Goal: Task Accomplishment & Management: Manage account settings

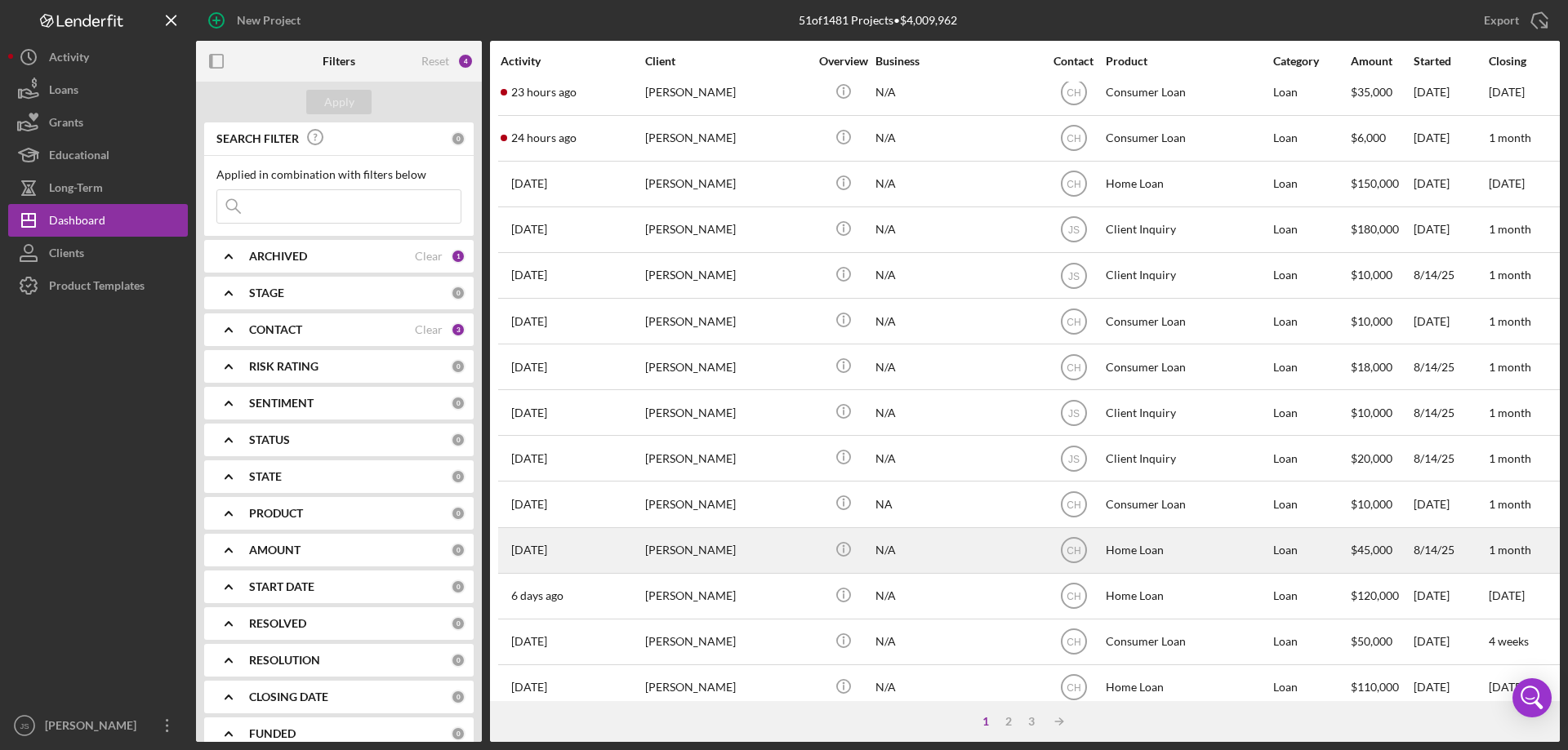
scroll to position [163, 0]
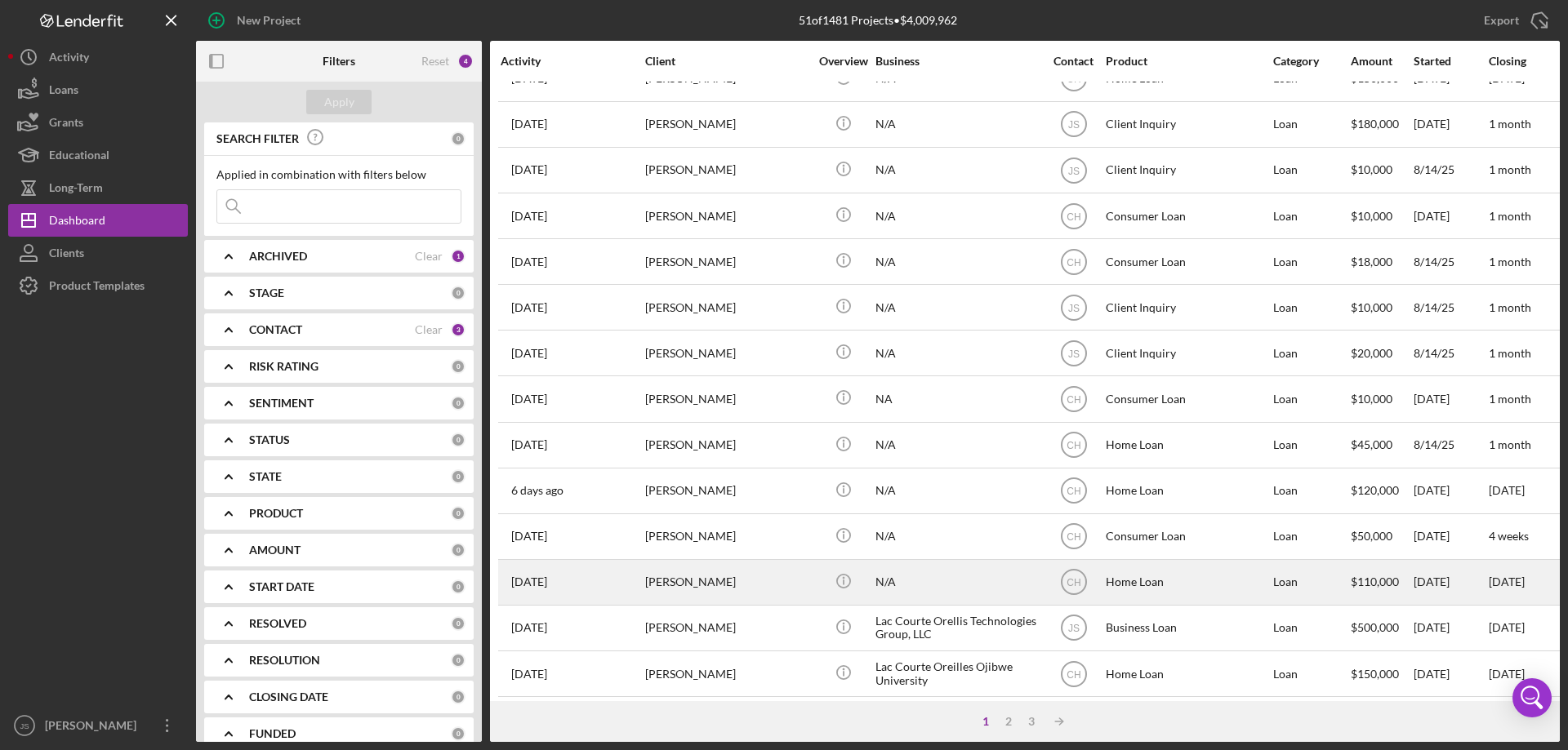
click at [799, 591] on div "[PERSON_NAME]" at bounding box center [727, 582] width 164 height 43
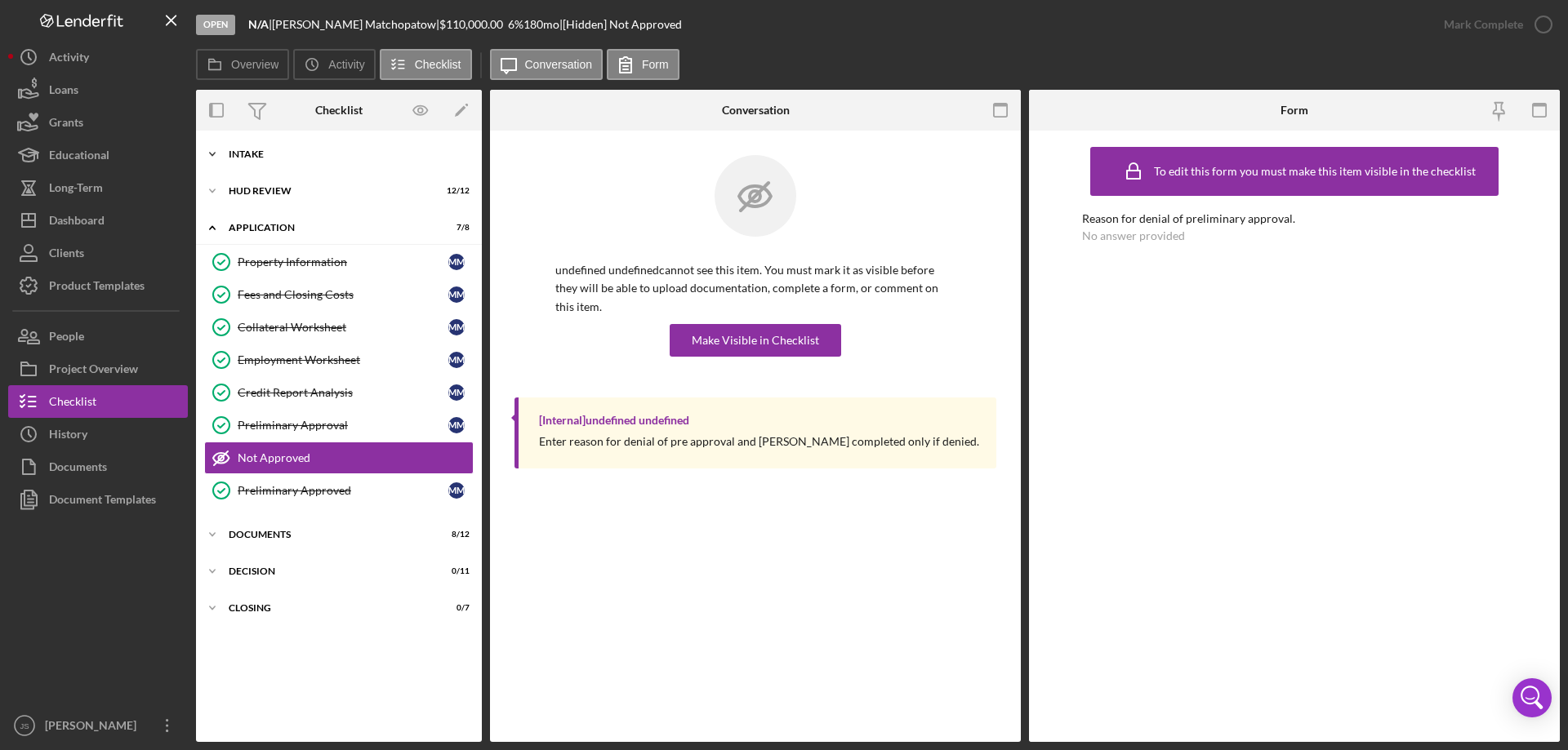
click at [211, 154] on icon "Icon/Expander" at bounding box center [212, 154] width 32 height 32
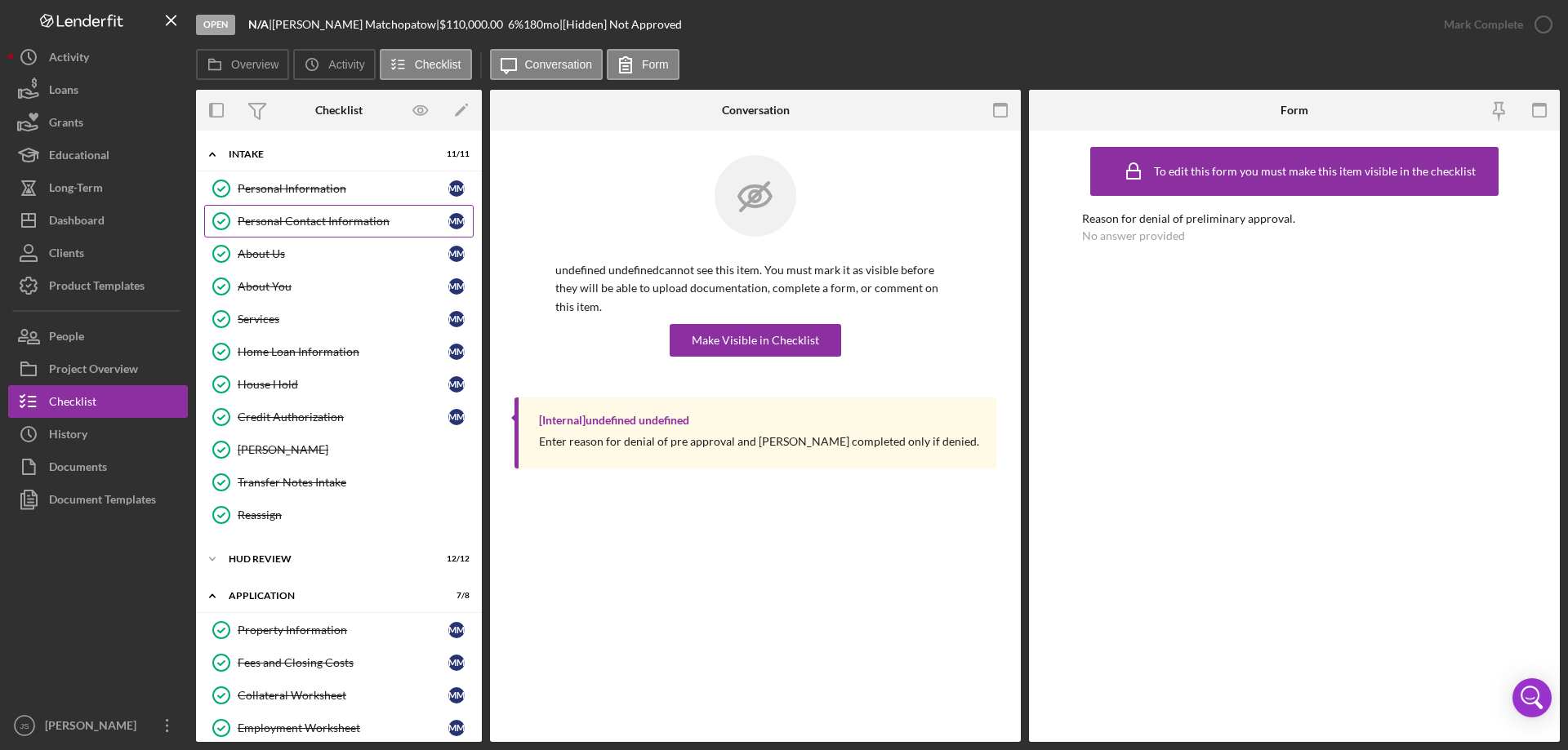
click at [344, 220] on div "Personal Contact Information" at bounding box center [342, 220] width 210 height 13
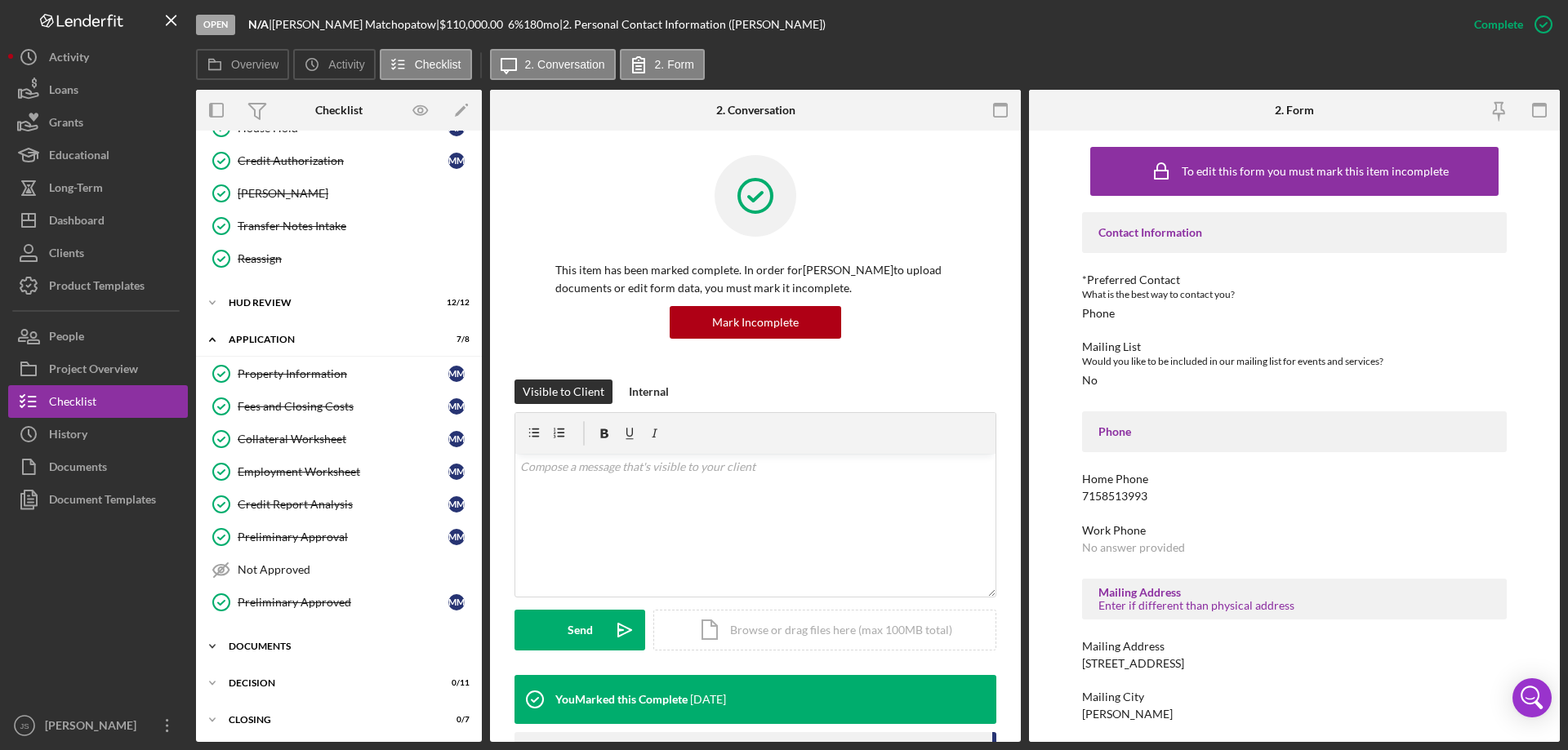
scroll to position [260, 0]
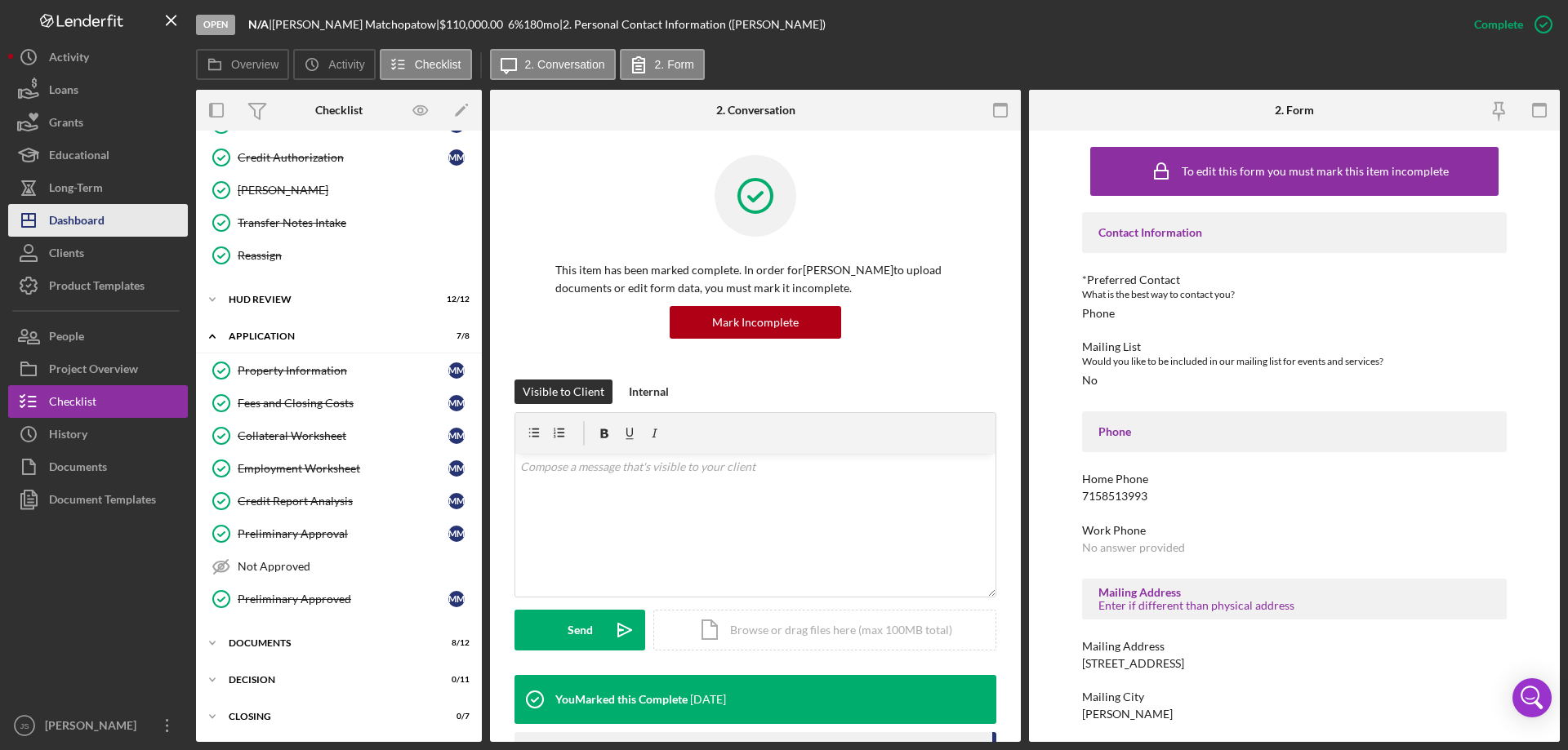
click at [74, 228] on div "Dashboard" at bounding box center [77, 222] width 55 height 37
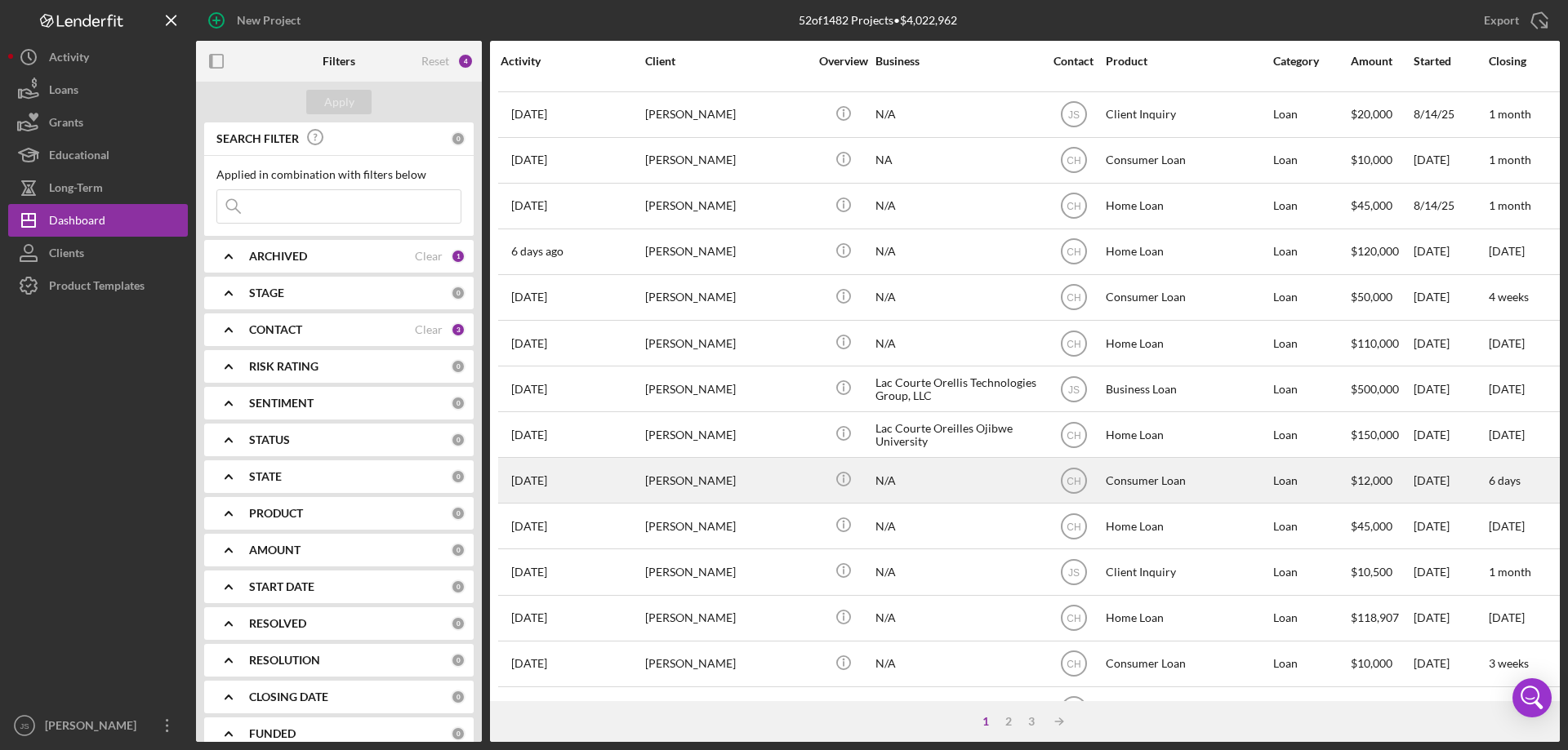
scroll to position [465, 0]
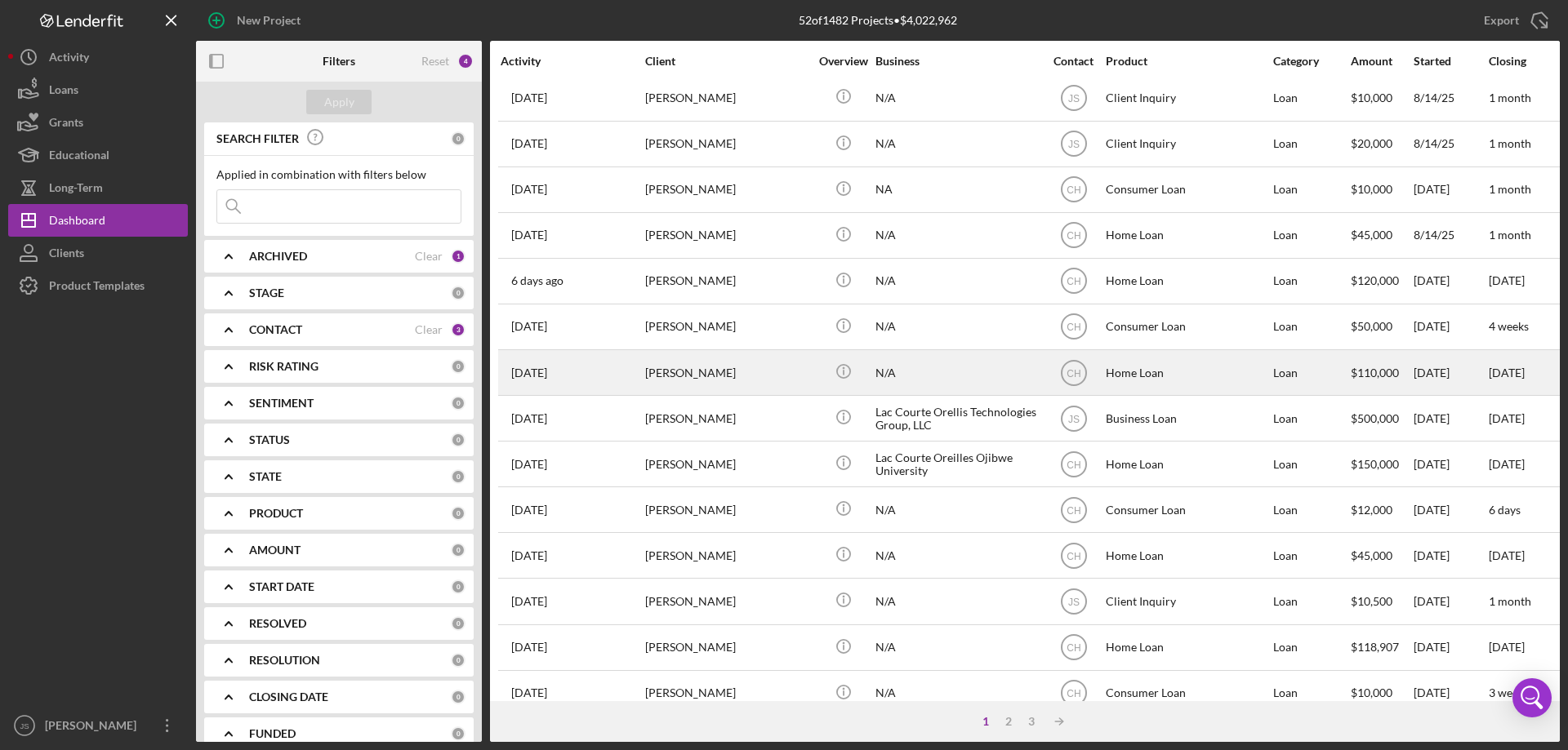
click at [602, 375] on div "1 week ago Michael Matchopatow" at bounding box center [572, 372] width 143 height 43
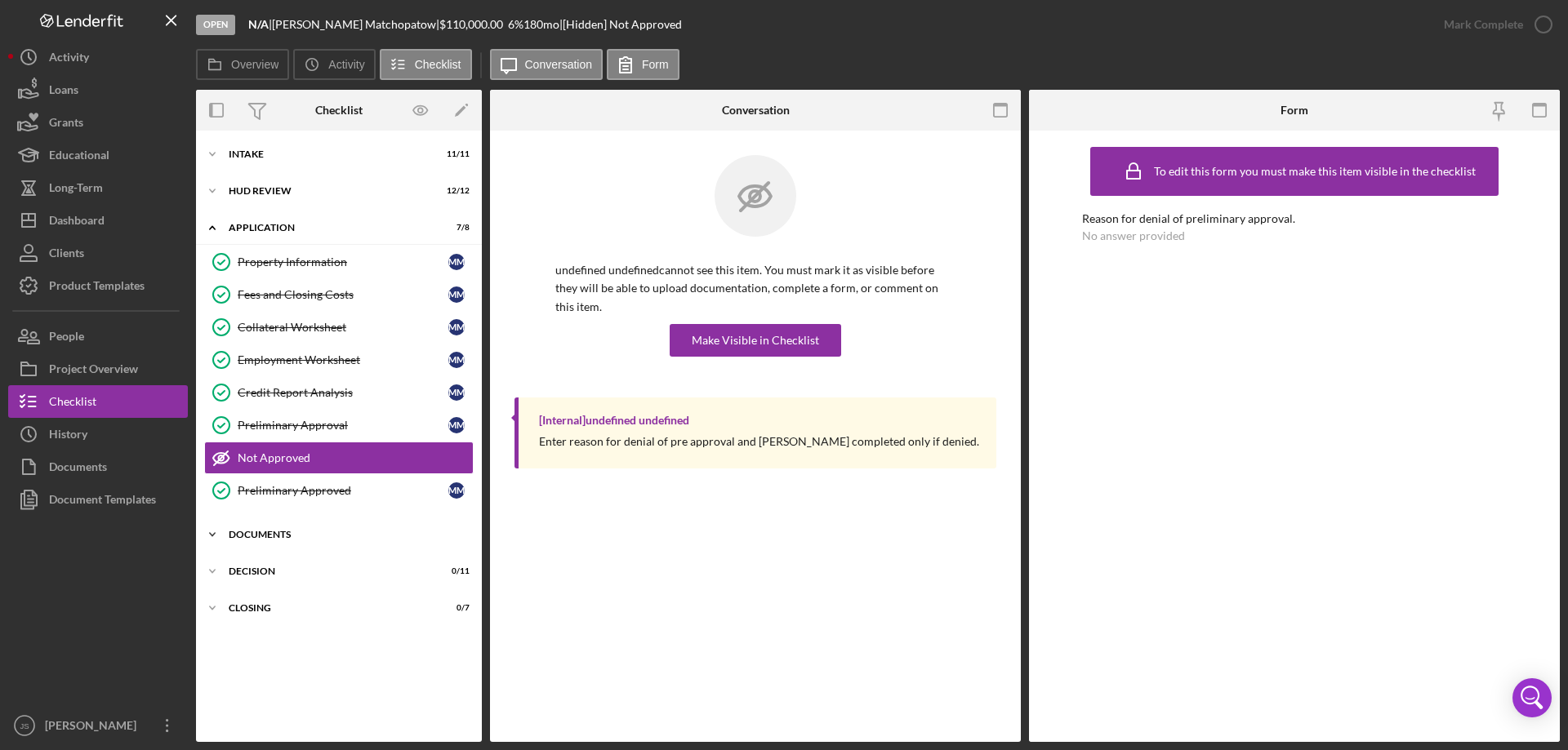
click at [209, 534] on icon "Icon/Expander" at bounding box center [212, 535] width 32 height 32
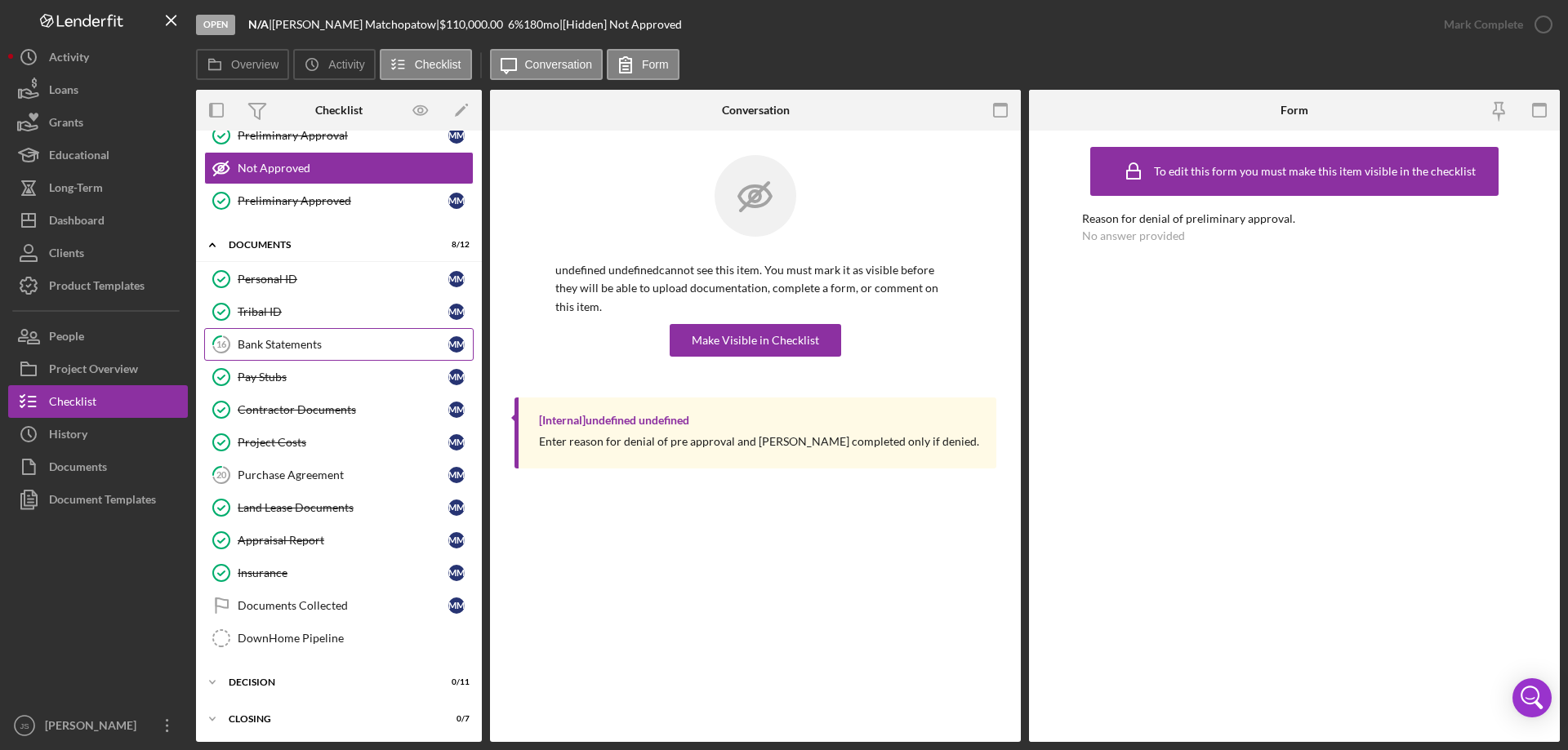
scroll to position [292, 0]
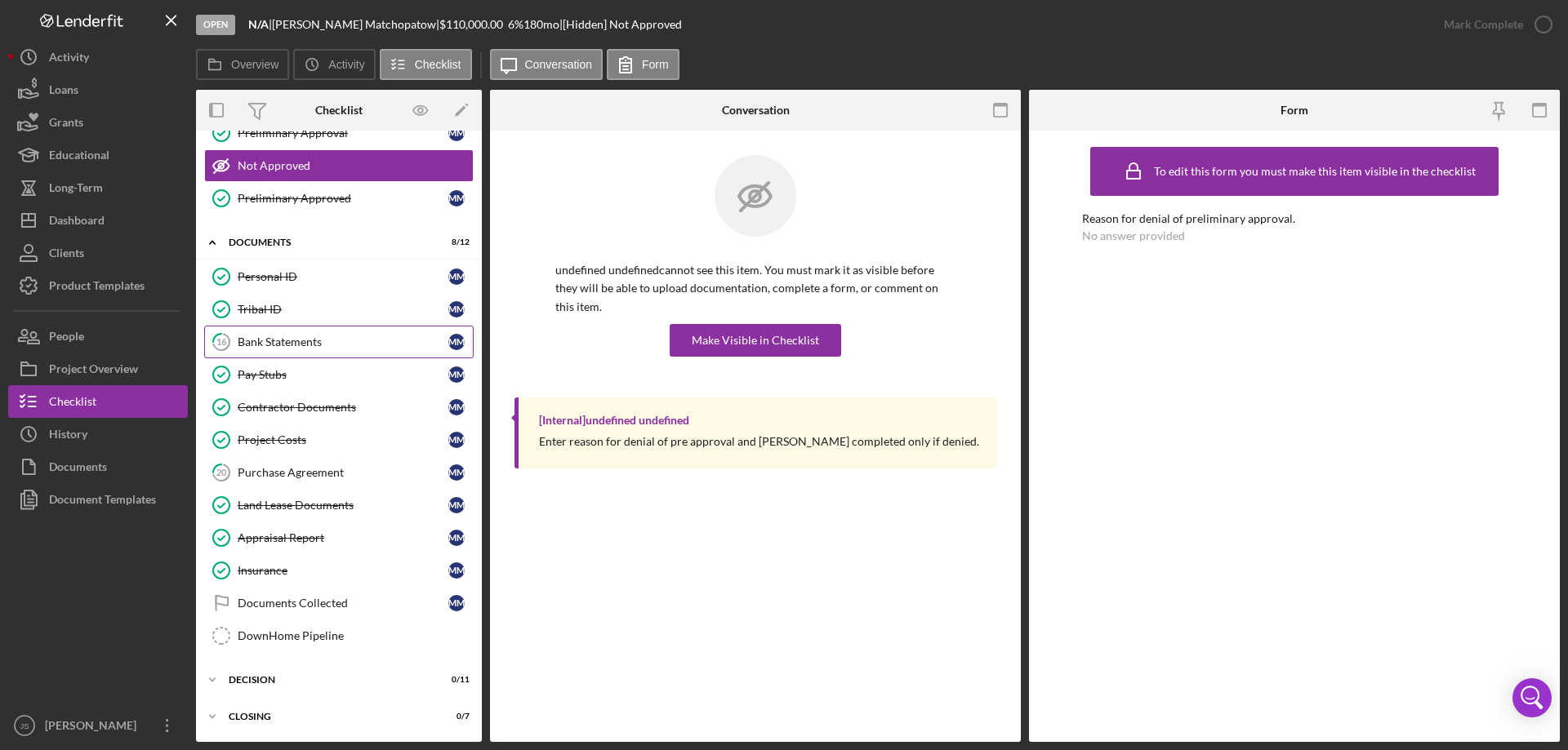
click at [336, 344] on div "Bank Statements" at bounding box center [342, 341] width 210 height 13
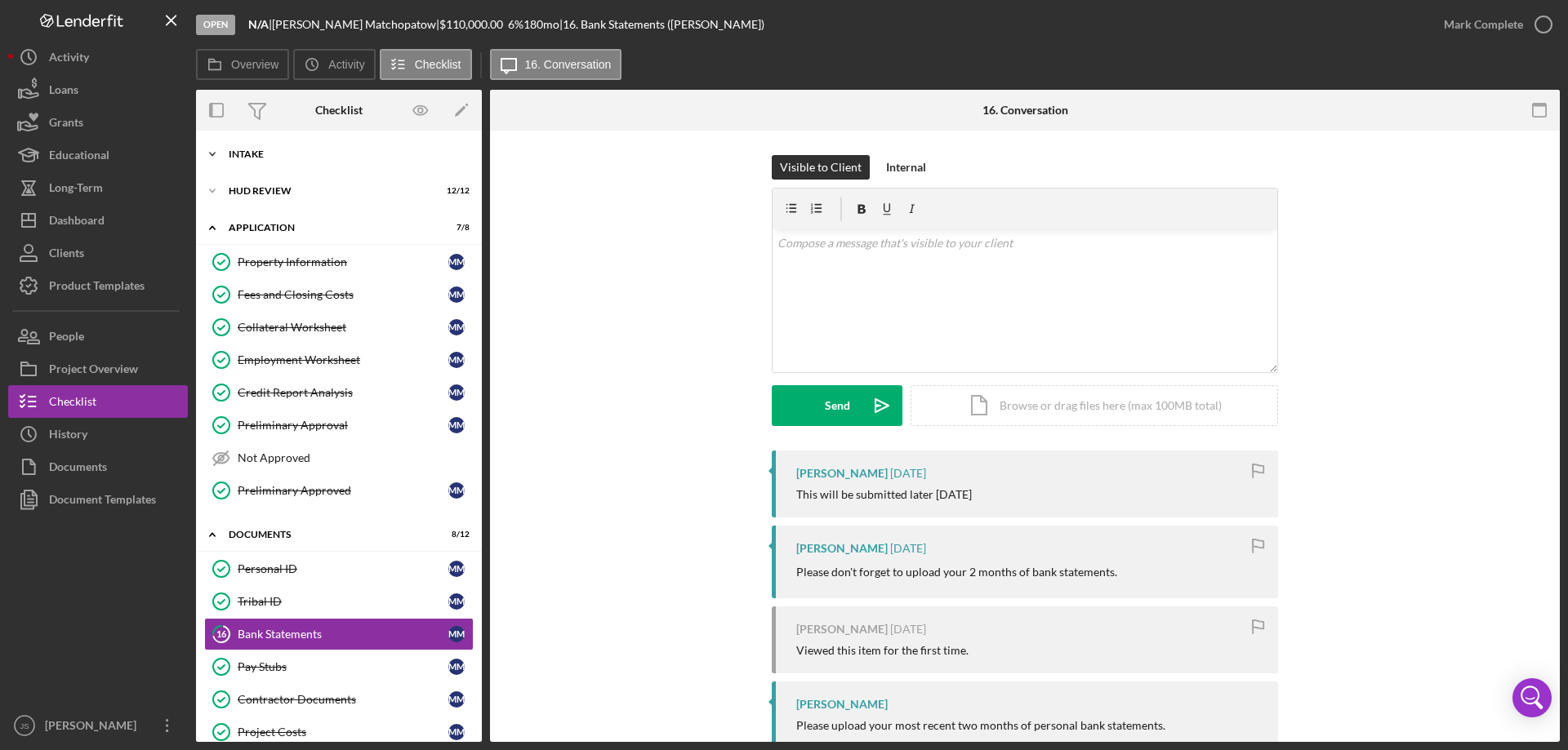
click at [214, 152] on icon "Icon/Expander" at bounding box center [212, 154] width 32 height 32
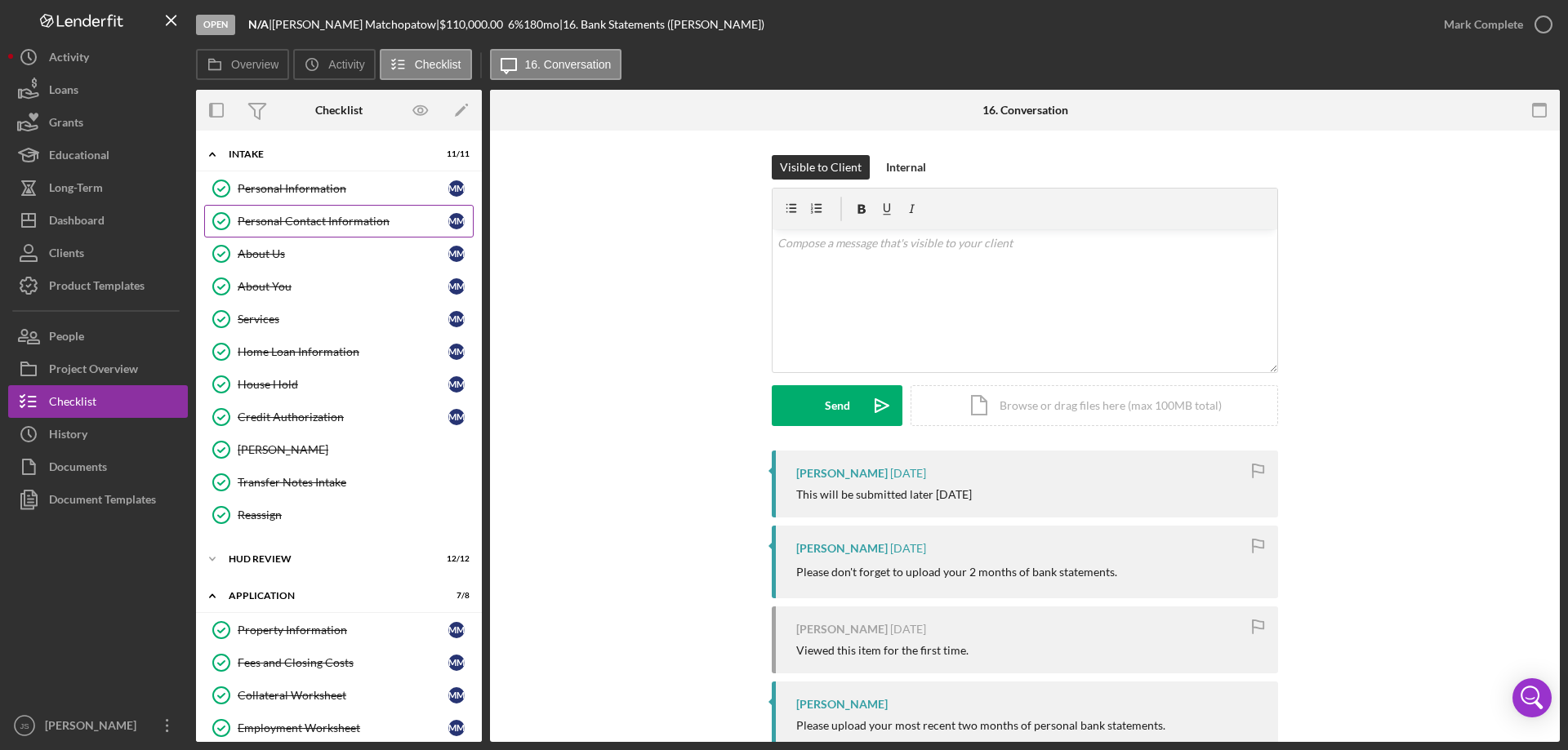
click at [333, 221] on div "Personal Contact Information" at bounding box center [342, 220] width 210 height 13
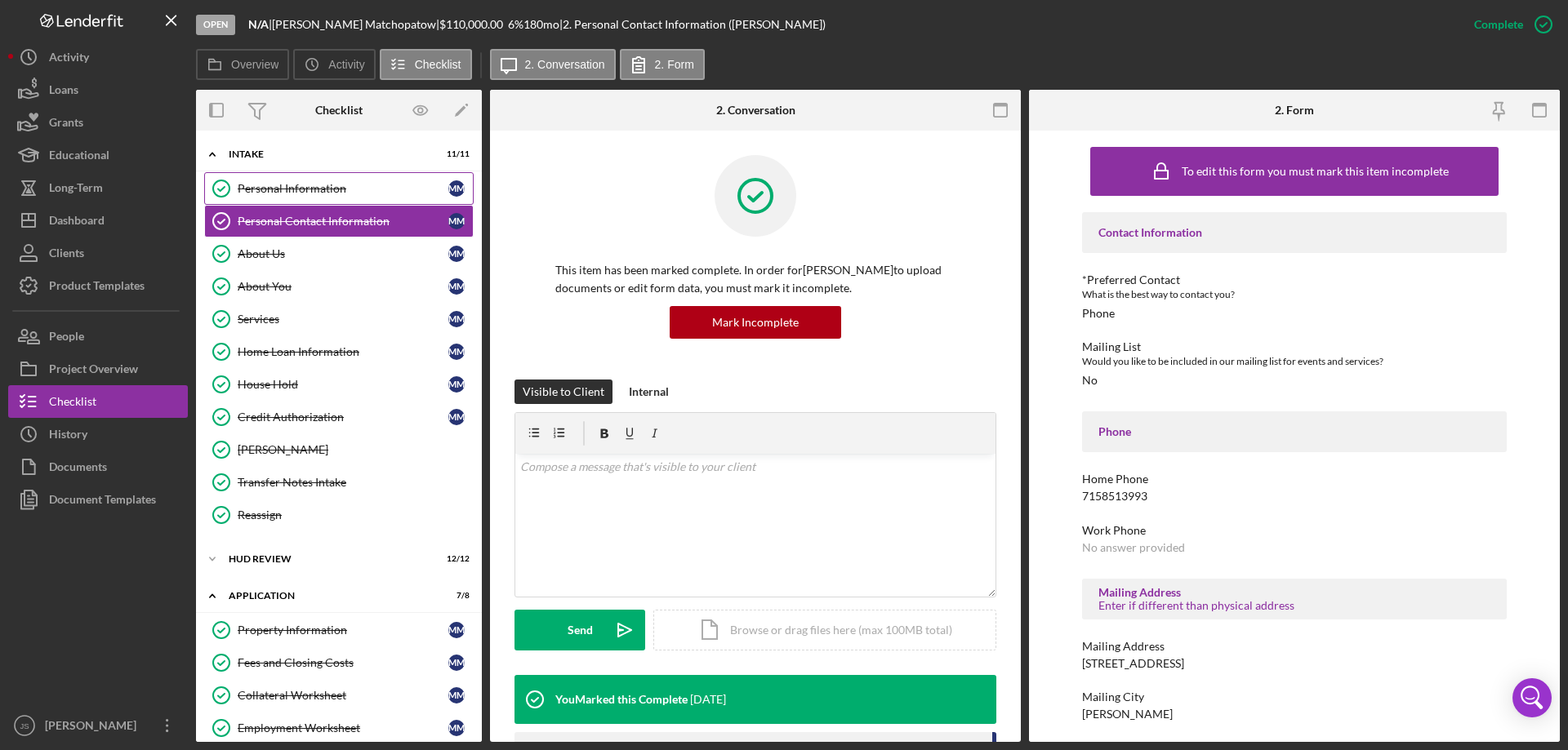
drag, startPoint x: 313, startPoint y: 185, endPoint x: 327, endPoint y: 184, distance: 14.0
click at [314, 185] on div "Personal Information" at bounding box center [342, 188] width 210 height 13
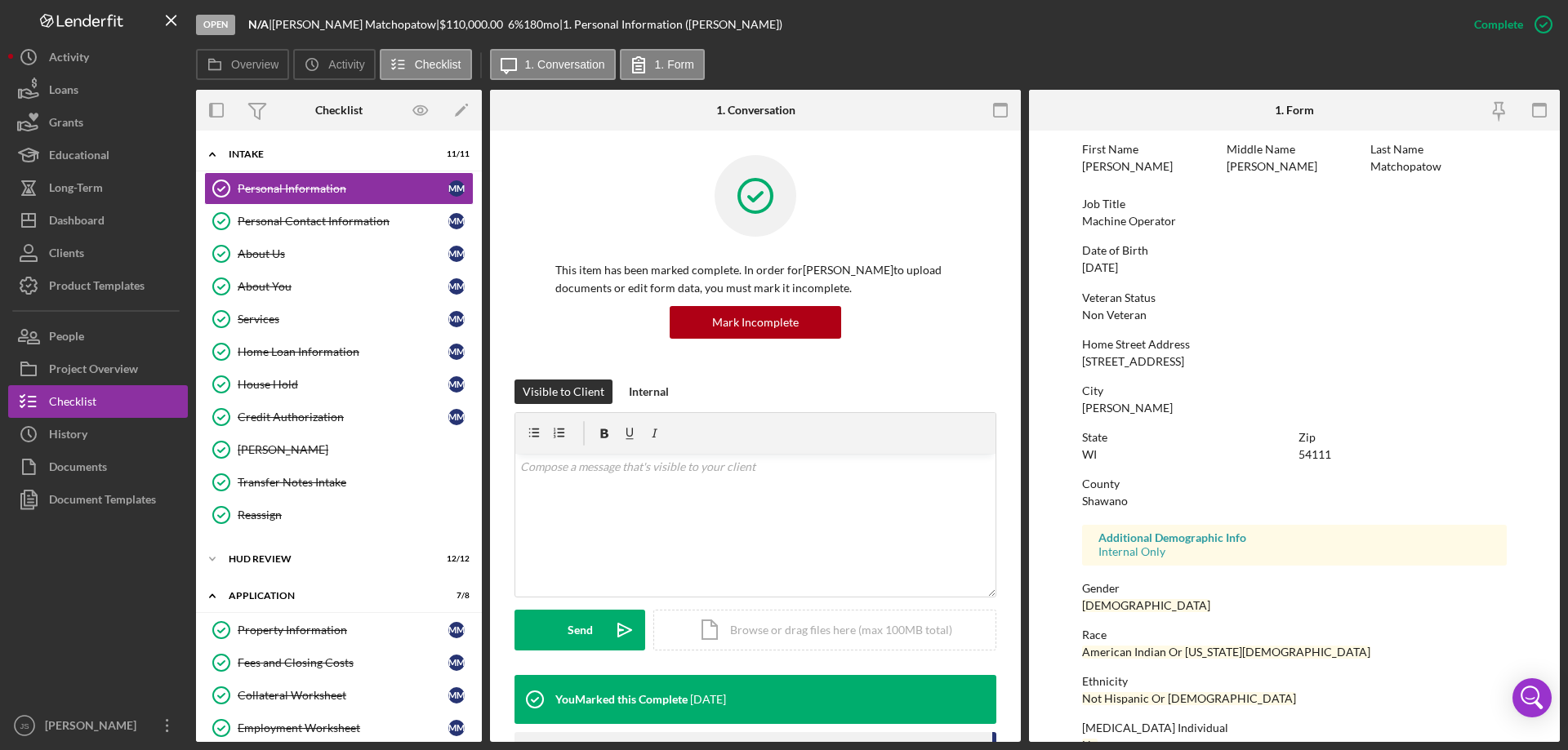
scroll to position [150, 0]
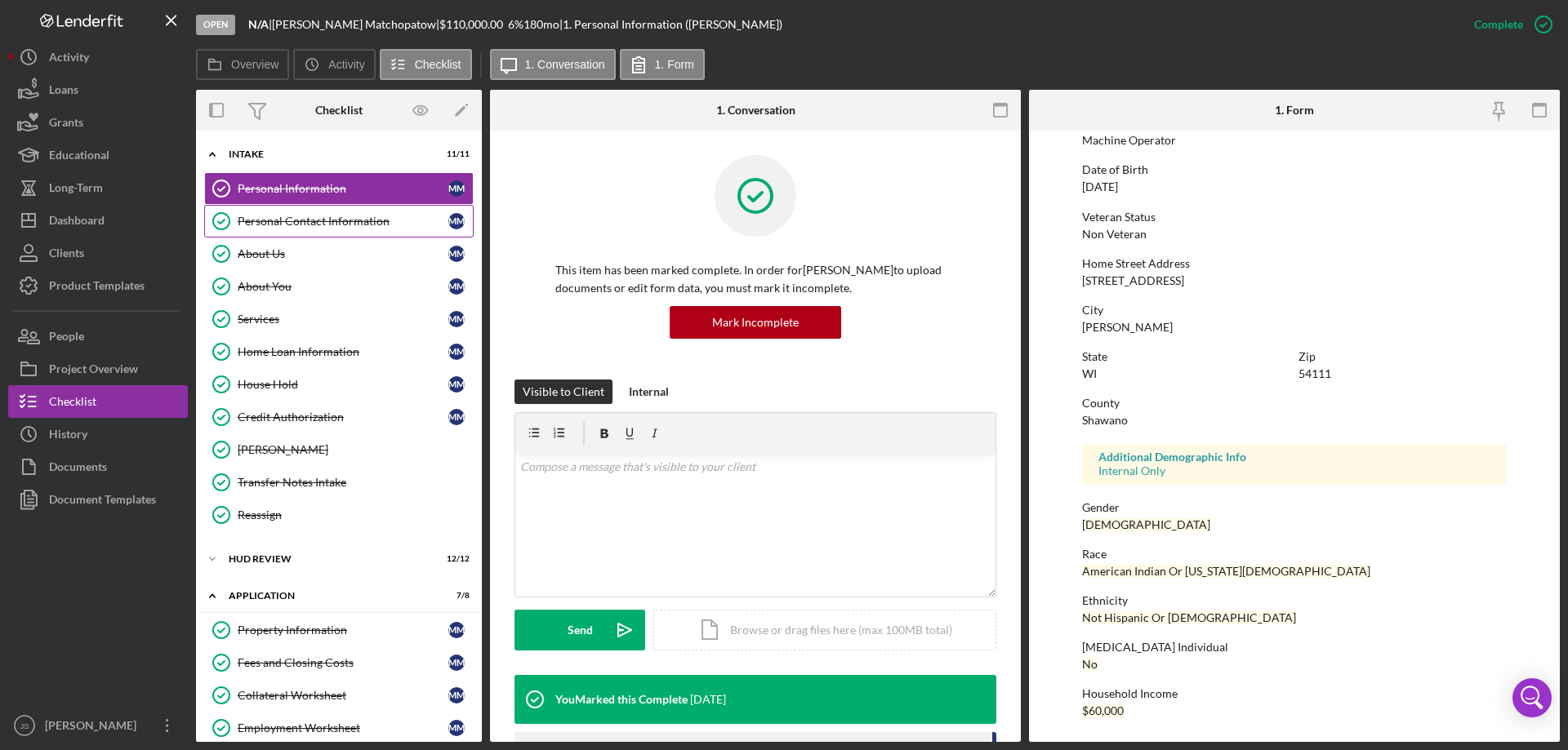
click at [352, 215] on div "Personal Contact Information" at bounding box center [342, 220] width 210 height 13
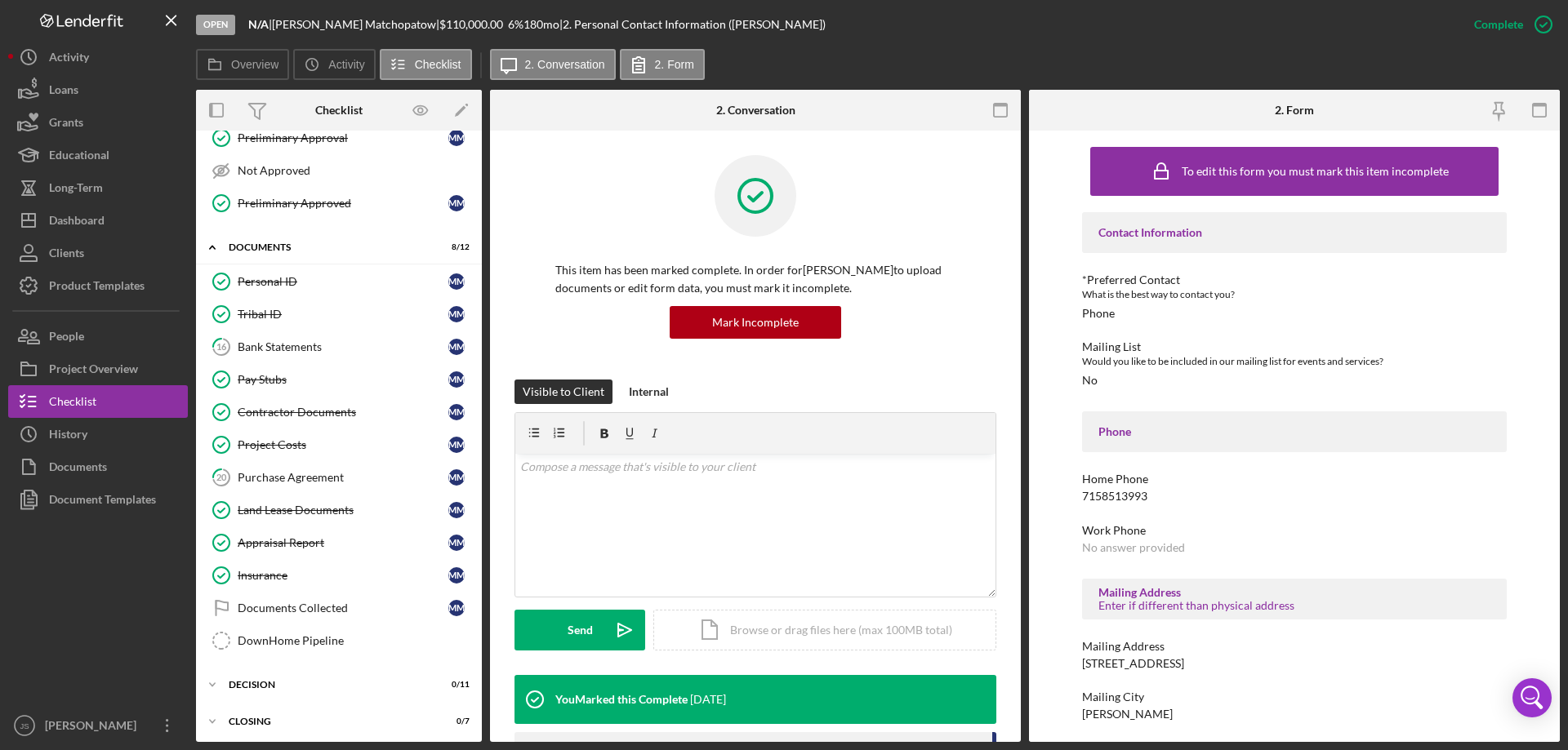
scroll to position [661, 0]
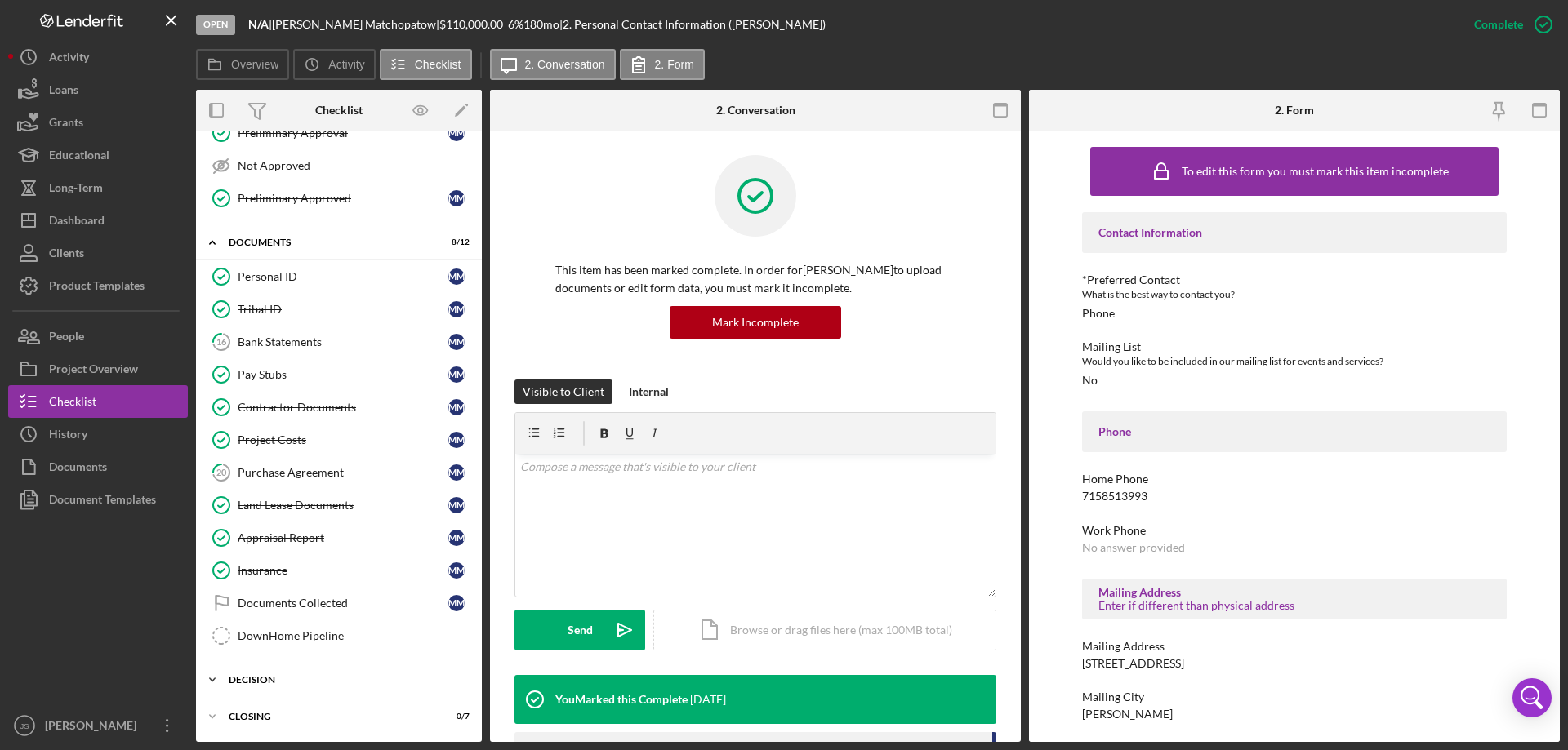
click at [211, 678] on icon "Icon/Expander" at bounding box center [212, 680] width 32 height 32
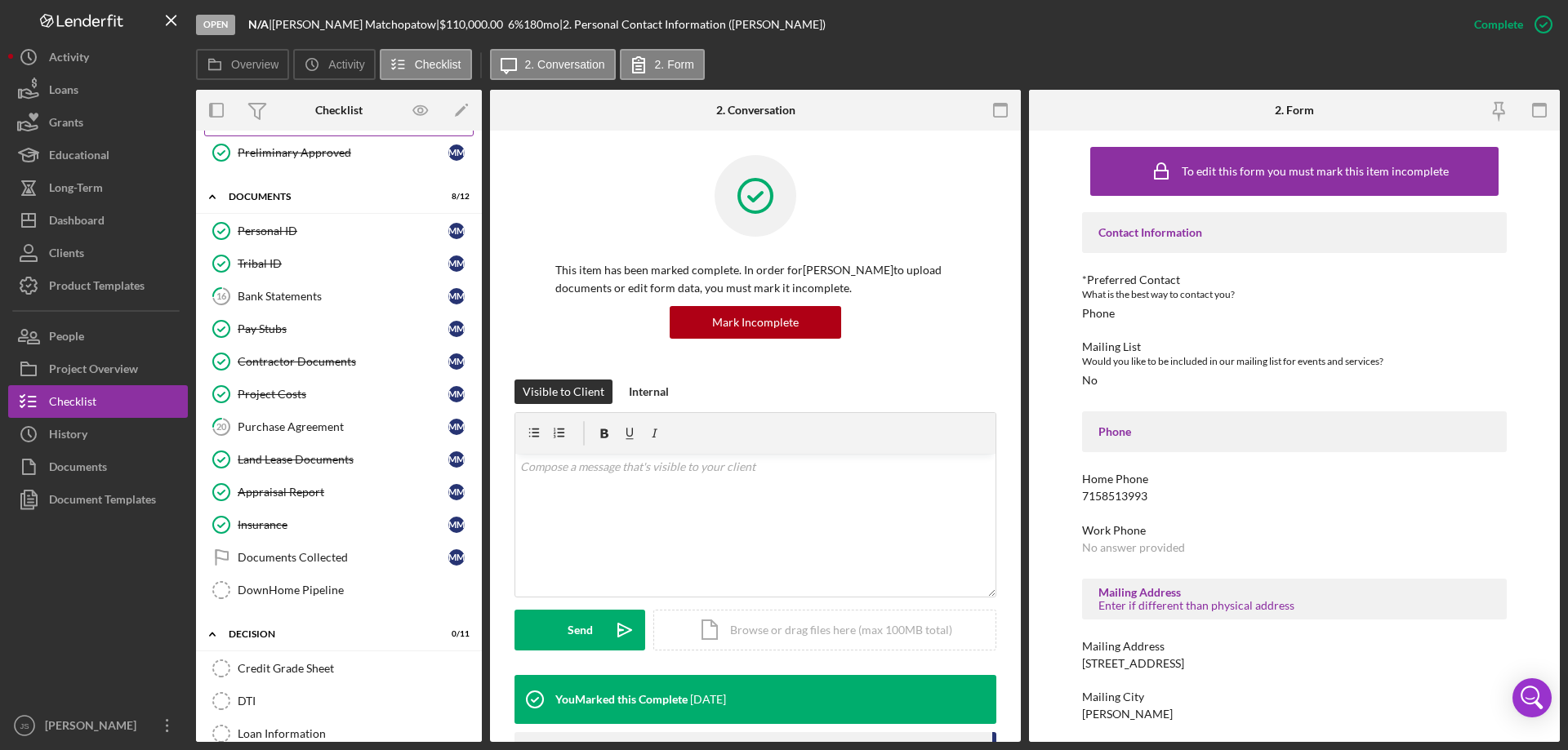
scroll to position [735, 0]
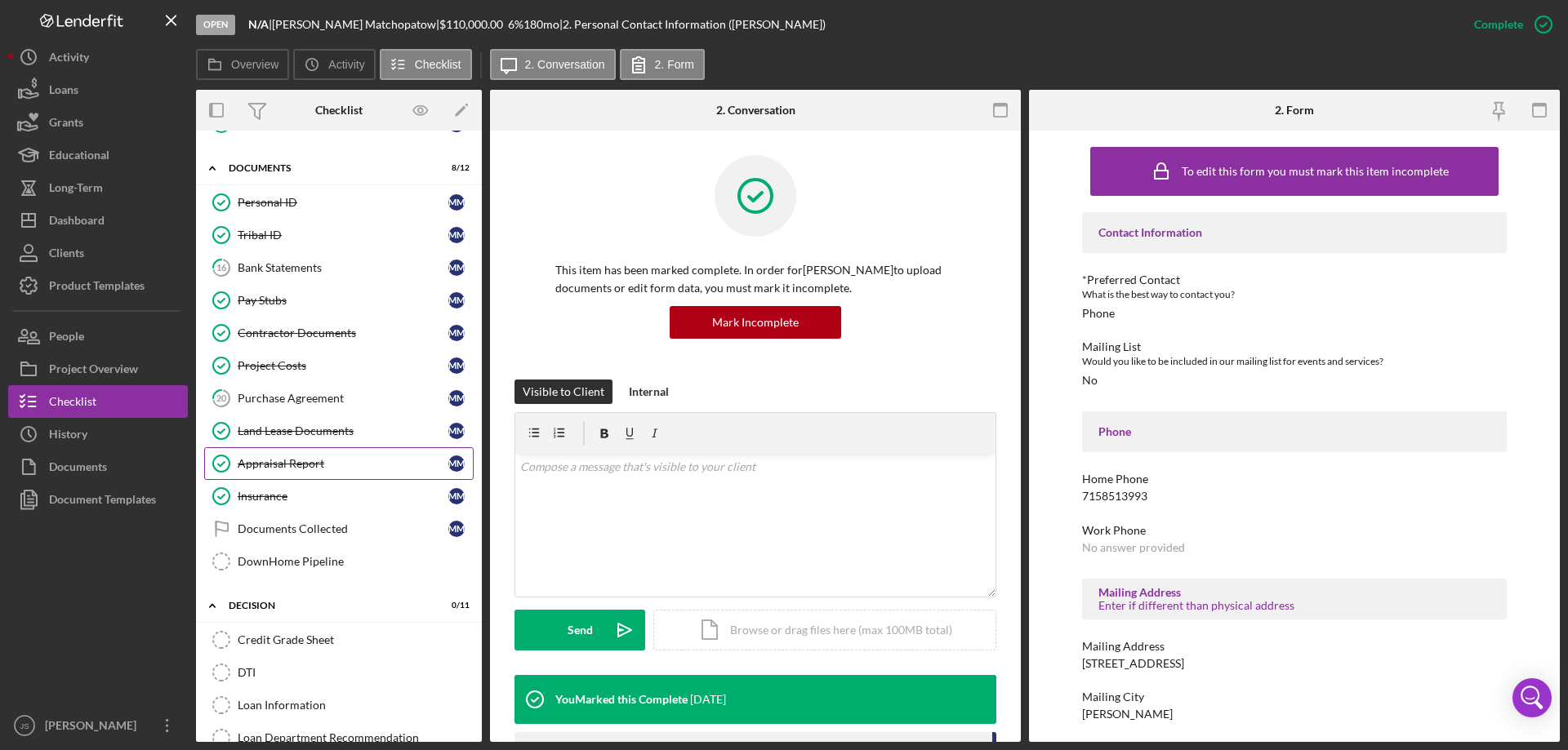
click at [339, 463] on div "Appraisal Report" at bounding box center [342, 463] width 210 height 13
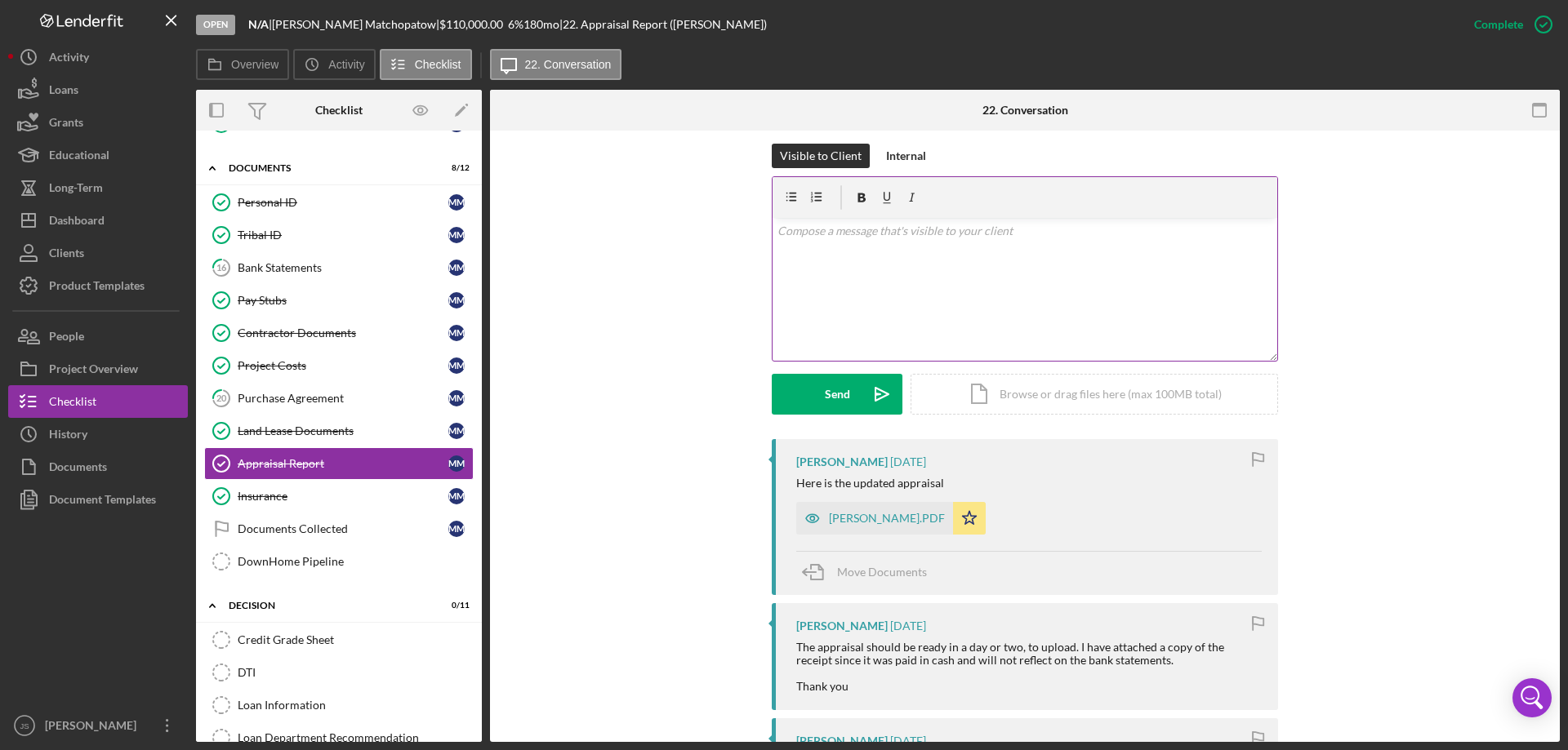
scroll to position [245, 0]
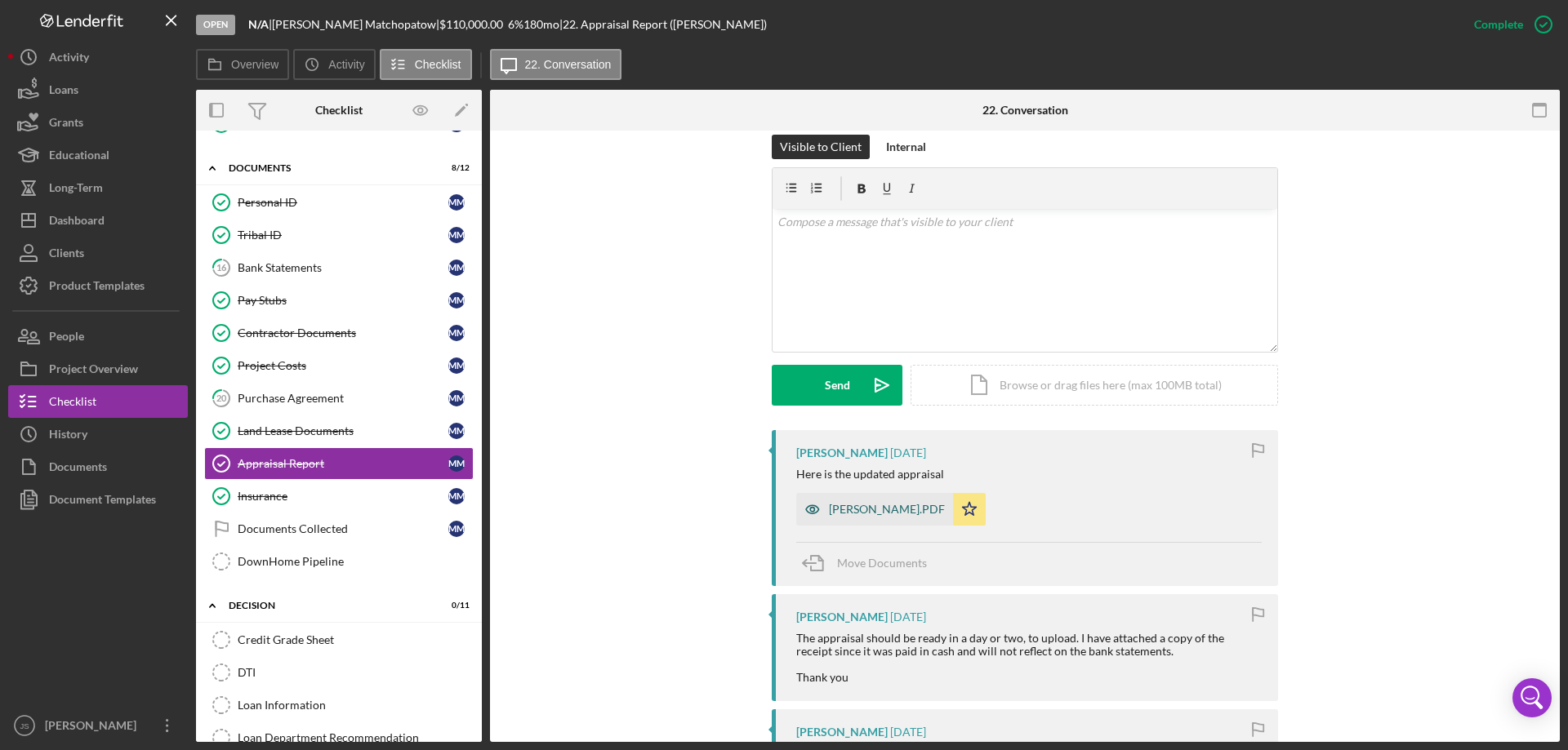
click at [806, 505] on icon "button" at bounding box center [813, 509] width 32 height 32
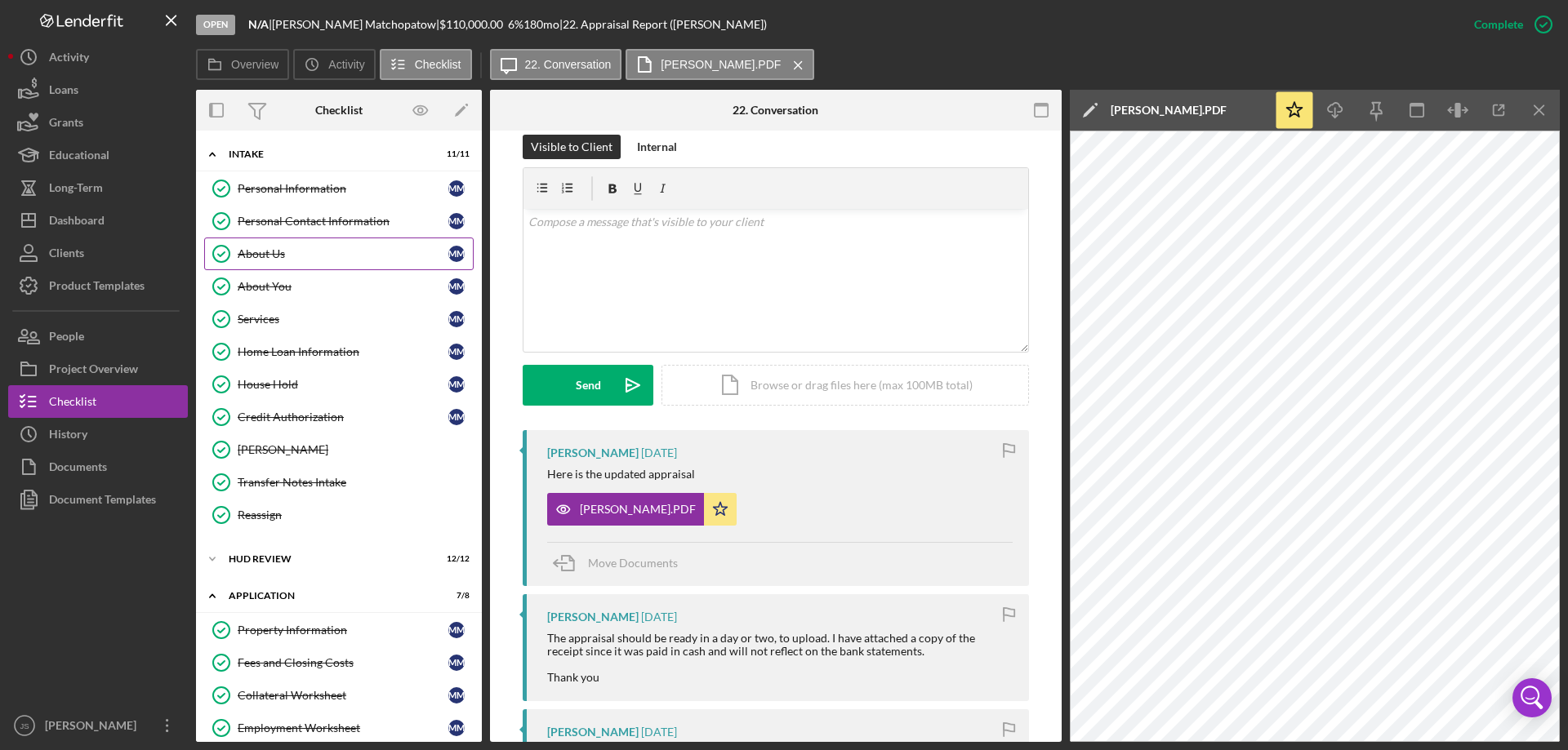
click at [322, 224] on div "Personal Contact Information" at bounding box center [342, 220] width 210 height 13
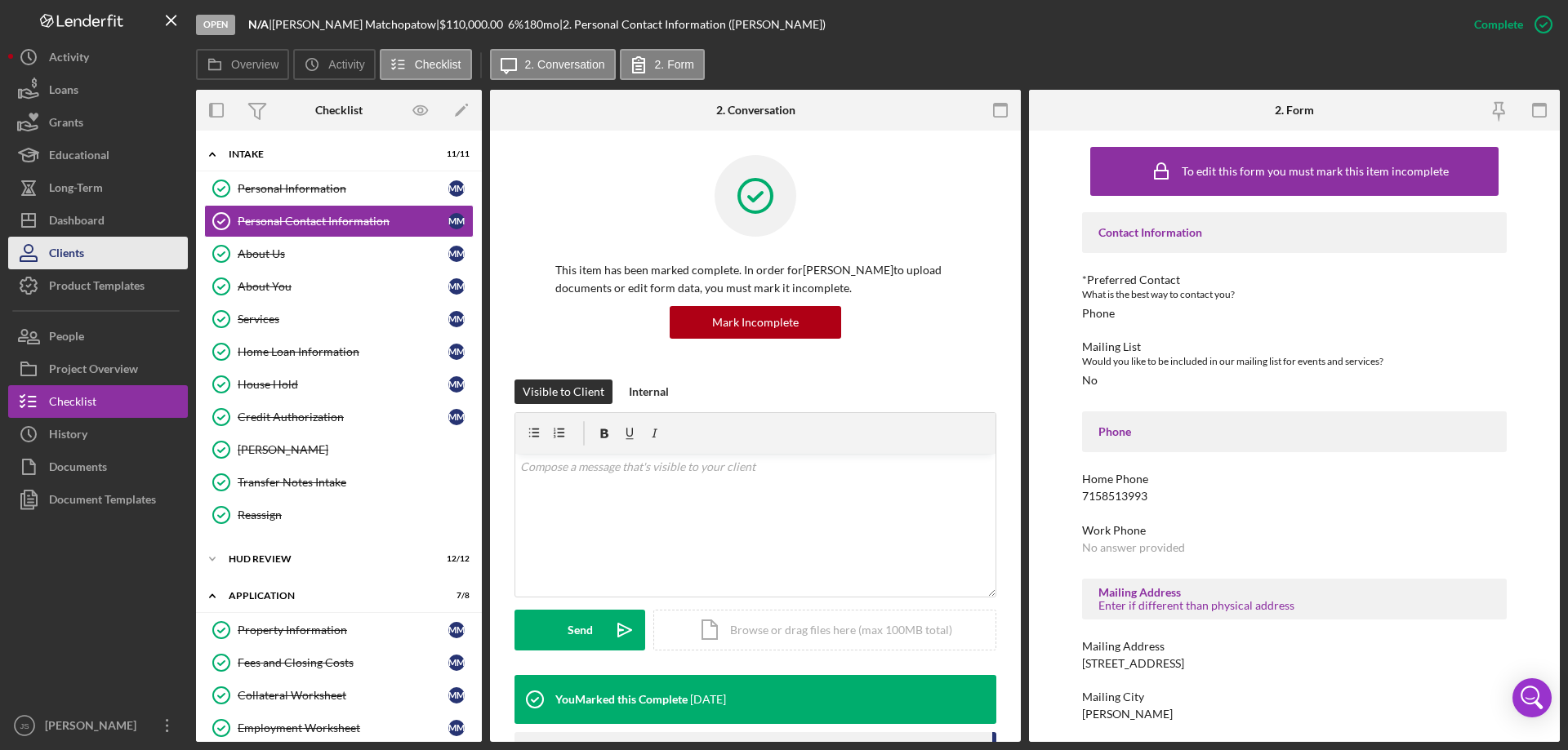
click at [83, 250] on div "Clients" at bounding box center [66, 255] width 35 height 37
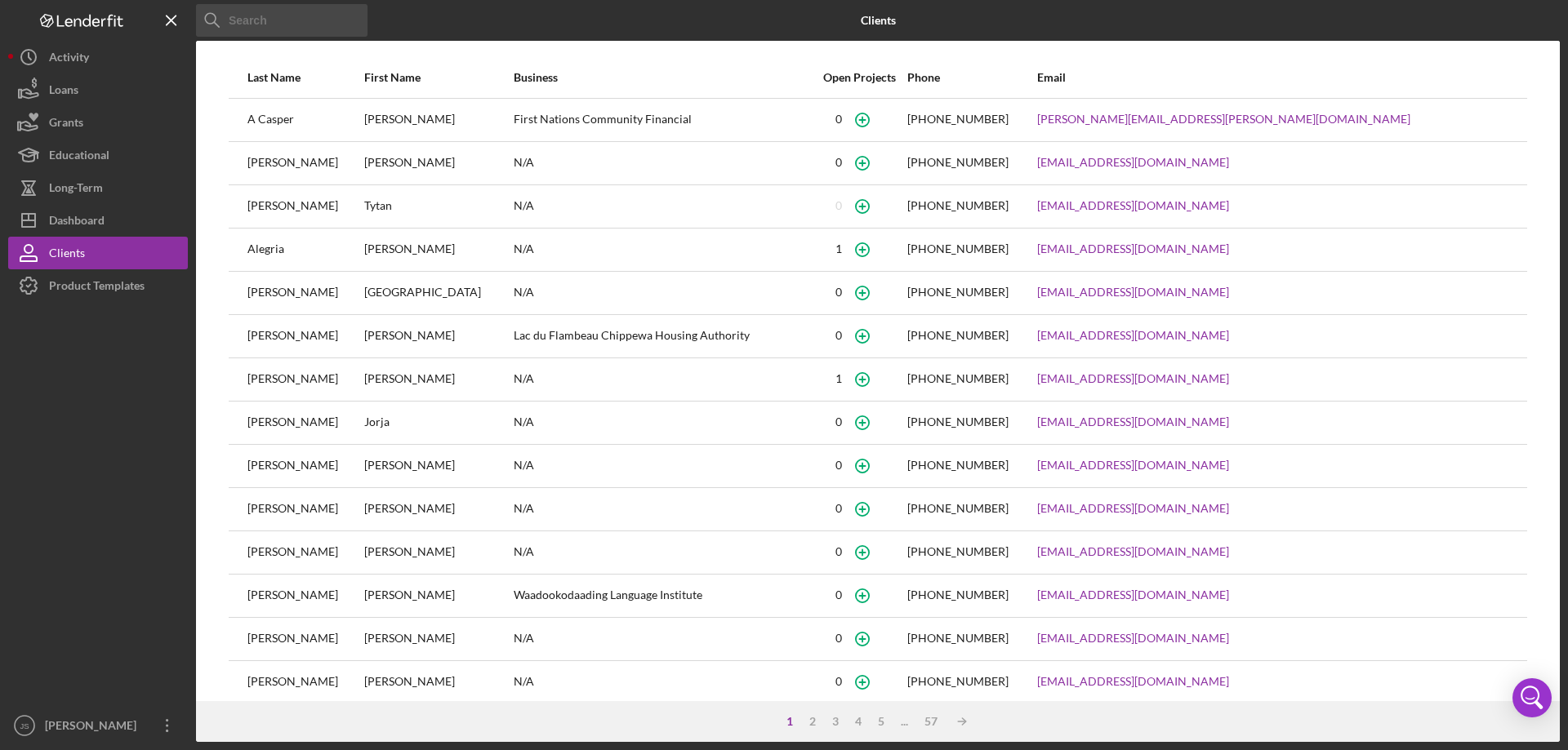
click at [263, 23] on input at bounding box center [281, 20] width 171 height 32
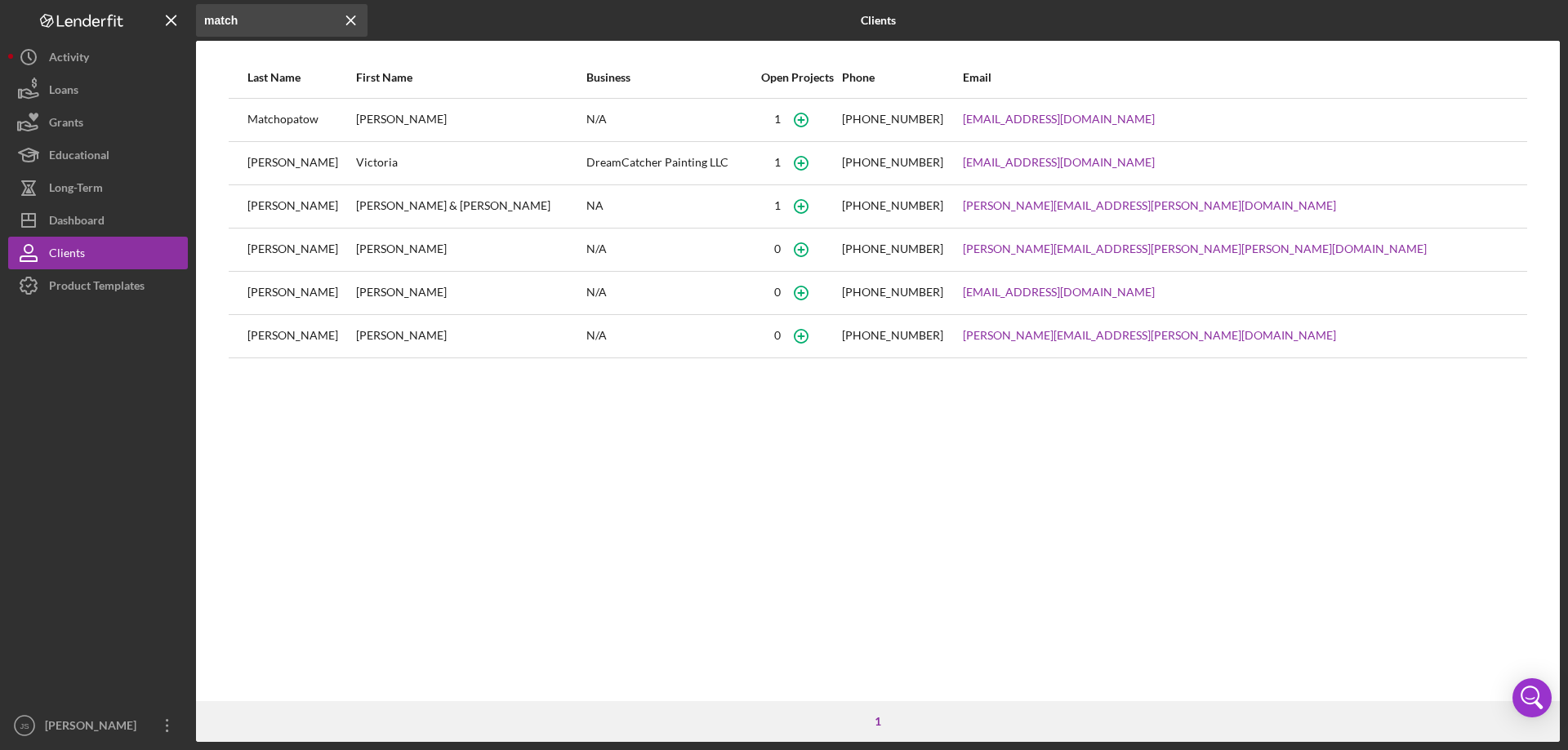
type input "match"
click at [95, 221] on div "Dashboard" at bounding box center [77, 222] width 55 height 37
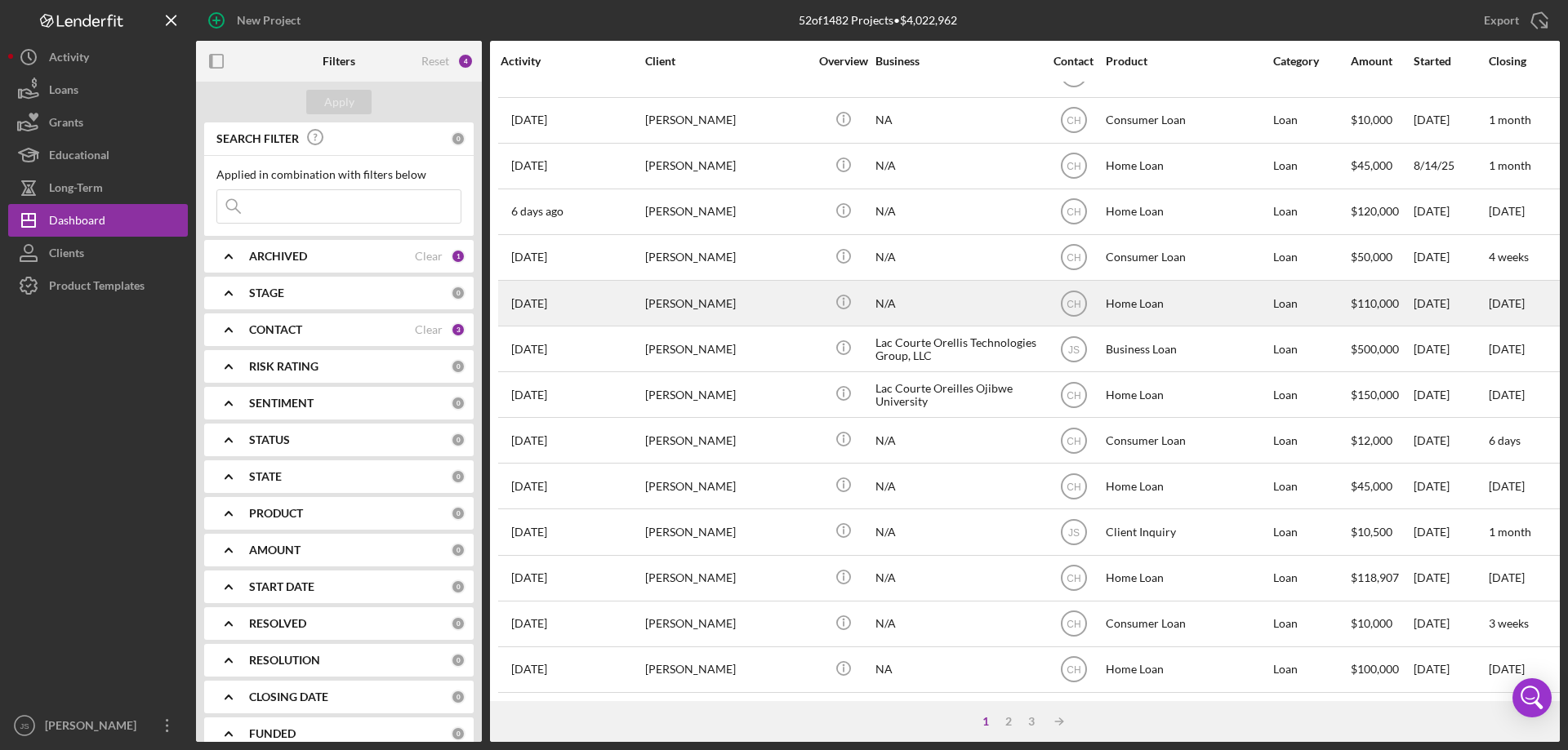
scroll to position [546, 0]
click at [956, 300] on div "N/A" at bounding box center [957, 303] width 164 height 43
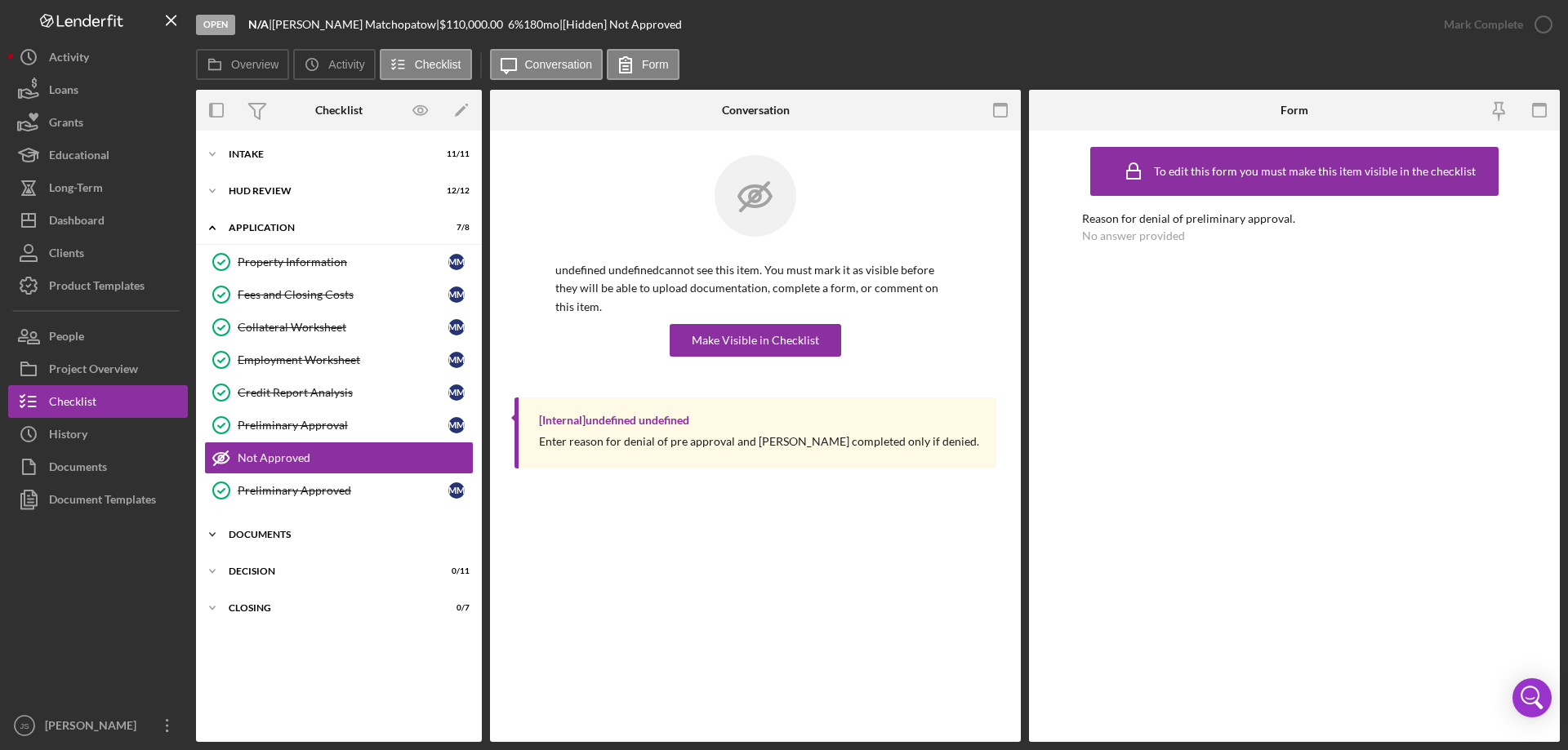
click at [221, 533] on icon "Icon/Expander" at bounding box center [212, 535] width 32 height 32
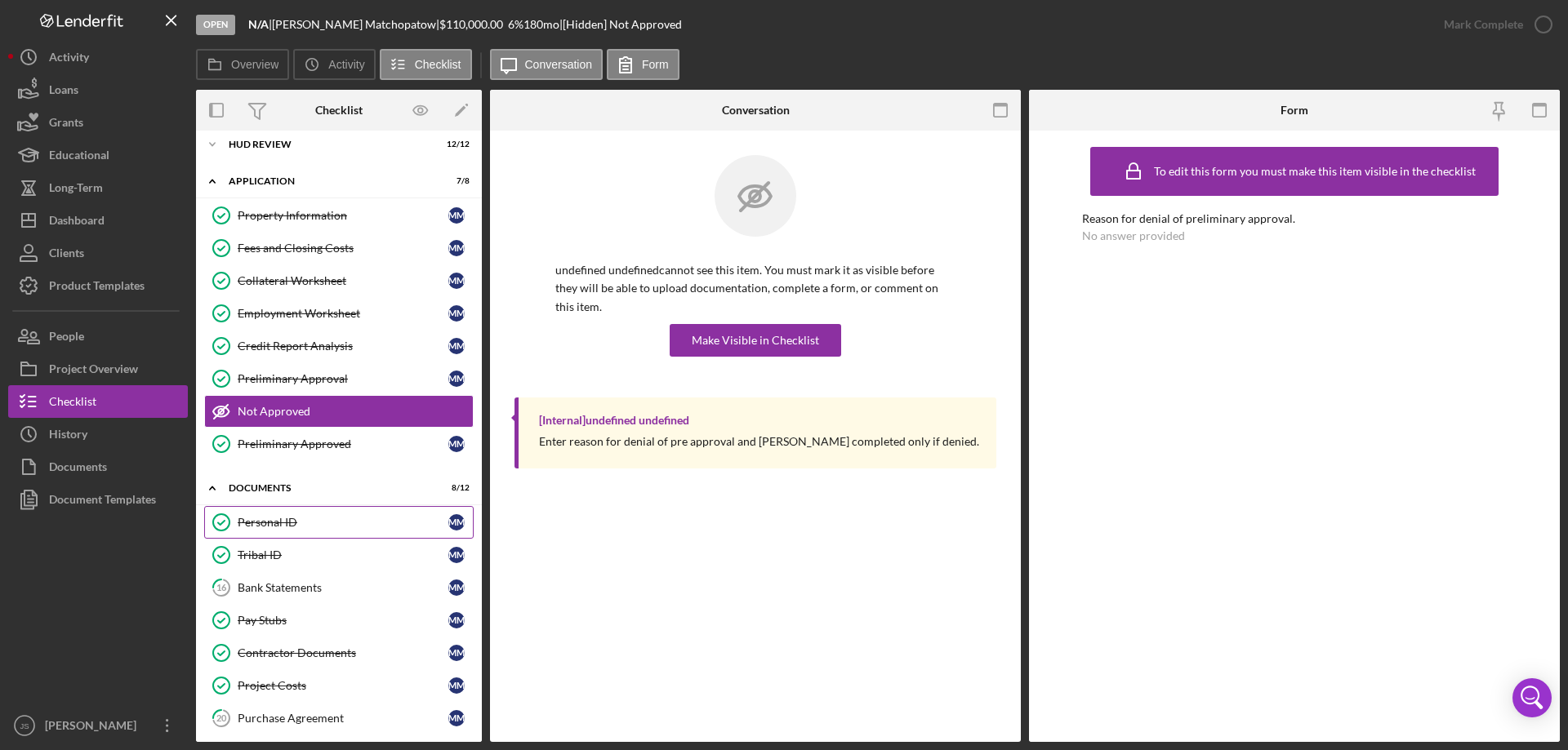
scroll to position [245, 0]
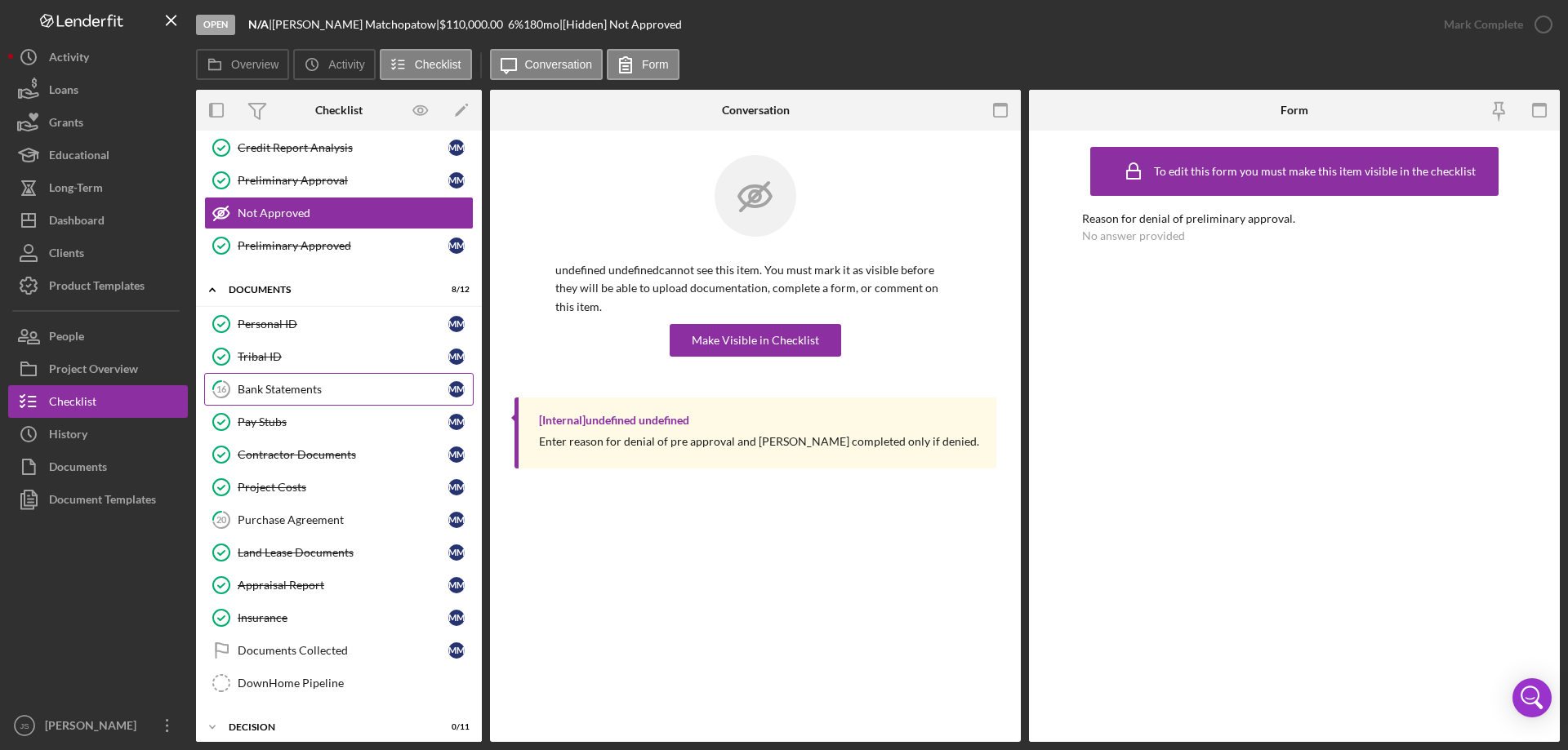
click at [286, 386] on div "Bank Statements" at bounding box center [342, 389] width 210 height 13
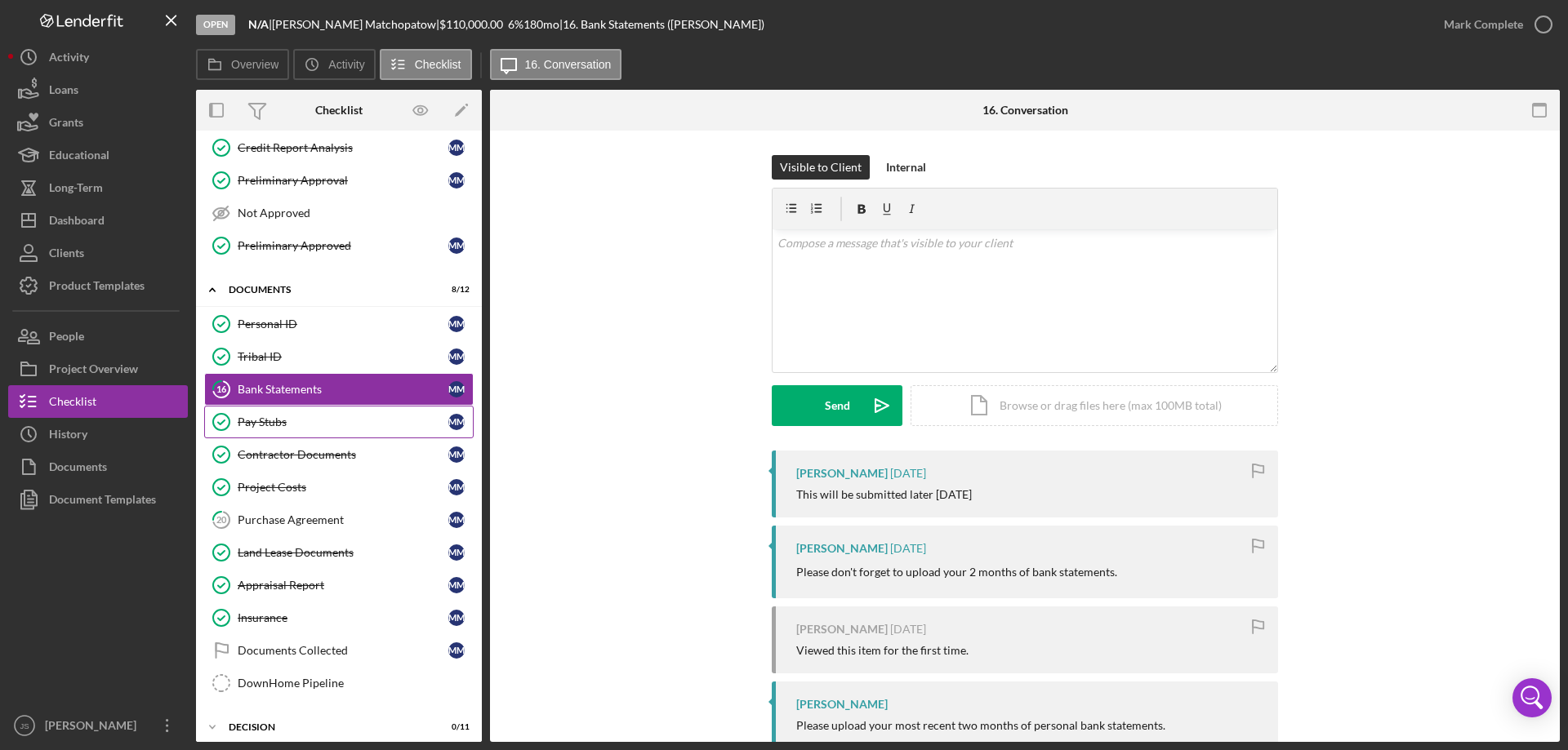
click at [313, 426] on div "Pay Stubs" at bounding box center [342, 421] width 210 height 13
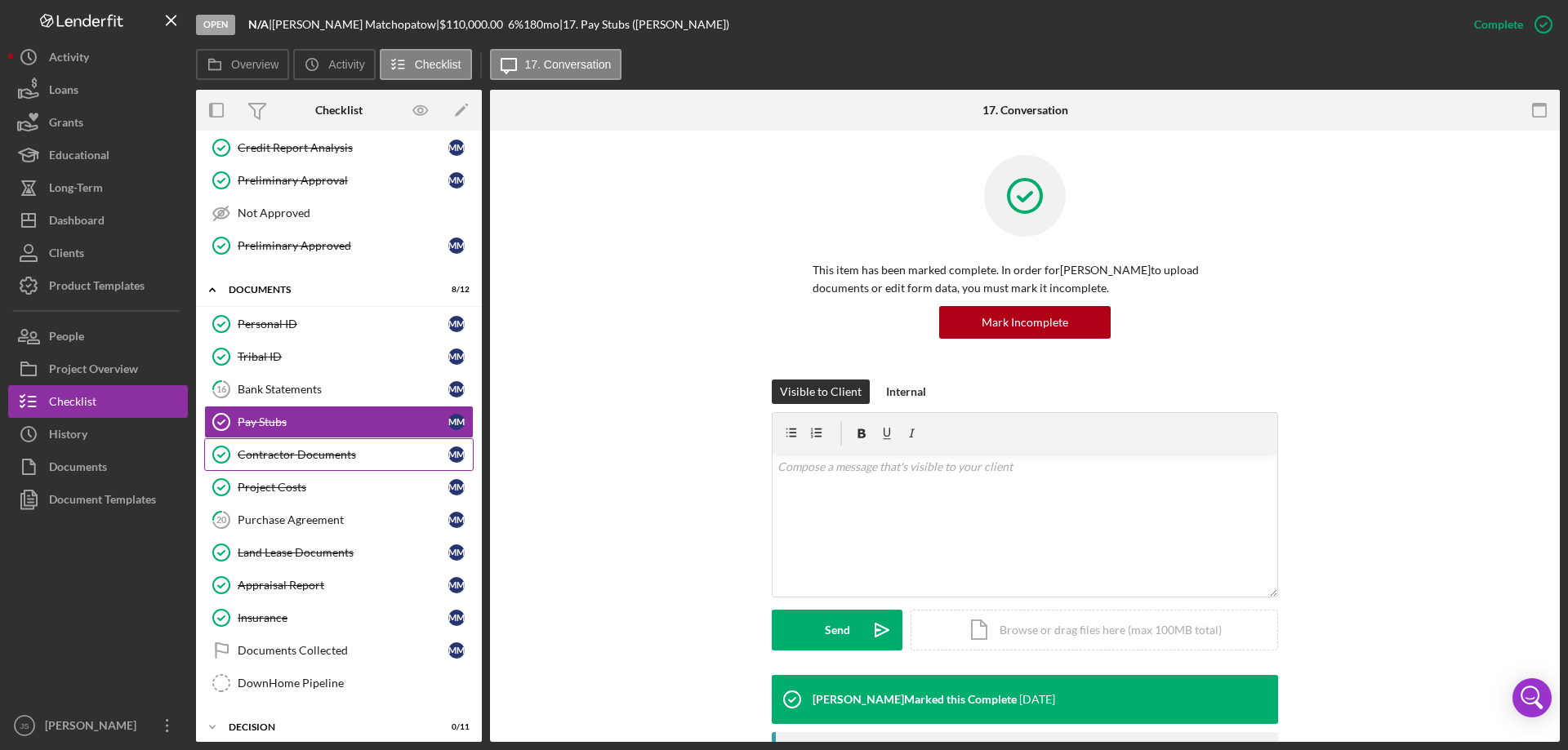
click at [296, 453] on div "Contractor Documents" at bounding box center [342, 454] width 210 height 13
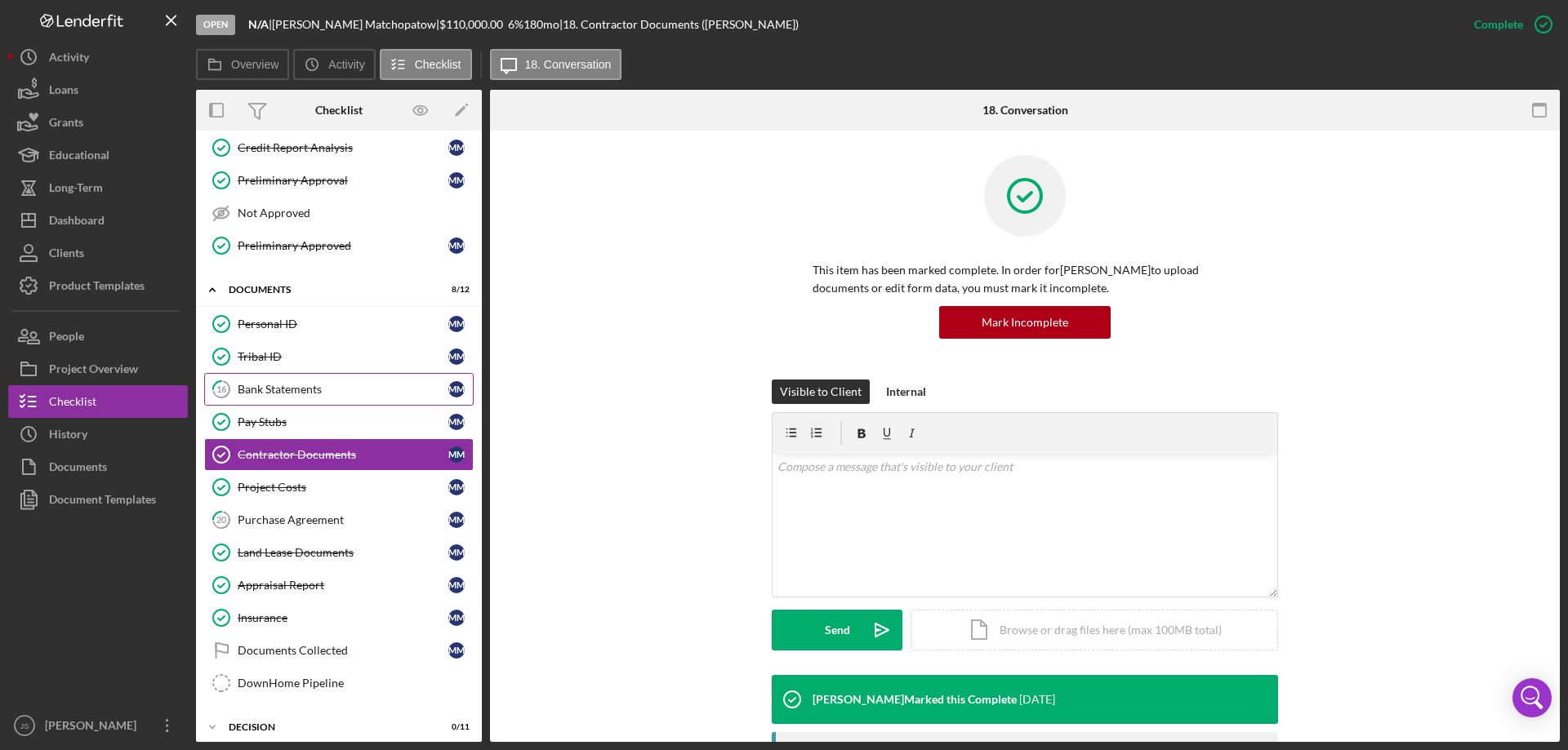
click at [337, 387] on div "Bank Statements" at bounding box center [342, 389] width 210 height 13
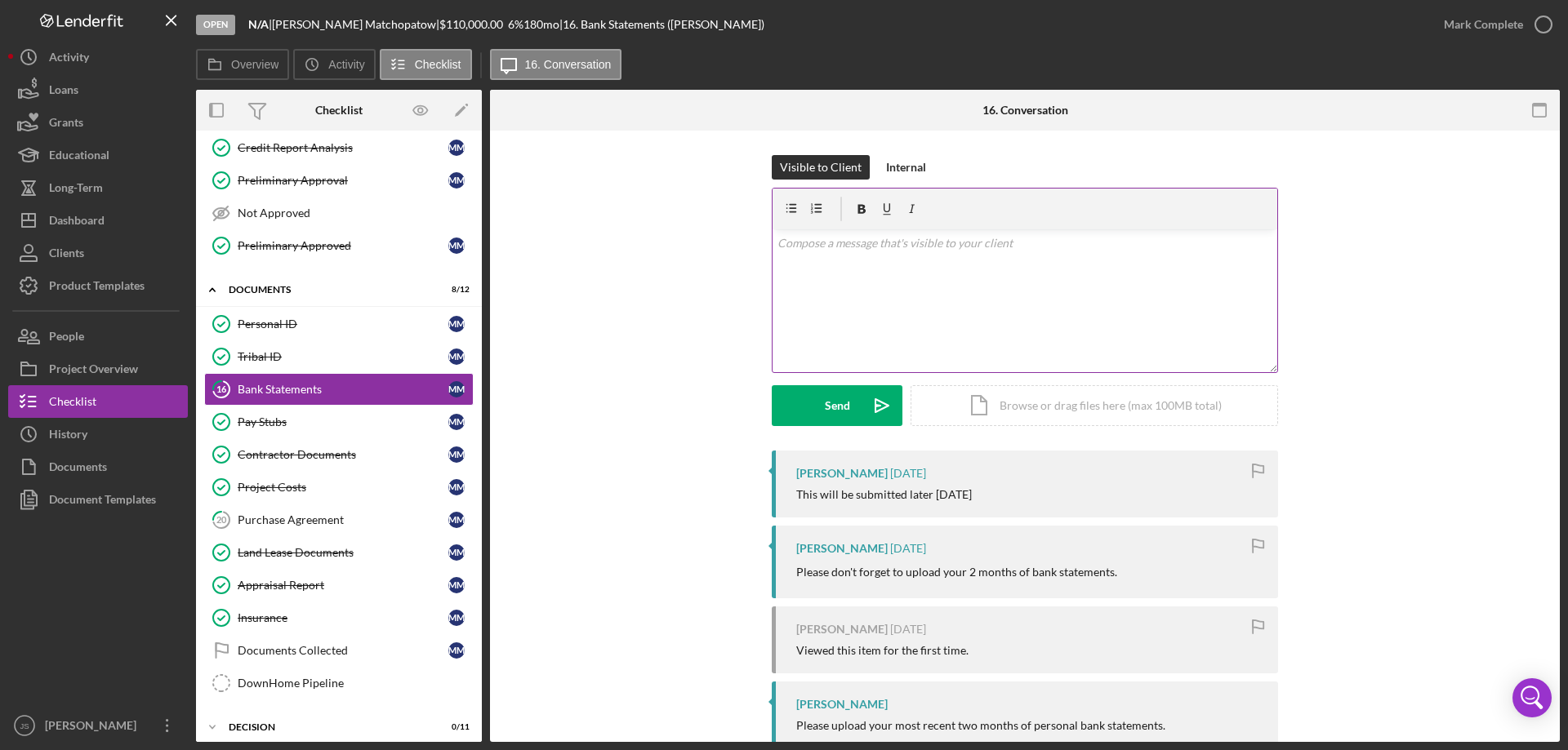
click at [834, 265] on div "v Color teal Color pink Remove color Add row above Add row below Add column bef…" at bounding box center [1025, 301] width 505 height 143
click at [818, 247] on p "Please dont forget to send your bank statements." at bounding box center [1025, 243] width 496 height 18
click at [1033, 245] on p "Please don't forget to send your bank statements." at bounding box center [1025, 243] width 496 height 18
click at [813, 411] on button "Send Icon/icon-invite-send" at bounding box center [836, 406] width 130 height 41
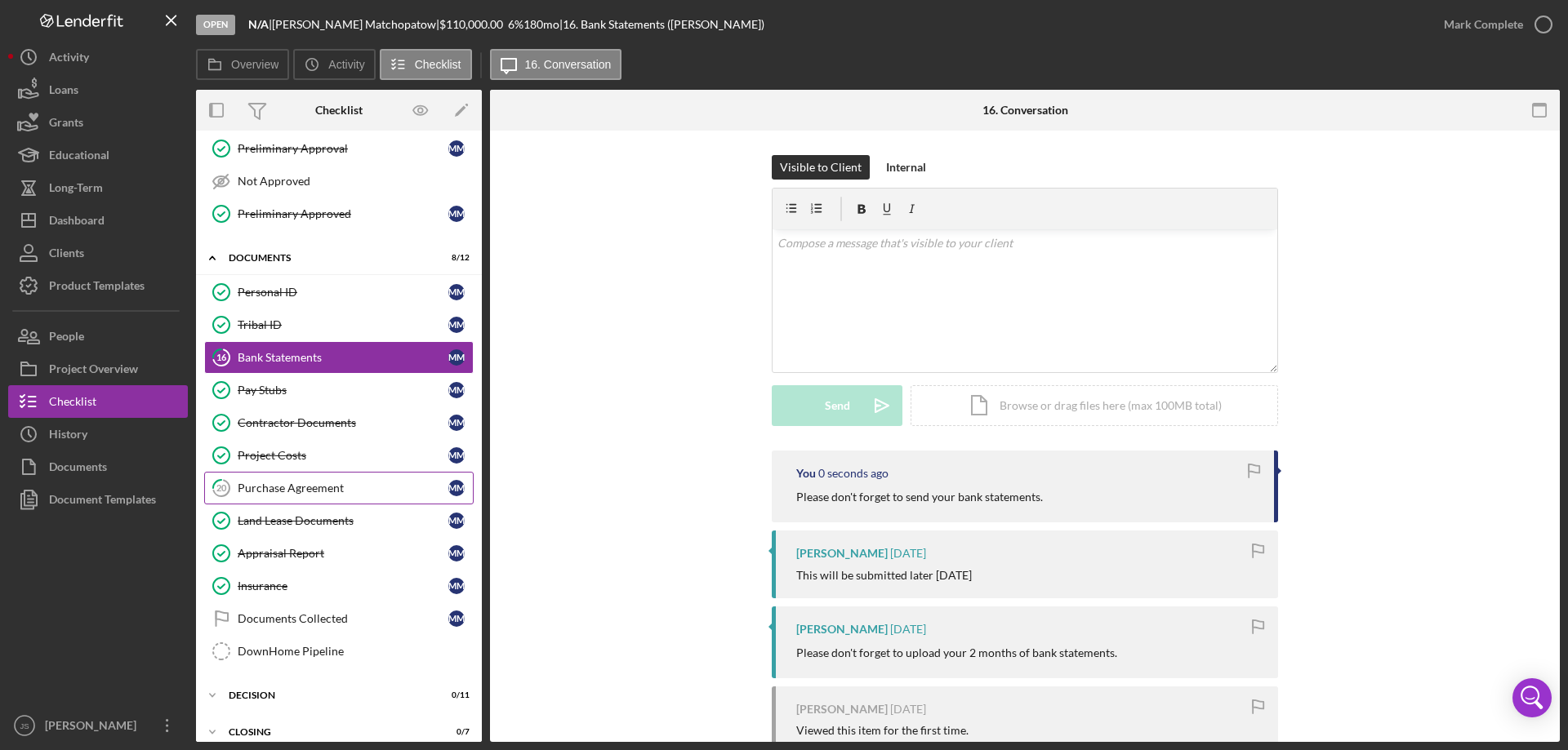
scroll to position [292, 0]
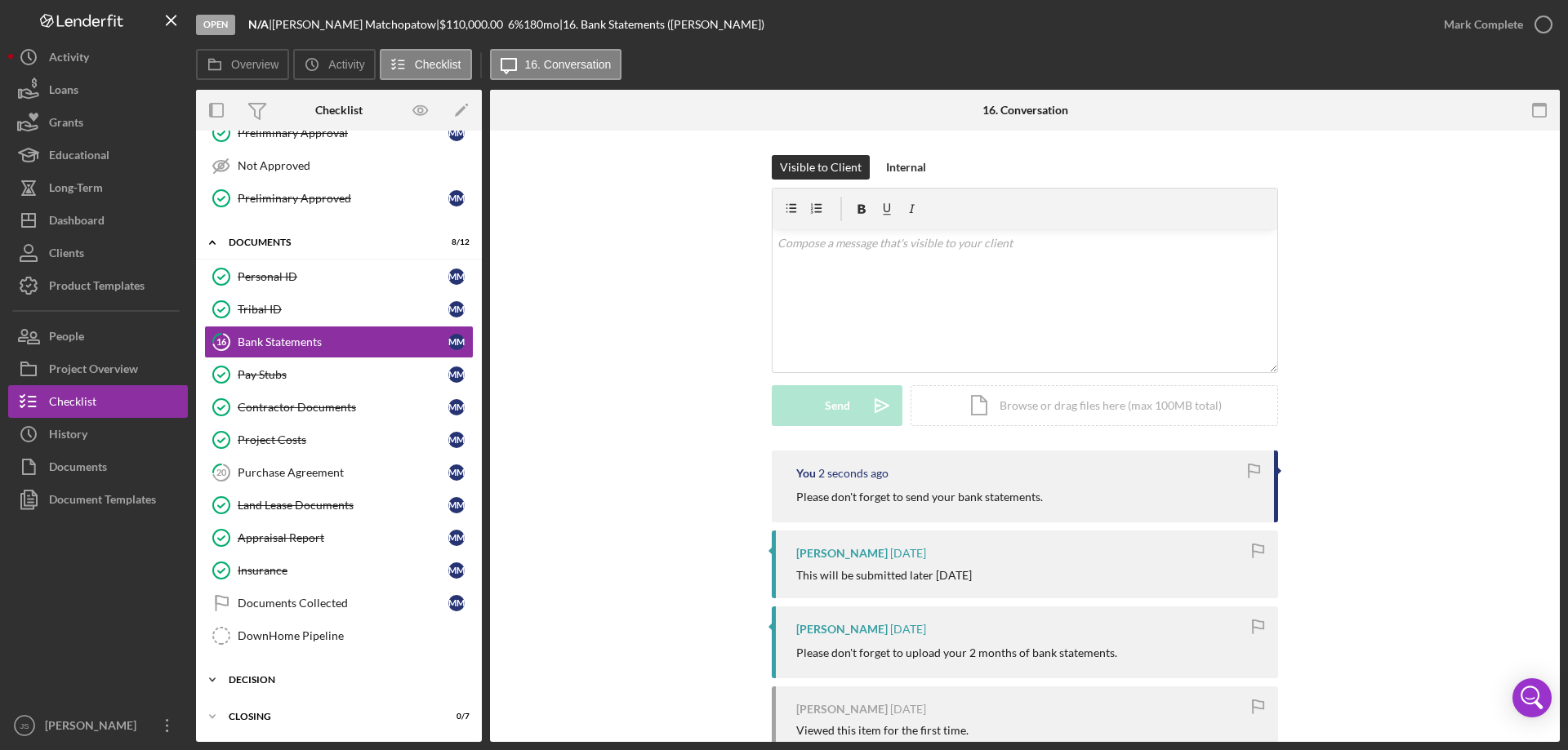
click at [212, 677] on icon "Icon/Expander" at bounding box center [212, 680] width 32 height 32
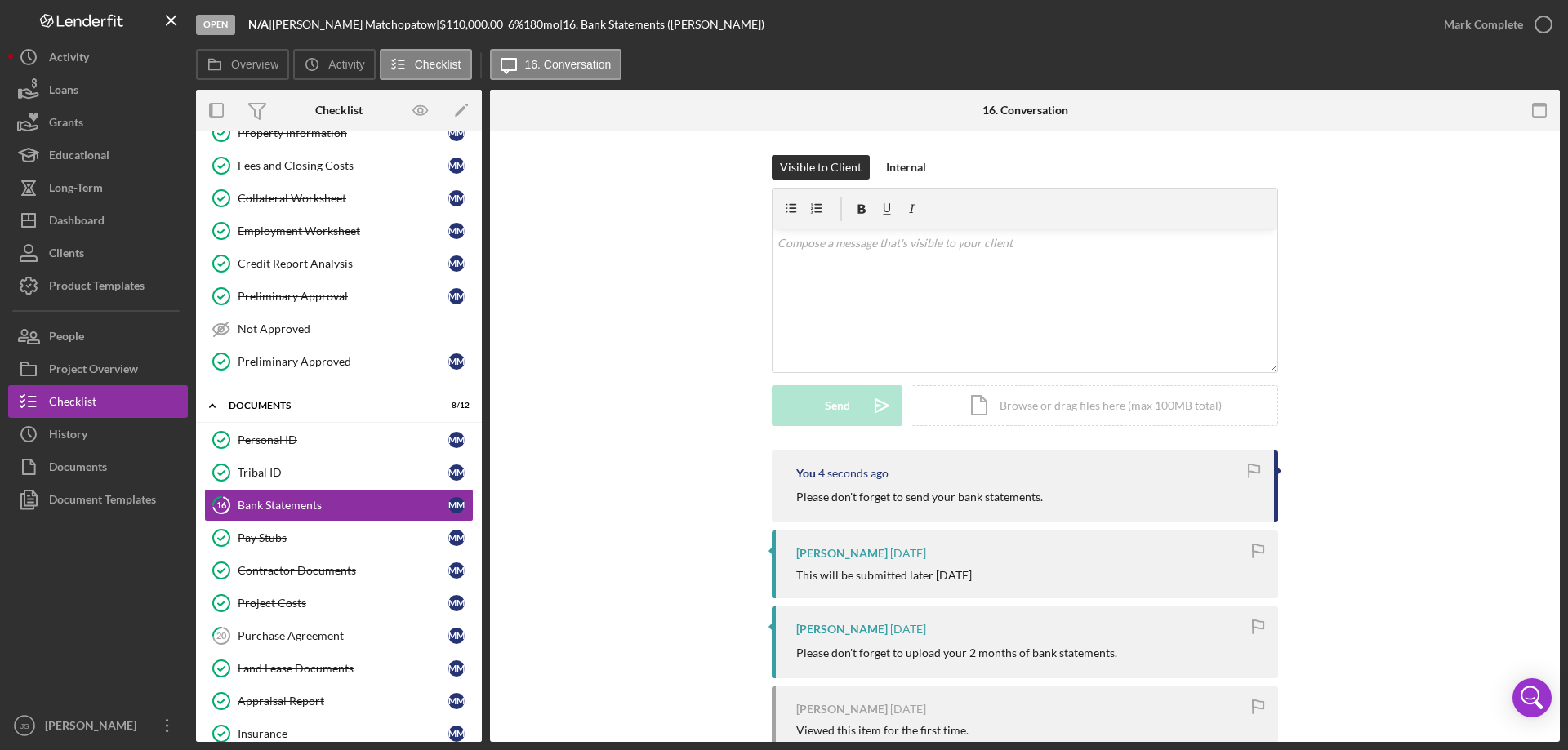
scroll to position [0, 0]
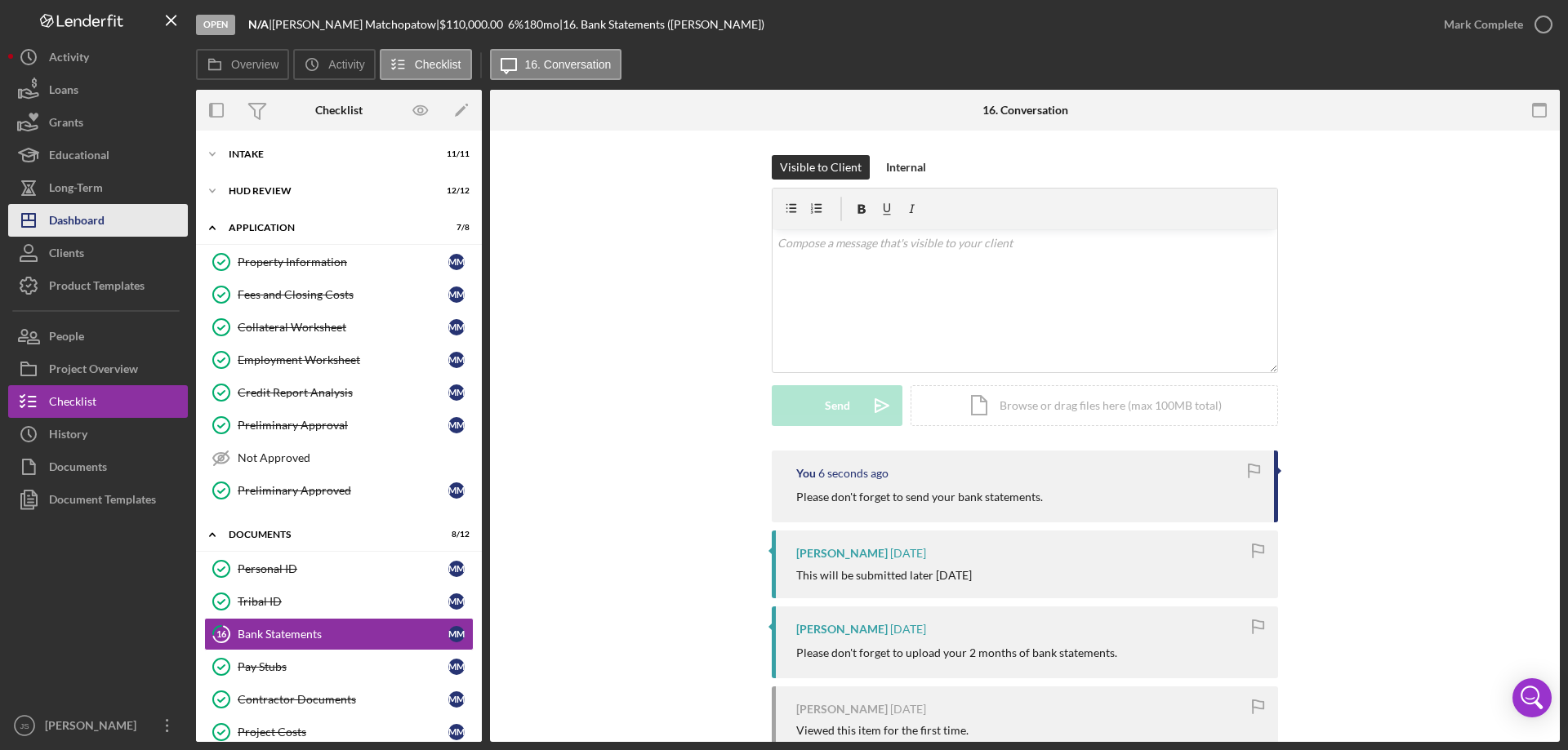
click at [68, 221] on div "Dashboard" at bounding box center [77, 222] width 55 height 37
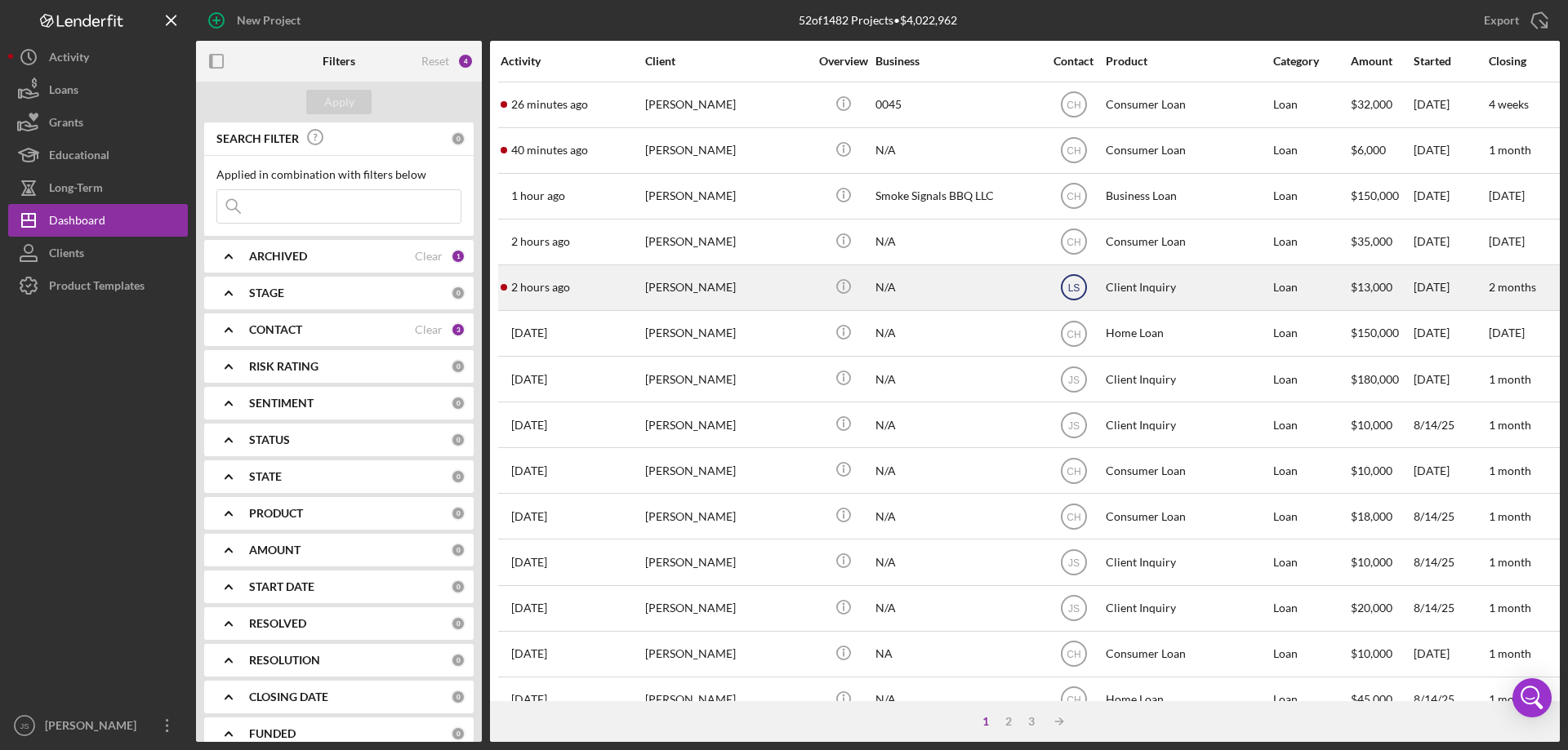
click at [1071, 111] on text "LS" at bounding box center [1073, 105] width 14 height 11
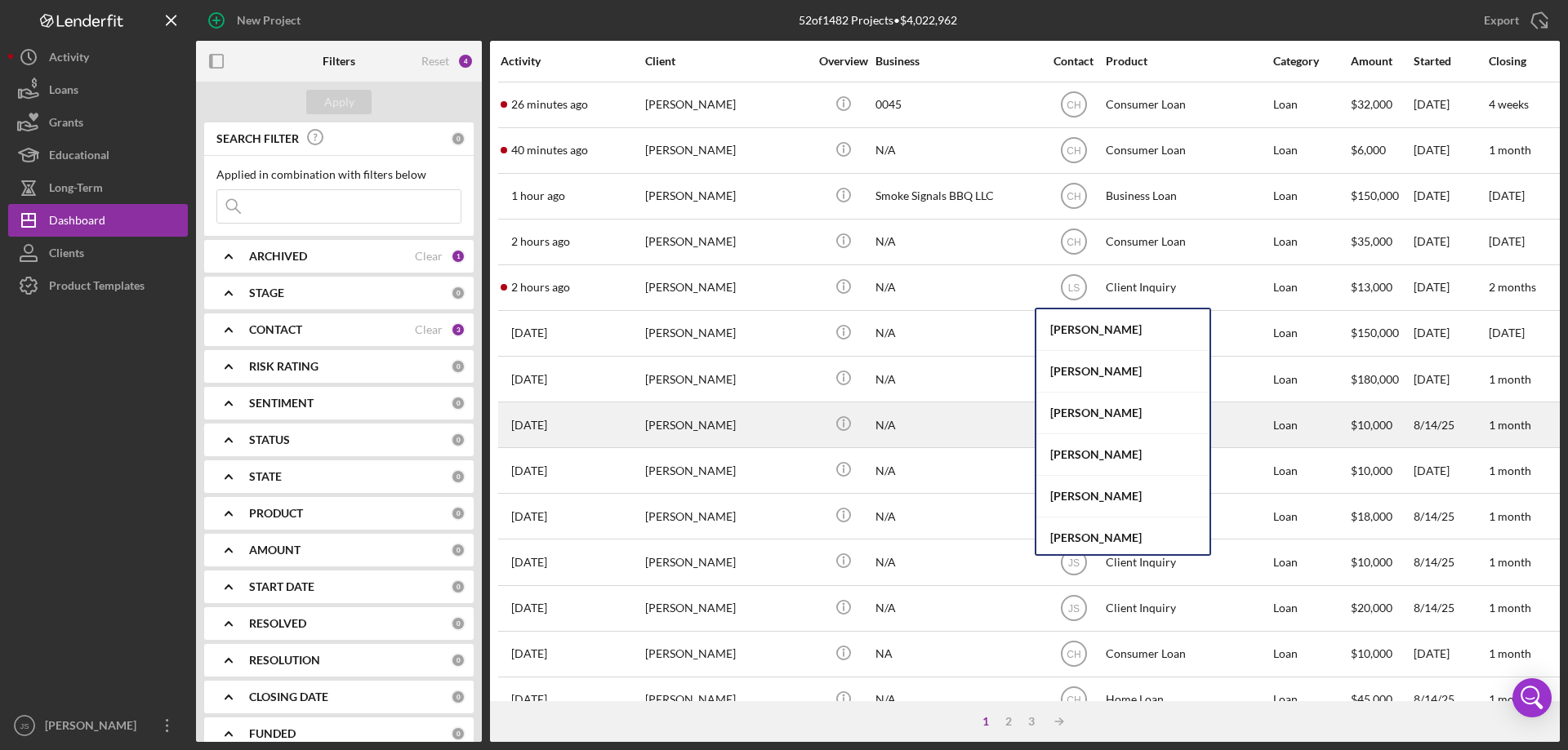
click at [1077, 409] on div "[PERSON_NAME]" at bounding box center [1123, 413] width 173 height 42
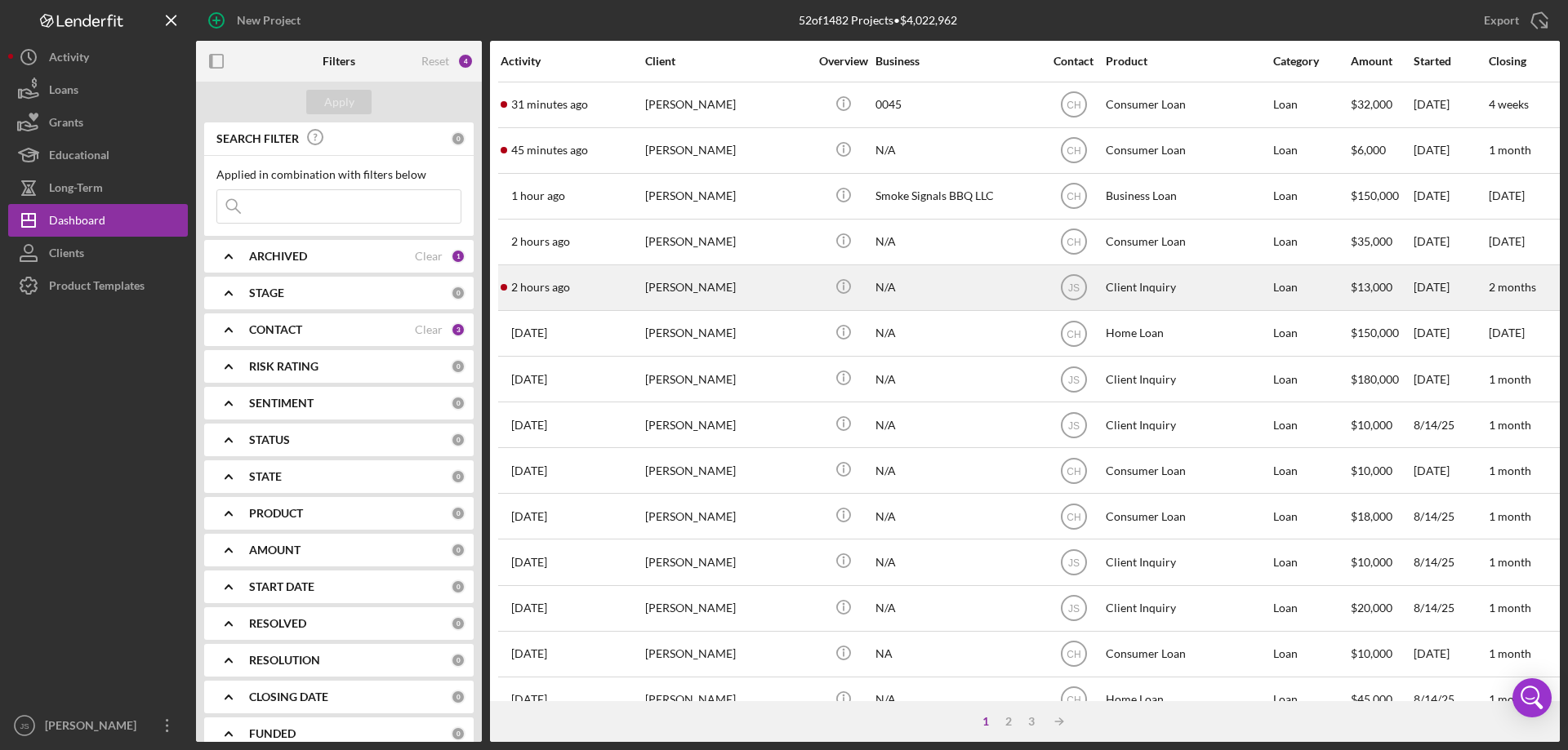
click at [795, 295] on div "[PERSON_NAME]" at bounding box center [727, 288] width 164 height 43
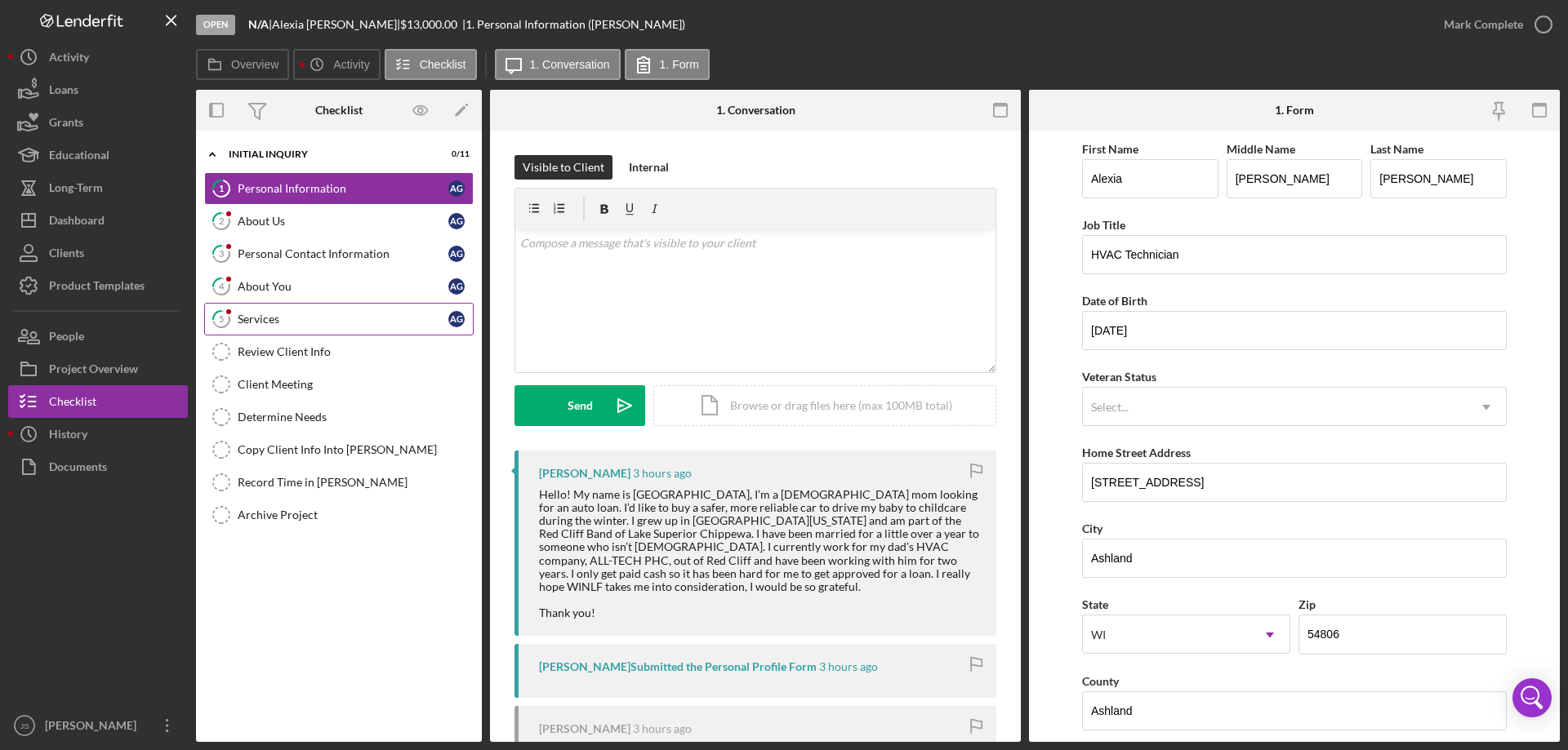
click at [296, 316] on div "Services" at bounding box center [342, 318] width 210 height 13
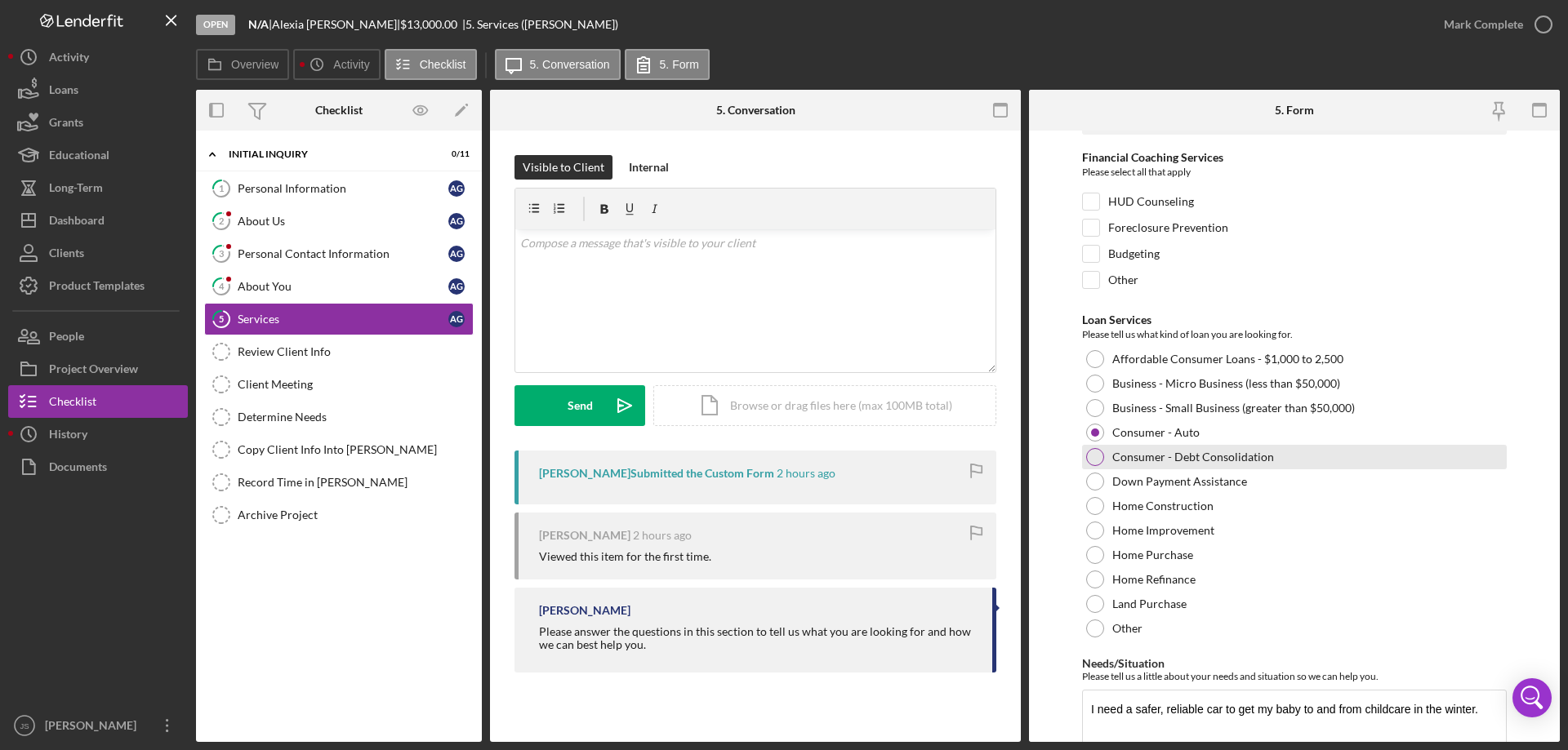
scroll to position [134, 0]
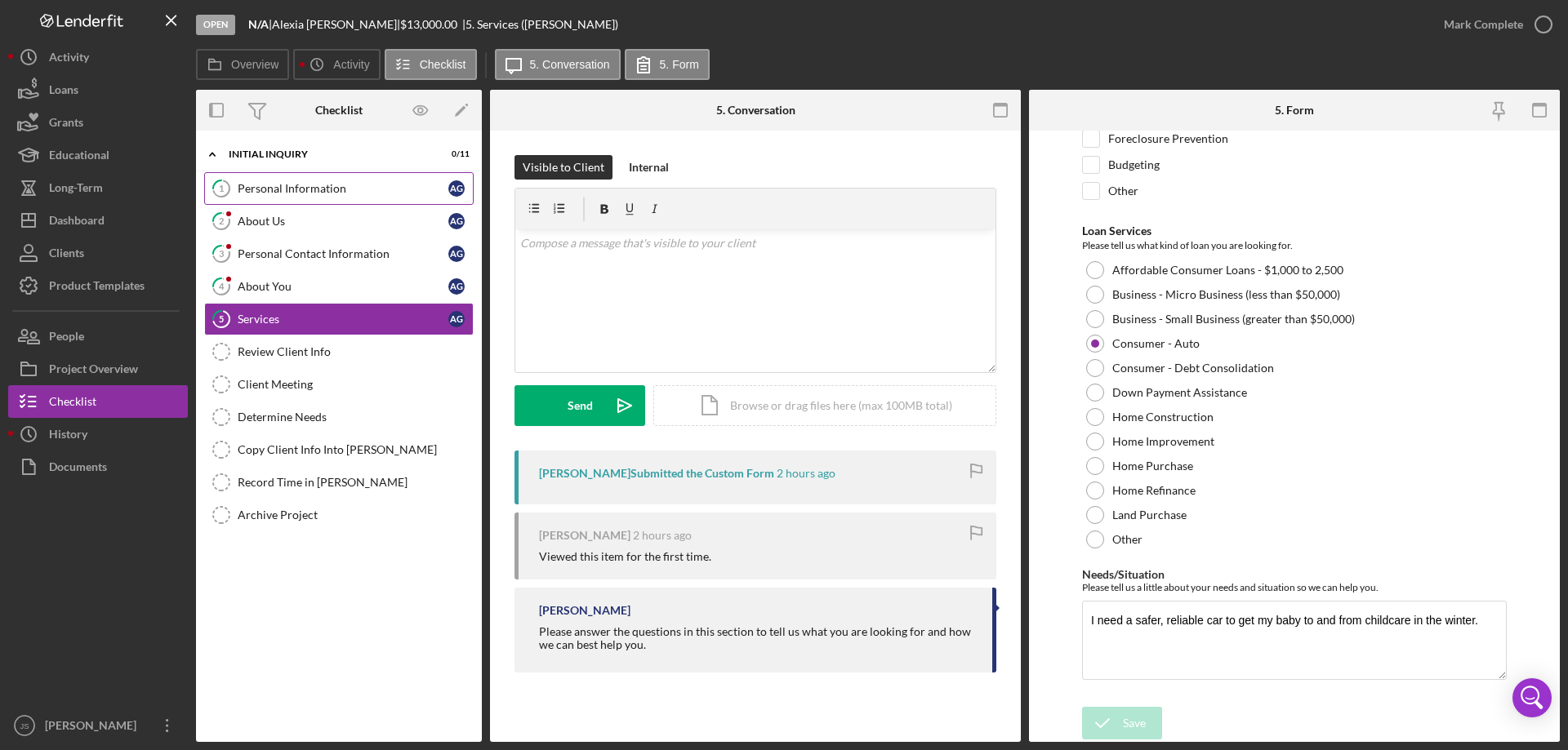
click at [303, 191] on div "Personal Information" at bounding box center [342, 188] width 210 height 13
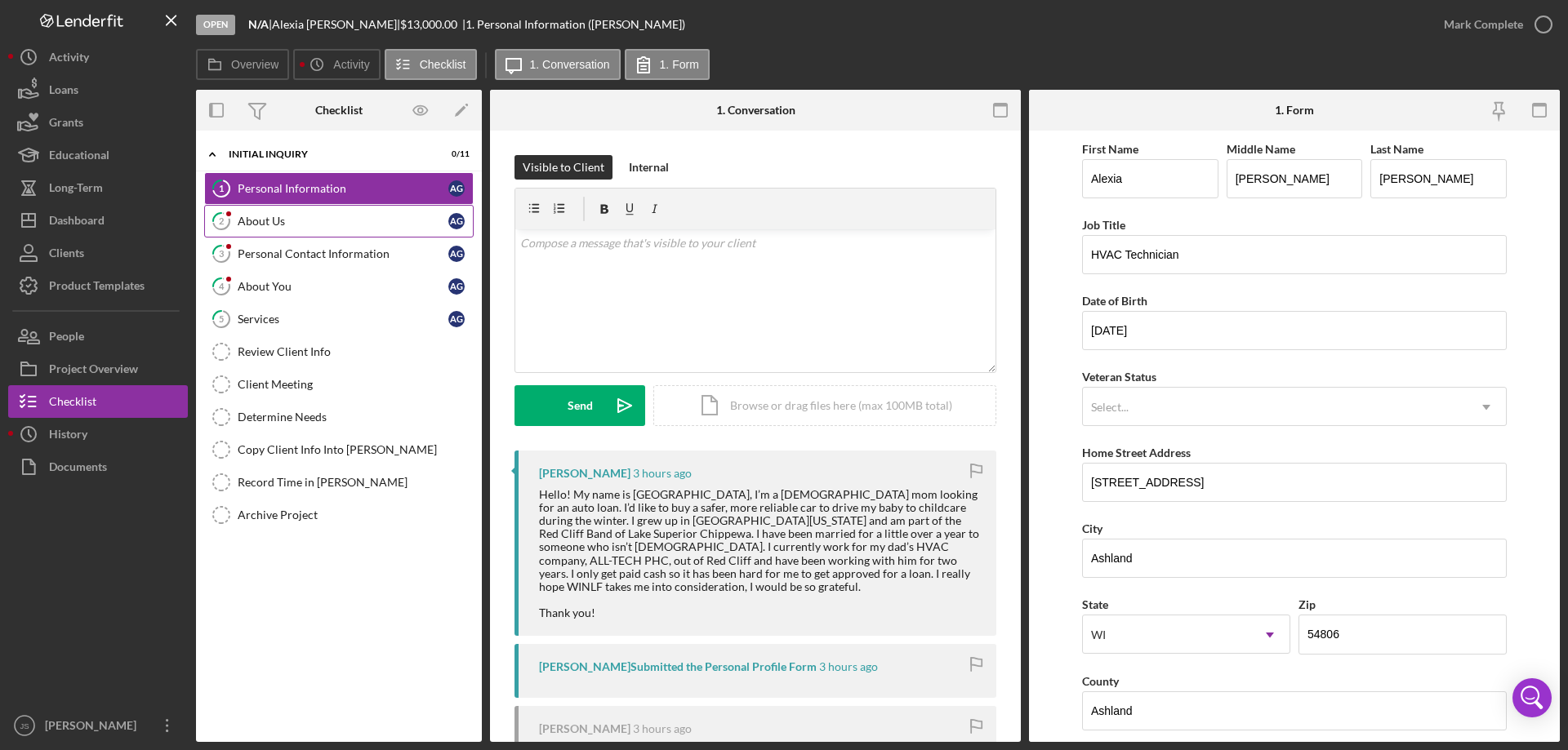
click at [322, 220] on div "About Us" at bounding box center [342, 220] width 210 height 13
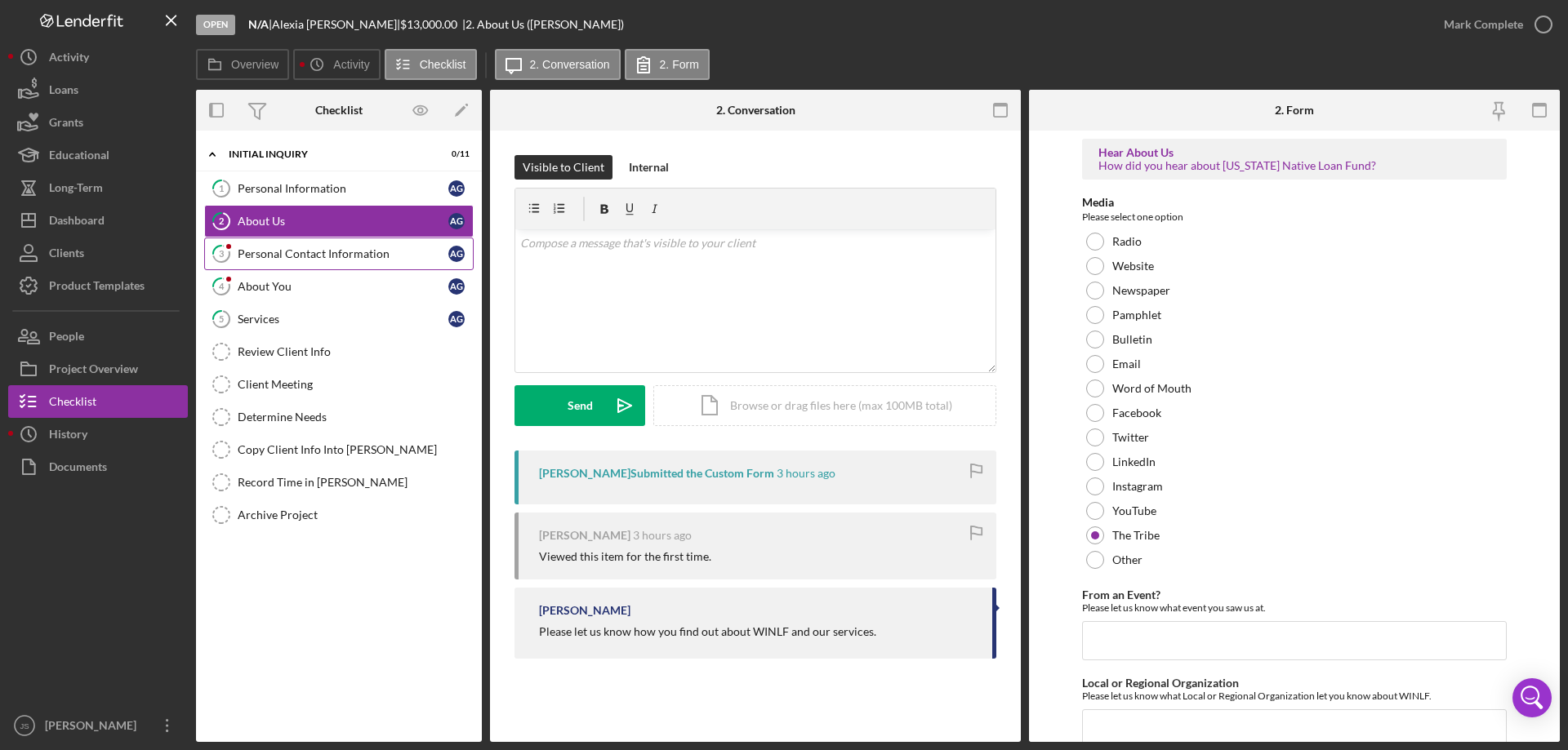
click at [359, 252] on div "Personal Contact Information" at bounding box center [342, 254] width 210 height 13
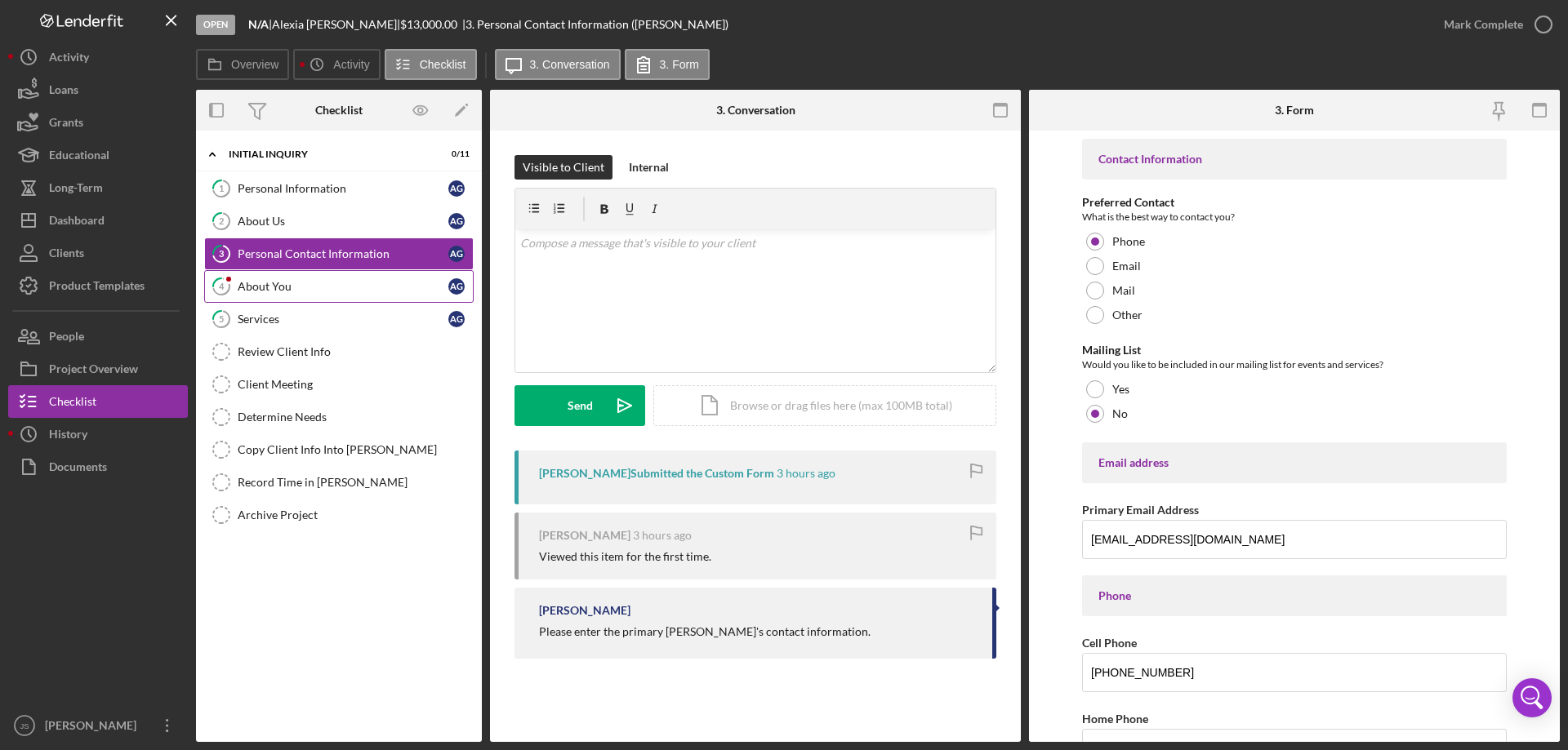
click at [358, 286] on div "About You" at bounding box center [342, 286] width 210 height 13
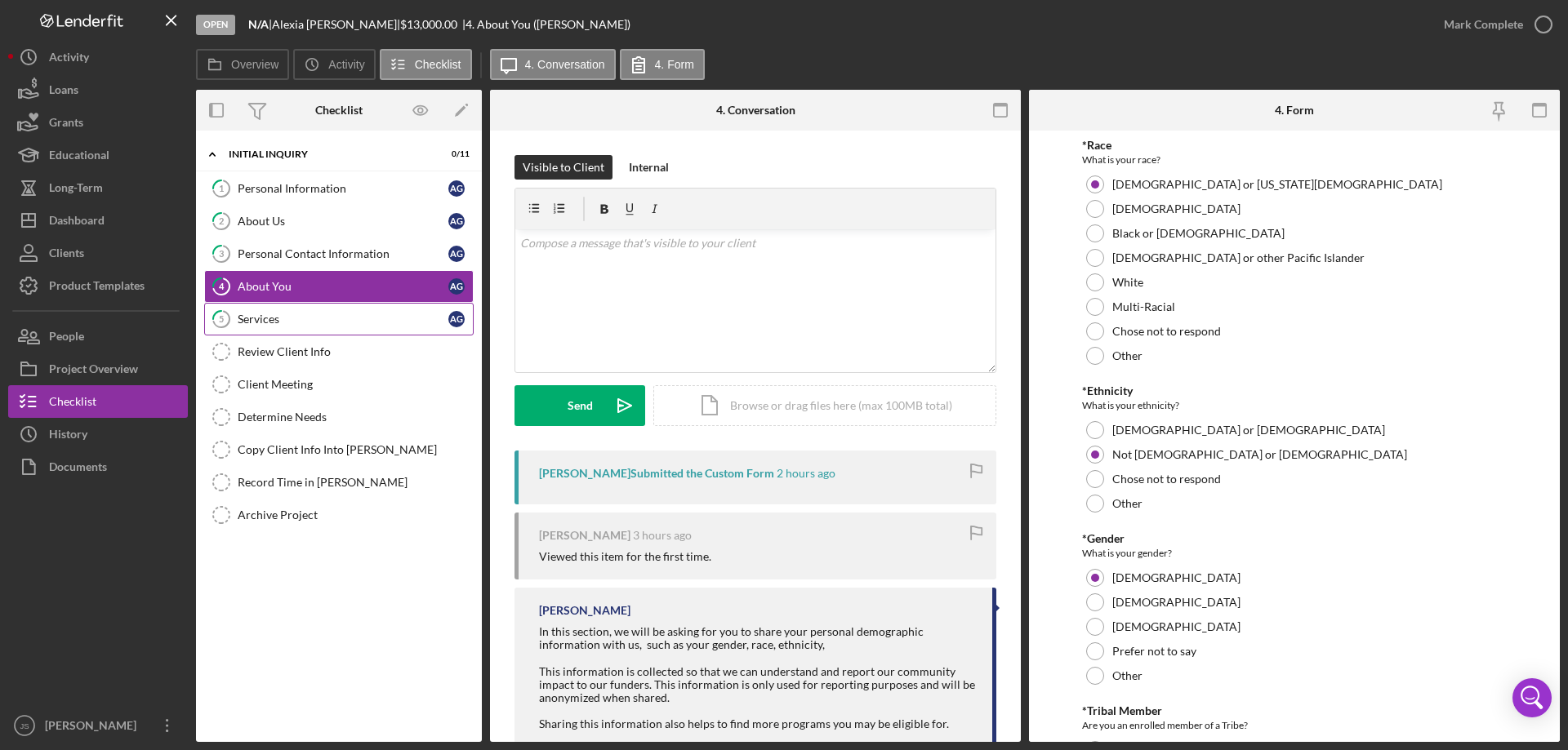
drag, startPoint x: 353, startPoint y: 322, endPoint x: 402, endPoint y: 323, distance: 49.0
click at [354, 322] on div "Services" at bounding box center [342, 318] width 210 height 13
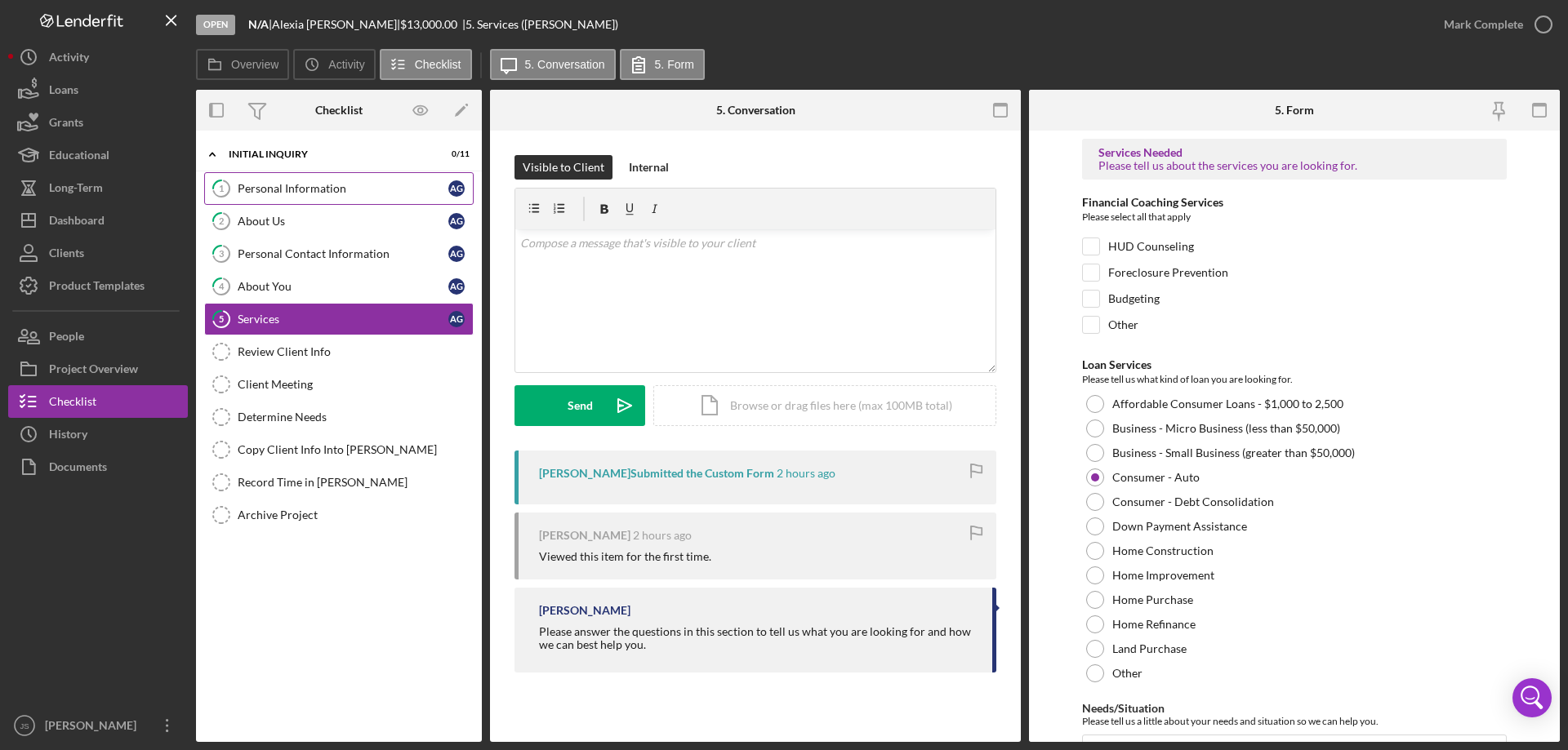
click at [338, 186] on div "Personal Information" at bounding box center [342, 188] width 210 height 13
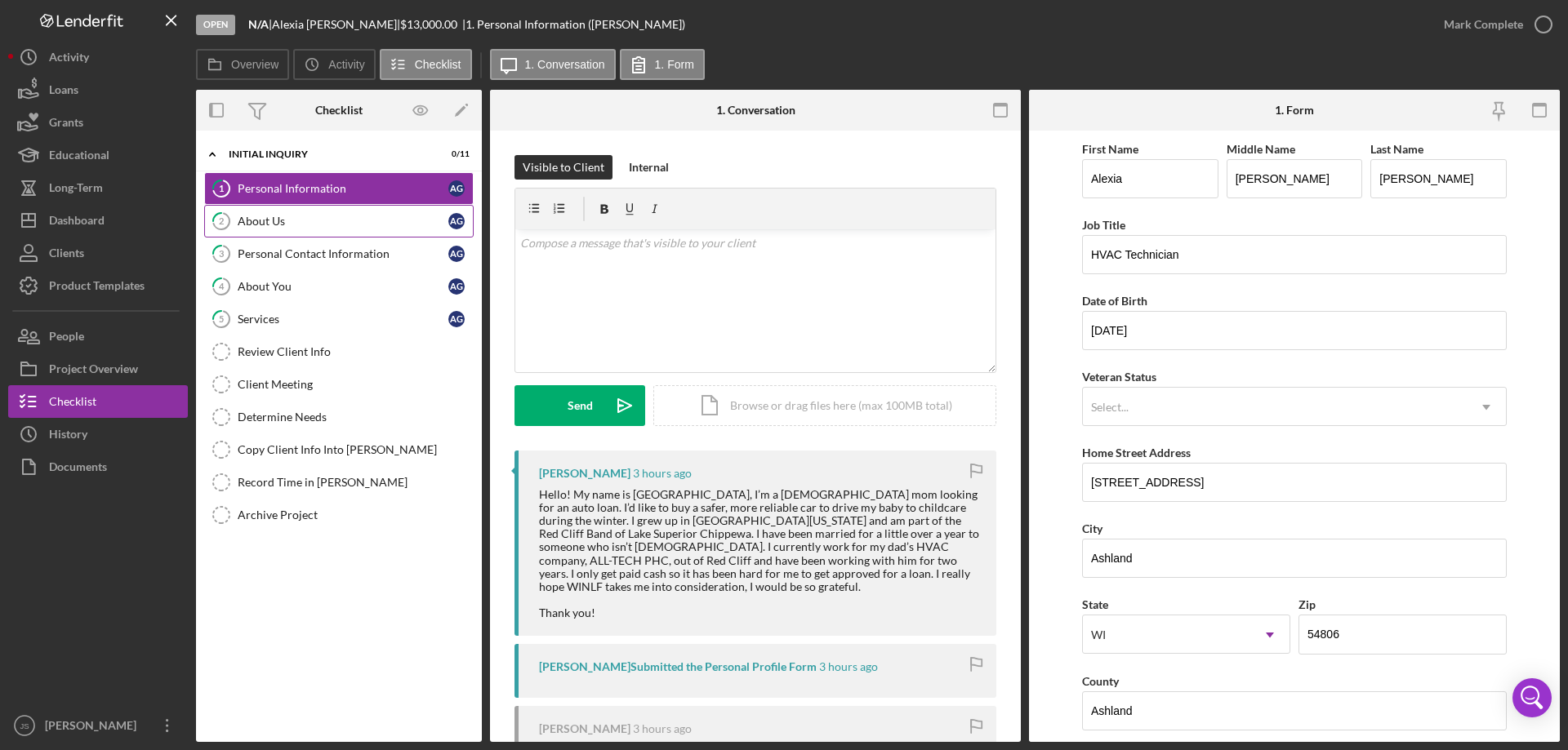
click at [314, 221] on div "About Us" at bounding box center [342, 220] width 210 height 13
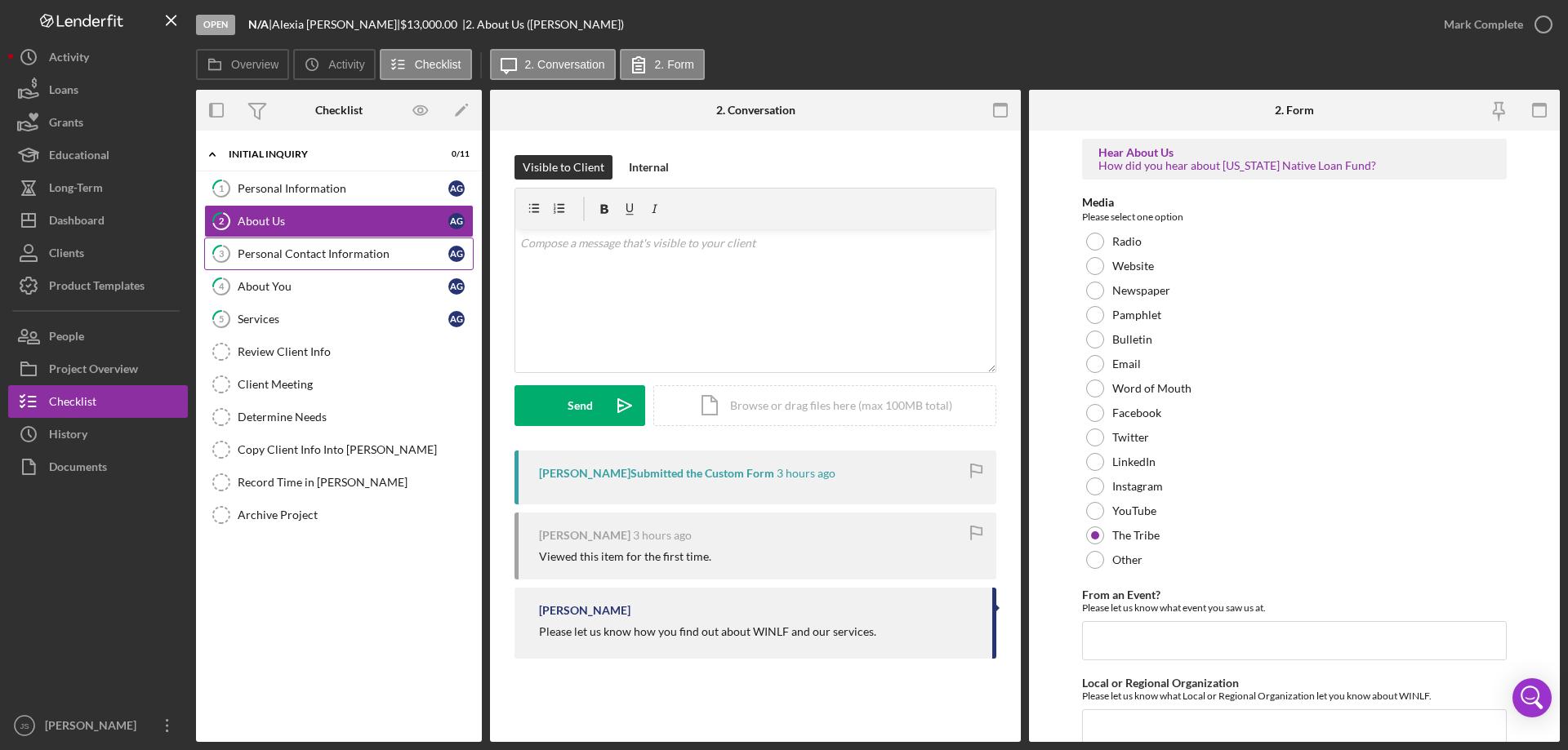
click at [328, 251] on div "Personal Contact Information" at bounding box center [342, 254] width 210 height 13
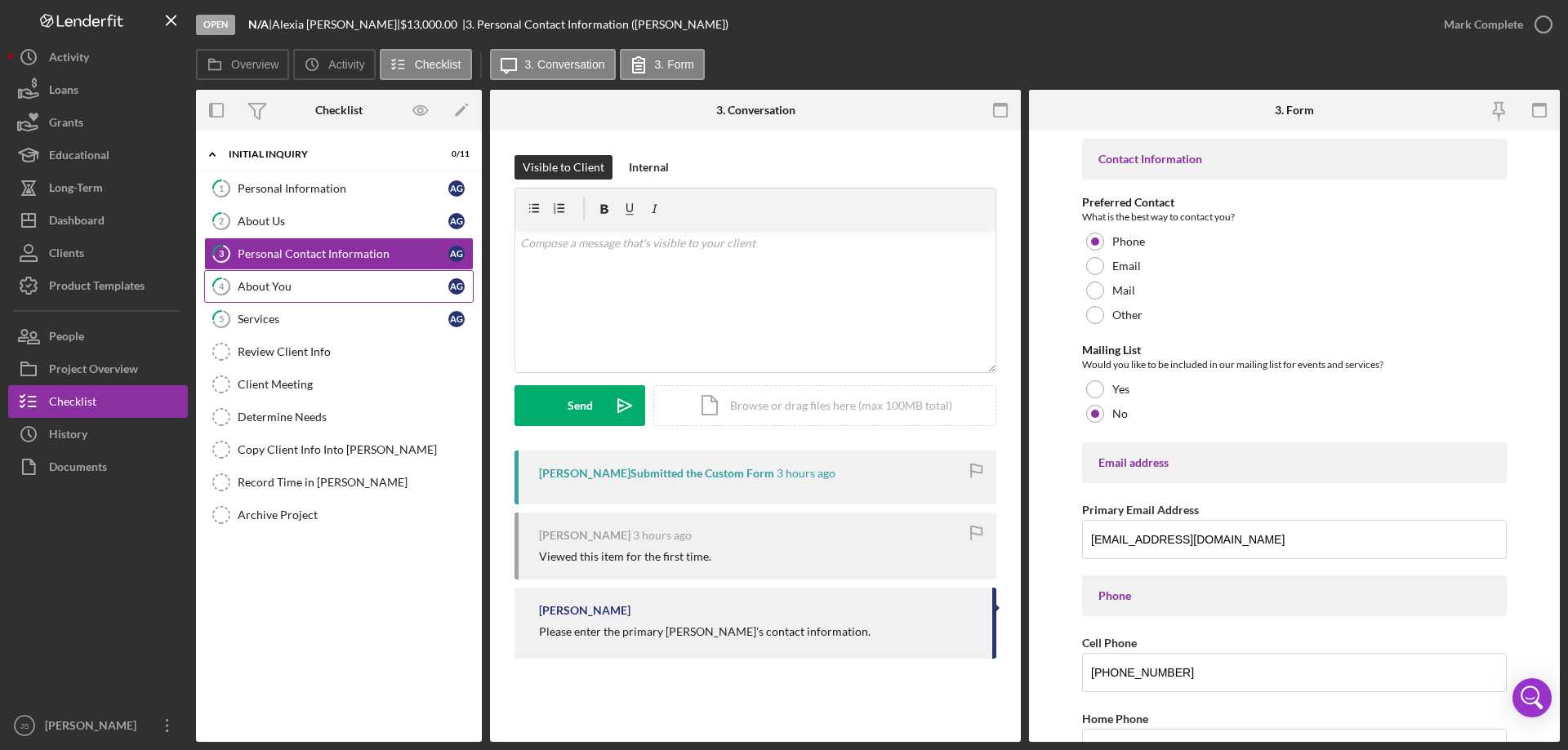
click at [301, 289] on div "About You" at bounding box center [342, 286] width 210 height 13
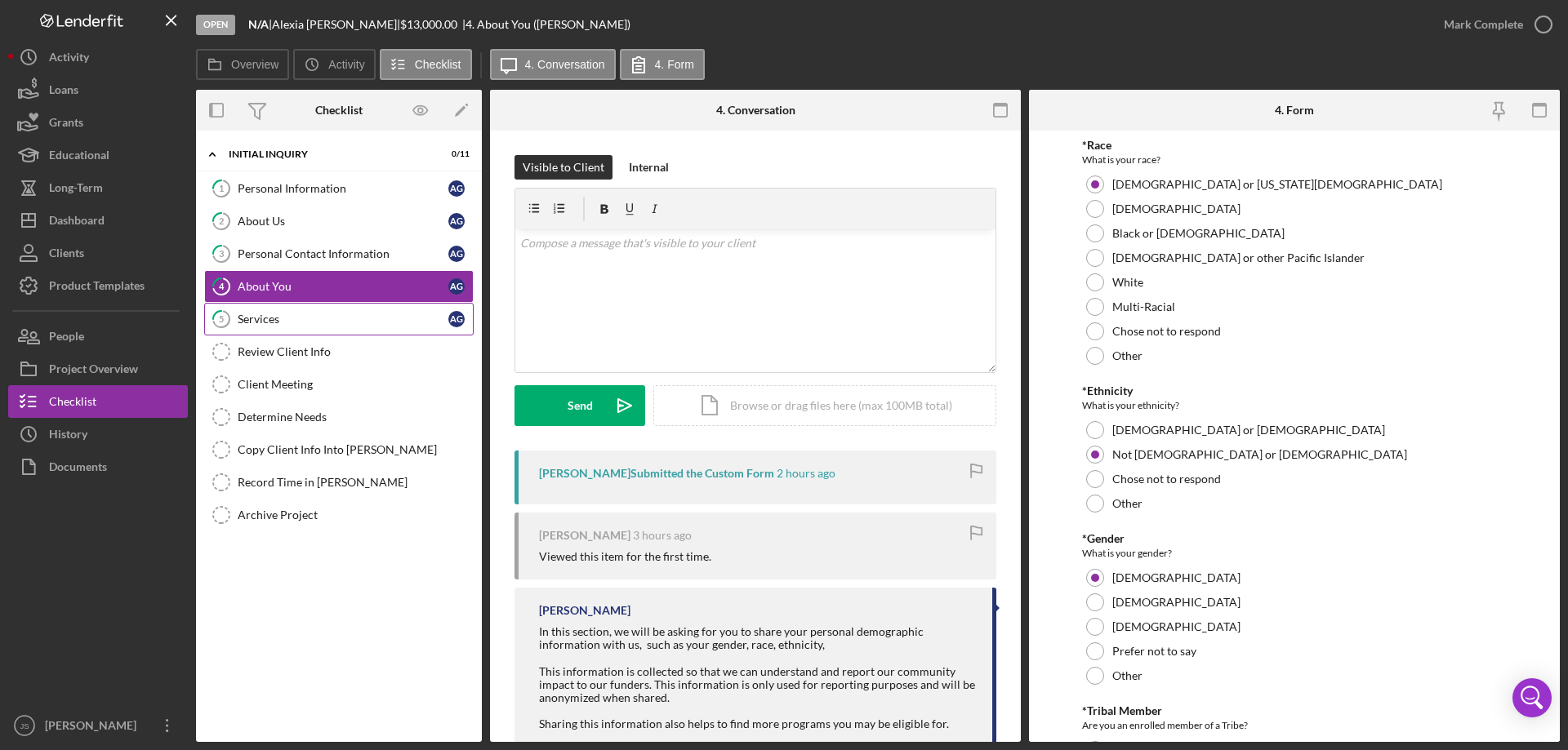
click at [312, 314] on div "Services" at bounding box center [342, 318] width 210 height 13
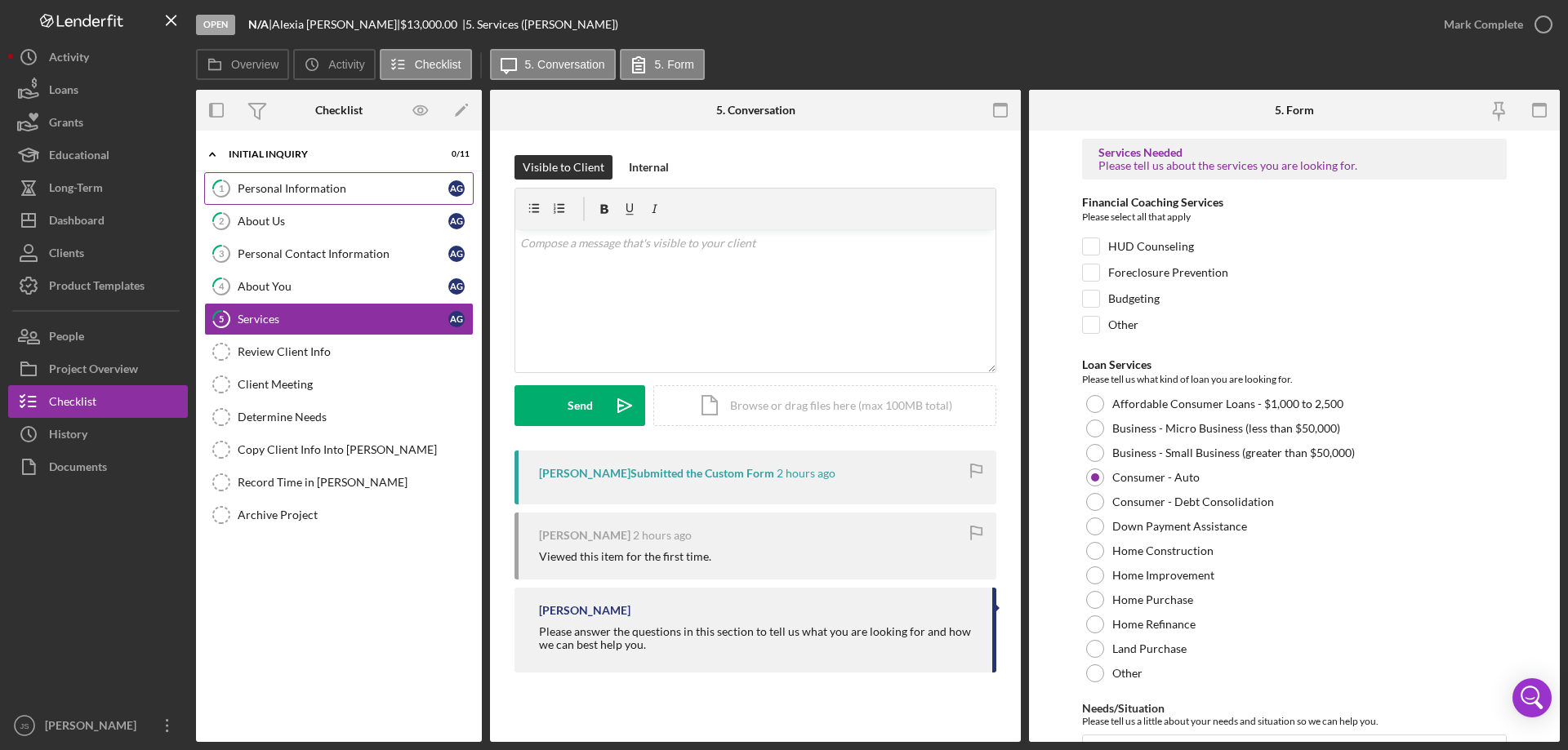
click at [365, 188] on div "Personal Information" at bounding box center [342, 188] width 210 height 13
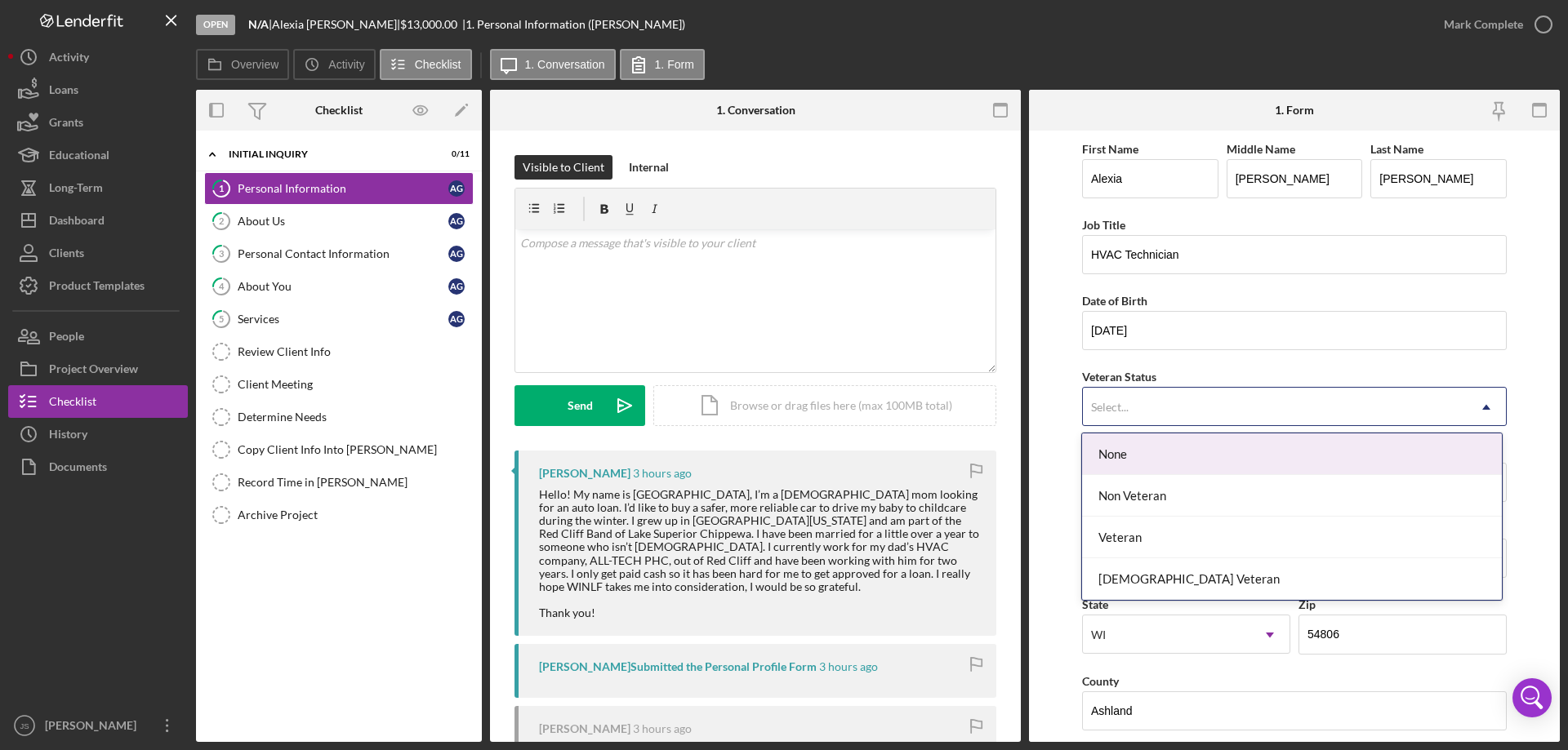
click at [1444, 404] on div "Select..." at bounding box center [1274, 407] width 384 height 37
click at [876, 301] on div "v Color teal Color pink Remove color Add row above Add row below Add column bef…" at bounding box center [755, 301] width 480 height 143
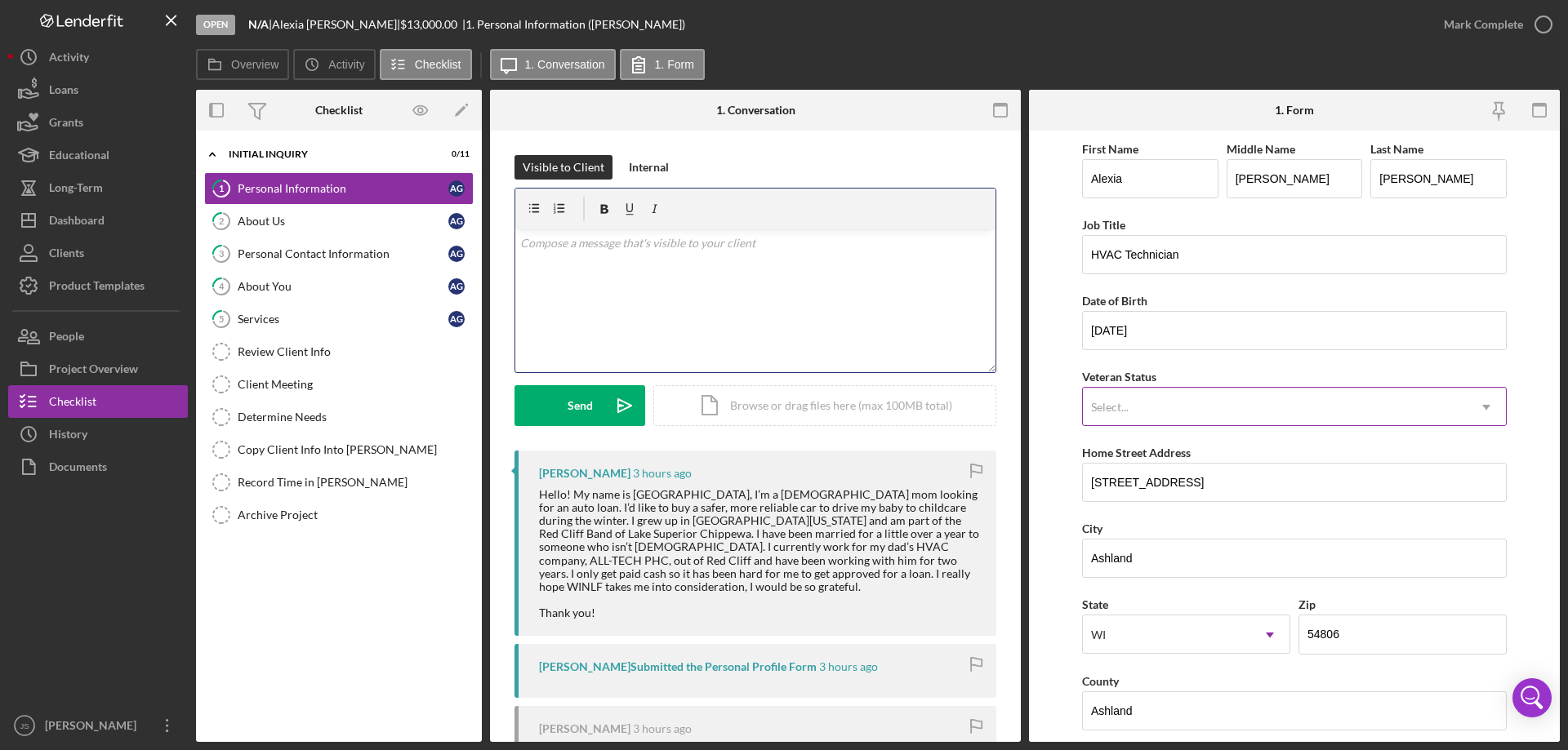
click at [1388, 413] on div "Select..." at bounding box center [1274, 407] width 384 height 37
drag, startPoint x: 762, startPoint y: 270, endPoint x: 776, endPoint y: 267, distance: 14.3
click at [763, 270] on div "v Color teal Color pink Remove color Add row above Add row below Add column bef…" at bounding box center [755, 301] width 480 height 143
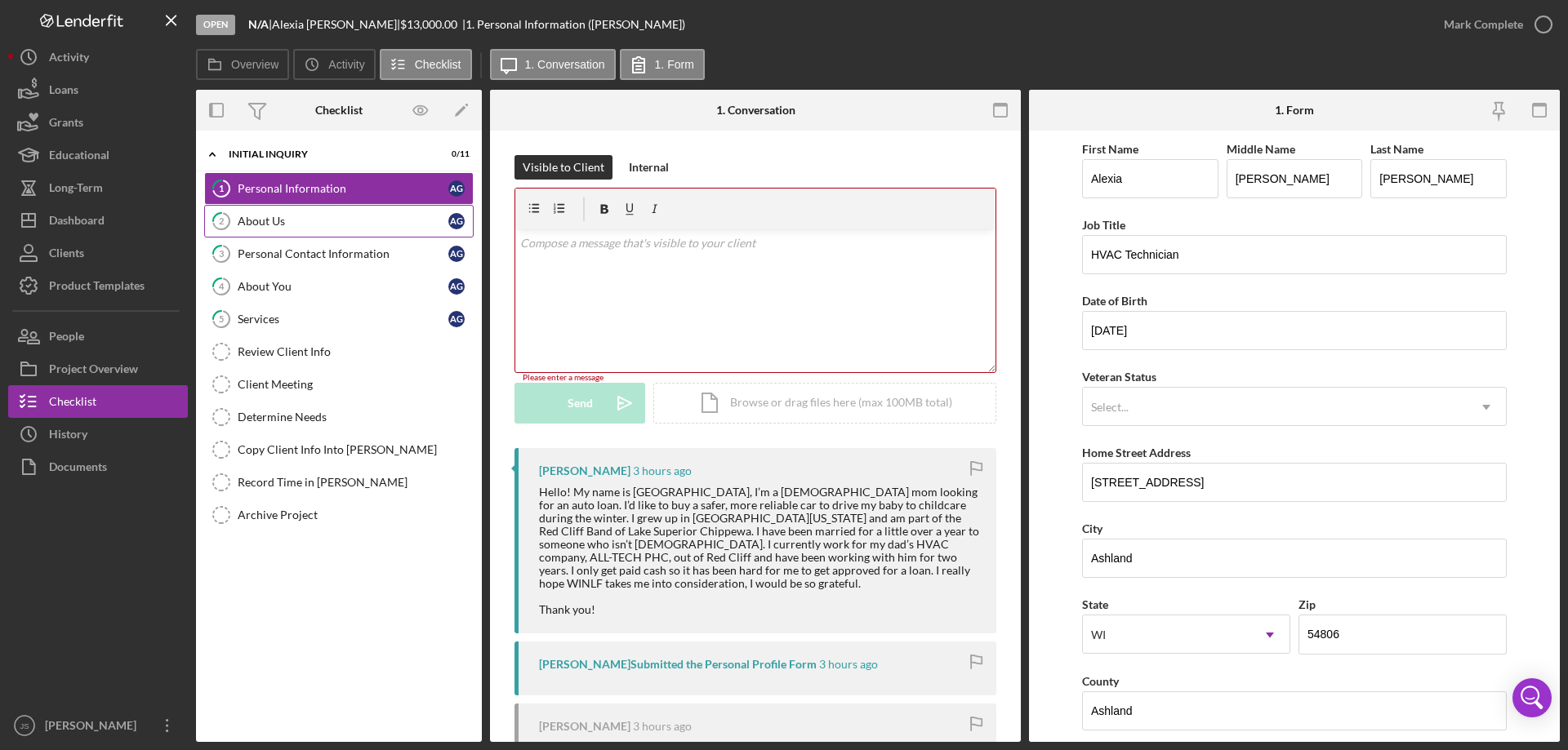
click at [340, 220] on div "About Us" at bounding box center [342, 220] width 210 height 13
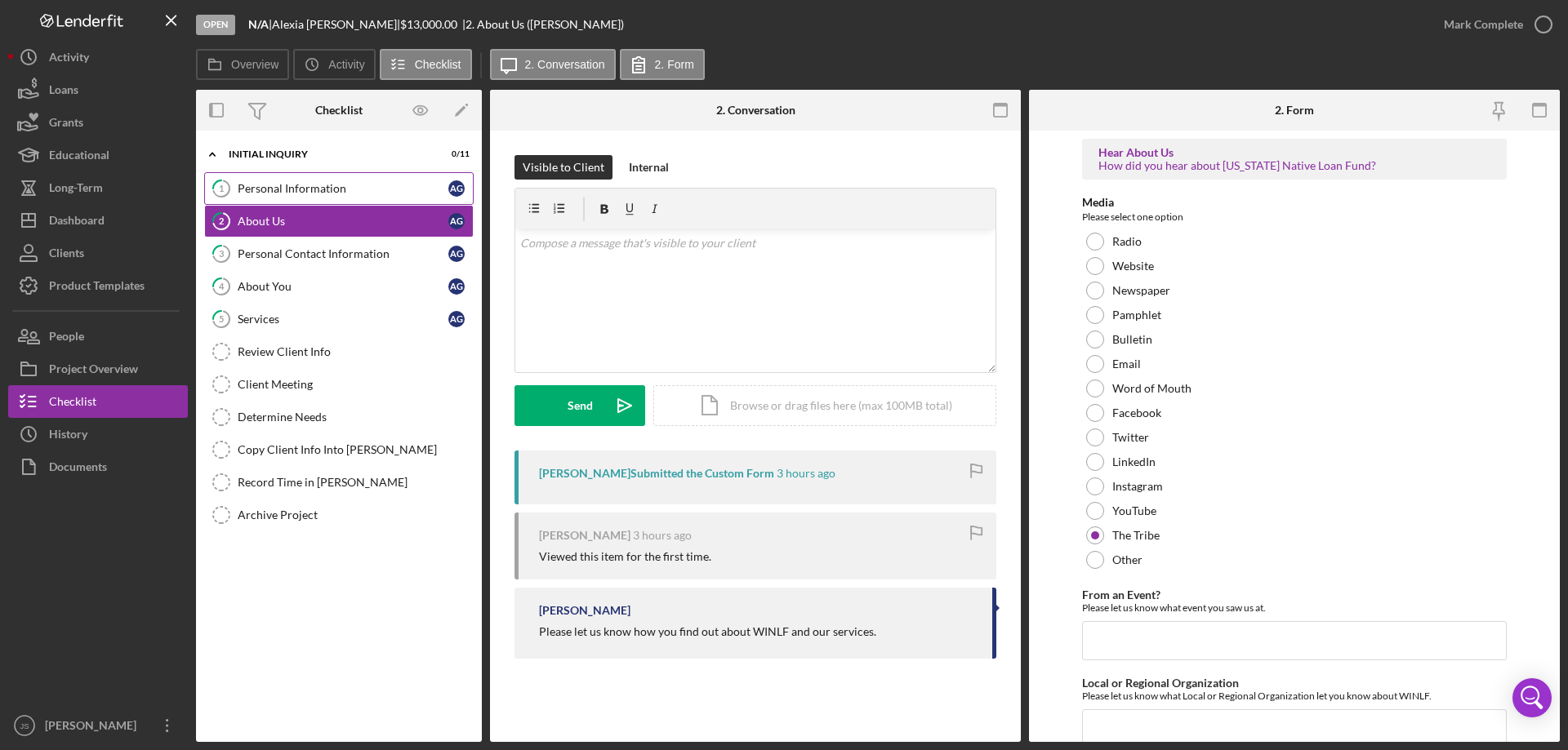
click at [388, 191] on div "Personal Information" at bounding box center [342, 188] width 210 height 13
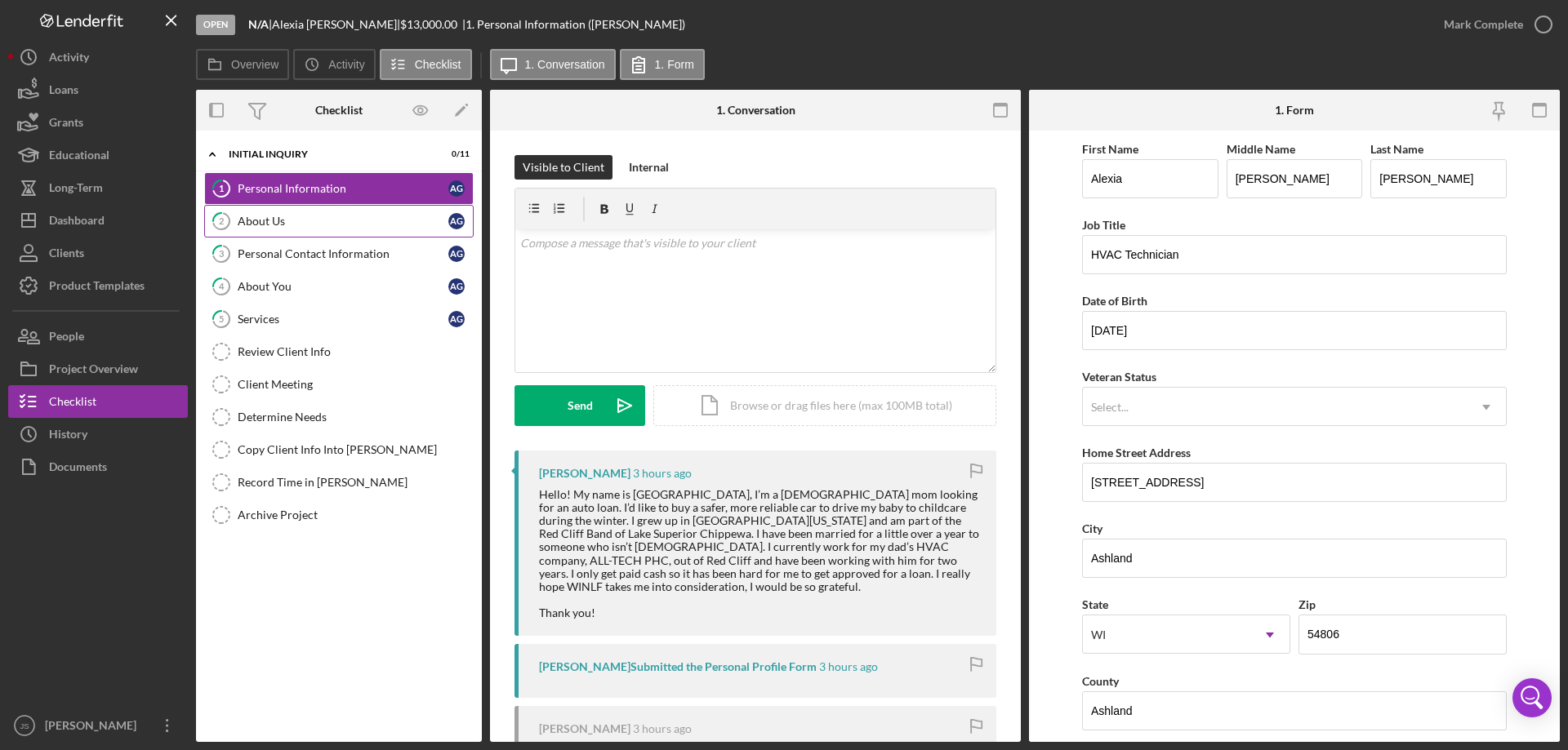
click at [359, 220] on div "About Us" at bounding box center [342, 220] width 210 height 13
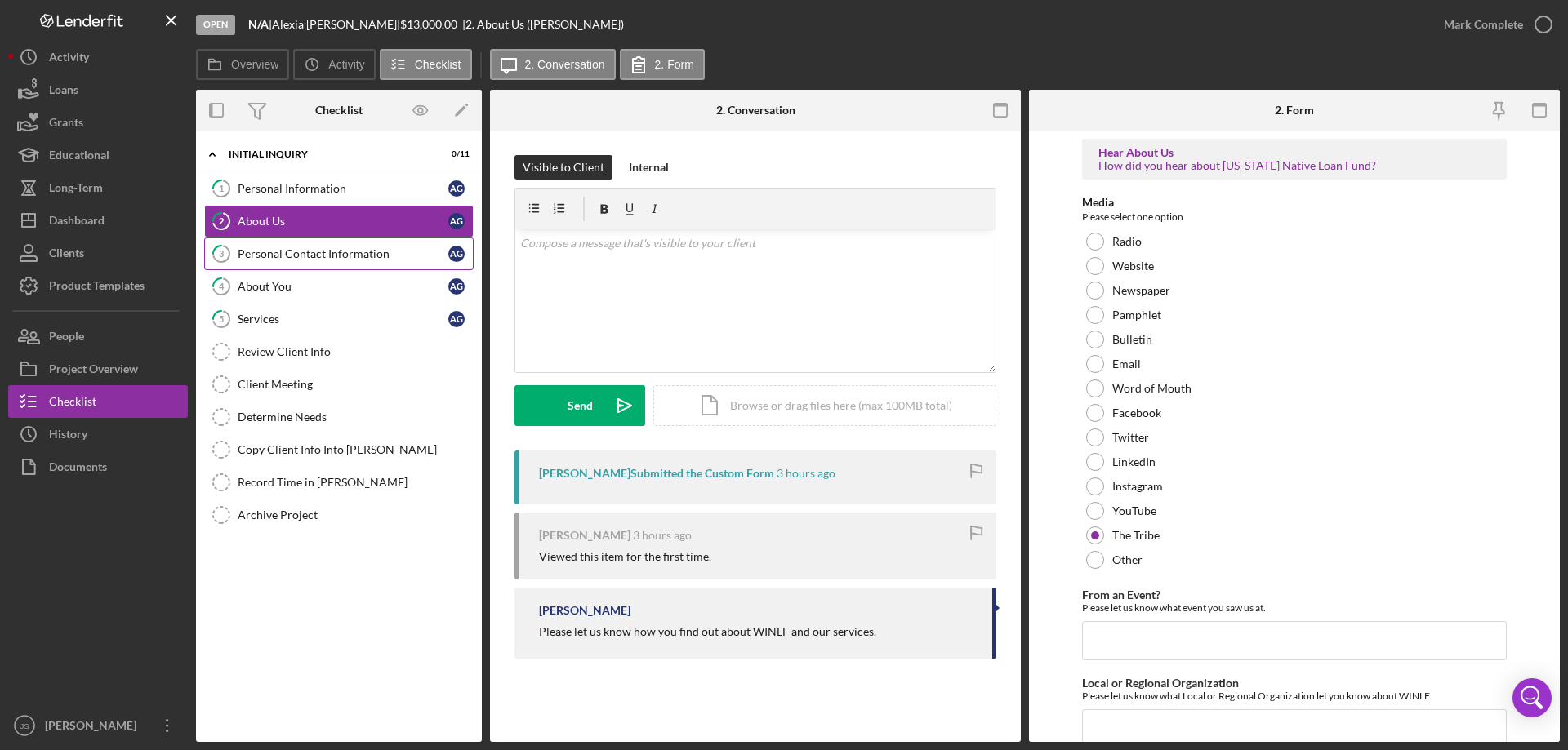
click at [357, 255] on div "Personal Contact Information" at bounding box center [342, 254] width 210 height 13
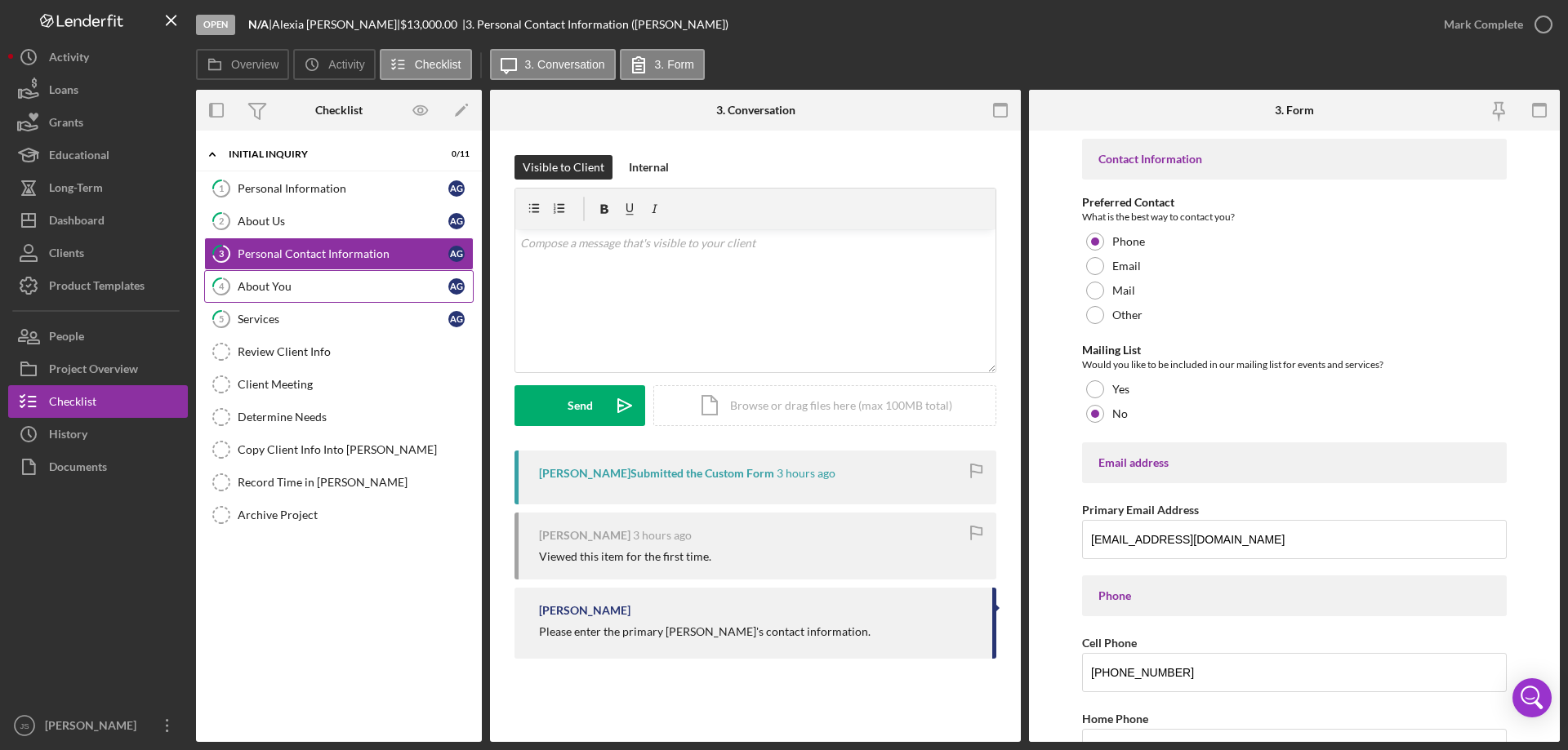
click at [327, 293] on div "About You" at bounding box center [342, 286] width 210 height 13
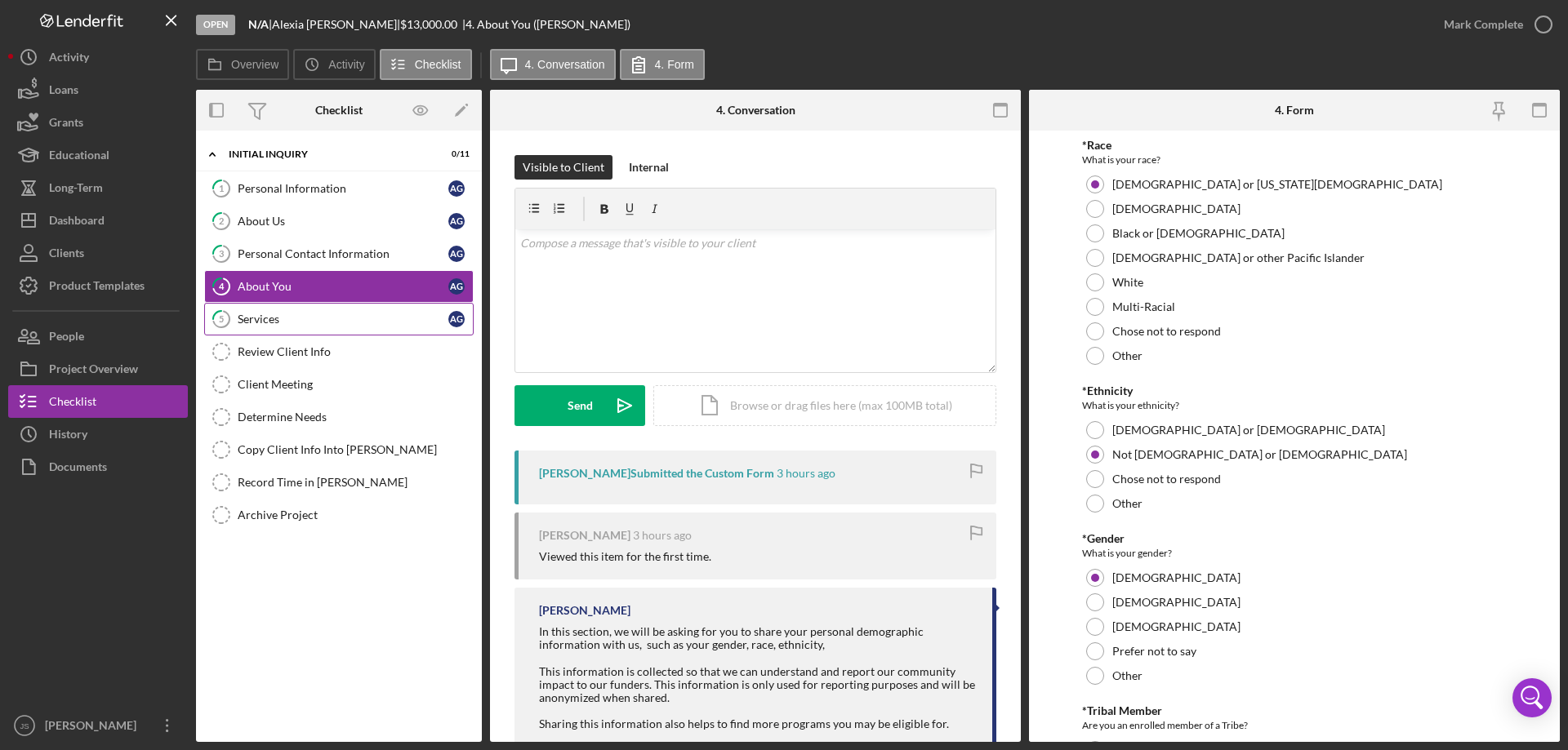
click at [302, 325] on div "Services" at bounding box center [342, 318] width 210 height 13
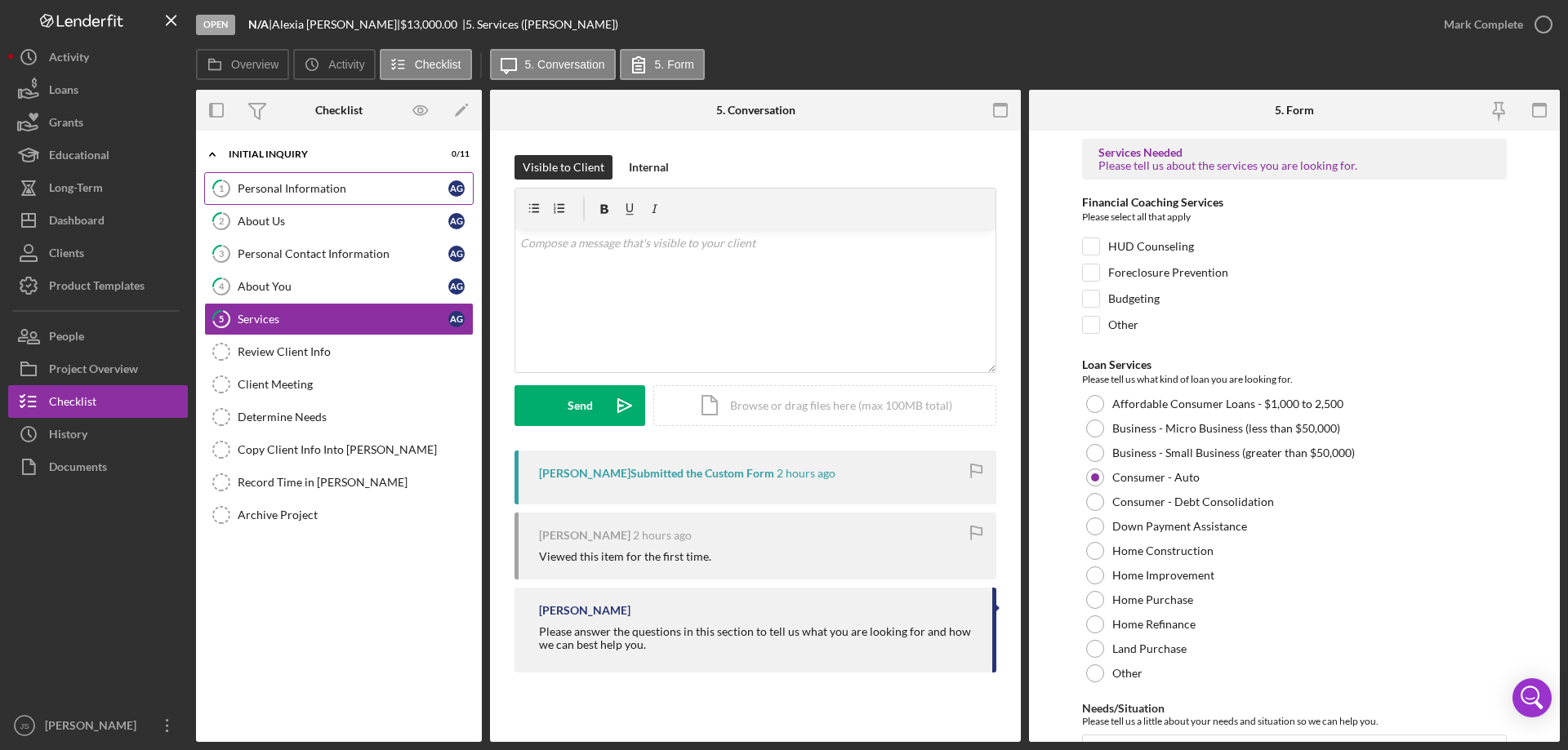
click at [317, 180] on link "1 Personal Information A G" at bounding box center [339, 188] width 269 height 32
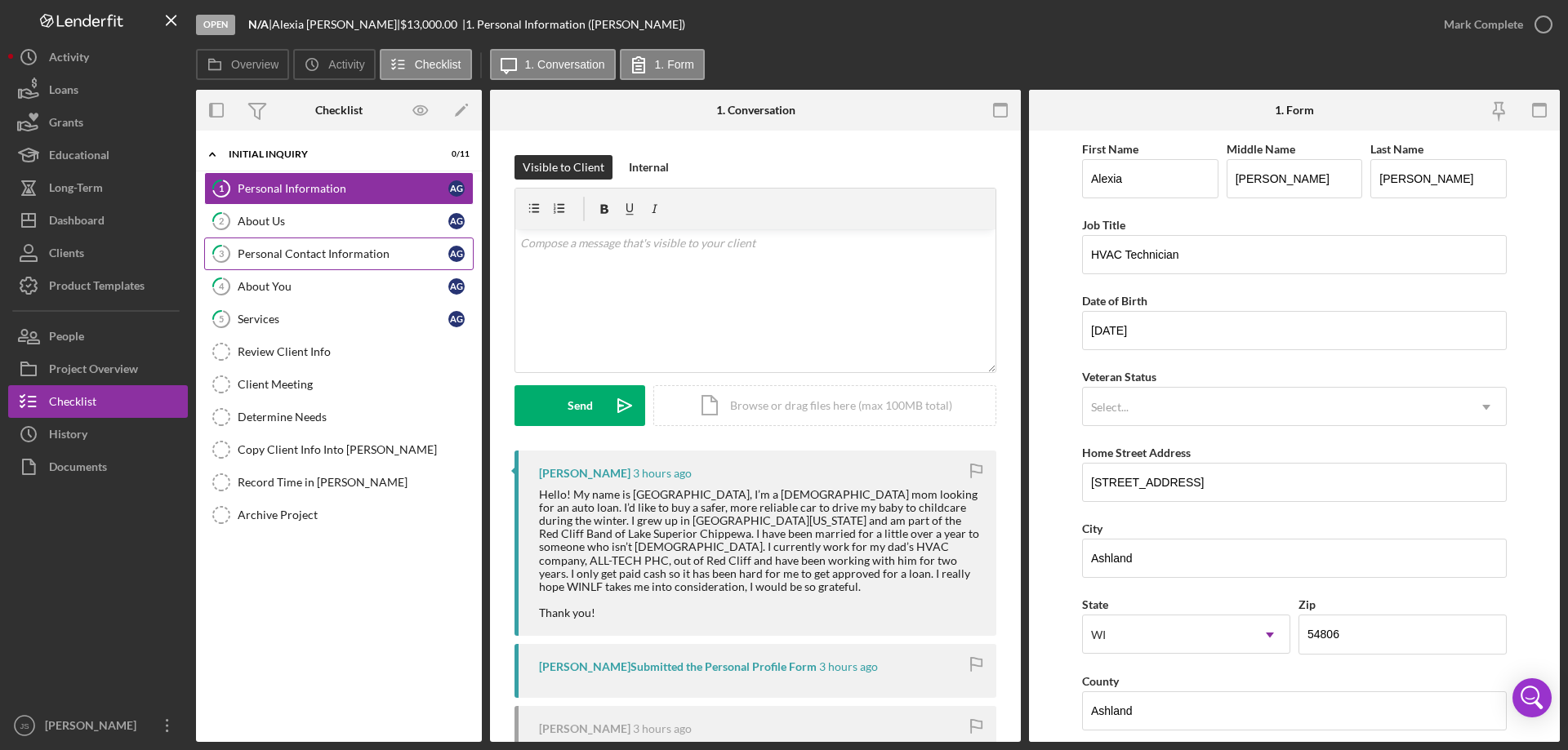
click at [333, 250] on div "Personal Contact Information" at bounding box center [342, 254] width 210 height 13
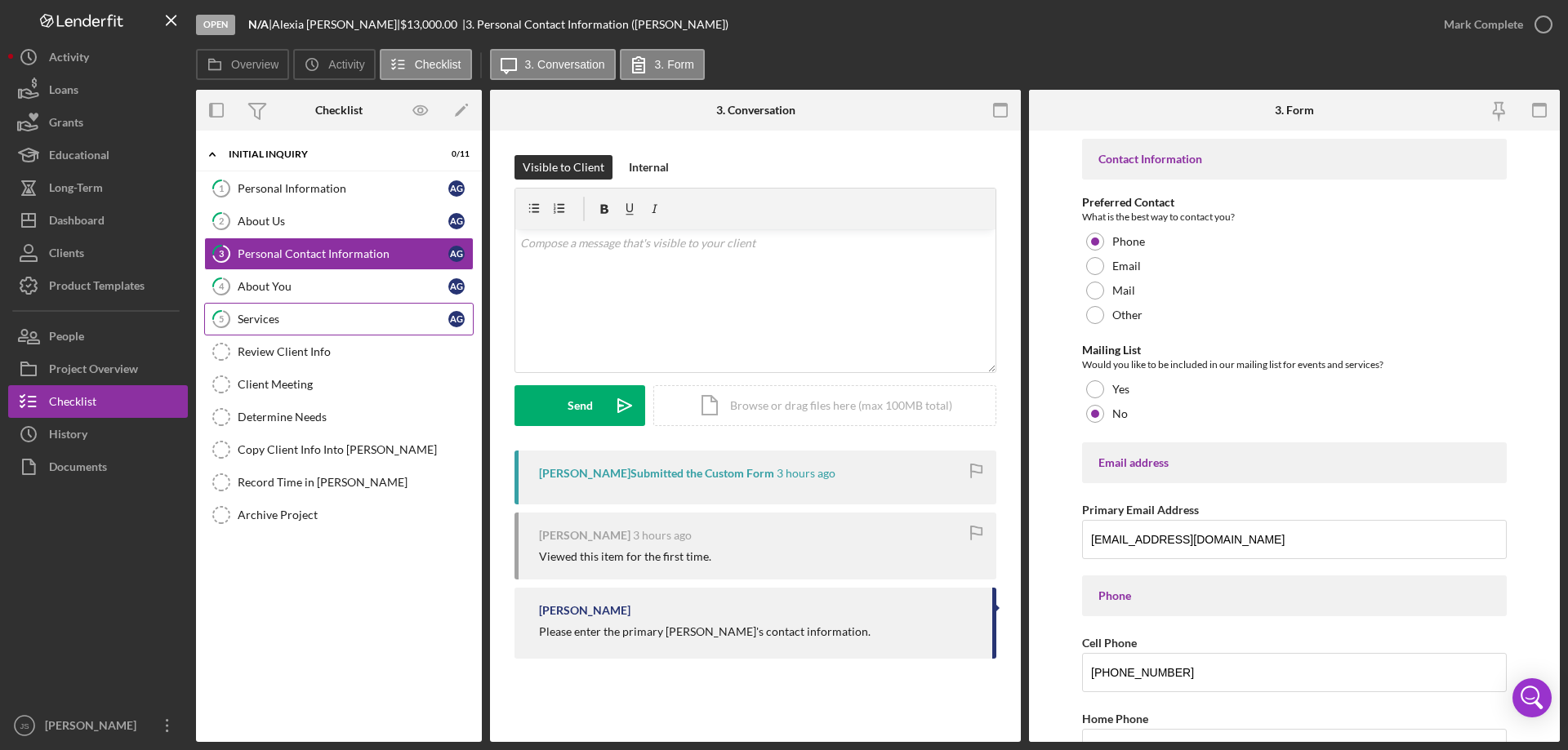
drag, startPoint x: 322, startPoint y: 318, endPoint x: 331, endPoint y: 314, distance: 9.8
click at [322, 318] on div "Services" at bounding box center [342, 318] width 210 height 13
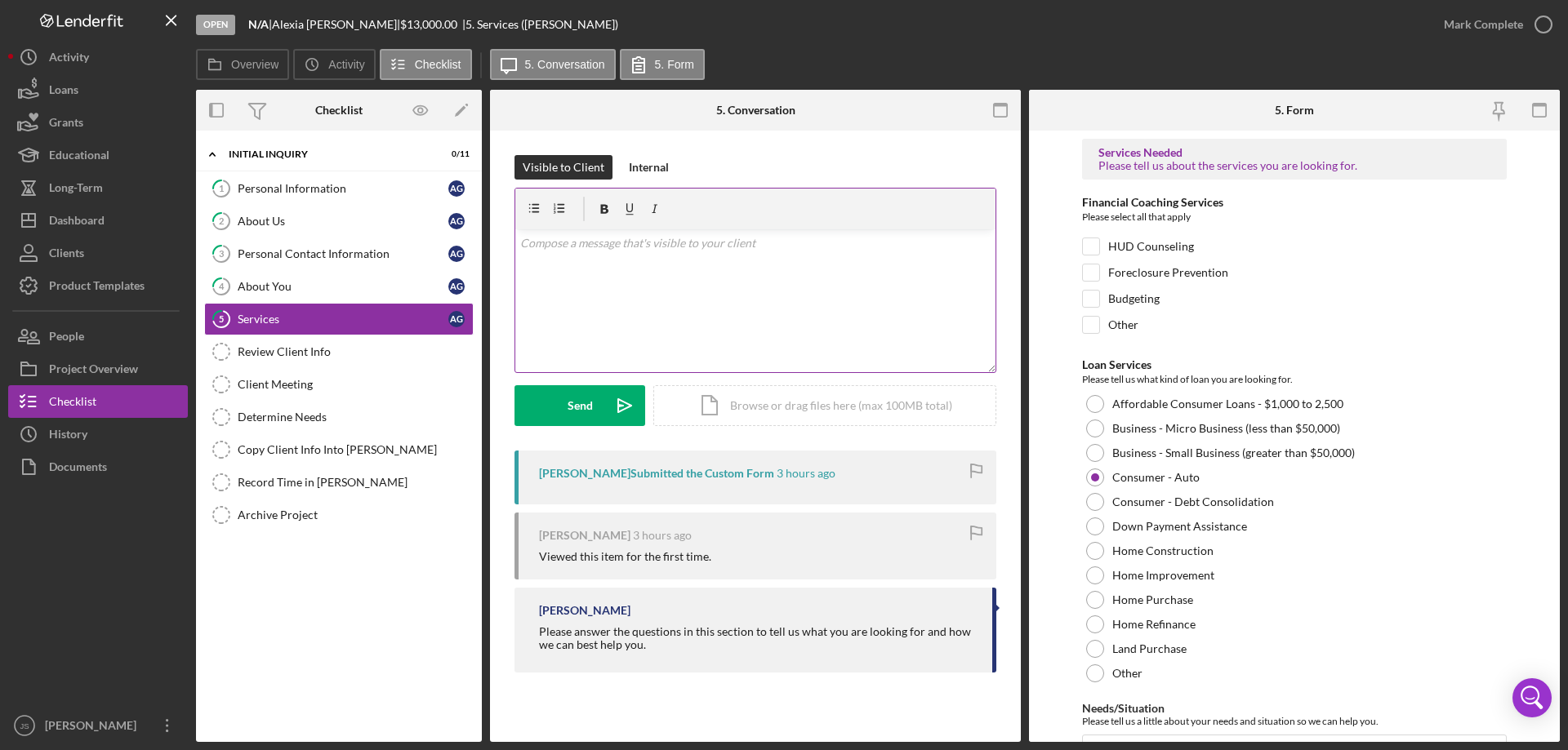
click at [604, 272] on div "v Color teal Color pink Remove color Add row above Add row below Add column bef…" at bounding box center [755, 301] width 480 height 143
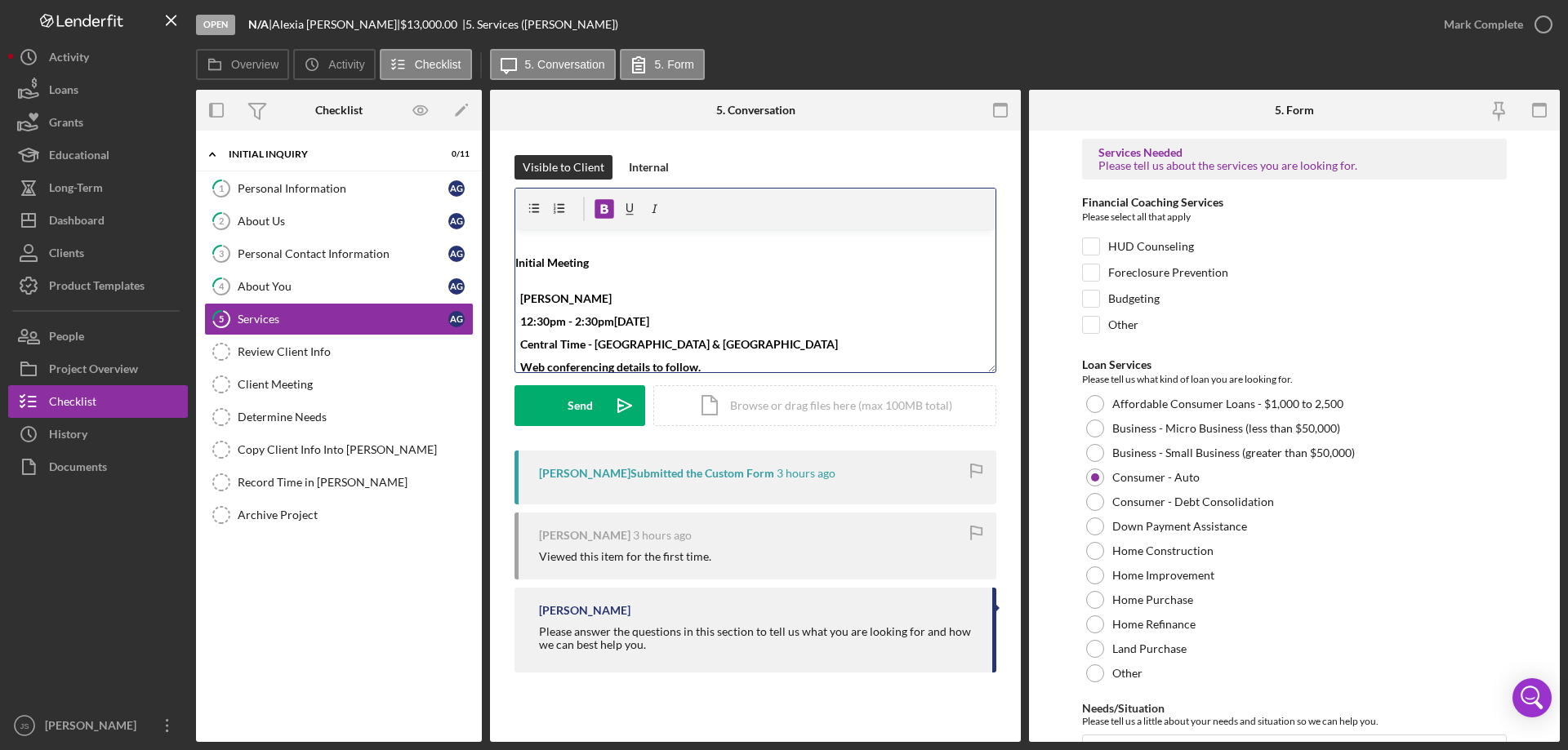
scroll to position [6, 0]
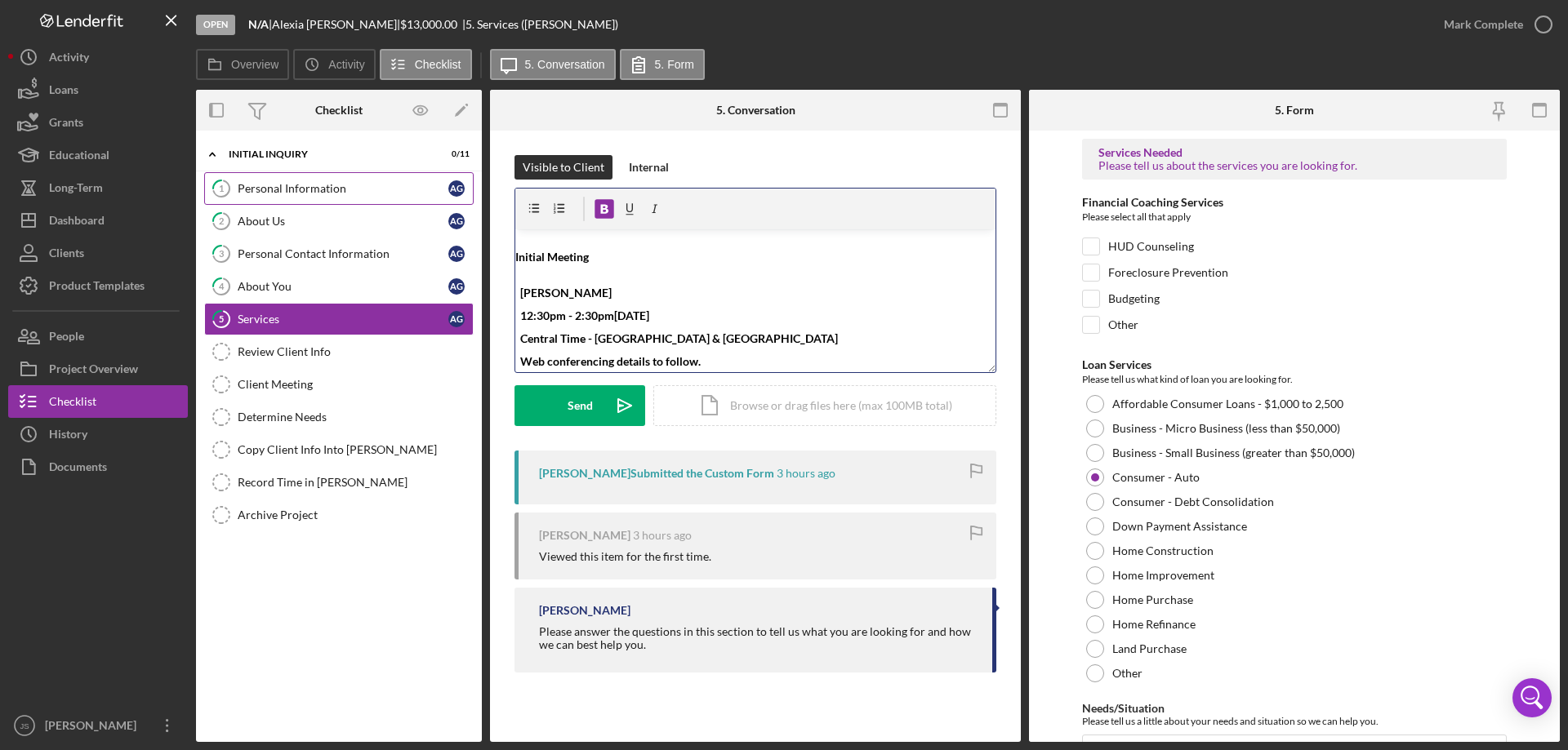
click at [308, 185] on div "Personal Information" at bounding box center [342, 188] width 210 height 13
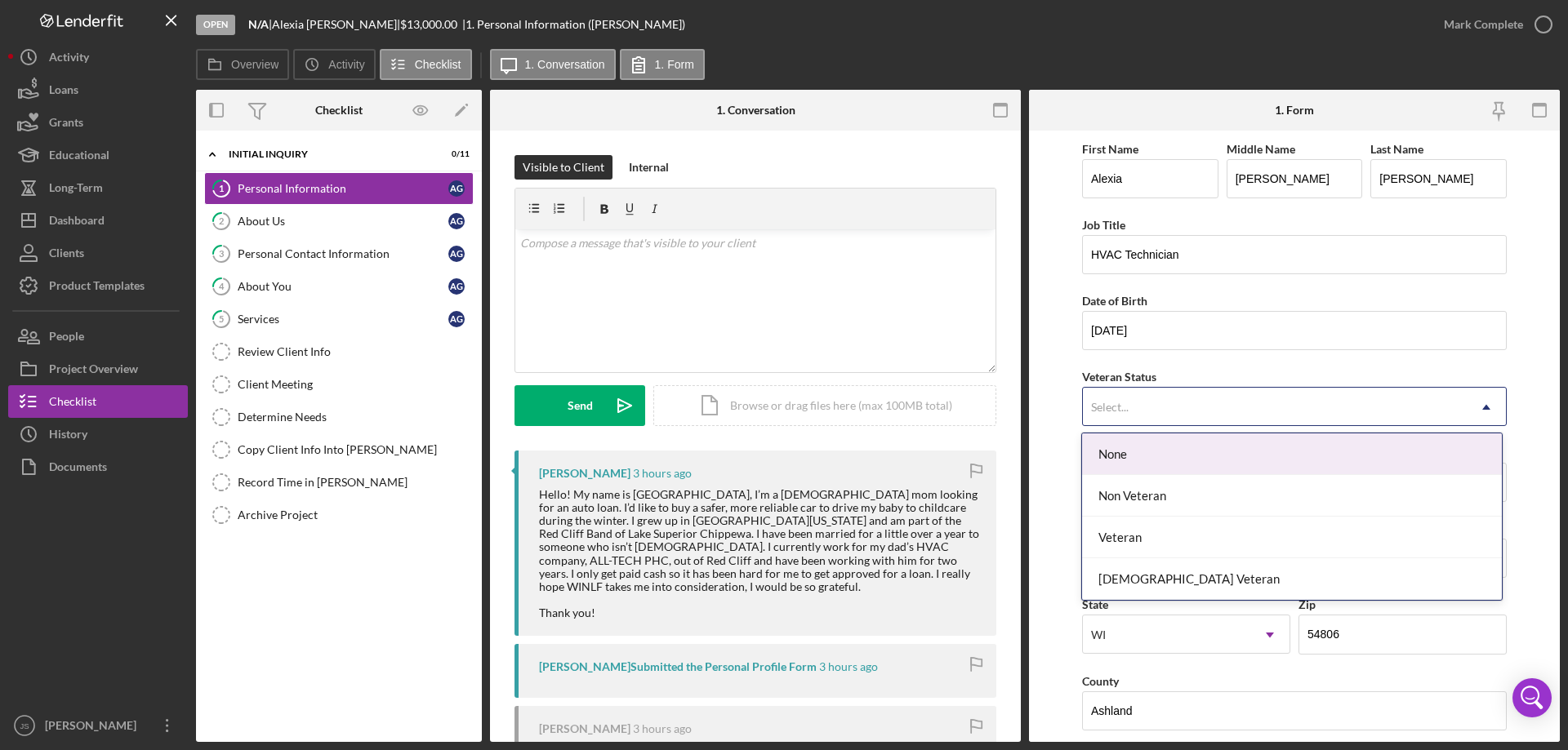
click at [1247, 406] on div "Select..." at bounding box center [1274, 407] width 384 height 37
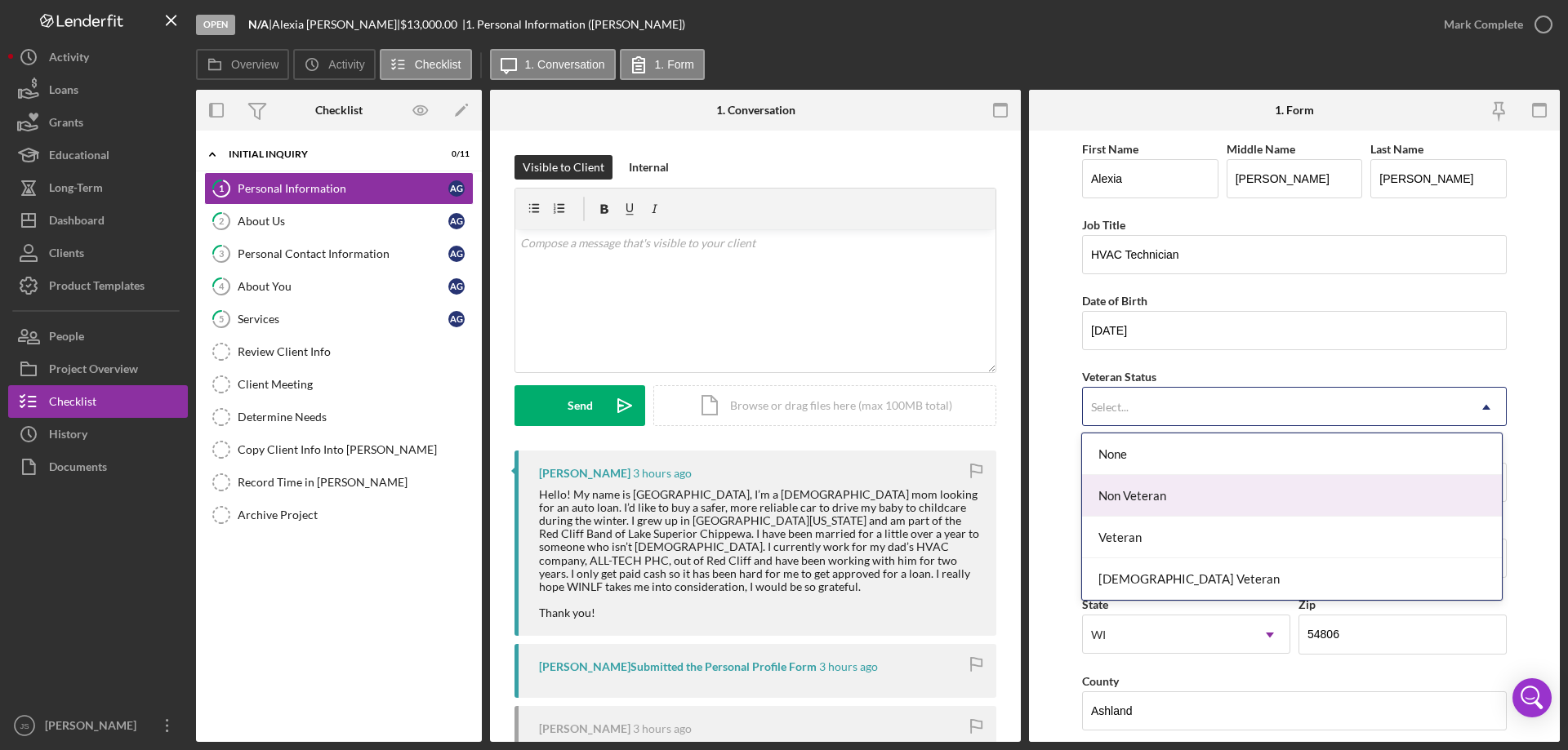
click at [1209, 492] on div "Non Veteran" at bounding box center [1291, 495] width 419 height 42
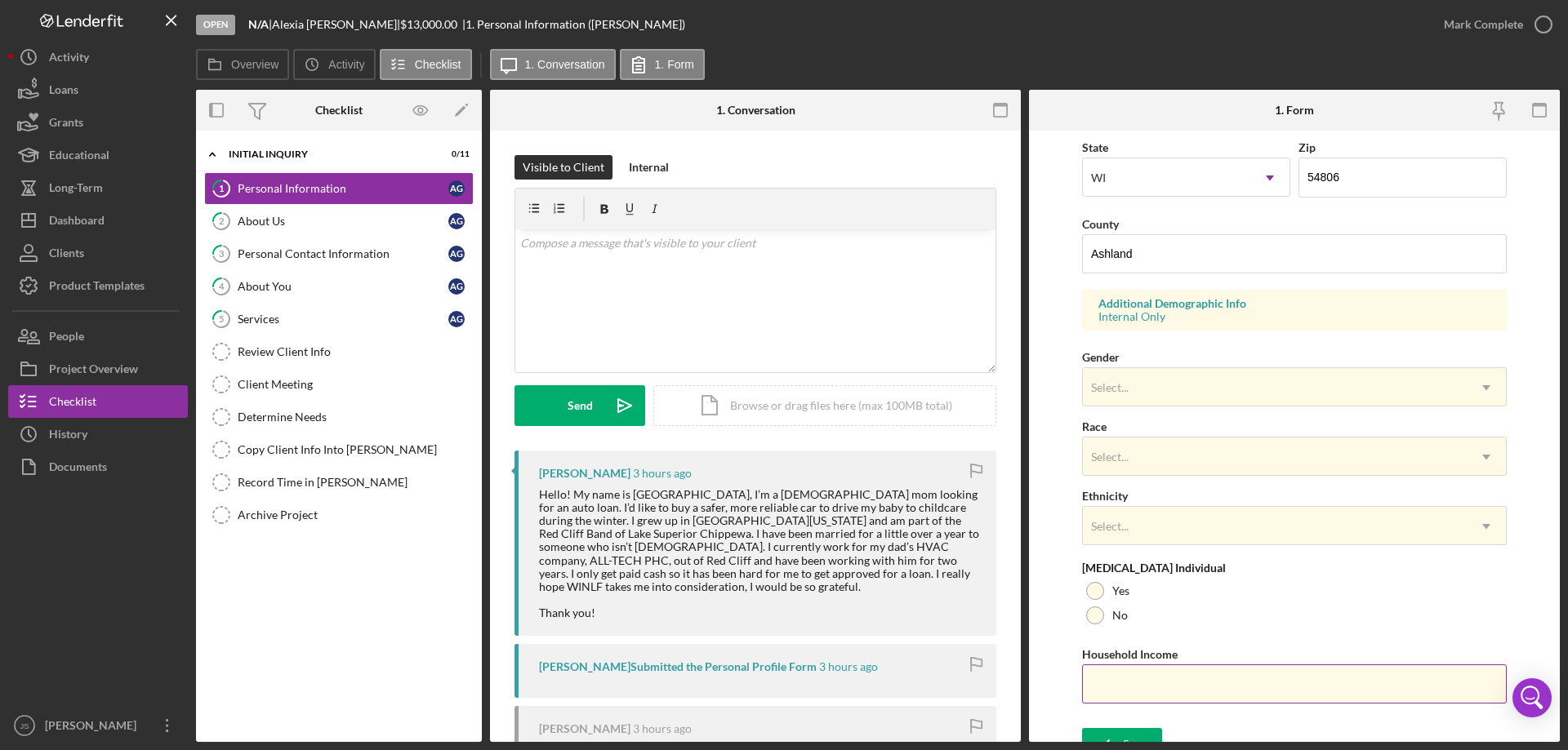
scroll to position [478, 0]
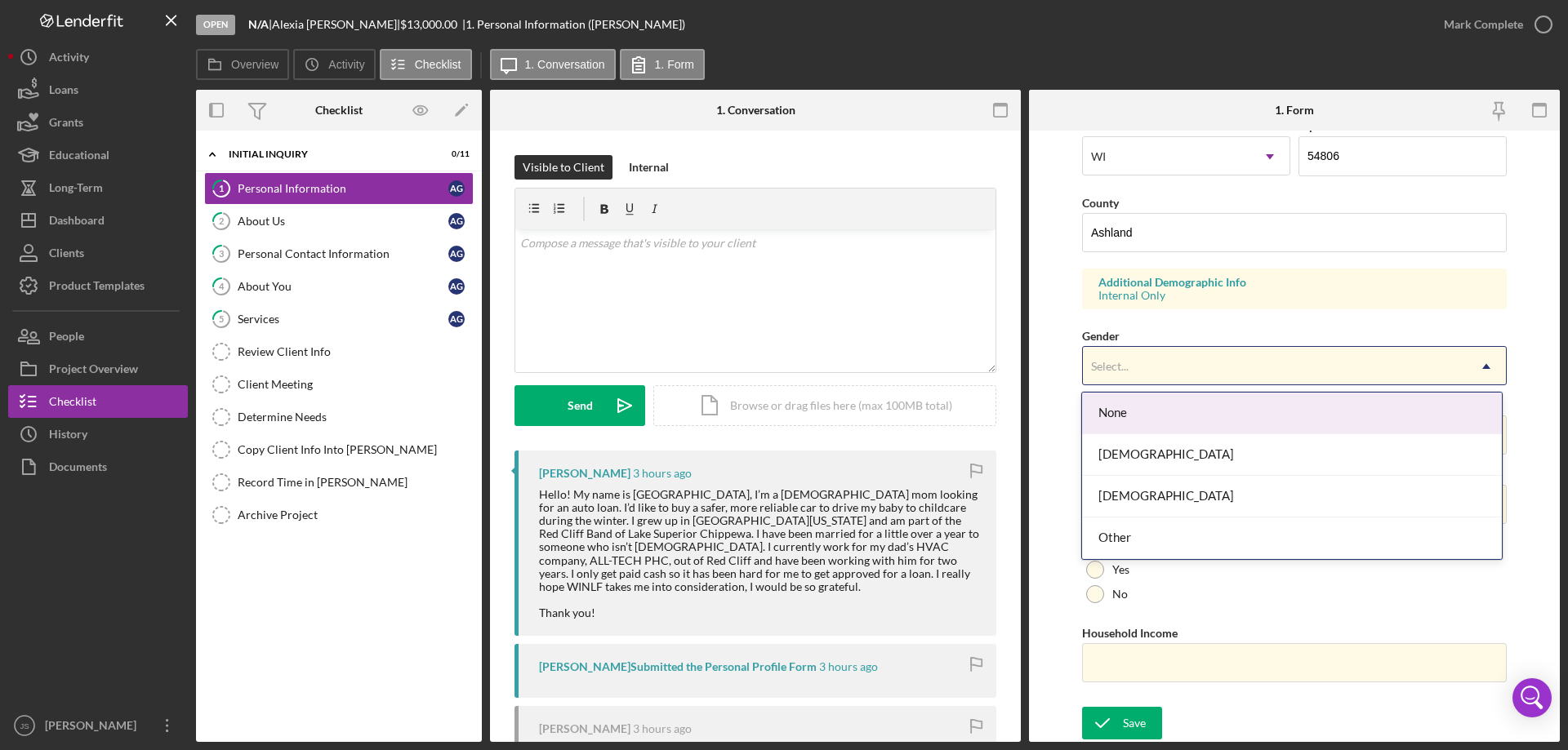
click at [1182, 363] on div "Select..." at bounding box center [1274, 366] width 384 height 37
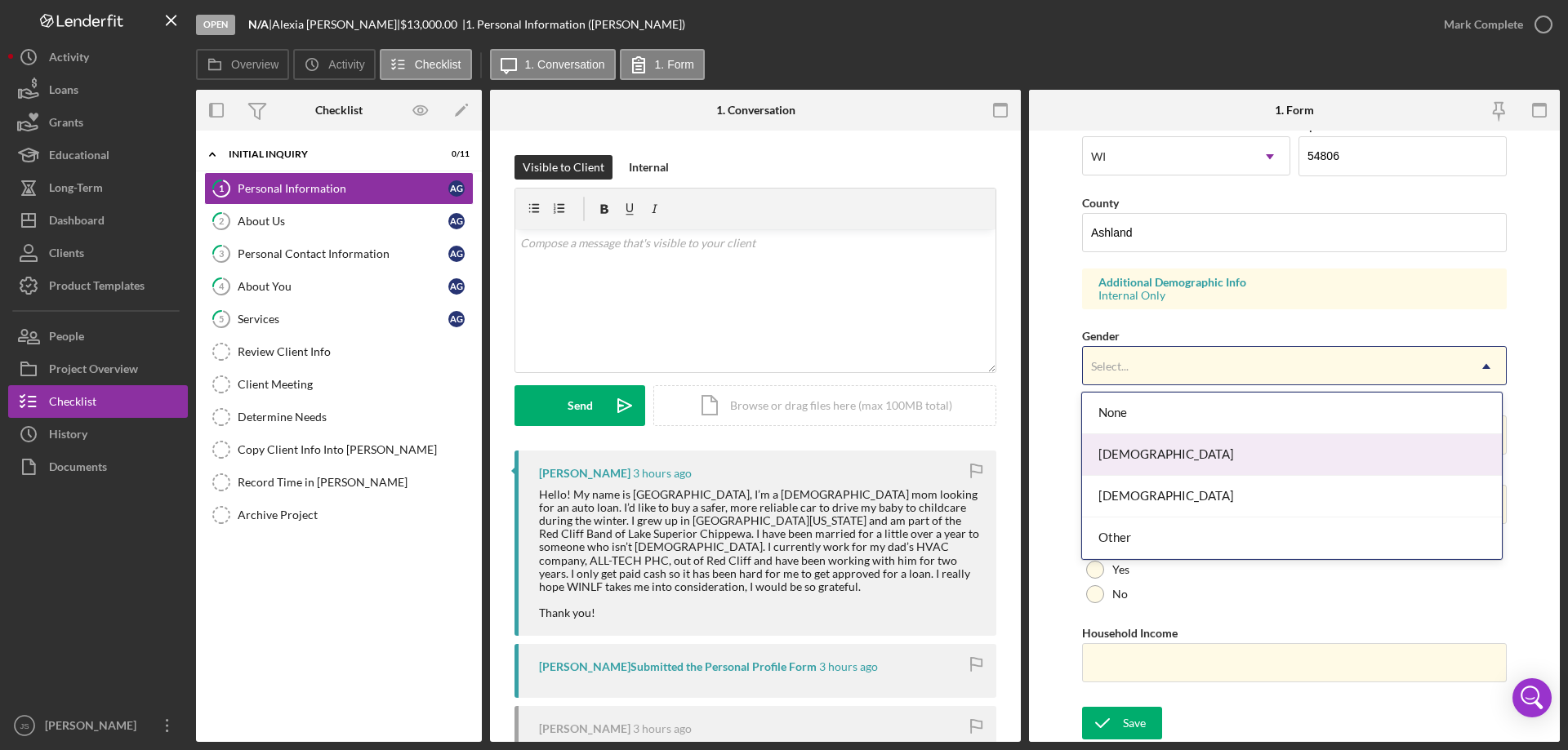
click at [1193, 461] on div "[DEMOGRAPHIC_DATA]" at bounding box center [1291, 455] width 419 height 42
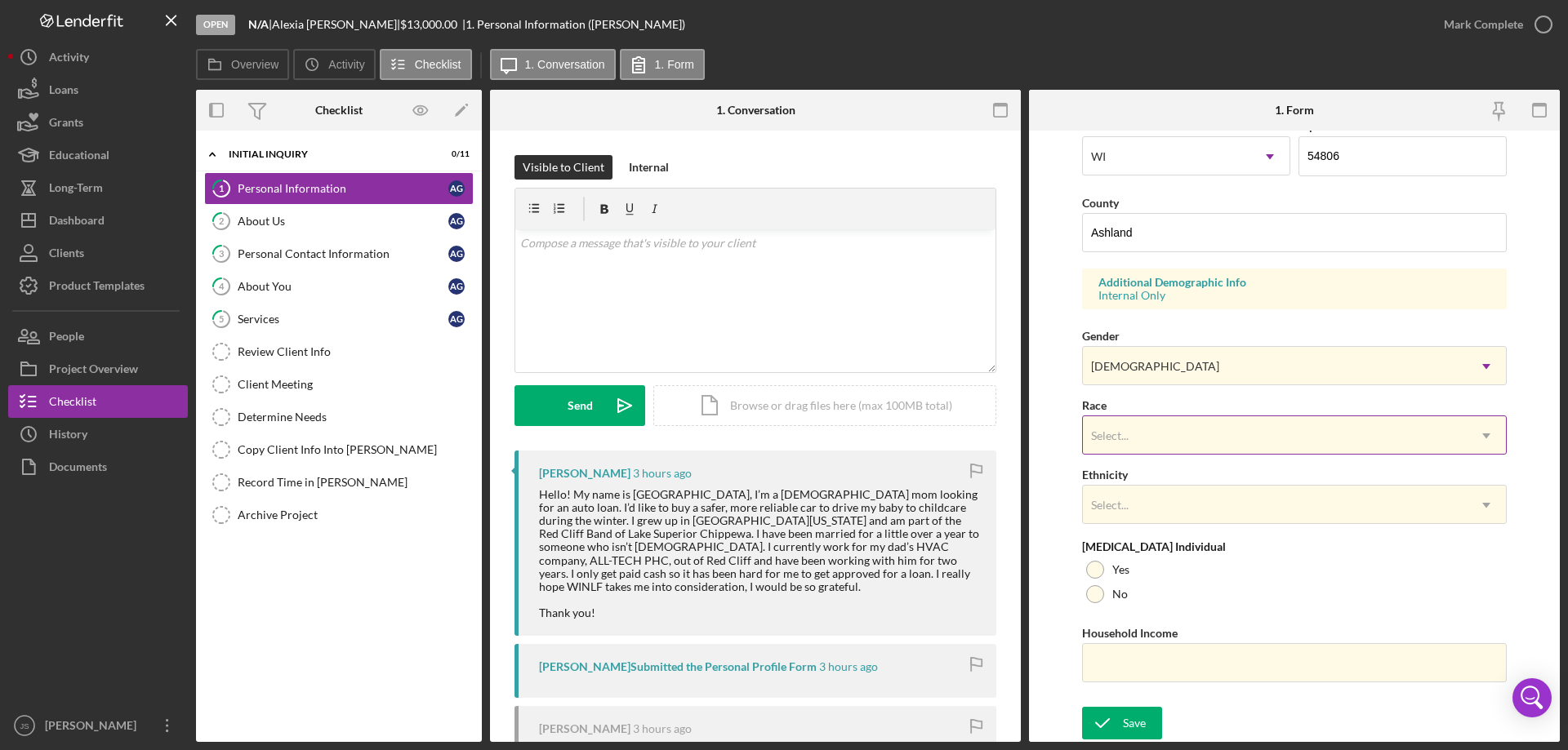
click at [1196, 443] on div "Select..." at bounding box center [1274, 436] width 384 height 37
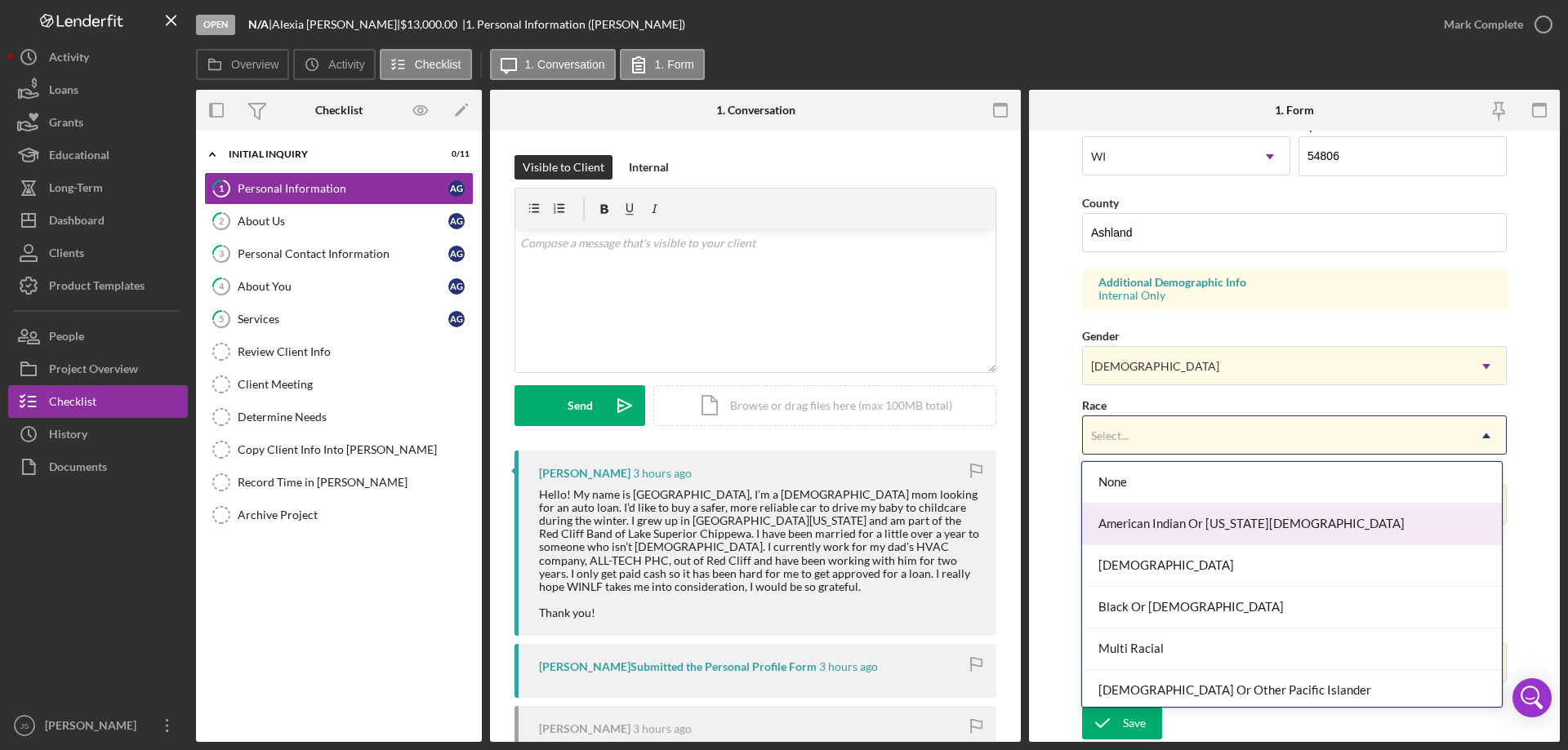
drag, startPoint x: 1178, startPoint y: 524, endPoint x: 1221, endPoint y: 516, distance: 43.7
click at [1179, 524] on div "American Indian Or [US_STATE][DEMOGRAPHIC_DATA]" at bounding box center [1291, 524] width 419 height 42
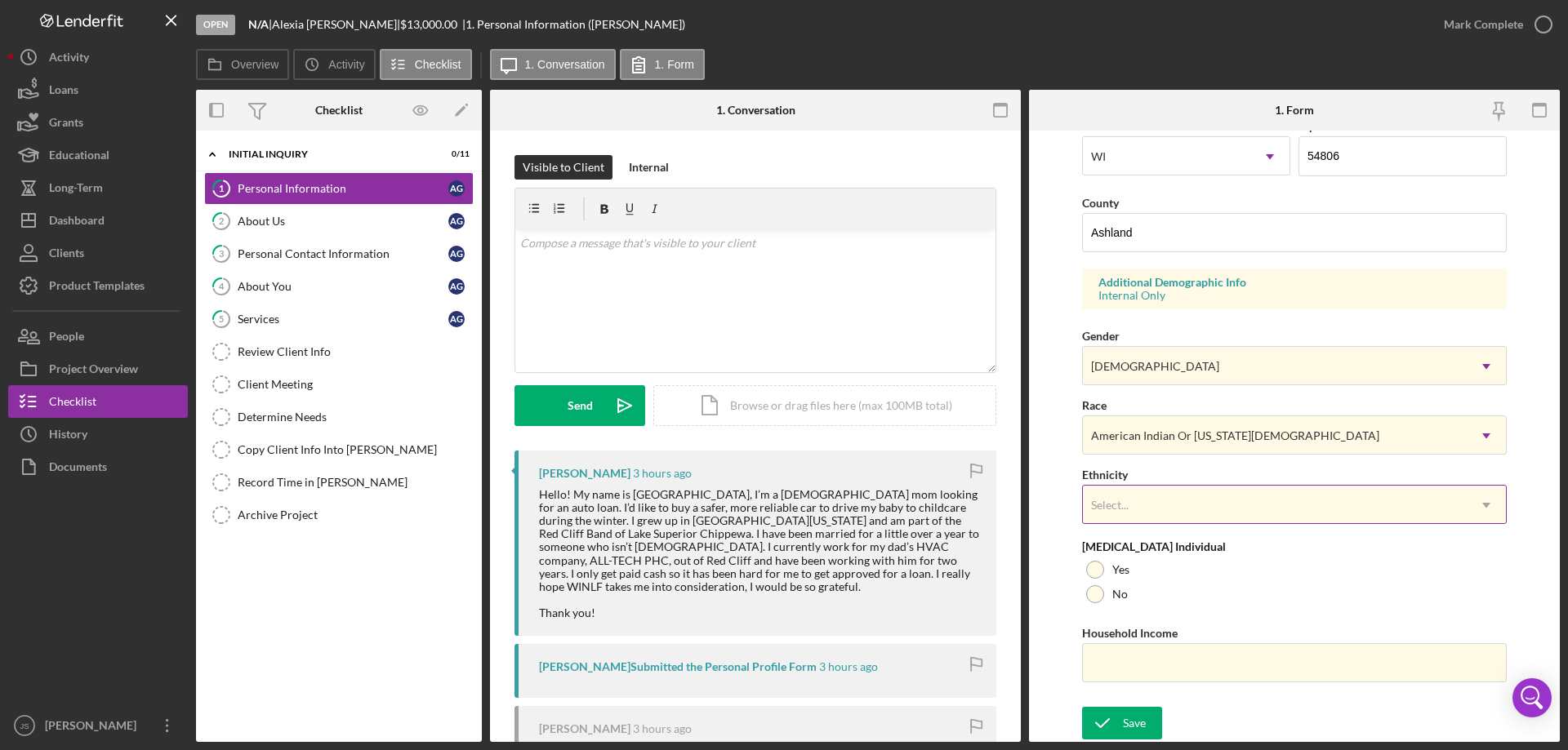
click at [1187, 497] on div "Select..." at bounding box center [1274, 505] width 384 height 37
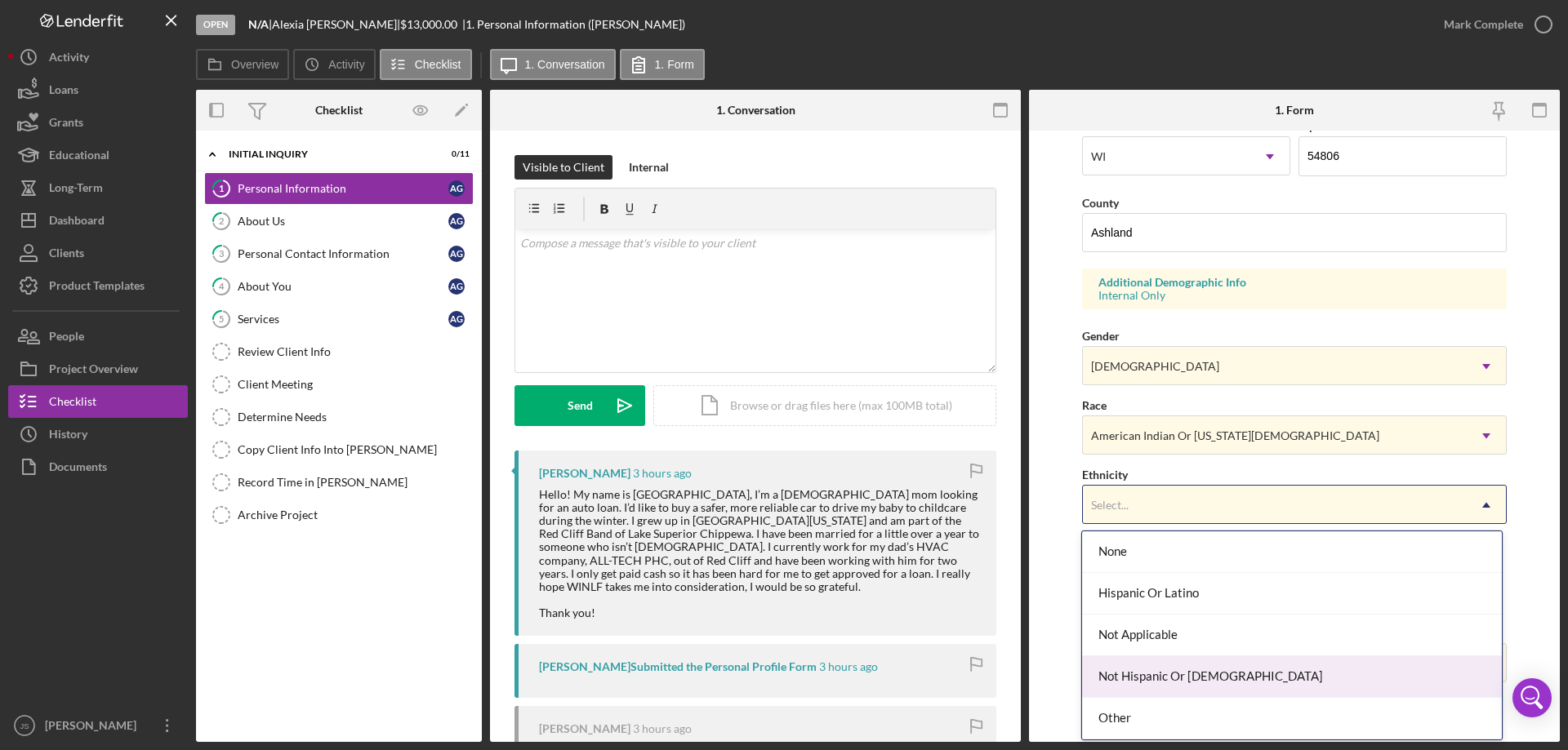
click at [1246, 678] on div "Not Hispanic Or [DEMOGRAPHIC_DATA]" at bounding box center [1291, 677] width 419 height 42
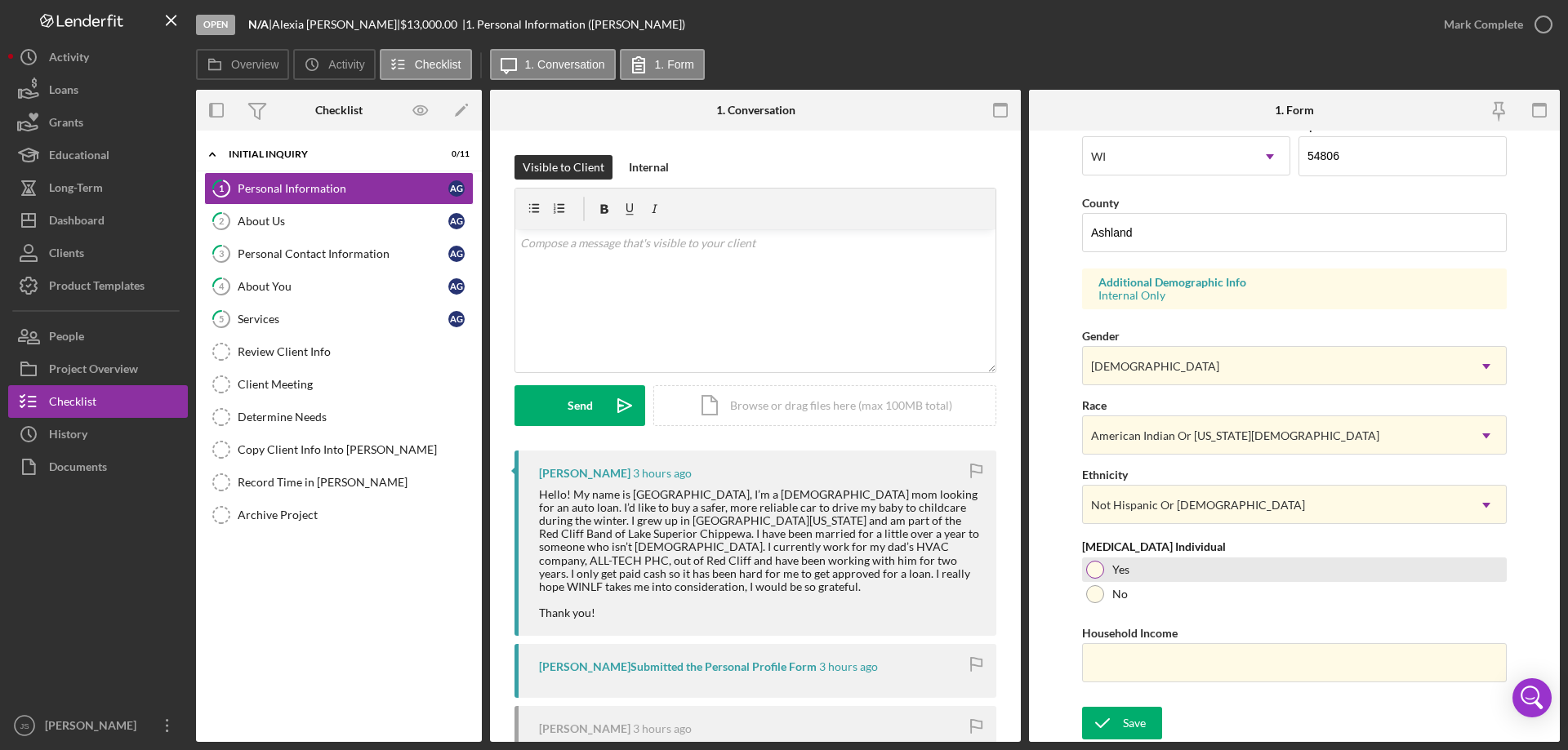
click at [1097, 571] on div at bounding box center [1094, 570] width 18 height 18
click at [1121, 663] on input "Household Income" at bounding box center [1294, 663] width 425 height 39
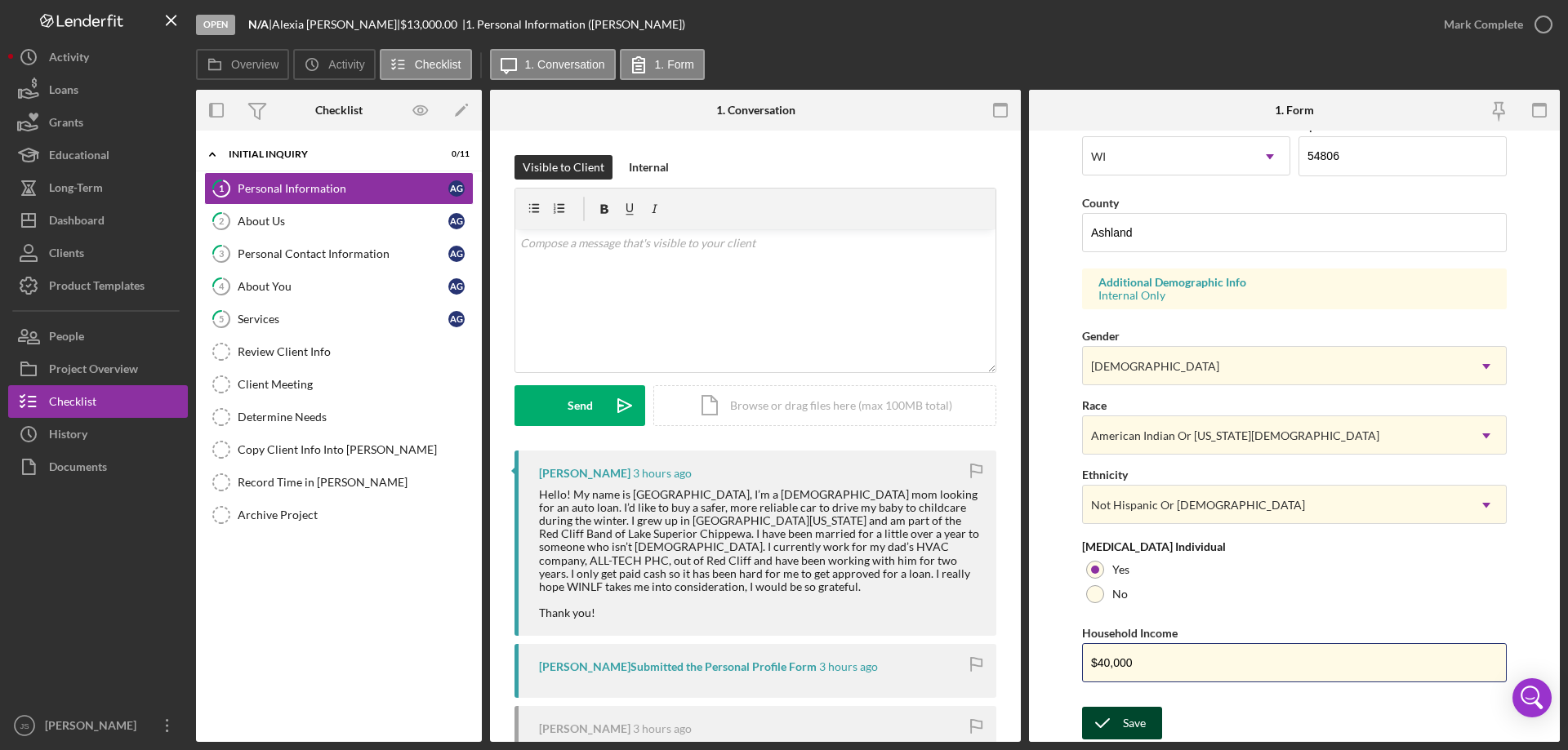
type input "$40,000"
click at [1129, 719] on div "Save" at bounding box center [1134, 723] width 23 height 32
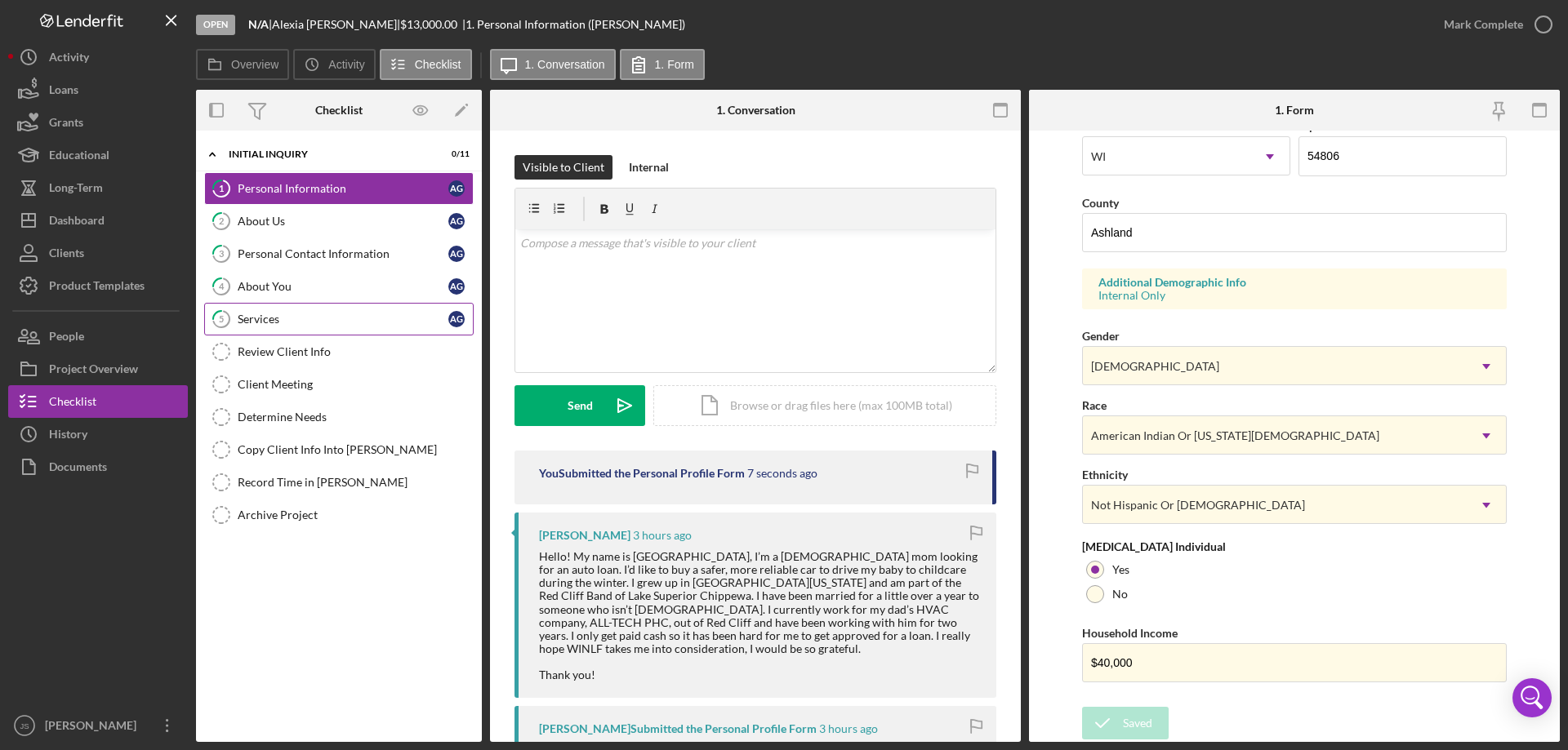
click at [297, 320] on div "Services" at bounding box center [342, 318] width 210 height 13
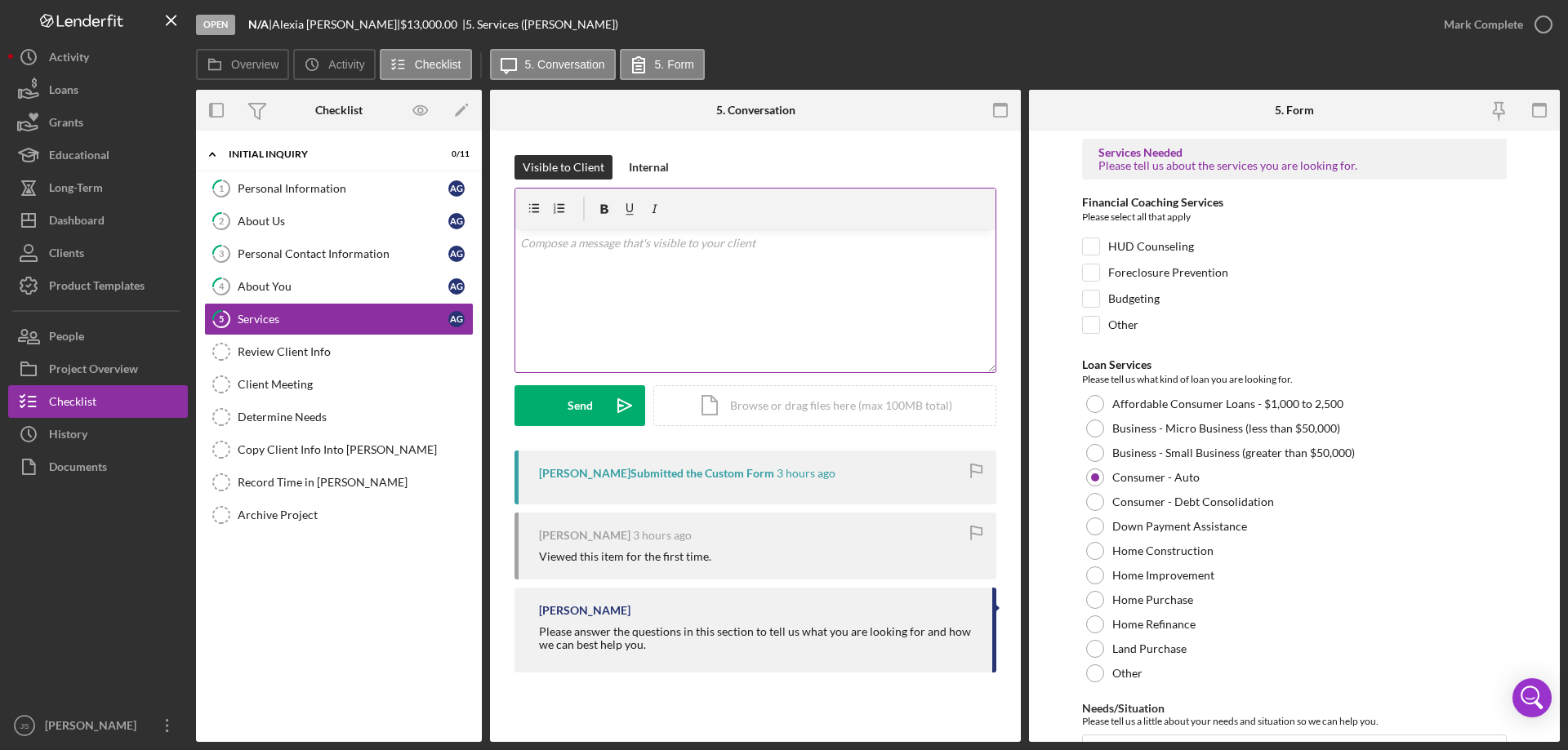
click at [551, 275] on div "v Color teal Color pink Remove color Add row above Add row below Add column bef…" at bounding box center [755, 301] width 480 height 143
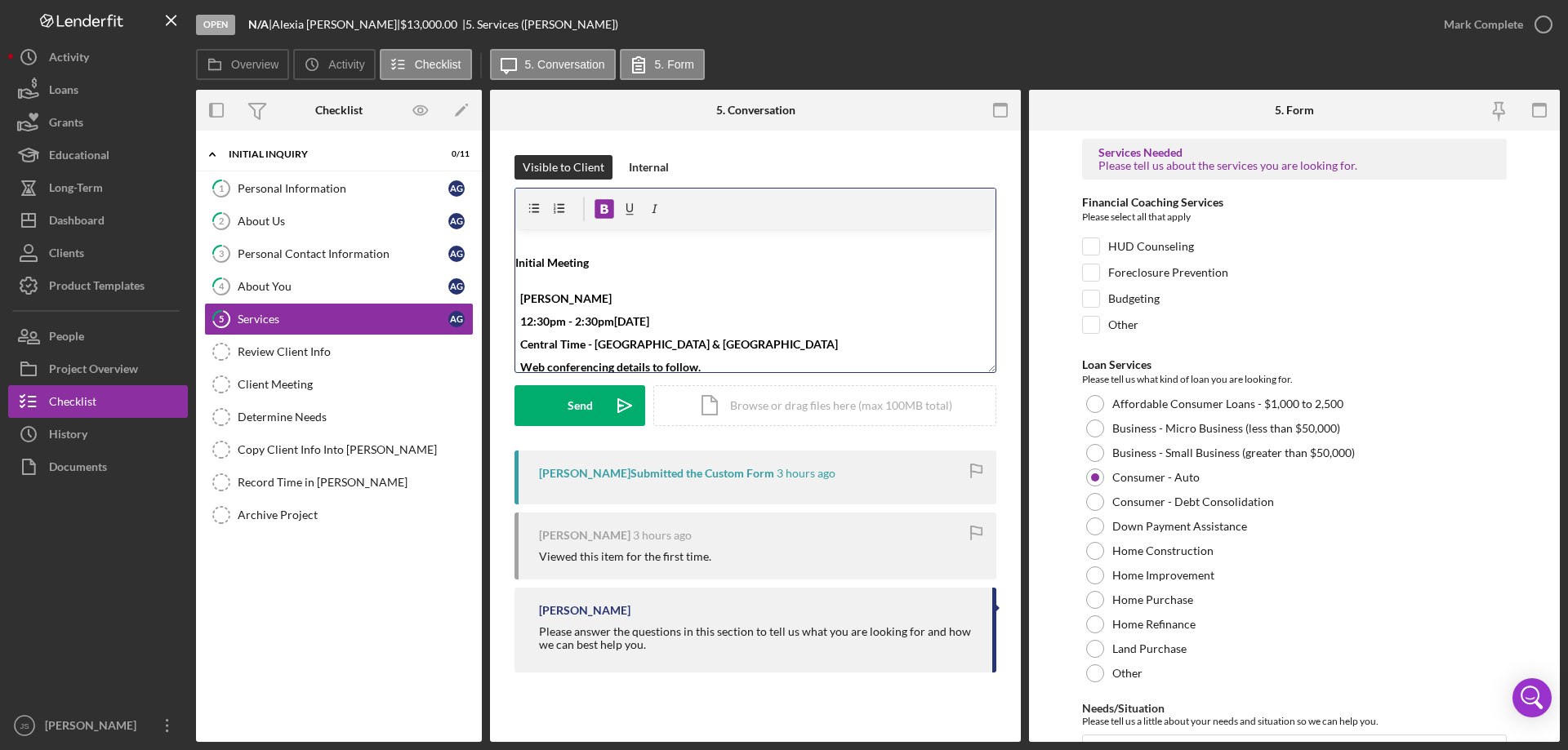
scroll to position [6, 0]
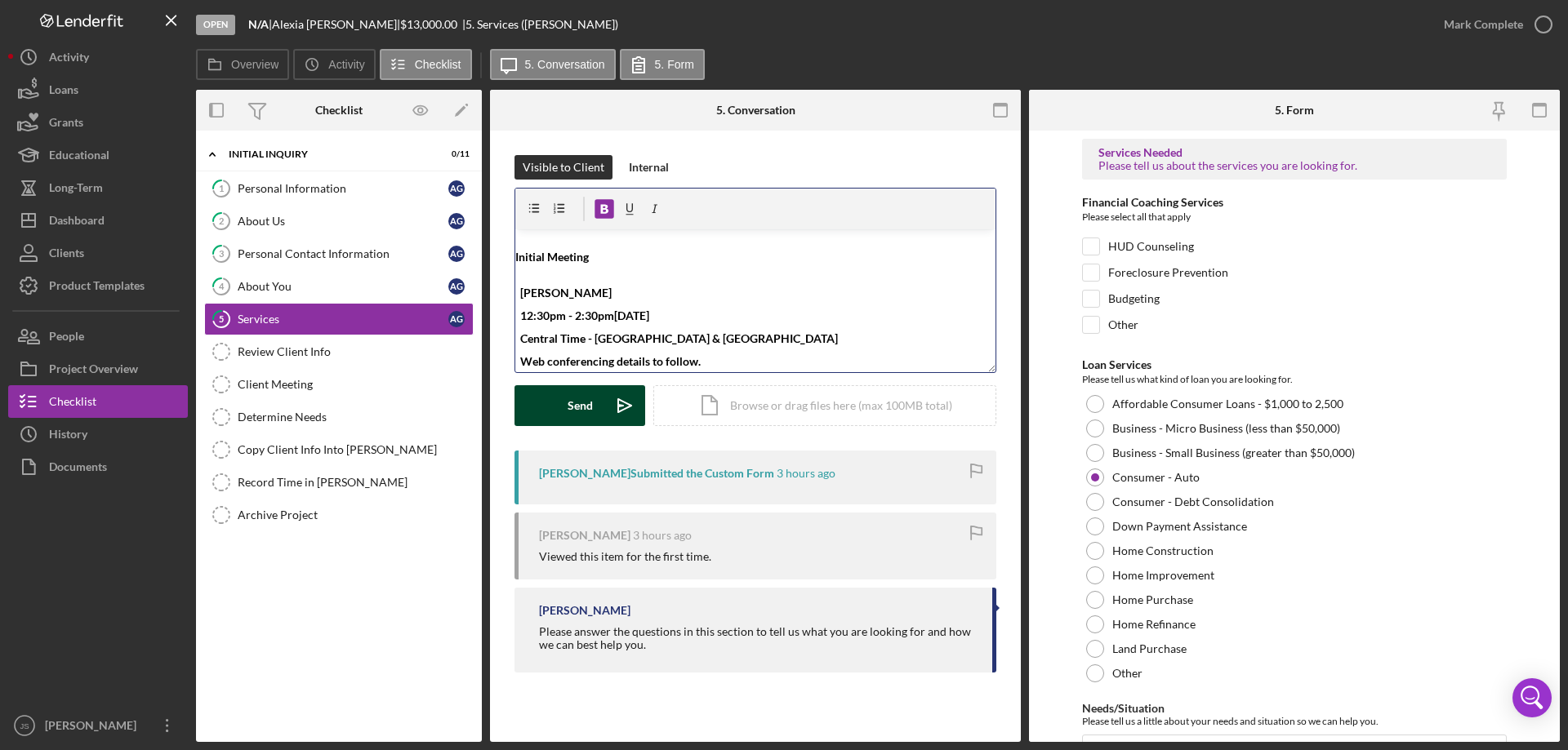
click at [571, 407] on div "Send" at bounding box center [580, 406] width 26 height 41
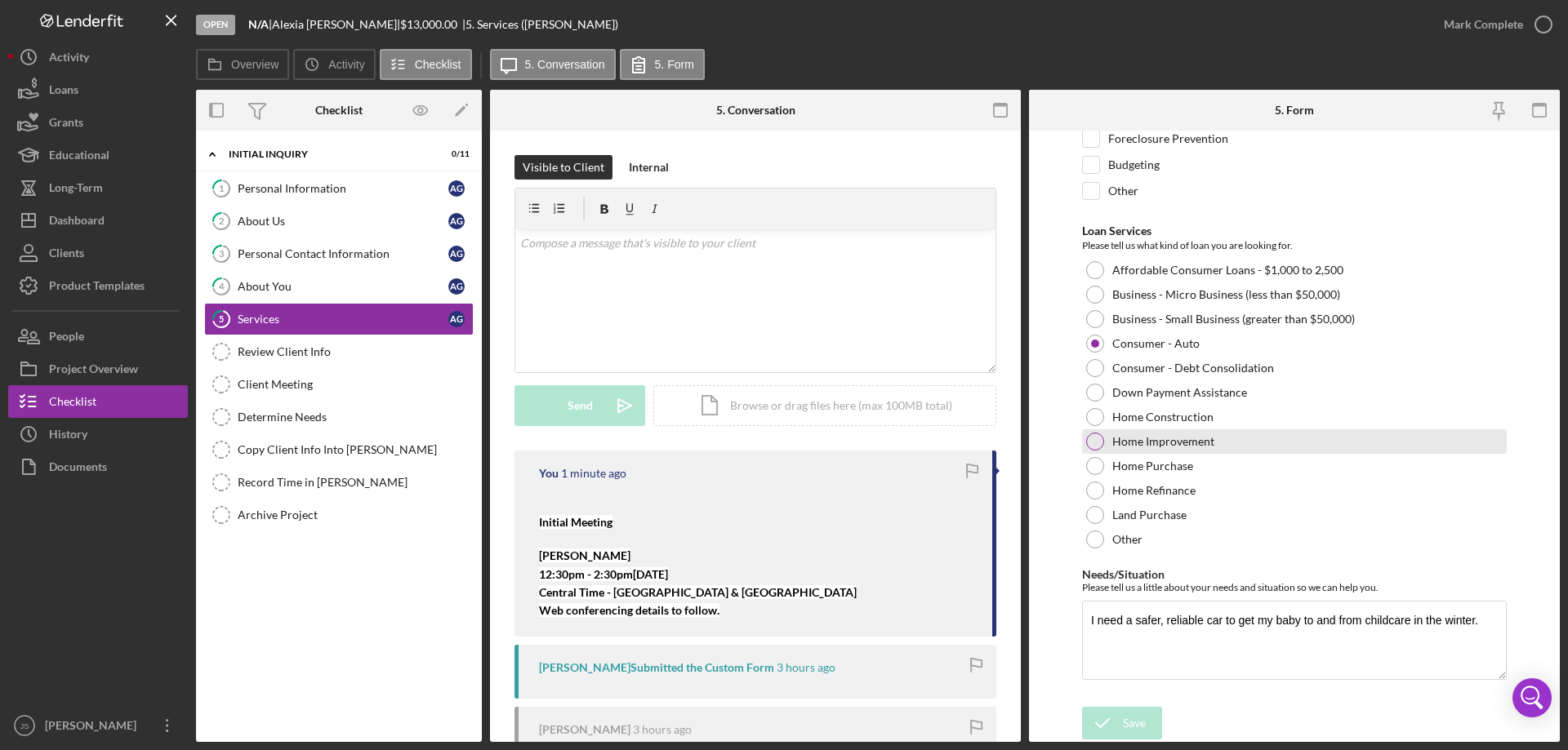
scroll to position [0, 0]
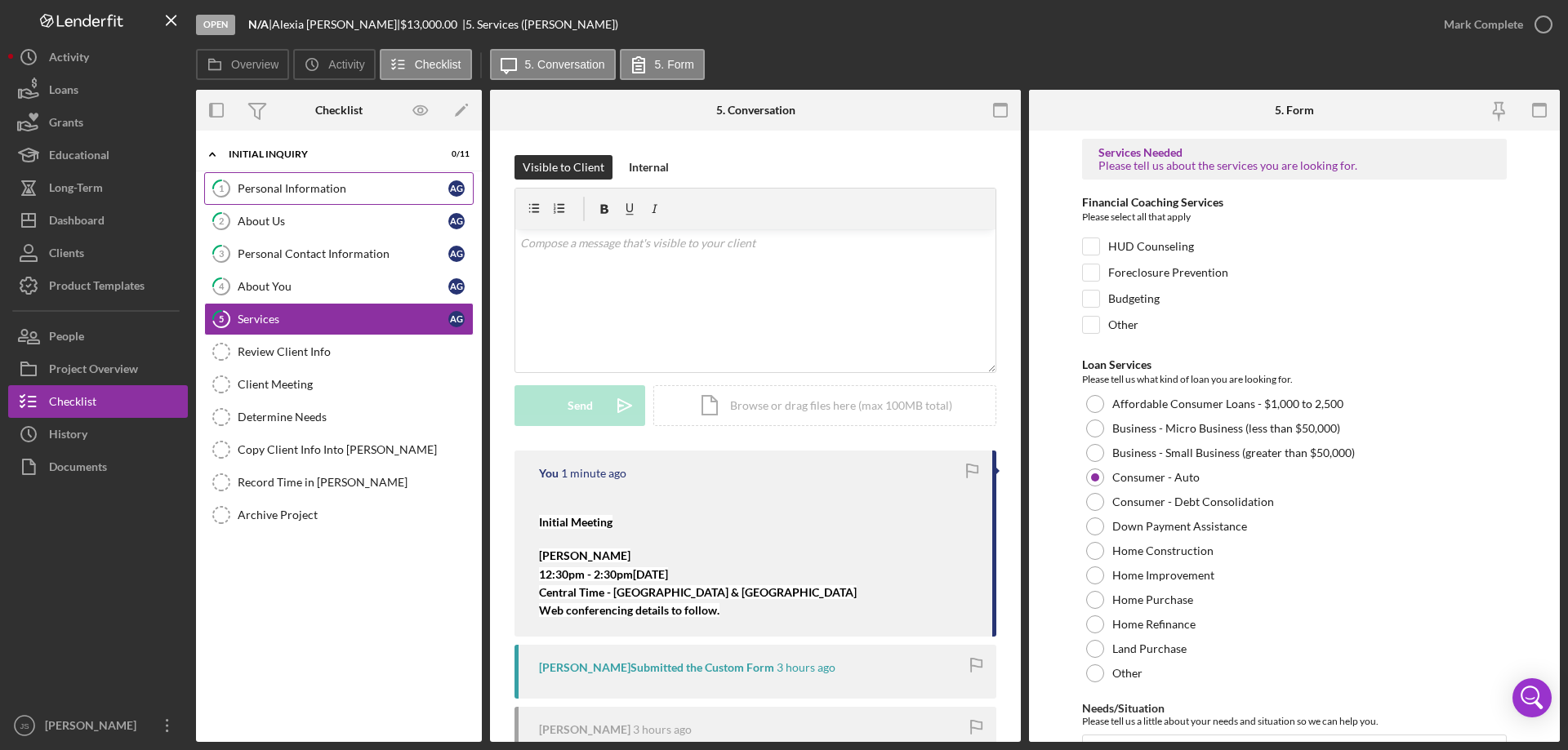
click at [331, 188] on div "Personal Information" at bounding box center [342, 188] width 210 height 13
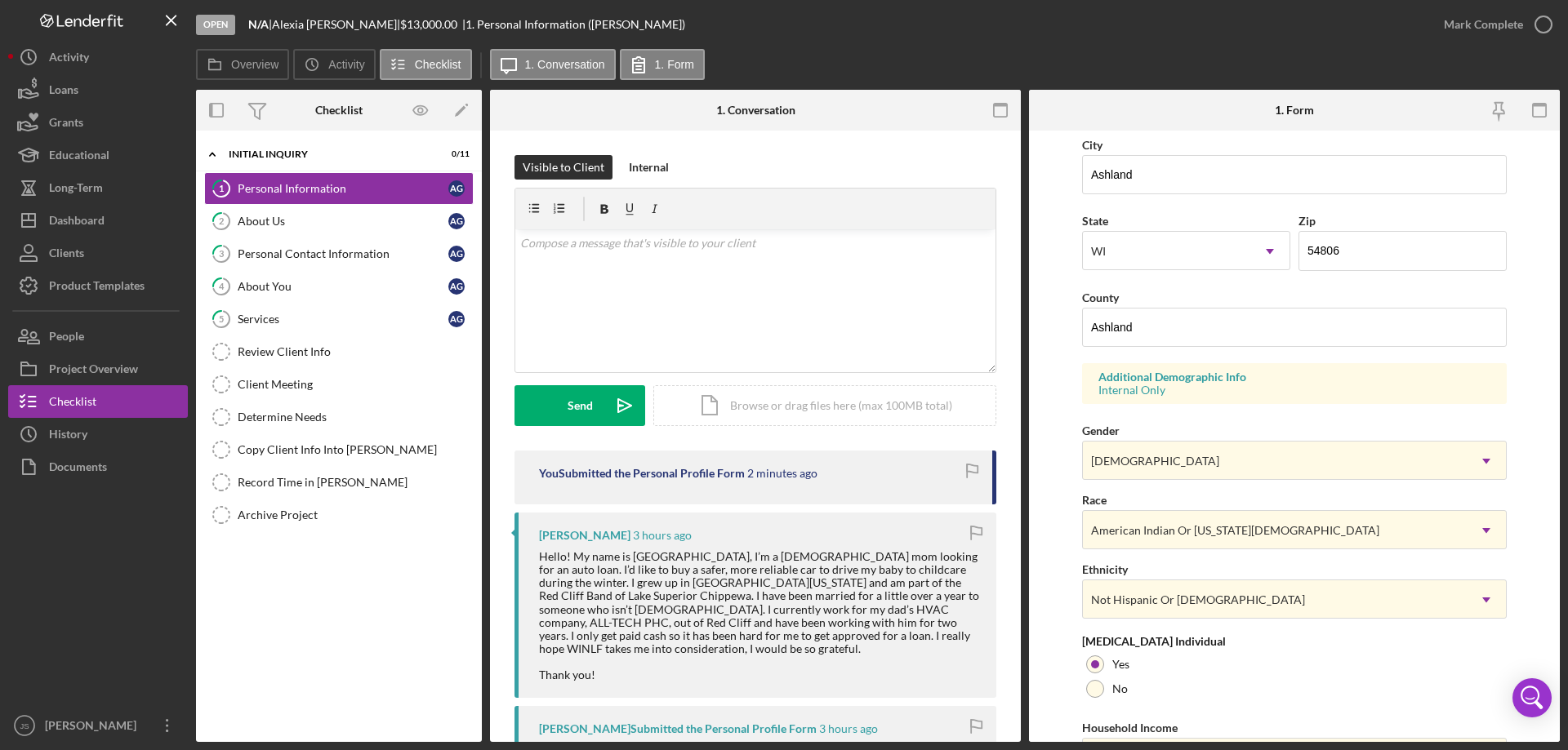
scroll to position [478, 0]
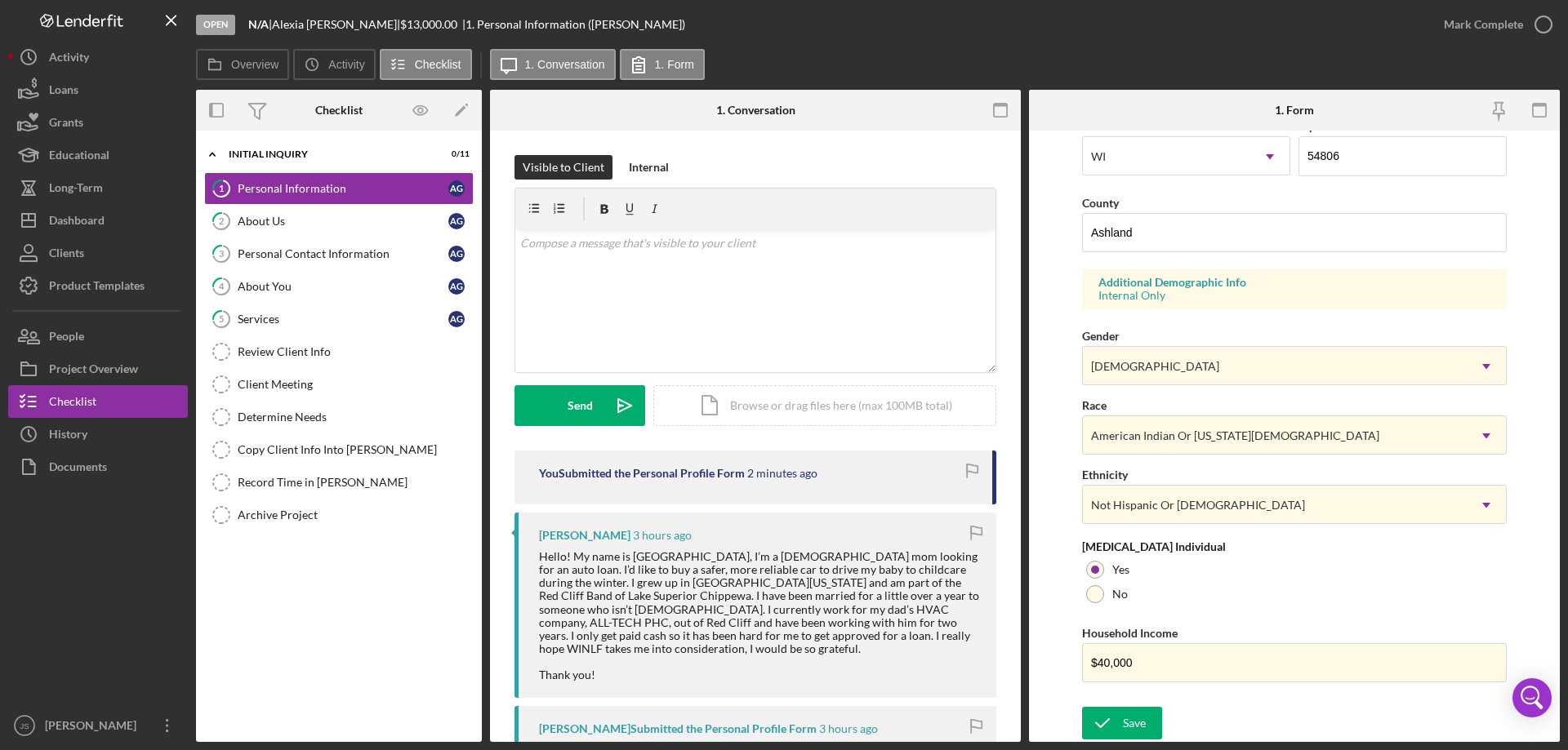
drag, startPoint x: 1137, startPoint y: 724, endPoint x: 1173, endPoint y: 714, distance: 37.4
click at [1137, 724] on div "Save" at bounding box center [1134, 723] width 23 height 32
click at [1550, 22] on icon "button" at bounding box center [1543, 25] width 41 height 41
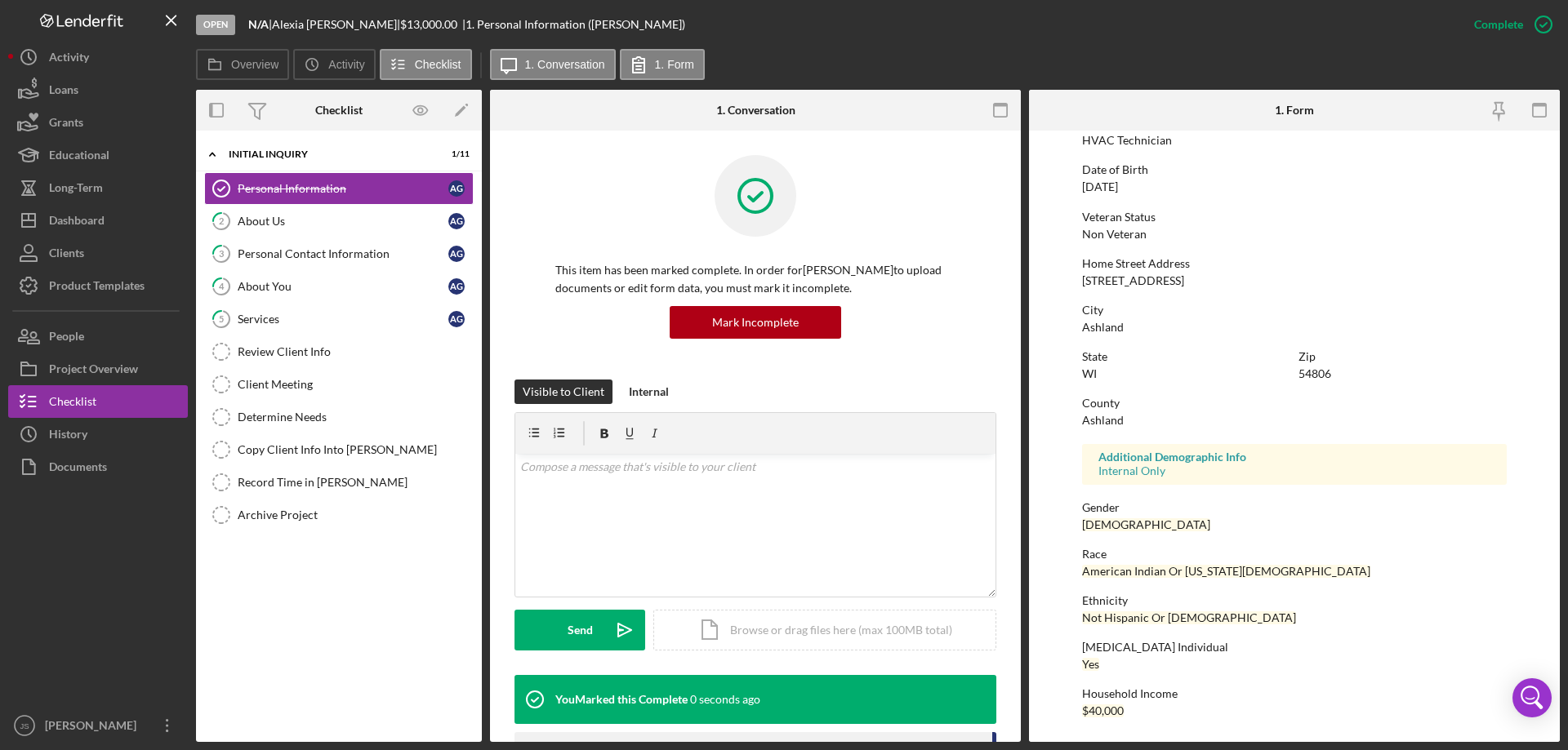
scroll to position [150, 0]
click at [316, 220] on div "About Us" at bounding box center [342, 220] width 210 height 13
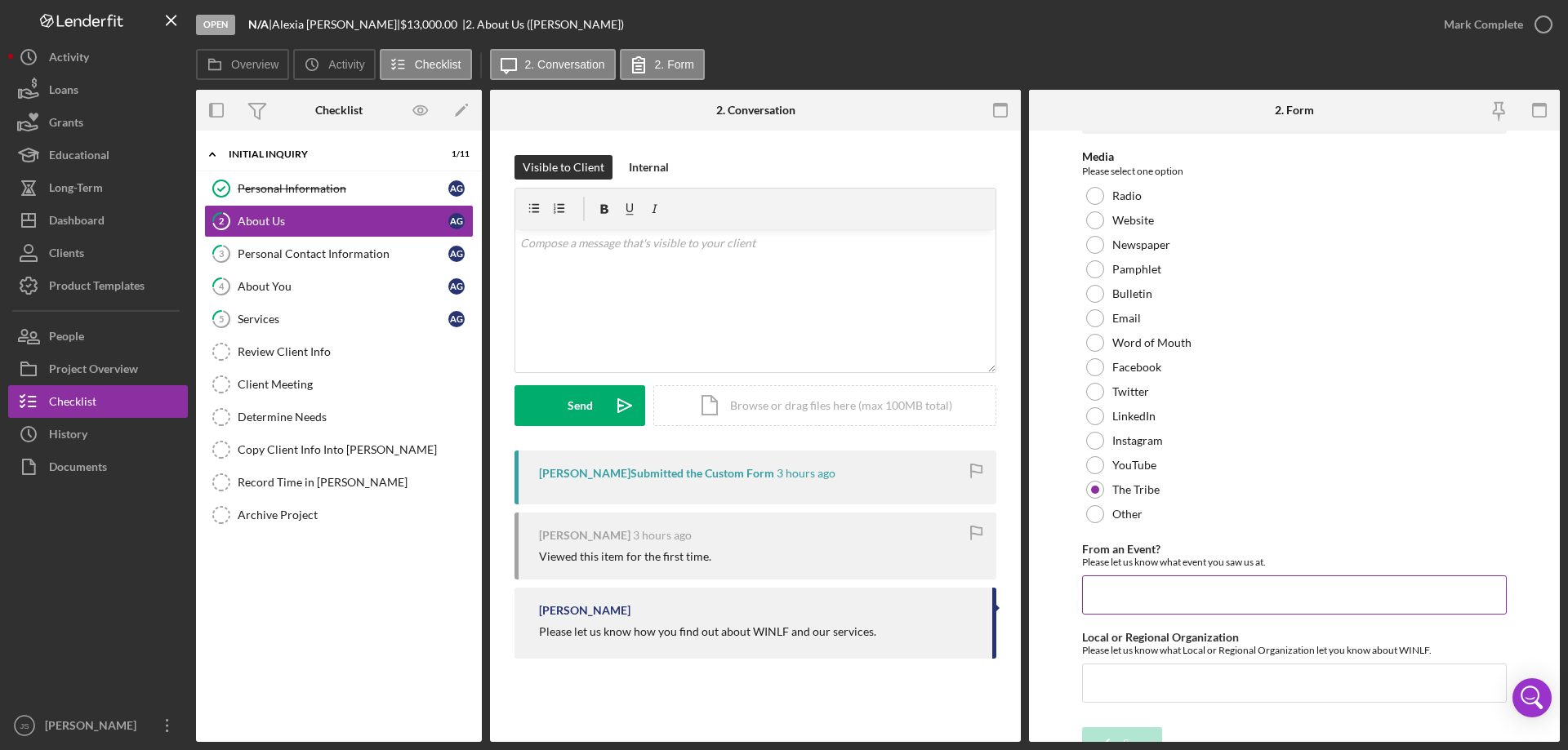
scroll to position [67, 0]
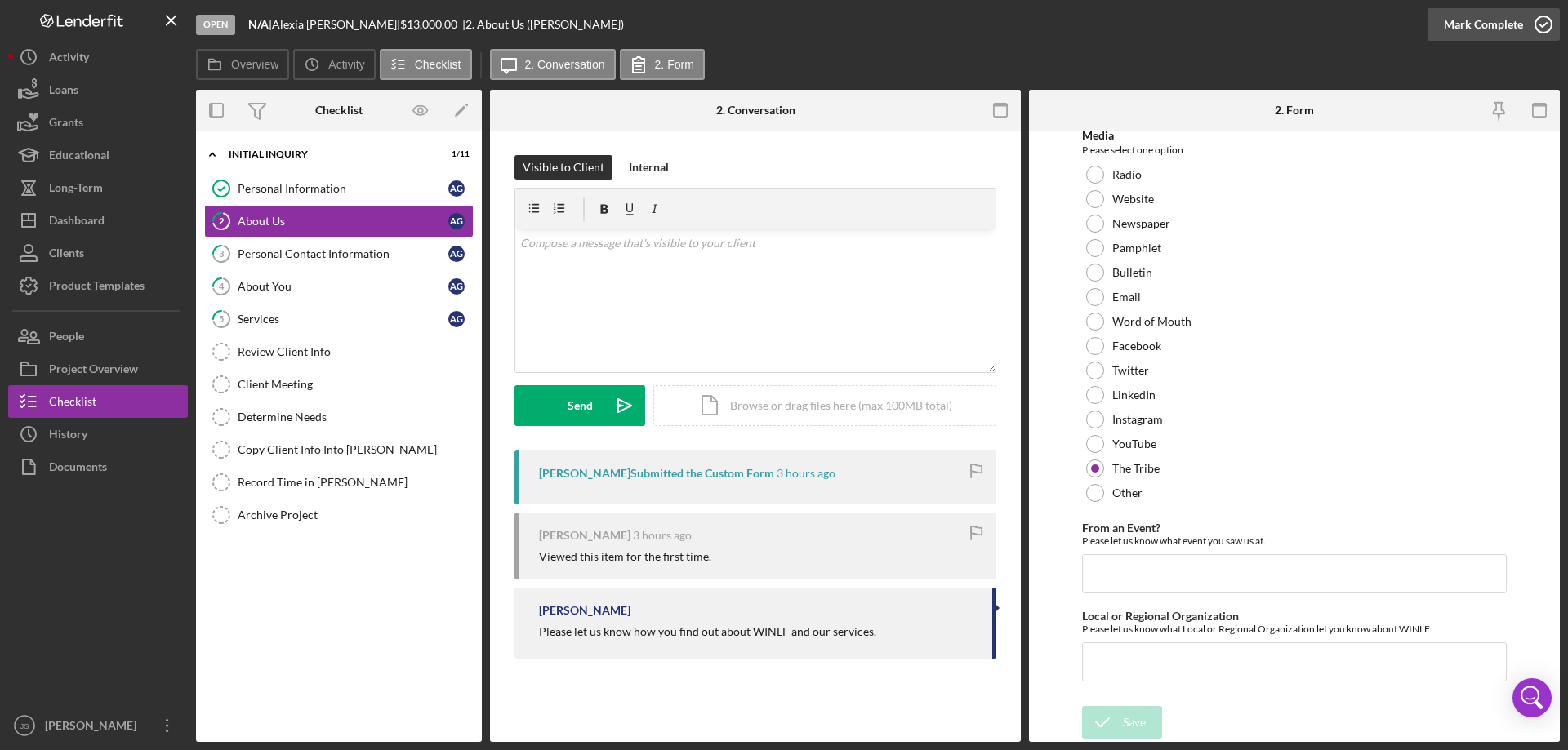
click at [1542, 22] on icon "button" at bounding box center [1543, 25] width 41 height 41
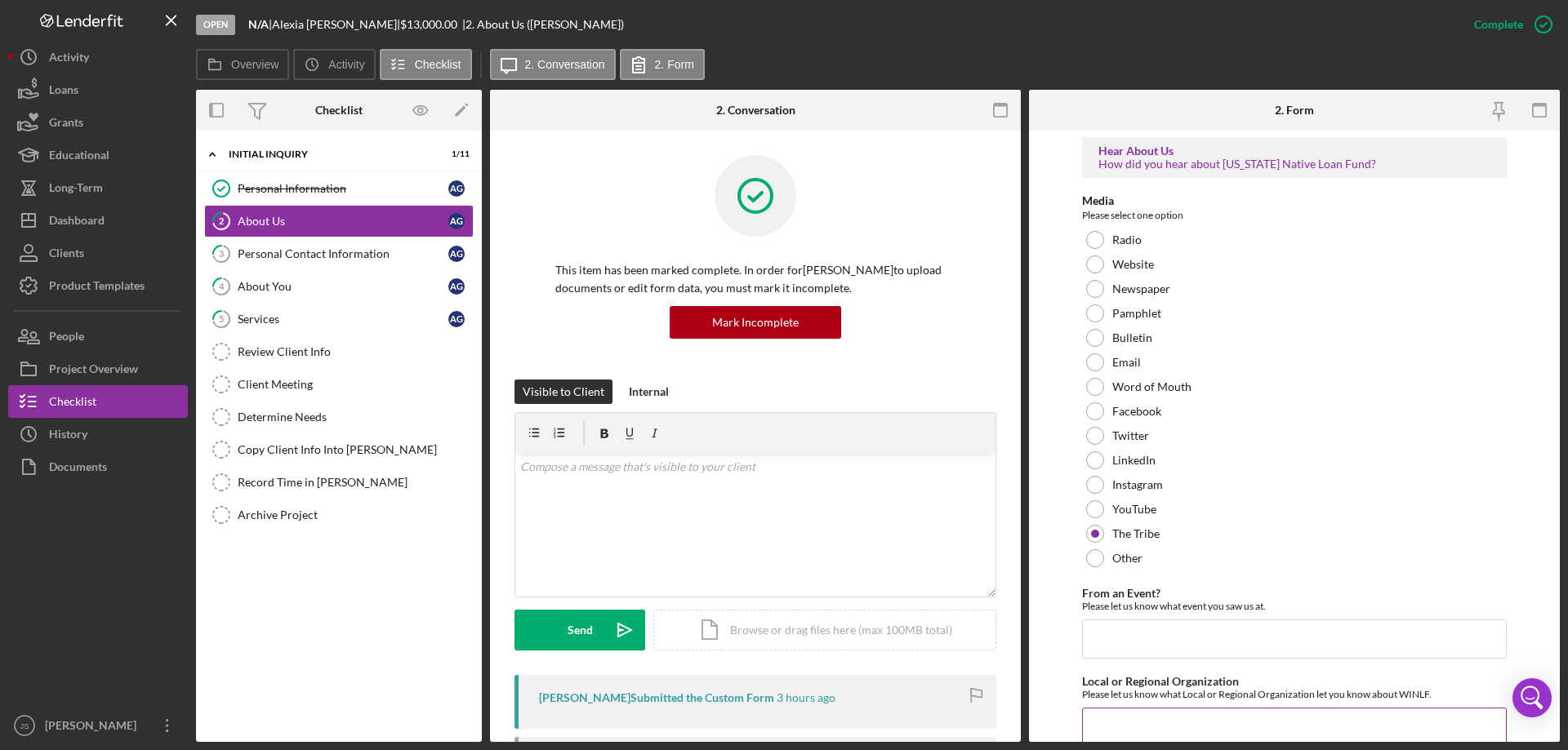
scroll to position [132, 0]
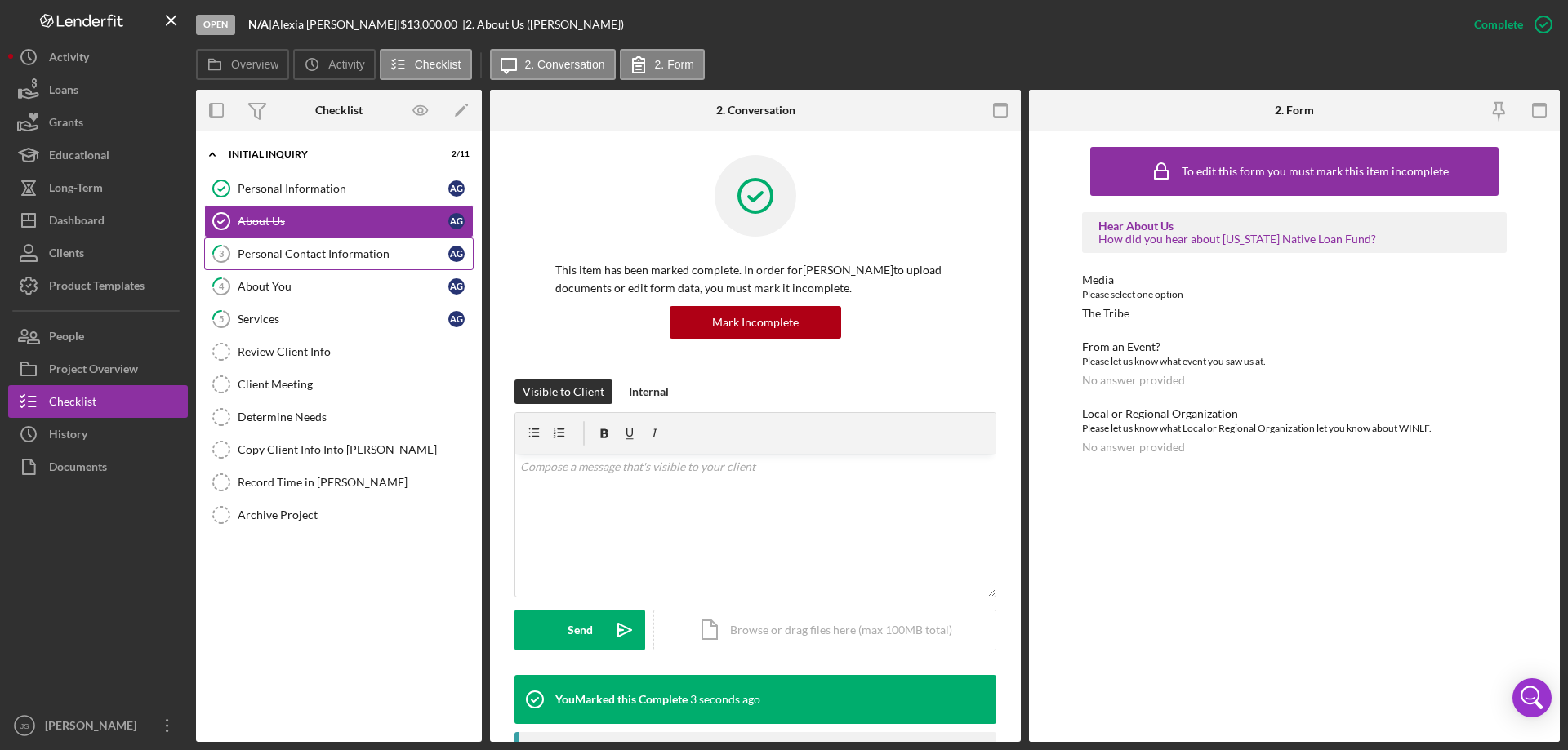
click at [314, 255] on div "Personal Contact Information" at bounding box center [342, 254] width 210 height 13
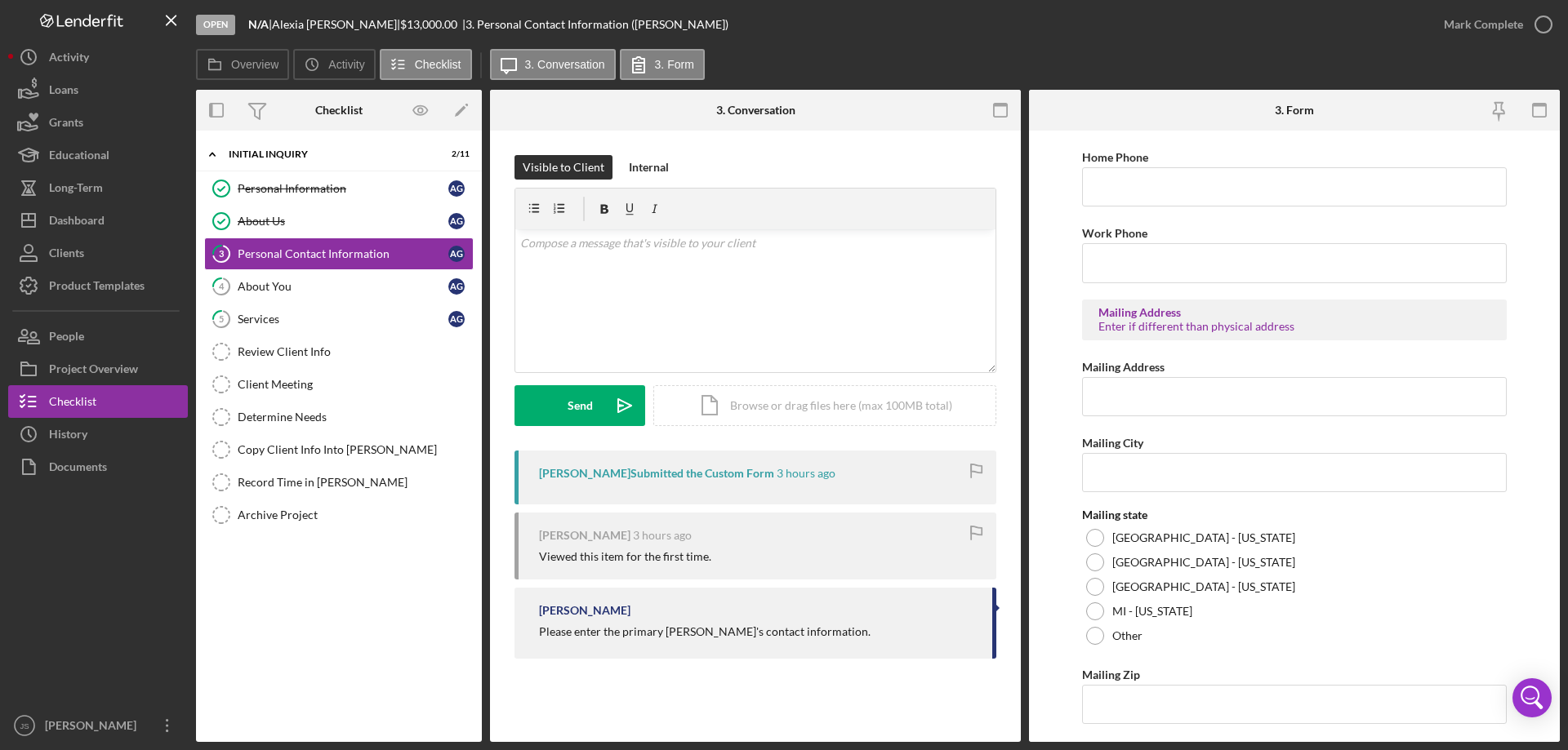
scroll to position [604, 0]
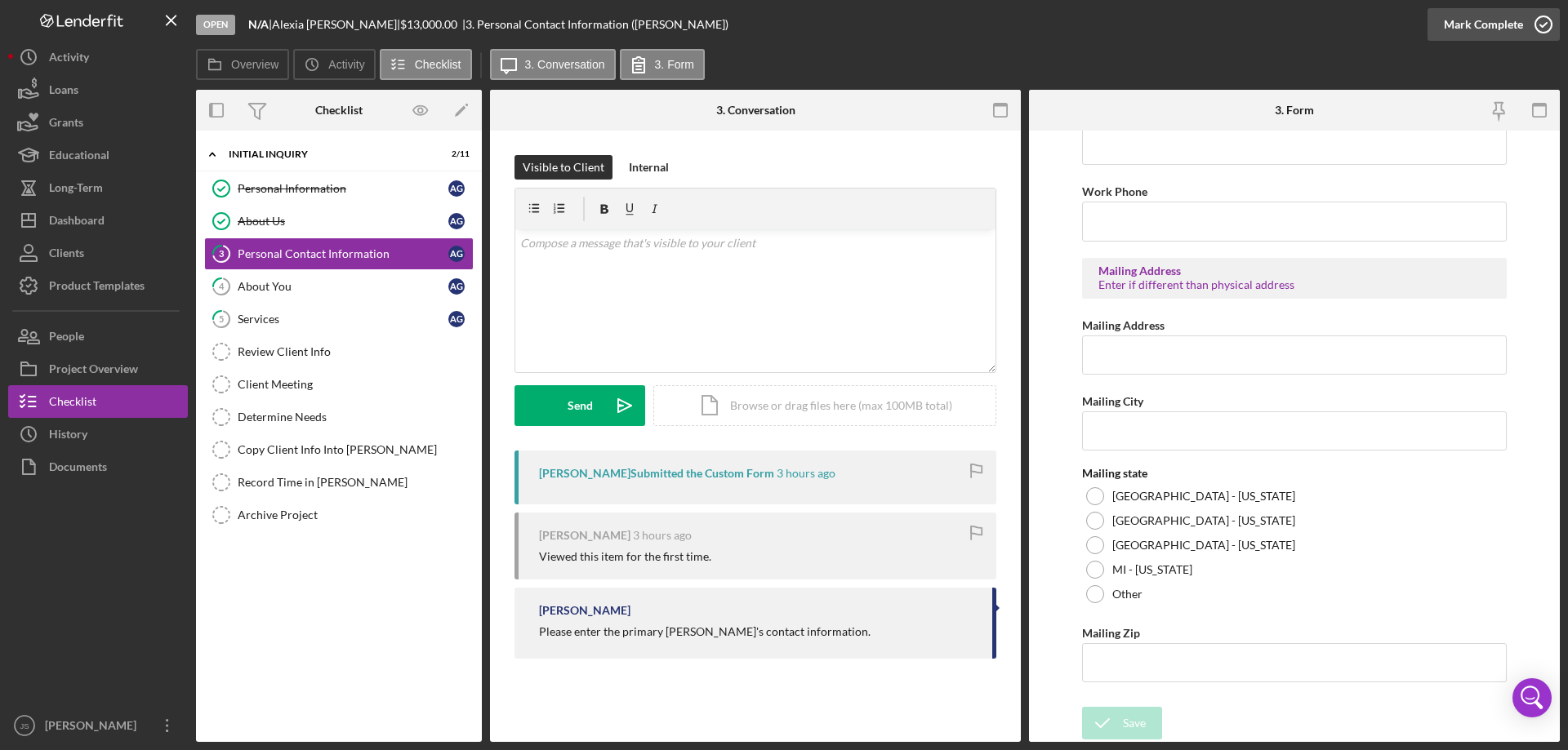
click at [1544, 24] on icon "button" at bounding box center [1543, 25] width 41 height 41
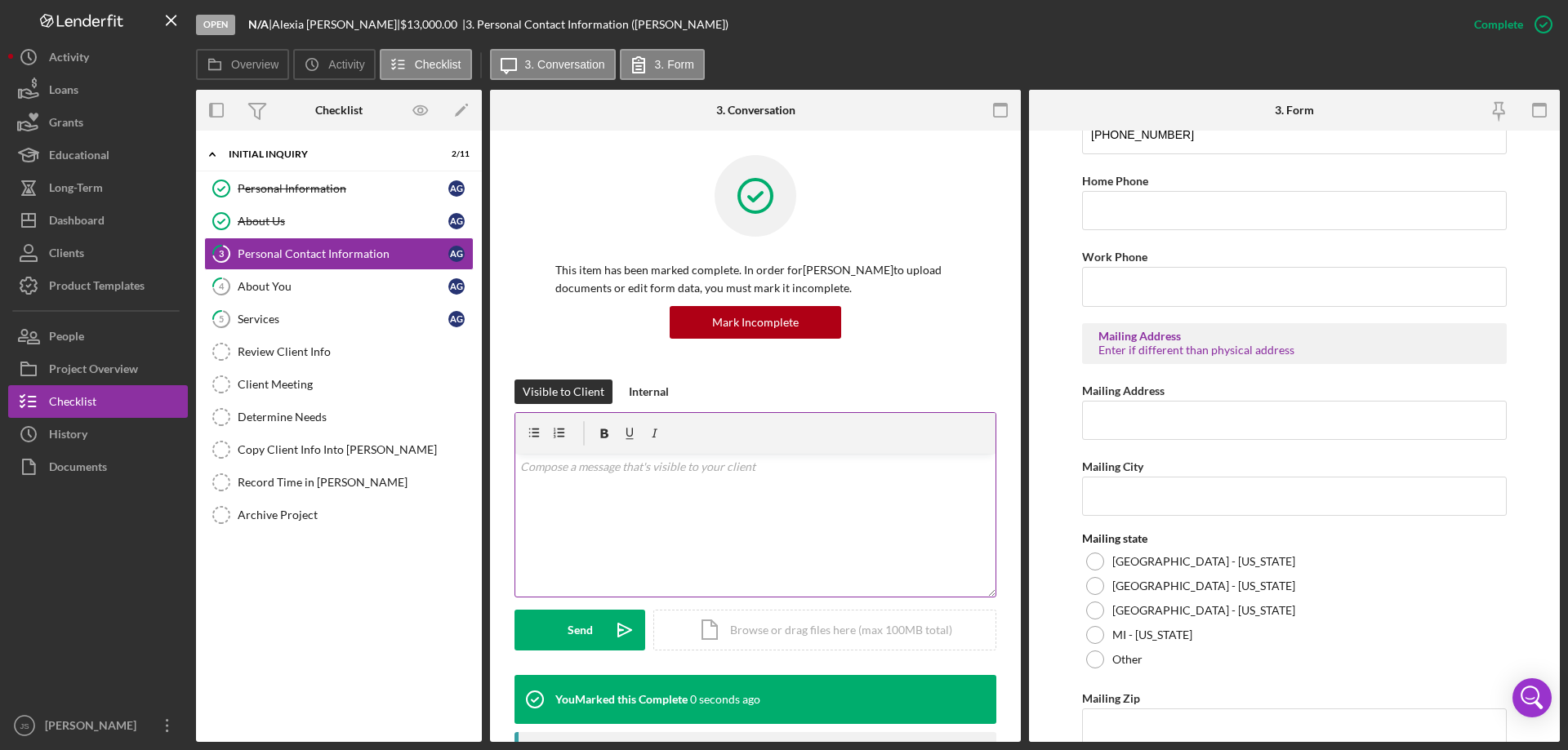
scroll to position [668, 0]
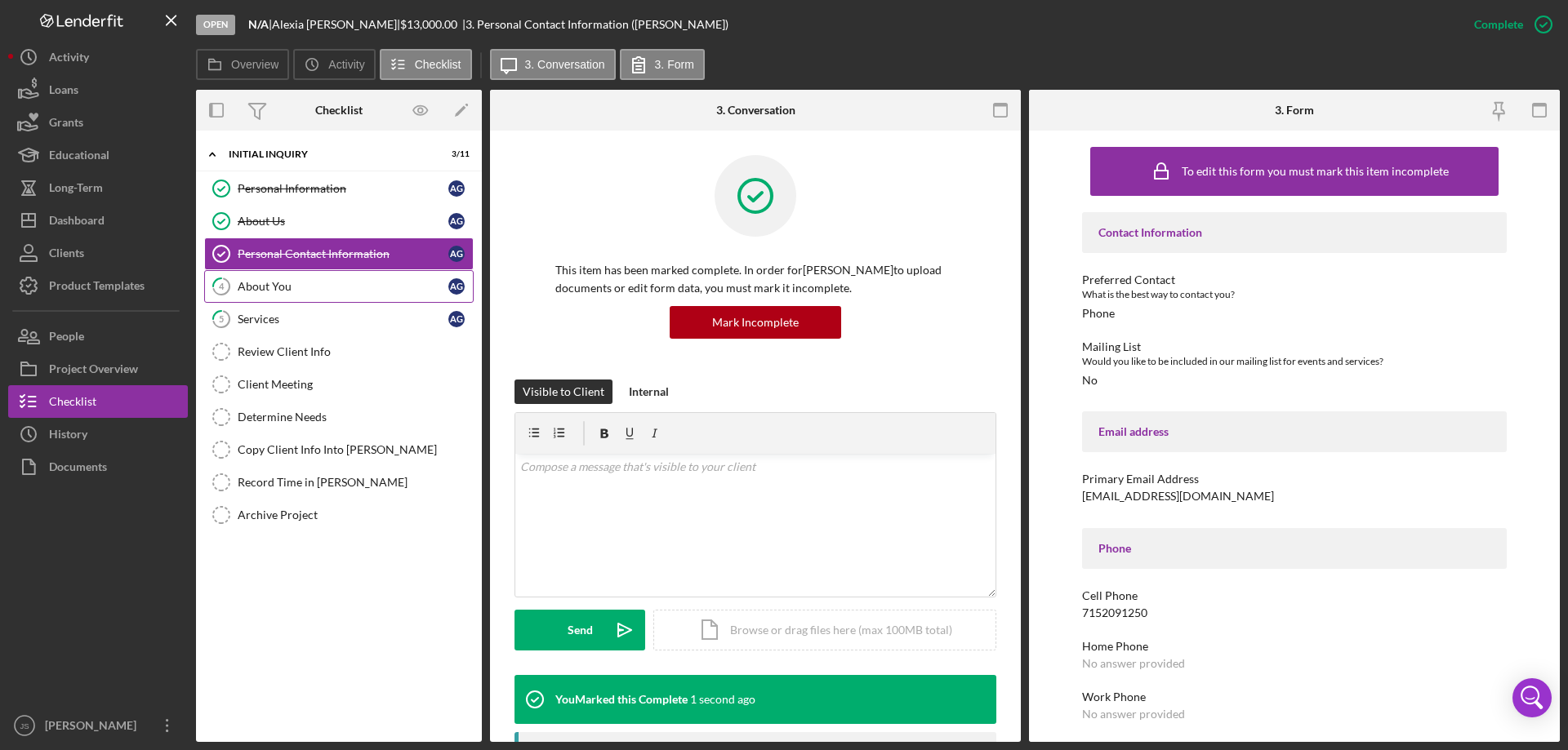
click at [298, 287] on div "About You" at bounding box center [342, 286] width 210 height 13
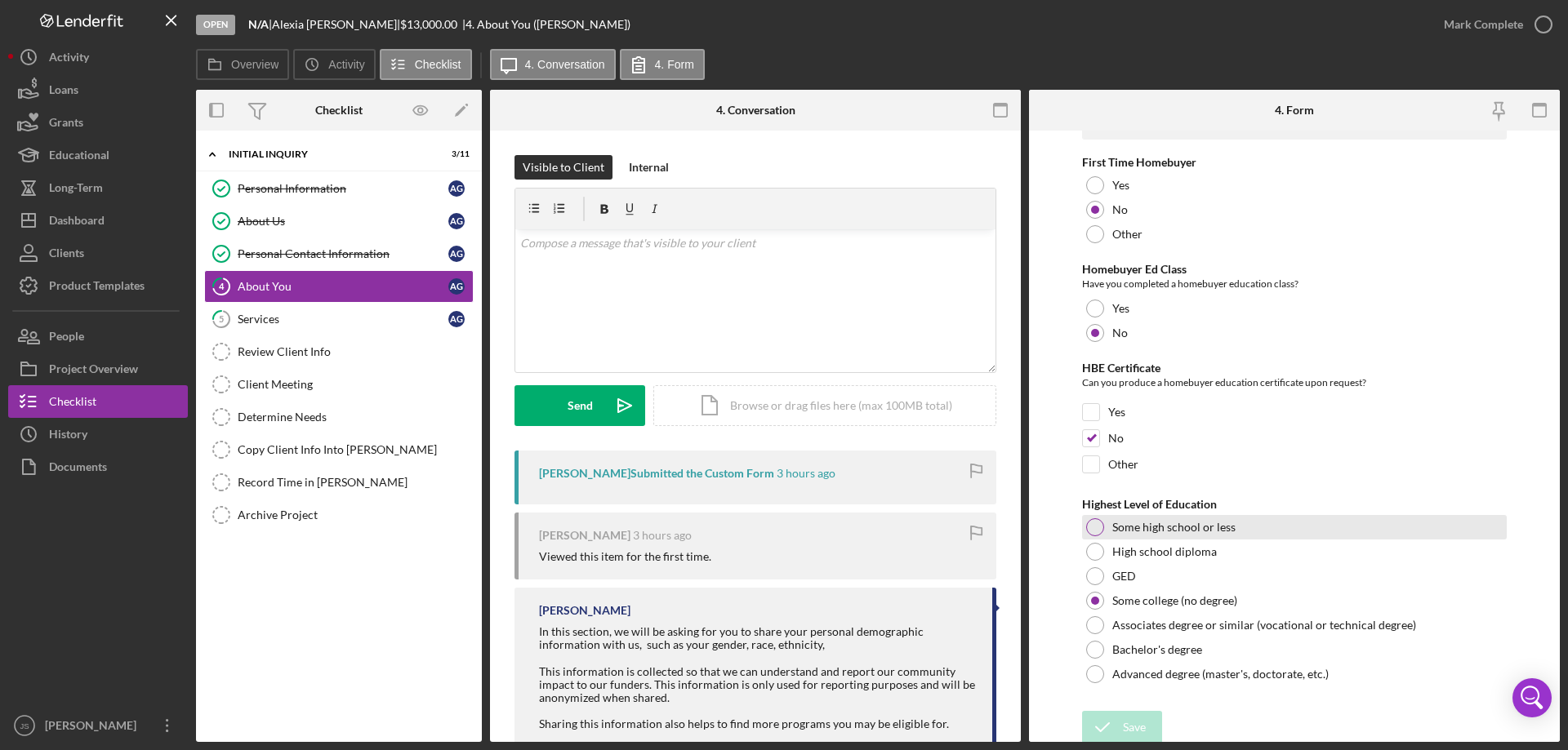
scroll to position [3449, 0]
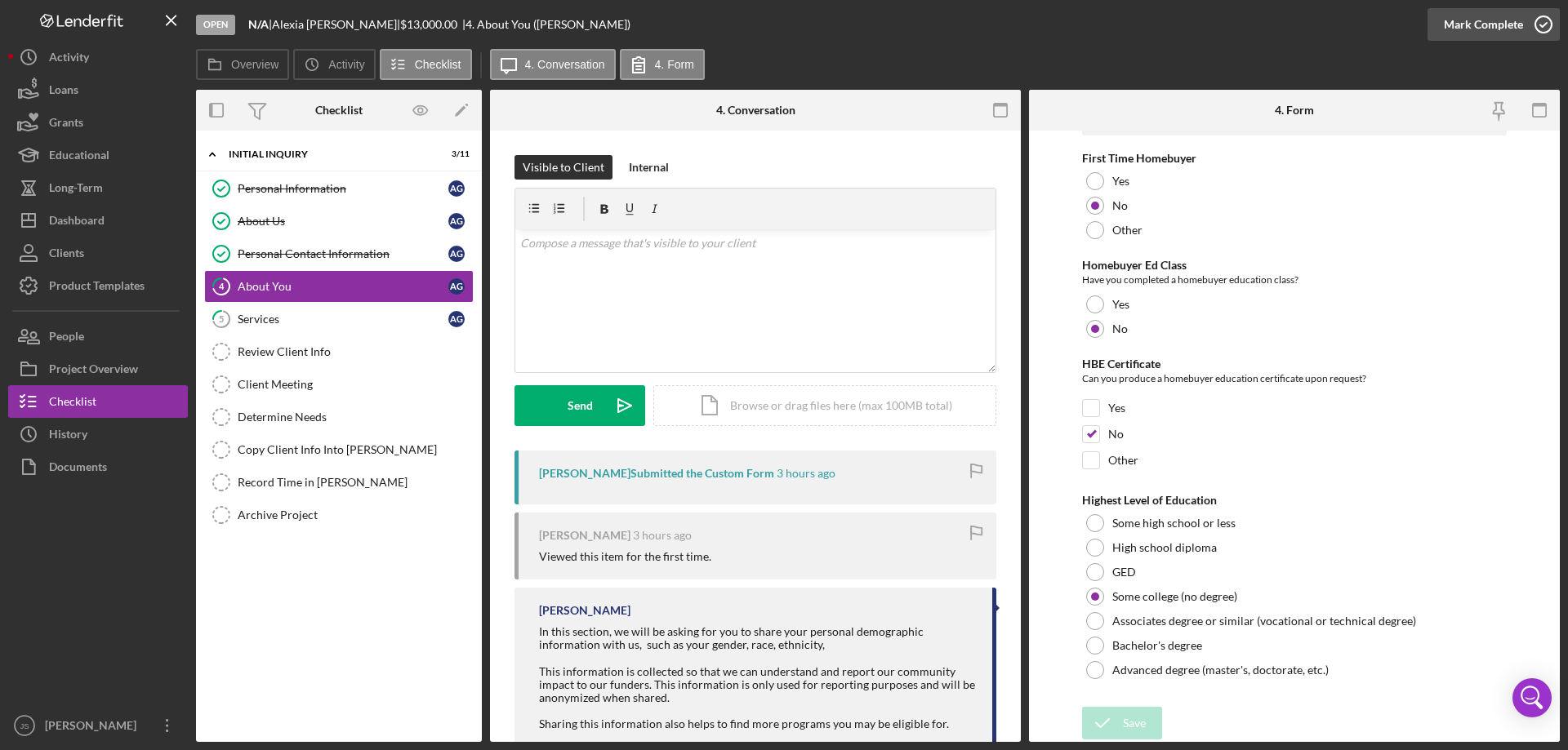
click at [1542, 22] on icon "button" at bounding box center [1543, 25] width 41 height 41
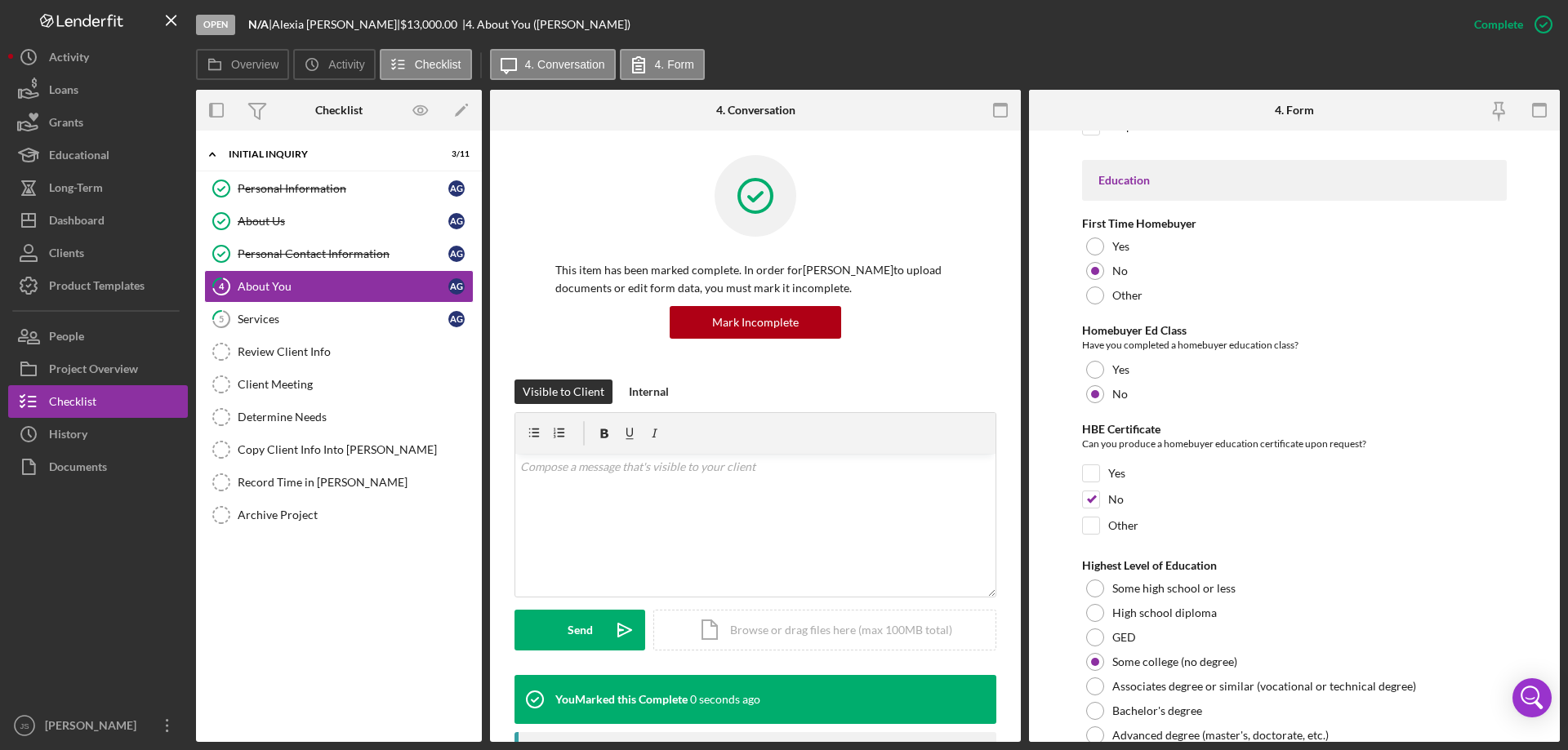
scroll to position [3514, 0]
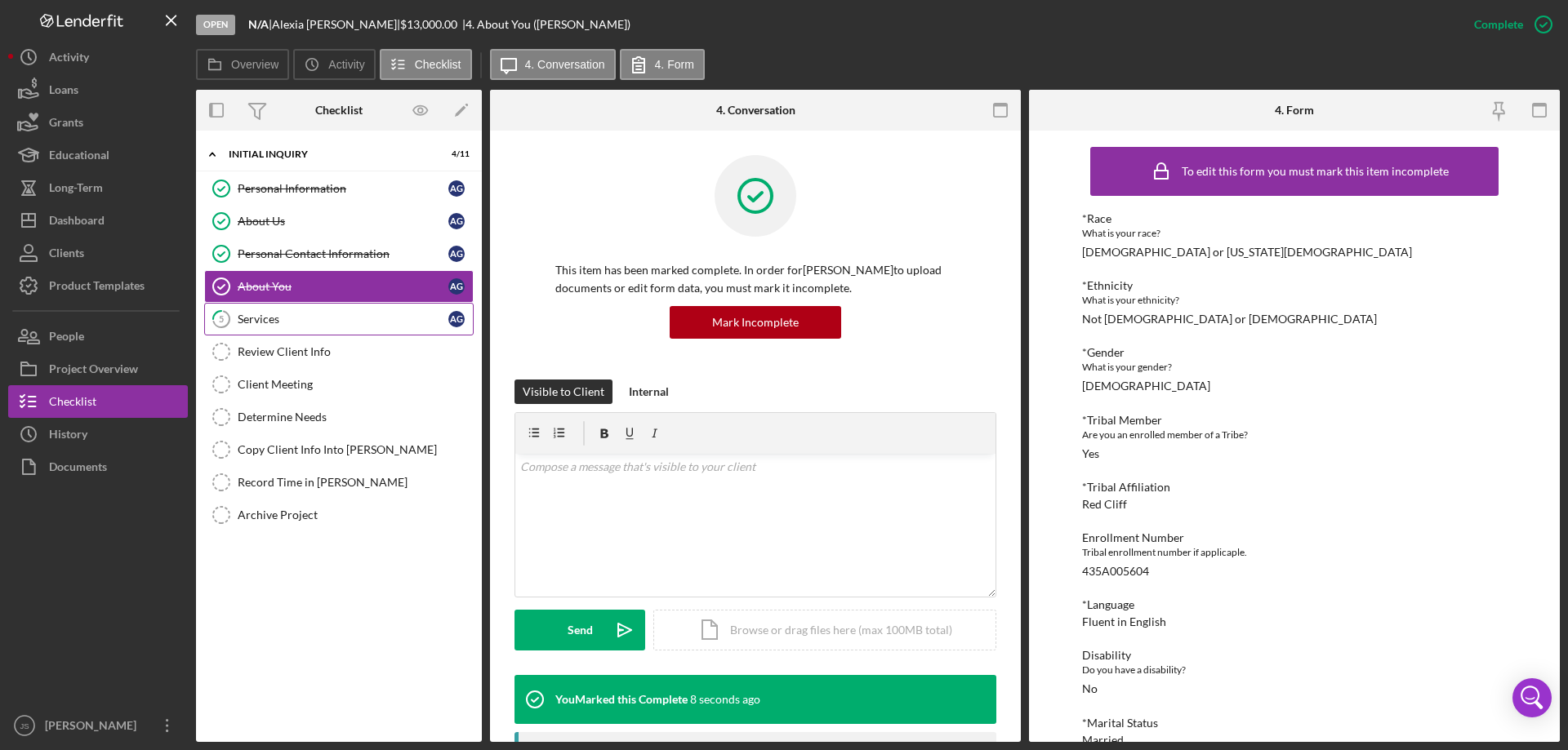
click at [267, 323] on div "Services" at bounding box center [342, 318] width 210 height 13
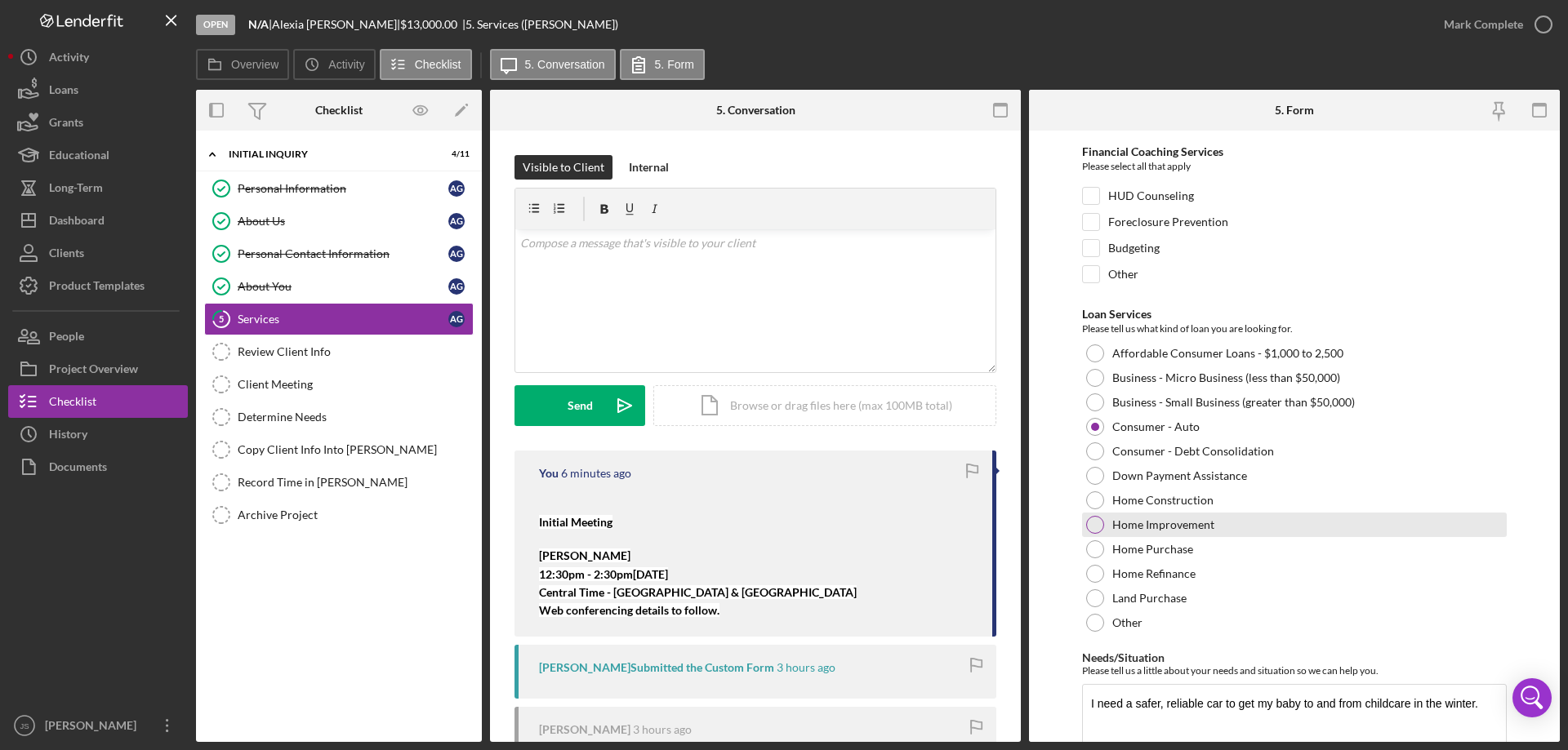
scroll to position [134, 0]
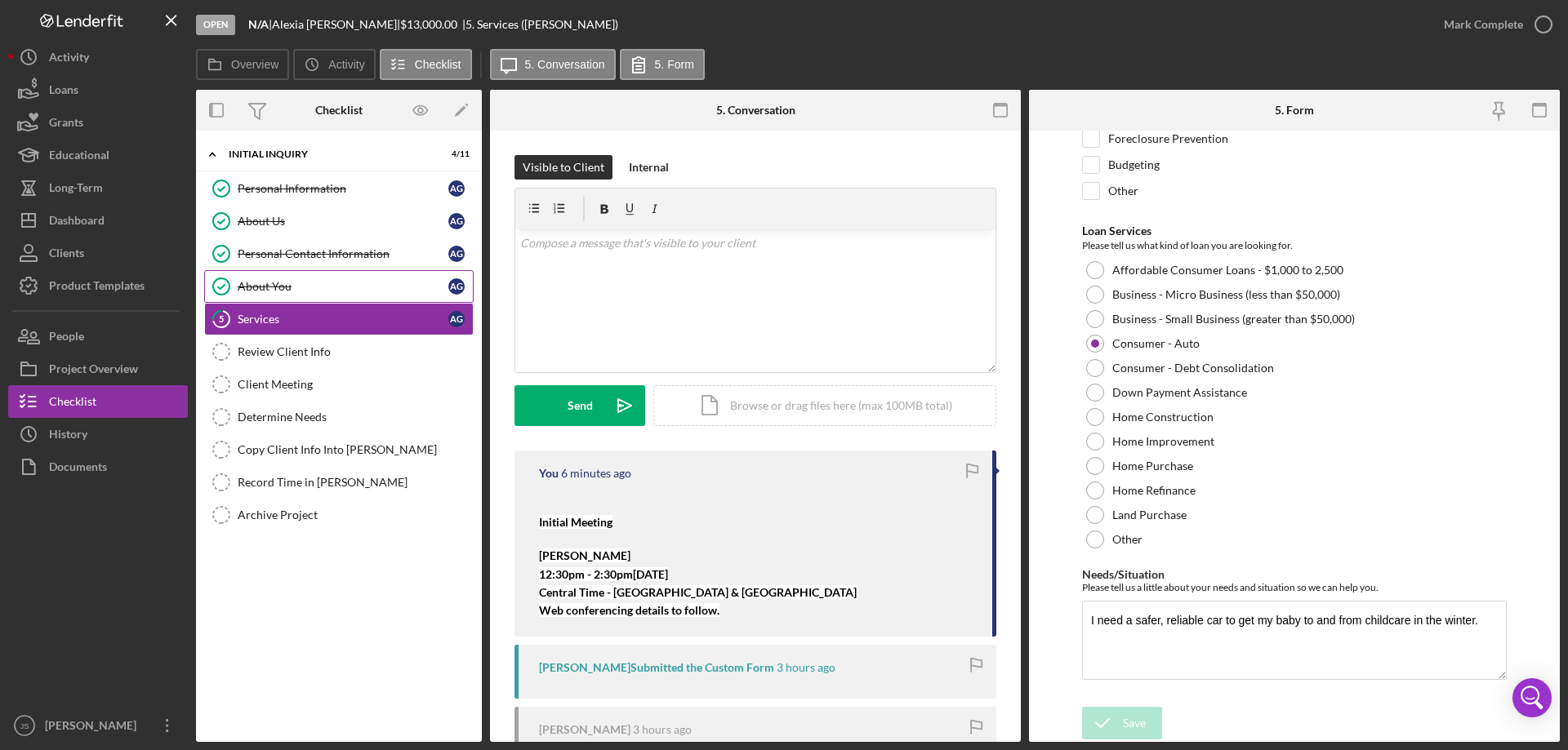
click at [346, 283] on div "About You" at bounding box center [342, 286] width 210 height 13
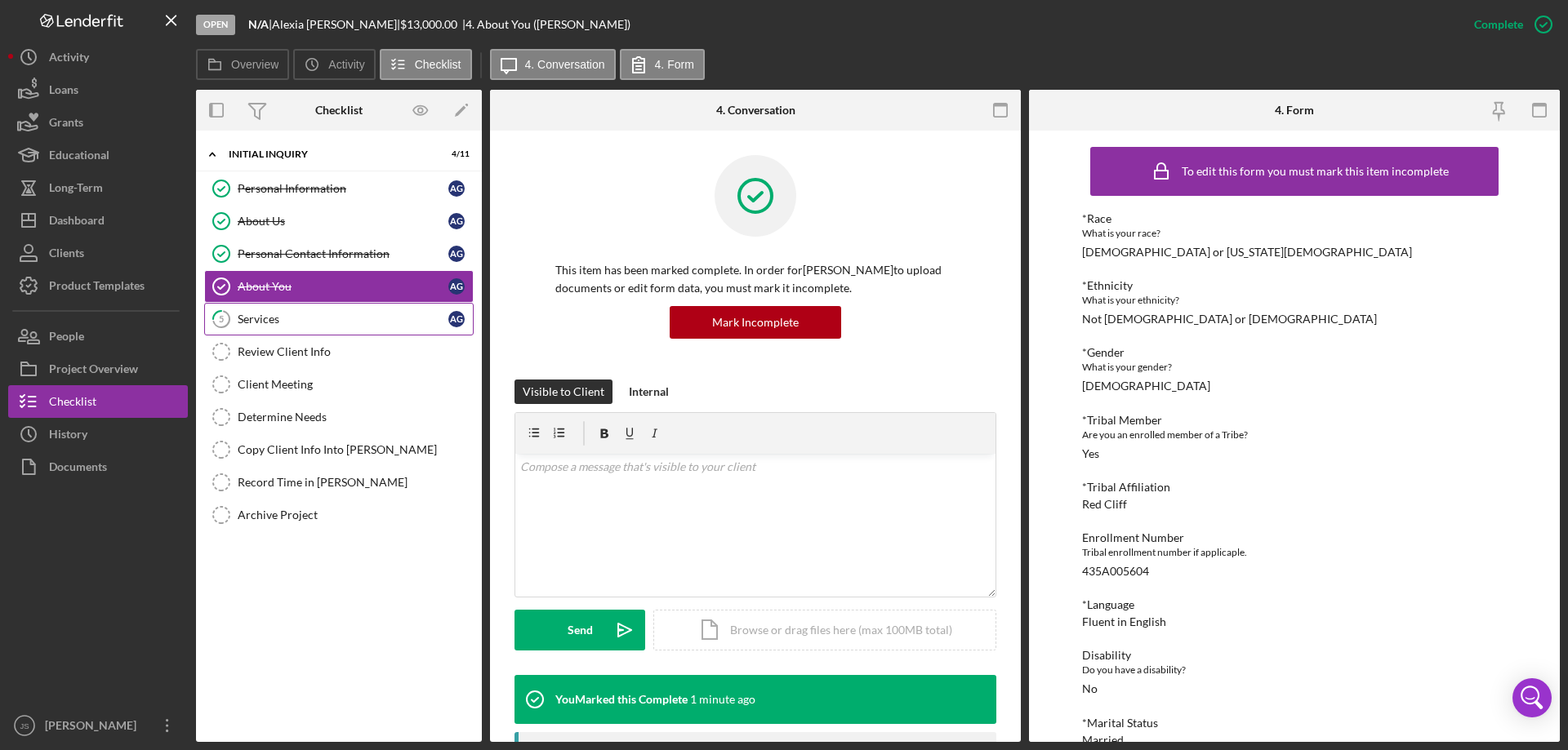
click at [329, 321] on div "Services" at bounding box center [342, 318] width 210 height 13
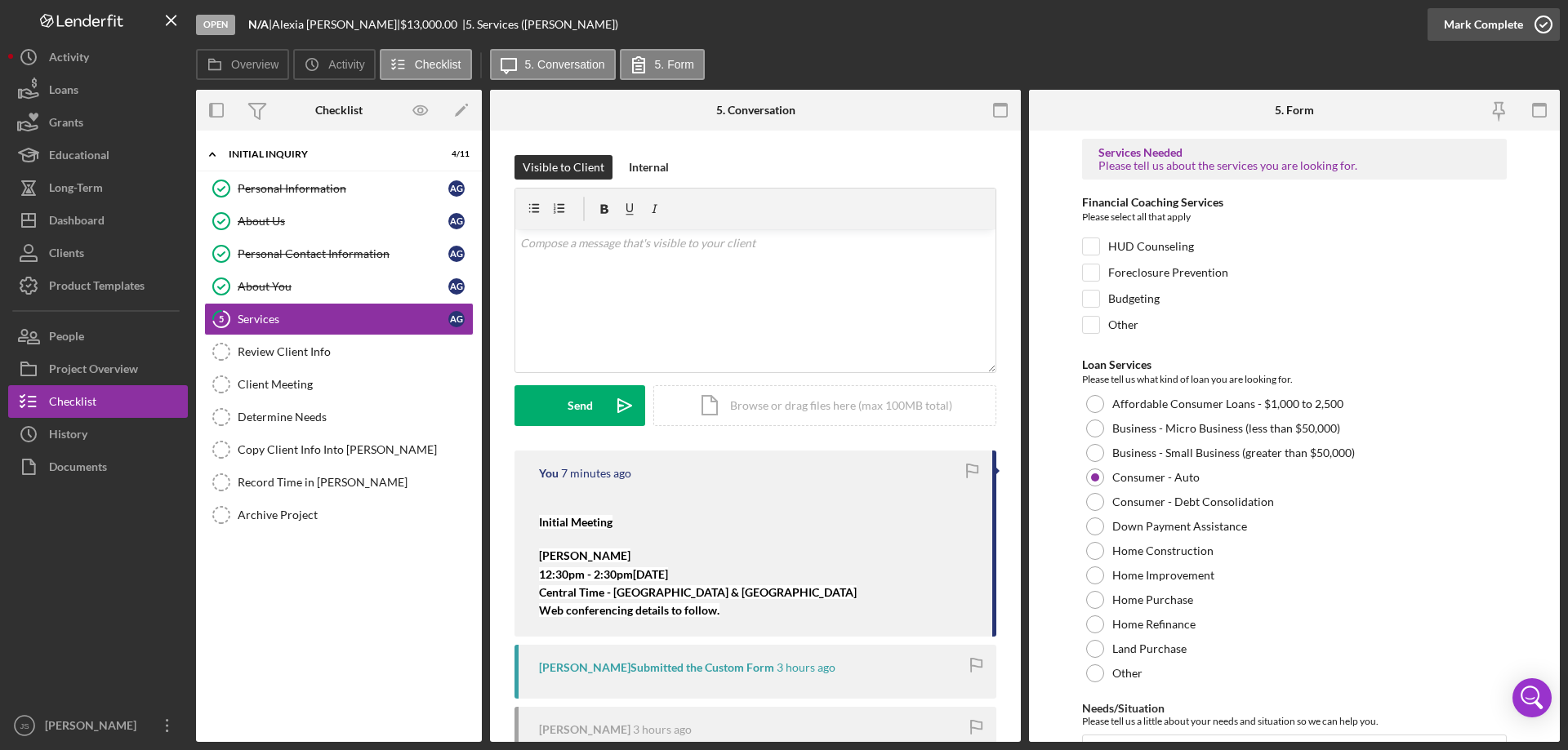
click at [1548, 22] on icon "button" at bounding box center [1543, 25] width 41 height 41
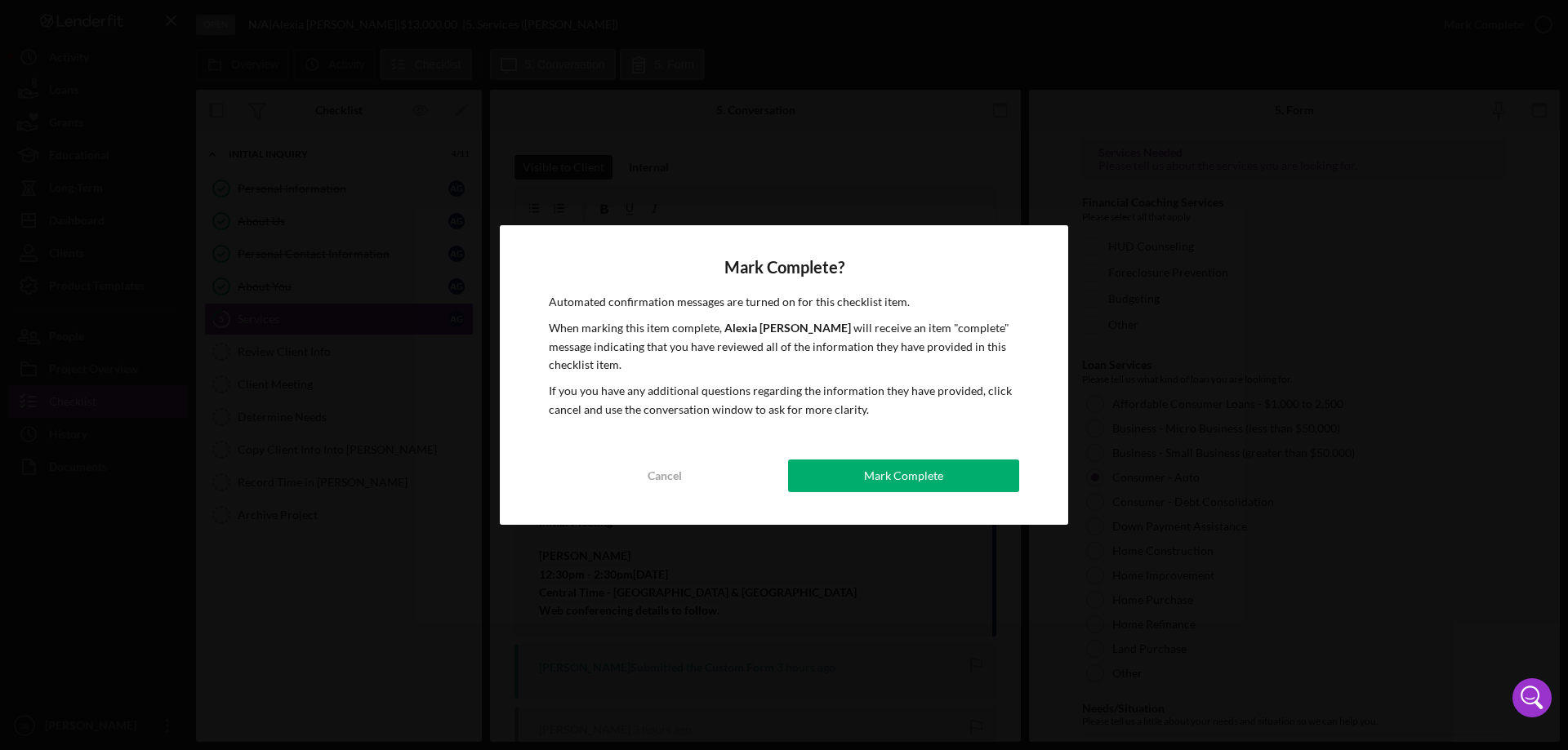
click at [908, 478] on div "Mark Complete" at bounding box center [903, 476] width 79 height 32
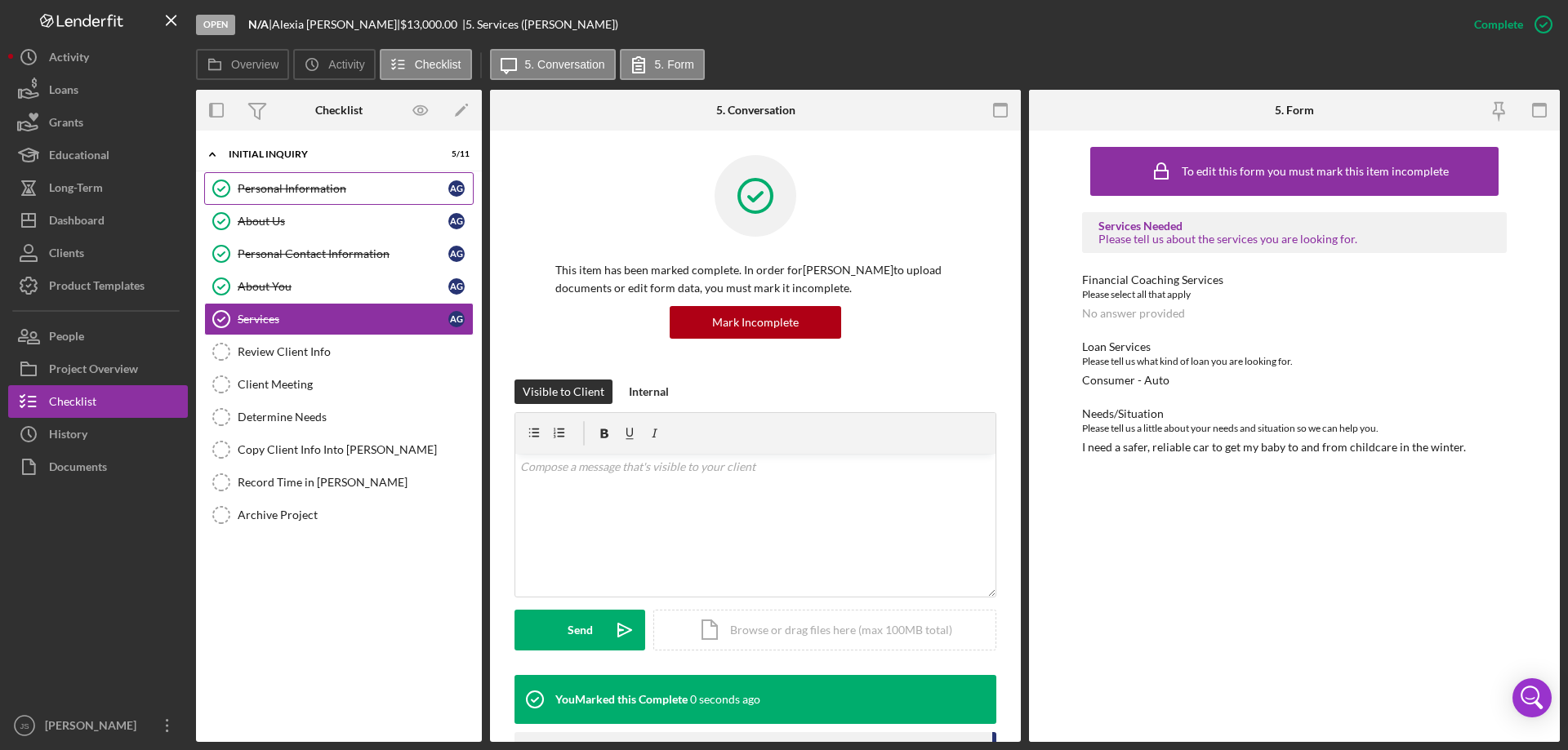
click at [349, 186] on div "Personal Information" at bounding box center [342, 188] width 210 height 13
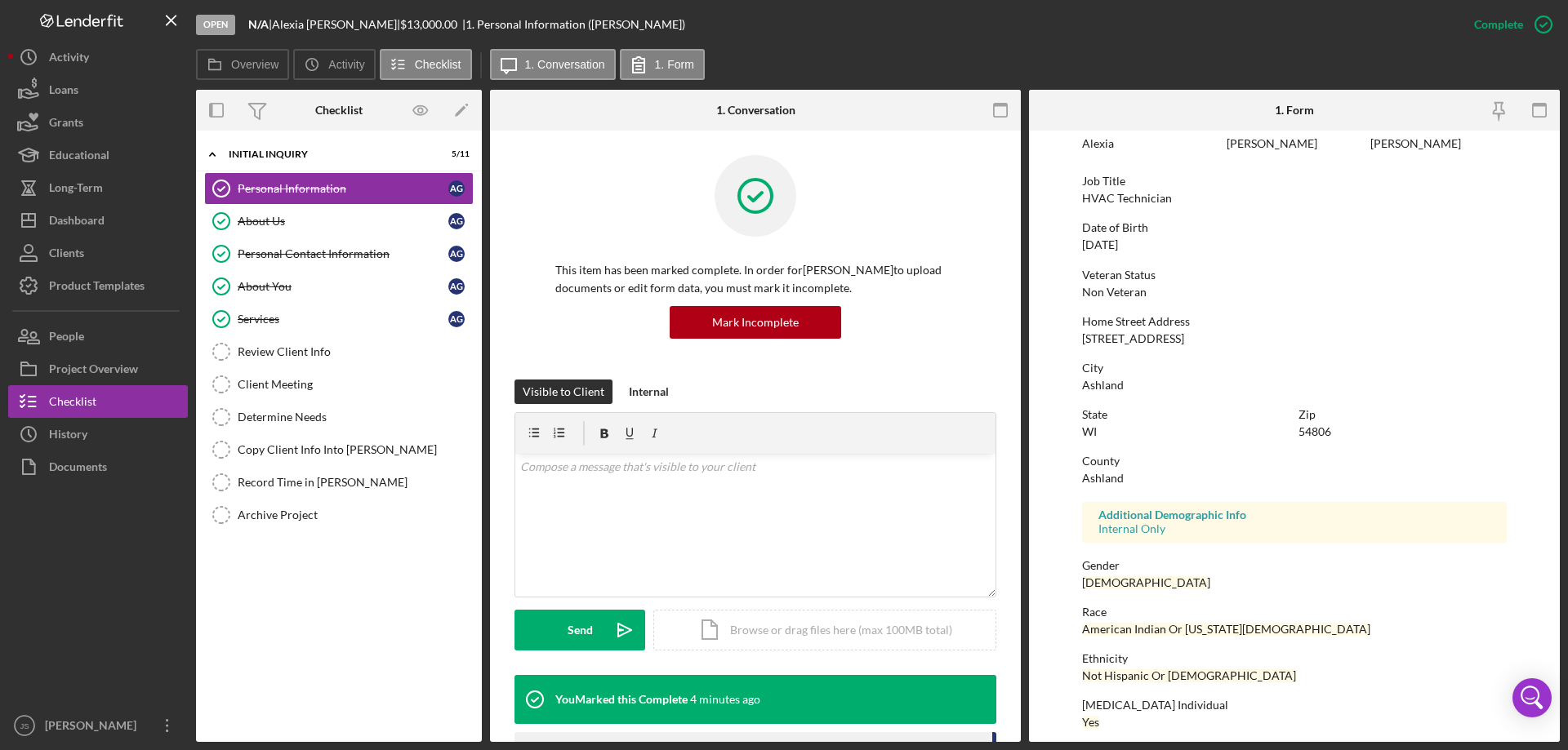
scroll to position [150, 0]
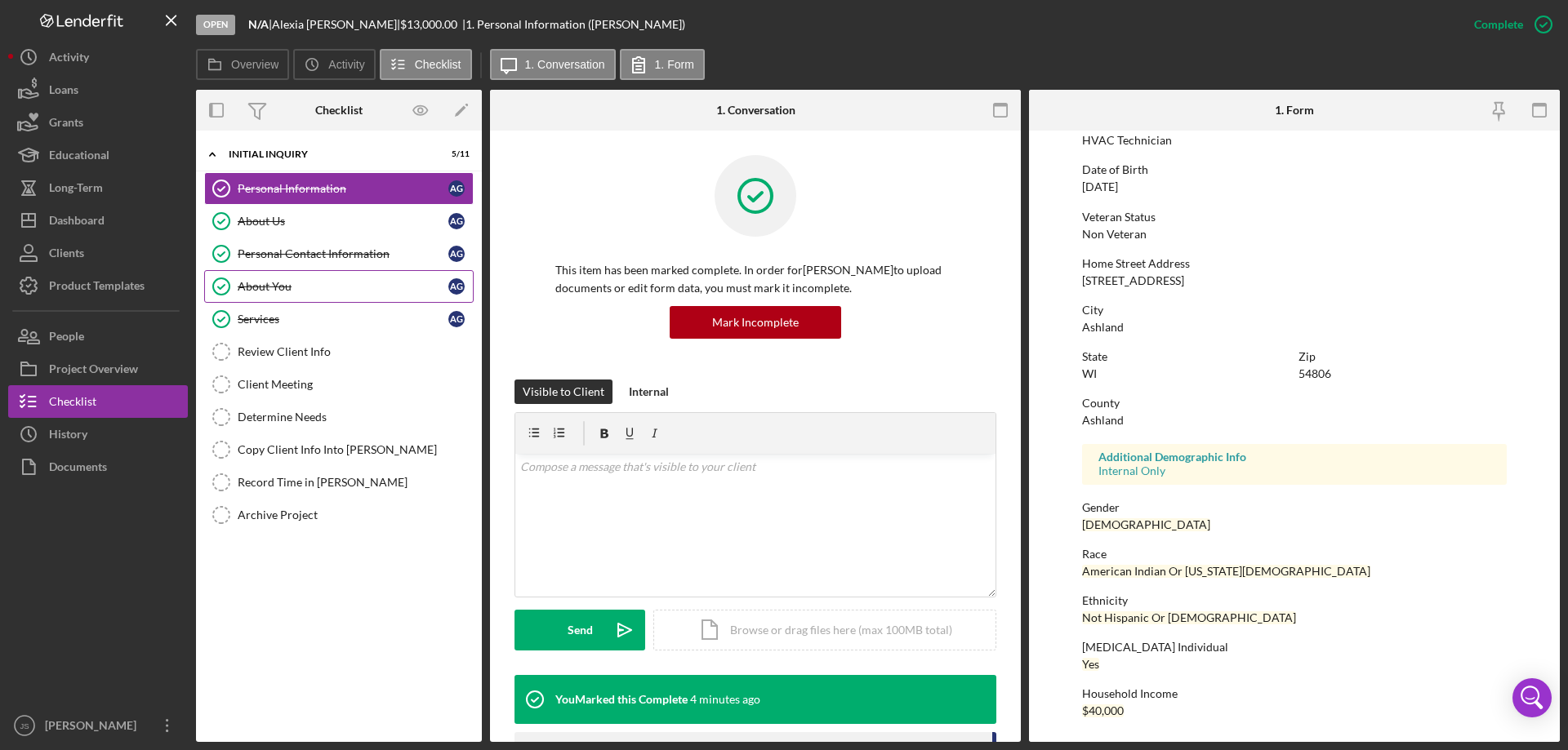
click at [332, 284] on div "About You" at bounding box center [342, 286] width 210 height 13
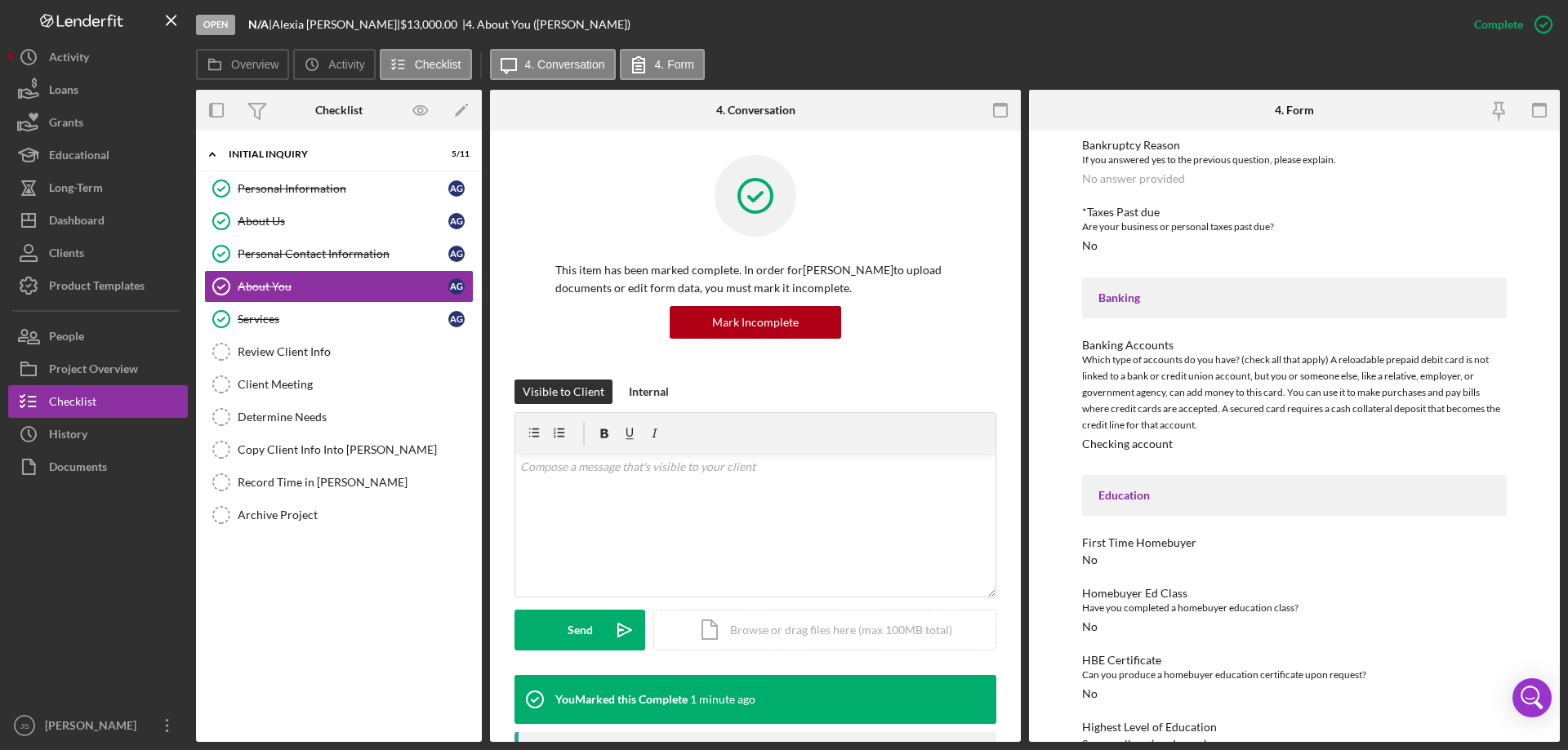
scroll to position [1264, 0]
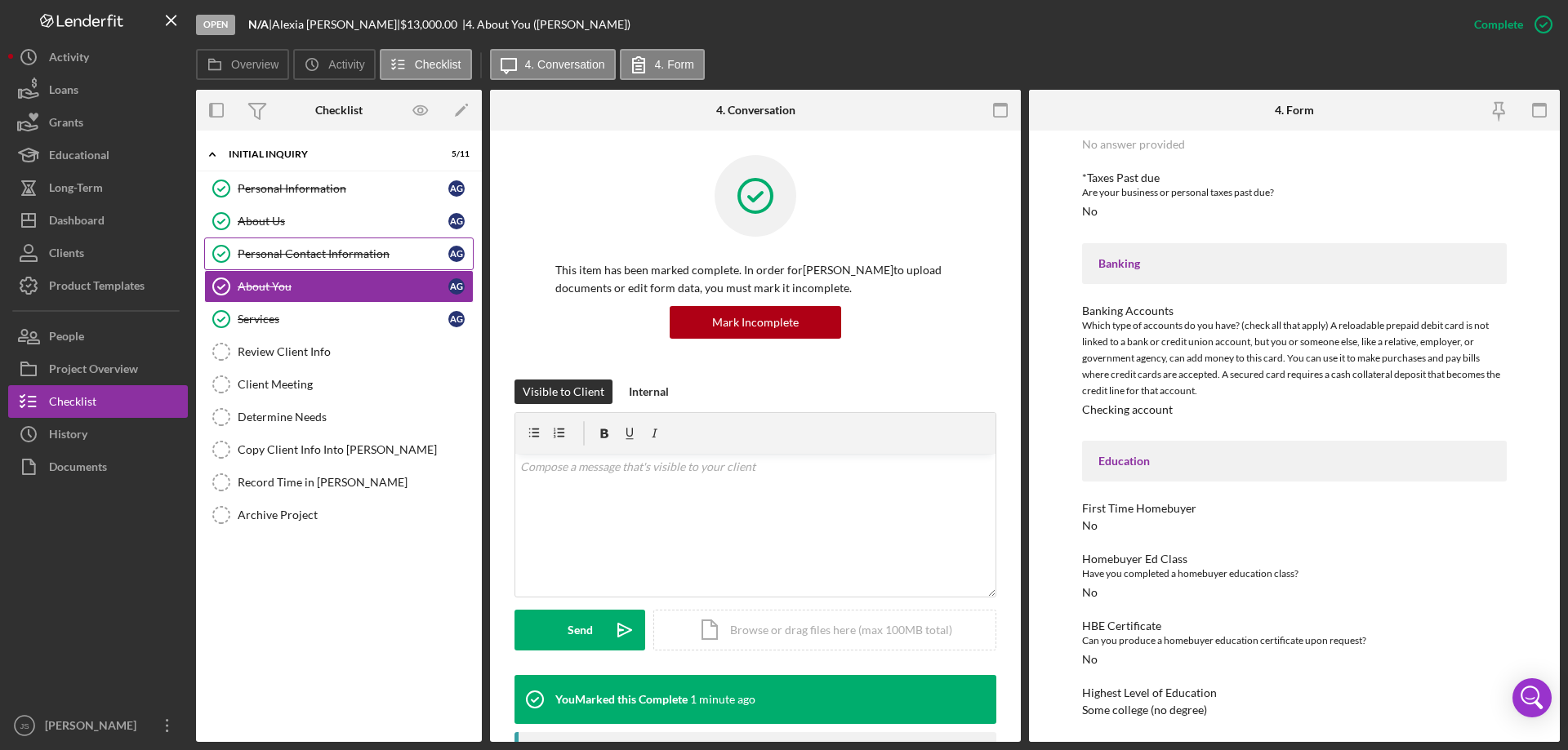
click at [398, 257] on div "Personal Contact Information" at bounding box center [342, 254] width 210 height 13
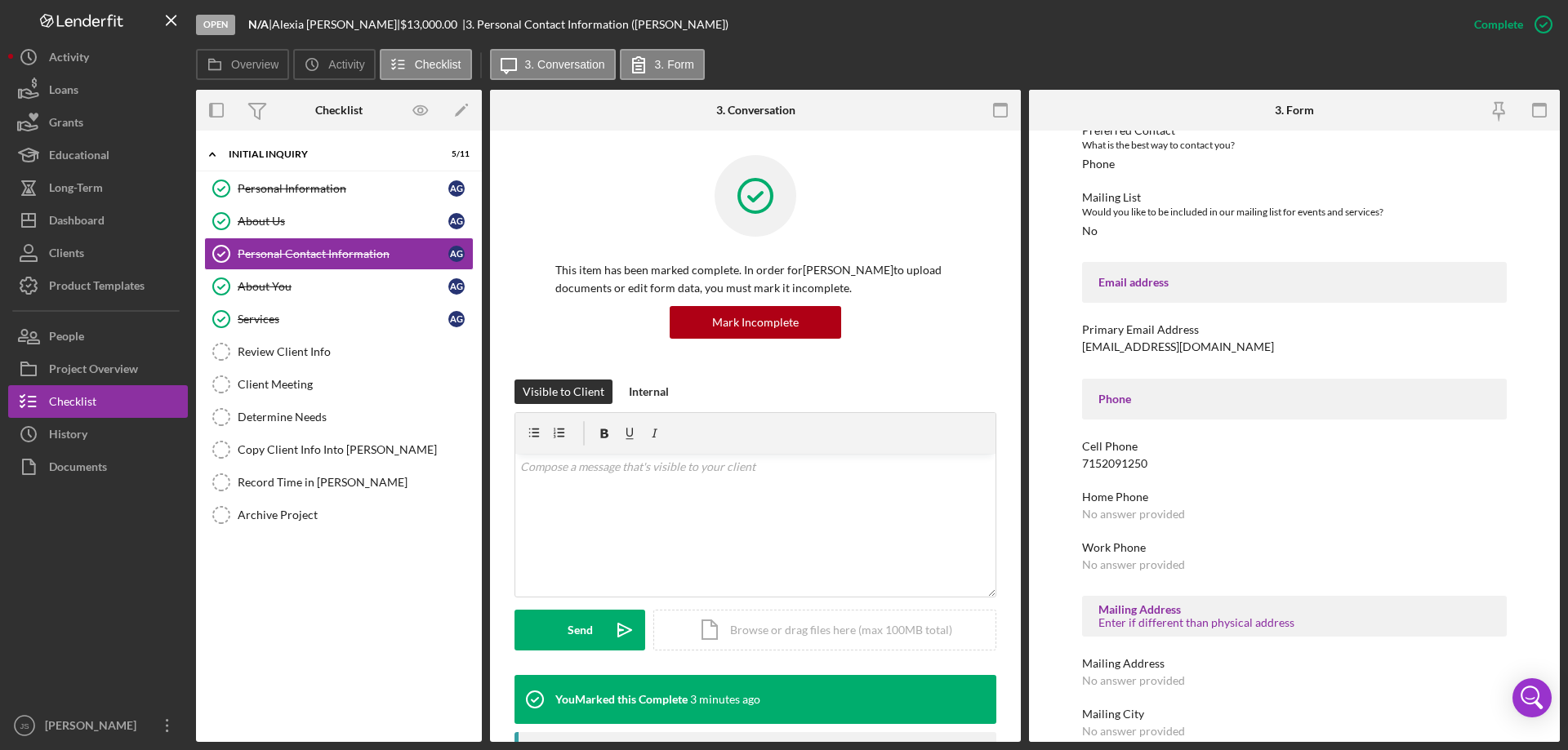
scroll to position [272, 0]
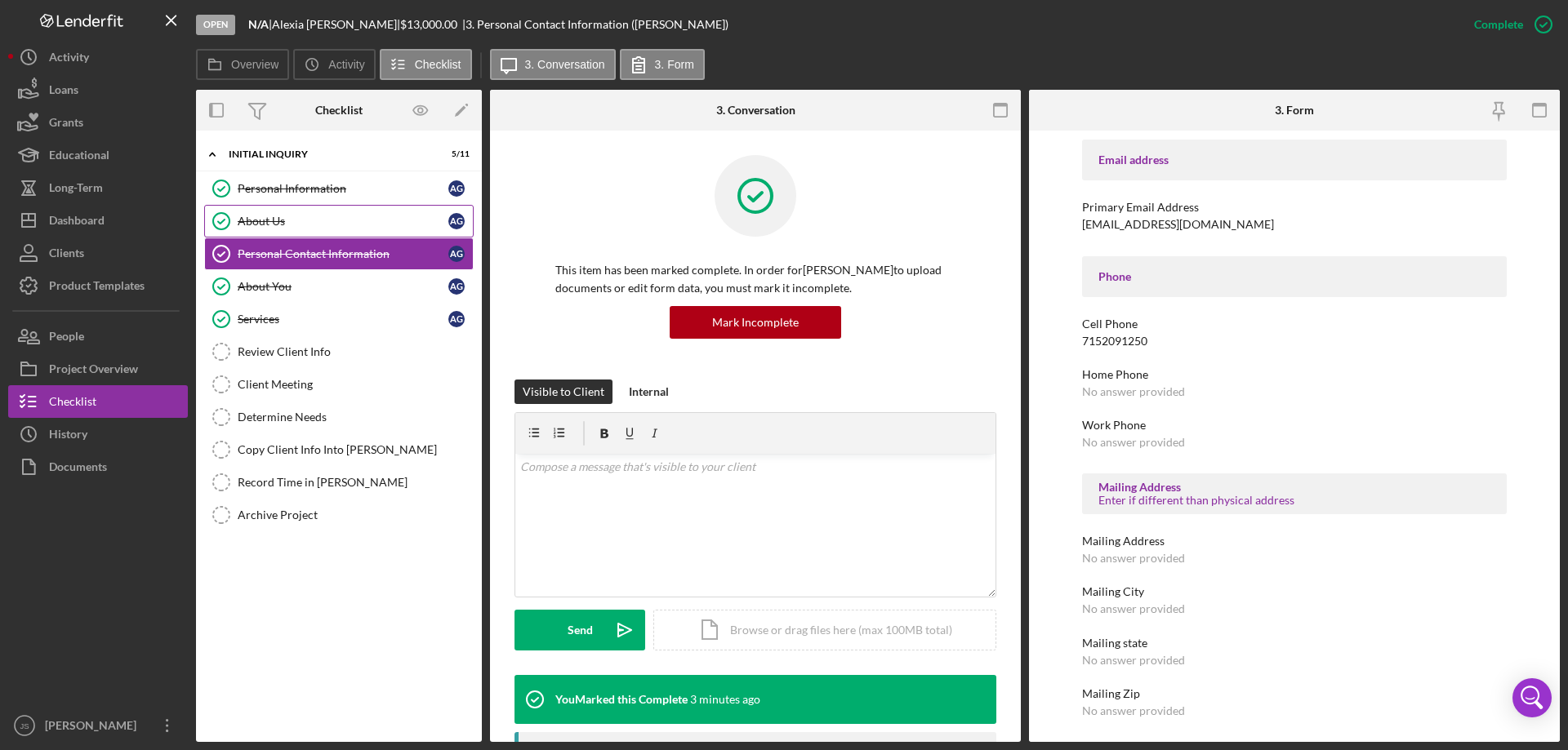
click at [365, 211] on link "About Us About Us A G" at bounding box center [339, 221] width 269 height 32
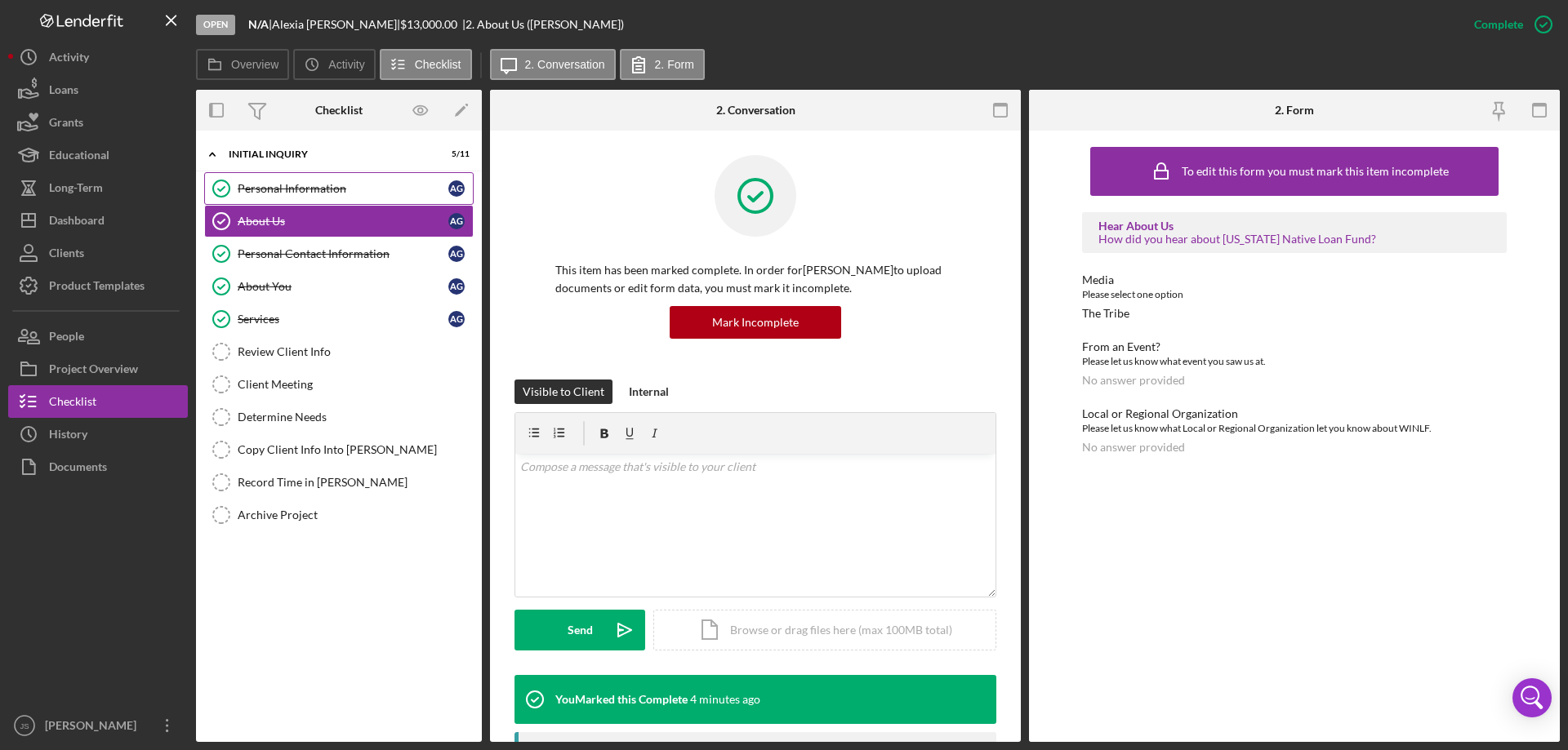
click at [323, 182] on div "Personal Information" at bounding box center [342, 188] width 210 height 13
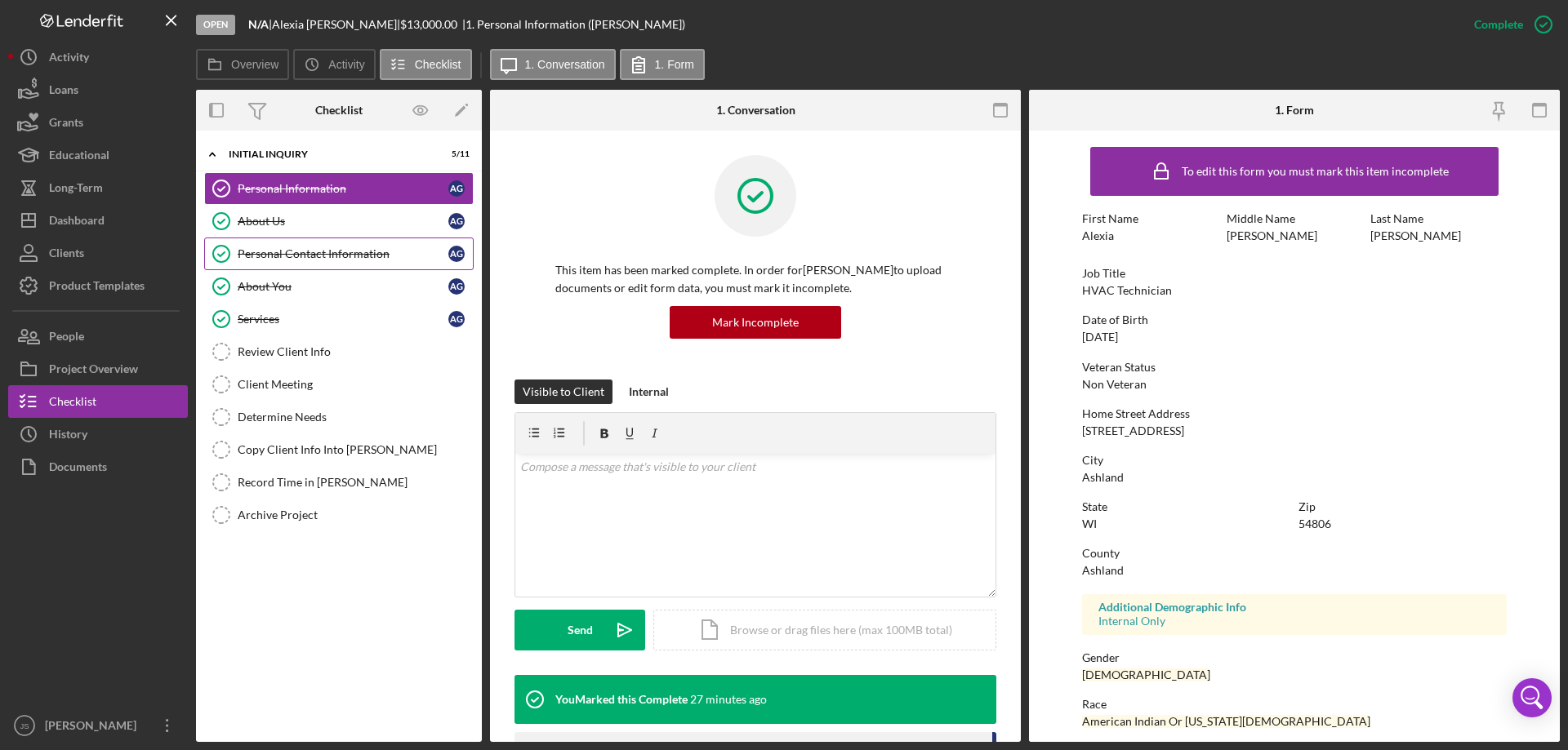
drag, startPoint x: 300, startPoint y: 249, endPoint x: 310, endPoint y: 248, distance: 10.0
click at [302, 249] on div "Personal Contact Information" at bounding box center [342, 254] width 210 height 13
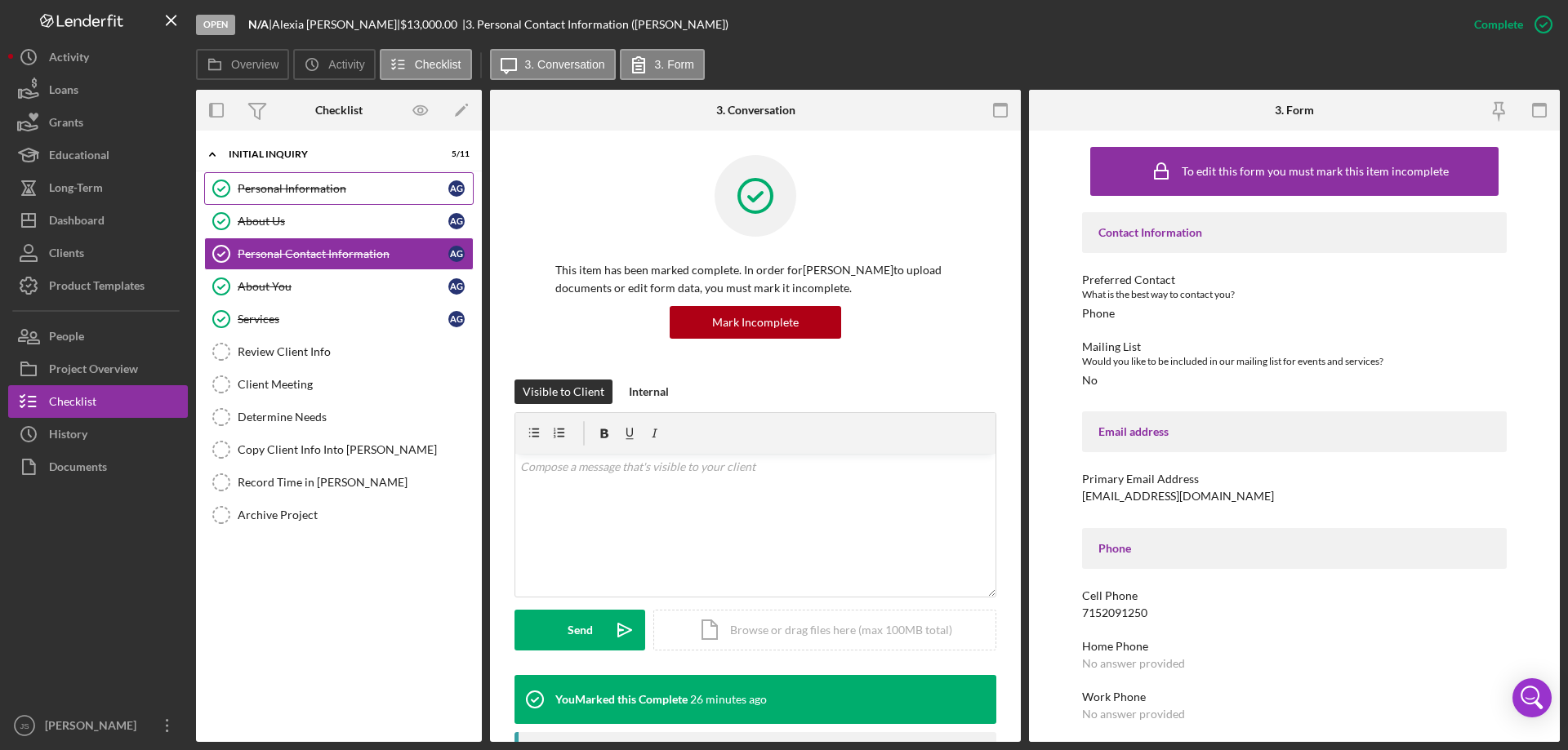
drag, startPoint x: 312, startPoint y: 186, endPoint x: 333, endPoint y: 190, distance: 21.4
click at [314, 186] on div "Personal Information" at bounding box center [342, 188] width 210 height 13
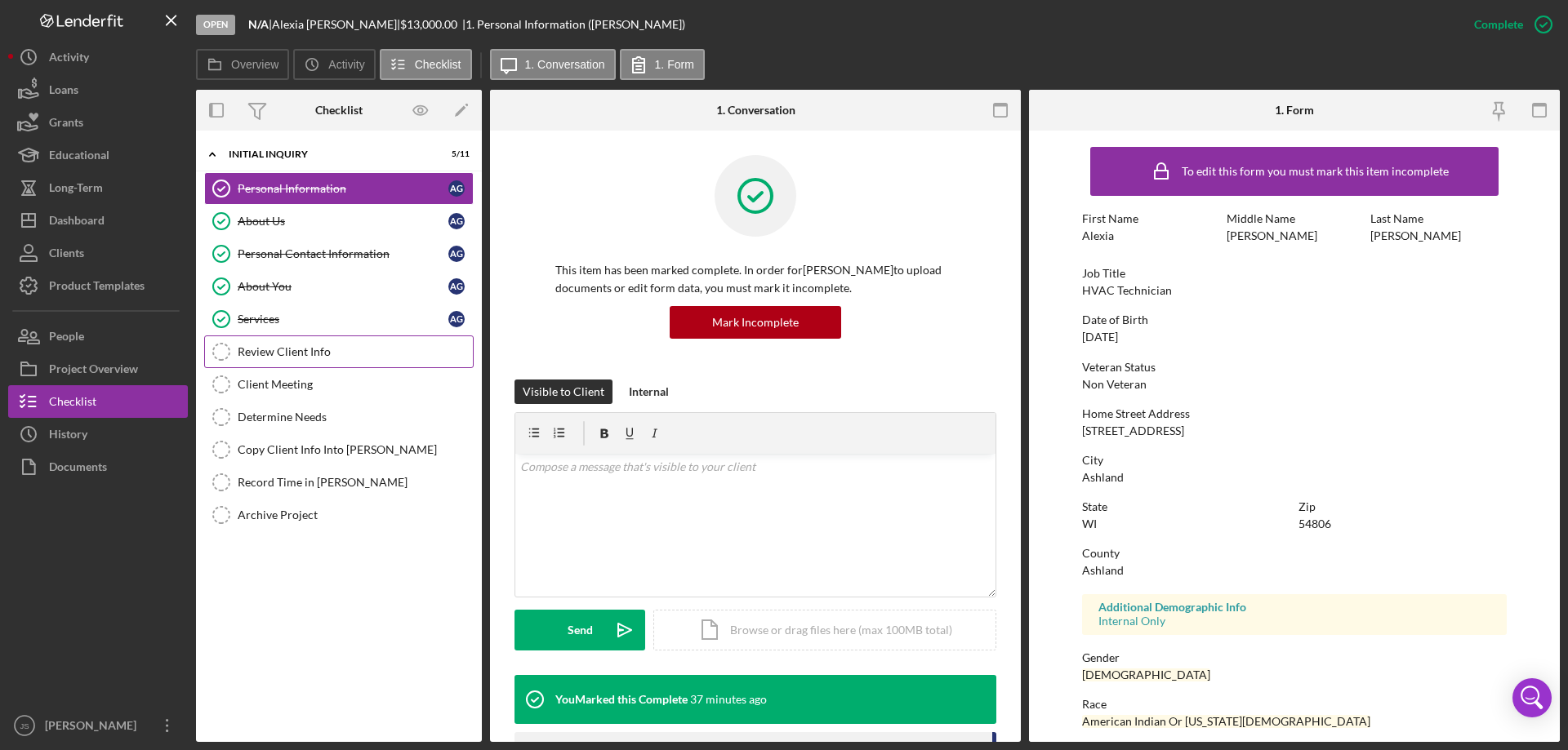
click at [291, 351] on div "Review Client Info" at bounding box center [355, 352] width 235 height 13
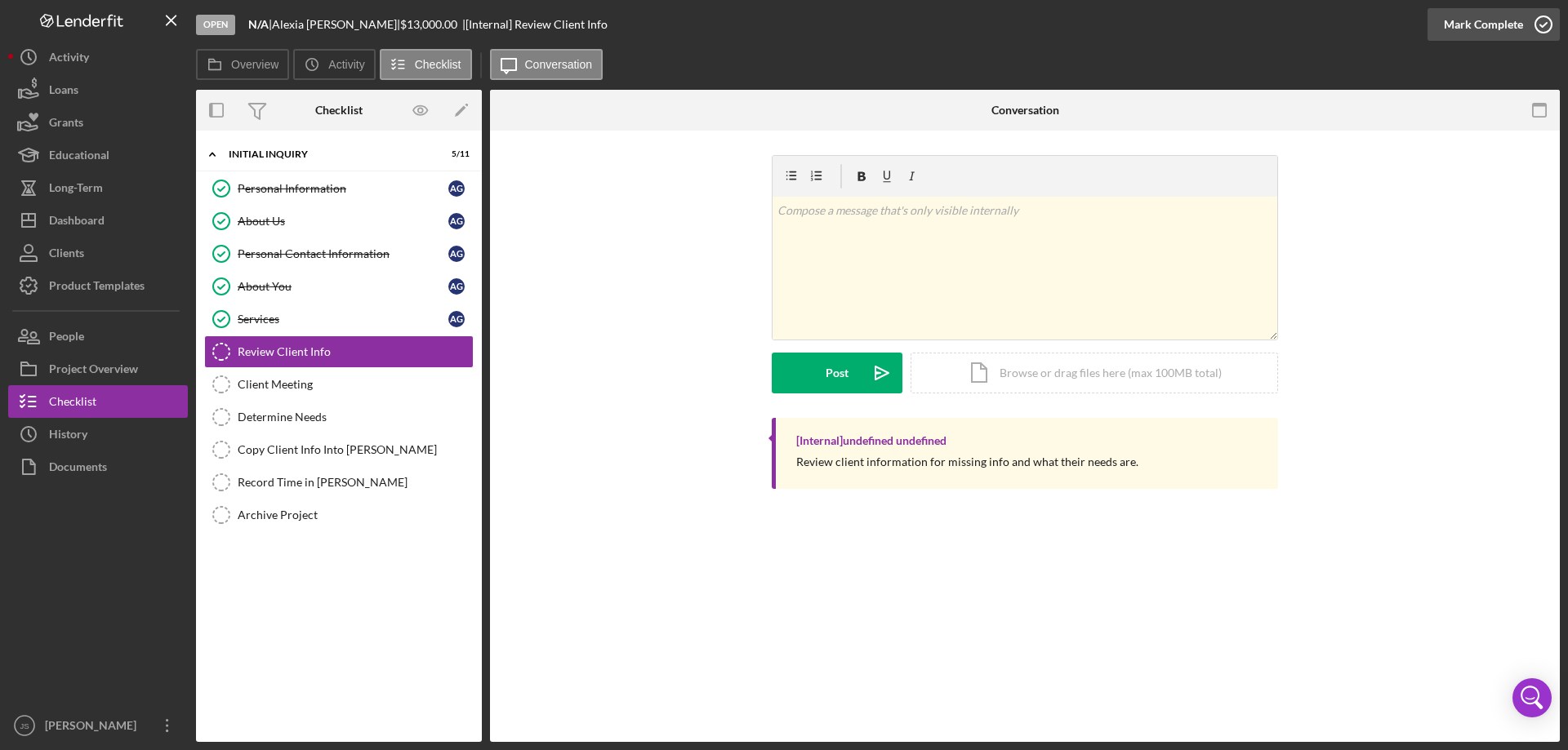
click at [1548, 25] on icon "button" at bounding box center [1543, 25] width 41 height 41
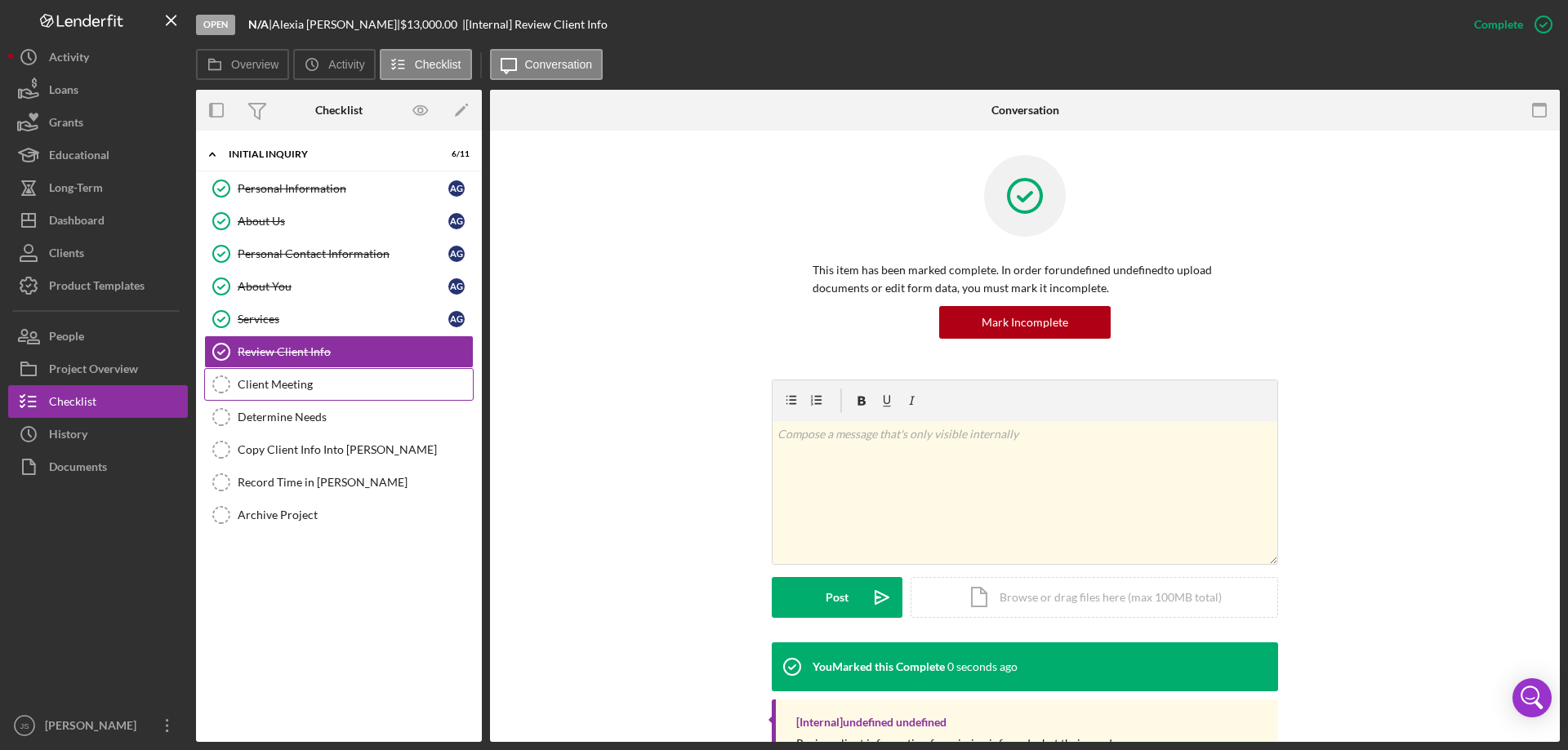
click at [292, 384] on div "Client Meeting" at bounding box center [355, 384] width 235 height 13
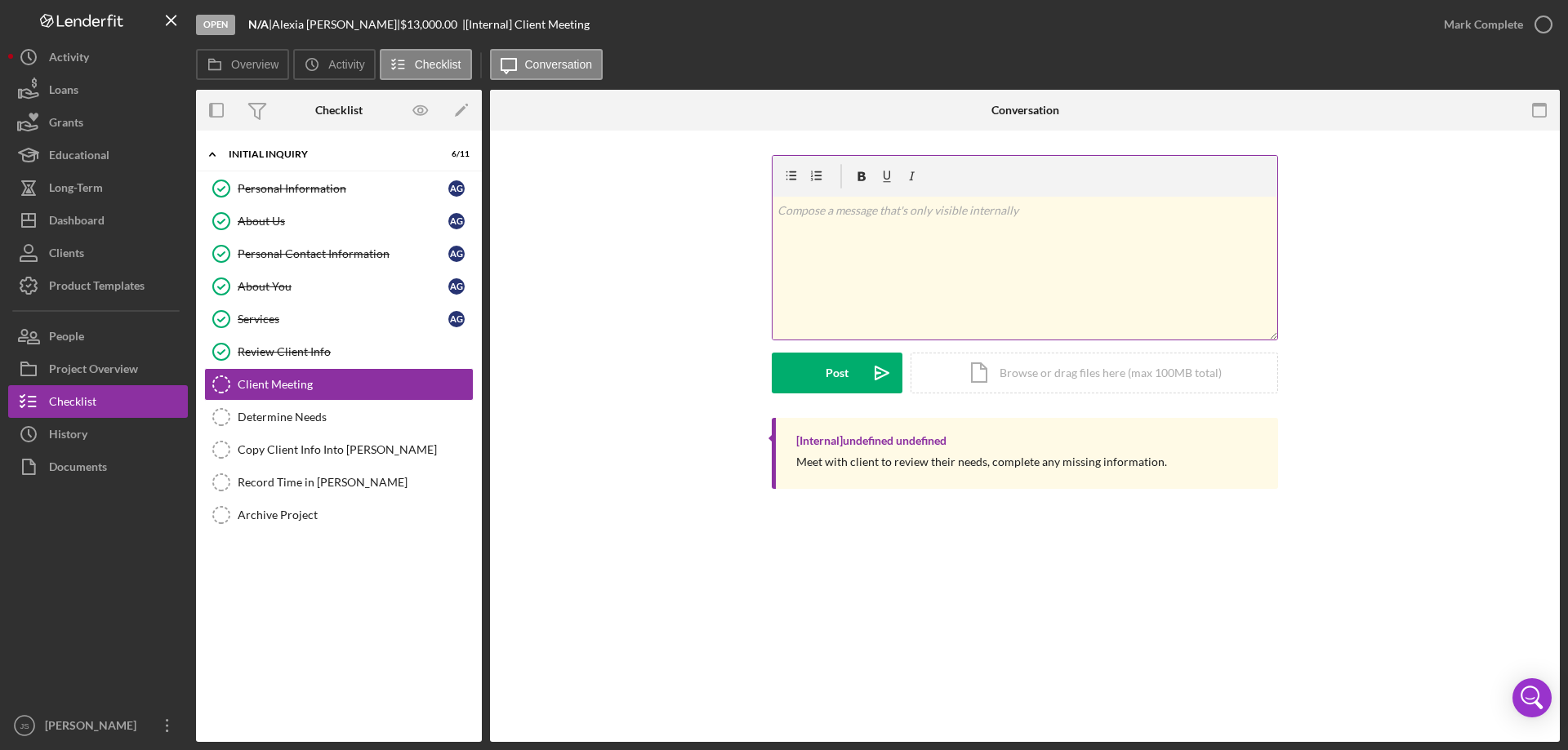
click at [815, 255] on div "v Color teal Color pink Remove color Add row above Add row below Add column bef…" at bounding box center [1025, 268] width 505 height 143
drag, startPoint x: 815, startPoint y: 255, endPoint x: 788, endPoint y: 250, distance: 27.5
click at [788, 251] on div "v Color teal Color pink Remove color Add row above Add row below Add column bef…" at bounding box center [1025, 268] width 505 height 143
drag, startPoint x: 1543, startPoint y: 23, endPoint x: 1408, endPoint y: 46, distance: 136.9
click at [0, 0] on icon "button" at bounding box center [0, 0] width 0 height 0
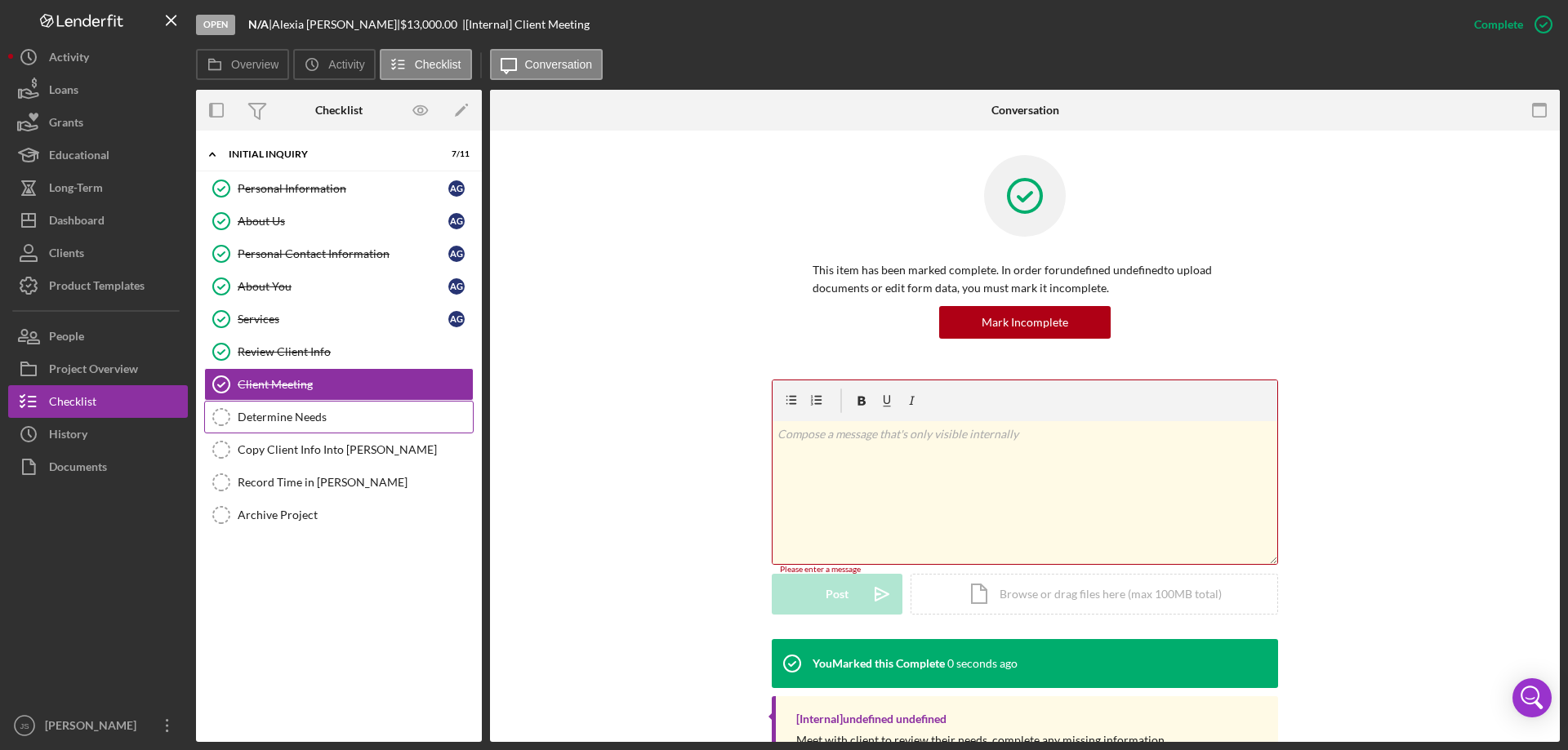
click at [313, 421] on div "Determine Needs" at bounding box center [355, 416] width 235 height 13
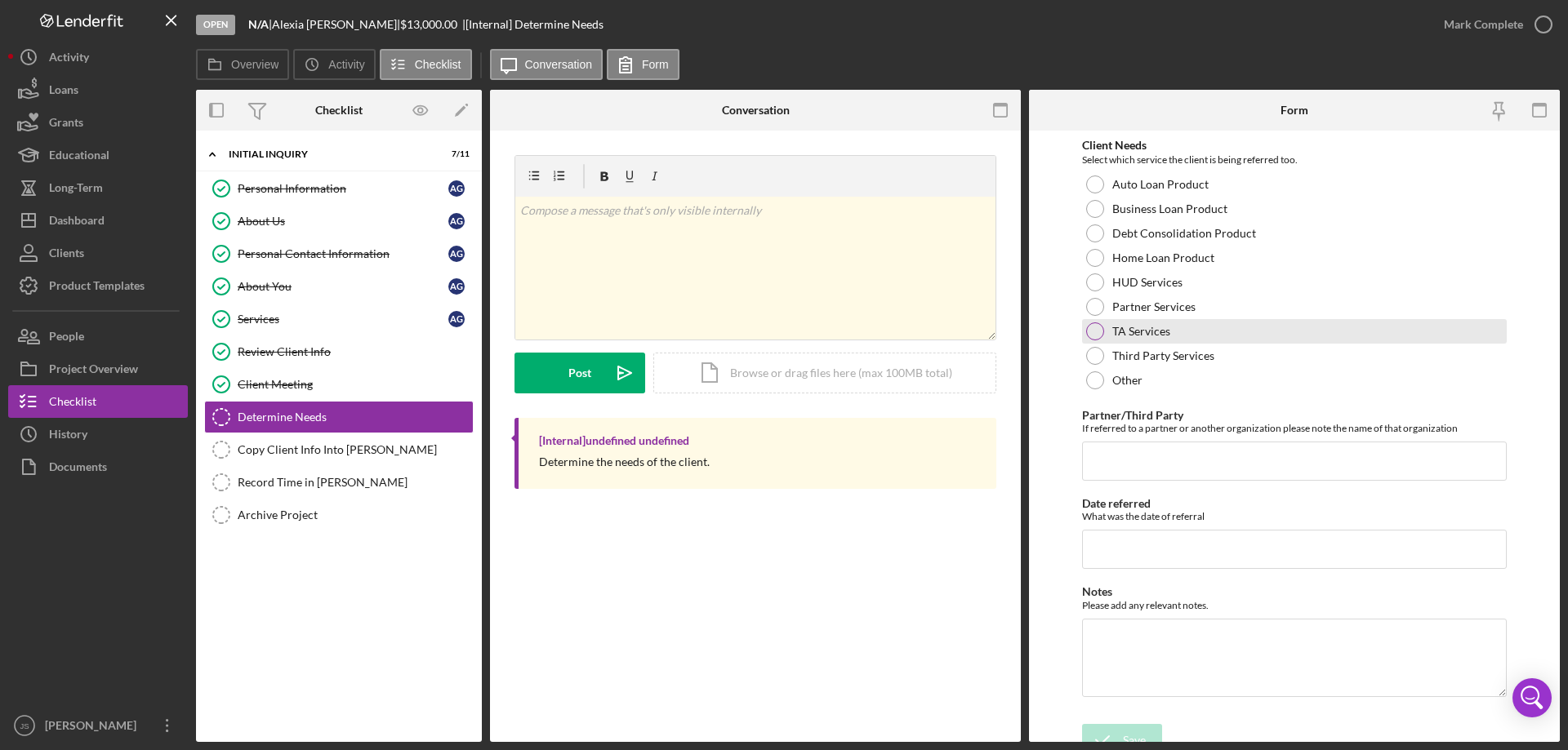
click at [1090, 329] on div at bounding box center [1094, 331] width 18 height 18
click at [1123, 734] on div "Save" at bounding box center [1134, 740] width 23 height 32
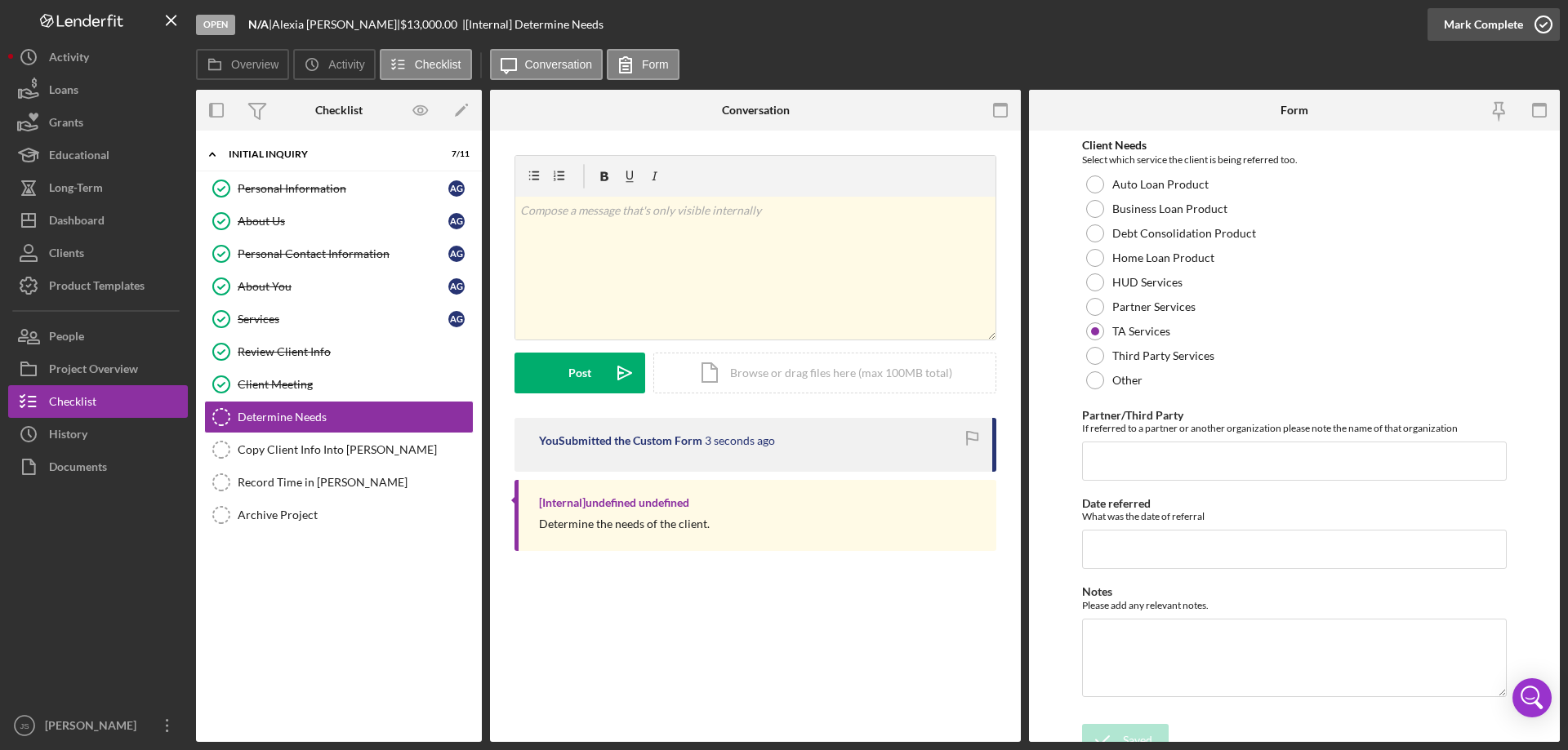
click at [1545, 25] on icon "button" at bounding box center [1543, 25] width 41 height 41
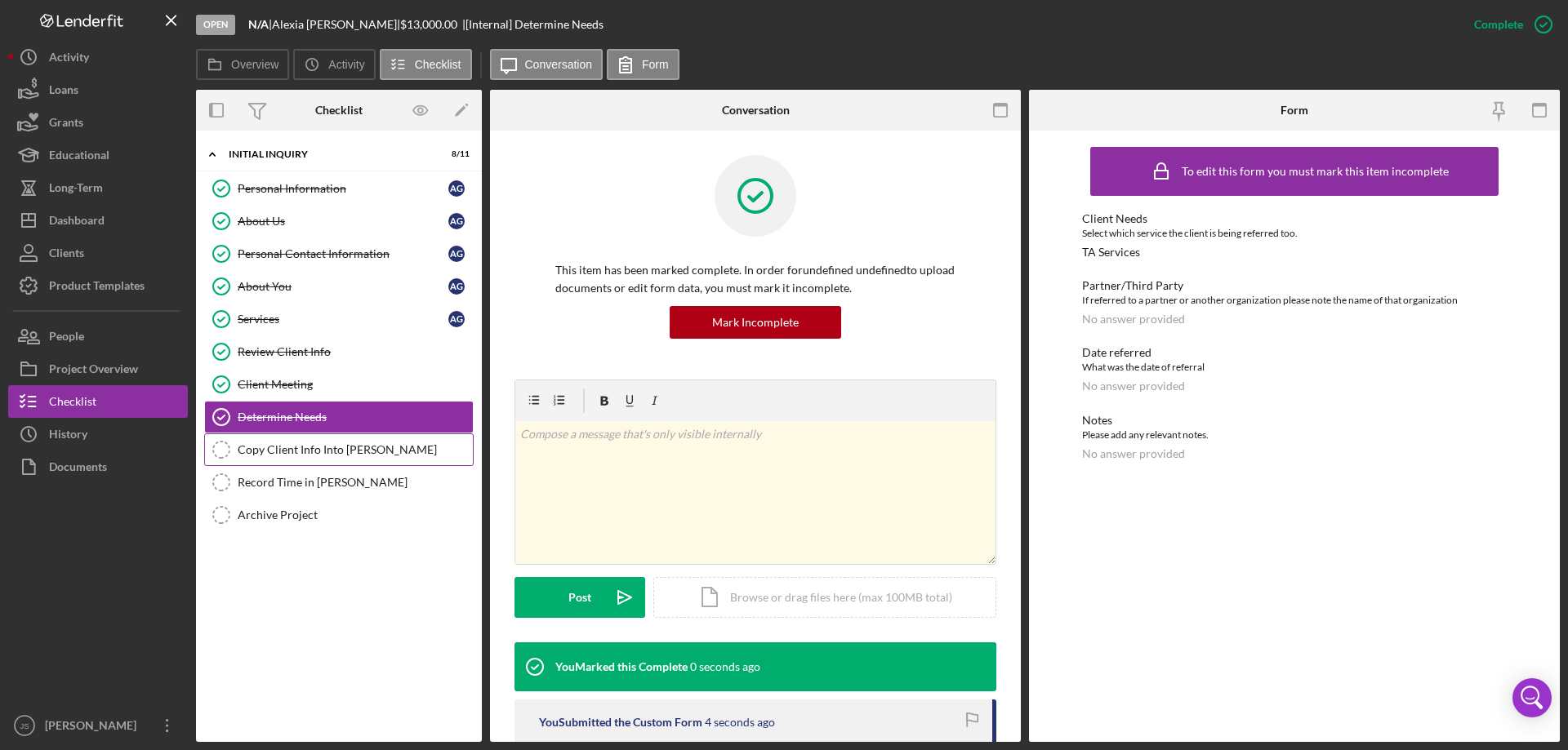
click at [327, 454] on div "Copy Client Info Into Otis" at bounding box center [355, 449] width 235 height 13
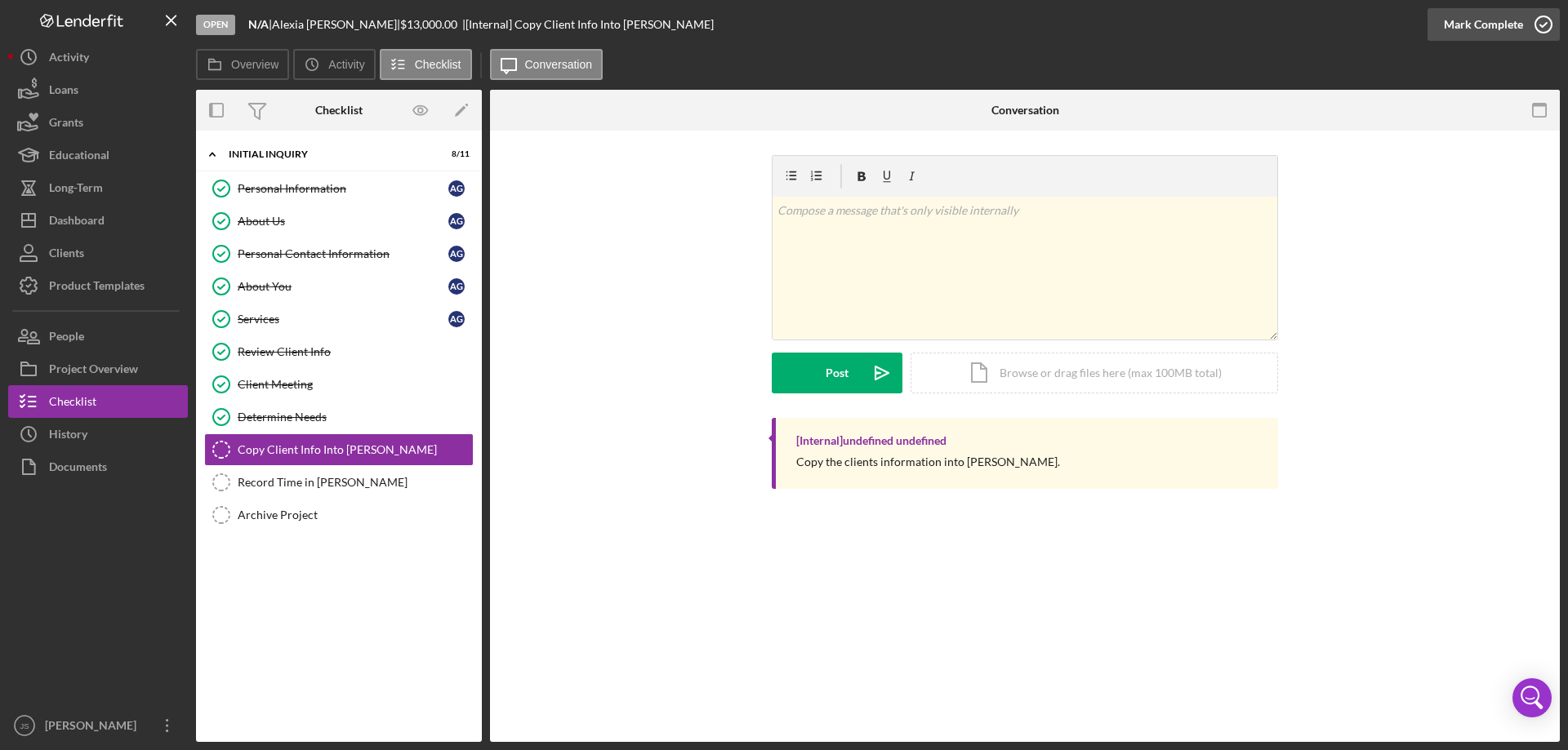
click at [1542, 22] on icon "button" at bounding box center [1543, 25] width 41 height 41
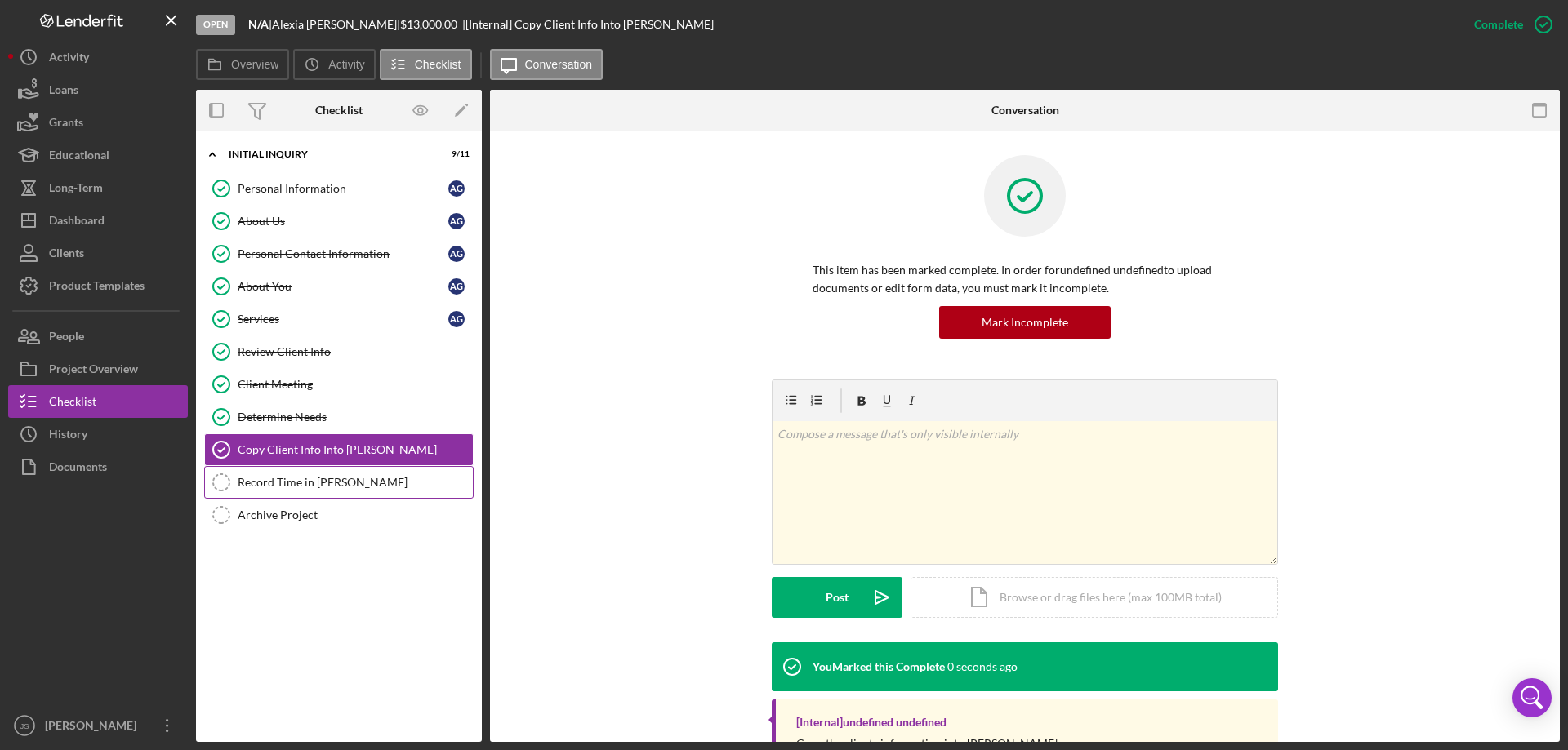
click at [298, 477] on div "Record Time in OTIS" at bounding box center [355, 482] width 235 height 13
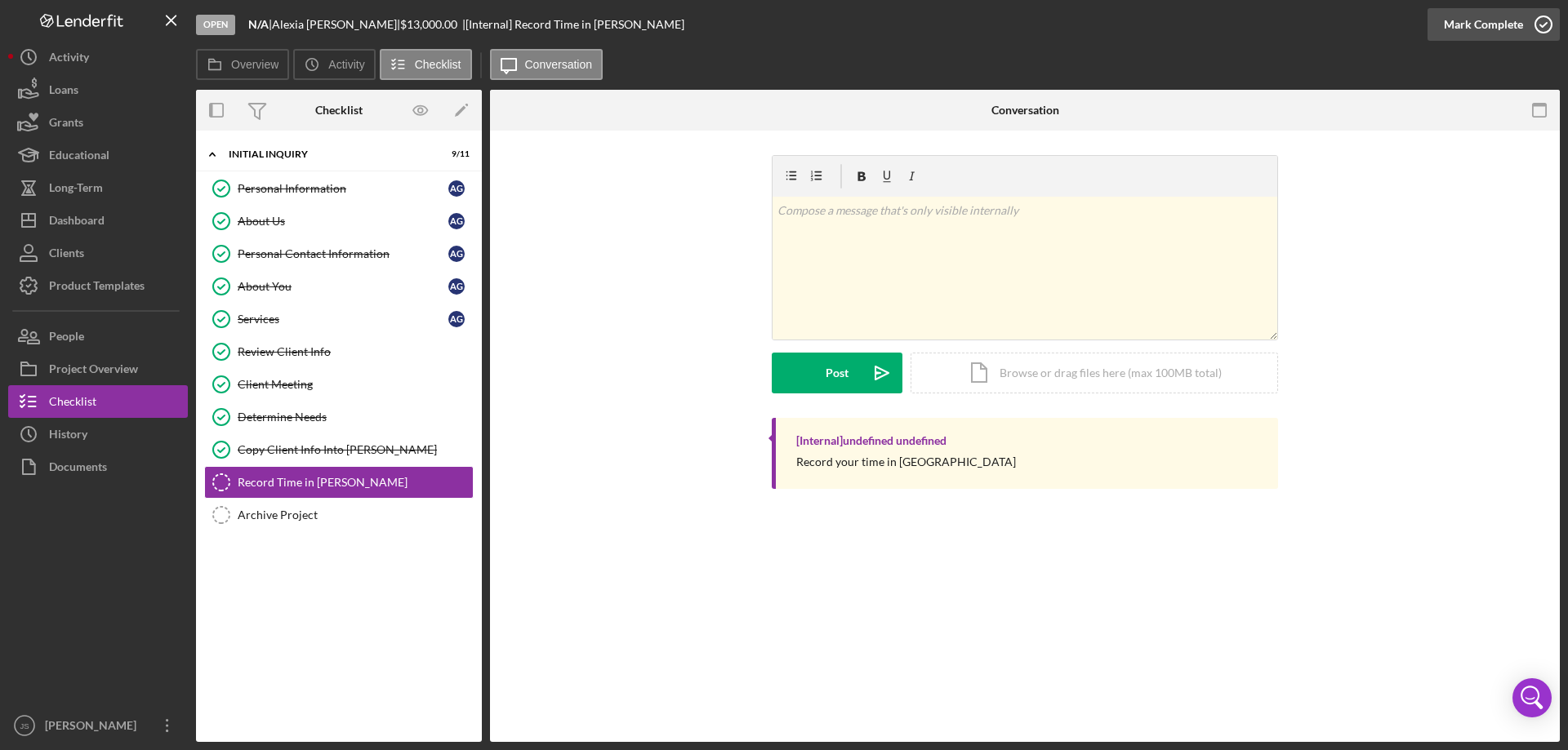
click at [1545, 26] on icon "button" at bounding box center [1543, 25] width 41 height 41
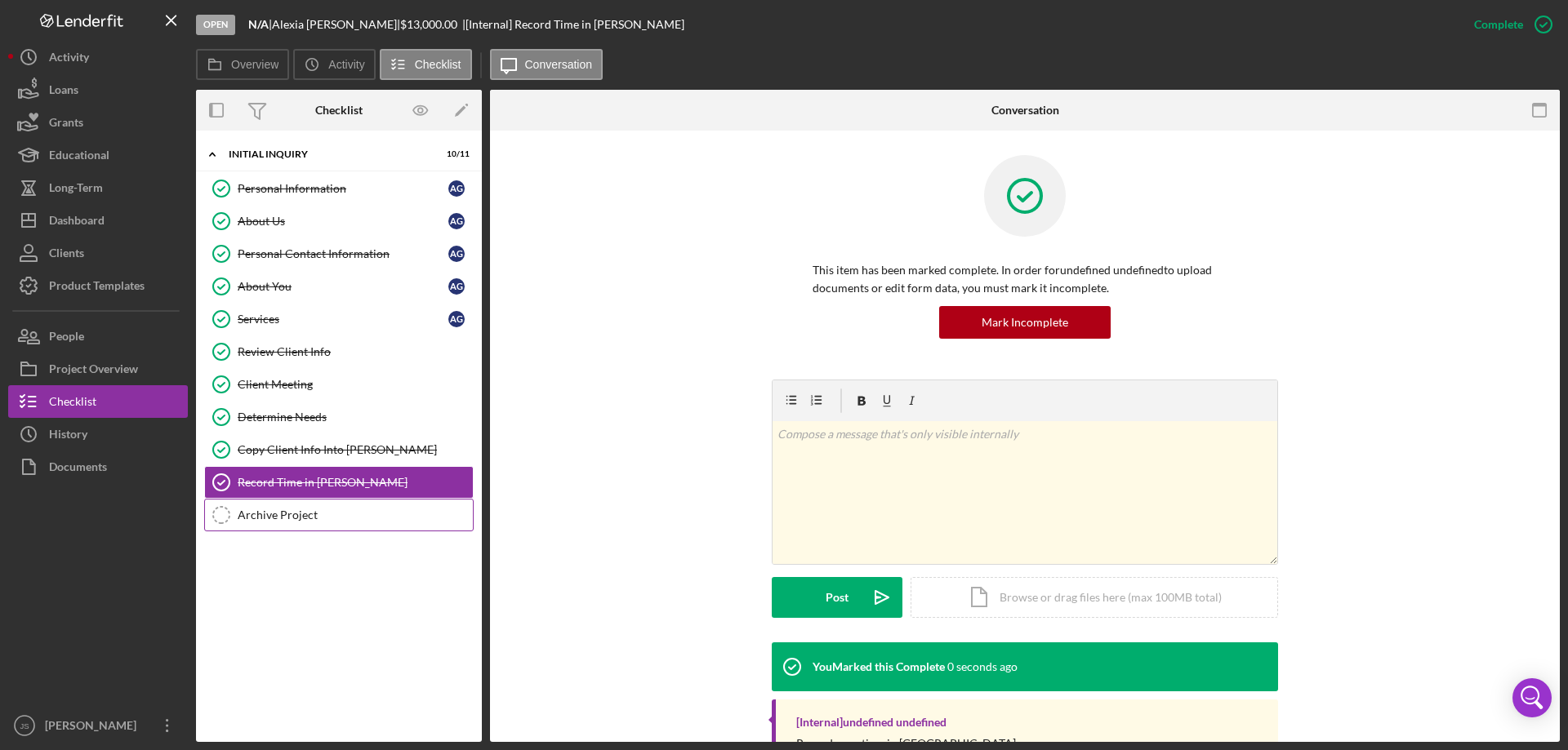
click at [276, 510] on div "Archive Project" at bounding box center [355, 514] width 235 height 13
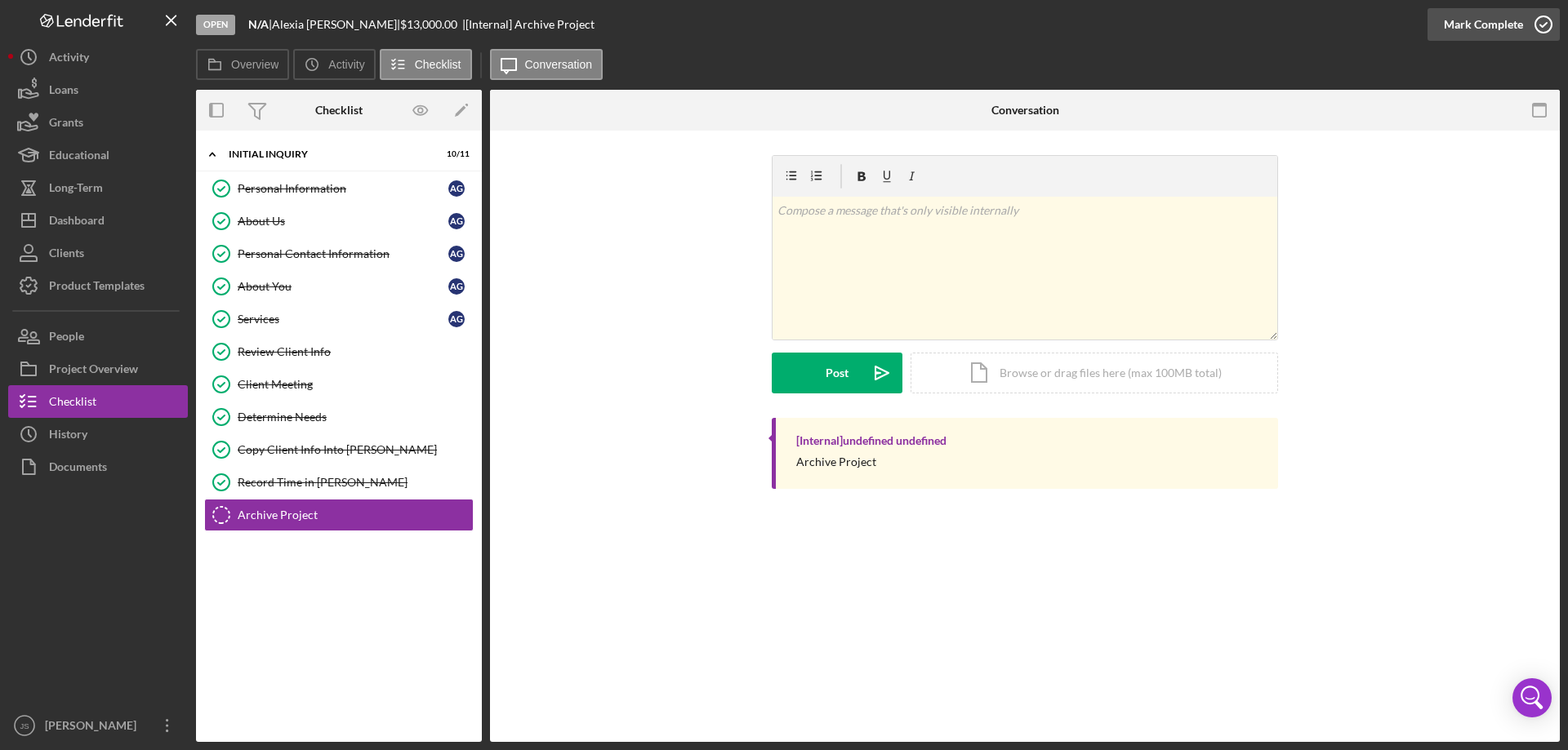
drag, startPoint x: 1542, startPoint y: 21, endPoint x: 1520, endPoint y: 23, distance: 22.1
click at [1543, 21] on icon "button" at bounding box center [1543, 25] width 41 height 41
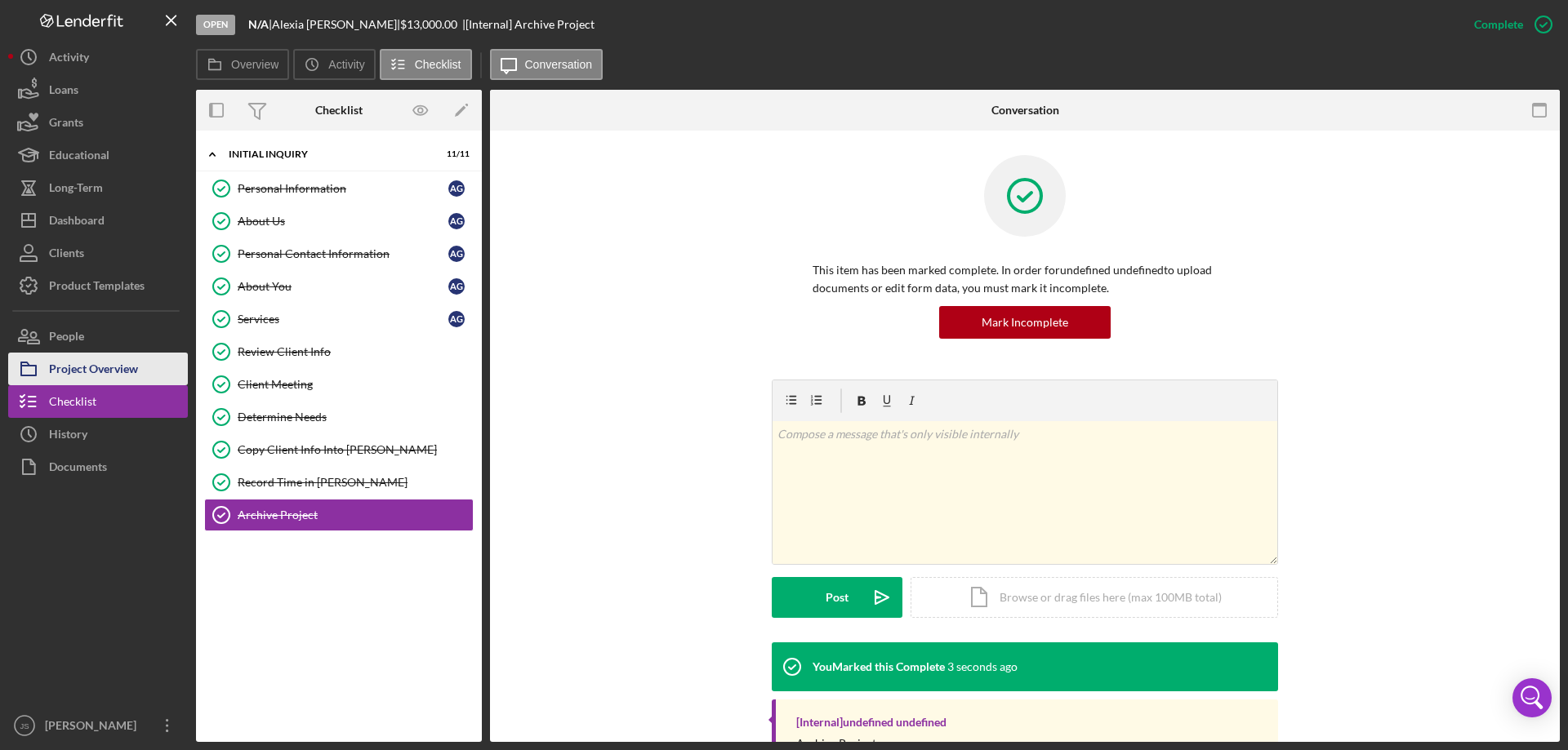
click at [83, 359] on div "Project Overview" at bounding box center [94, 370] width 89 height 37
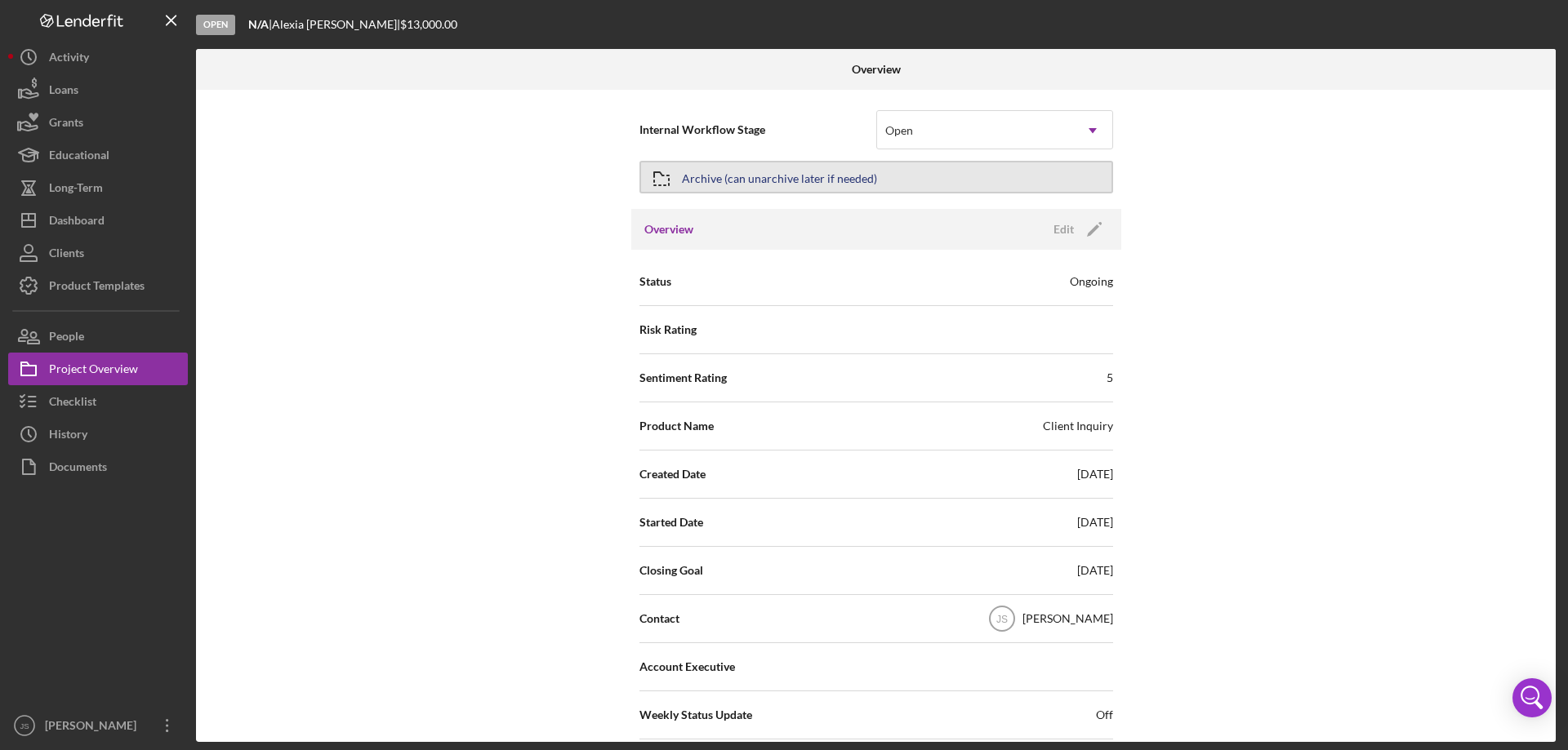
click at [951, 175] on button "Archive (can unarchive later if needed)" at bounding box center [876, 177] width 474 height 32
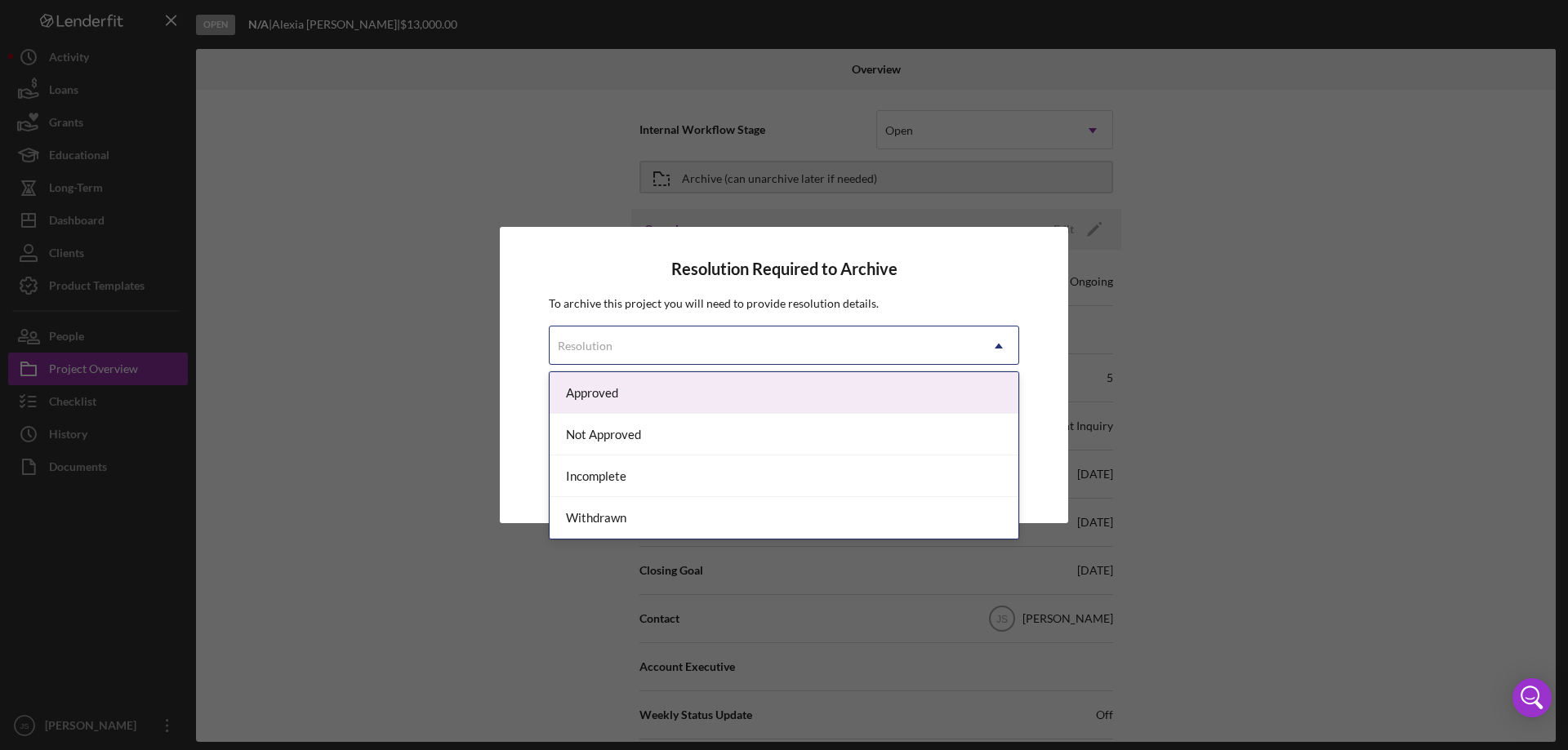
click at [823, 346] on div "Resolution" at bounding box center [764, 346] width 429 height 37
click at [704, 393] on div "Approved" at bounding box center [784, 392] width 468 height 42
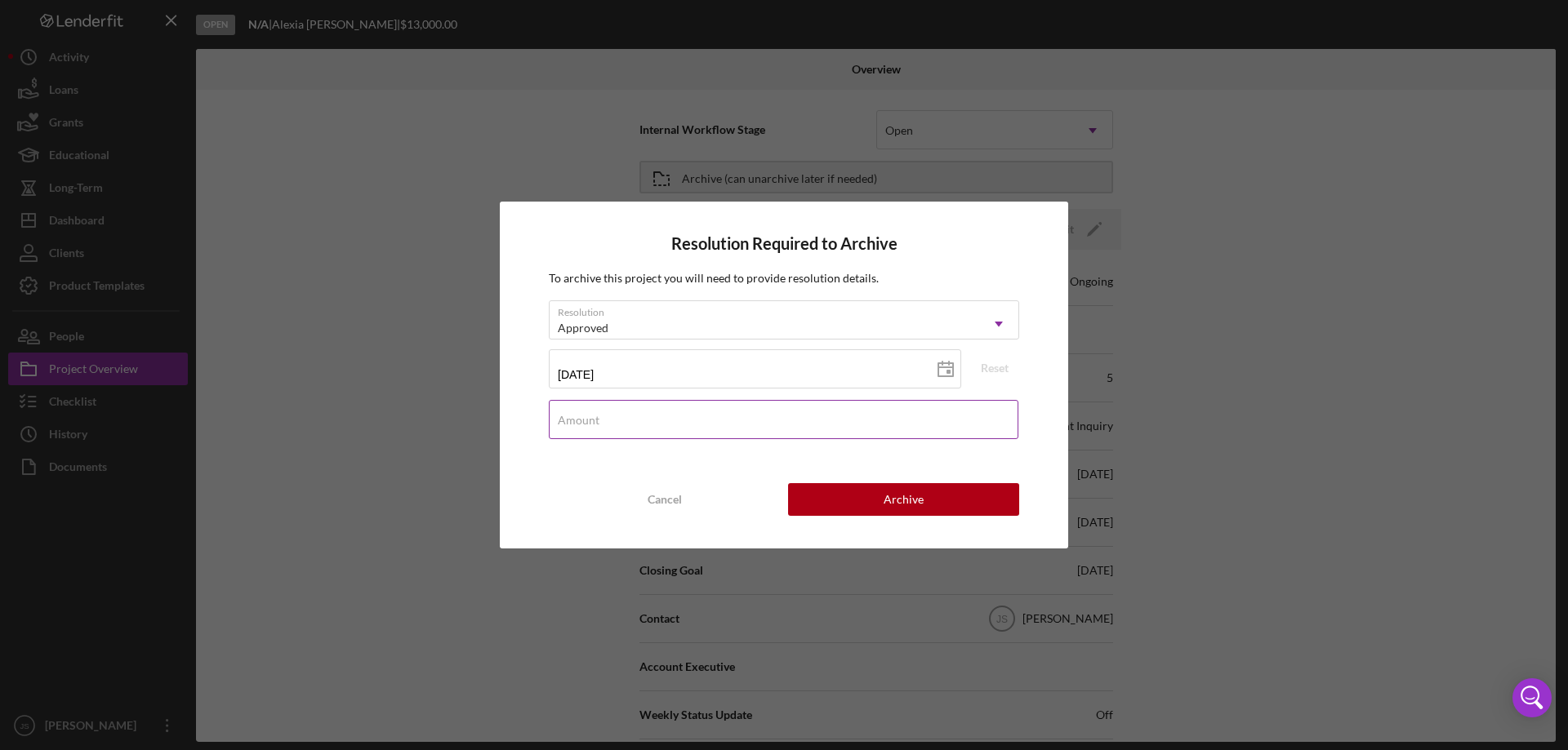
click at [653, 418] on div "Amount" at bounding box center [784, 421] width 470 height 41
type input "$0"
click at [875, 496] on button "Archive" at bounding box center [903, 500] width 231 height 32
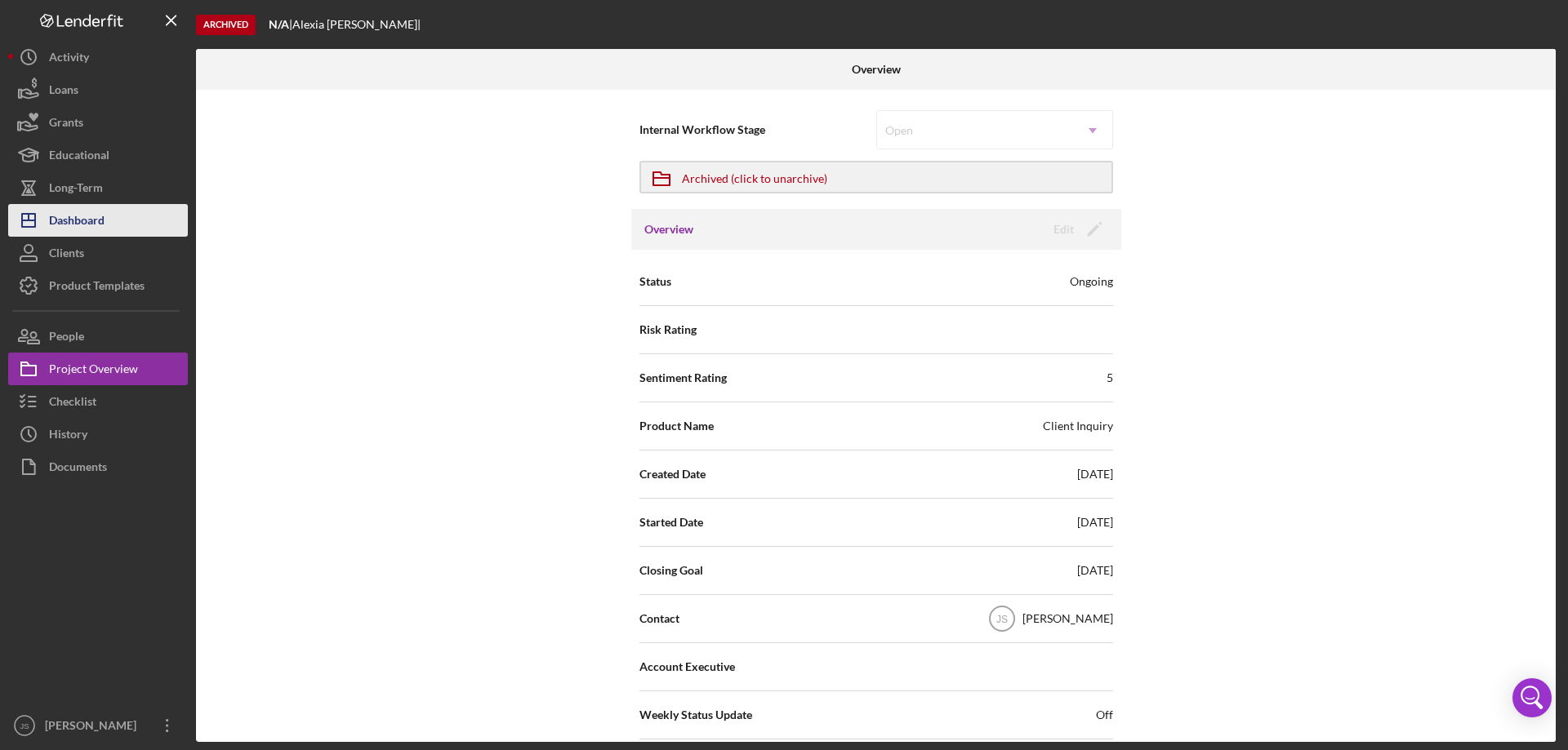
click at [89, 220] on div "Dashboard" at bounding box center [77, 222] width 55 height 37
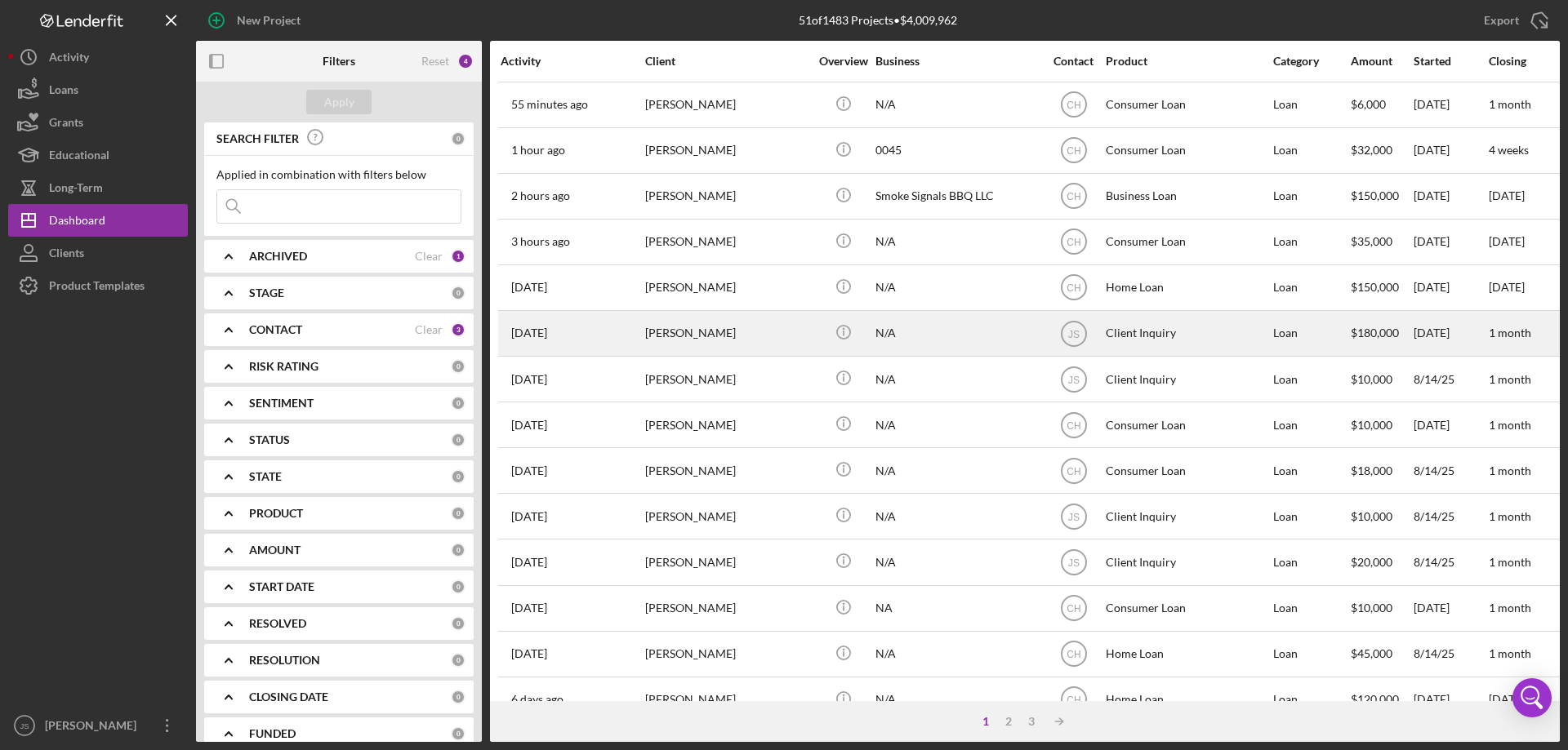
click at [964, 341] on div "N/A" at bounding box center [957, 333] width 164 height 43
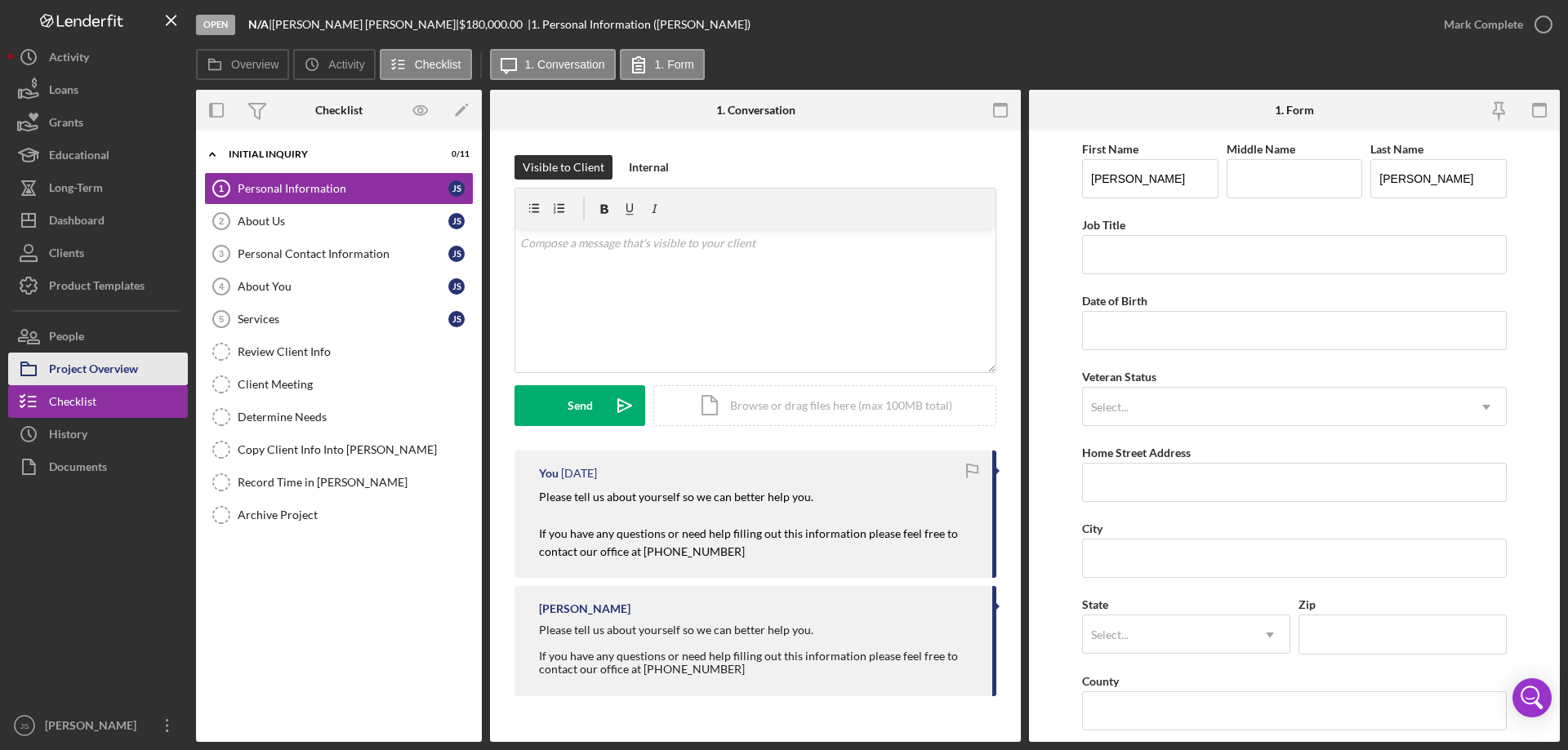
click at [102, 367] on div "Project Overview" at bounding box center [94, 370] width 89 height 37
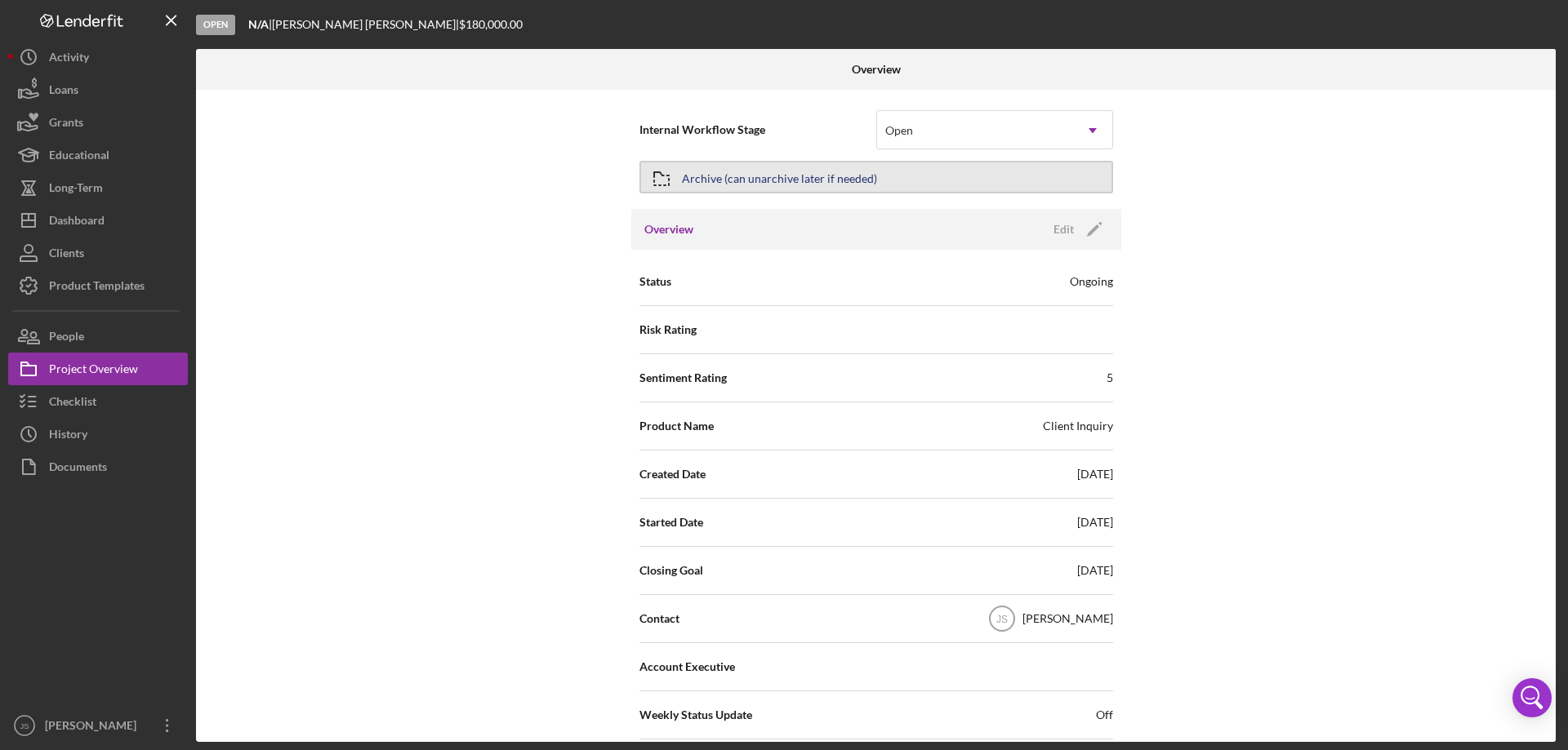
click at [1010, 178] on button "Archive (can unarchive later if needed)" at bounding box center [876, 177] width 474 height 32
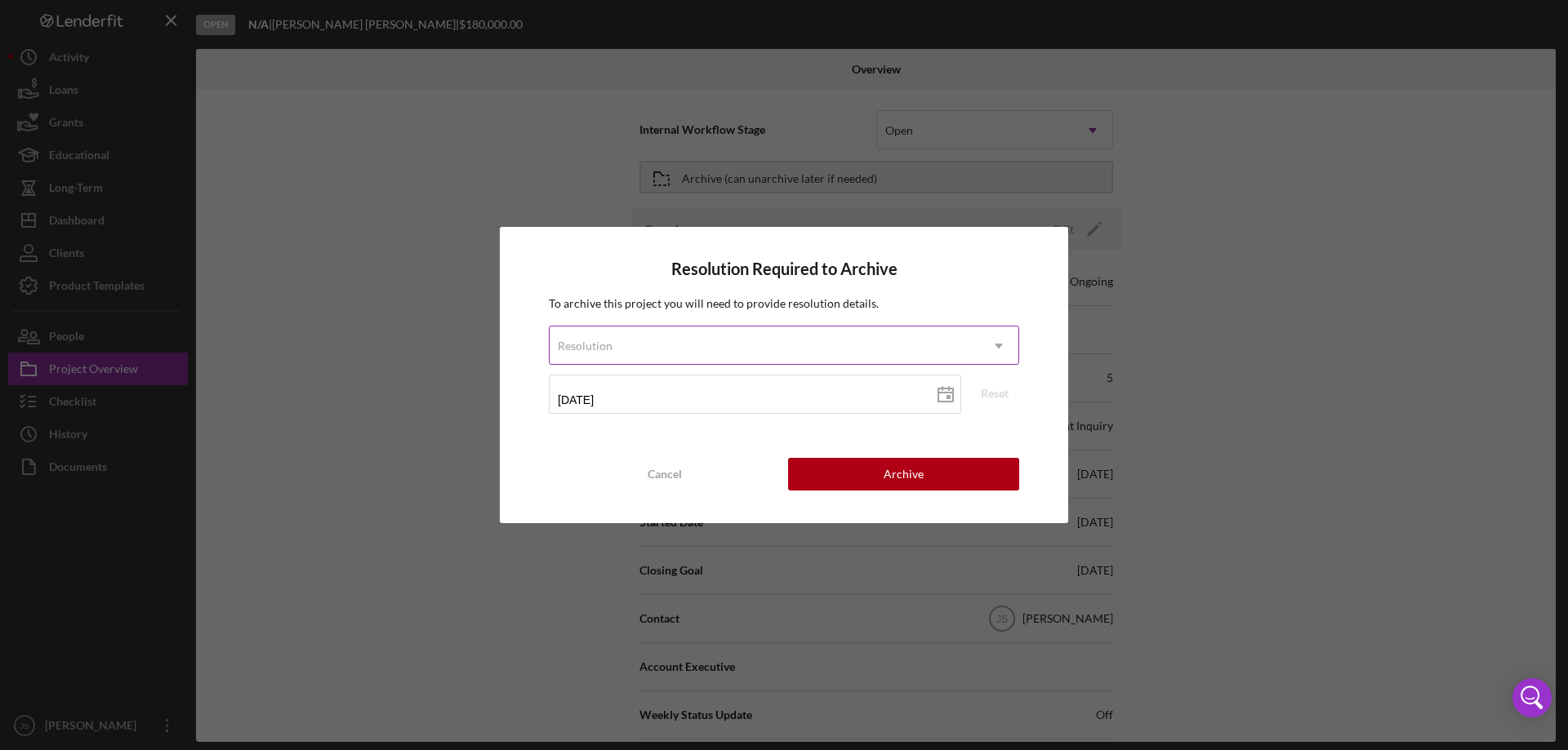
click at [799, 341] on div "Resolution" at bounding box center [764, 346] width 429 height 37
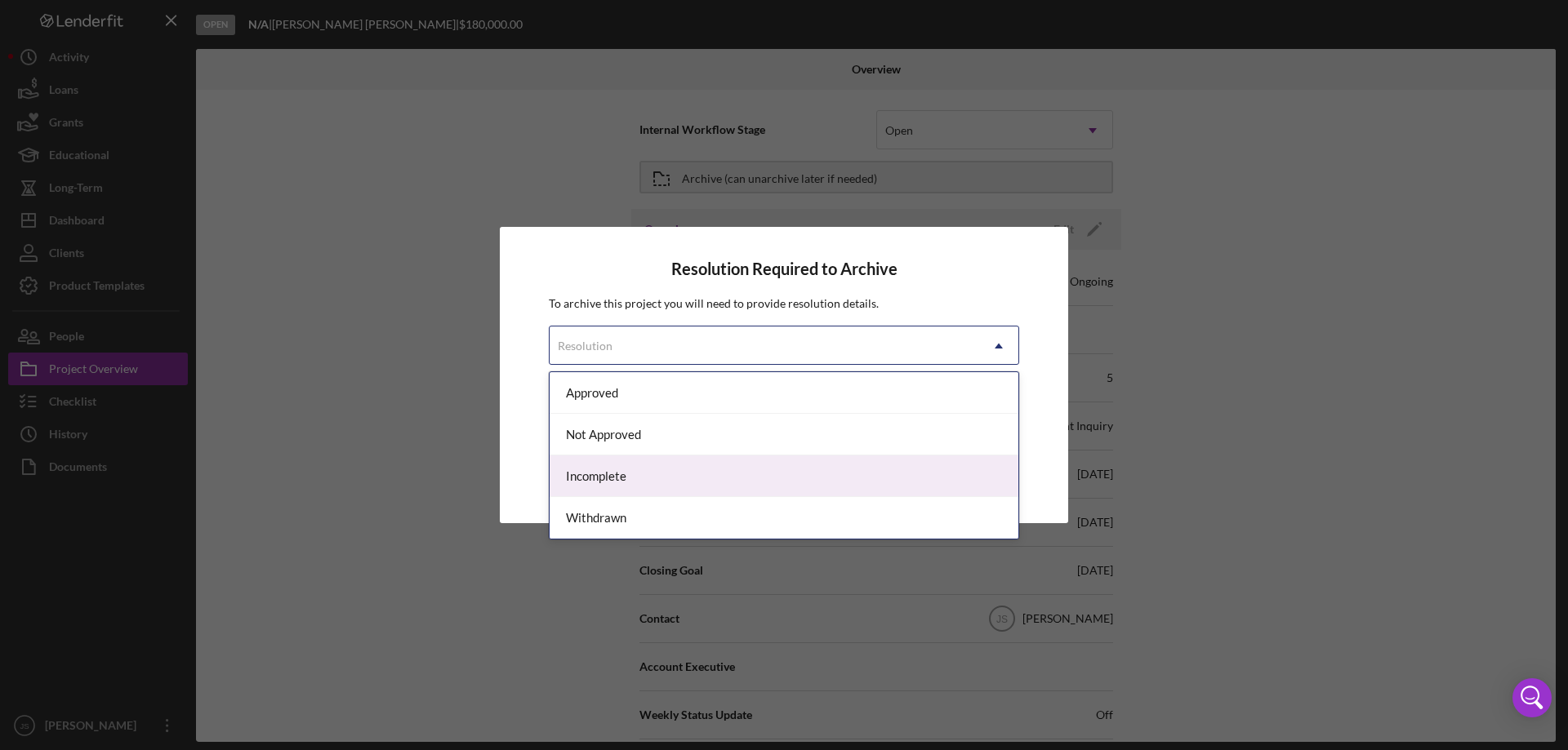
click at [679, 477] on div "Incomplete" at bounding box center [784, 476] width 468 height 42
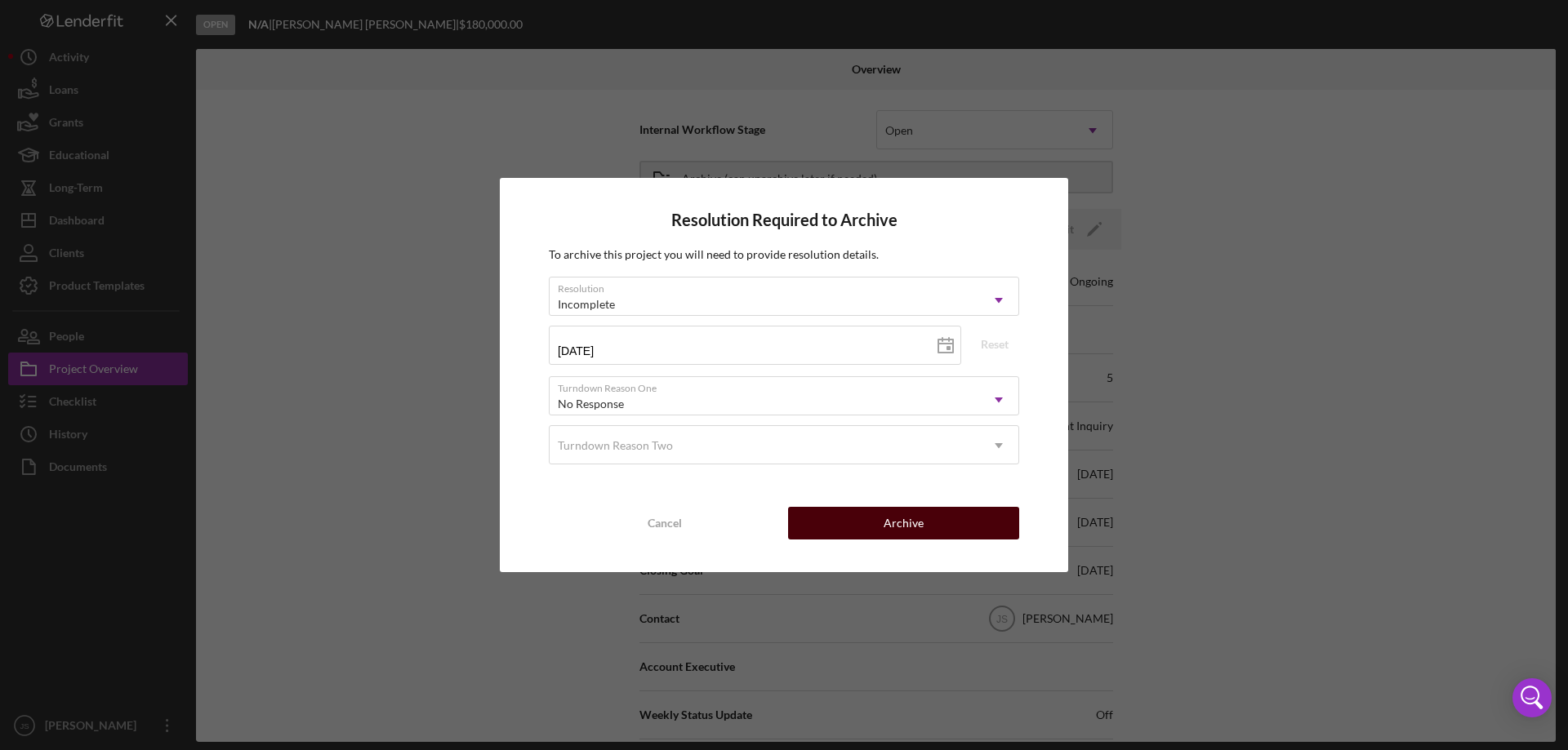
click at [846, 521] on button "Archive" at bounding box center [903, 523] width 231 height 32
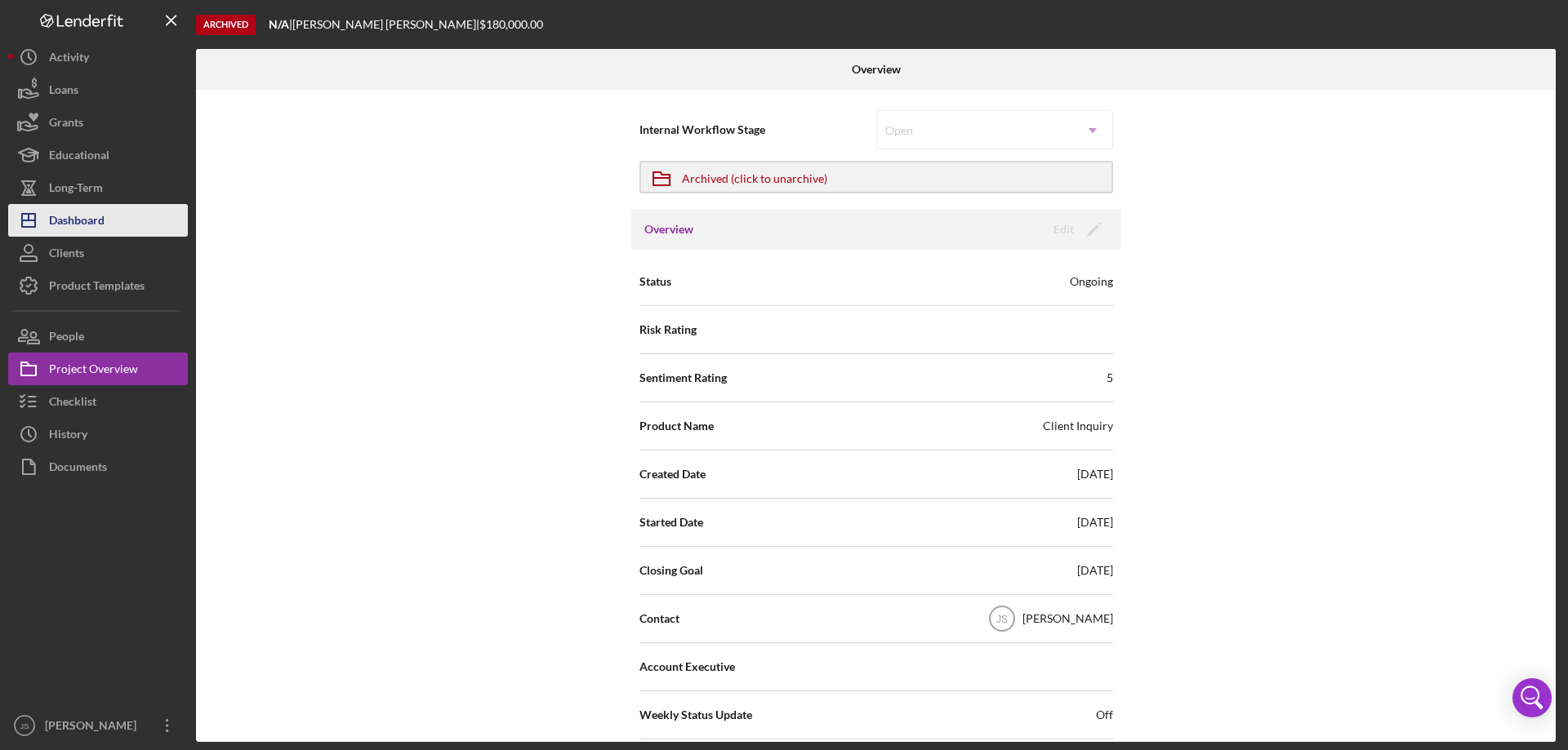
click at [95, 224] on div "Dashboard" at bounding box center [77, 222] width 55 height 37
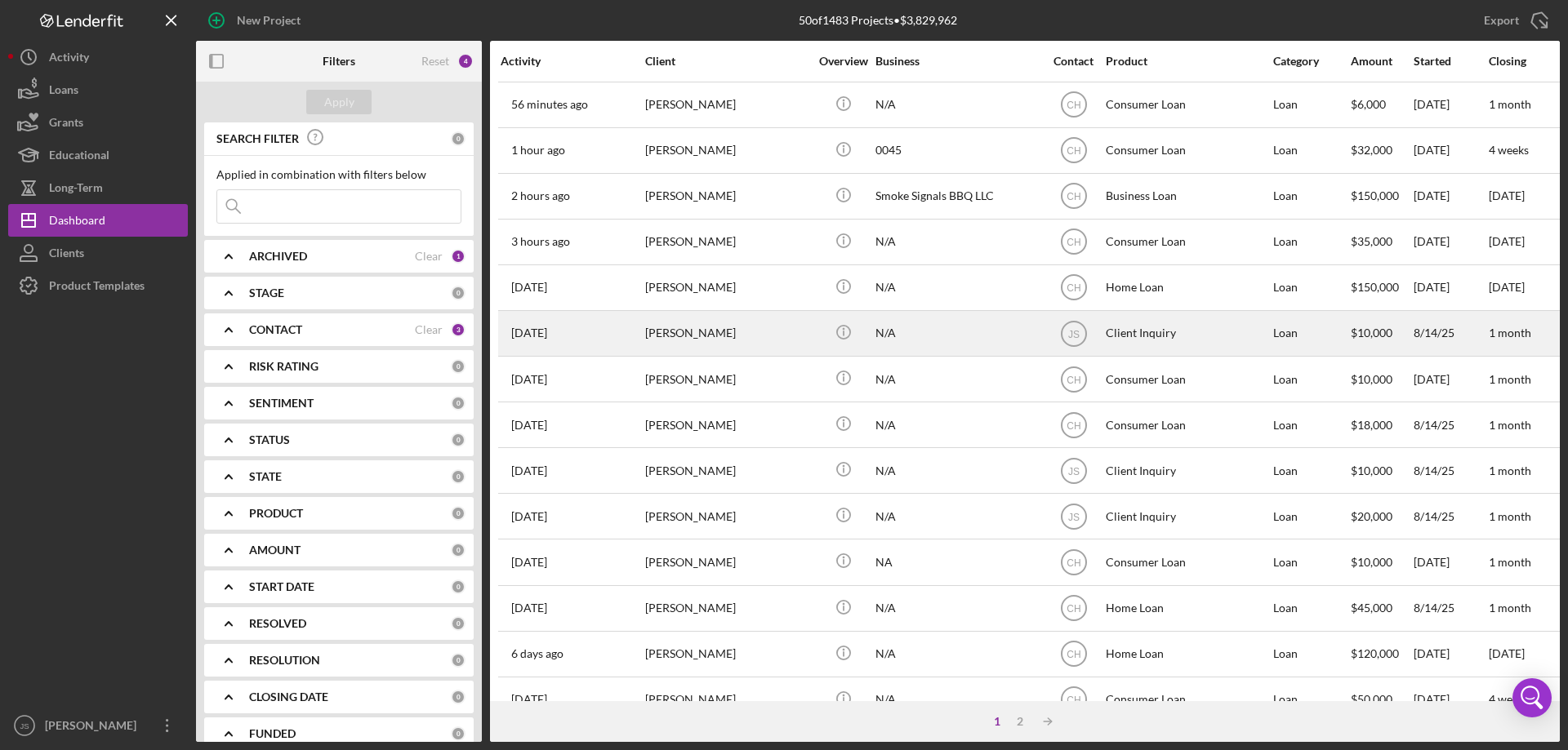
click at [961, 341] on div "N/A" at bounding box center [957, 333] width 164 height 43
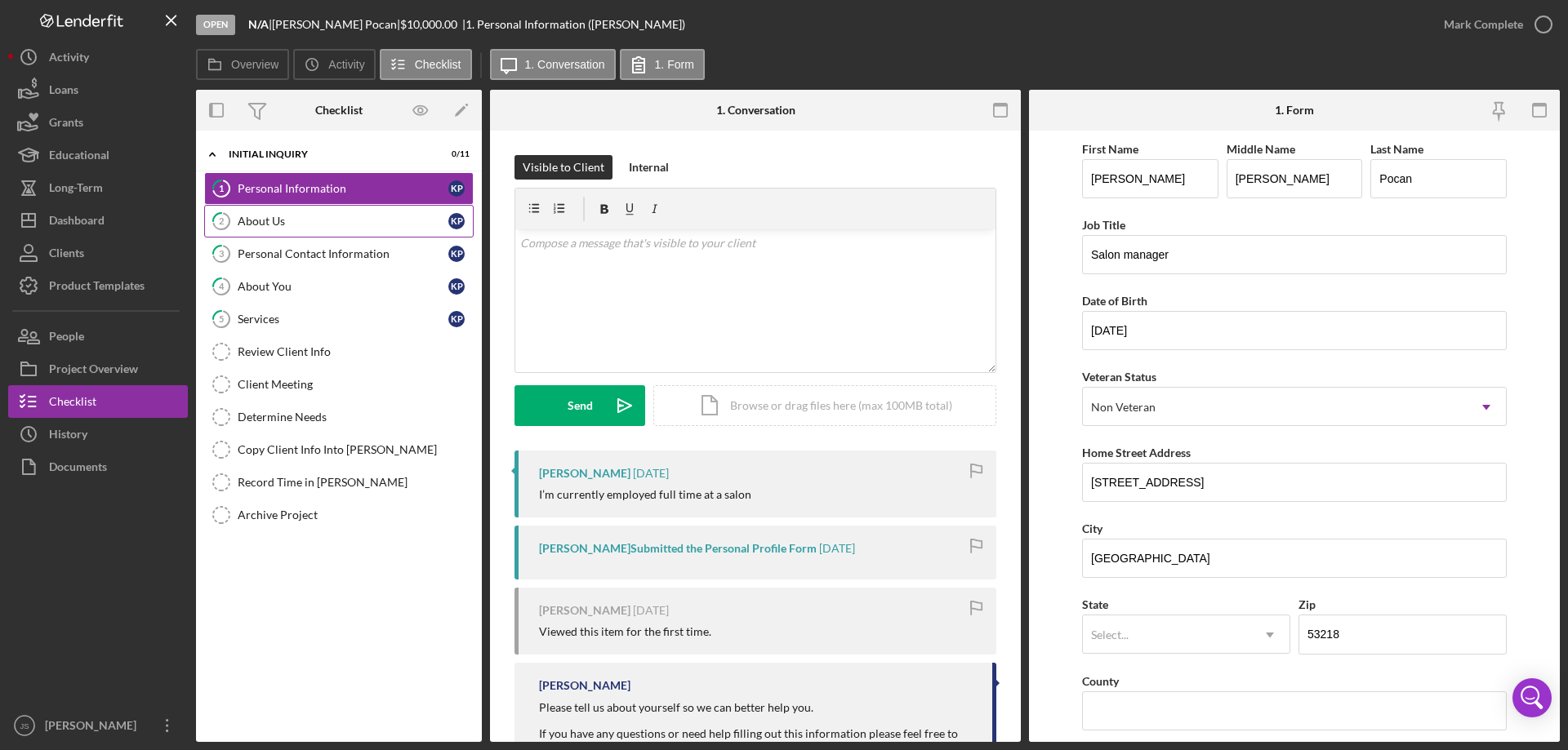
click at [327, 219] on div "About Us" at bounding box center [342, 220] width 210 height 13
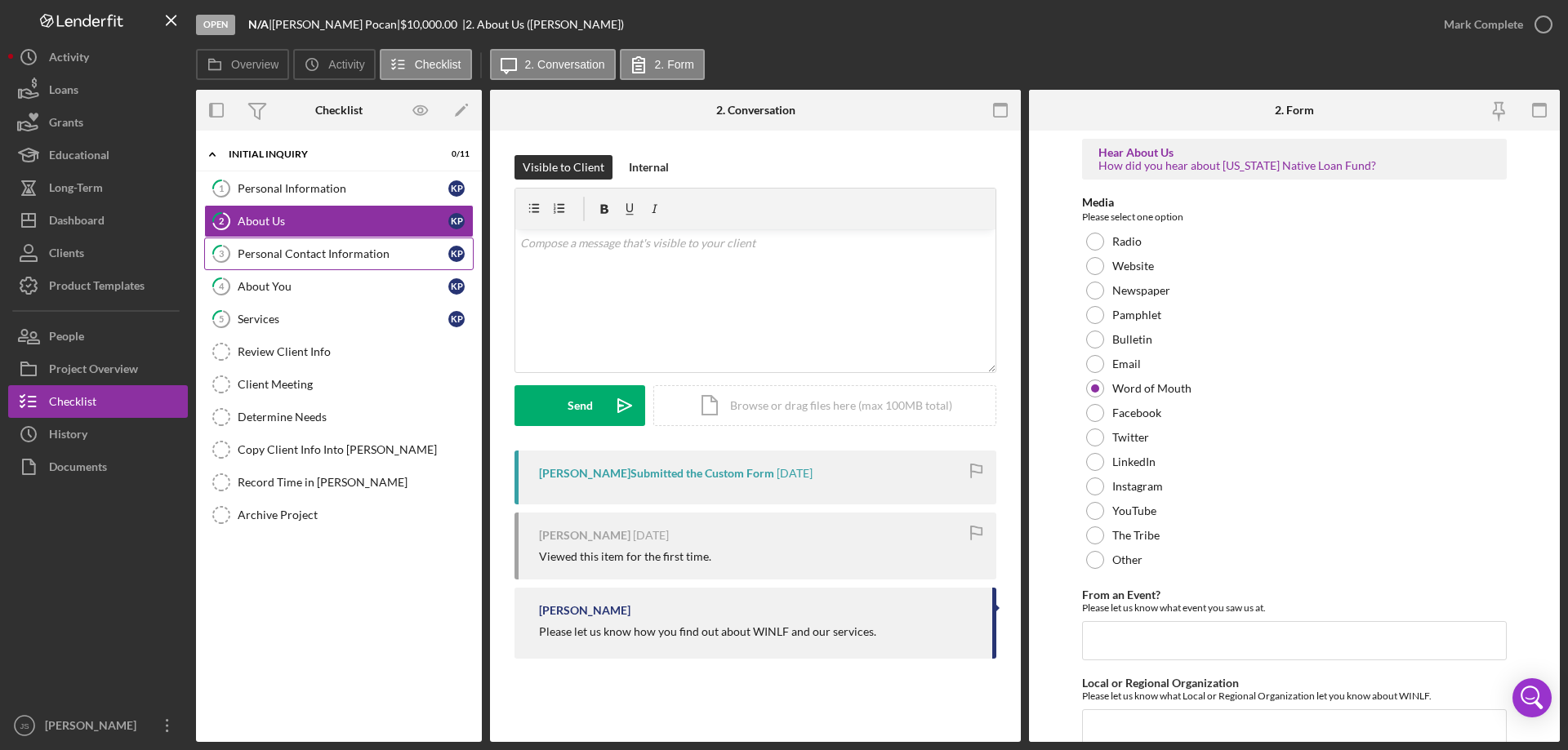
click at [319, 255] on div "Personal Contact Information" at bounding box center [342, 254] width 210 height 13
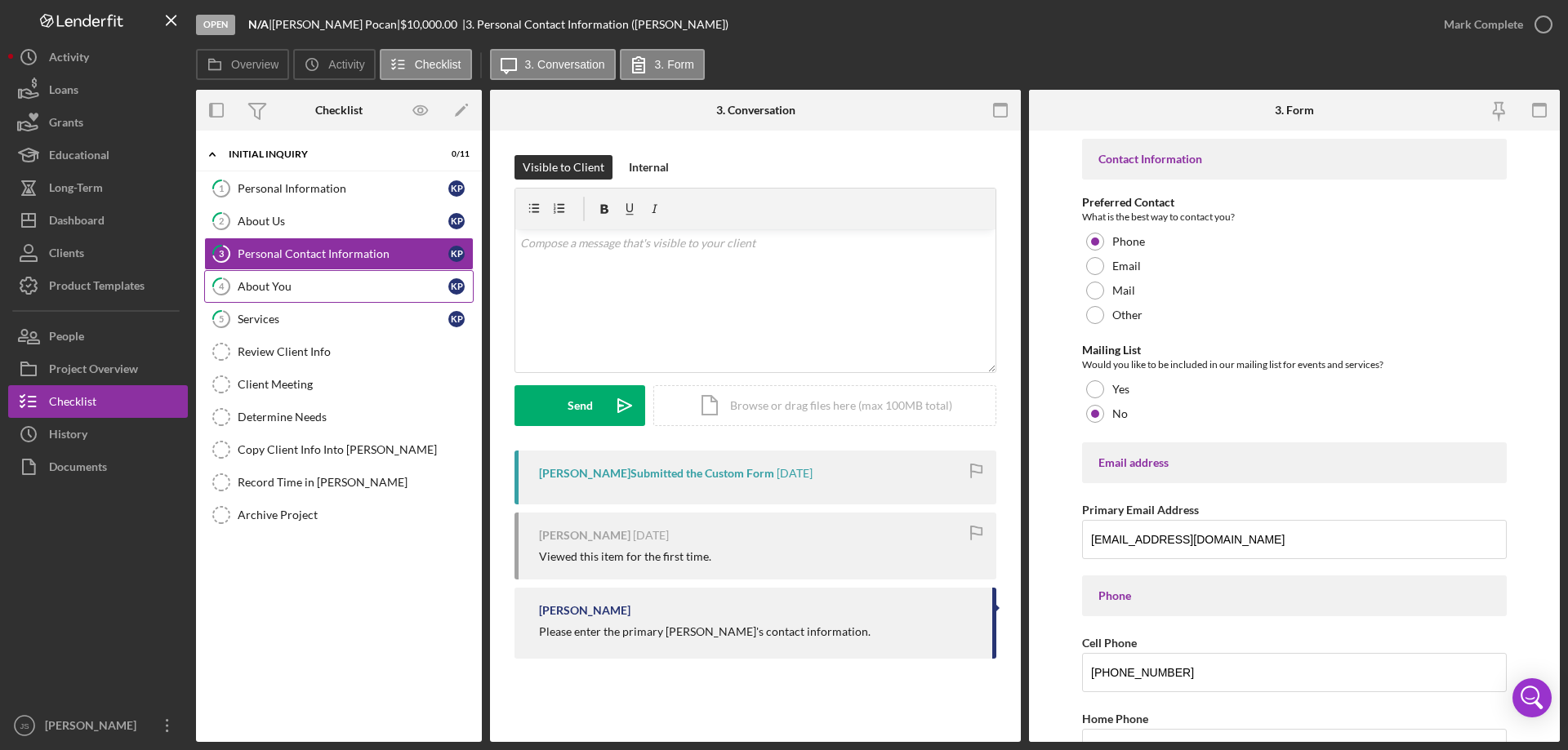
click at [325, 289] on div "About You" at bounding box center [342, 286] width 210 height 13
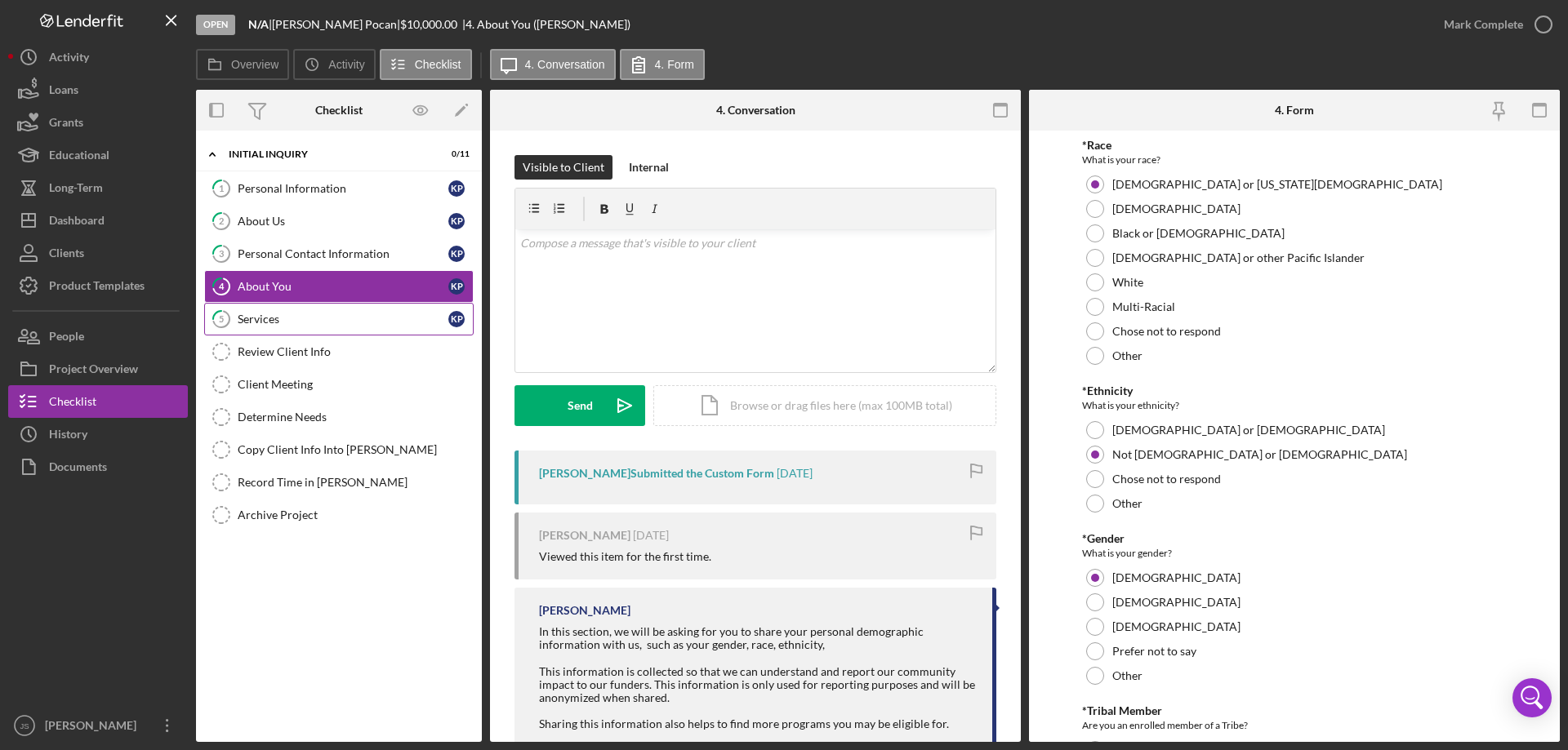
click at [317, 329] on link "5 Services K P" at bounding box center [339, 319] width 269 height 32
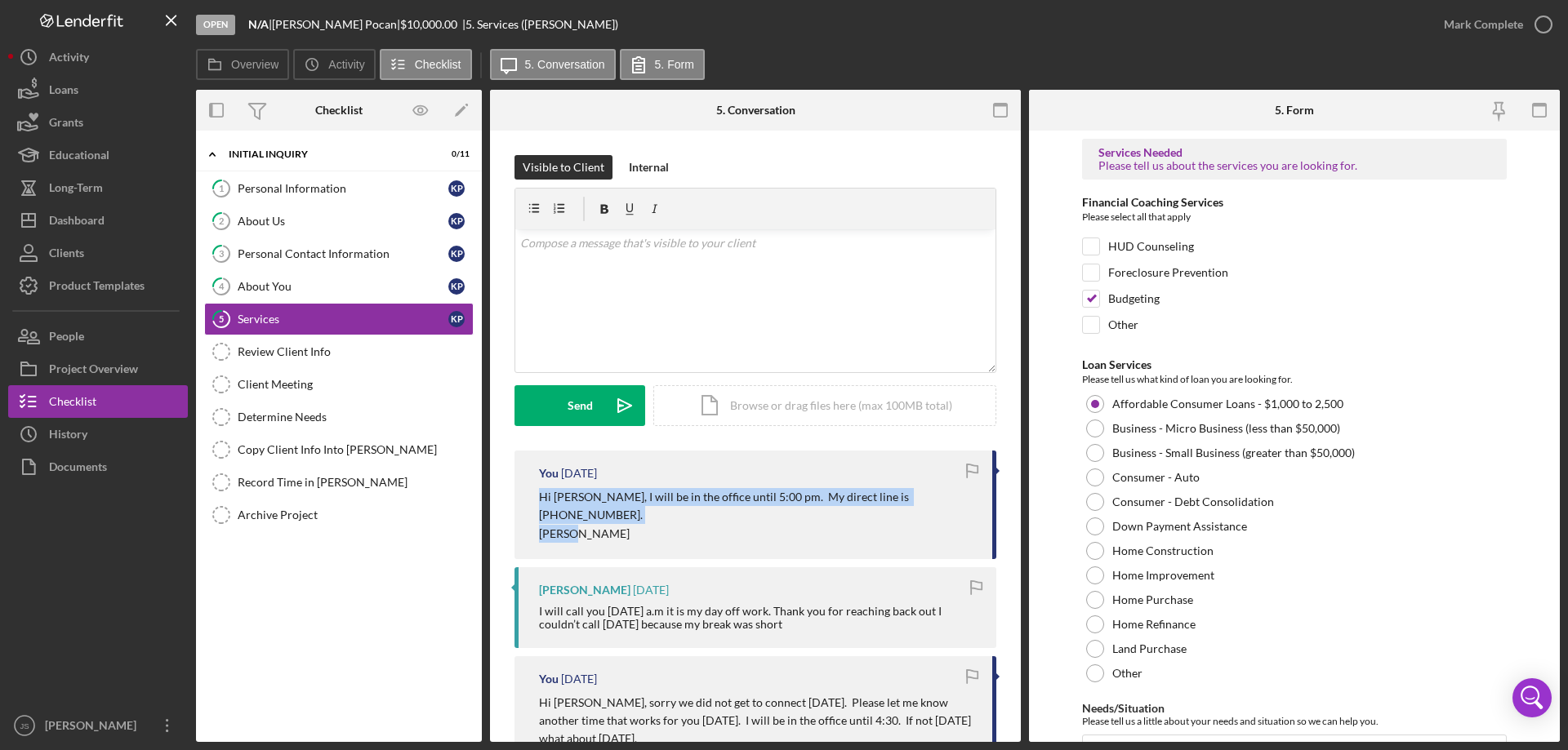
drag, startPoint x: 540, startPoint y: 497, endPoint x: 888, endPoint y: 523, distance: 349.0
click at [888, 523] on div "Hi Kari, I will be in the office until 5:00 pm. My direct line is 715-588-4702.…" at bounding box center [757, 515] width 437 height 54
copy div "Hi Kari, I will be in the office until 5:00 pm. My direct line is 715-588-4702.…"
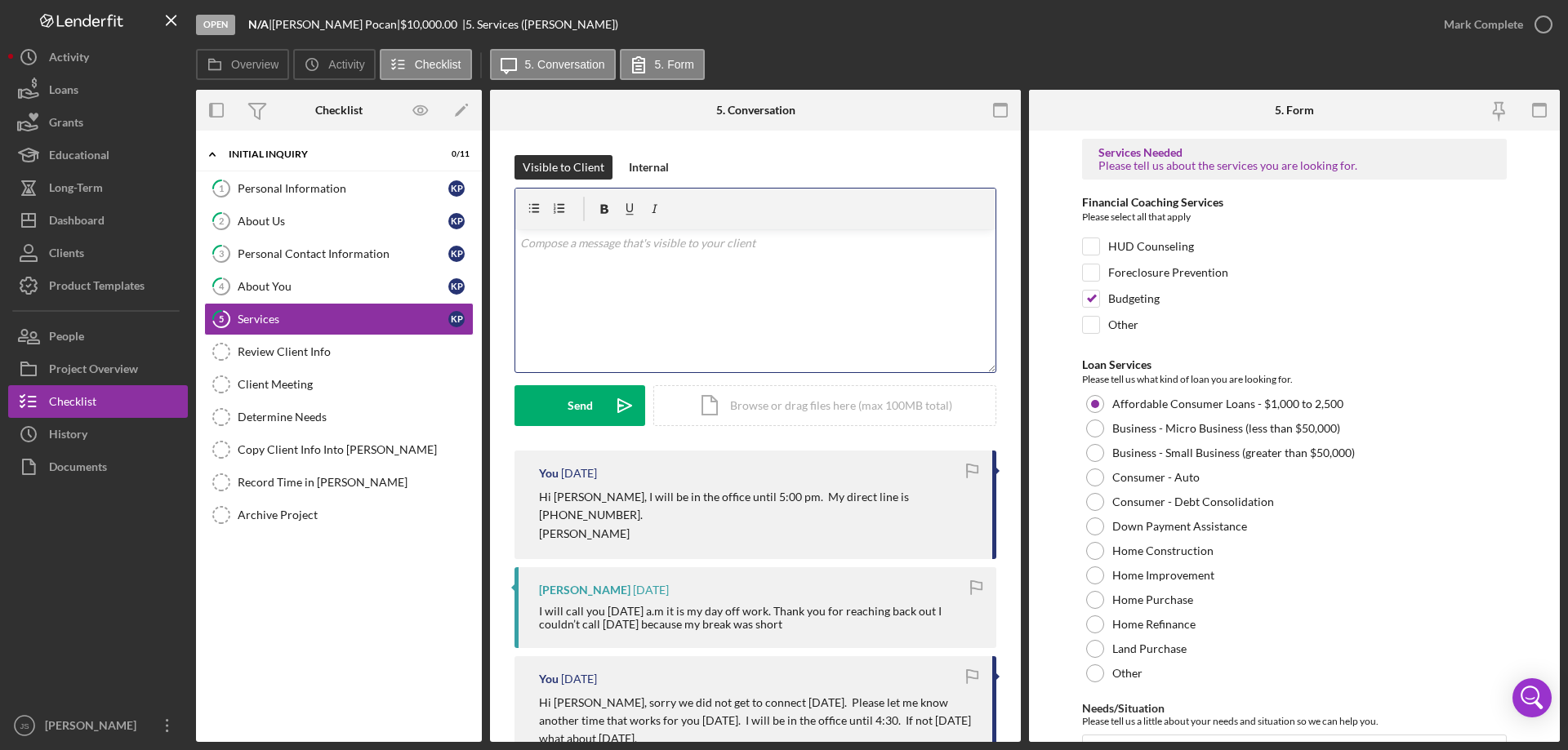
click at [569, 265] on div "v Color teal Color pink Remove color Add row above Add row below Add column bef…" at bounding box center [755, 301] width 480 height 143
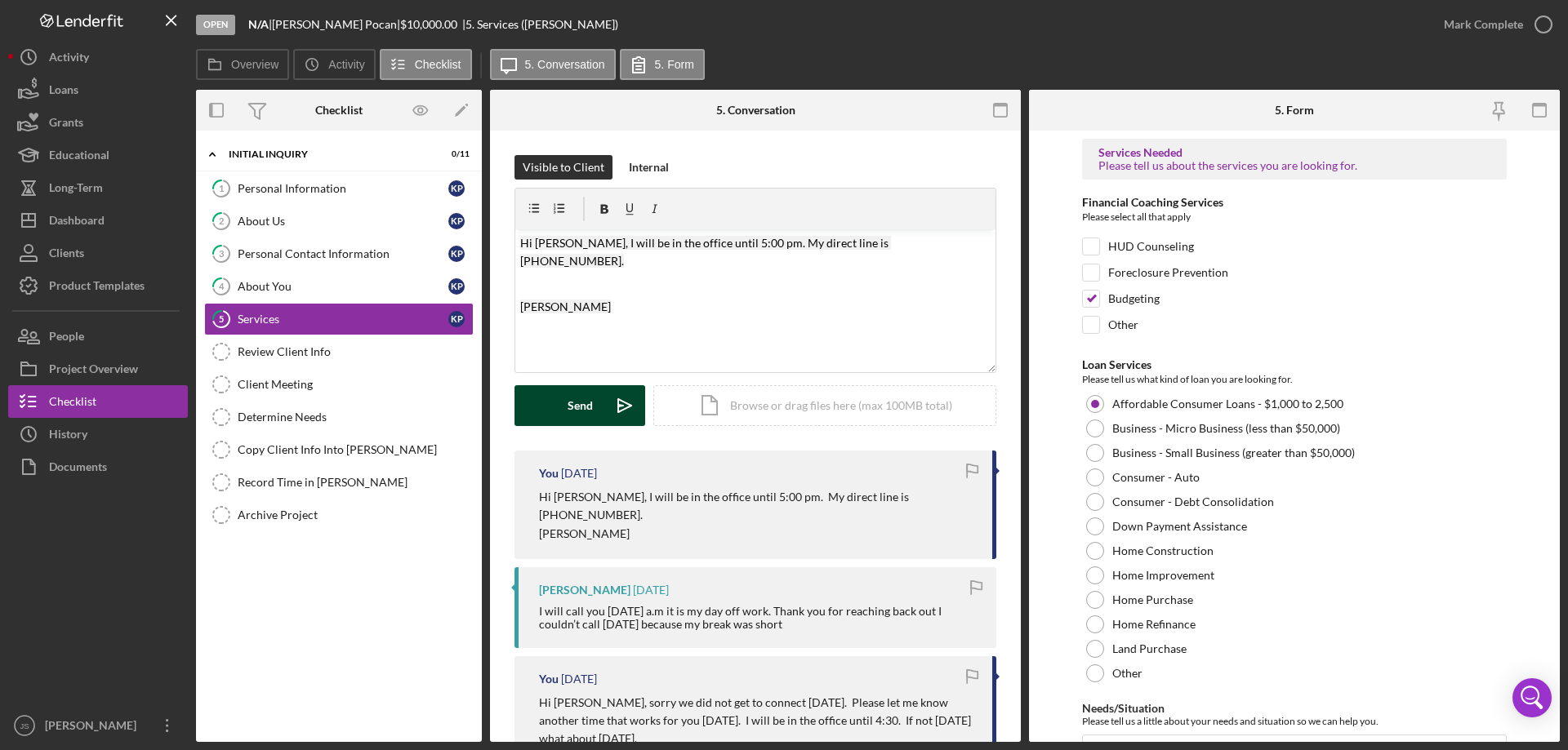
click at [566, 405] on button "Send Icon/icon-invite-send" at bounding box center [579, 406] width 130 height 41
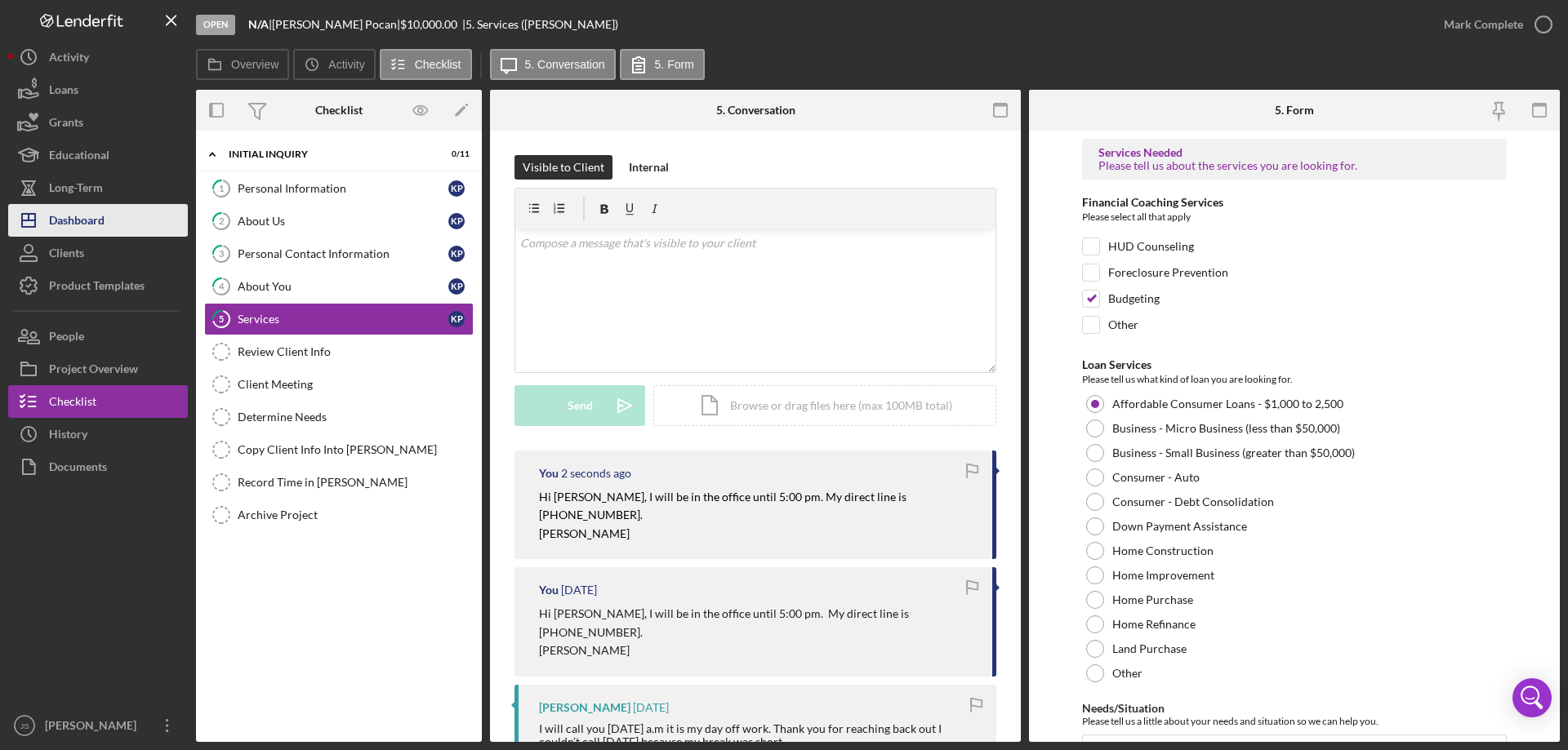
click at [78, 220] on div "Dashboard" at bounding box center [77, 222] width 55 height 37
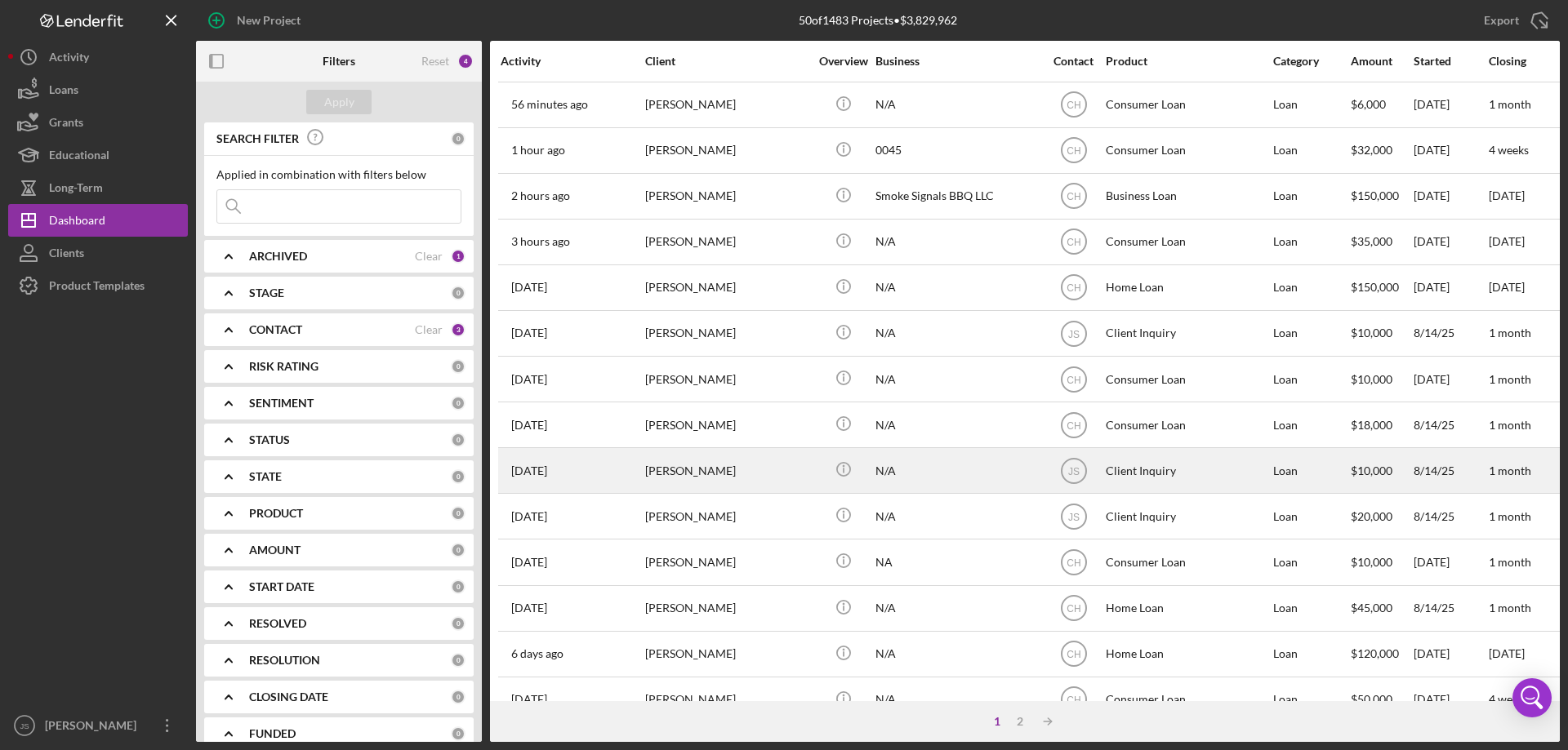
click at [964, 480] on div "N/A" at bounding box center [957, 470] width 164 height 43
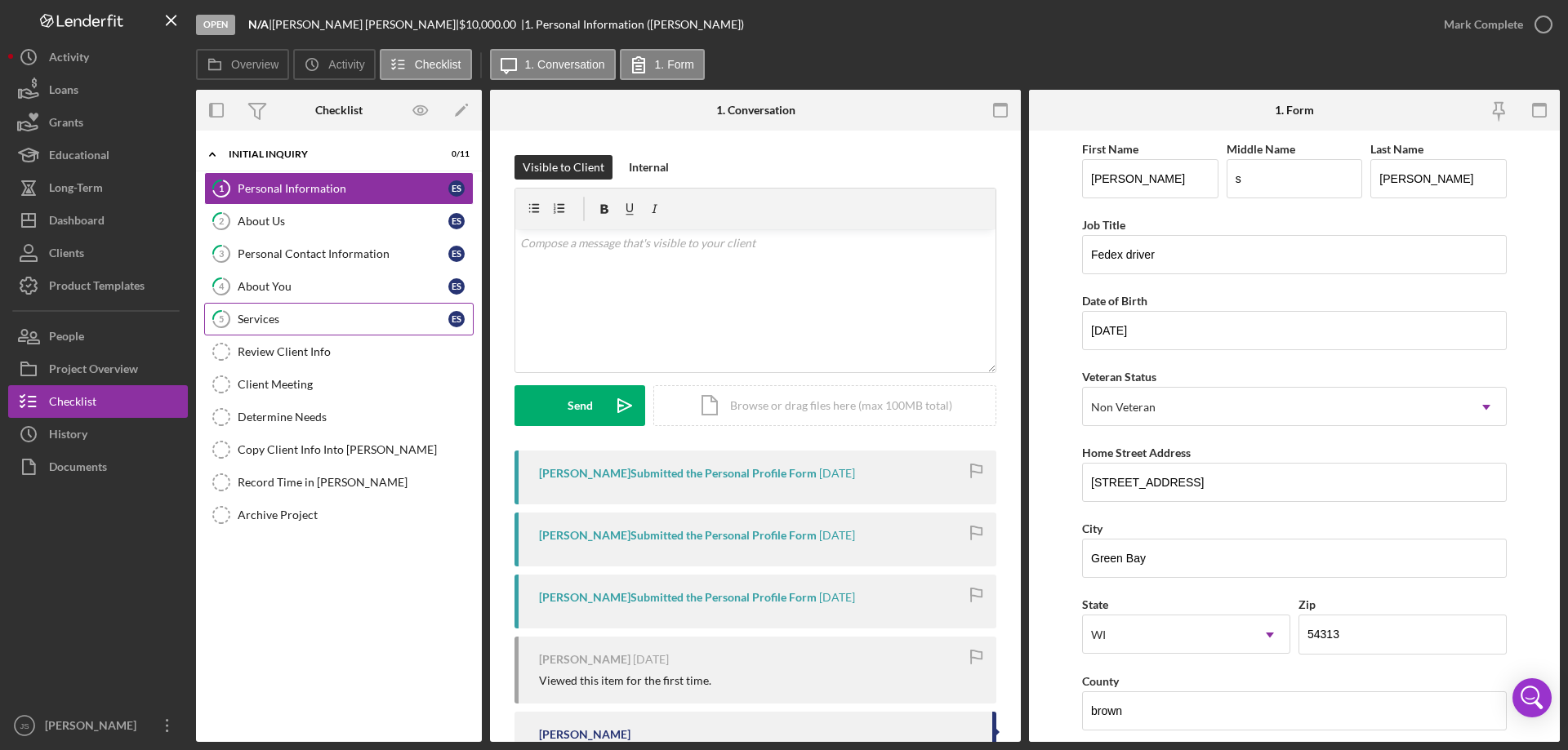
click at [325, 326] on div "Services" at bounding box center [342, 318] width 210 height 13
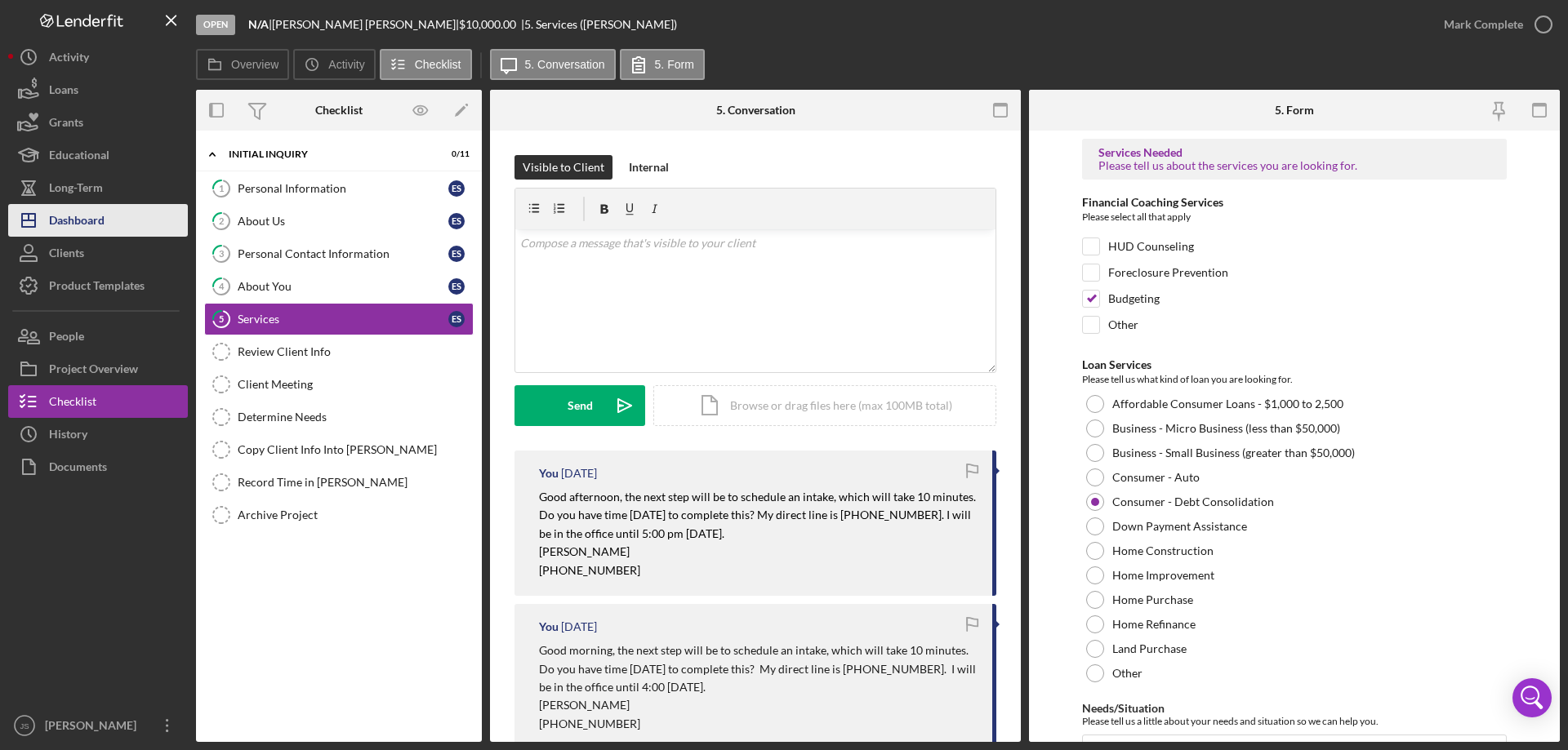
click at [89, 215] on div "Dashboard" at bounding box center [77, 222] width 55 height 37
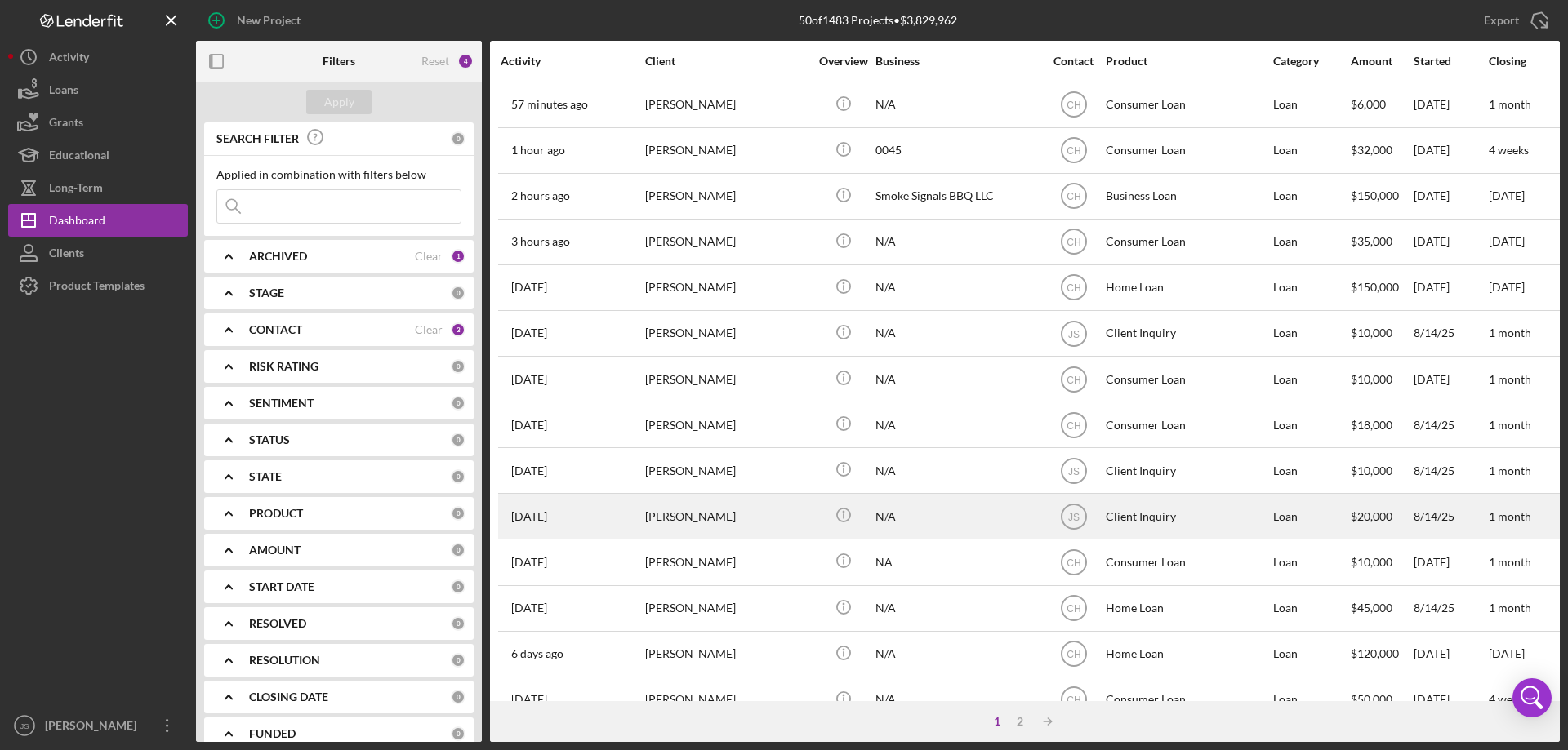
click at [951, 524] on div "N/A" at bounding box center [957, 516] width 164 height 43
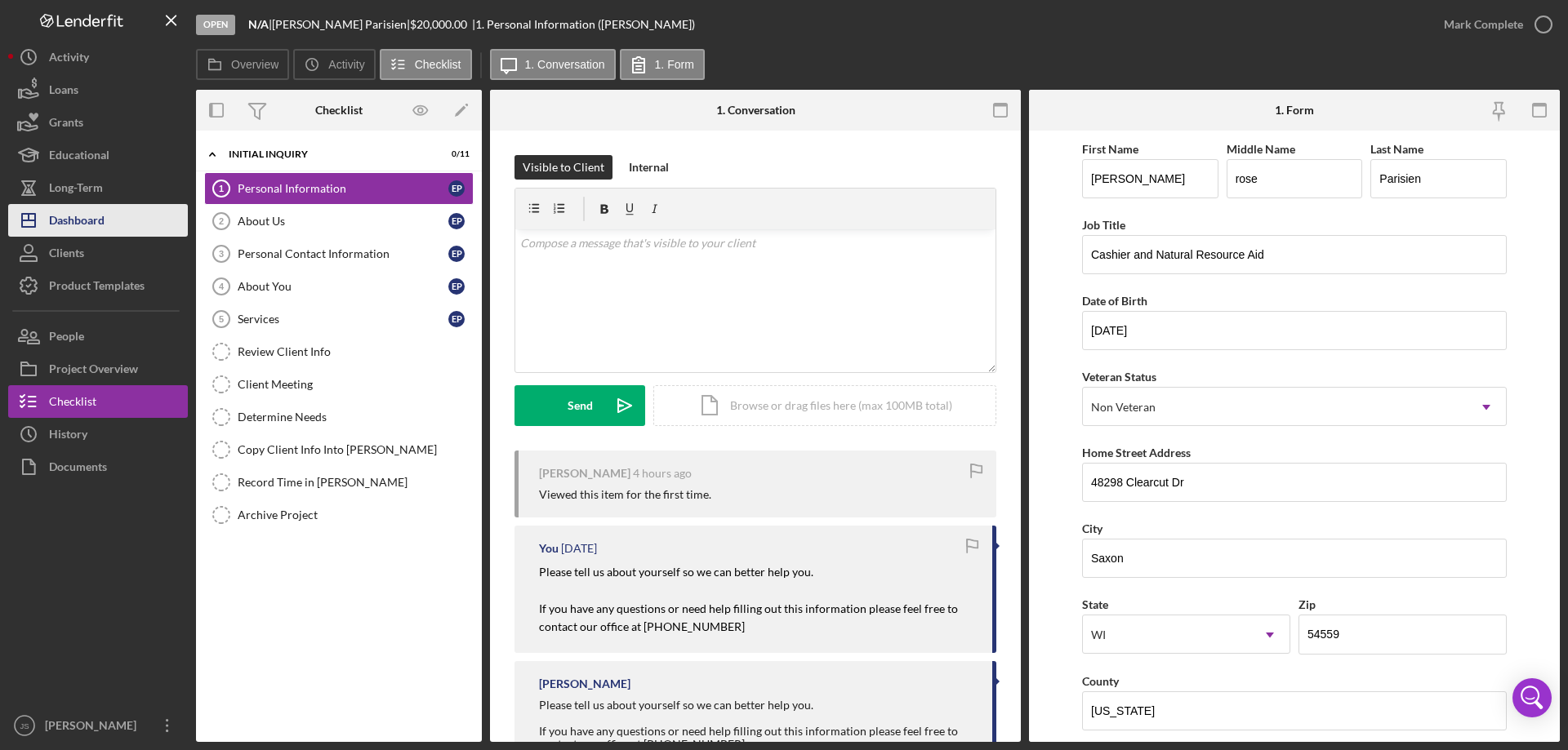
click at [83, 221] on div "Dashboard" at bounding box center [77, 222] width 55 height 37
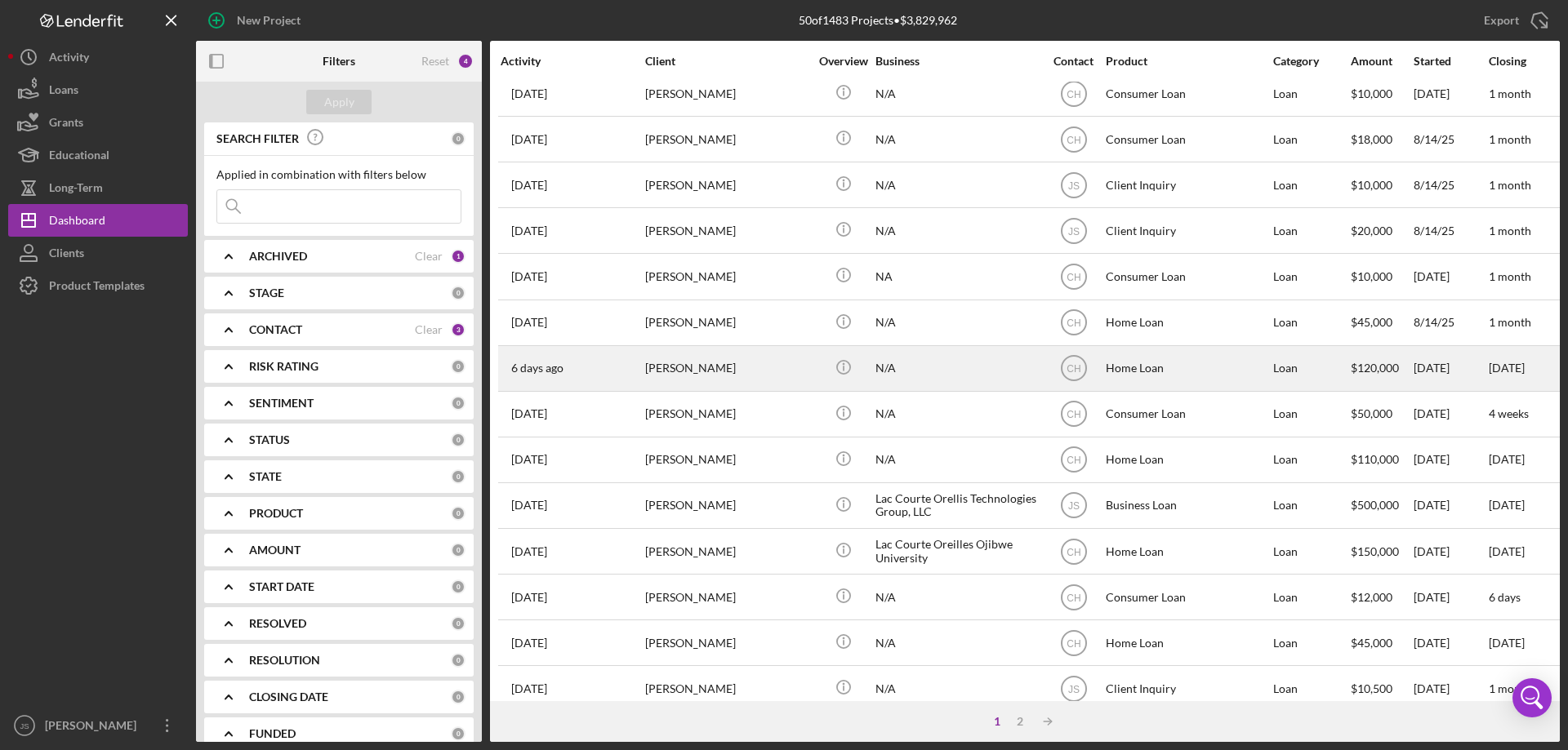
scroll to position [327, 0]
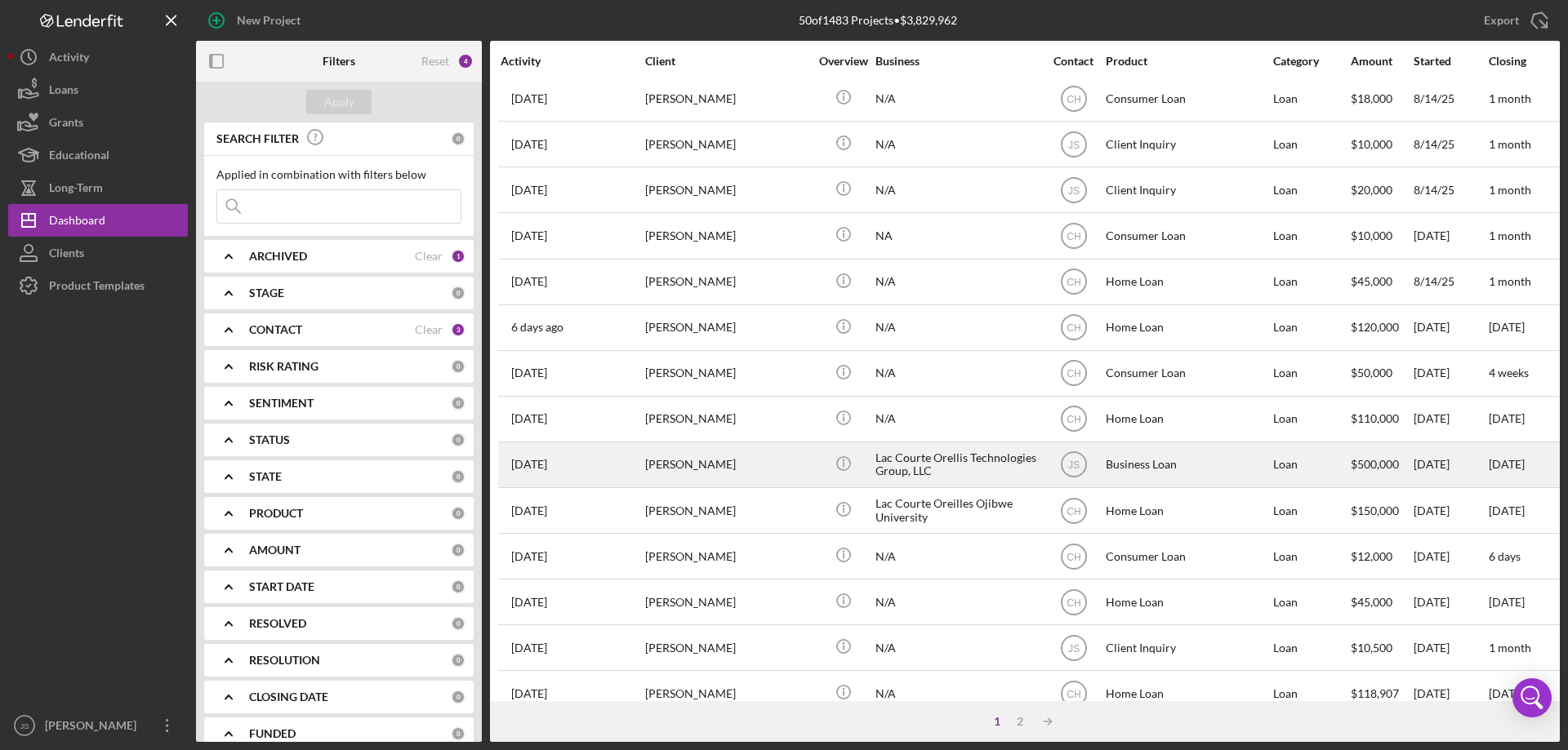
click at [738, 467] on div "[PERSON_NAME]" at bounding box center [727, 465] width 164 height 43
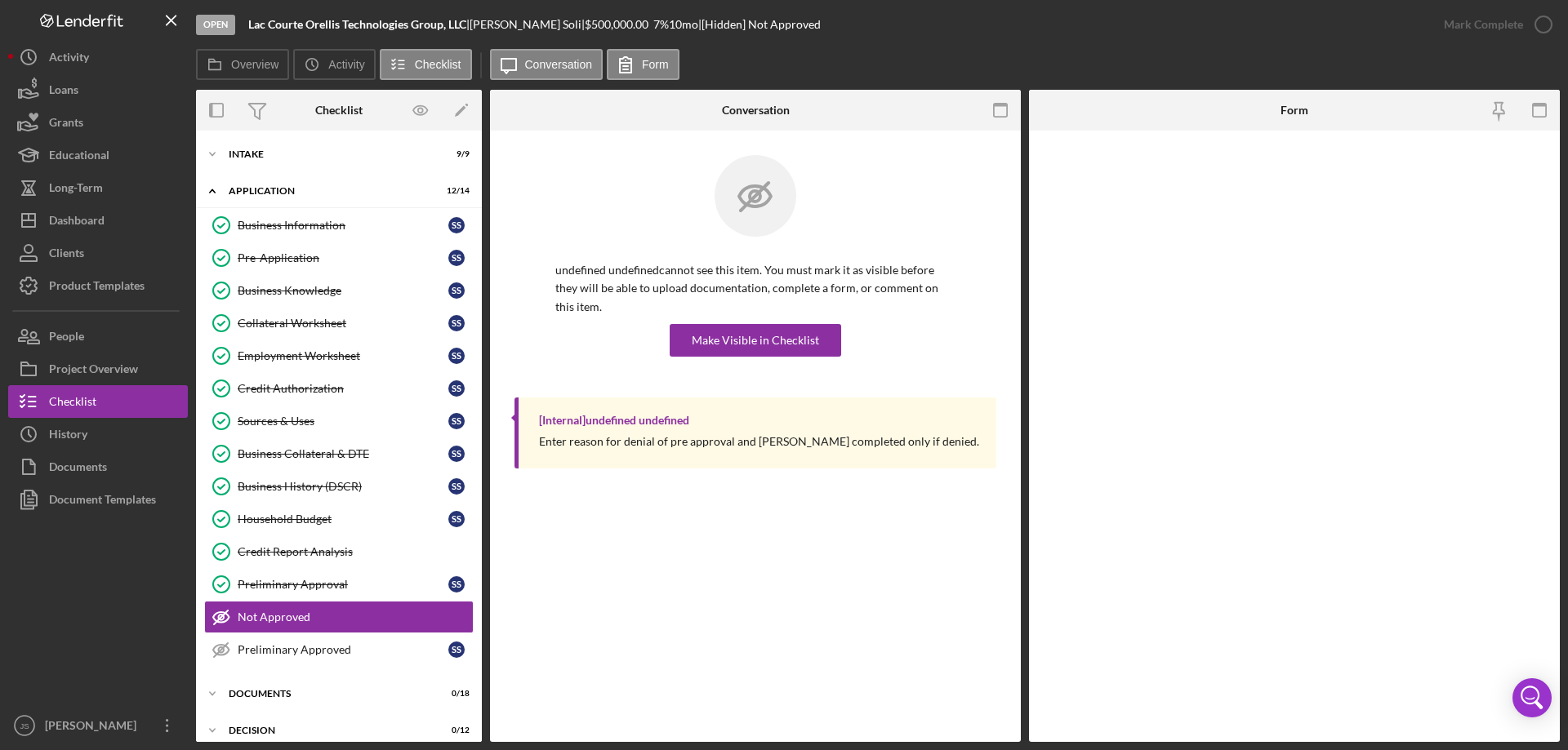
scroll to position [50, 0]
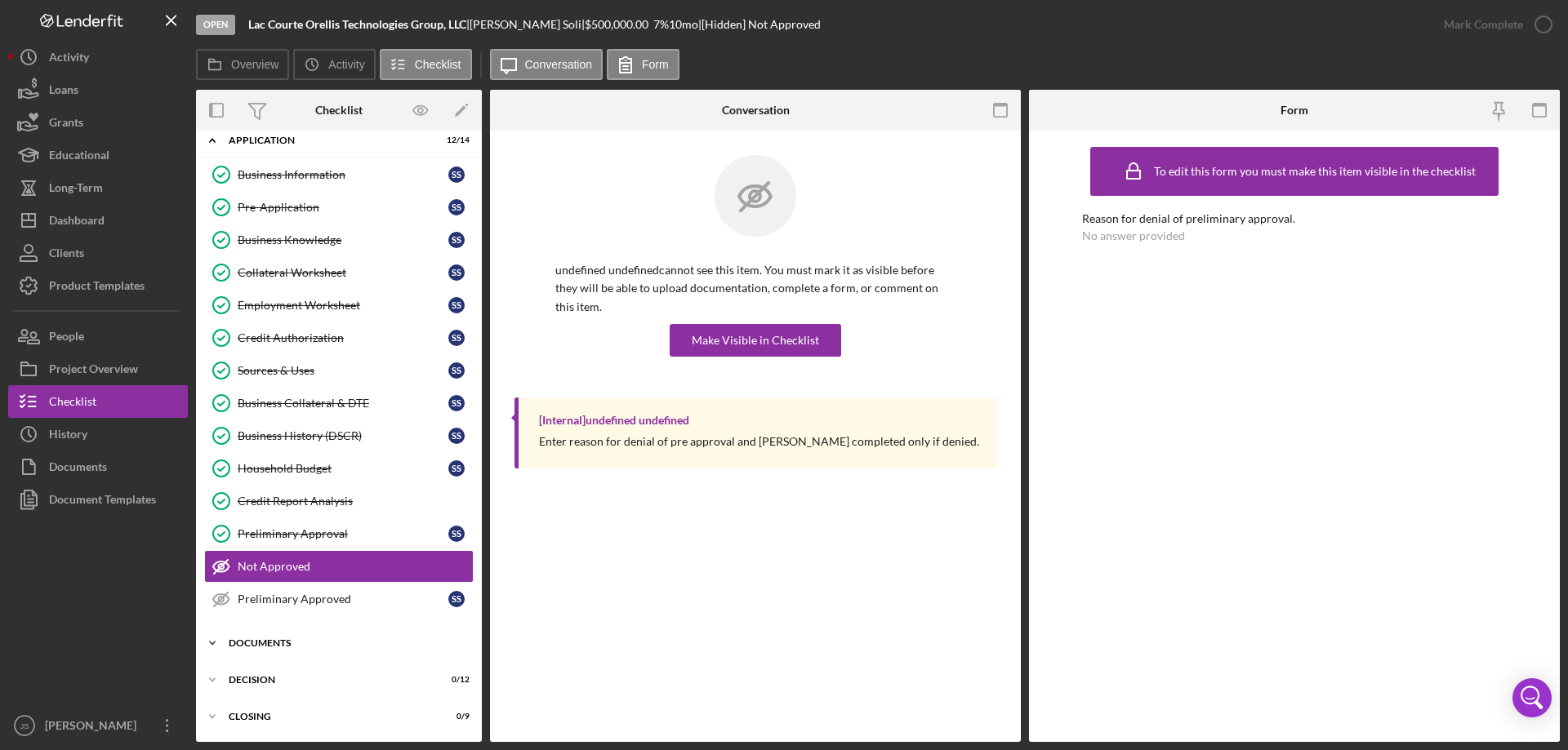
click at [213, 643] on icon "Icon/Expander" at bounding box center [212, 643] width 32 height 32
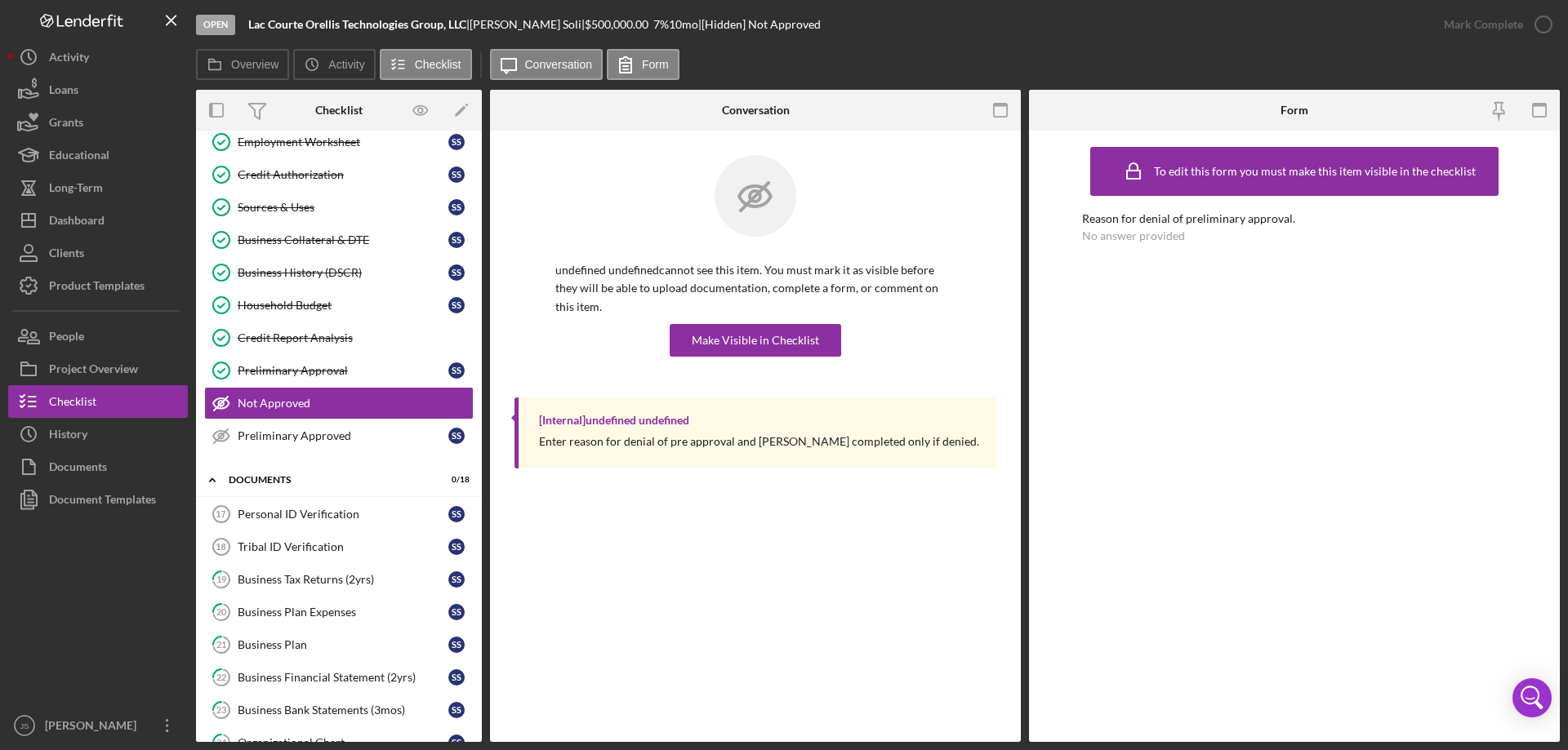
scroll to position [0, 0]
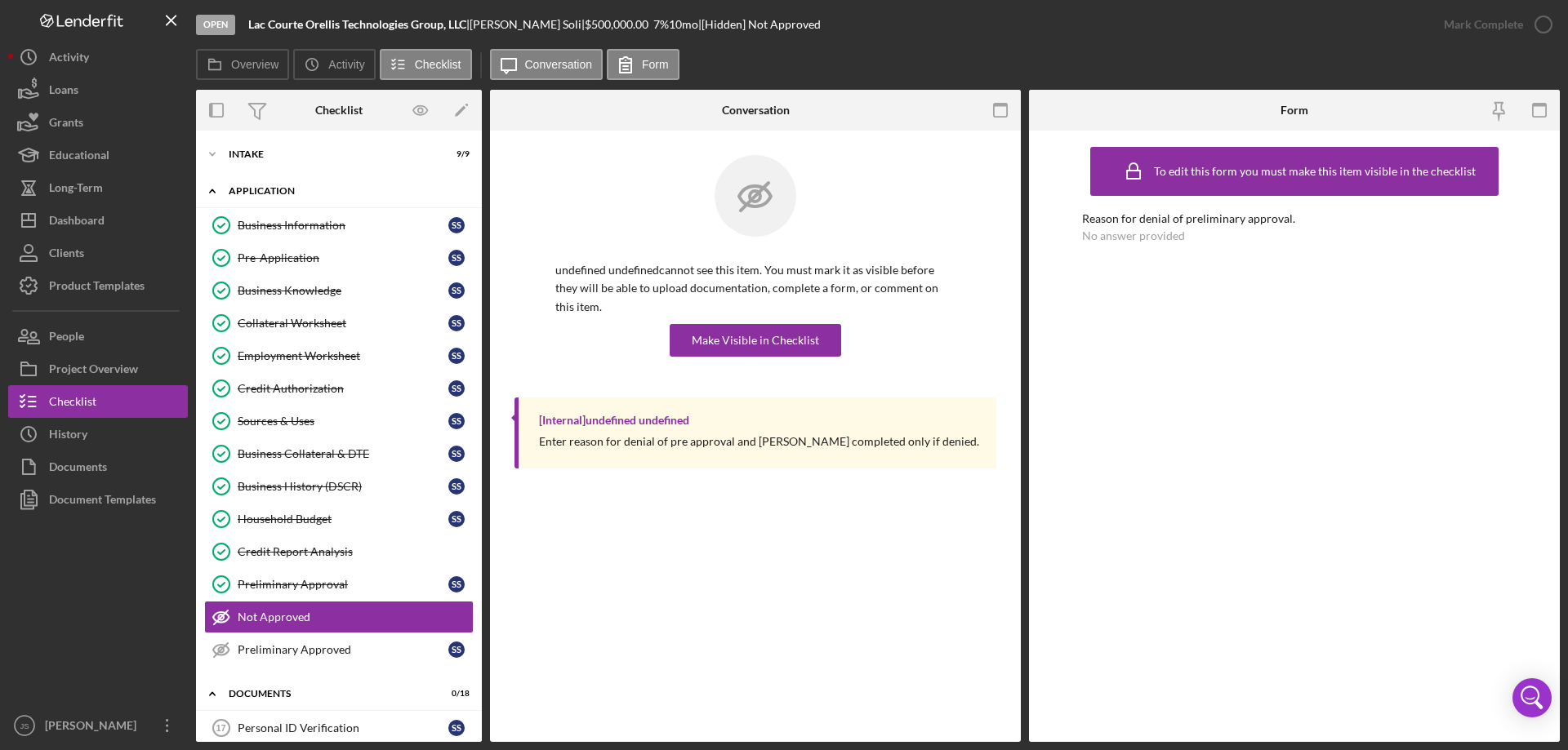
click at [209, 186] on icon "Icon/Expander" at bounding box center [212, 191] width 32 height 32
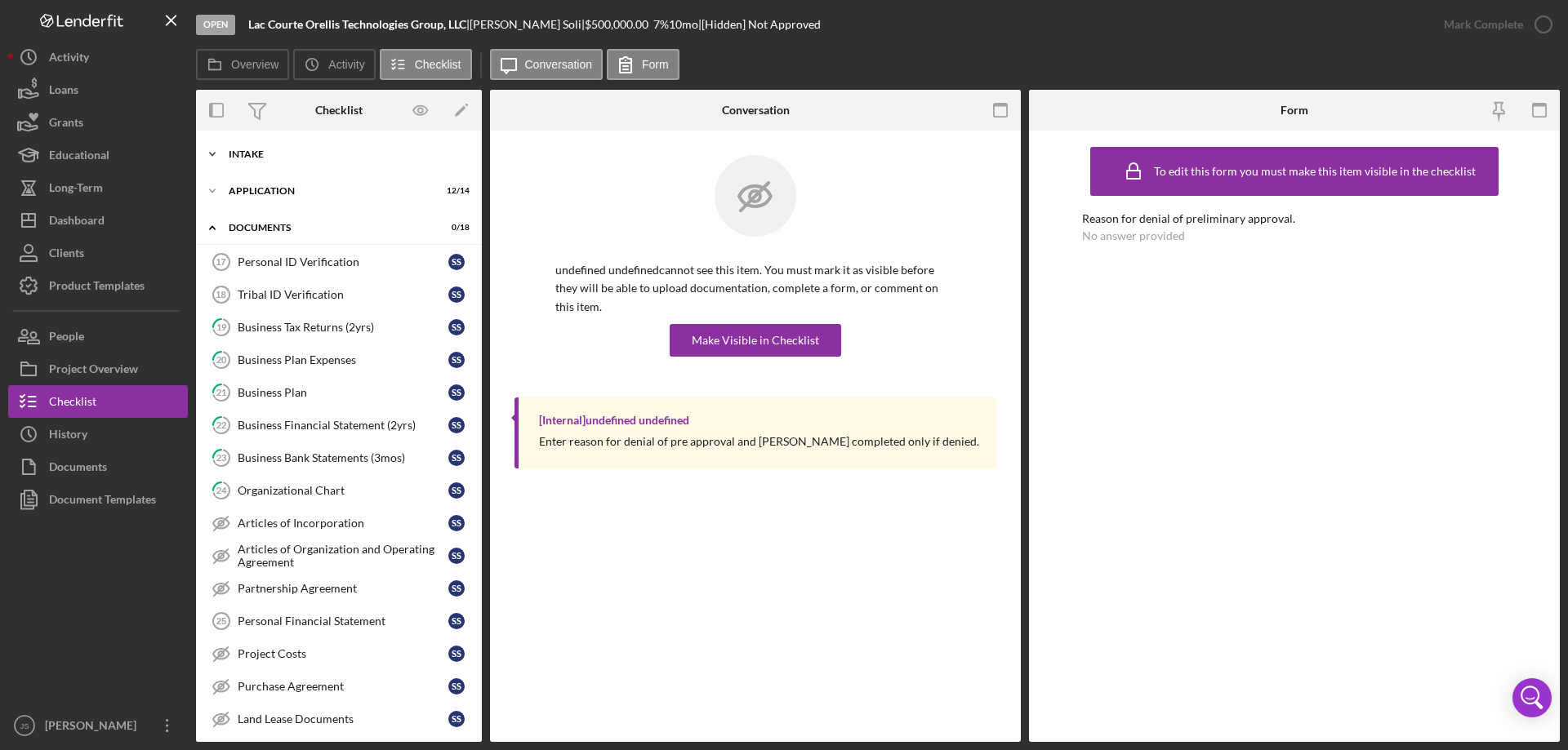
click at [210, 151] on icon "Icon/Expander" at bounding box center [212, 154] width 32 height 32
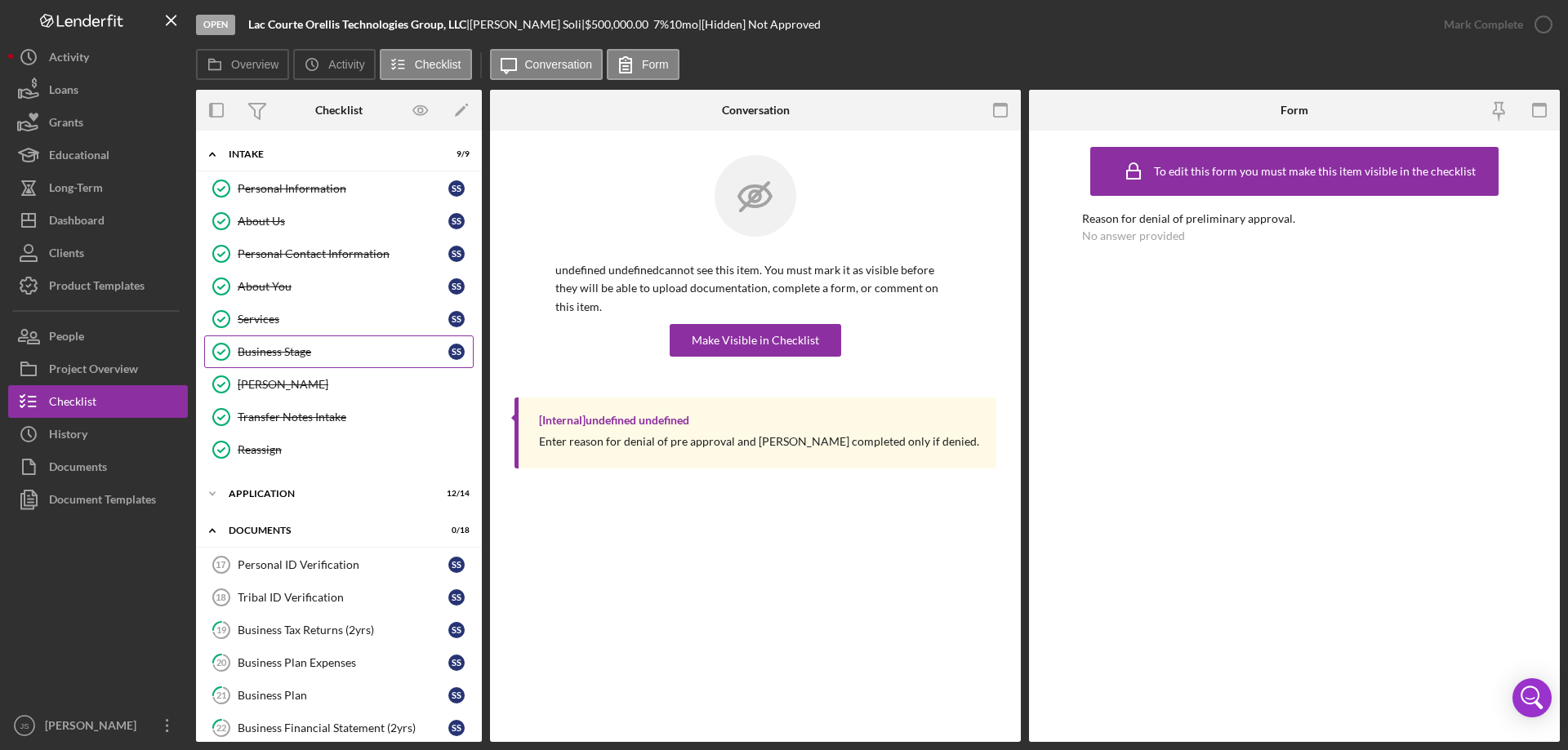
click at [375, 356] on div "Business Stage" at bounding box center [342, 352] width 210 height 13
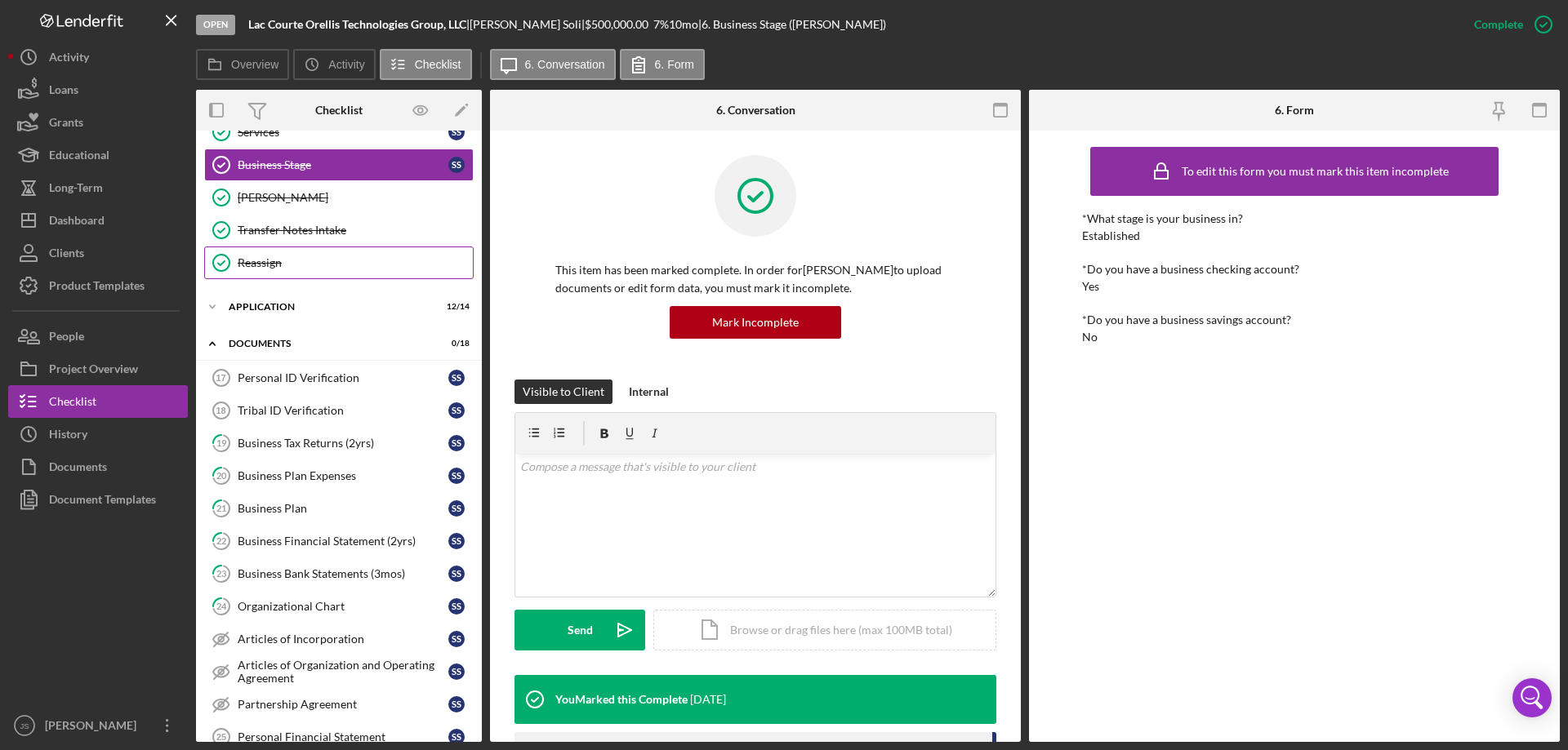
scroll to position [245, 0]
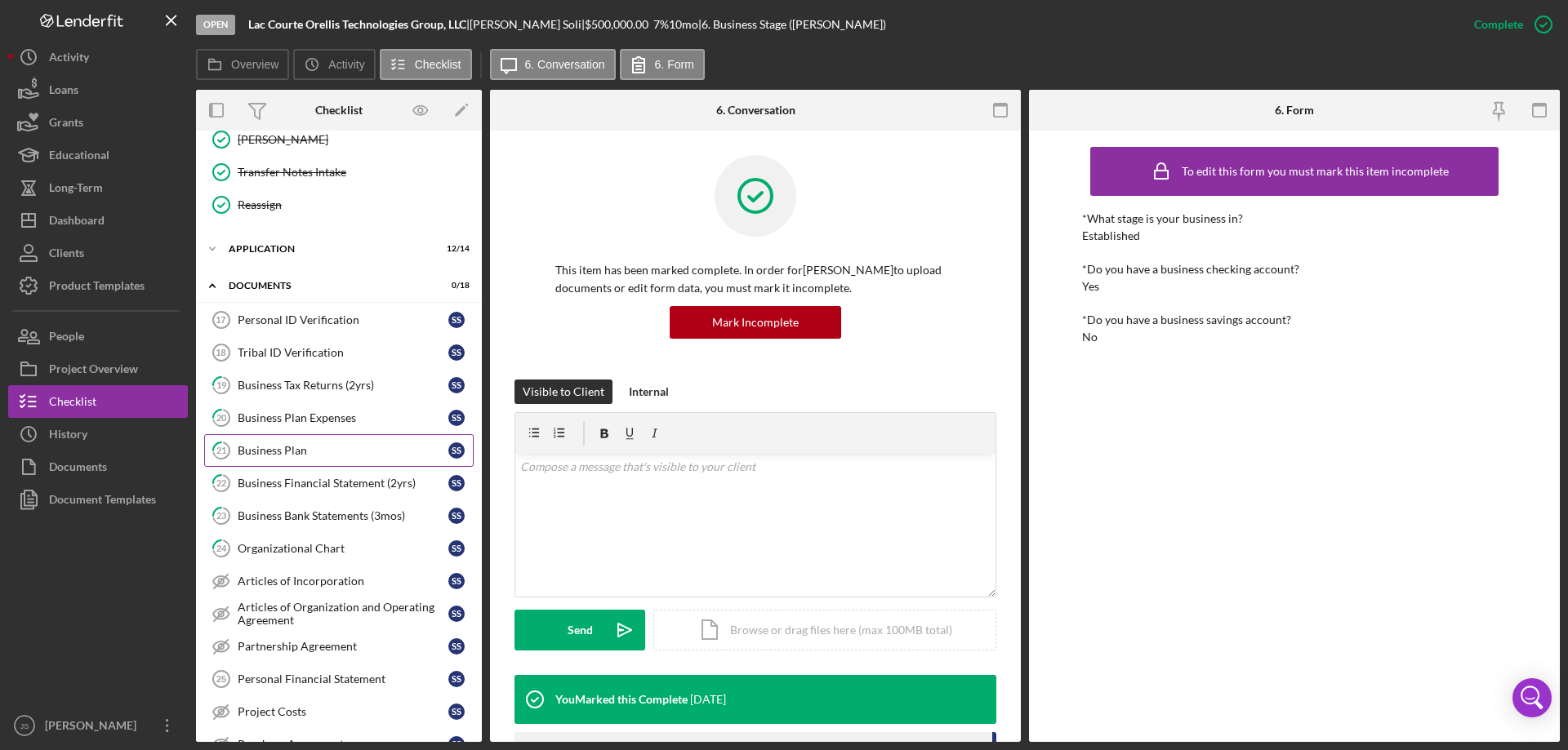
click at [373, 450] on div "Business Plan" at bounding box center [342, 450] width 210 height 13
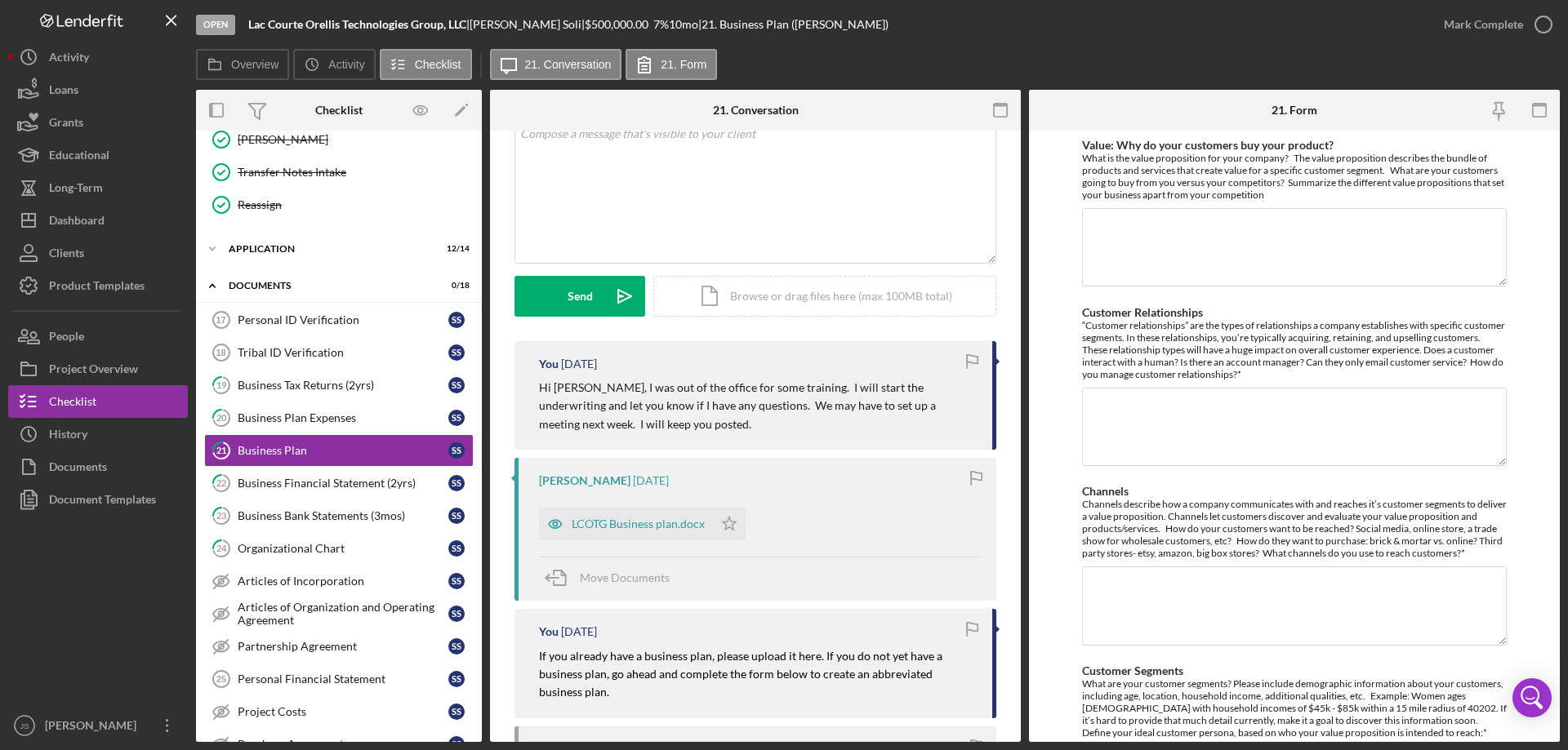
scroll to position [82, 0]
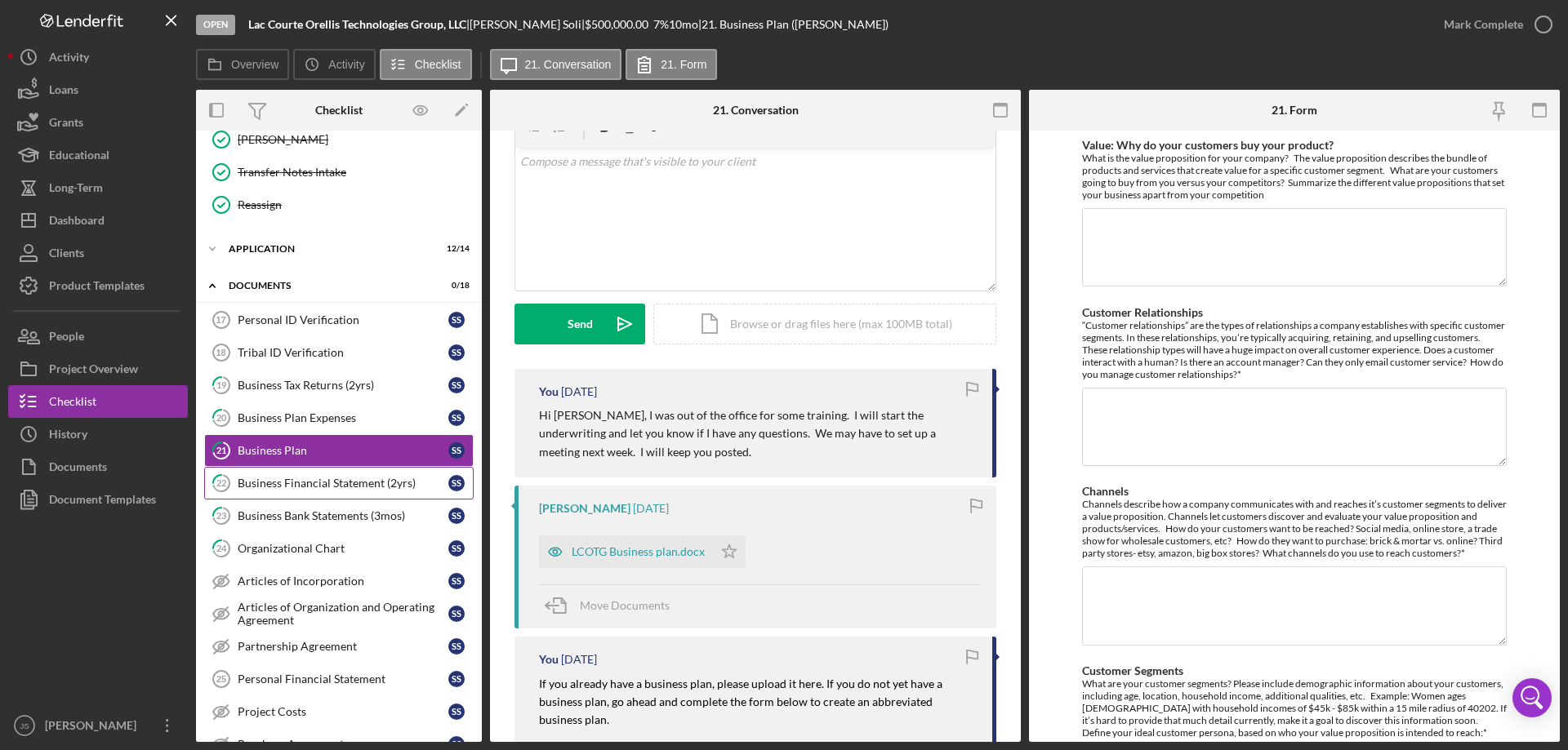
click at [341, 479] on div "Business Financial Statement (2yrs)" at bounding box center [342, 483] width 210 height 13
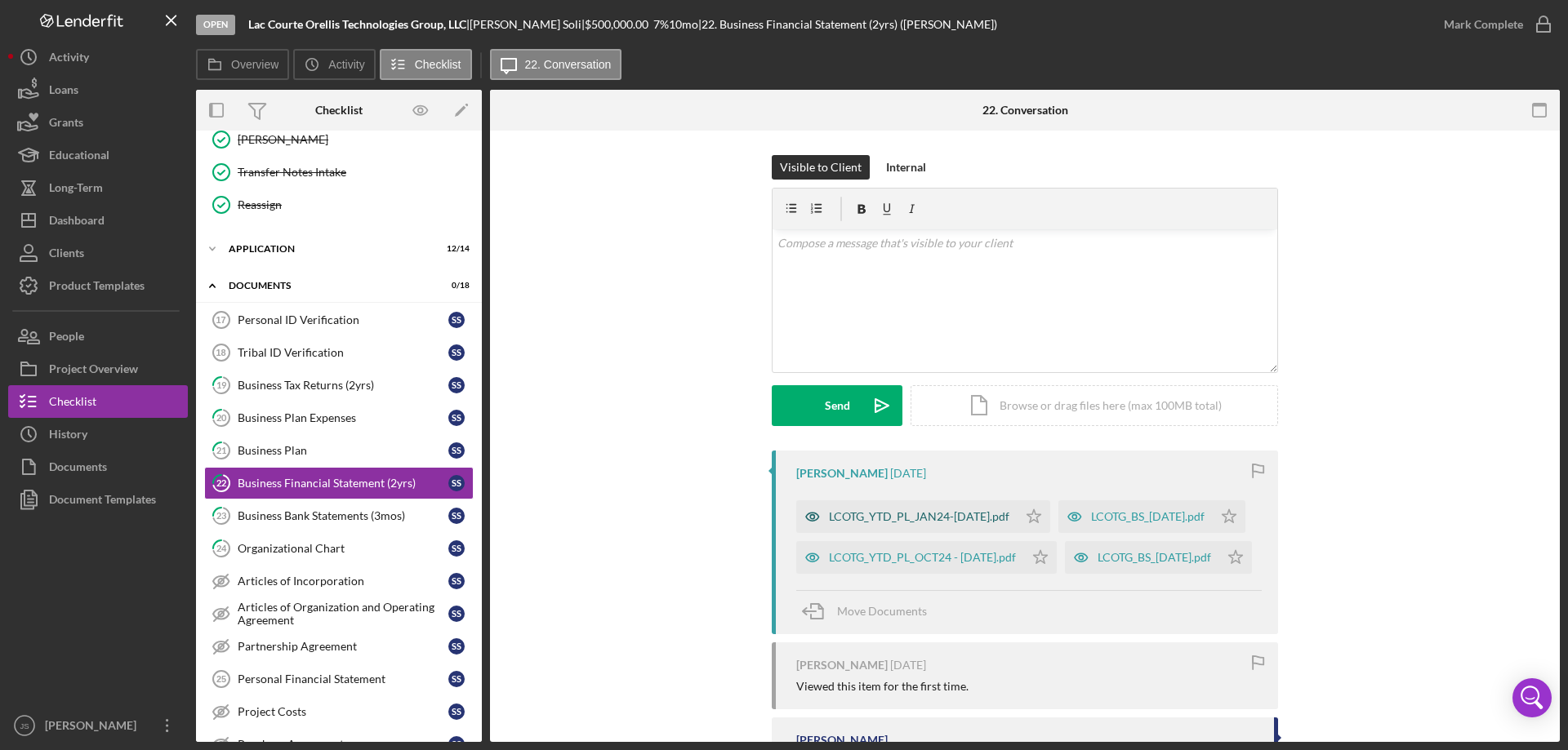
click at [809, 513] on icon "button" at bounding box center [812, 517] width 13 height 9
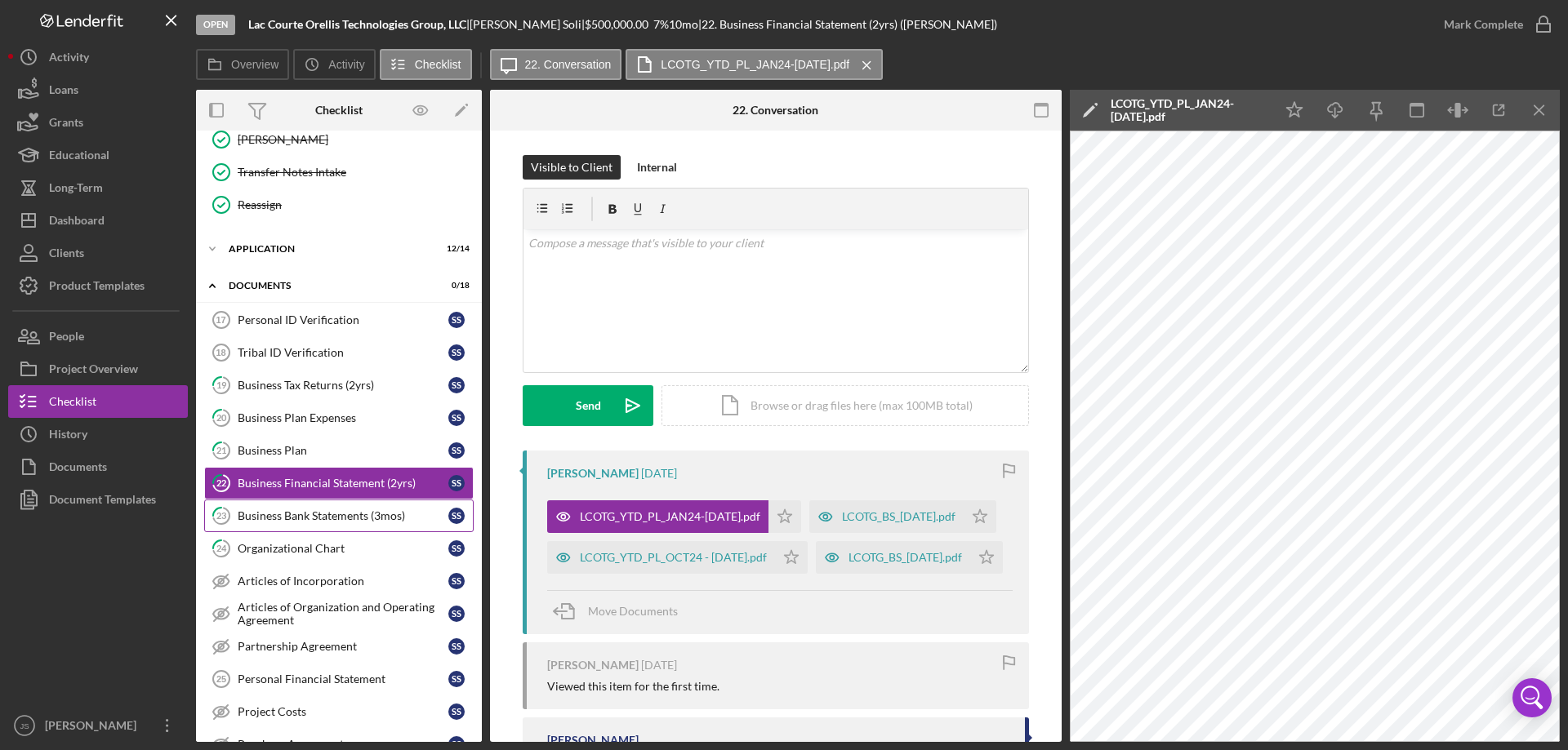
click at [285, 519] on div "Business Bank Statements (3mos)" at bounding box center [342, 515] width 210 height 13
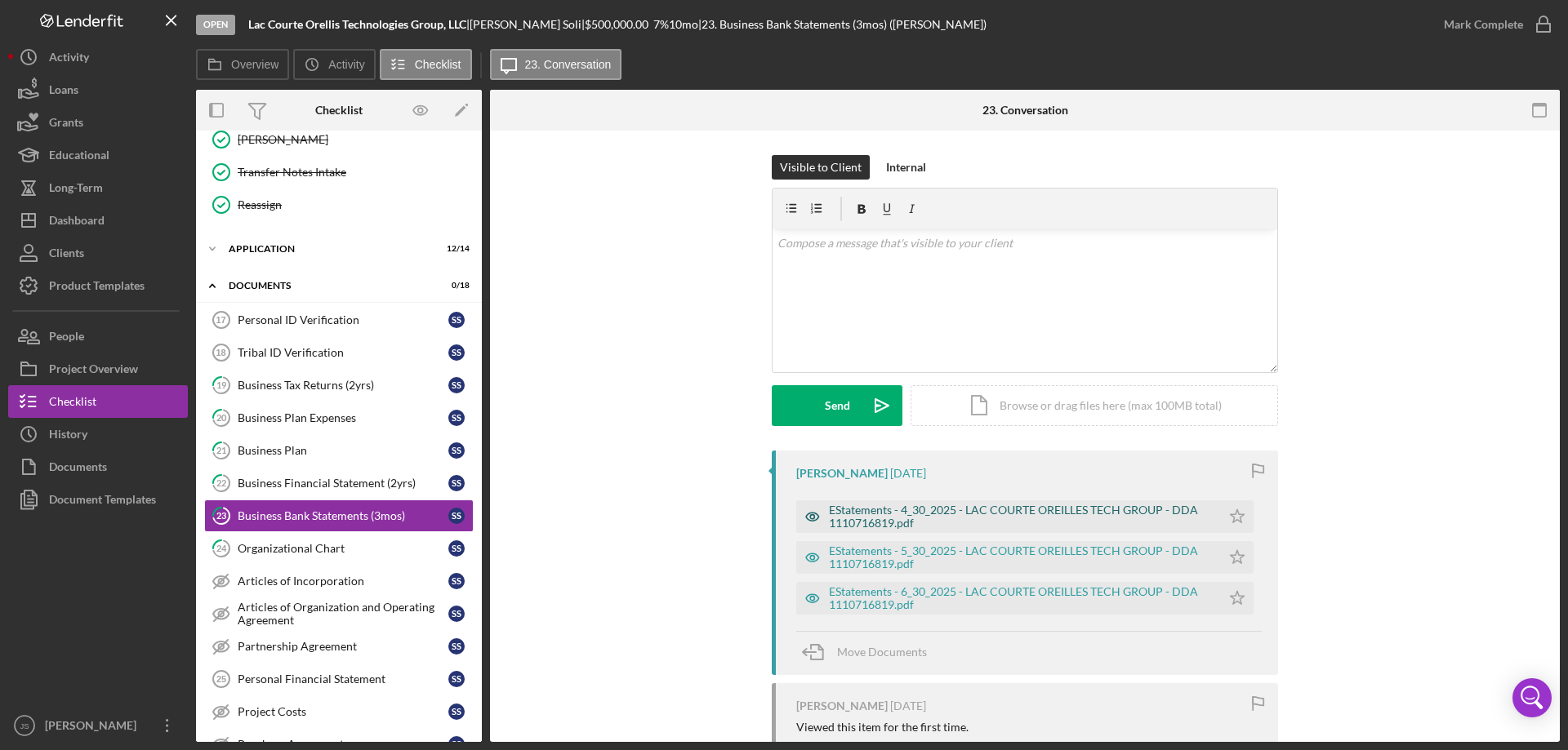
click at [810, 519] on icon "button" at bounding box center [812, 517] width 4 height 4
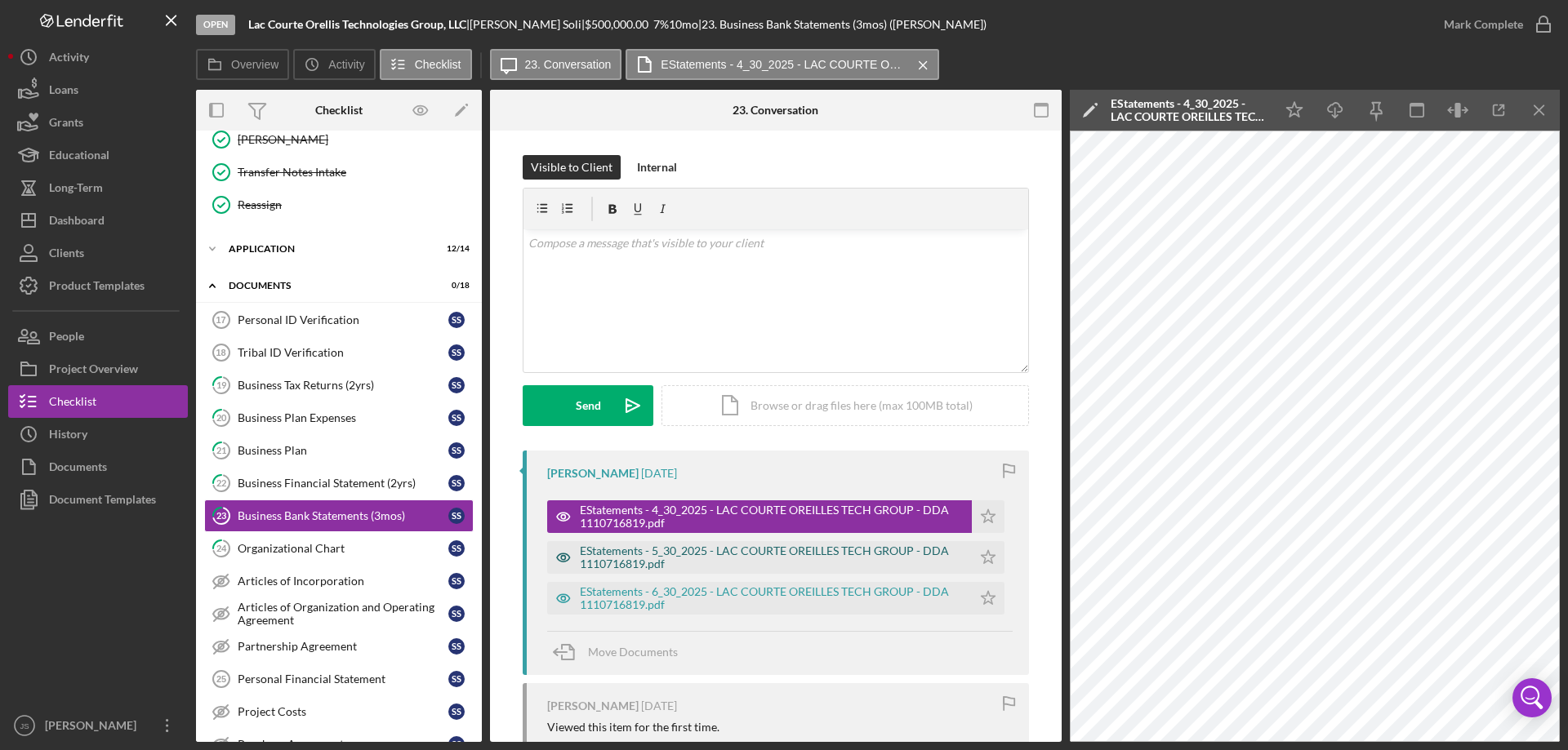
click at [556, 554] on icon "button" at bounding box center [563, 558] width 32 height 32
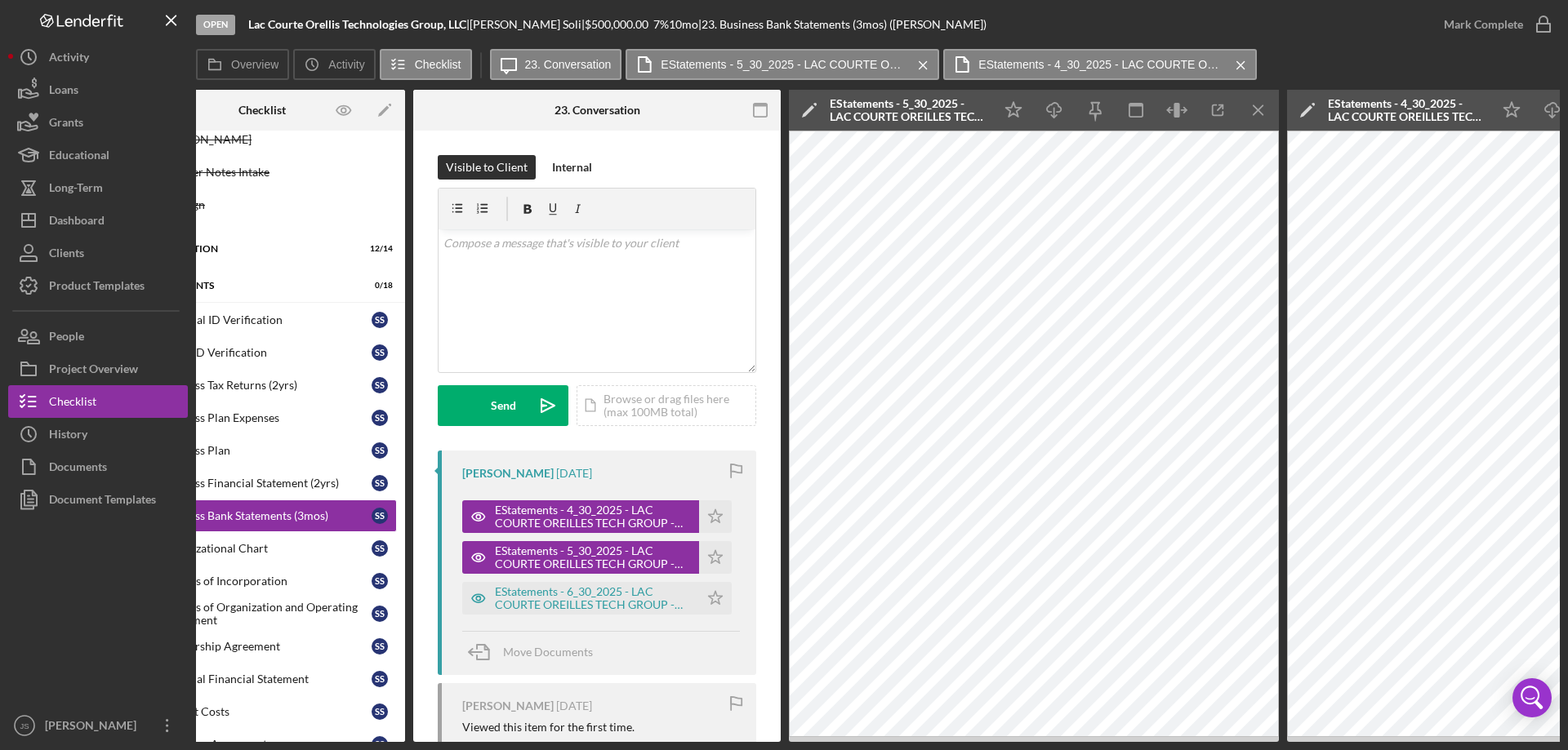
scroll to position [0, 294]
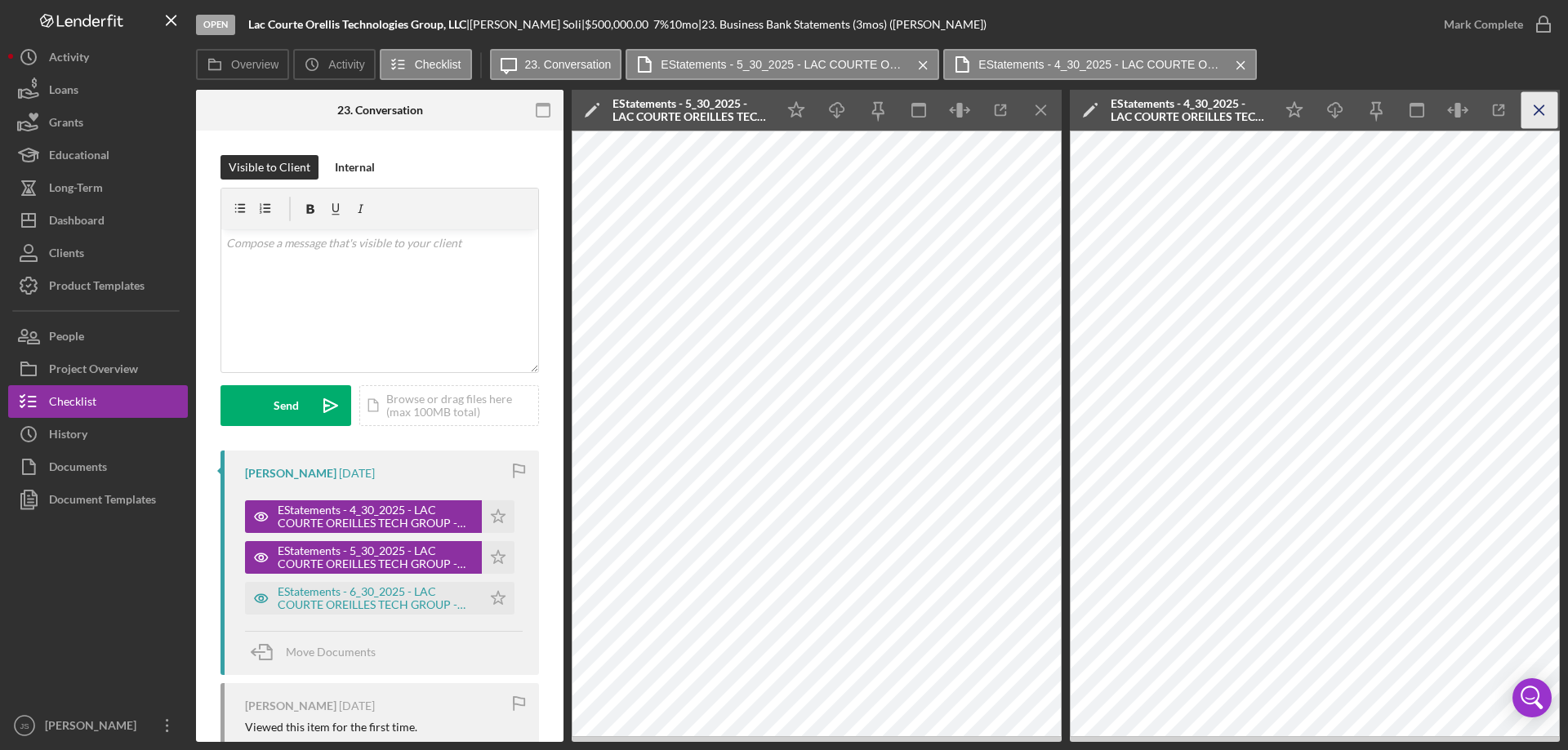
click at [1543, 113] on icon "Icon/Menu Close" at bounding box center [1539, 110] width 37 height 37
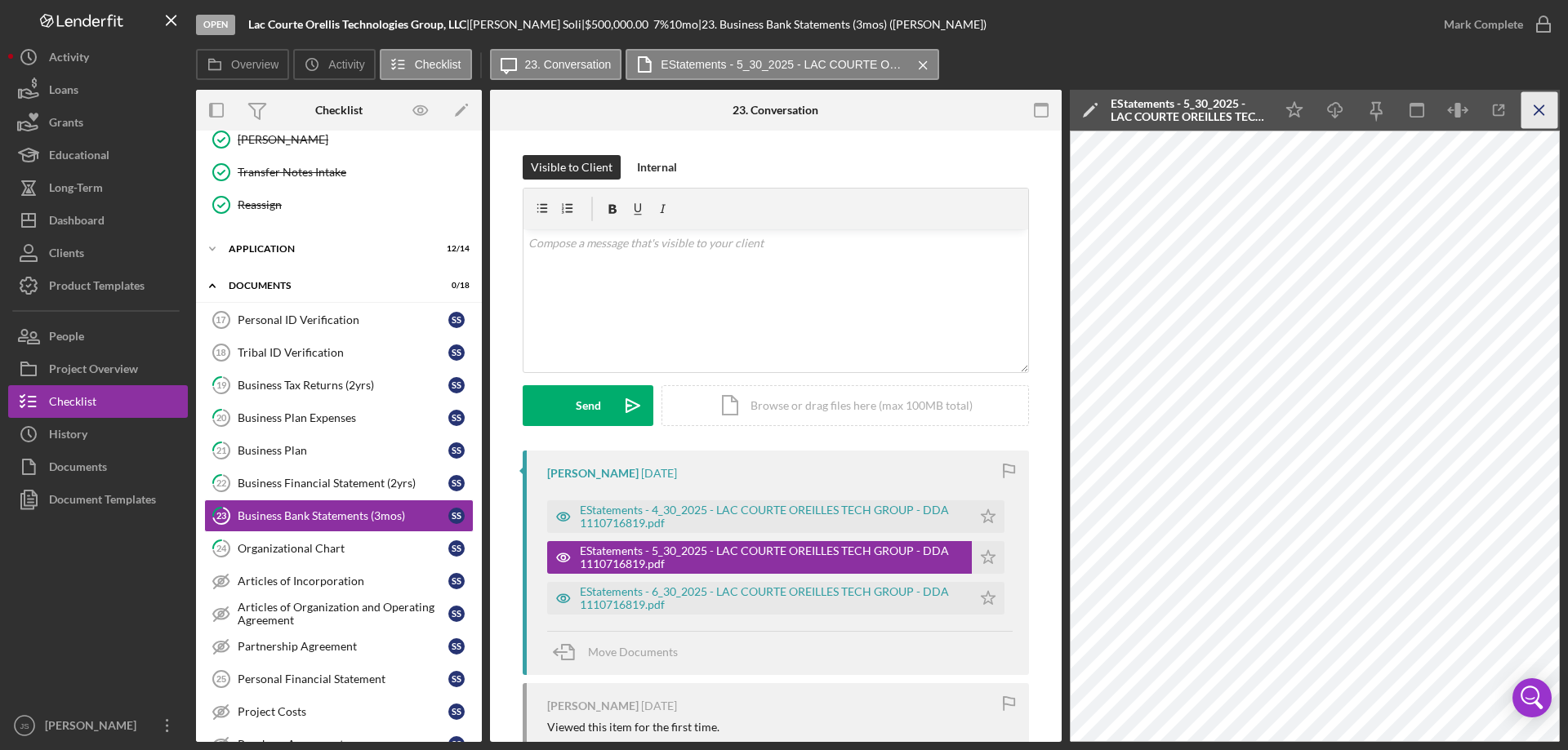
click at [1536, 107] on line "button" at bounding box center [1539, 110] width 9 height 9
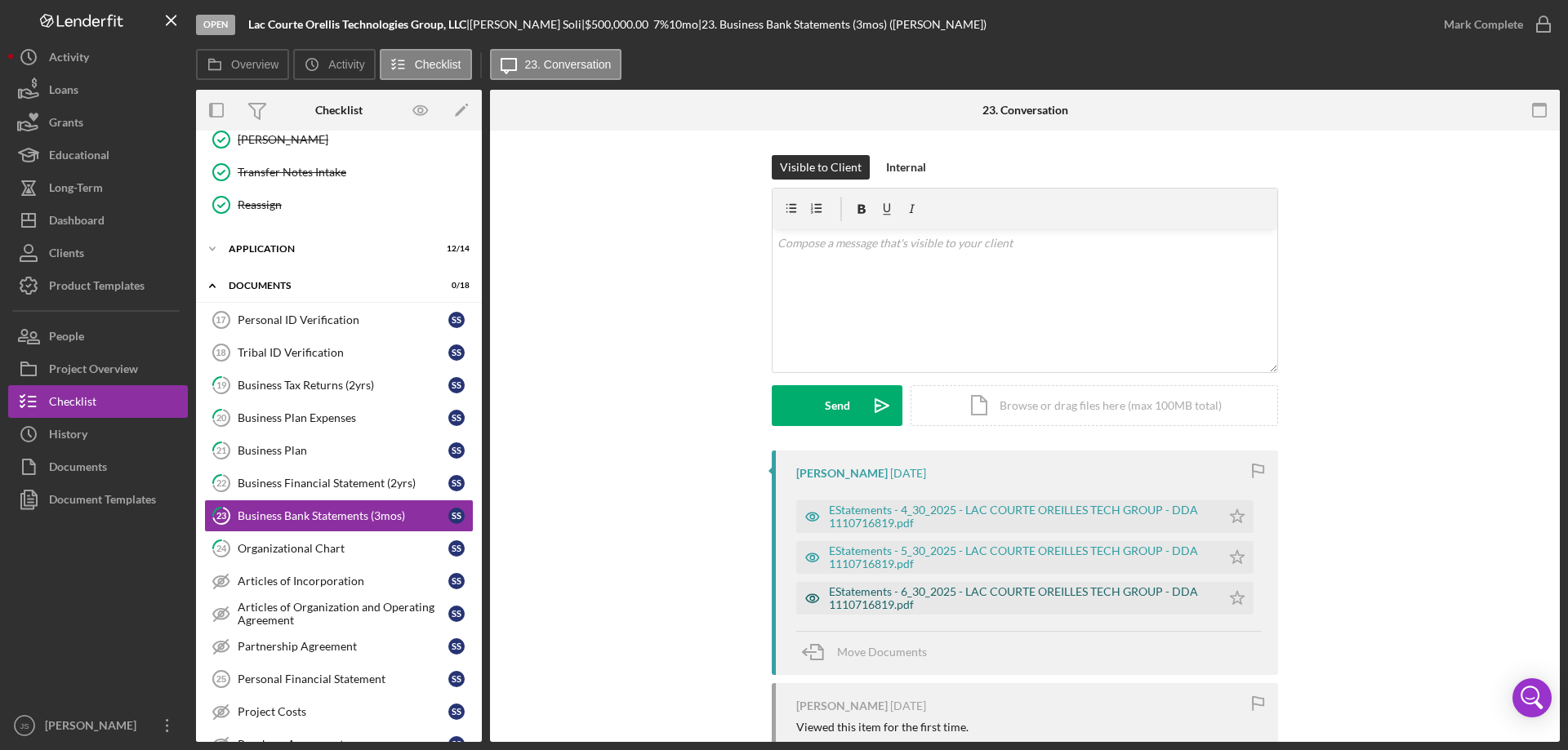
click at [806, 521] on icon "button" at bounding box center [812, 517] width 13 height 9
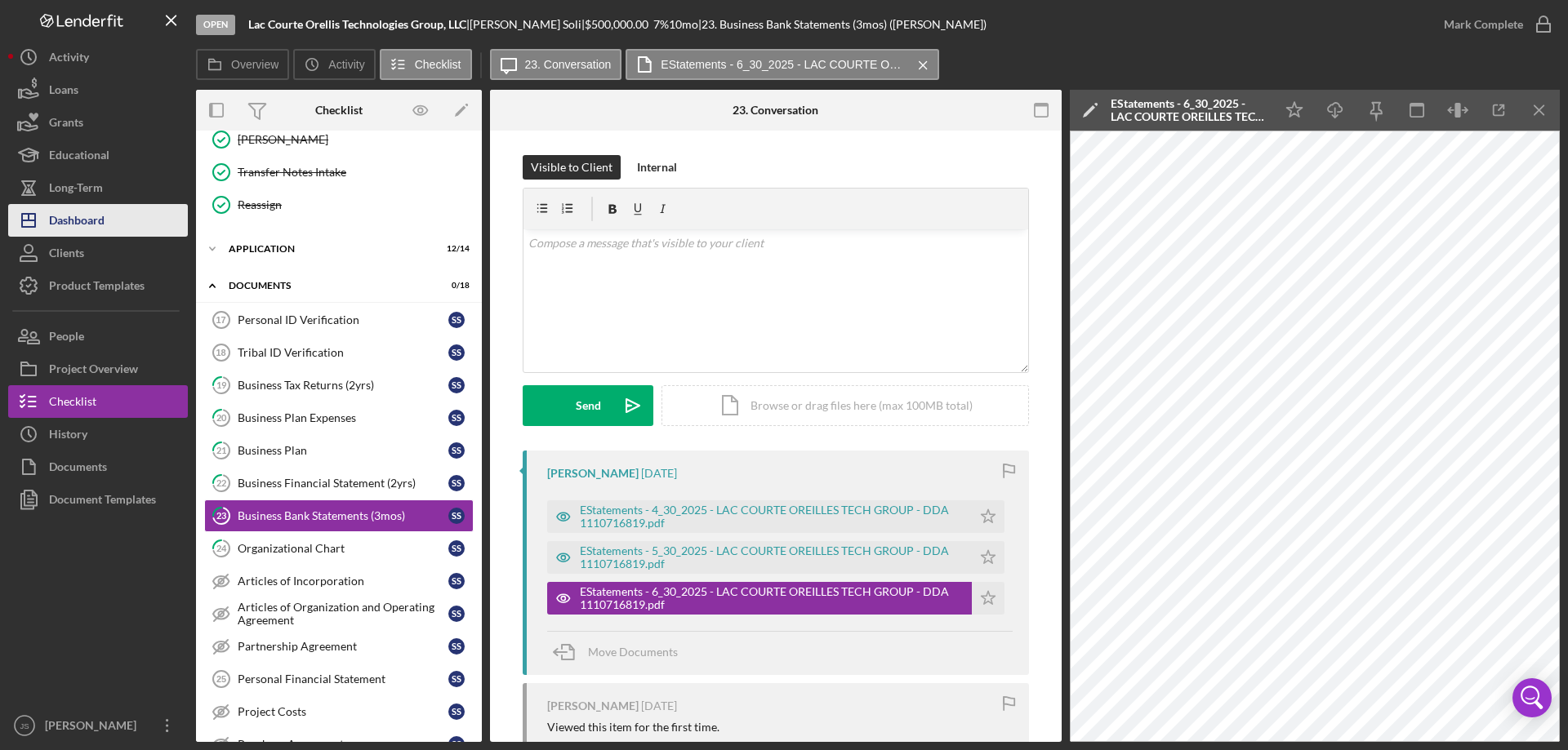
drag, startPoint x: 75, startPoint y: 219, endPoint x: 84, endPoint y: 223, distance: 9.8
click at [75, 219] on div "Dashboard" at bounding box center [77, 222] width 55 height 37
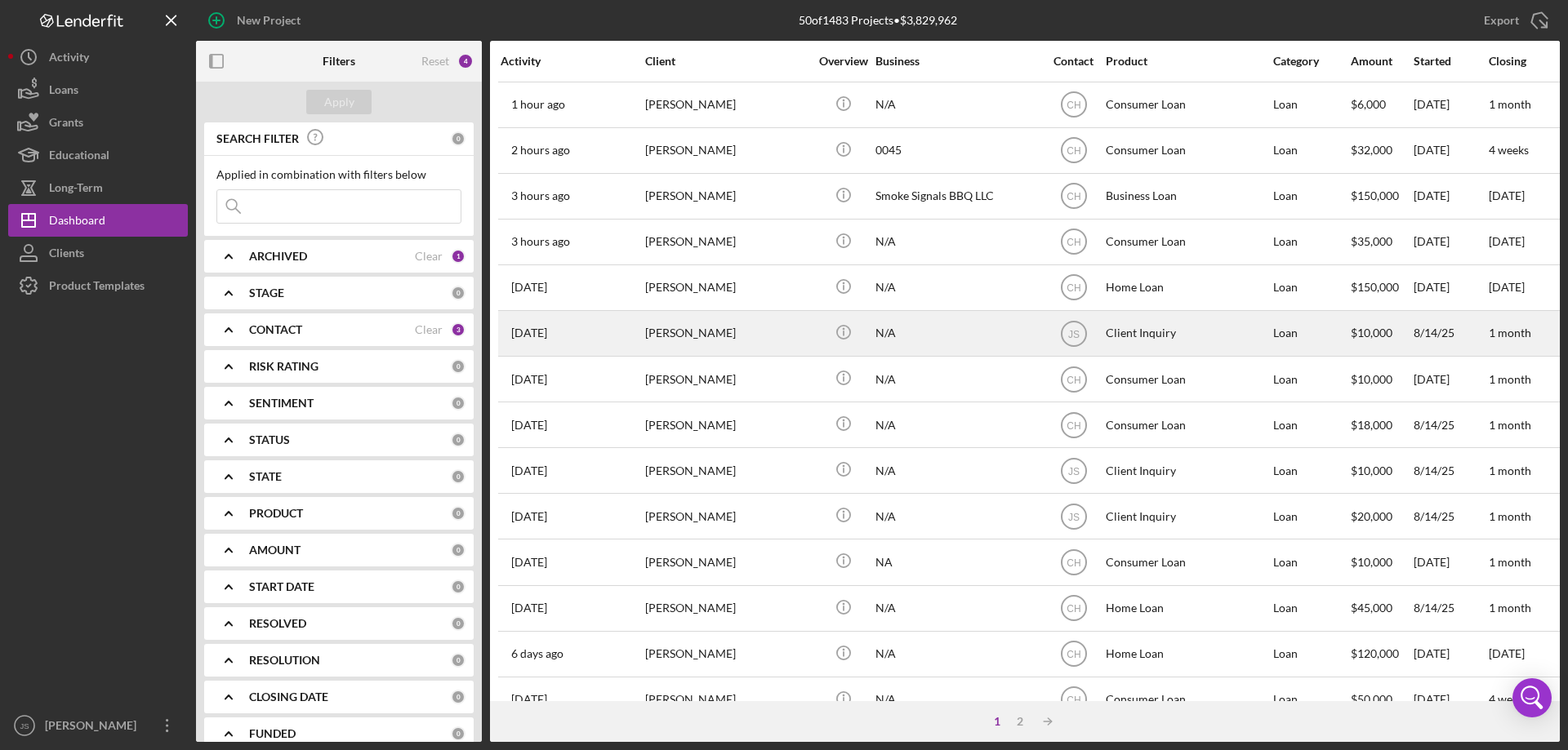
click at [764, 341] on div "[PERSON_NAME]" at bounding box center [727, 333] width 164 height 43
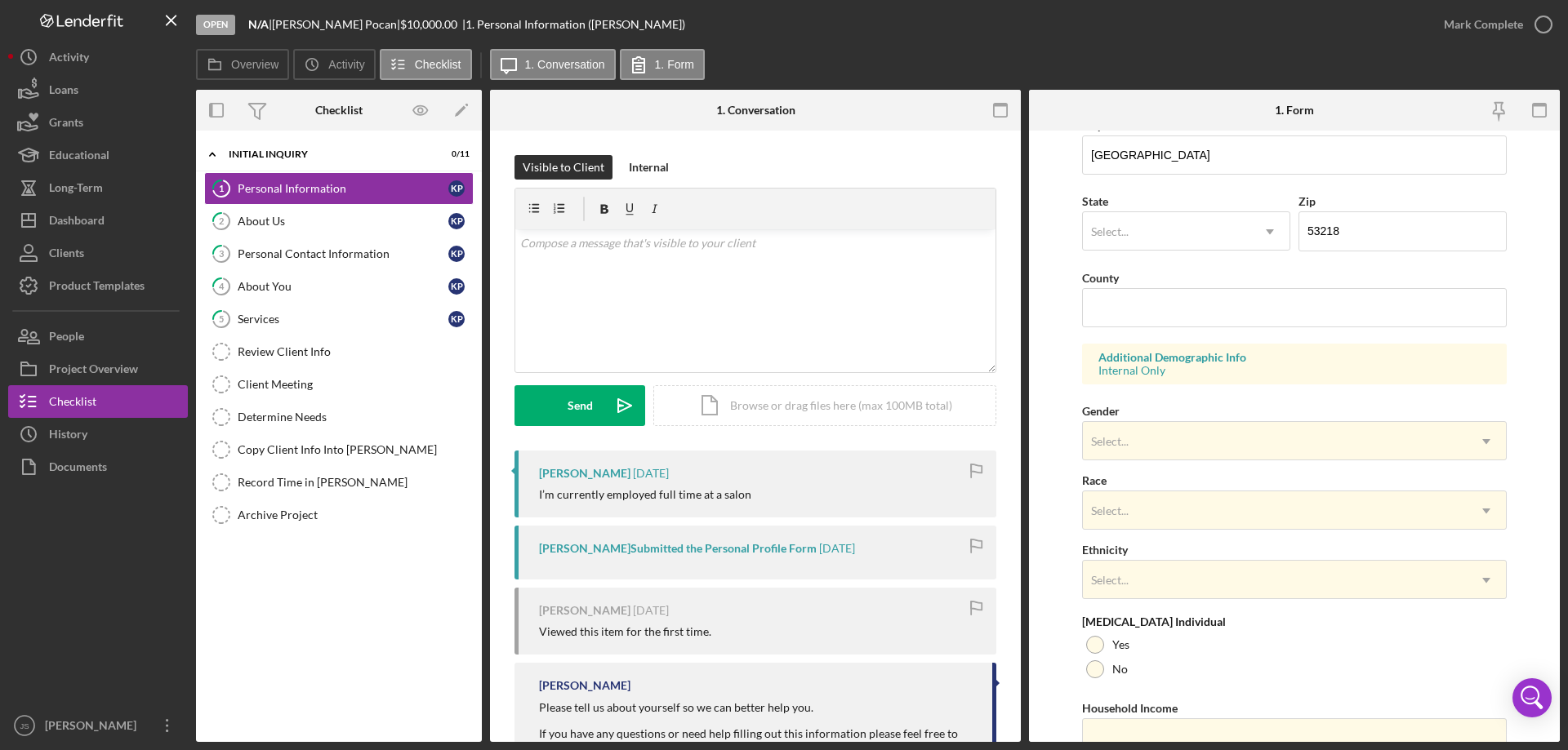
scroll to position [478, 0]
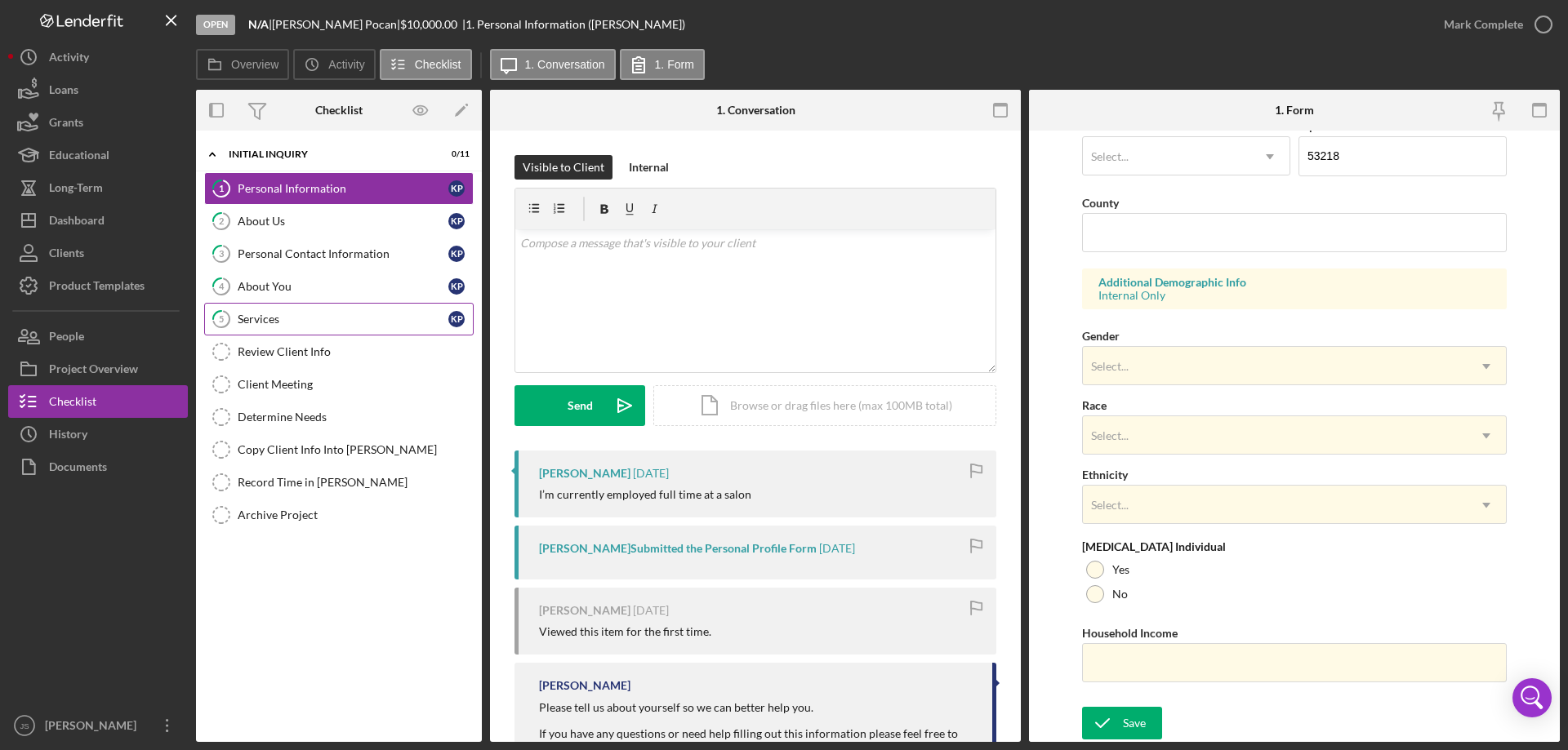
click at [295, 316] on div "Services" at bounding box center [342, 318] width 210 height 13
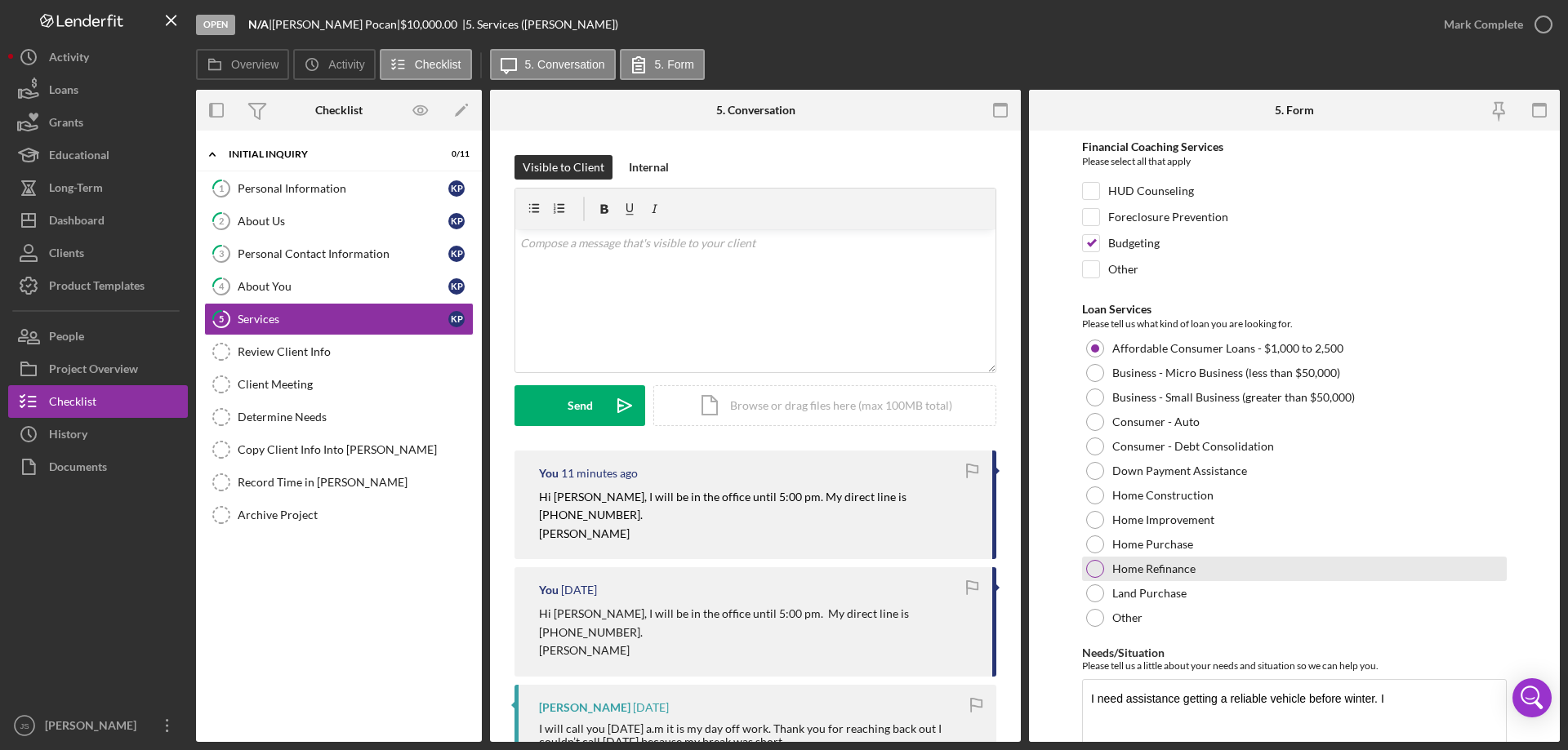
scroll to position [134, 0]
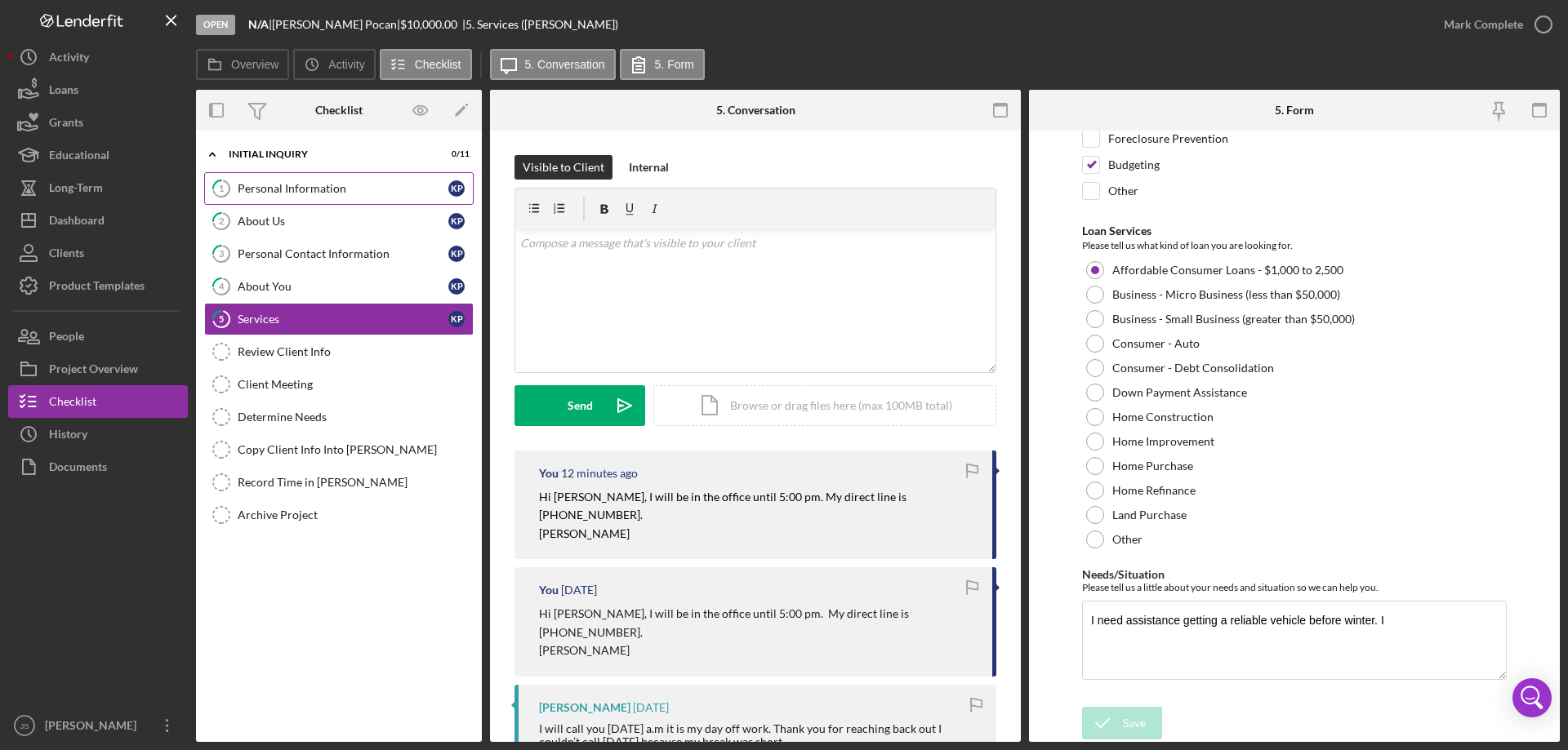
click at [324, 184] on div "Personal Information" at bounding box center [342, 188] width 210 height 13
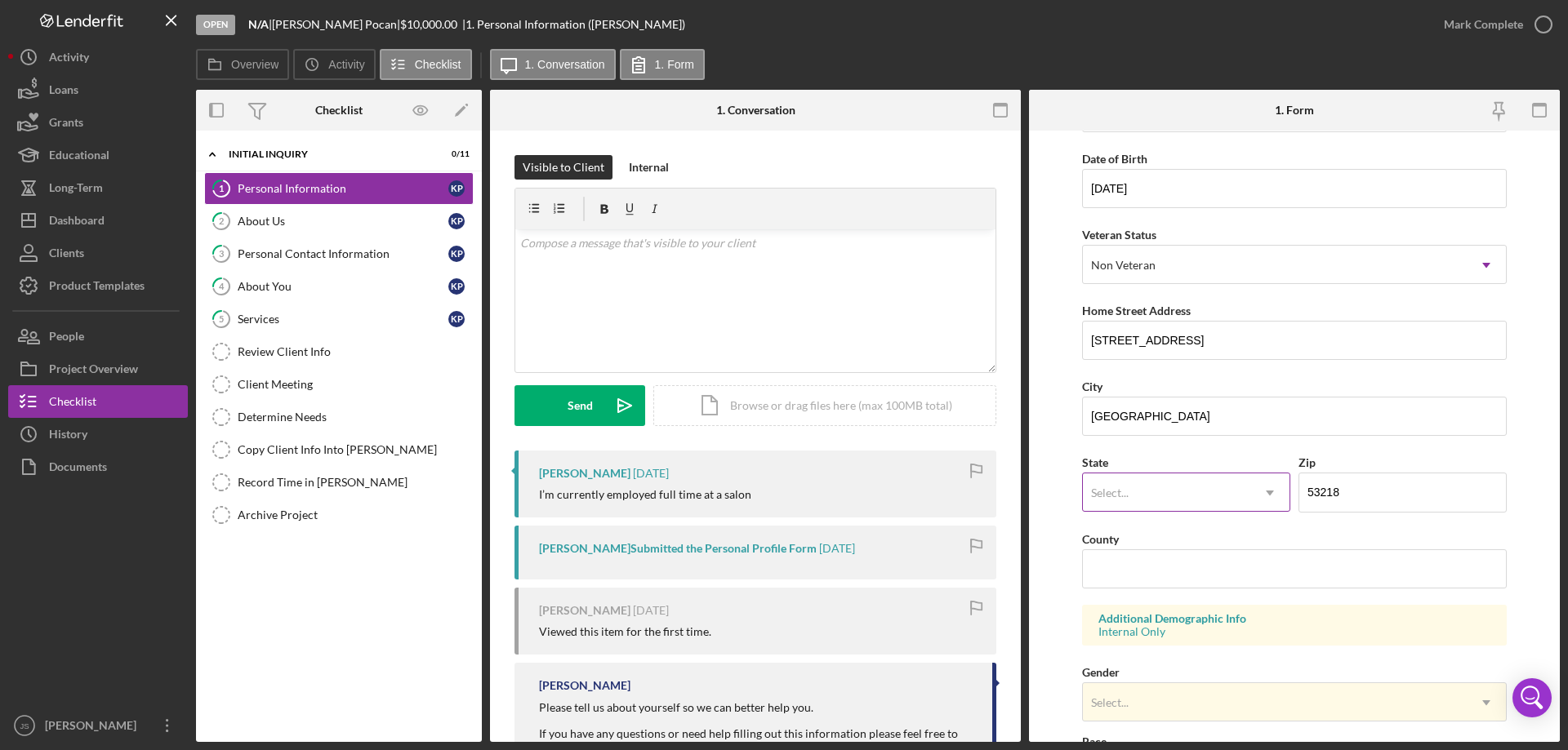
scroll to position [163, 0]
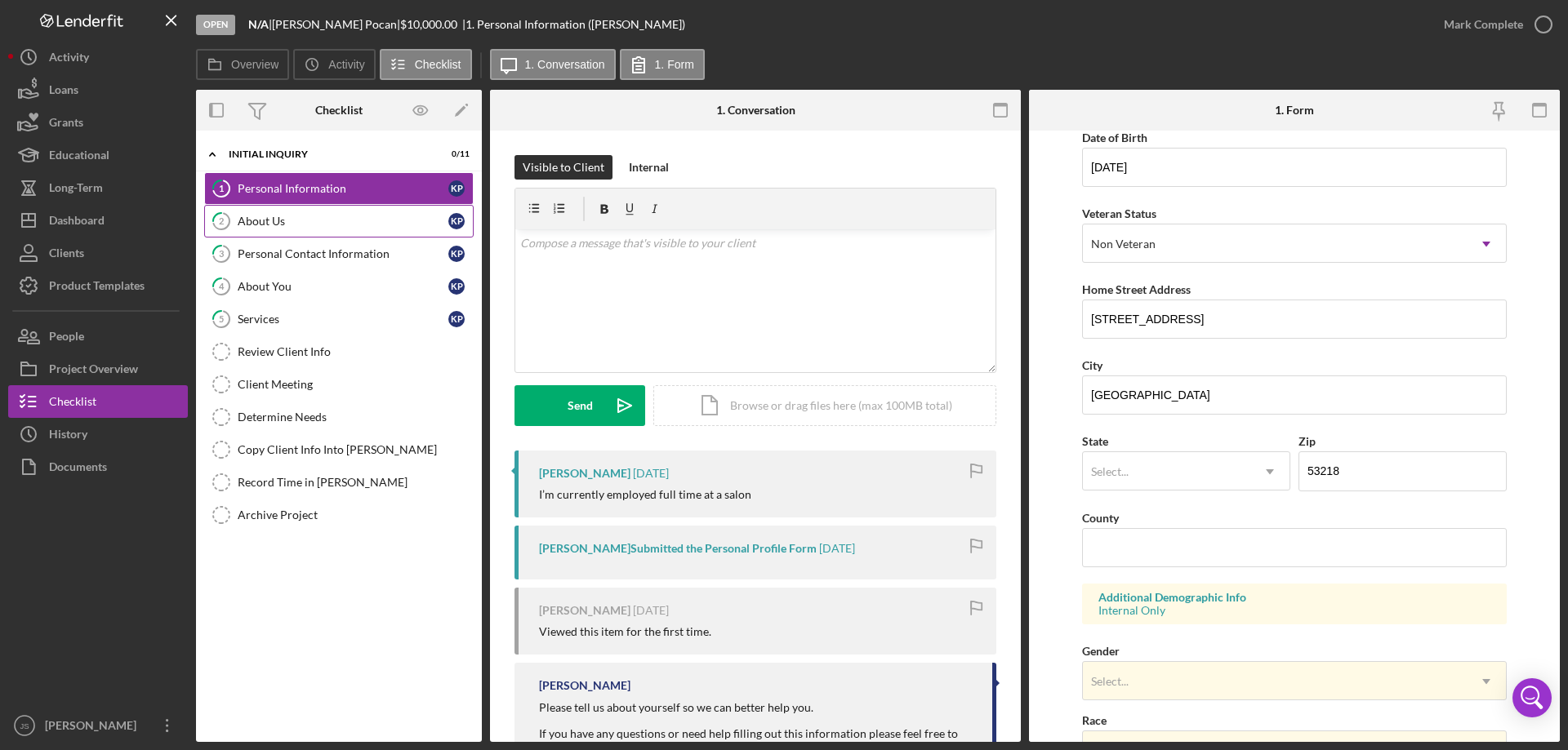
click at [343, 221] on div "About Us" at bounding box center [342, 220] width 210 height 13
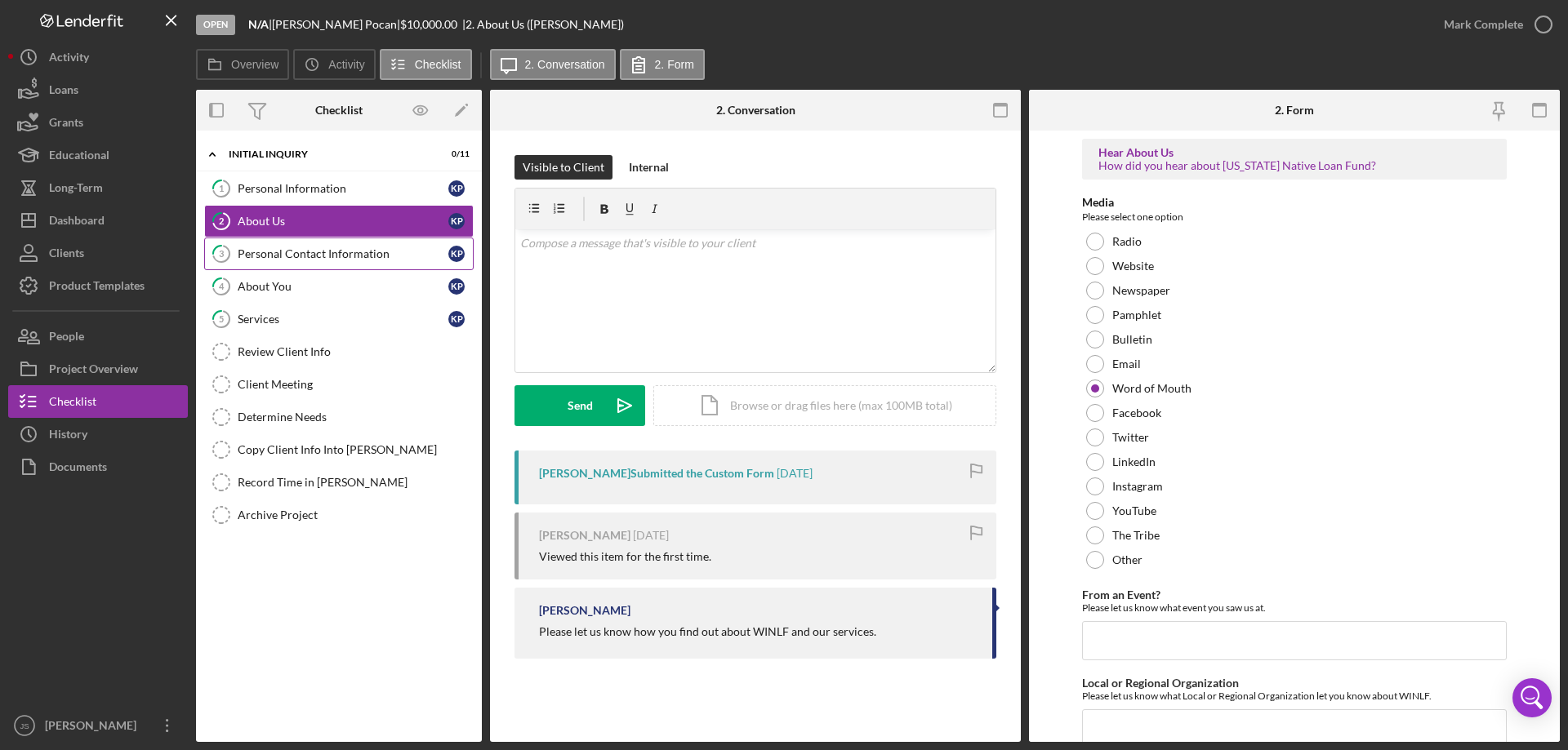
click at [318, 254] on div "Personal Contact Information" at bounding box center [342, 254] width 210 height 13
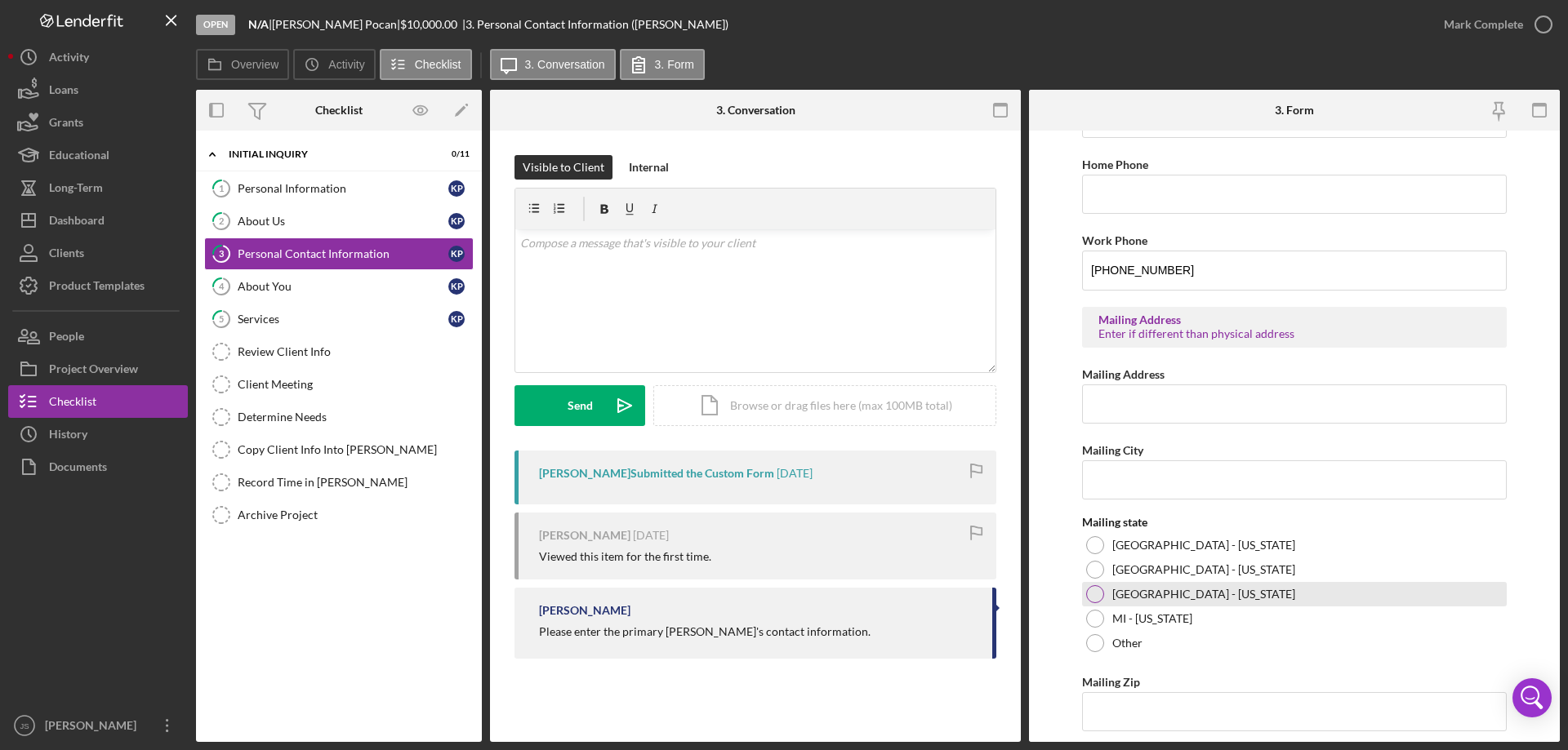
scroll to position [604, 0]
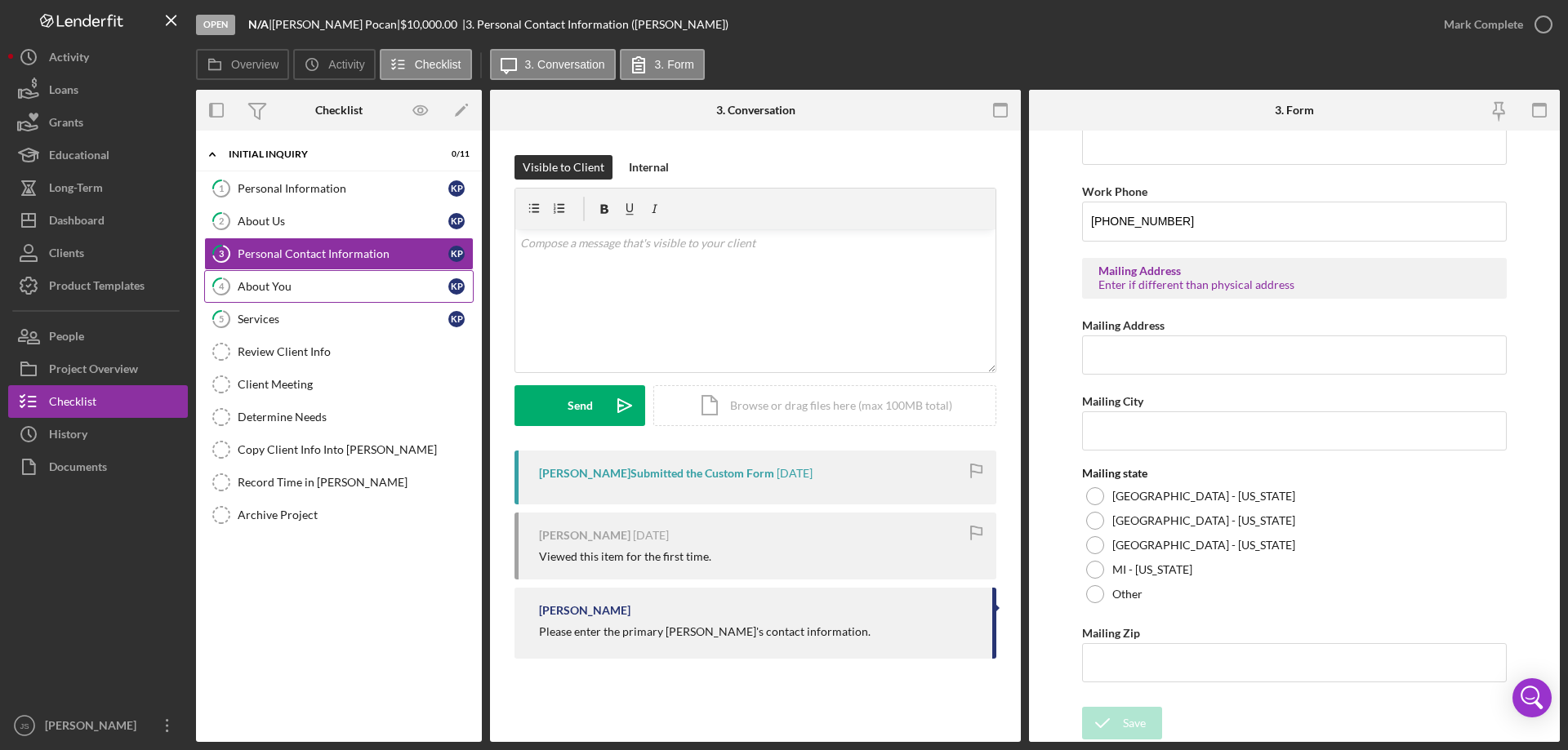
click at [322, 289] on div "About You" at bounding box center [342, 286] width 210 height 13
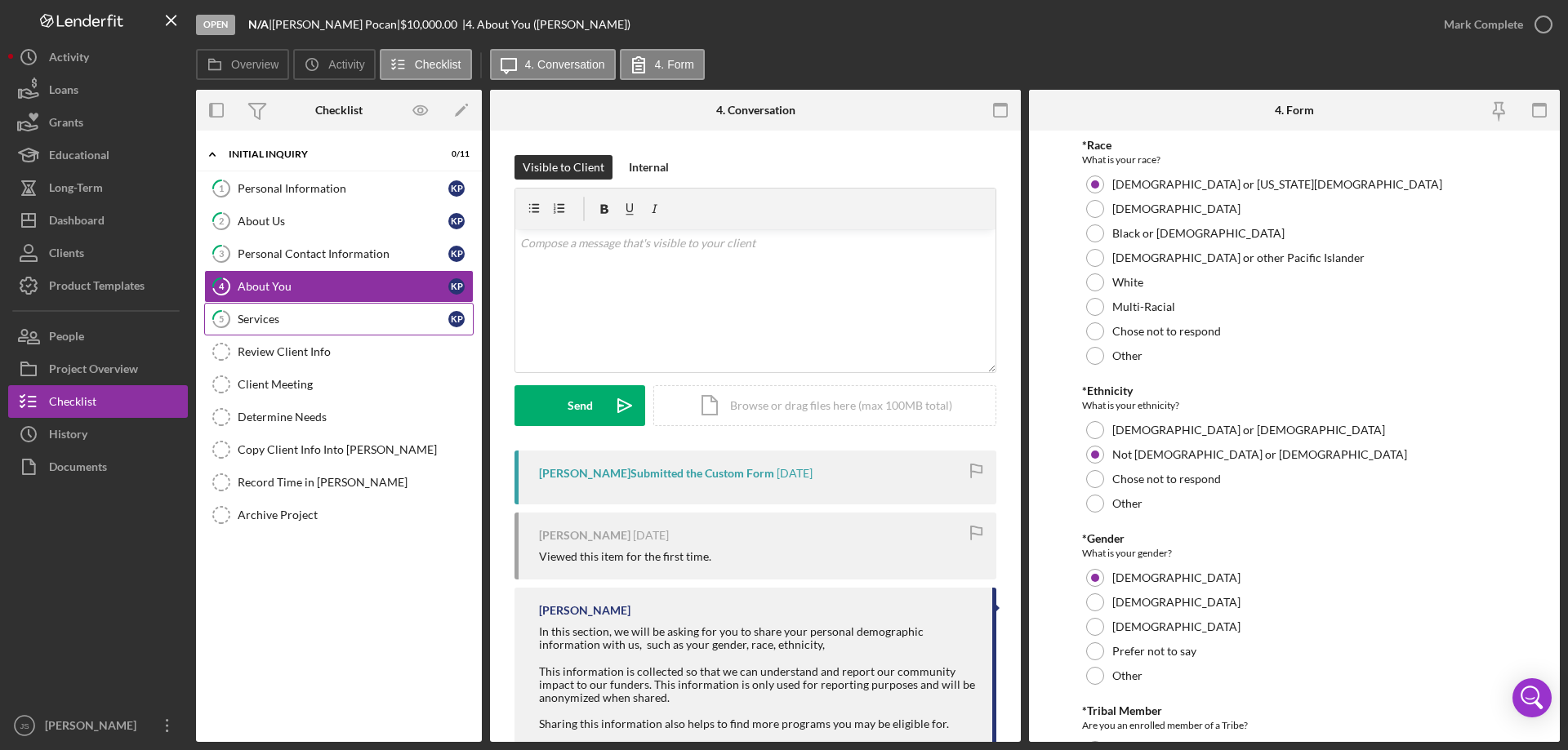
click at [332, 323] on div "Services" at bounding box center [342, 318] width 210 height 13
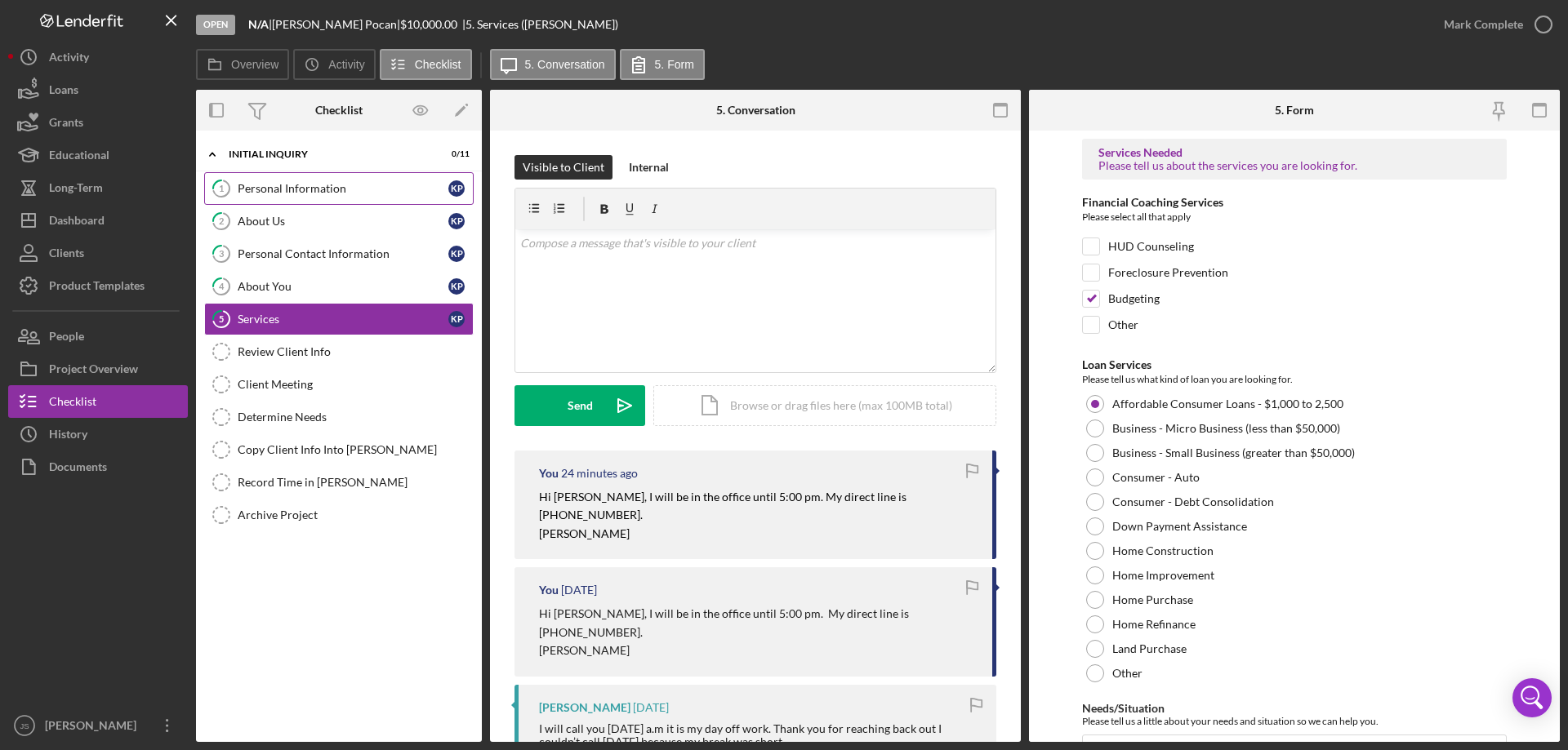
click at [257, 185] on div "Personal Information" at bounding box center [342, 188] width 210 height 13
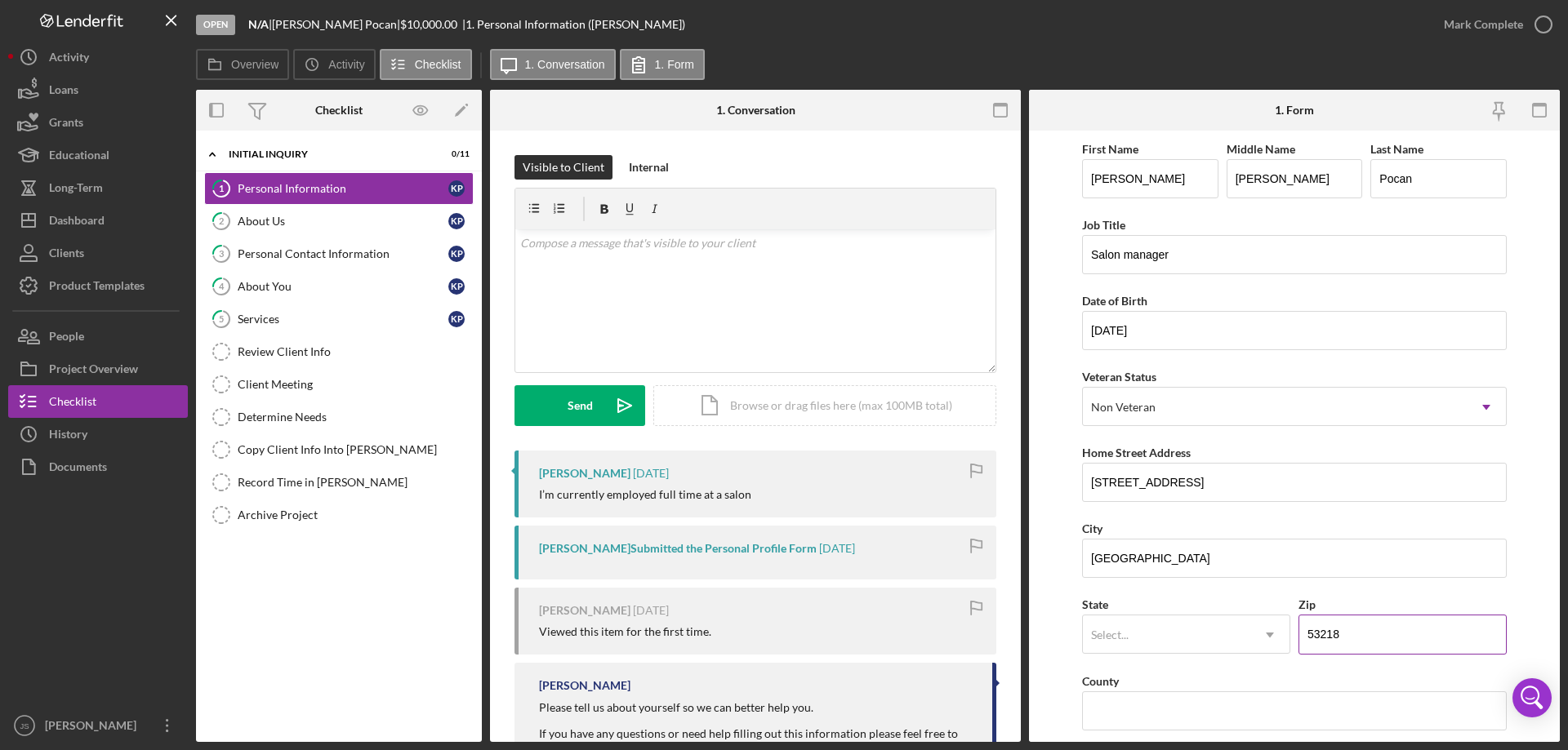
scroll to position [163, 0]
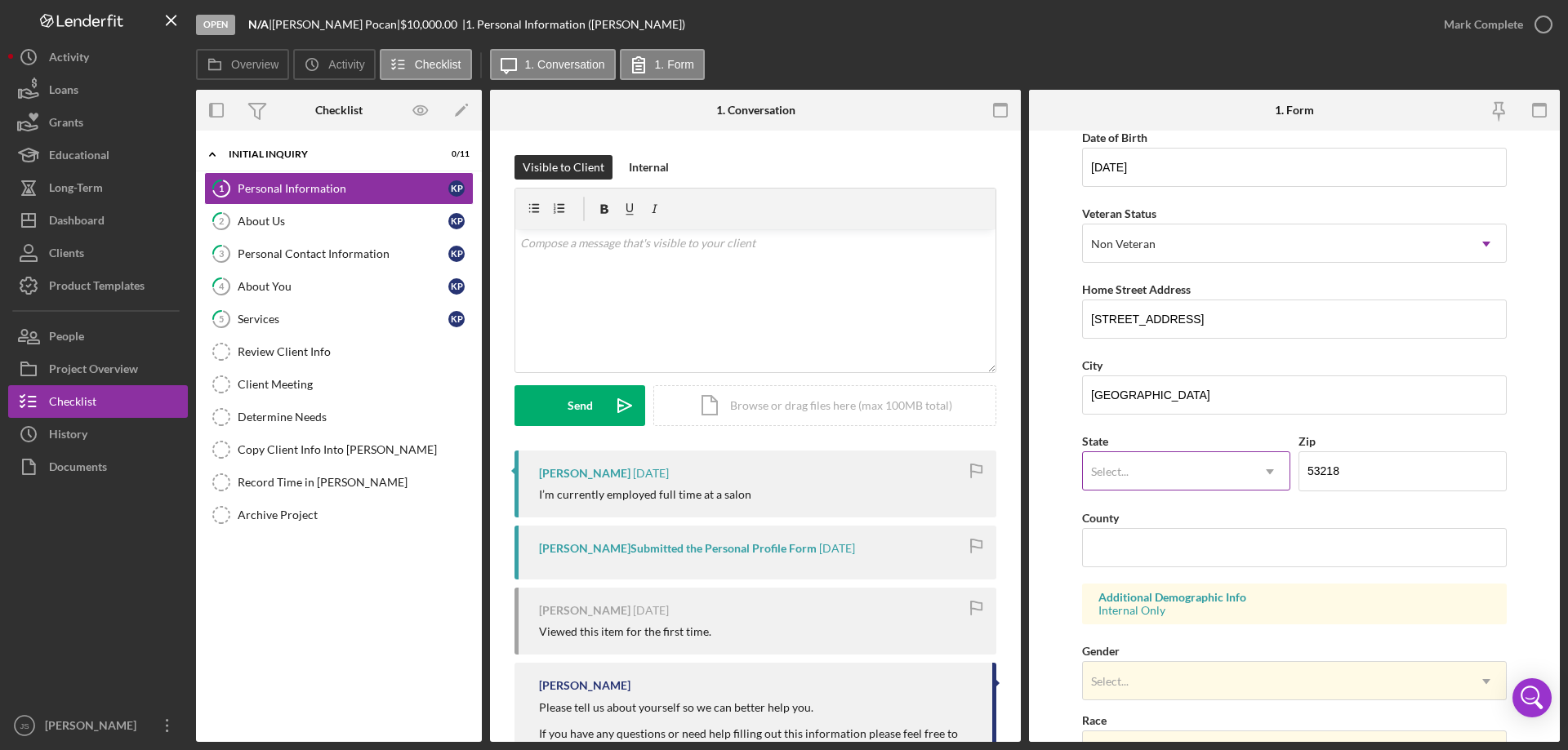
click at [1174, 469] on div "Select..." at bounding box center [1166, 472] width 168 height 37
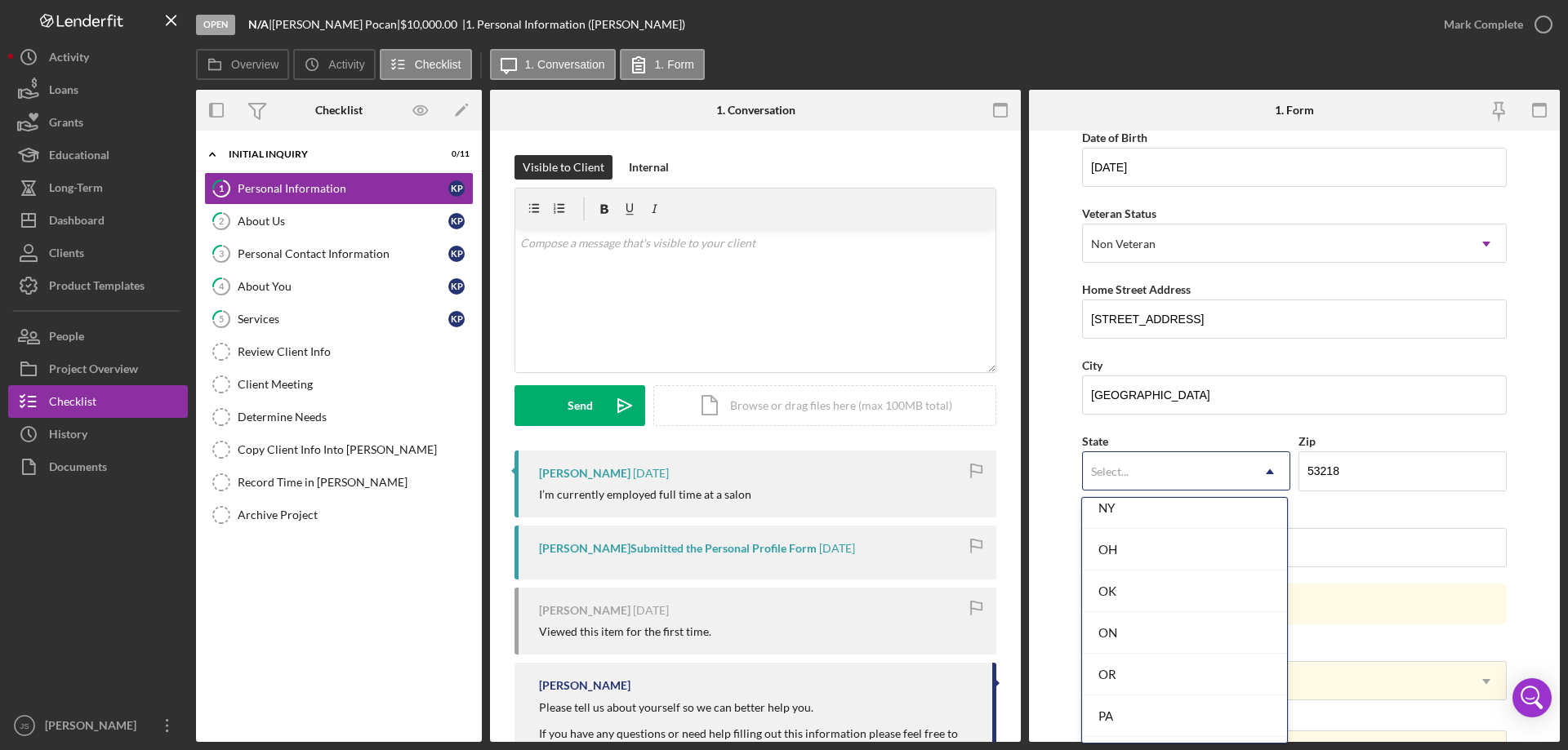
scroll to position [2919, 0]
click at [1119, 598] on div "WI" at bounding box center [1184, 597] width 205 height 42
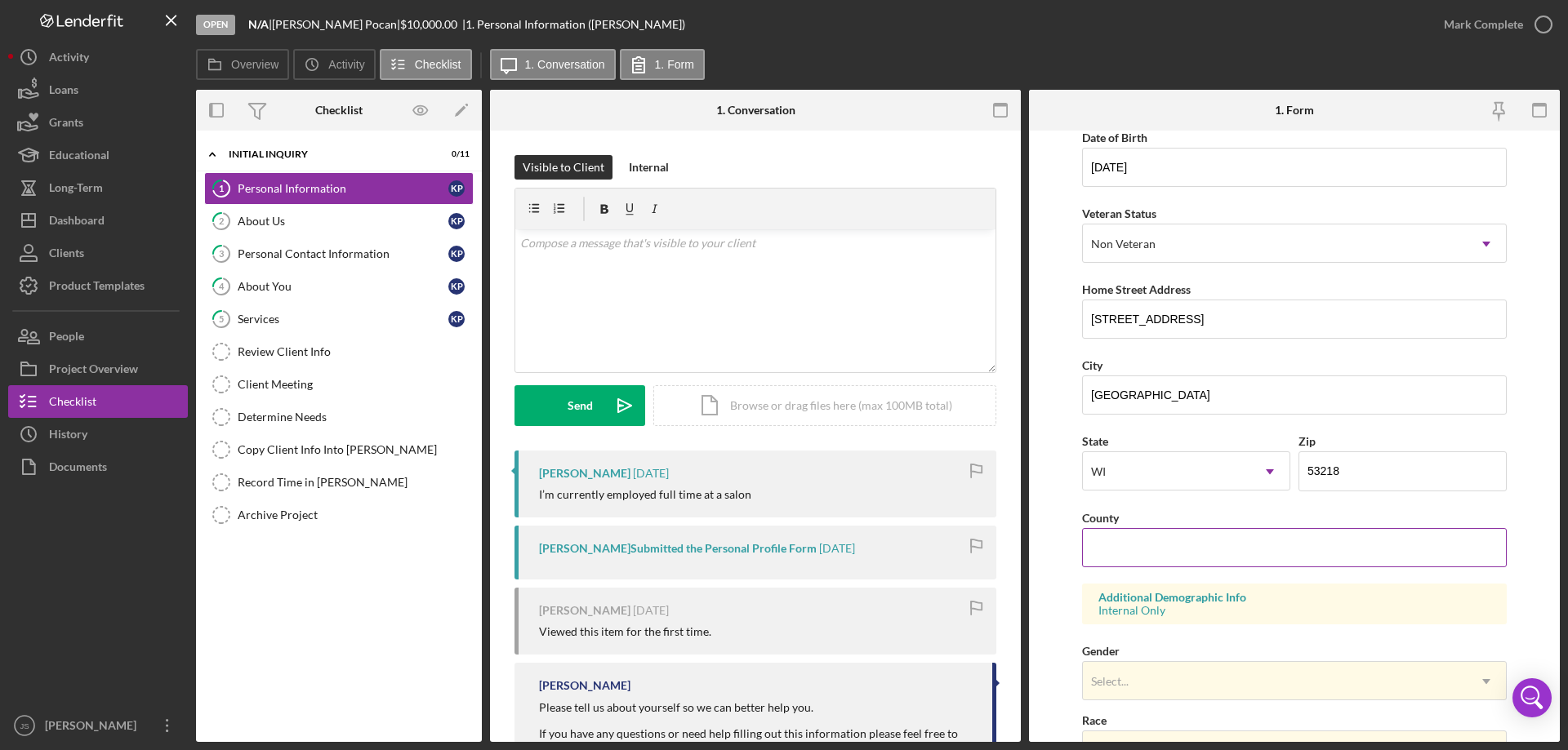
click at [1151, 557] on input "County" at bounding box center [1294, 547] width 425 height 39
type input "Milwaukee"
click at [1154, 680] on div "Select..." at bounding box center [1274, 682] width 384 height 37
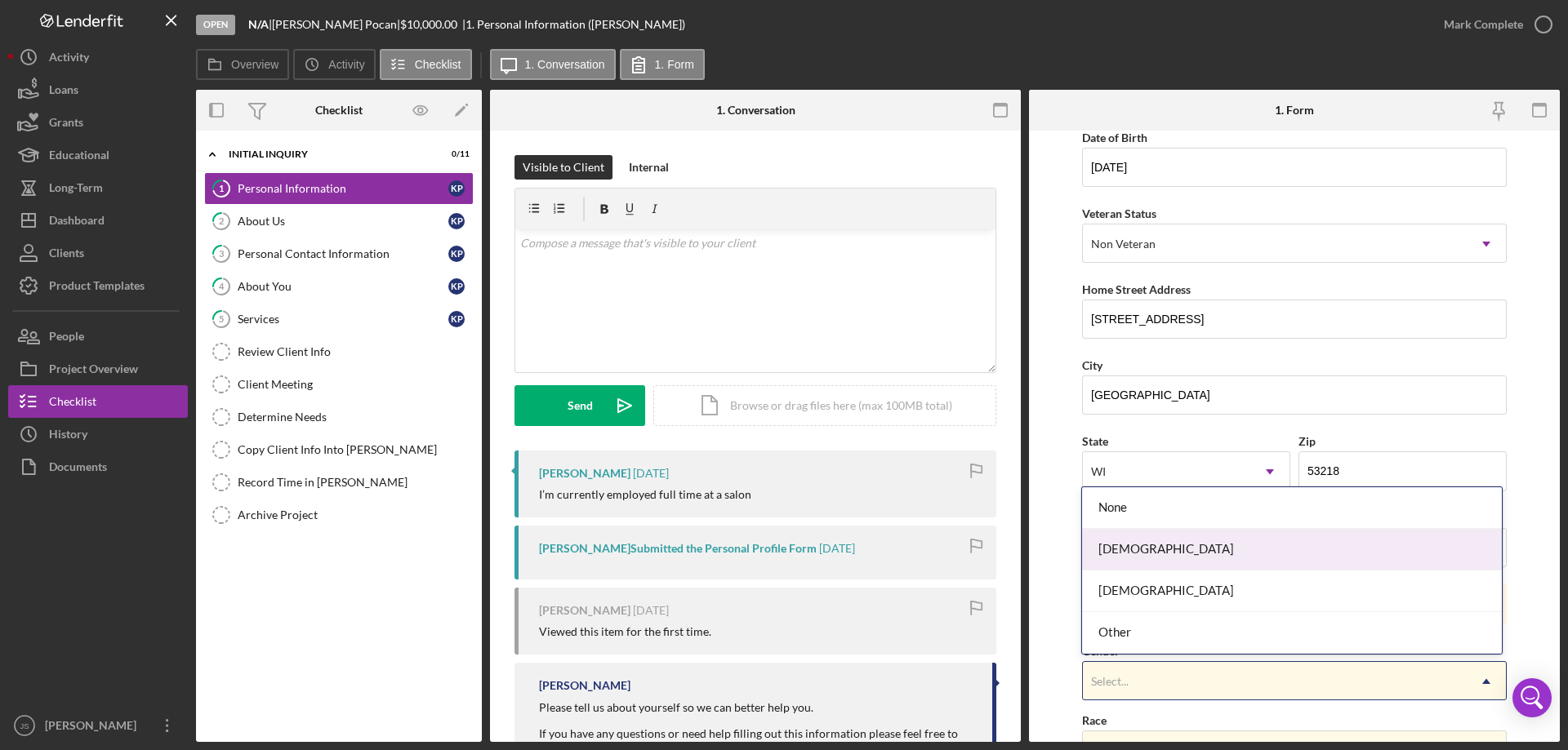
drag, startPoint x: 1137, startPoint y: 554, endPoint x: 1229, endPoint y: 541, distance: 92.9
click at [1150, 554] on div "[DEMOGRAPHIC_DATA]" at bounding box center [1291, 549] width 419 height 42
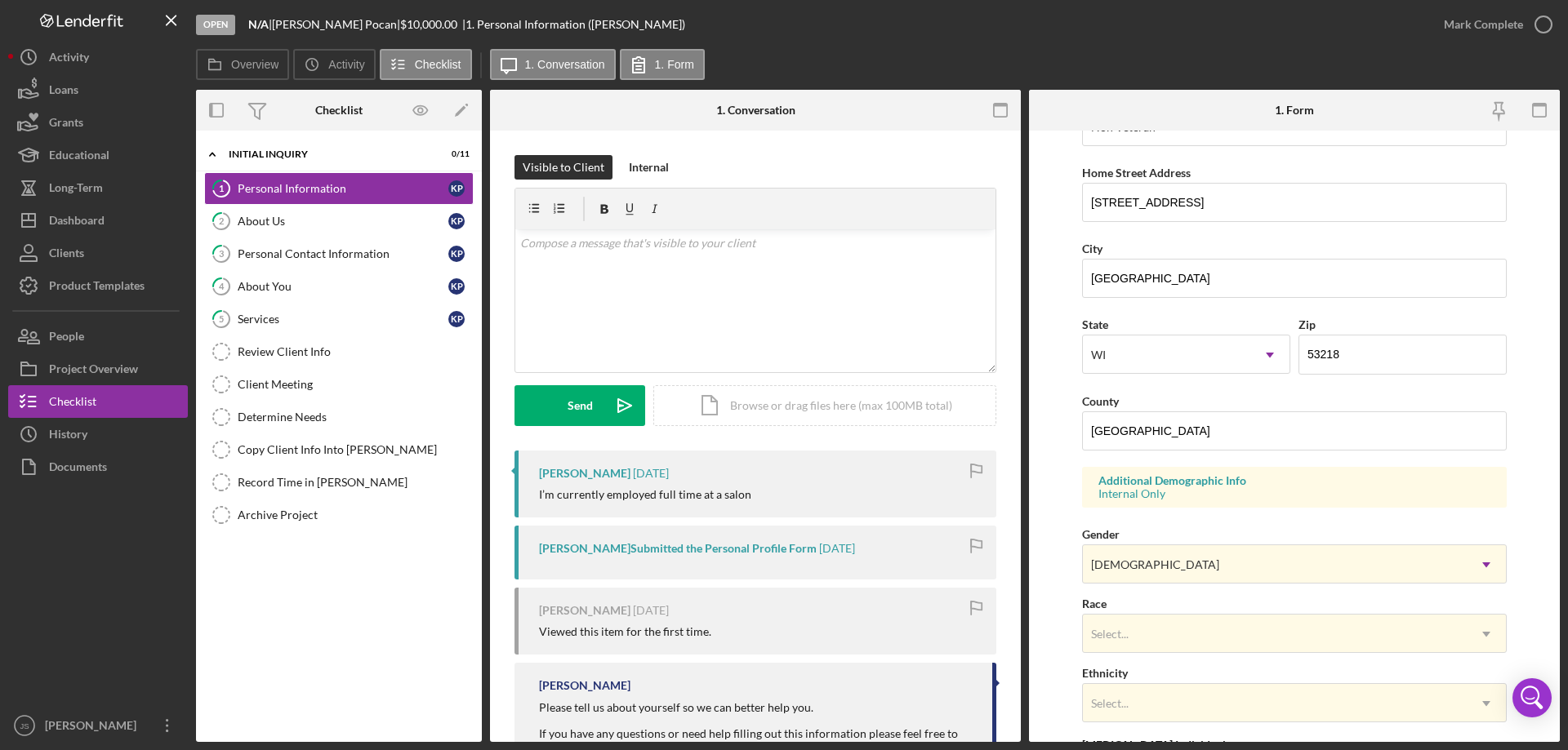
scroll to position [478, 0]
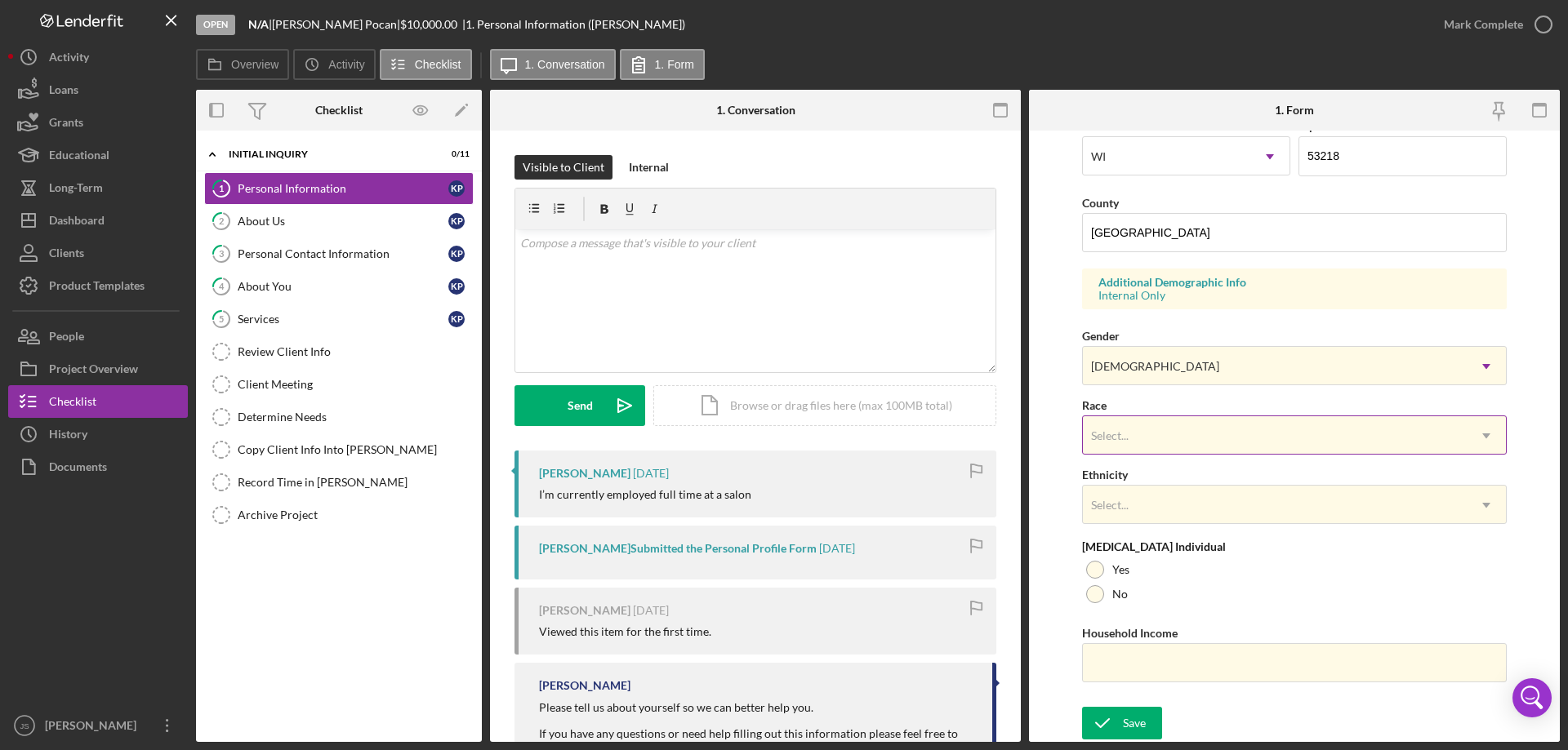
click at [1208, 425] on div "Select..." at bounding box center [1274, 436] width 384 height 37
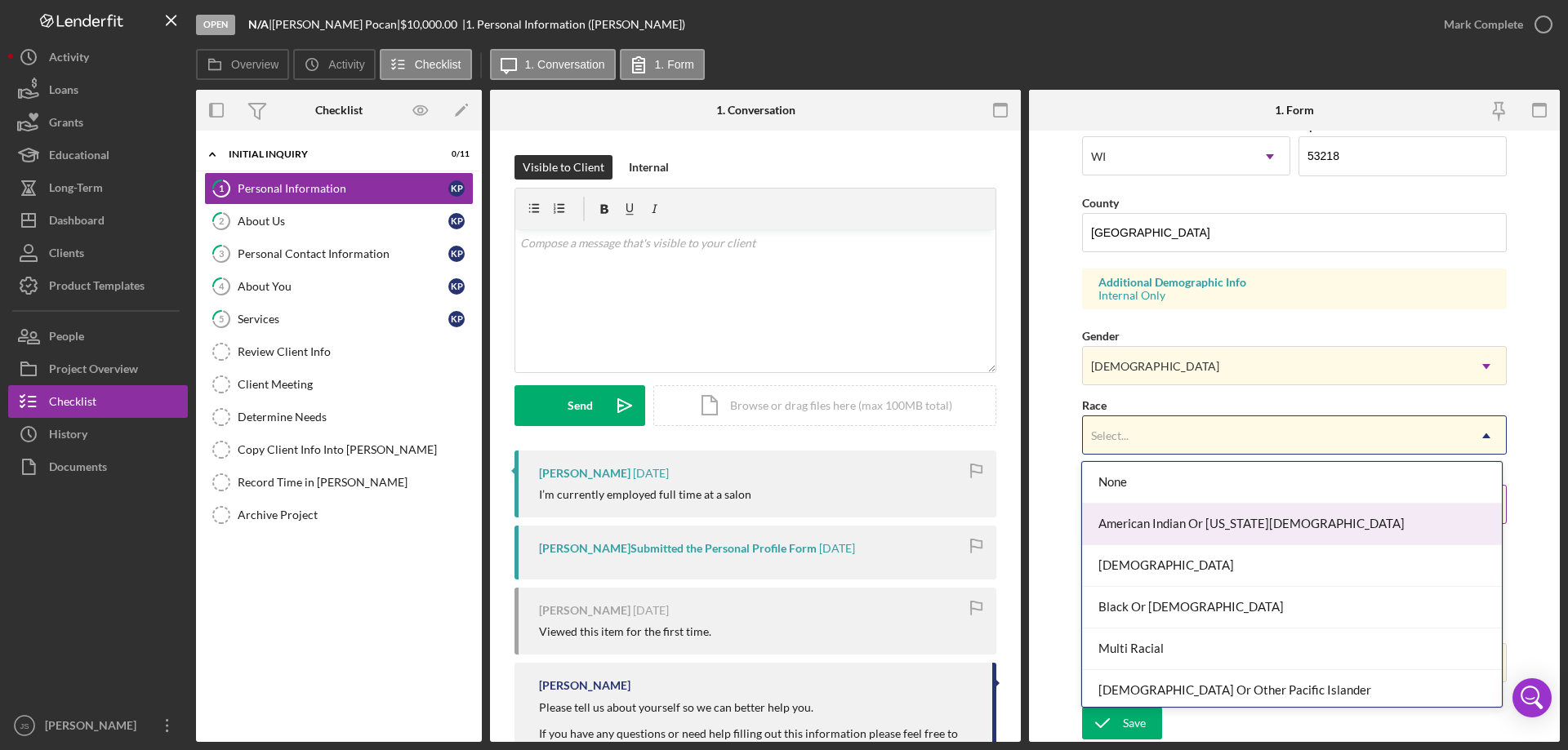
click at [1194, 521] on div "American Indian Or [US_STATE][DEMOGRAPHIC_DATA]" at bounding box center [1291, 524] width 419 height 42
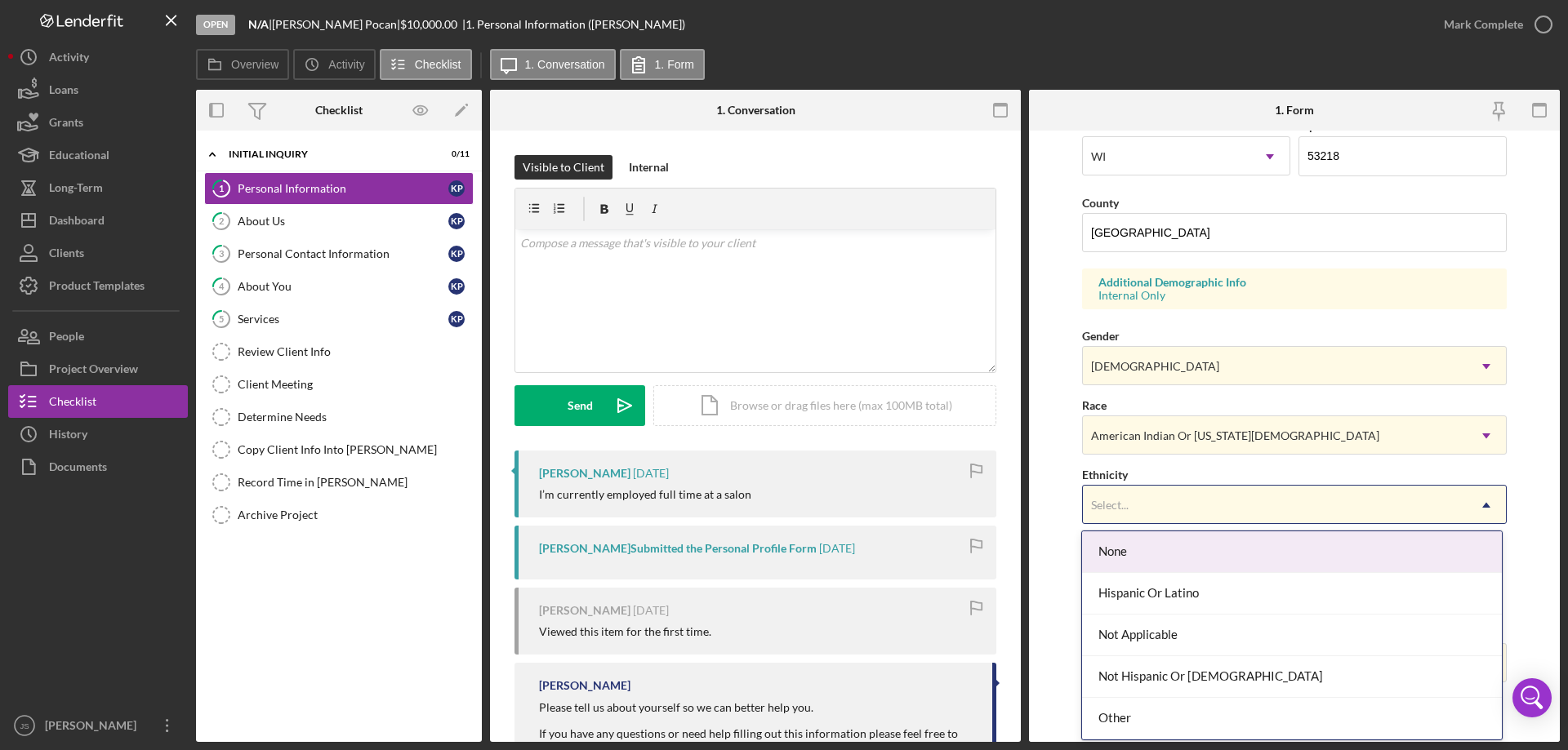
click at [1229, 502] on div "Select..." at bounding box center [1274, 505] width 384 height 37
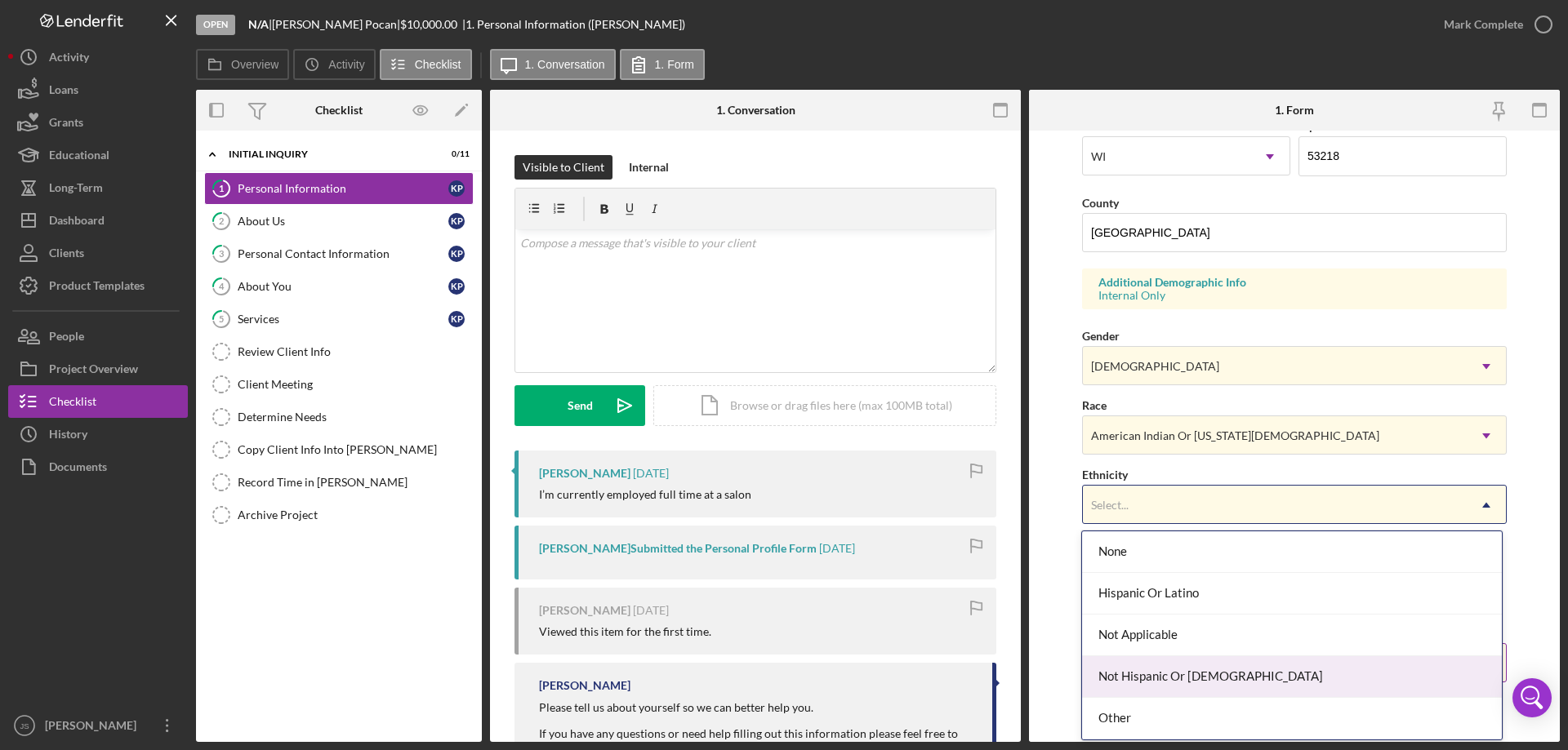
click at [1246, 682] on div "Not Hispanic Or [DEMOGRAPHIC_DATA]" at bounding box center [1291, 677] width 419 height 42
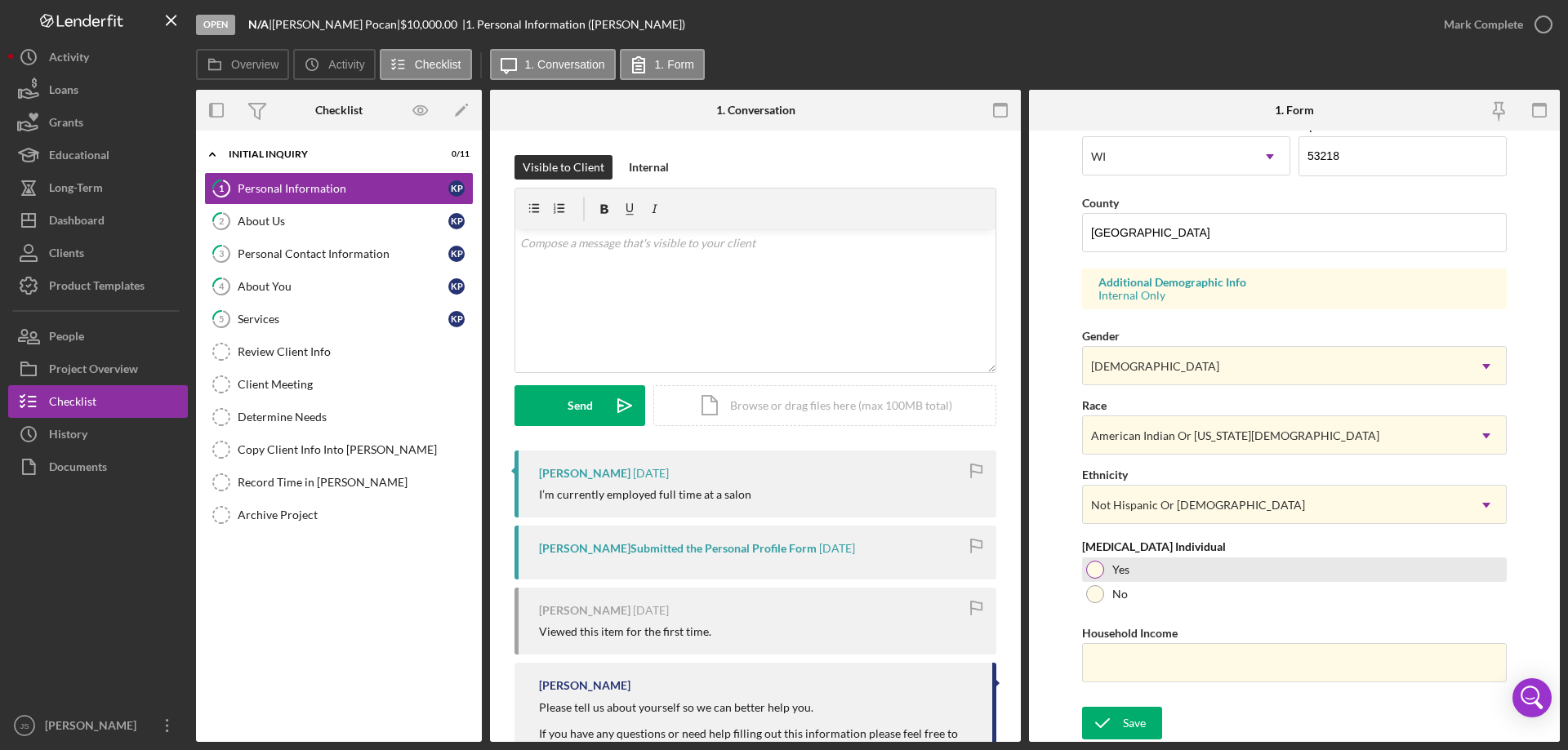
click at [1092, 570] on div at bounding box center [1094, 570] width 18 height 18
click at [1101, 669] on input "Household Income" at bounding box center [1294, 663] width 425 height 39
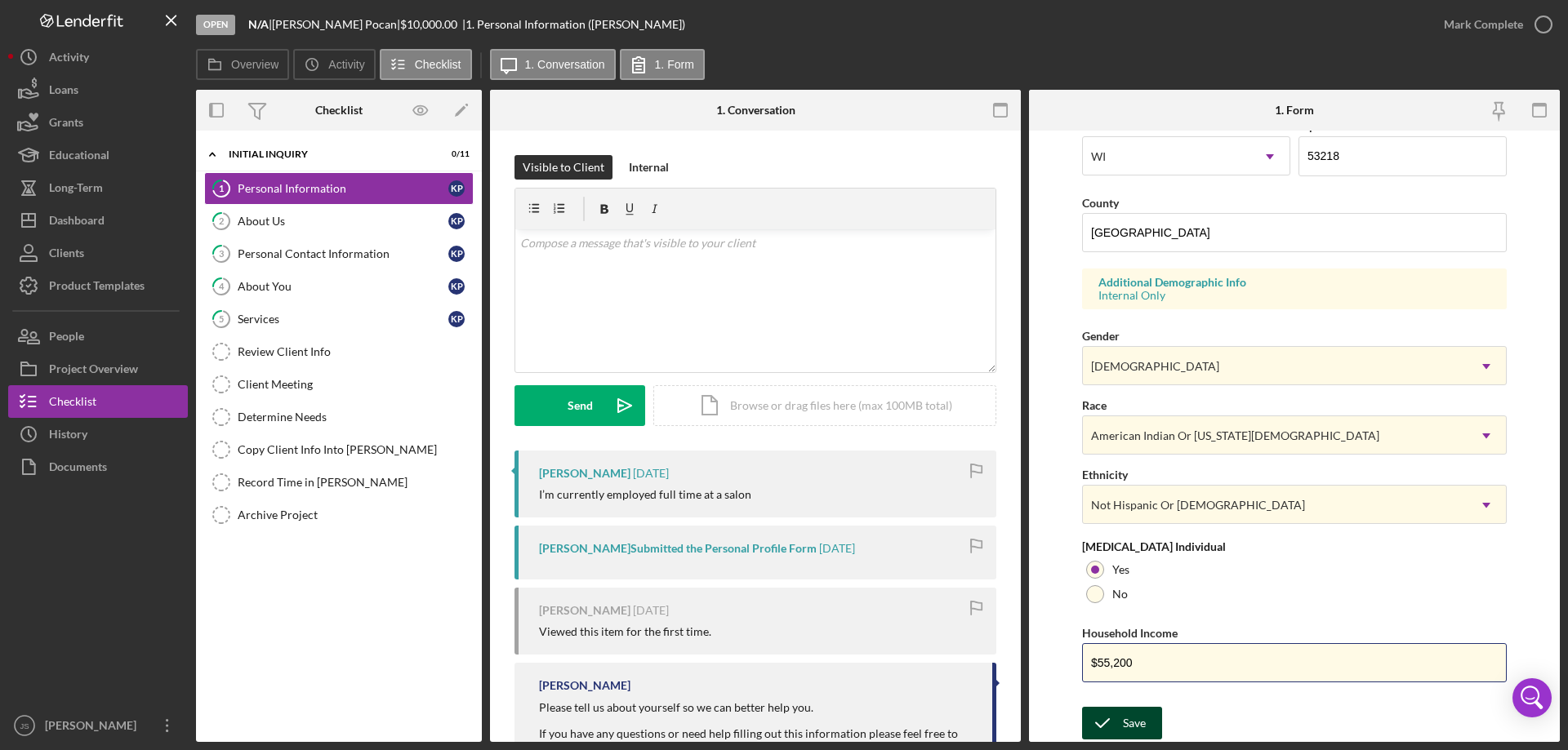
type input "$55,200"
click at [1112, 721] on icon "submit" at bounding box center [1102, 724] width 41 height 41
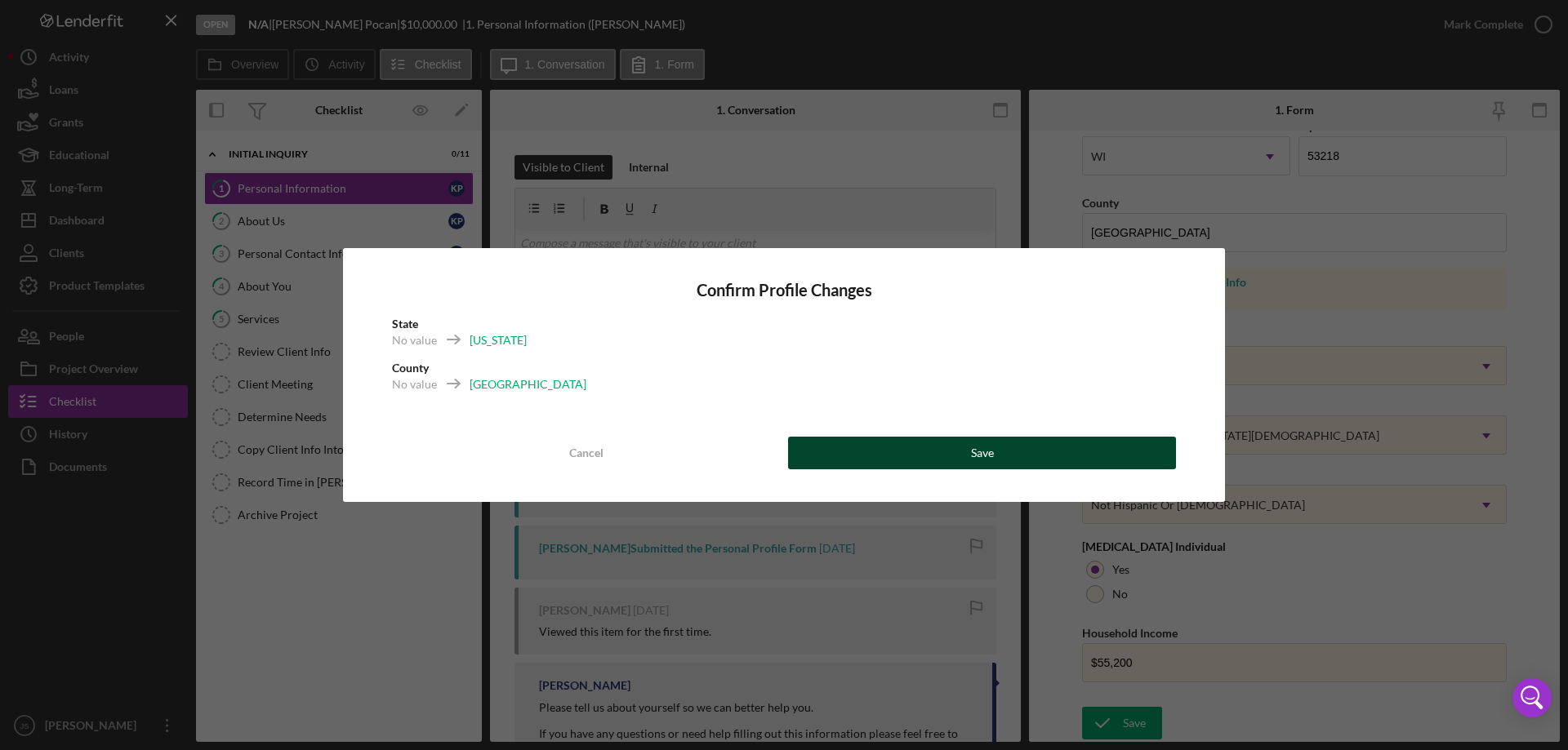
click at [978, 457] on div "Save" at bounding box center [982, 453] width 23 height 32
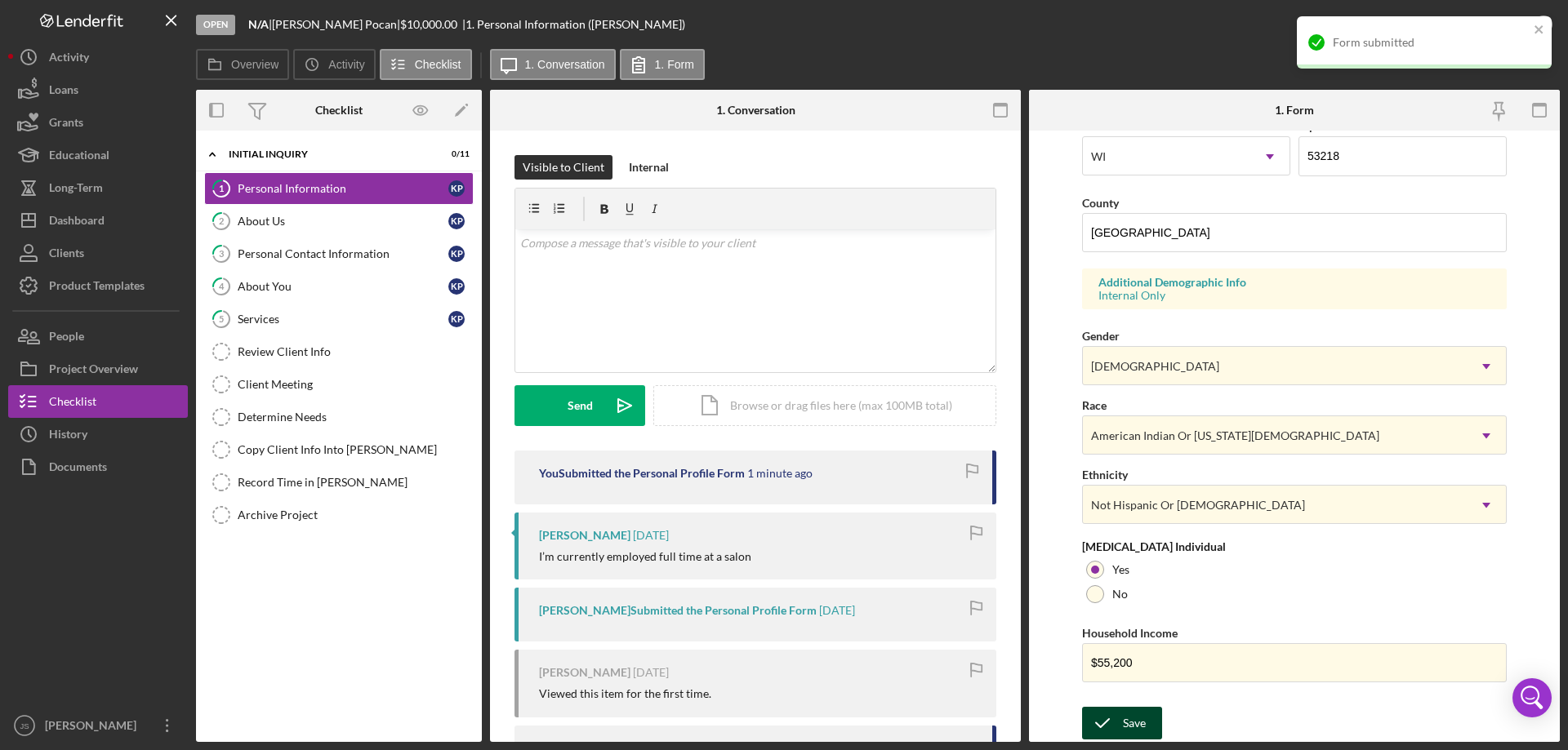
click at [1130, 729] on div "Save" at bounding box center [1134, 723] width 23 height 32
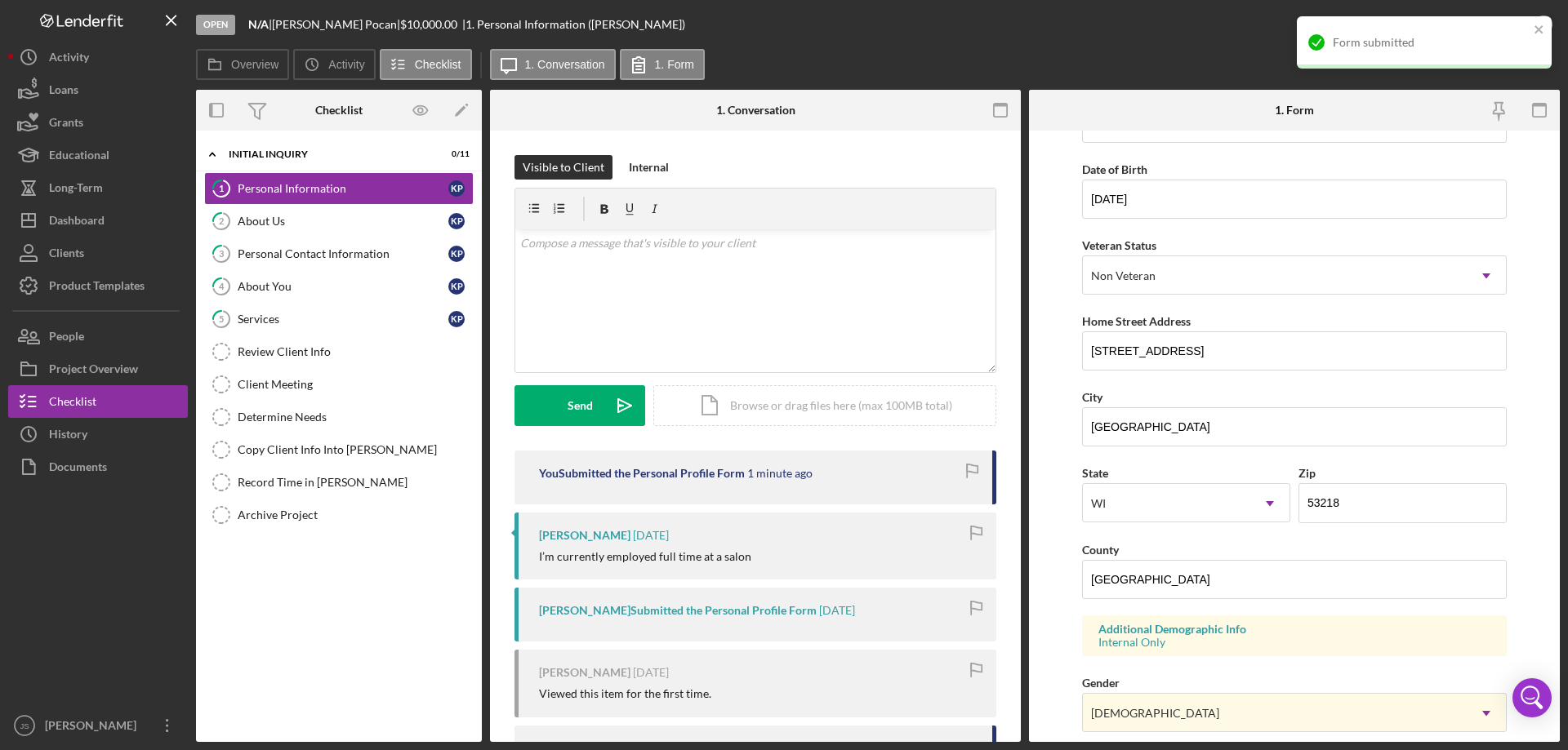
scroll to position [0, 0]
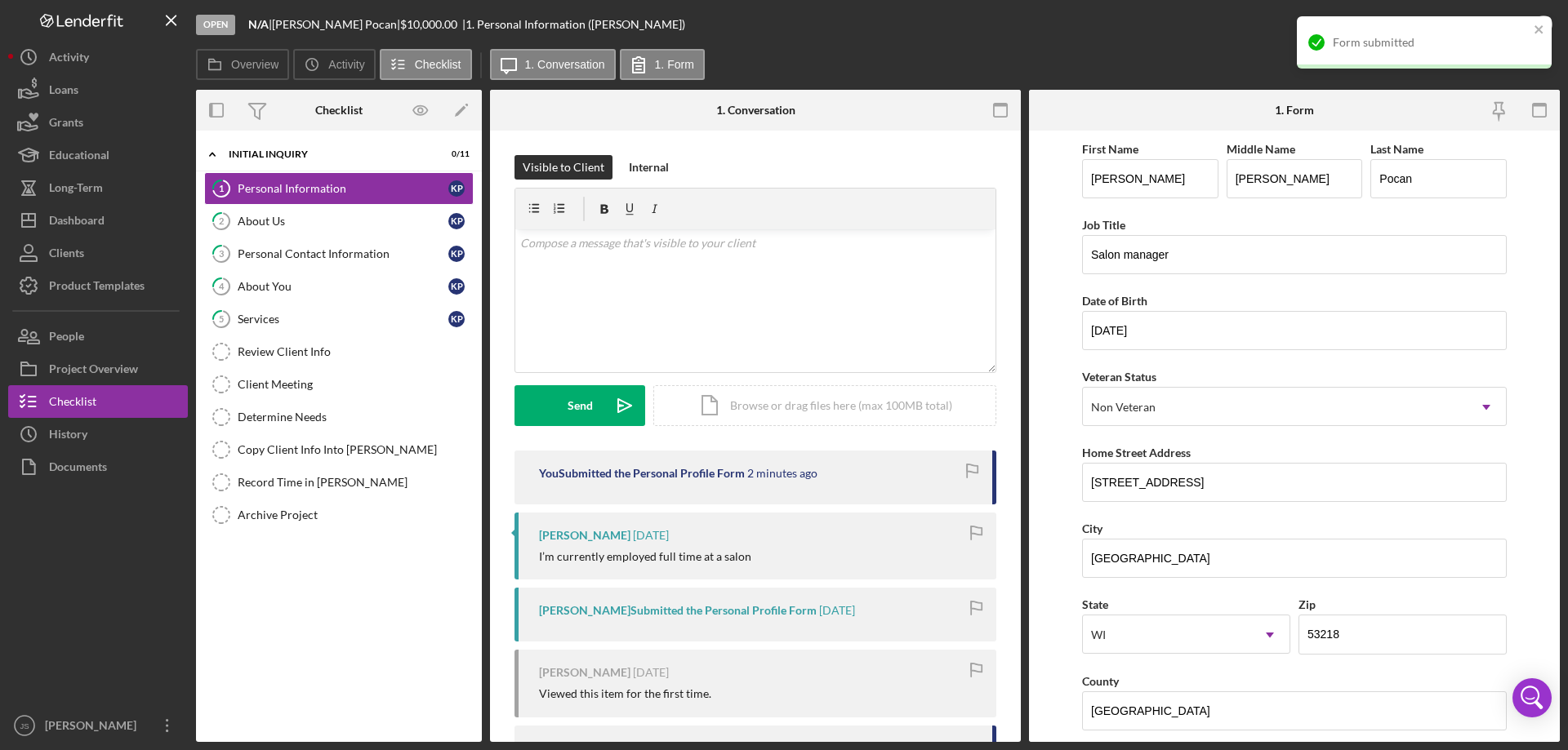
click at [1203, 41] on div "Open N/A | Kari Pocan | $10,000.00 | 1. Personal Information (Kari P.)" at bounding box center [812, 25] width 1232 height 49
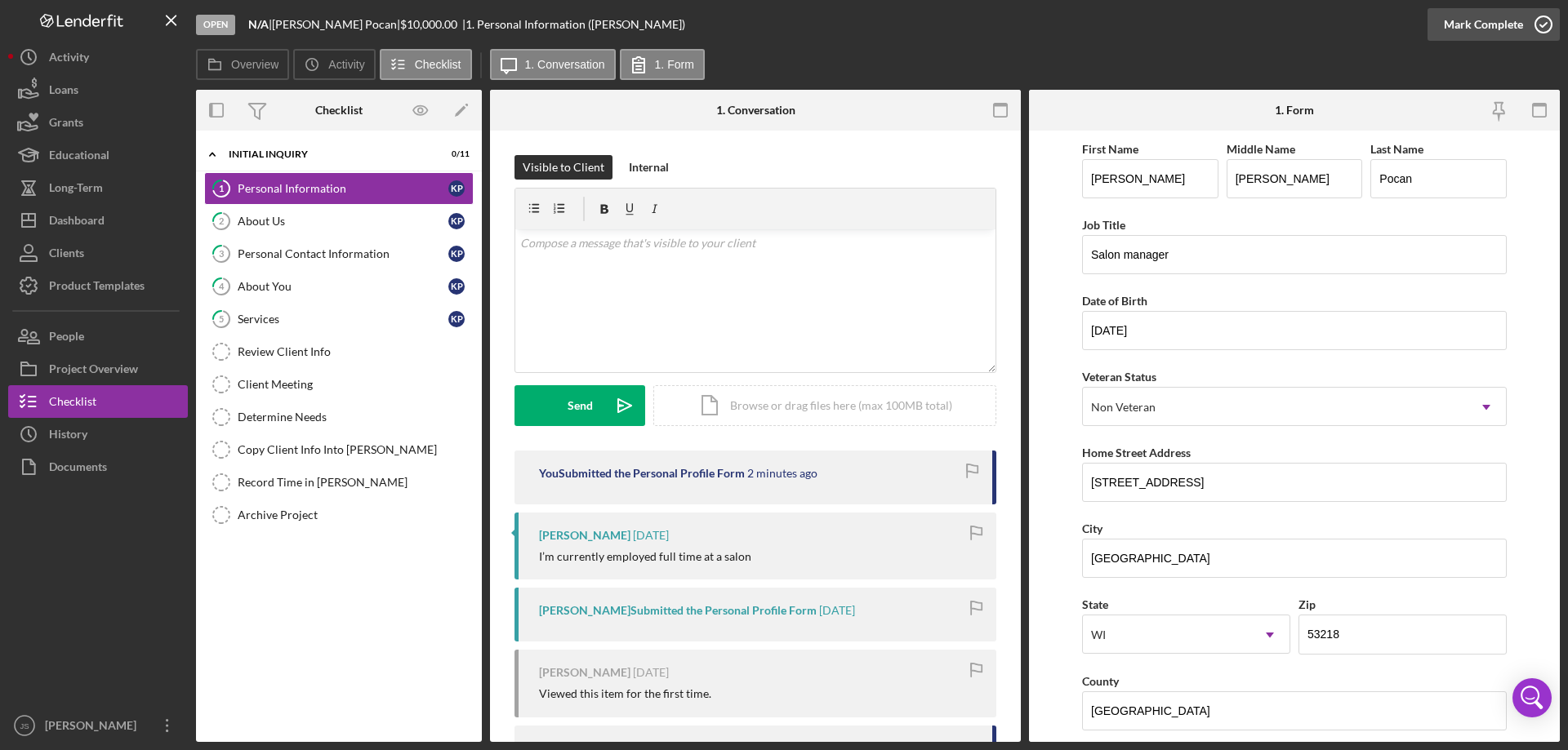
click at [1546, 24] on icon "button" at bounding box center [1543, 25] width 41 height 41
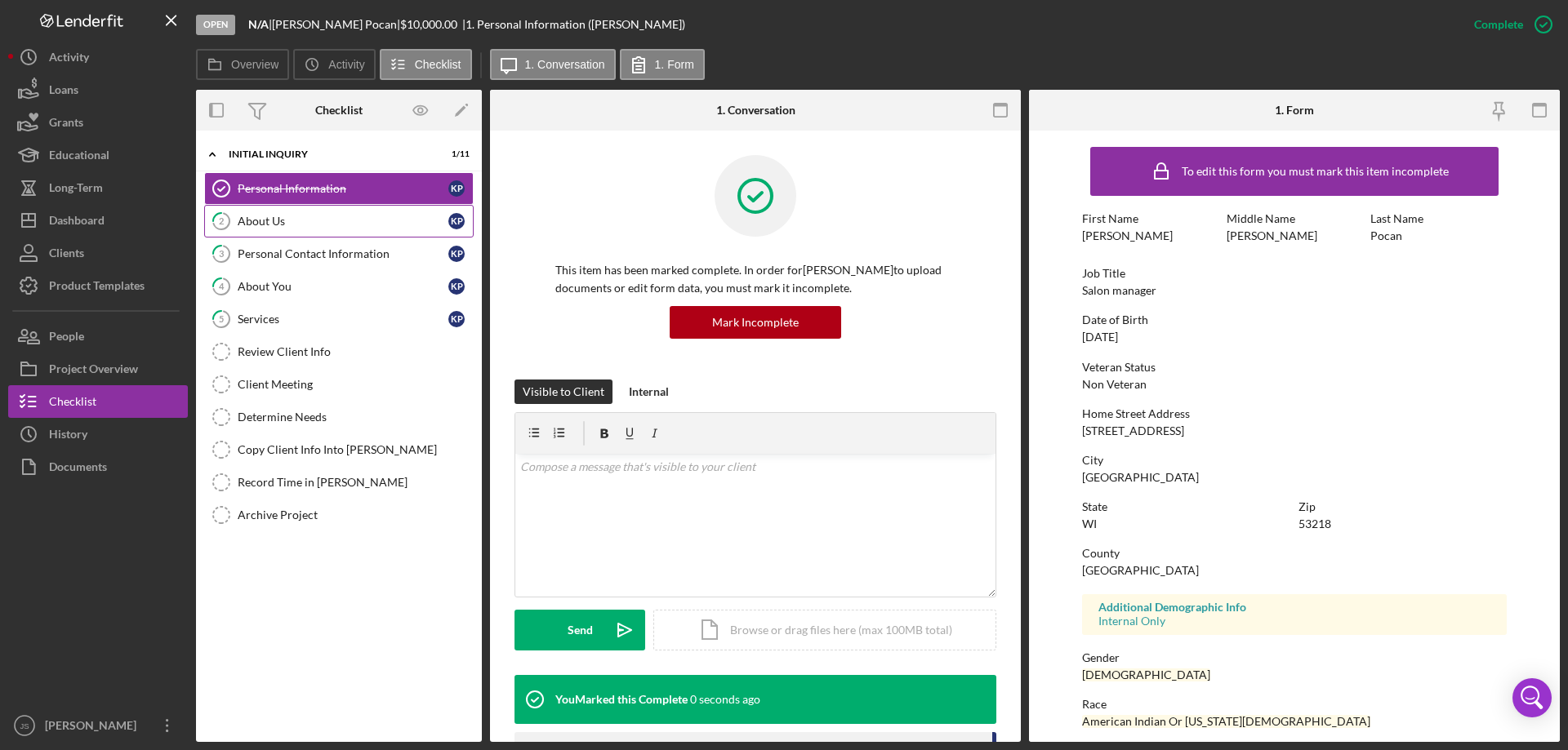
click at [306, 221] on div "About Us" at bounding box center [342, 220] width 210 height 13
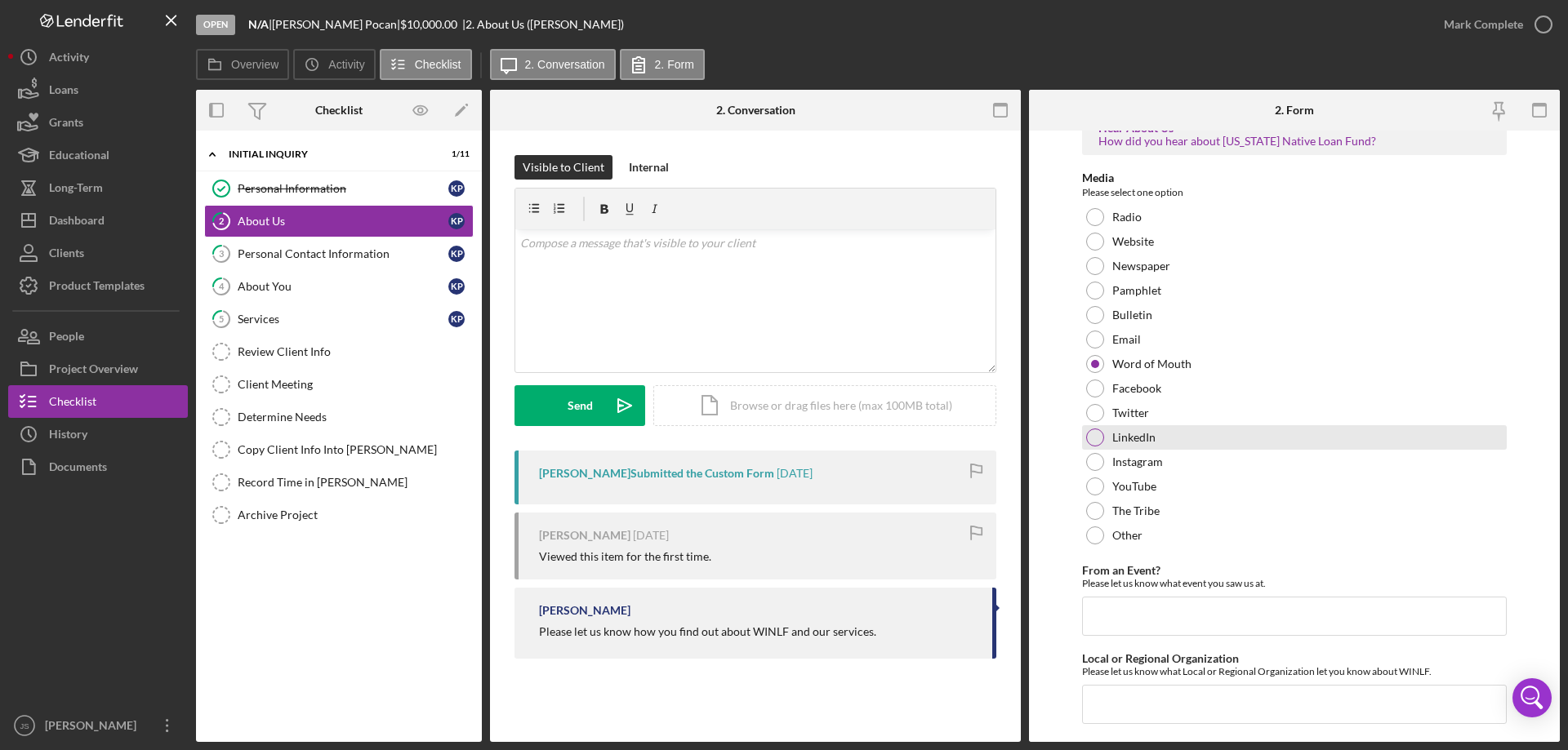
scroll to position [67, 0]
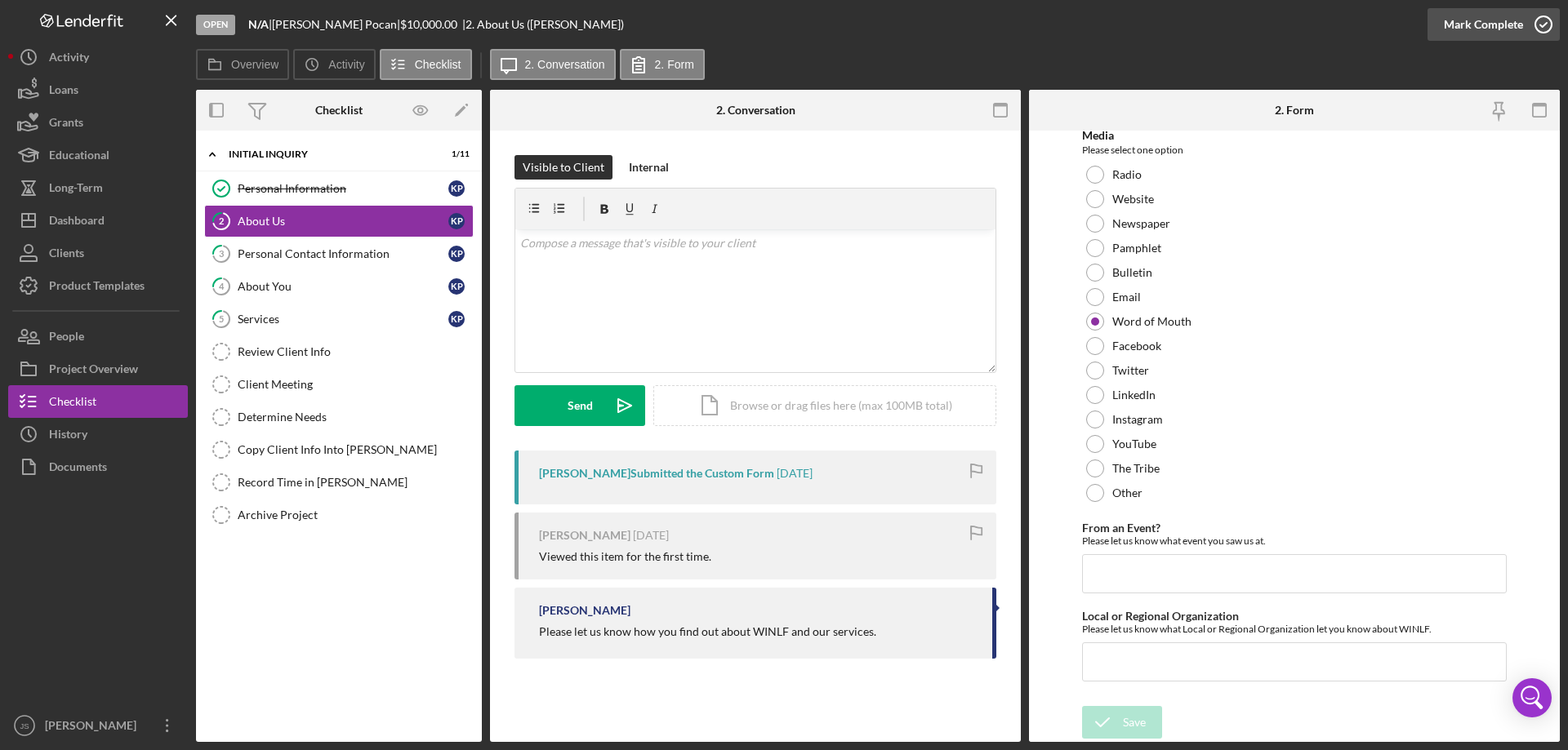
click at [1540, 23] on icon "button" at bounding box center [1543, 25] width 41 height 41
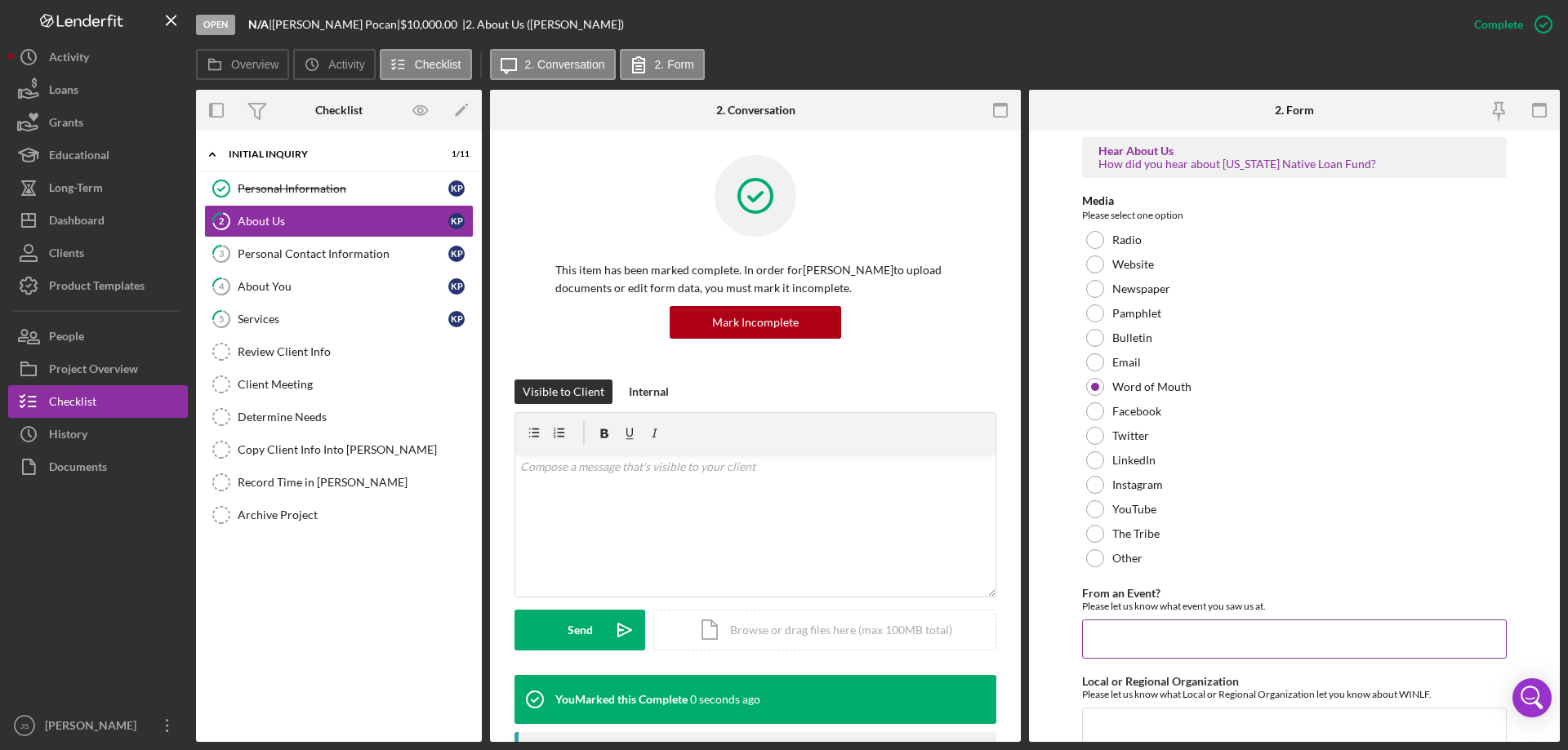
scroll to position [132, 0]
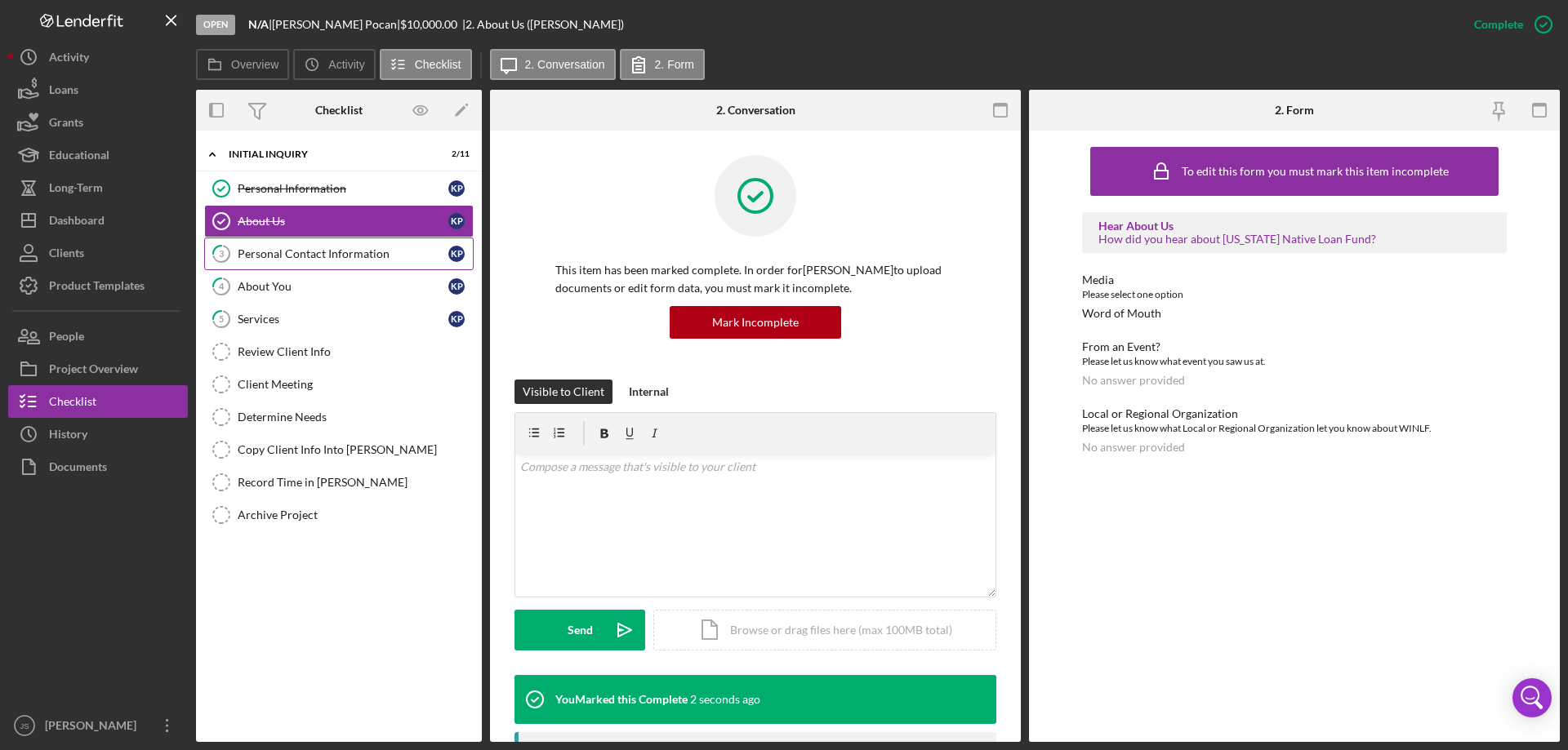
click at [305, 256] on div "Personal Contact Information" at bounding box center [342, 254] width 210 height 13
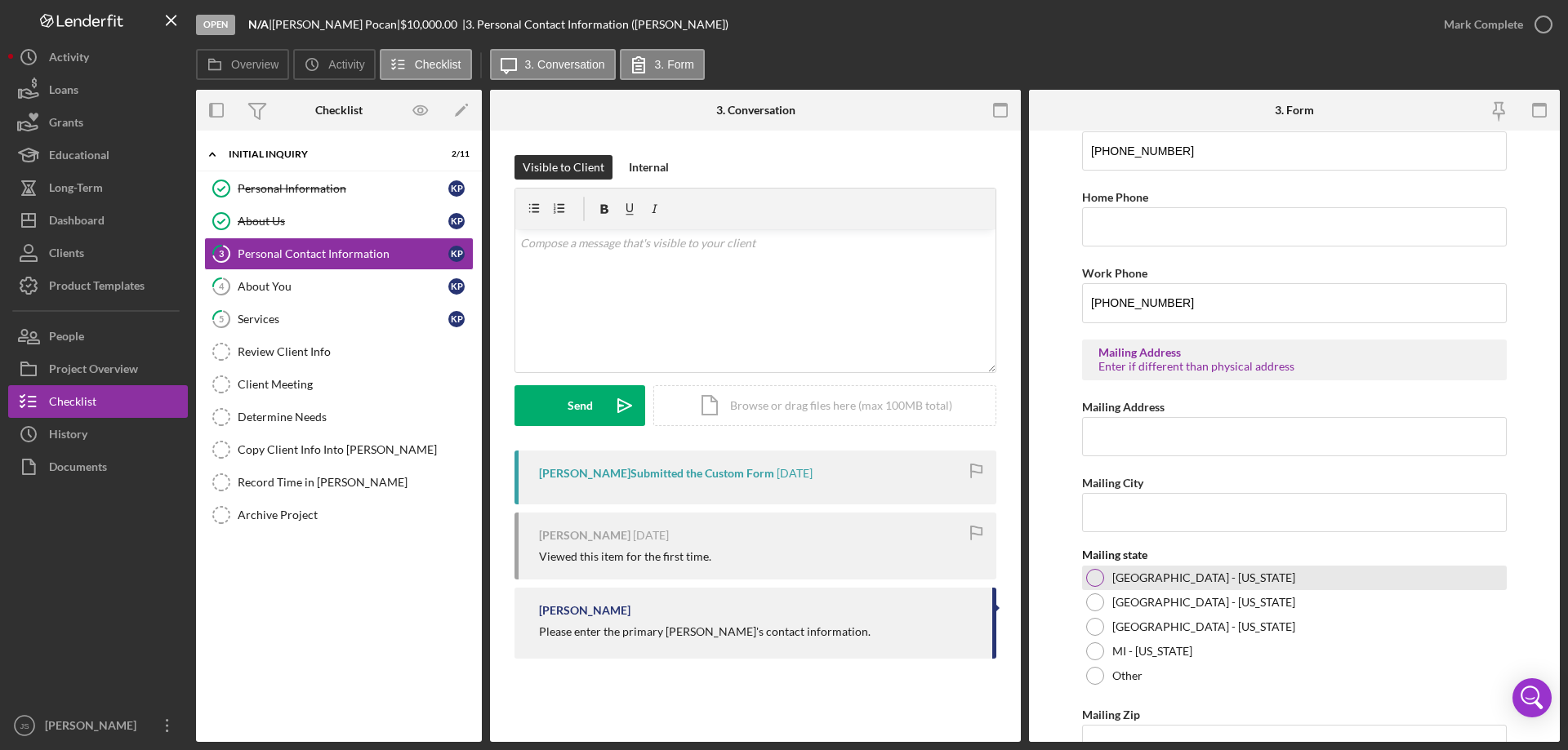
scroll to position [604, 0]
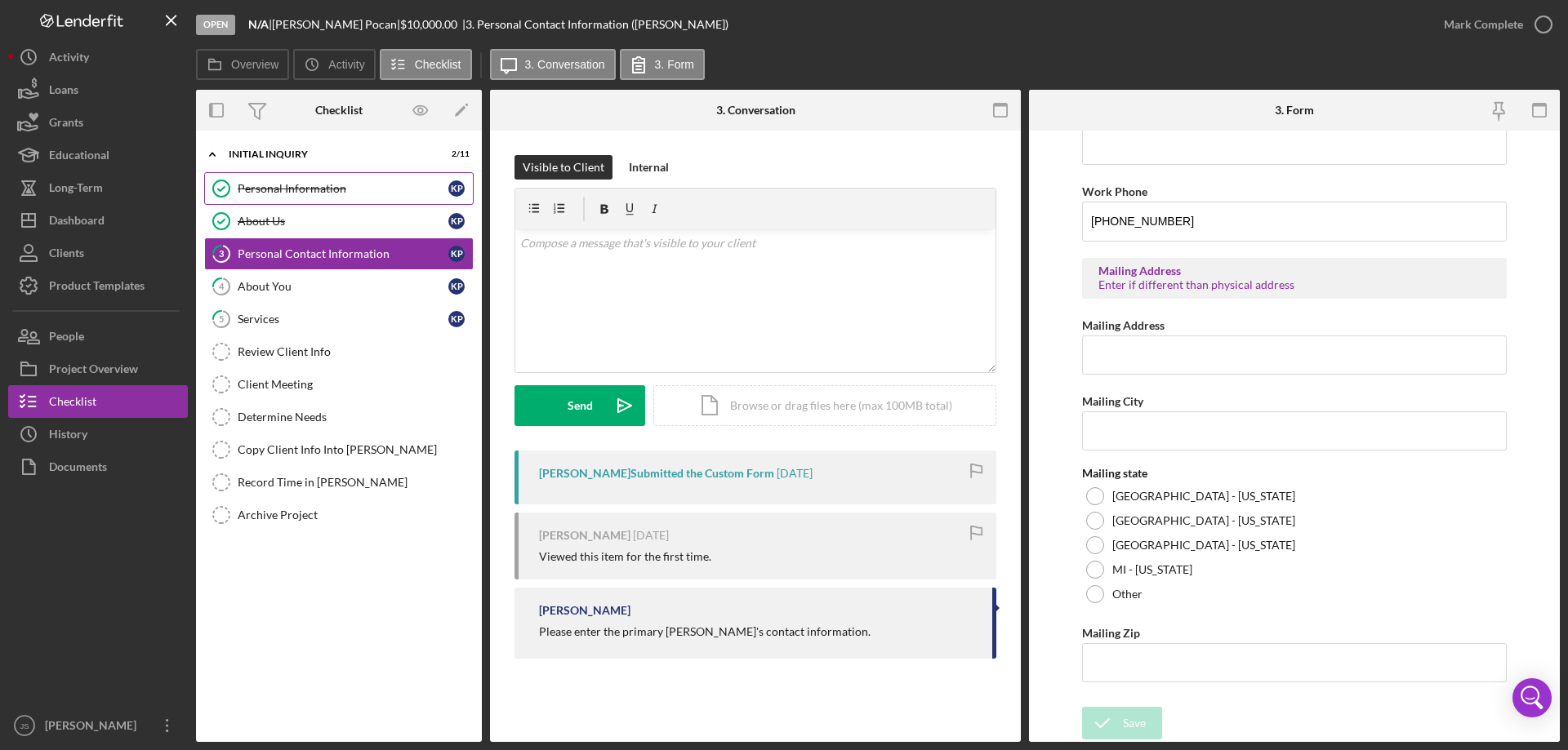
click at [352, 186] on div "Personal Information" at bounding box center [342, 188] width 210 height 13
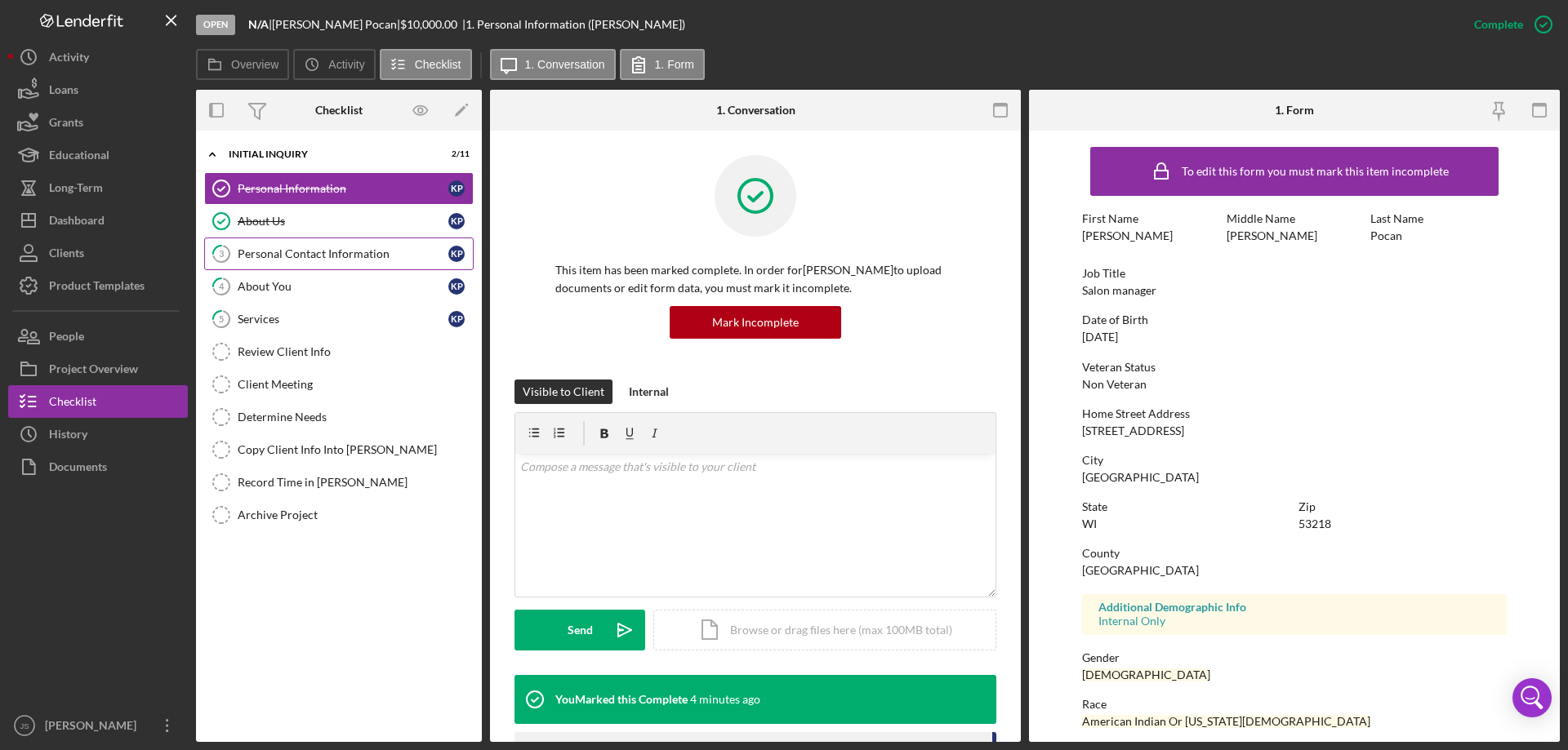
click at [349, 248] on div "Personal Contact Information" at bounding box center [342, 254] width 210 height 13
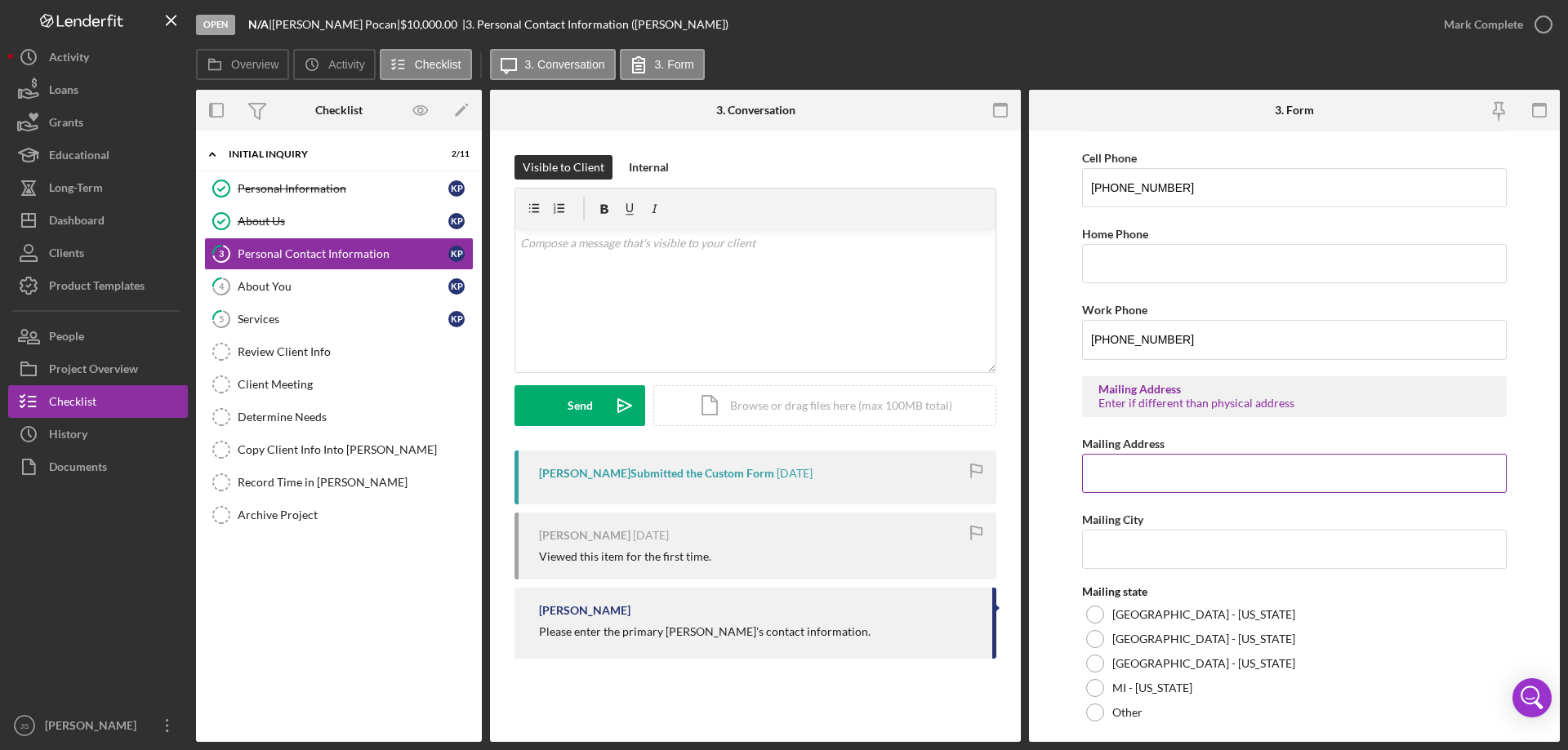
scroll to position [604, 0]
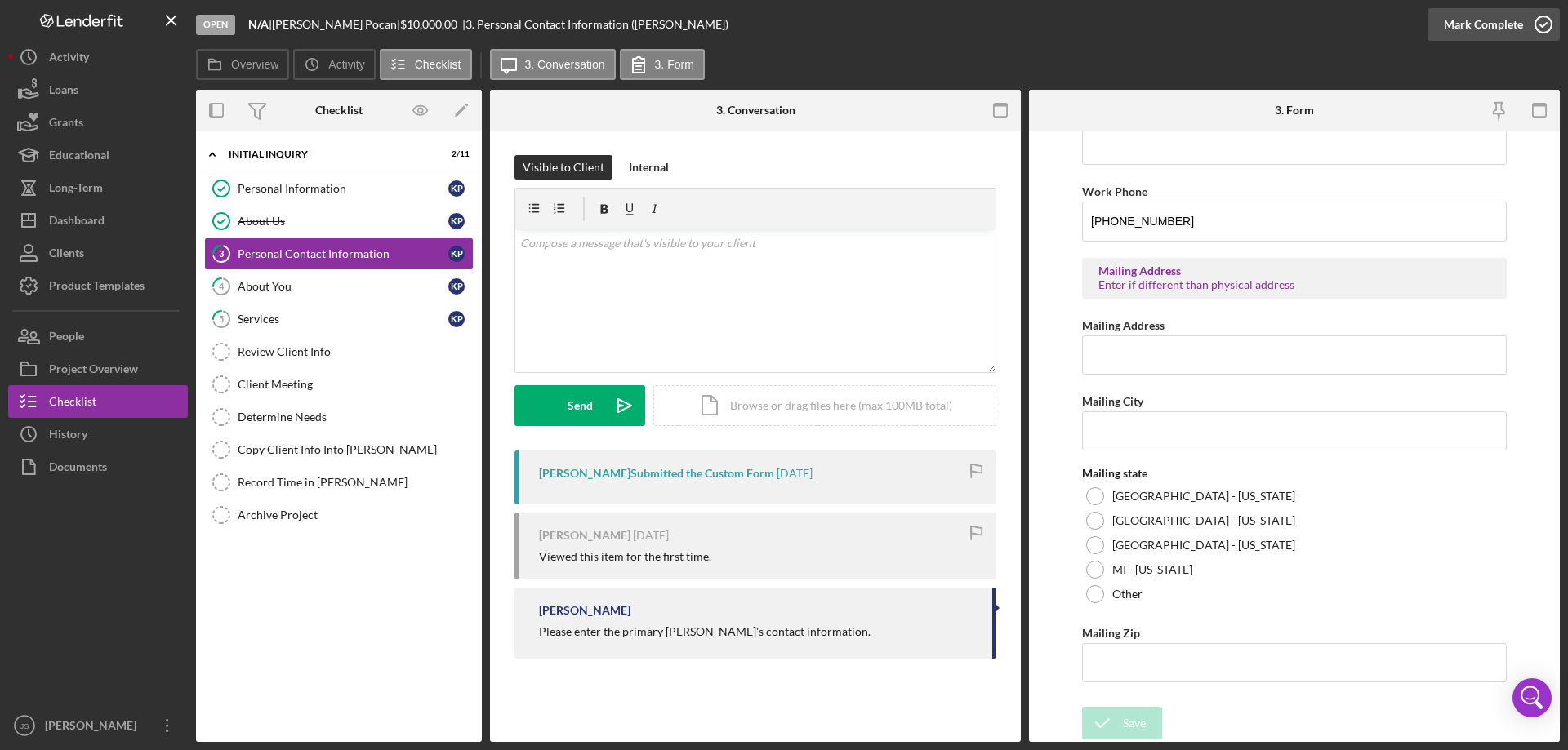
drag, startPoint x: 1542, startPoint y: 21, endPoint x: 1527, endPoint y: 30, distance: 17.5
click at [1542, 22] on icon "button" at bounding box center [1543, 25] width 41 height 41
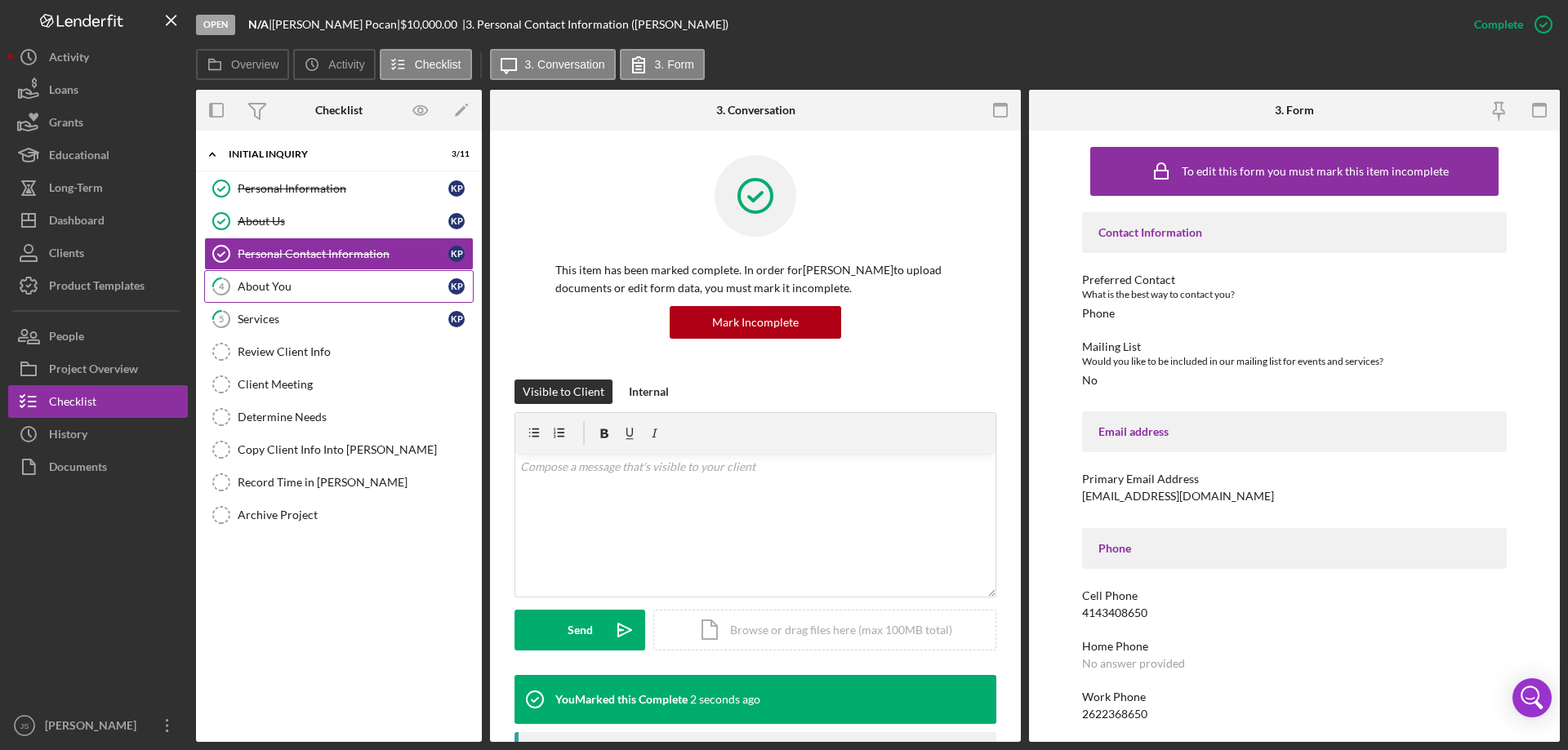
click at [306, 285] on div "About You" at bounding box center [342, 286] width 210 height 13
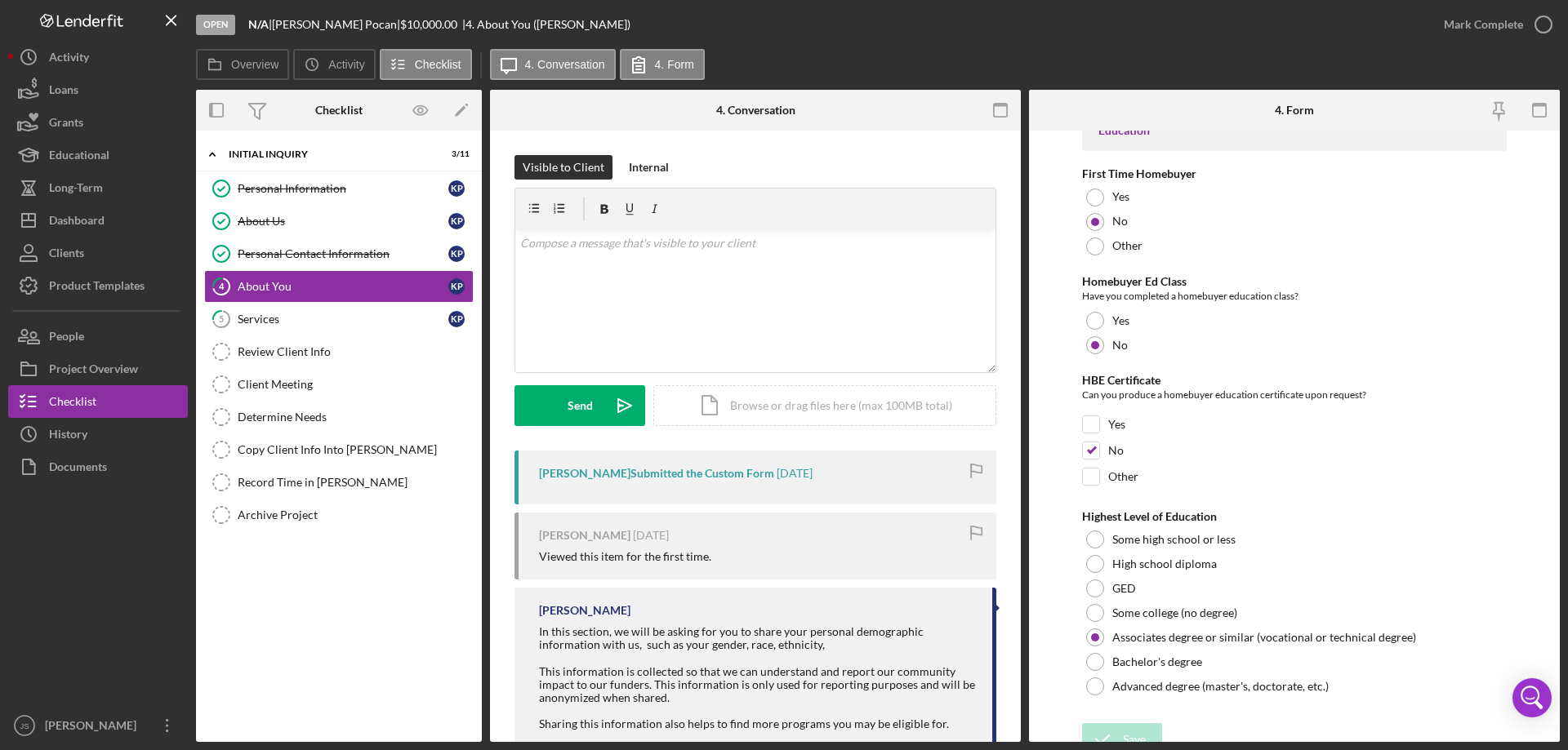
scroll to position [3394, 0]
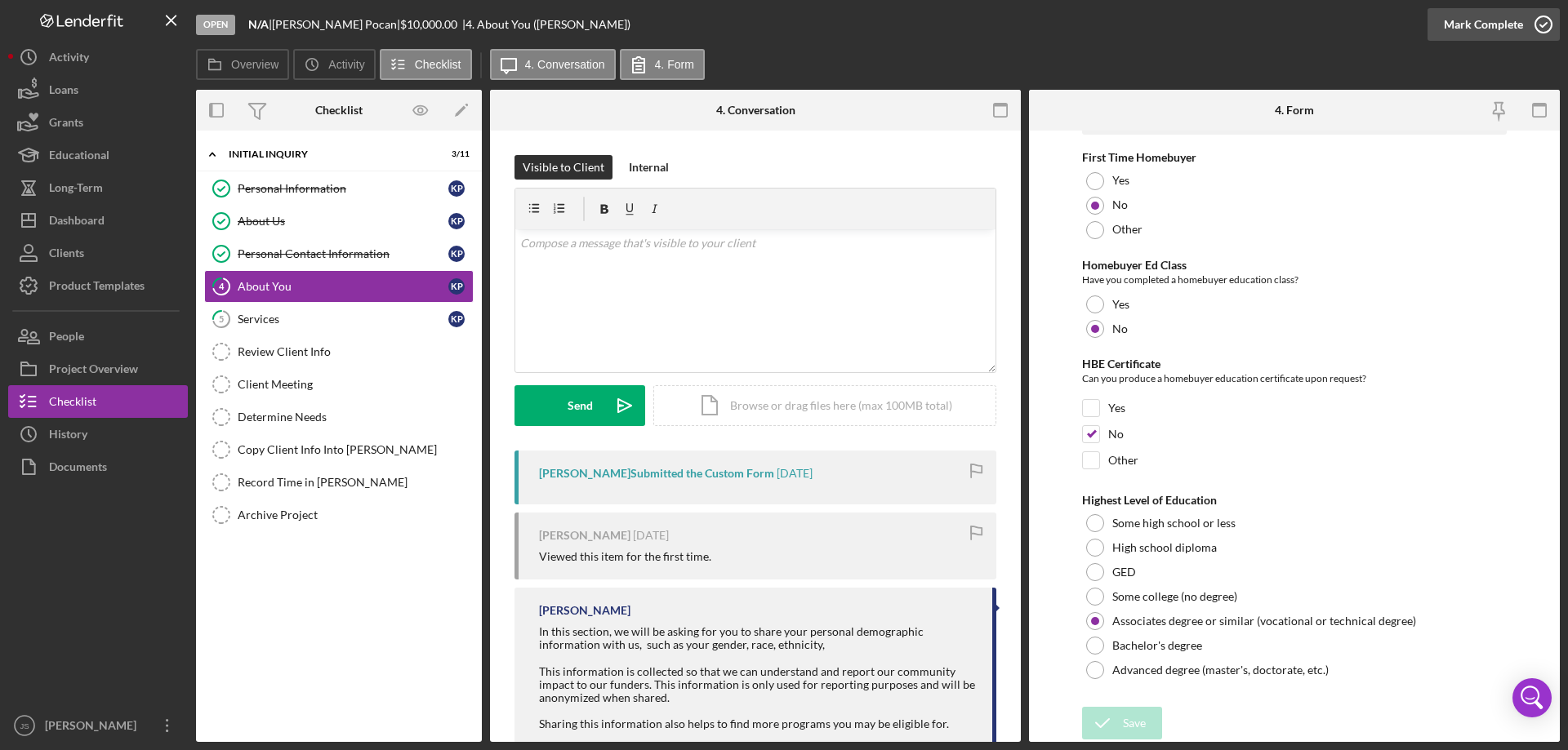
click at [1538, 20] on icon "button" at bounding box center [1543, 25] width 41 height 41
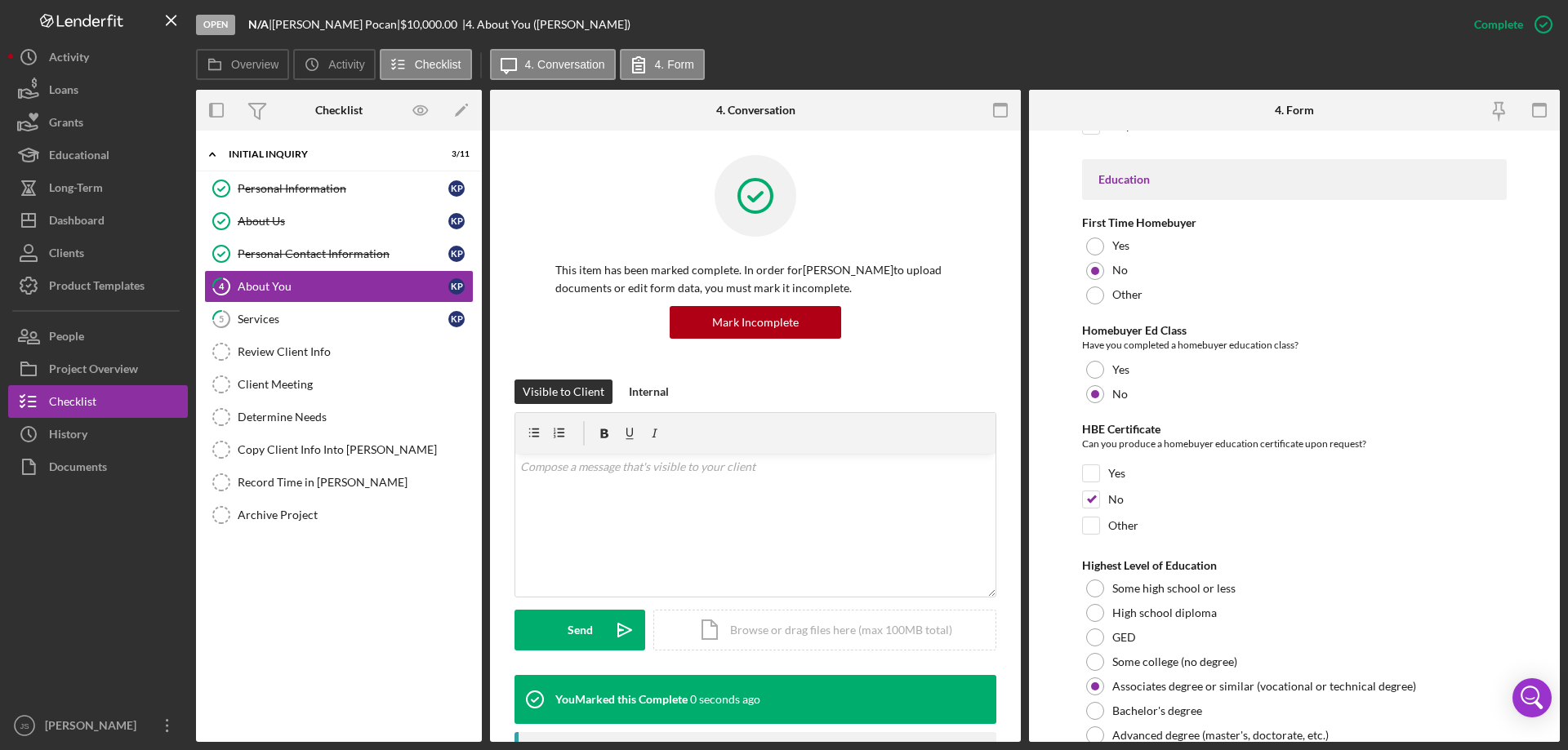
scroll to position [3460, 0]
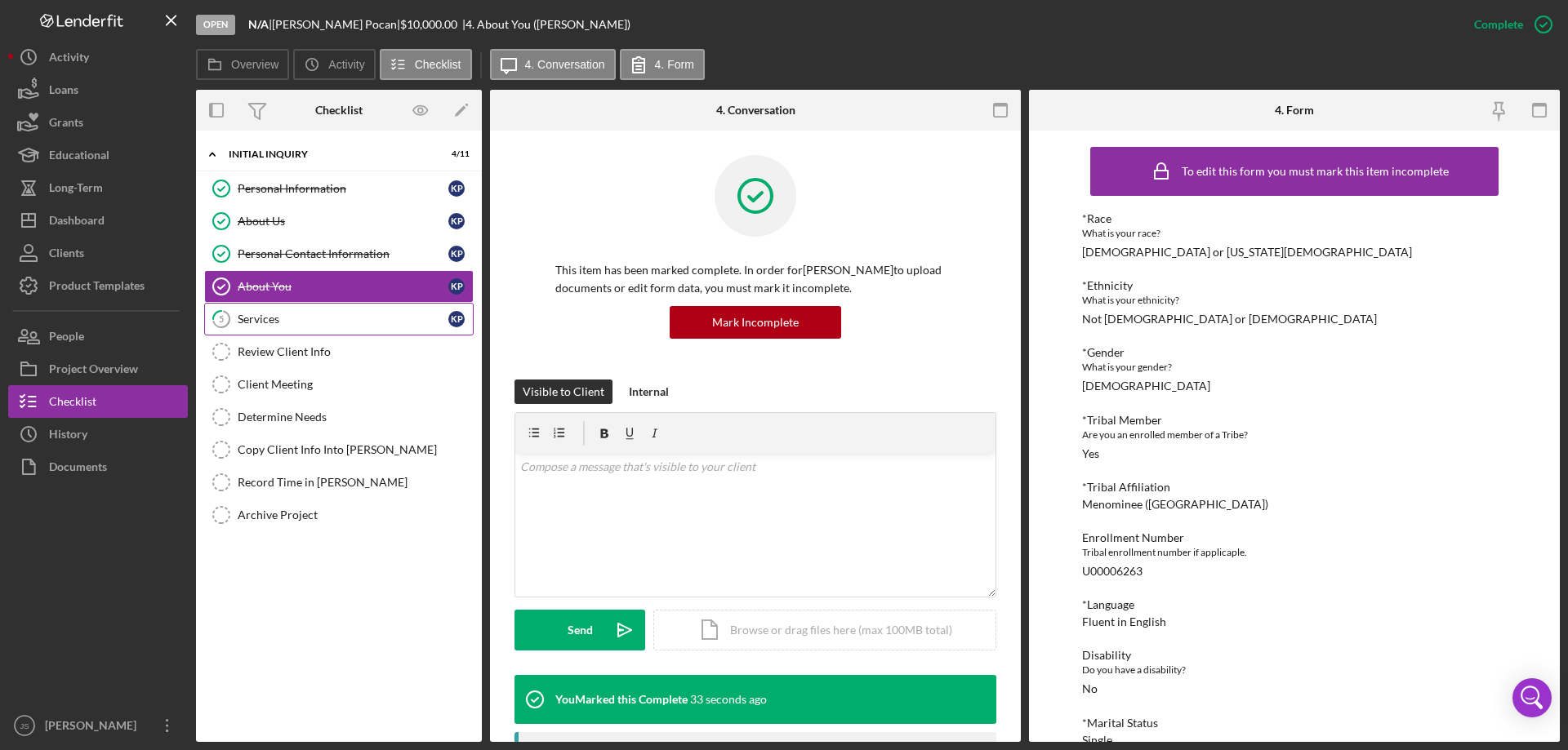
click at [331, 323] on div "Services" at bounding box center [342, 318] width 210 height 13
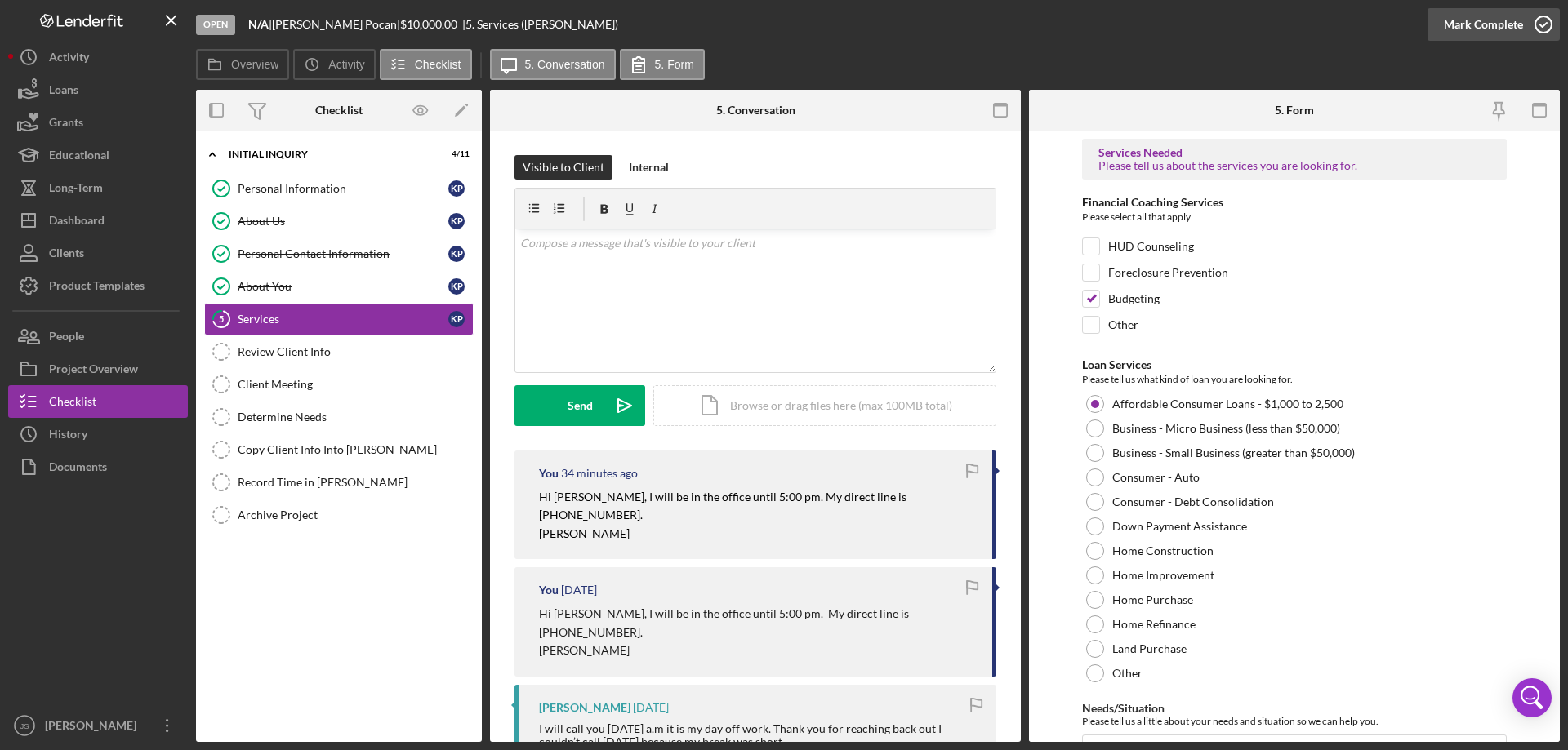
click at [1541, 23] on icon "button" at bounding box center [1543, 25] width 41 height 41
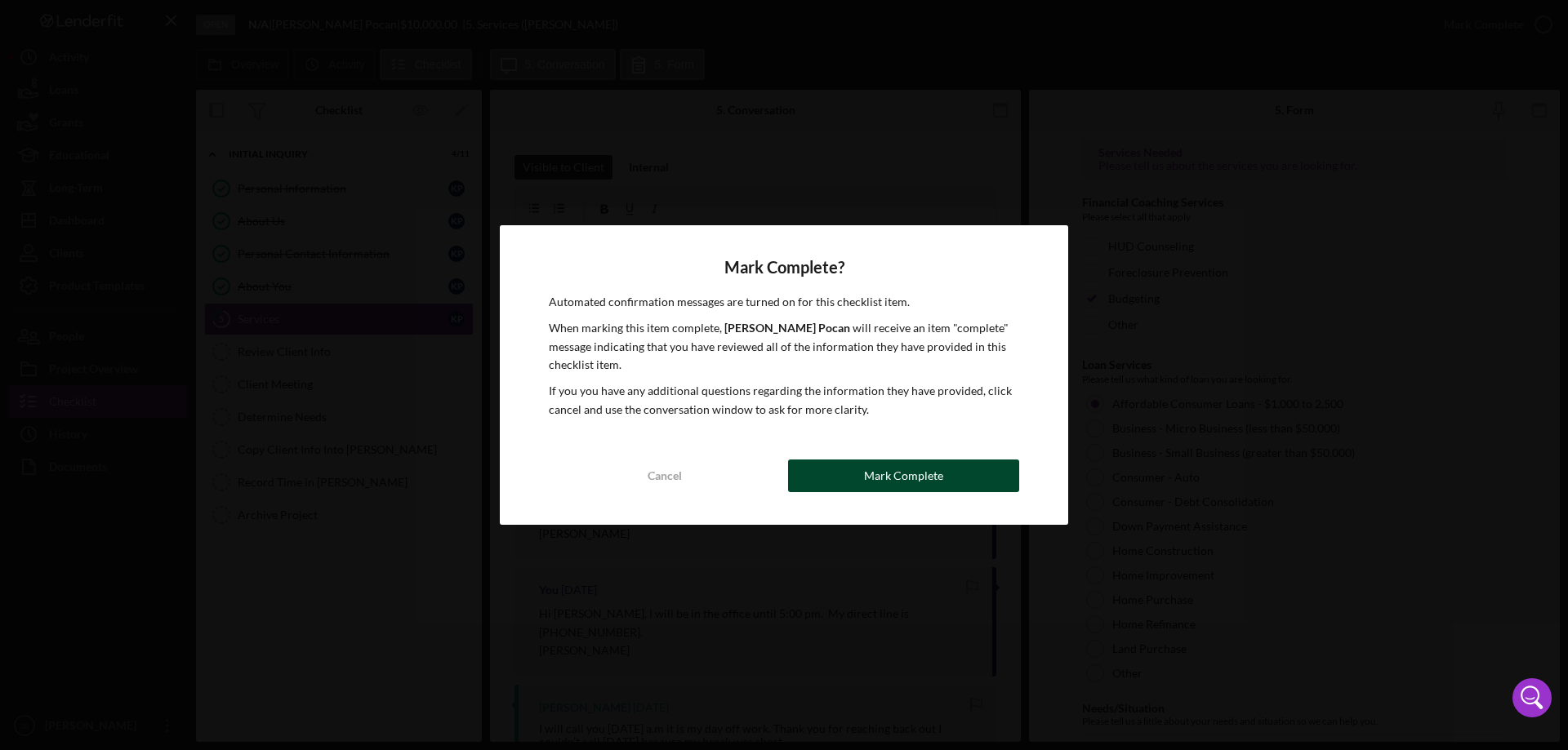
click at [904, 478] on div "Mark Complete" at bounding box center [903, 476] width 79 height 32
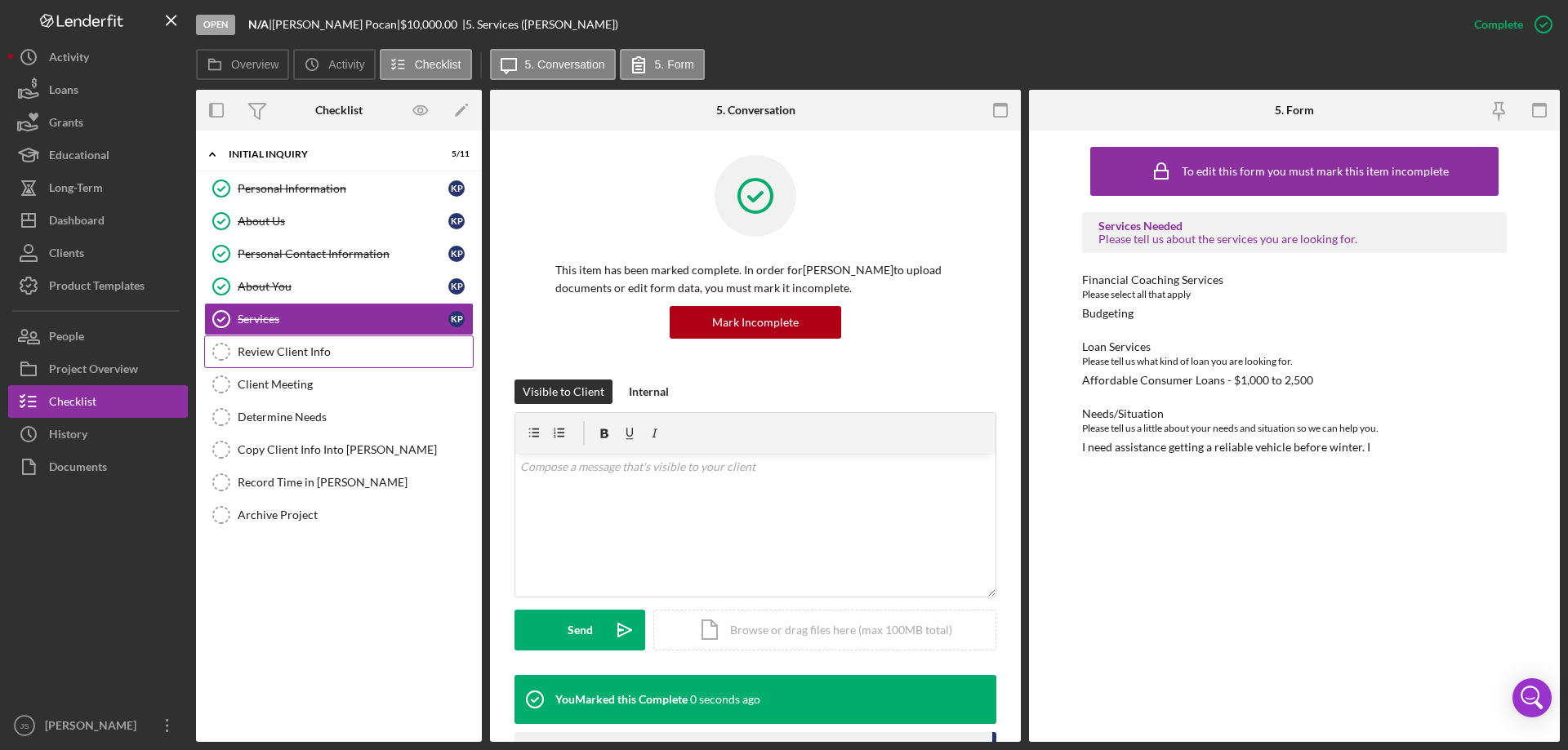
click at [327, 350] on div "Review Client Info" at bounding box center [355, 352] width 235 height 13
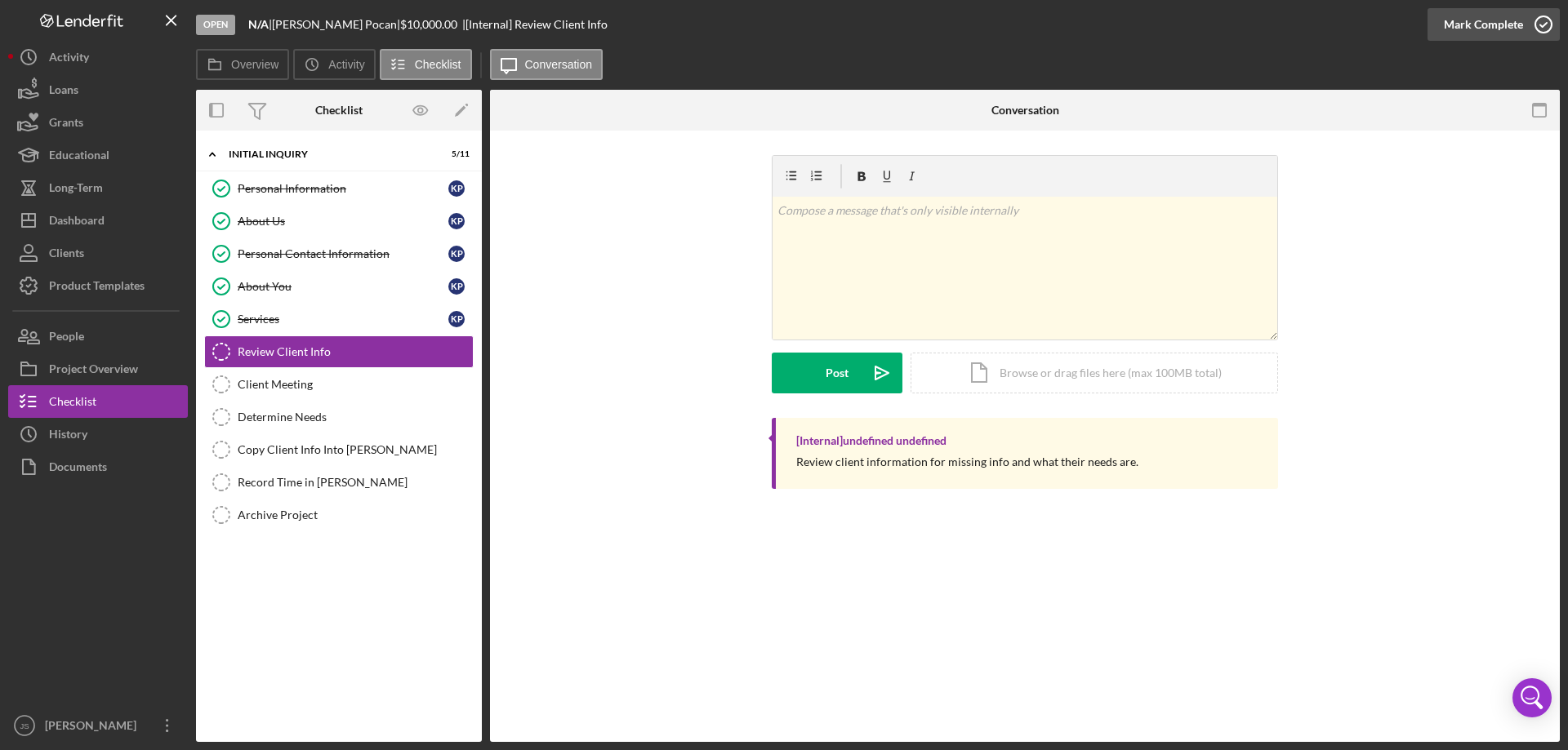
click at [1542, 24] on icon "button" at bounding box center [1543, 25] width 41 height 41
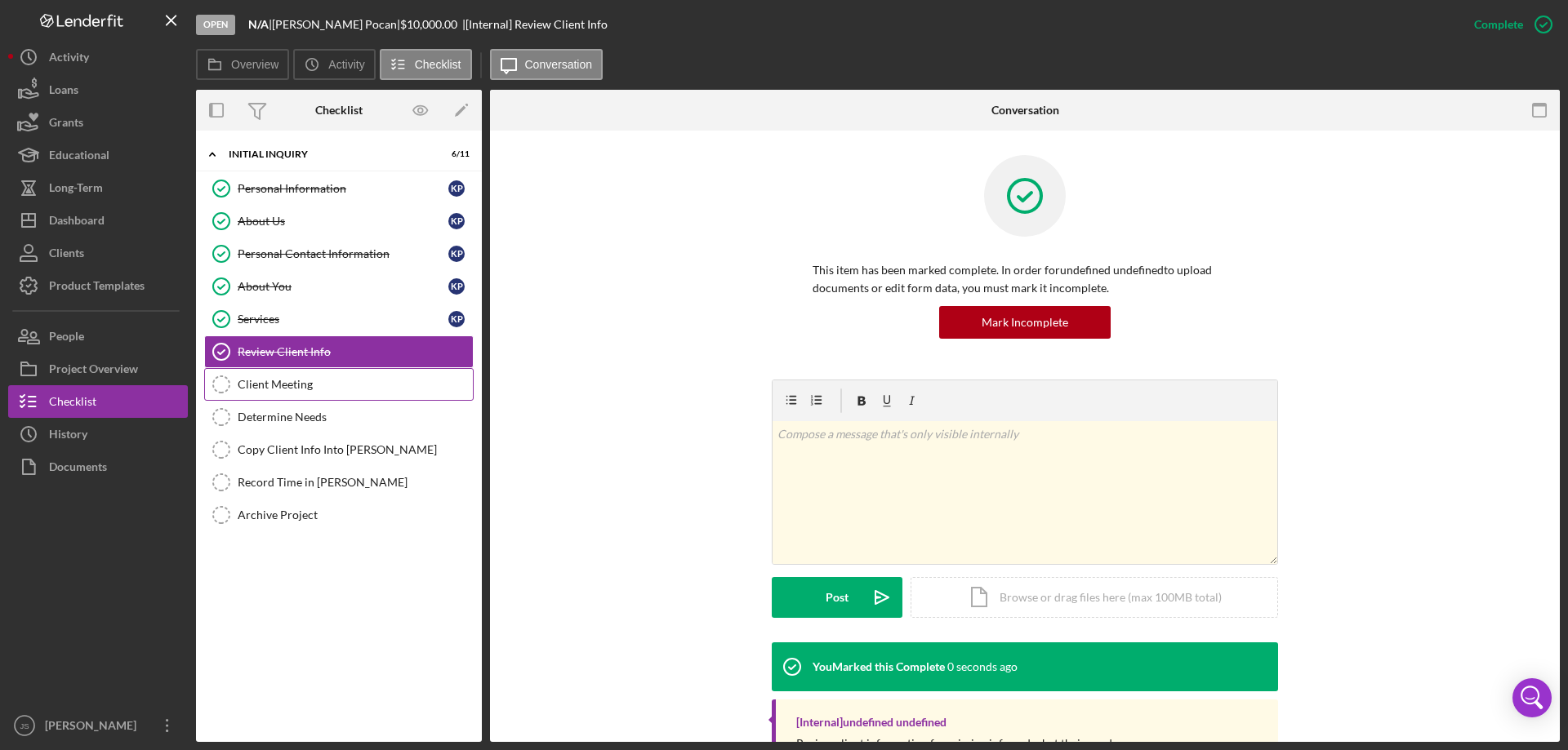
drag, startPoint x: 350, startPoint y: 389, endPoint x: 368, endPoint y: 386, distance: 18.2
click at [351, 389] on div "Client Meeting" at bounding box center [355, 384] width 235 height 13
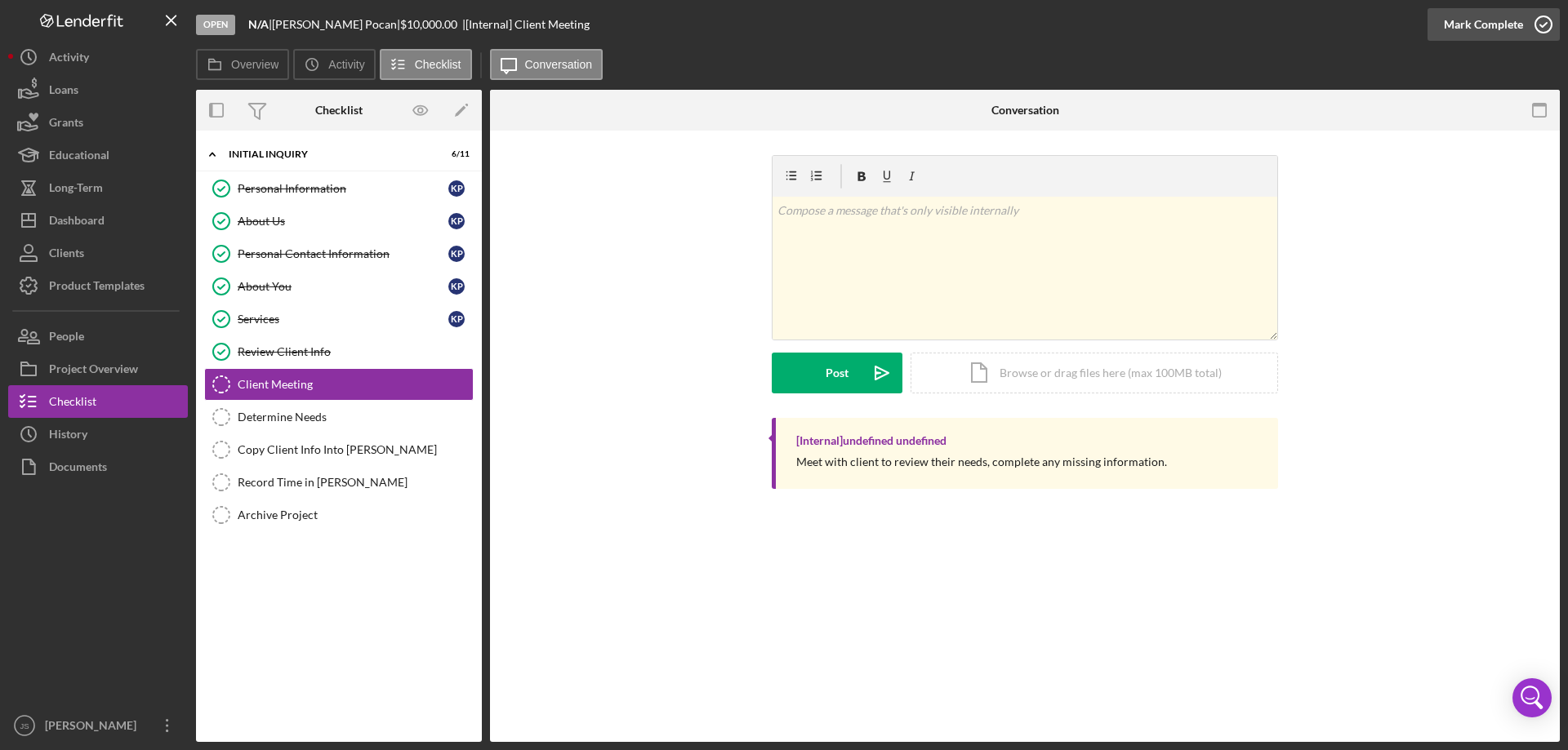
click at [1548, 23] on icon "button" at bounding box center [1543, 25] width 41 height 41
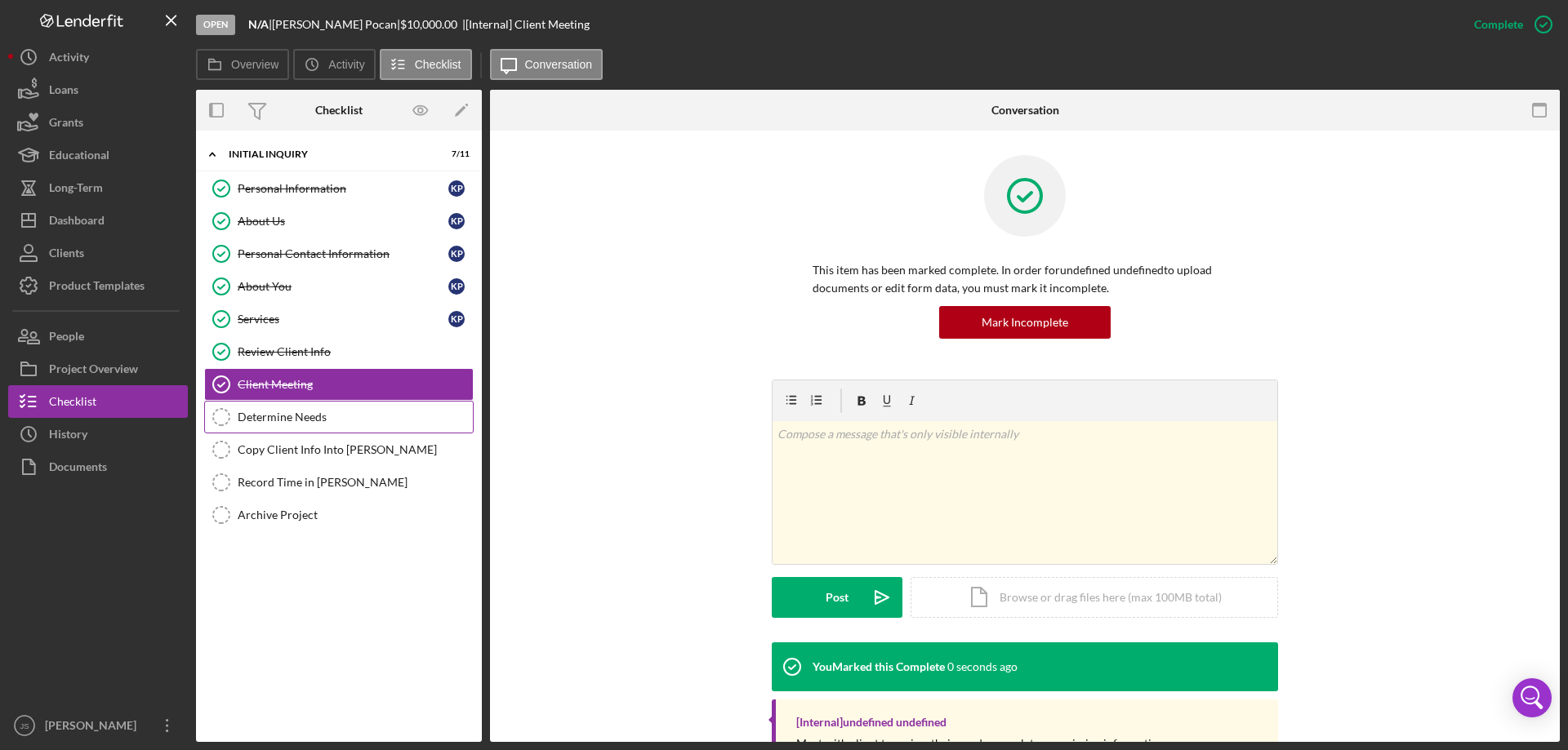
click at [339, 427] on link "Determine Needs Determine Needs" at bounding box center [339, 417] width 269 height 32
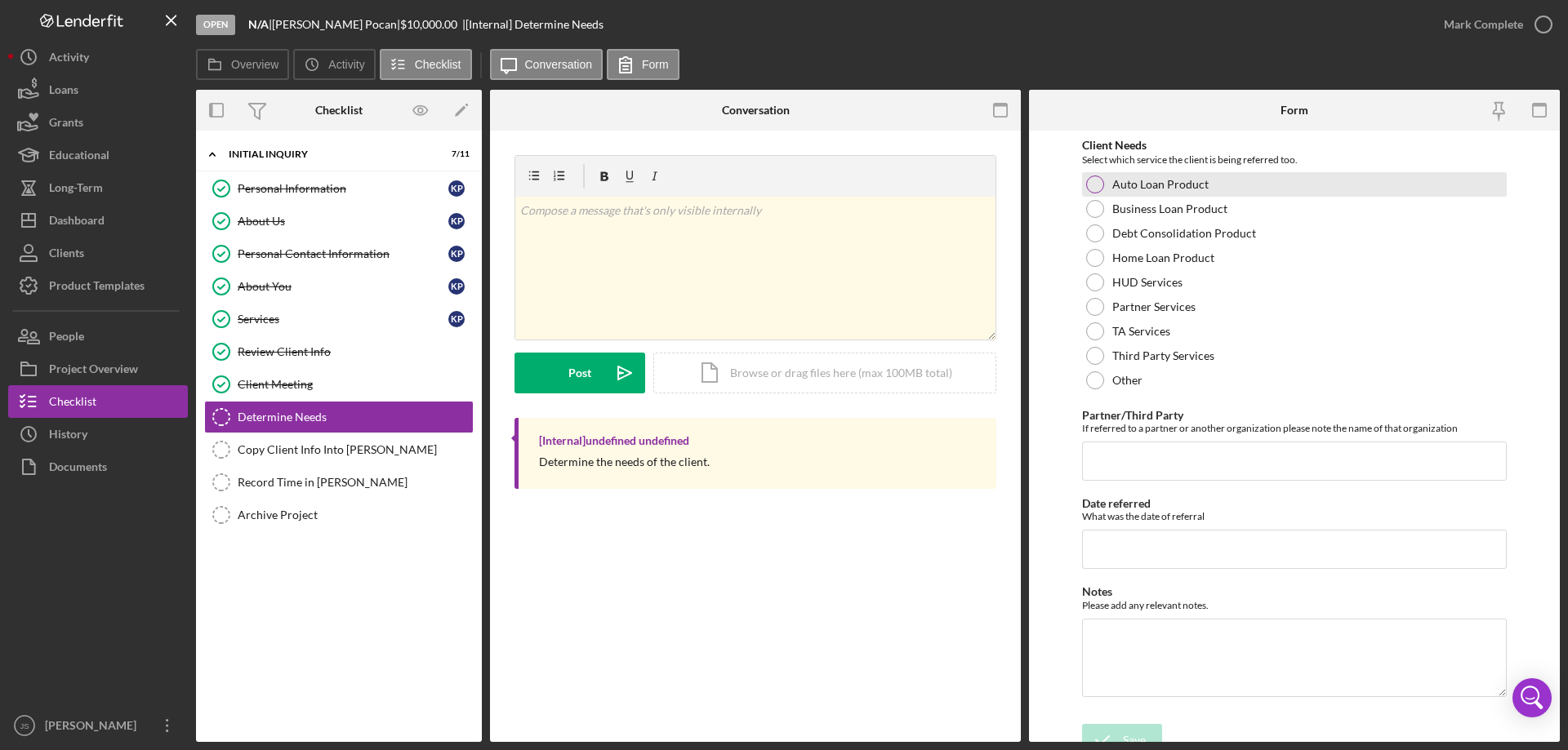
click at [1092, 182] on div at bounding box center [1094, 184] width 18 height 18
drag, startPoint x: 1108, startPoint y: 730, endPoint x: 1312, endPoint y: 483, distance: 320.4
click at [1110, 730] on icon "submit" at bounding box center [1102, 741] width 41 height 41
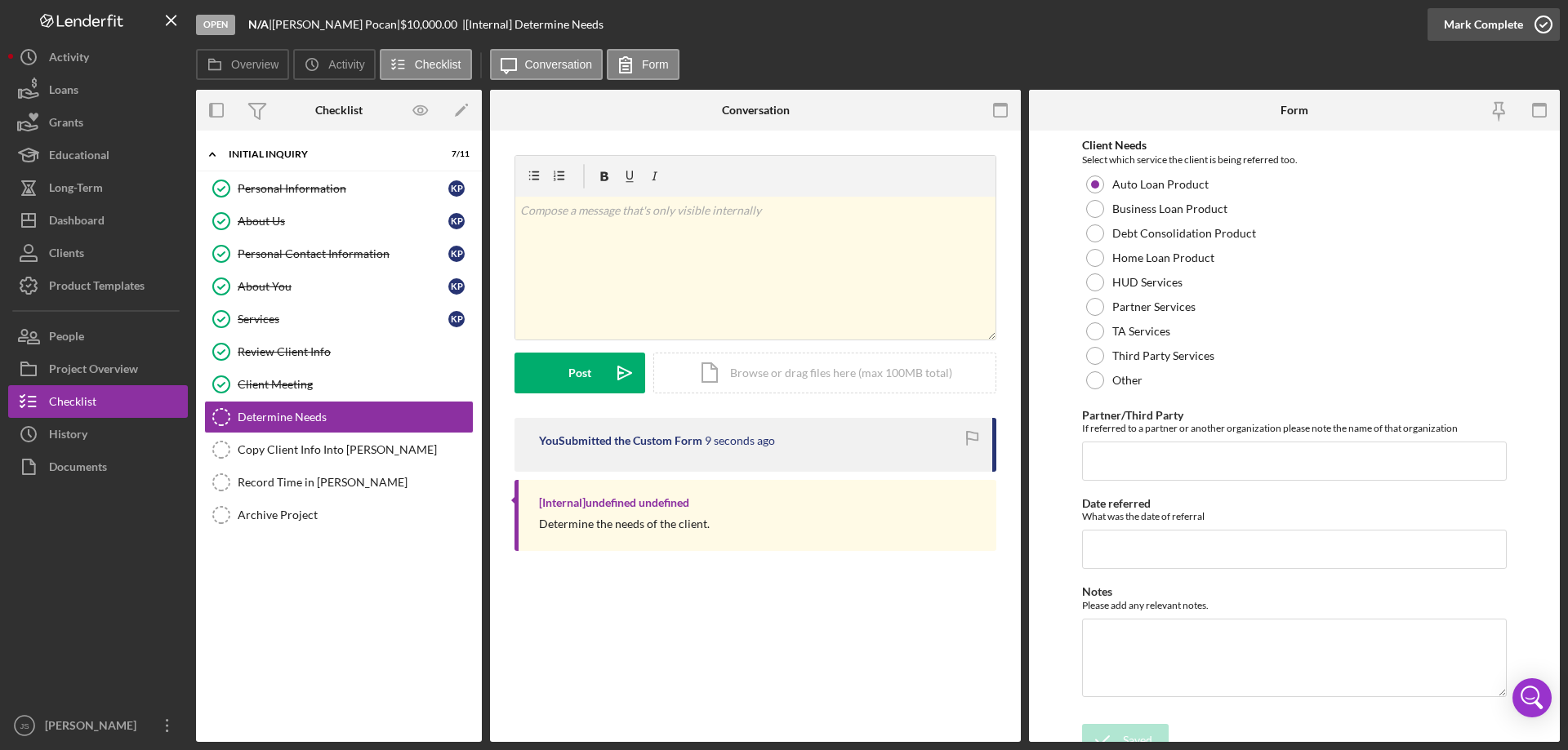
click at [1545, 22] on icon "button" at bounding box center [1543, 25] width 41 height 41
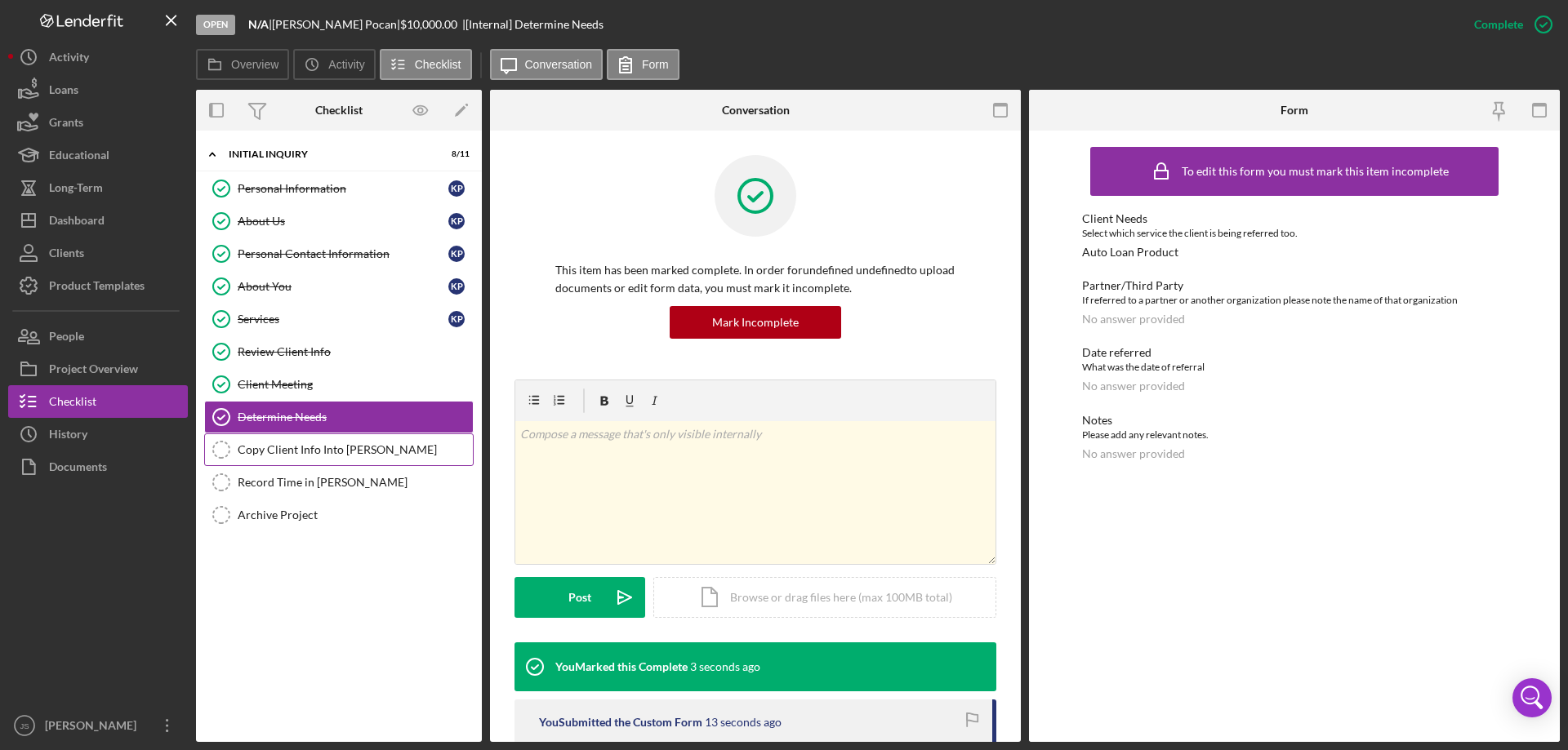
click at [284, 453] on div "Copy Client Info Into Otis" at bounding box center [355, 449] width 235 height 13
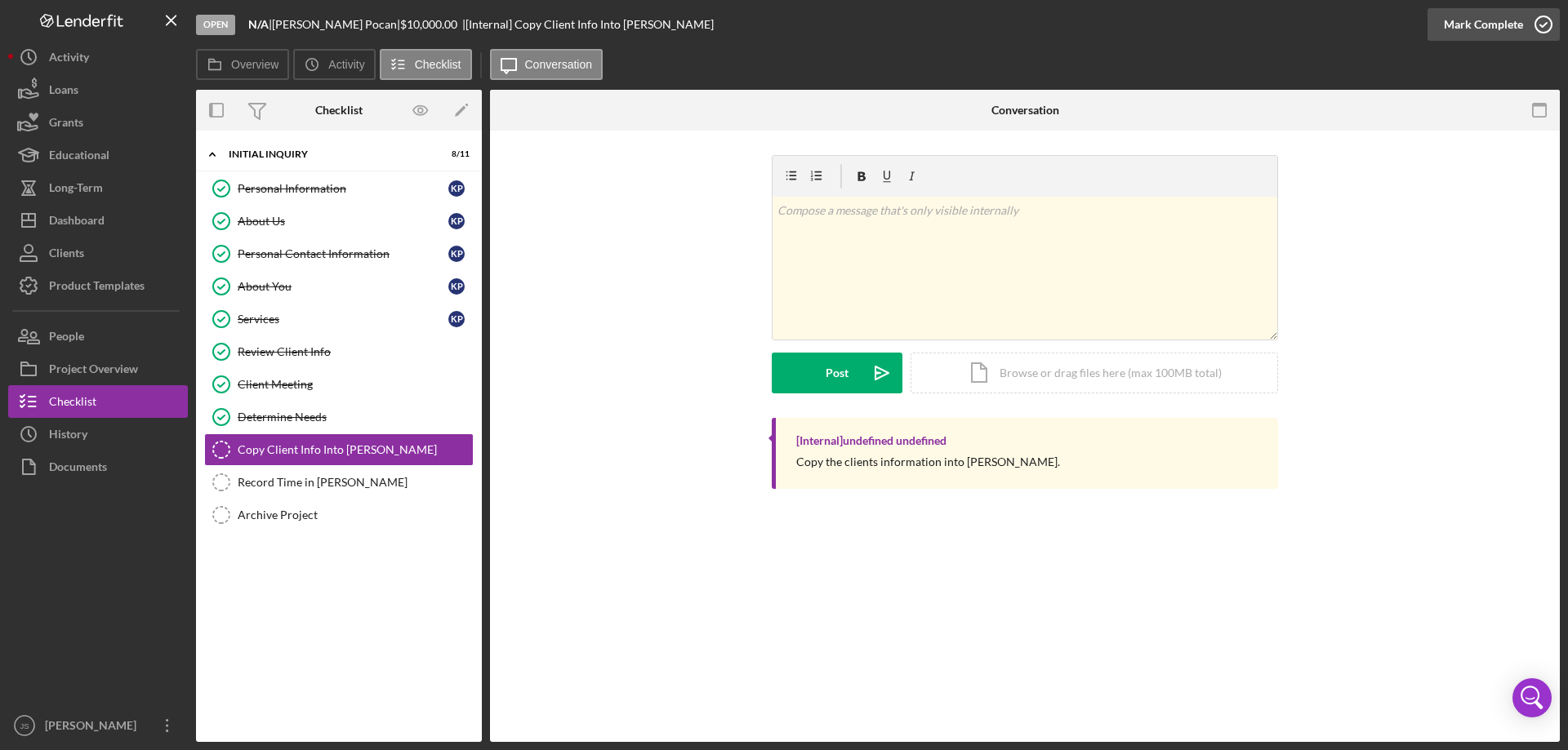
click at [1548, 25] on icon "button" at bounding box center [1543, 25] width 41 height 41
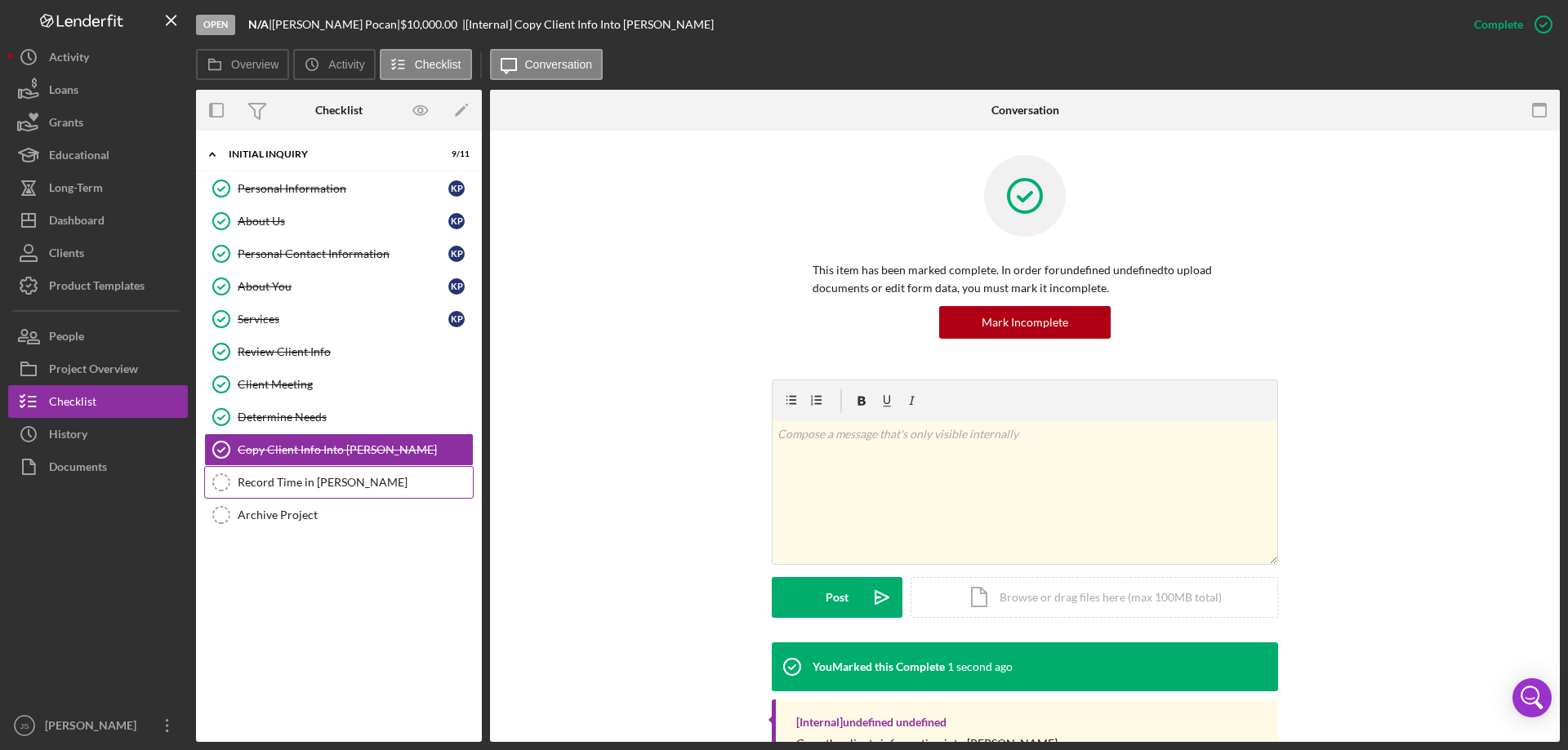
click at [271, 484] on div "Record Time in OTIS" at bounding box center [355, 482] width 235 height 13
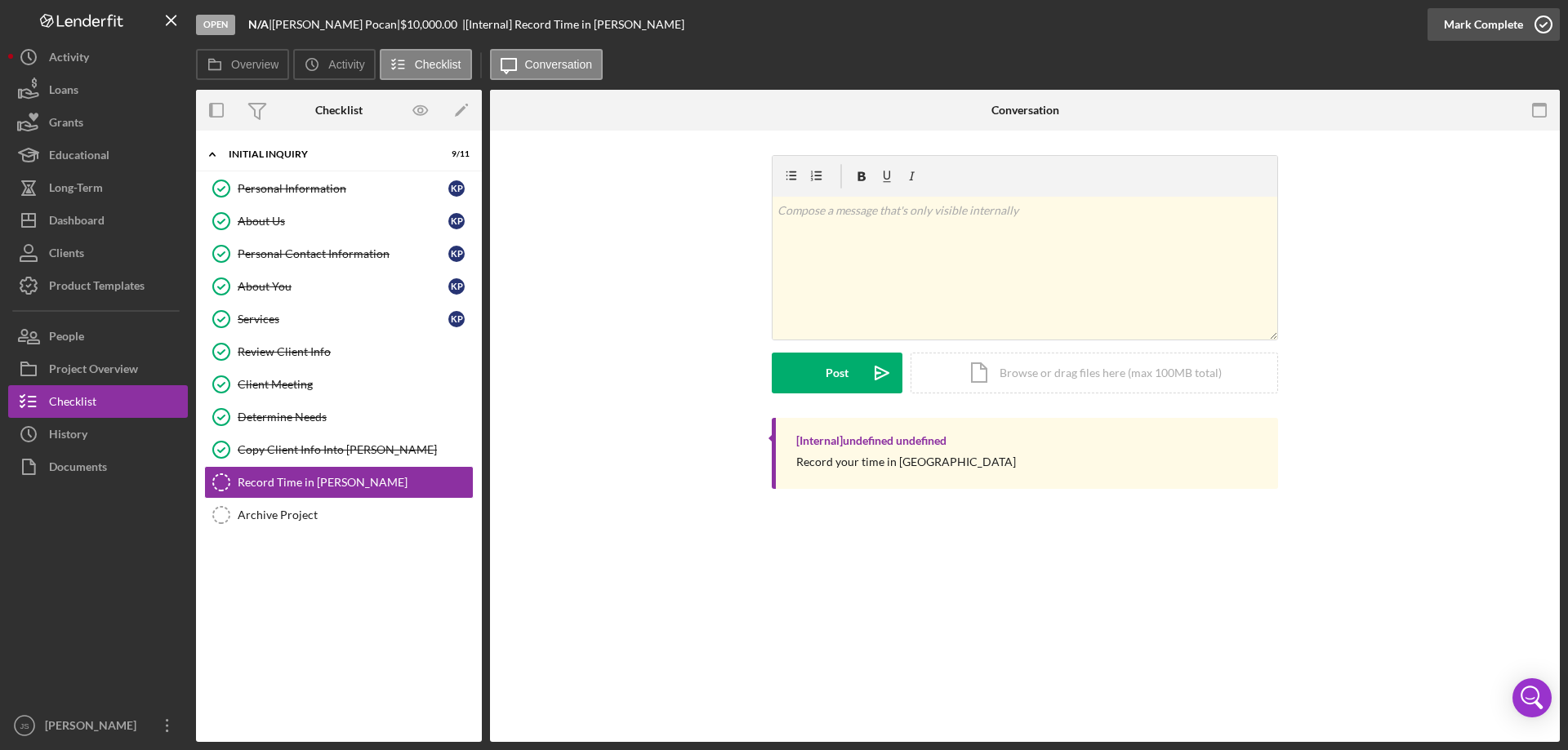
click at [1542, 24] on icon "button" at bounding box center [1543, 25] width 41 height 41
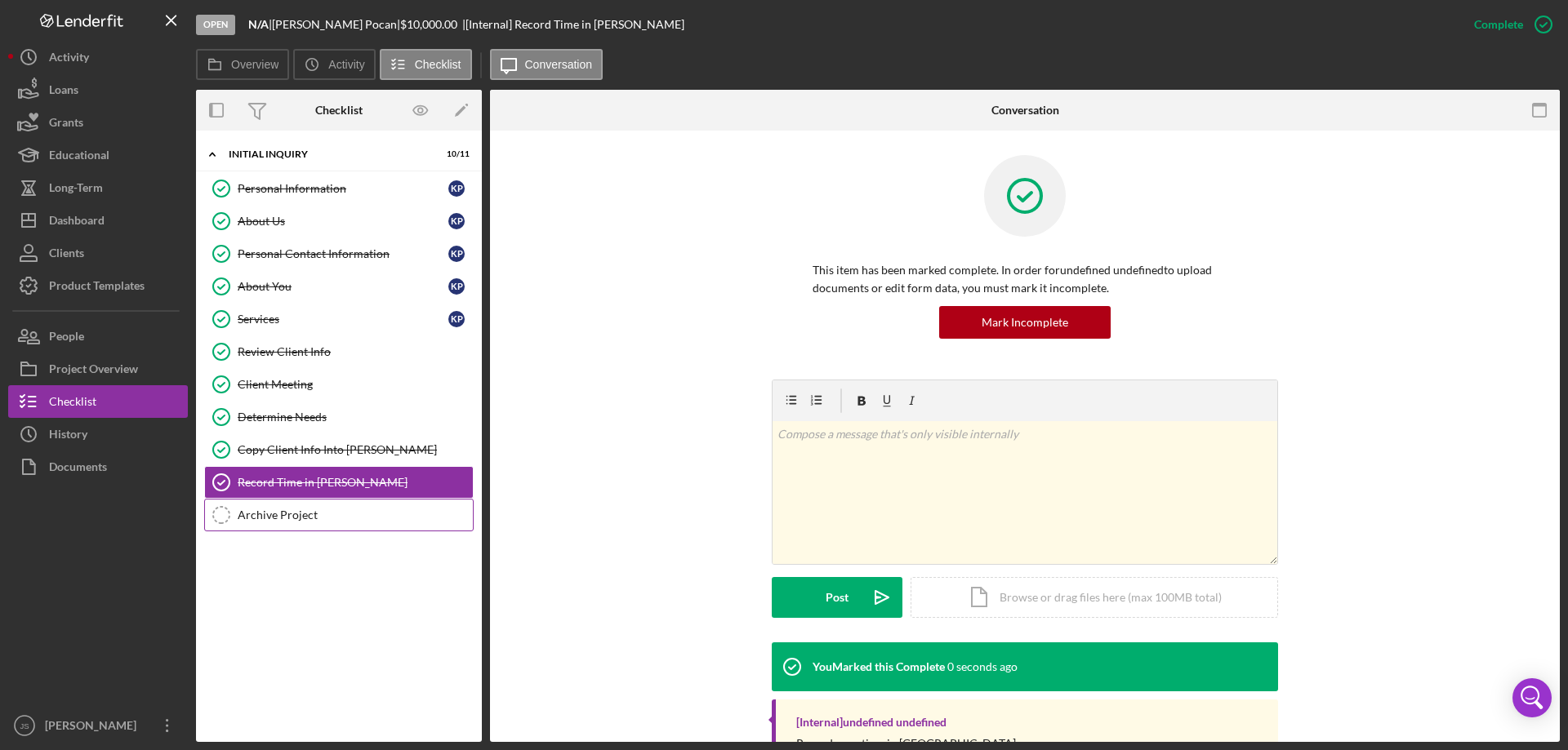
click at [276, 514] on div "Archive Project" at bounding box center [355, 514] width 235 height 13
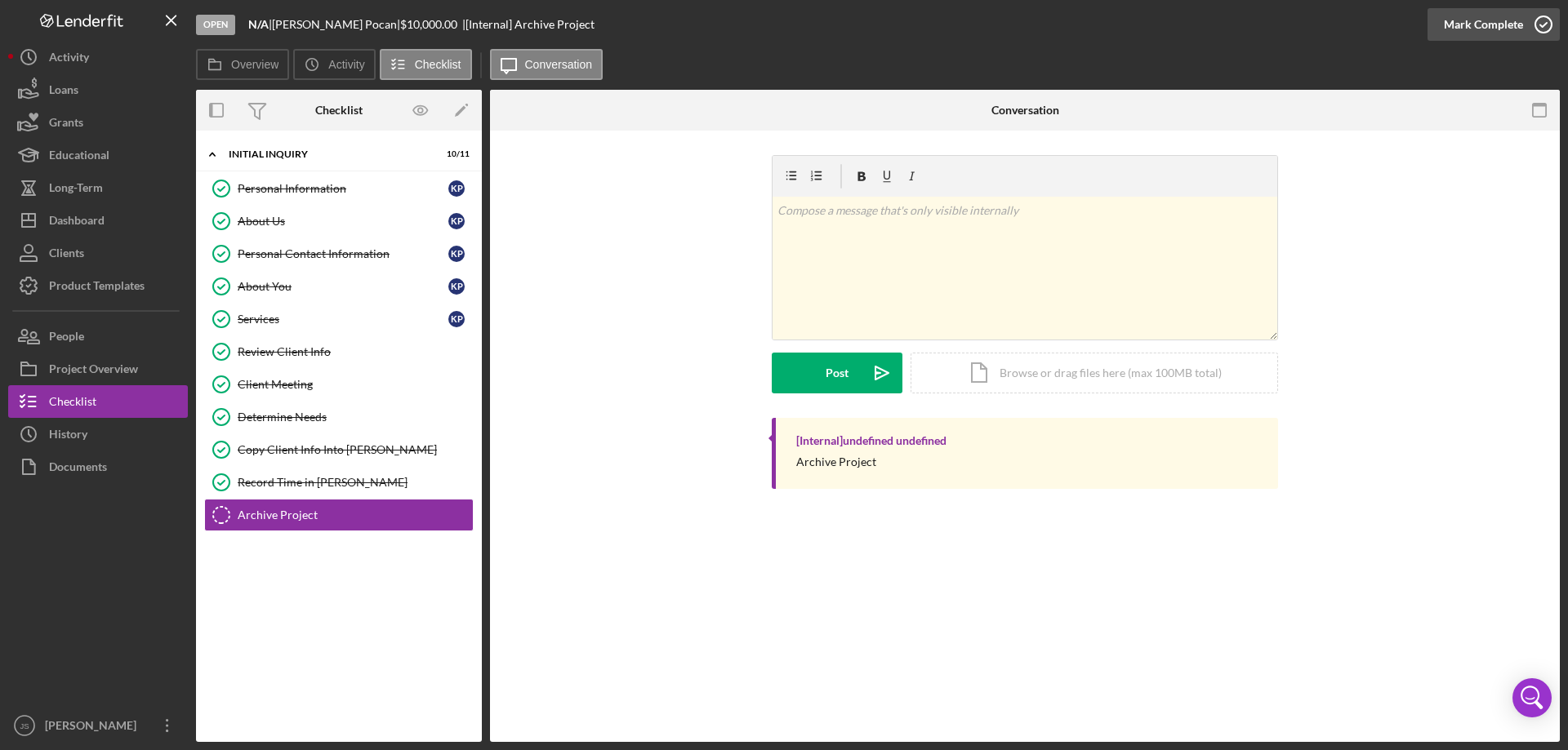
click at [1542, 25] on icon "button" at bounding box center [1543, 25] width 41 height 41
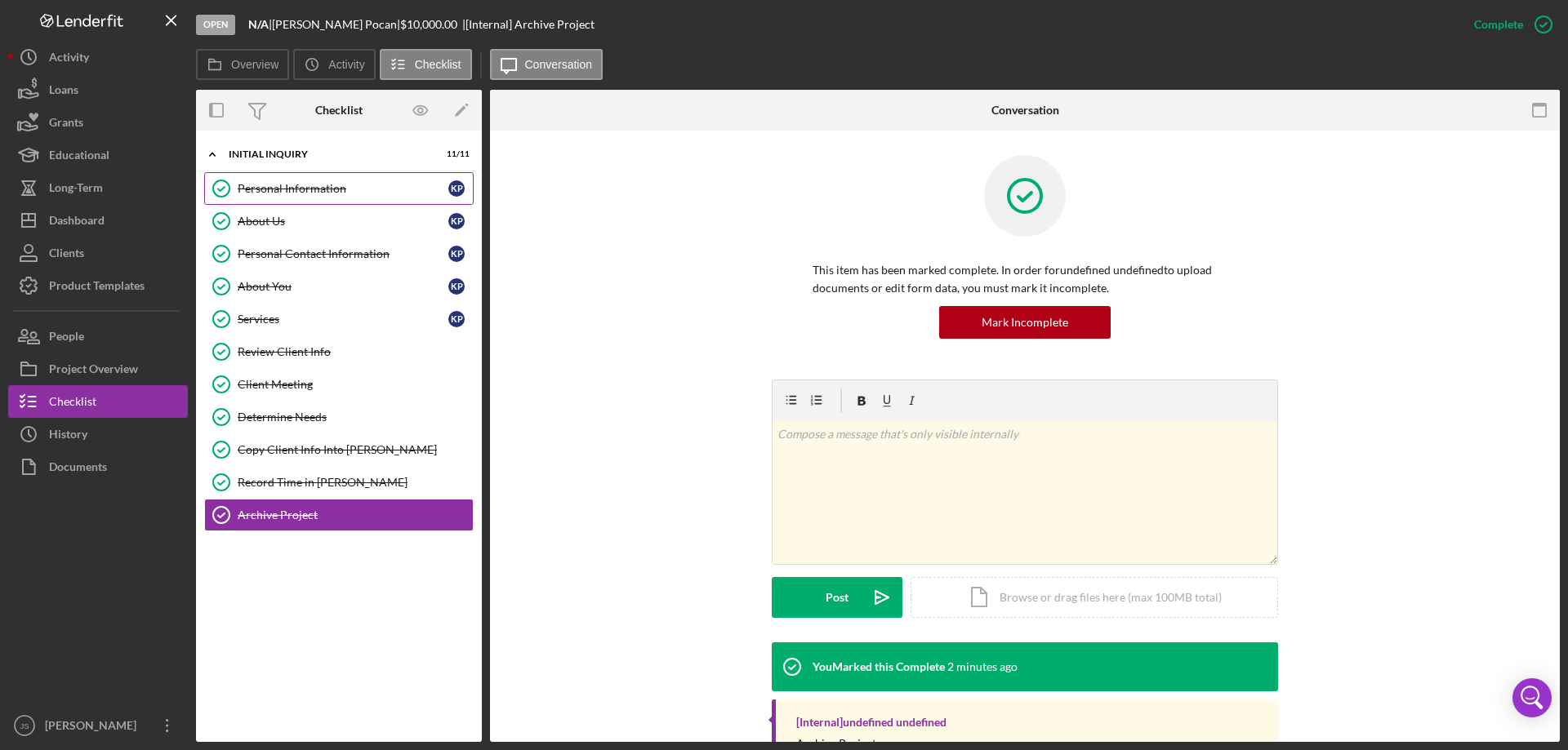
click at [296, 190] on div "Personal Information" at bounding box center [342, 188] width 210 height 13
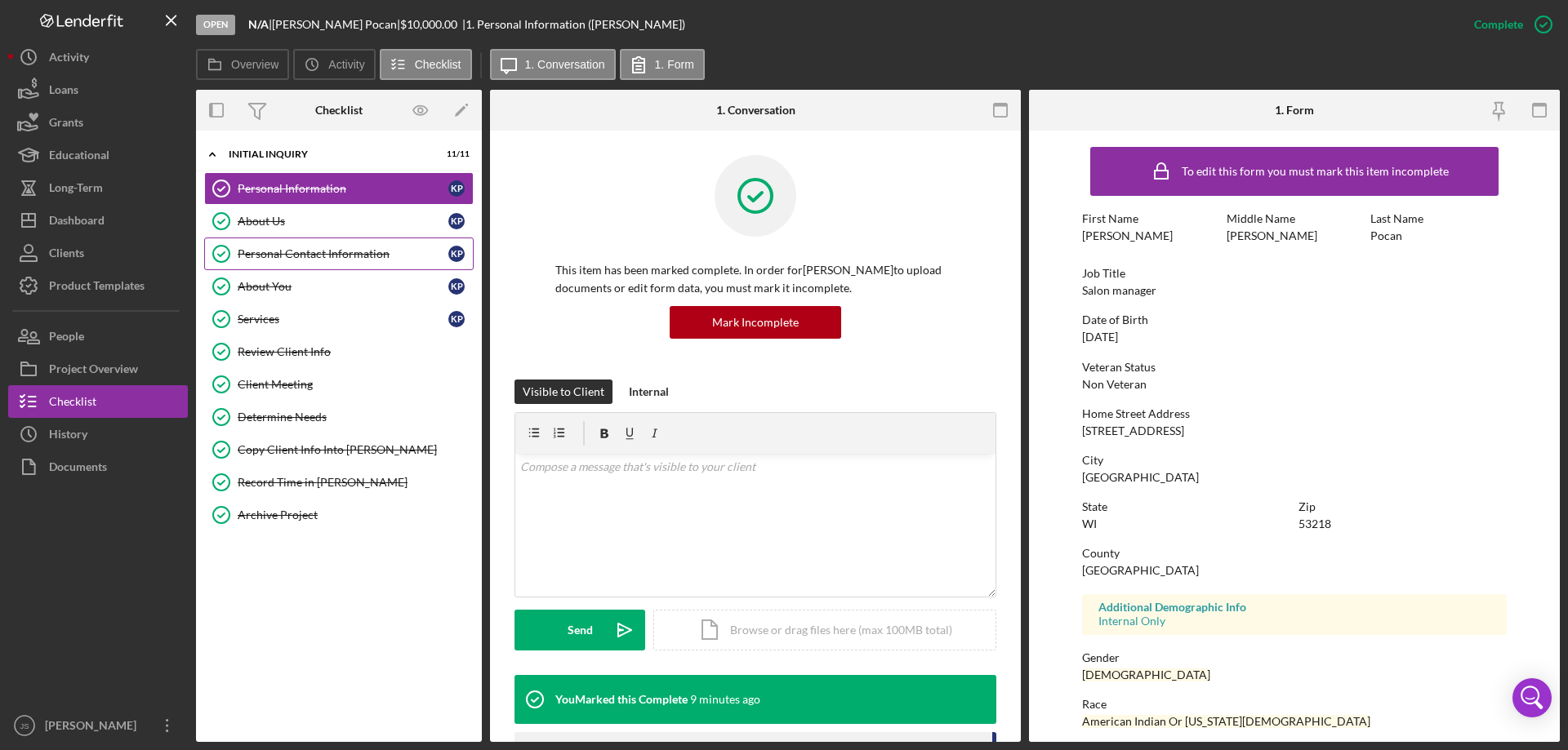
click at [375, 252] on div "Personal Contact Information" at bounding box center [342, 254] width 210 height 13
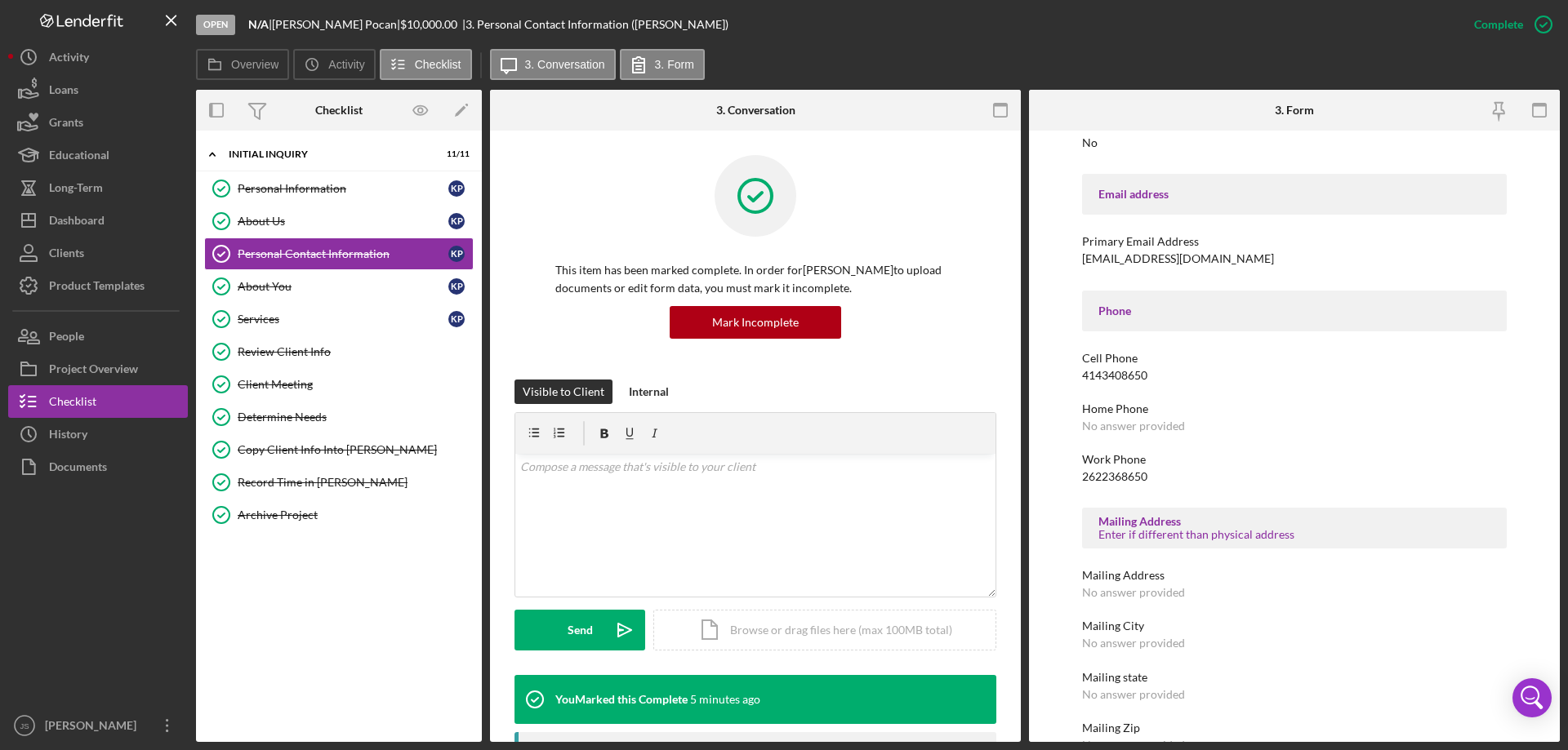
scroll to position [245, 0]
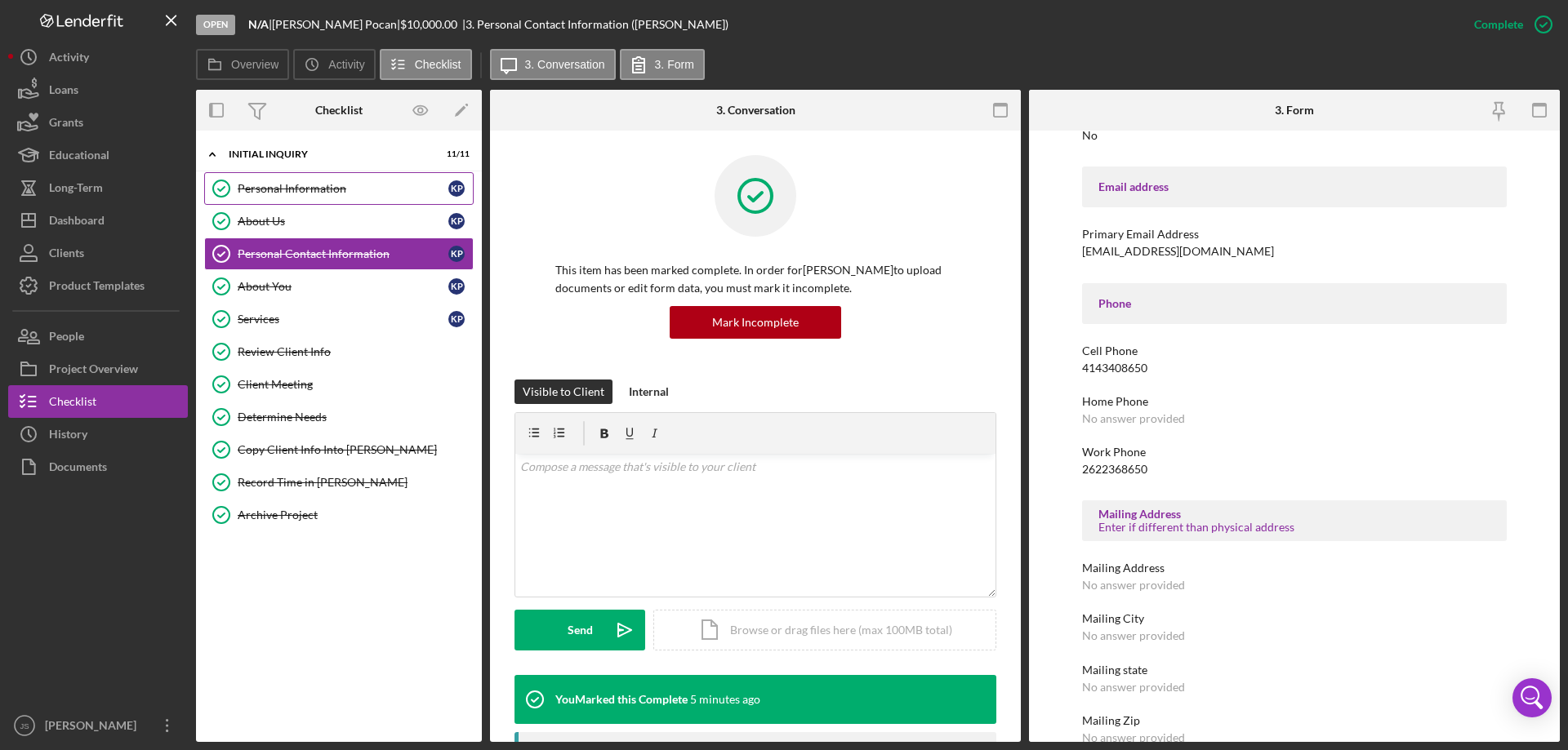
click at [322, 187] on div "Personal Information" at bounding box center [342, 188] width 210 height 13
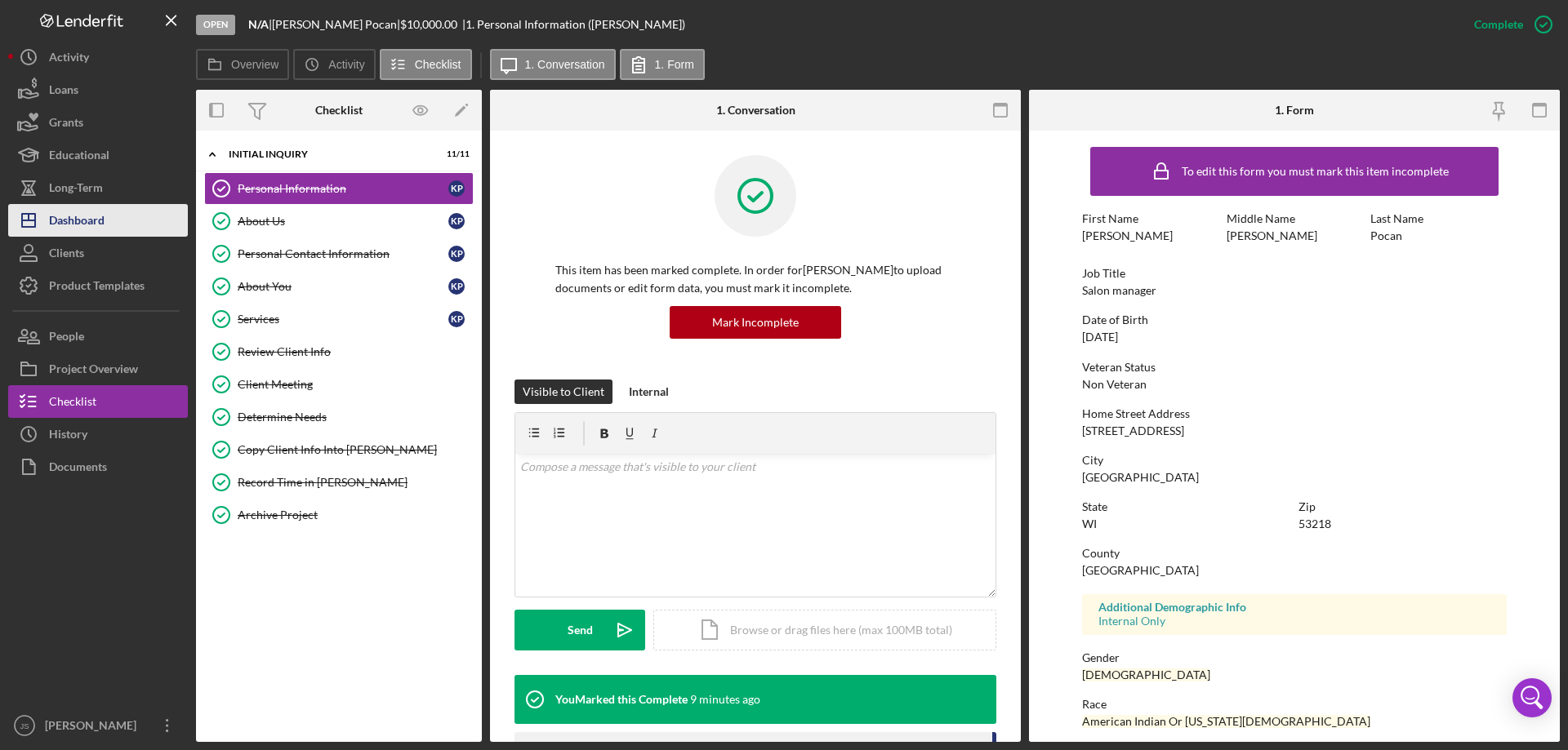
drag, startPoint x: 112, startPoint y: 220, endPoint x: 129, endPoint y: 220, distance: 17.0
click at [115, 220] on button "Icon/Dashboard Dashboard" at bounding box center [98, 220] width 180 height 32
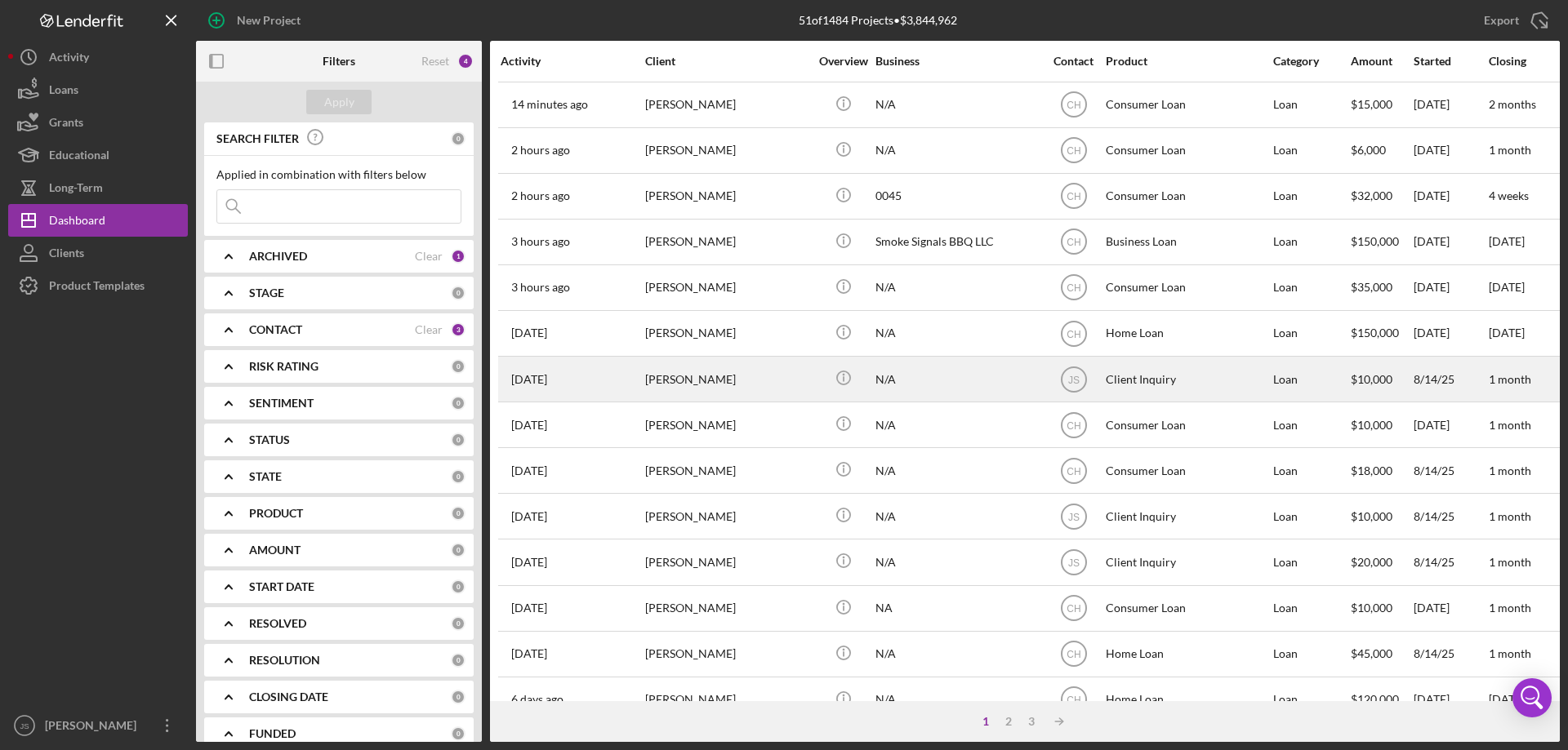
click at [936, 386] on div "N/A" at bounding box center [957, 379] width 164 height 43
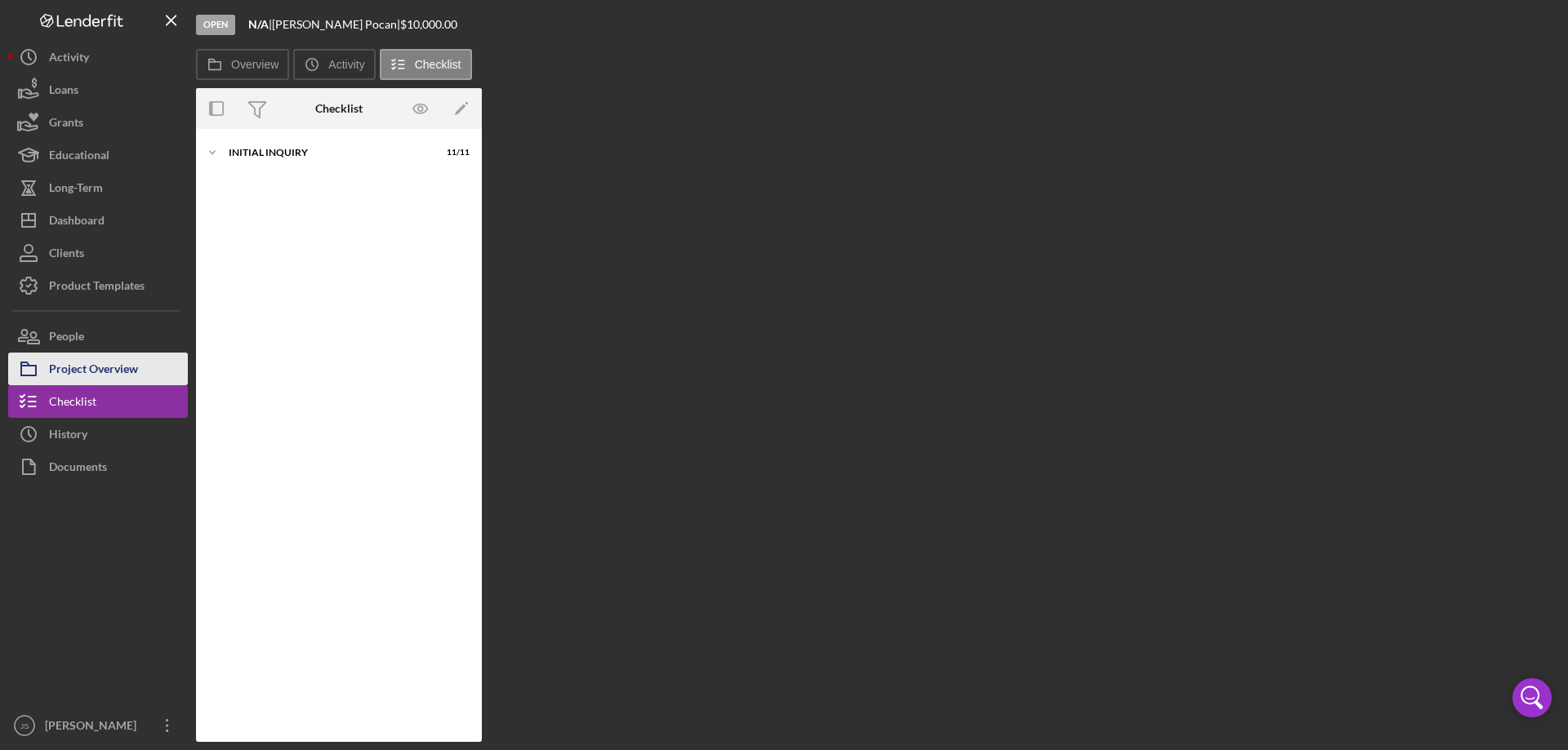
click at [101, 365] on div "Project Overview" at bounding box center [94, 370] width 89 height 37
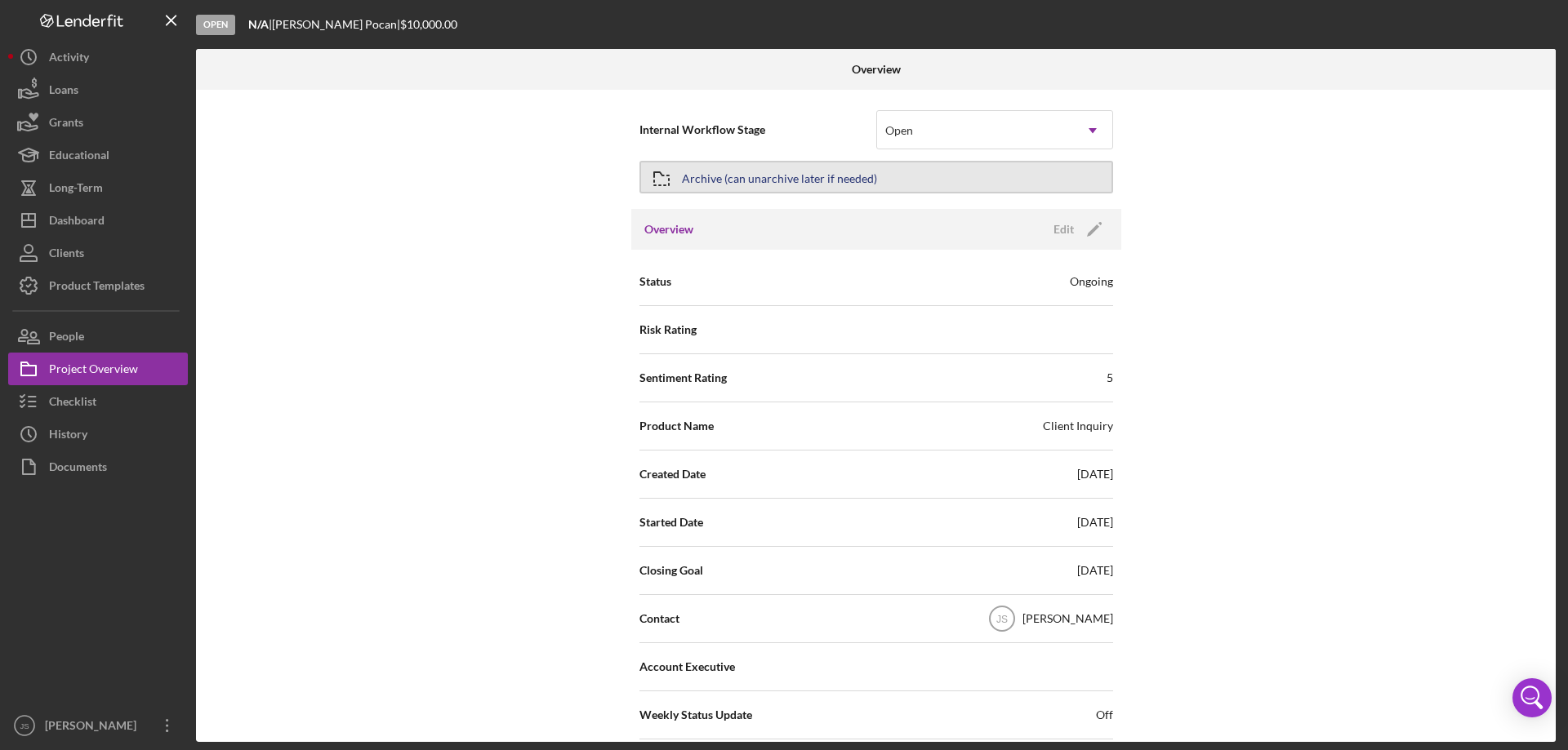
click at [909, 182] on button "Archive (can unarchive later if needed)" at bounding box center [876, 177] width 474 height 32
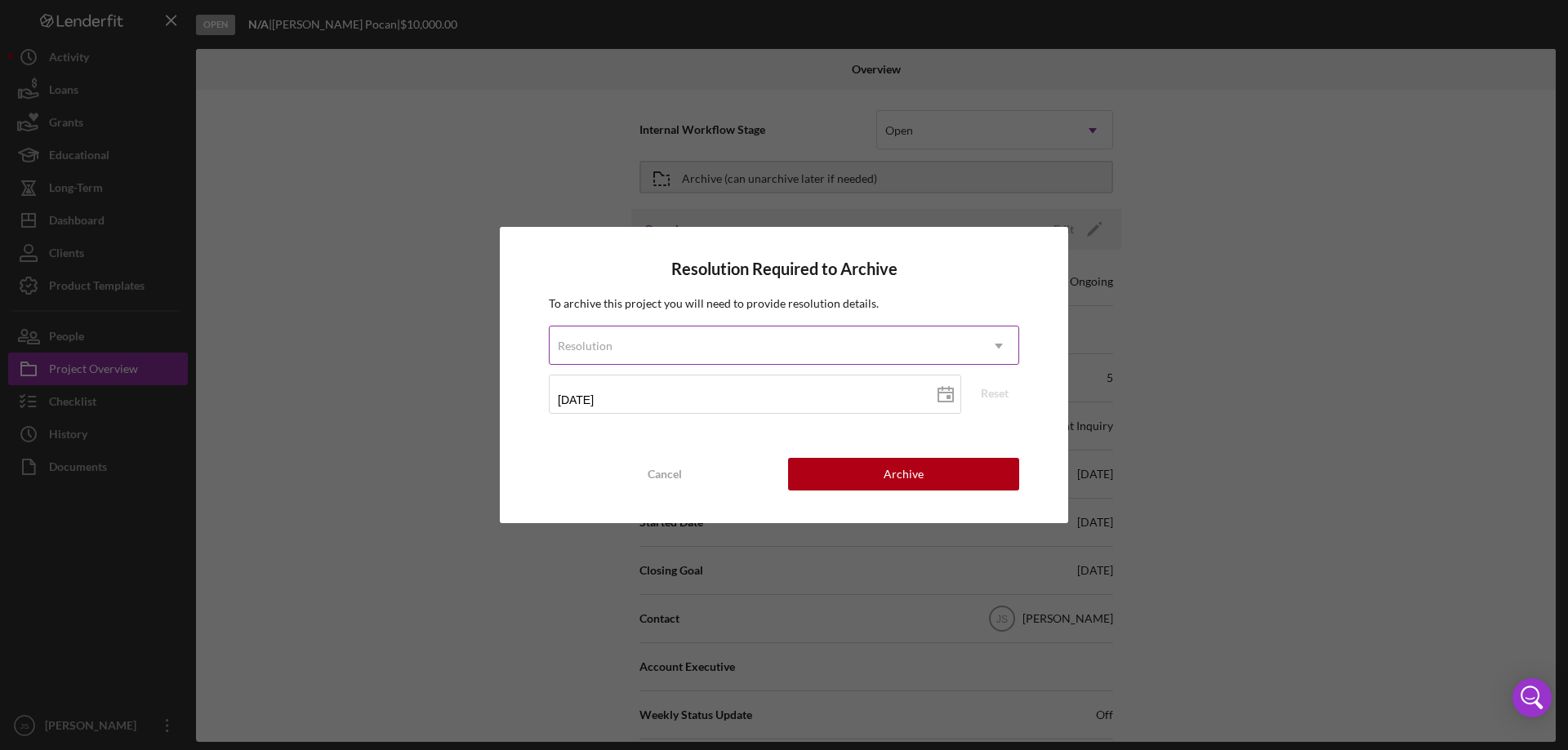
click at [706, 342] on div "Resolution" at bounding box center [764, 346] width 429 height 37
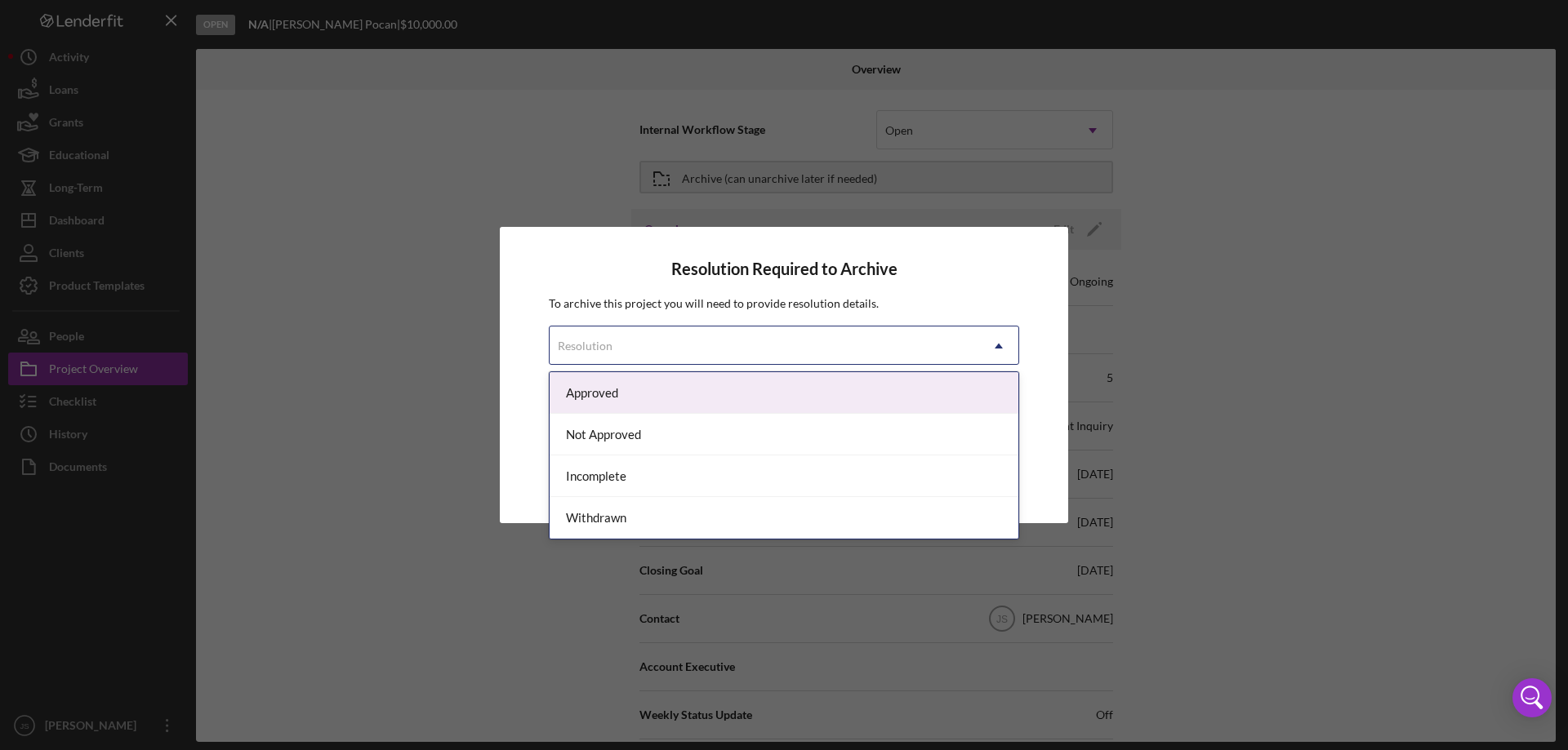
click at [683, 392] on div "Approved" at bounding box center [784, 392] width 468 height 42
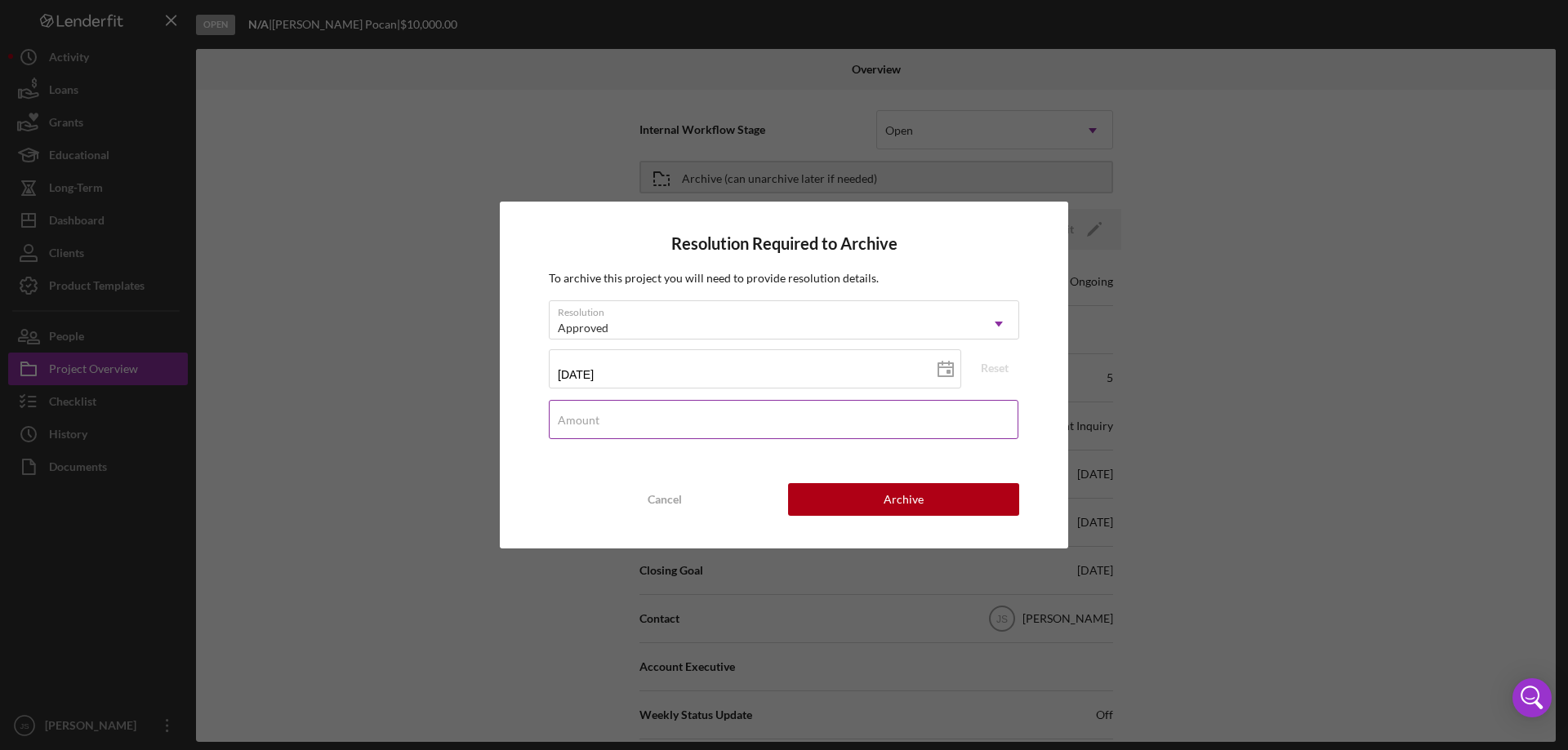
click at [623, 419] on div "Amount" at bounding box center [784, 421] width 470 height 41
type input "$0"
click at [949, 496] on button "Archive" at bounding box center [903, 500] width 231 height 32
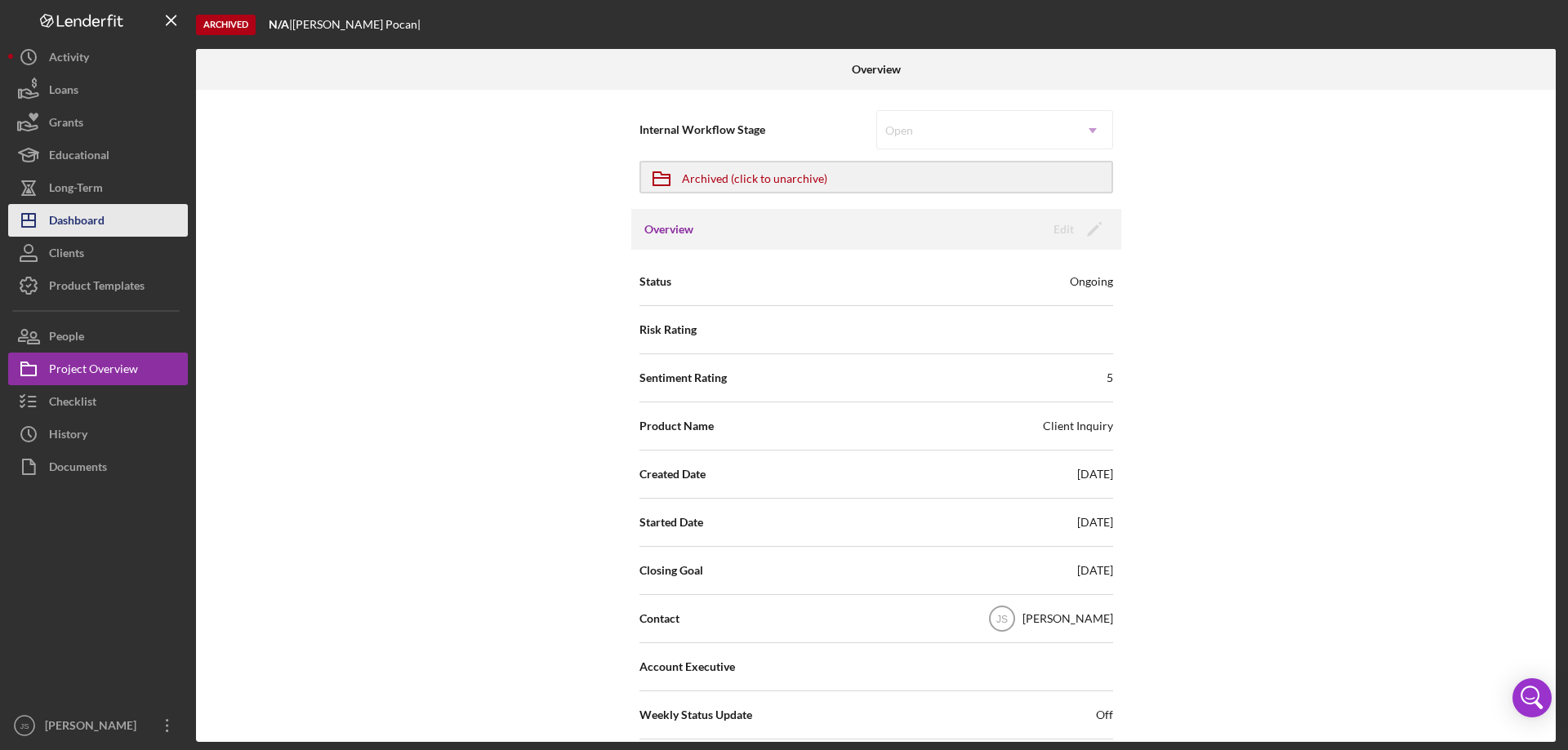
click at [117, 221] on button "Icon/Dashboard Dashboard" at bounding box center [98, 220] width 180 height 32
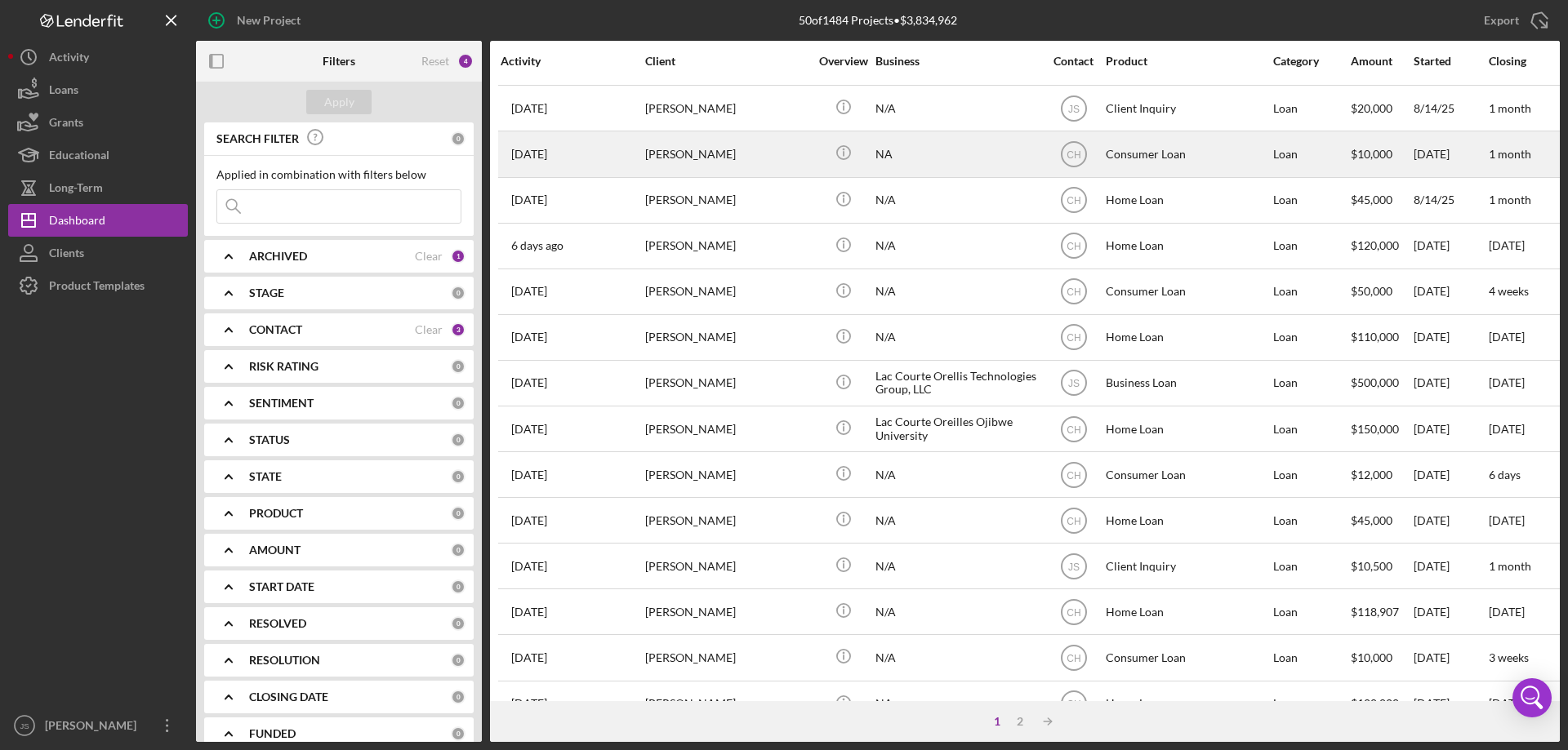
scroll to position [490, 0]
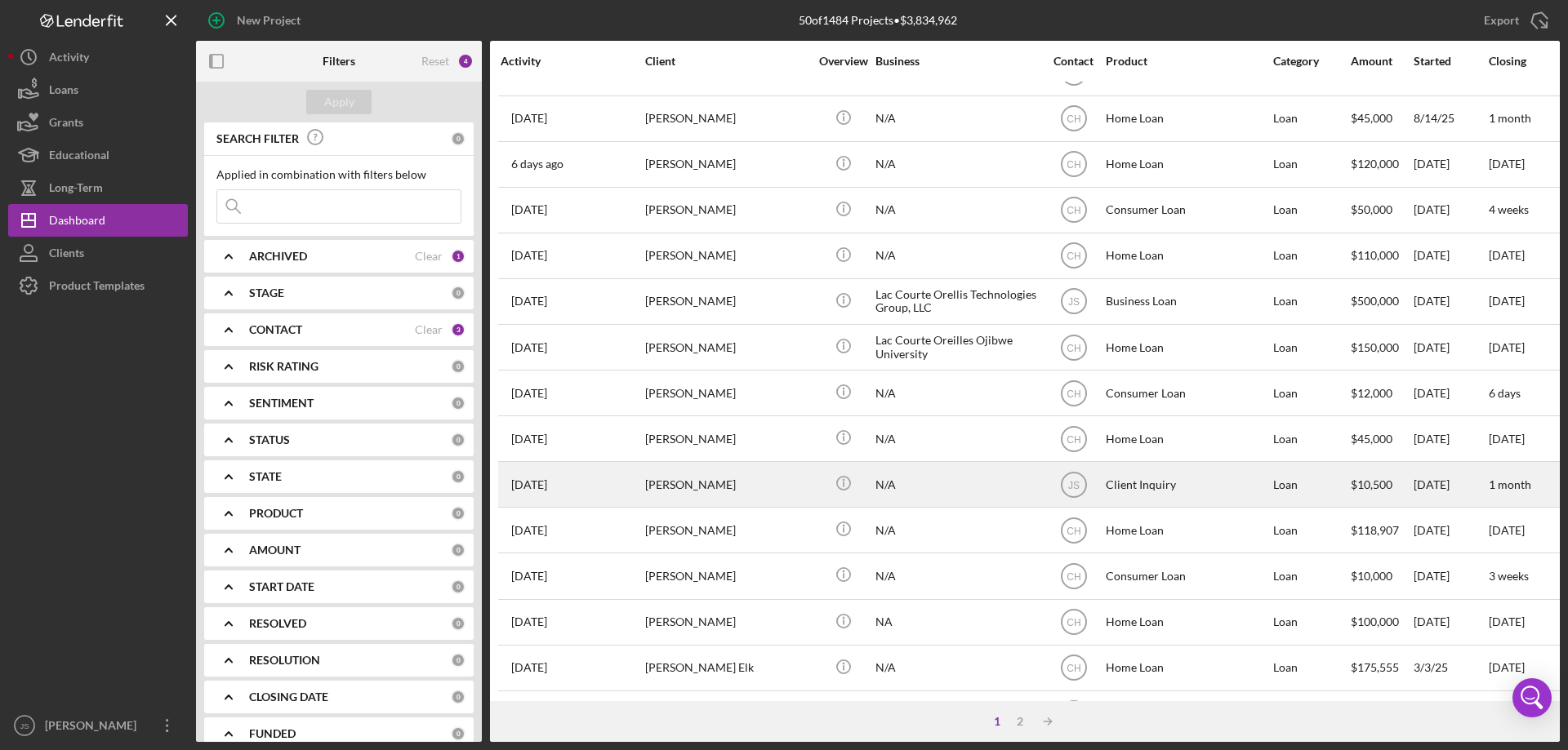
click at [988, 490] on div "N/A" at bounding box center [957, 484] width 164 height 43
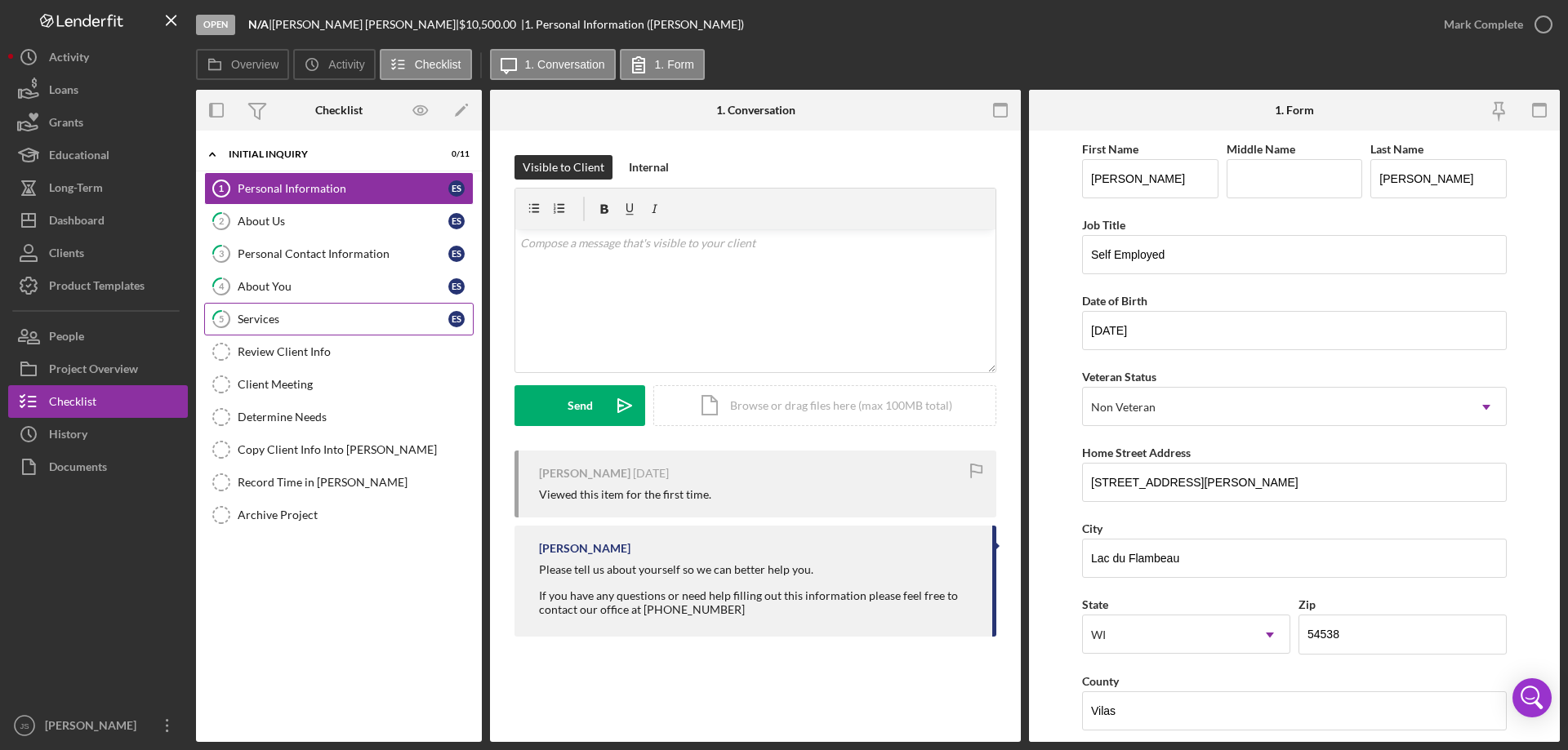
click at [331, 316] on div "Services" at bounding box center [342, 318] width 210 height 13
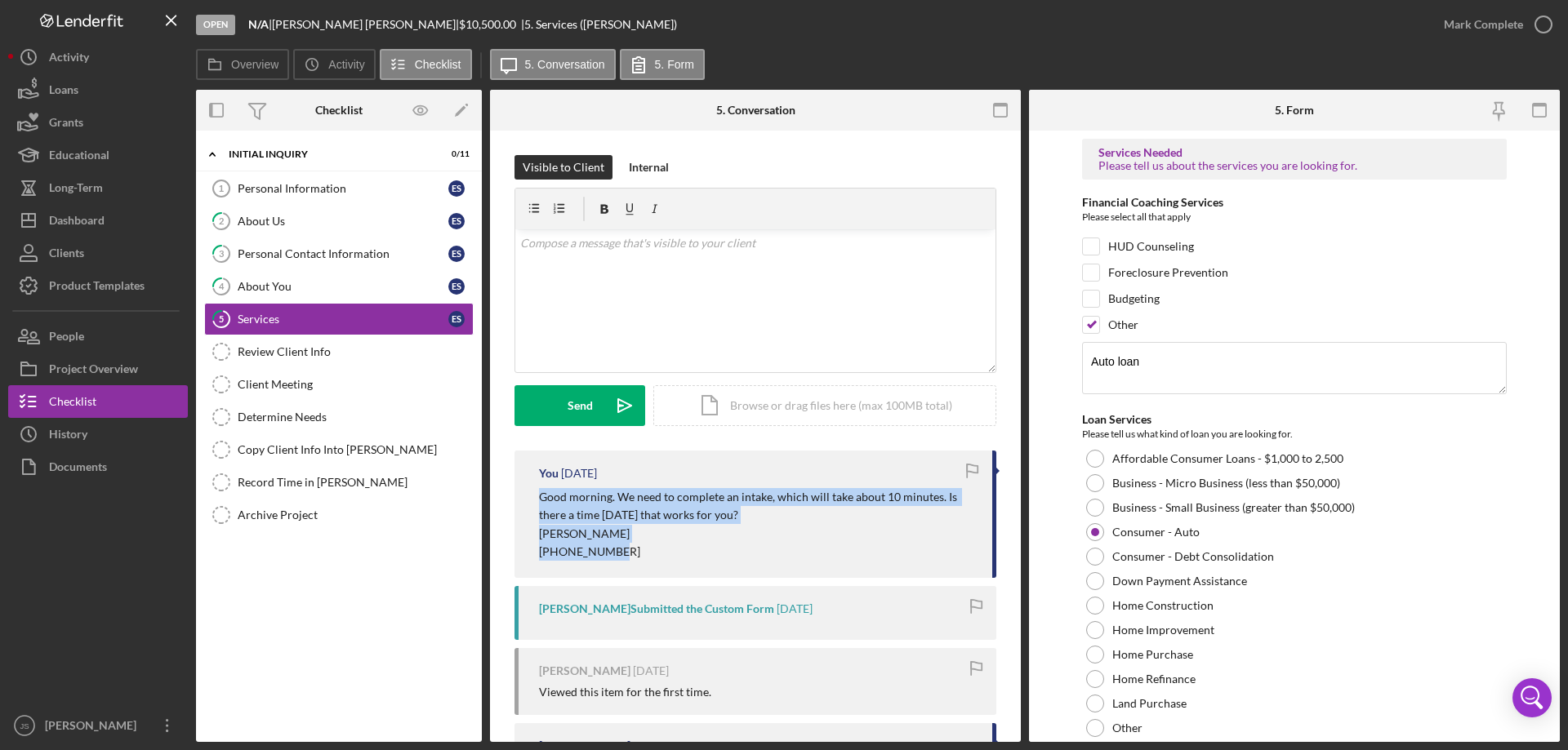
drag, startPoint x: 541, startPoint y: 495, endPoint x: 817, endPoint y: 560, distance: 283.6
click at [817, 560] on div "Good morning. We need to complete an intake, which will take about 10 minutes. …" at bounding box center [757, 524] width 437 height 73
copy div "Good morning. We need to complete an intake, which will take about 10 minutes. …"
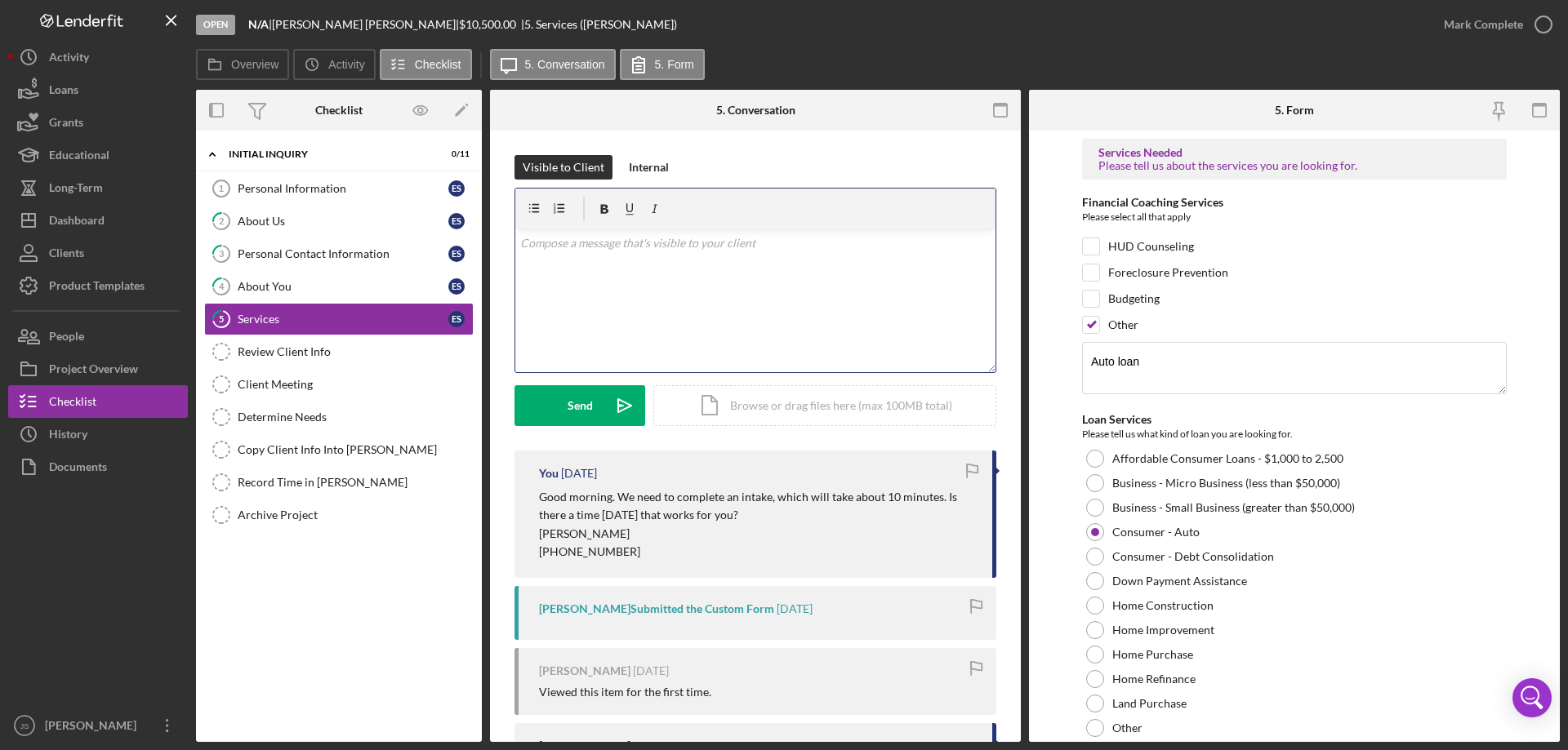
click at [567, 276] on div "v Color teal Color pink Remove color Add row above Add row below Add column bef…" at bounding box center [755, 301] width 480 height 143
paste div
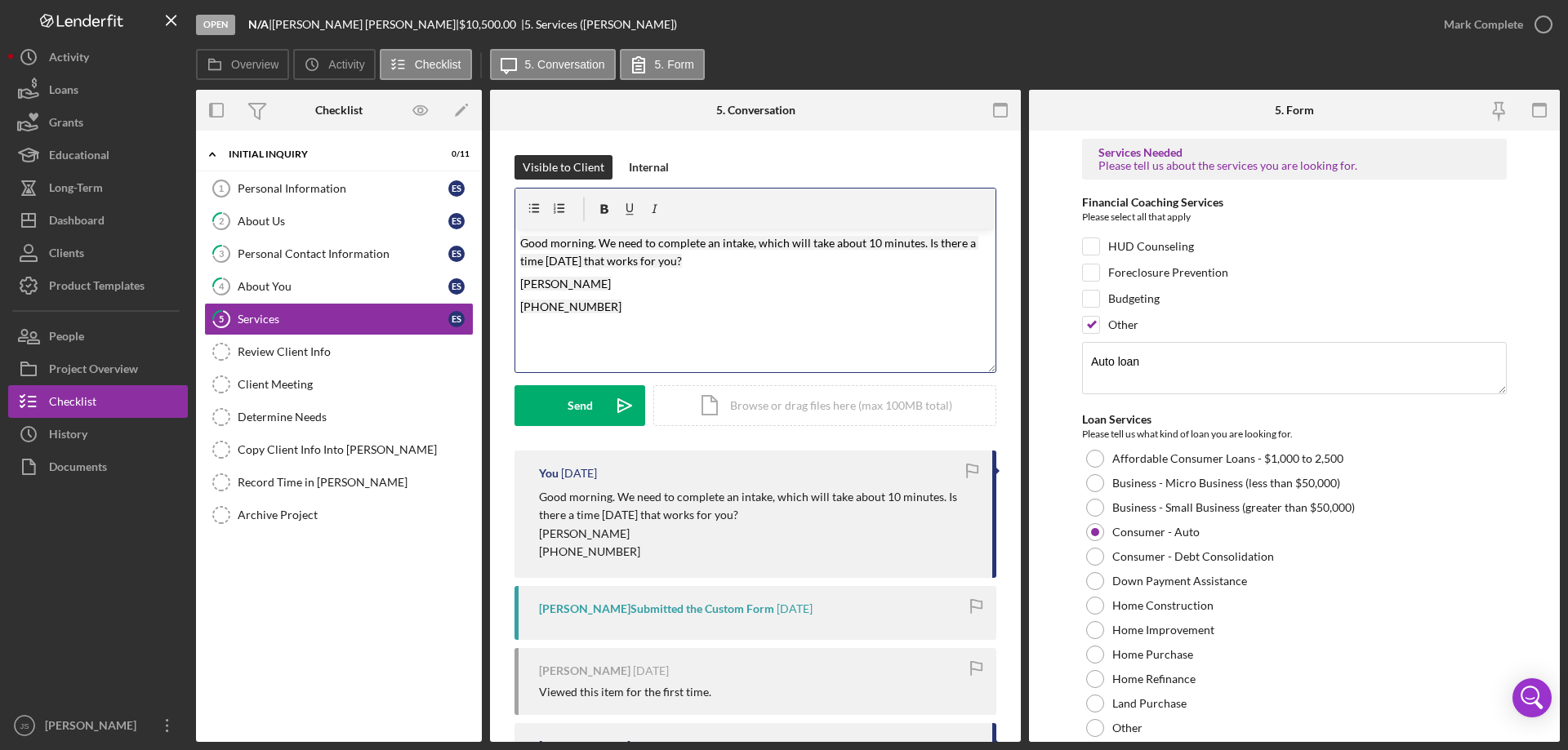
click at [594, 244] on mark "Good morning. We need to complete an intake, which will take about 10 minutes. …" at bounding box center [750, 251] width 458 height 31
click at [585, 398] on div "Send" at bounding box center [580, 406] width 26 height 41
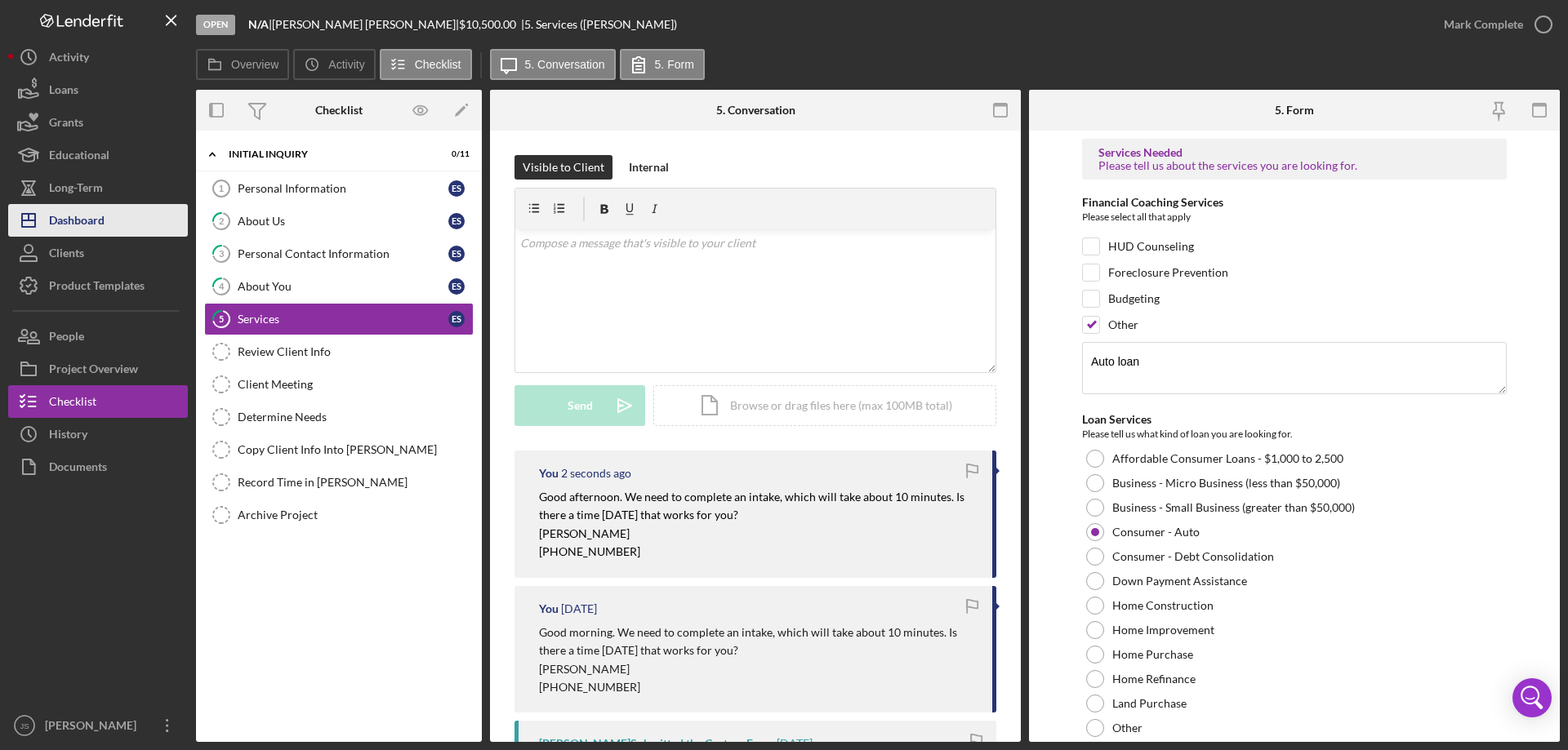
click at [89, 219] on div "Dashboard" at bounding box center [77, 222] width 55 height 37
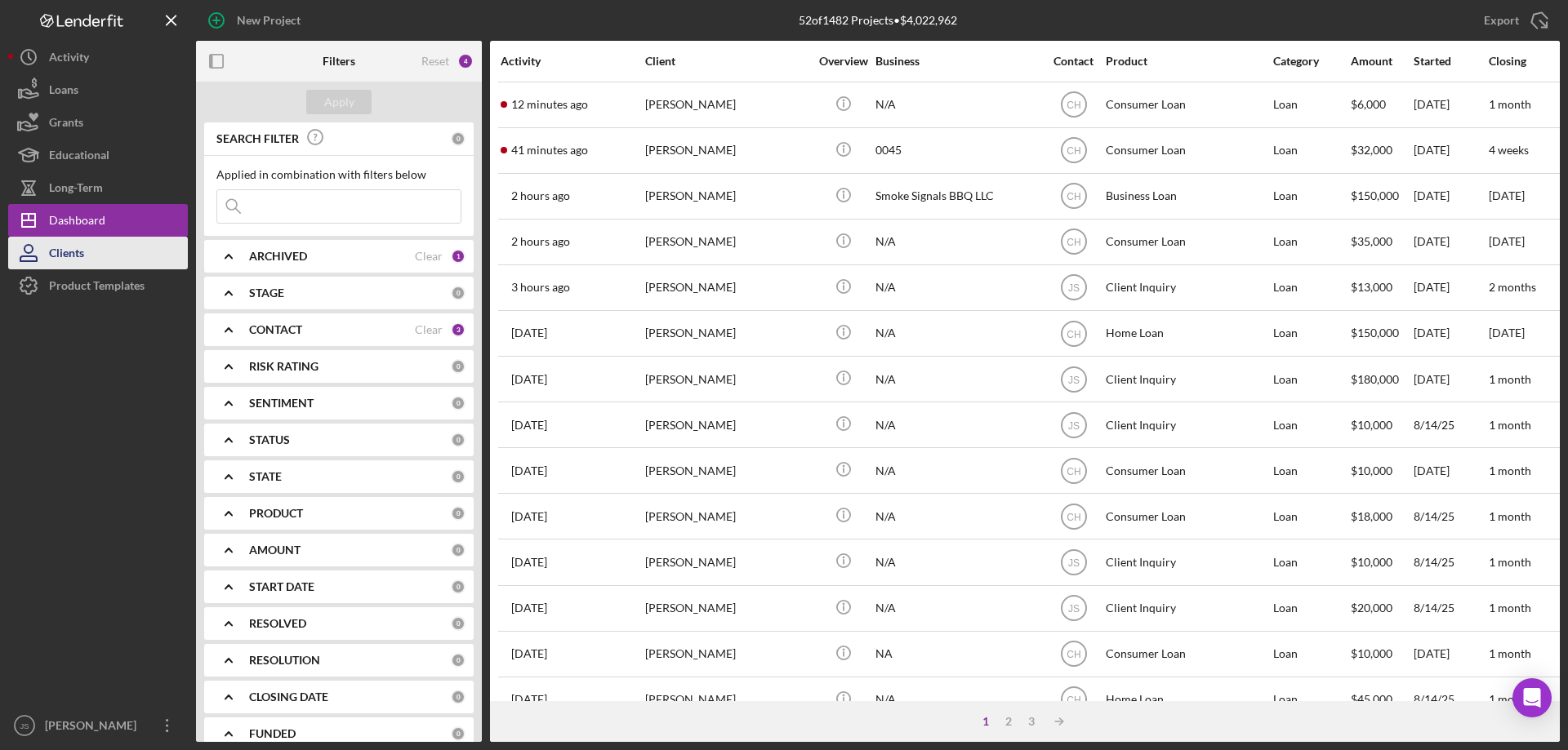
click at [87, 252] on button "Clients" at bounding box center [98, 253] width 180 height 32
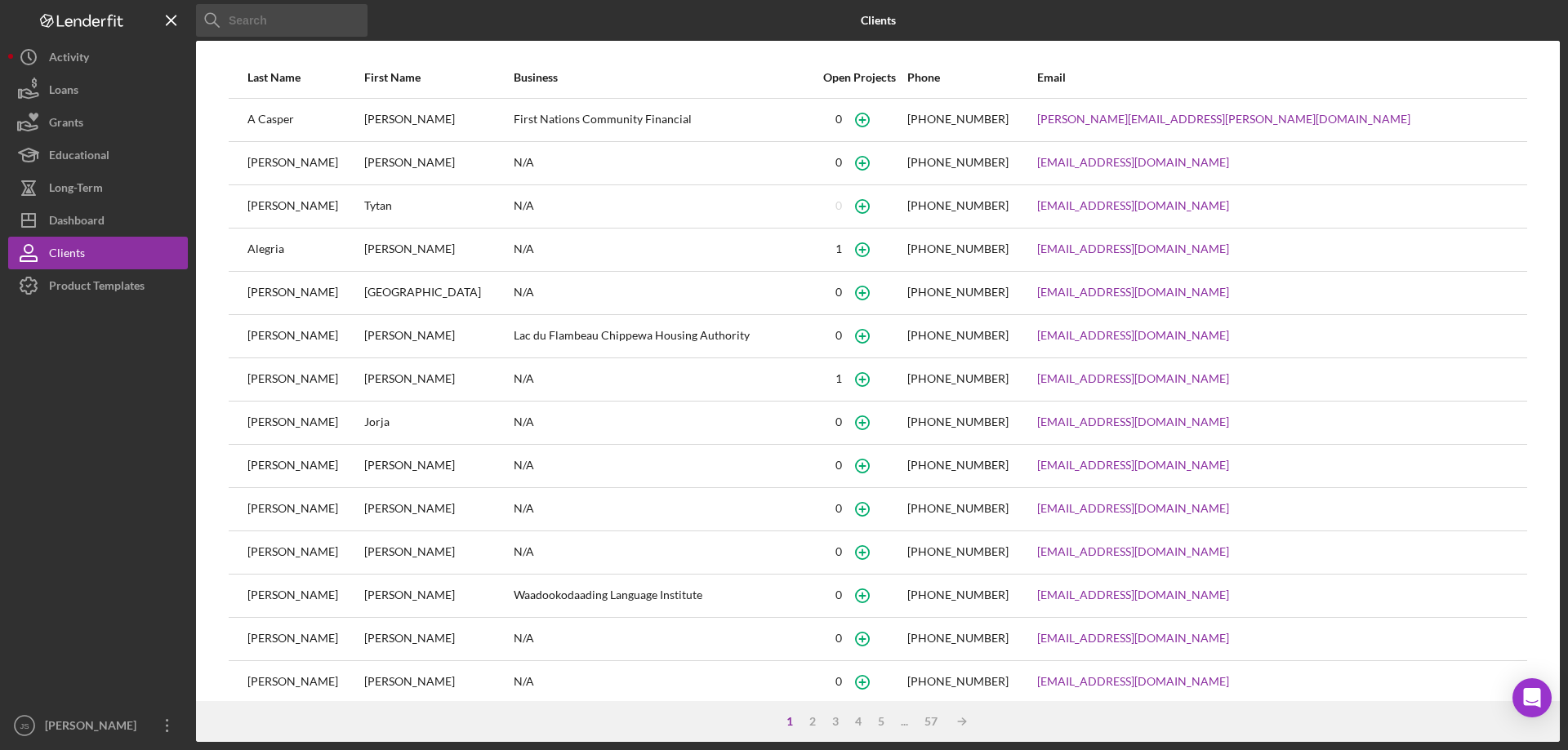
click at [291, 23] on input at bounding box center [281, 20] width 171 height 32
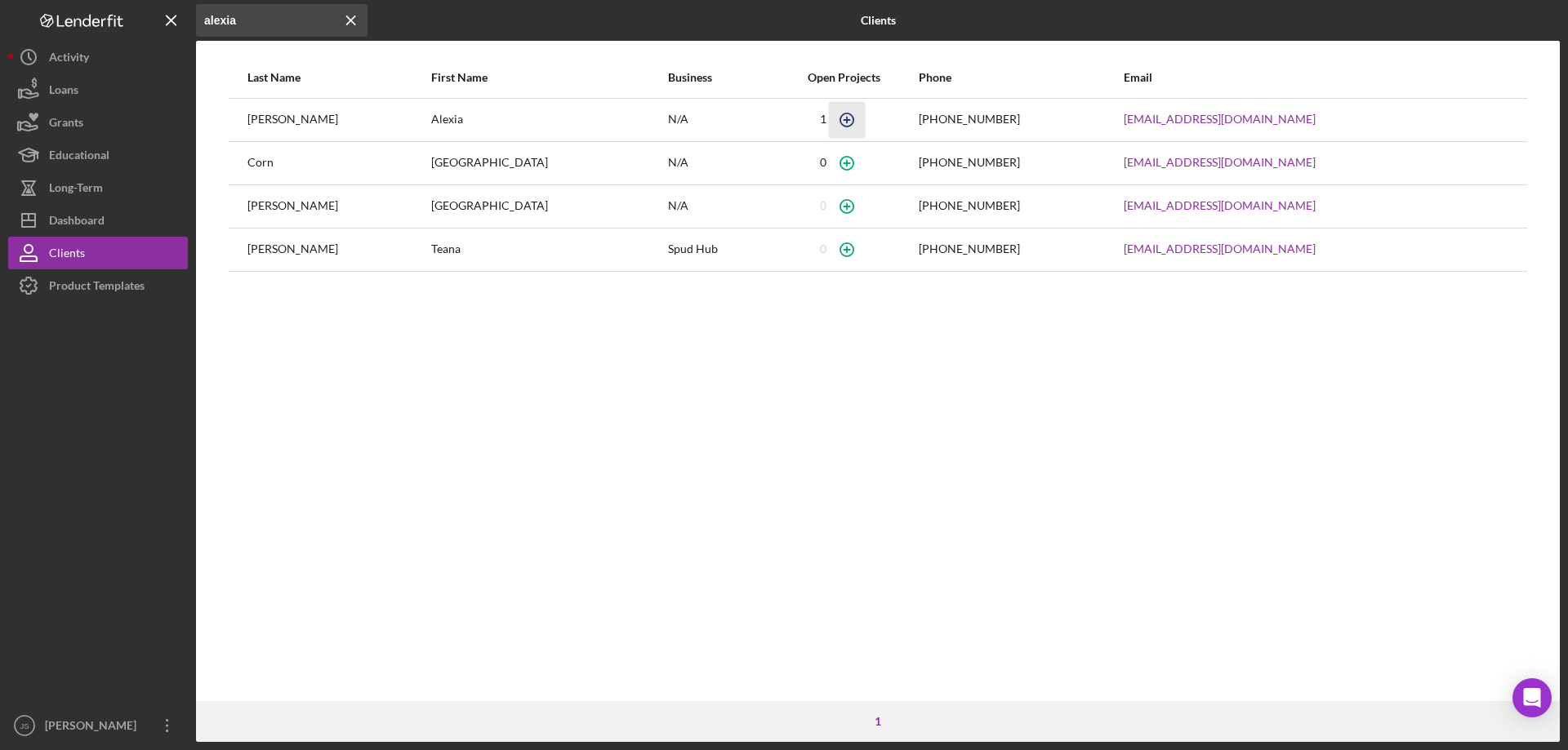
type input "alexia"
click at [843, 121] on icon "button" at bounding box center [847, 119] width 8 height 8
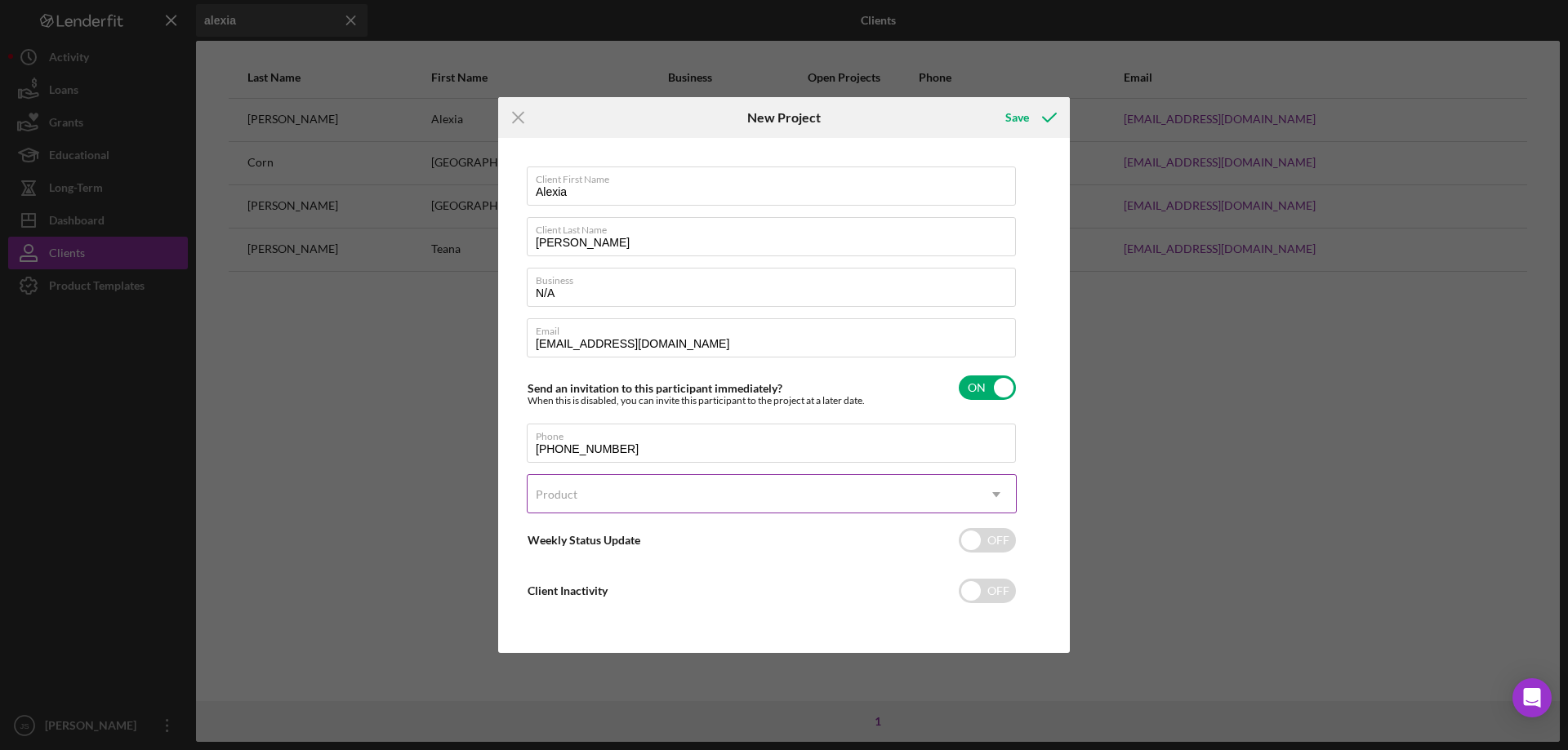
click at [663, 490] on div "Product" at bounding box center [751, 495] width 449 height 37
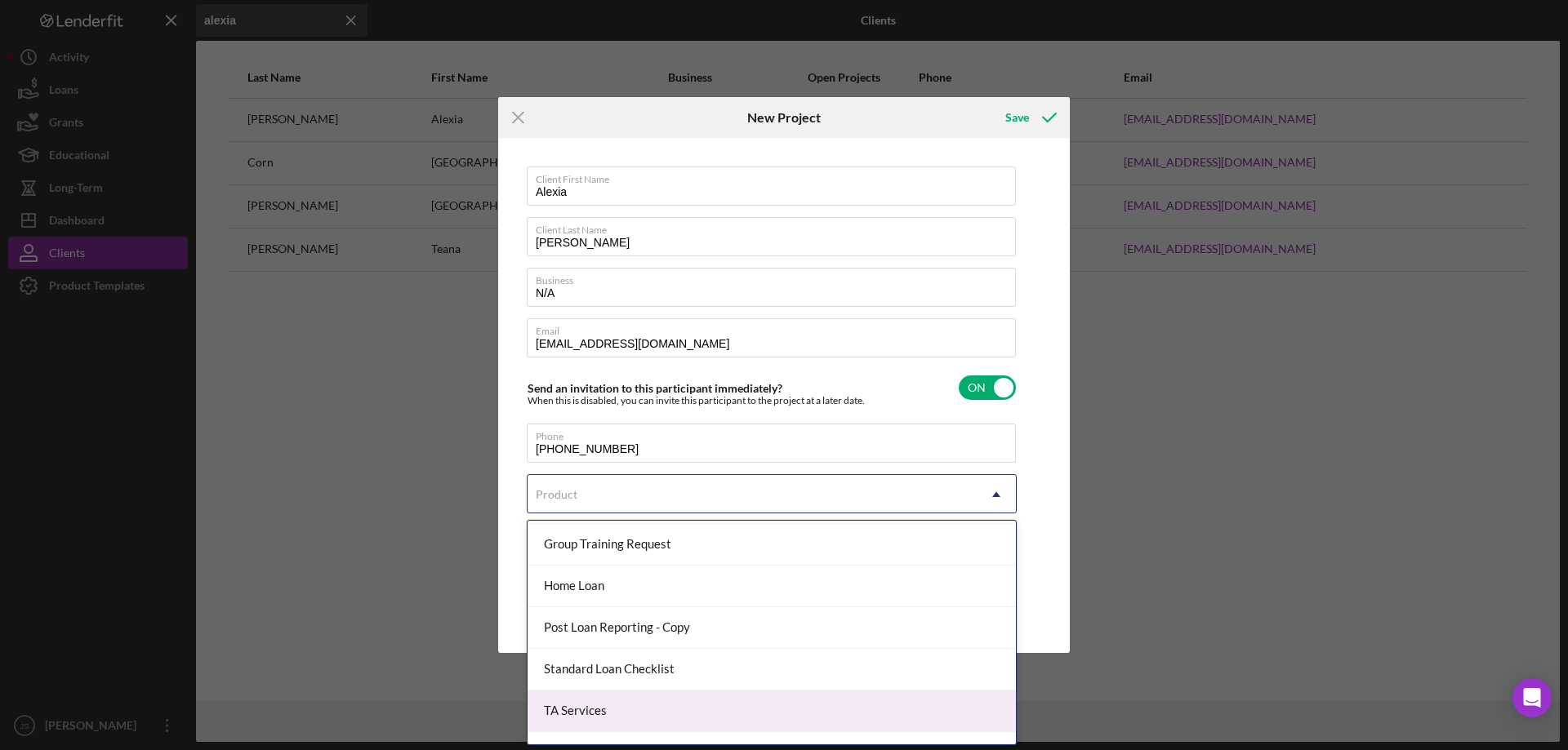
scroll to position [234, 0]
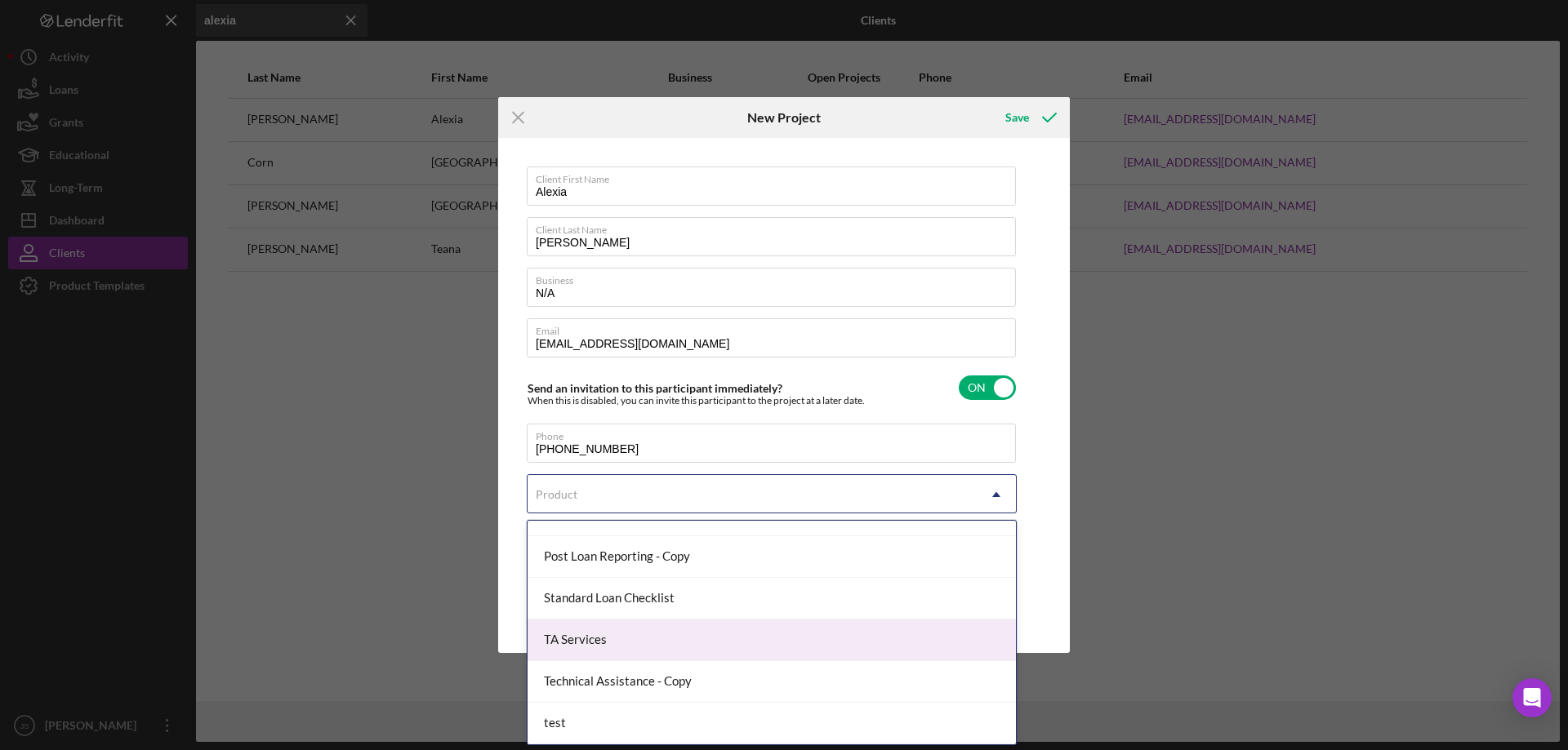
click at [625, 640] on div "TA Services" at bounding box center [771, 640] width 488 height 42
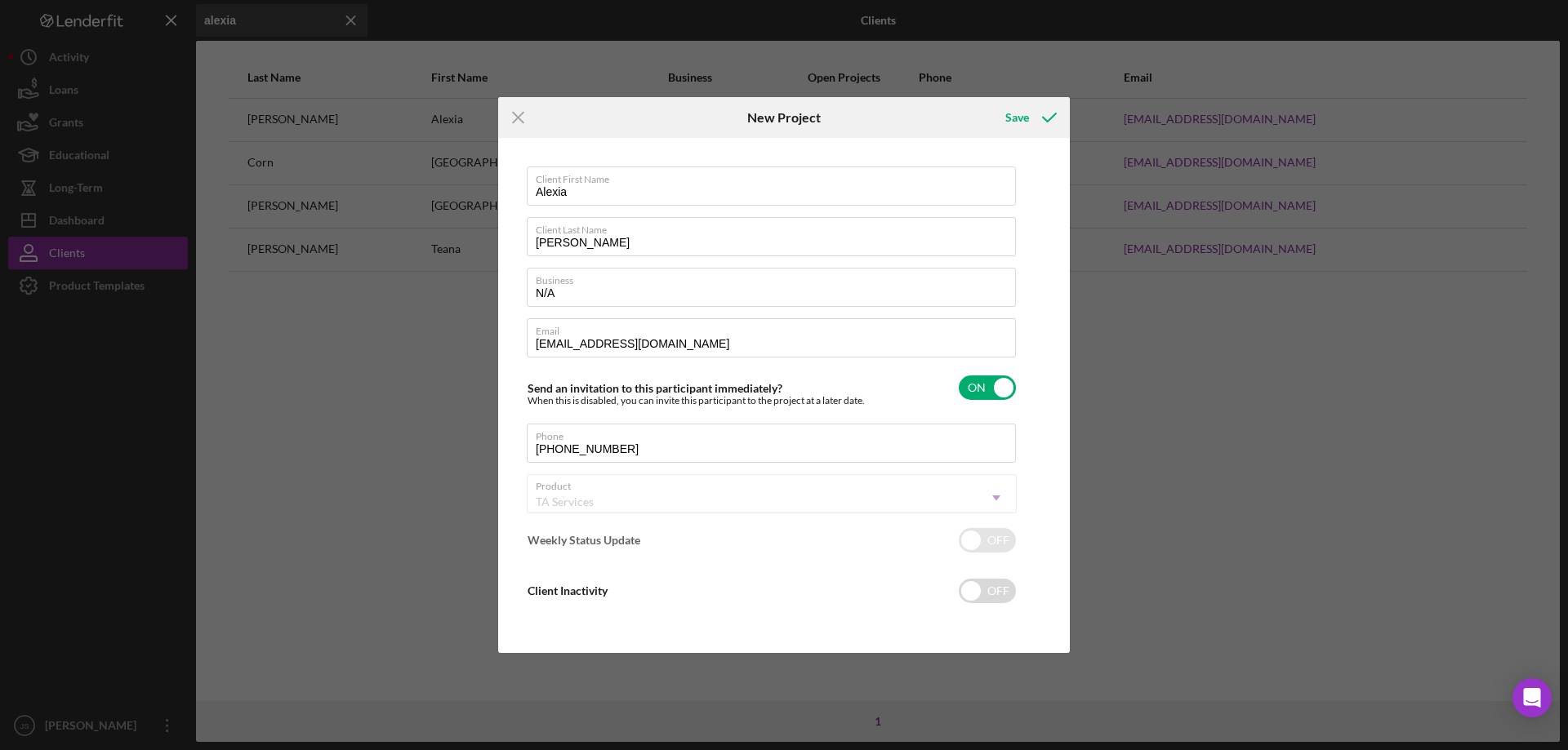
checkbox input "true"
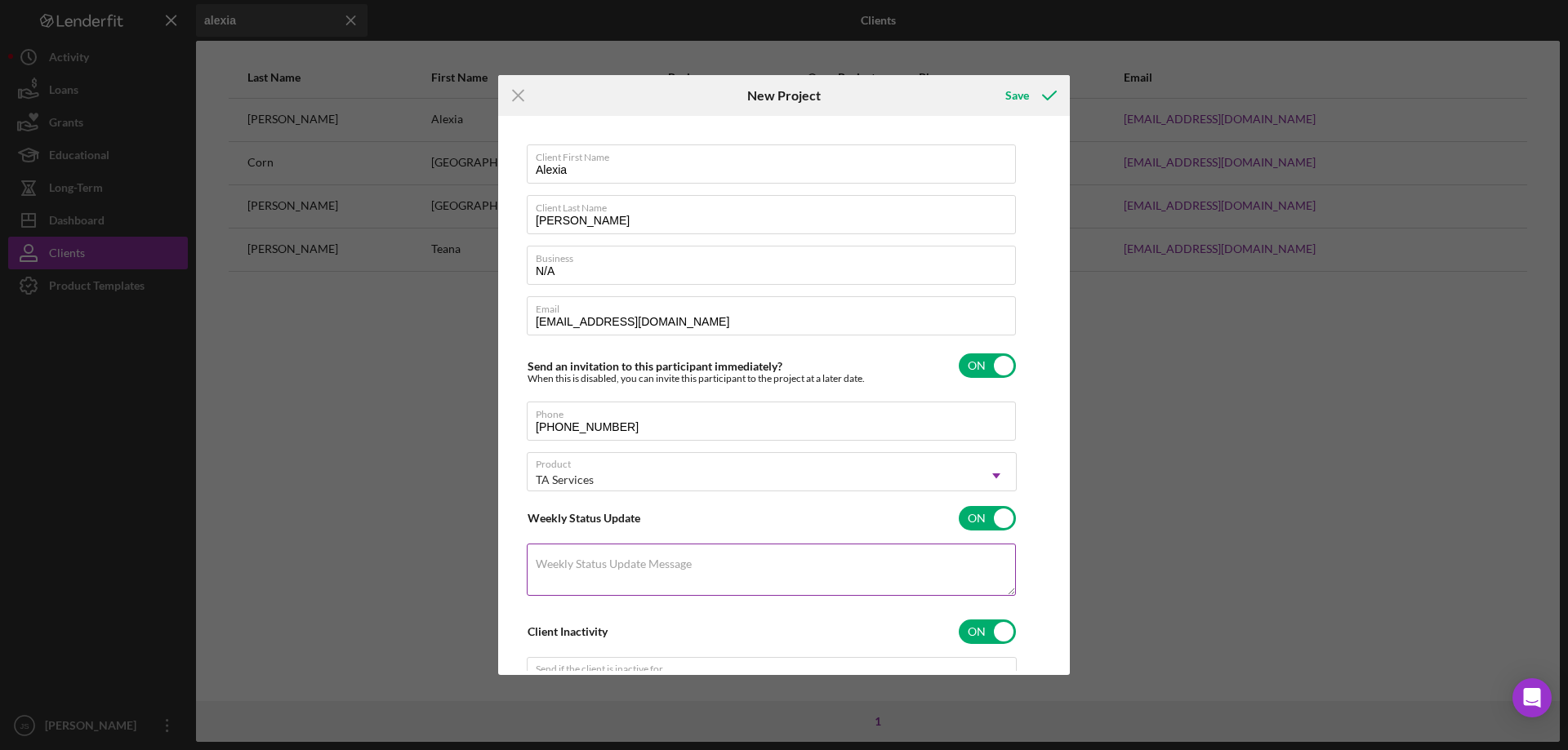
click at [754, 570] on textarea "Weekly Status Update Message" at bounding box center [771, 570] width 489 height 52
type textarea "needs help establishing credit"
click at [1017, 94] on div "Save" at bounding box center [1017, 95] width 24 height 32
checkbox input "false"
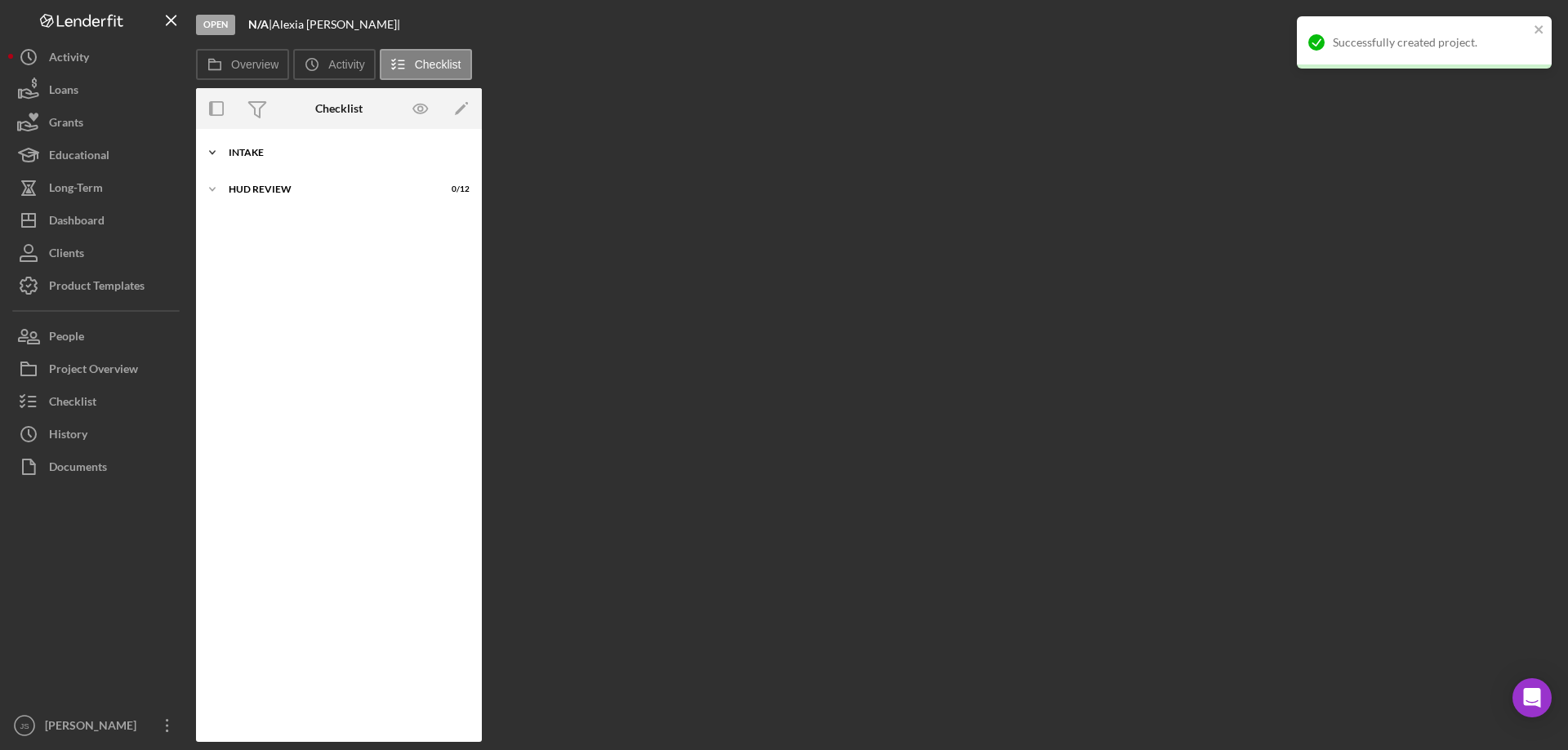
click at [210, 152] on polyline at bounding box center [212, 152] width 5 height 3
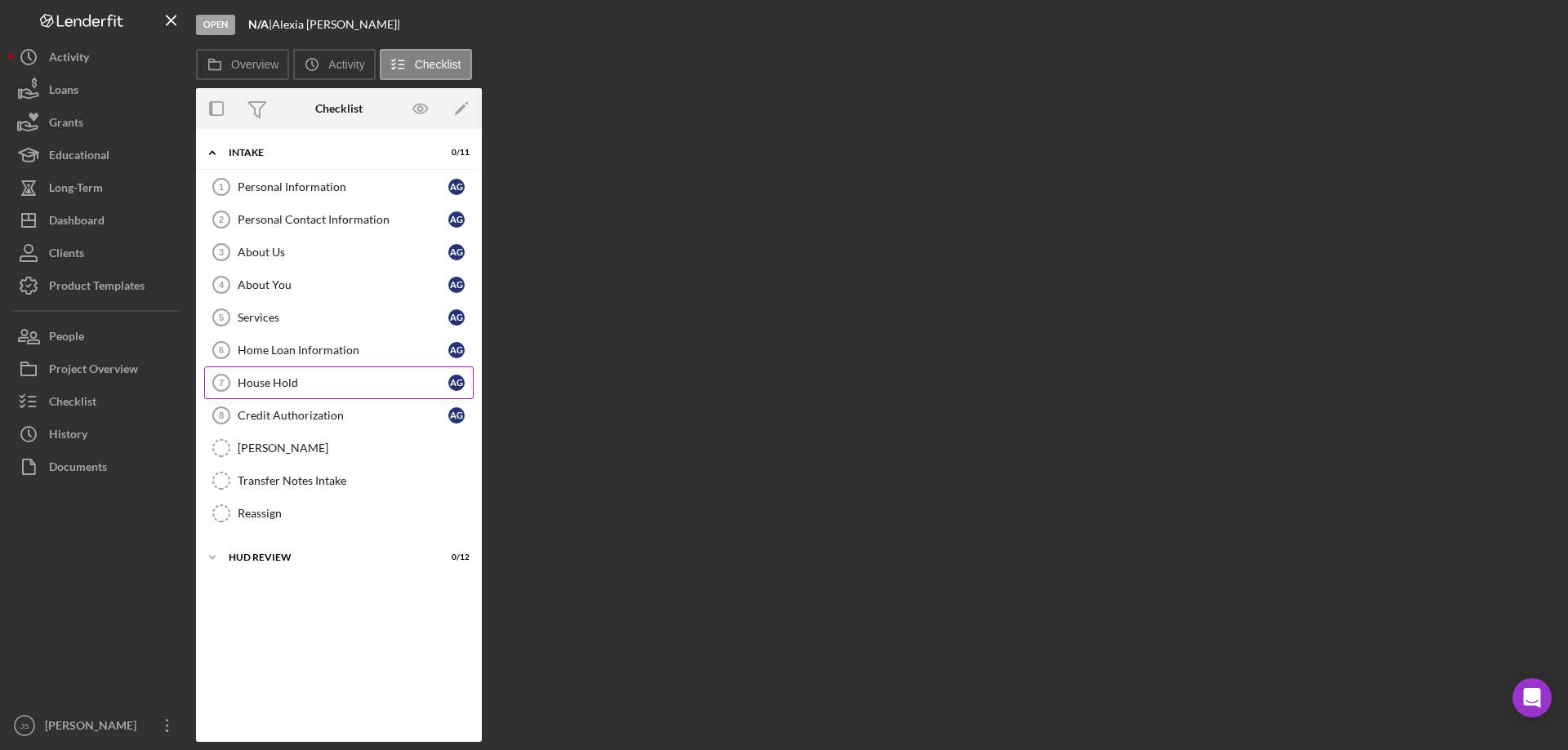
click at [215, 381] on icon "House Hold 7" at bounding box center [221, 383] width 41 height 41
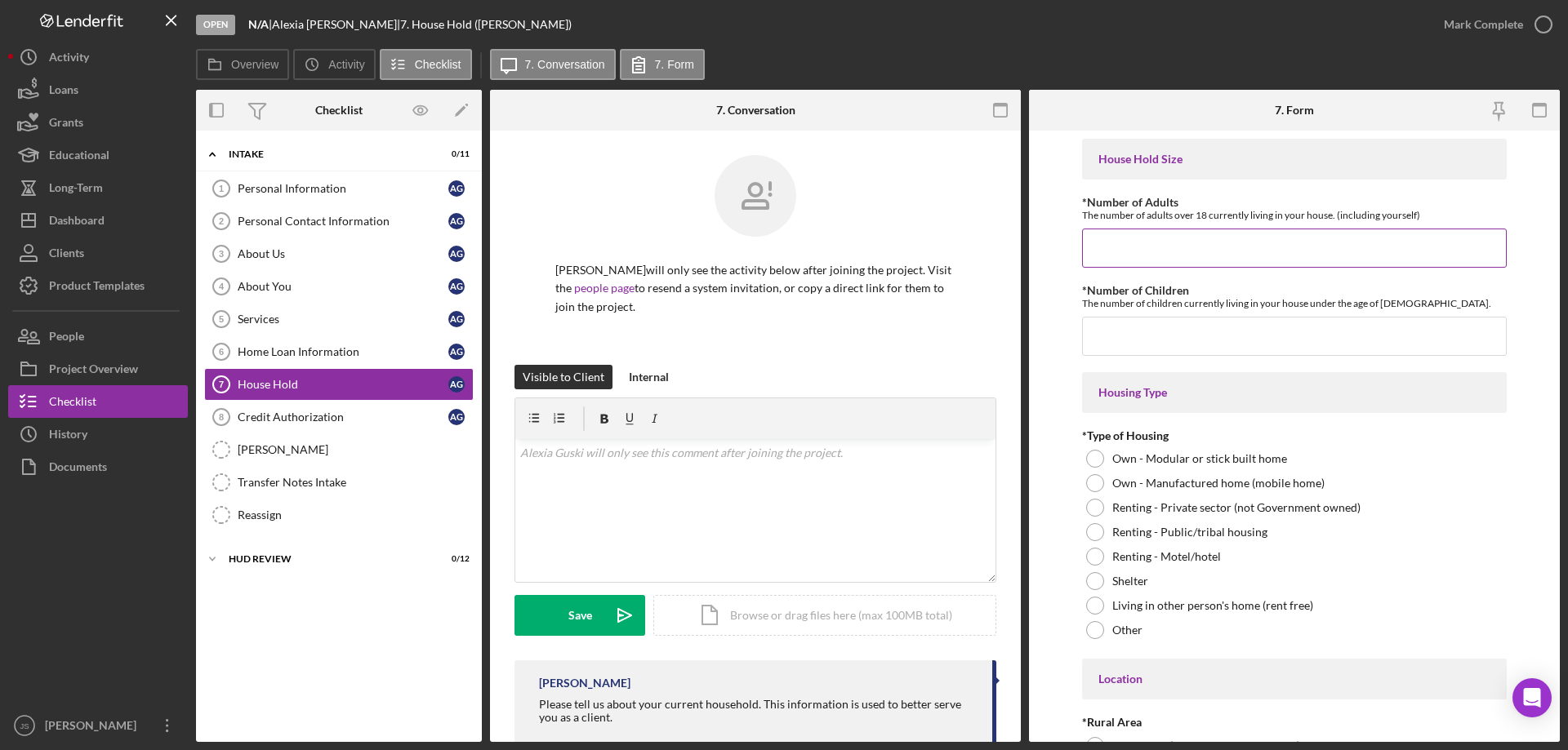
click at [1126, 249] on input "*Number of Adults" at bounding box center [1294, 248] width 425 height 39
type input "2"
click at [1139, 339] on input "*Number of Children" at bounding box center [1294, 336] width 425 height 39
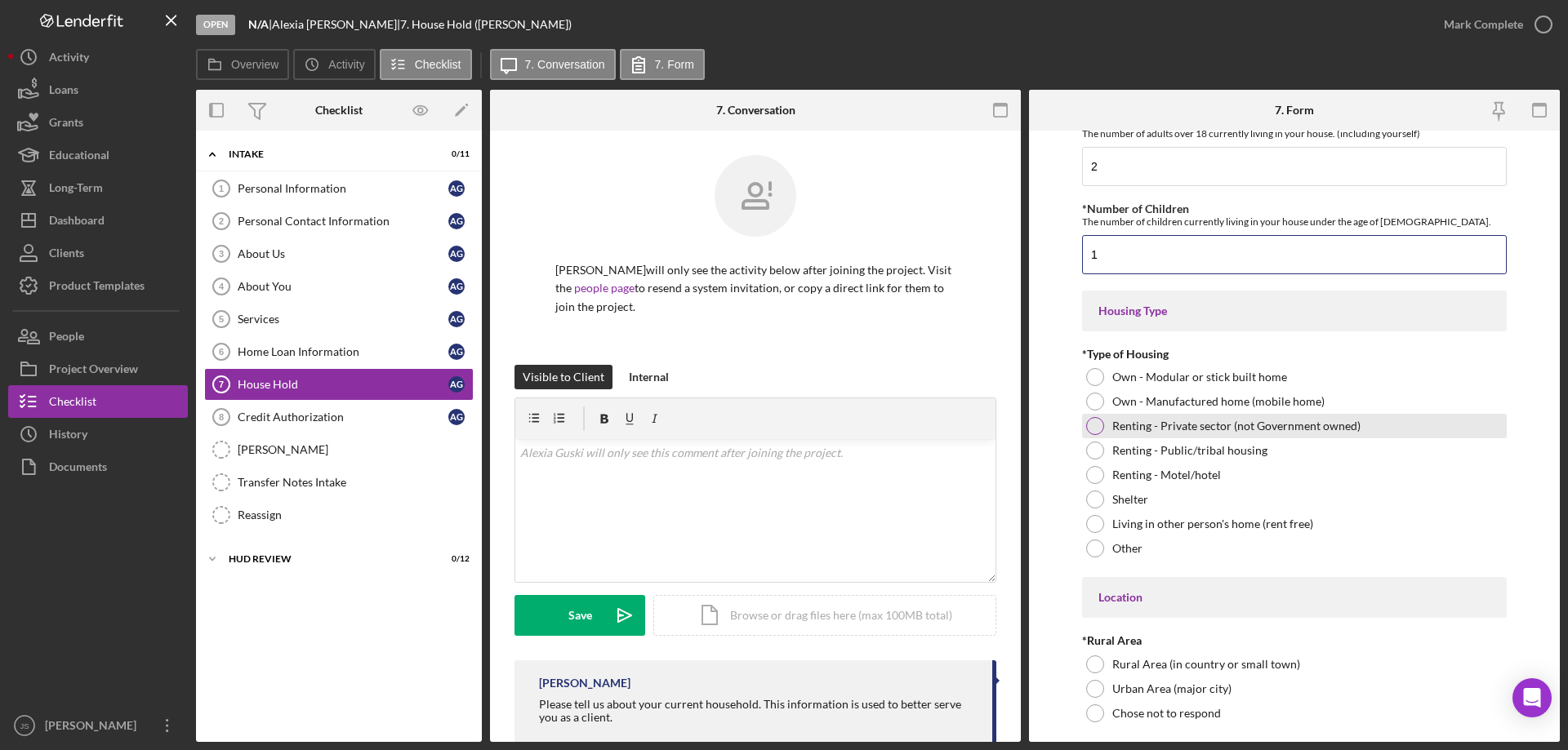
type input "1"
click at [1092, 427] on div at bounding box center [1094, 426] width 18 height 18
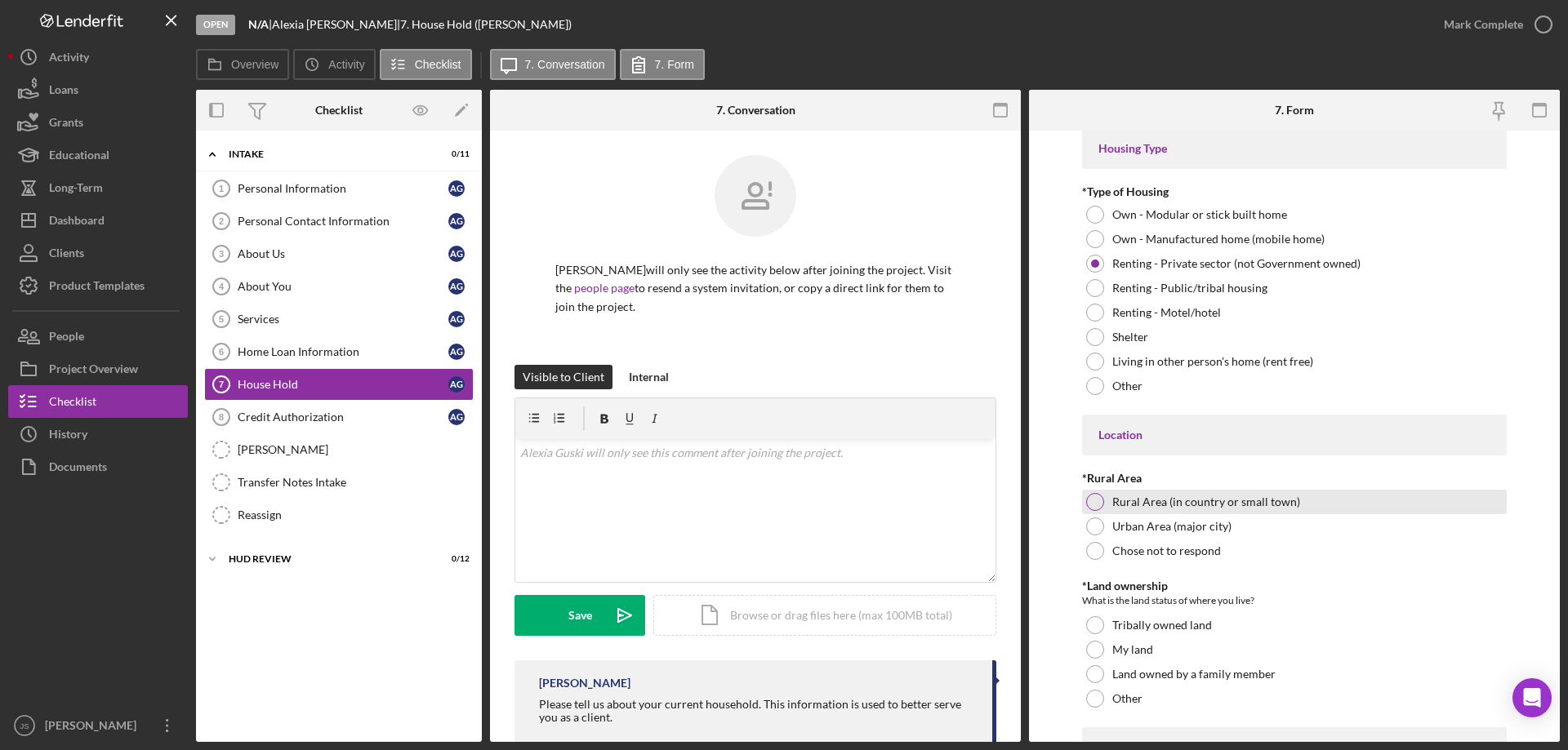
scroll to position [245, 0]
click at [1097, 504] on div at bounding box center [1094, 501] width 18 height 18
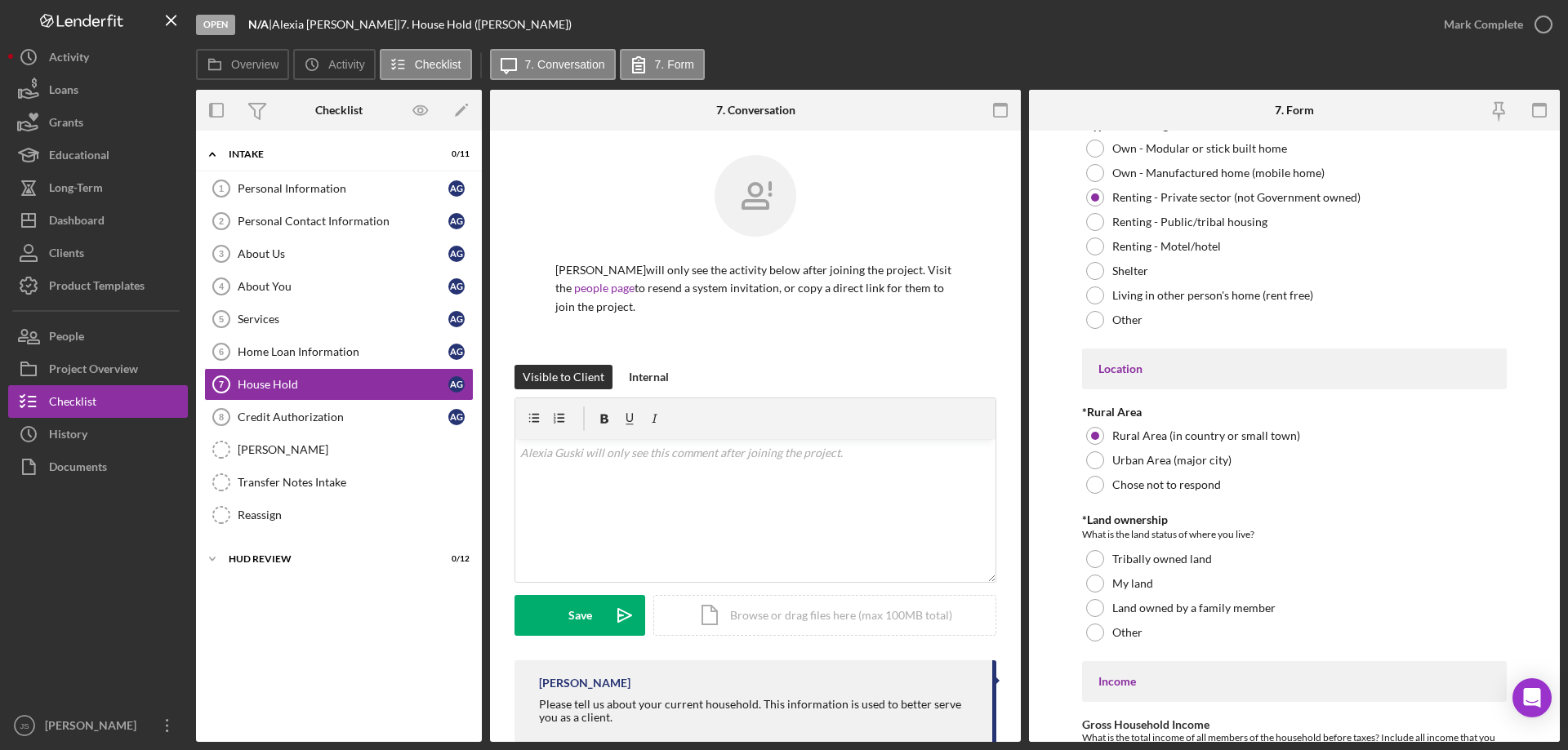
scroll to position [408, 0]
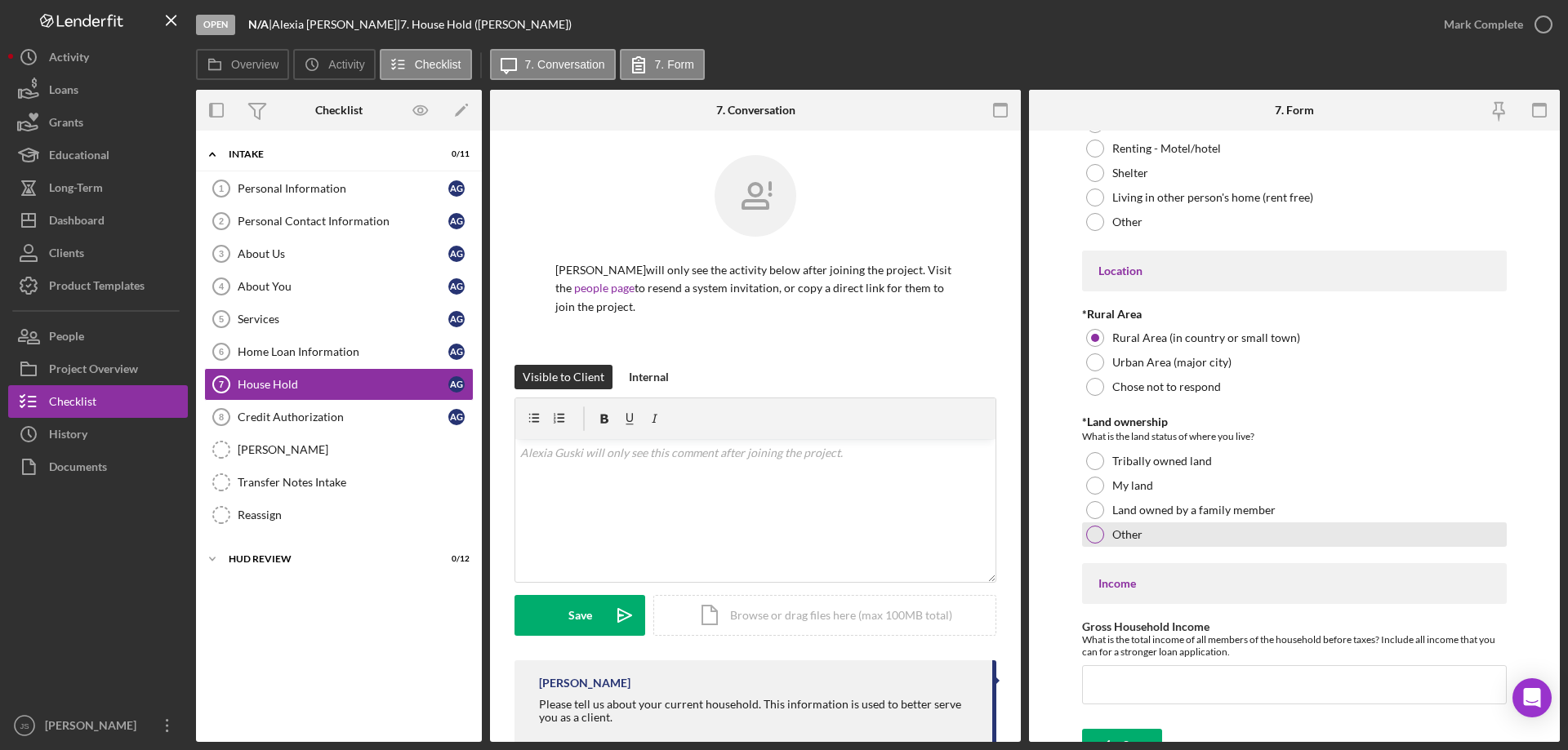
drag, startPoint x: 1088, startPoint y: 532, endPoint x: 1142, endPoint y: 545, distance: 55.5
click at [1089, 532] on div at bounding box center [1094, 534] width 18 height 18
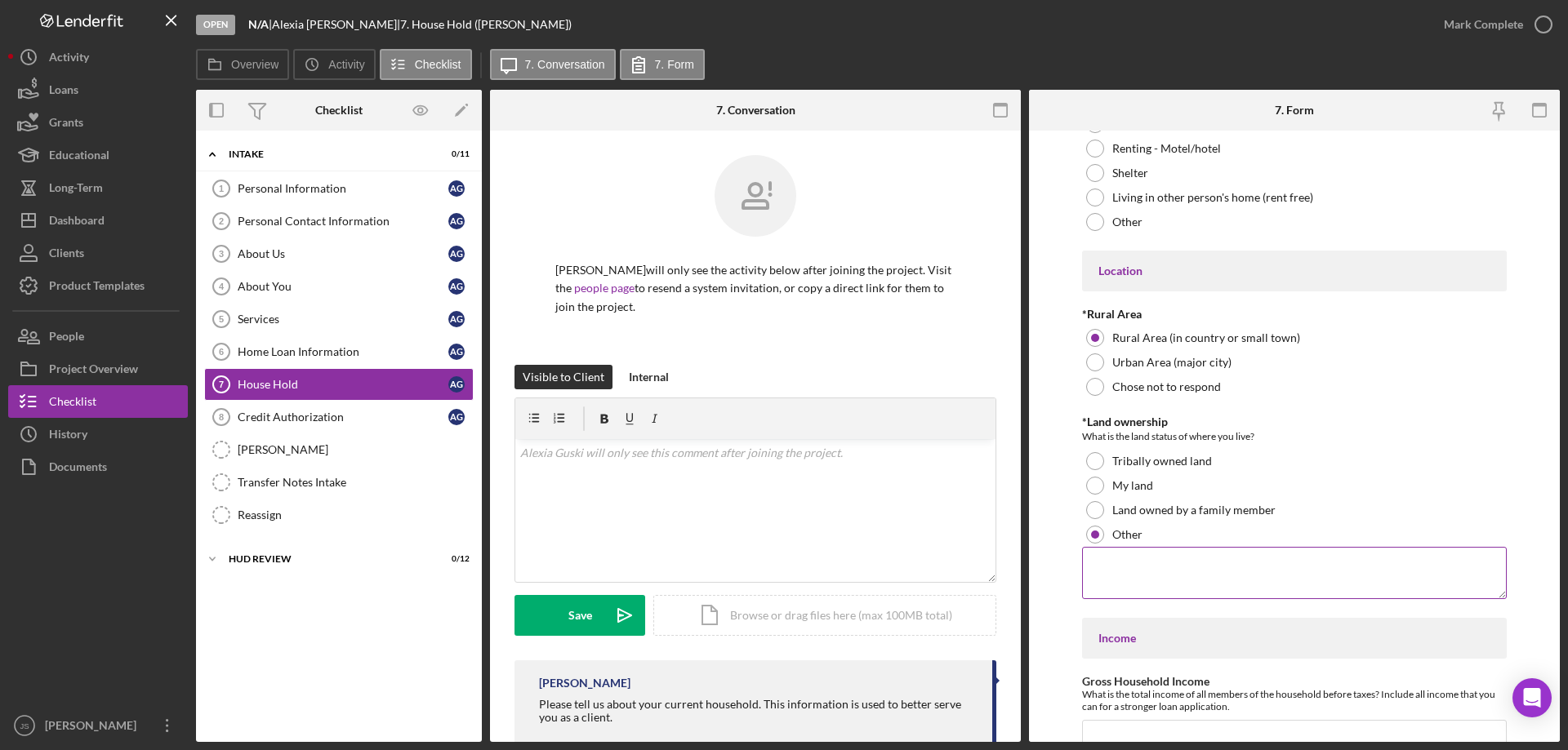
click at [1161, 579] on textarea at bounding box center [1294, 572] width 425 height 52
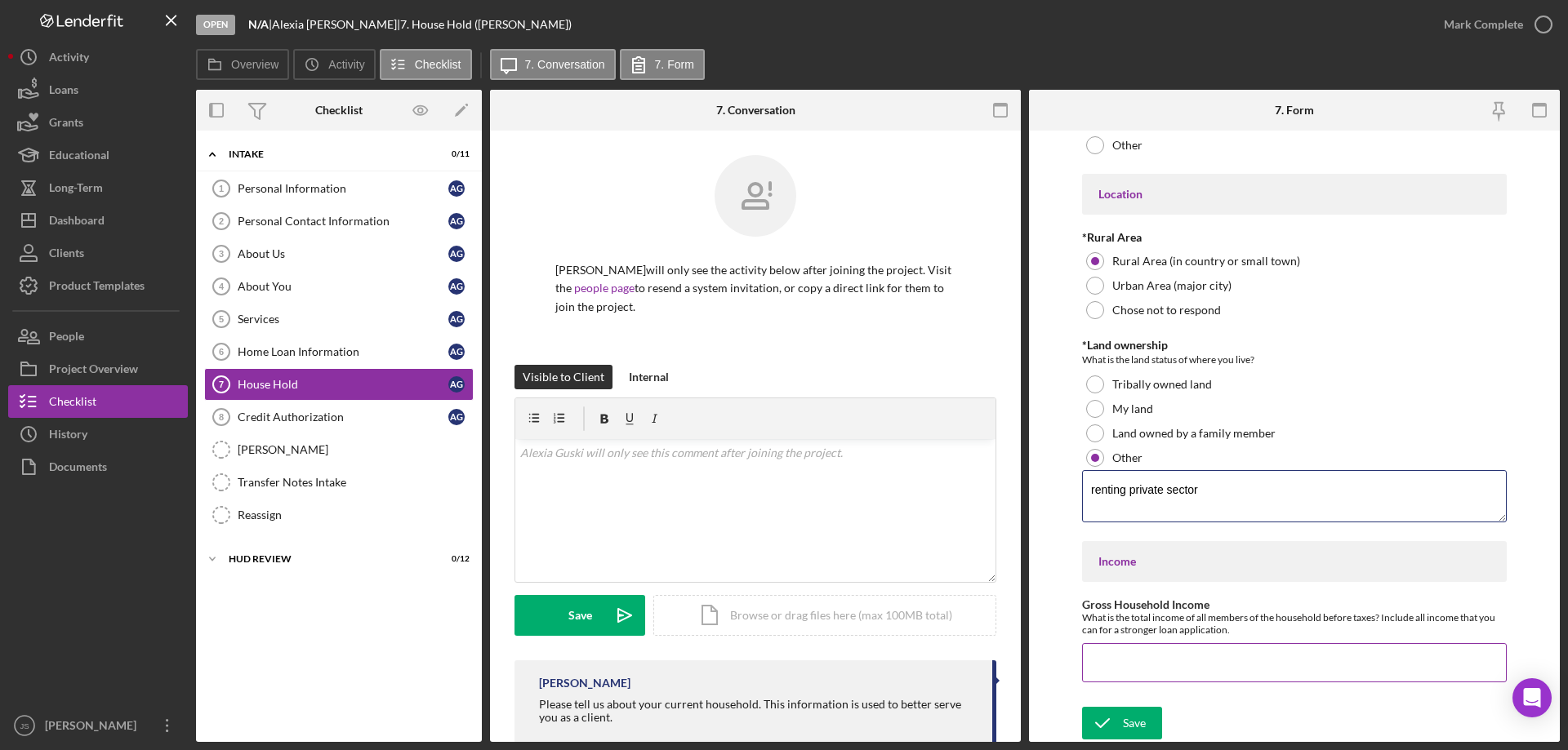
type textarea "renting private sector"
drag, startPoint x: 1126, startPoint y: 673, endPoint x: 1108, endPoint y: 661, distance: 21.6
click at [1124, 672] on input "Gross Household Income" at bounding box center [1294, 663] width 425 height 39
type input "$40,000"
click at [1124, 719] on div "Save" at bounding box center [1134, 723] width 23 height 32
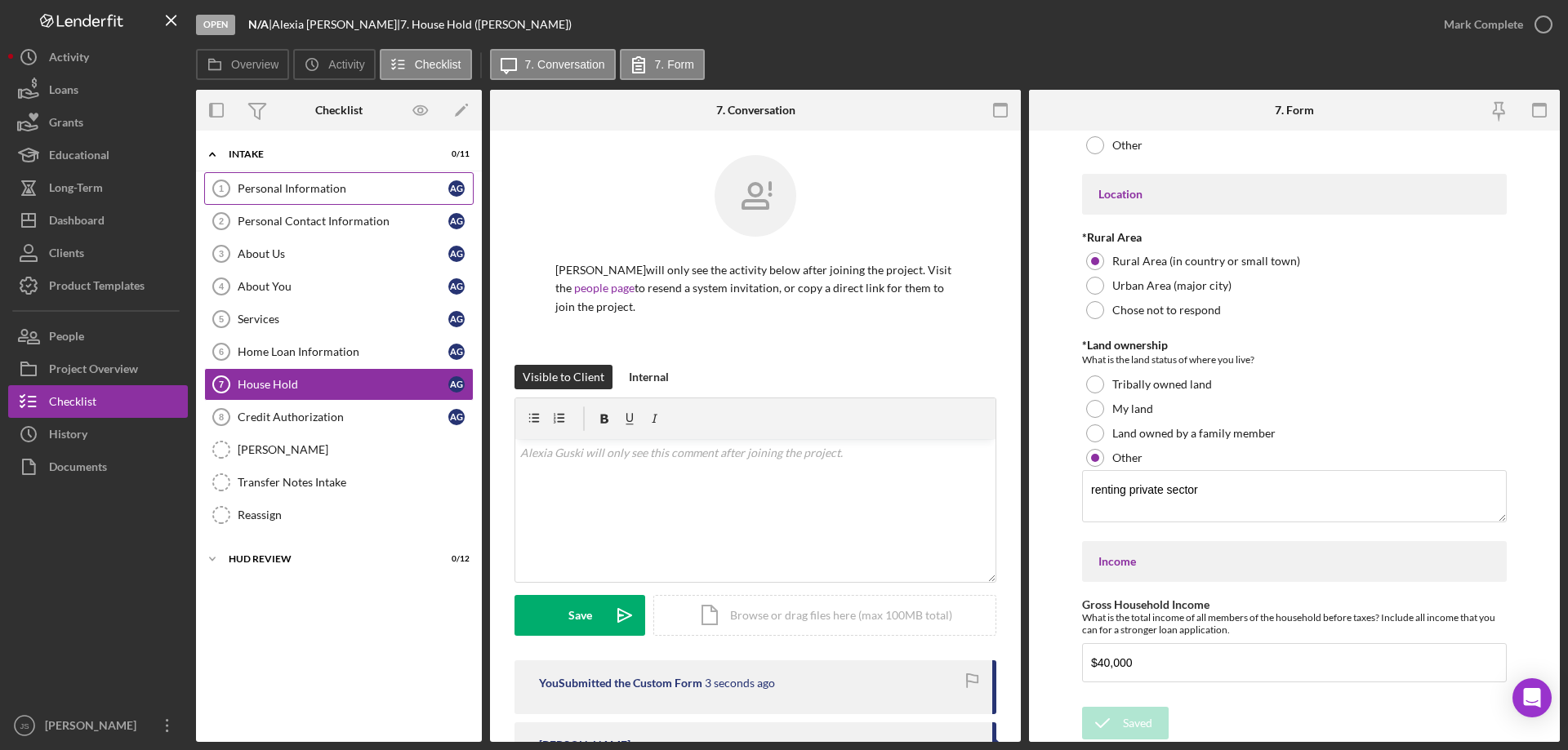
click at [307, 187] on div "Personal Information" at bounding box center [342, 188] width 210 height 13
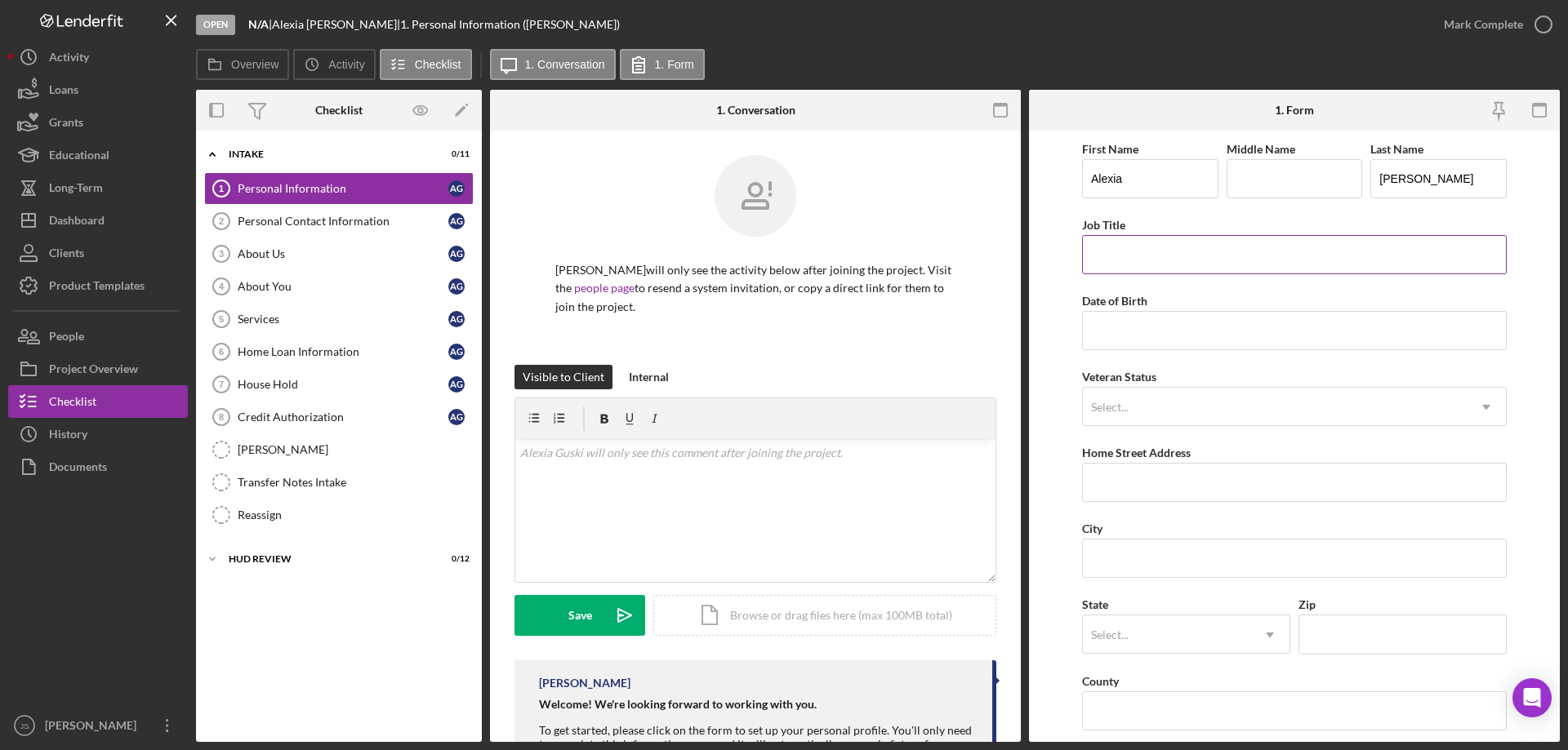
click at [1146, 261] on input "Job Title" at bounding box center [1294, 255] width 425 height 39
type input "HVAC Technician"
click at [1168, 328] on input "Date of Birth" at bounding box center [1294, 330] width 425 height 39
type input "[DATE]"
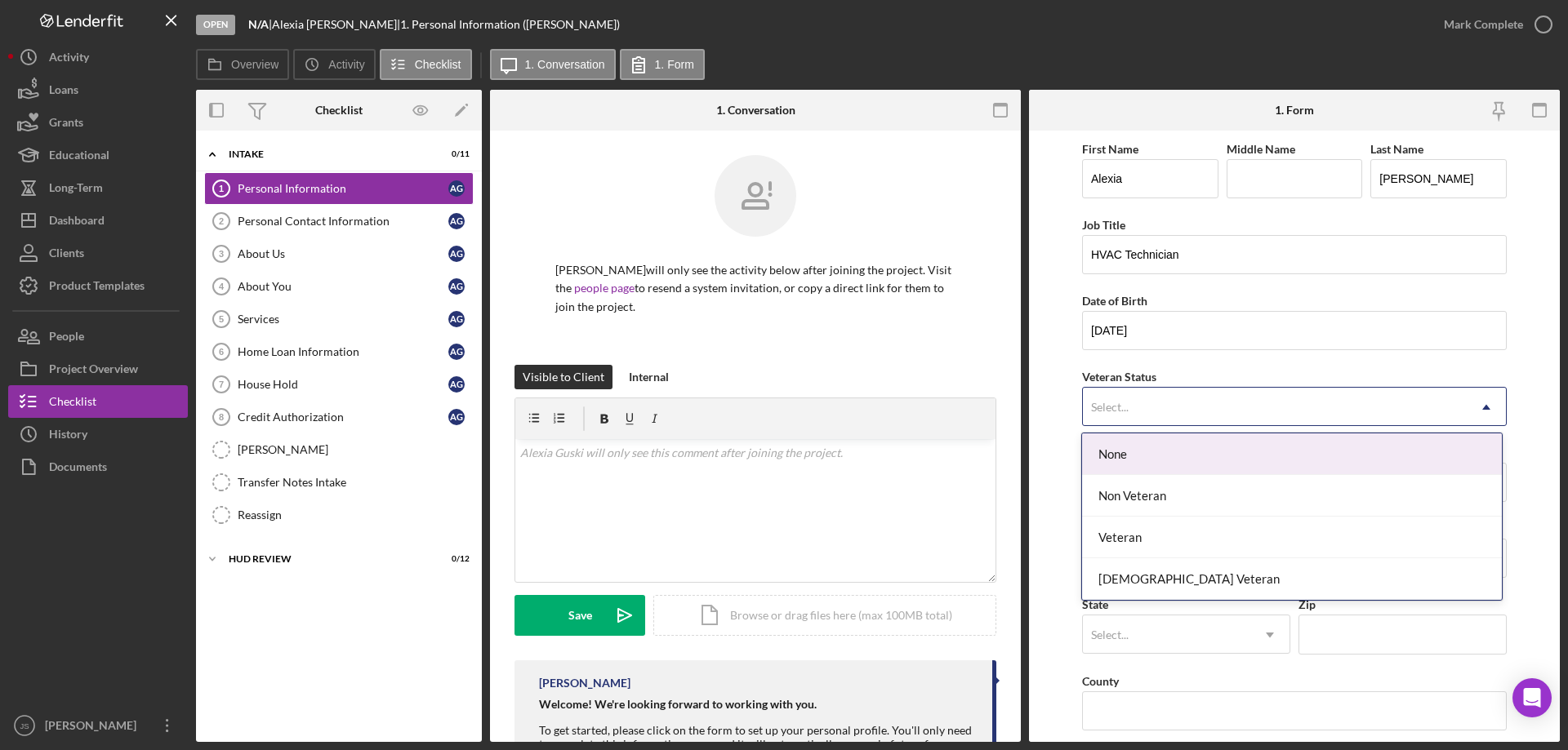
click at [1159, 404] on div "Select..." at bounding box center [1274, 407] width 384 height 37
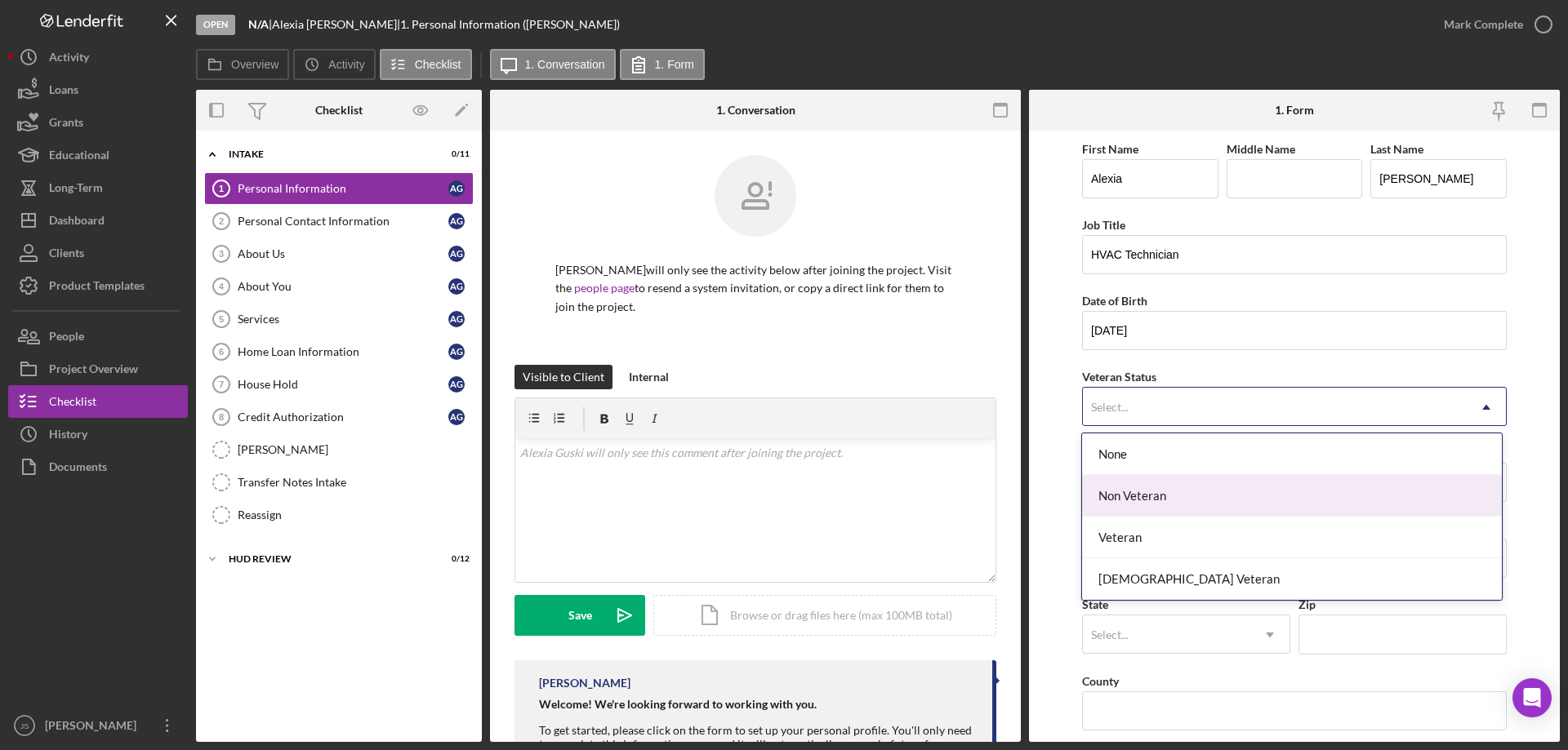
click at [1139, 491] on div "Non Veteran" at bounding box center [1291, 495] width 419 height 42
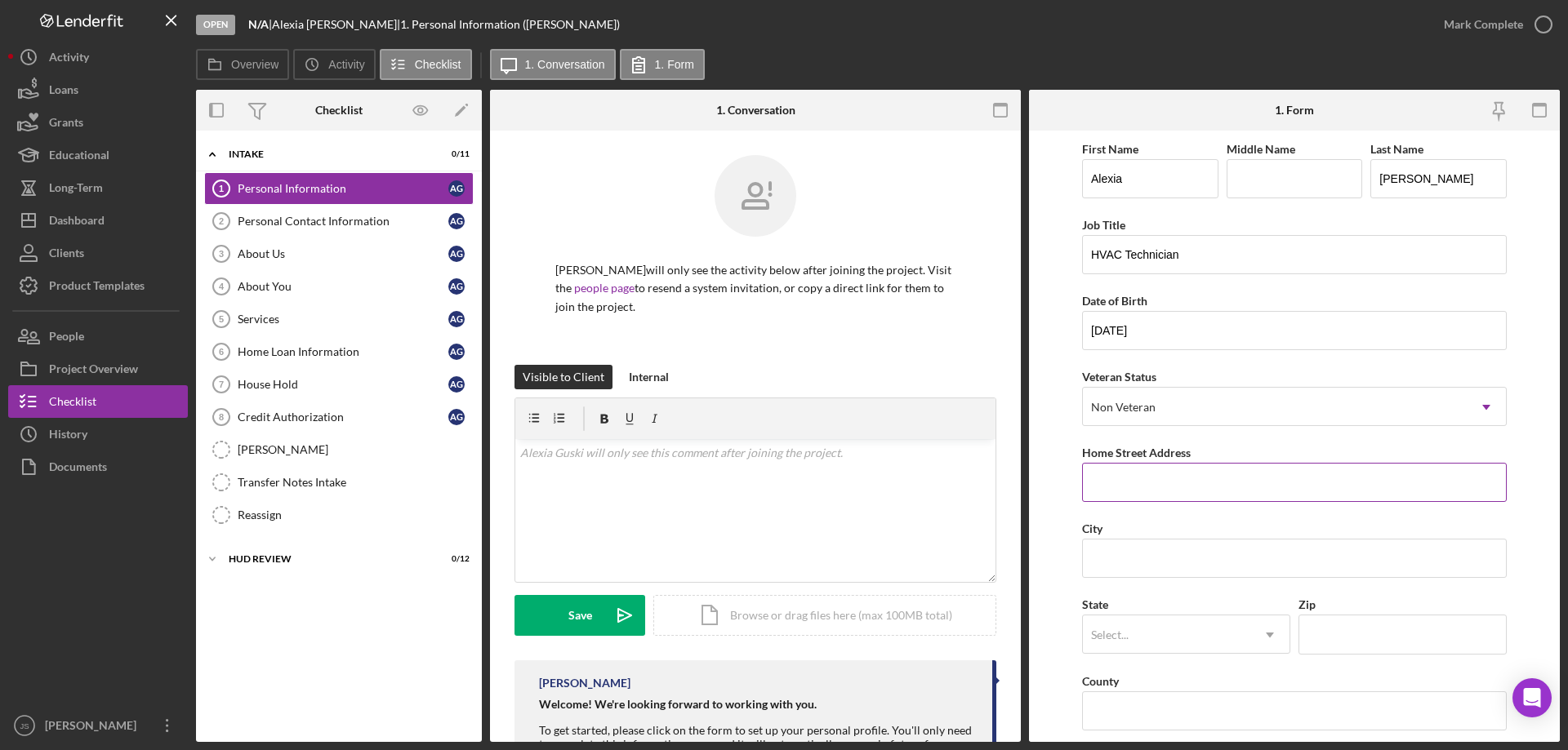
click at [1150, 477] on input "Home Street Address" at bounding box center [1294, 483] width 425 height 39
type input "[STREET_ADDRESS]"
type input "Ashland"
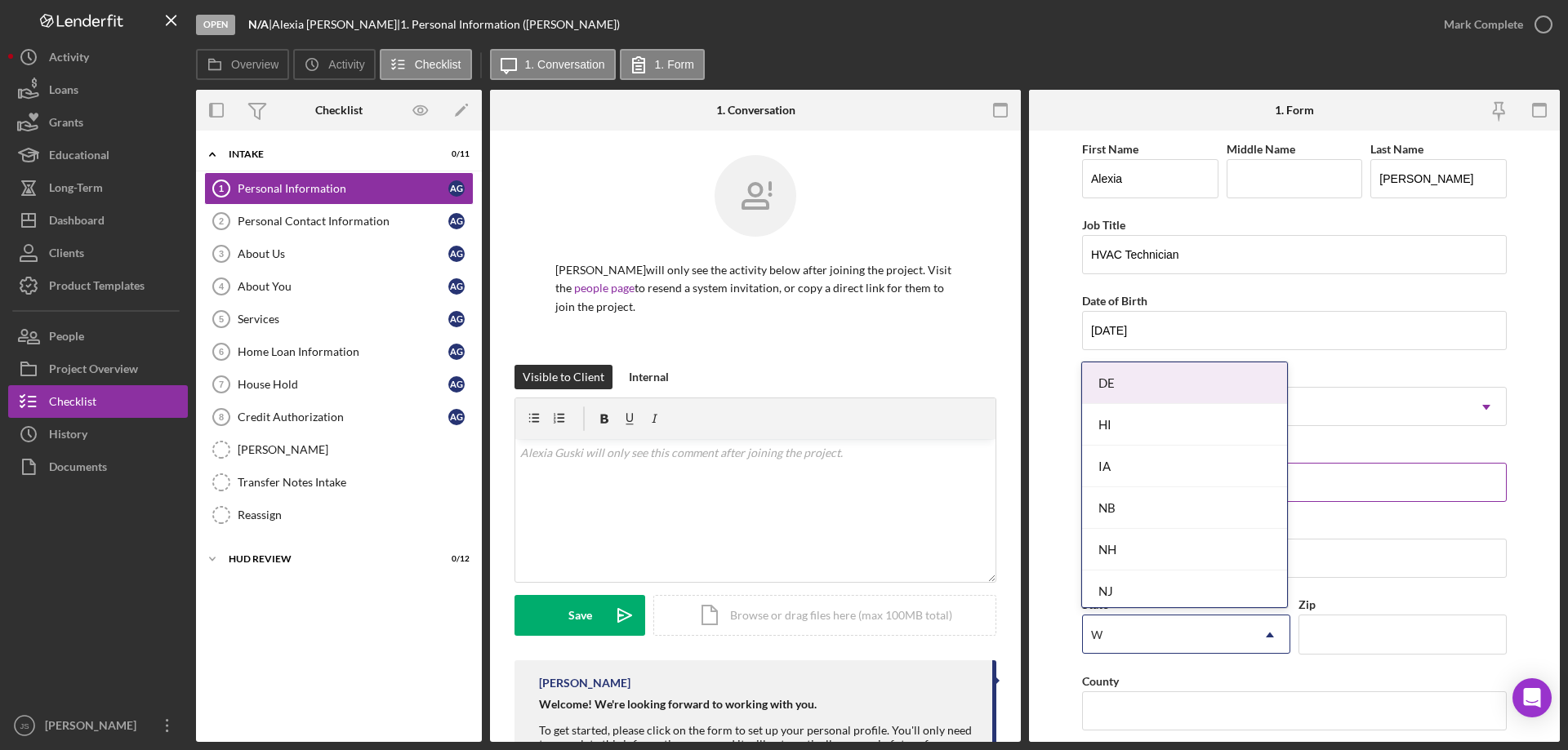
type input "WI"
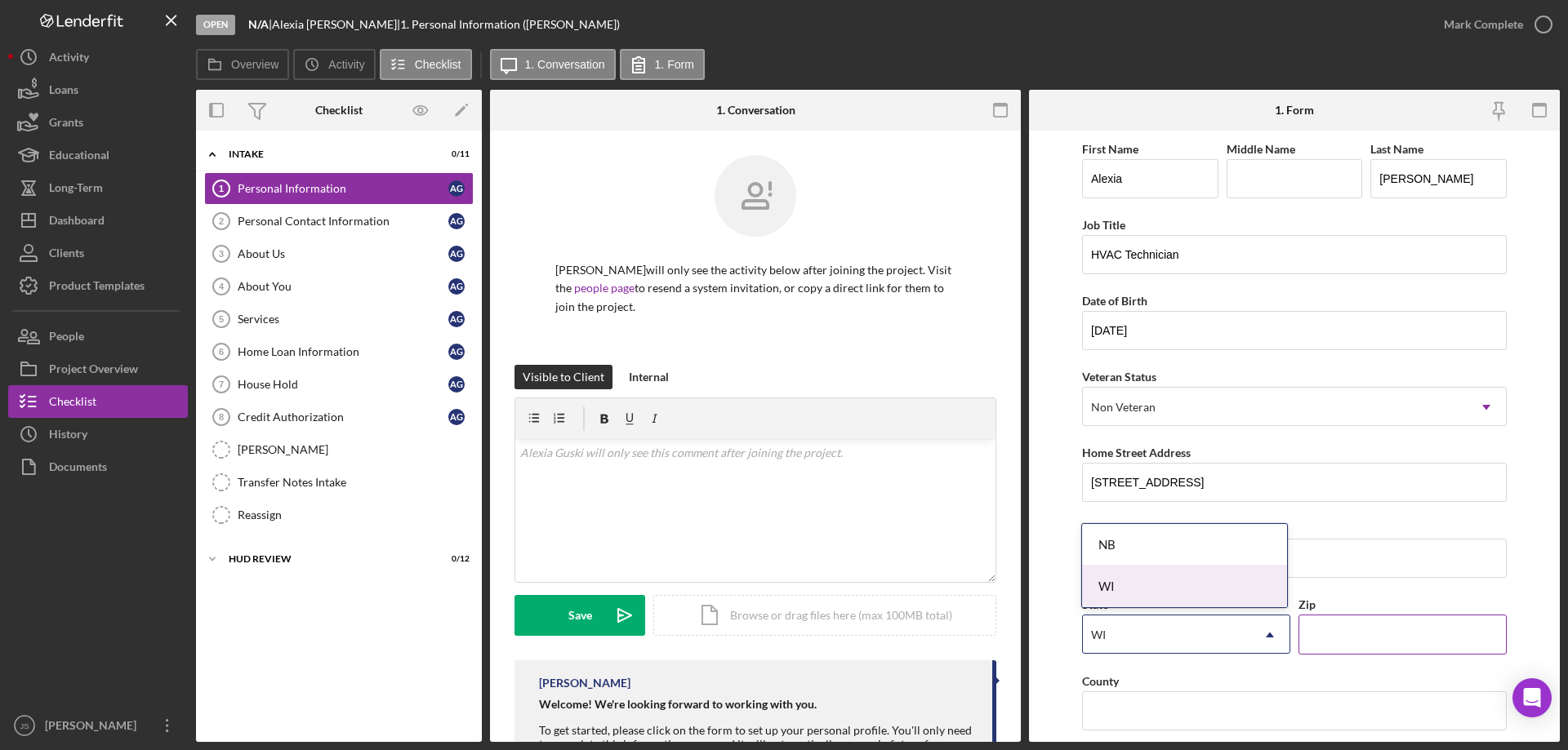
drag, startPoint x: 1118, startPoint y: 585, endPoint x: 1322, endPoint y: 644, distance: 212.4
click at [1126, 586] on div "WI" at bounding box center [1184, 586] width 205 height 42
click at [1322, 639] on input "Zip" at bounding box center [1403, 634] width 209 height 39
type input "54806"
click at [1180, 719] on input "County" at bounding box center [1294, 711] width 425 height 39
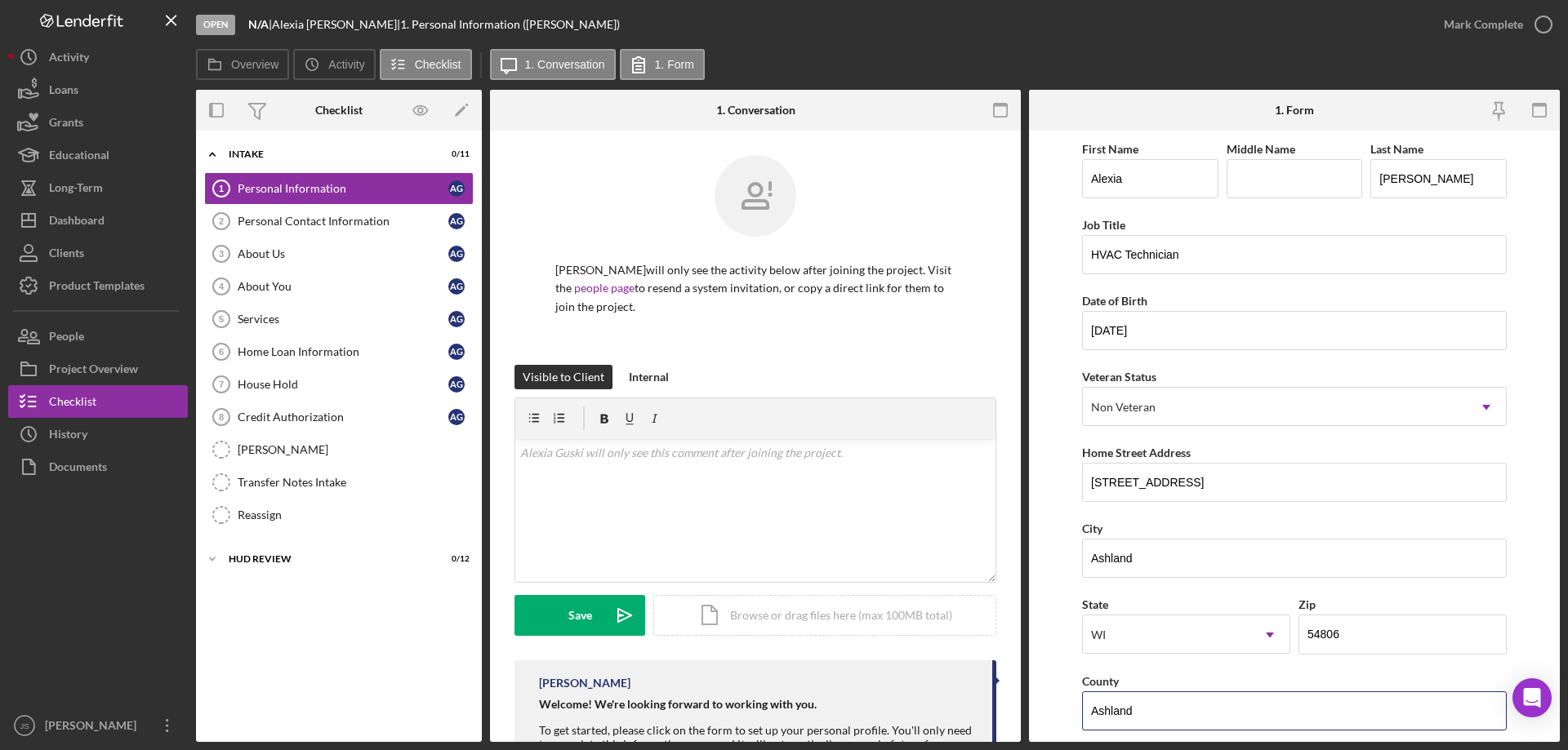
scroll to position [245, 0]
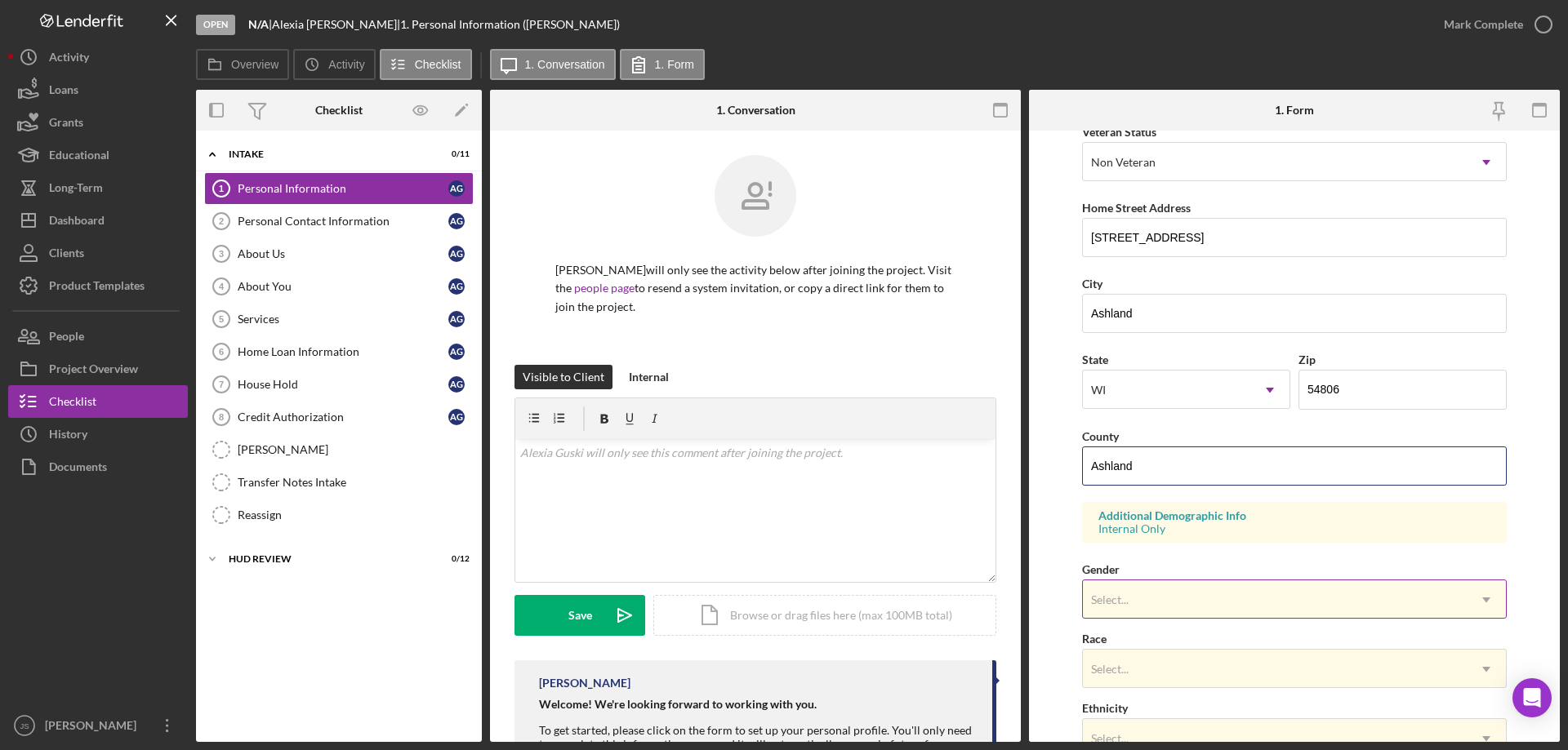
type input "Ashland"
click at [1325, 597] on div "Select..." at bounding box center [1274, 600] width 384 height 37
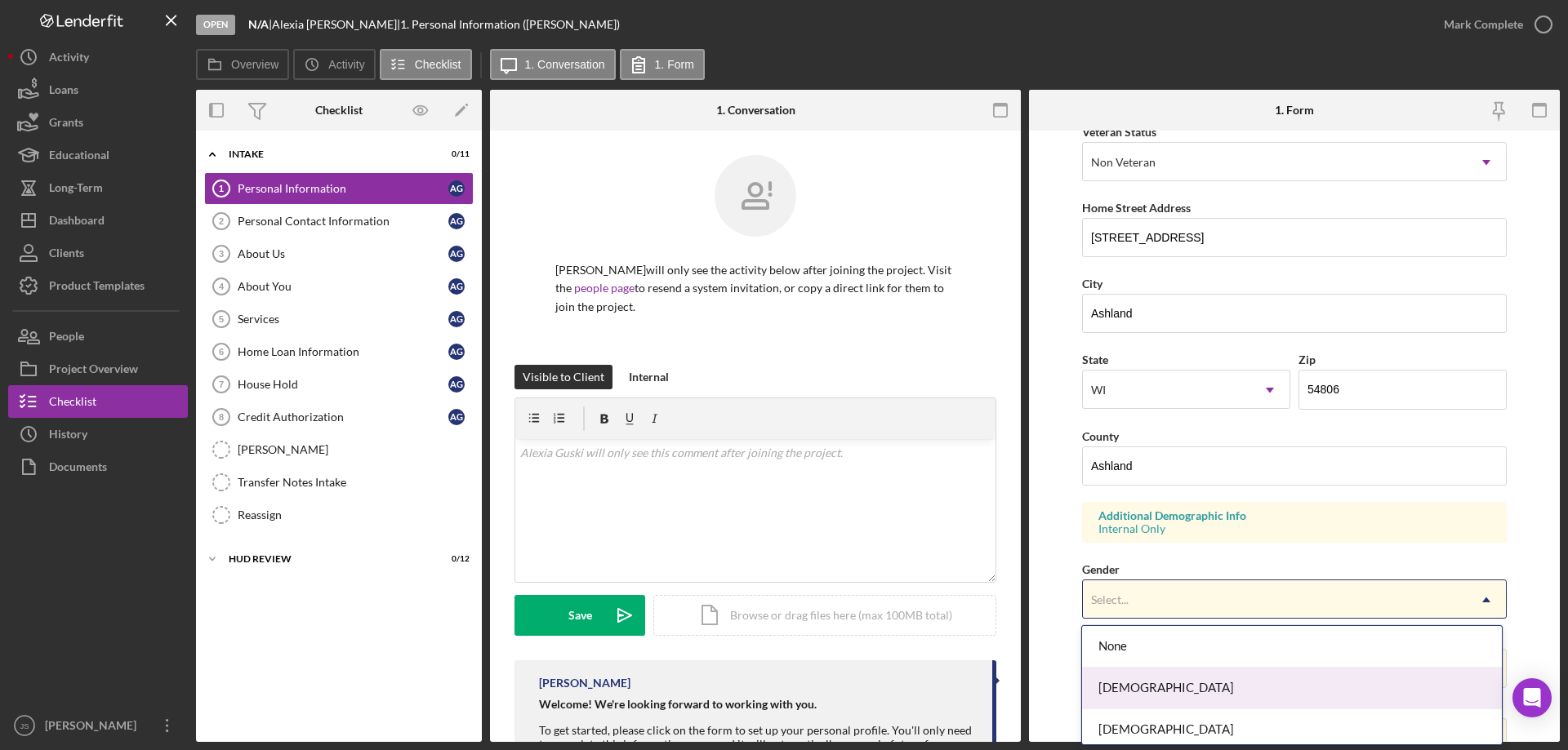
click at [1138, 684] on div "[DEMOGRAPHIC_DATA]" at bounding box center [1291, 688] width 419 height 42
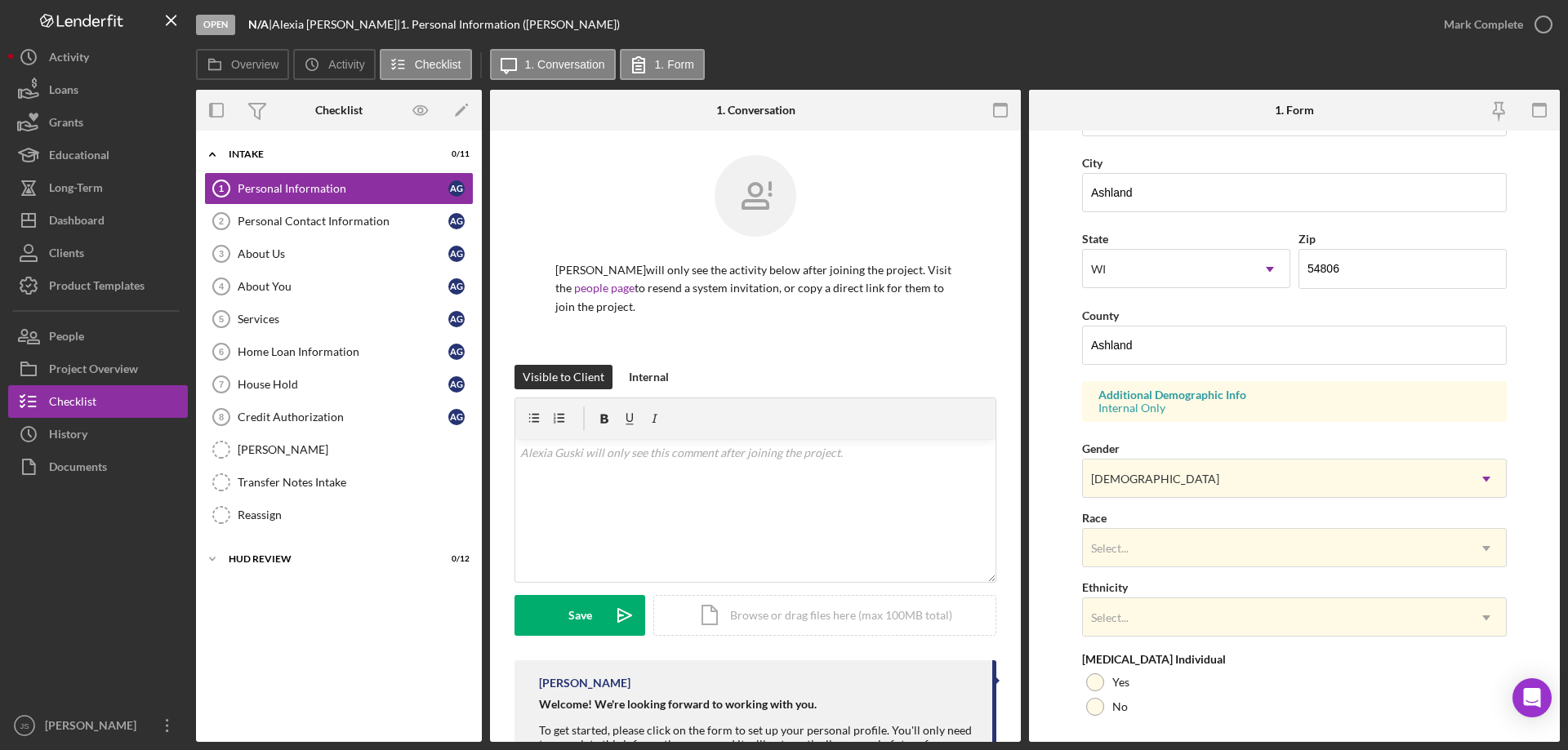
scroll to position [478, 0]
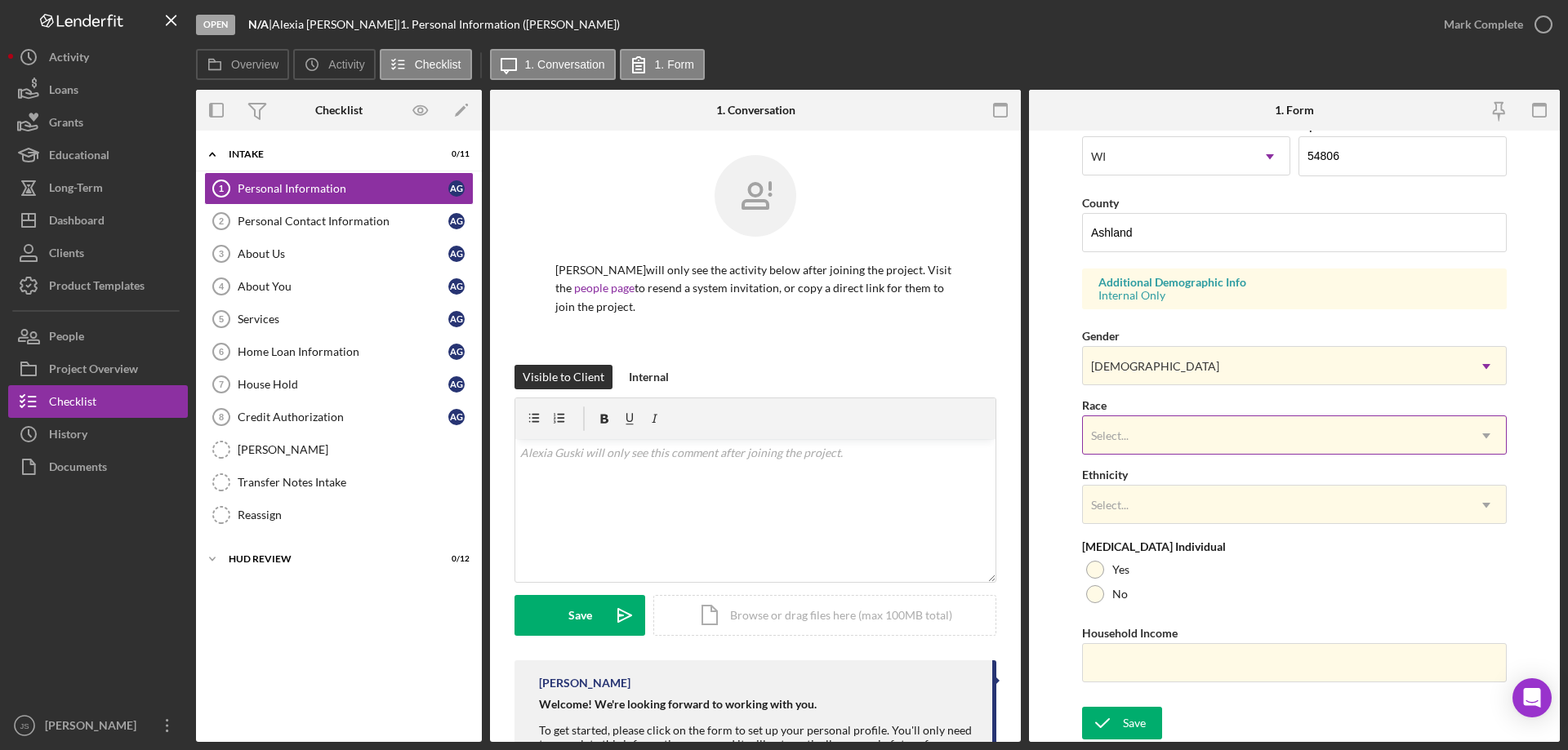
click at [1178, 435] on div "Select..." at bounding box center [1274, 436] width 384 height 37
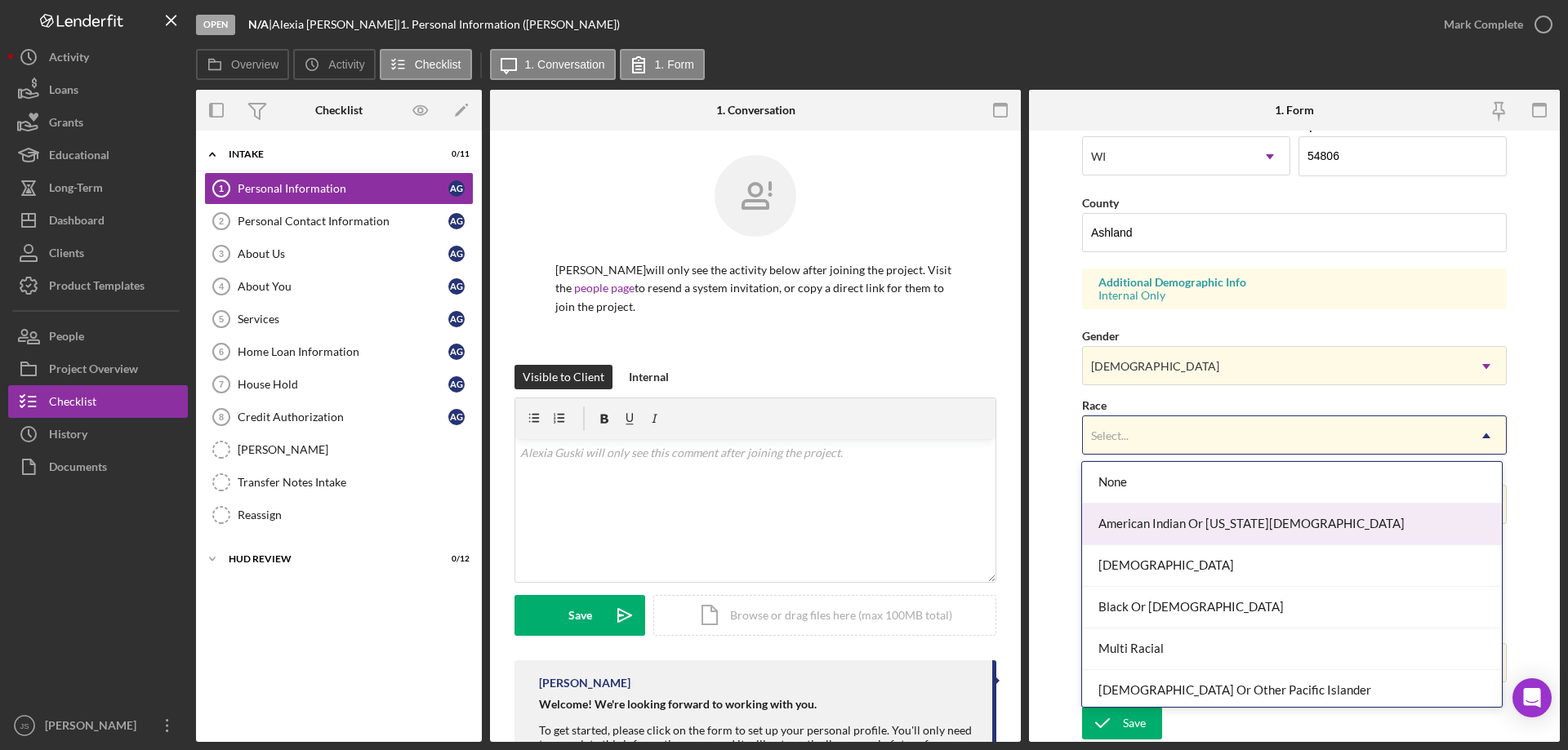
click at [1197, 524] on div "American Indian Or [US_STATE][DEMOGRAPHIC_DATA]" at bounding box center [1291, 524] width 419 height 42
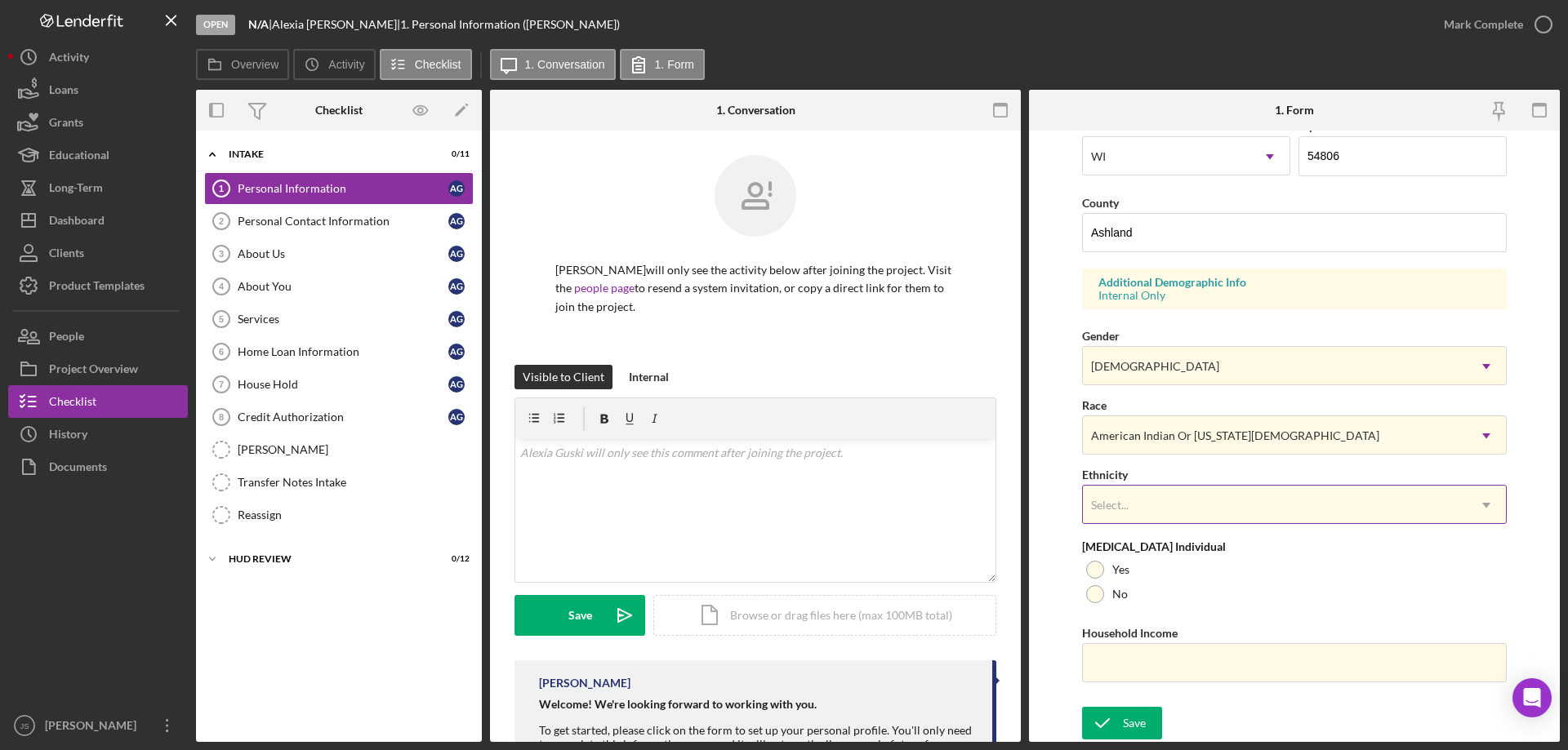
click at [1179, 507] on div "Select..." at bounding box center [1274, 505] width 384 height 37
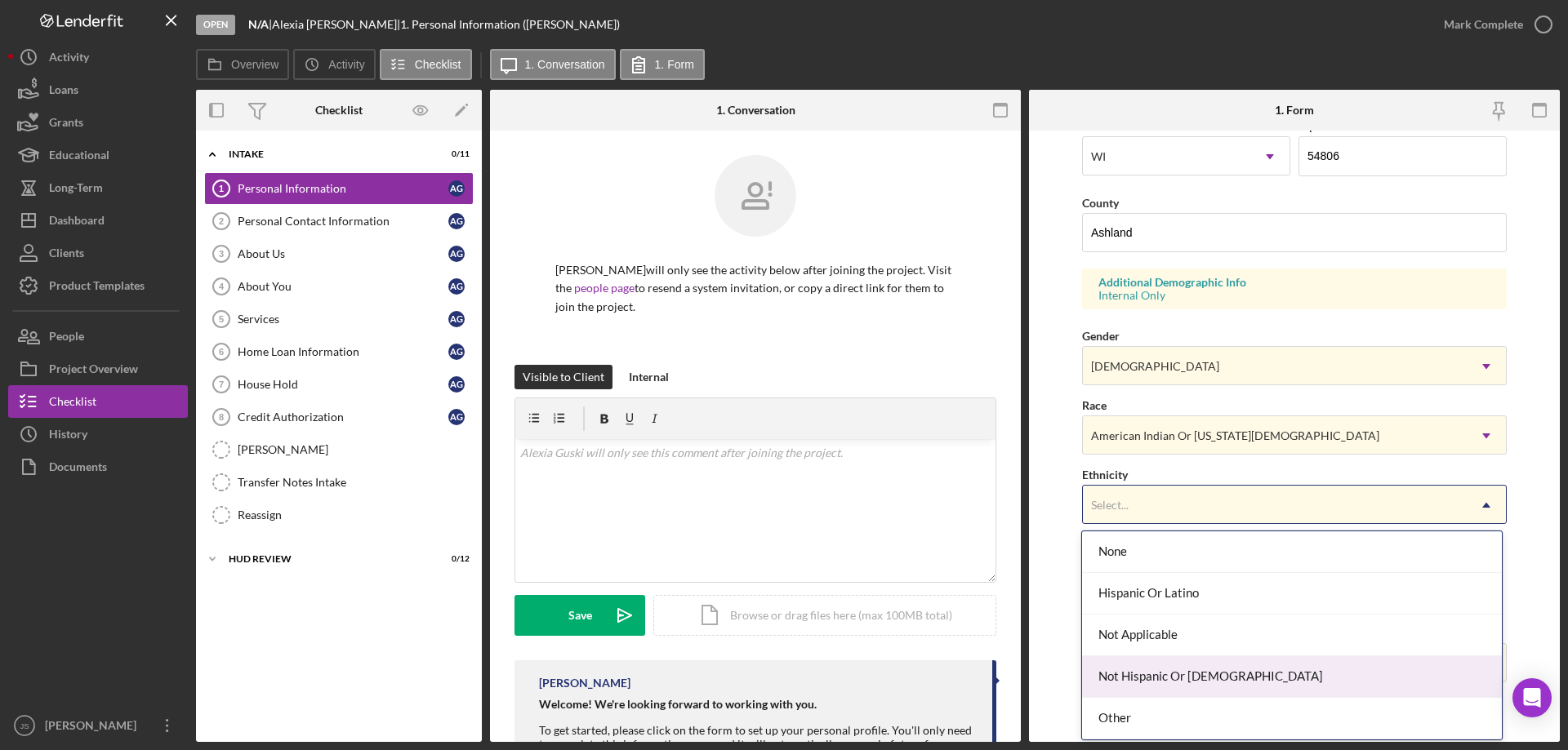
drag, startPoint x: 1141, startPoint y: 674, endPoint x: 1167, endPoint y: 625, distance: 55.5
click at [1143, 672] on div "Not Hispanic Or [DEMOGRAPHIC_DATA]" at bounding box center [1291, 677] width 419 height 42
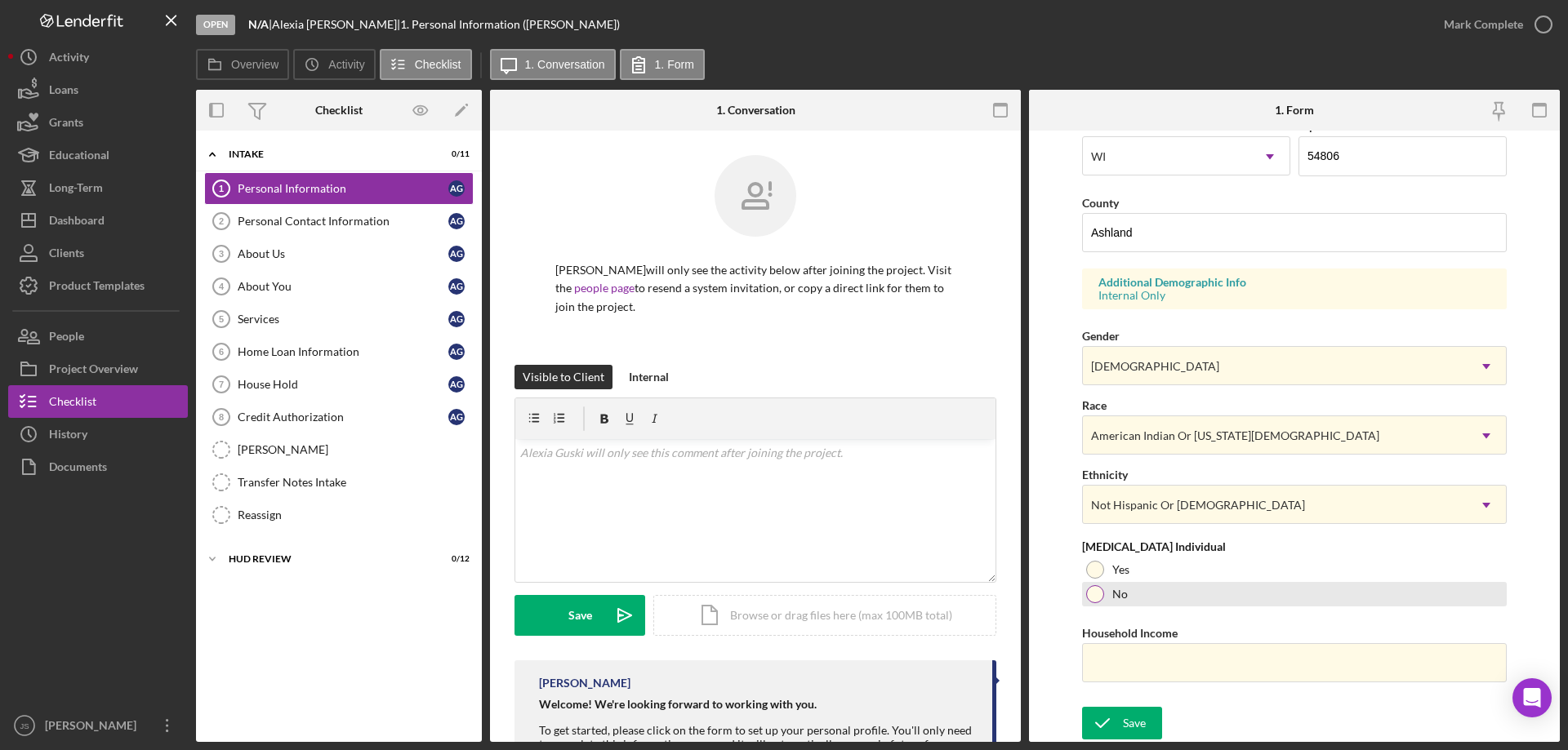
drag, startPoint x: 1098, startPoint y: 568, endPoint x: 1108, endPoint y: 604, distance: 37.4
click at [1100, 571] on div at bounding box center [1094, 570] width 18 height 18
click at [1110, 668] on input "Household Income" at bounding box center [1294, 663] width 425 height 39
type input "$40,000"
click at [1129, 724] on div "Save" at bounding box center [1134, 723] width 23 height 32
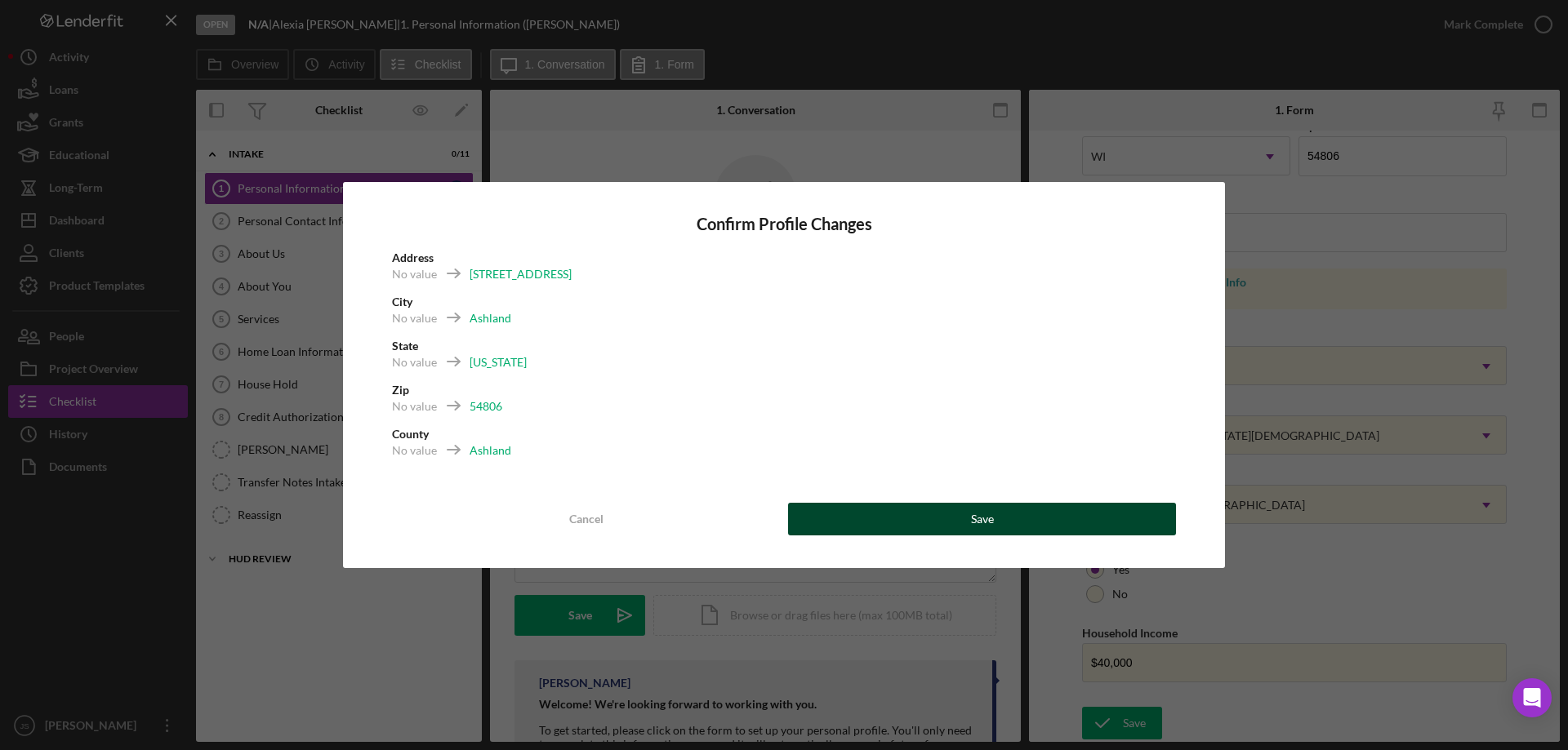
click at [966, 521] on button "Save" at bounding box center [981, 519] width 388 height 32
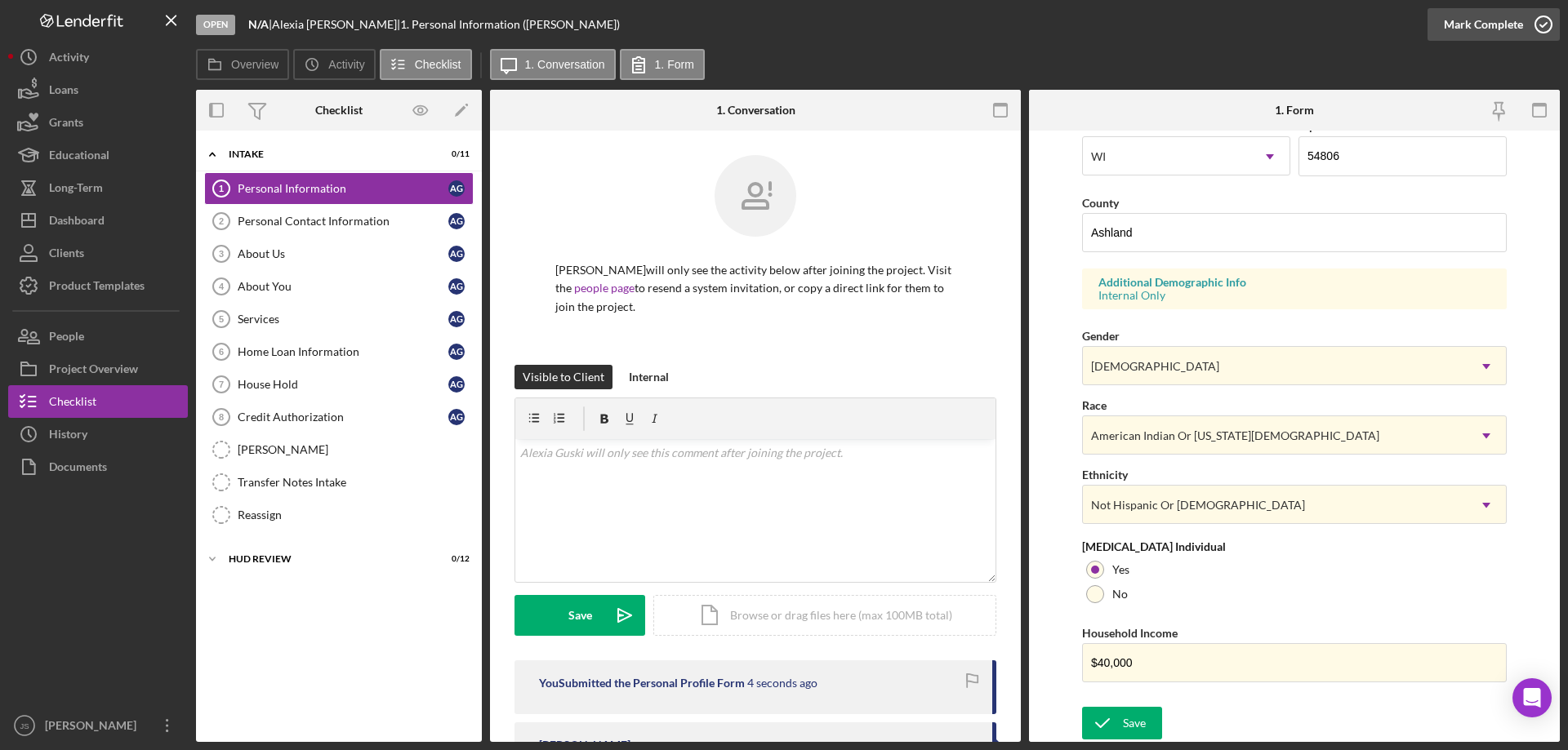
click at [1544, 26] on icon "button" at bounding box center [1543, 25] width 41 height 41
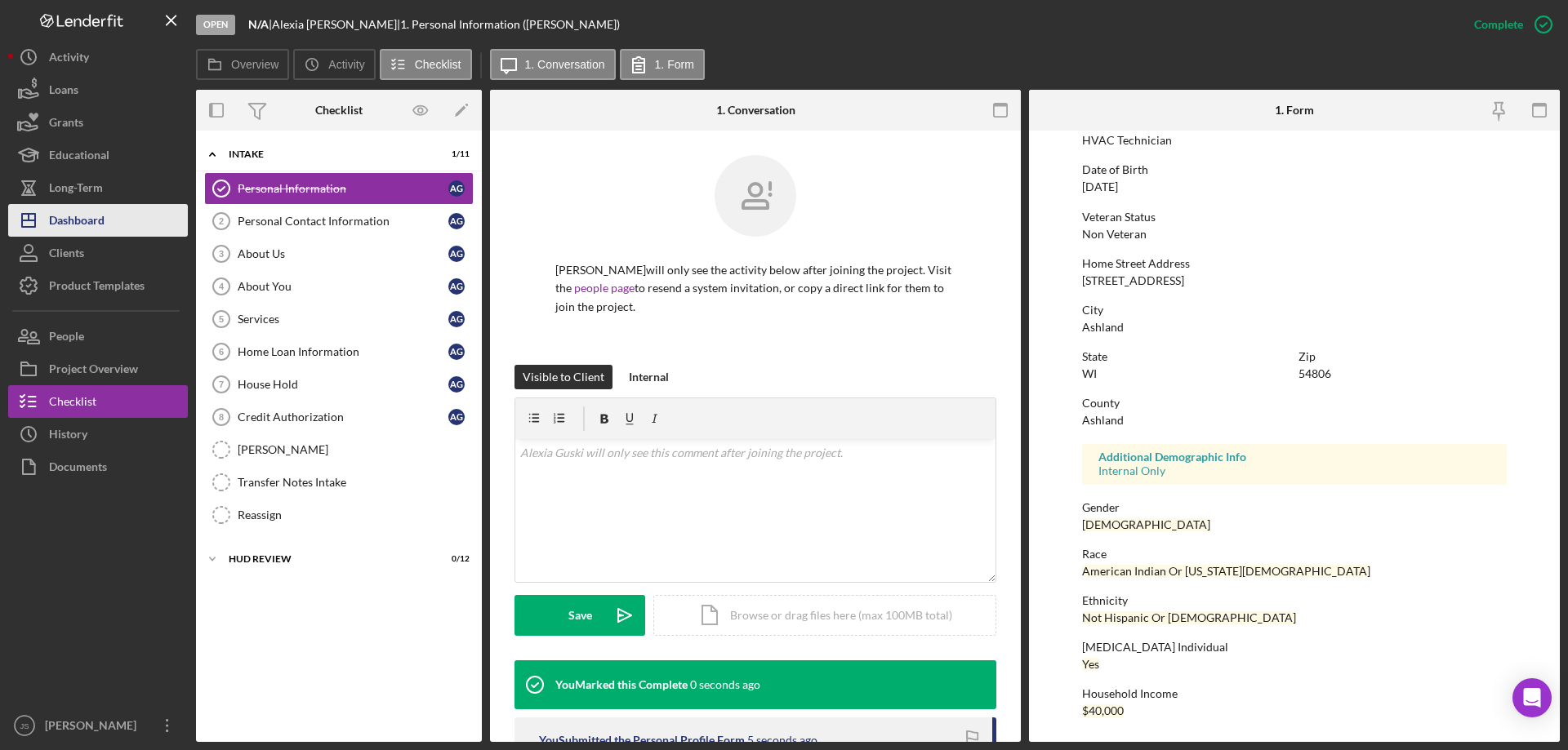
scroll to position [150, 0]
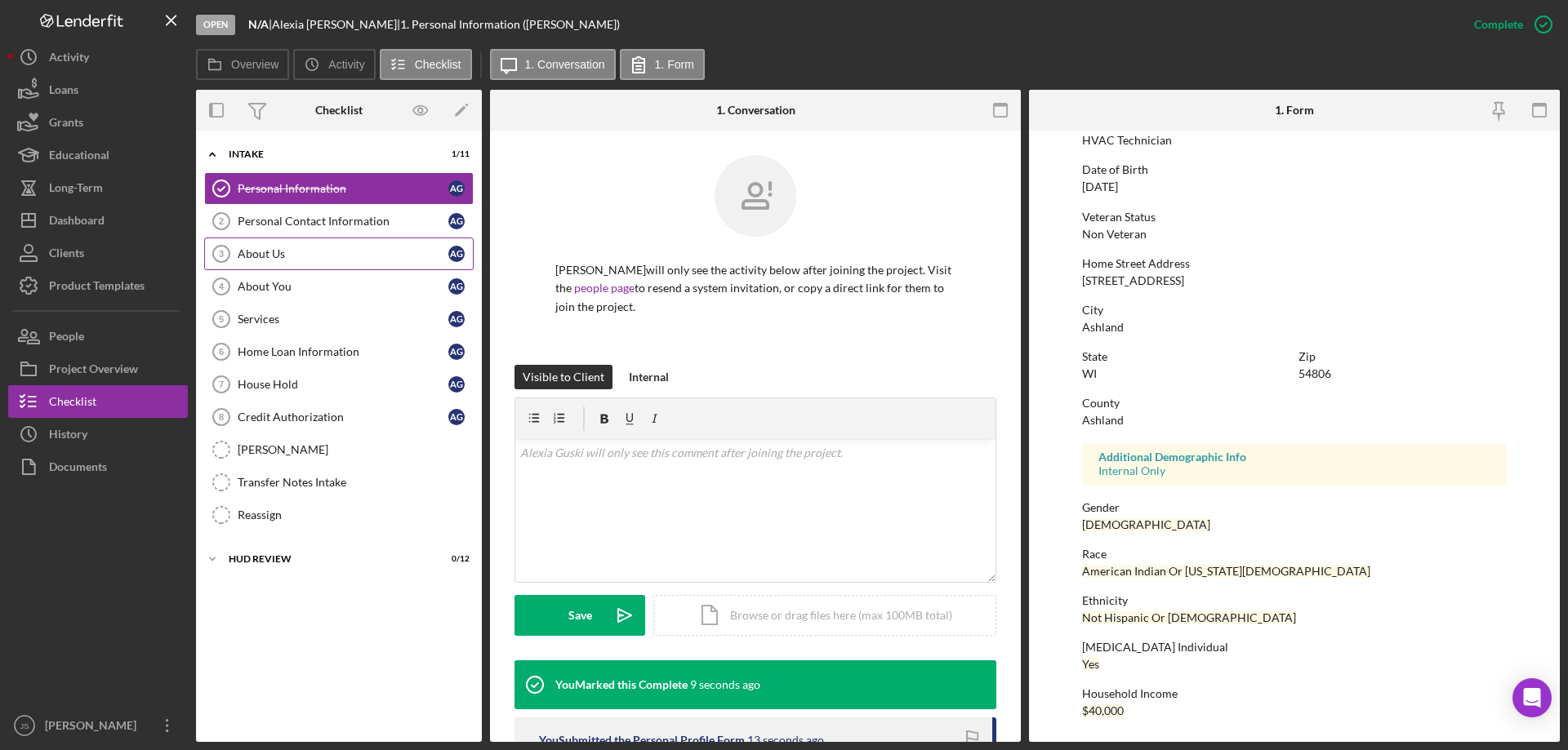
click at [288, 259] on div "About Us" at bounding box center [342, 254] width 210 height 13
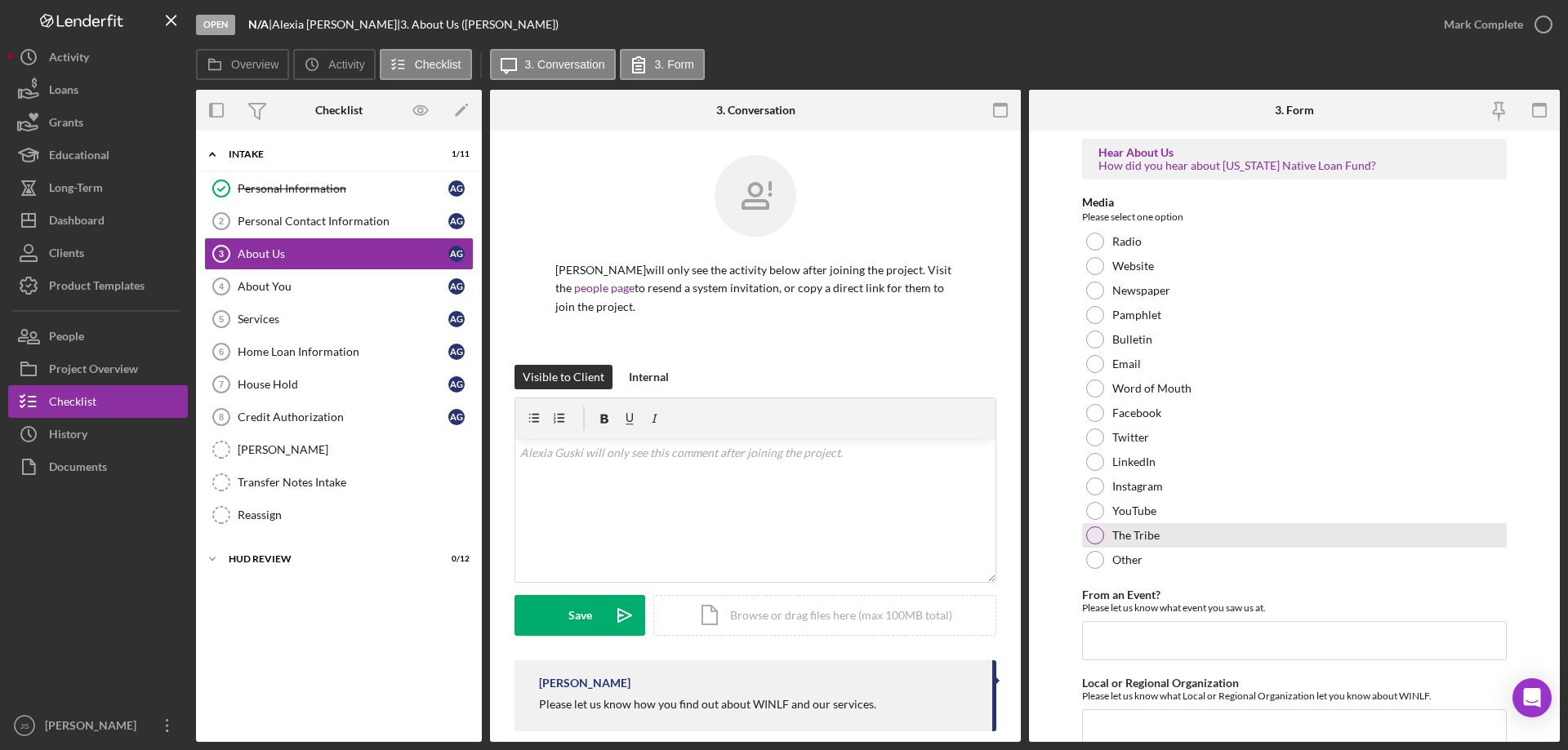
click at [1095, 530] on div at bounding box center [1094, 535] width 18 height 18
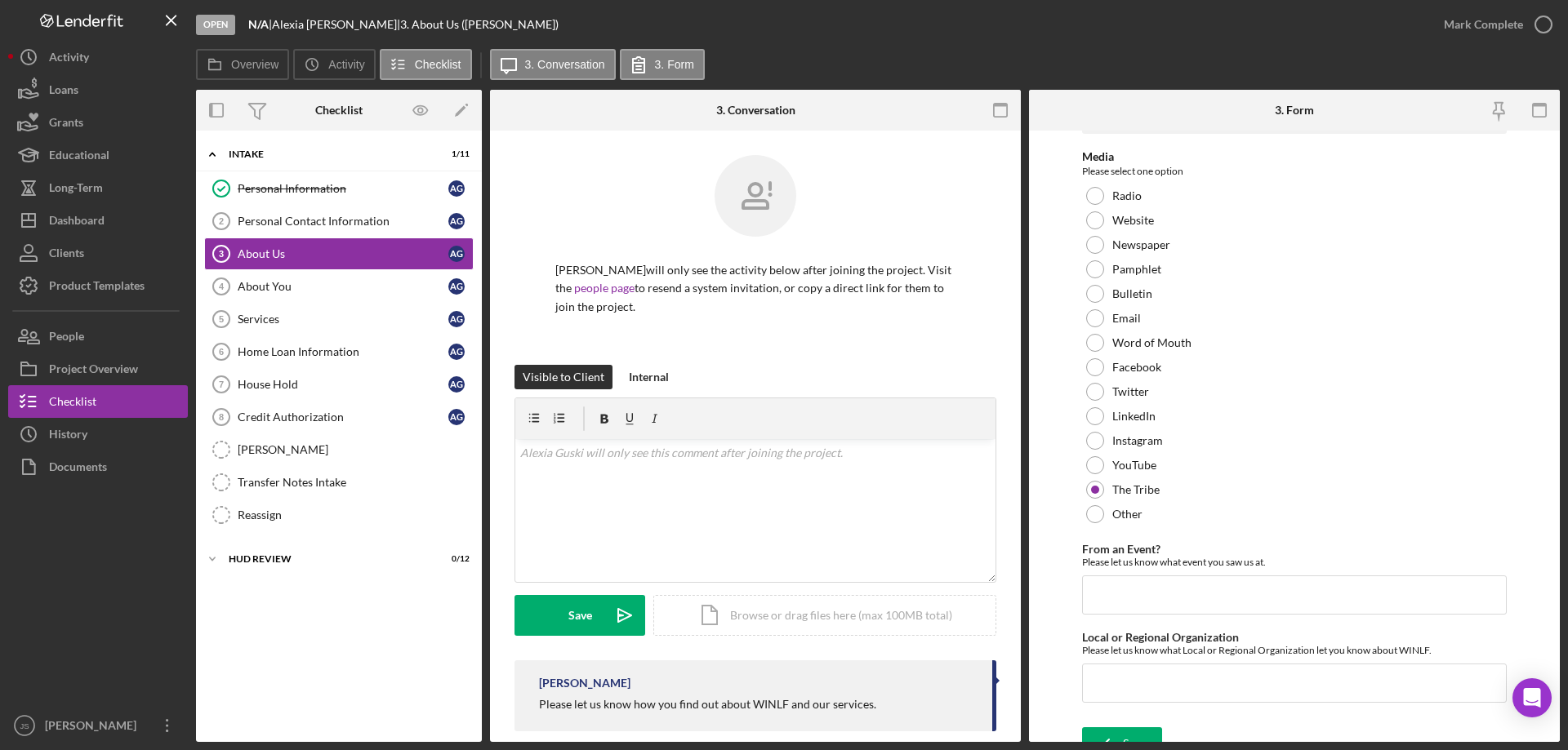
scroll to position [67, 0]
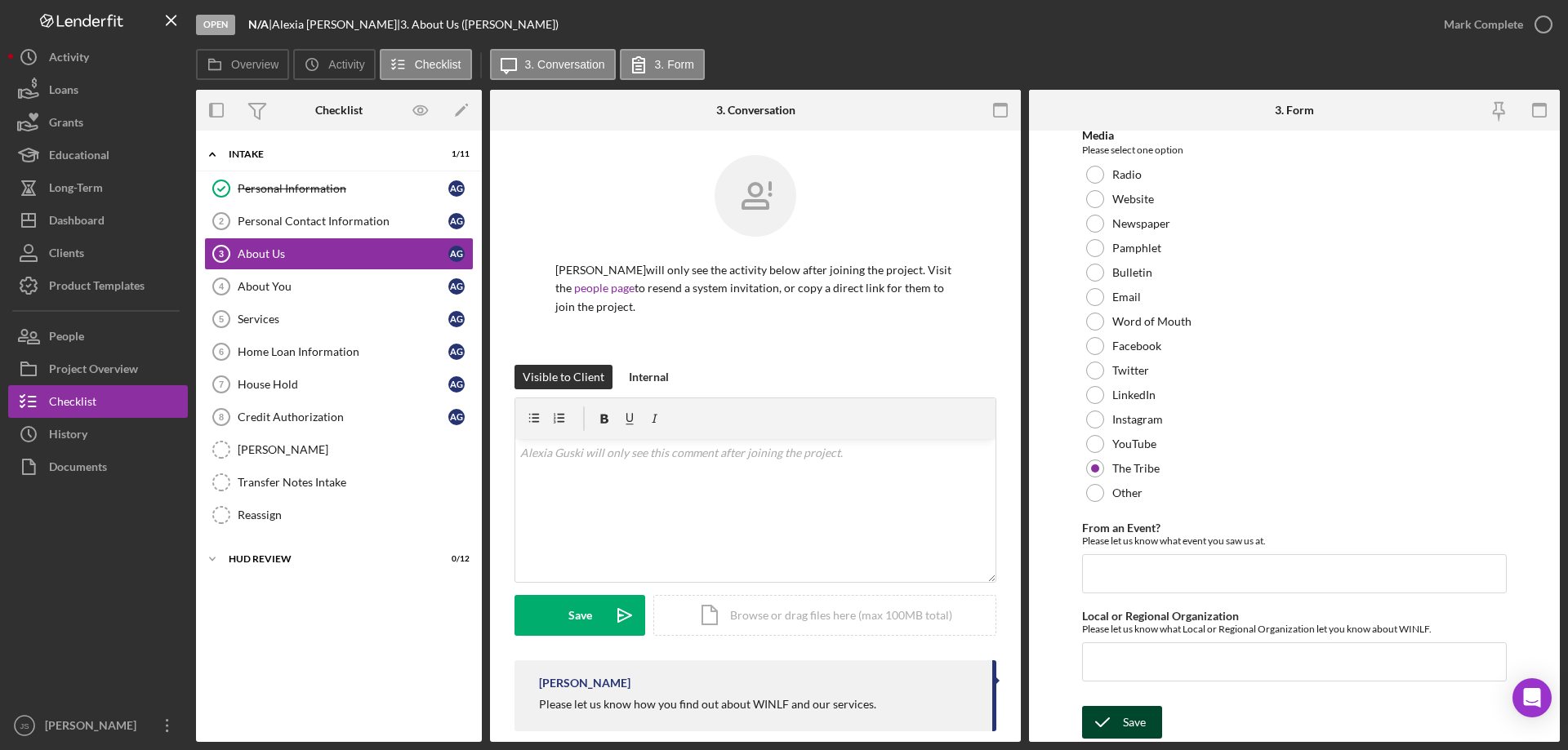
click at [1134, 713] on div "Save" at bounding box center [1134, 722] width 23 height 32
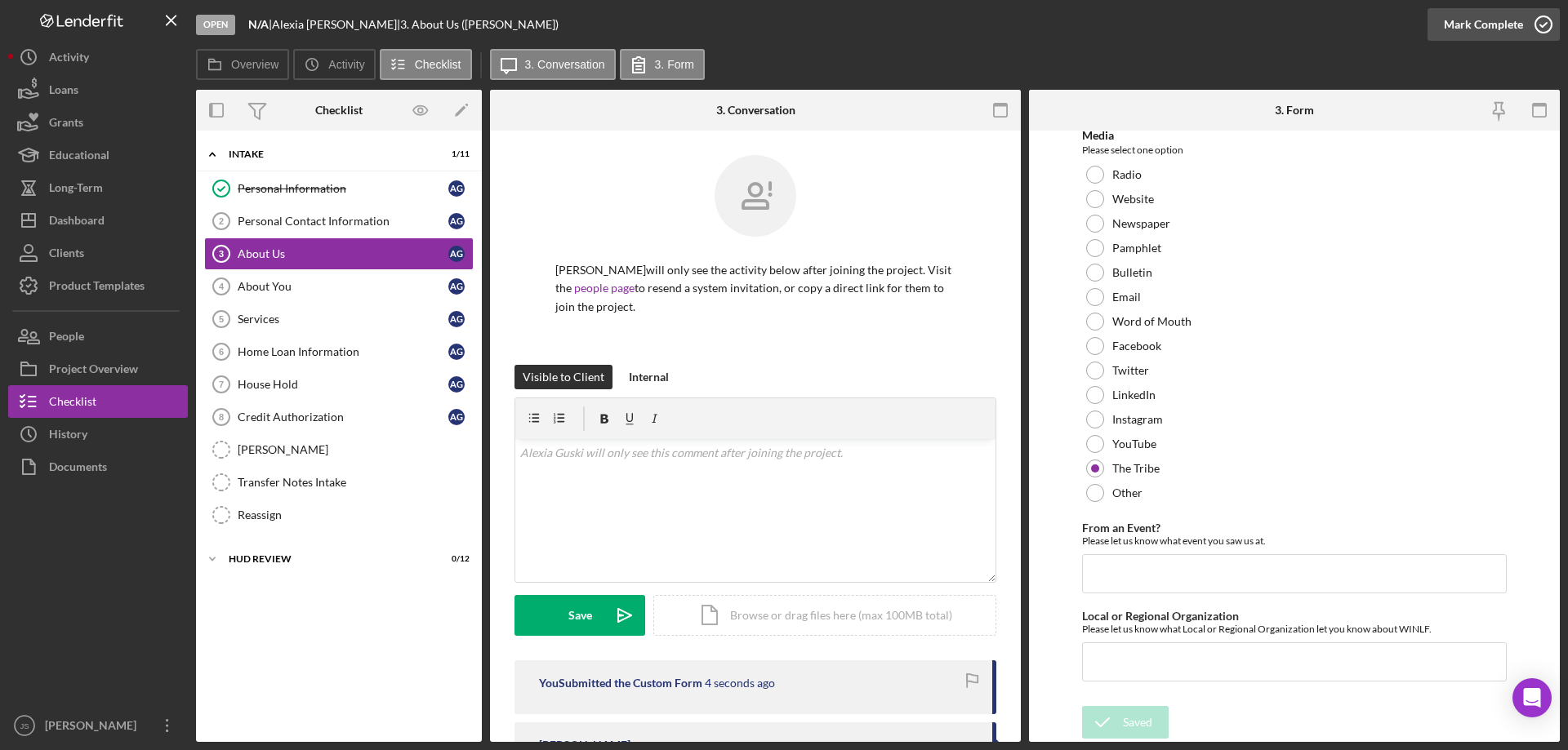
click at [1543, 22] on icon "button" at bounding box center [1543, 25] width 41 height 41
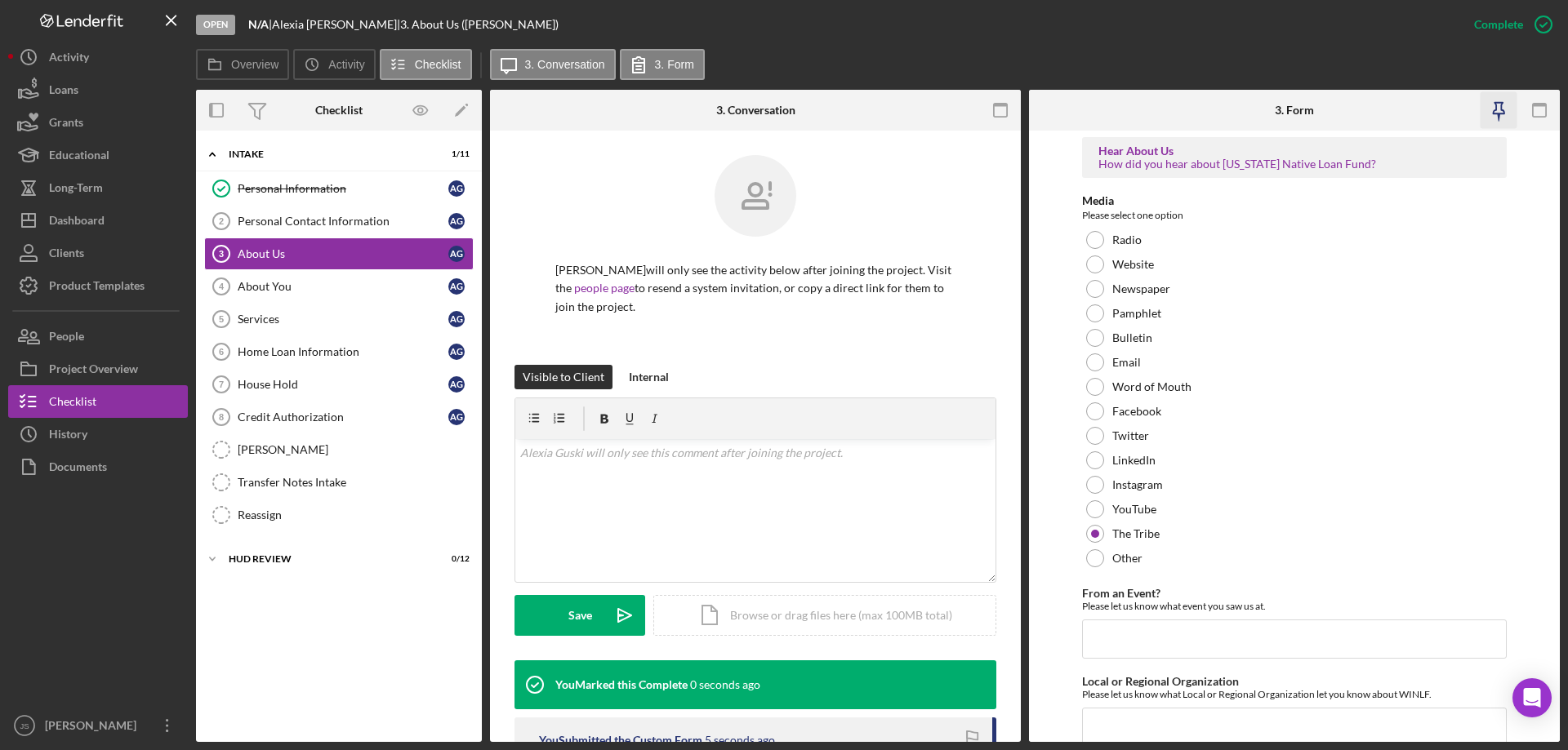
scroll to position [132, 0]
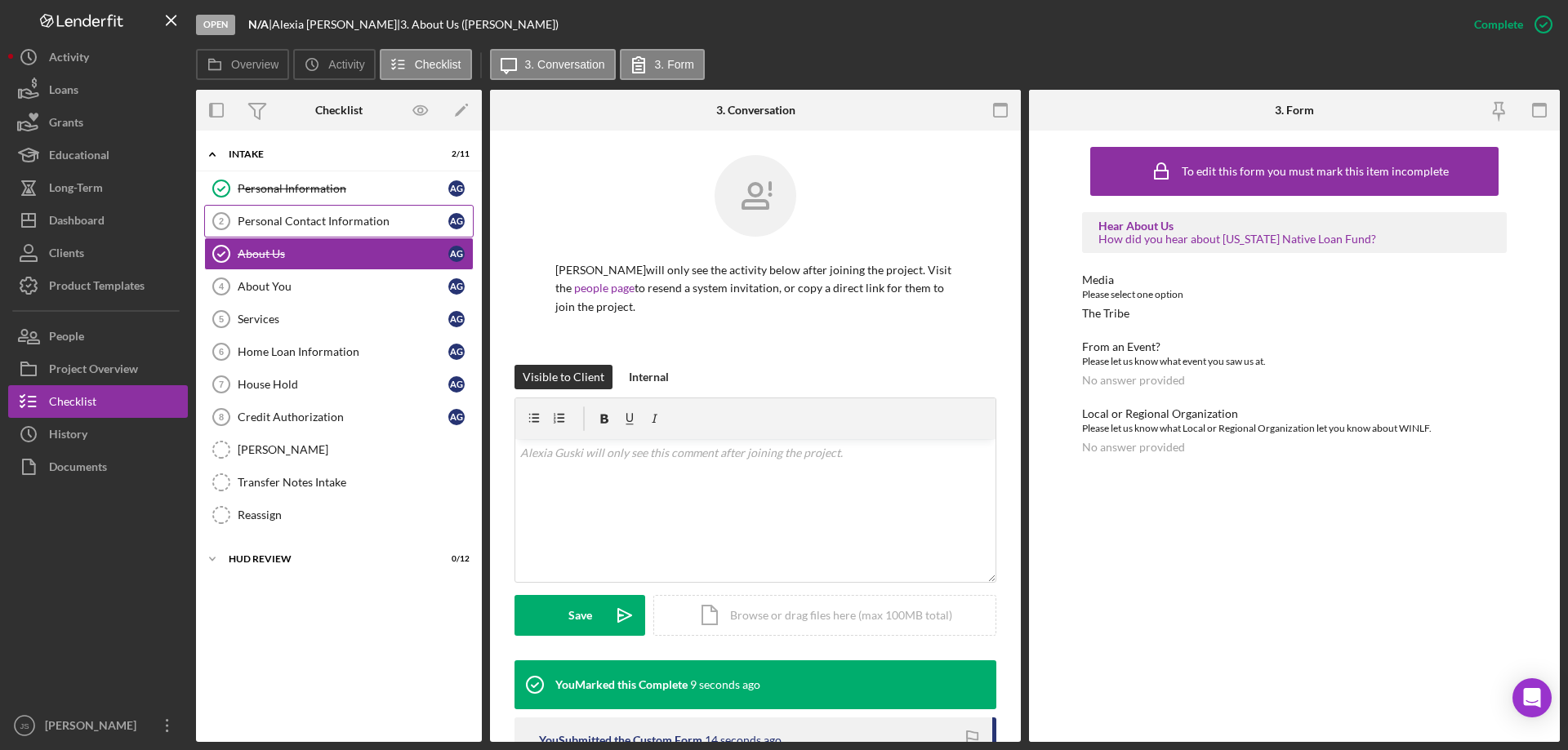
click at [315, 215] on div "Personal Contact Information" at bounding box center [342, 220] width 210 height 13
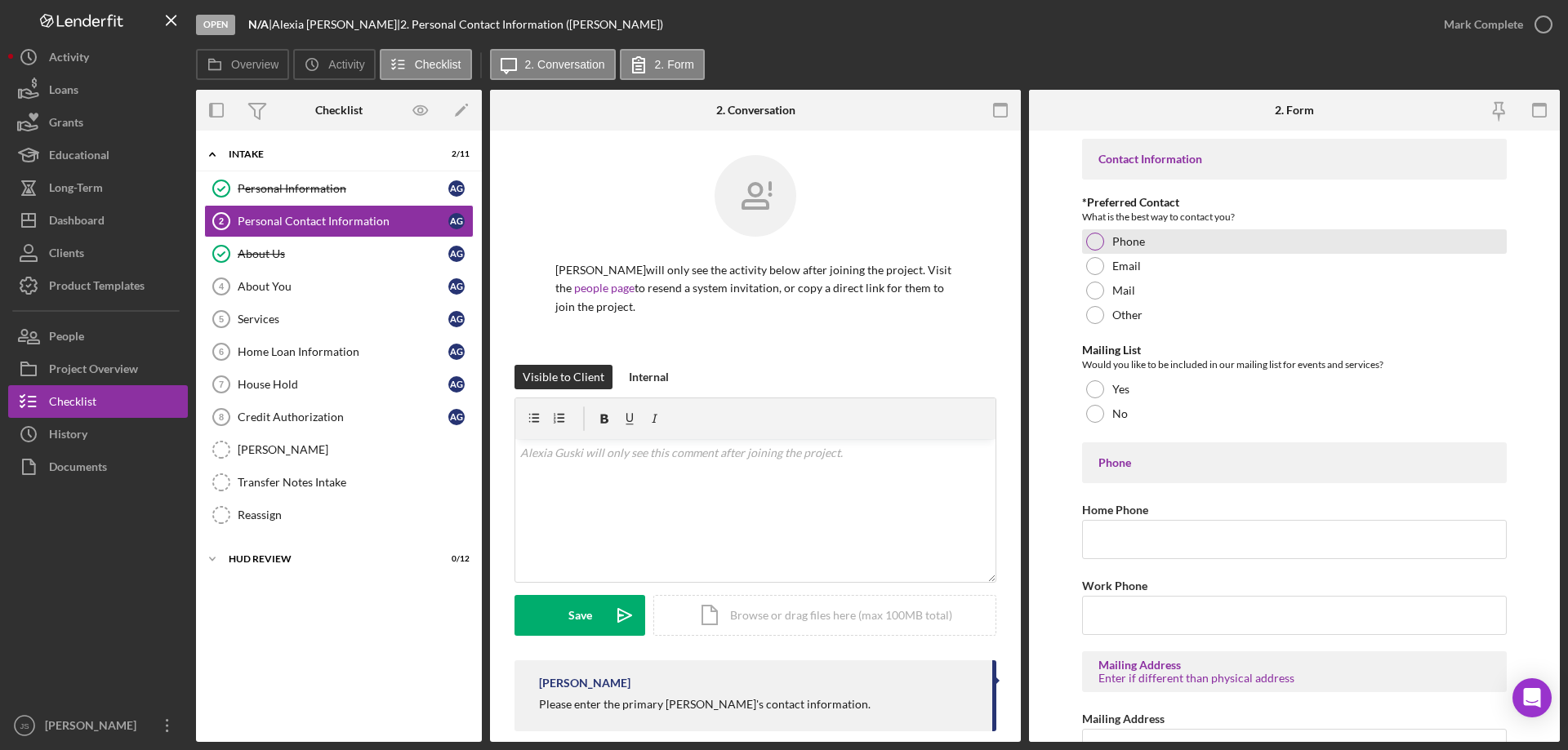
click at [1094, 245] on div at bounding box center [1094, 241] width 18 height 18
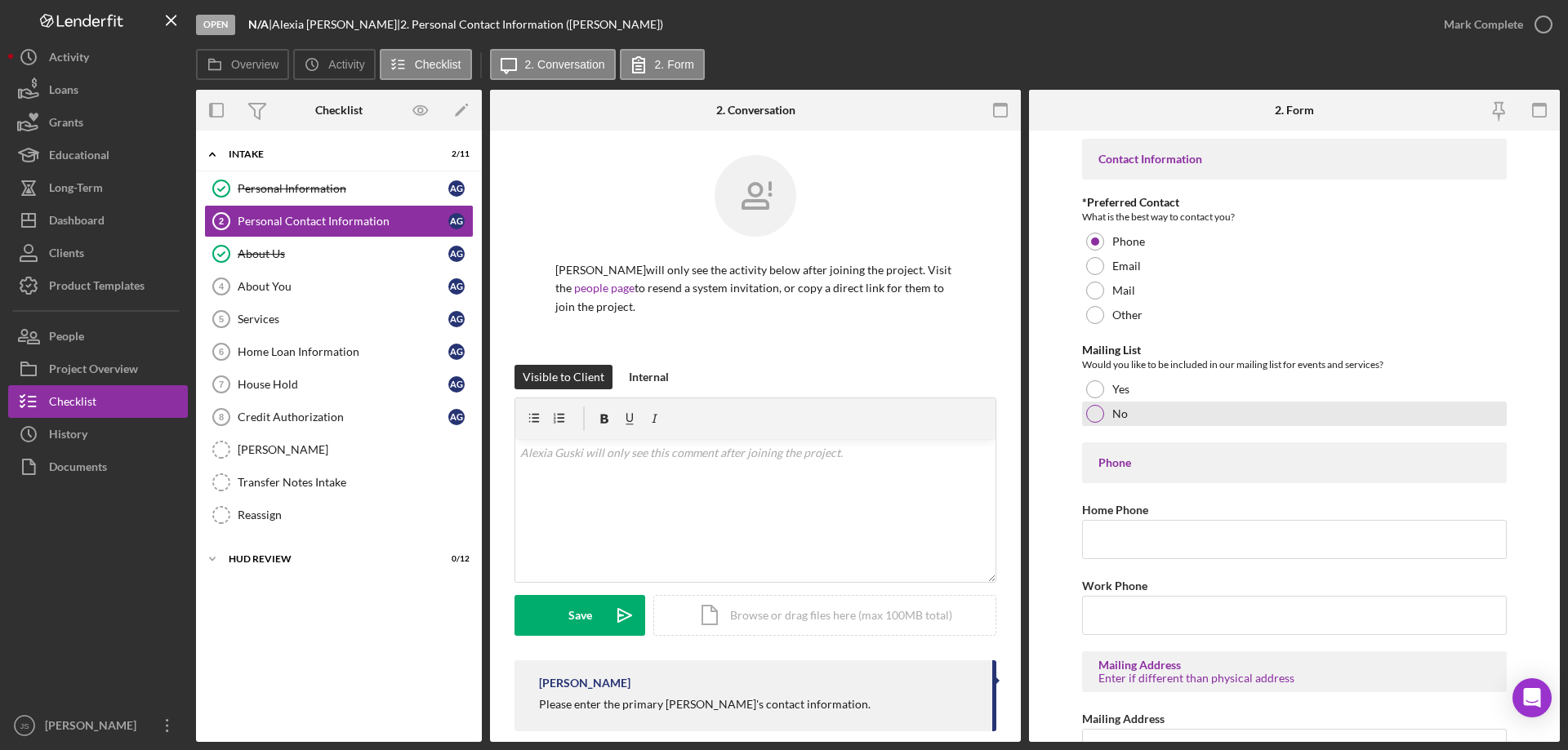
click at [1097, 409] on div at bounding box center [1094, 414] width 18 height 18
click at [1100, 539] on input "Home Phone" at bounding box center [1294, 540] width 425 height 39
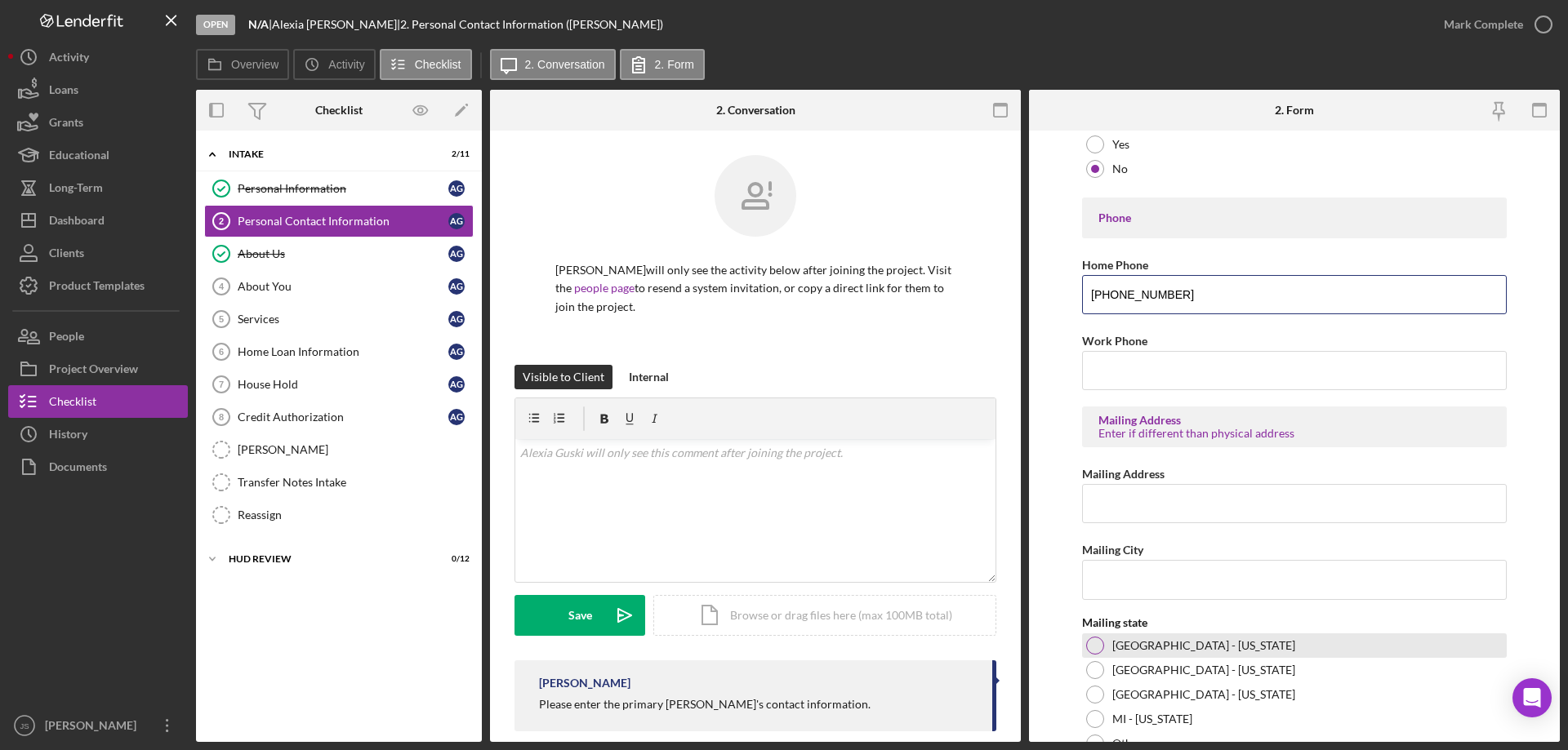
scroll to position [394, 0]
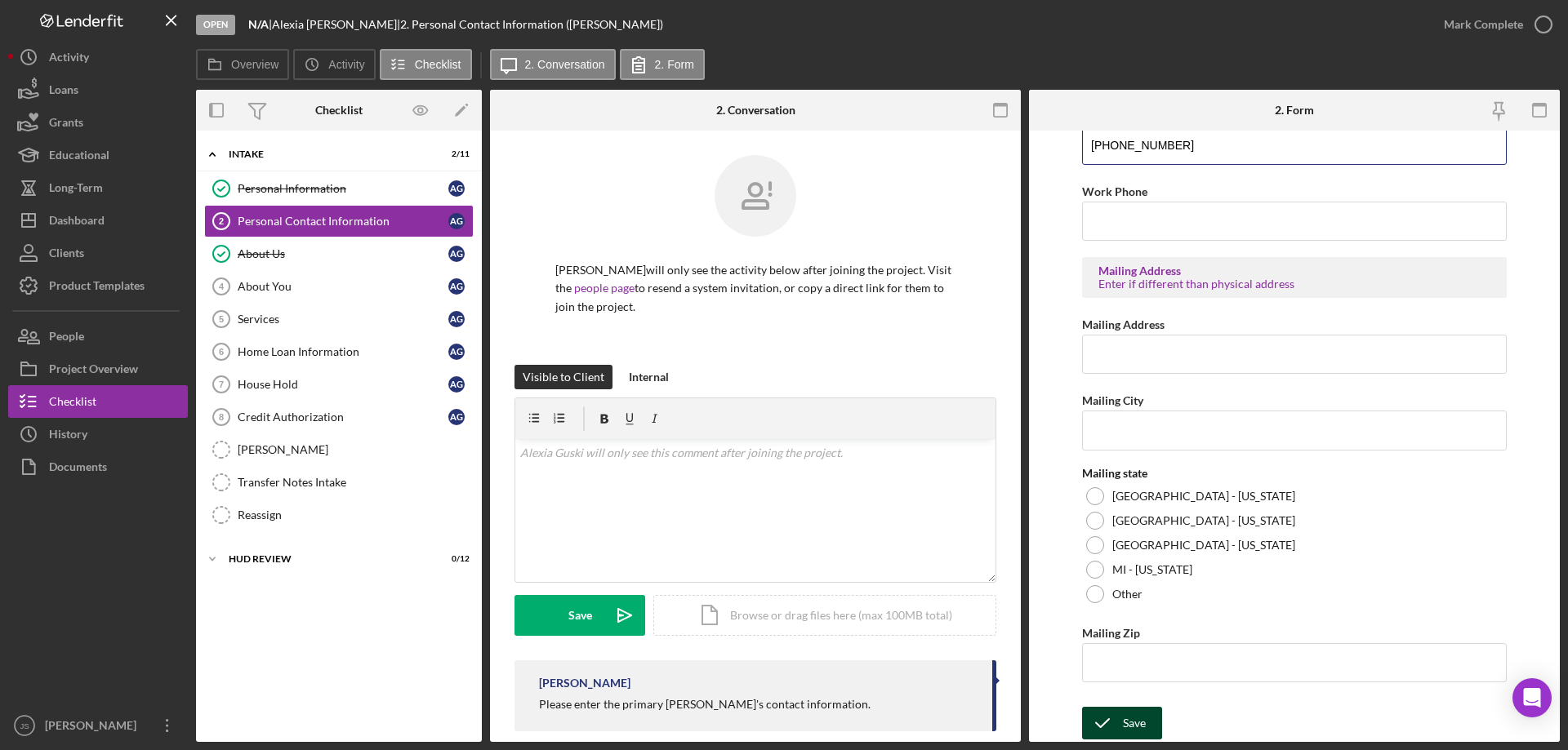
type input "[PHONE_NUMBER]"
click at [1117, 719] on icon "submit" at bounding box center [1102, 724] width 41 height 41
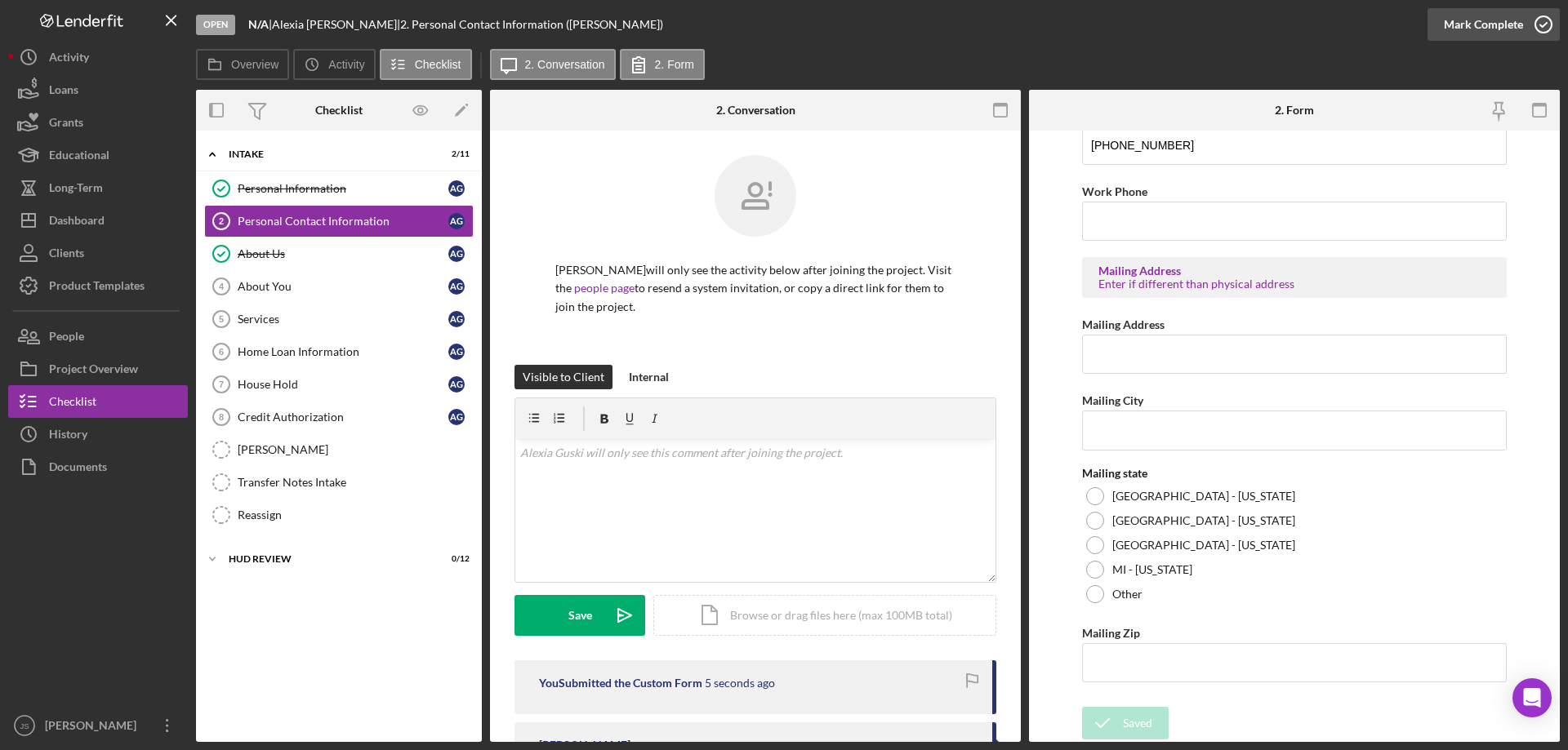
click at [1542, 24] on icon "button" at bounding box center [1543, 25] width 41 height 41
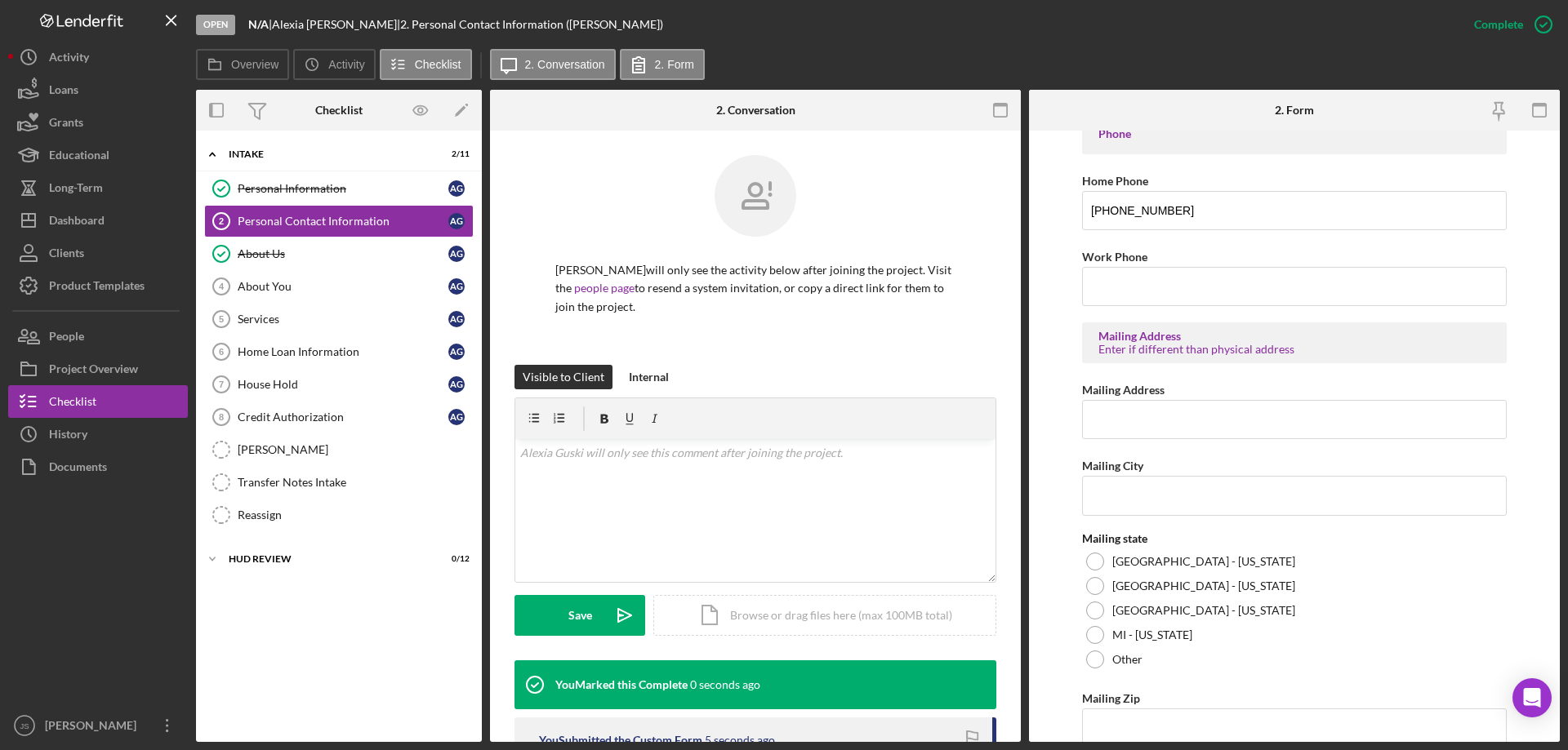
scroll to position [460, 0]
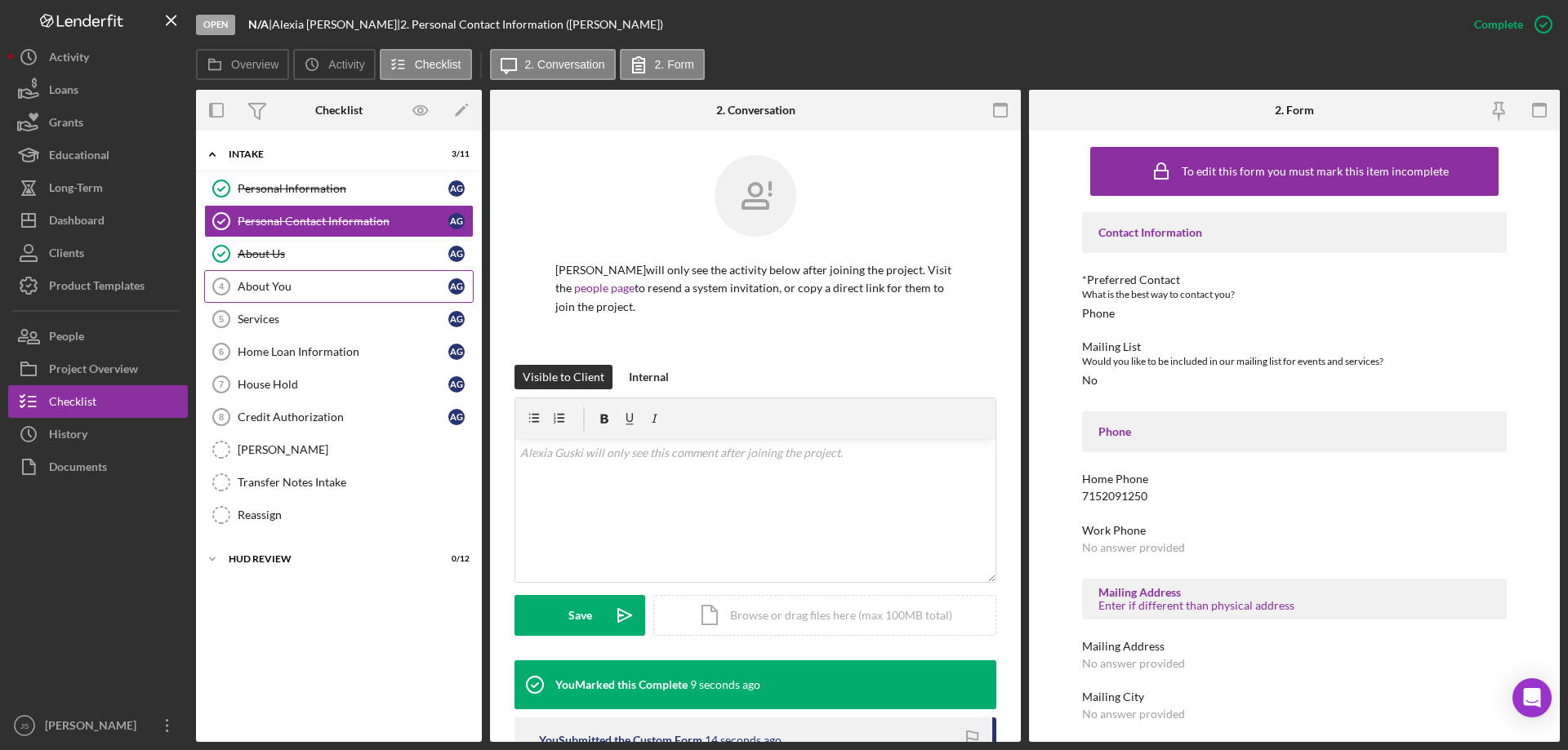
click at [292, 286] on div "About You" at bounding box center [342, 286] width 210 height 13
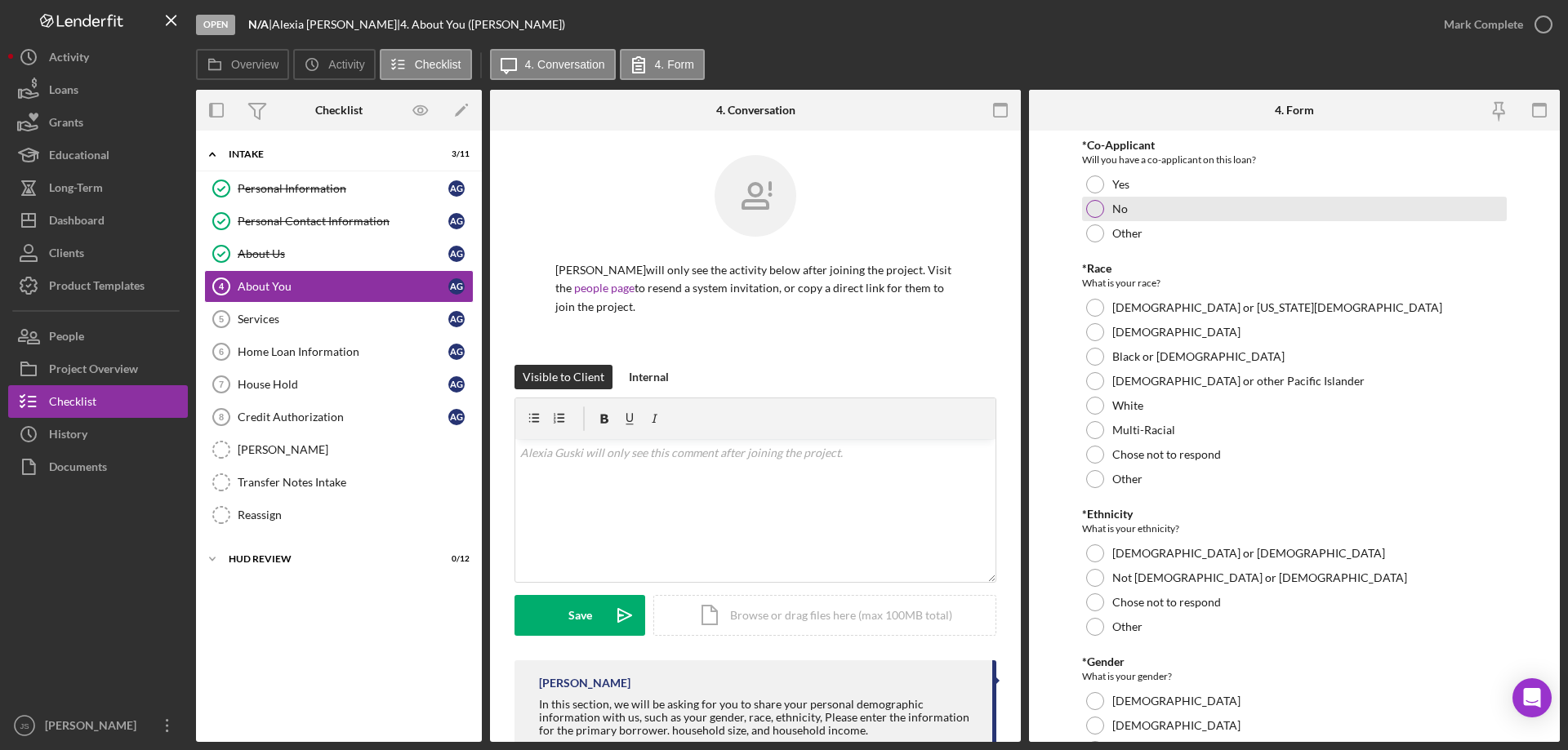
drag, startPoint x: 1094, startPoint y: 205, endPoint x: 1097, endPoint y: 213, distance: 8.5
click at [1094, 206] on div at bounding box center [1094, 209] width 18 height 18
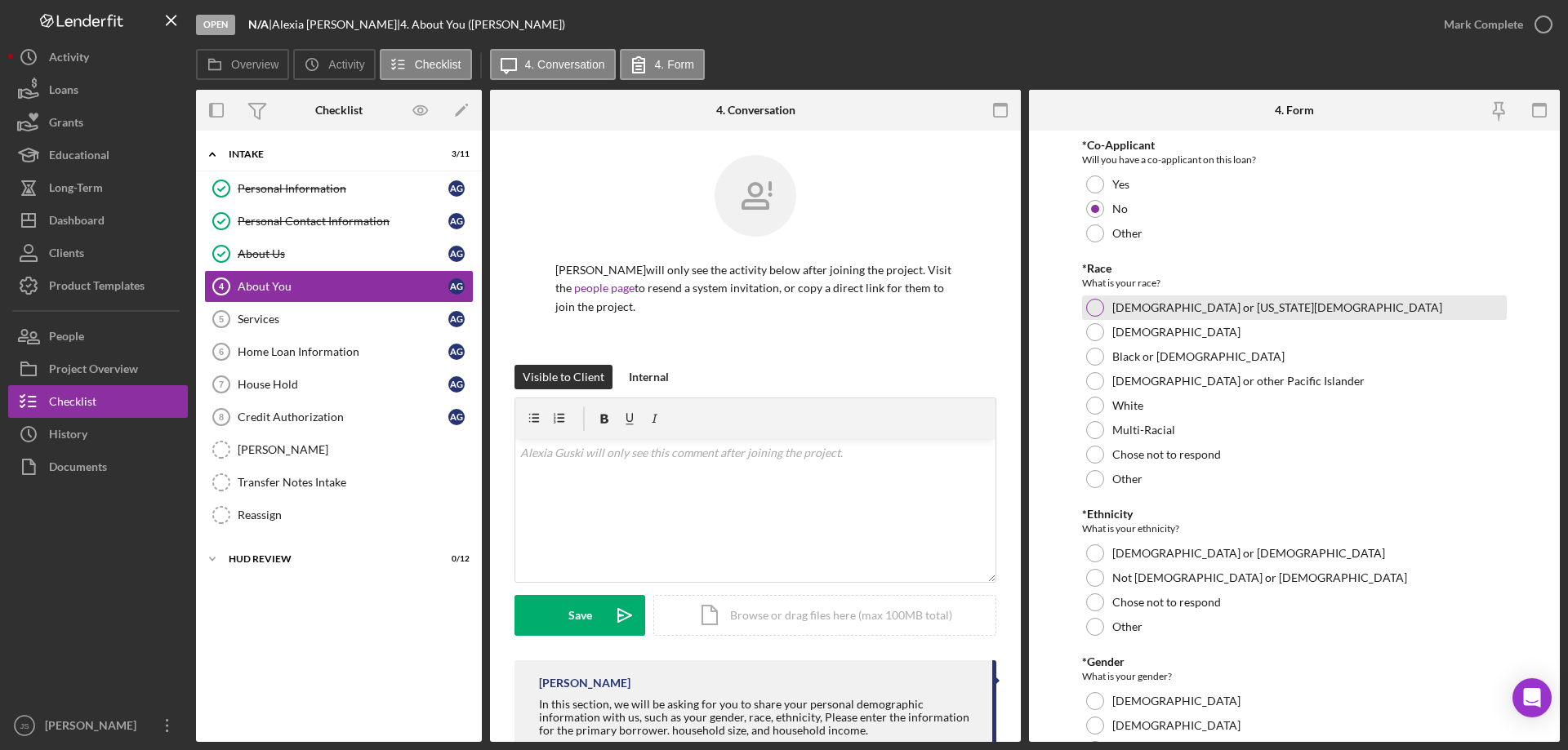
click at [1092, 307] on div at bounding box center [1094, 307] width 18 height 18
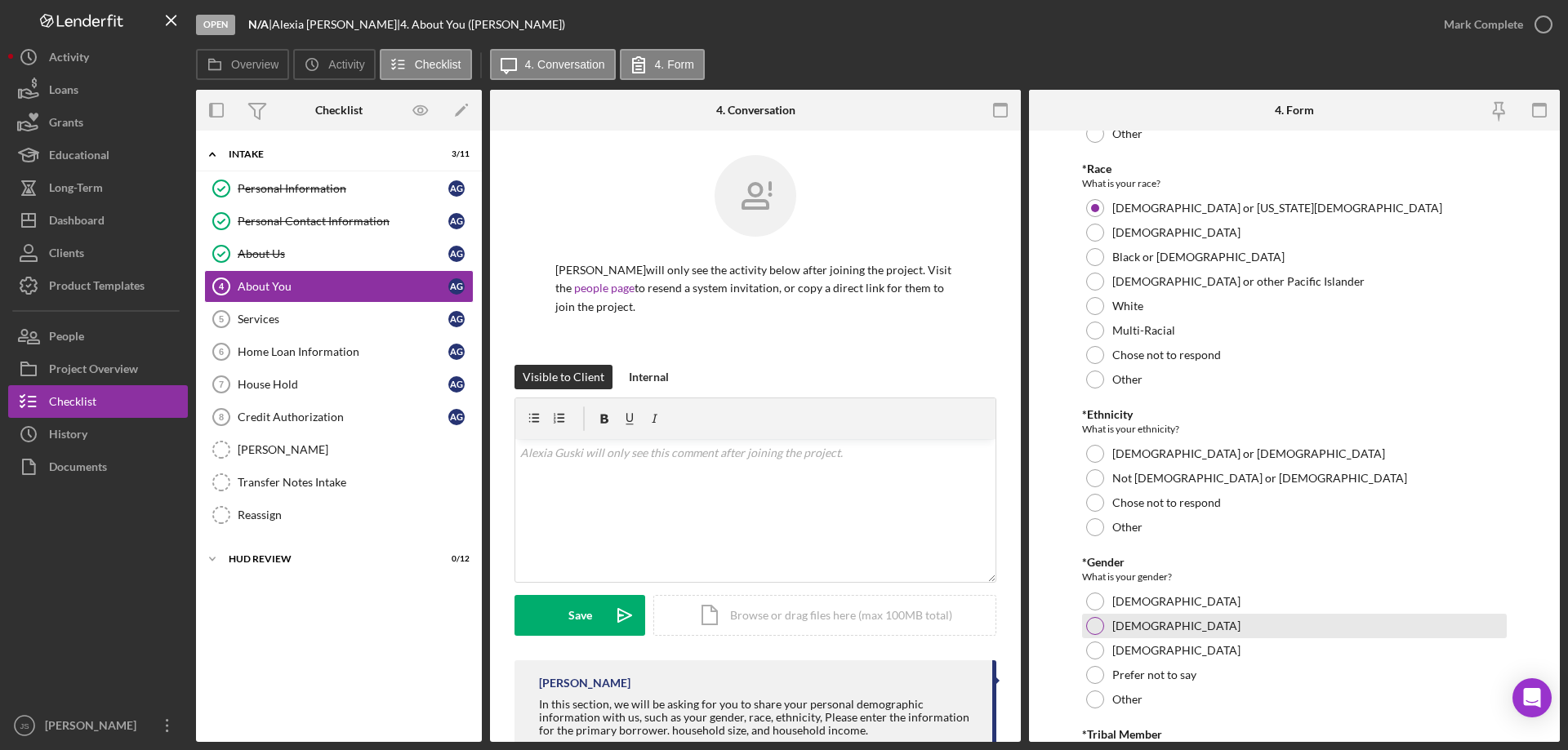
scroll to position [245, 0]
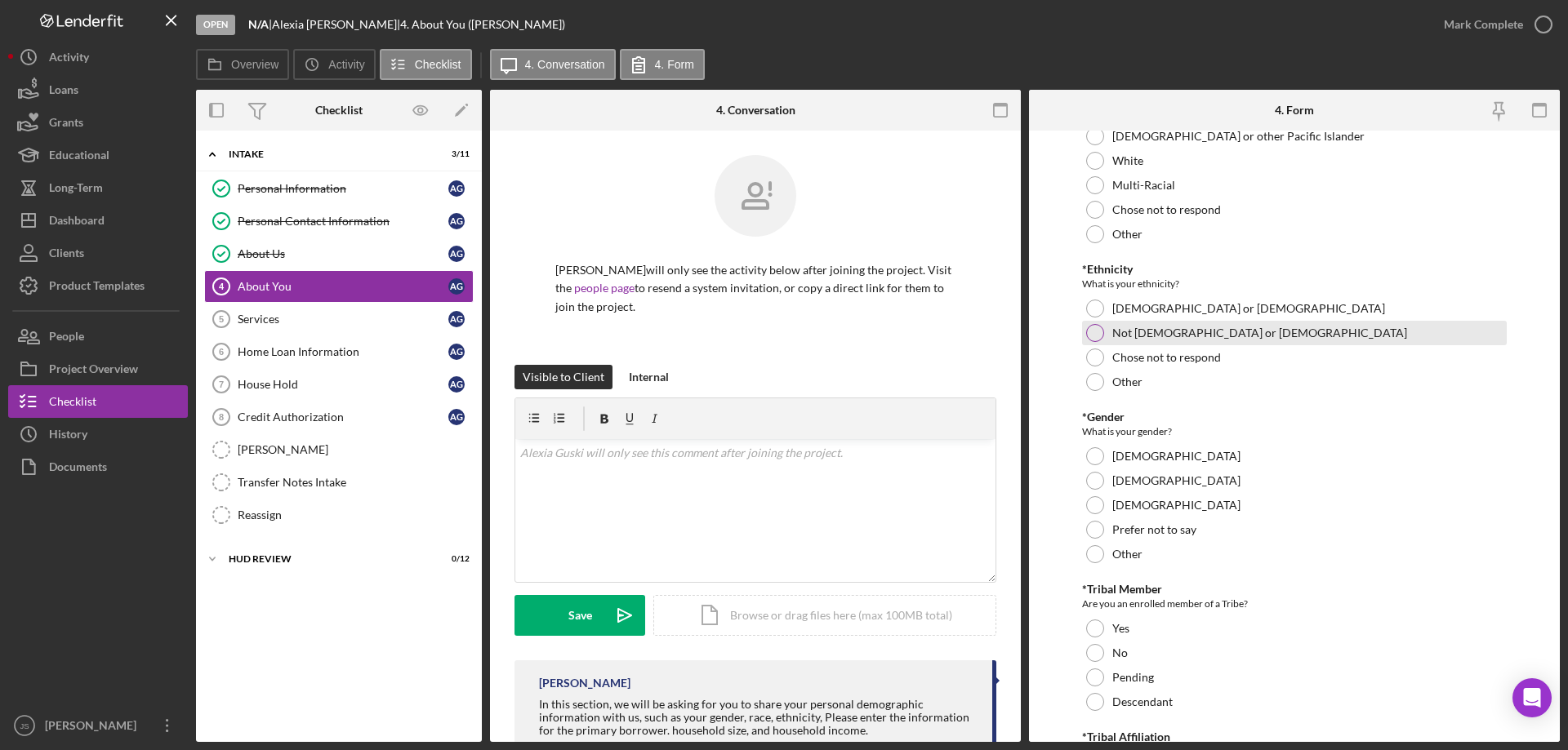
click at [1095, 334] on div at bounding box center [1094, 333] width 18 height 18
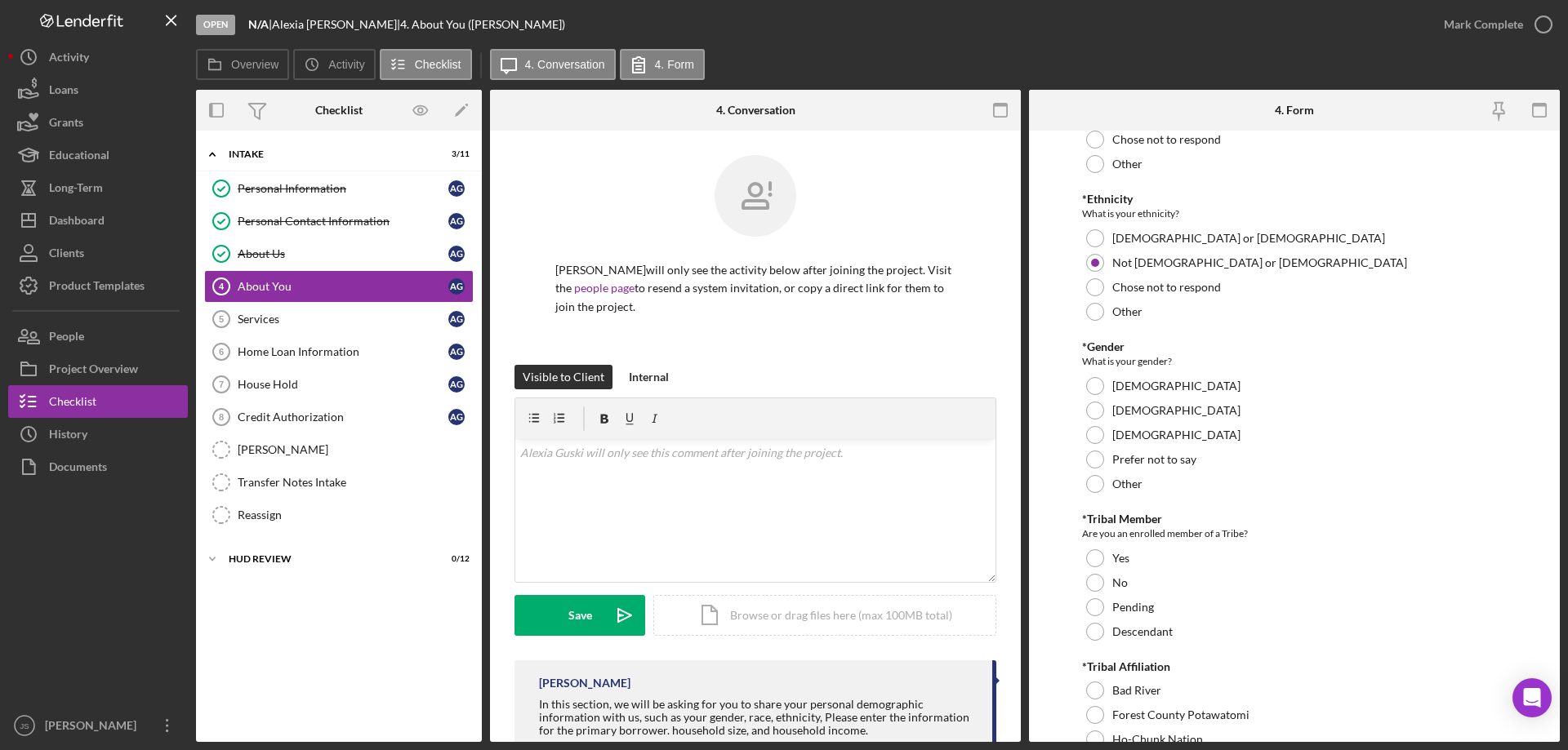
scroll to position [408, 0]
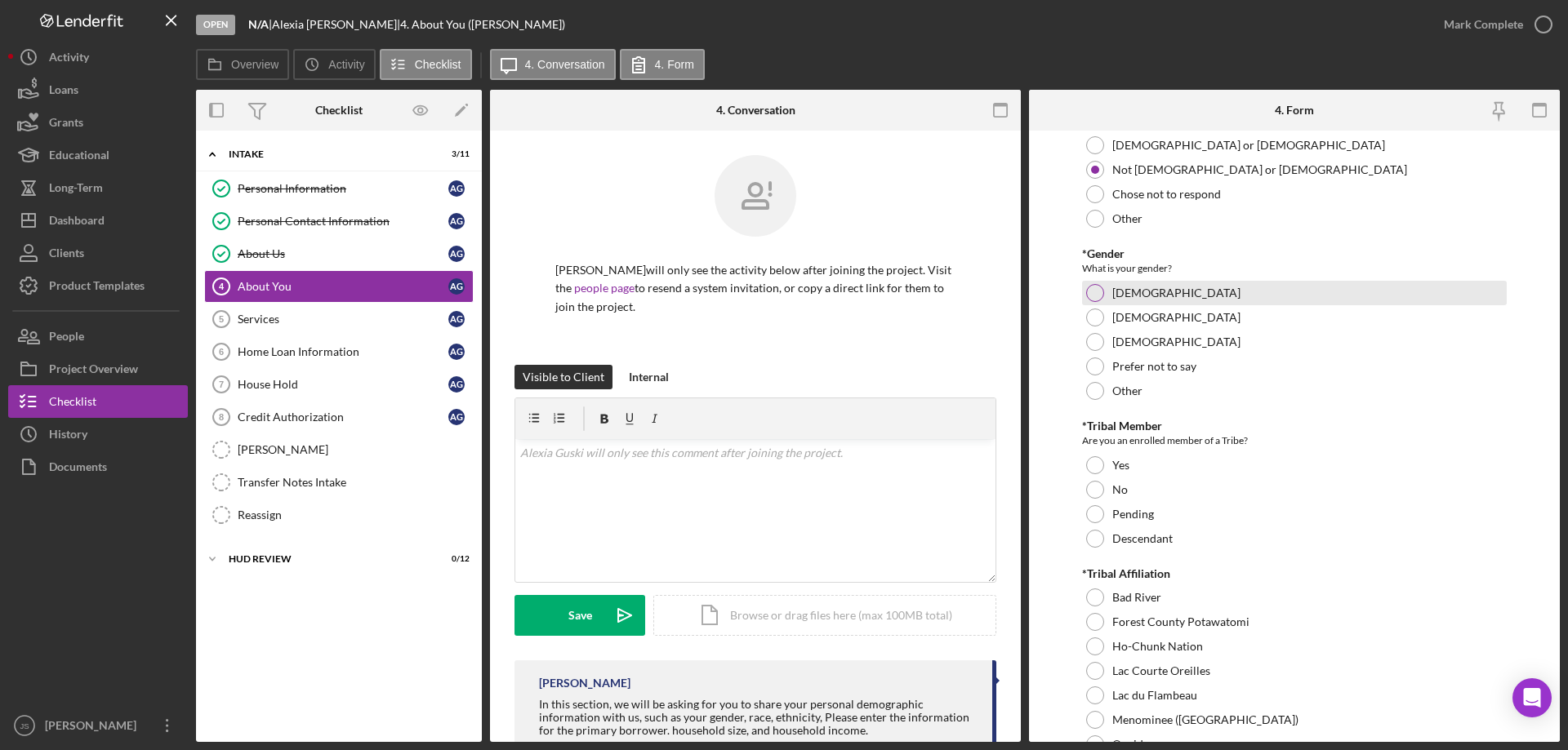
click at [1098, 295] on div at bounding box center [1094, 293] width 18 height 18
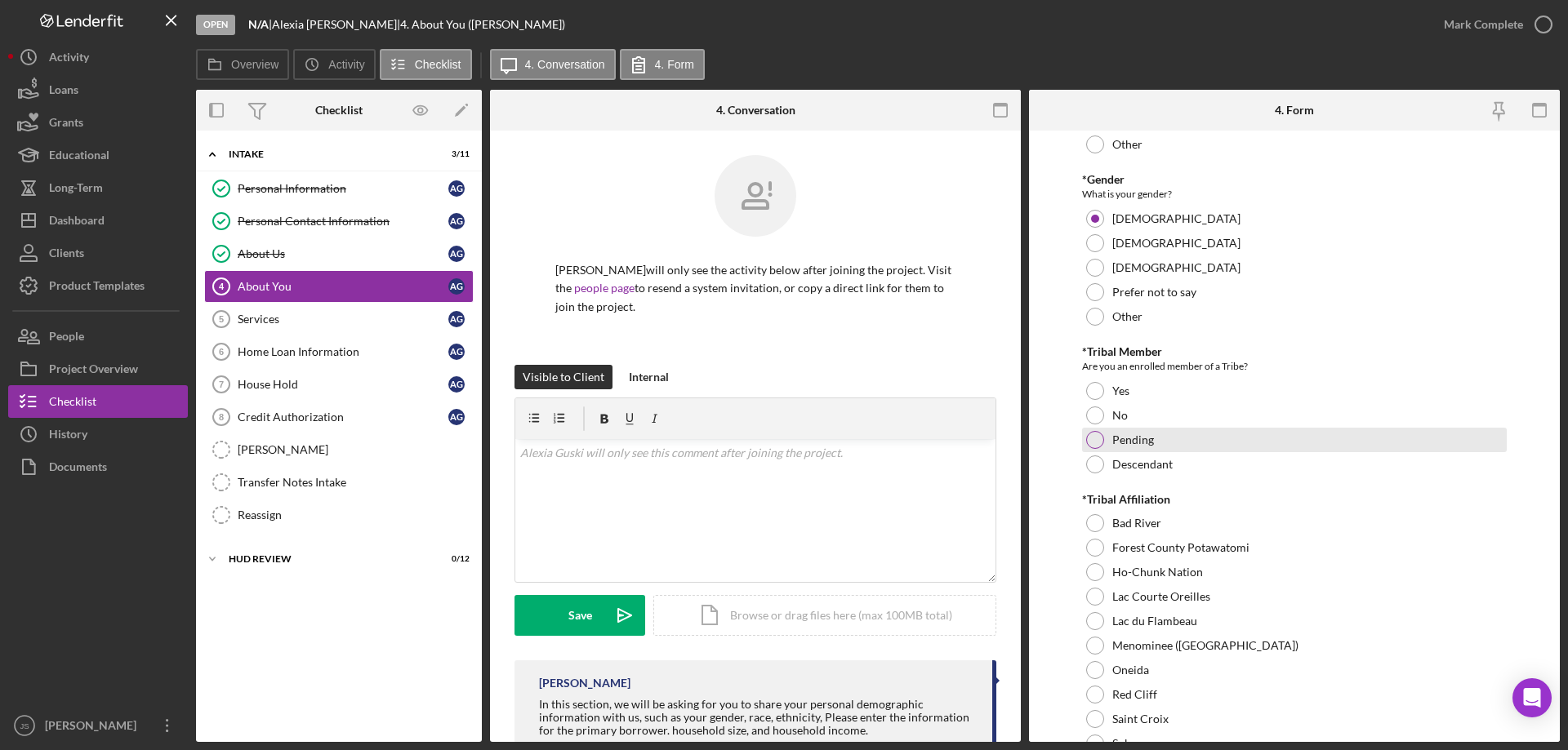
scroll to position [571, 0]
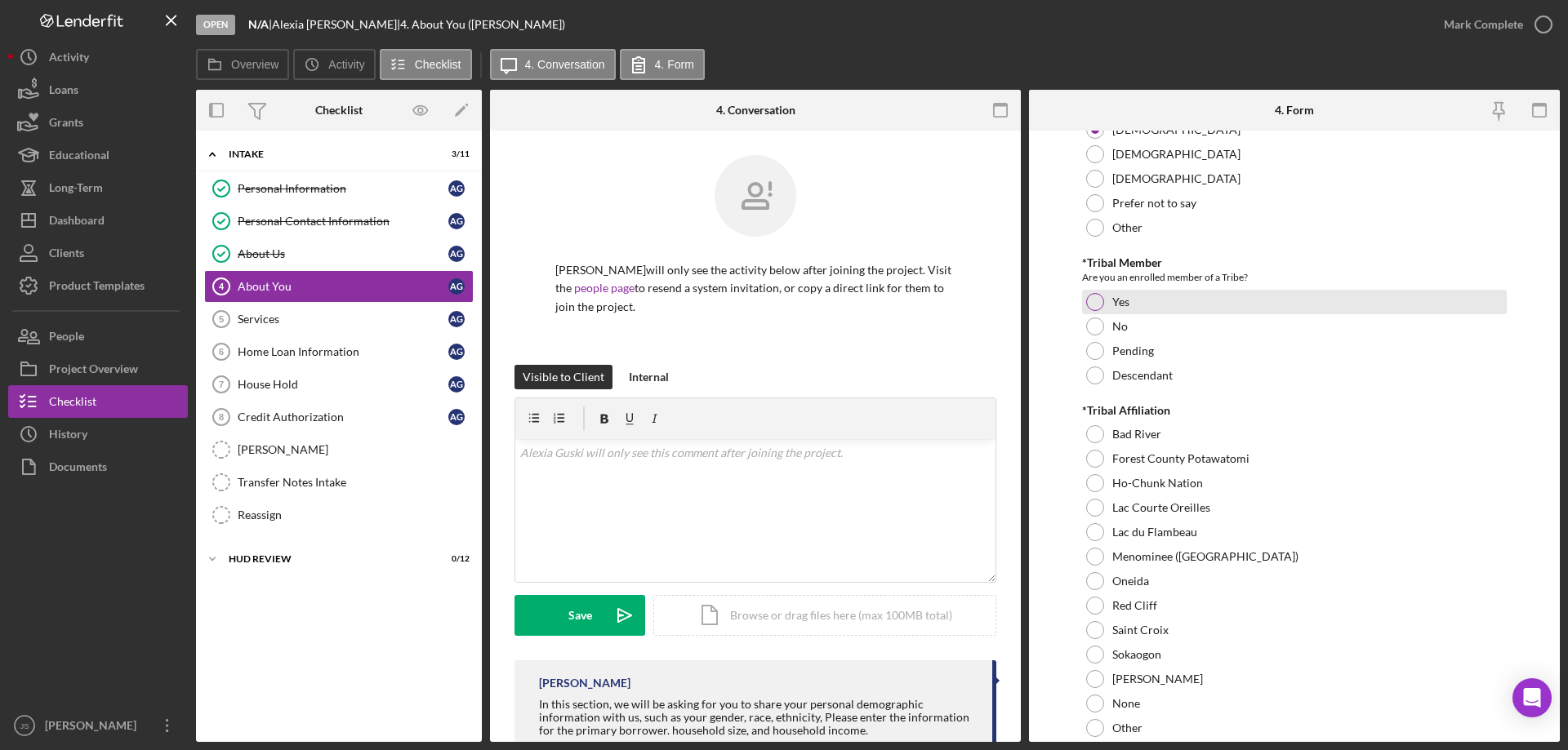
click at [1095, 301] on div at bounding box center [1094, 301] width 18 height 18
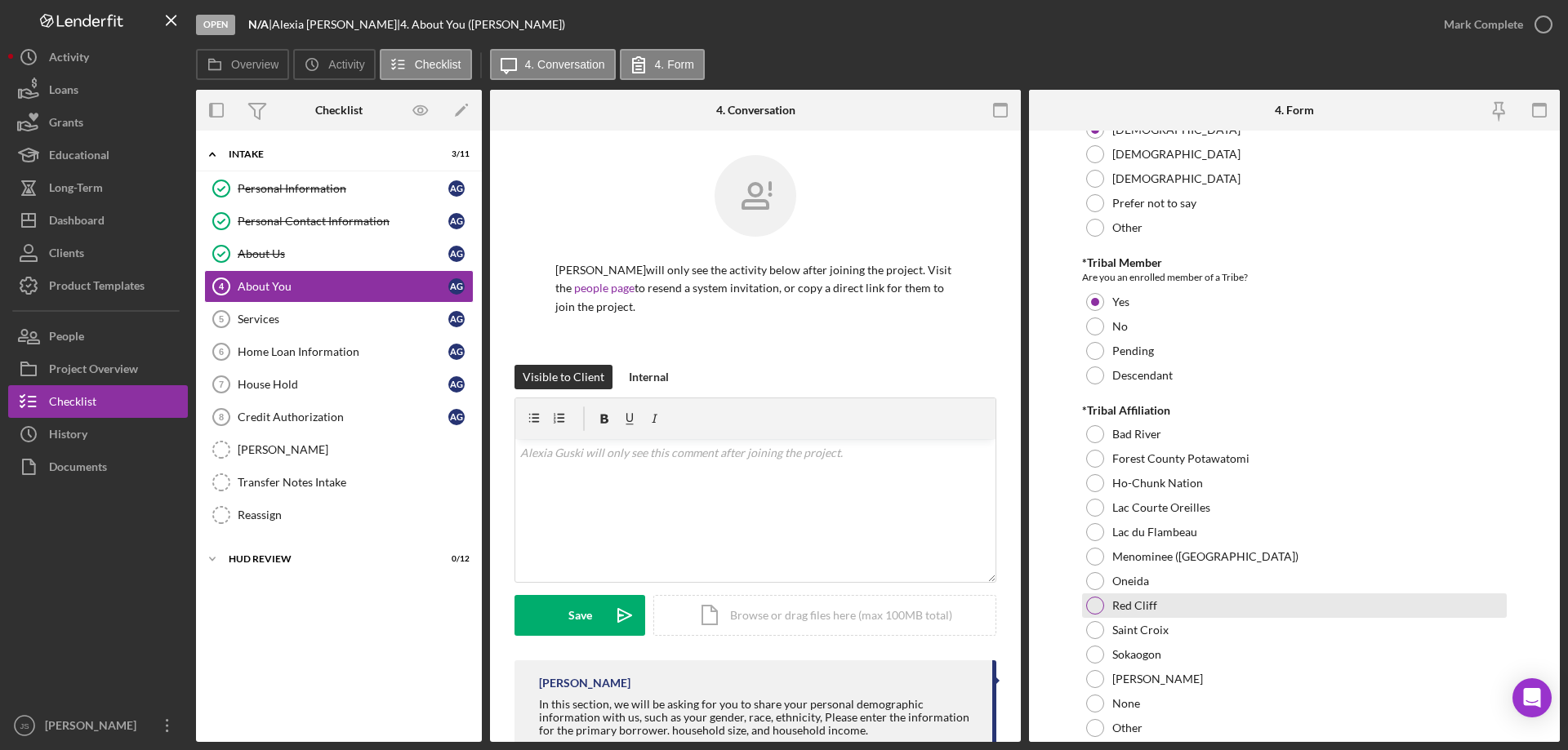
drag, startPoint x: 1094, startPoint y: 607, endPoint x: 1188, endPoint y: 598, distance: 94.4
click at [1096, 607] on div at bounding box center [1094, 605] width 18 height 18
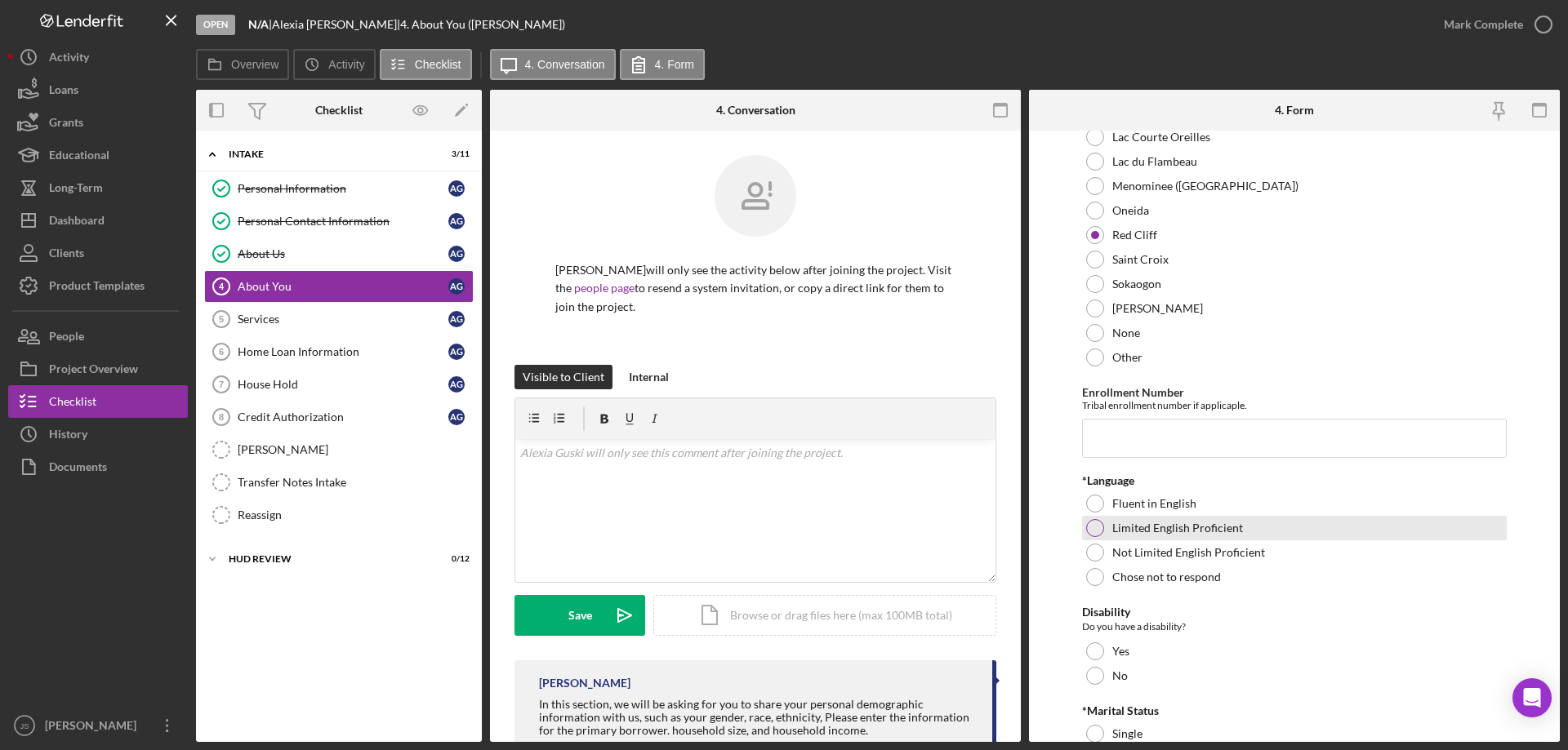
scroll to position [980, 0]
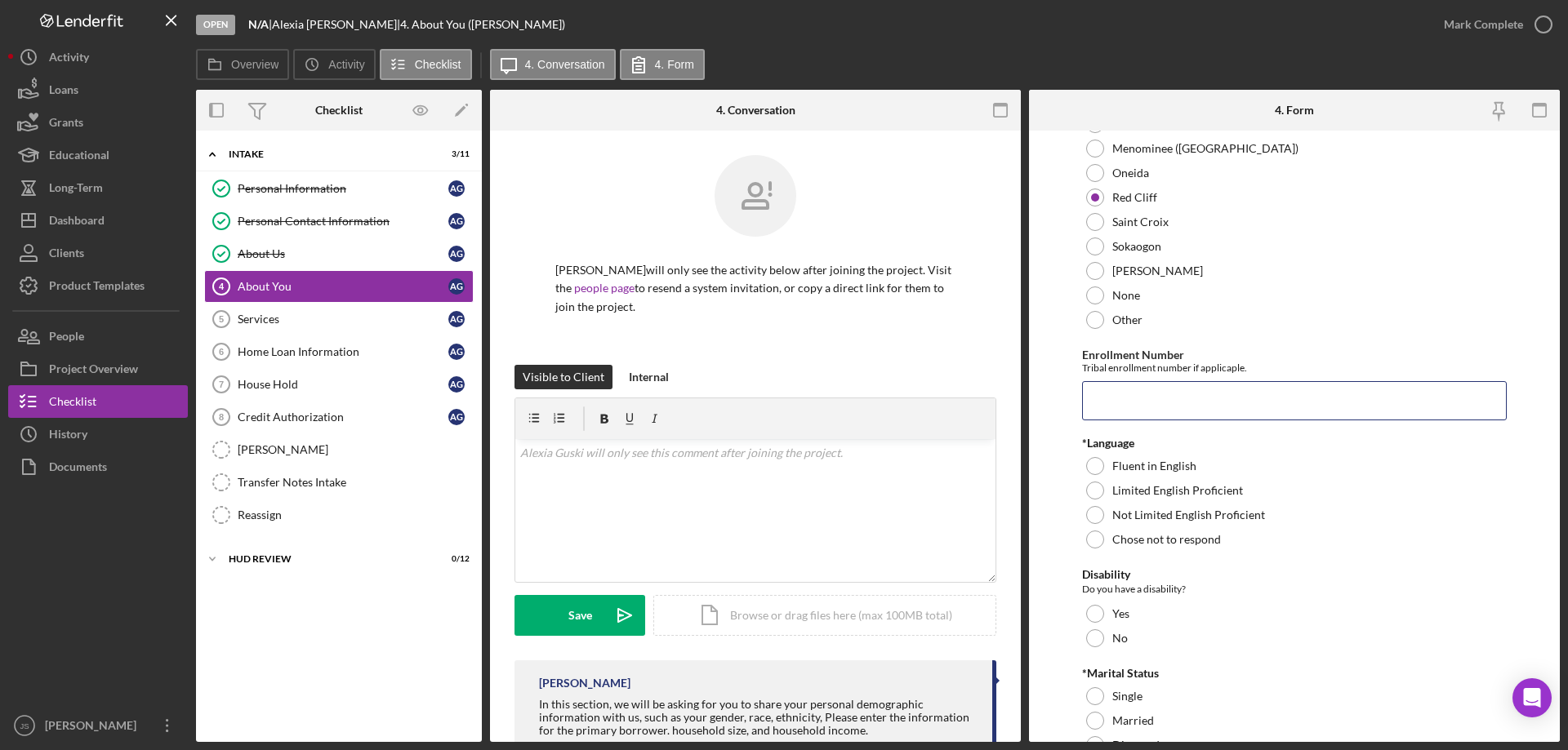
drag, startPoint x: 1154, startPoint y: 407, endPoint x: 1567, endPoint y: 446, distance: 414.8
click at [1157, 407] on input "Enrollment Number" at bounding box center [1294, 401] width 425 height 39
type input "435a005604"
click at [1094, 466] on div at bounding box center [1094, 466] width 18 height 18
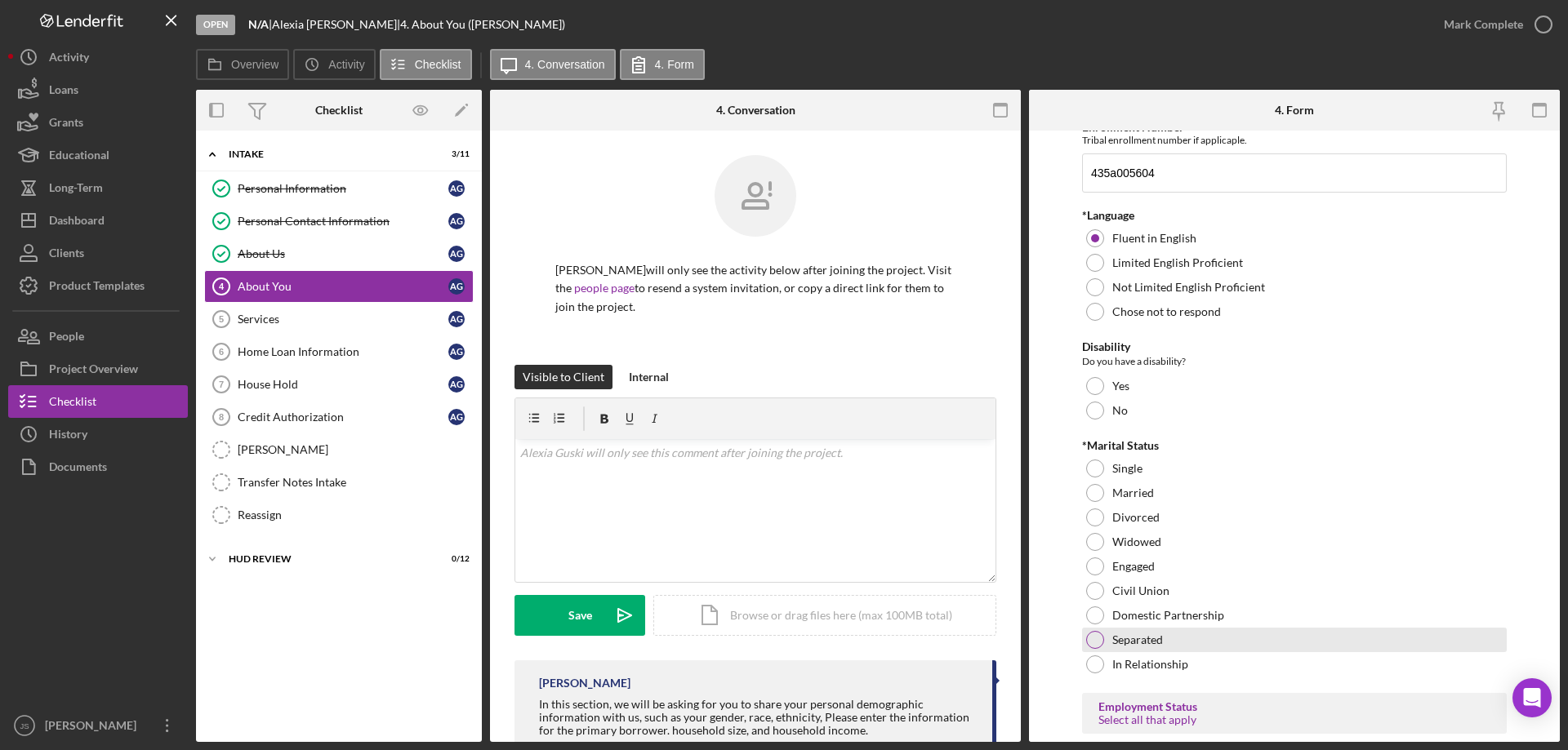
scroll to position [1224, 0]
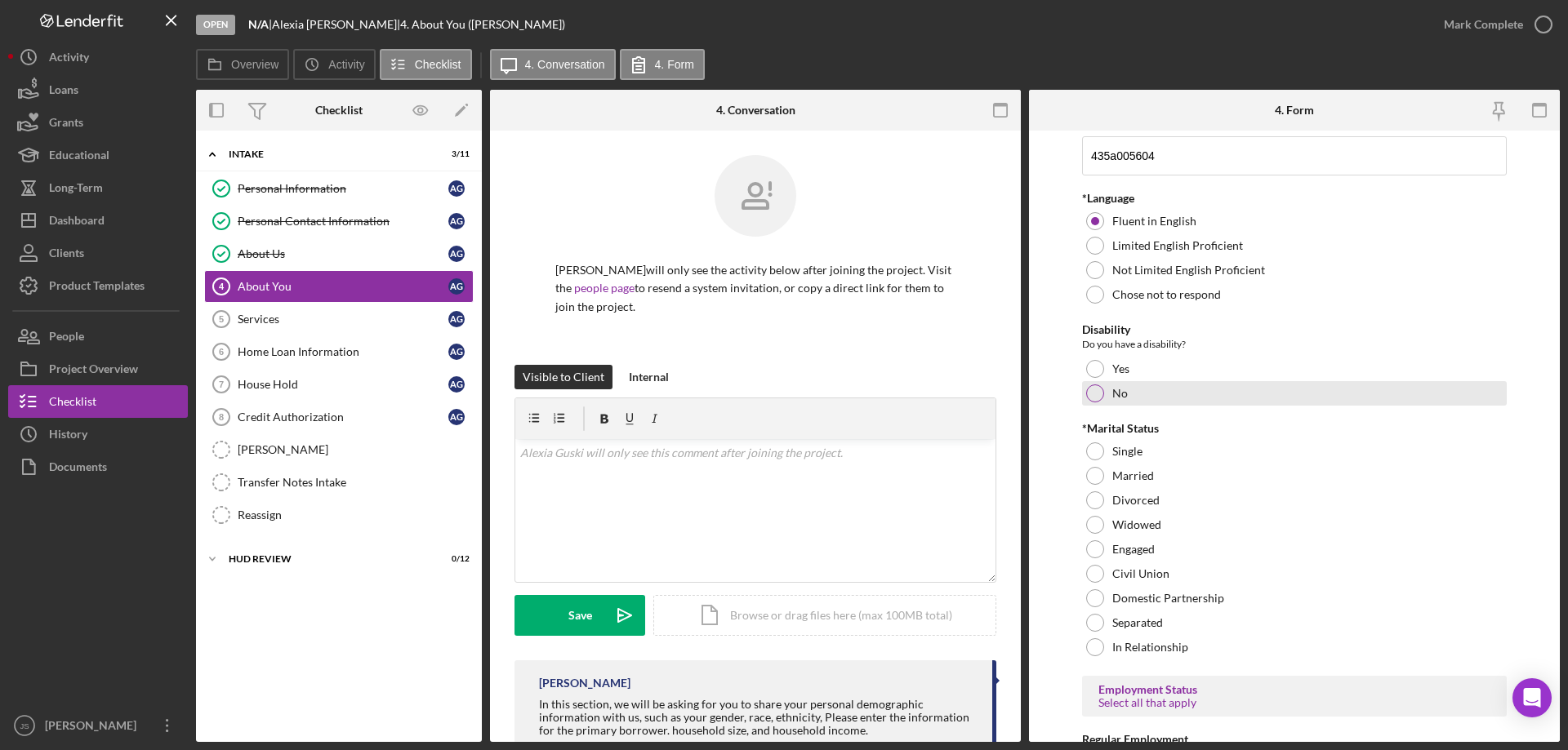
click at [1094, 392] on div at bounding box center [1094, 393] width 18 height 18
drag, startPoint x: 1096, startPoint y: 476, endPoint x: 1065, endPoint y: 471, distance: 31.4
click at [1096, 477] on div at bounding box center [1094, 475] width 18 height 18
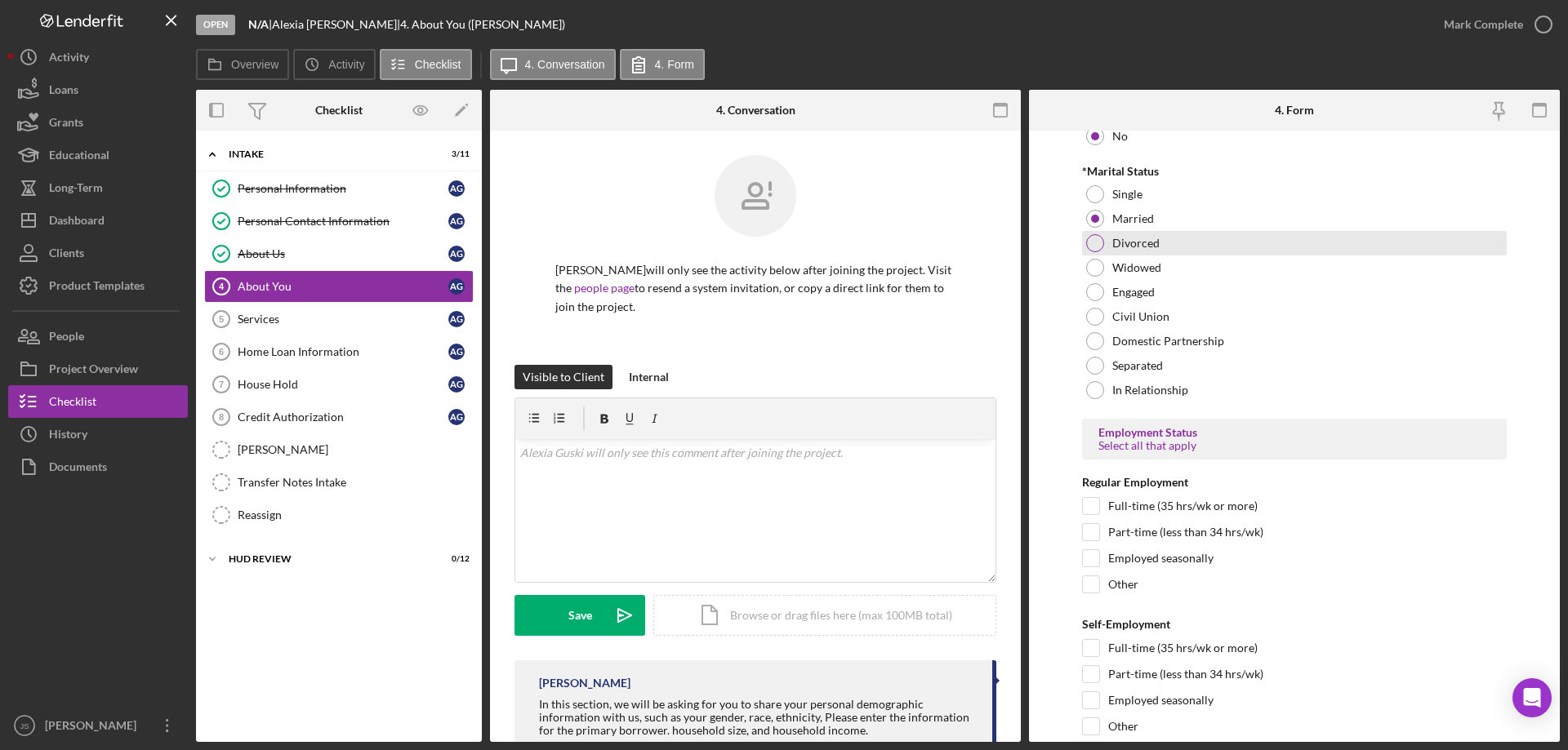
scroll to position [1551, 0]
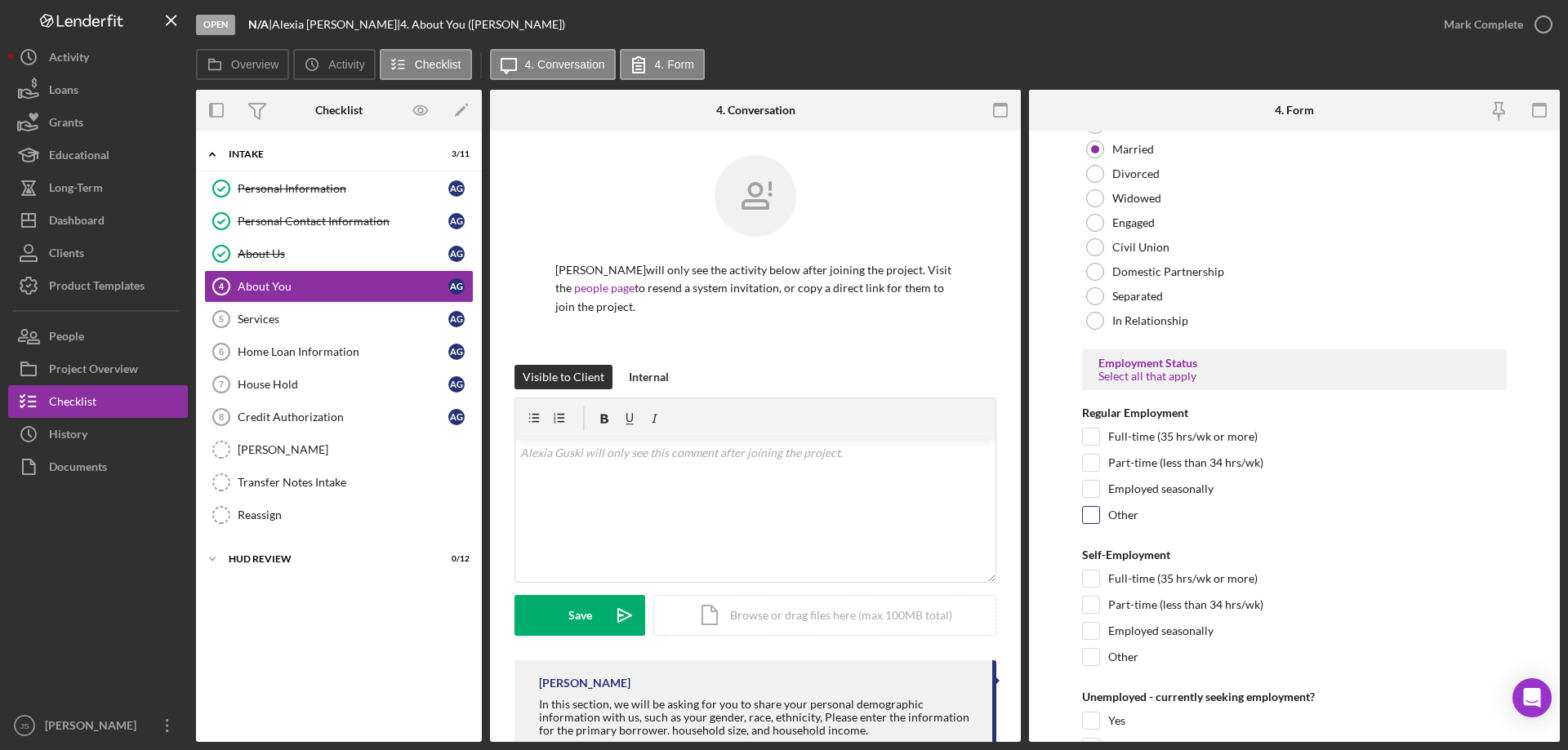
click at [1092, 516] on input "Other" at bounding box center [1090, 514] width 16 height 16
checkbox input "true"
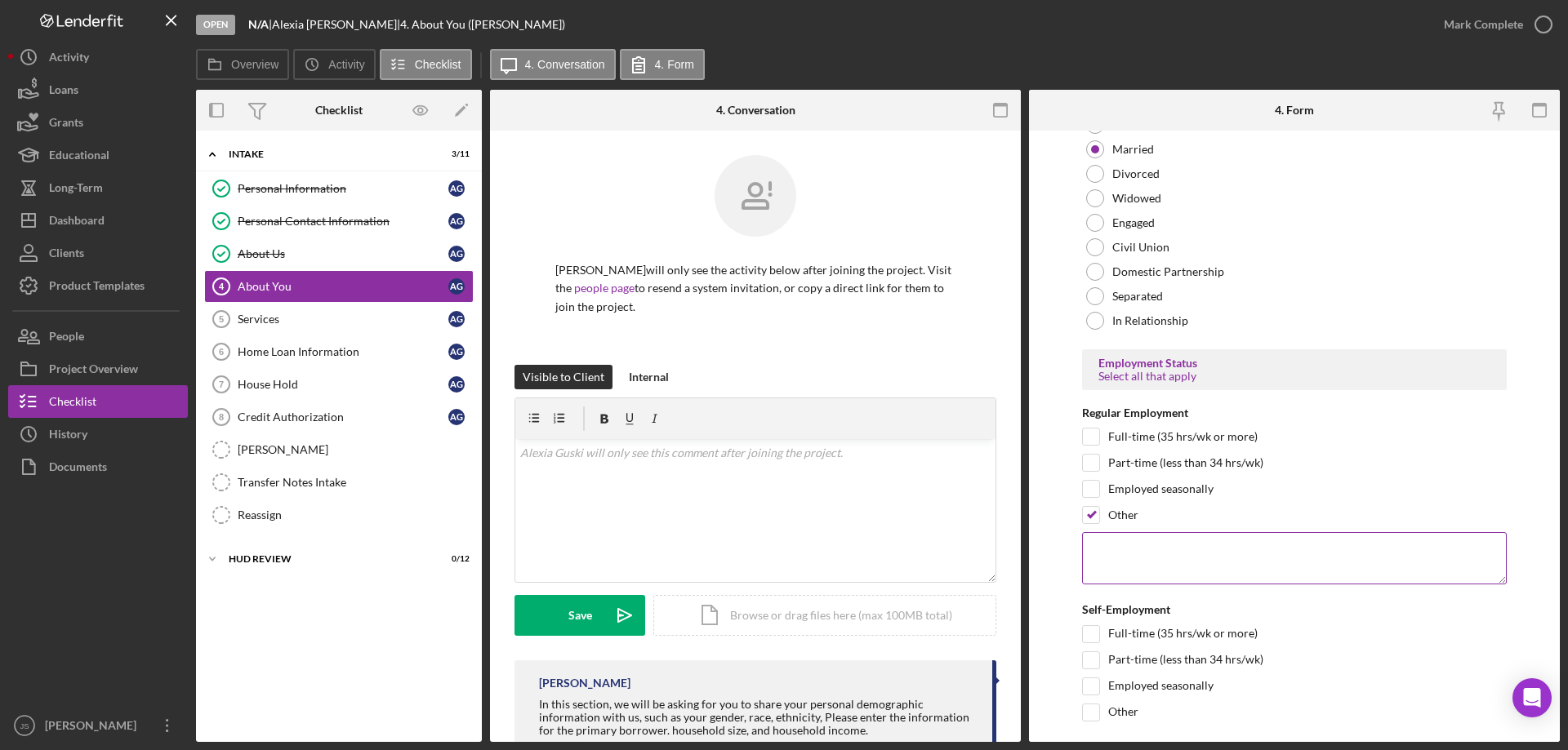
click at [1143, 558] on textarea at bounding box center [1294, 558] width 425 height 52
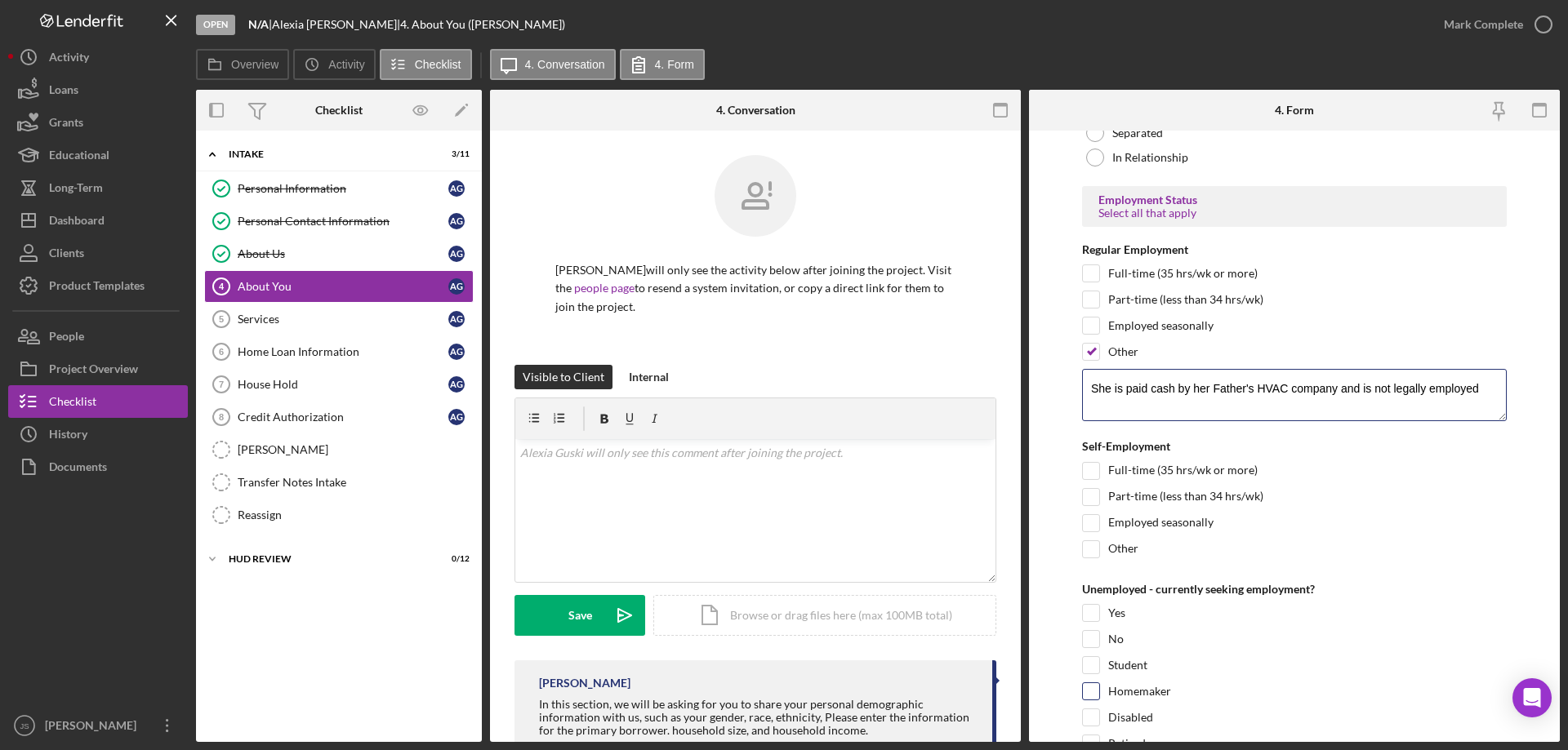
scroll to position [1959, 0]
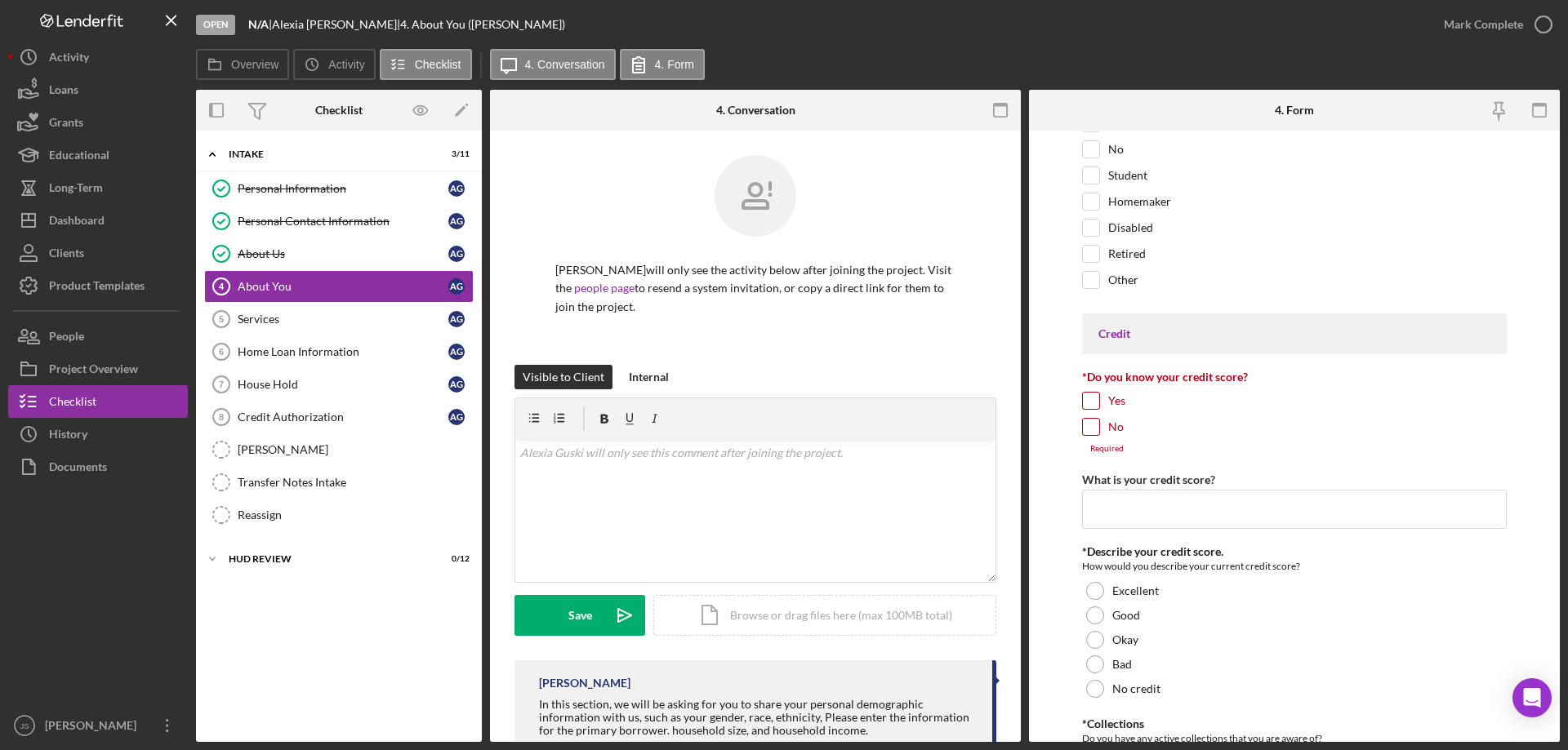
type textarea "She is paid cash by her Father's HVAC company and is not legally employed"
drag, startPoint x: 1094, startPoint y: 426, endPoint x: 1324, endPoint y: 576, distance: 274.6
click at [1096, 426] on input "No" at bounding box center [1090, 427] width 16 height 16
checkbox input "true"
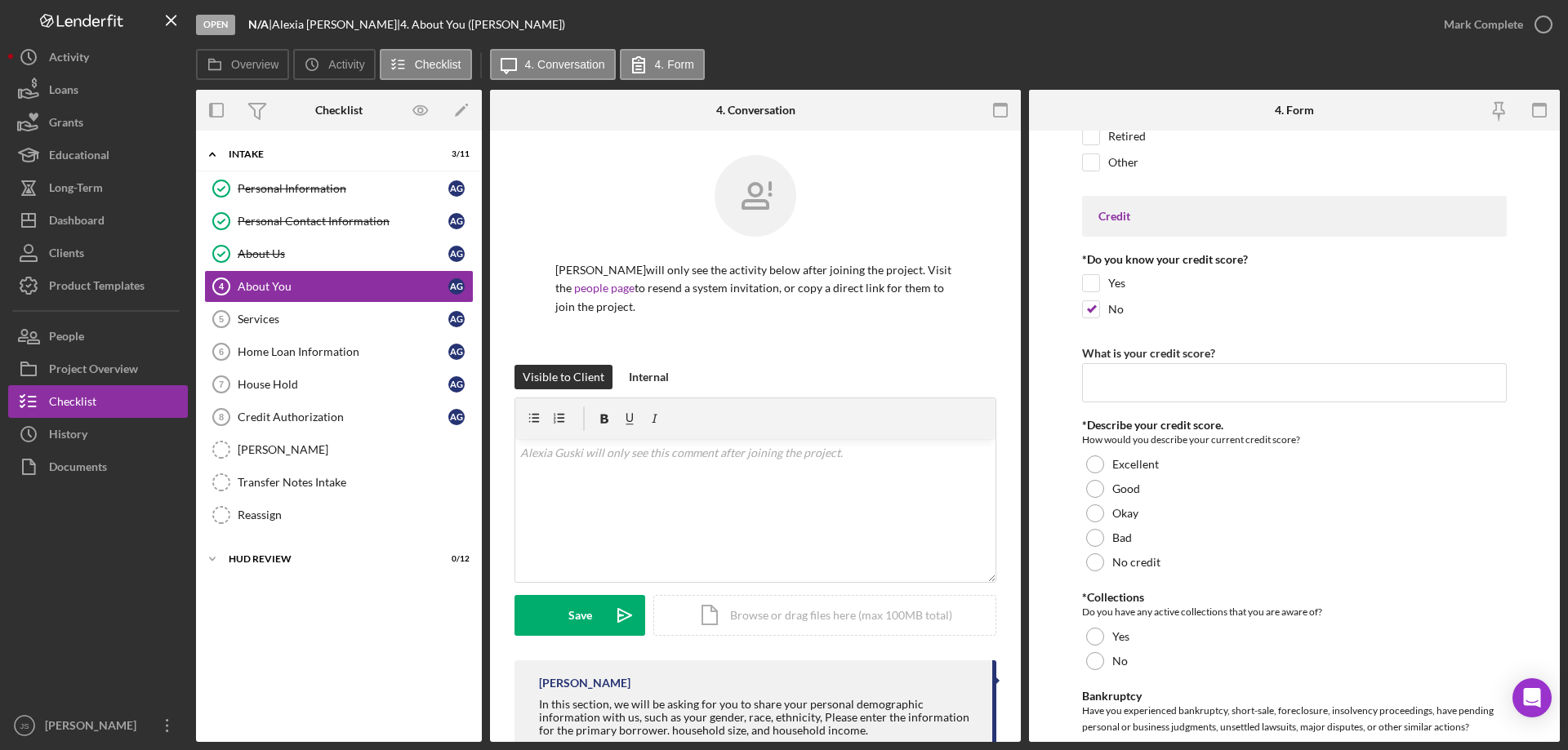
scroll to position [2448, 0]
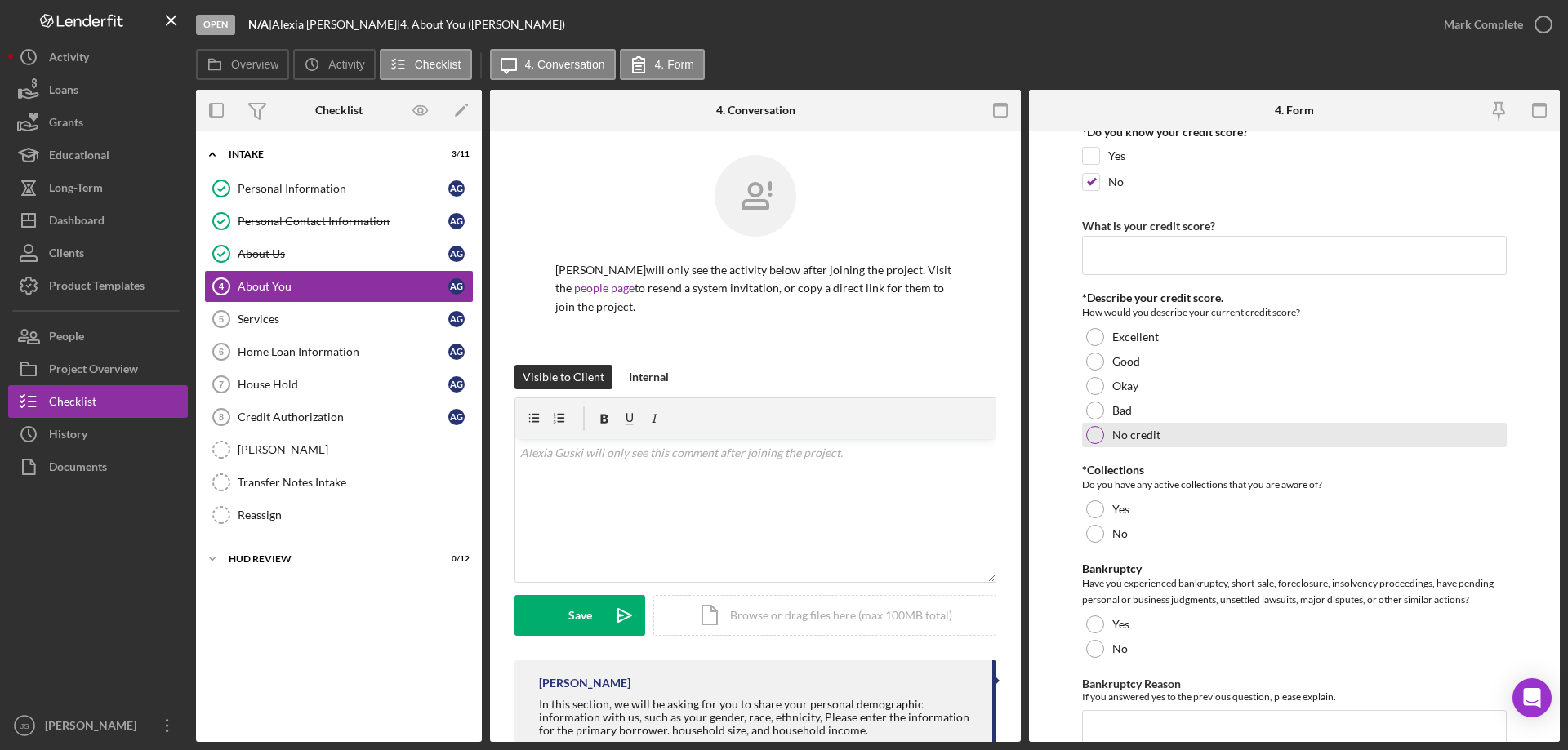
click at [1098, 436] on div at bounding box center [1094, 435] width 18 height 18
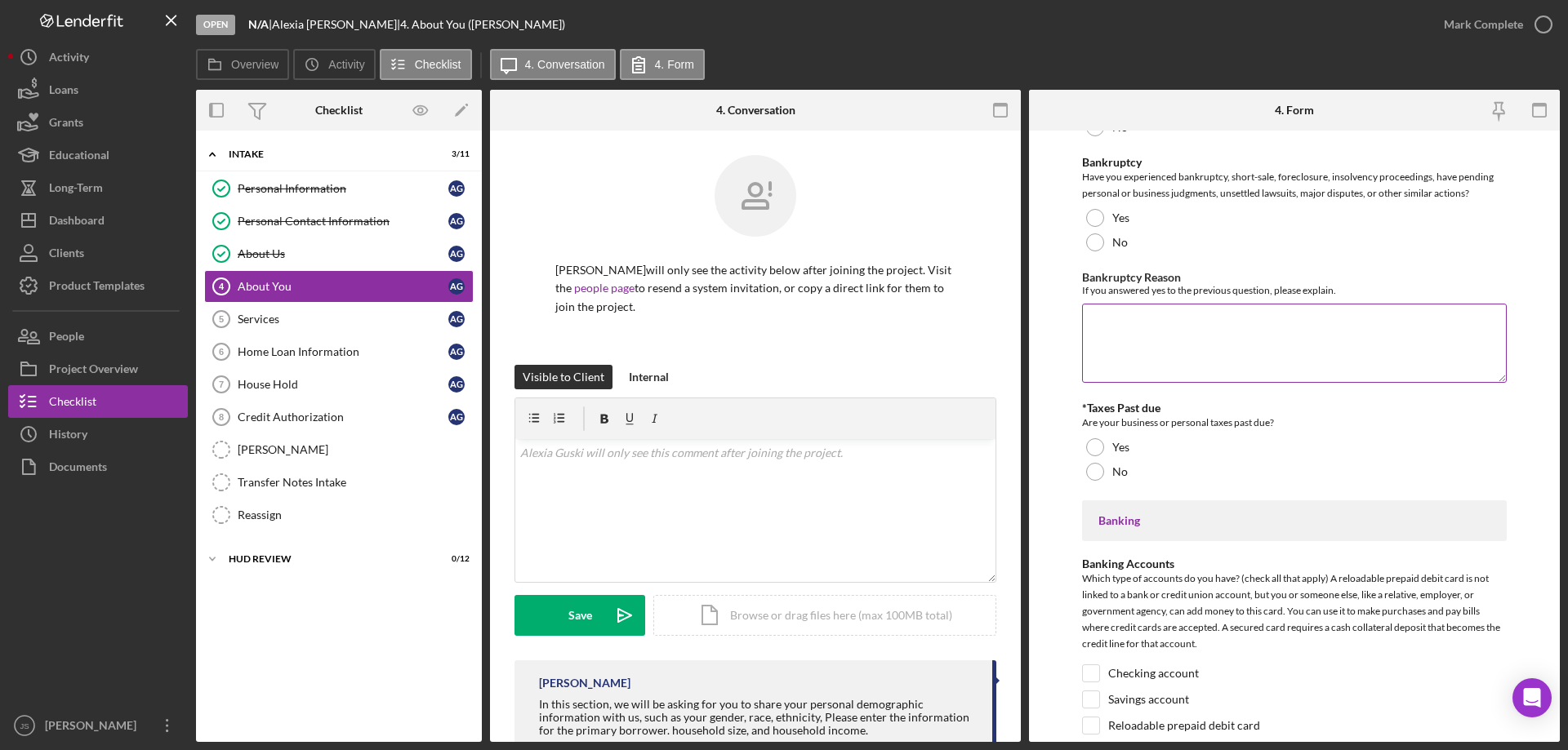
scroll to position [2857, 0]
click at [1095, 242] on div at bounding box center [1094, 240] width 18 height 18
click at [1100, 467] on div at bounding box center [1094, 470] width 18 height 18
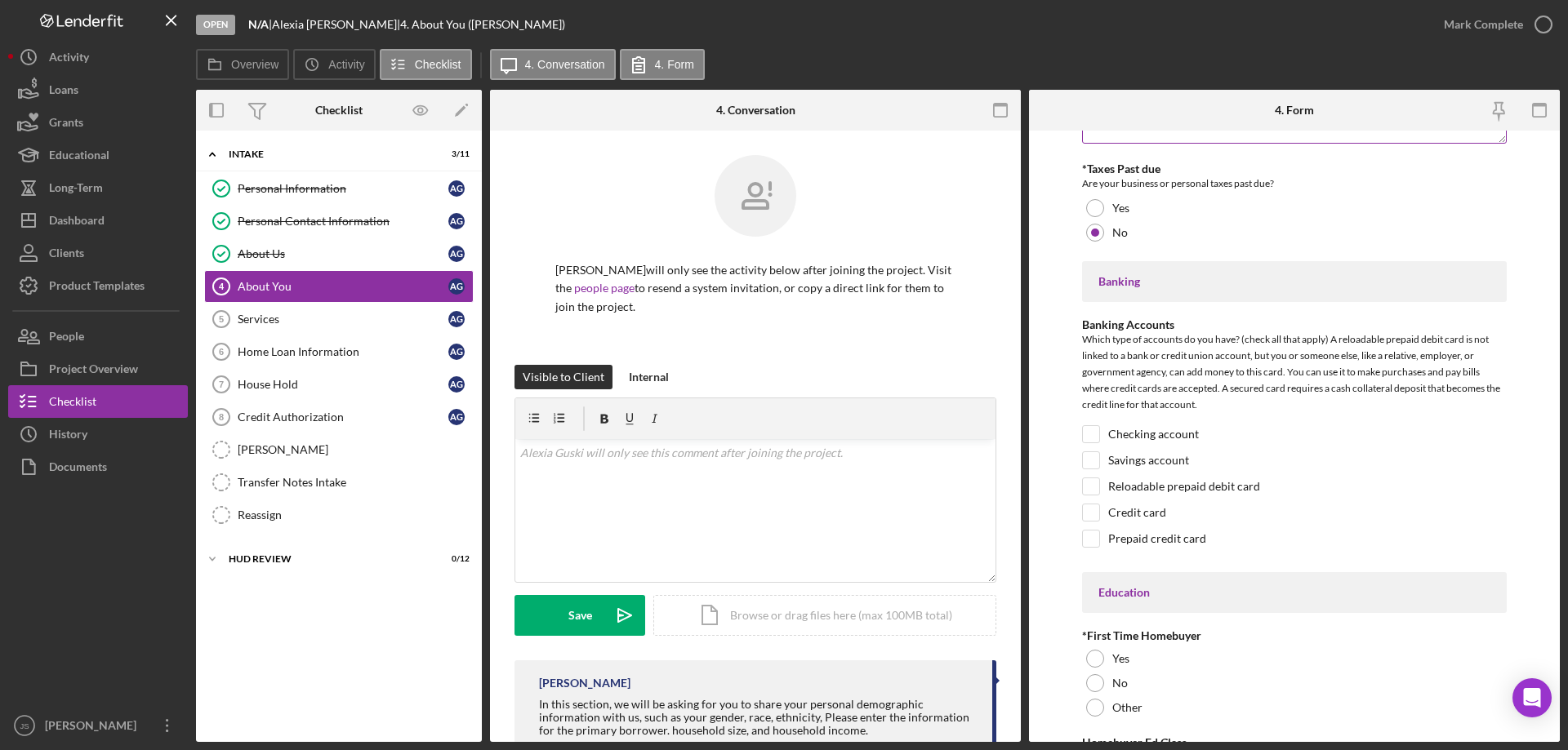
scroll to position [3102, 0]
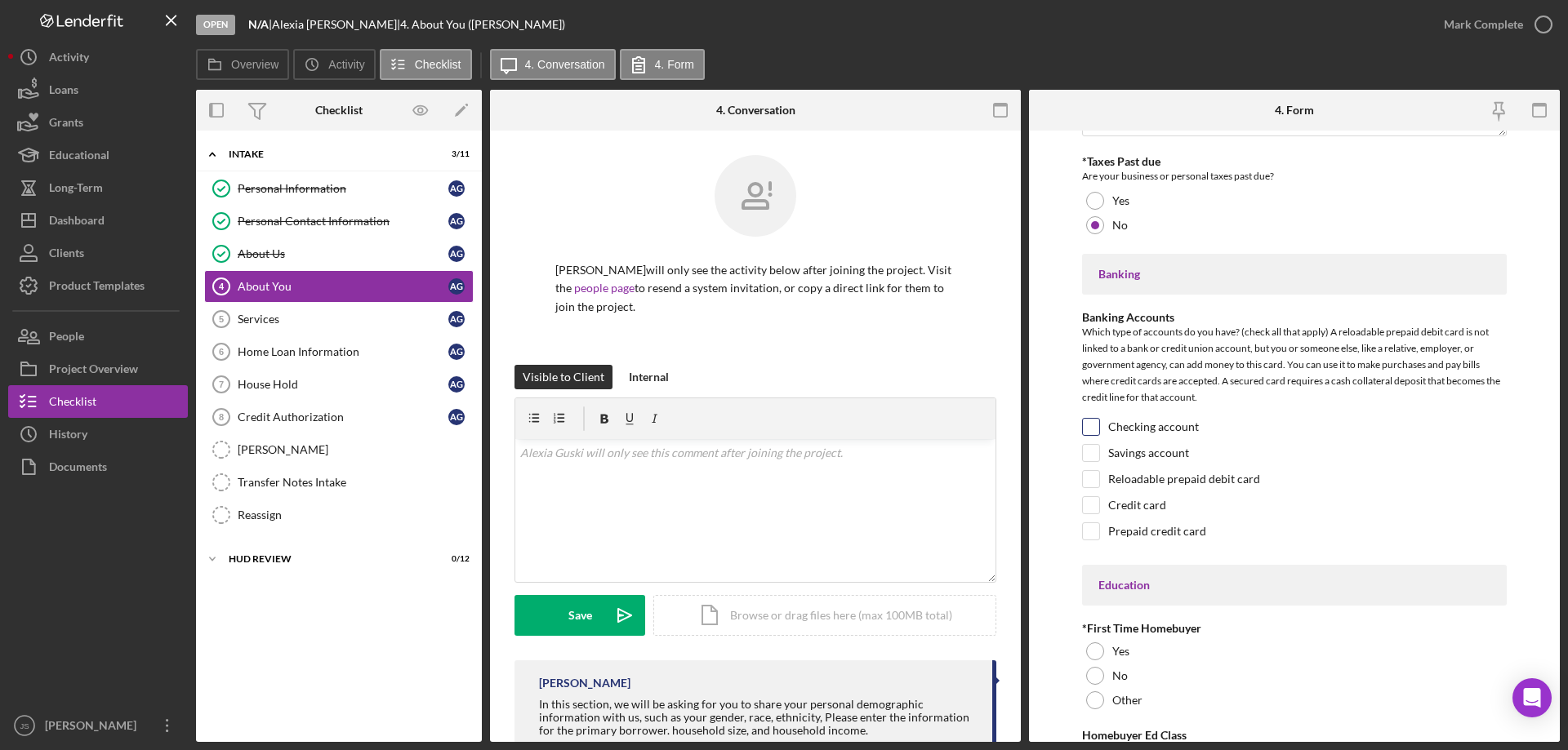
drag, startPoint x: 1088, startPoint y: 427, endPoint x: 1123, endPoint y: 432, distance: 35.4
click at [1089, 427] on input "Checking account" at bounding box center [1090, 427] width 16 height 16
checkbox input "true"
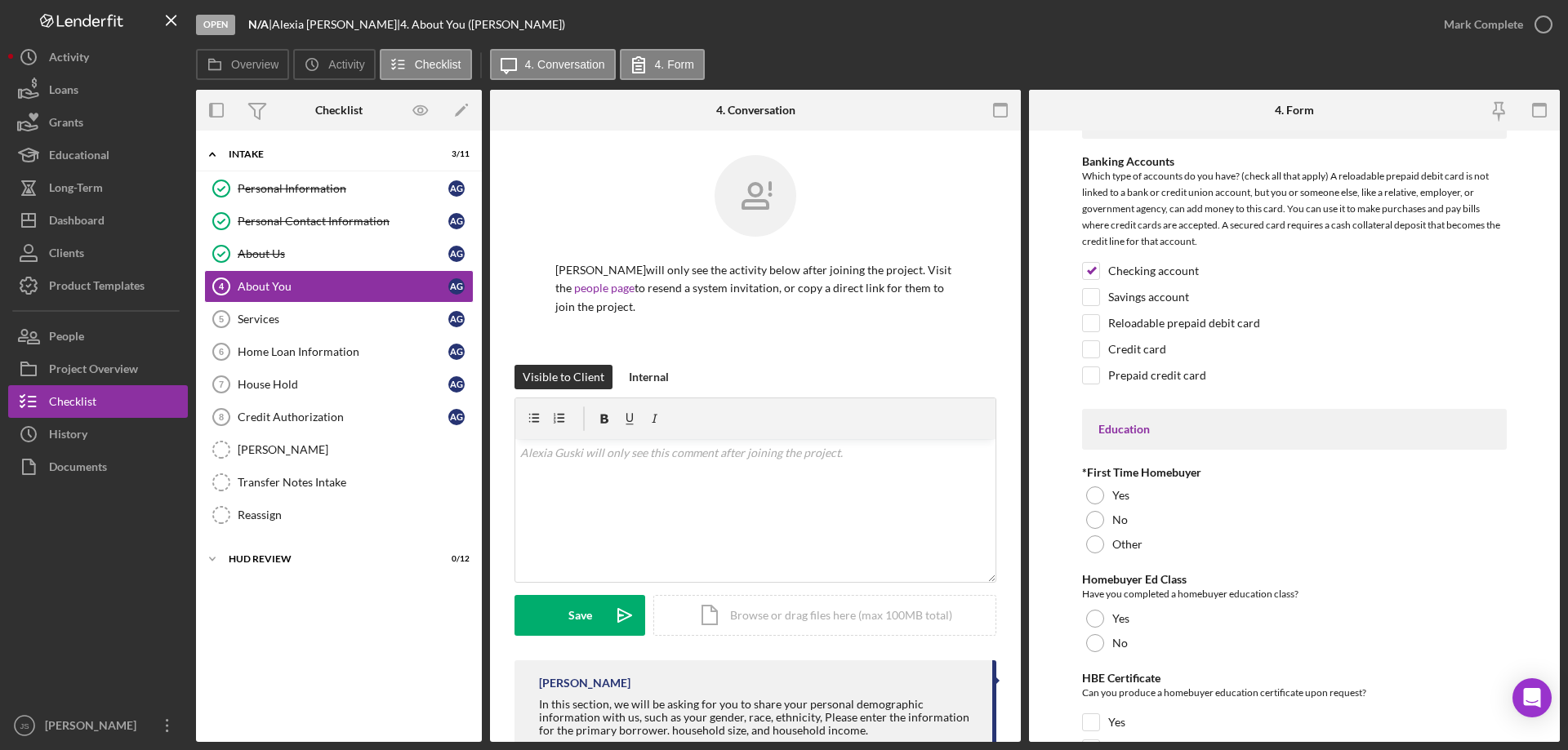
scroll to position [3265, 0]
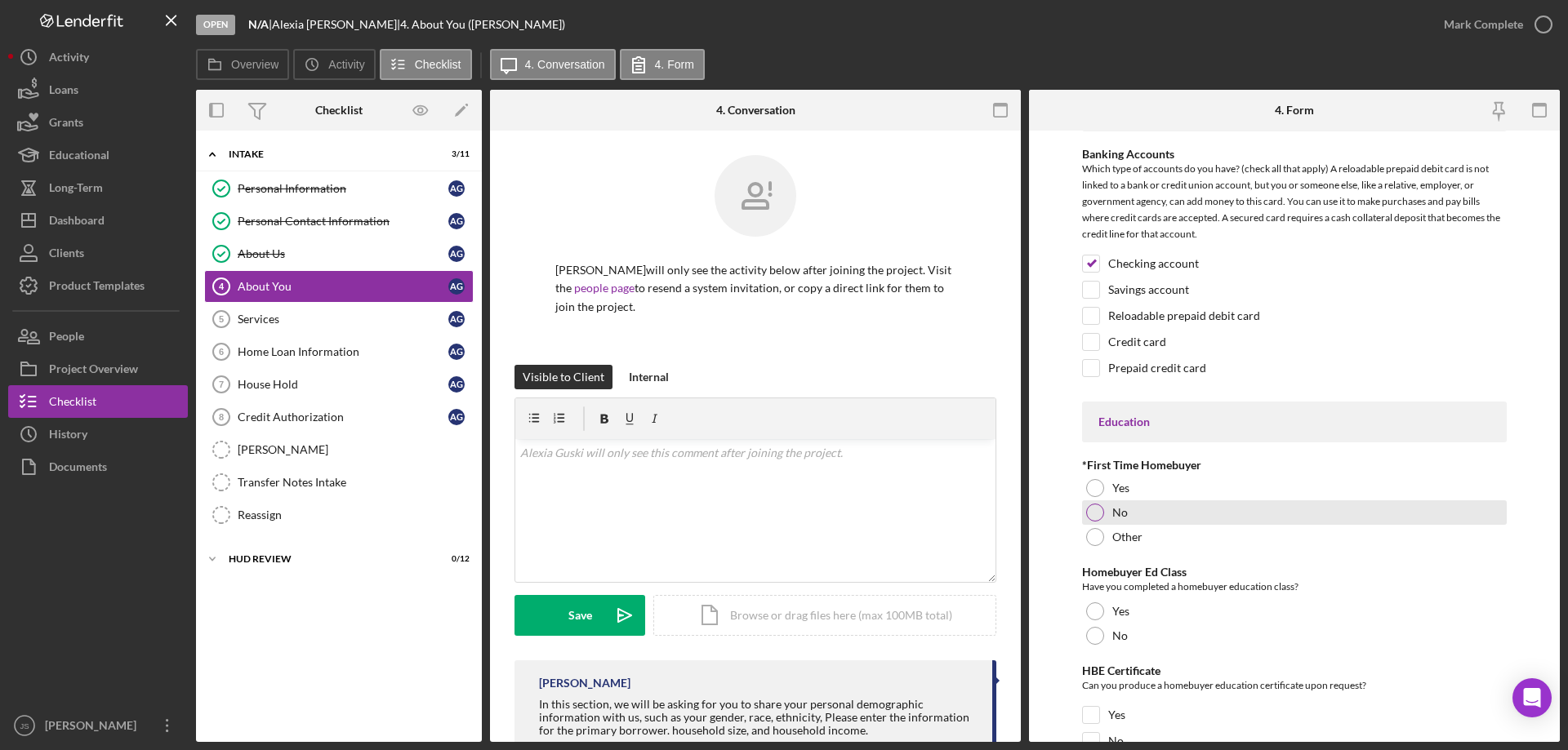
click at [1092, 511] on div at bounding box center [1094, 512] width 18 height 18
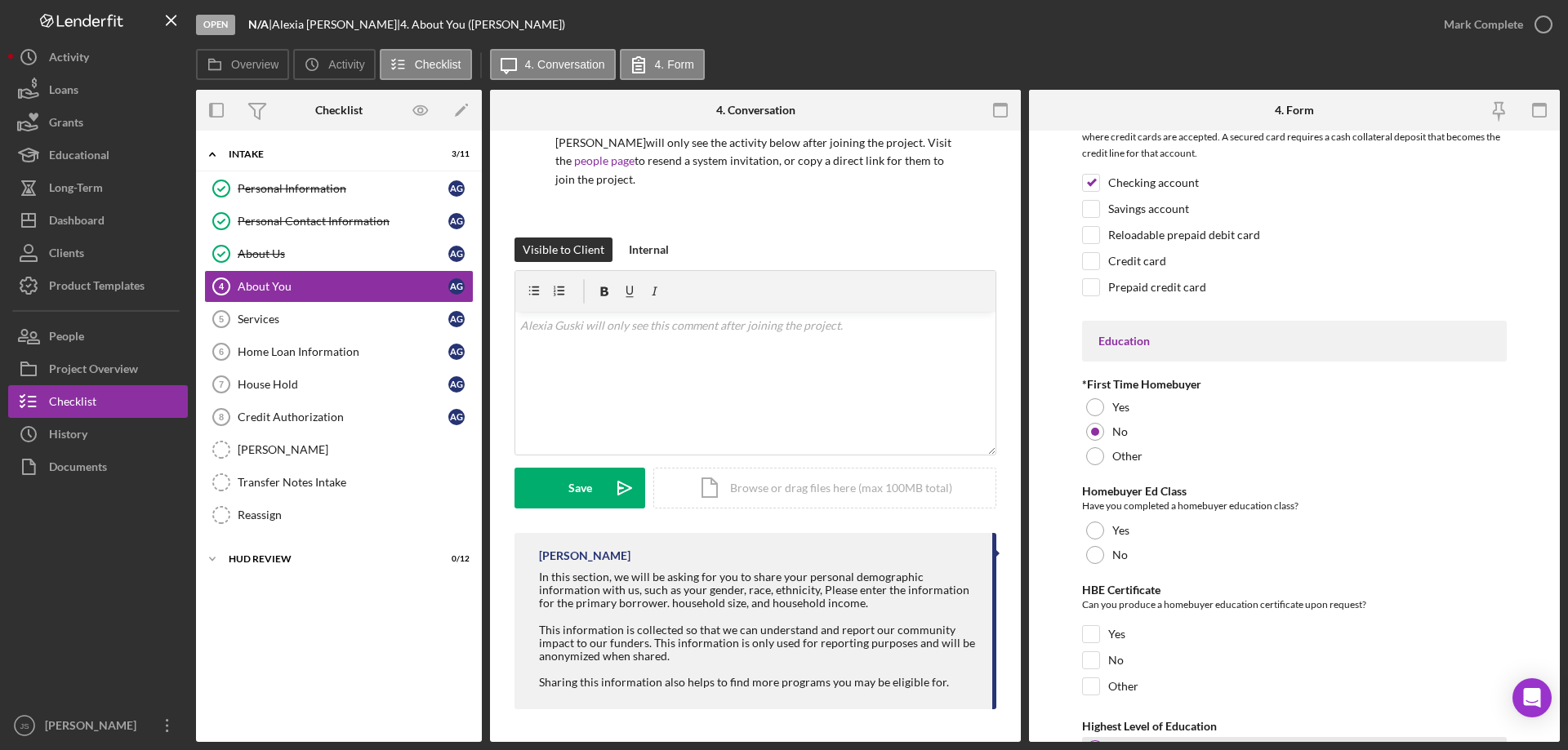
scroll to position [3572, 0]
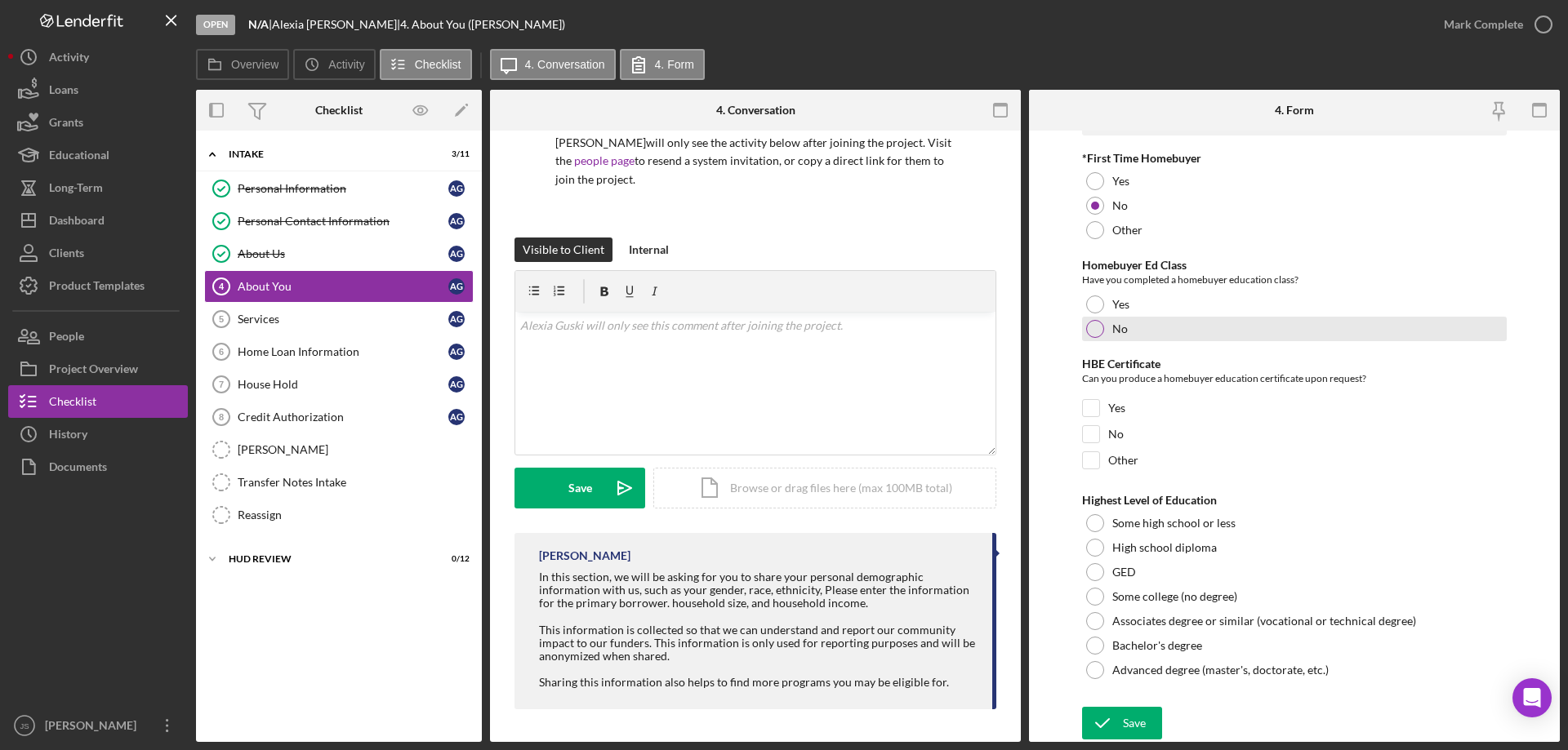
click at [1094, 329] on div at bounding box center [1094, 329] width 18 height 18
click at [1097, 430] on input "No" at bounding box center [1090, 434] width 16 height 16
checkbox input "true"
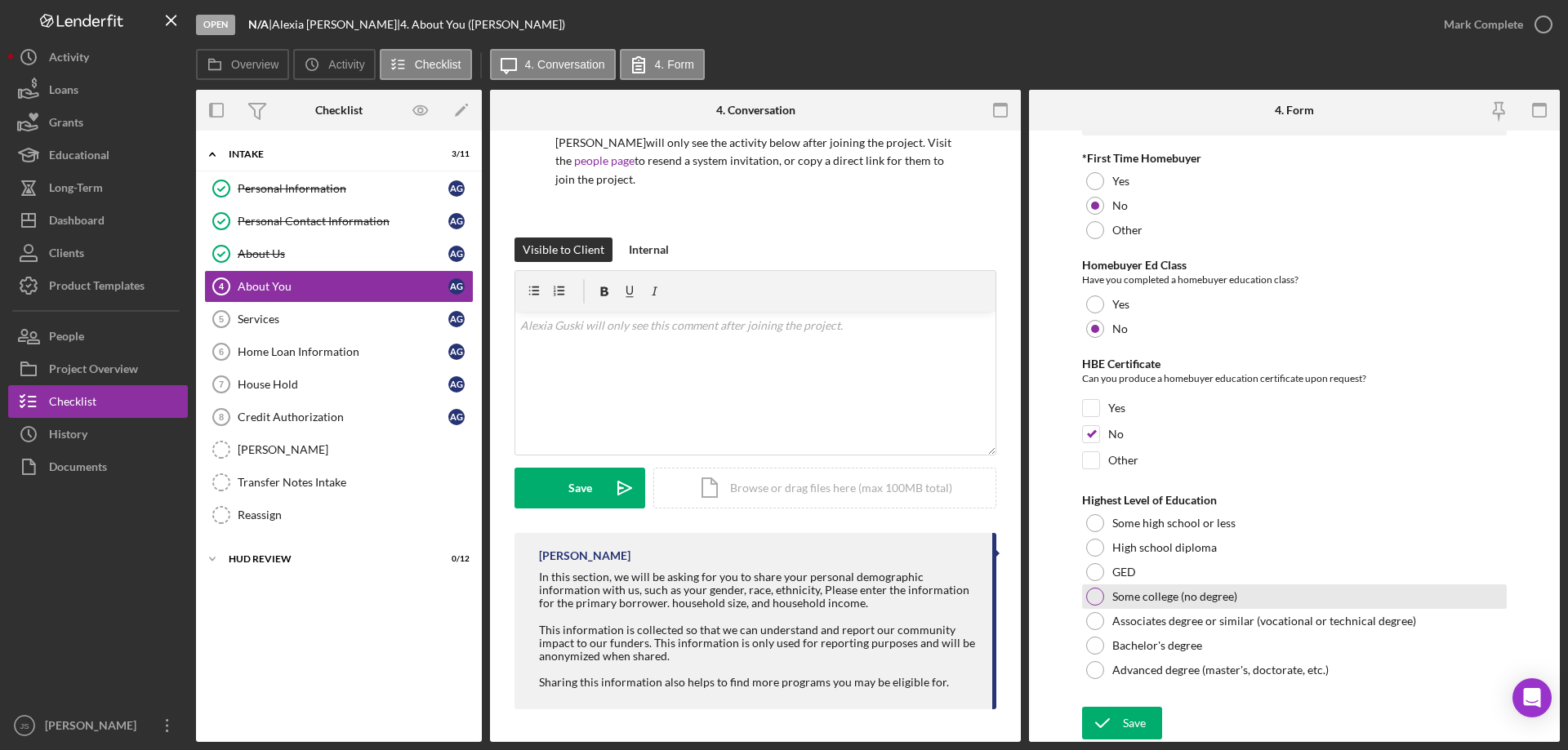
click at [1100, 597] on div at bounding box center [1094, 596] width 18 height 18
drag, startPoint x: 1119, startPoint y: 721, endPoint x: 1135, endPoint y: 709, distance: 20.0
click at [1128, 717] on button "Save" at bounding box center [1122, 723] width 80 height 32
click at [1125, 725] on div "Save" at bounding box center [1134, 724] width 23 height 32
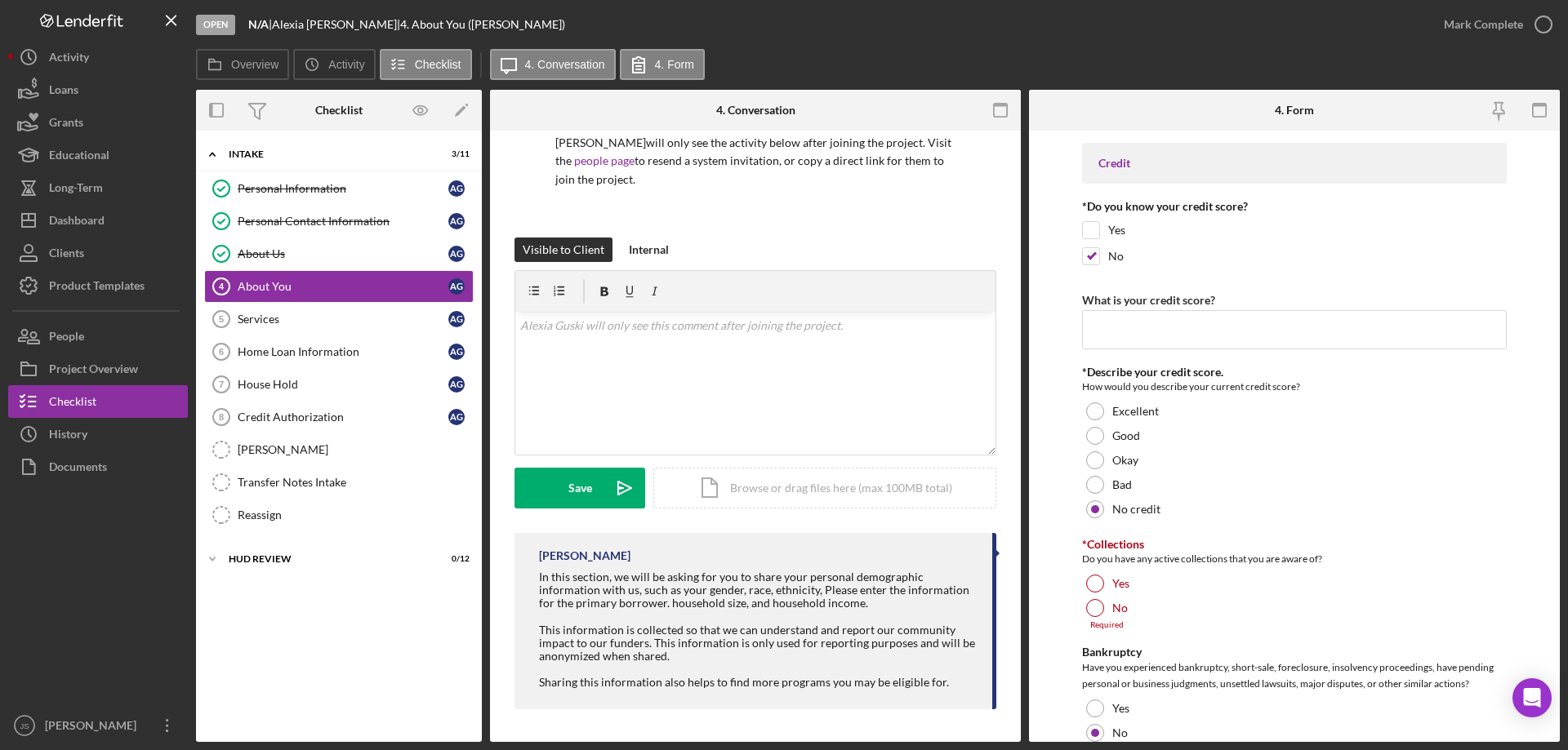
scroll to position [2612, 0]
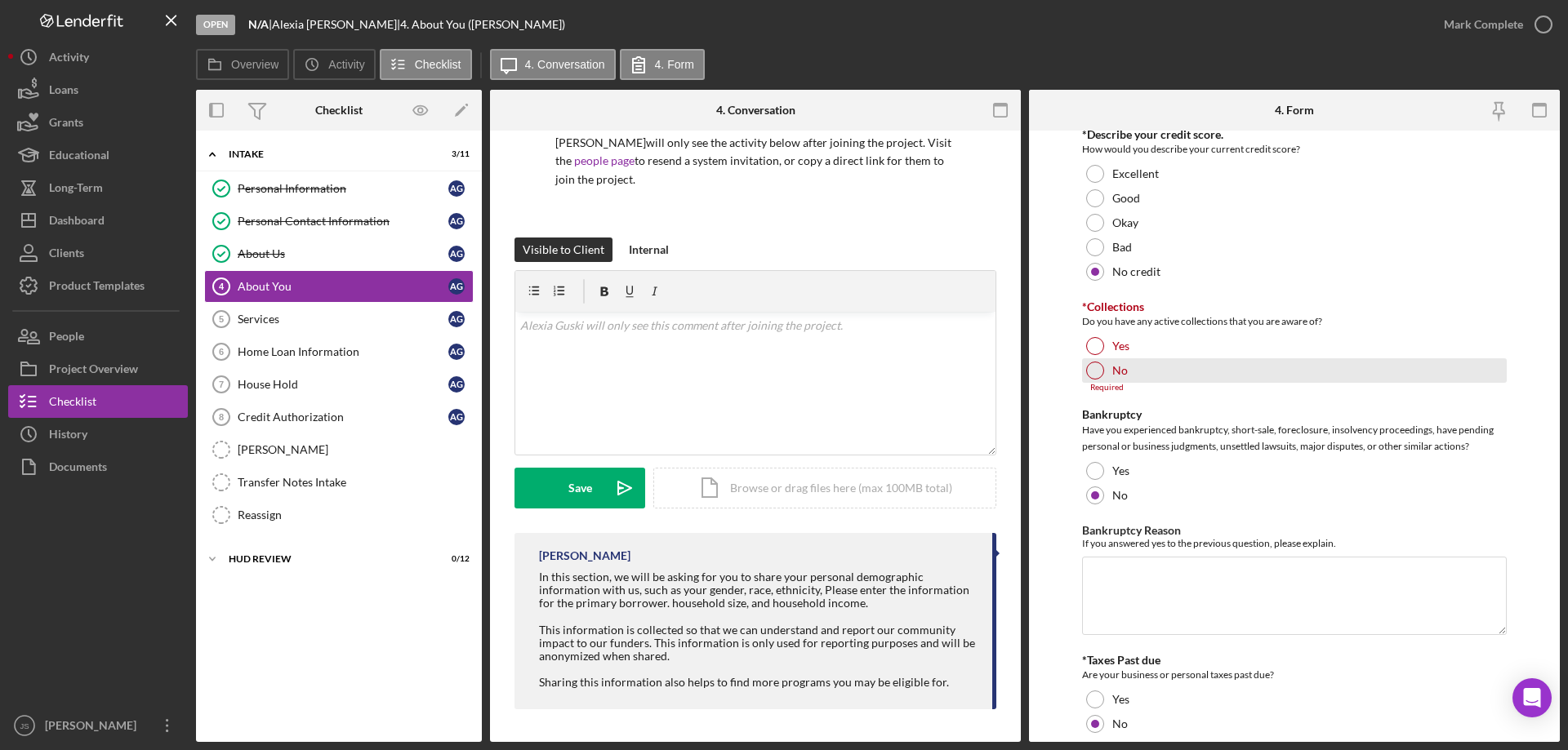
click at [1092, 369] on div at bounding box center [1094, 370] width 18 height 18
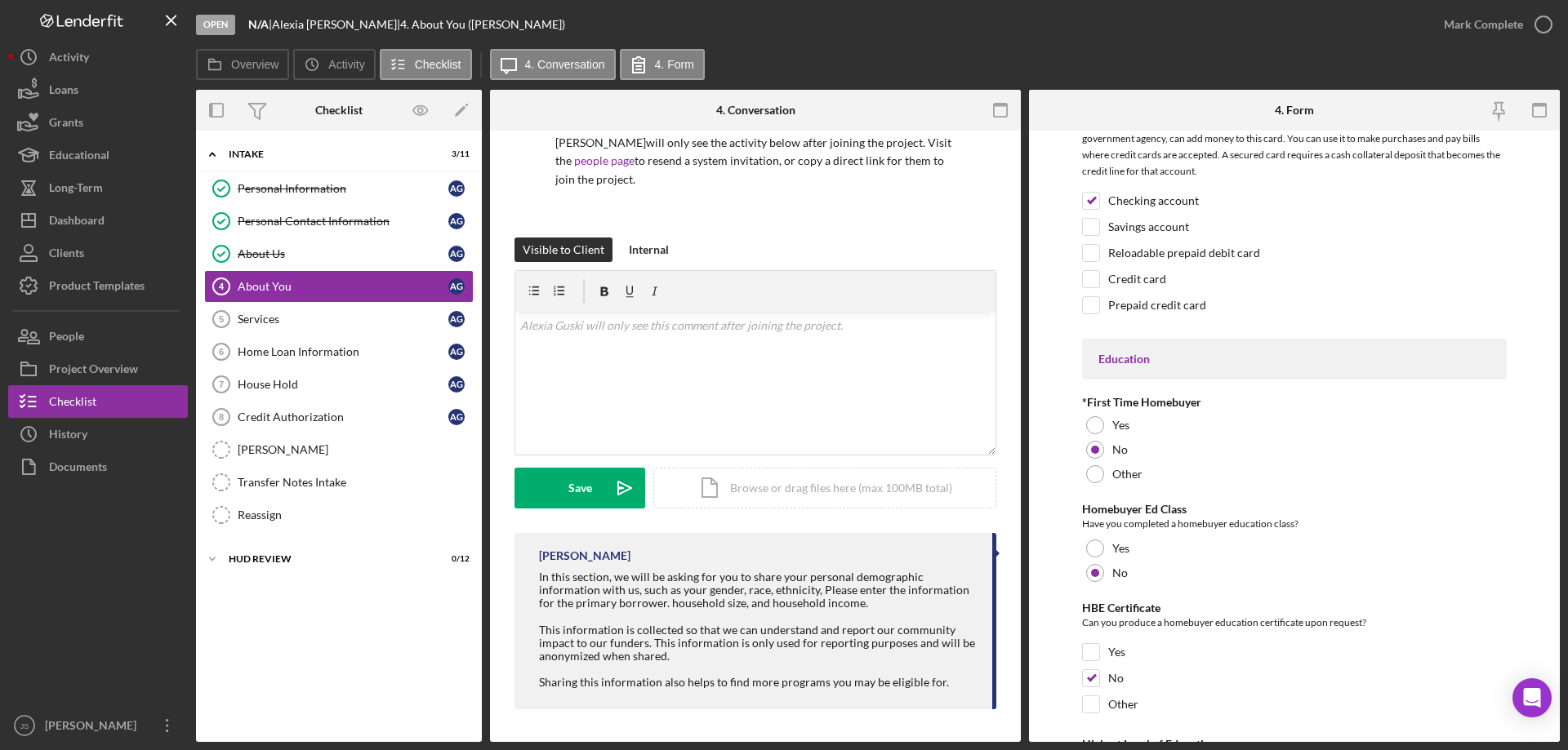
scroll to position [3572, 0]
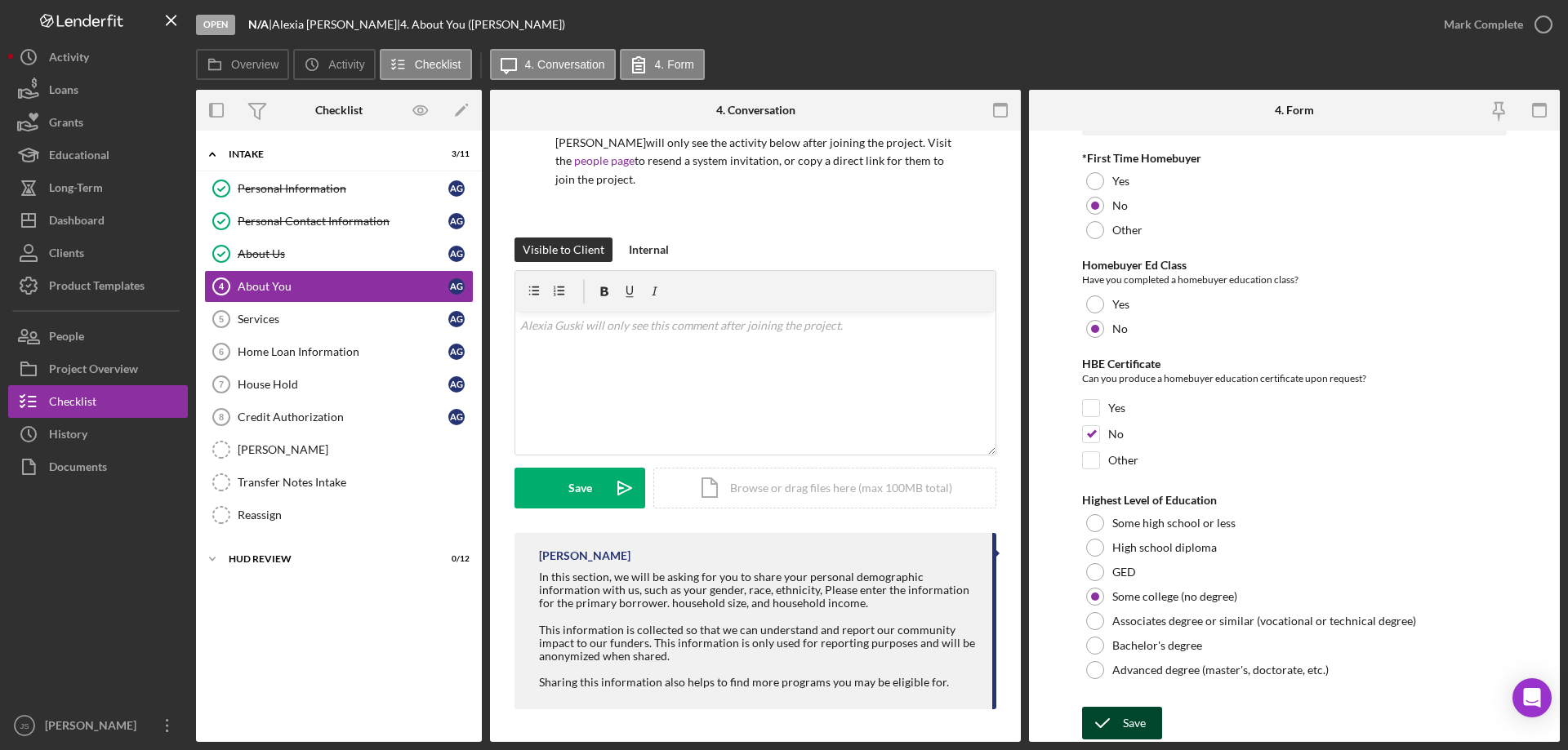
click at [1118, 723] on icon "submit" at bounding box center [1102, 724] width 41 height 41
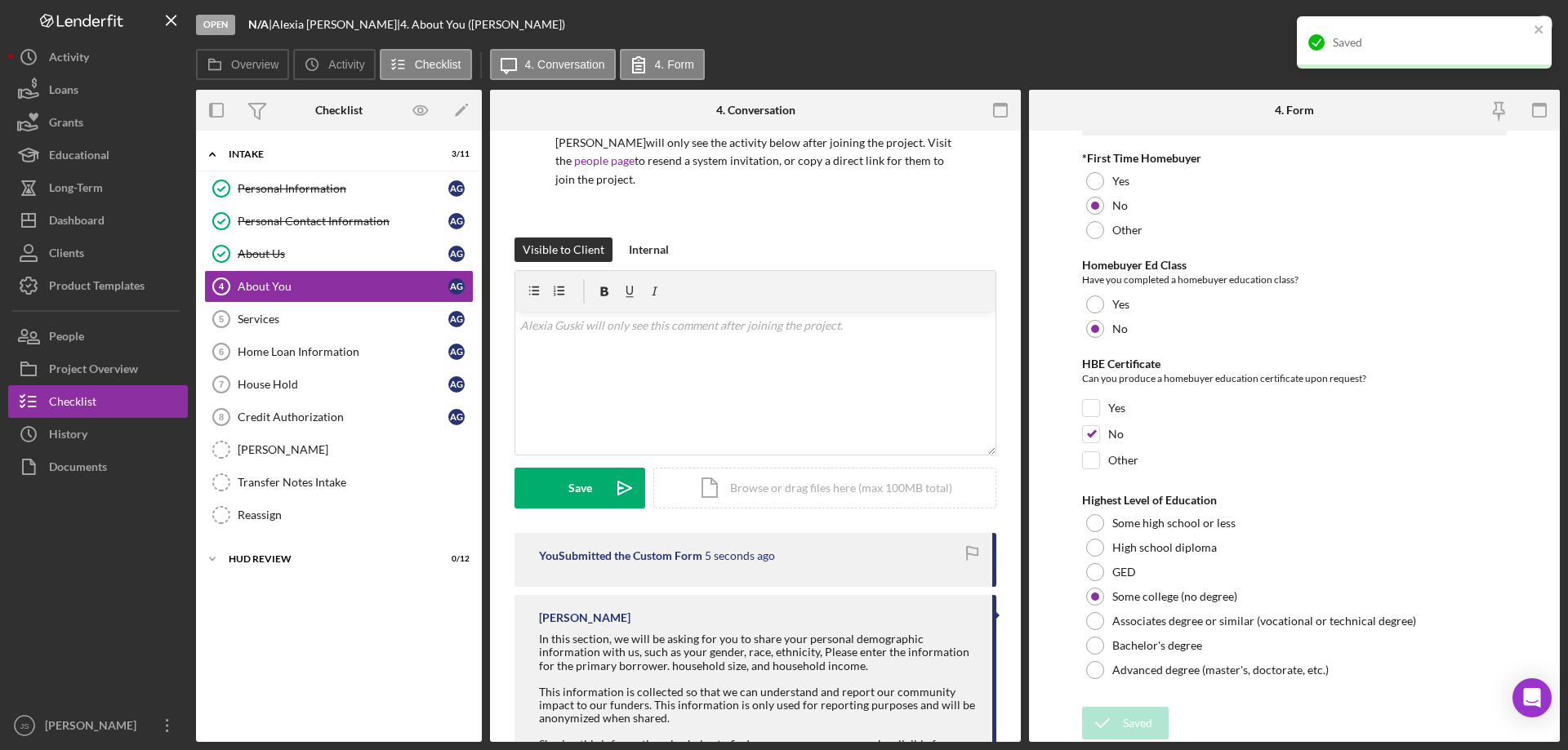
click at [1221, 43] on div "Open N/A | [PERSON_NAME] | 4. About You ([PERSON_NAME])" at bounding box center [812, 25] width 1232 height 49
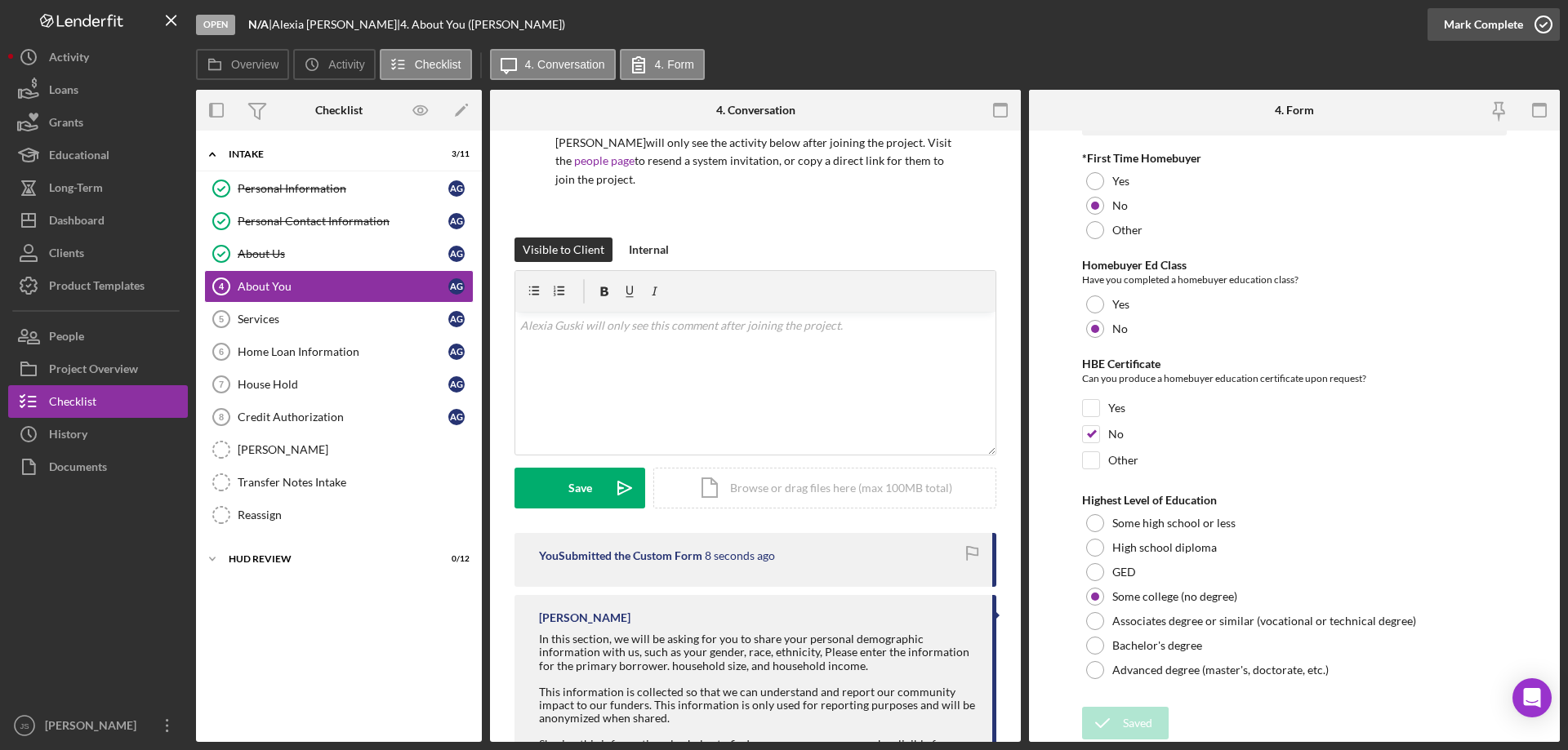
click at [1546, 21] on icon "button" at bounding box center [1543, 25] width 41 height 41
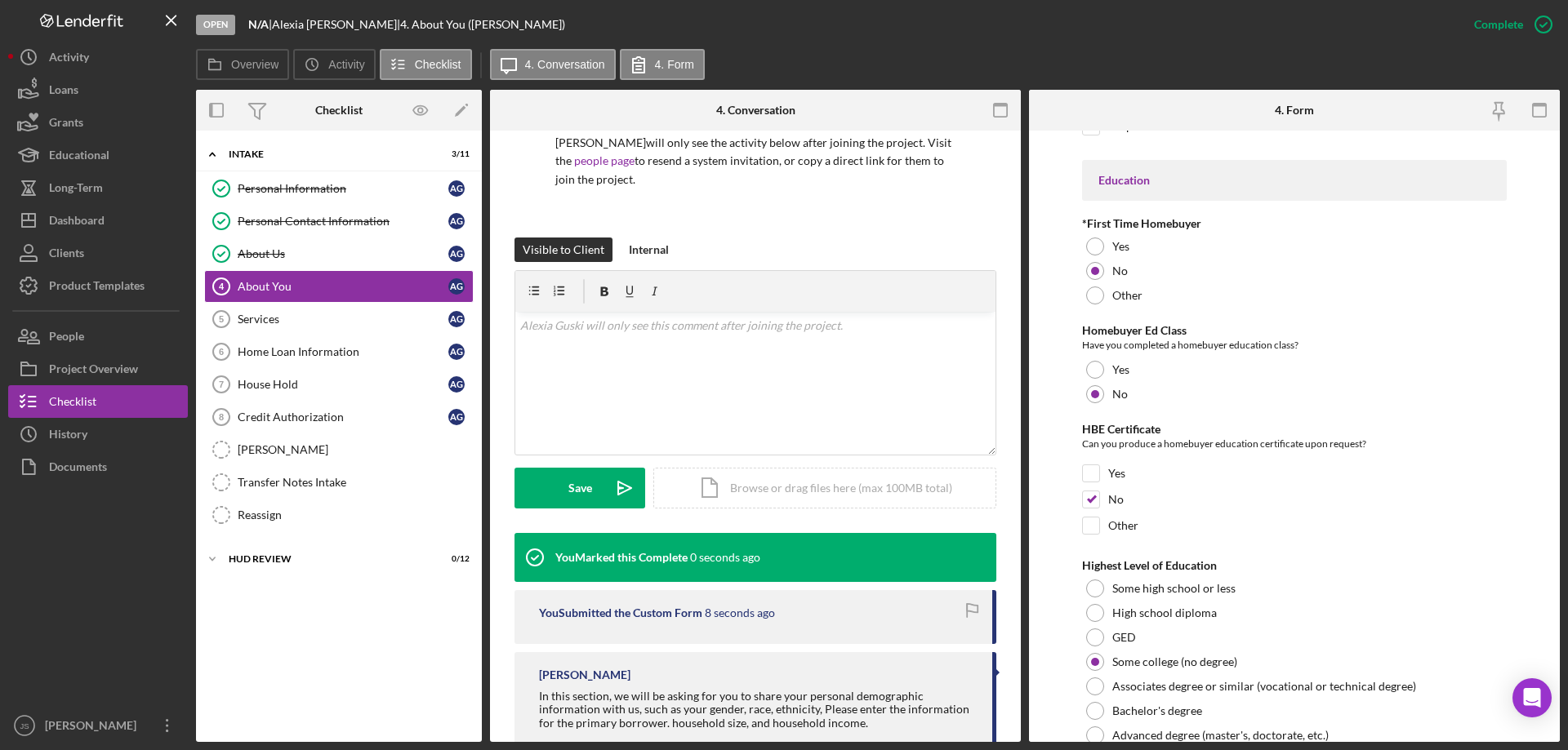
scroll to position [3638, 0]
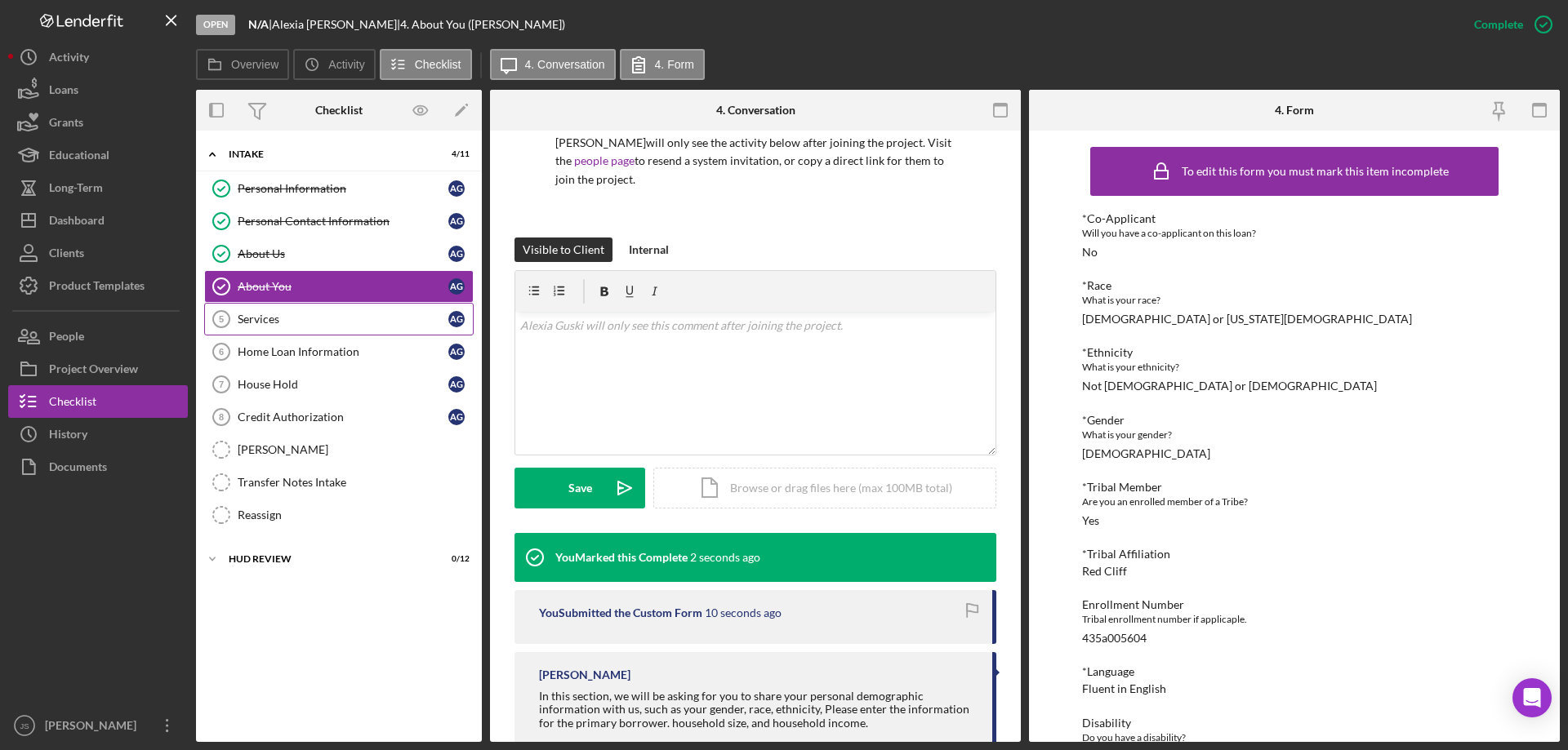
click at [280, 321] on div "Services" at bounding box center [342, 318] width 210 height 13
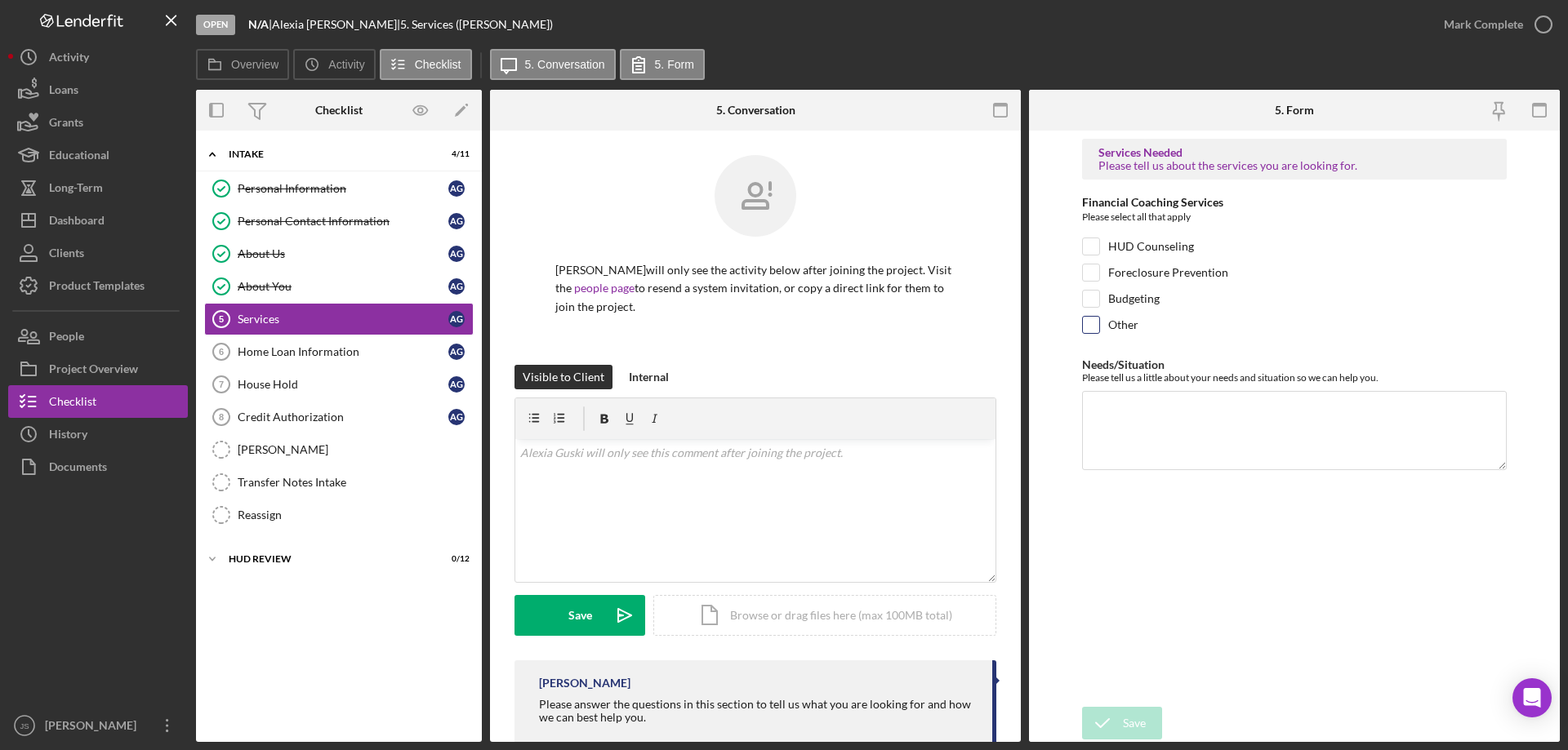
click at [1094, 329] on input "Other" at bounding box center [1090, 324] width 16 height 16
checkbox input "true"
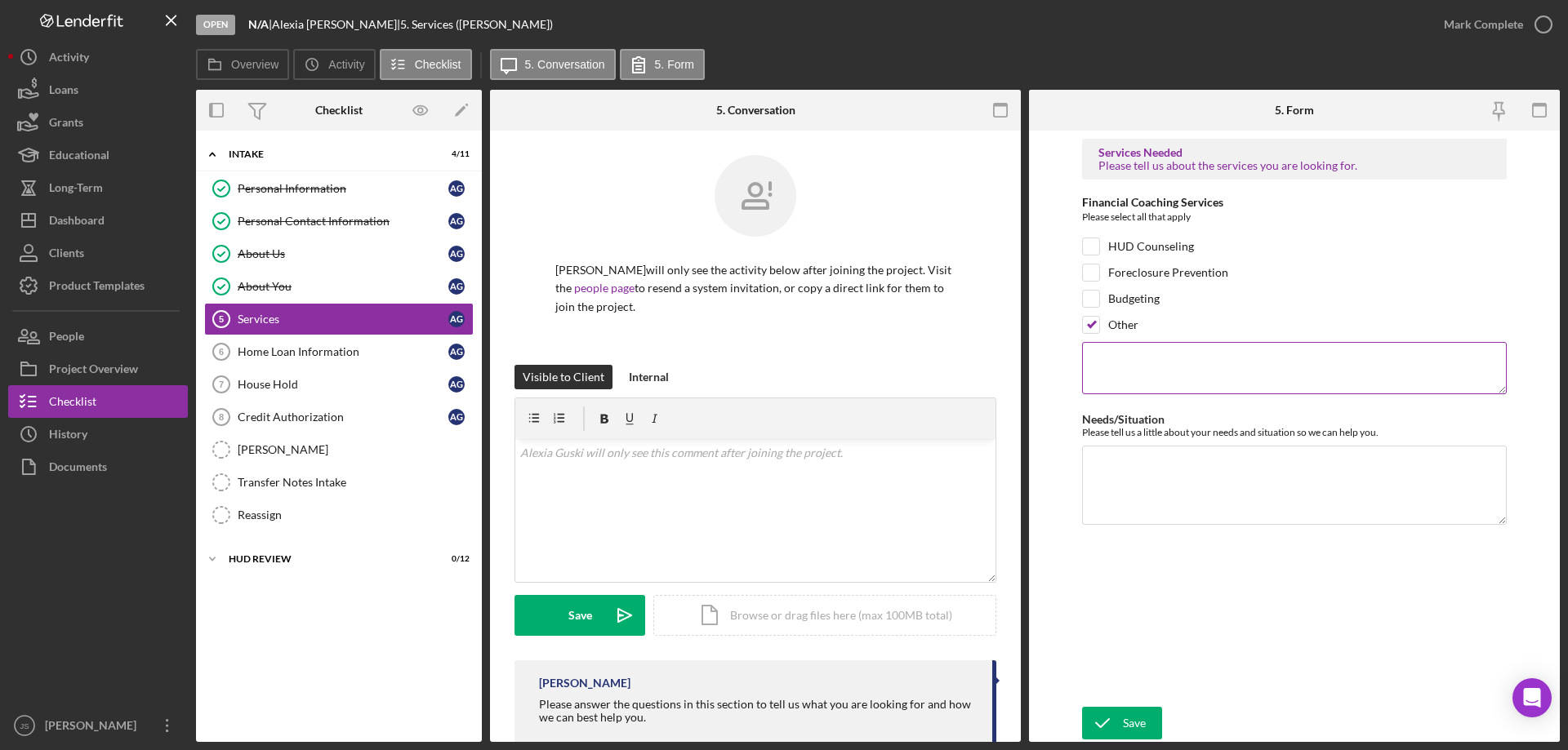
click at [1198, 374] on textarea at bounding box center [1294, 368] width 425 height 52
type textarea "has no credit, would like to establish, maybe ask her Dad if he would be willin…"
click at [579, 500] on div "v Color teal Color pink Remove color Add row above Add row below Add column bef…" at bounding box center [755, 511] width 480 height 143
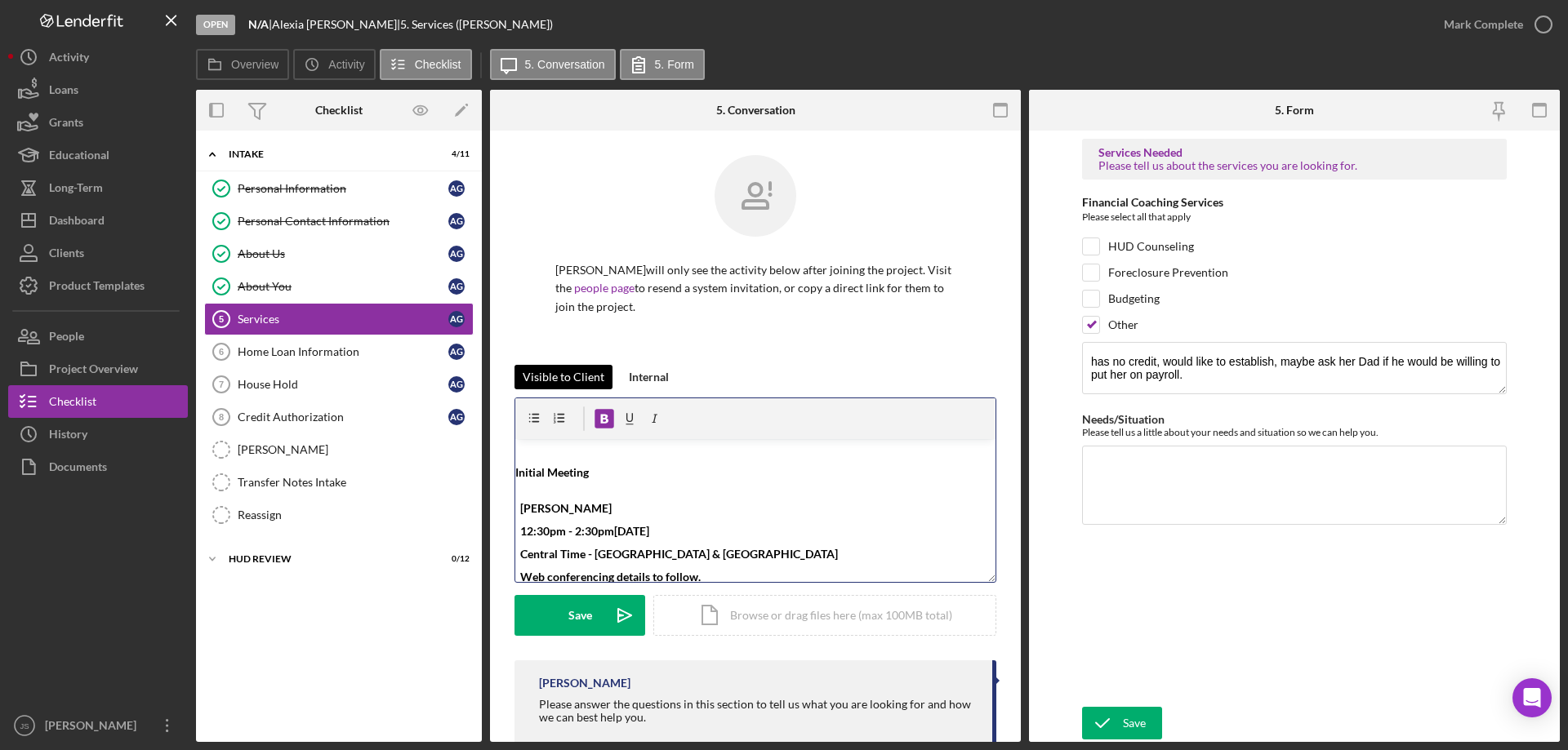
scroll to position [6, 0]
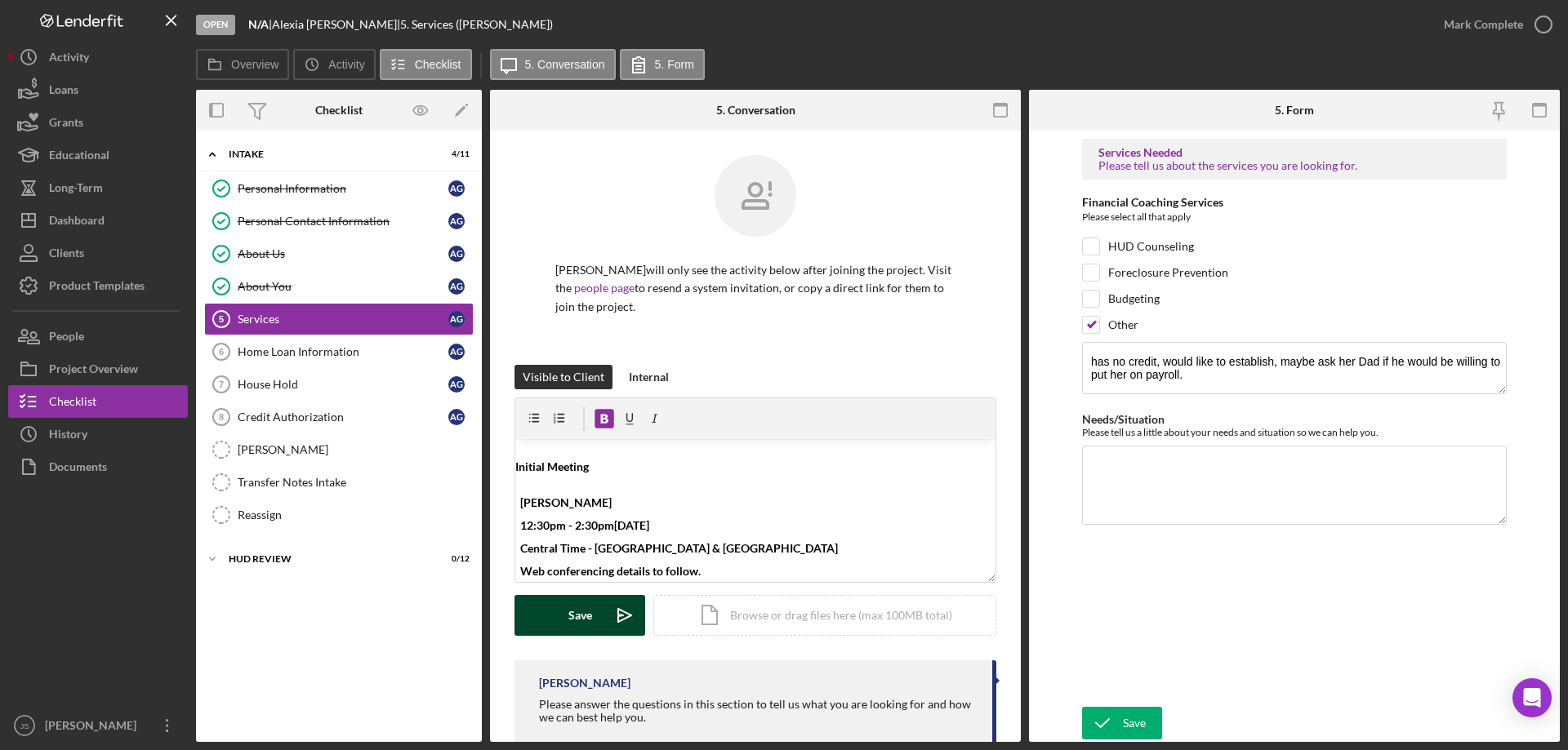
click at [568, 615] on div "Save" at bounding box center [580, 615] width 24 height 41
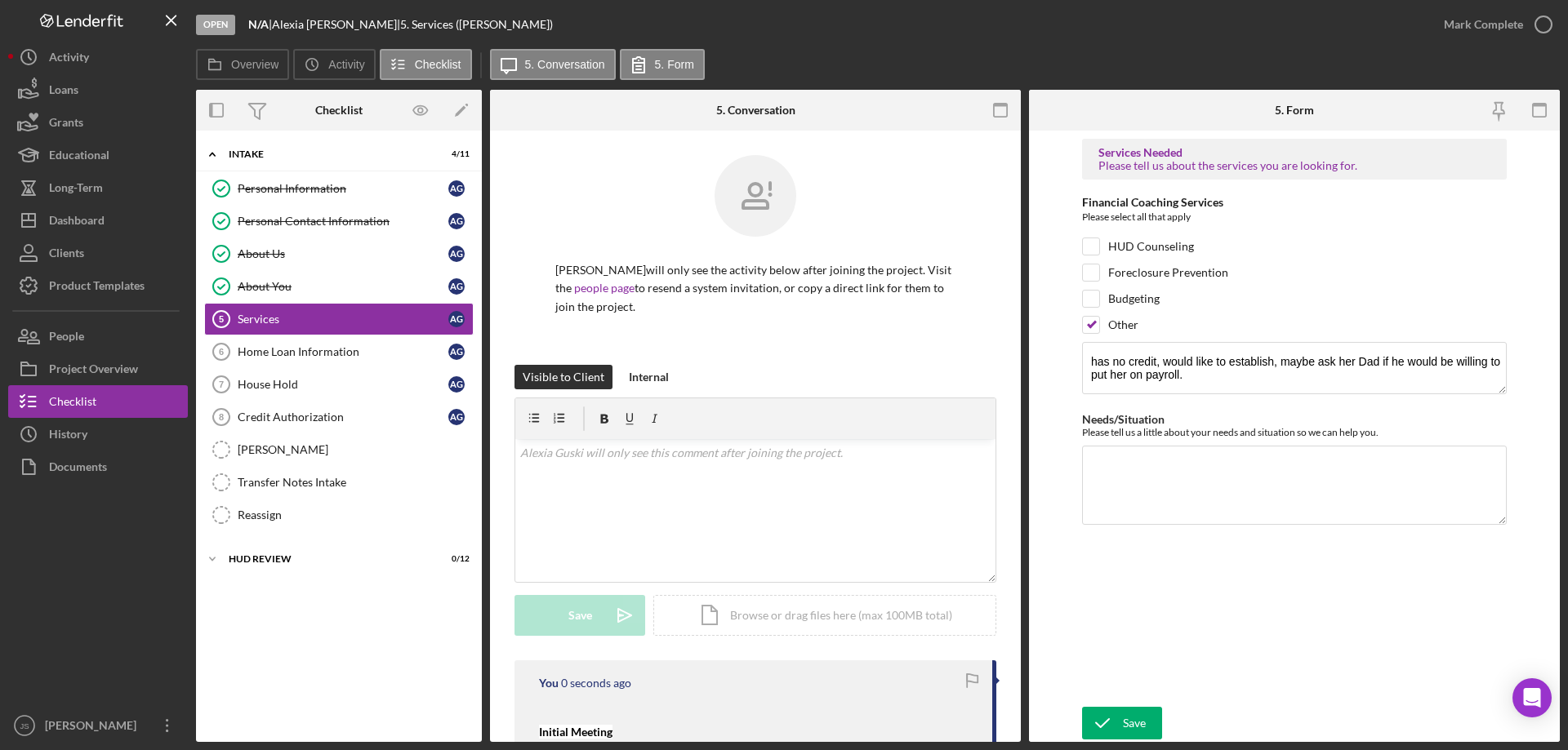
scroll to position [0, 0]
click at [312, 352] on div "Home Loan Information" at bounding box center [342, 352] width 210 height 13
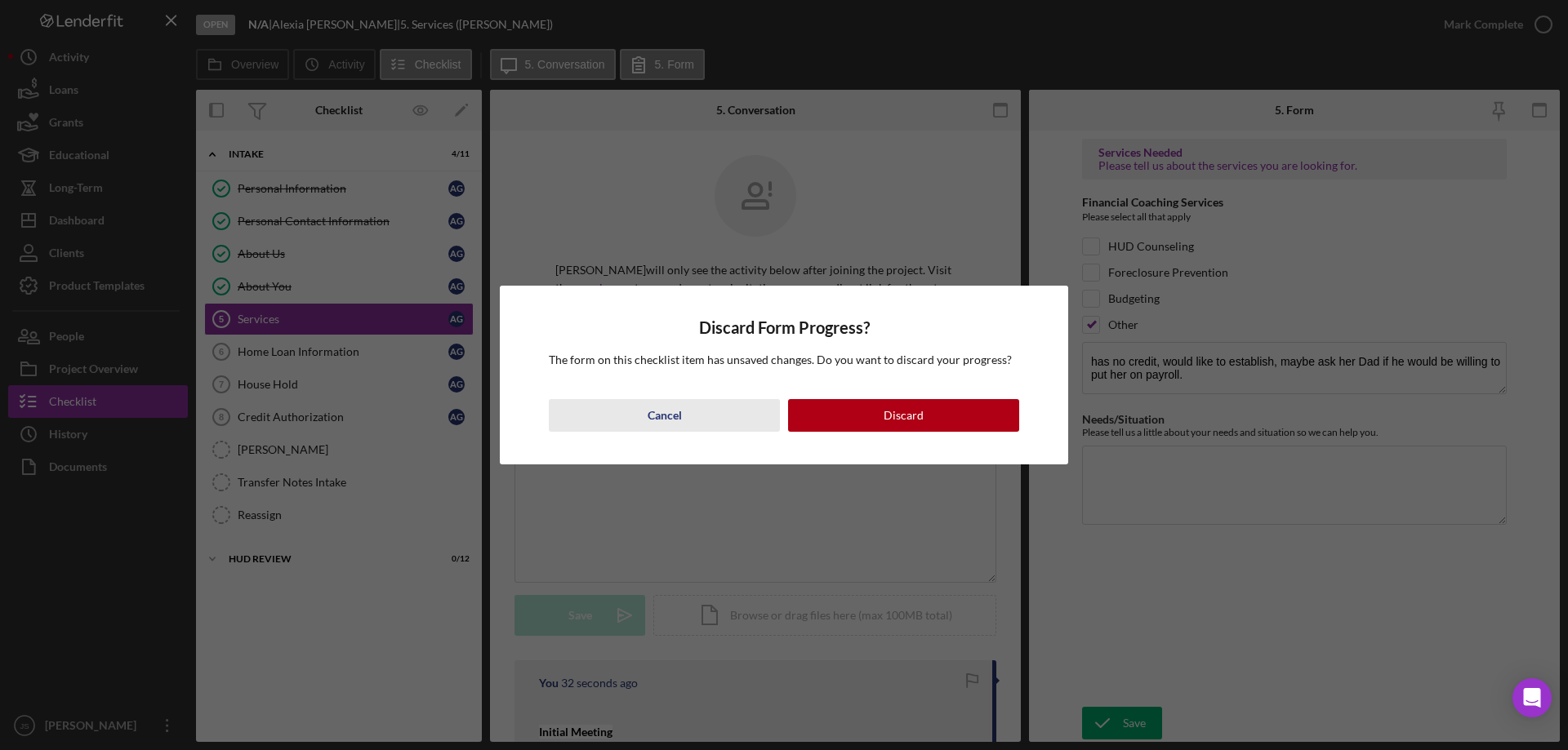
click at [676, 413] on div "Cancel" at bounding box center [664, 415] width 34 height 32
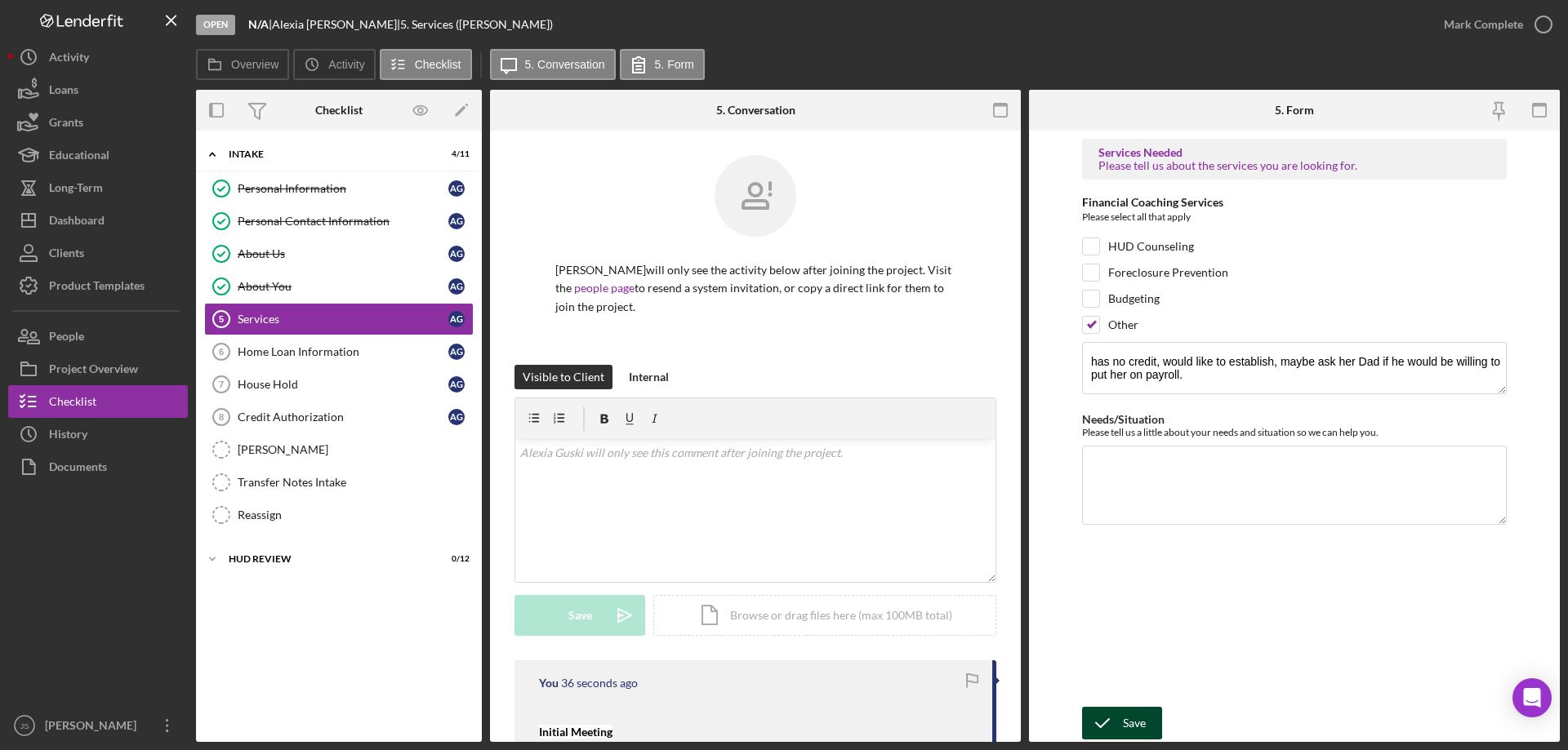
click at [1130, 726] on div "Save" at bounding box center [1134, 723] width 23 height 32
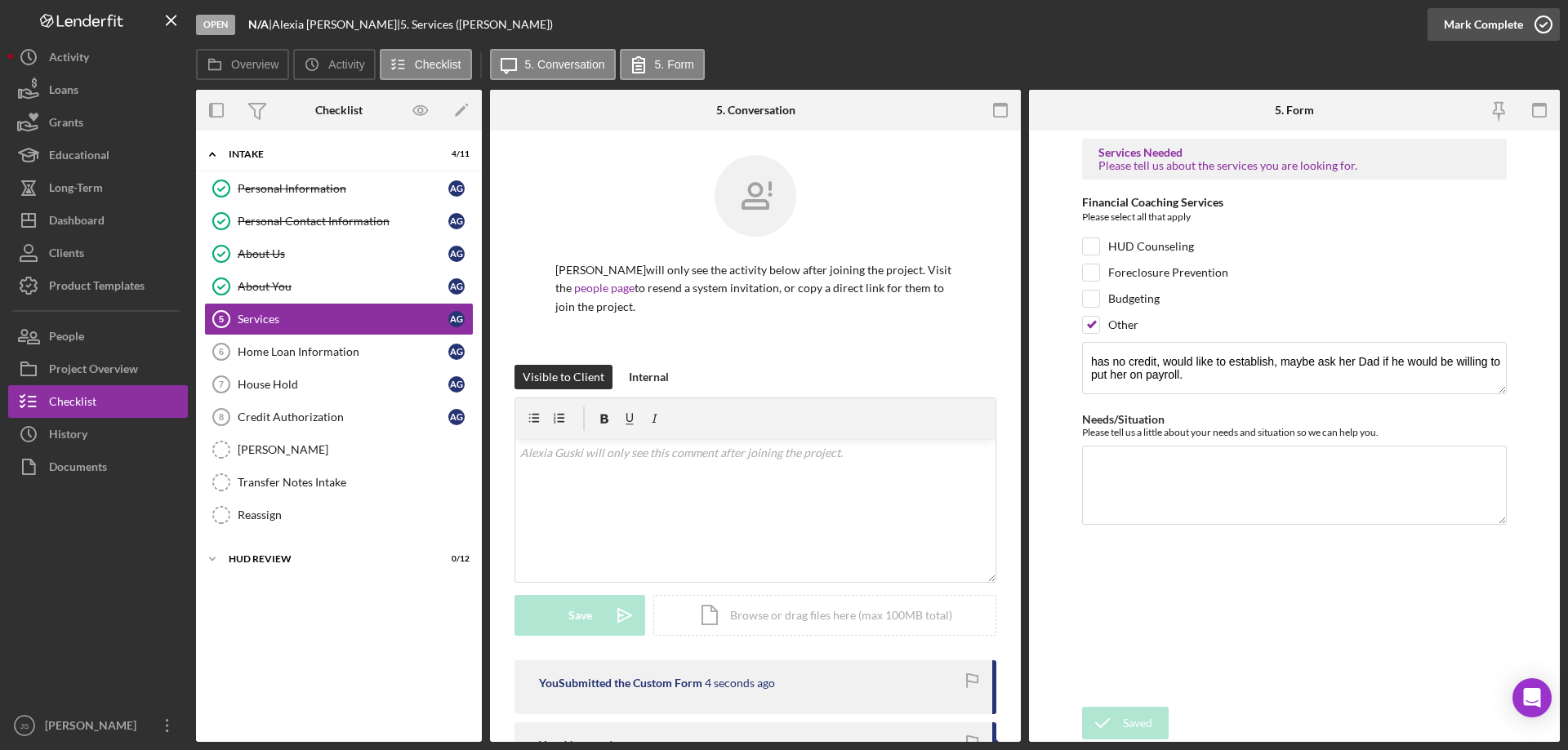
click at [1544, 20] on icon "button" at bounding box center [1543, 25] width 41 height 41
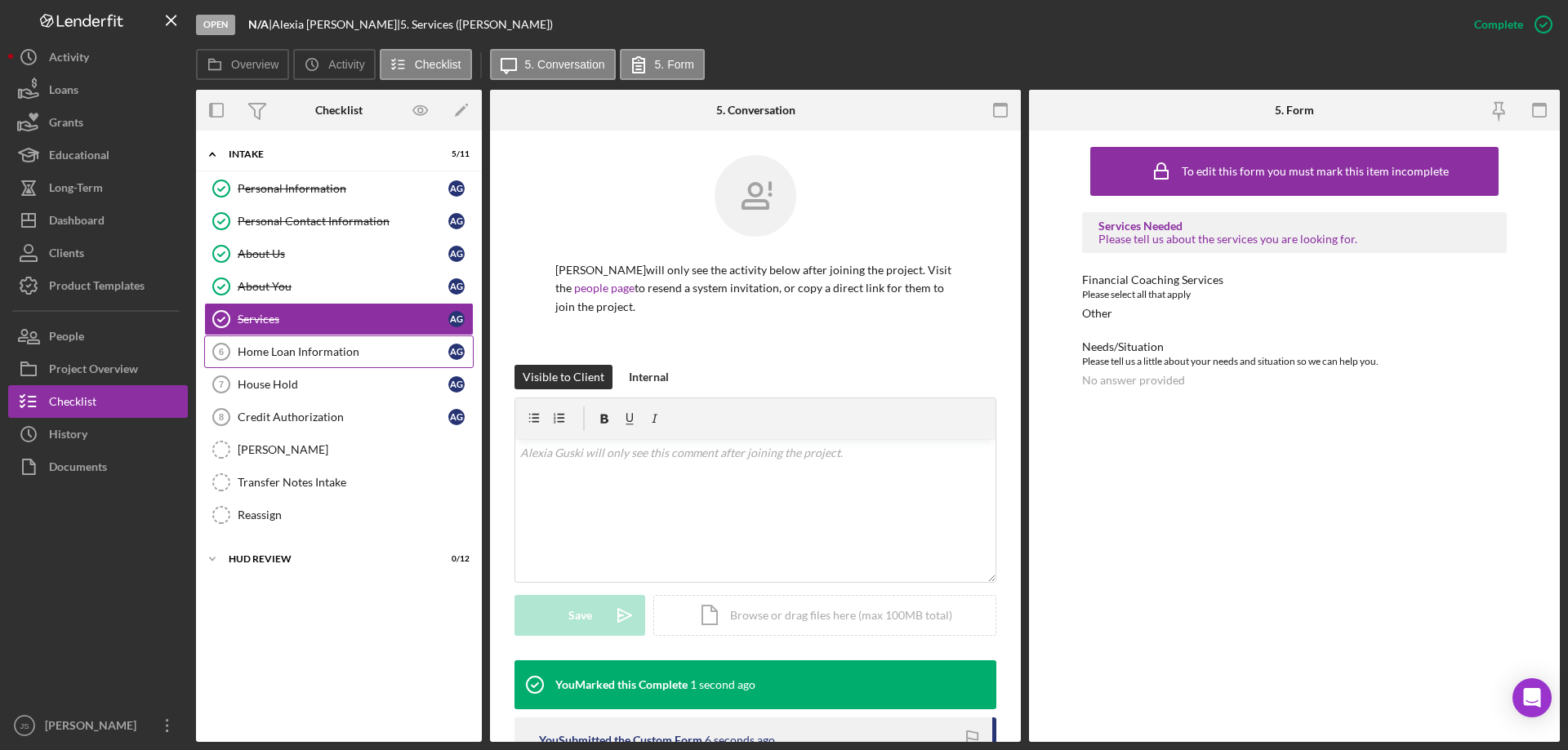
click at [282, 346] on div "Home Loan Information" at bounding box center [342, 352] width 210 height 13
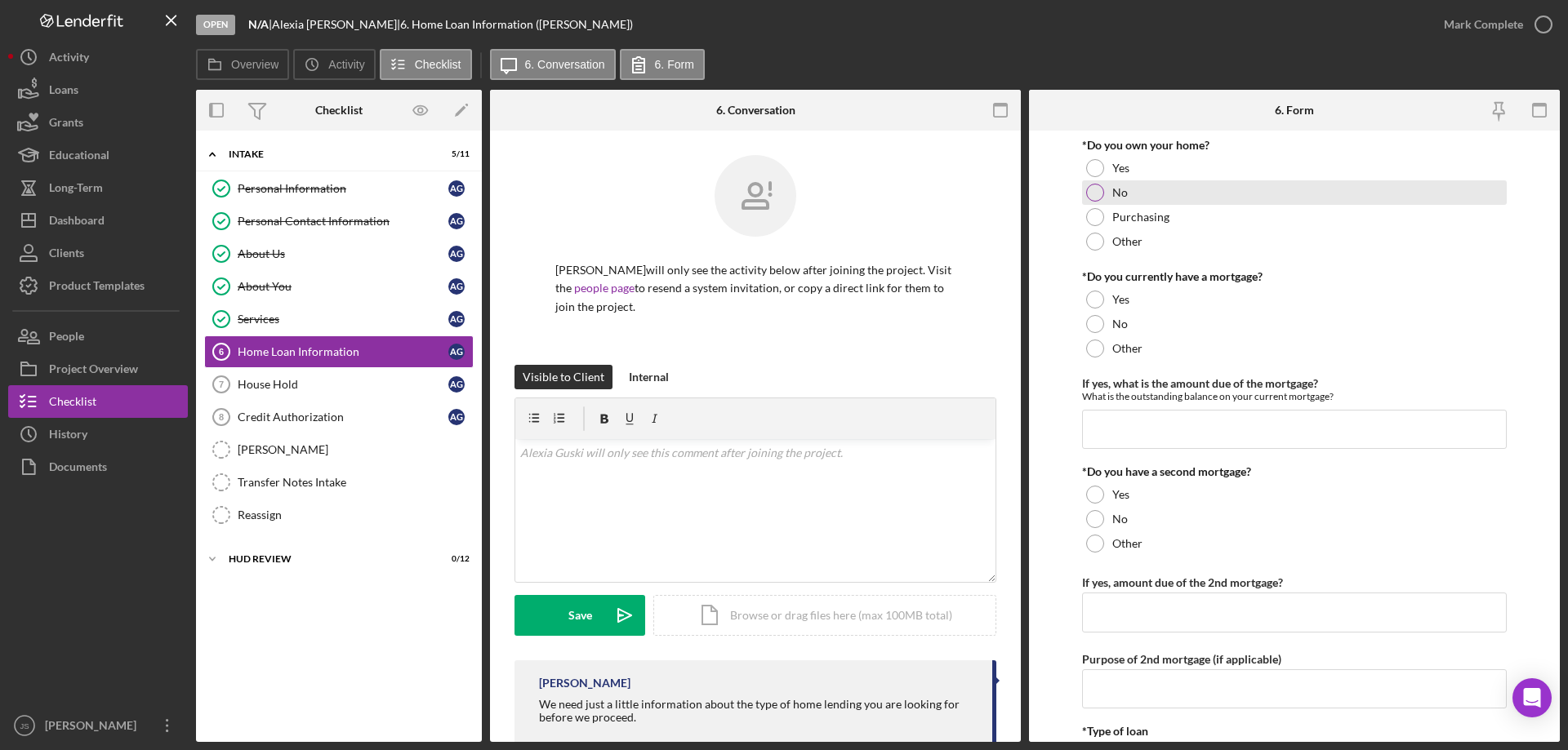
click at [1092, 192] on div at bounding box center [1094, 192] width 18 height 18
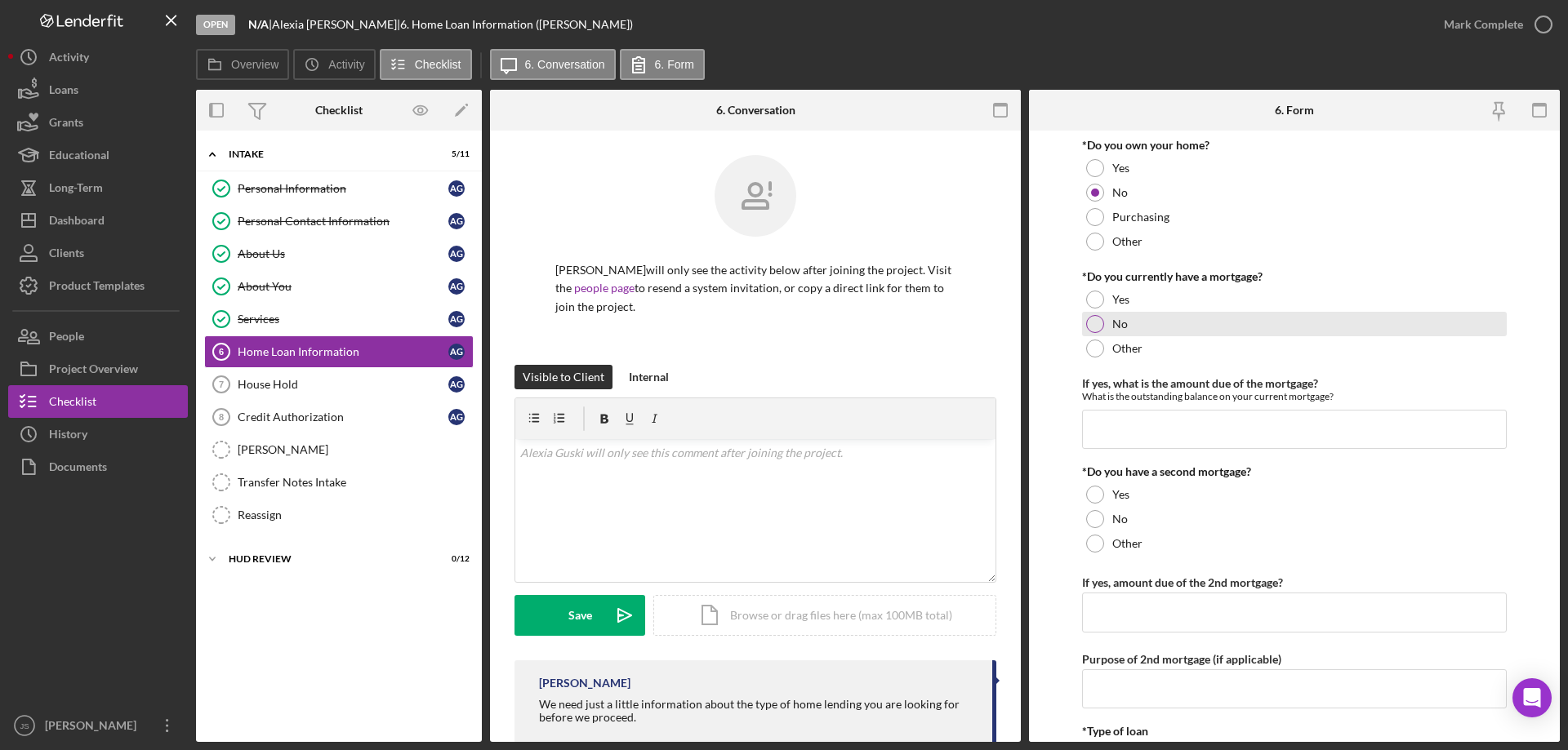
click at [1092, 321] on div at bounding box center [1094, 323] width 18 height 18
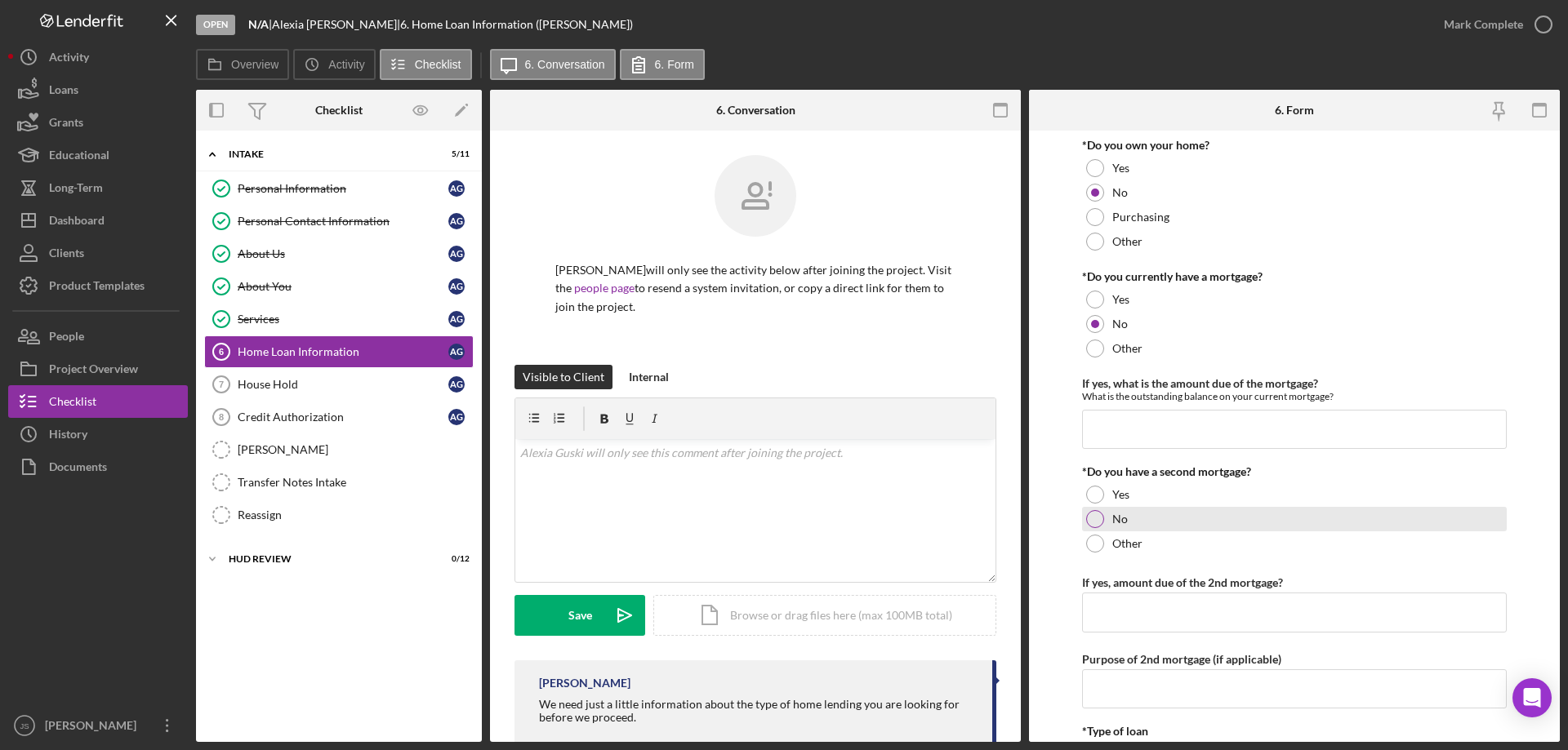
click at [1096, 517] on div at bounding box center [1094, 518] width 18 height 18
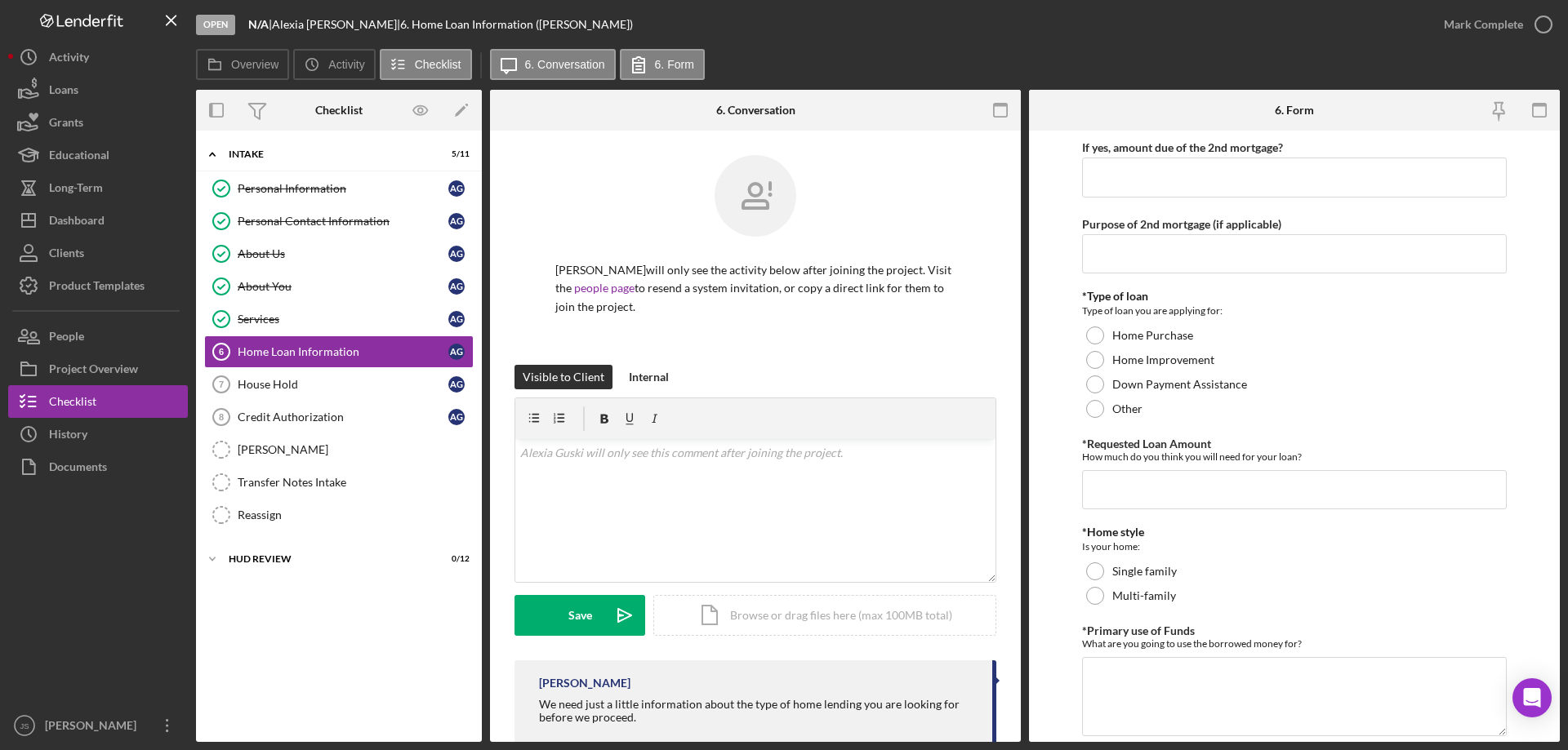
scroll to position [491, 0]
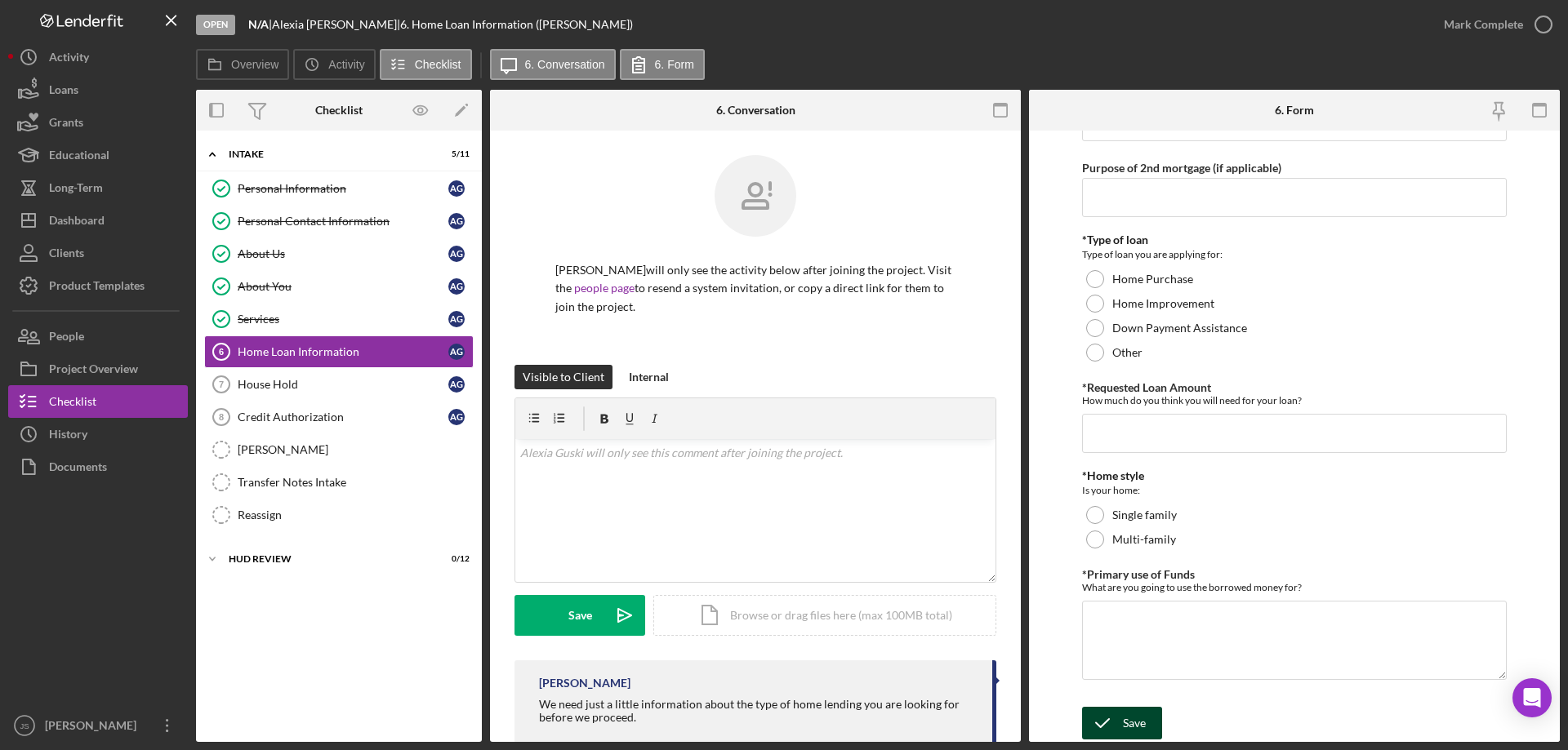
click at [1126, 723] on div "Save" at bounding box center [1134, 723] width 23 height 32
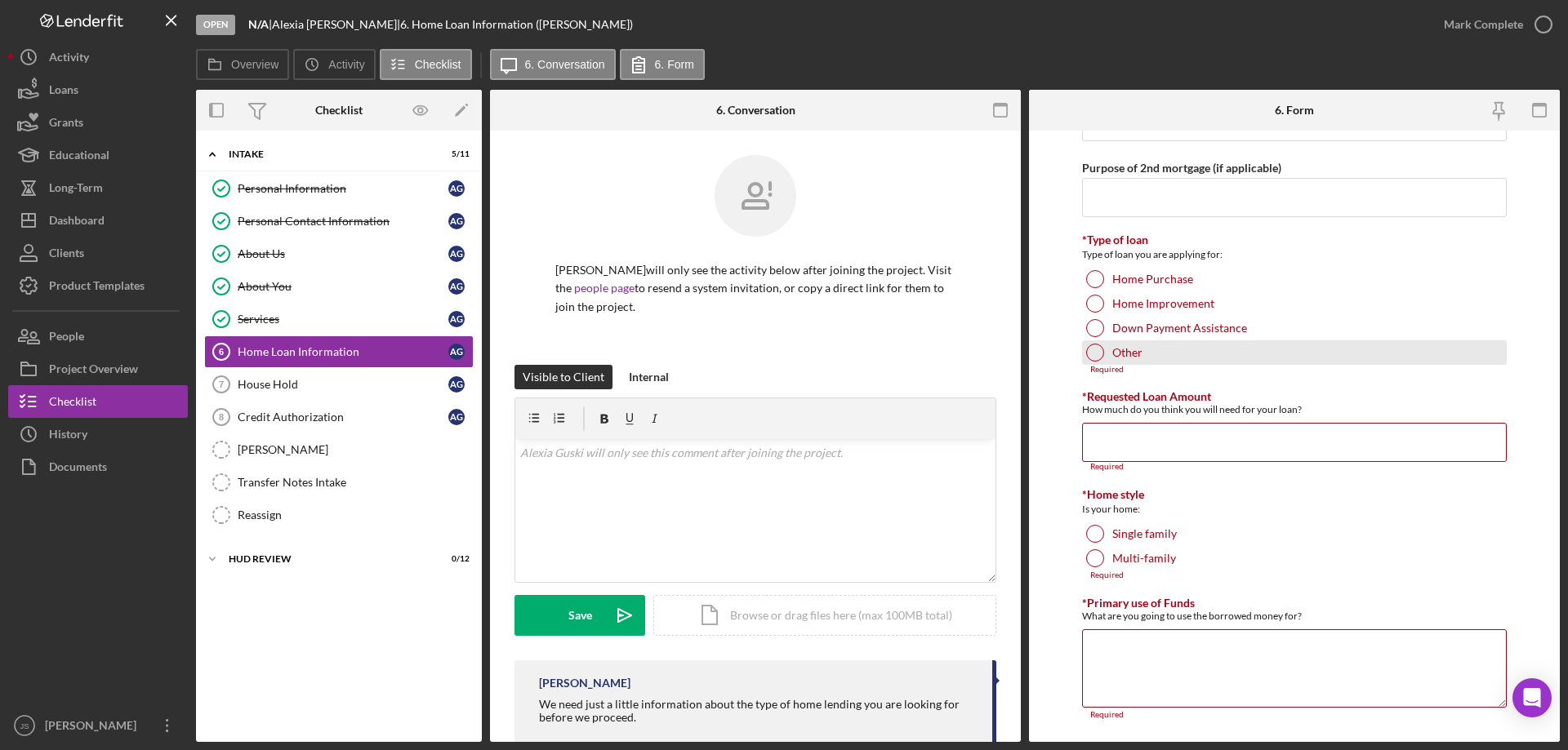
click at [1095, 347] on div at bounding box center [1094, 352] width 18 height 18
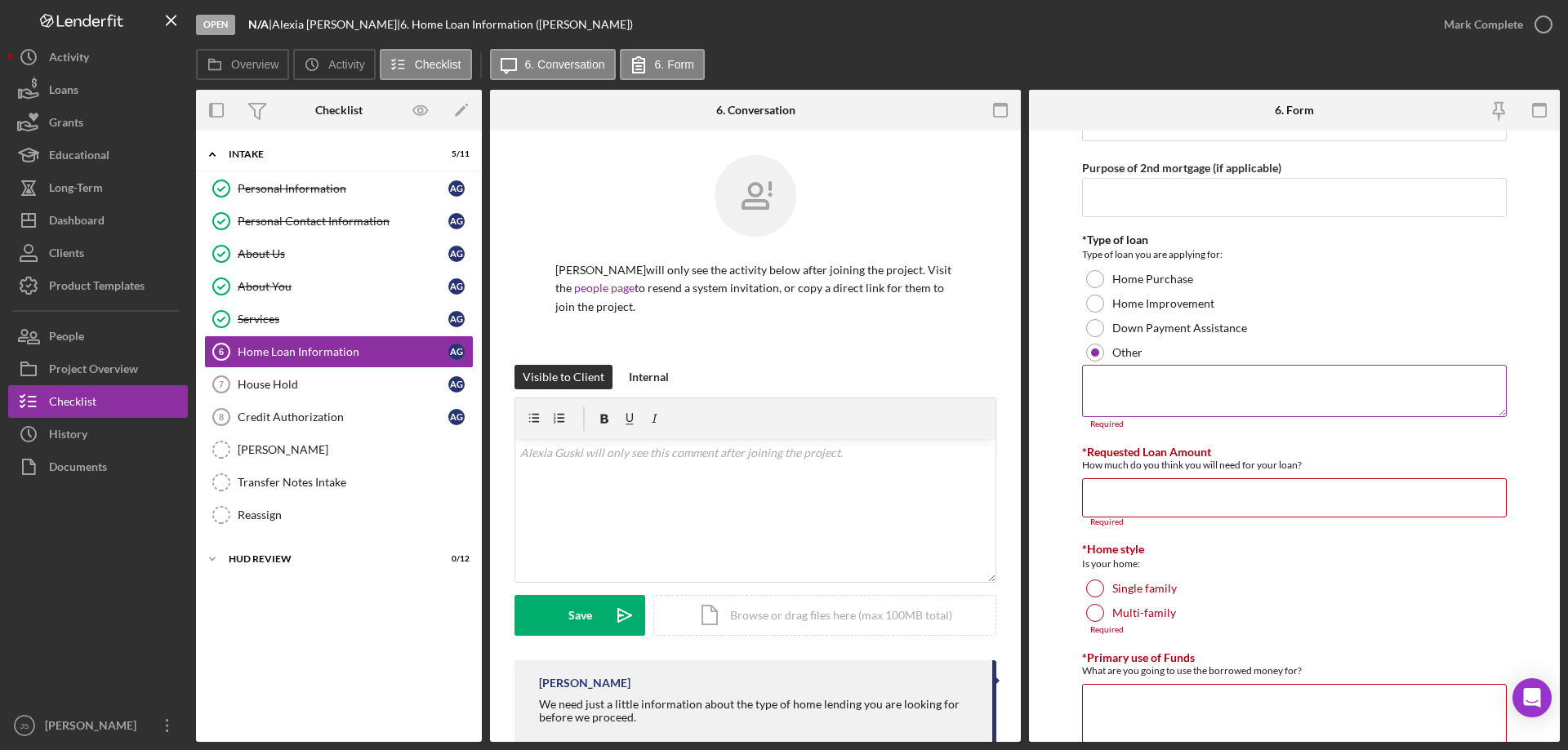
click at [1153, 384] on textarea at bounding box center [1294, 391] width 425 height 52
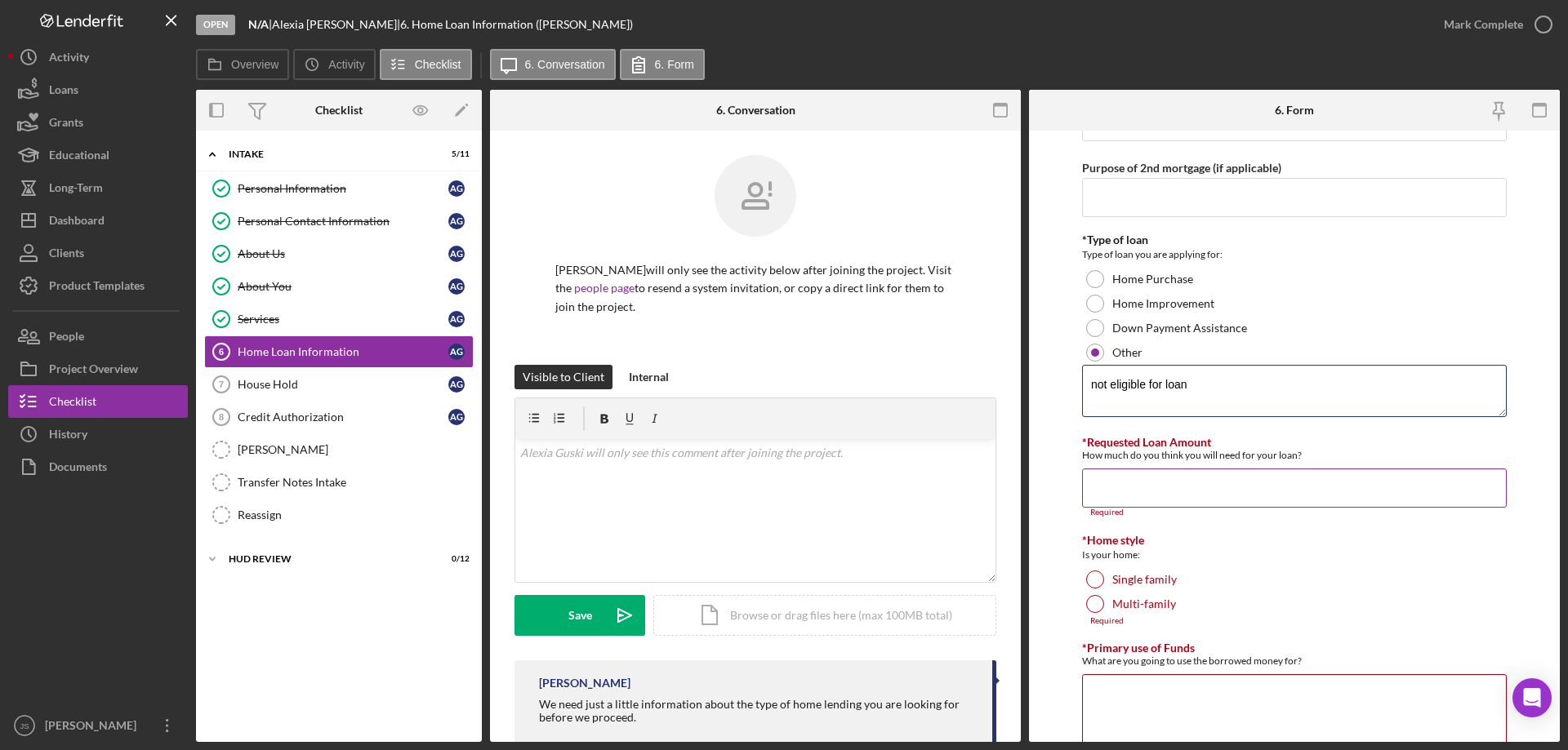
type textarea "not eligible for loan"
click at [1151, 497] on input "*Requested Loan Amount" at bounding box center [1294, 488] width 425 height 39
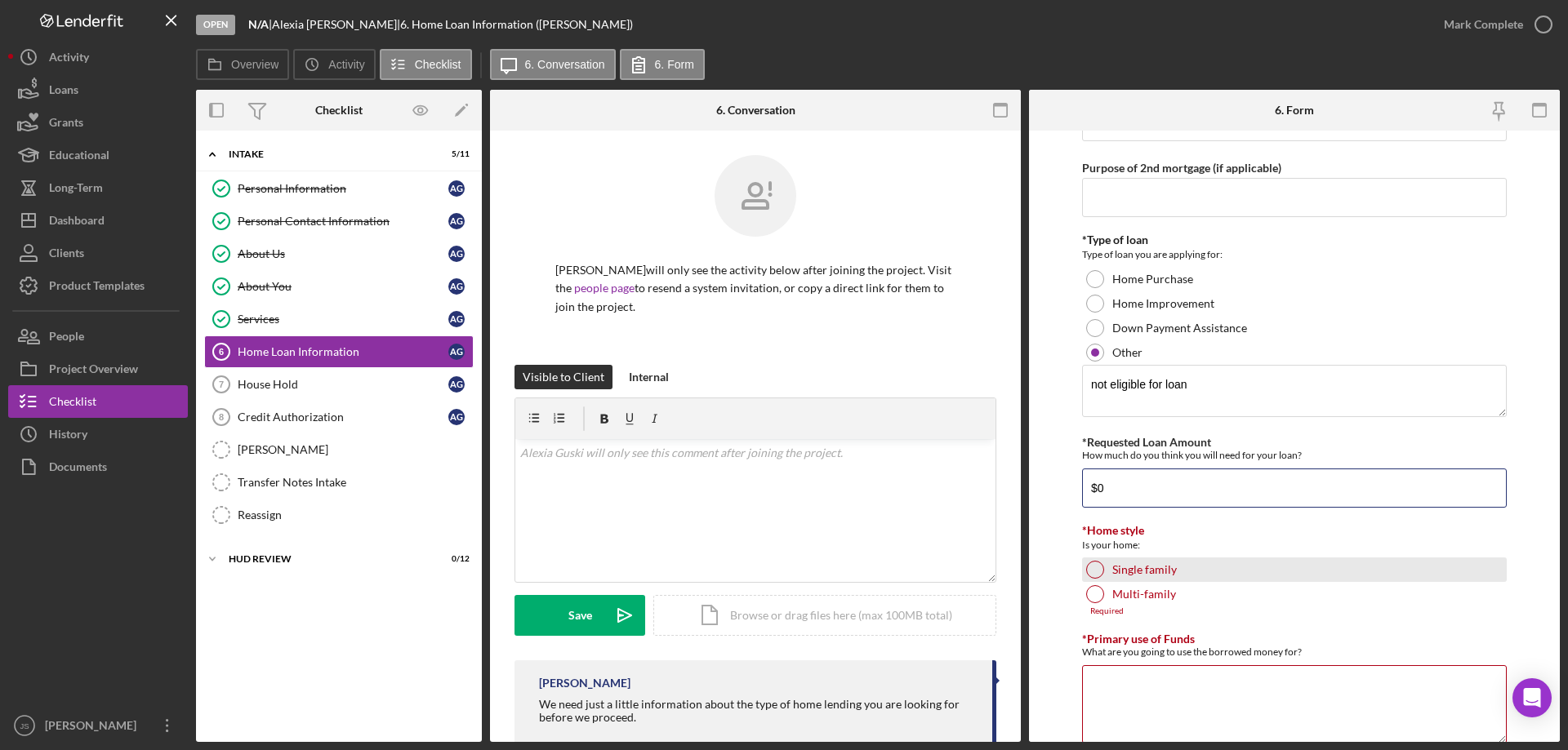
type input "$0"
click at [1094, 565] on div at bounding box center [1094, 570] width 18 height 18
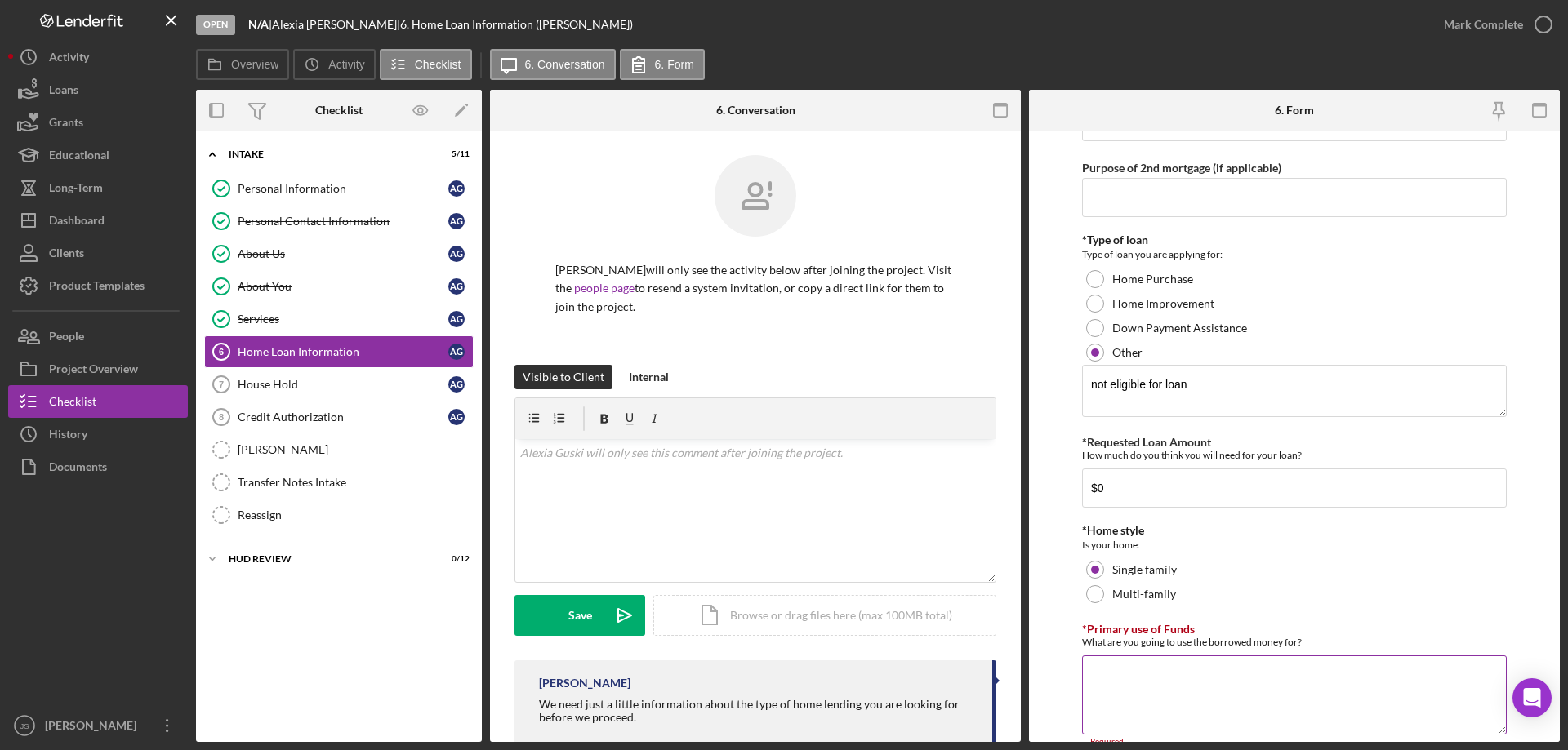
click at [1129, 695] on textarea "*Primary use of Funds" at bounding box center [1294, 695] width 425 height 78
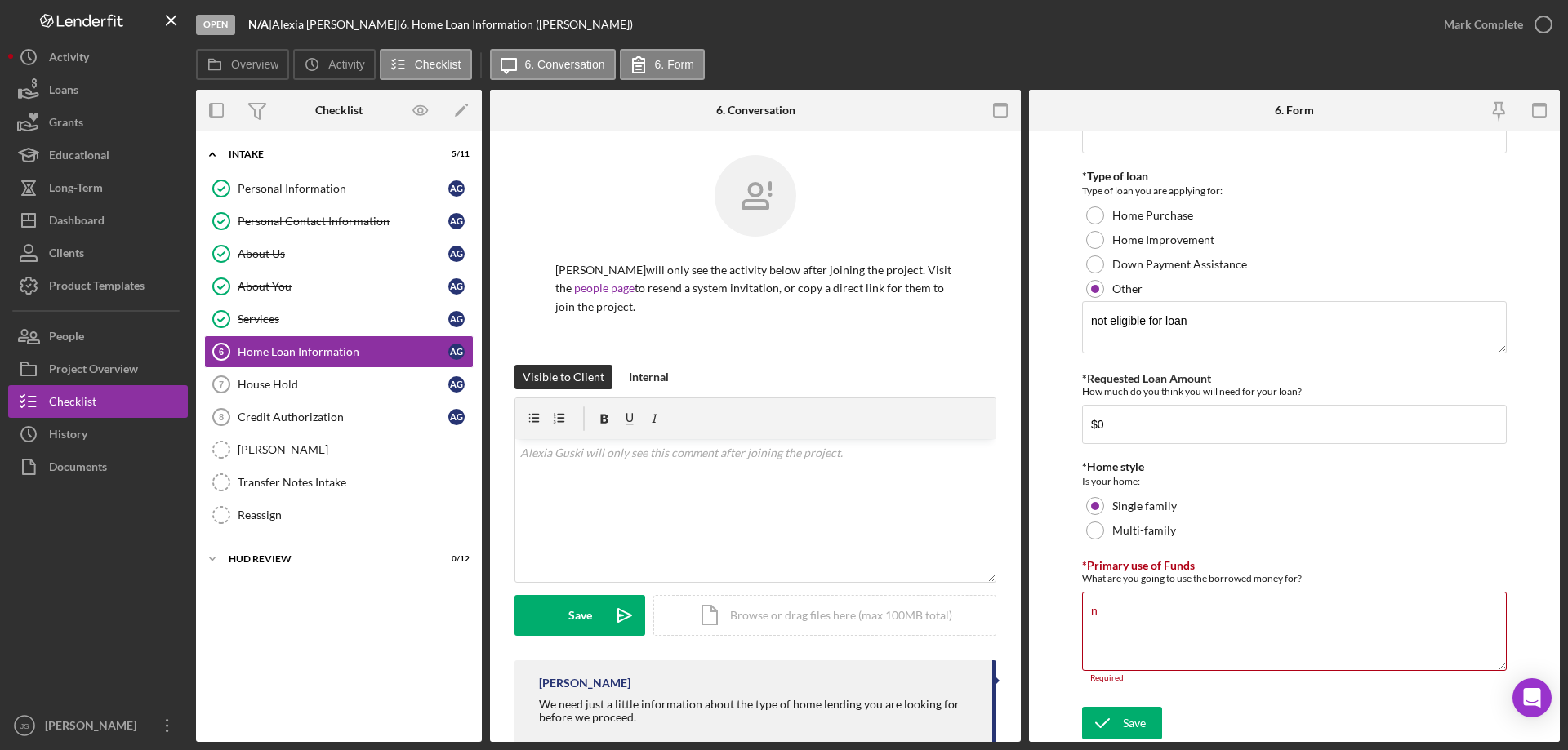
scroll to position [546, 0]
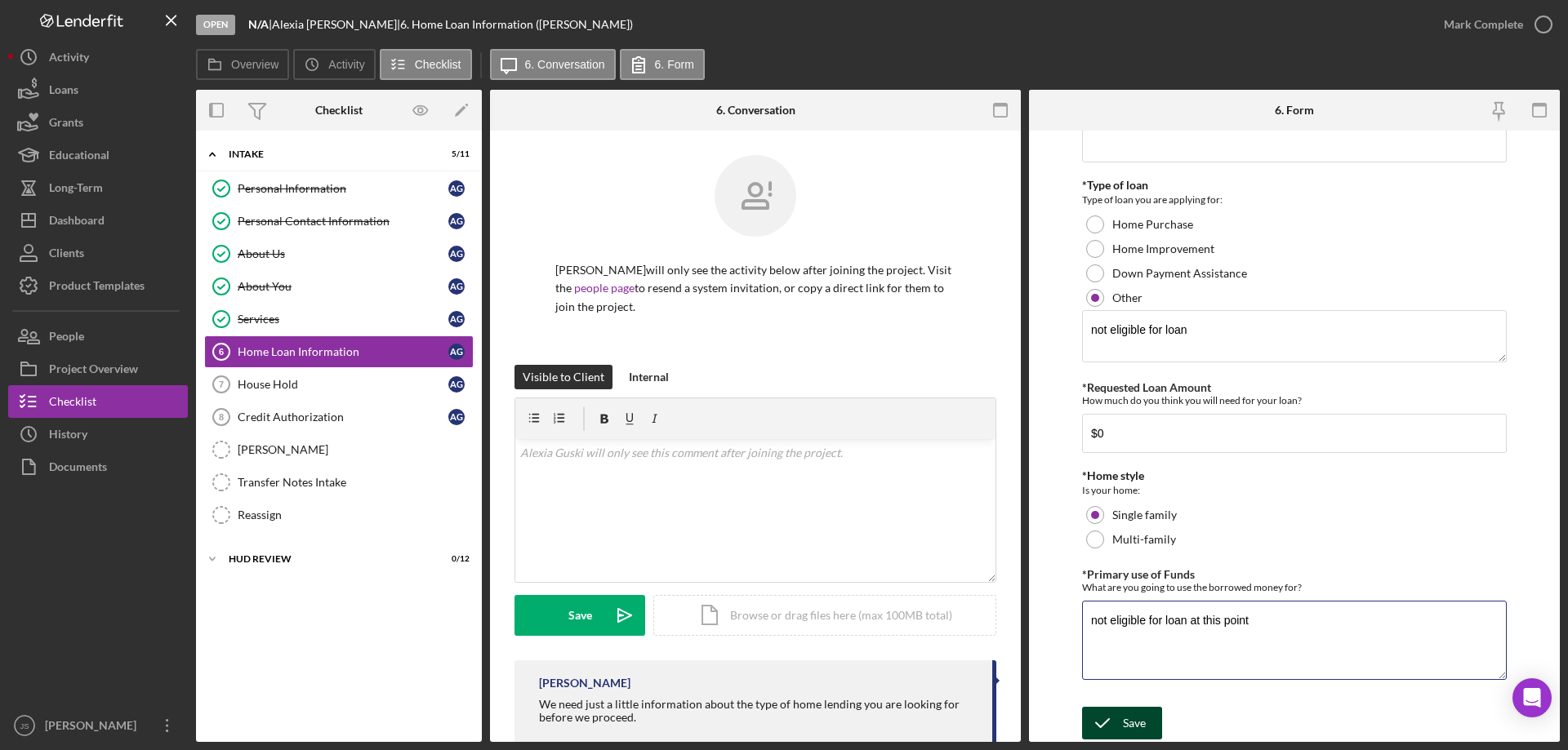
type textarea "not eligible for loan at this point"
click at [1124, 719] on div "Save" at bounding box center [1134, 723] width 23 height 32
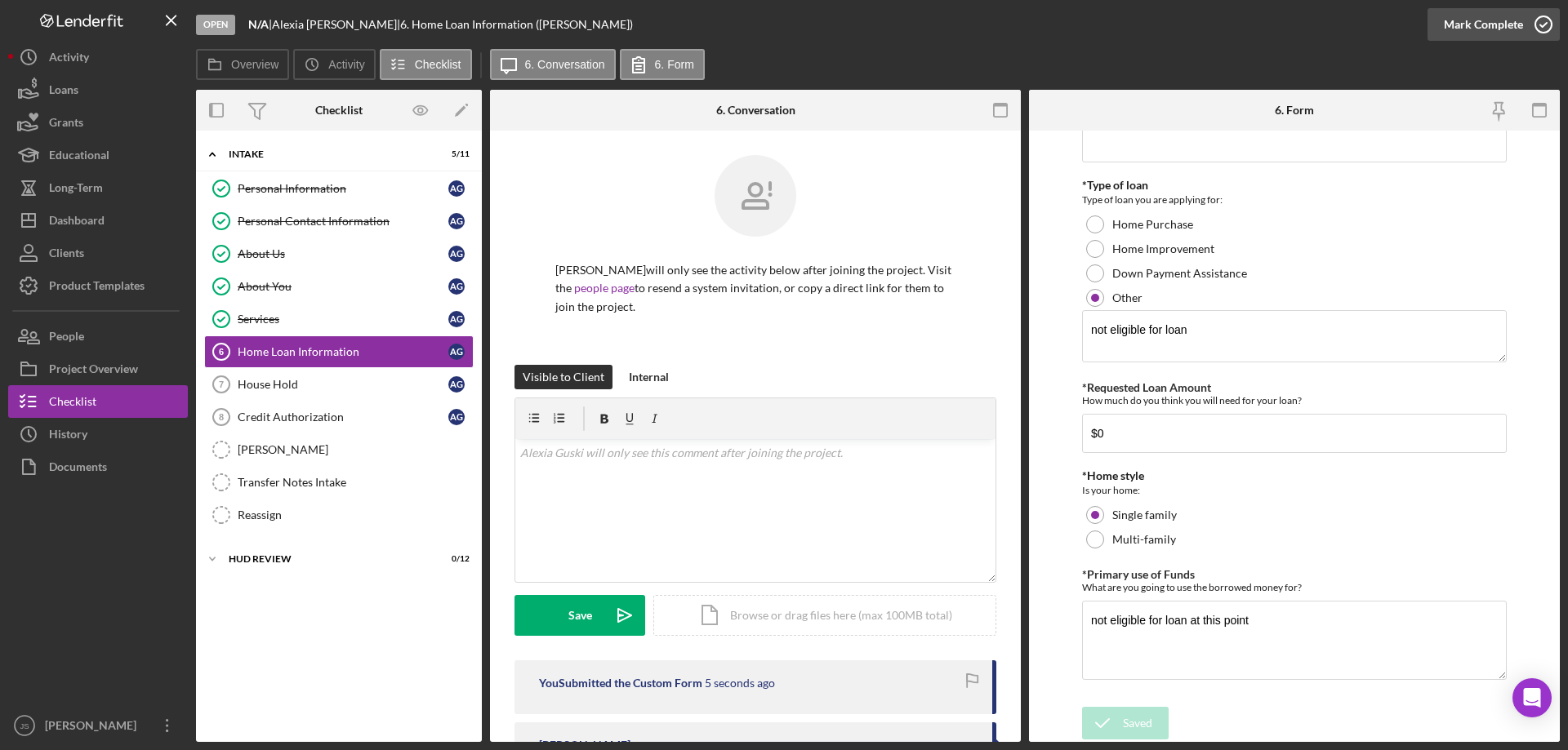
click at [1544, 21] on icon "button" at bounding box center [1543, 25] width 41 height 41
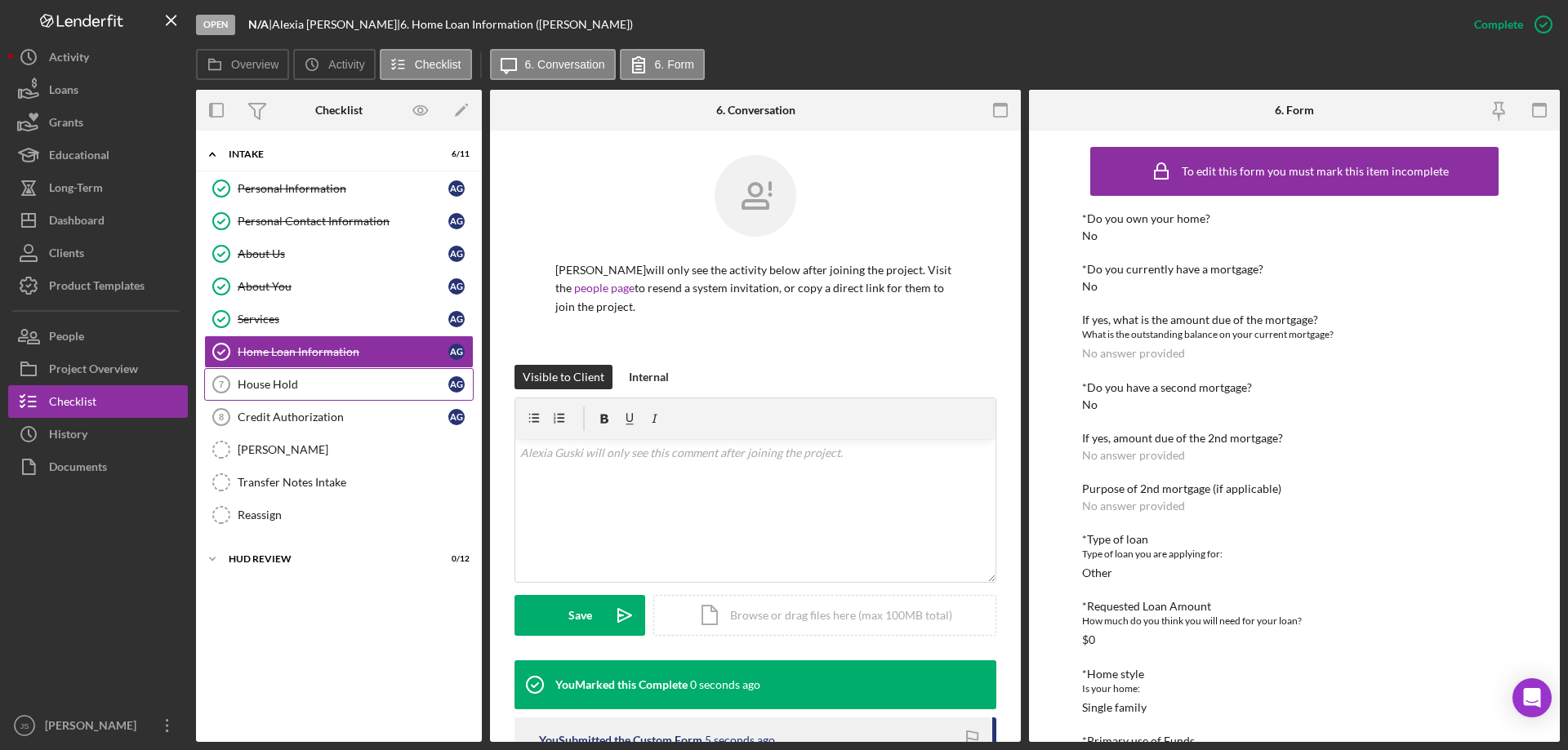
click at [324, 387] on div "House Hold" at bounding box center [342, 384] width 210 height 13
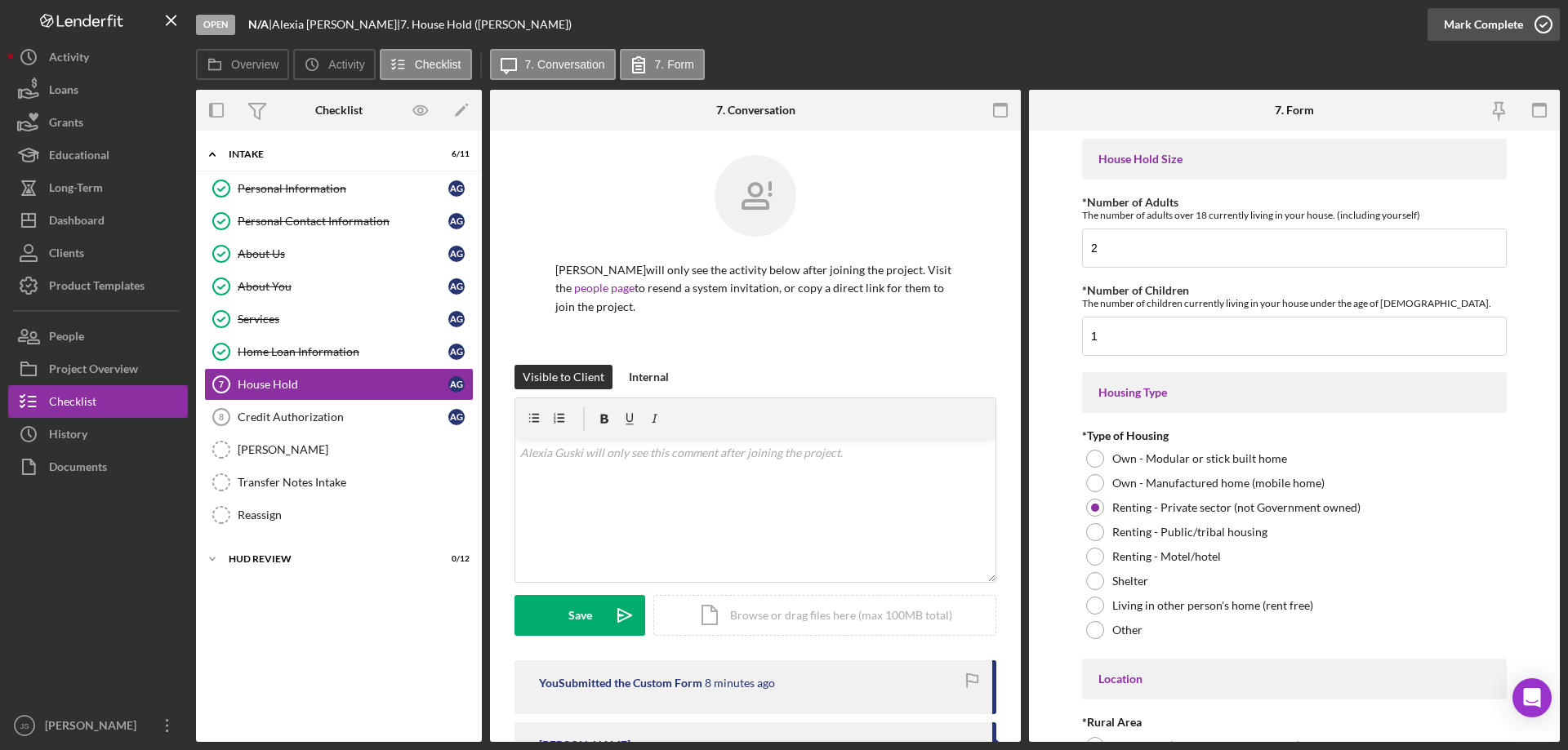
click at [1542, 24] on icon "button" at bounding box center [1543, 25] width 41 height 41
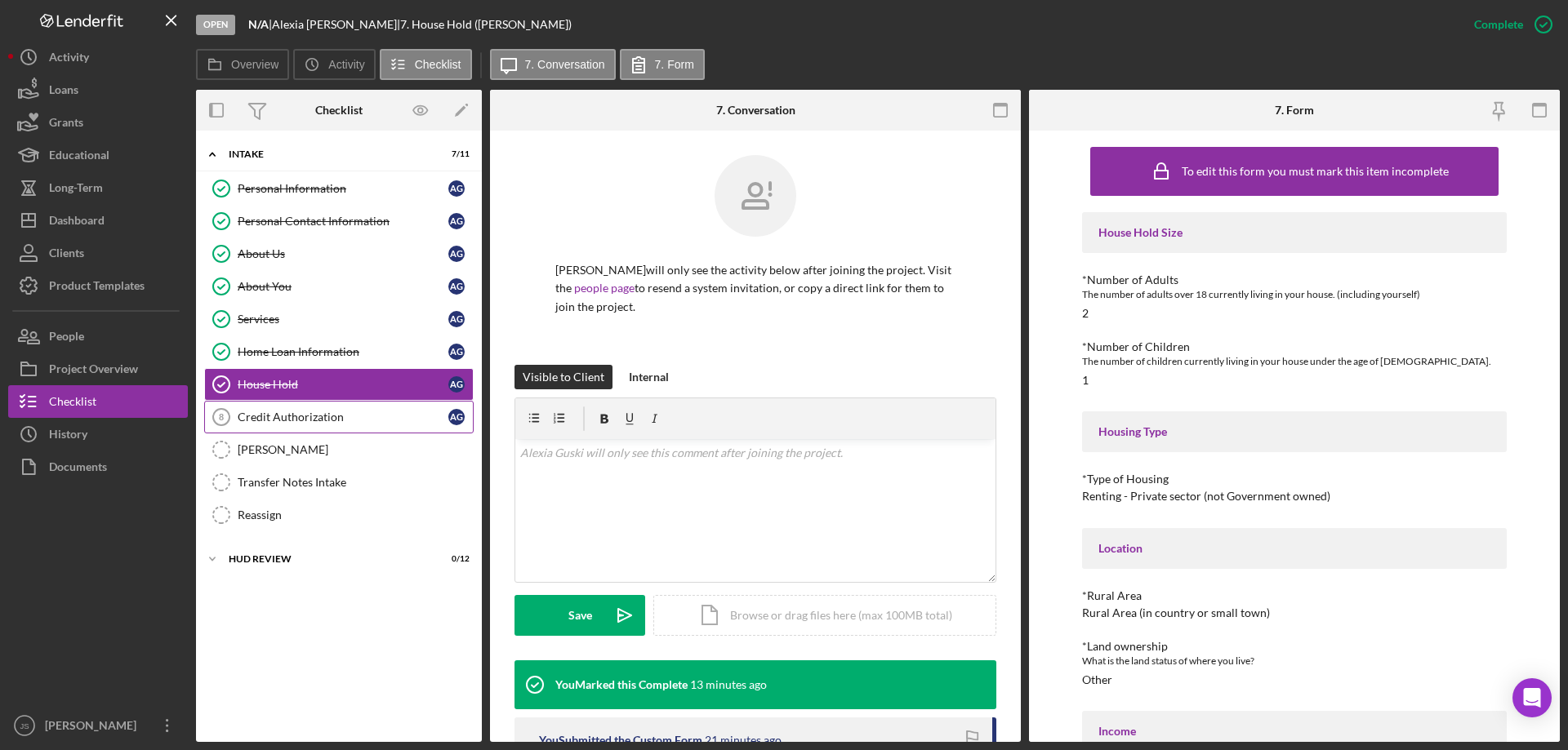
click at [362, 421] on div "Credit Authorization" at bounding box center [342, 416] width 210 height 13
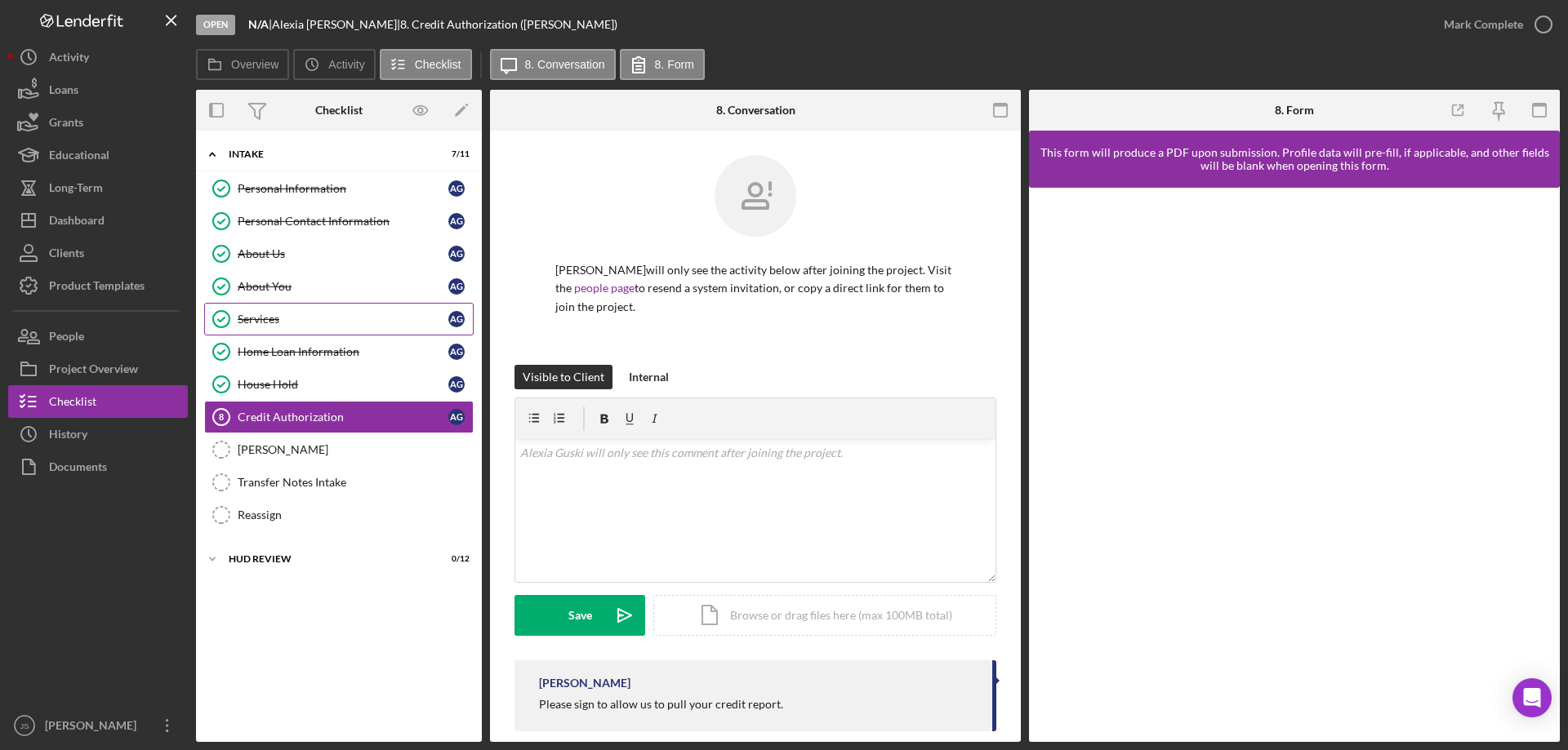
drag, startPoint x: 282, startPoint y: 312, endPoint x: 523, endPoint y: 394, distance: 254.6
click at [284, 313] on div "Services" at bounding box center [342, 318] width 210 height 13
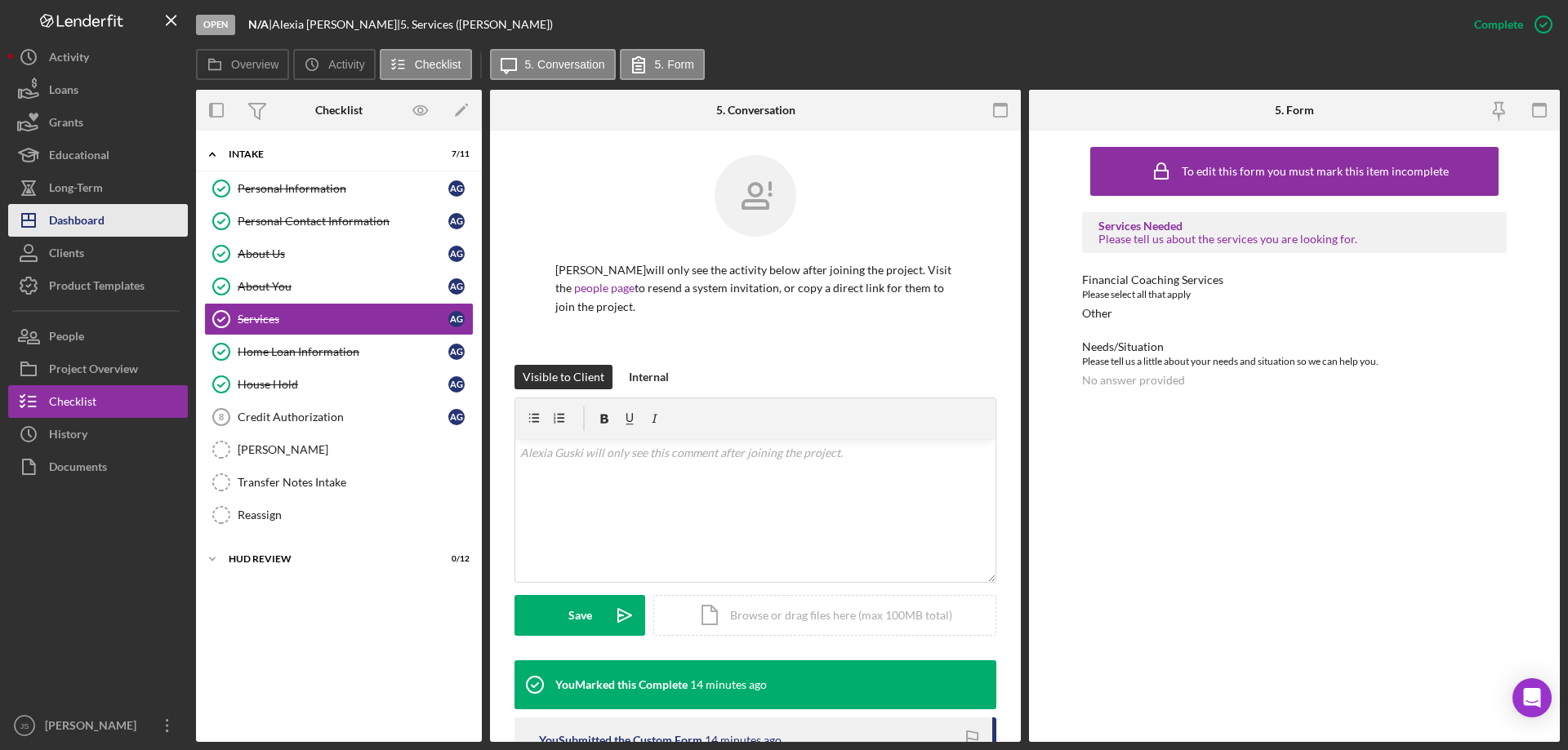
click at [56, 219] on div "Dashboard" at bounding box center [77, 222] width 55 height 37
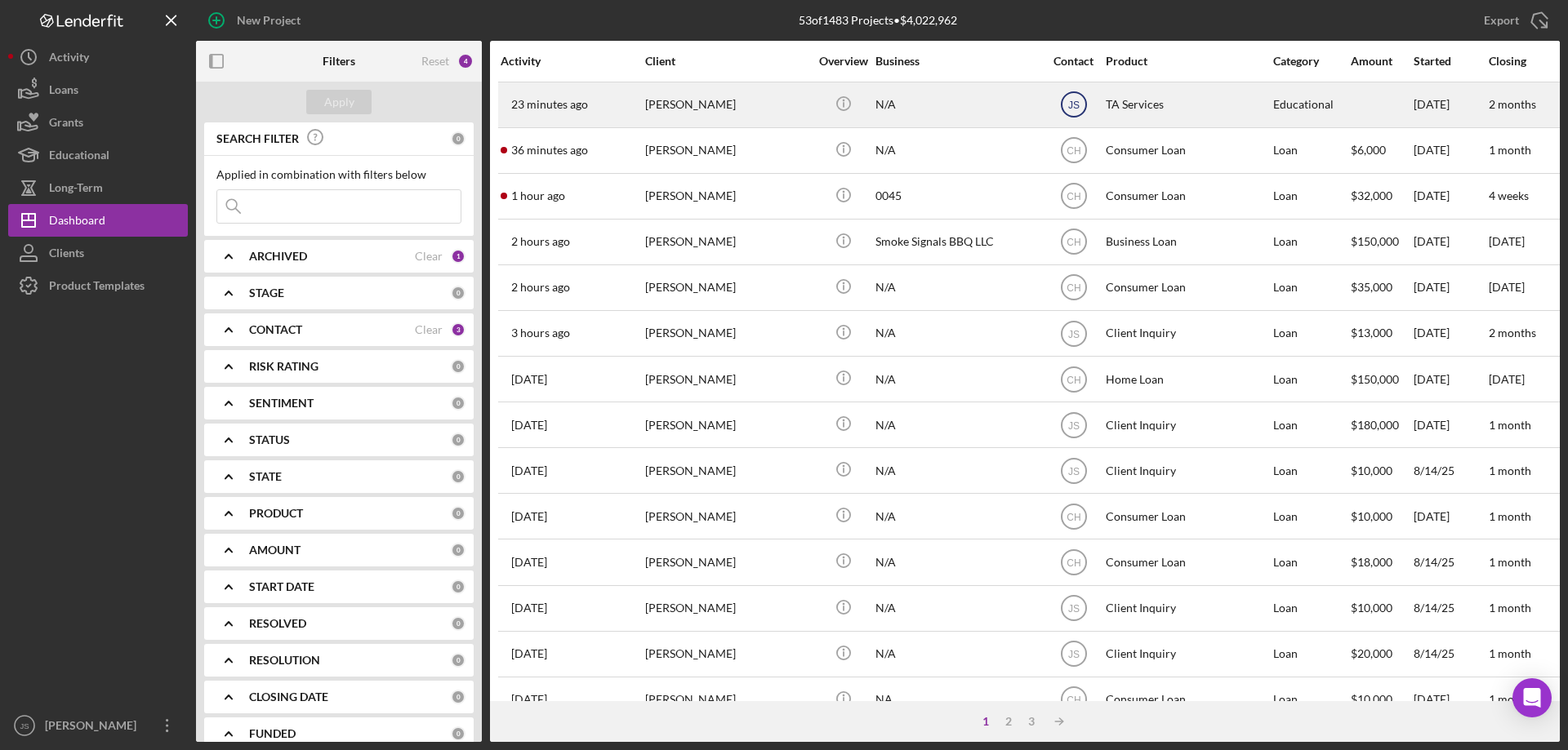
click at [1071, 101] on text "JS" at bounding box center [1072, 105] width 11 height 11
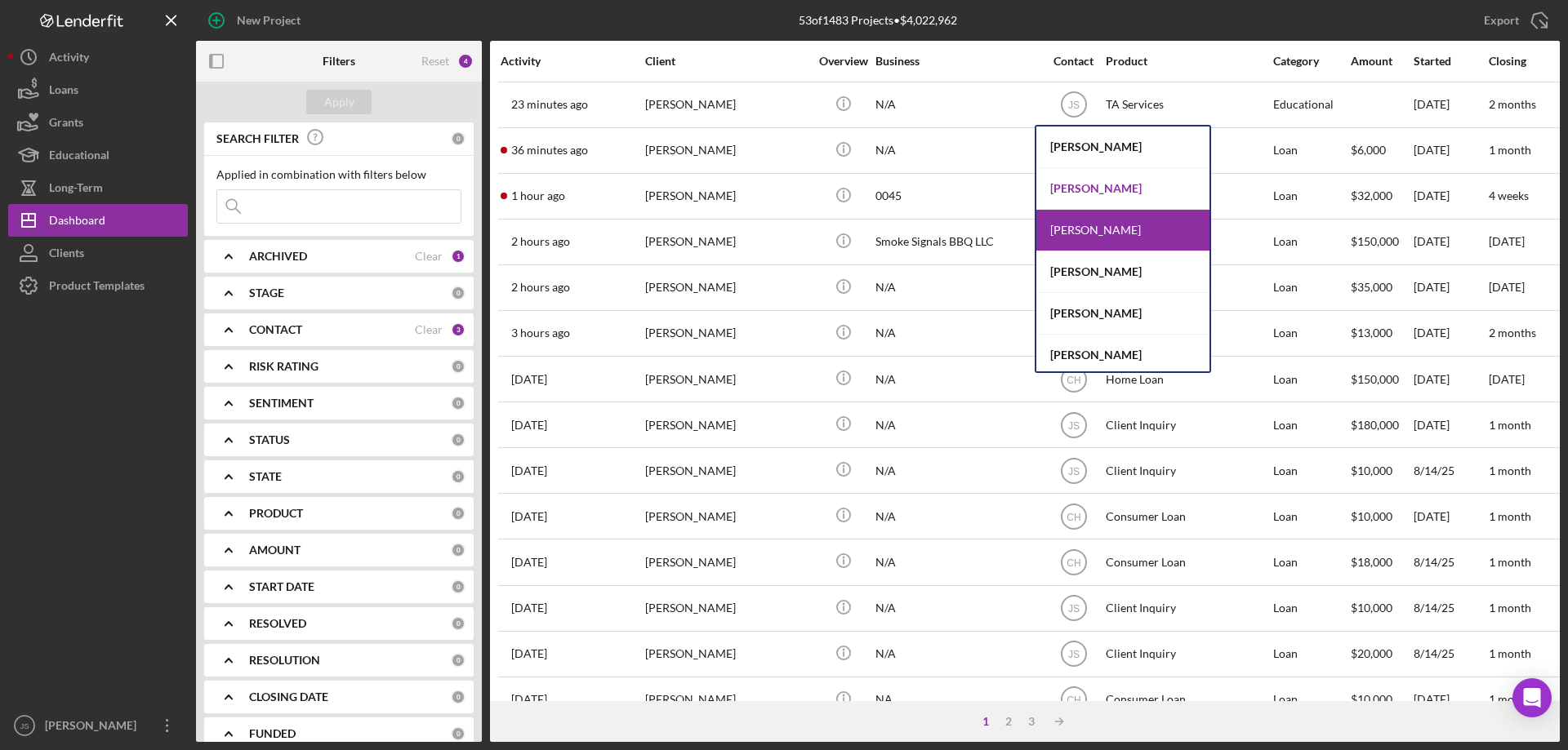
click at [1087, 187] on div "[PERSON_NAME]" at bounding box center [1123, 189] width 173 height 42
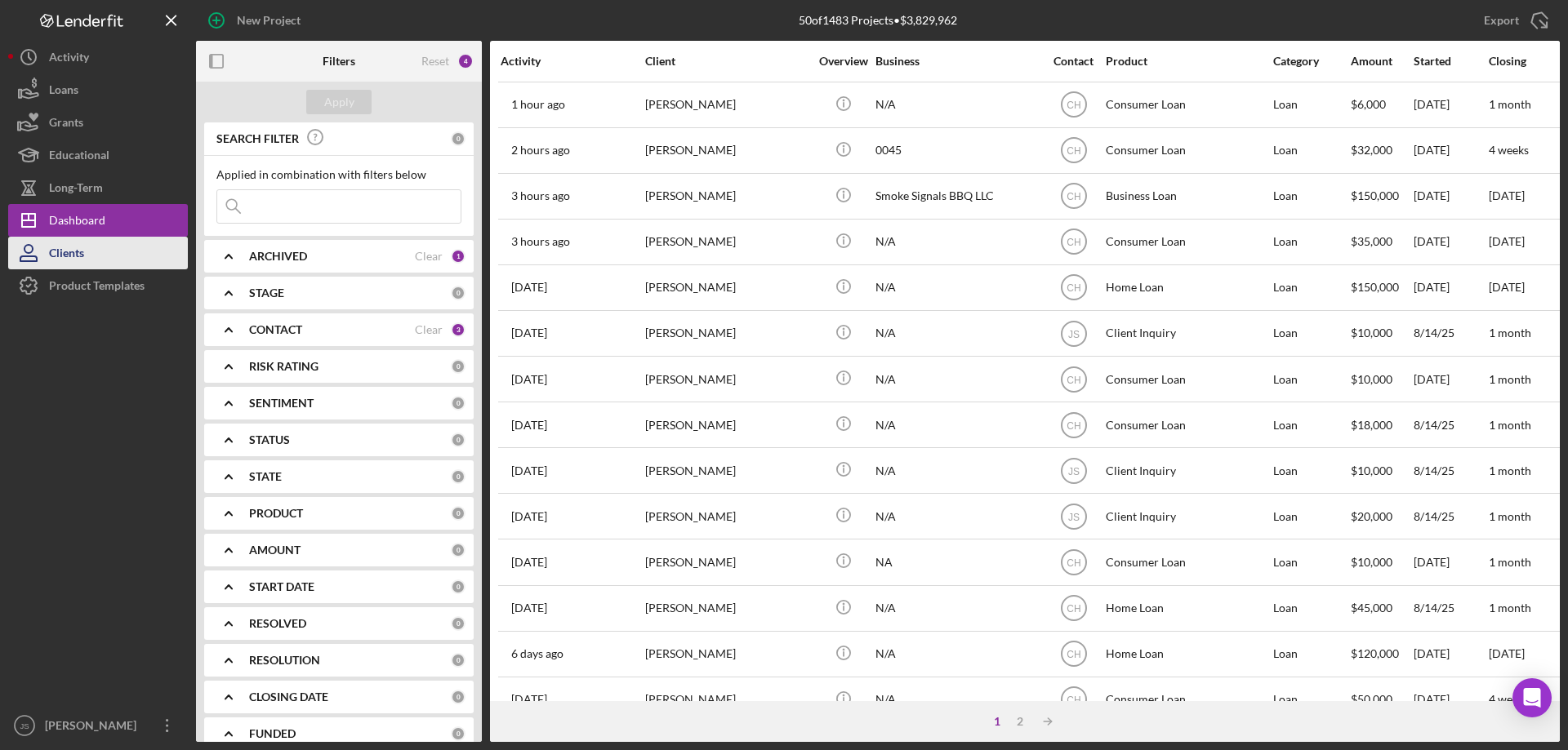
click at [80, 252] on div "Clients" at bounding box center [66, 255] width 35 height 37
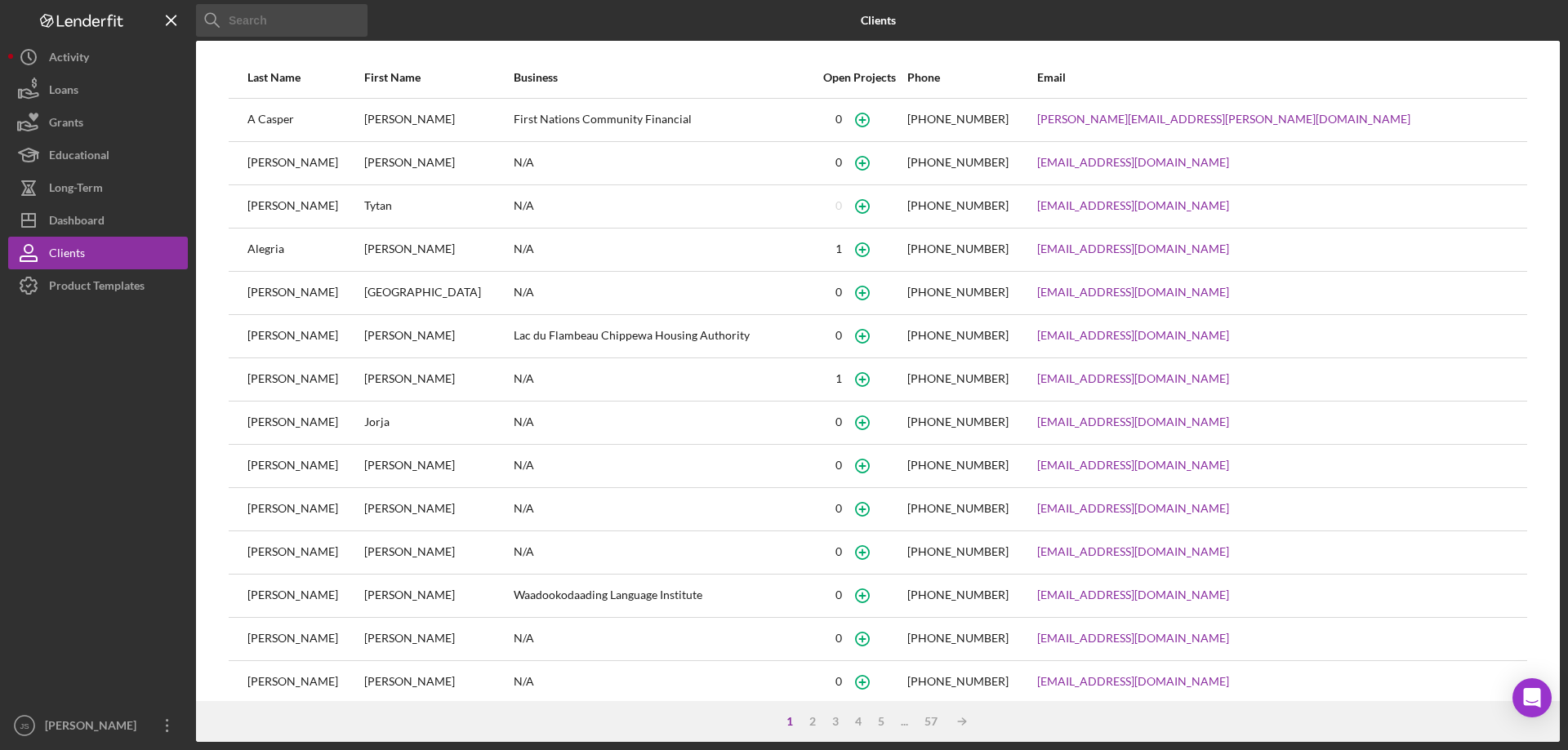
click at [321, 26] on input at bounding box center [281, 20] width 171 height 32
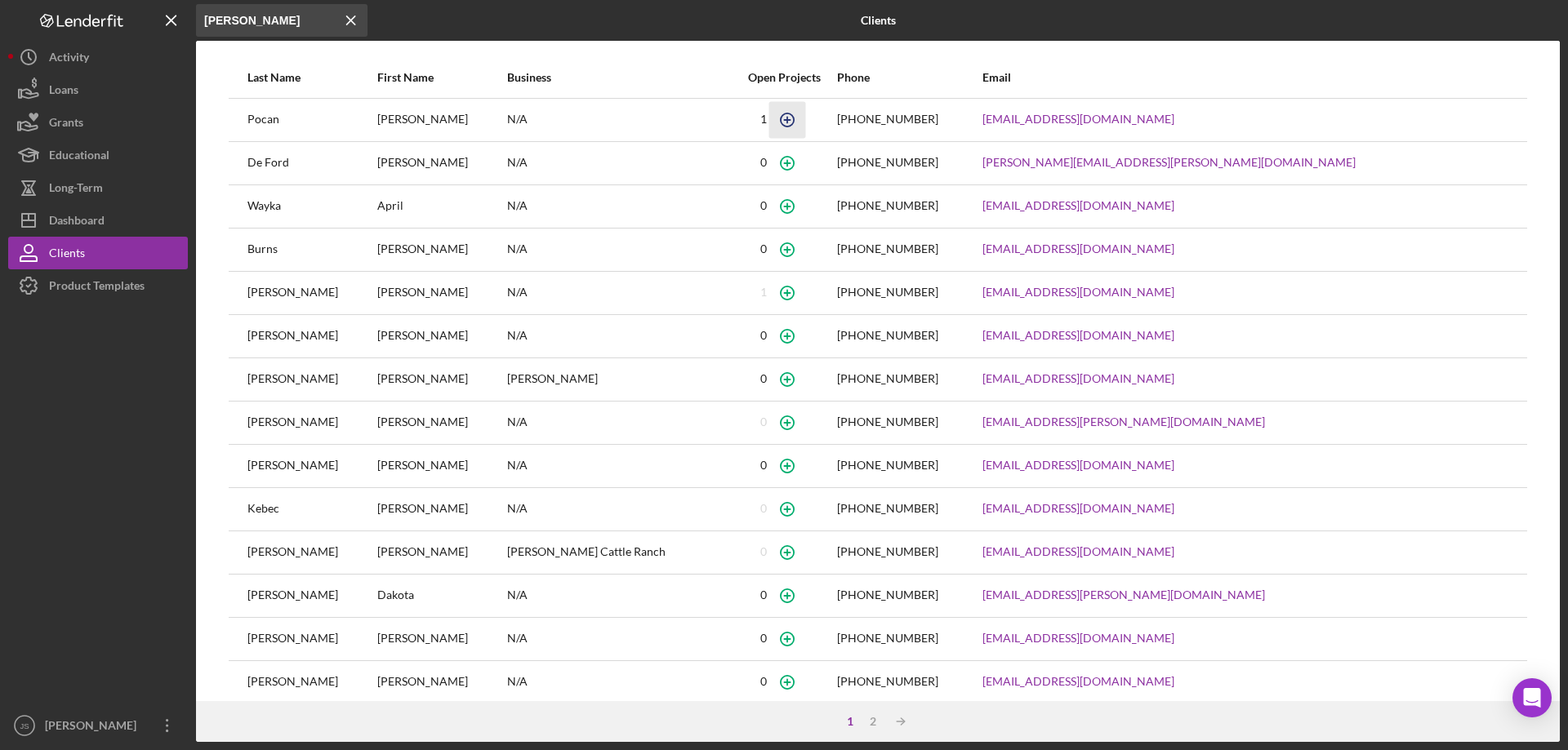
type input "kari"
click at [806, 123] on icon "button" at bounding box center [787, 119] width 37 height 37
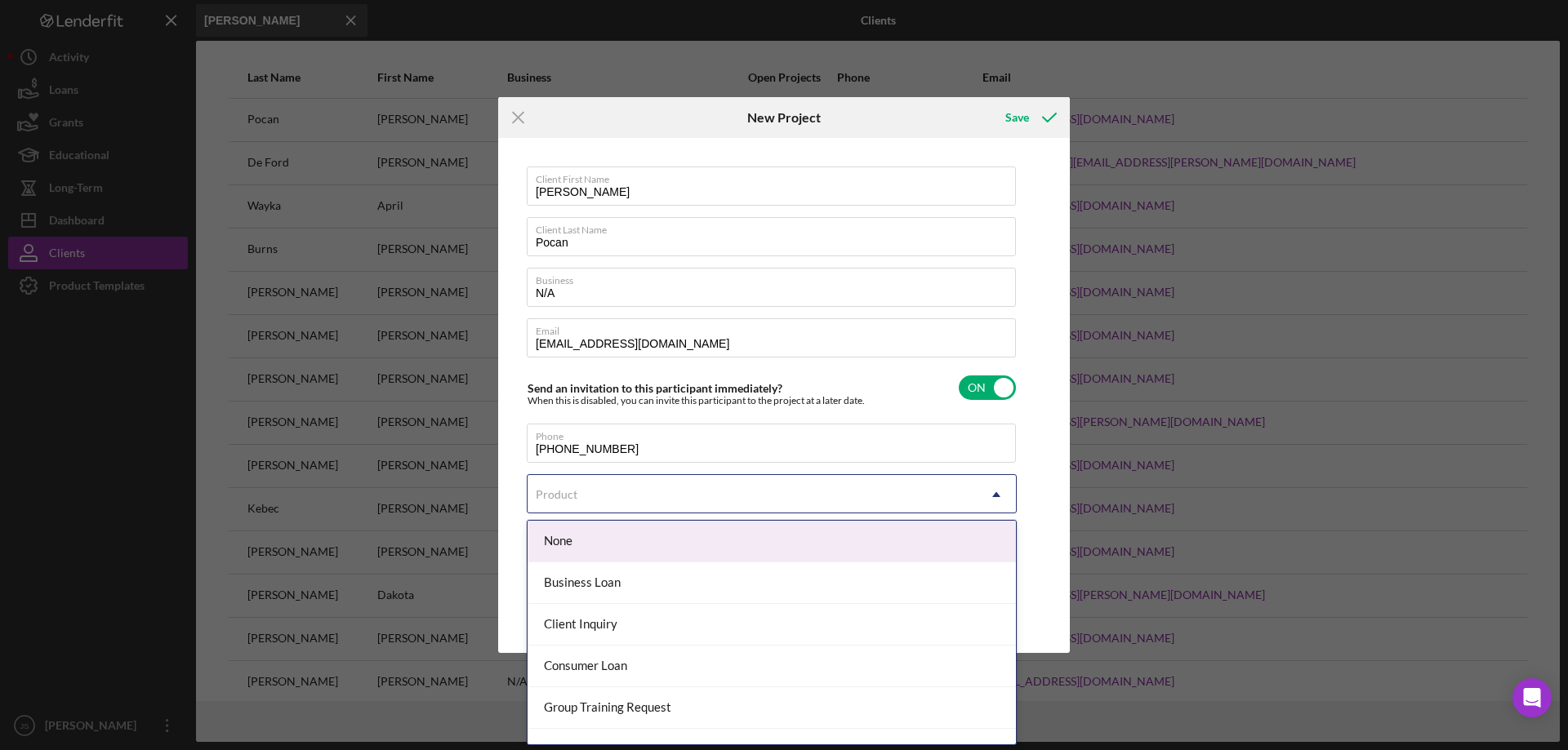
click at [731, 501] on div "Product" at bounding box center [751, 495] width 449 height 37
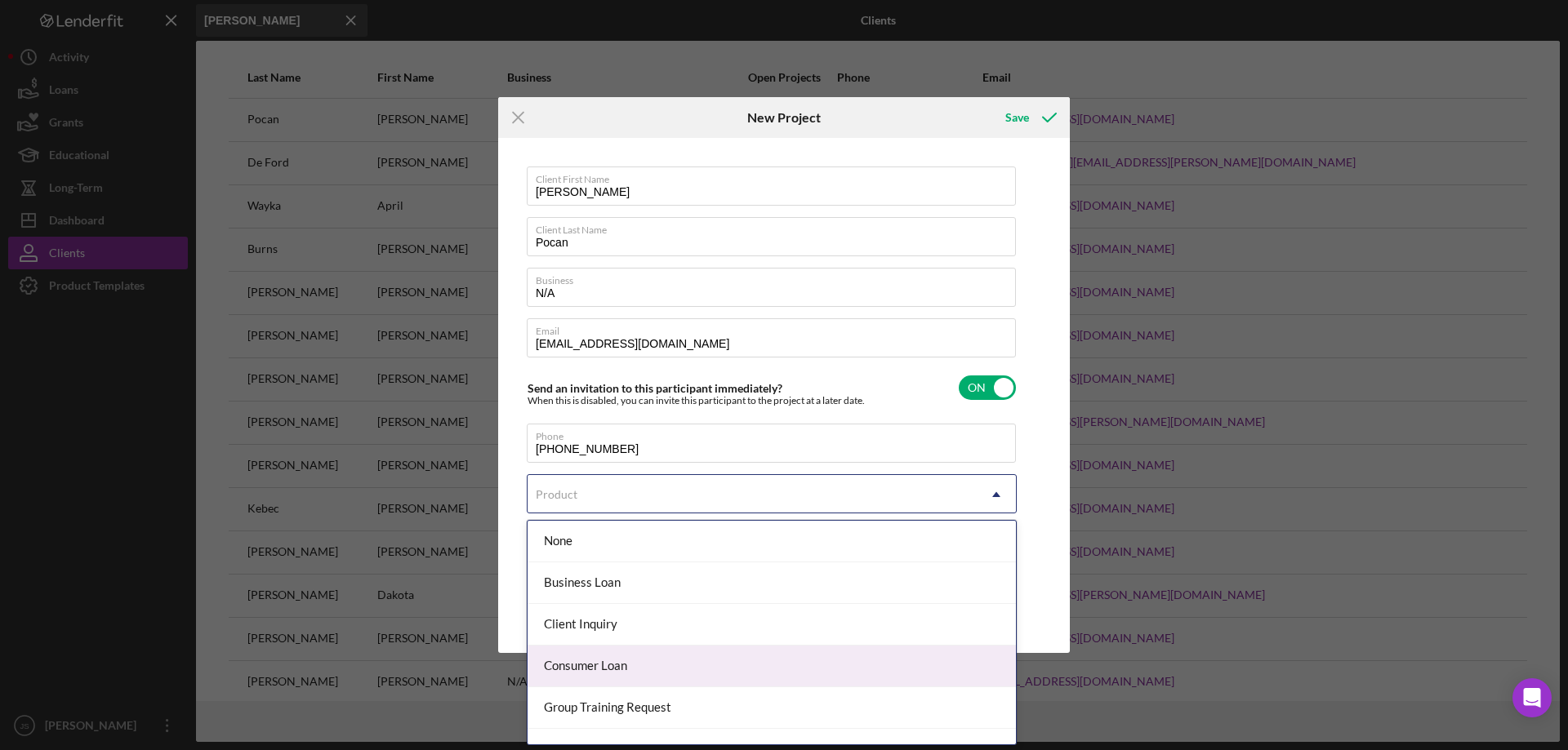
click at [671, 661] on div "Consumer Loan" at bounding box center [771, 666] width 488 height 42
checkbox input "true"
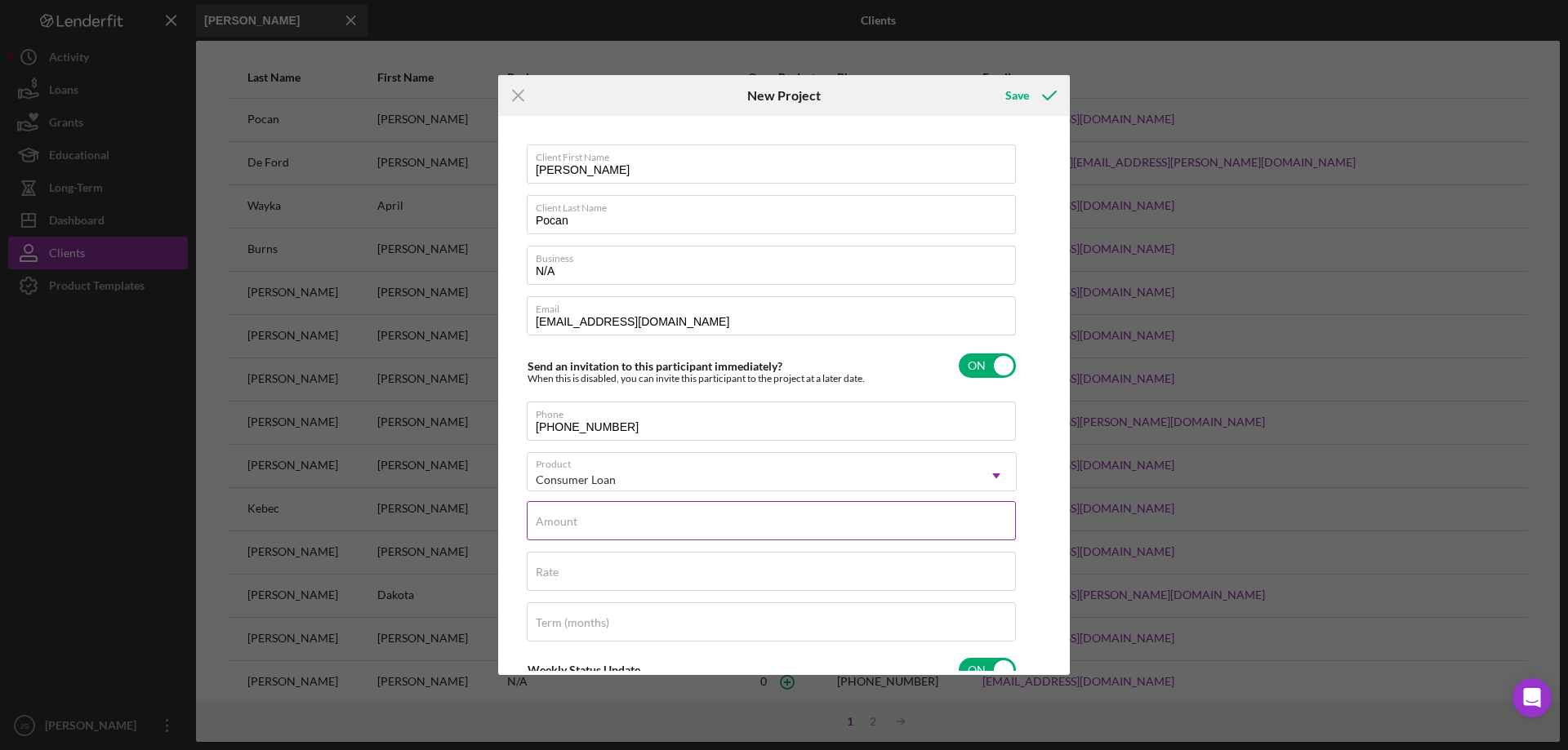
click at [619, 516] on div "Amount" at bounding box center [771, 522] width 490 height 41
click at [605, 523] on div "Amount Required" at bounding box center [771, 526] width 490 height 49
type input "$15,000"
click at [592, 571] on div "Rate" at bounding box center [771, 572] width 490 height 41
type input "8.650%"
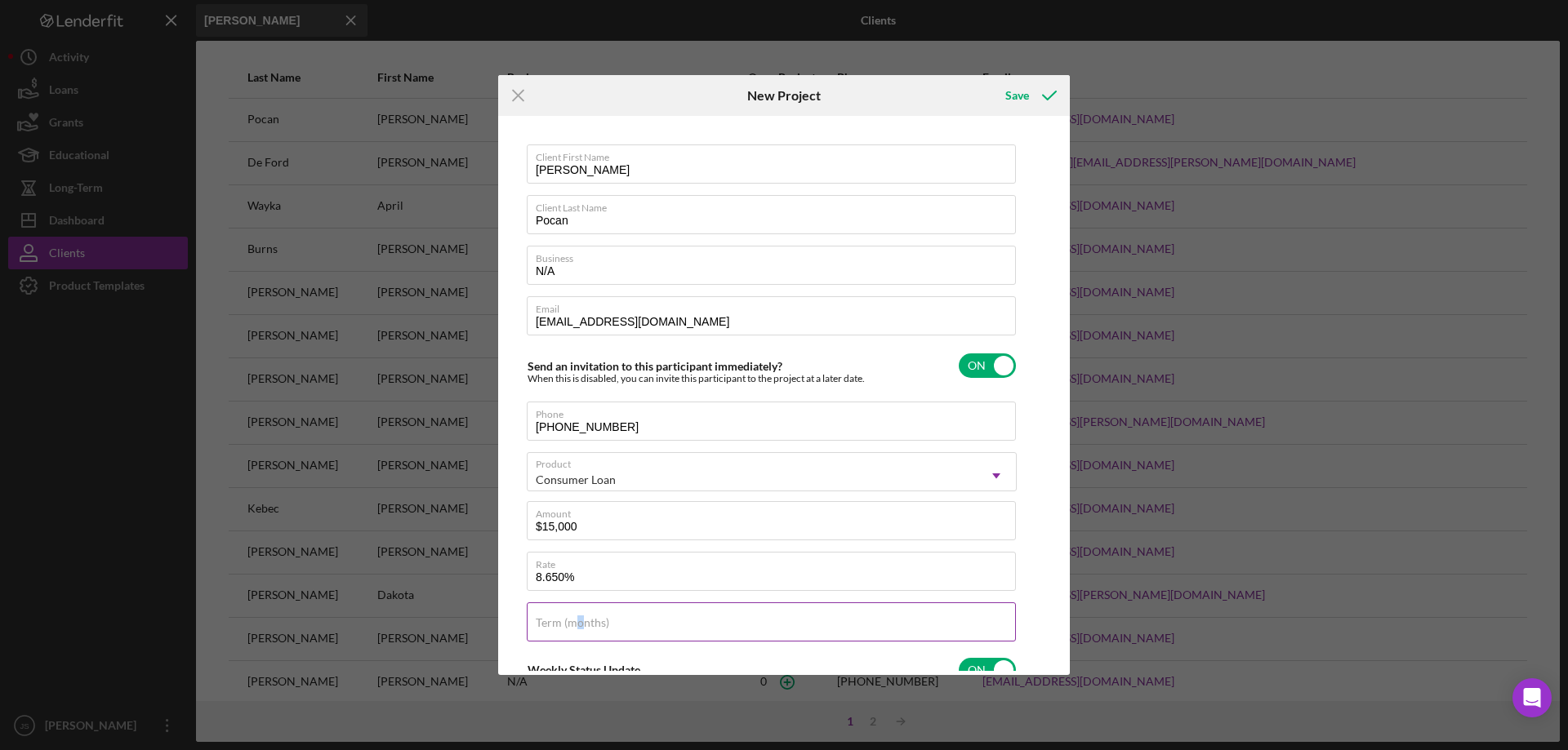
click at [583, 625] on label "Term (months)" at bounding box center [572, 622] width 73 height 13
click at [633, 629] on input "Term (months)" at bounding box center [771, 622] width 489 height 39
type input "48"
click at [1018, 97] on div "Save" at bounding box center [1017, 95] width 24 height 32
checkbox input "false"
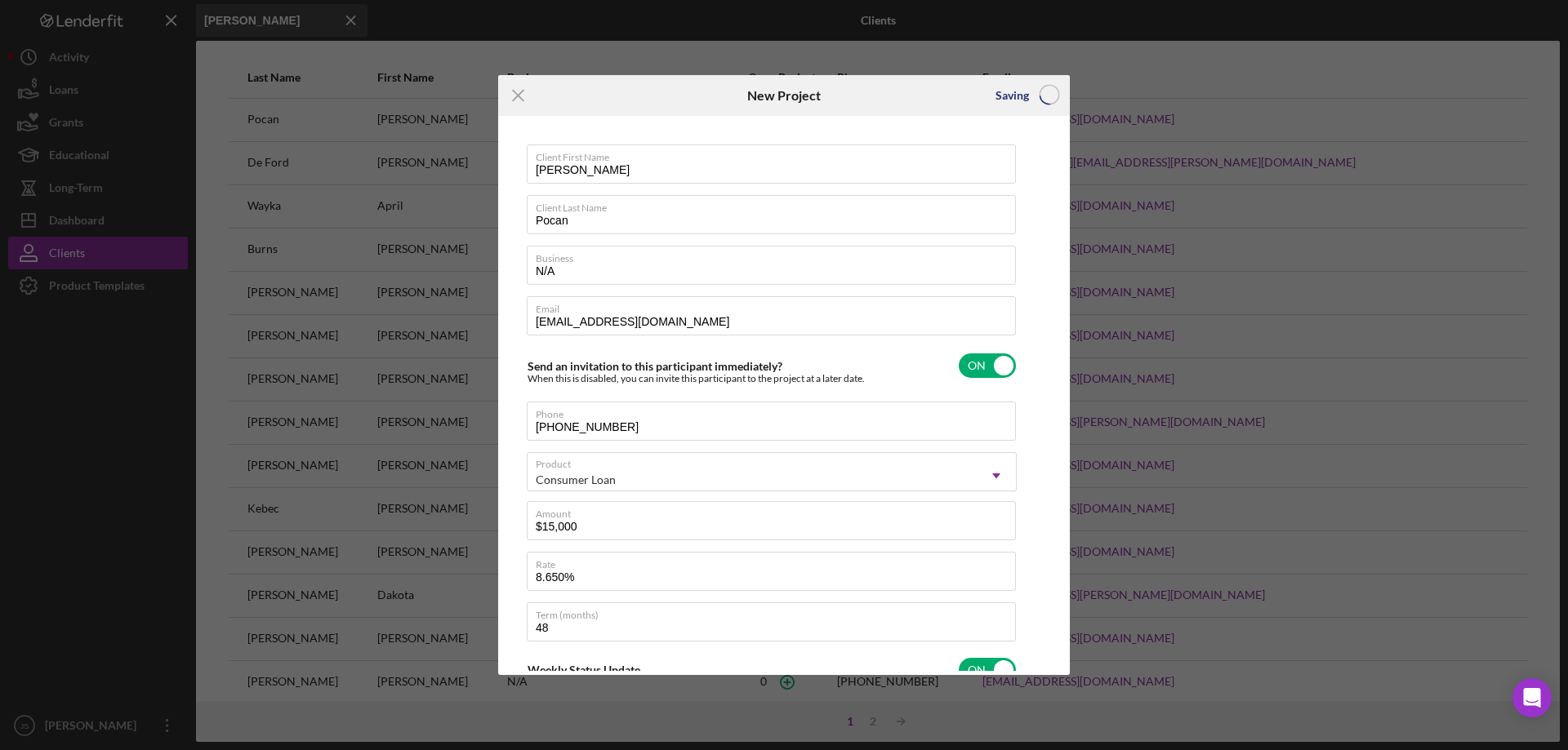
checkbox input "false"
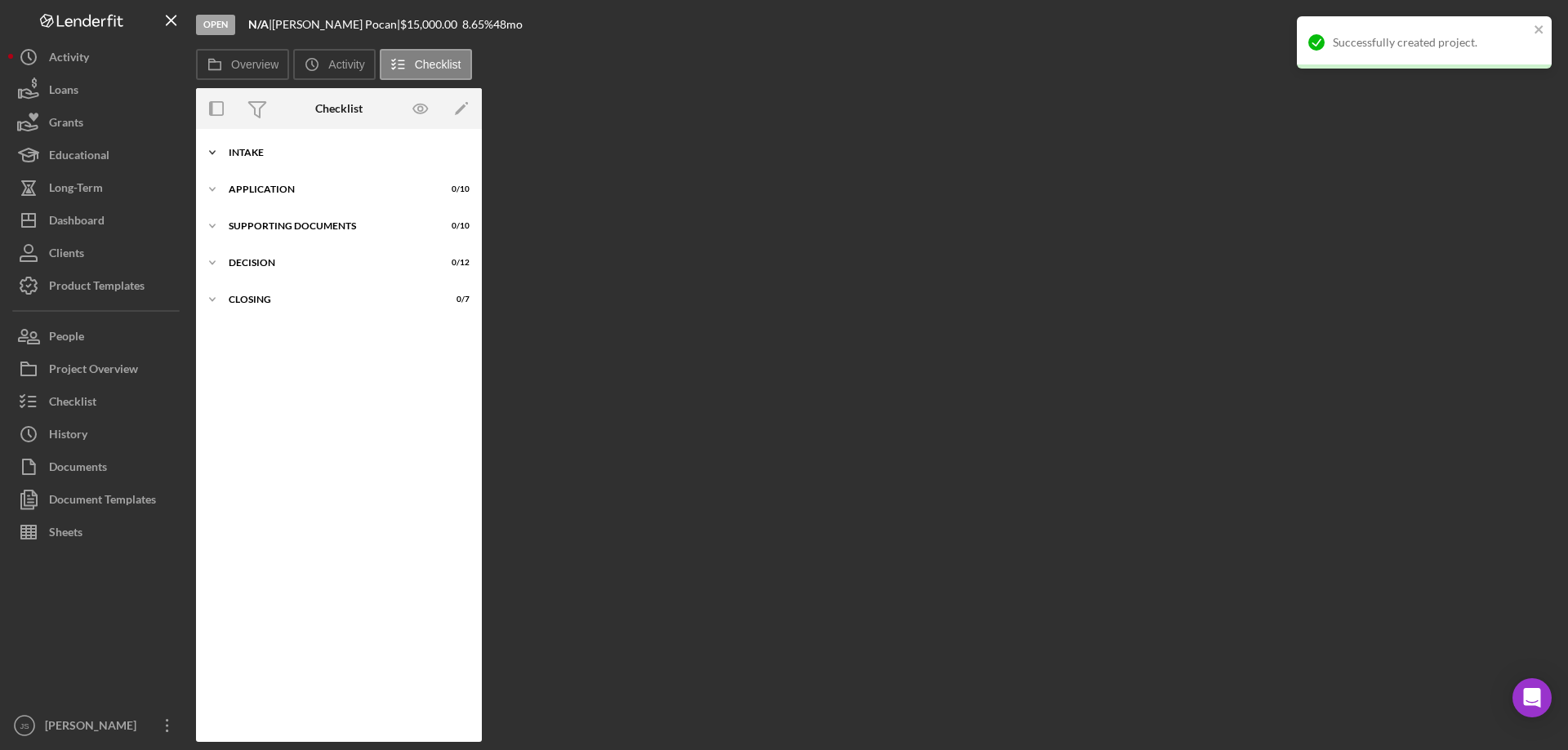
click at [214, 155] on icon "Icon/Expander" at bounding box center [212, 152] width 32 height 32
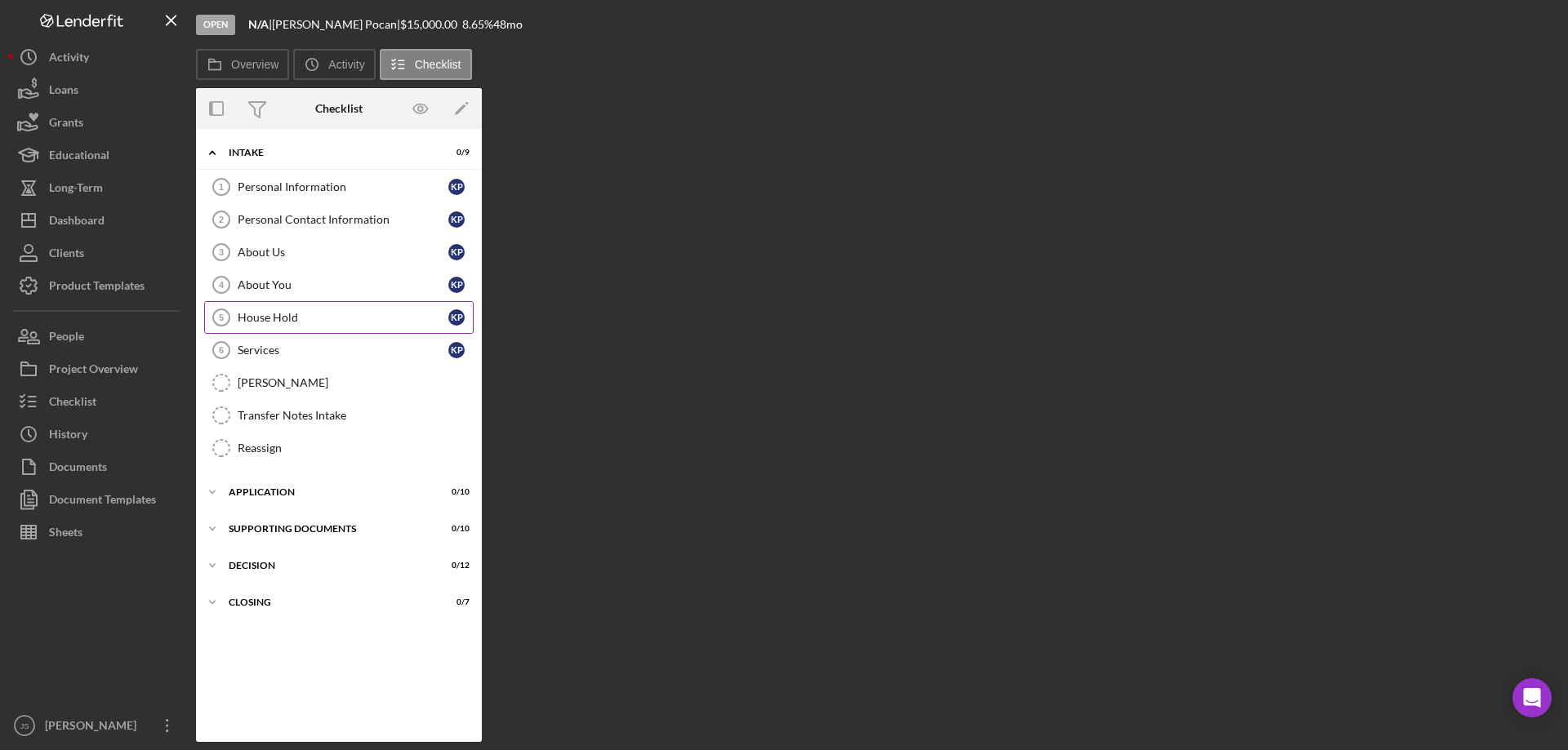
click at [268, 314] on div "House Hold" at bounding box center [342, 317] width 210 height 13
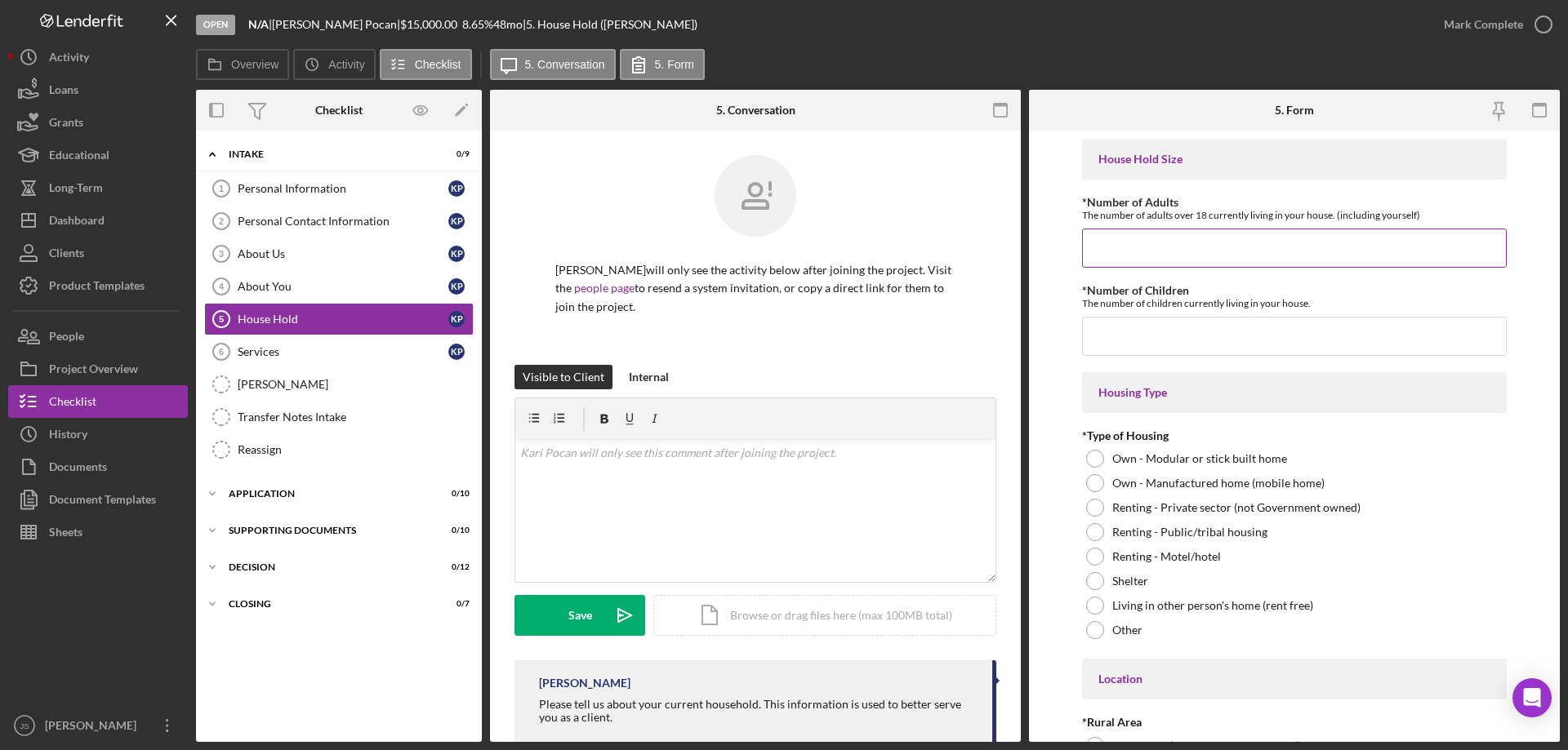
click at [1107, 247] on input "*Number of Adults" at bounding box center [1294, 248] width 425 height 39
type input "2"
click at [1121, 329] on input "*Number of Children" at bounding box center [1294, 336] width 425 height 39
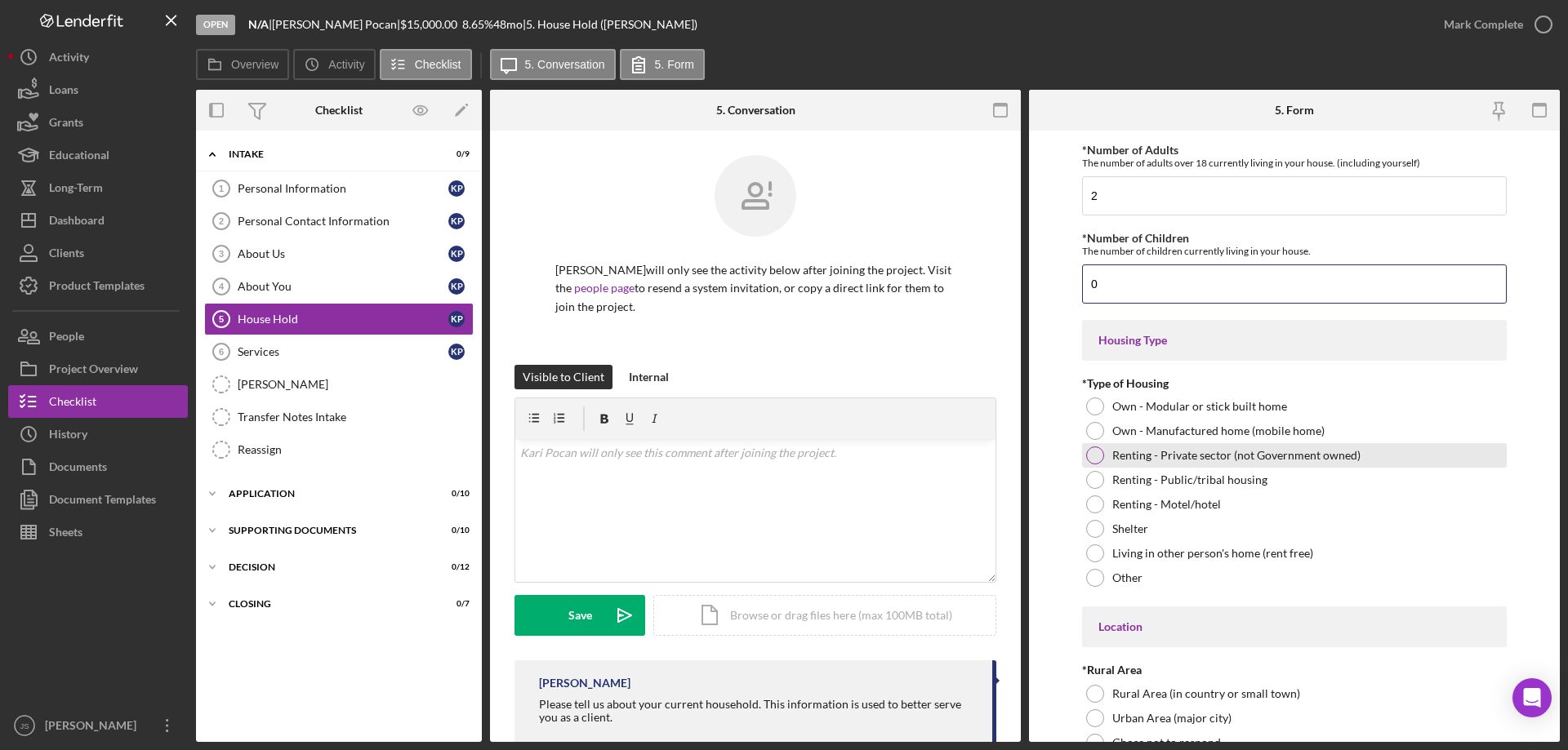
scroll to position [82, 0]
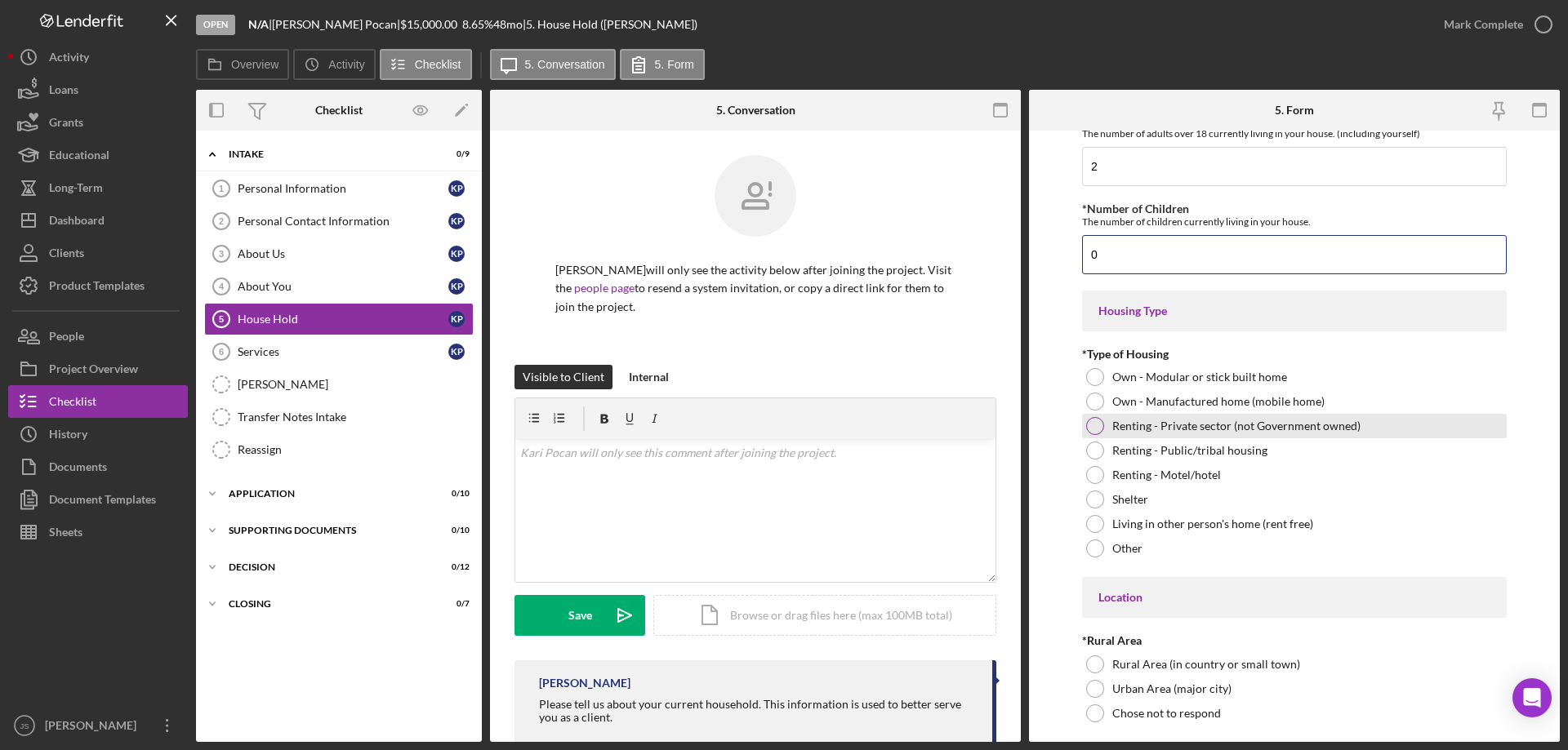
type input "0"
click at [1096, 422] on div at bounding box center [1094, 426] width 18 height 18
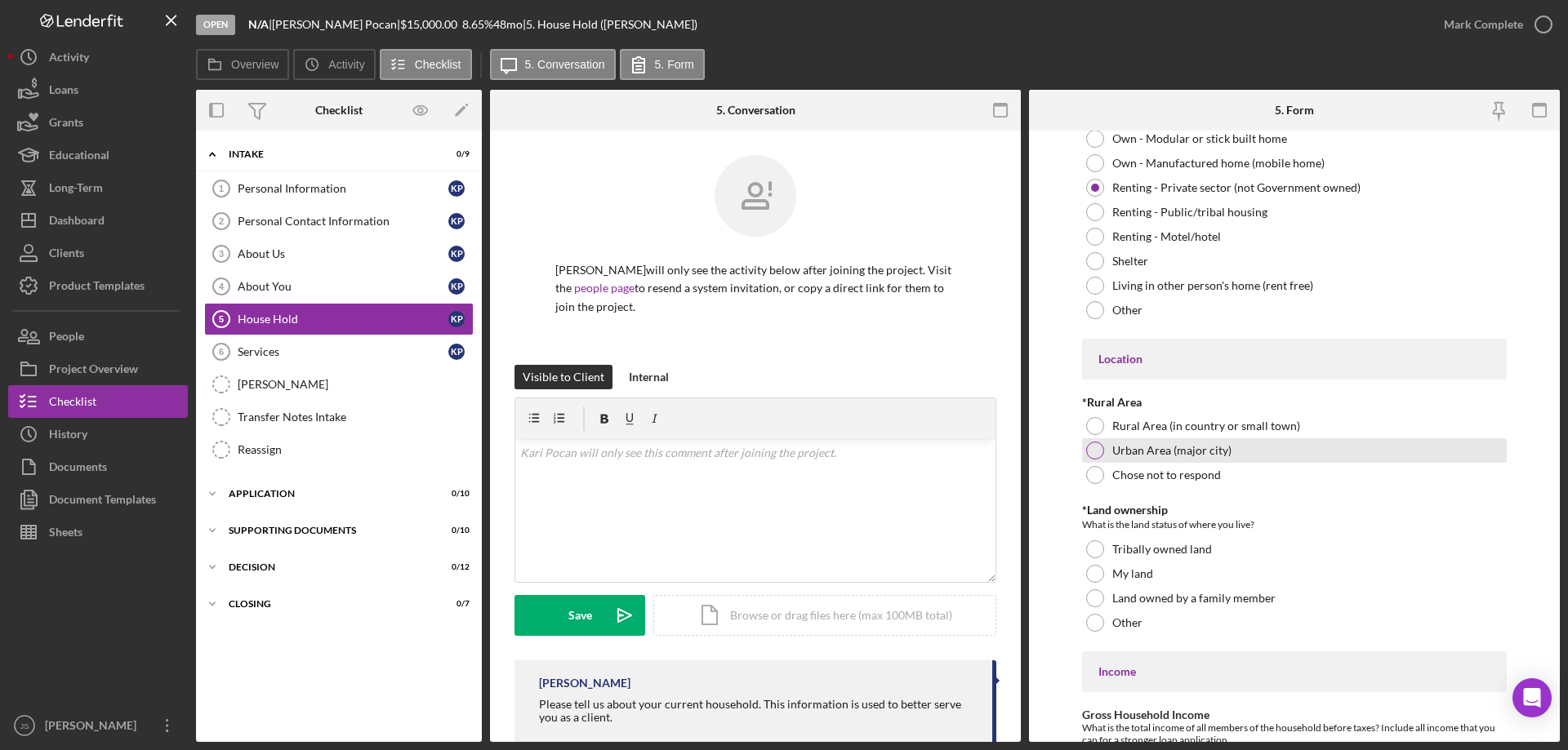
scroll to position [327, 0]
click at [1092, 439] on div at bounding box center [1094, 444] width 18 height 18
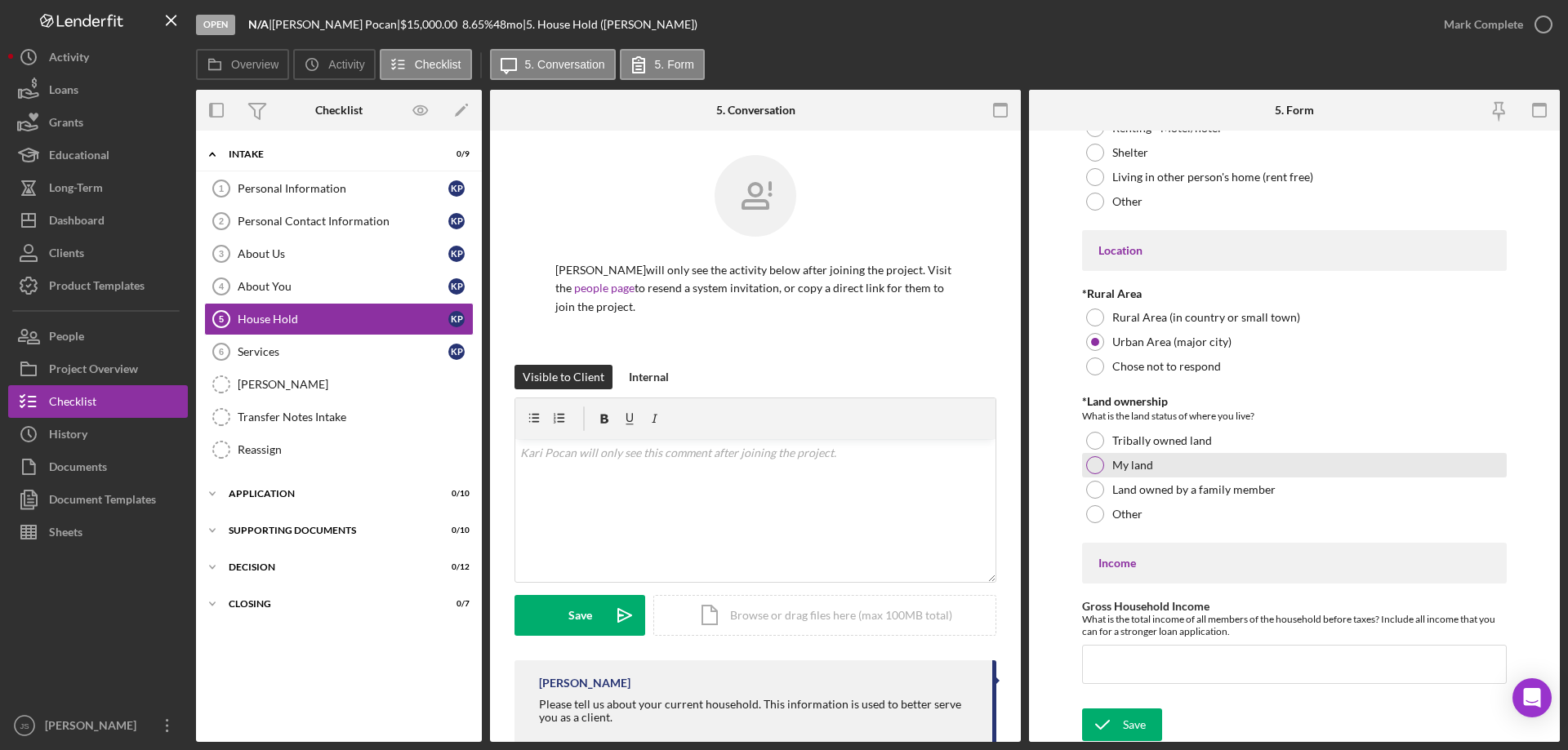
scroll to position [430, 0]
click at [1100, 512] on div at bounding box center [1094, 512] width 18 height 18
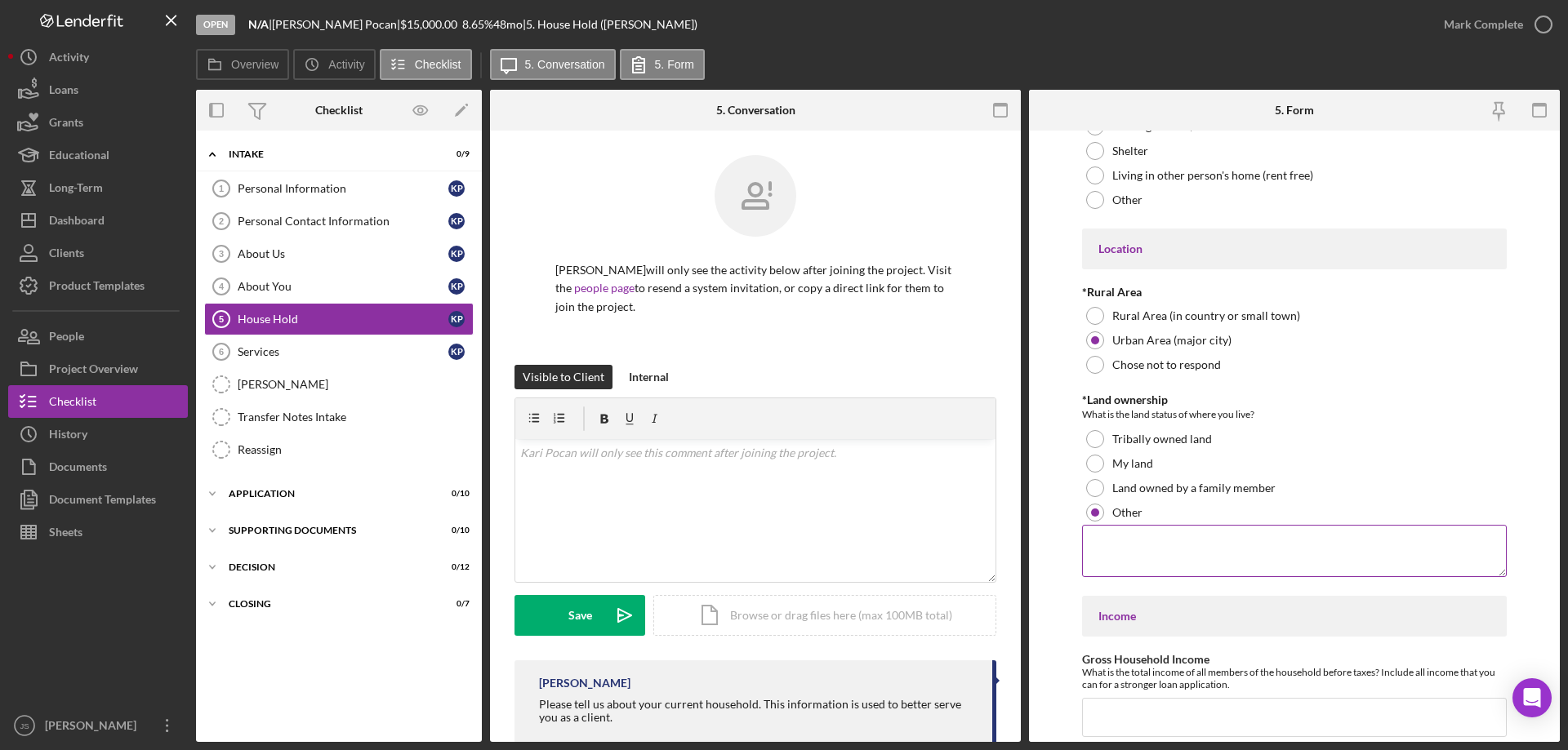
click at [1178, 554] on textarea at bounding box center [1294, 551] width 425 height 52
type textarea "renting private"
drag, startPoint x: 1120, startPoint y: 719, endPoint x: 1099, endPoint y: 696, distance: 31.1
click at [1121, 719] on input "Gross Household Income" at bounding box center [1294, 718] width 425 height 39
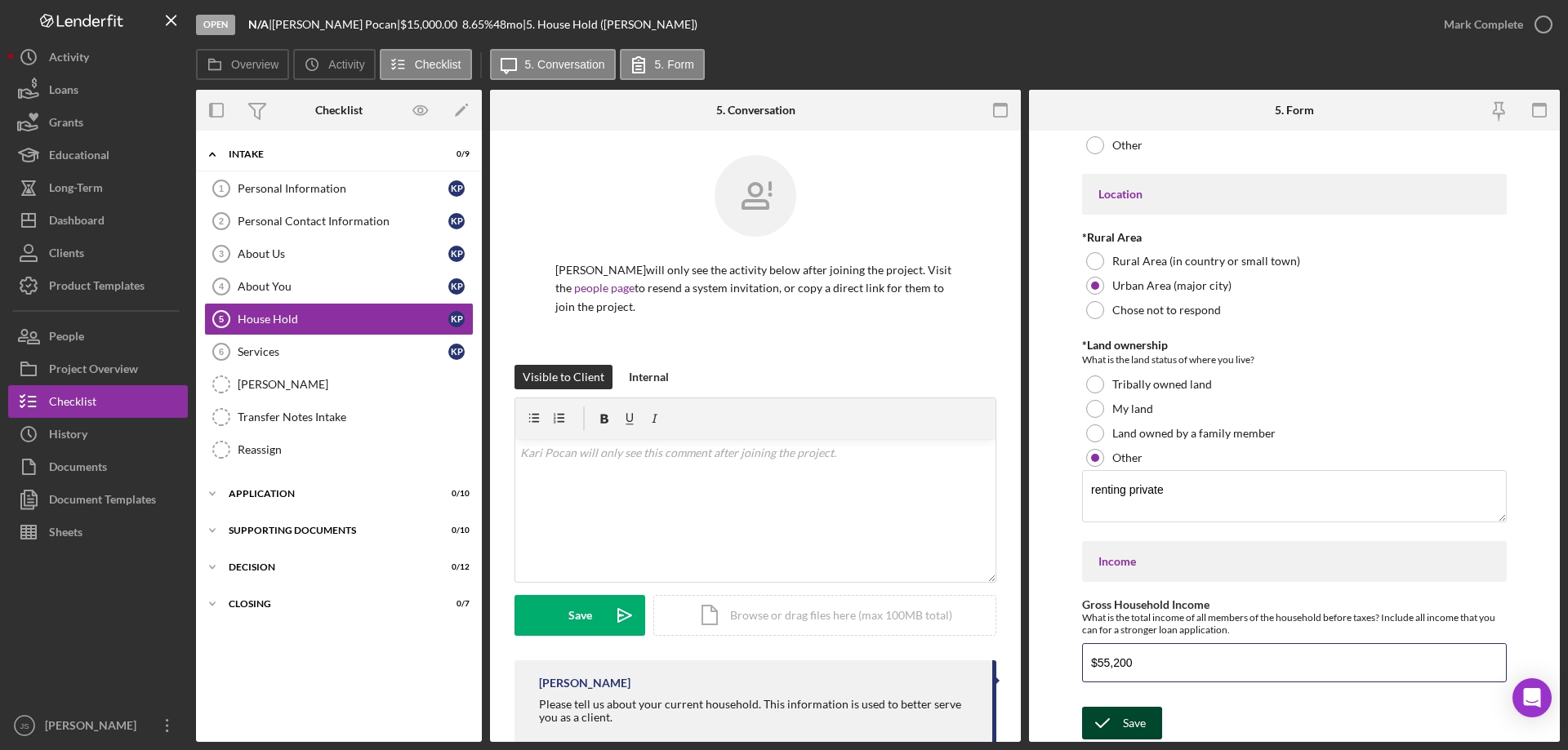
type input "$55,200"
drag, startPoint x: 1110, startPoint y: 724, endPoint x: 1284, endPoint y: 583, distance: 224.0
click at [1111, 724] on icon "submit" at bounding box center [1102, 724] width 41 height 41
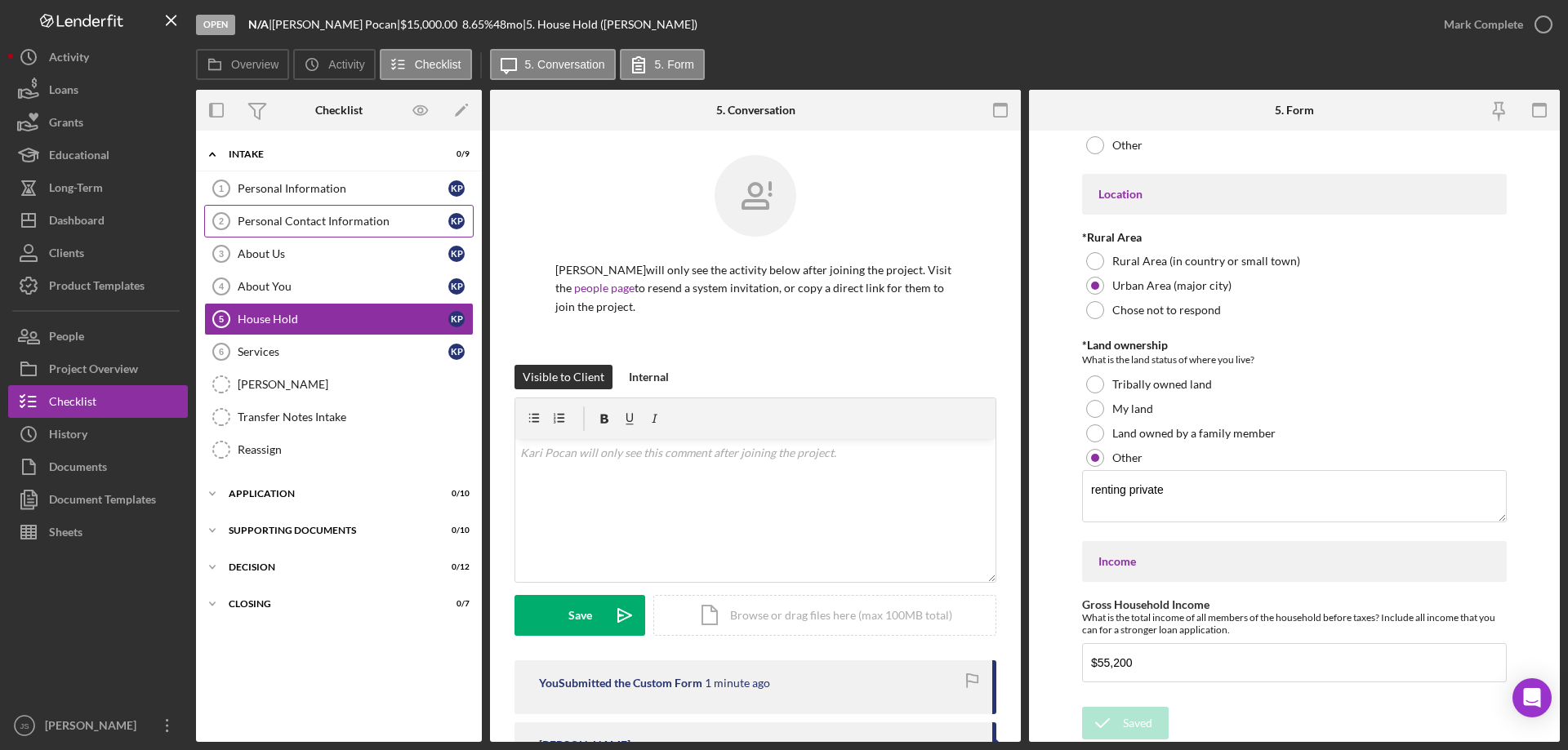
drag, startPoint x: 299, startPoint y: 191, endPoint x: 325, endPoint y: 209, distance: 31.6
click at [299, 191] on div "Personal Information" at bounding box center [342, 188] width 210 height 13
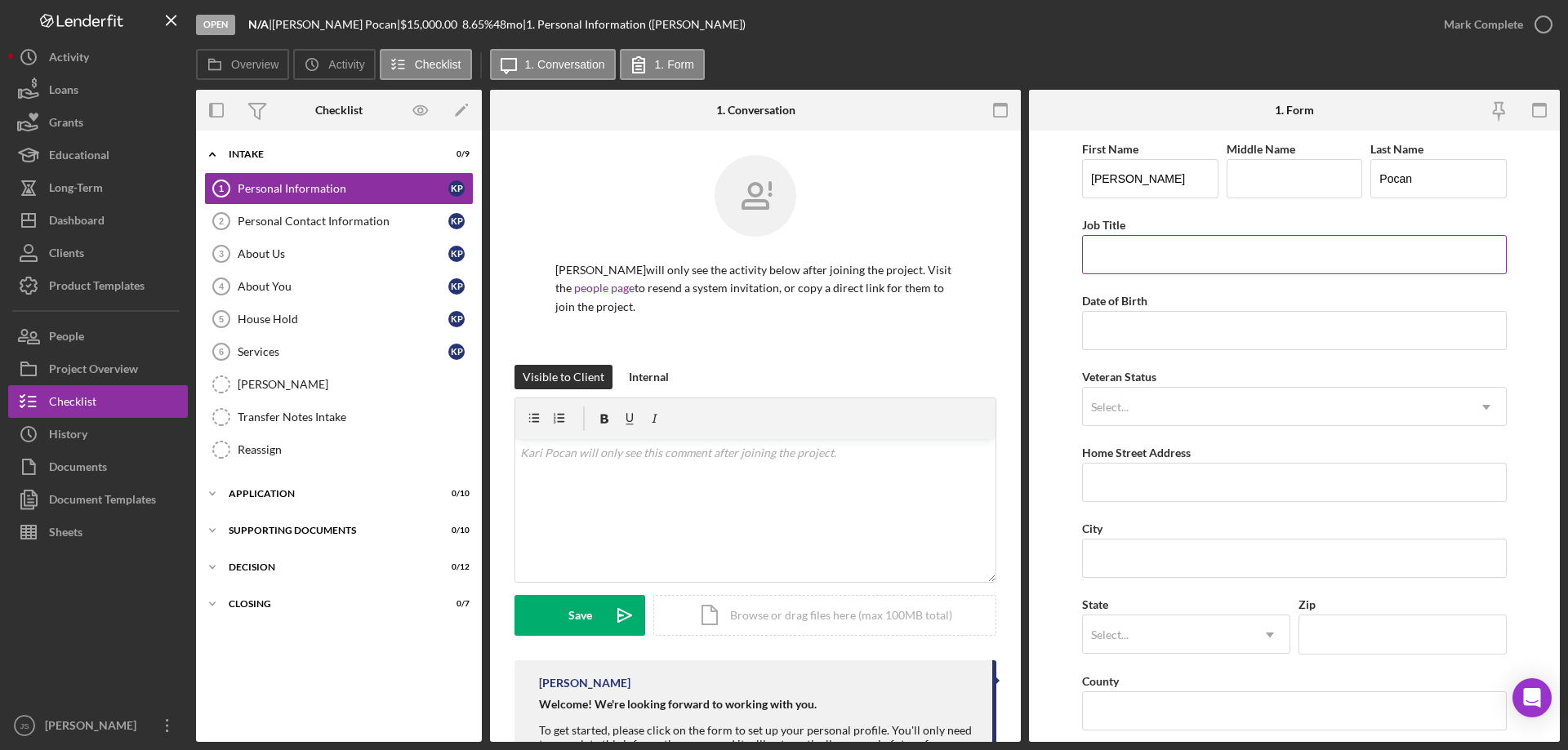
click at [1151, 260] on input "Job Title" at bounding box center [1294, 255] width 425 height 39
type input "Salon Manager"
click at [1118, 331] on input "Date of Birth" at bounding box center [1294, 330] width 425 height 39
type input "04/01/1985"
click at [1129, 403] on div "Select..." at bounding box center [1110, 407] width 42 height 13
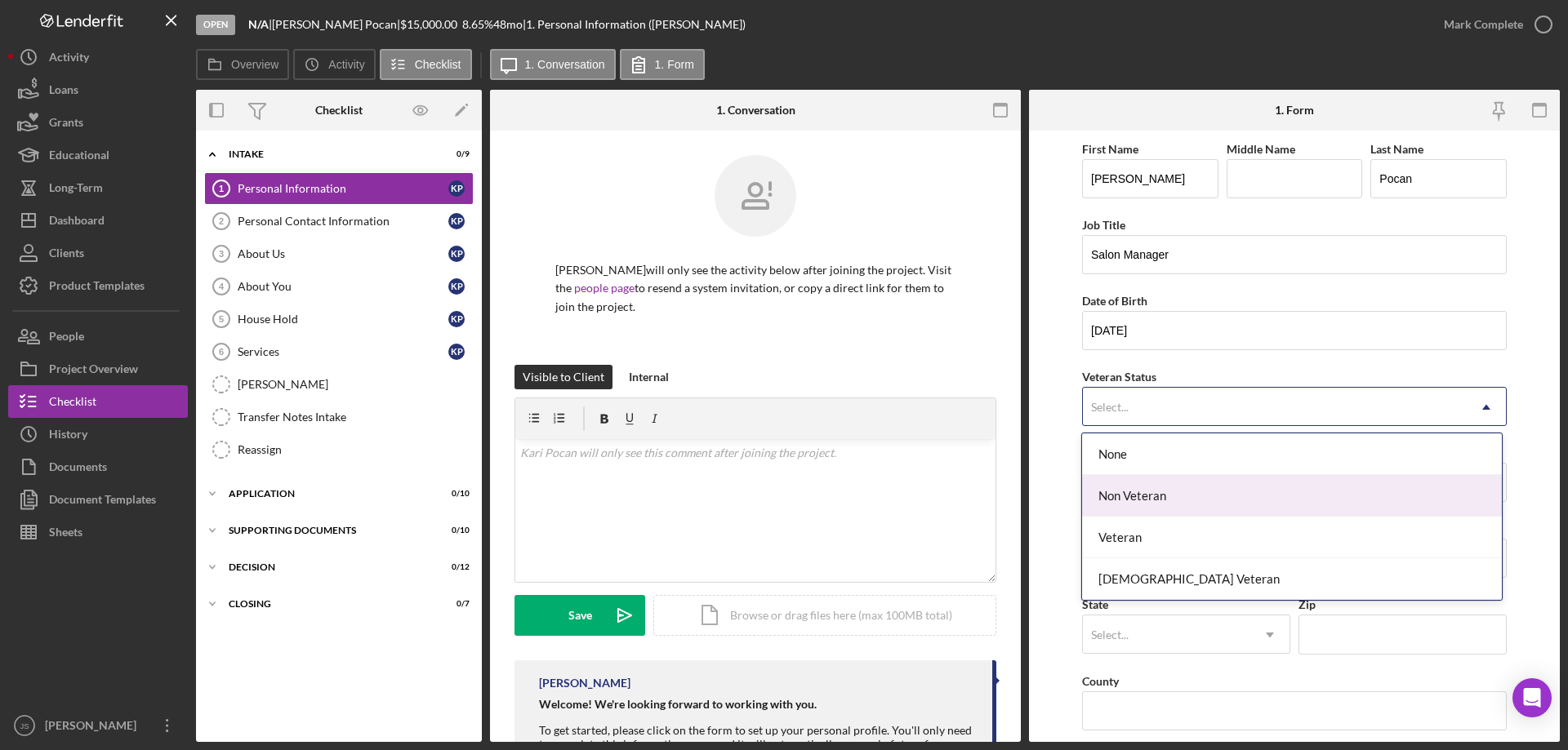
click at [1141, 495] on div "Non Veteran" at bounding box center [1291, 495] width 419 height 42
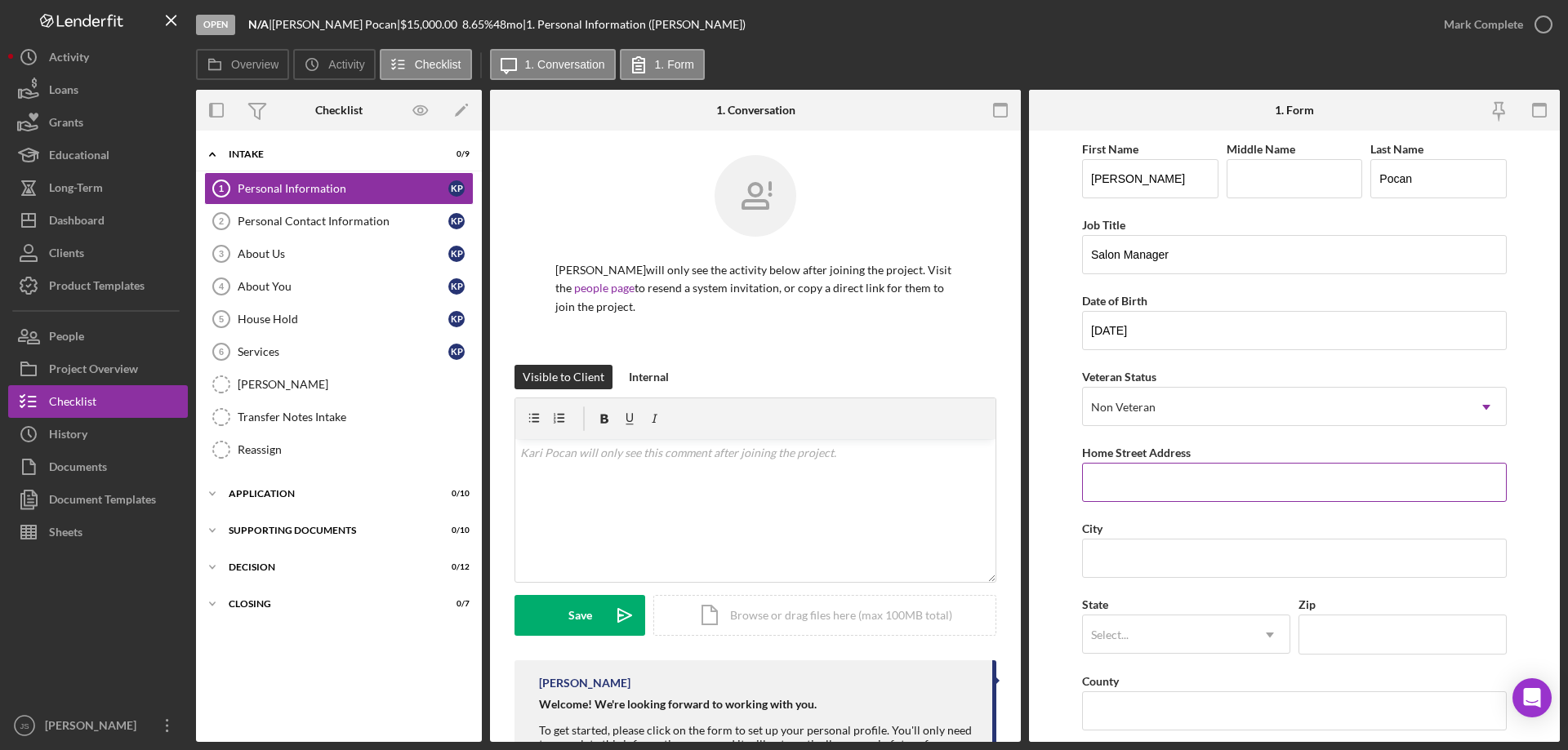
click at [1135, 482] on input "Home Street Address" at bounding box center [1294, 483] width 425 height 39
type input "4867 N 53rd St"
type input "Milwaukee"
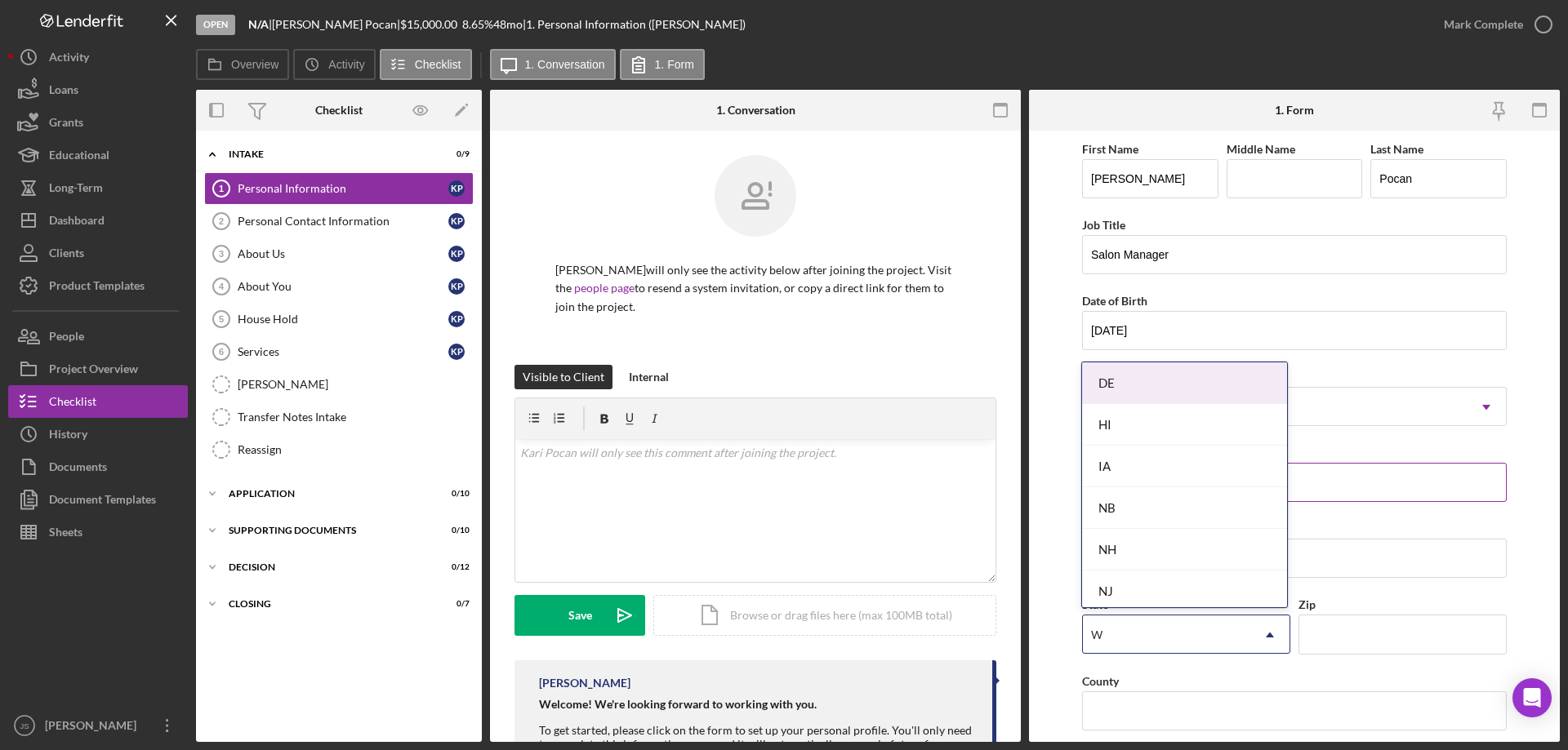
type input "WI"
click at [1237, 624] on div "NB" at bounding box center [1166, 635] width 168 height 37
type input "wi"
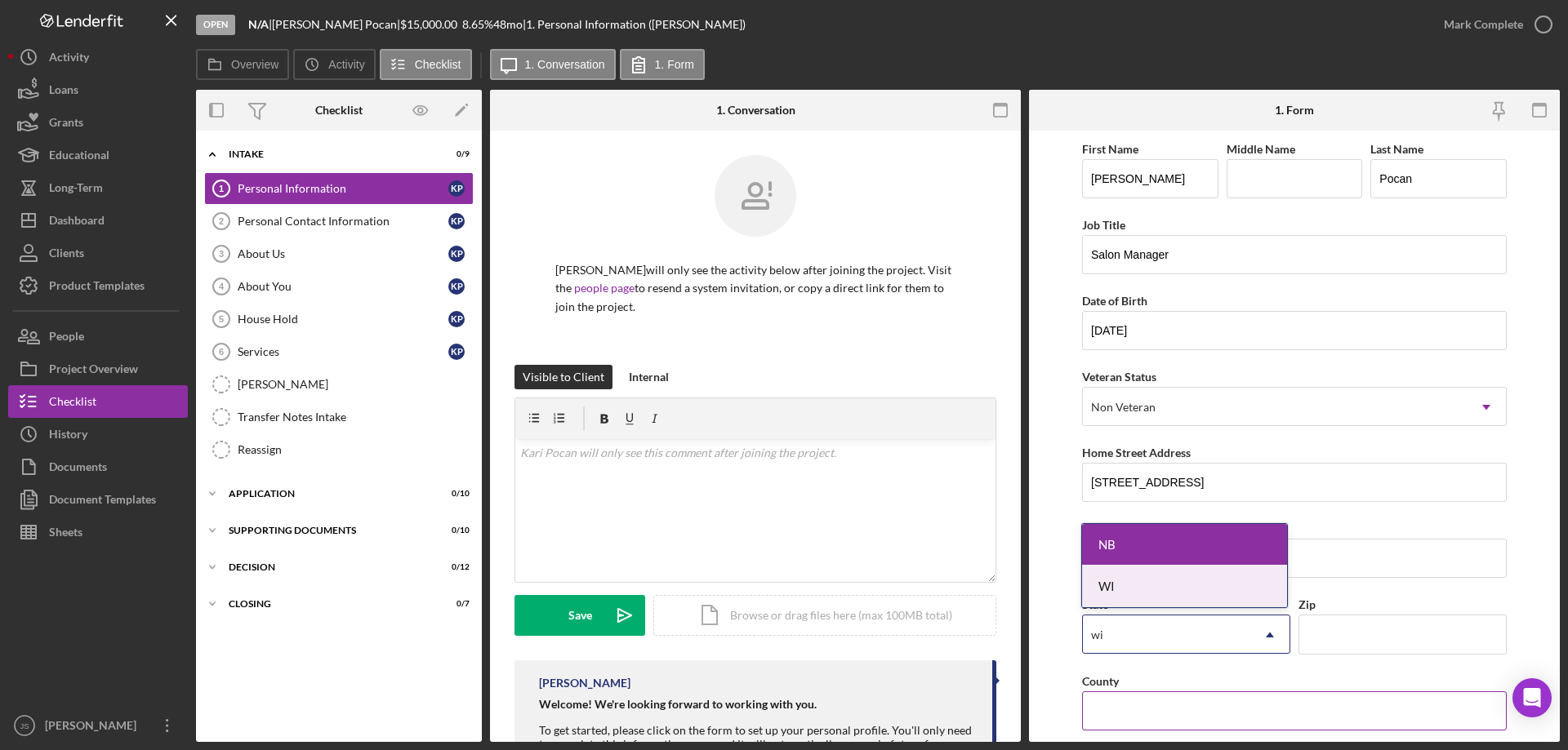
drag, startPoint x: 1220, startPoint y: 592, endPoint x: 1359, endPoint y: 675, distance: 161.9
click at [1226, 593] on div "WI" at bounding box center [1184, 586] width 205 height 42
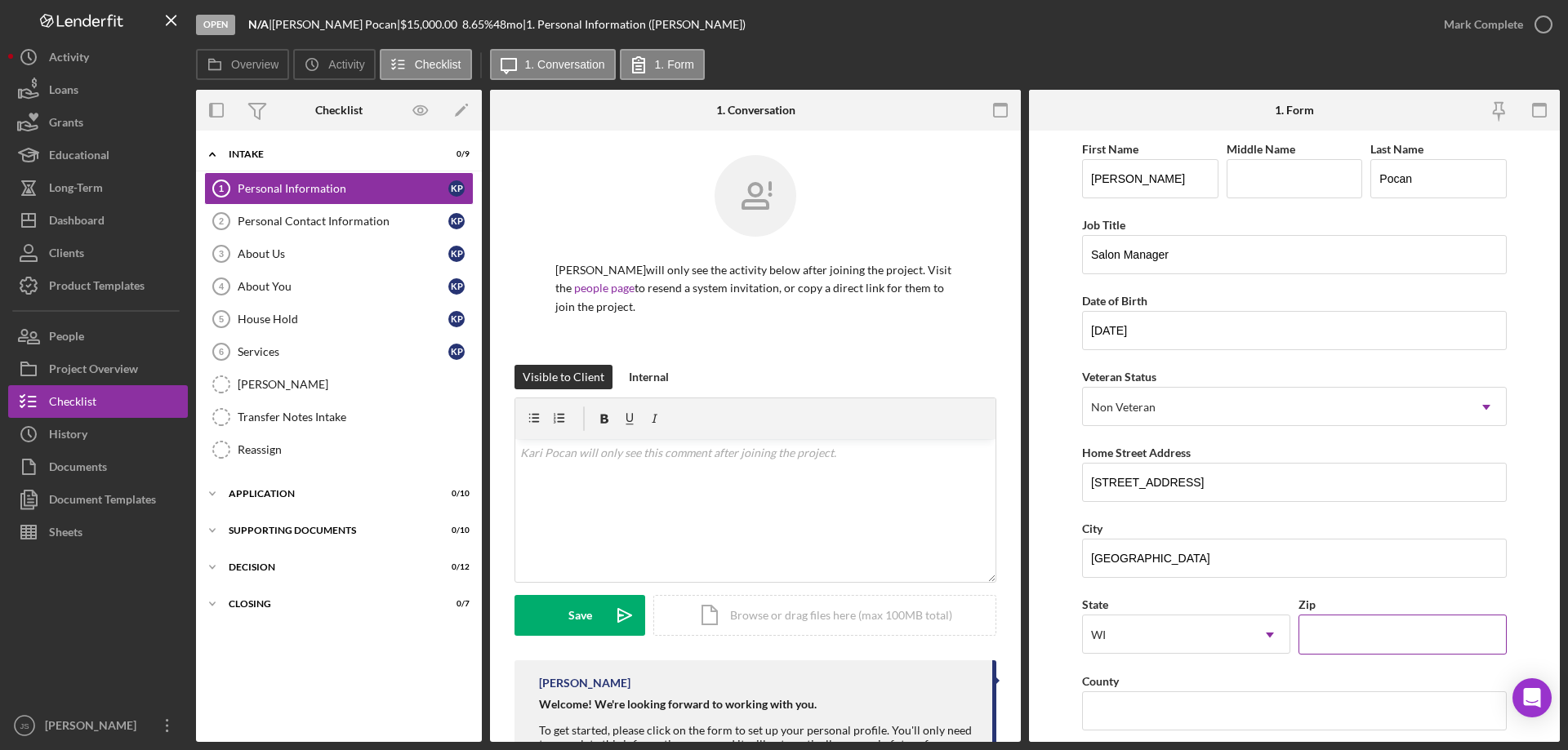
click at [1341, 638] on input "Zip" at bounding box center [1403, 634] width 209 height 39
type input "53218"
click at [1155, 713] on input "County" at bounding box center [1294, 711] width 425 height 39
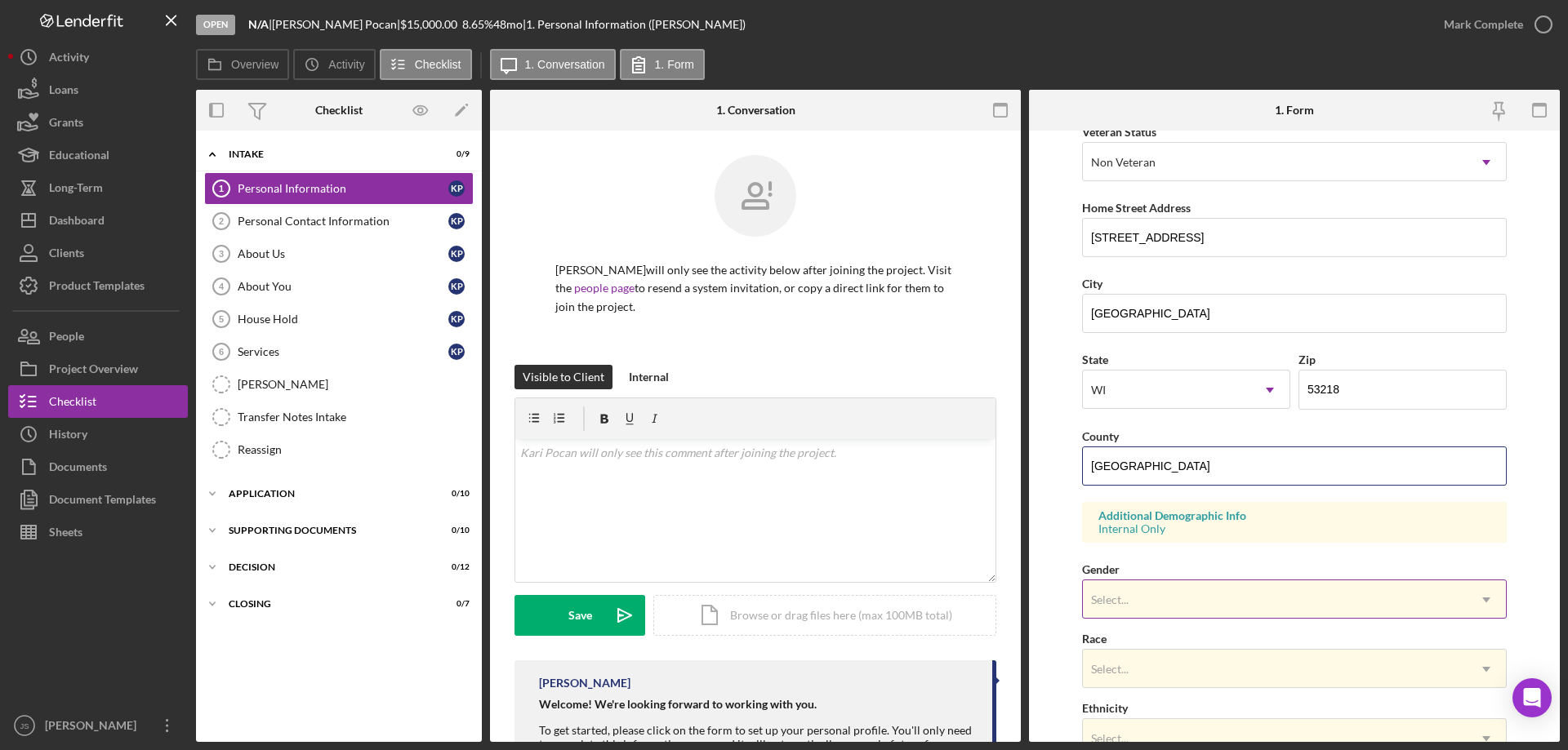
type input "Milwaukee"
click at [1164, 590] on div "Select..." at bounding box center [1274, 600] width 384 height 37
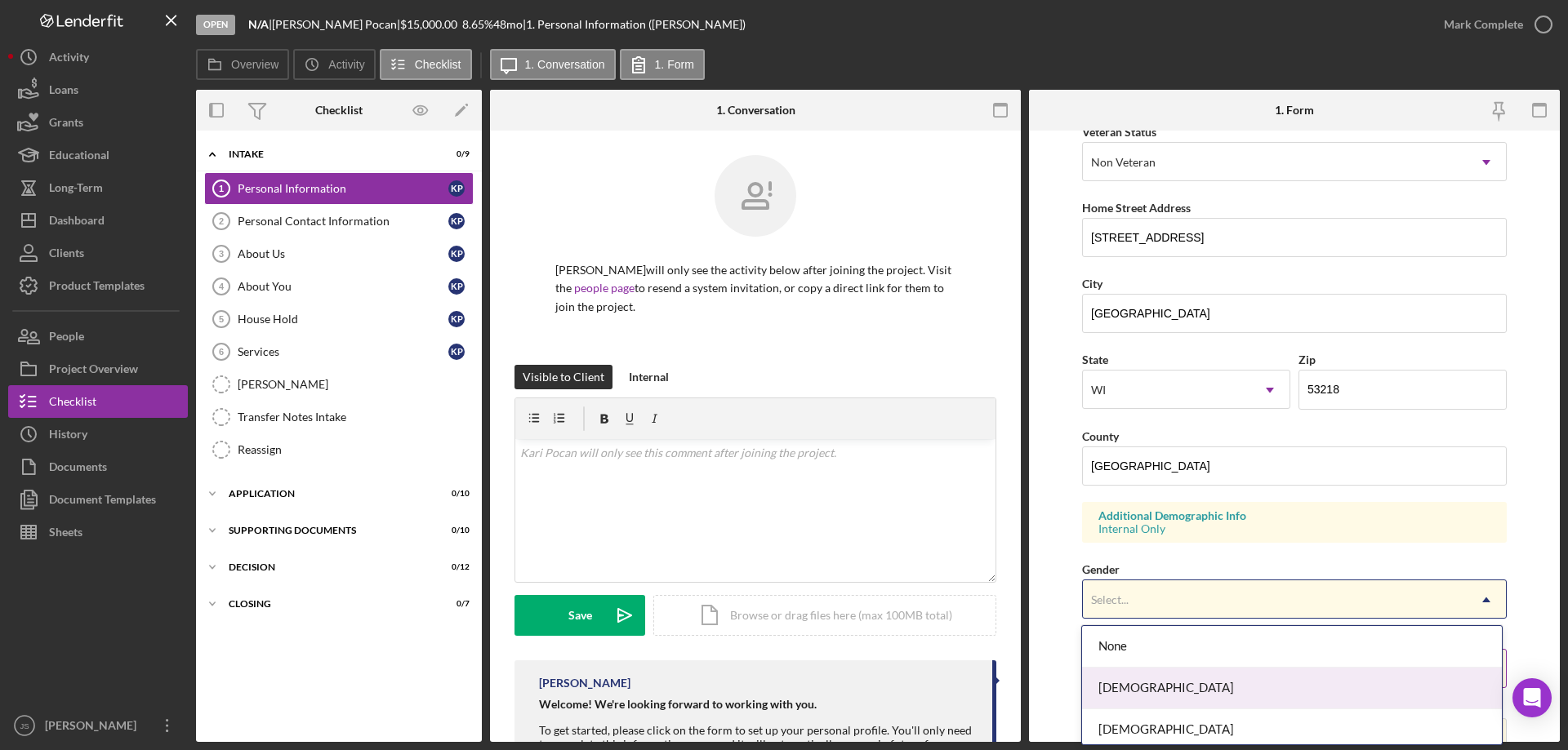
click at [1152, 687] on div "[DEMOGRAPHIC_DATA]" at bounding box center [1291, 688] width 419 height 42
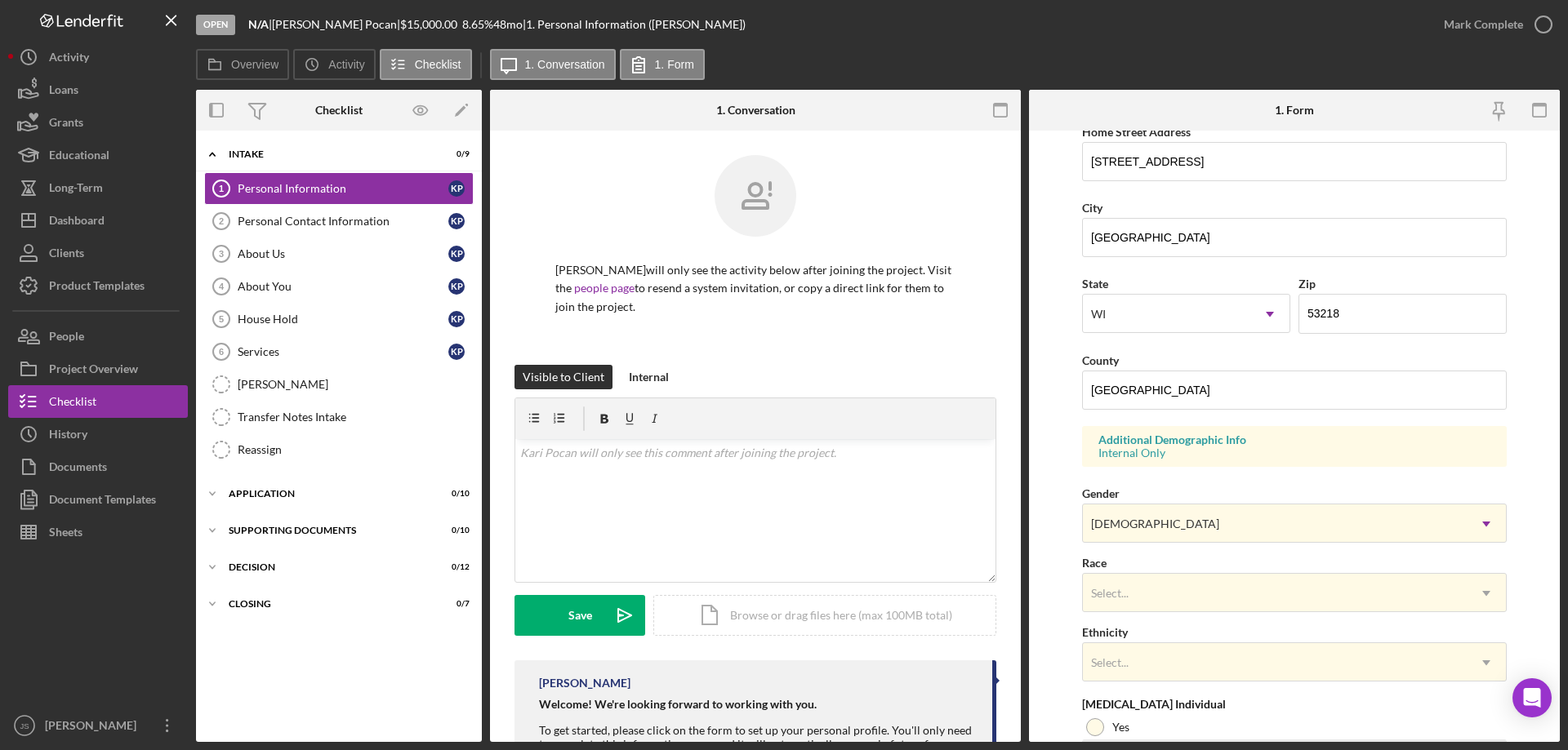
scroll to position [478, 0]
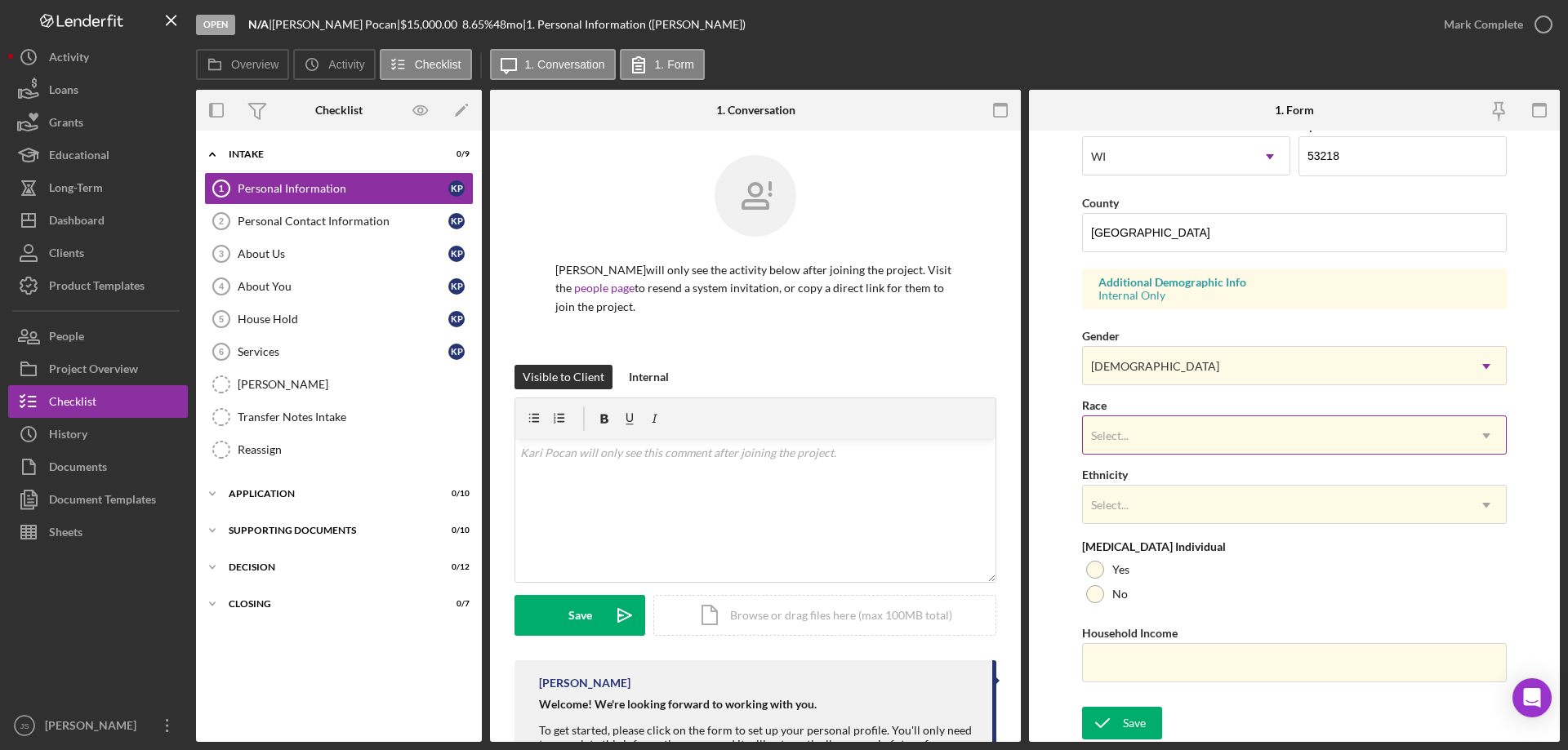
click at [1173, 436] on div "Select..." at bounding box center [1274, 436] width 384 height 37
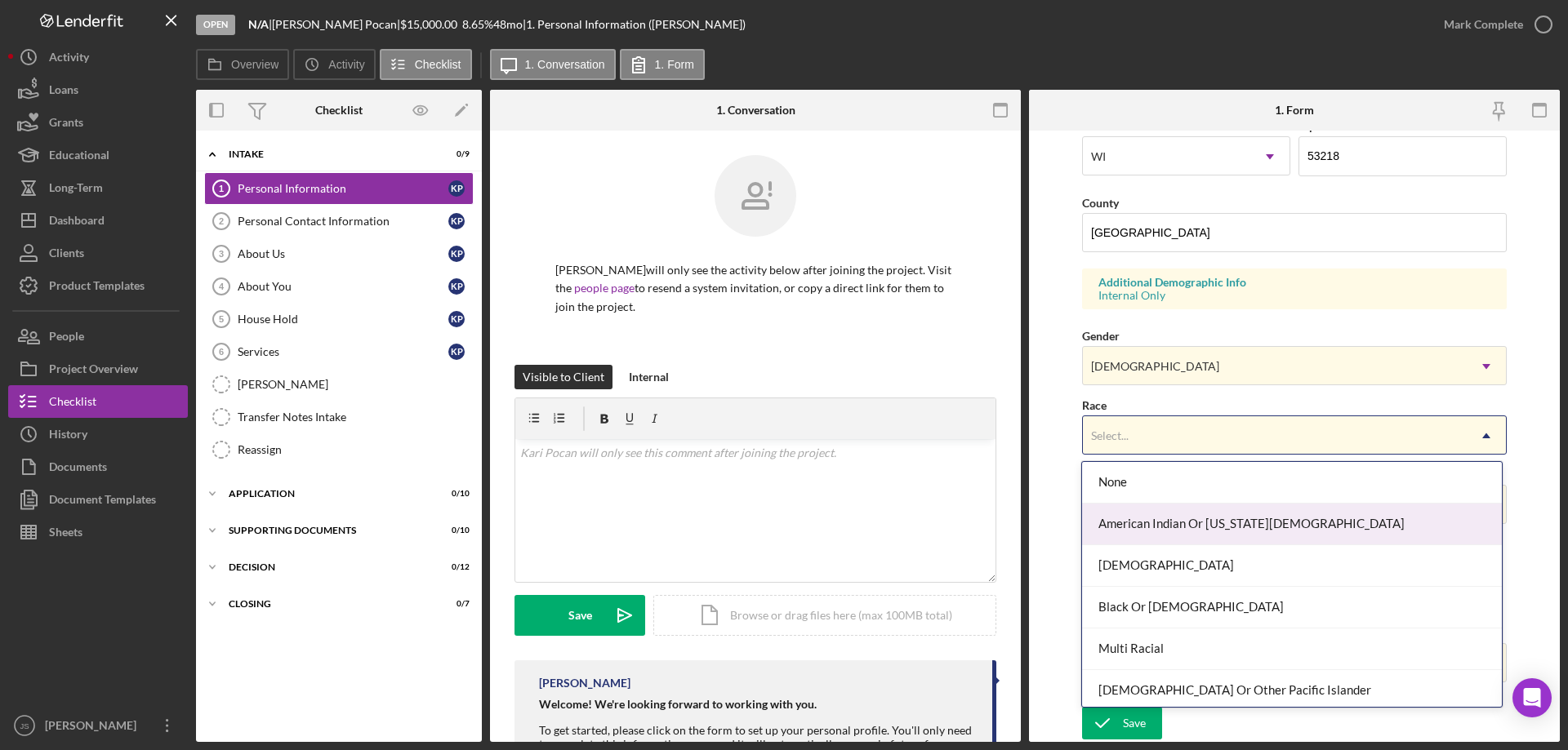
click at [1180, 526] on div "American Indian Or [US_STATE][DEMOGRAPHIC_DATA]" at bounding box center [1291, 524] width 419 height 42
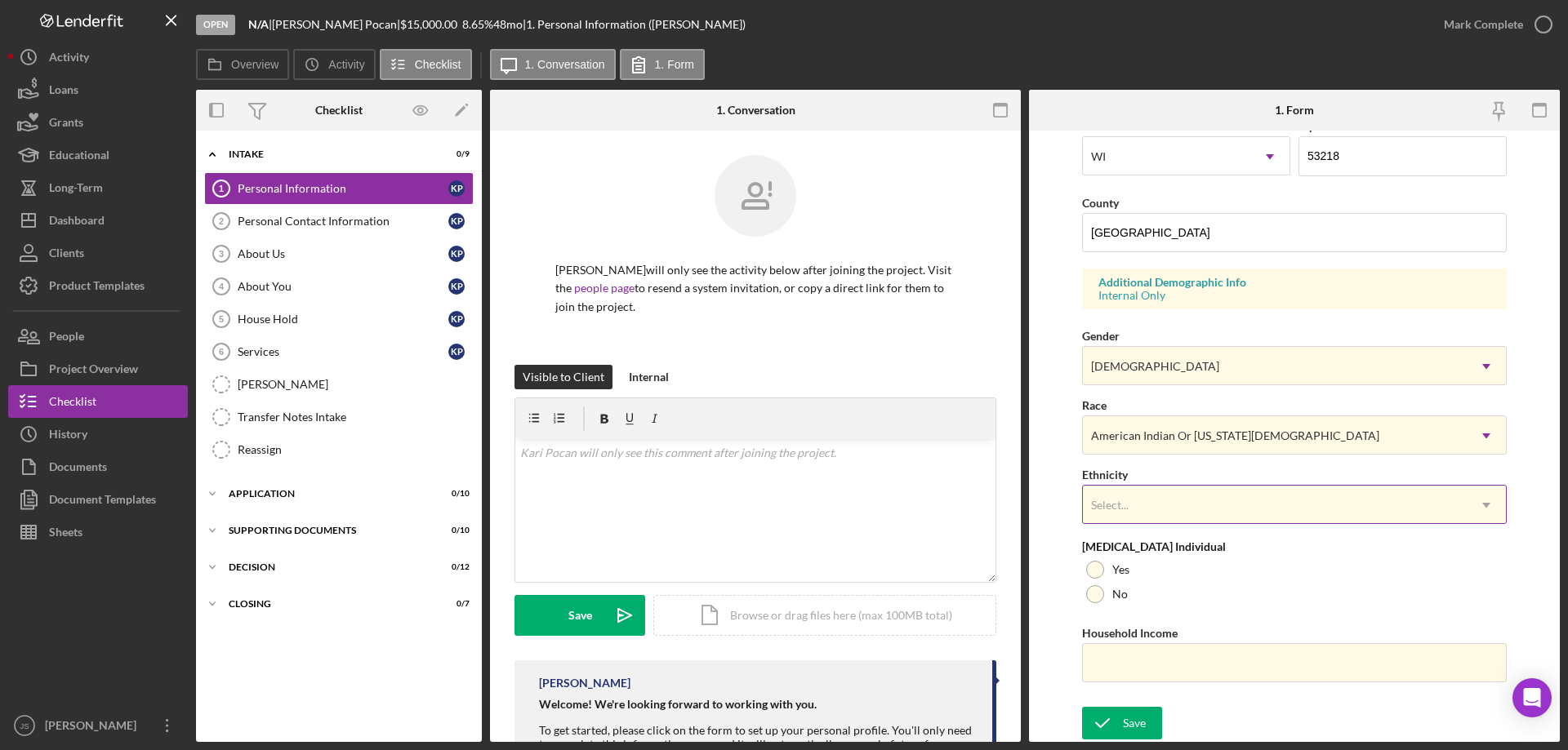
click at [1173, 497] on div "Select..." at bounding box center [1274, 505] width 384 height 37
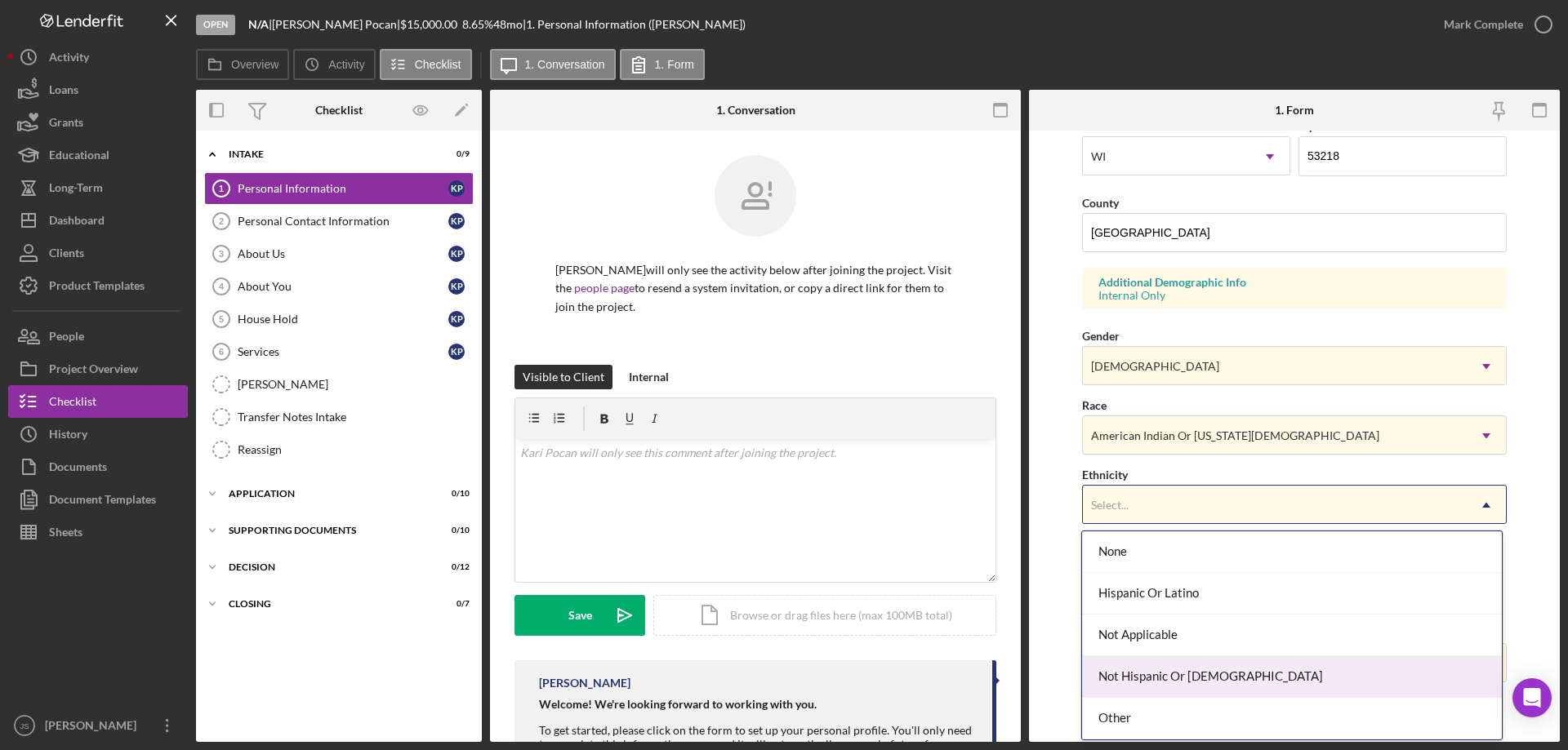
click at [1210, 676] on div "Not Hispanic Or [DEMOGRAPHIC_DATA]" at bounding box center [1291, 677] width 419 height 42
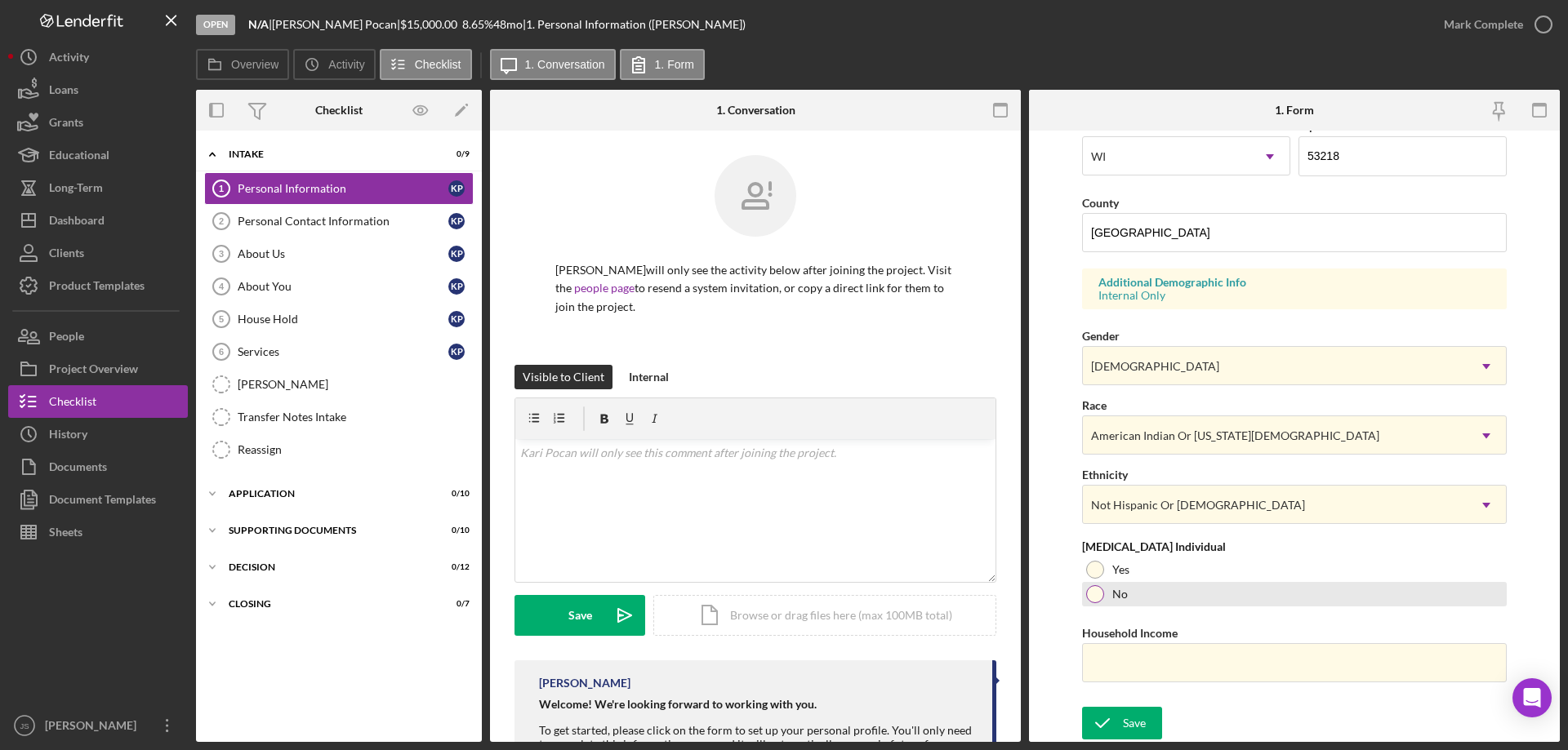
drag, startPoint x: 1092, startPoint y: 595, endPoint x: 1101, endPoint y: 643, distance: 48.8
click at [1093, 596] on div at bounding box center [1094, 593] width 18 height 18
click at [1102, 667] on input "Household Income" at bounding box center [1294, 663] width 425 height 39
type input "$55,200"
click at [1131, 724] on div "Save" at bounding box center [1134, 723] width 23 height 32
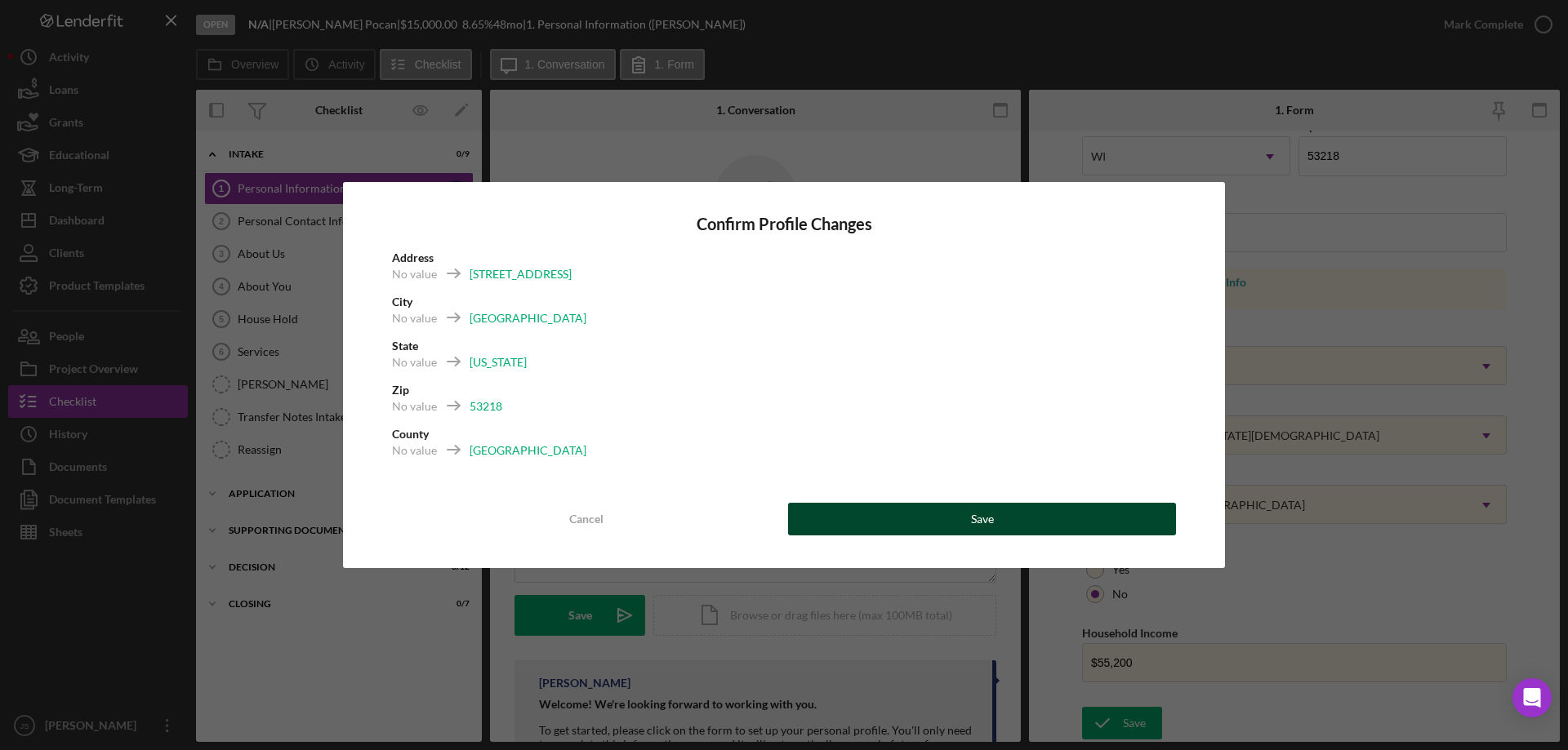
click at [962, 517] on button "Save" at bounding box center [981, 519] width 388 height 32
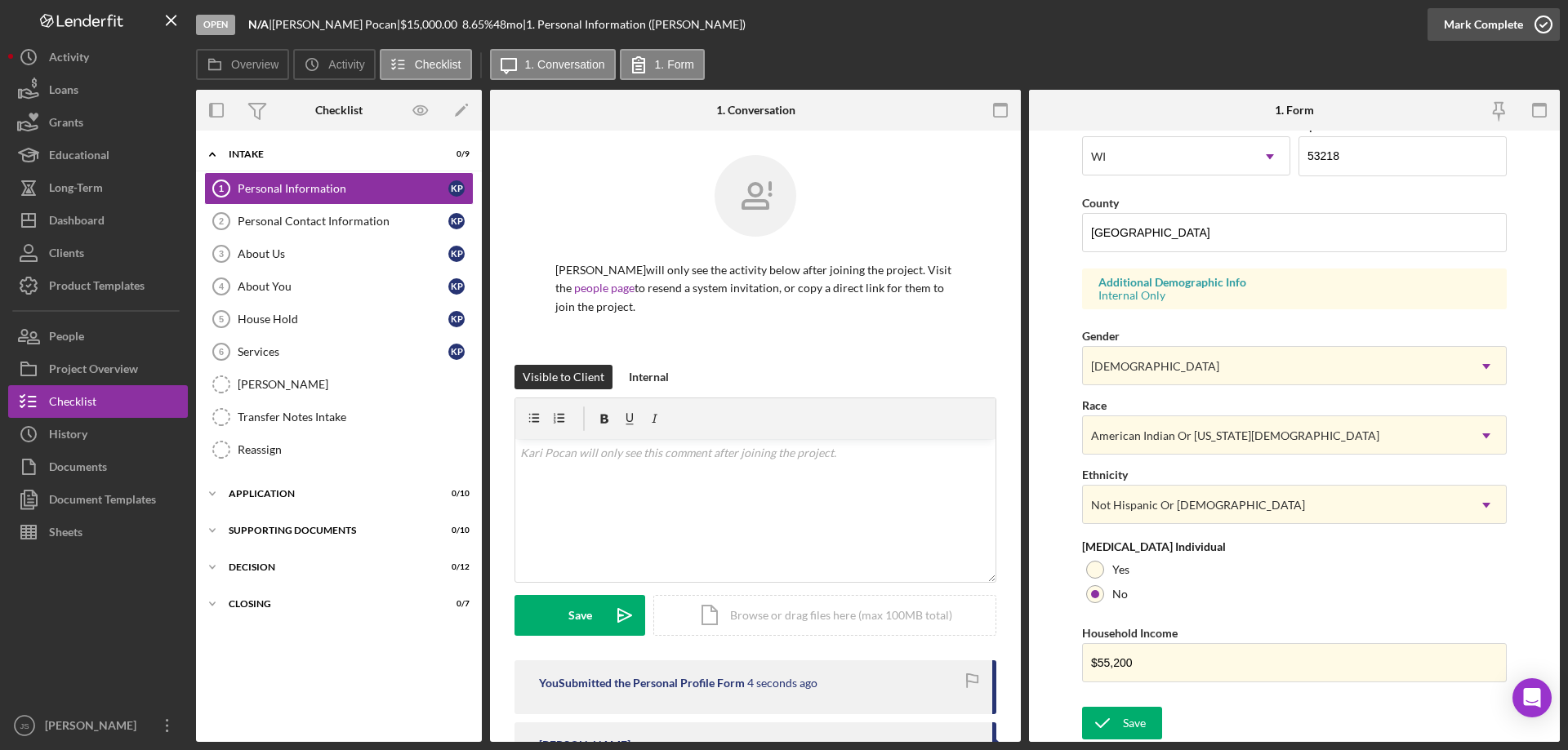
click at [1539, 27] on icon "button" at bounding box center [1543, 25] width 41 height 41
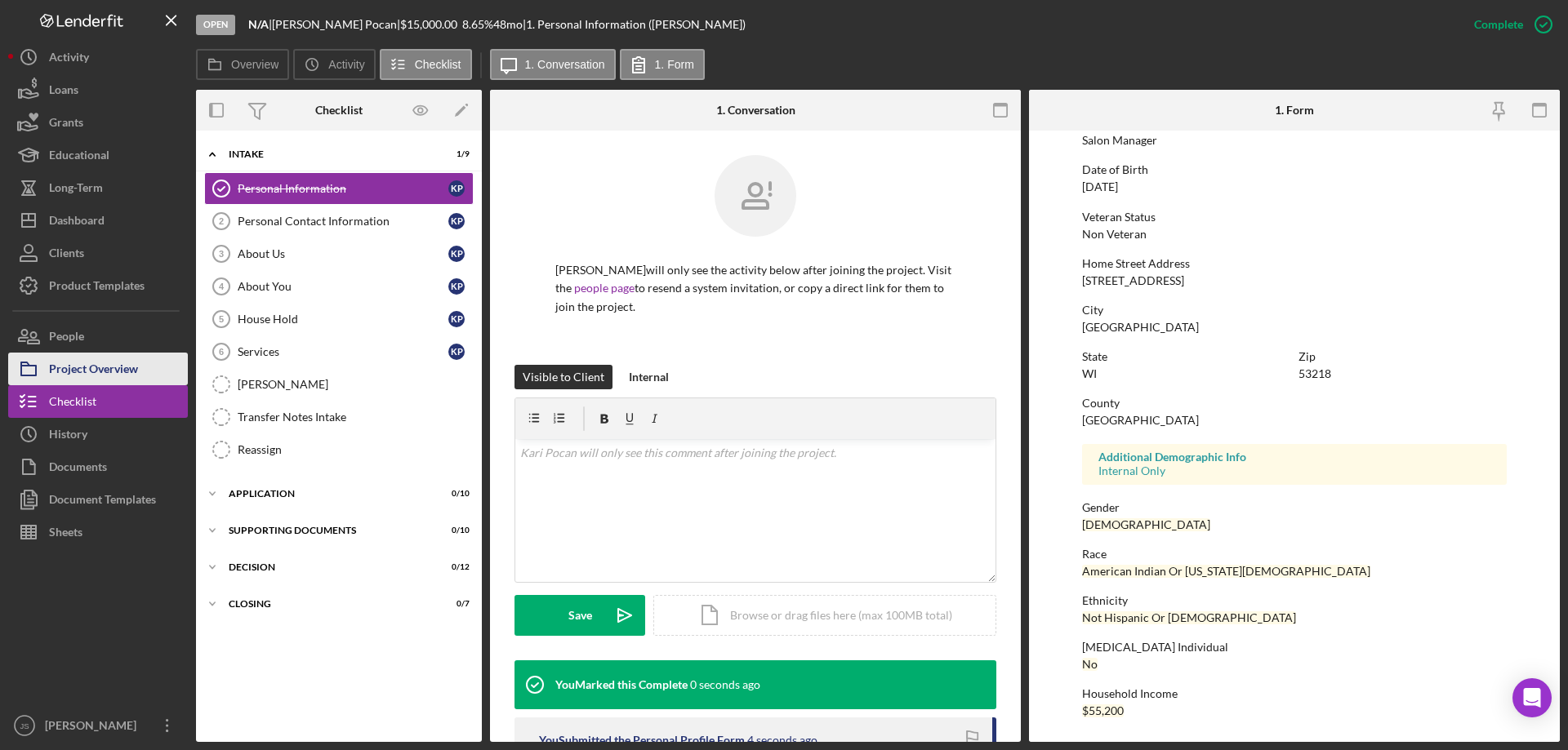
scroll to position [150, 0]
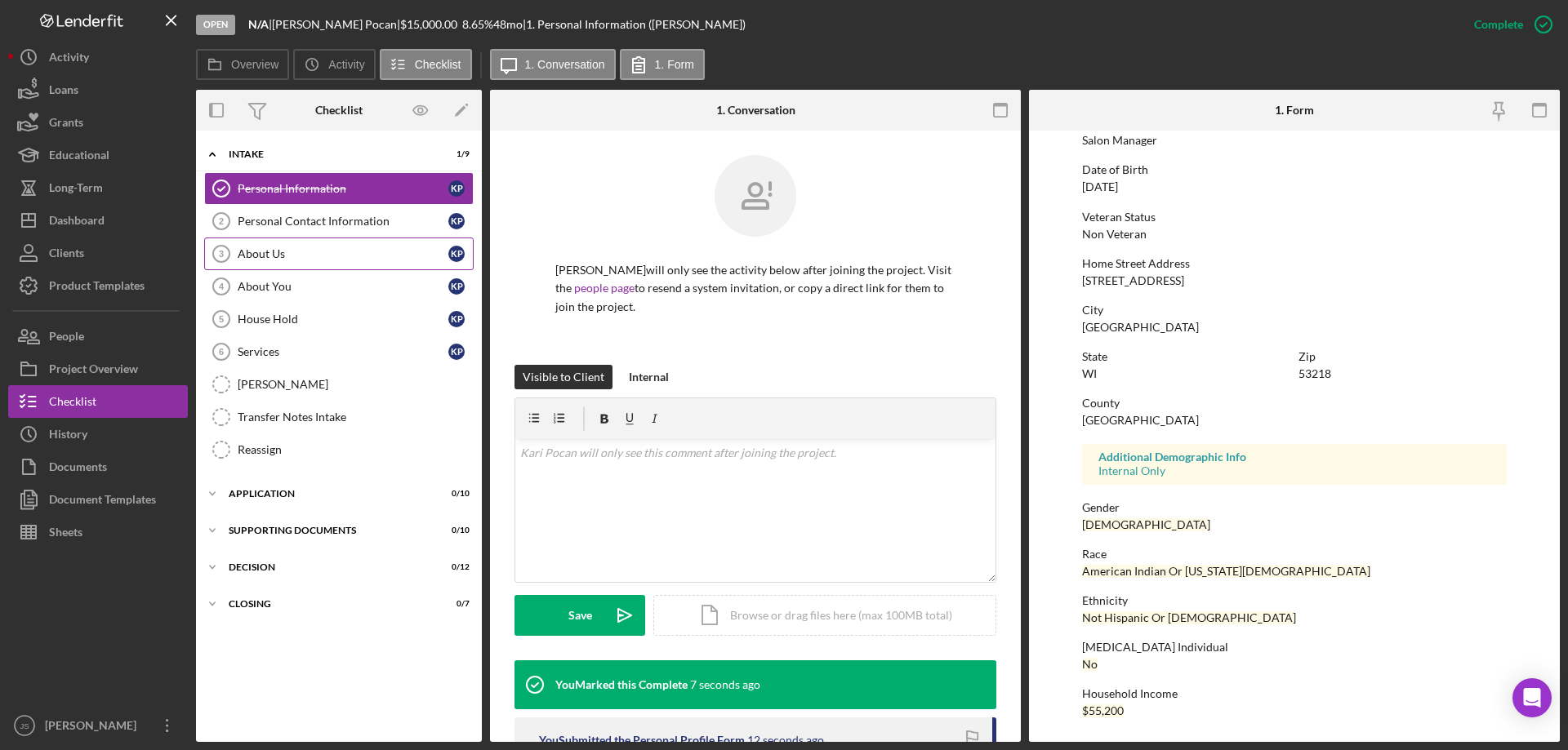
click at [267, 250] on div "About Us" at bounding box center [342, 254] width 210 height 13
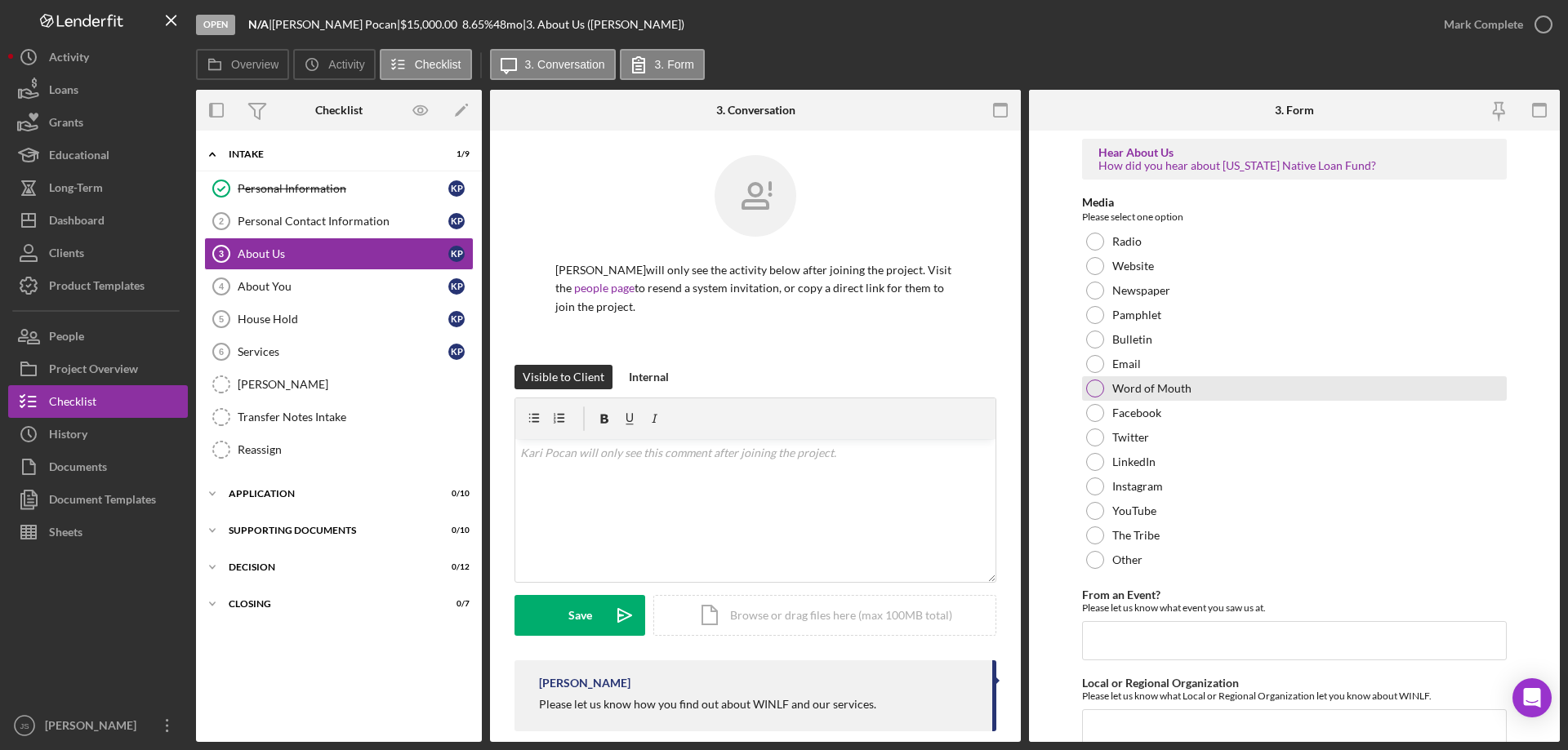
click at [1090, 381] on div at bounding box center [1094, 388] width 18 height 18
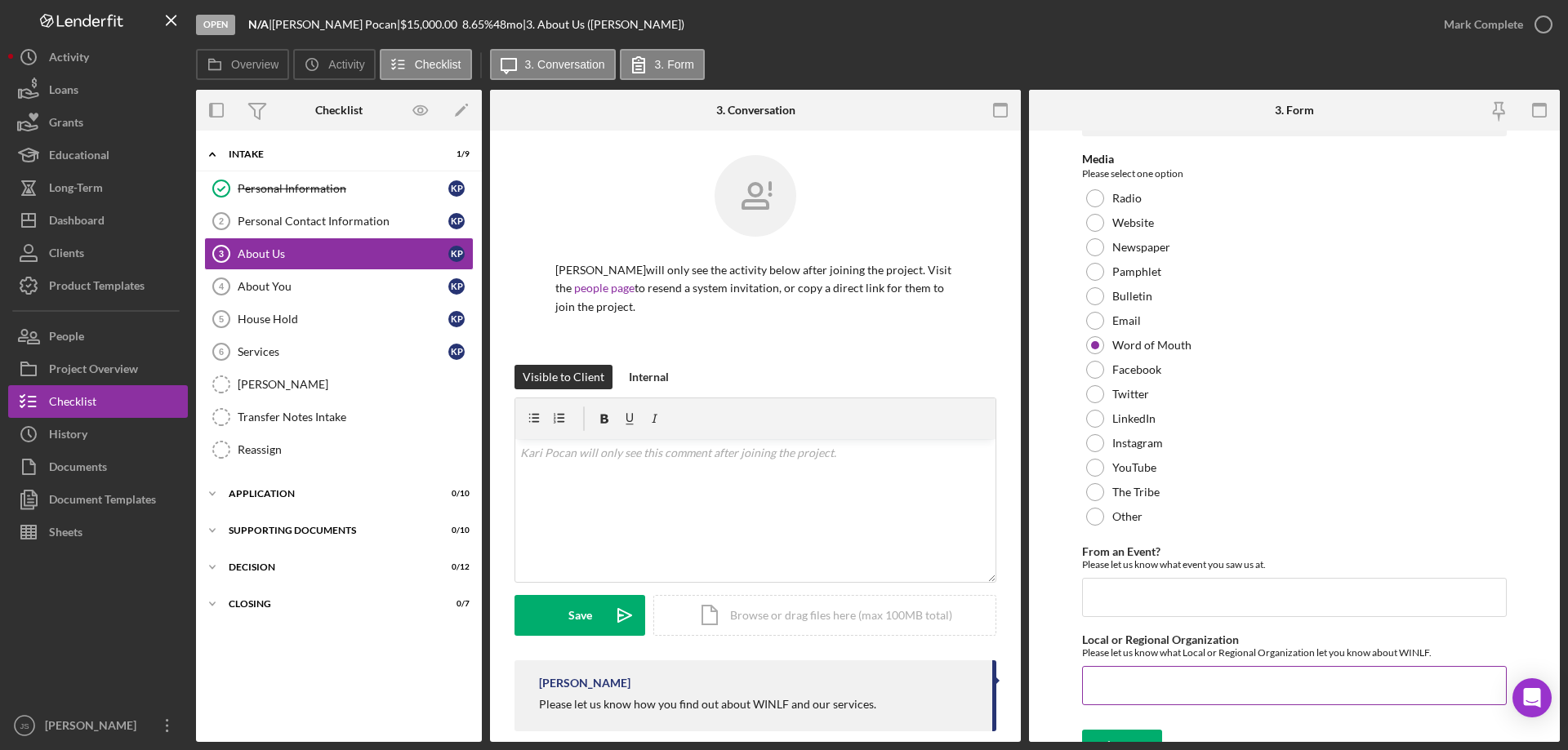
scroll to position [67, 0]
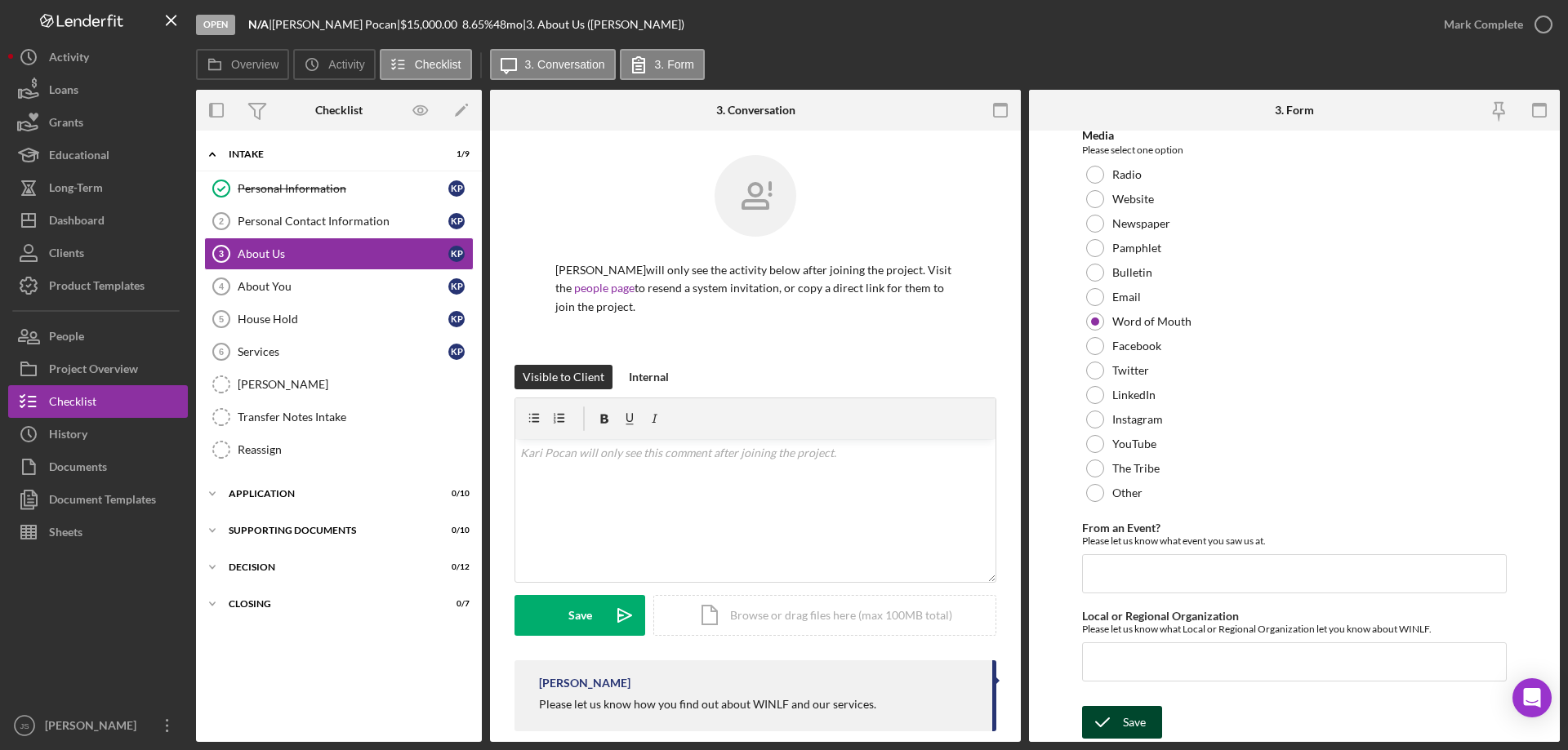
click at [1120, 719] on icon "submit" at bounding box center [1102, 723] width 41 height 41
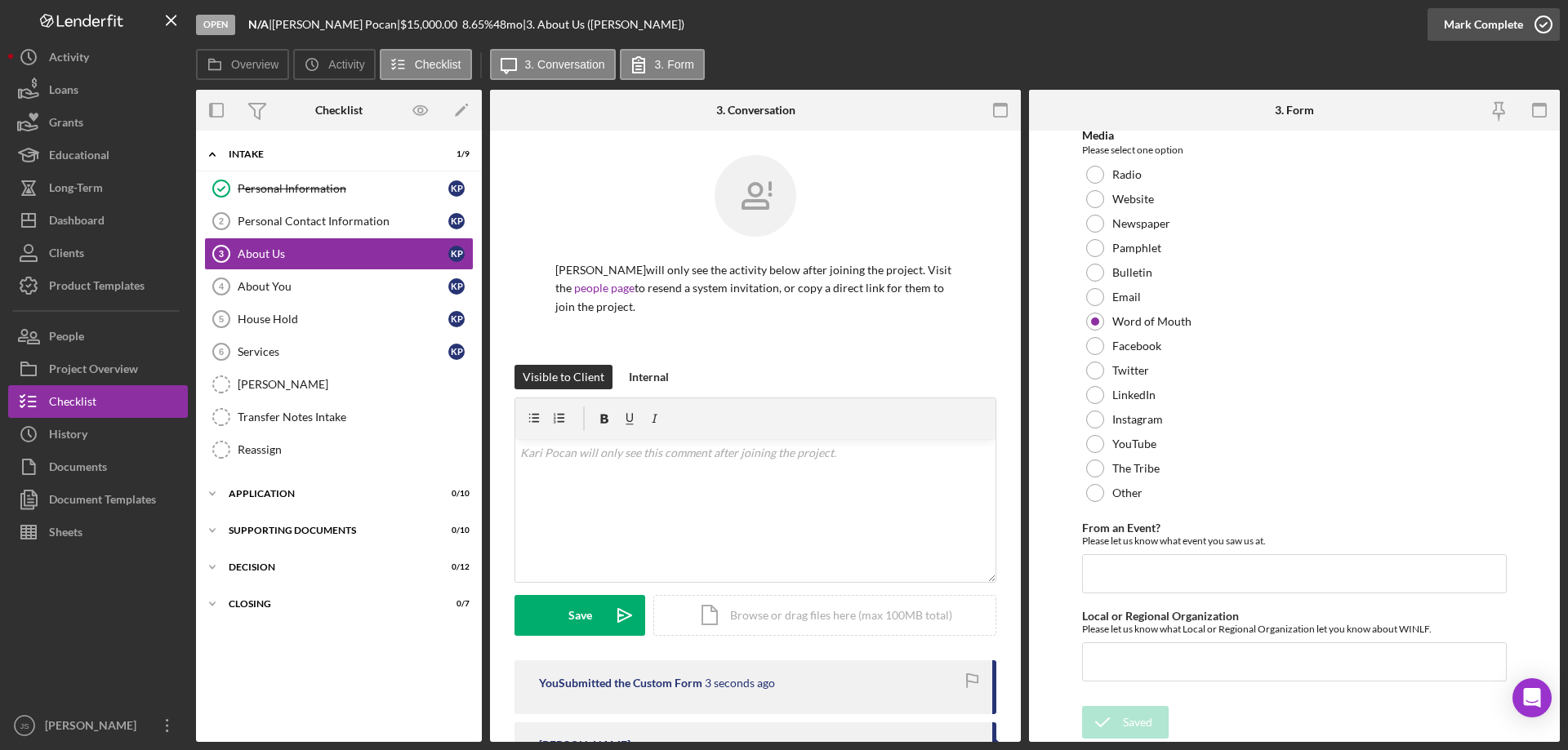
click at [1542, 21] on icon "button" at bounding box center [1543, 25] width 41 height 41
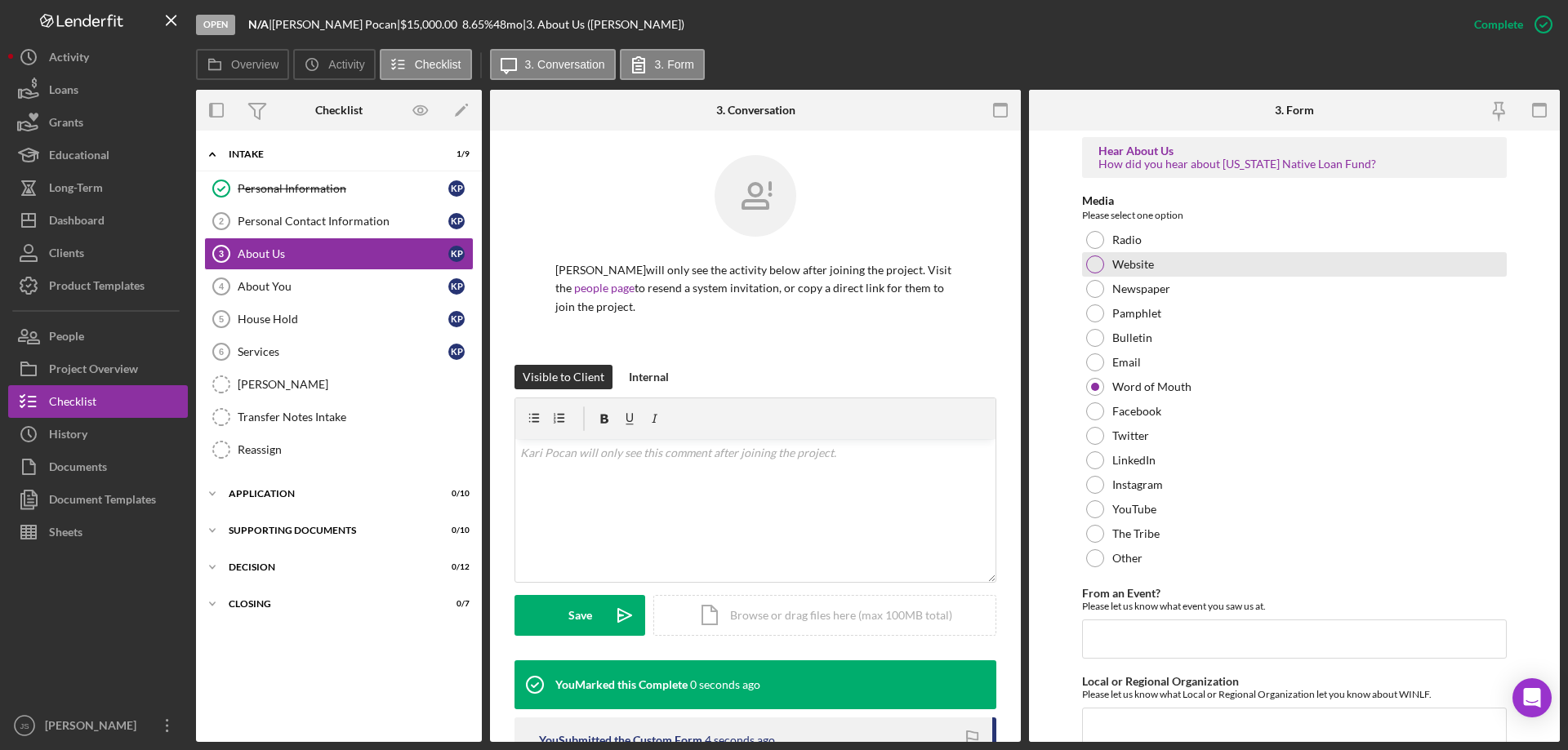
scroll to position [132, 0]
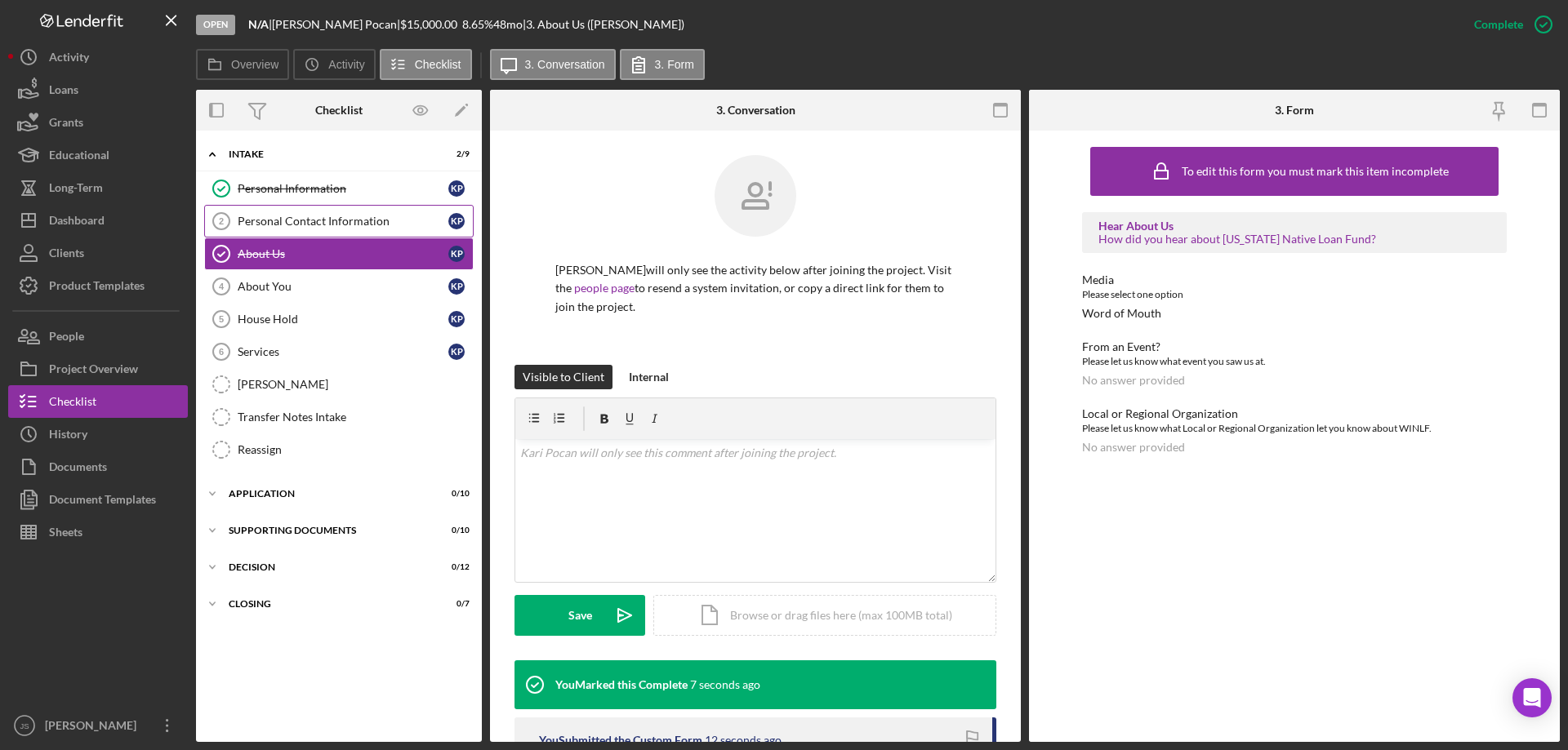
click at [298, 219] on div "Personal Contact Information" at bounding box center [342, 220] width 210 height 13
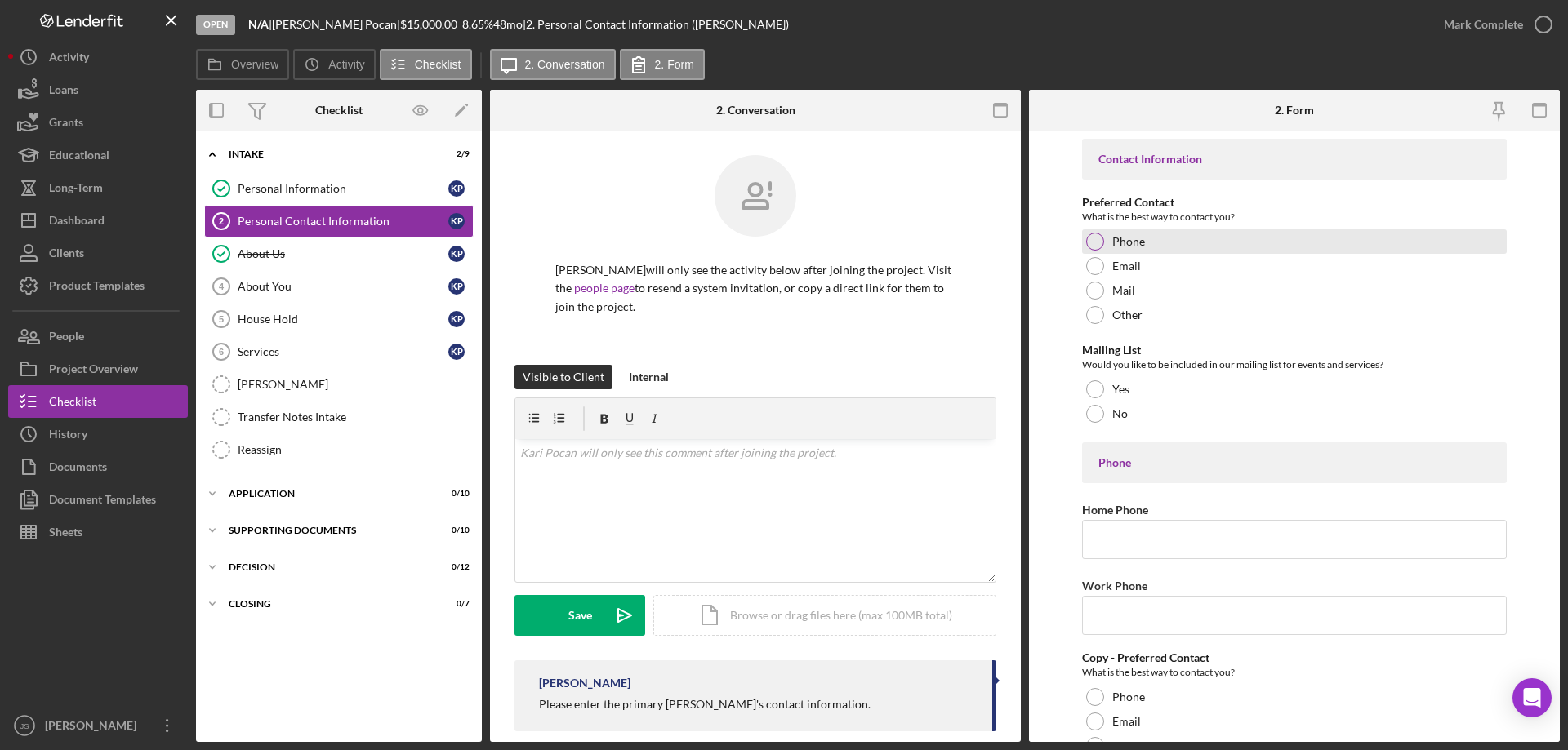
click at [1100, 243] on div at bounding box center [1094, 241] width 18 height 18
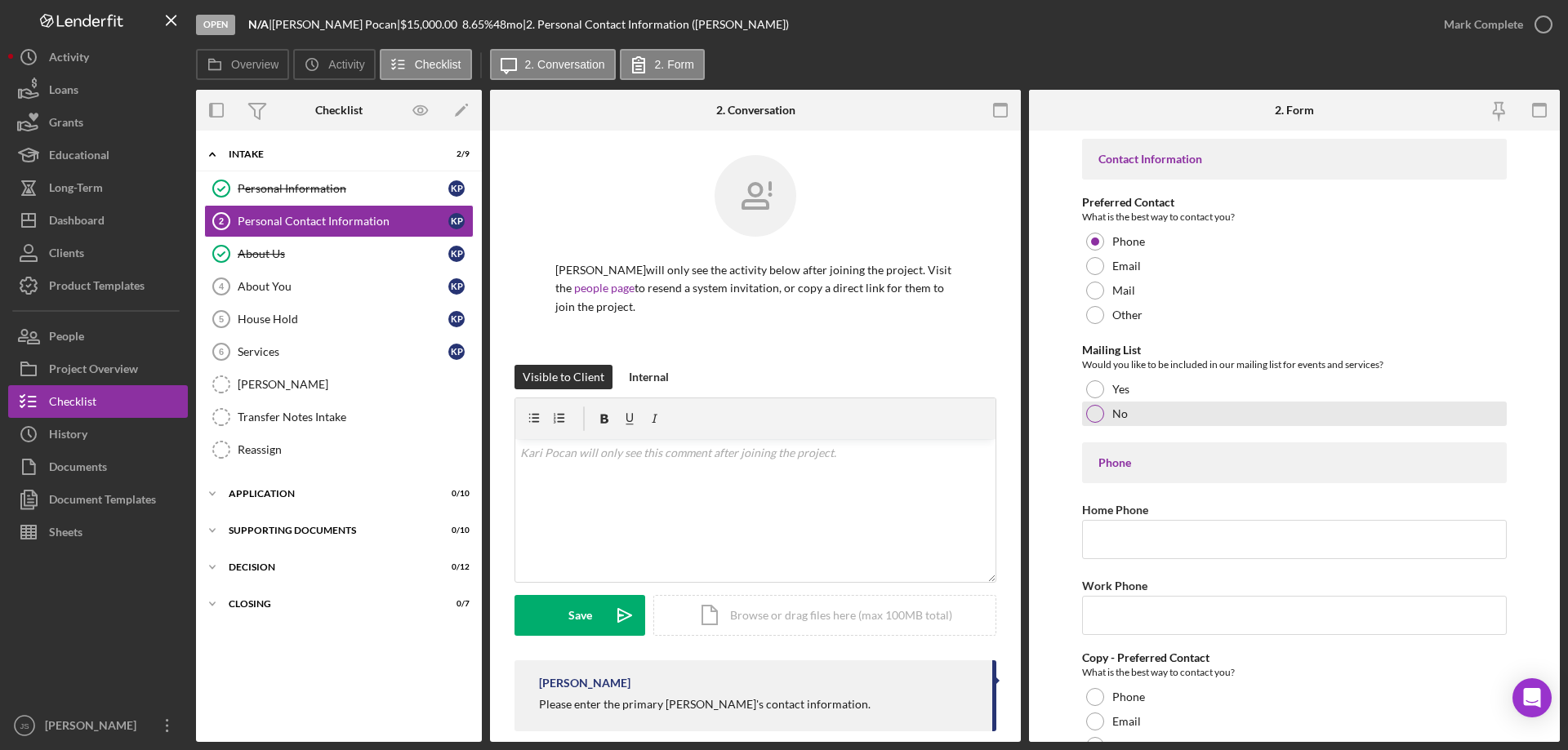
click at [1092, 415] on div at bounding box center [1094, 414] width 18 height 18
click at [1112, 541] on input "Home Phone" at bounding box center [1294, 540] width 425 height 39
drag, startPoint x: 1107, startPoint y: 533, endPoint x: 994, endPoint y: 529, distance: 113.1
click at [993, 529] on div "Overview Internal Workflow Stage Open Icon/Dropdown Arrow Archive (can unarchiv…" at bounding box center [877, 415] width 1364 height 652
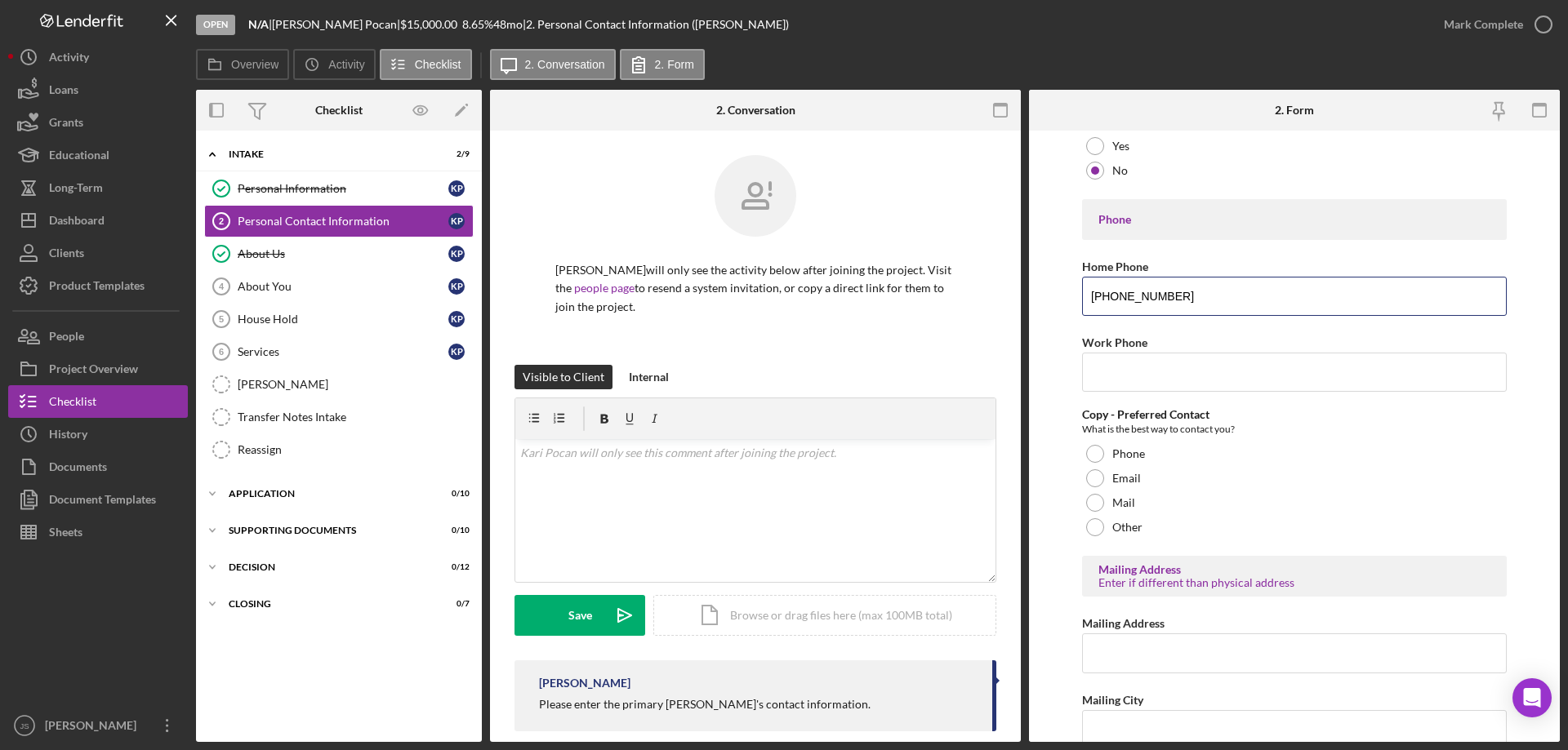
scroll to position [245, 0]
type input "(414) 340-8650"
drag, startPoint x: 1098, startPoint y: 449, endPoint x: 1106, endPoint y: 450, distance: 8.1
click at [1099, 449] on div at bounding box center [1094, 452] width 18 height 18
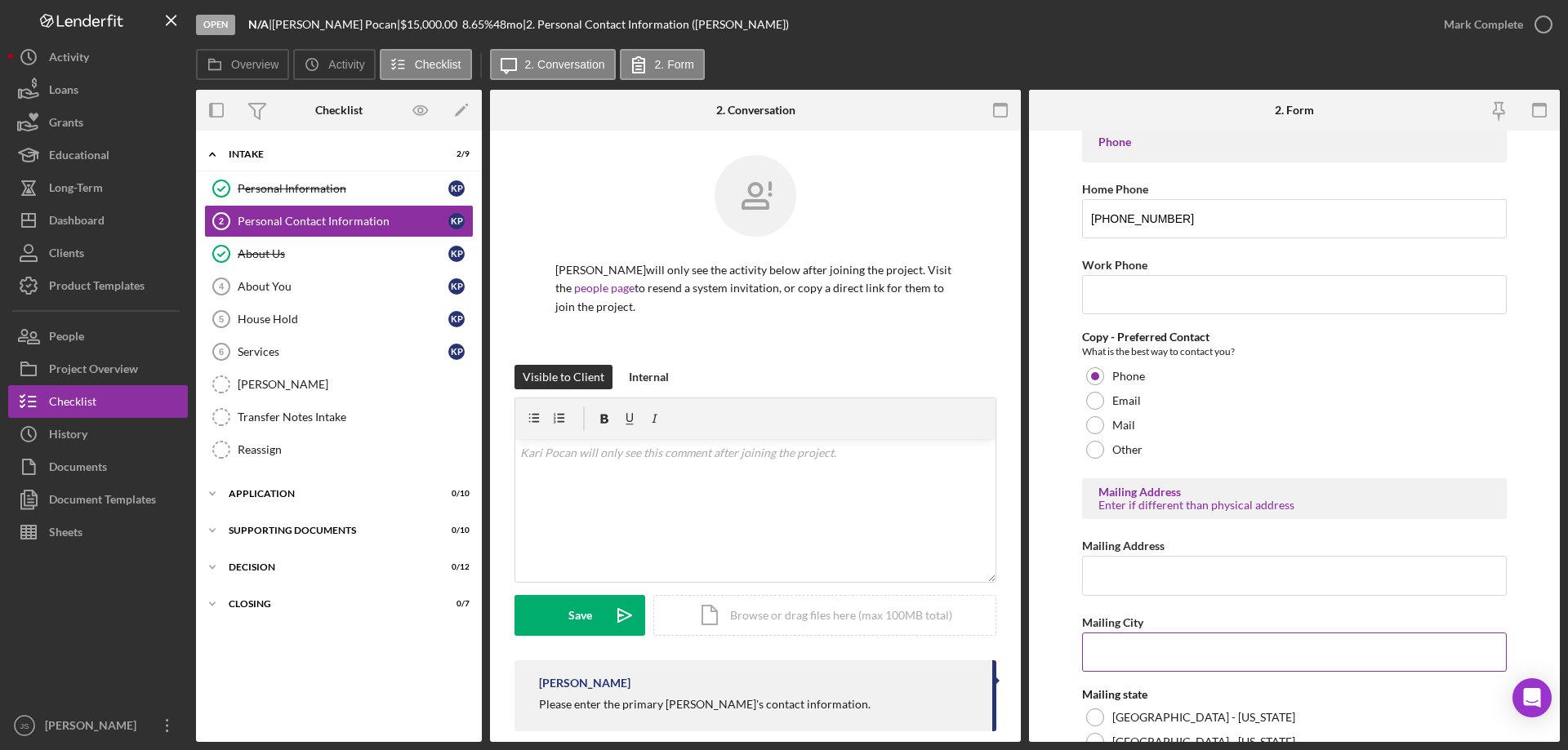
scroll to position [408, 0]
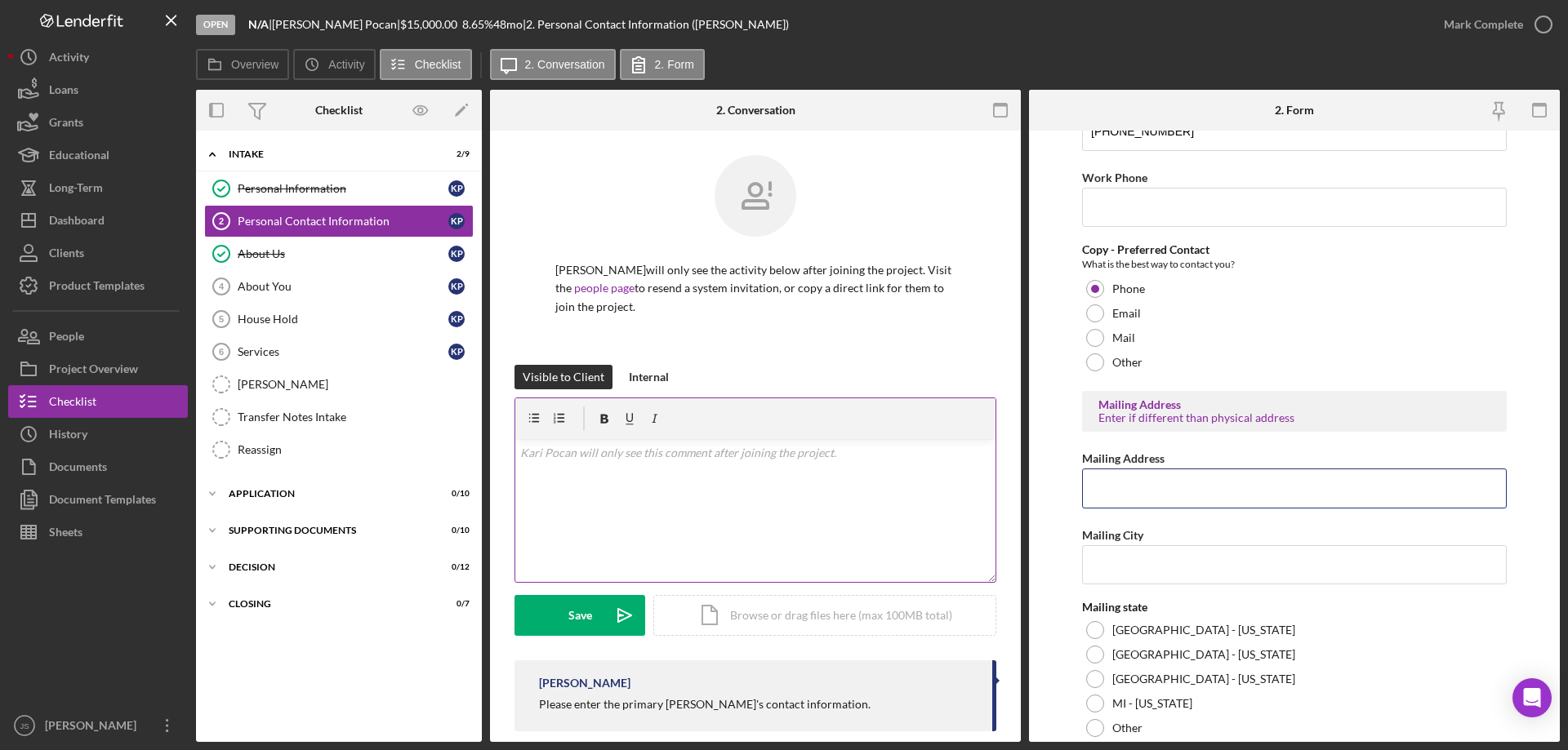
drag, startPoint x: 1113, startPoint y: 488, endPoint x: 978, endPoint y: 477, distance: 135.4
click at [1115, 488] on input "Mailing Address" at bounding box center [1294, 488] width 425 height 39
click at [1149, 492] on input "Mailing Address" at bounding box center [1294, 488] width 425 height 39
type input "4867 N 53rd St"
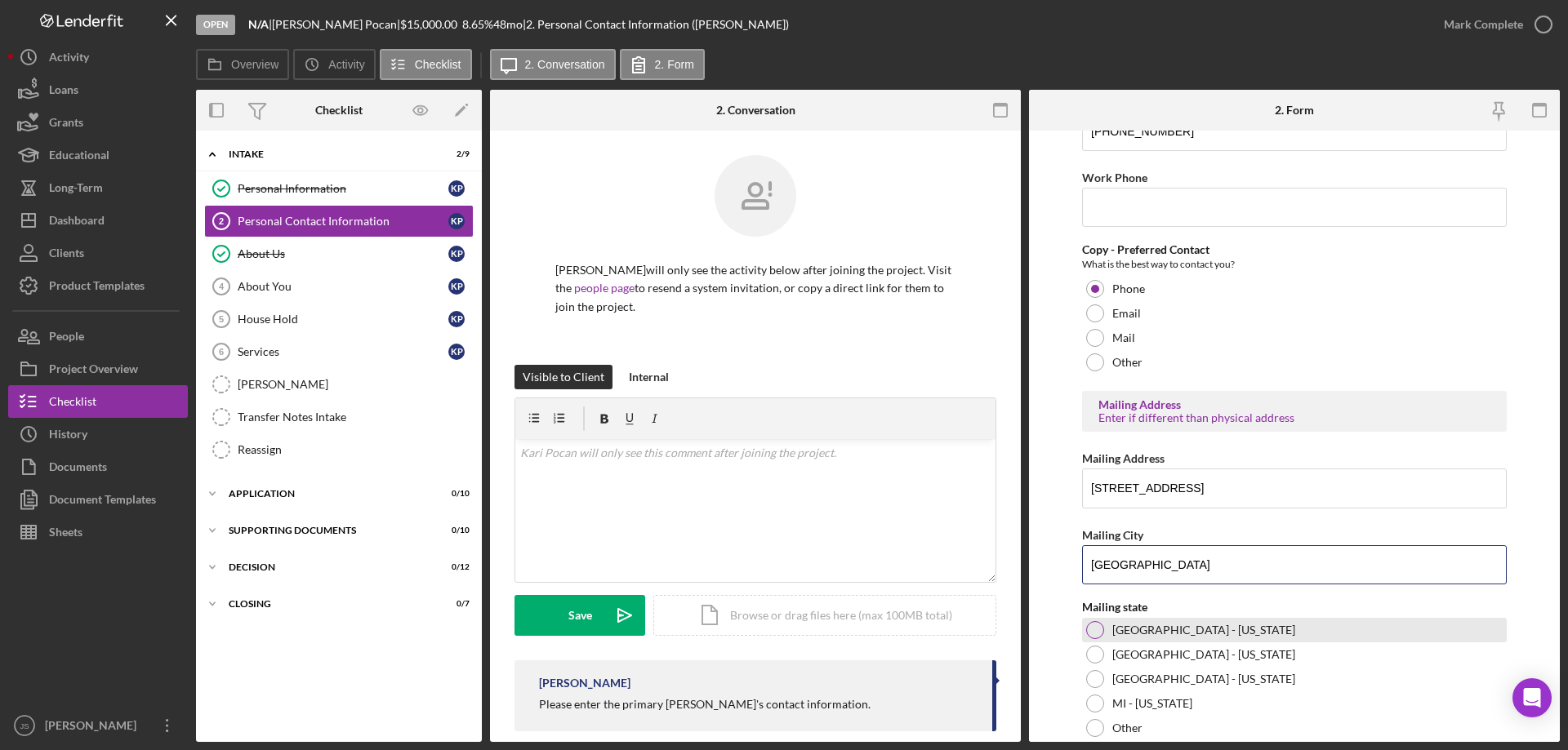
type input "Milwaukee"
click at [1101, 627] on div at bounding box center [1094, 630] width 18 height 18
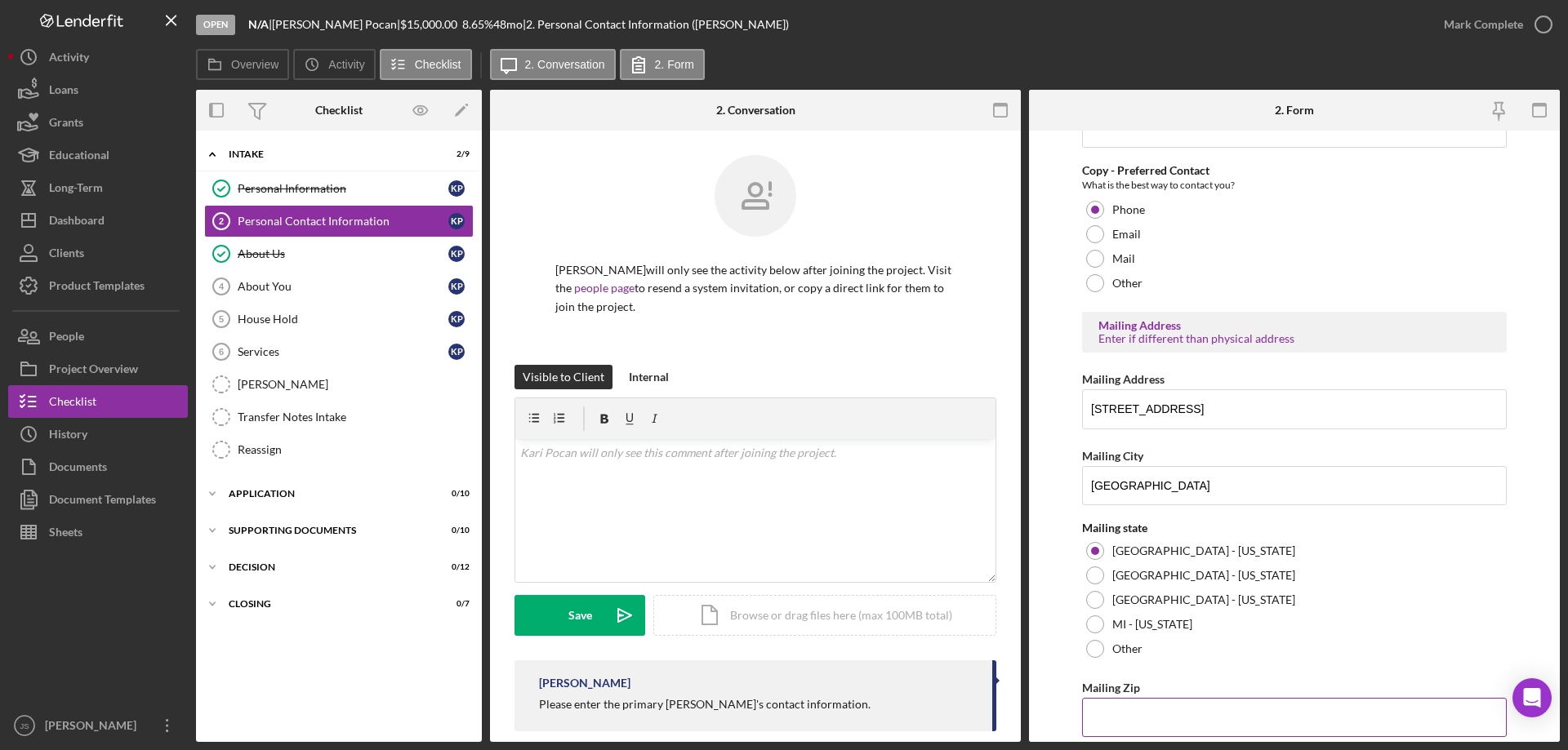
scroll to position [542, 0]
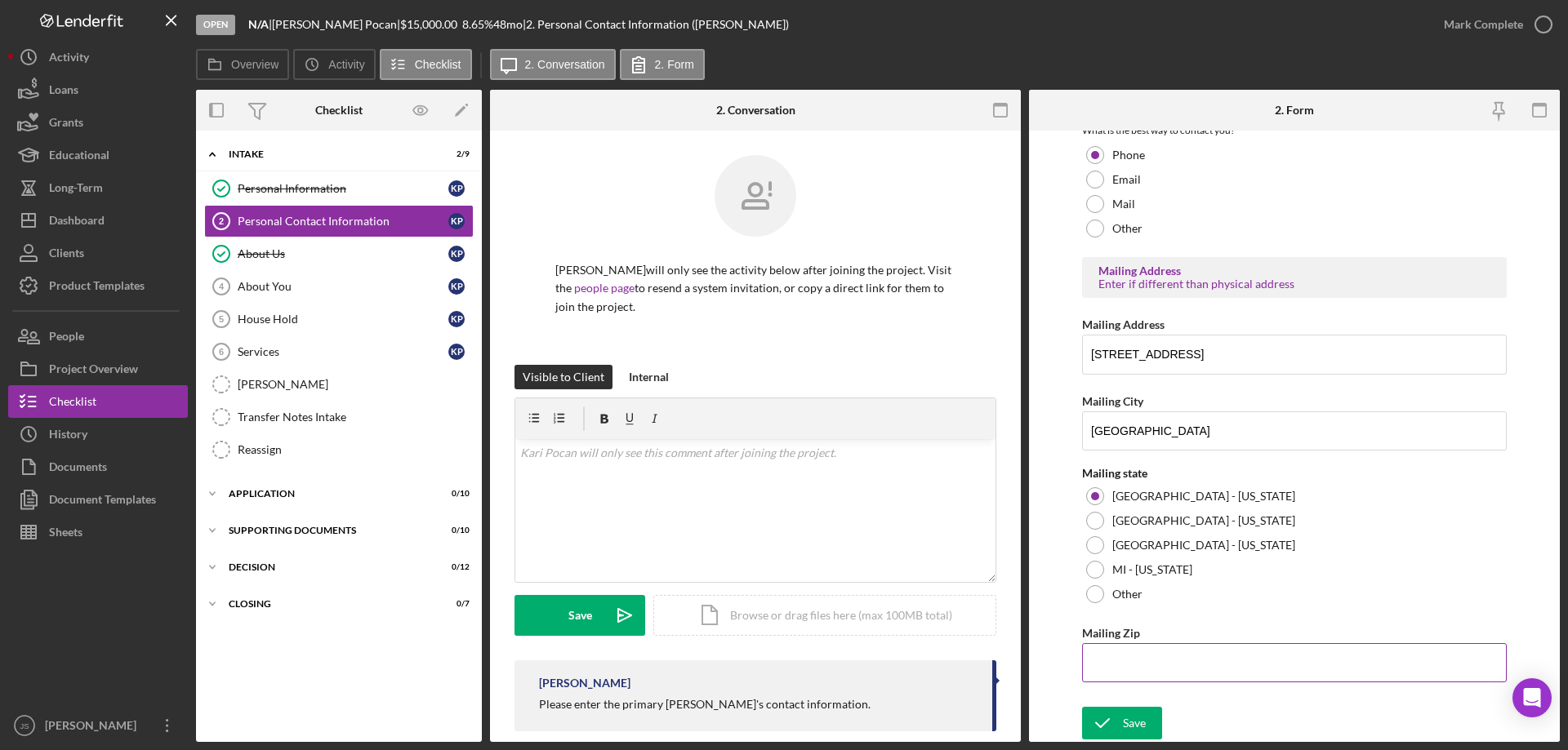
click at [1143, 664] on input "Mailing Zip" at bounding box center [1294, 663] width 425 height 39
type input "53,218"
click at [1137, 724] on div "Save" at bounding box center [1134, 723] width 23 height 32
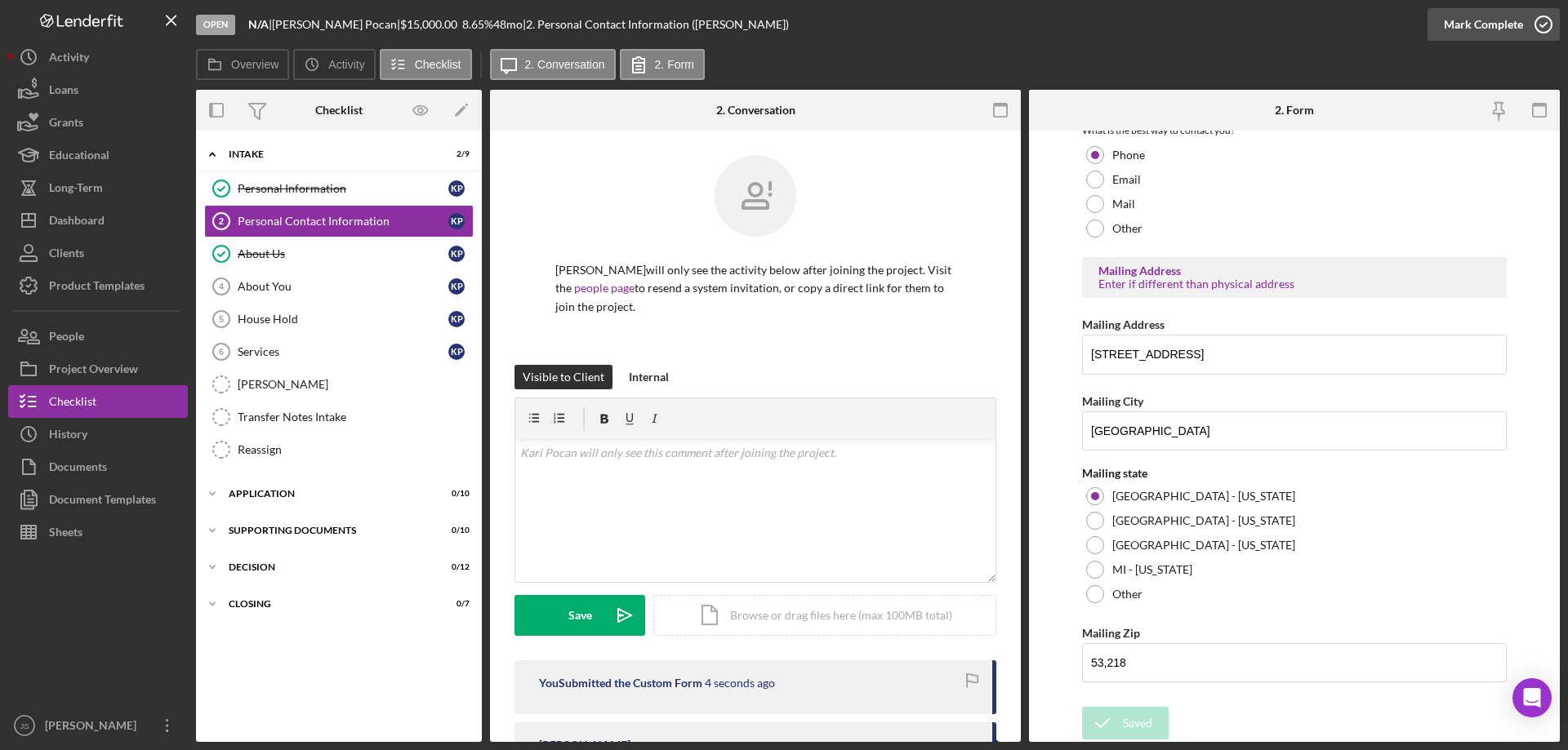
click at [1545, 23] on icon "button" at bounding box center [1543, 25] width 41 height 41
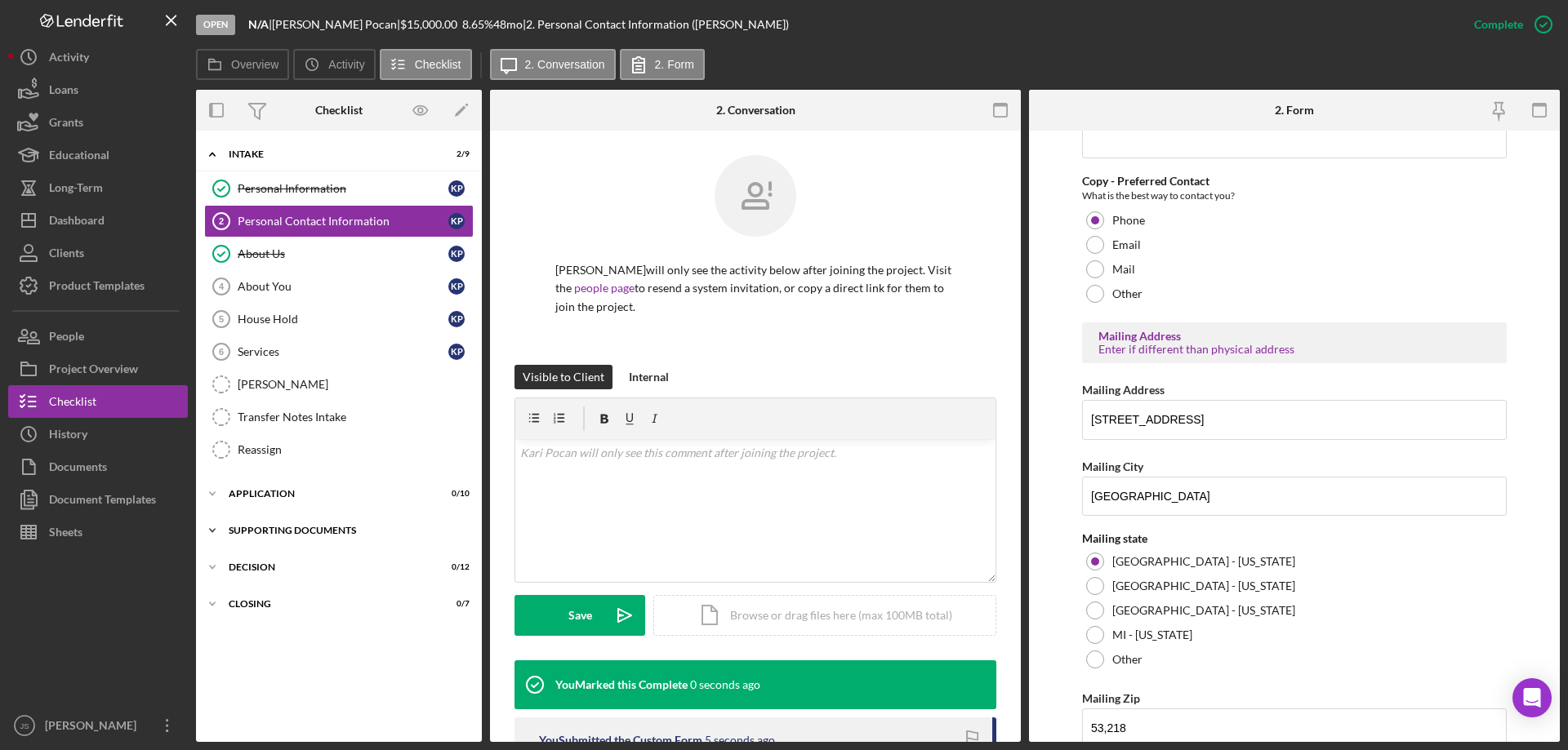
scroll to position [607, 0]
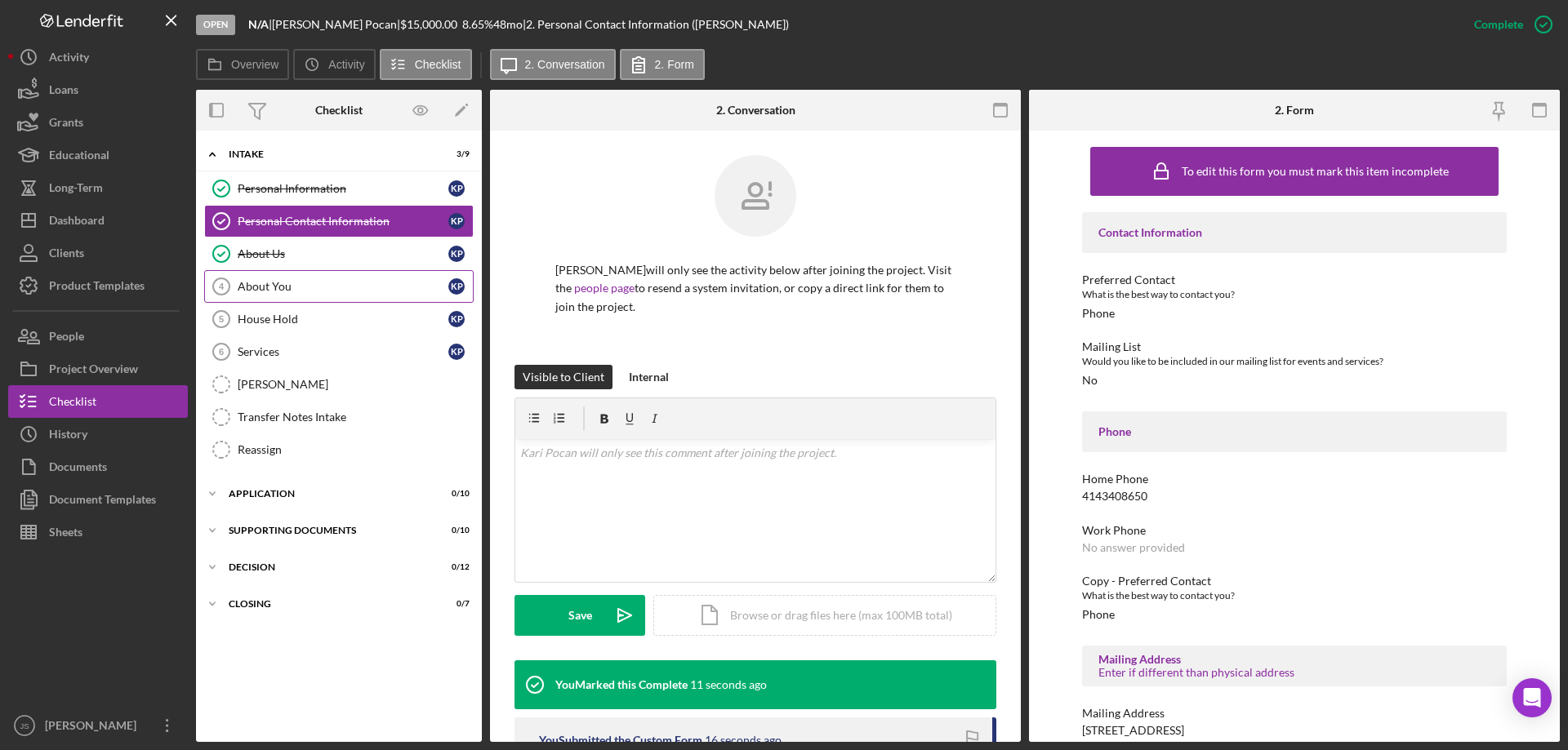
click at [301, 291] on div "About You" at bounding box center [342, 286] width 210 height 13
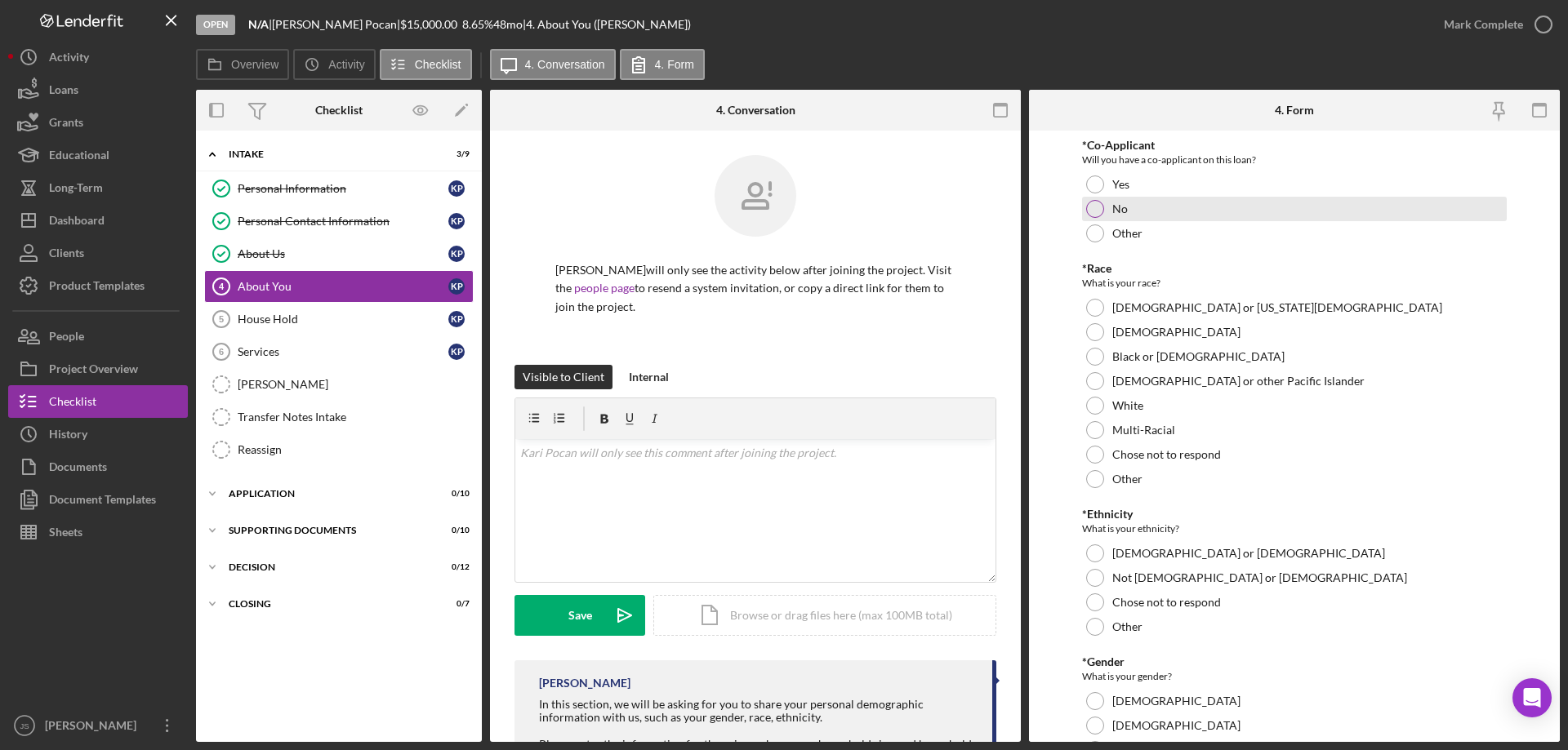
click at [1091, 203] on div at bounding box center [1094, 209] width 18 height 18
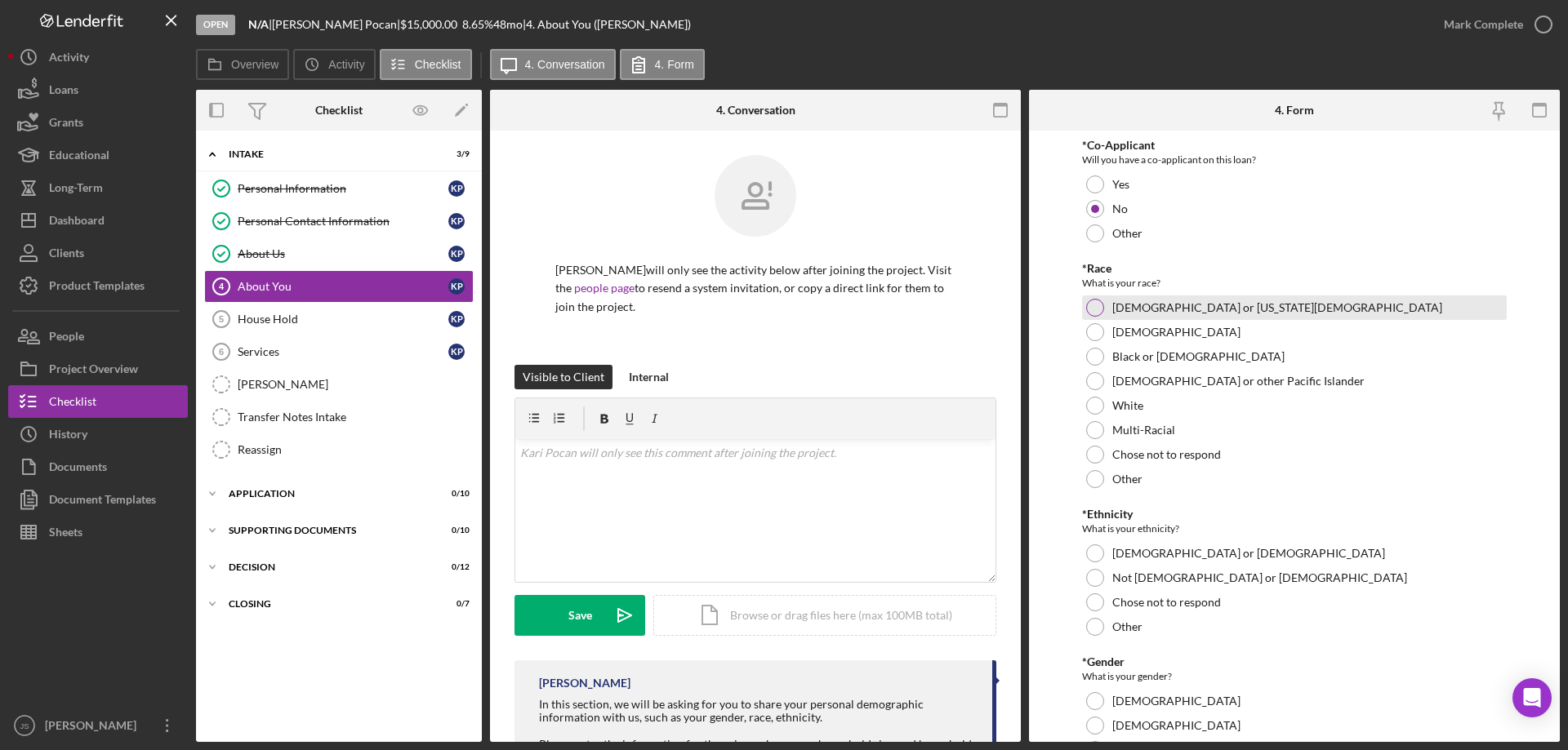
click at [1094, 305] on div at bounding box center [1094, 307] width 18 height 18
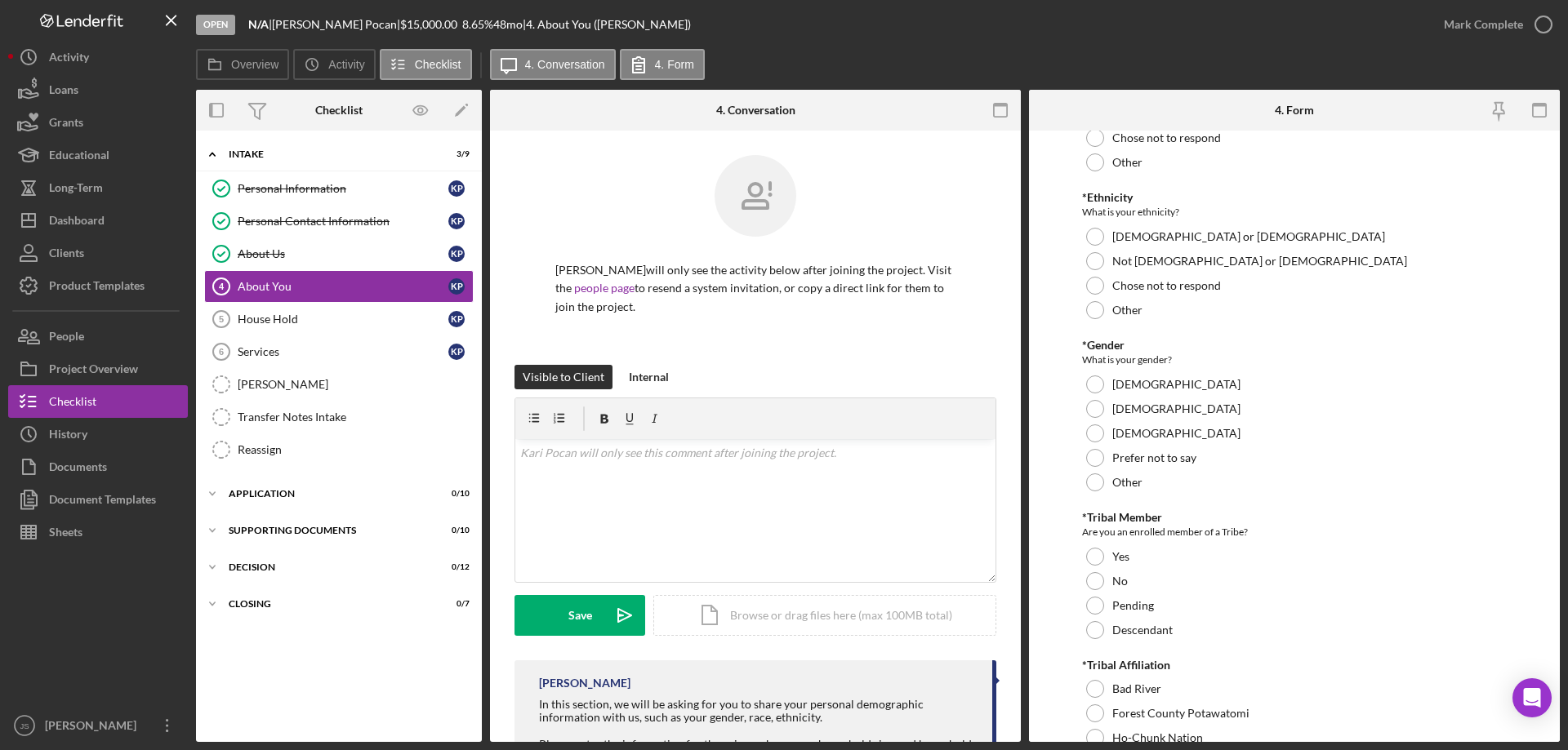
scroll to position [327, 0]
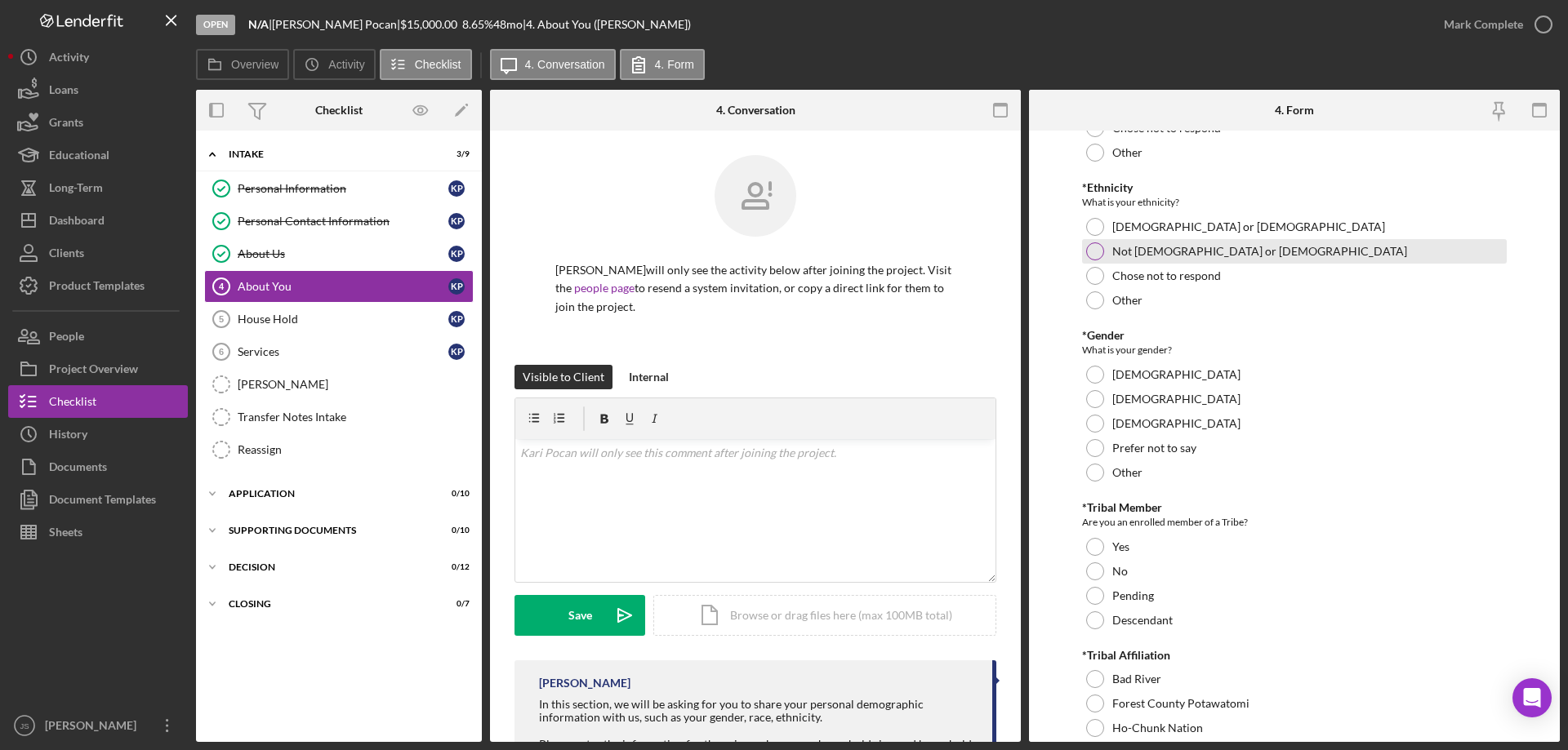
click at [1094, 249] on div at bounding box center [1094, 251] width 18 height 18
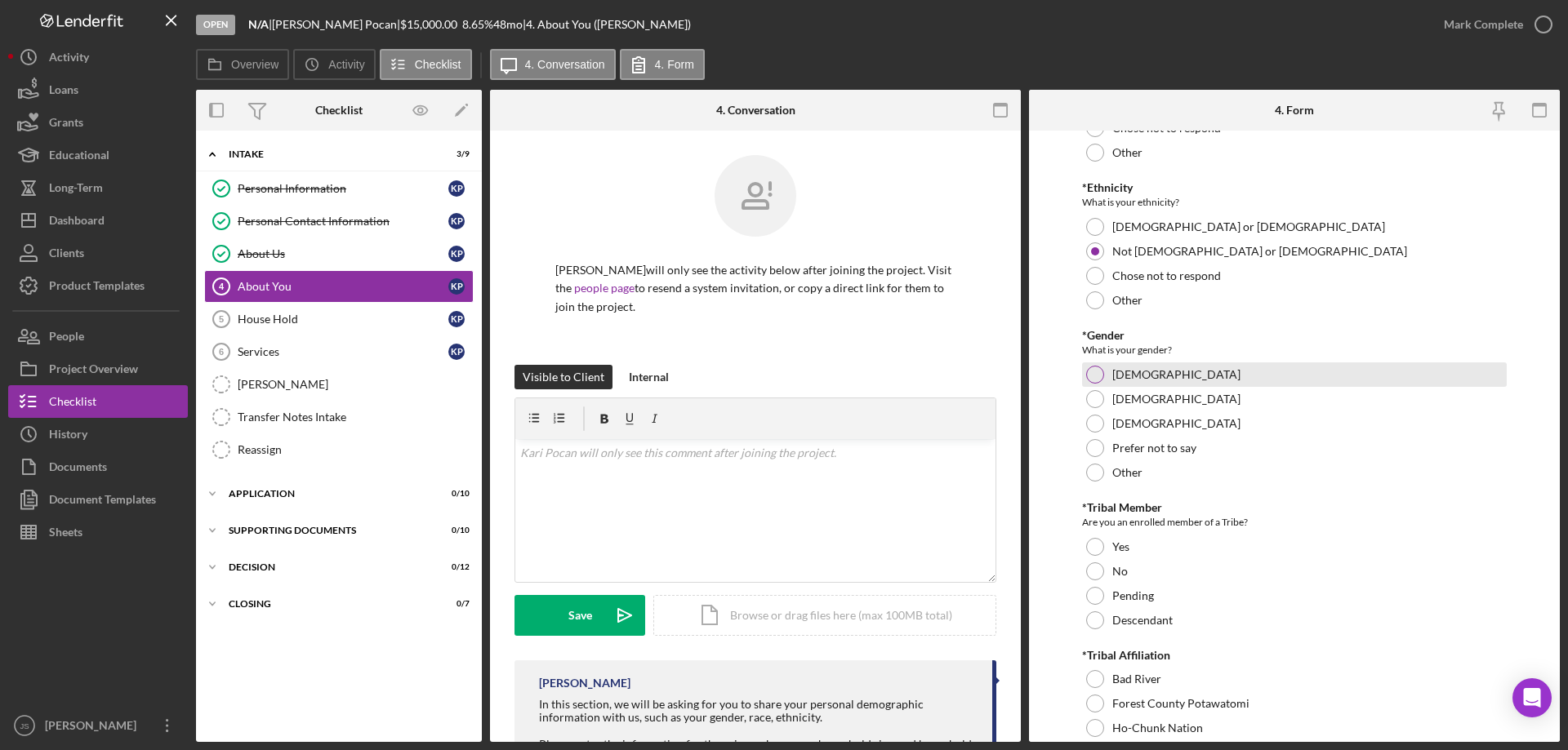
click at [1094, 376] on div at bounding box center [1094, 375] width 18 height 18
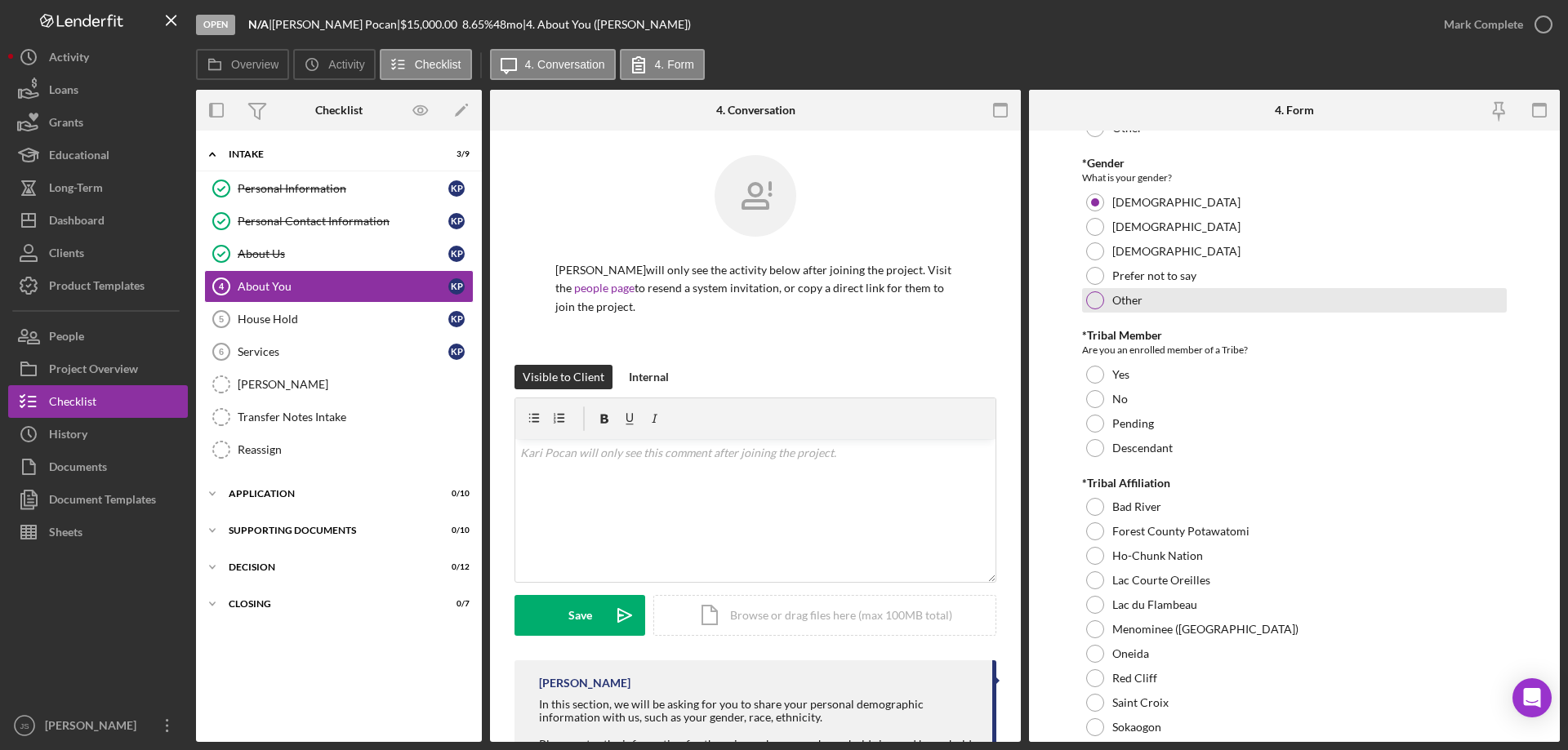
scroll to position [571, 0]
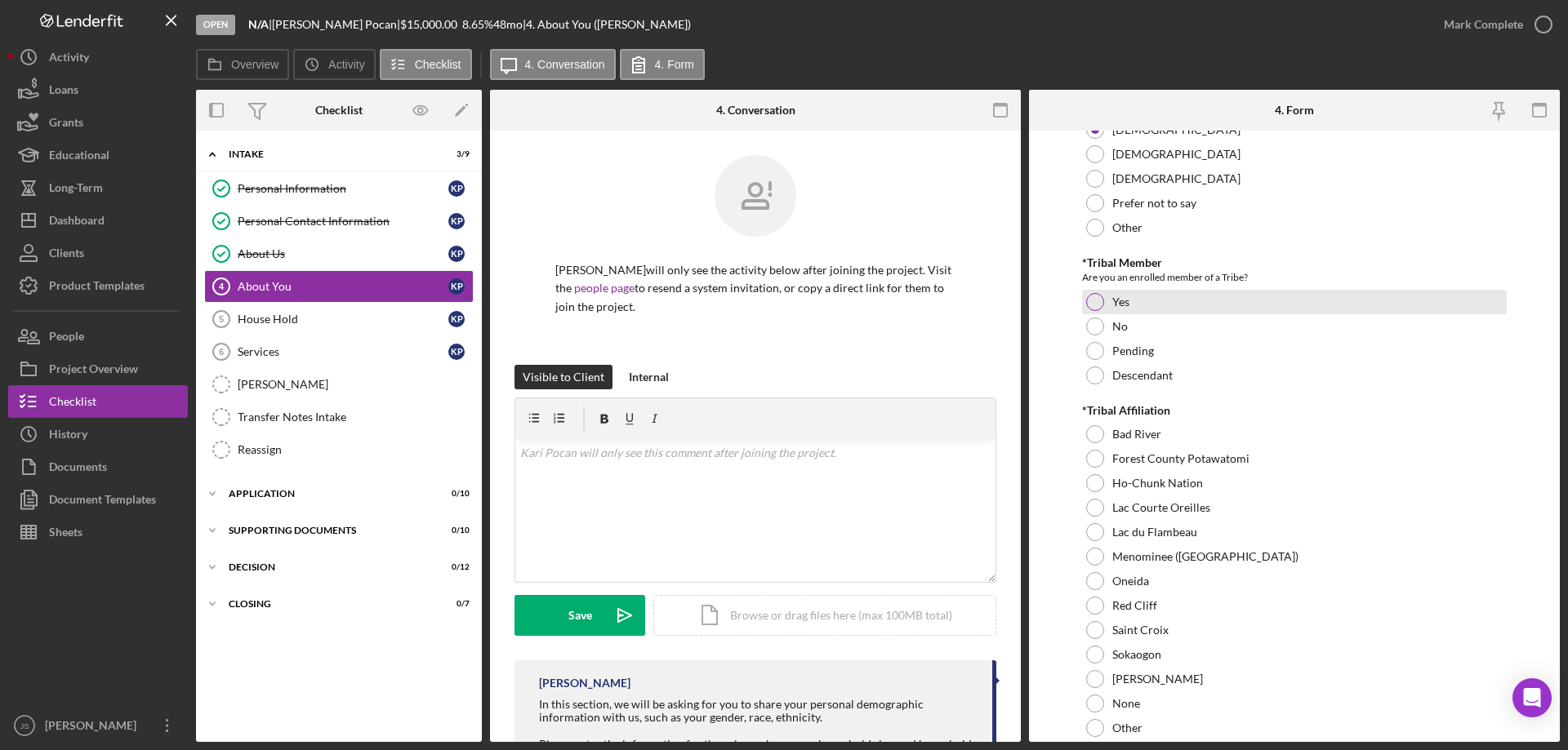
click at [1095, 303] on div at bounding box center [1094, 301] width 18 height 18
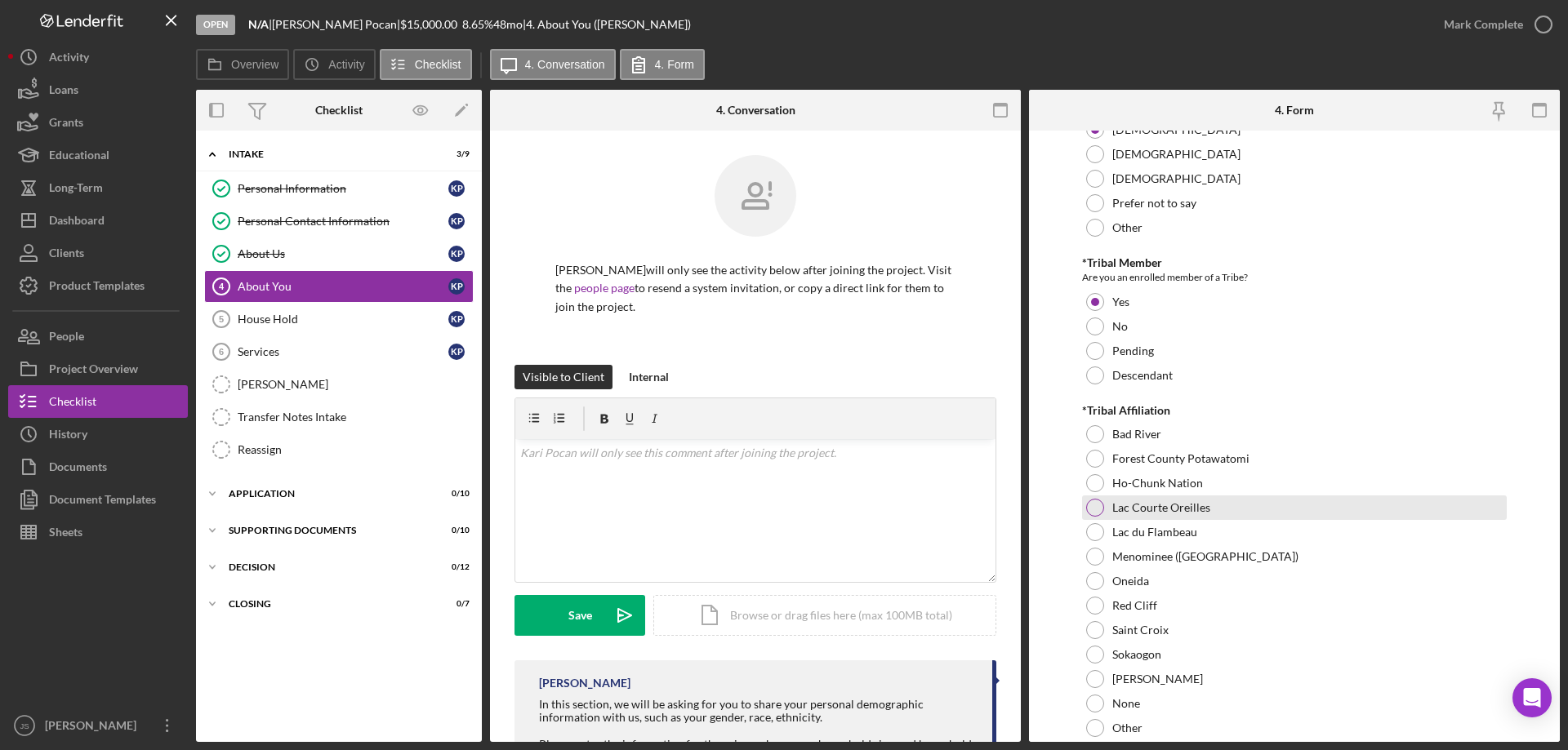
scroll to position [653, 0]
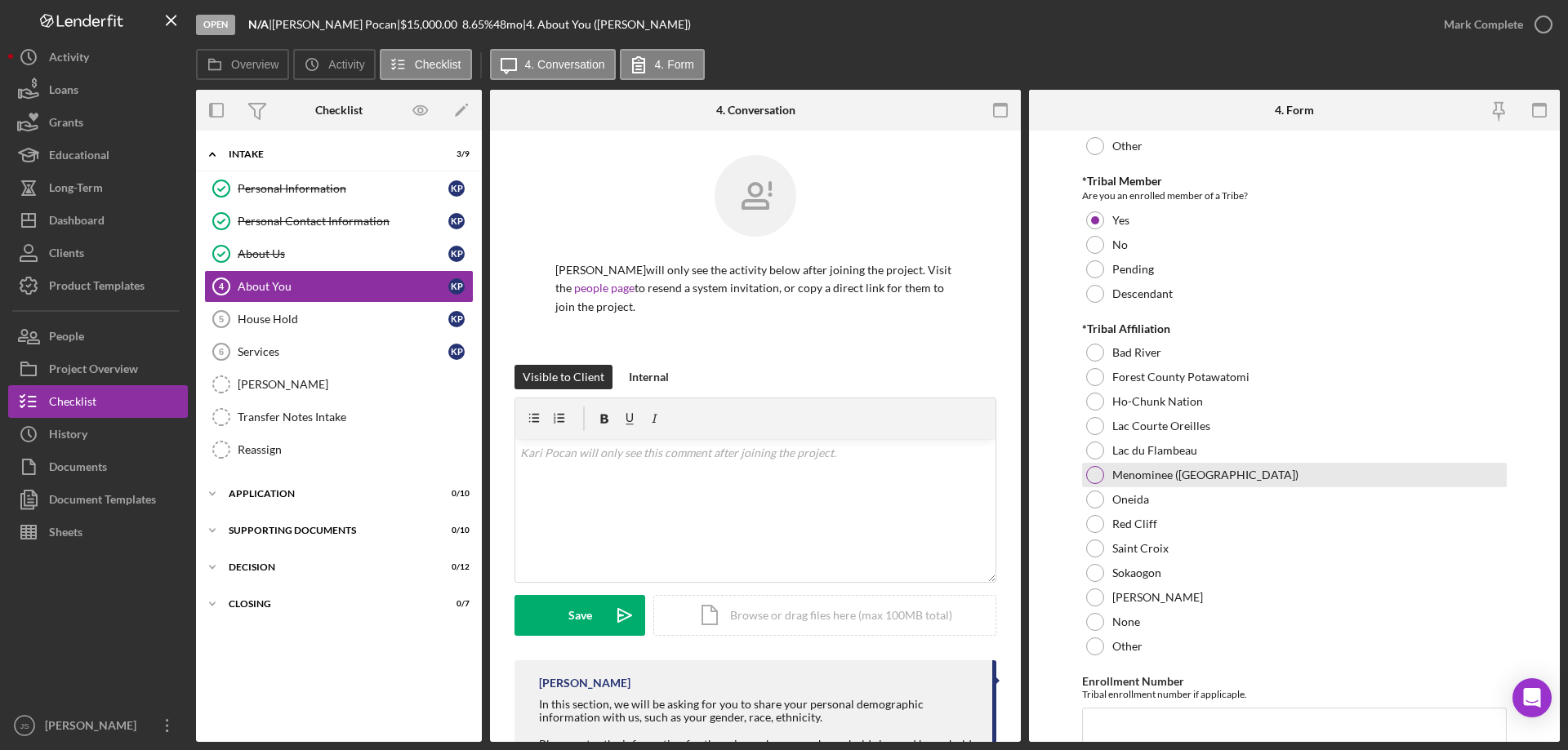
click at [1095, 473] on div at bounding box center [1094, 474] width 18 height 18
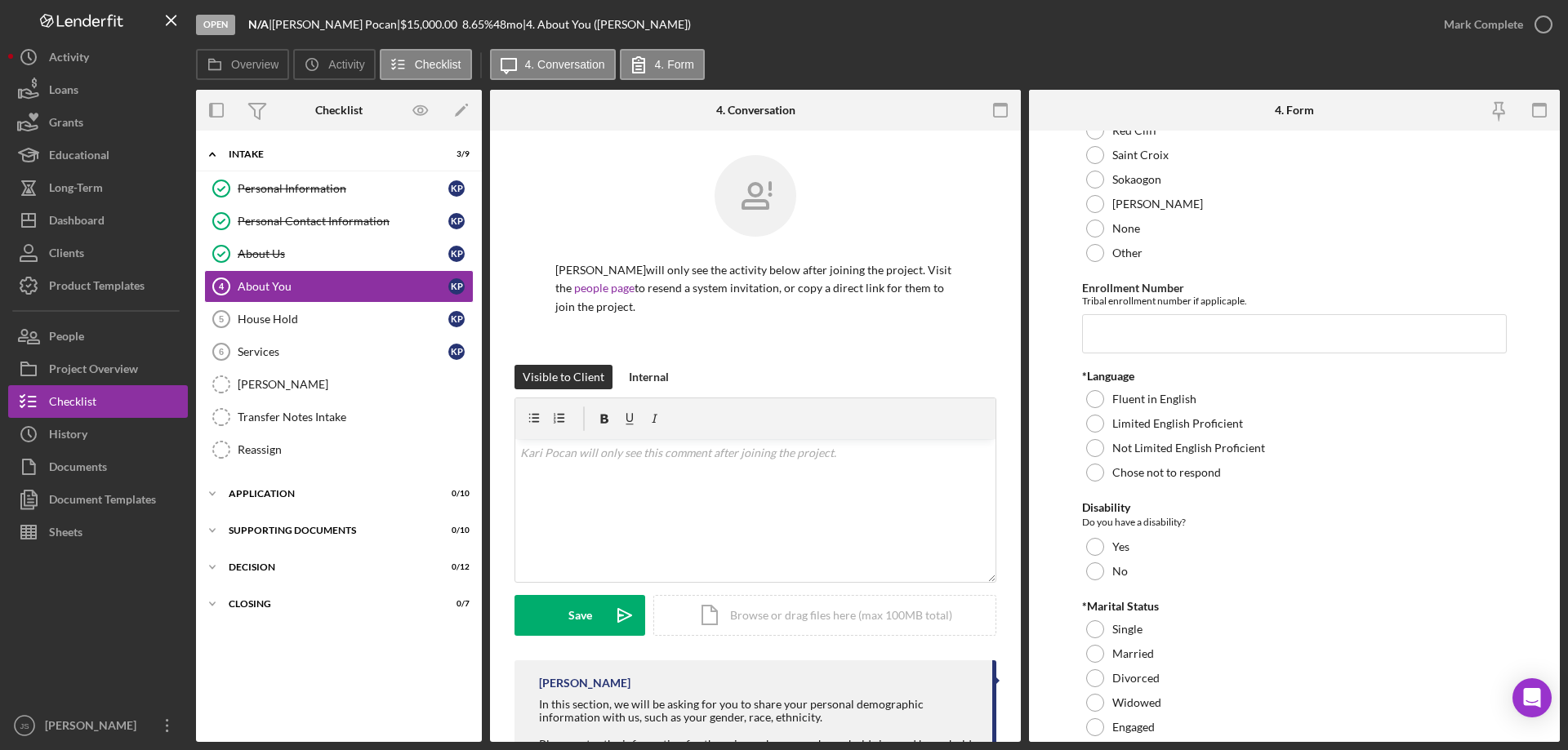
scroll to position [1061, 0]
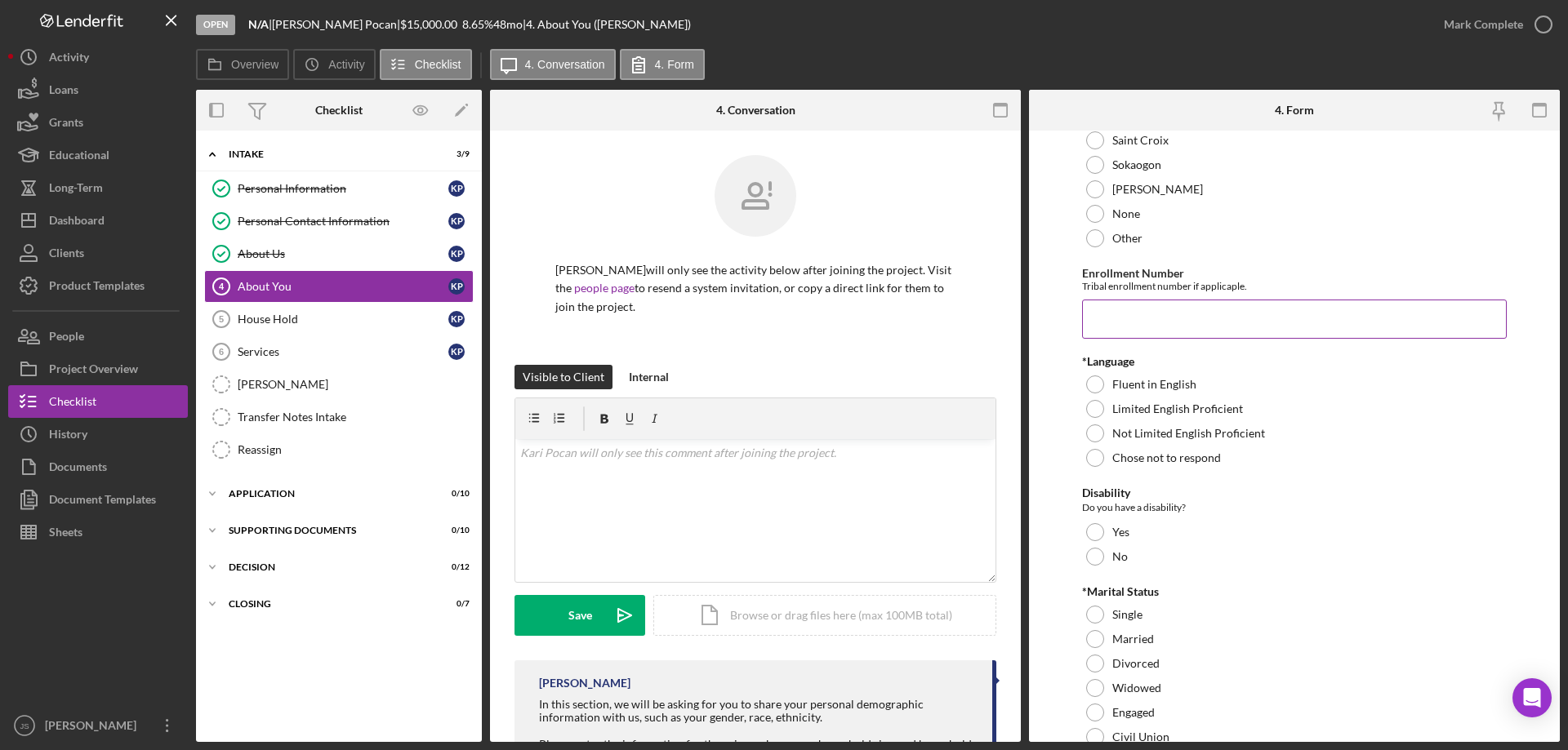
click at [1117, 319] on input "Enrollment Number" at bounding box center [1294, 319] width 425 height 39
type input "U00006263"
click at [1094, 381] on div at bounding box center [1094, 384] width 18 height 18
drag, startPoint x: 1093, startPoint y: 557, endPoint x: 439, endPoint y: 560, distance: 654.0
click at [1092, 557] on div at bounding box center [1094, 556] width 18 height 18
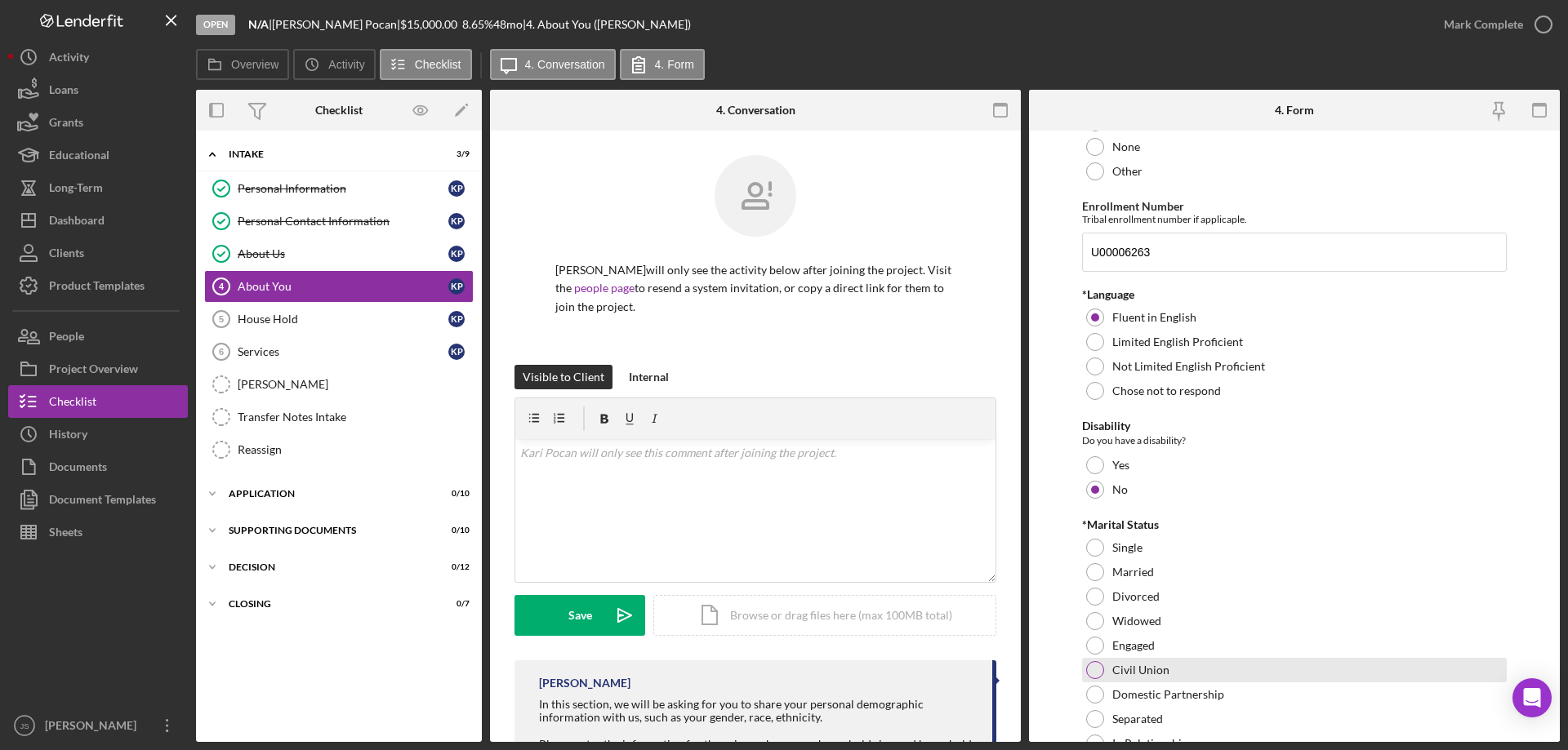
scroll to position [1224, 0]
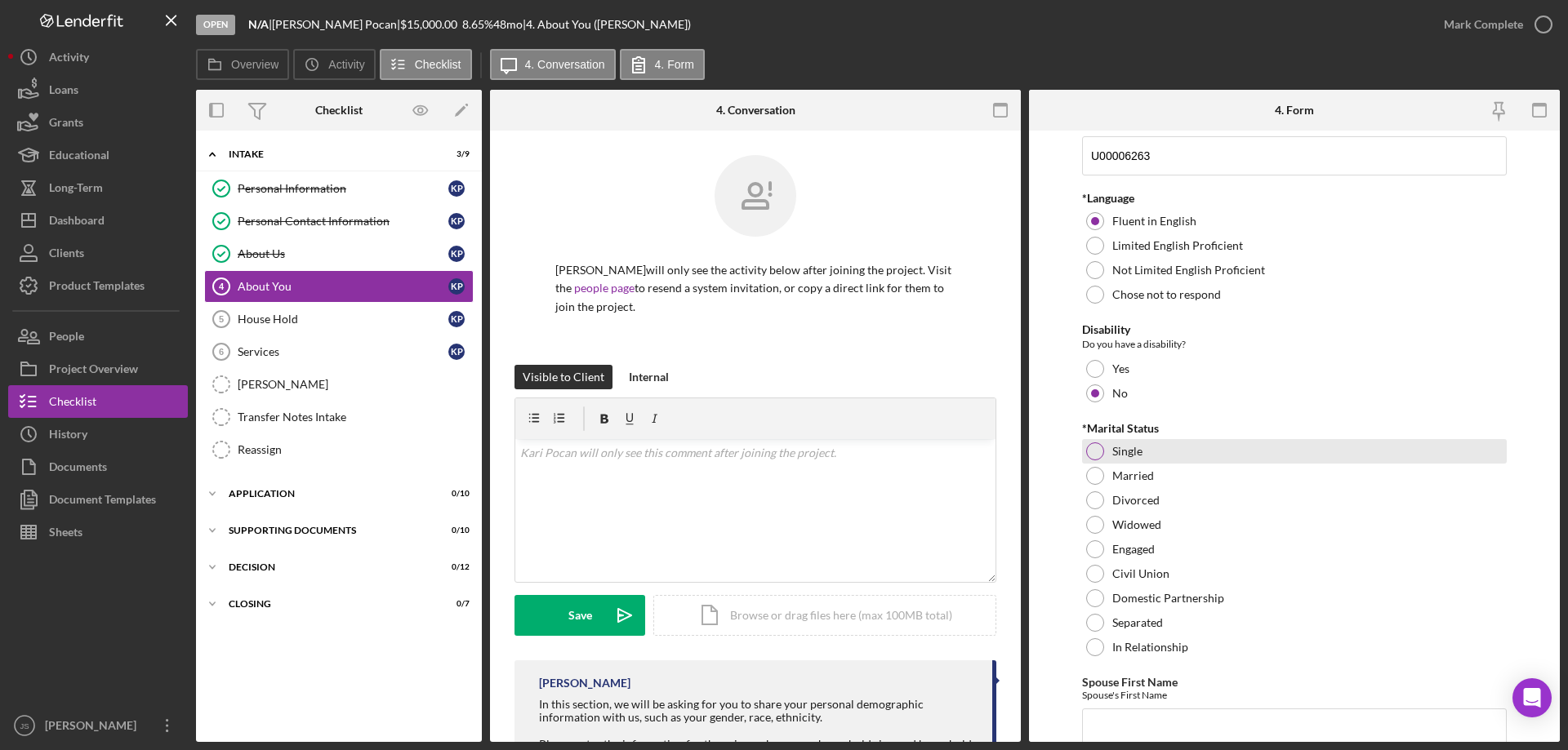
drag, startPoint x: 1094, startPoint y: 448, endPoint x: 1106, endPoint y: 457, distance: 15.0
click at [1095, 449] on div at bounding box center [1094, 451] width 18 height 18
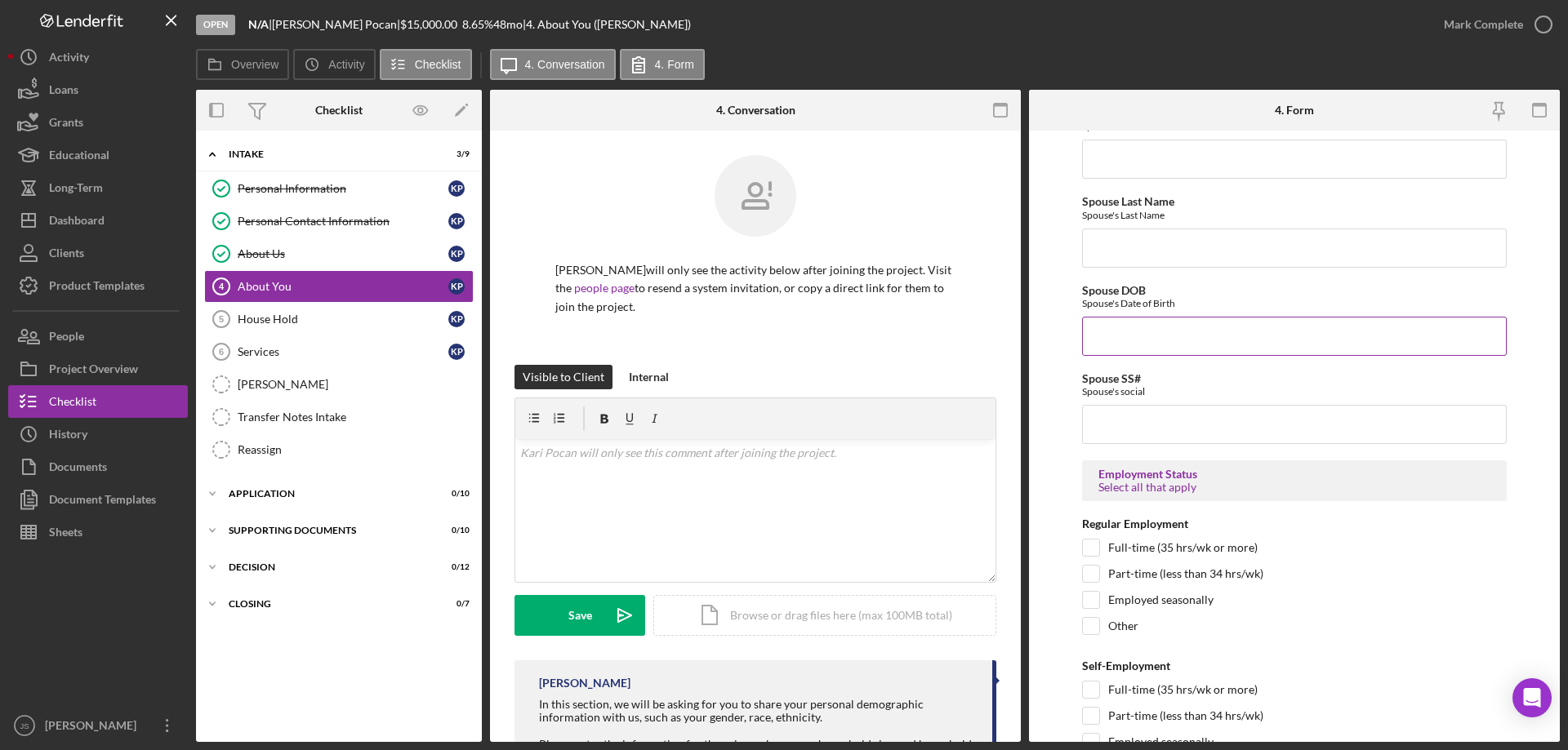
scroll to position [1959, 0]
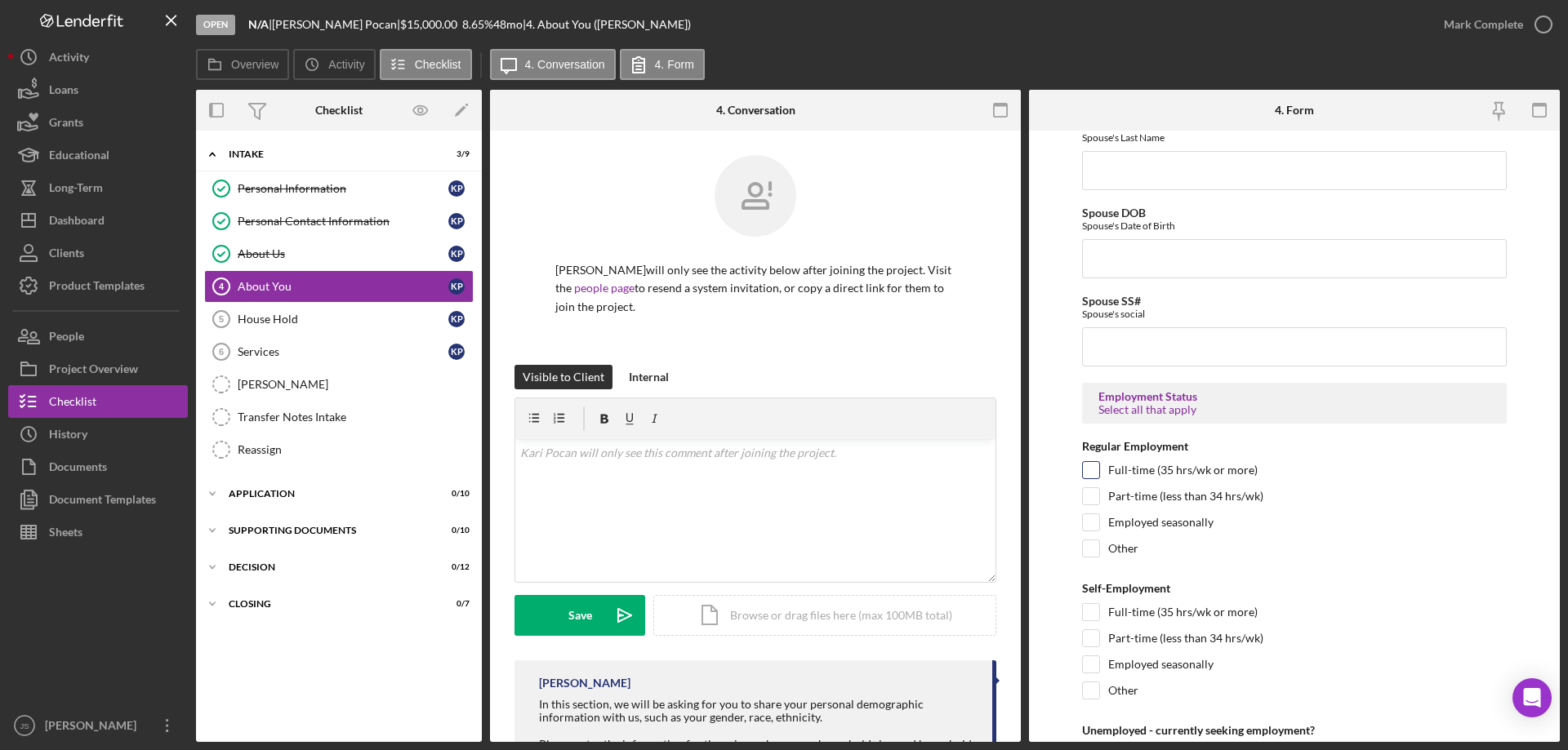
click at [1088, 470] on input "Full-time (35 hrs/wk or more)" at bounding box center [1090, 470] width 16 height 16
checkbox input "true"
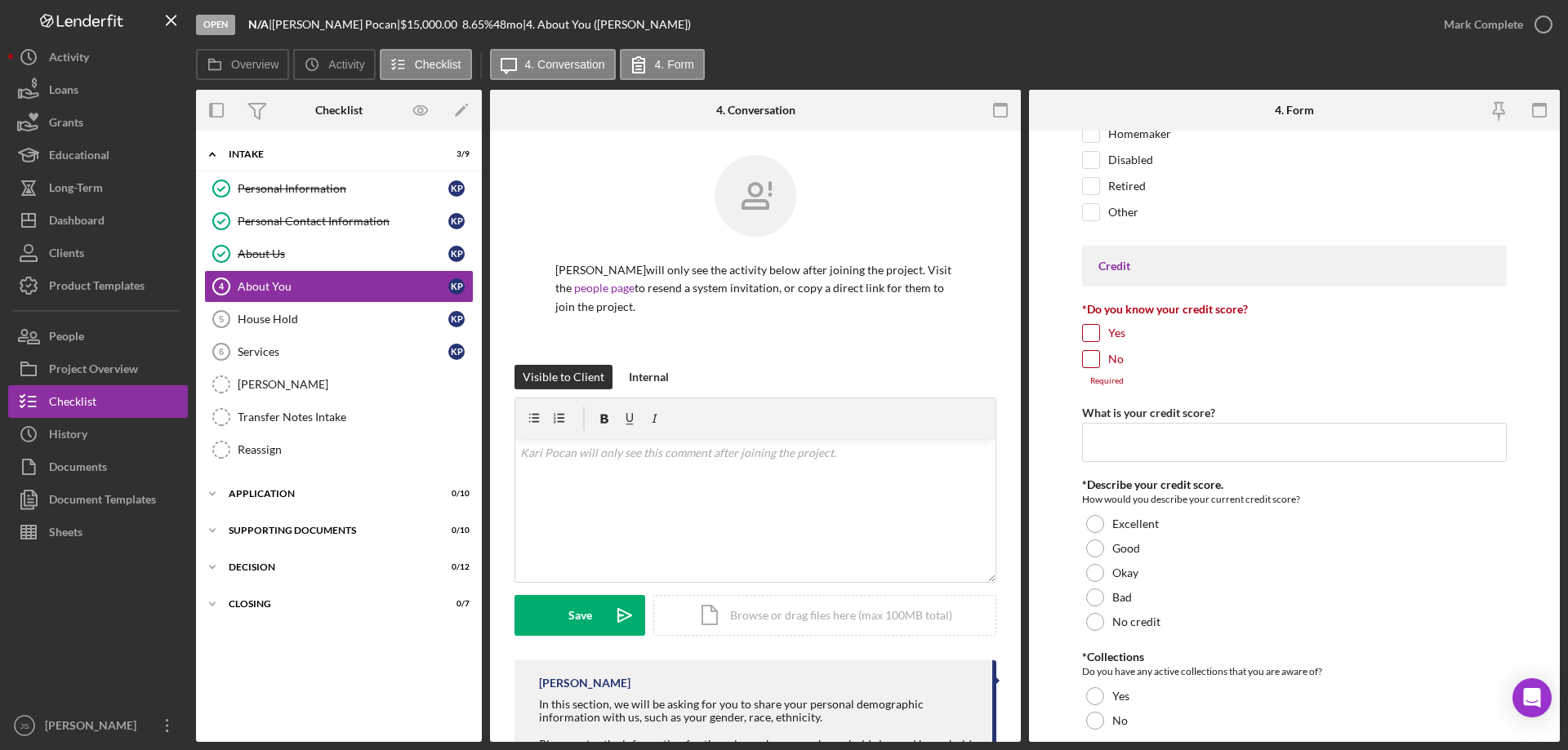
scroll to position [2694, 0]
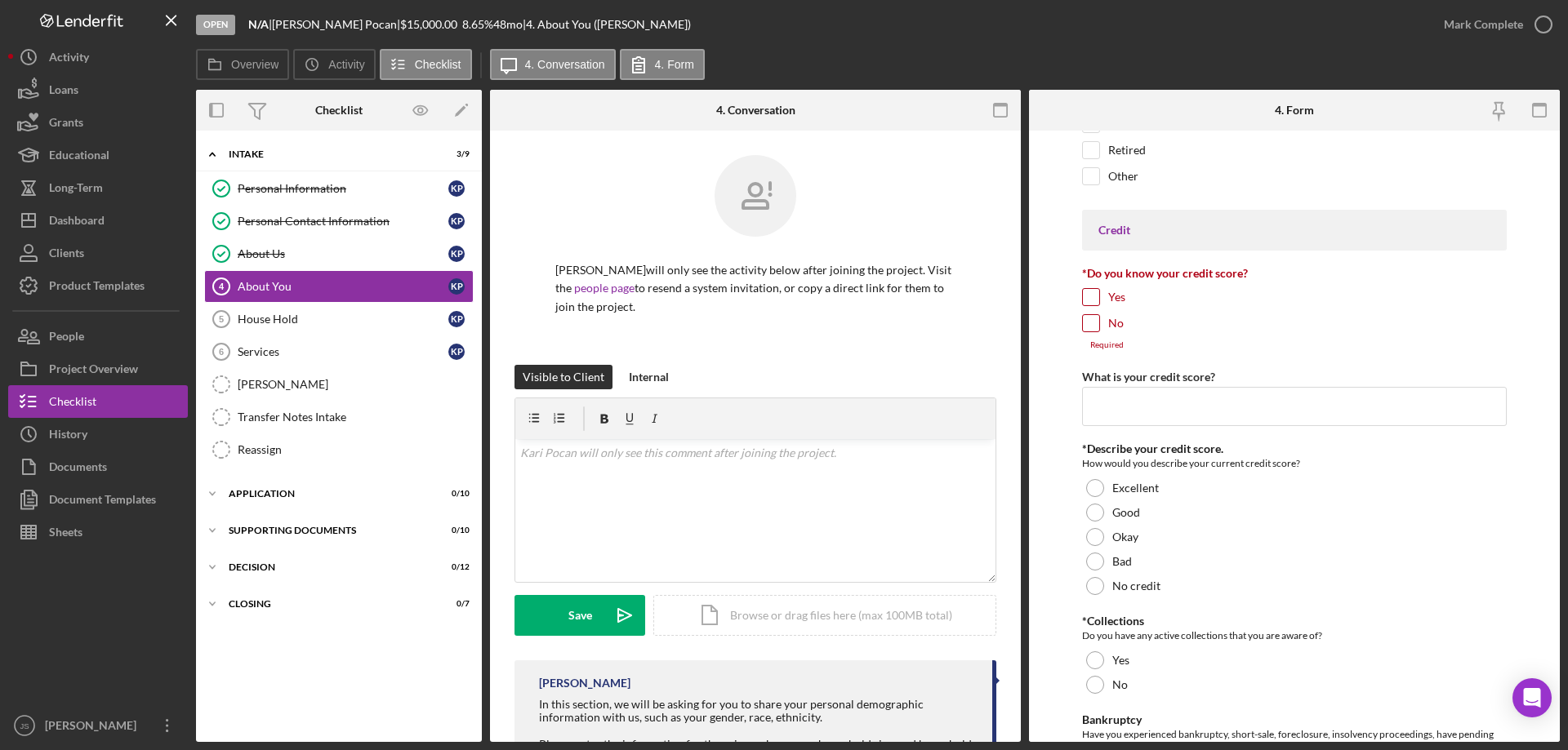
click at [1092, 323] on input "No" at bounding box center [1090, 323] width 16 height 16
checkbox input "true"
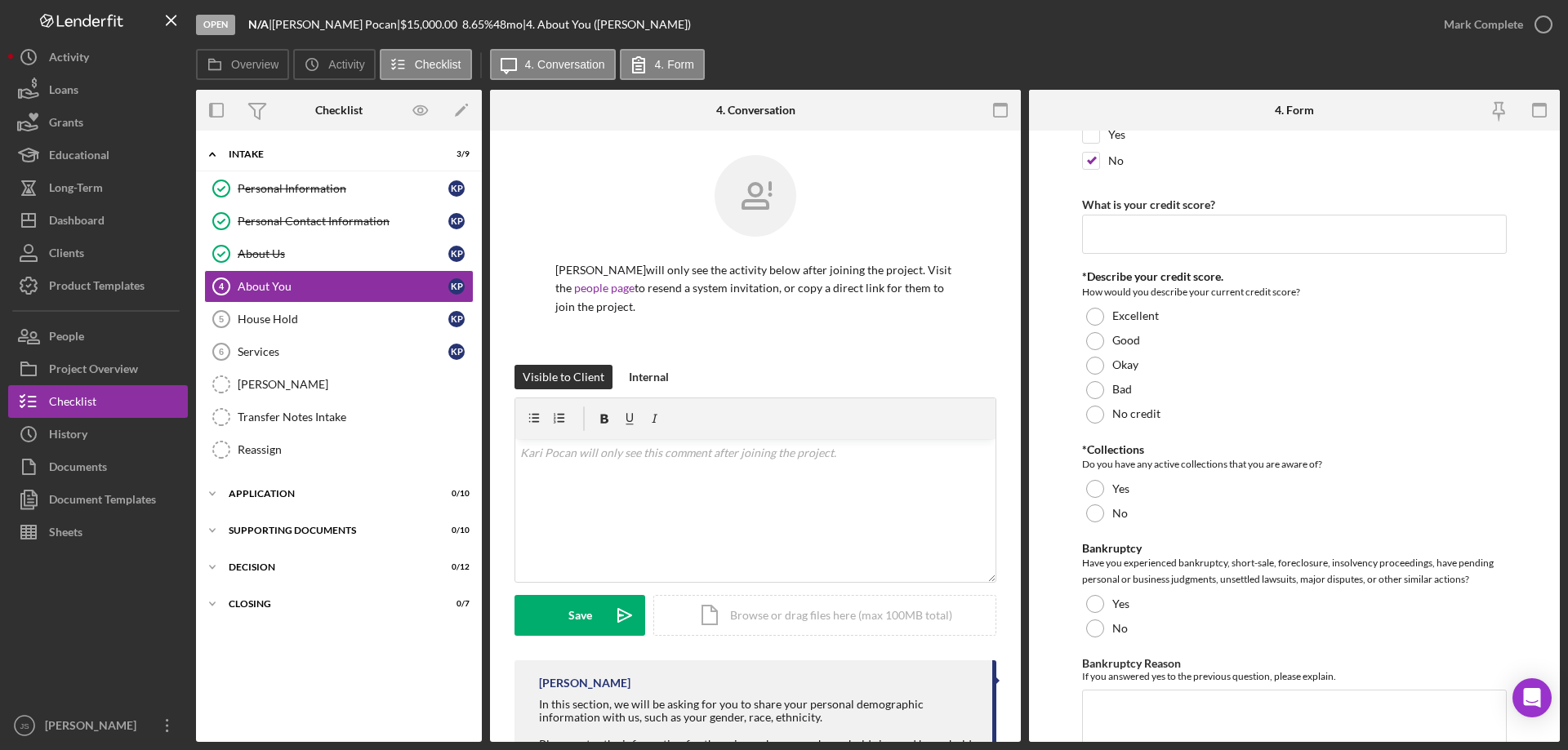
scroll to position [2857, 0]
click at [1094, 364] on div at bounding box center [1094, 364] width 18 height 18
click at [1094, 512] on div at bounding box center [1094, 512] width 18 height 18
drag, startPoint x: 1094, startPoint y: 626, endPoint x: 1198, endPoint y: 600, distance: 107.2
click at [1100, 625] on div at bounding box center [1094, 627] width 18 height 18
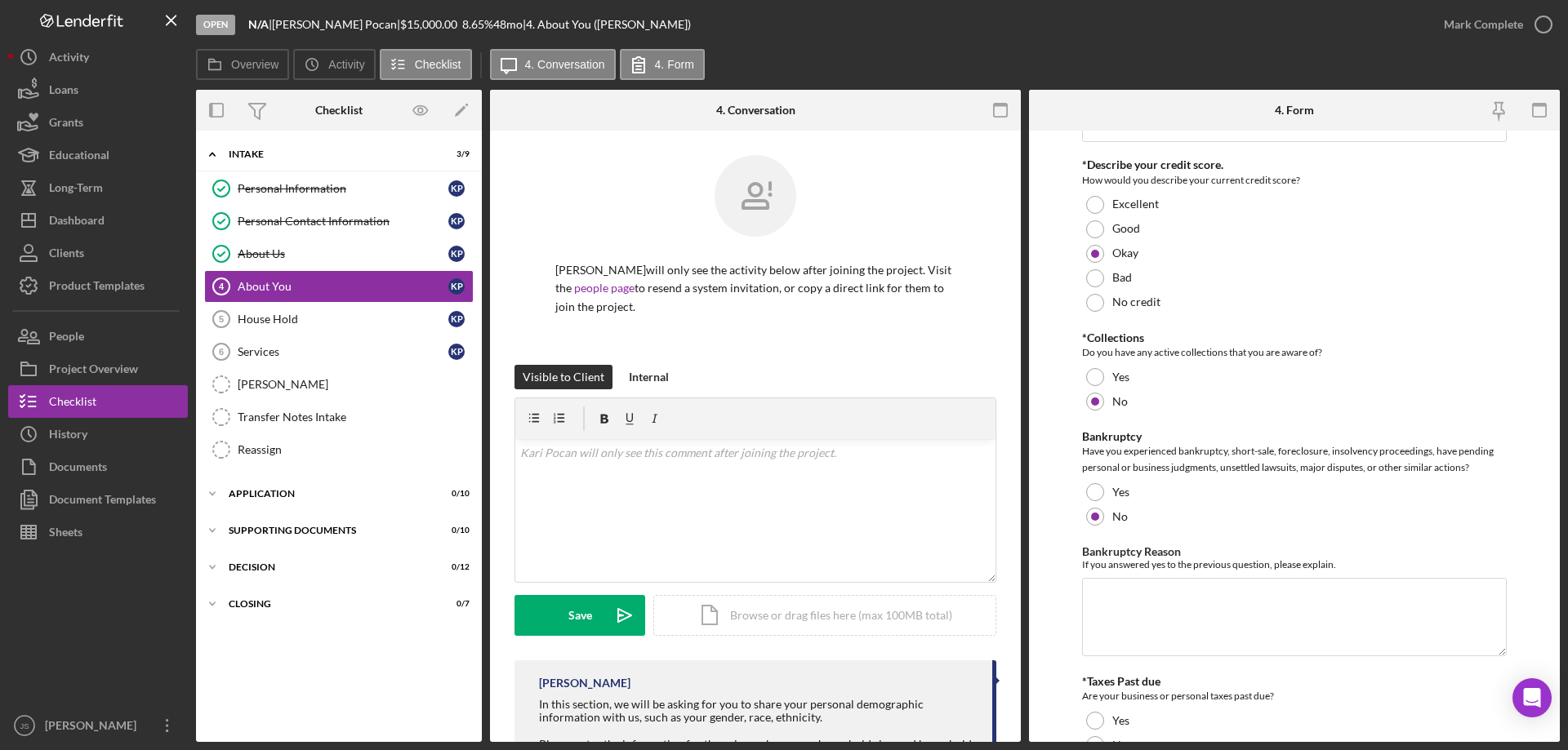
scroll to position [3183, 0]
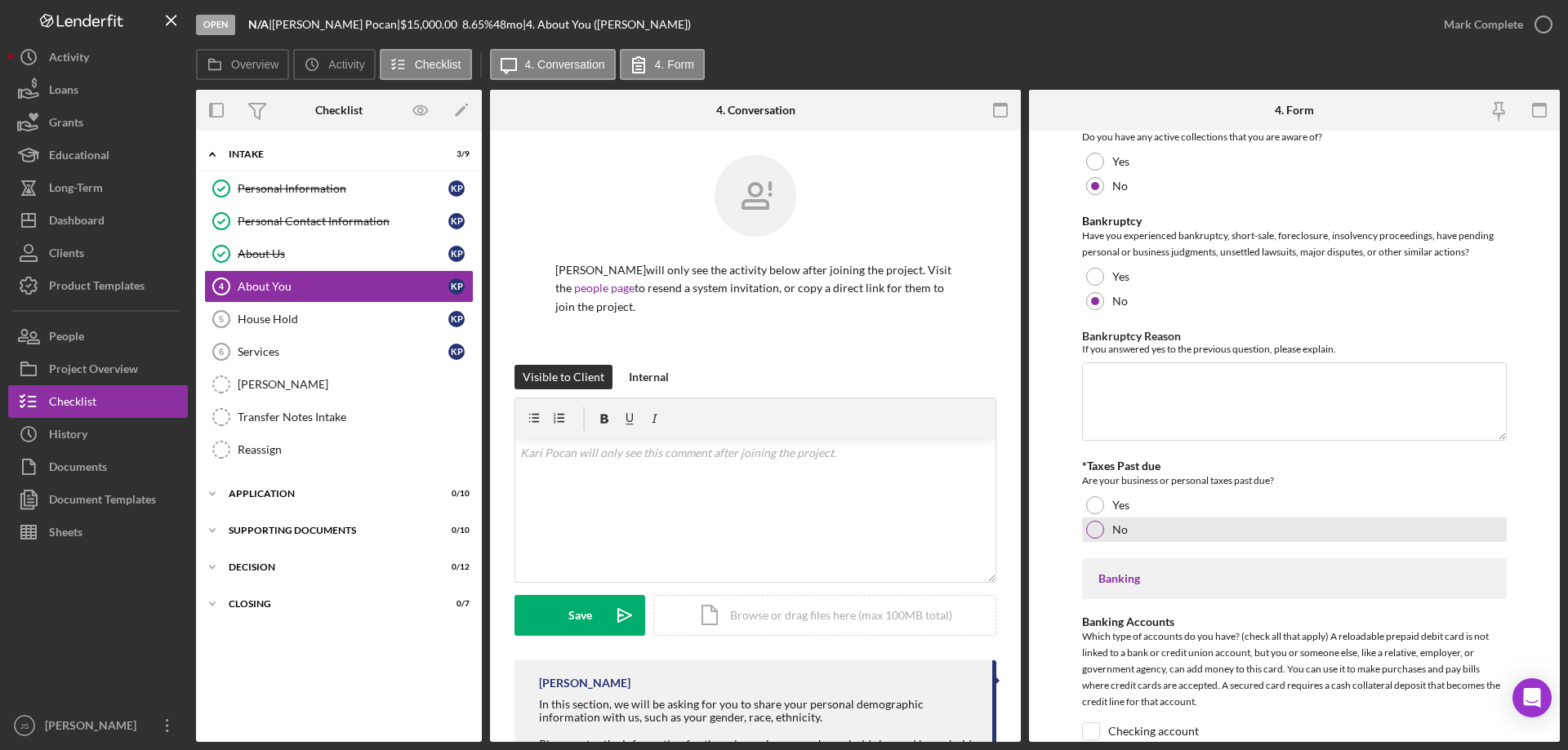
click at [1084, 525] on div "No" at bounding box center [1294, 530] width 425 height 25
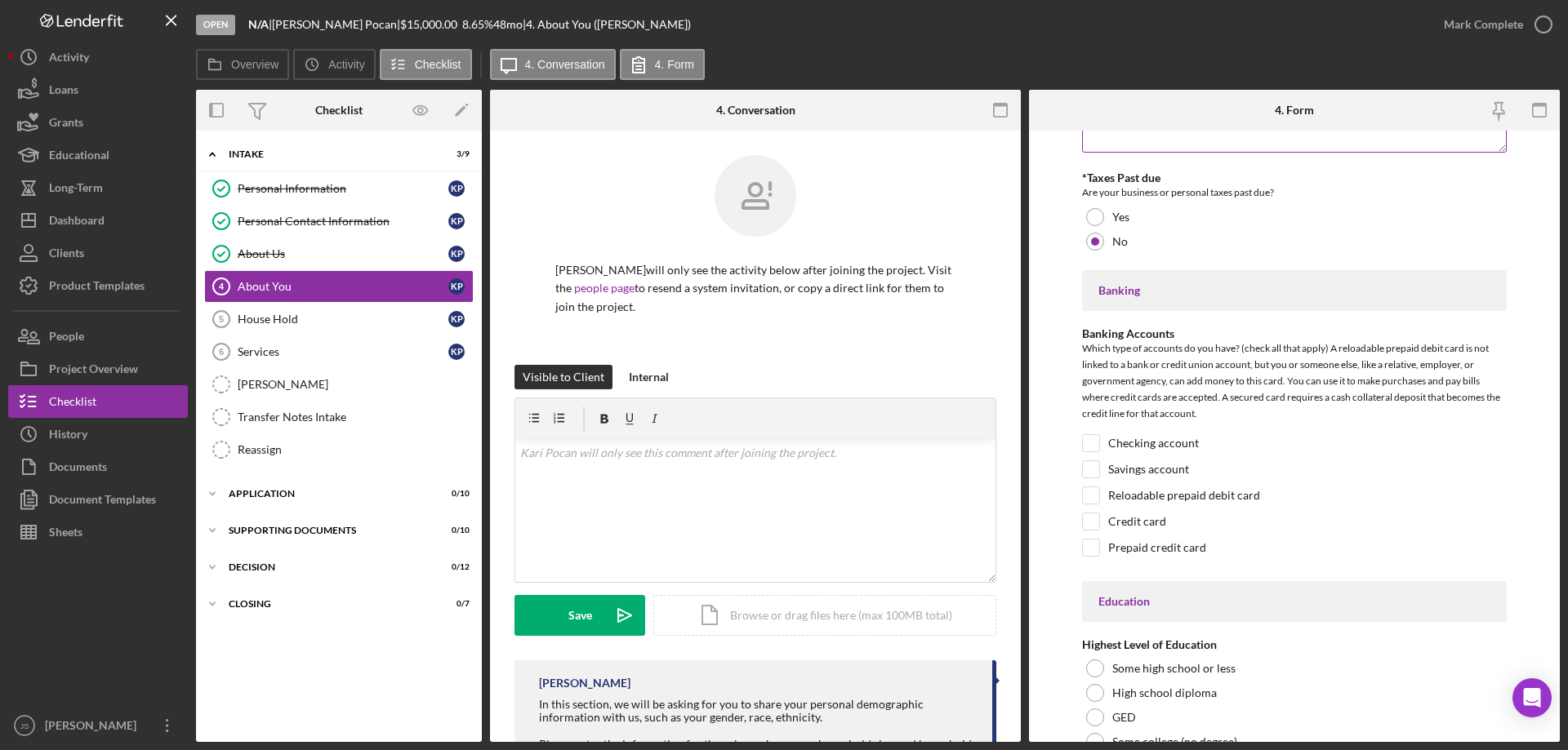
scroll to position [3510, 0]
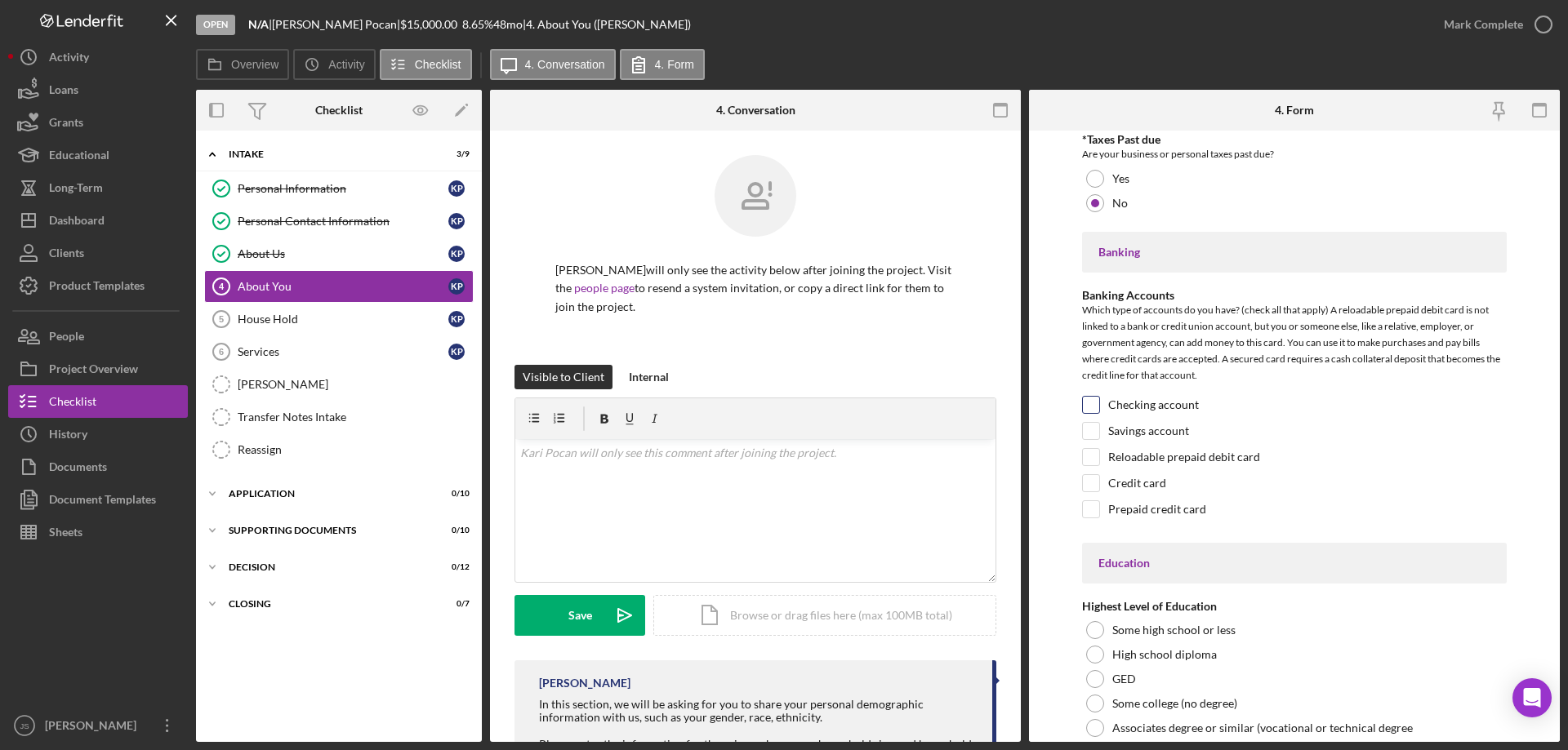
click at [1088, 404] on input "Checking account" at bounding box center [1090, 404] width 16 height 16
checkbox input "true"
click at [1093, 431] on input "Savings account" at bounding box center [1090, 431] width 16 height 16
checkbox input "true"
click at [1094, 508] on input "Prepaid credit card" at bounding box center [1090, 509] width 16 height 16
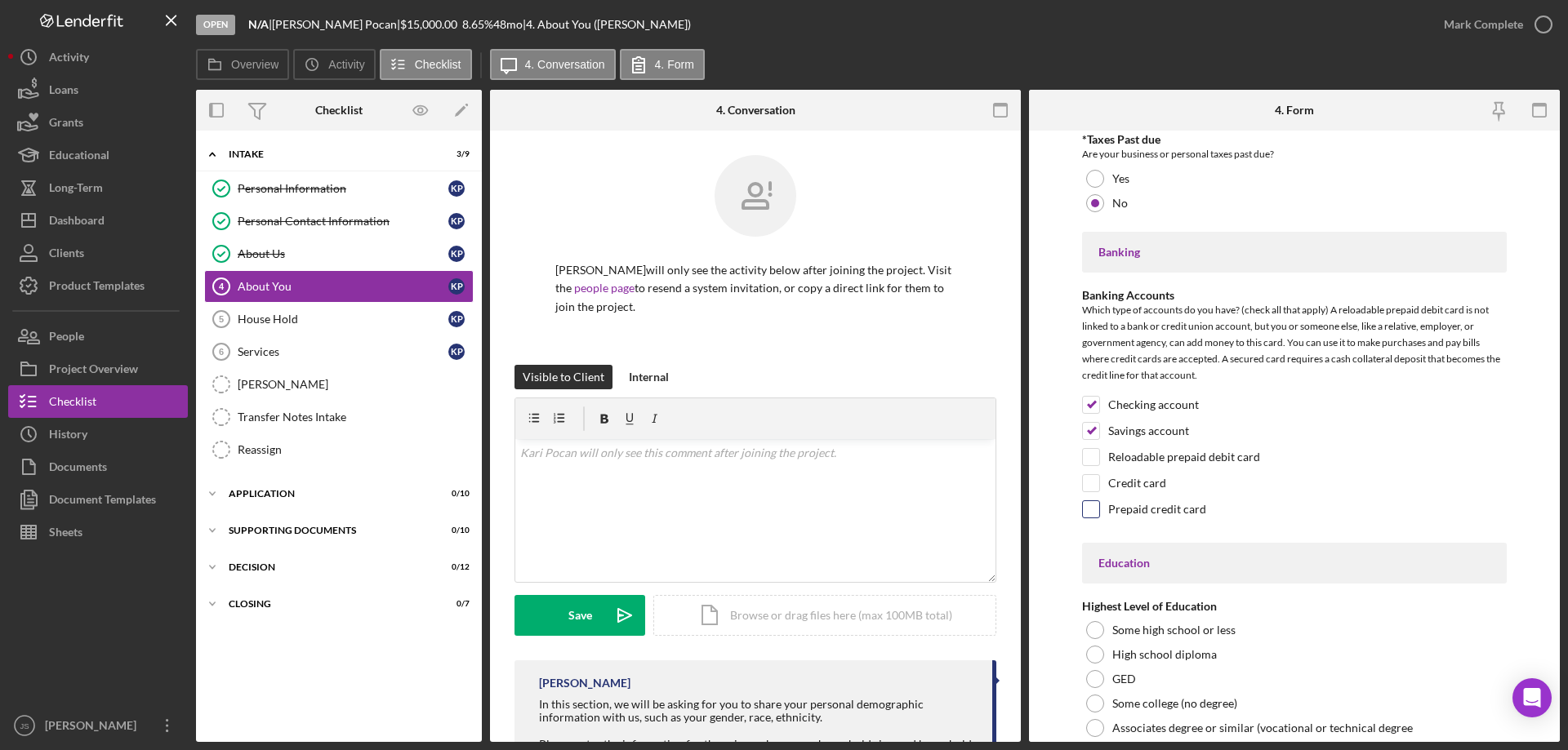
checkbox input "true"
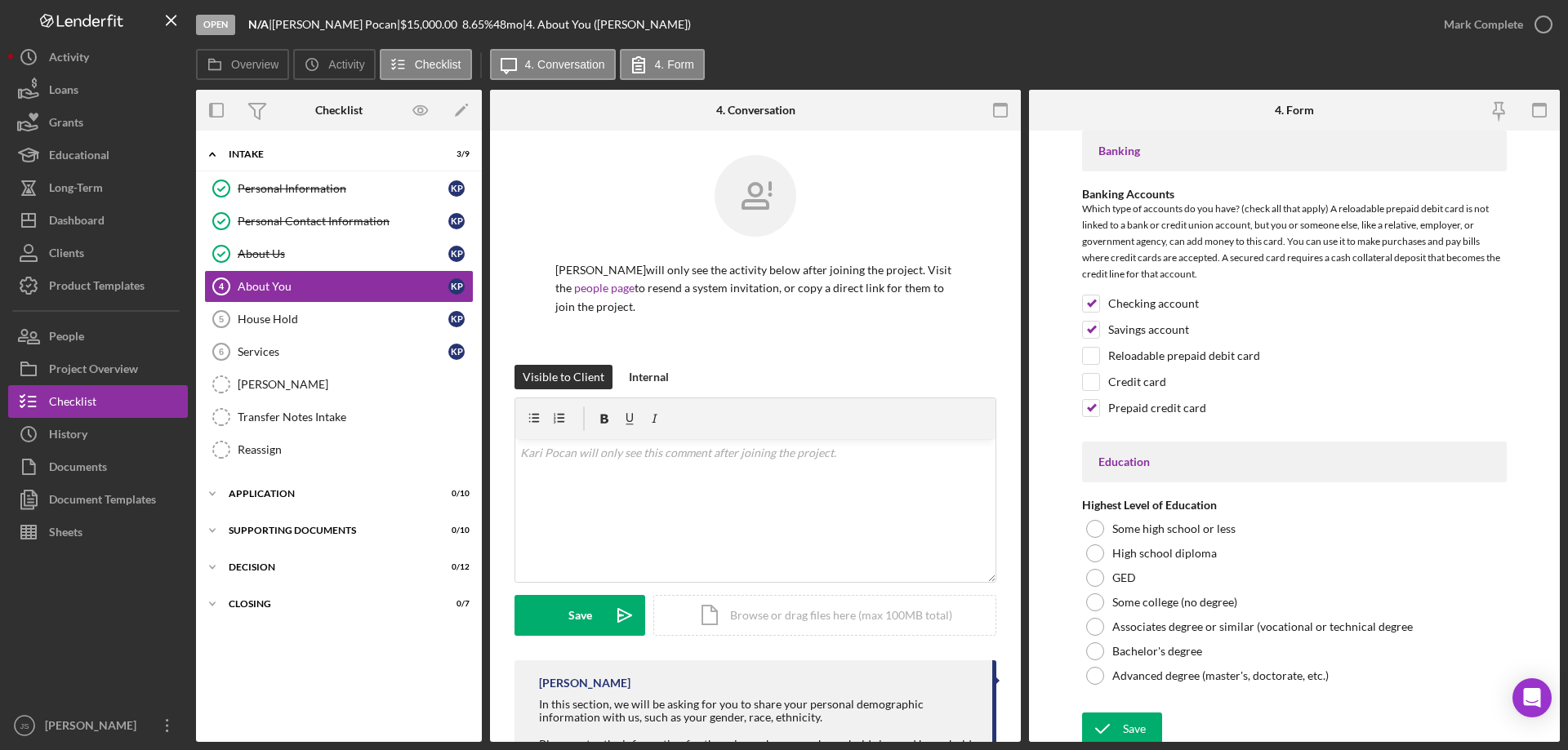
scroll to position [3617, 0]
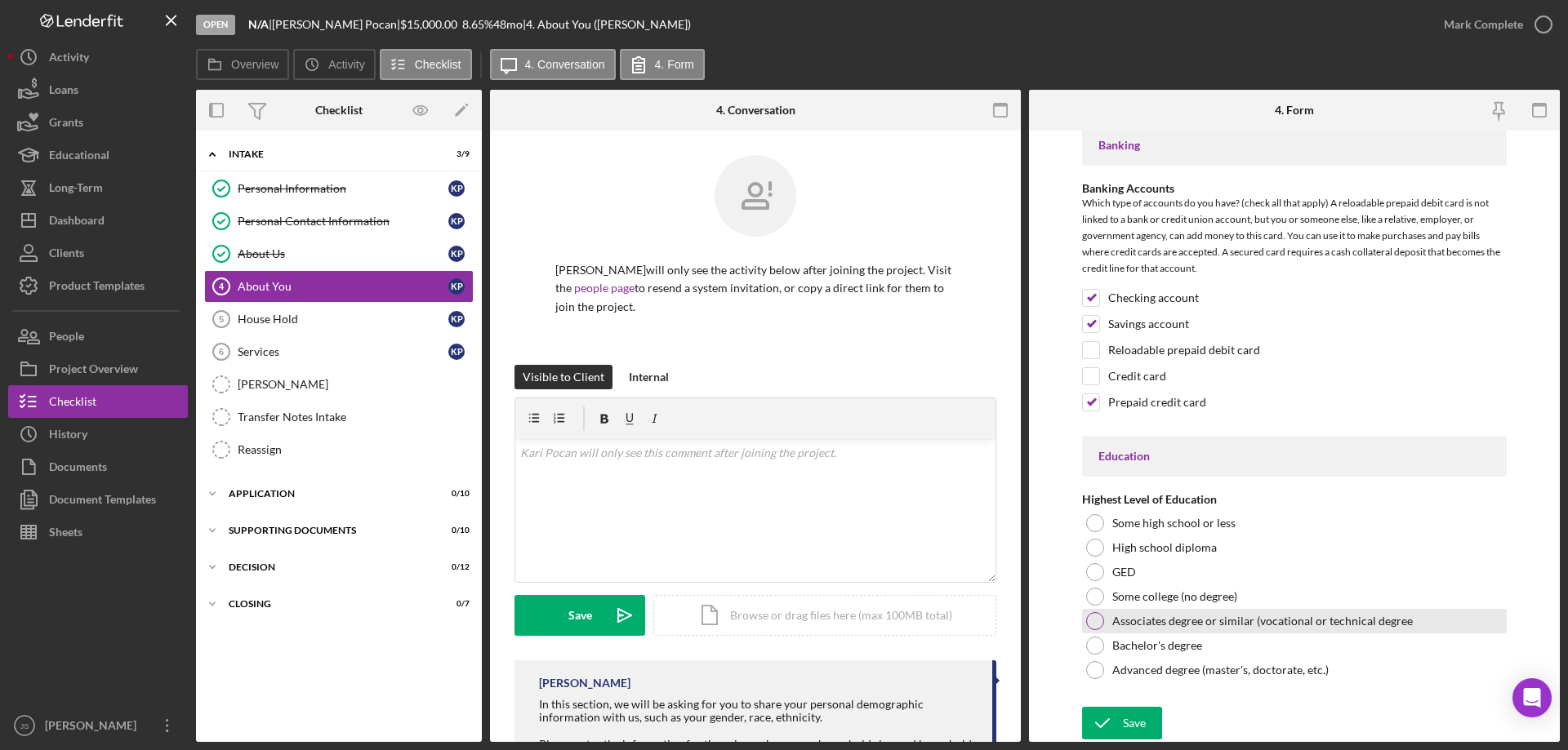
drag, startPoint x: 1094, startPoint y: 619, endPoint x: 1091, endPoint y: 631, distance: 12.4
click at [1094, 619] on div at bounding box center [1094, 621] width 18 height 18
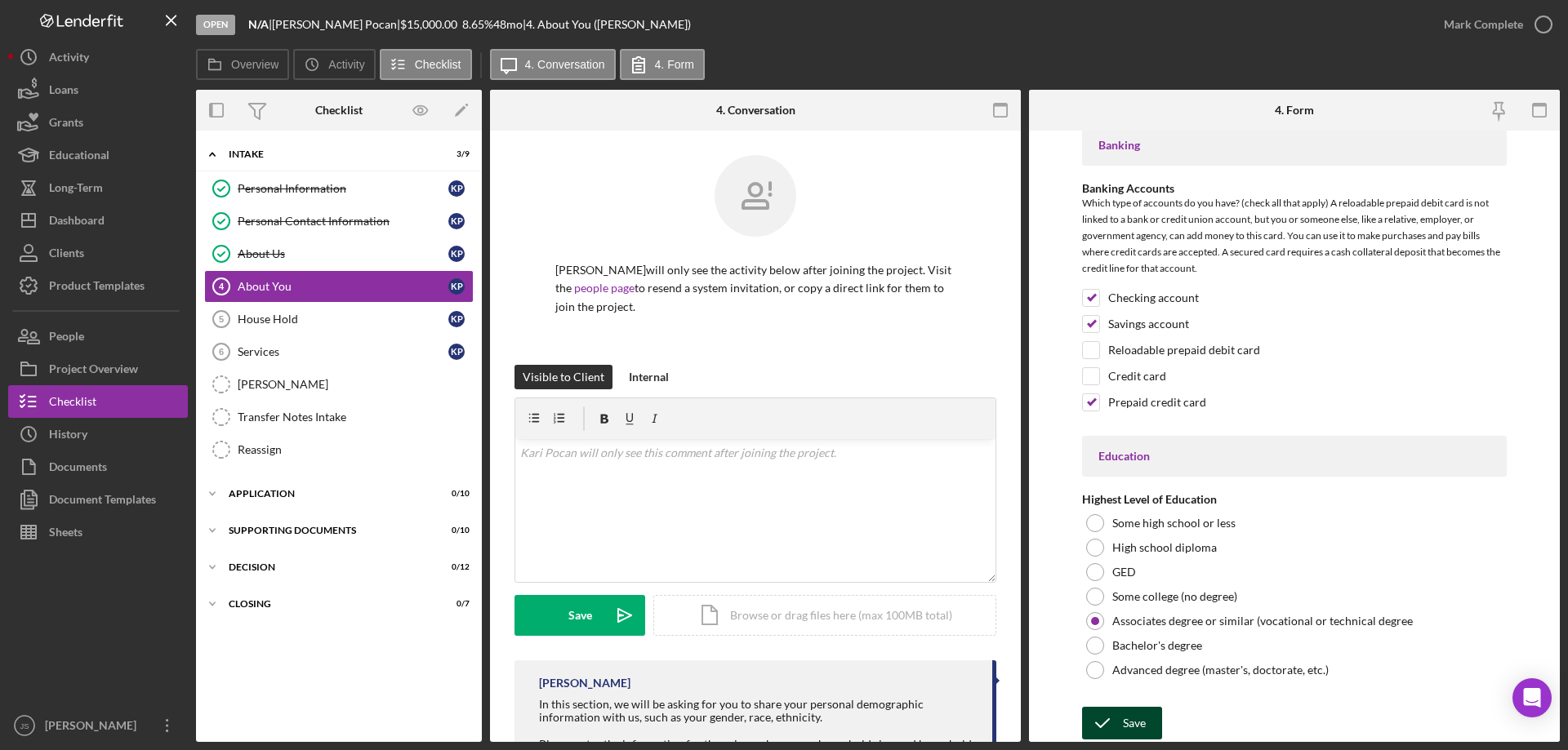
click at [1114, 721] on icon "submit" at bounding box center [1102, 724] width 41 height 41
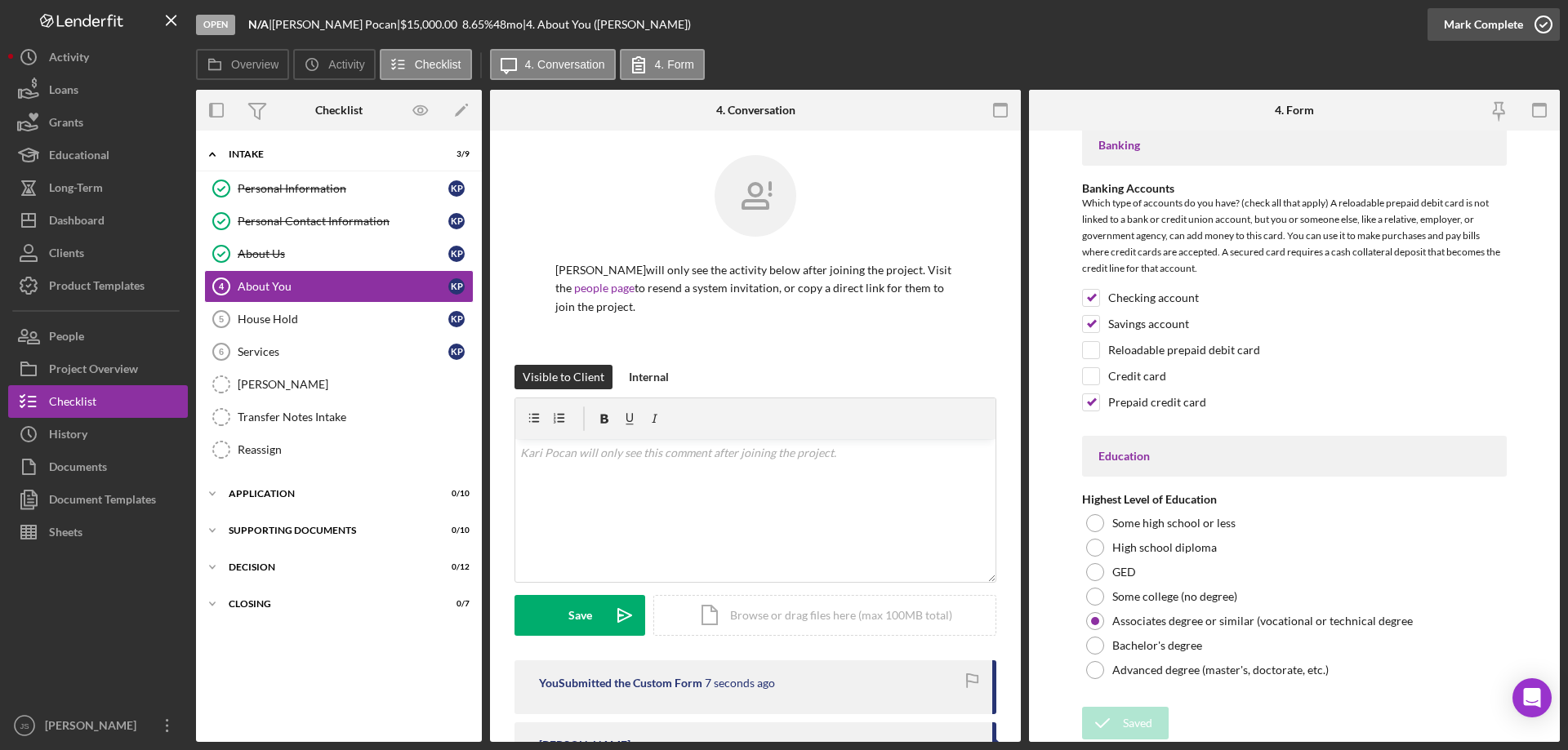
click at [1547, 25] on icon "button" at bounding box center [1543, 25] width 41 height 41
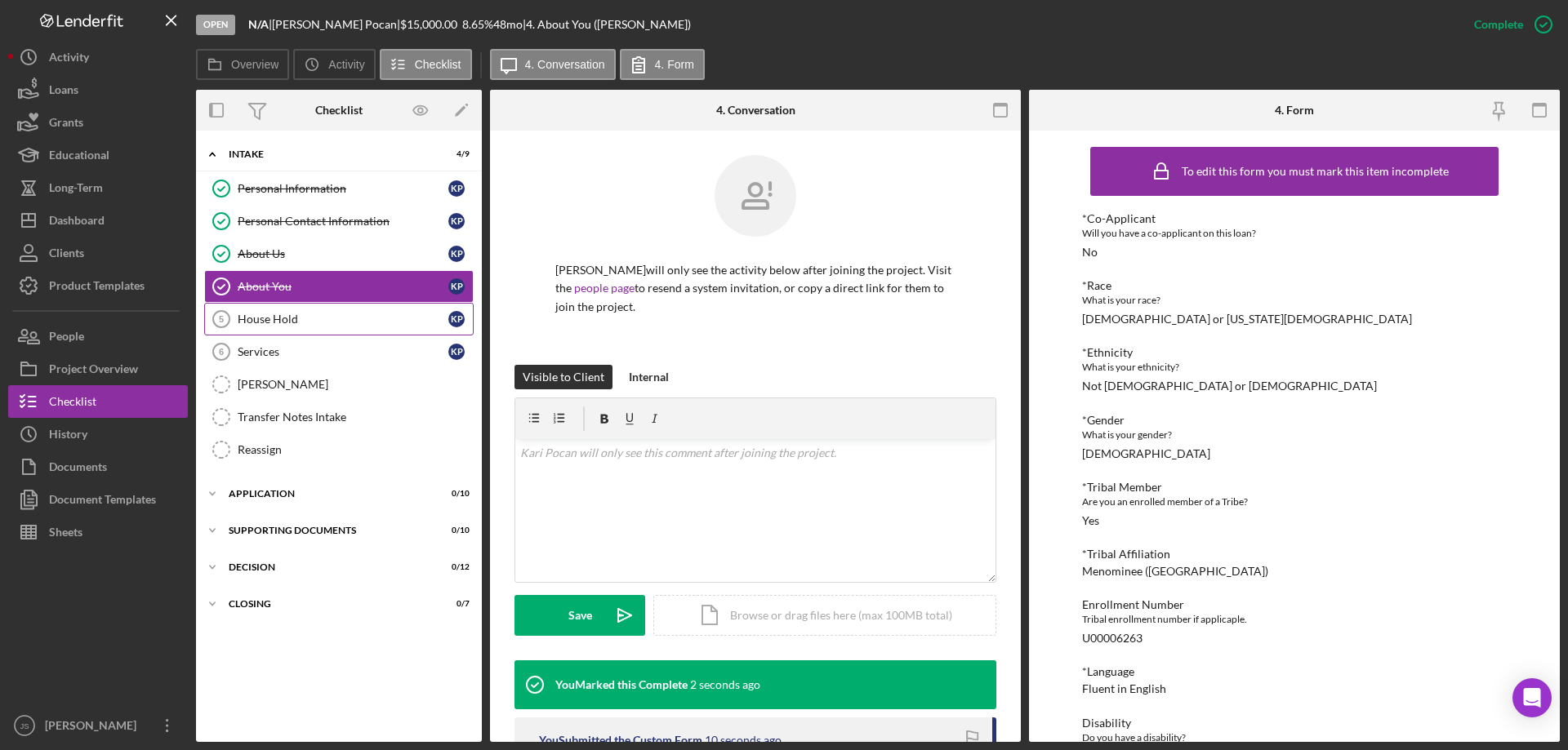
click at [324, 324] on div "House Hold" at bounding box center [342, 318] width 210 height 13
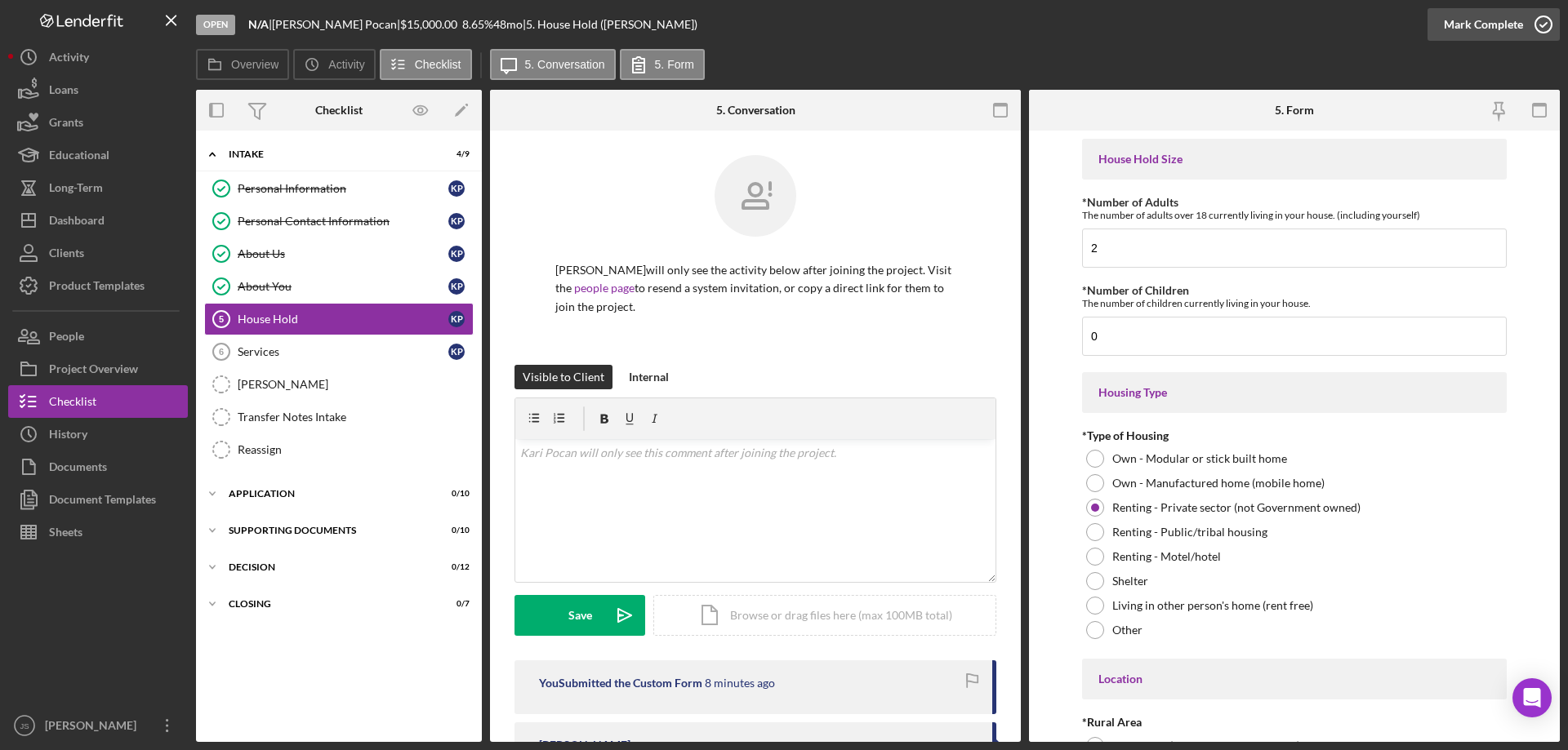
click at [1549, 23] on icon "button" at bounding box center [1543, 25] width 41 height 41
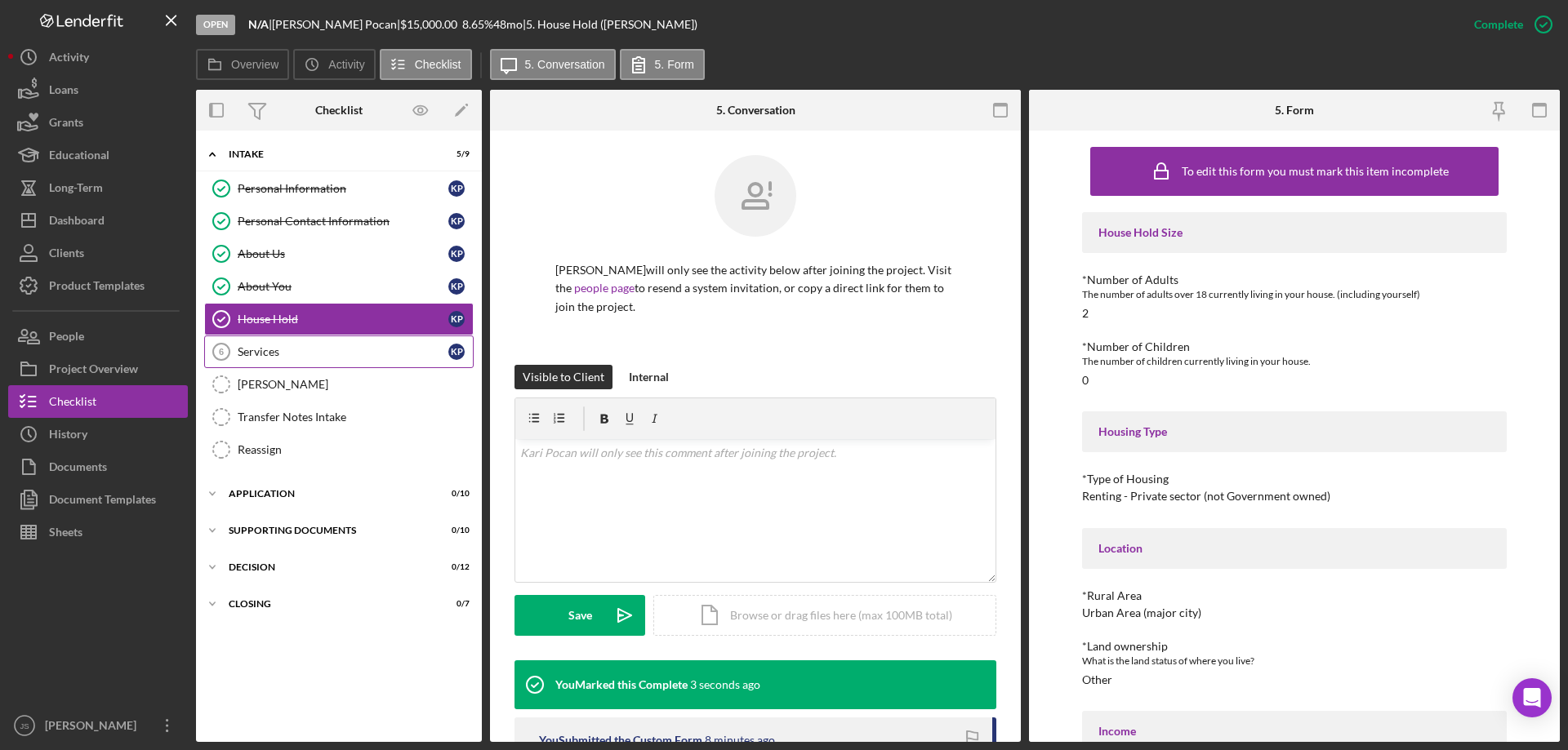
click at [294, 352] on div "Services" at bounding box center [342, 352] width 210 height 13
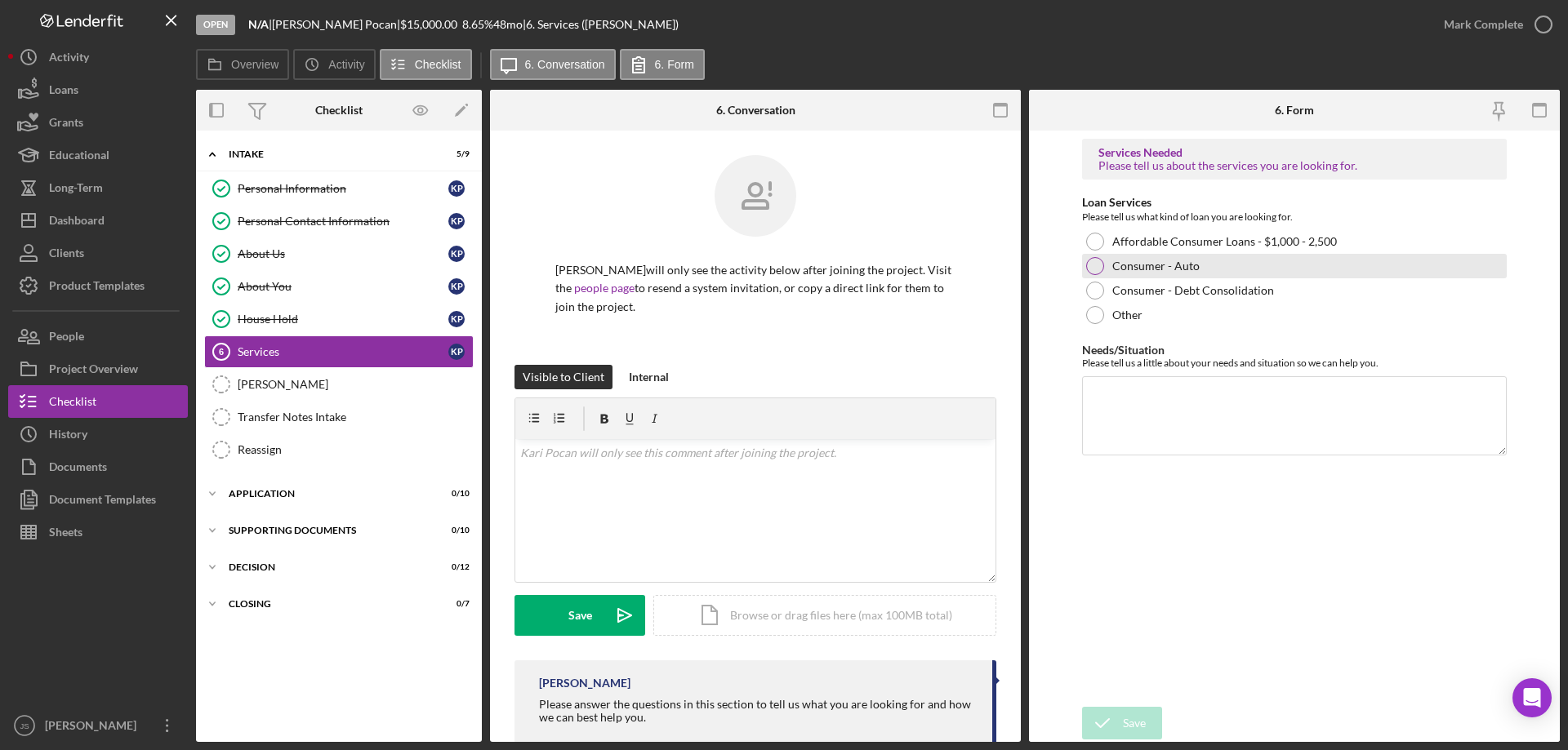
click at [1099, 267] on div at bounding box center [1094, 266] width 18 height 18
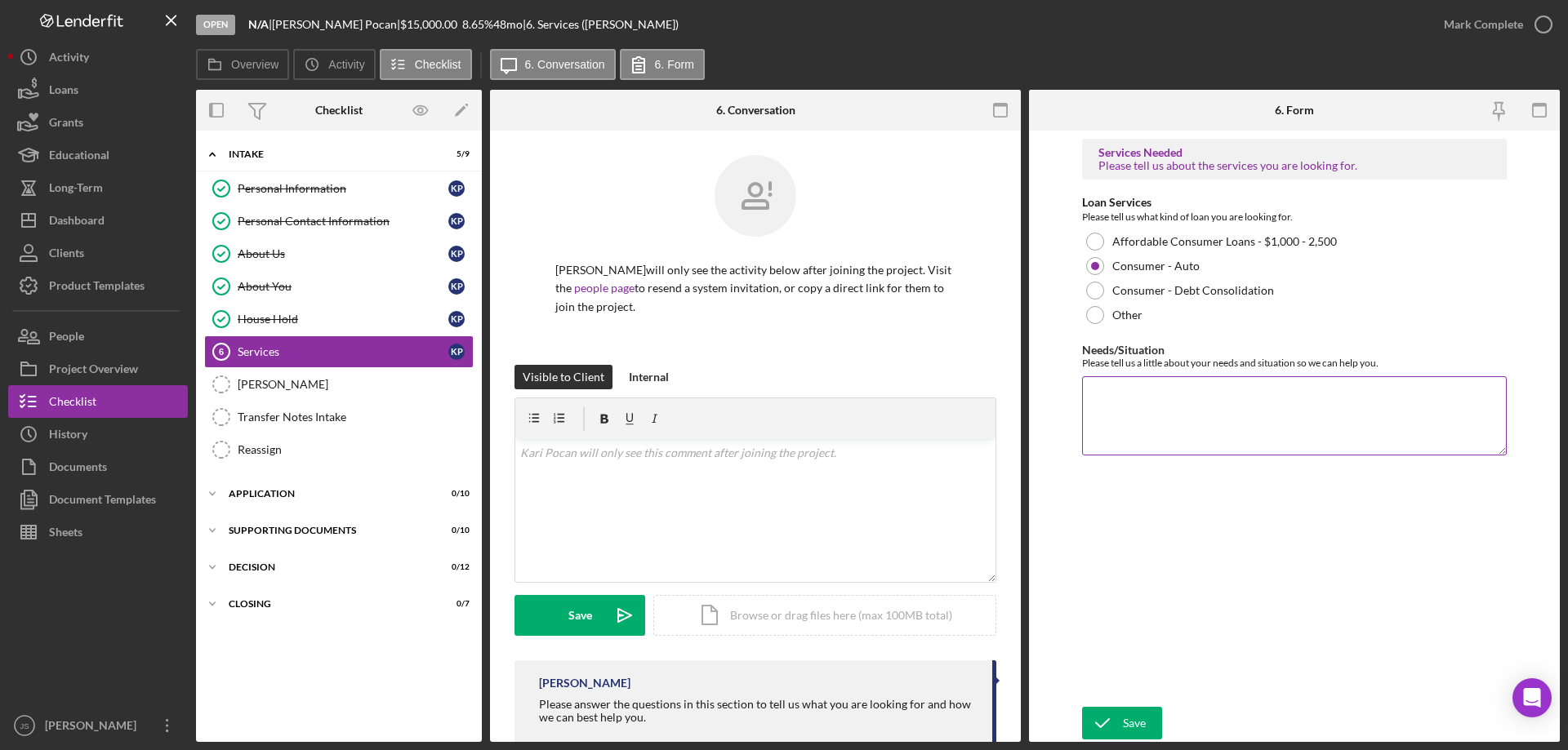
click at [1164, 418] on textarea "Needs/Situation" at bounding box center [1294, 415] width 425 height 78
type textarea "auto loan"
click at [1145, 718] on div "Save" at bounding box center [1134, 723] width 23 height 32
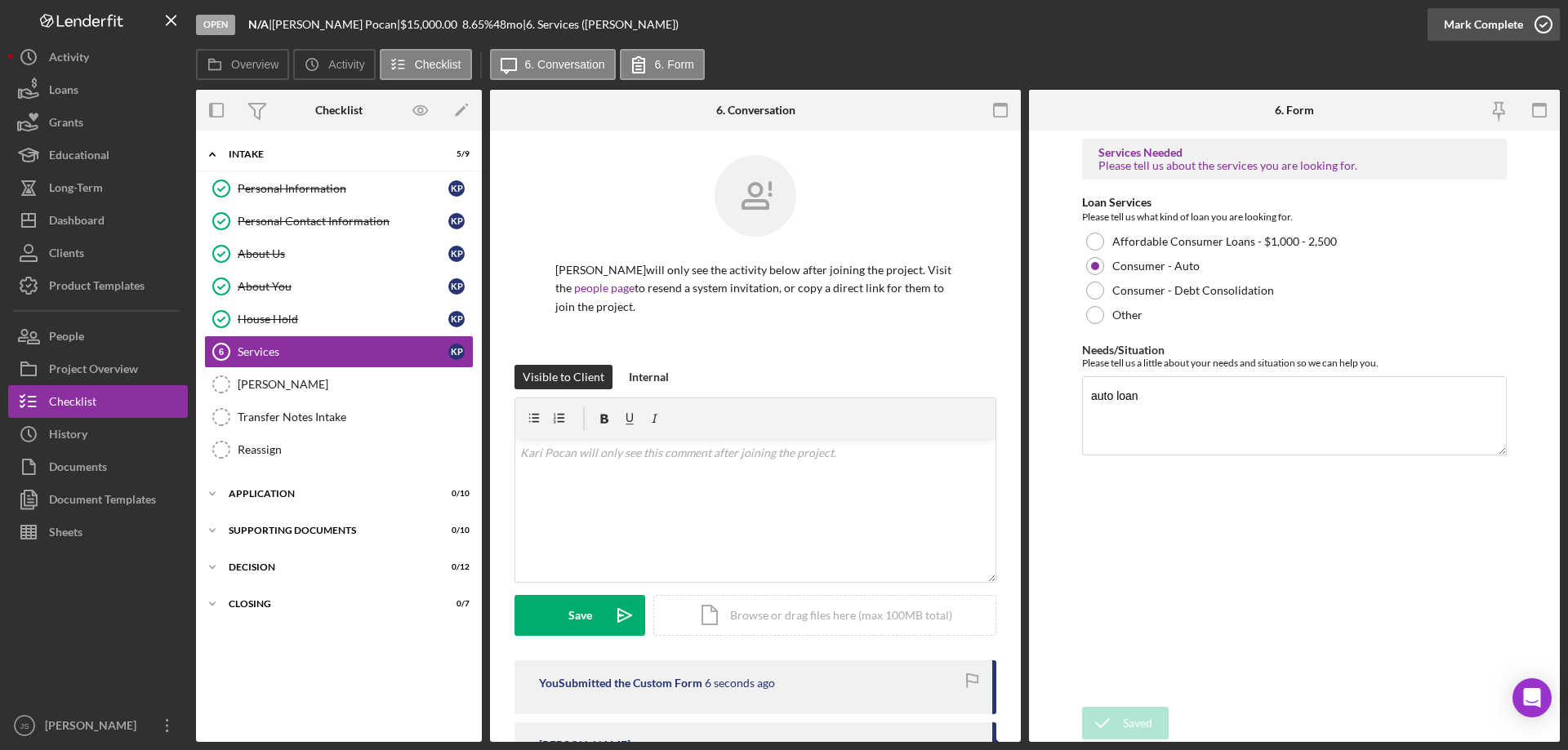
click at [1544, 21] on icon "button" at bounding box center [1543, 25] width 41 height 41
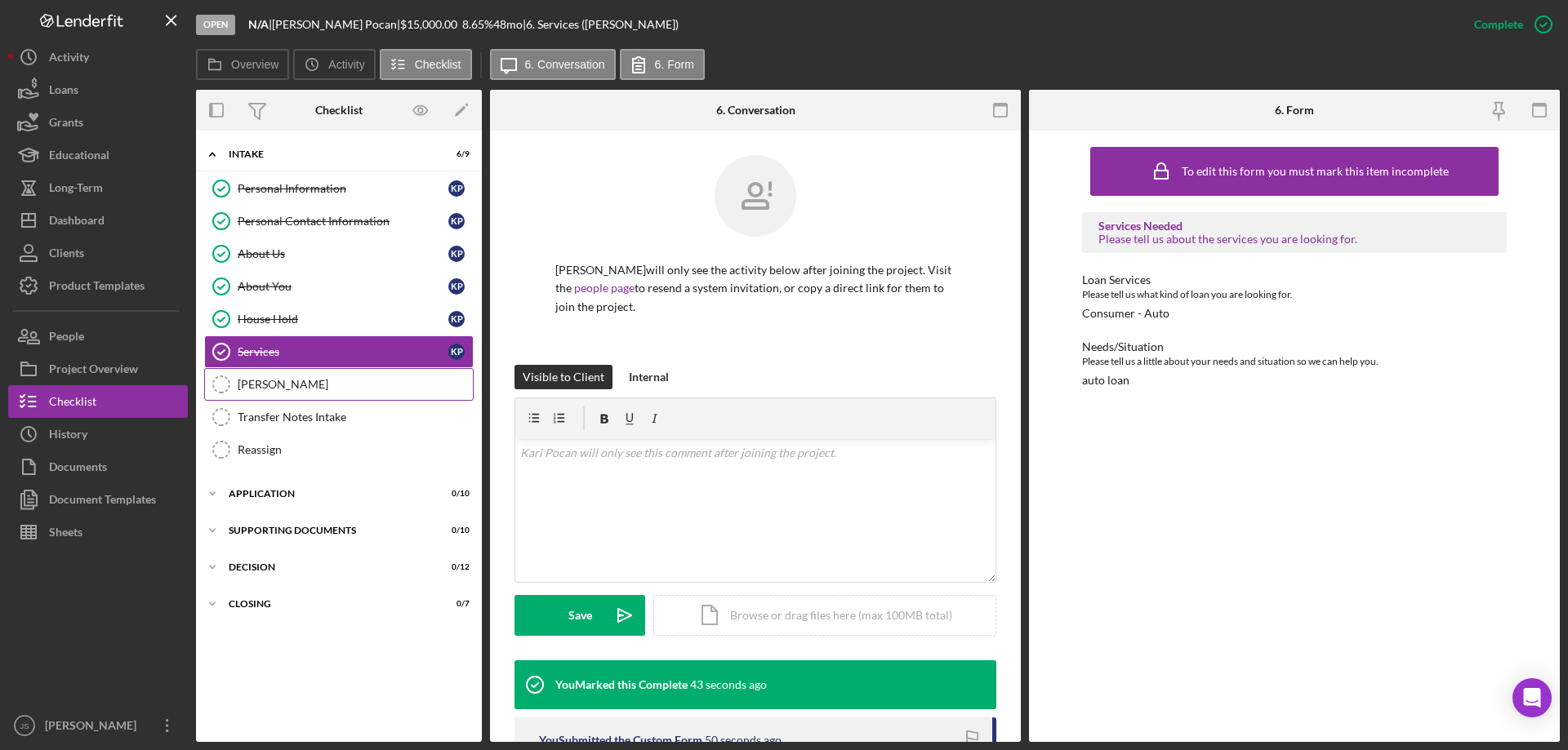
click at [326, 382] on div "[PERSON_NAME]" at bounding box center [355, 384] width 235 height 13
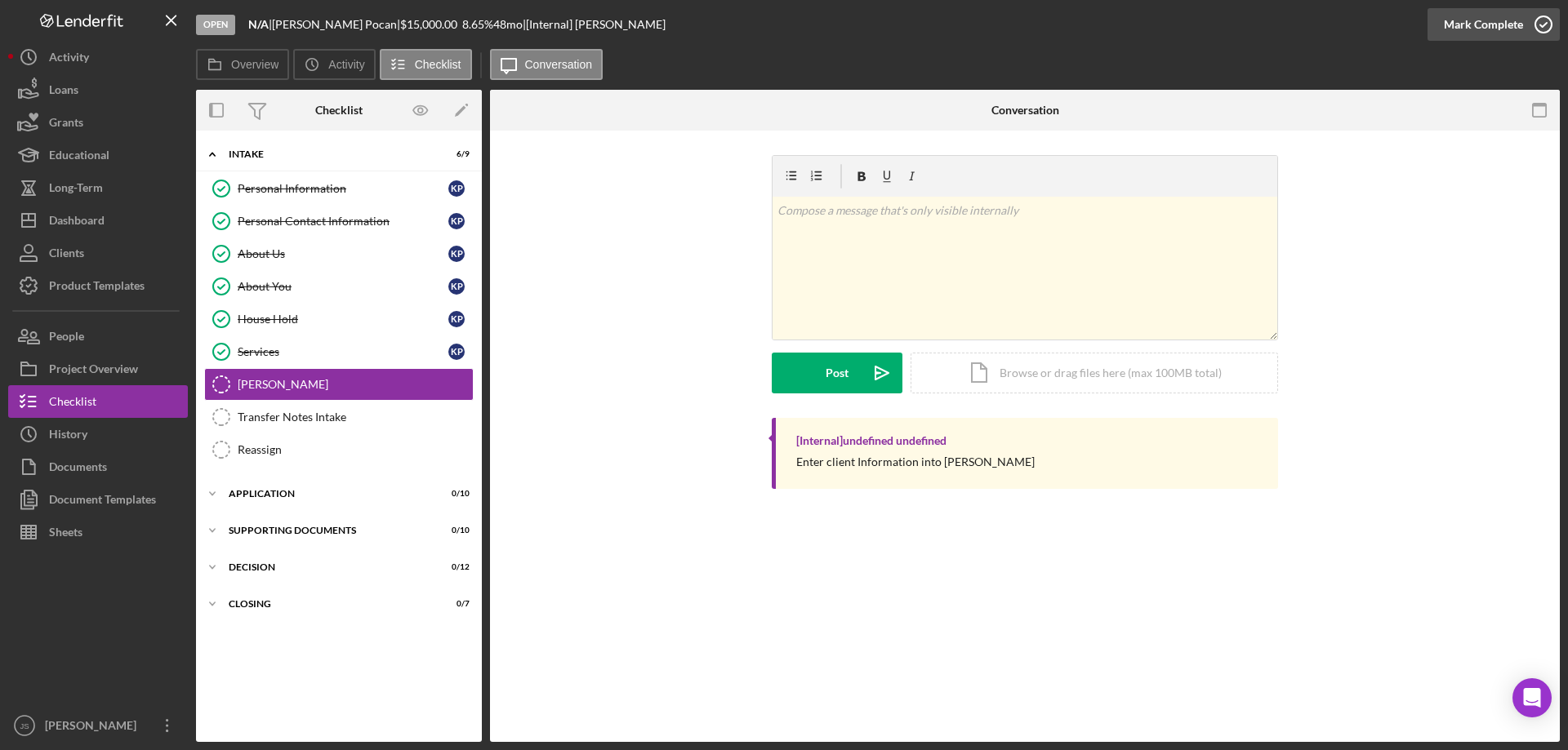
click at [1543, 26] on icon "button" at bounding box center [1543, 25] width 41 height 41
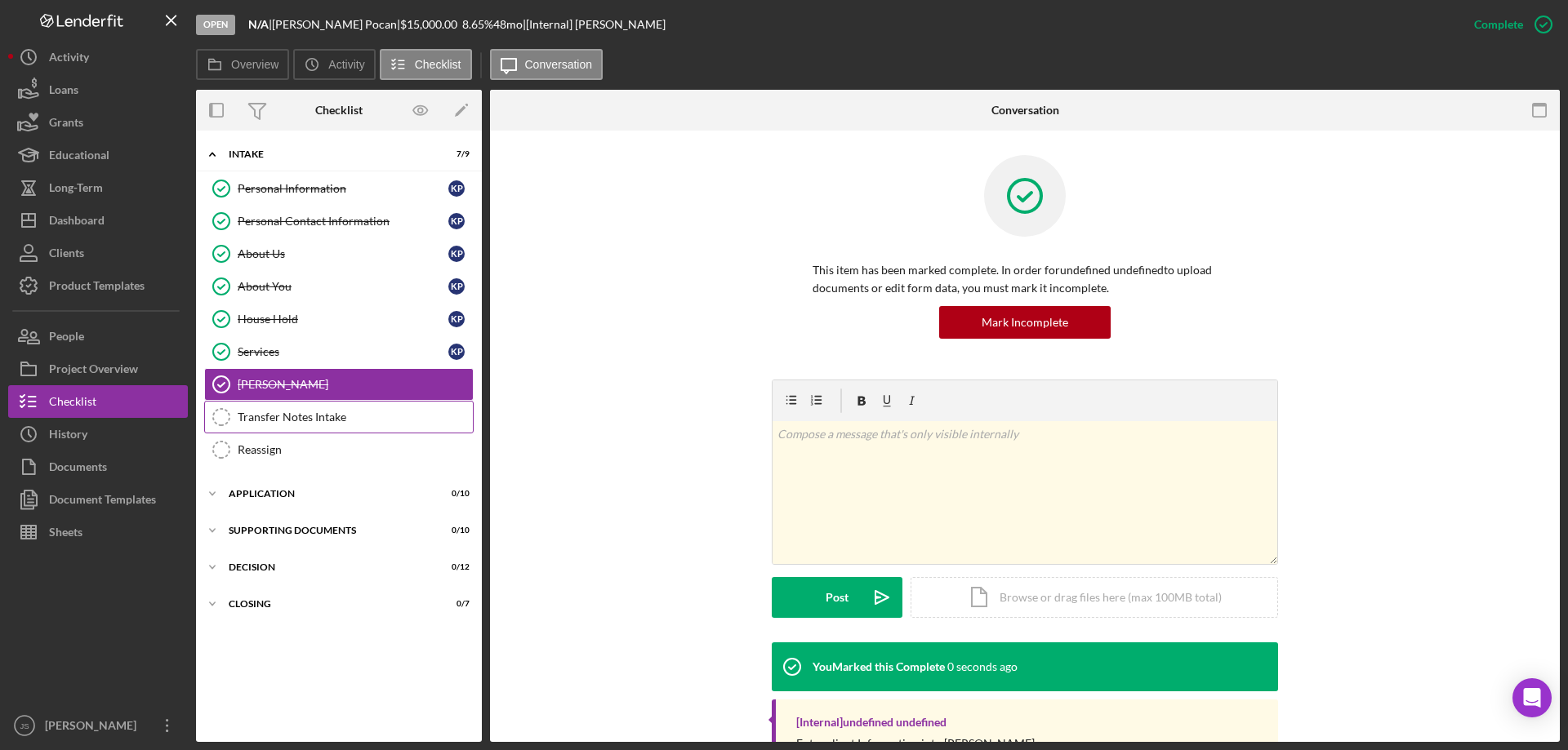
click at [304, 415] on div "Transfer Notes Intake" at bounding box center [355, 416] width 235 height 13
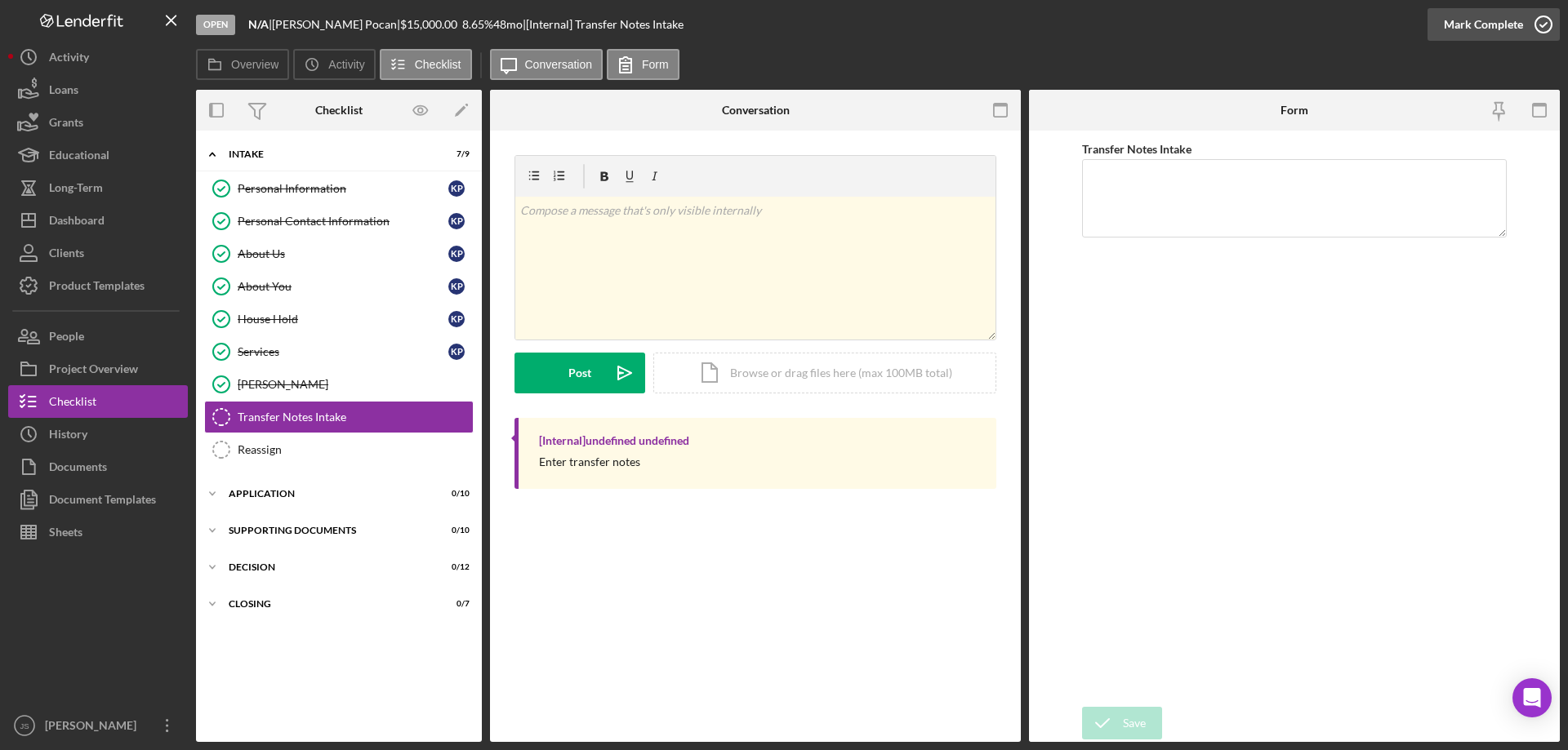
click at [1546, 25] on icon "button" at bounding box center [1543, 25] width 41 height 41
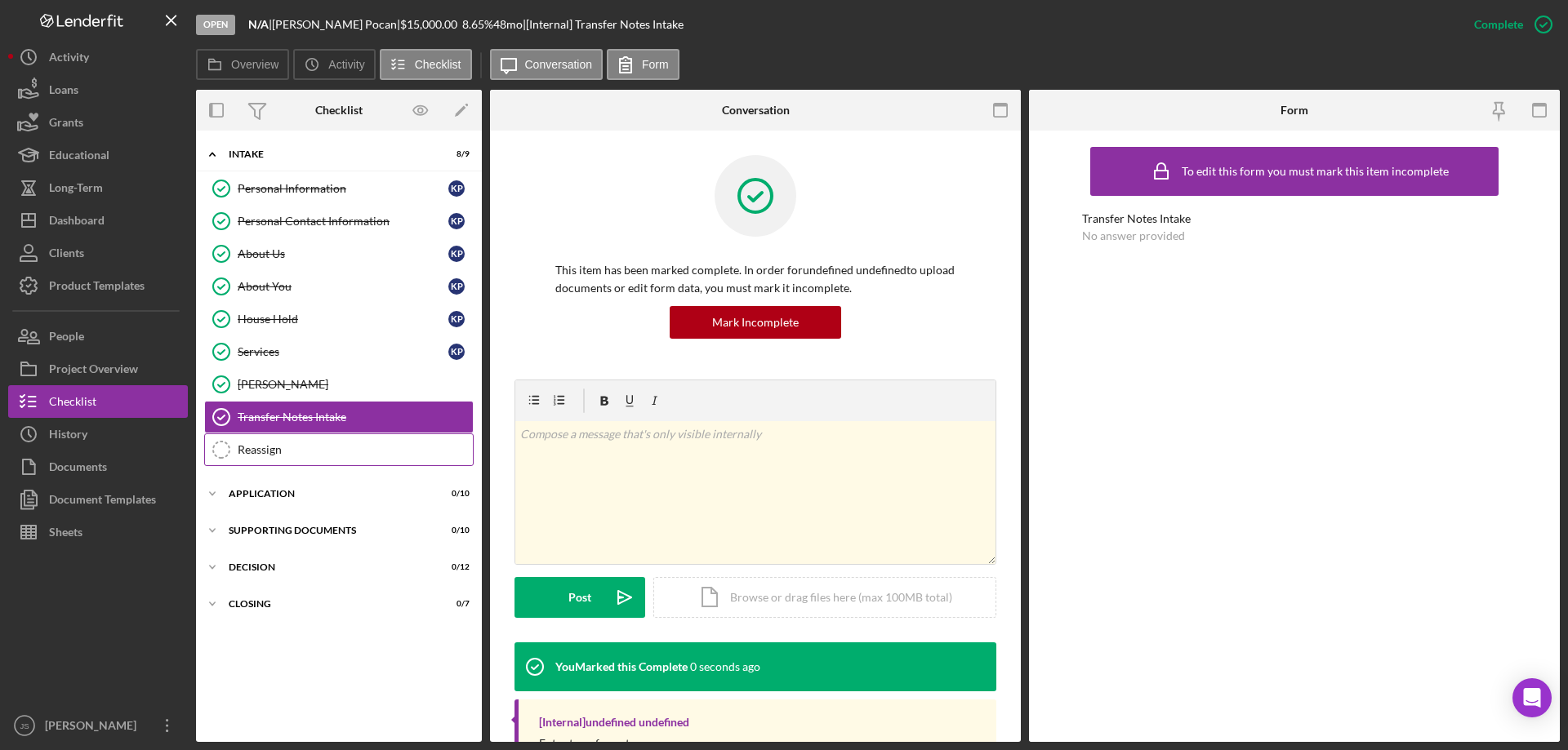
drag, startPoint x: 295, startPoint y: 447, endPoint x: 553, endPoint y: 386, distance: 265.1
click at [299, 448] on div "Reassign" at bounding box center [355, 449] width 235 height 13
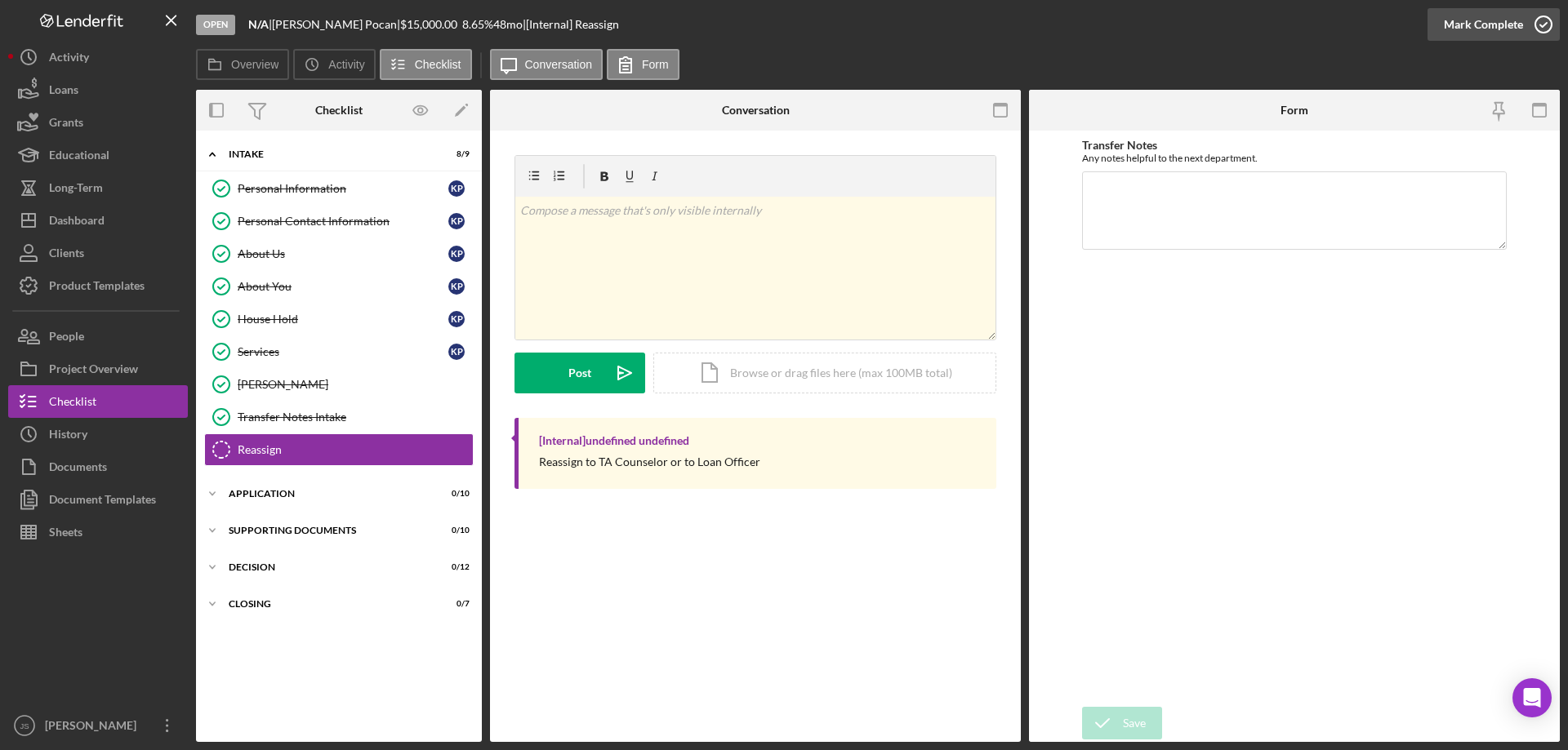
click at [1538, 21] on icon "button" at bounding box center [1543, 25] width 41 height 41
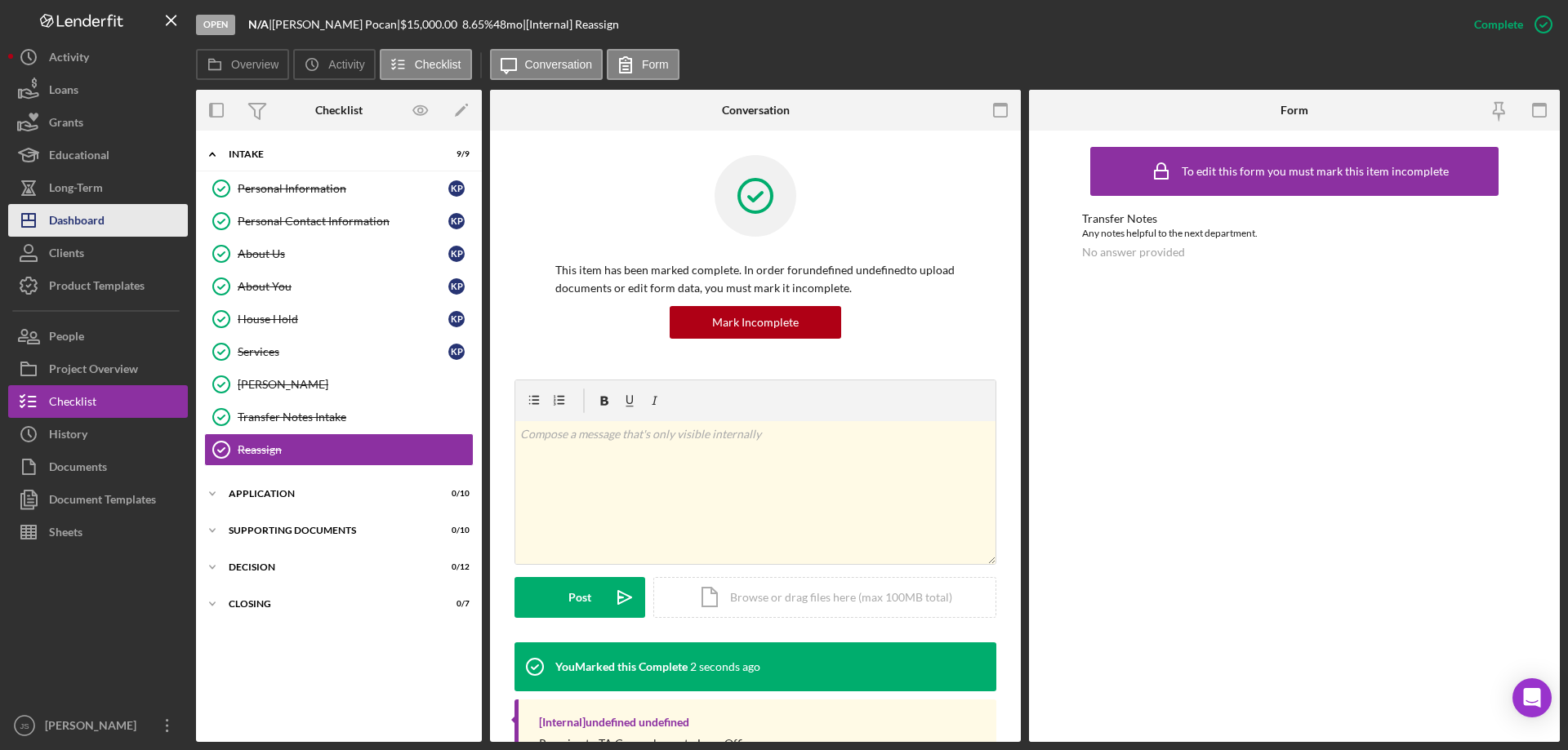
click at [76, 220] on div "Dashboard" at bounding box center [77, 222] width 55 height 37
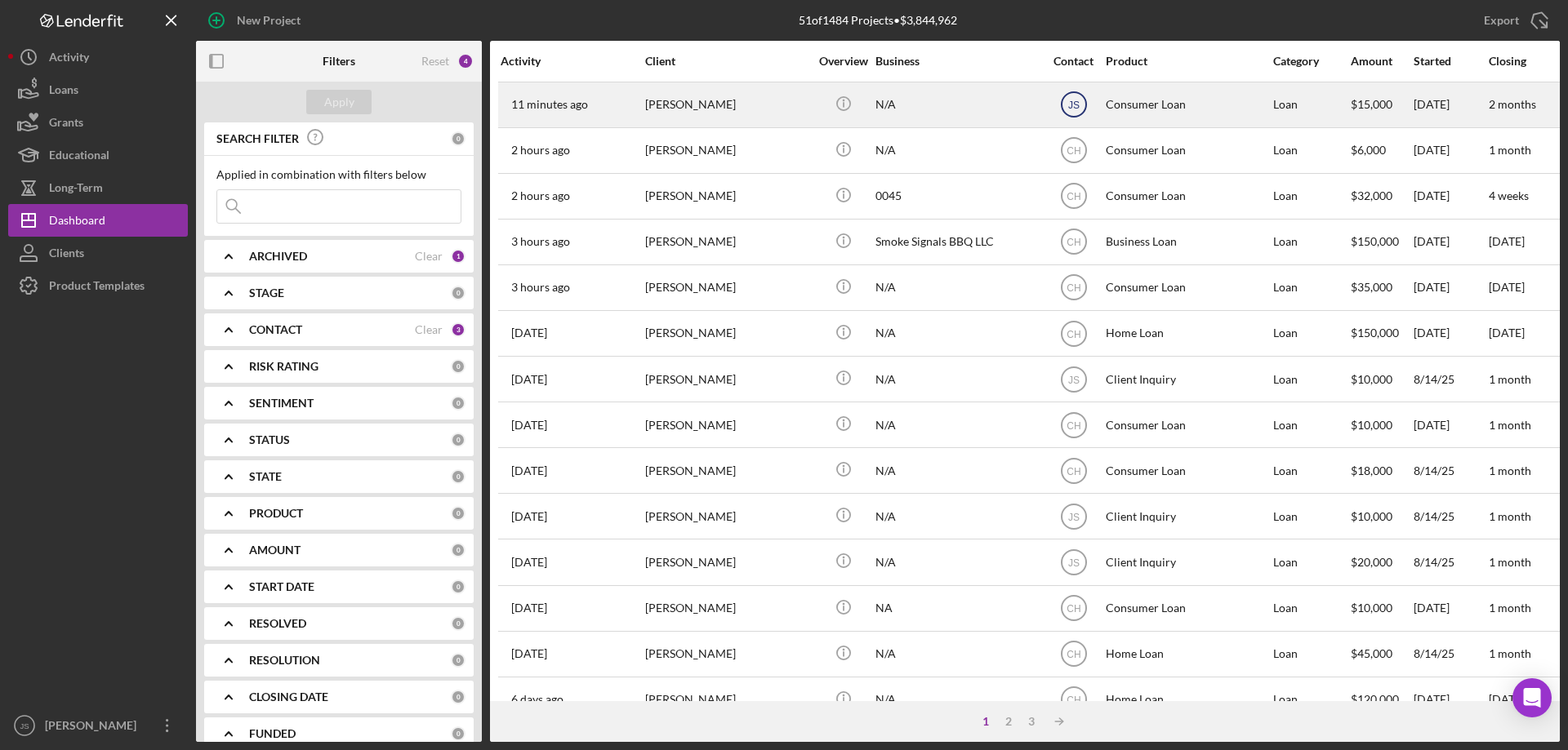
click at [1071, 104] on text "JS" at bounding box center [1072, 105] width 11 height 11
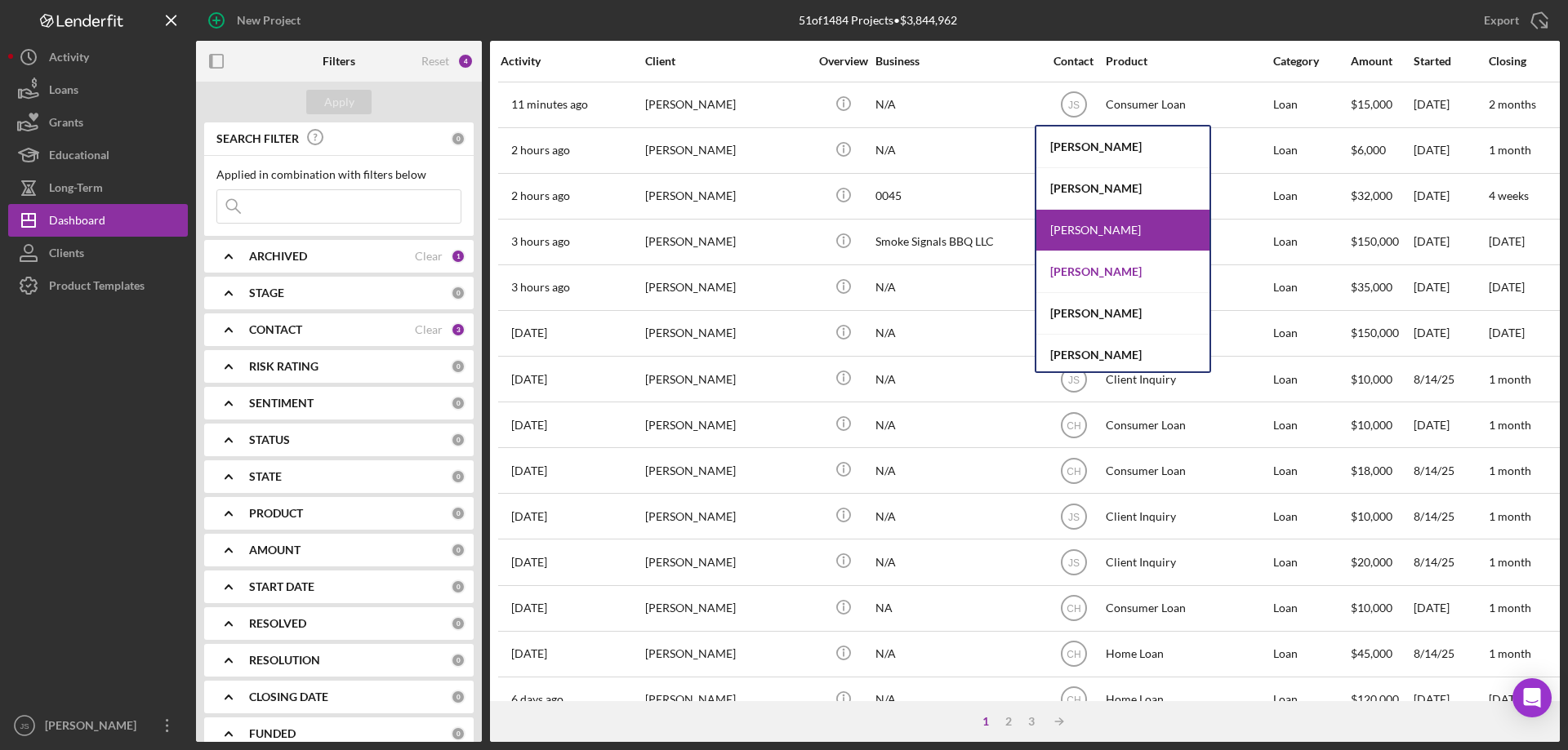
click at [1096, 274] on div "[PERSON_NAME]" at bounding box center [1123, 272] width 173 height 42
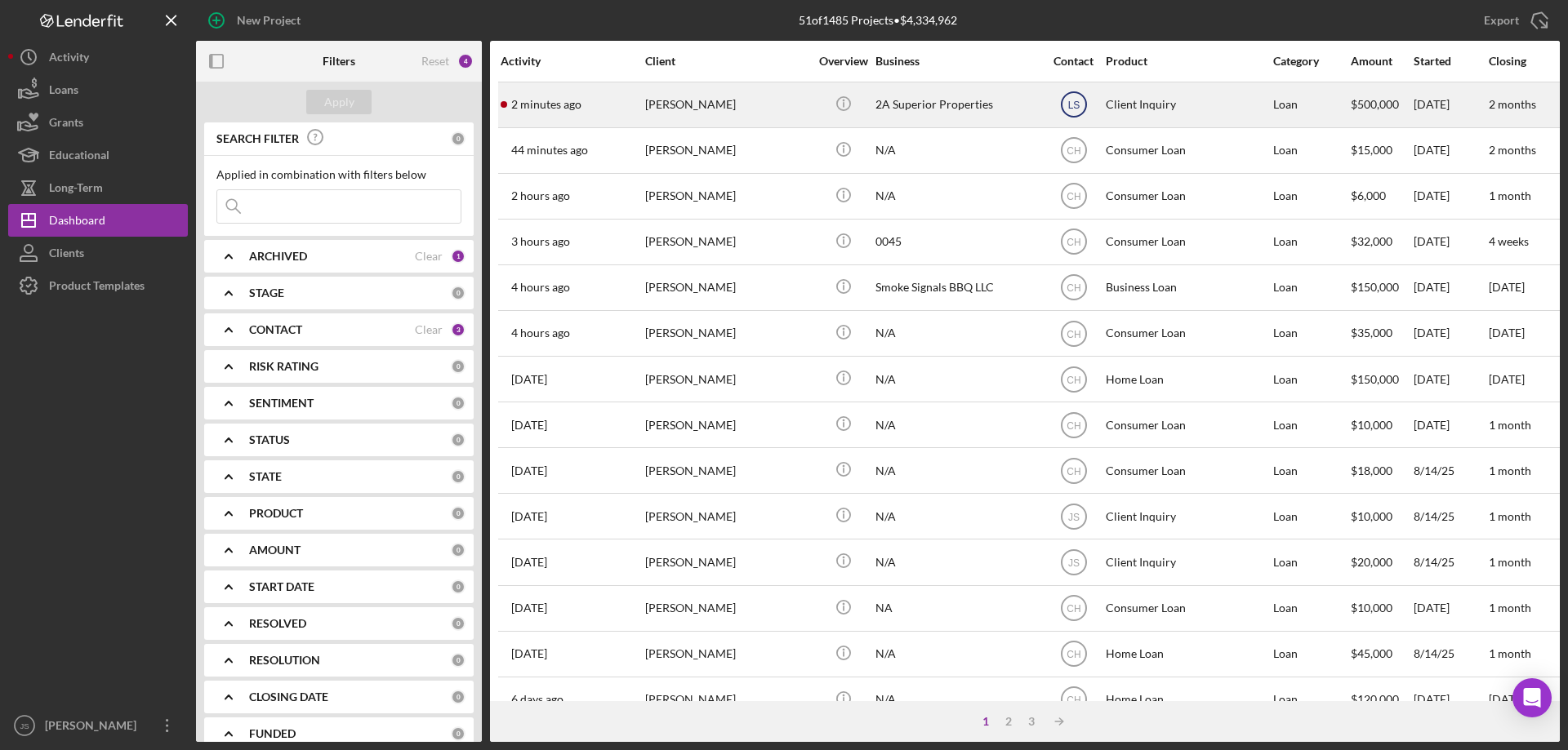
click at [1072, 100] on text "LS" at bounding box center [1073, 105] width 12 height 11
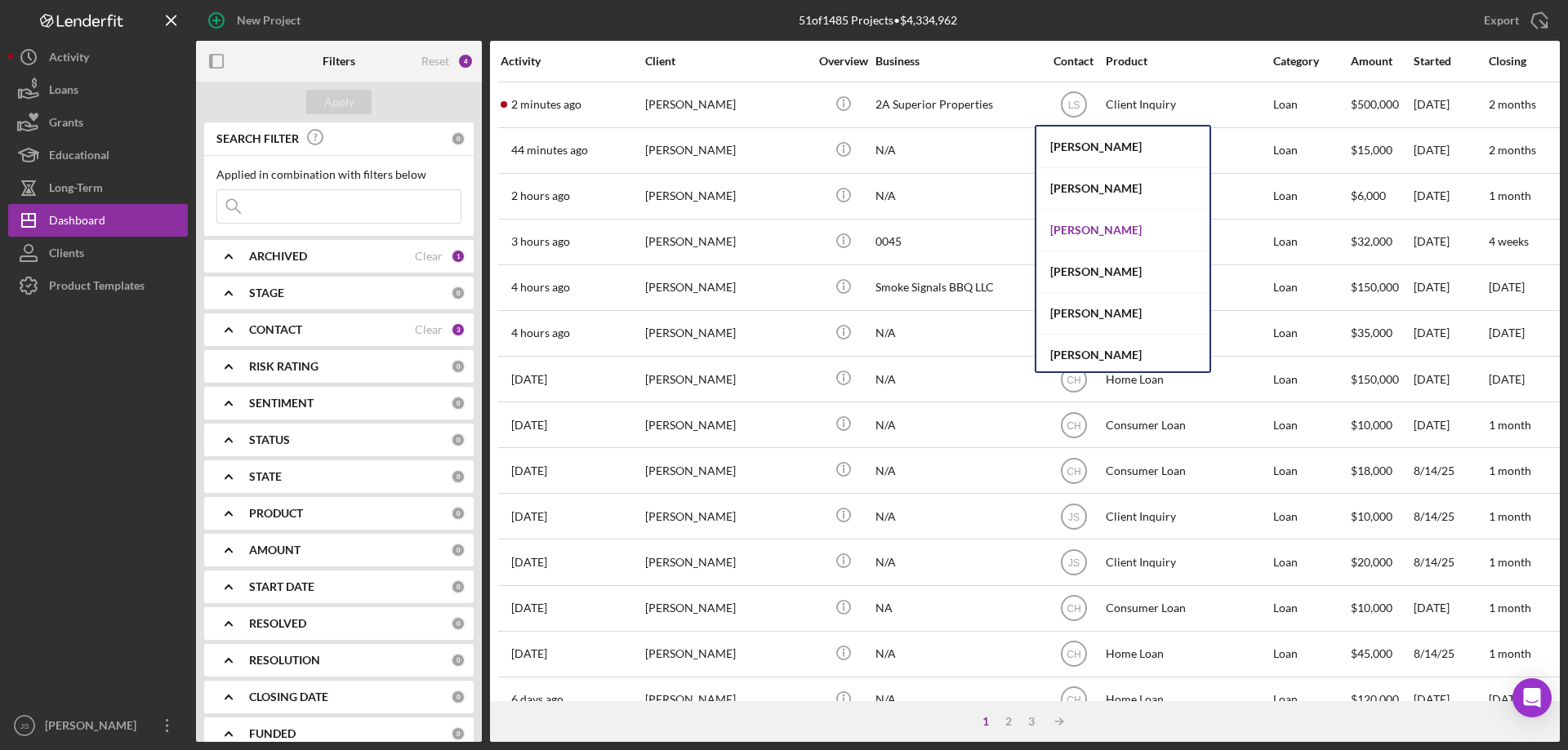
click at [1067, 229] on div "[PERSON_NAME]" at bounding box center [1123, 230] width 173 height 42
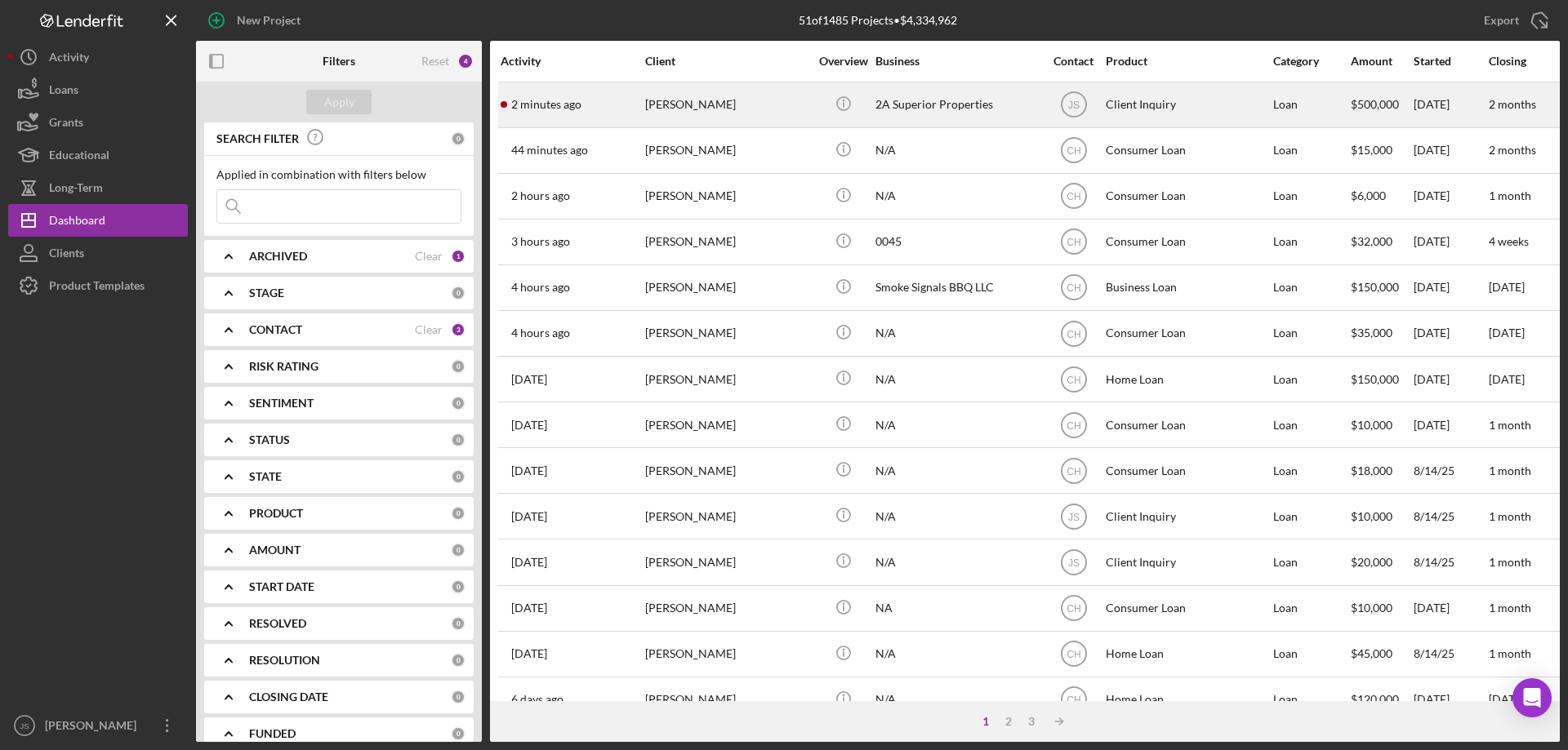
click at [768, 112] on div "Amanda Peterson" at bounding box center [727, 105] width 164 height 43
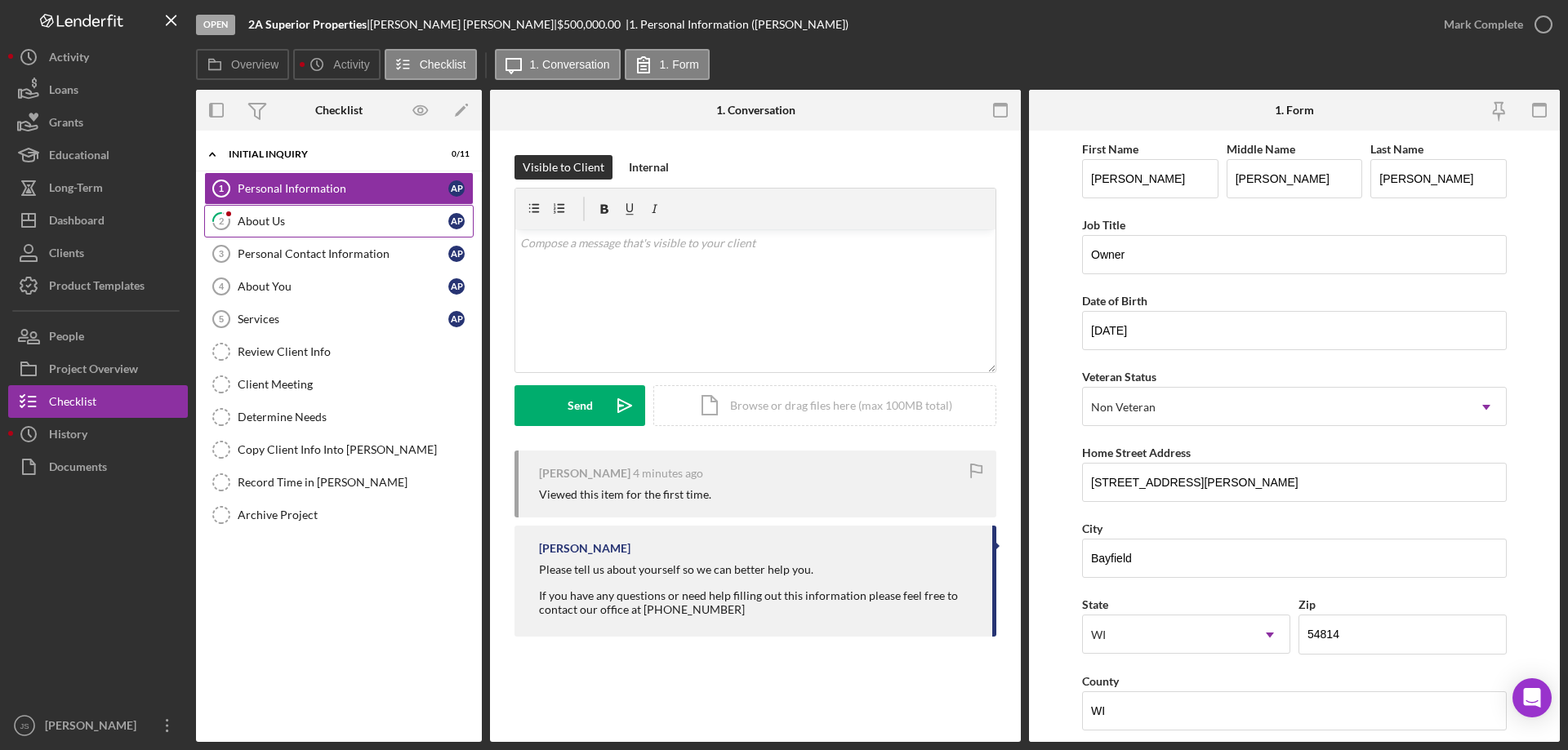
click at [342, 220] on div "About Us" at bounding box center [342, 220] width 210 height 13
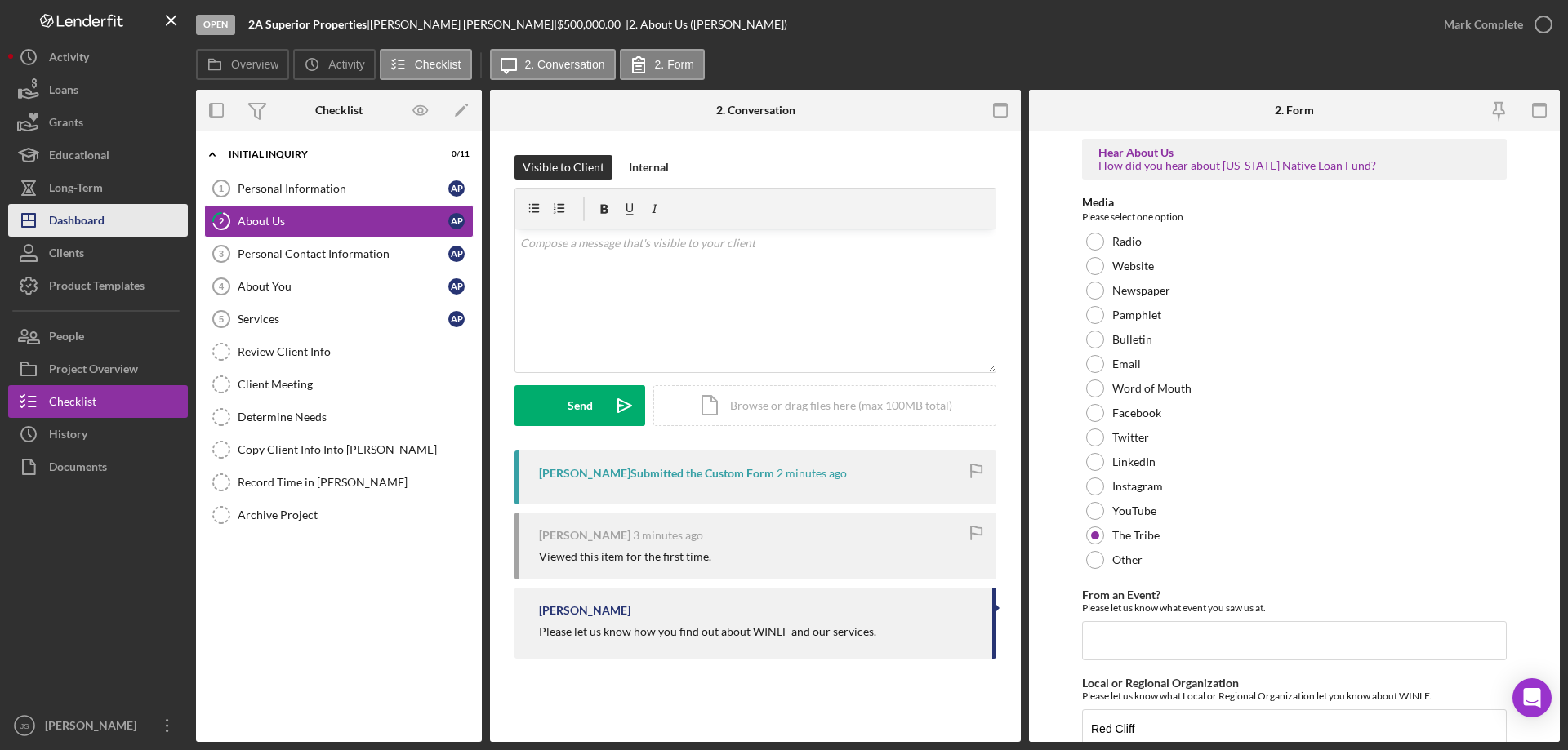
click at [83, 211] on div "Dashboard" at bounding box center [77, 222] width 55 height 37
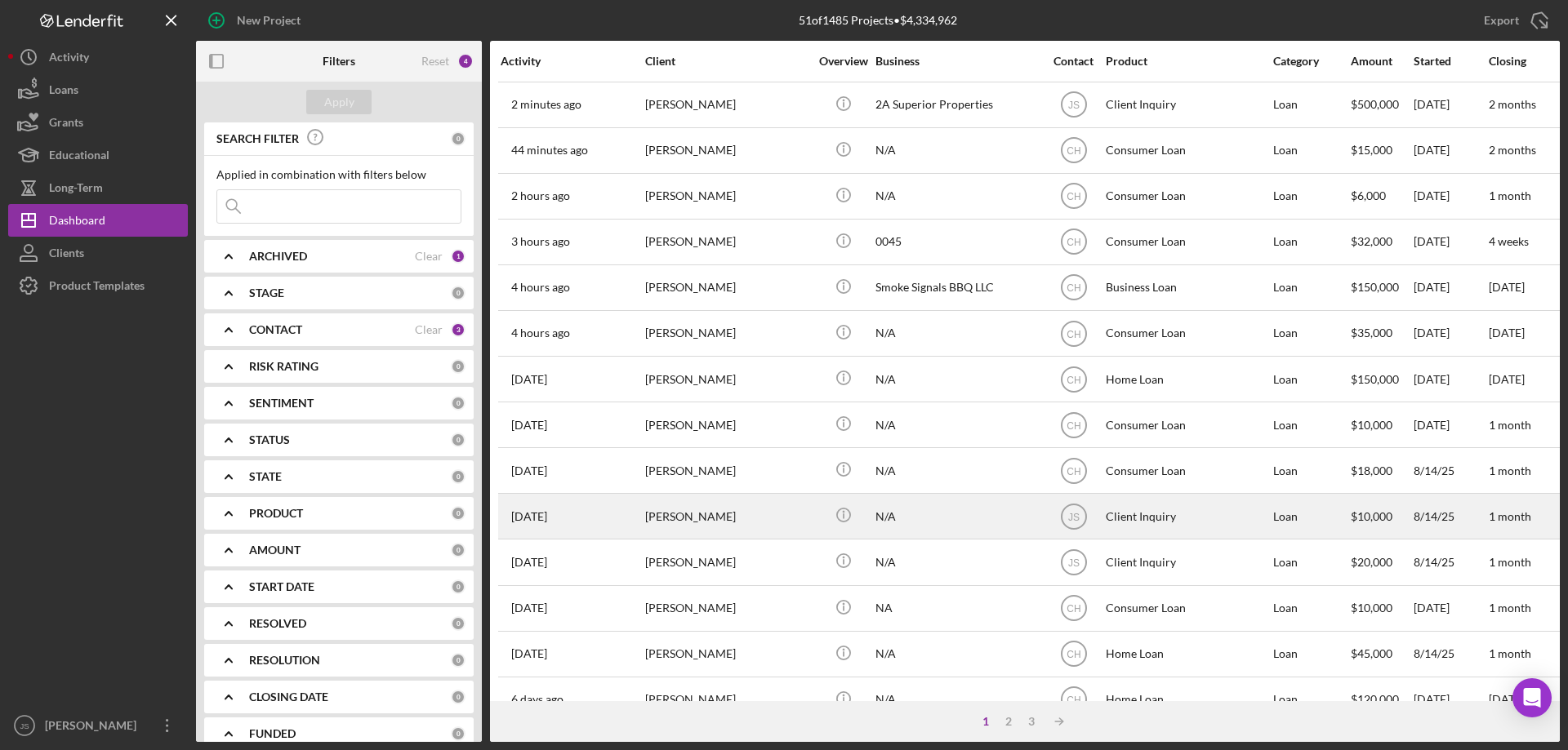
click at [763, 517] on div "[PERSON_NAME]" at bounding box center [727, 516] width 164 height 43
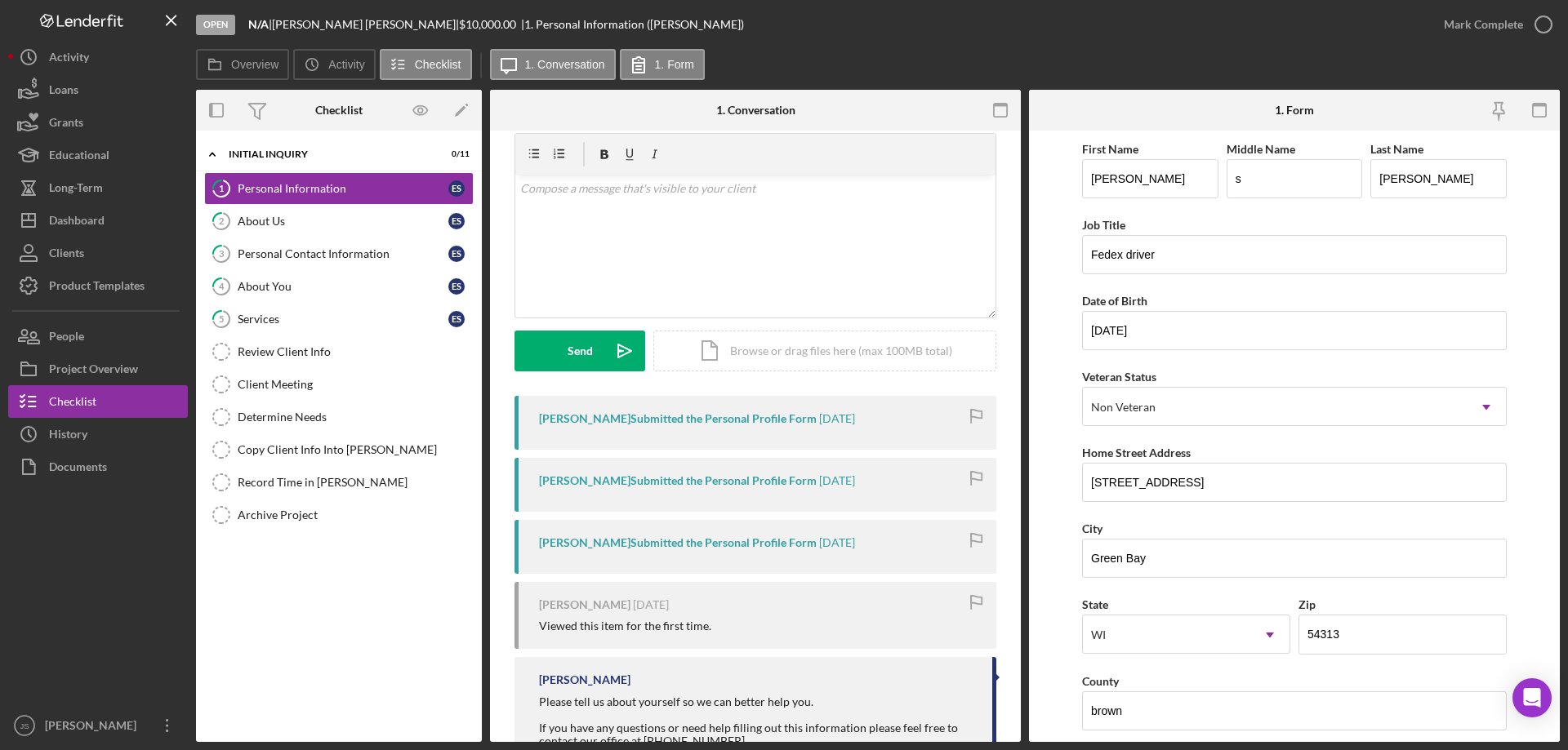
scroll to position [113, 0]
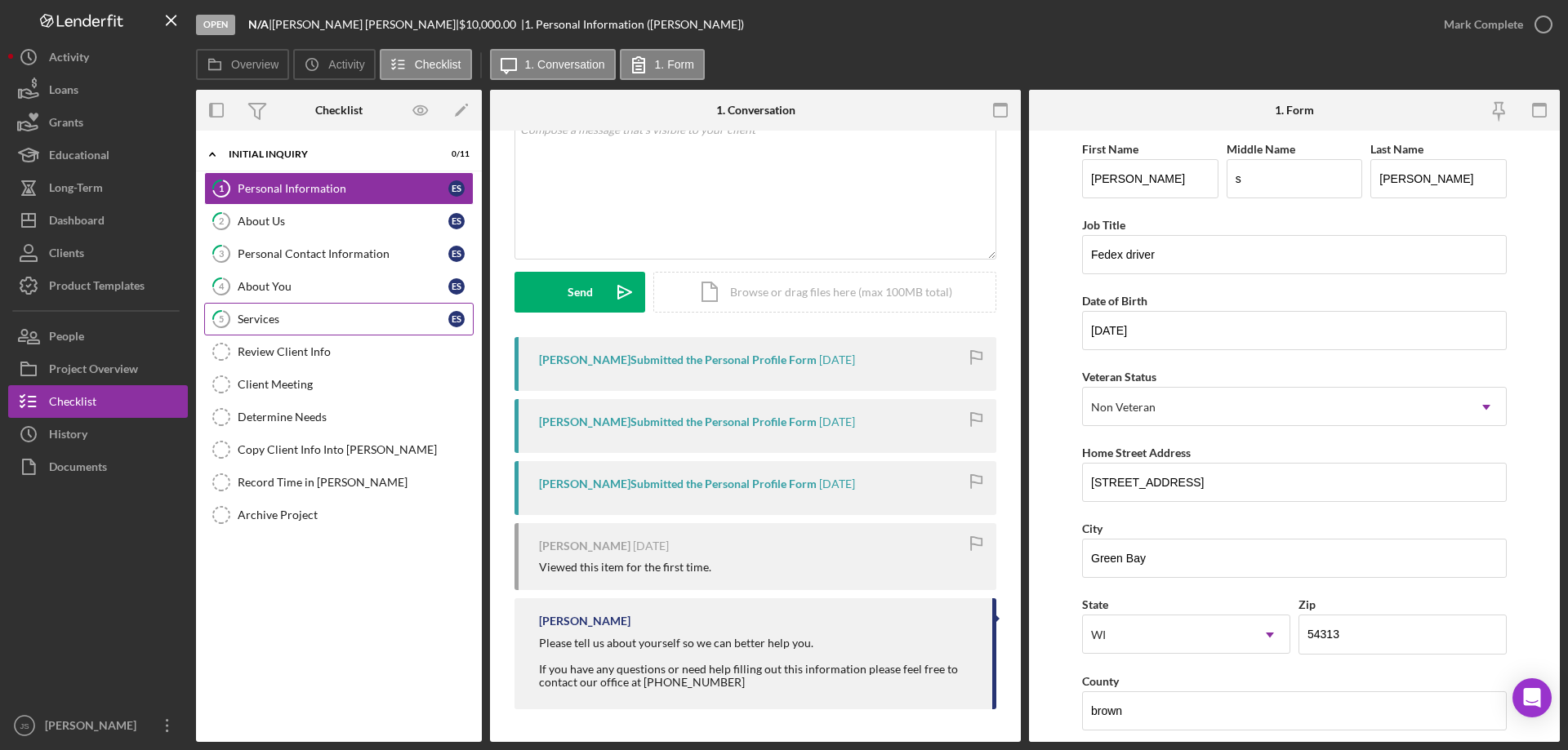
click at [294, 318] on div "Services" at bounding box center [342, 318] width 210 height 13
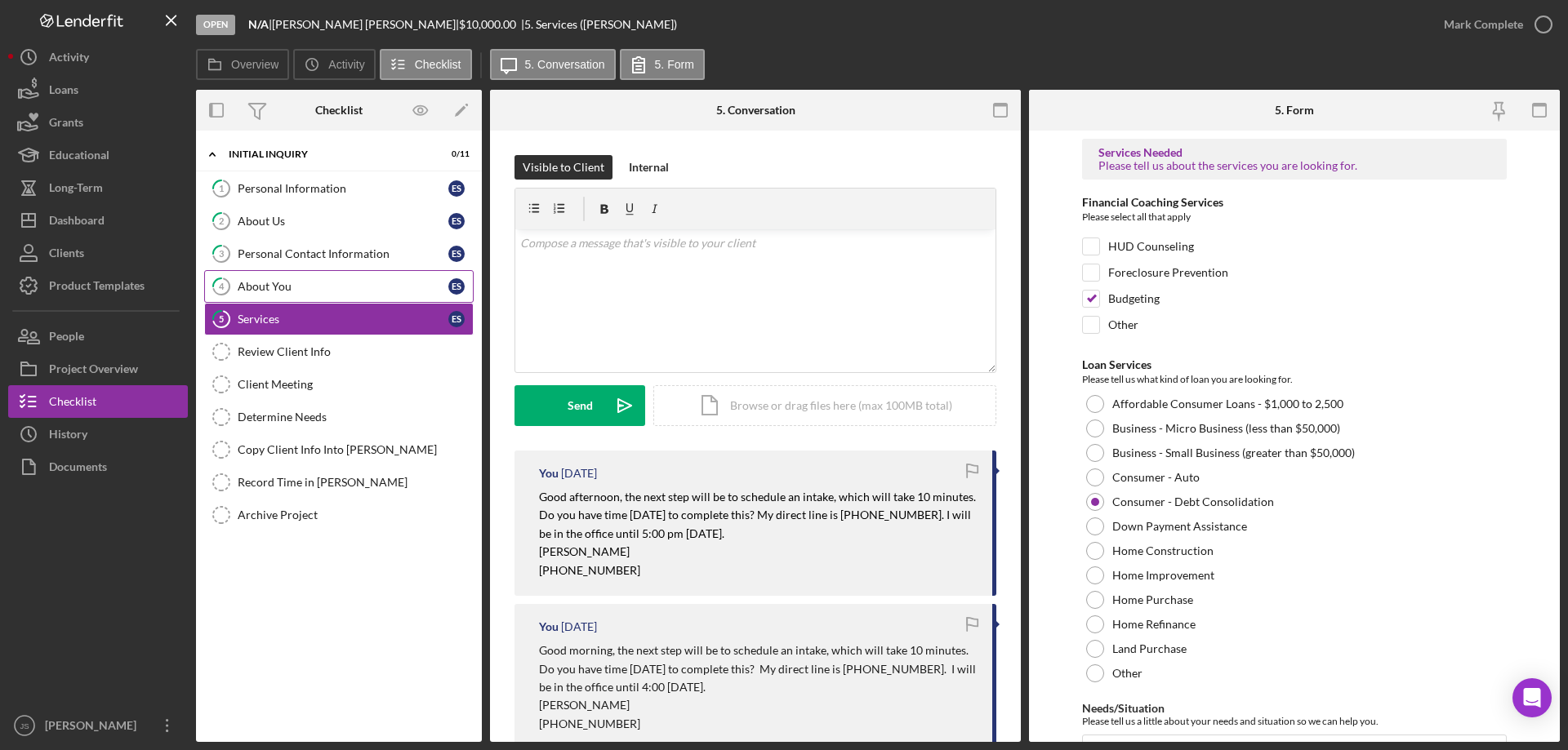
click at [313, 289] on div "About You" at bounding box center [342, 286] width 210 height 13
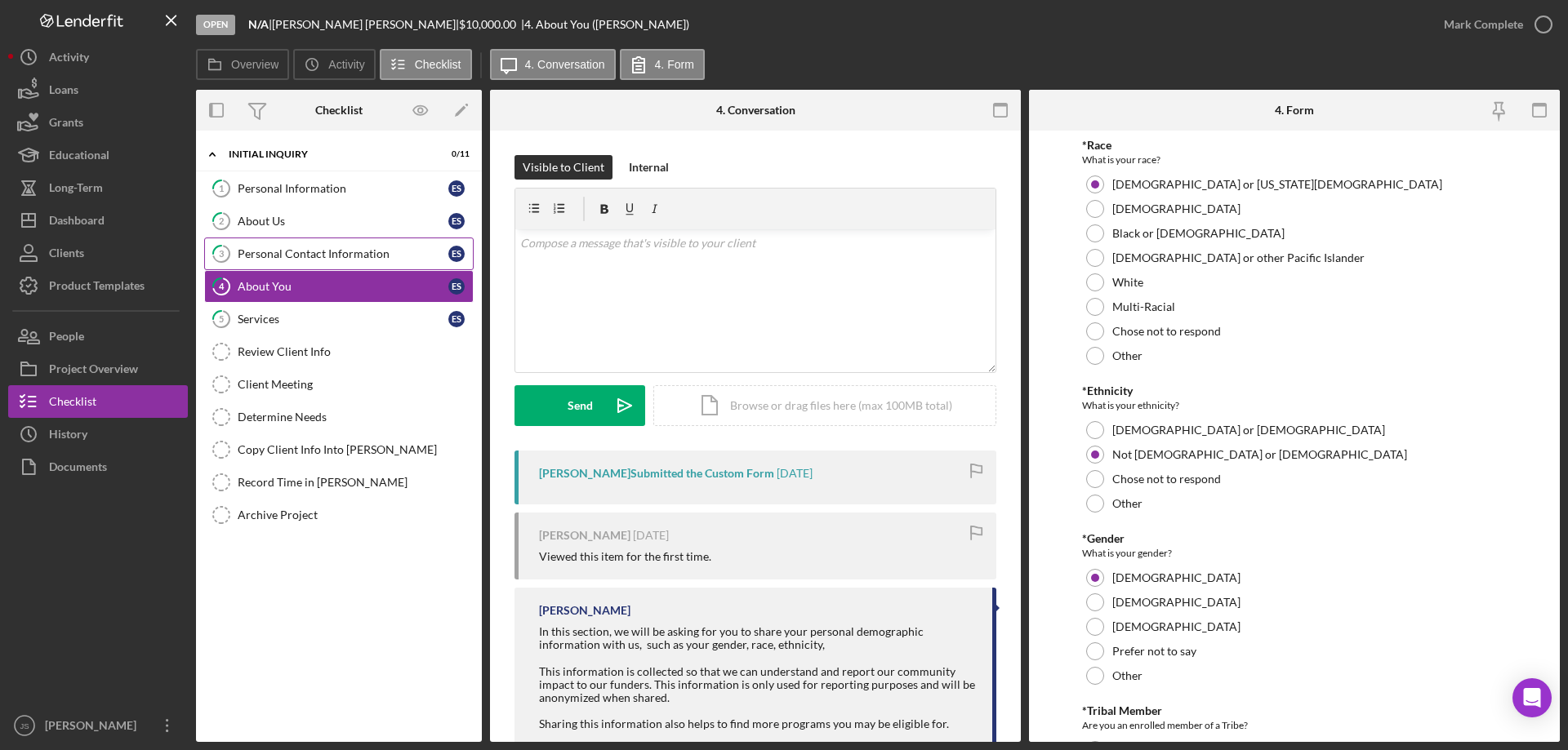
click at [340, 255] on div "Personal Contact Information" at bounding box center [342, 254] width 210 height 13
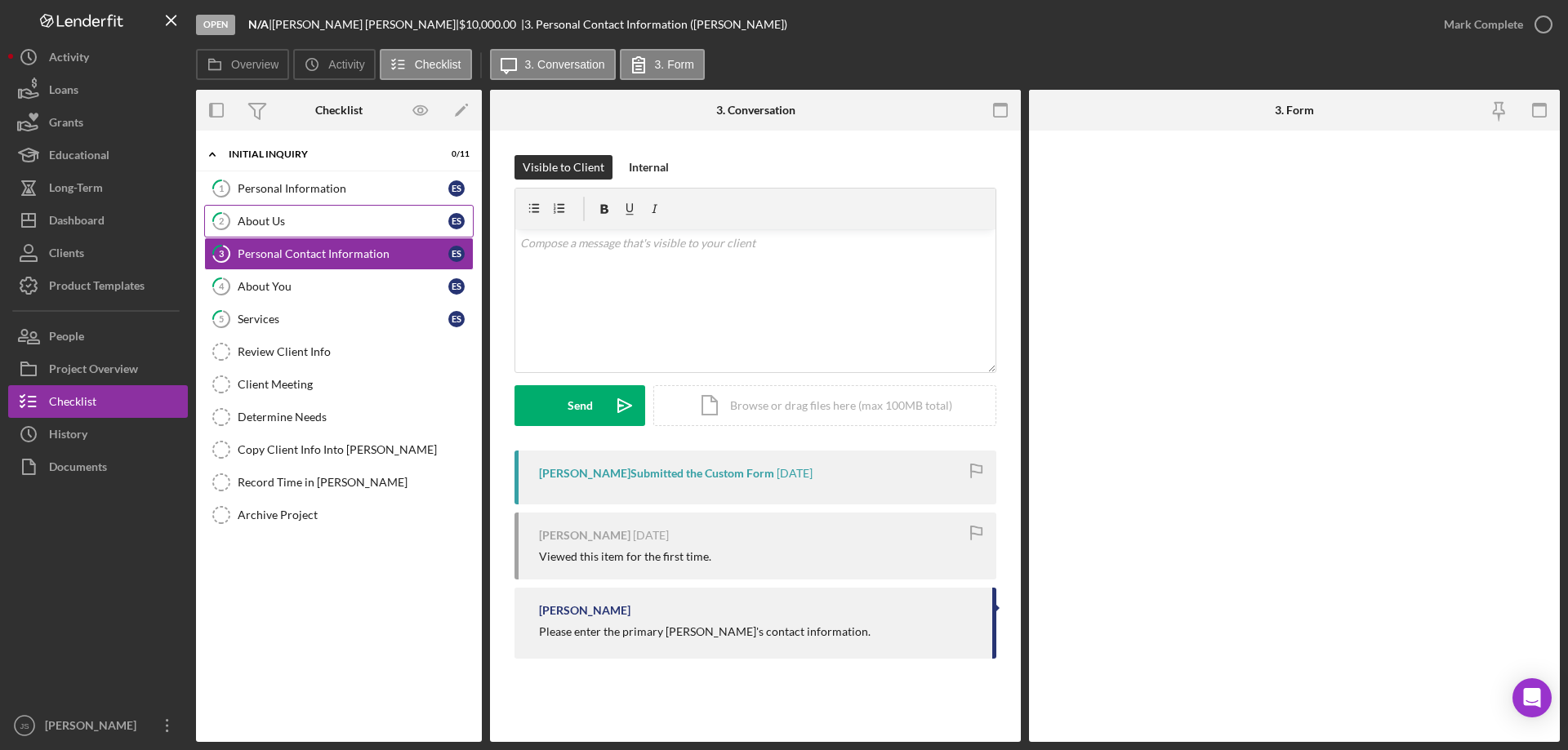
click at [314, 215] on div "About Us" at bounding box center [342, 220] width 210 height 13
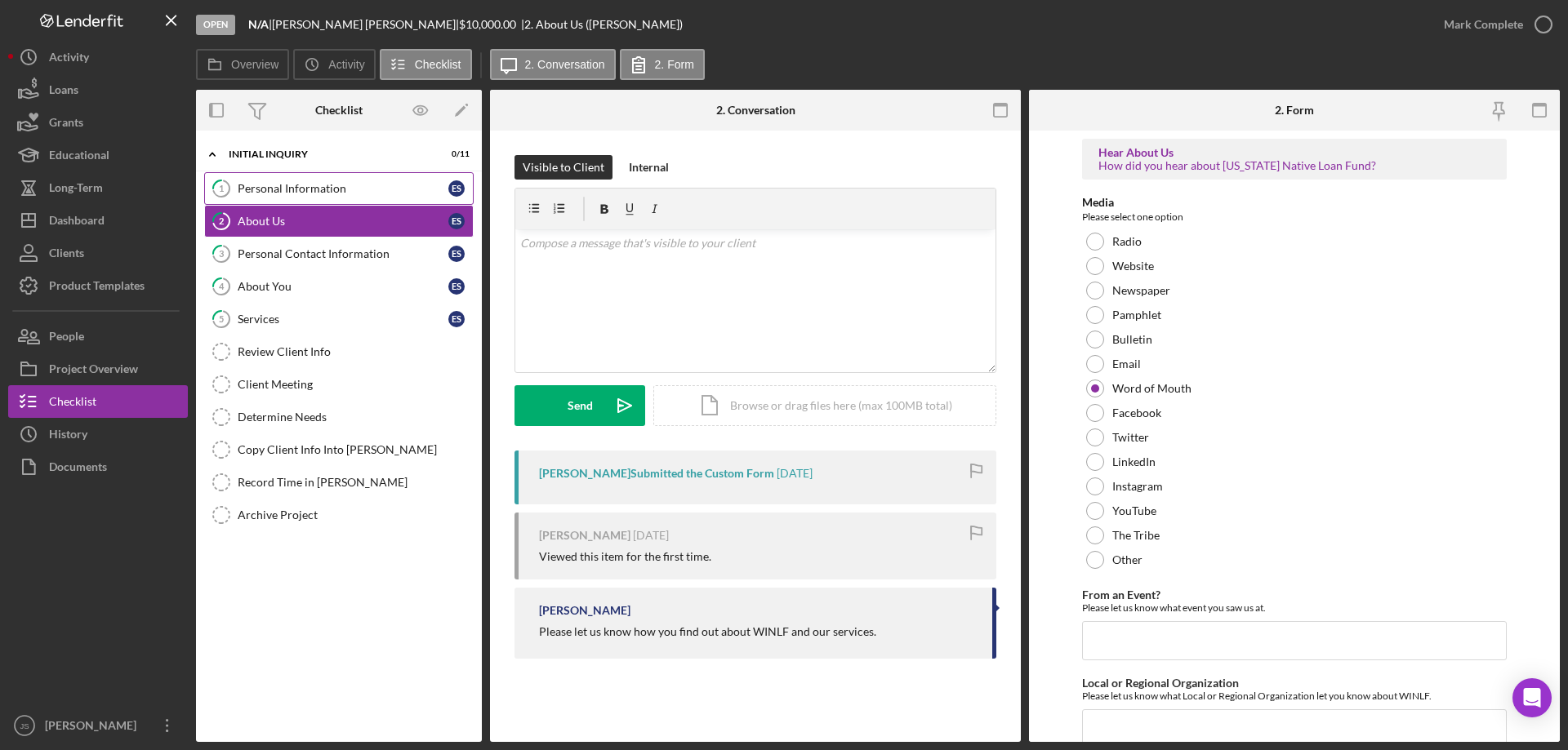
click at [349, 188] on div "Personal Information" at bounding box center [342, 188] width 210 height 13
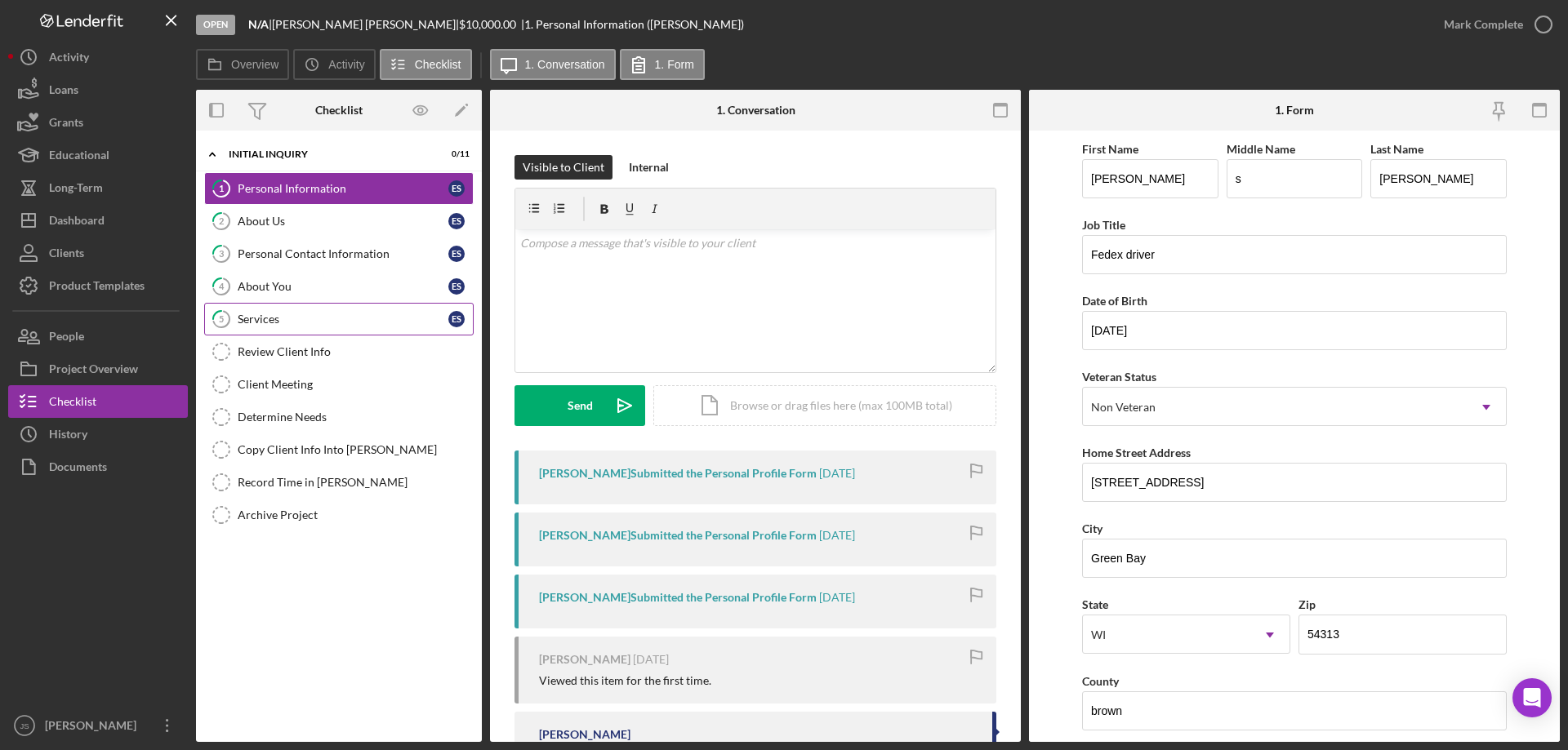
click at [302, 321] on div "Services" at bounding box center [342, 318] width 210 height 13
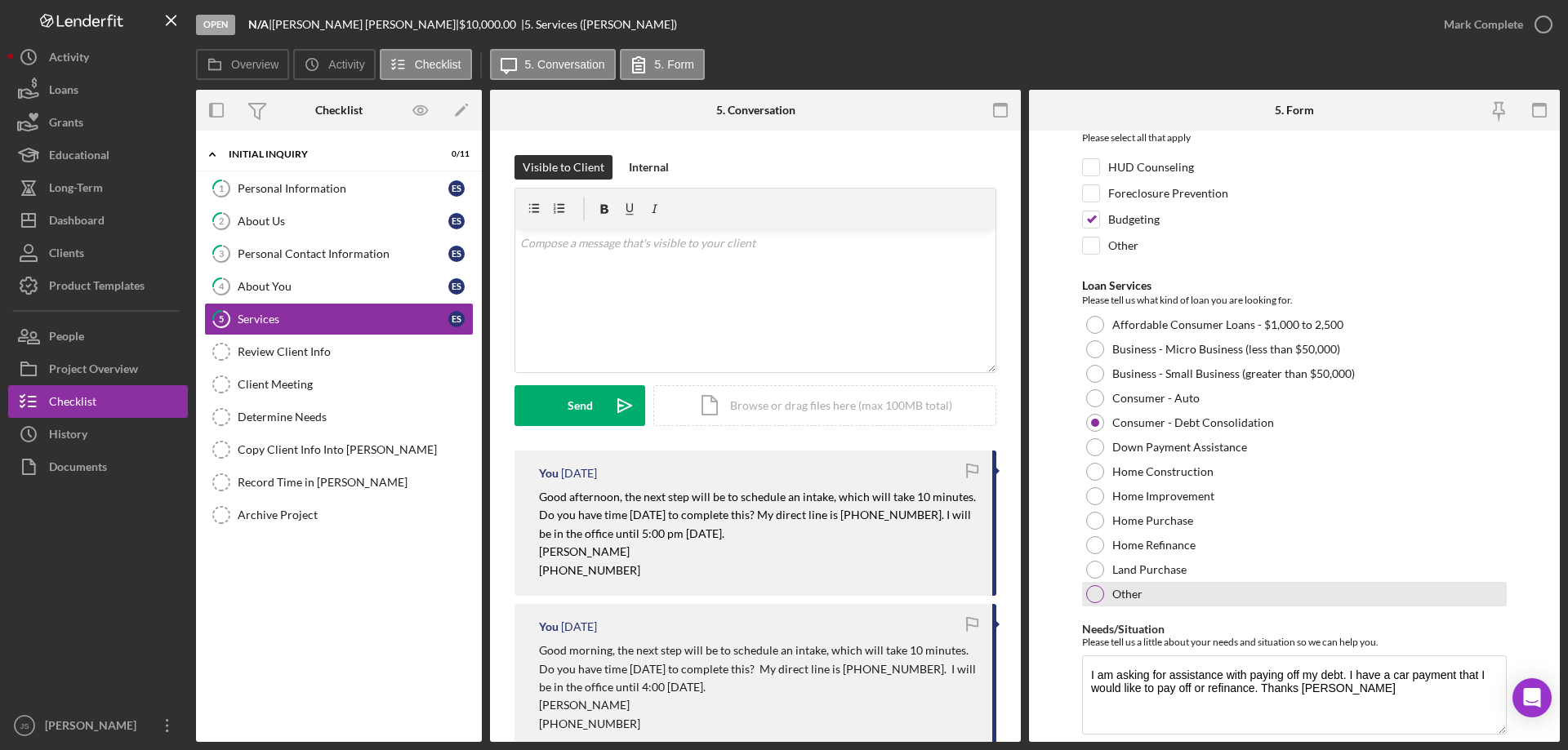
scroll to position [134, 0]
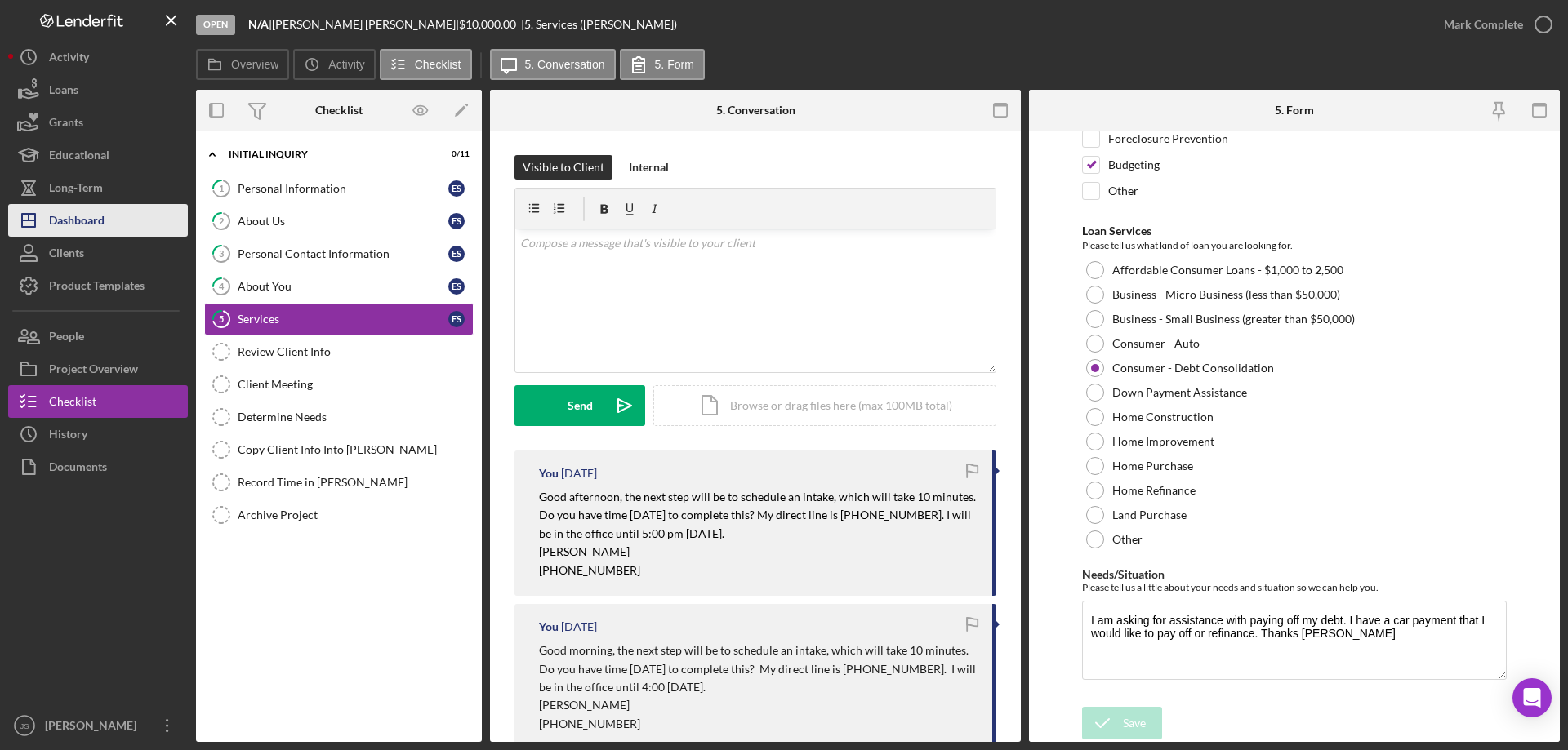
drag, startPoint x: 89, startPoint y: 226, endPoint x: 161, endPoint y: 226, distance: 72.0
click at [89, 226] on div "Dashboard" at bounding box center [77, 222] width 55 height 37
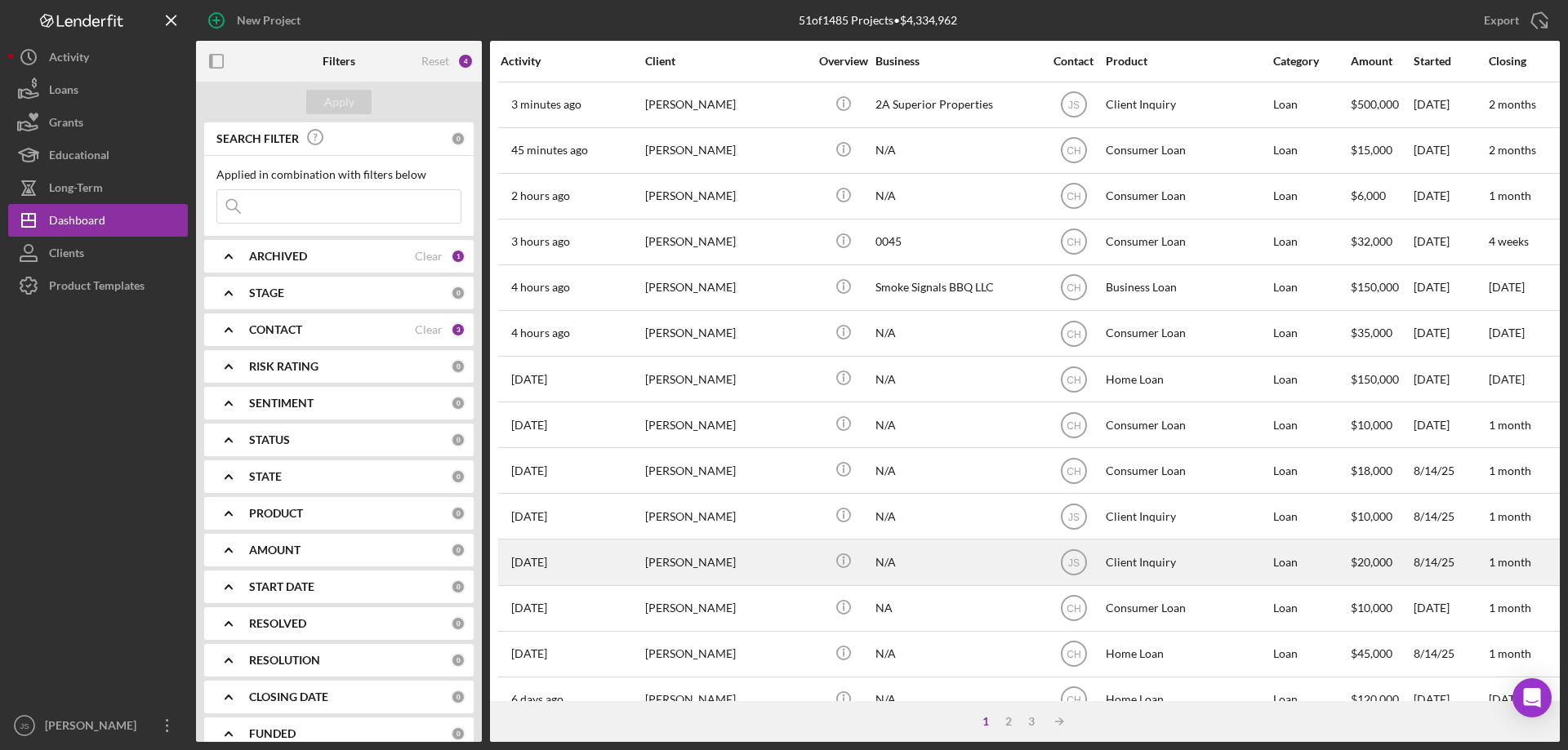
click at [786, 565] on div "[PERSON_NAME]" at bounding box center [727, 562] width 164 height 43
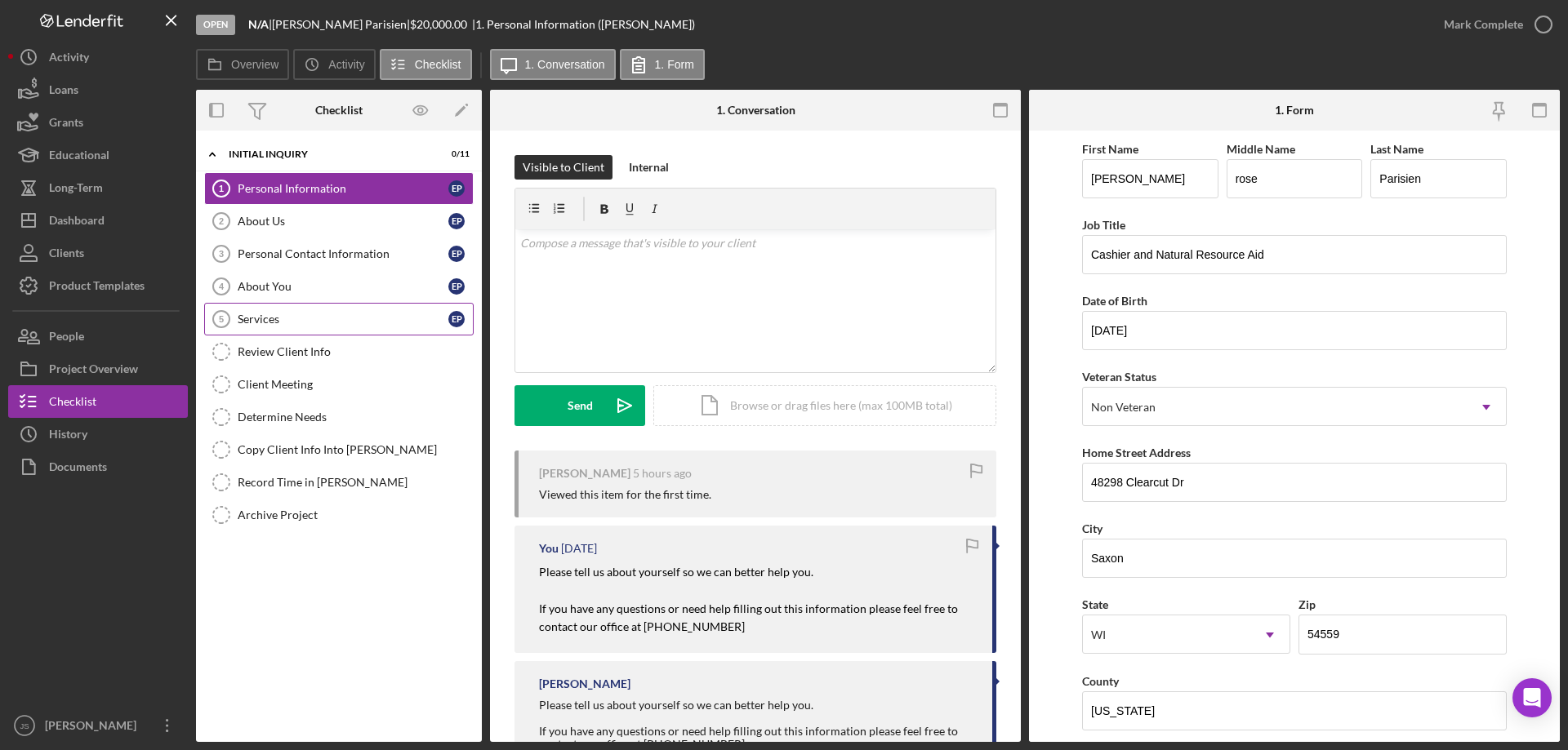
click at [289, 320] on div "Services" at bounding box center [342, 318] width 210 height 13
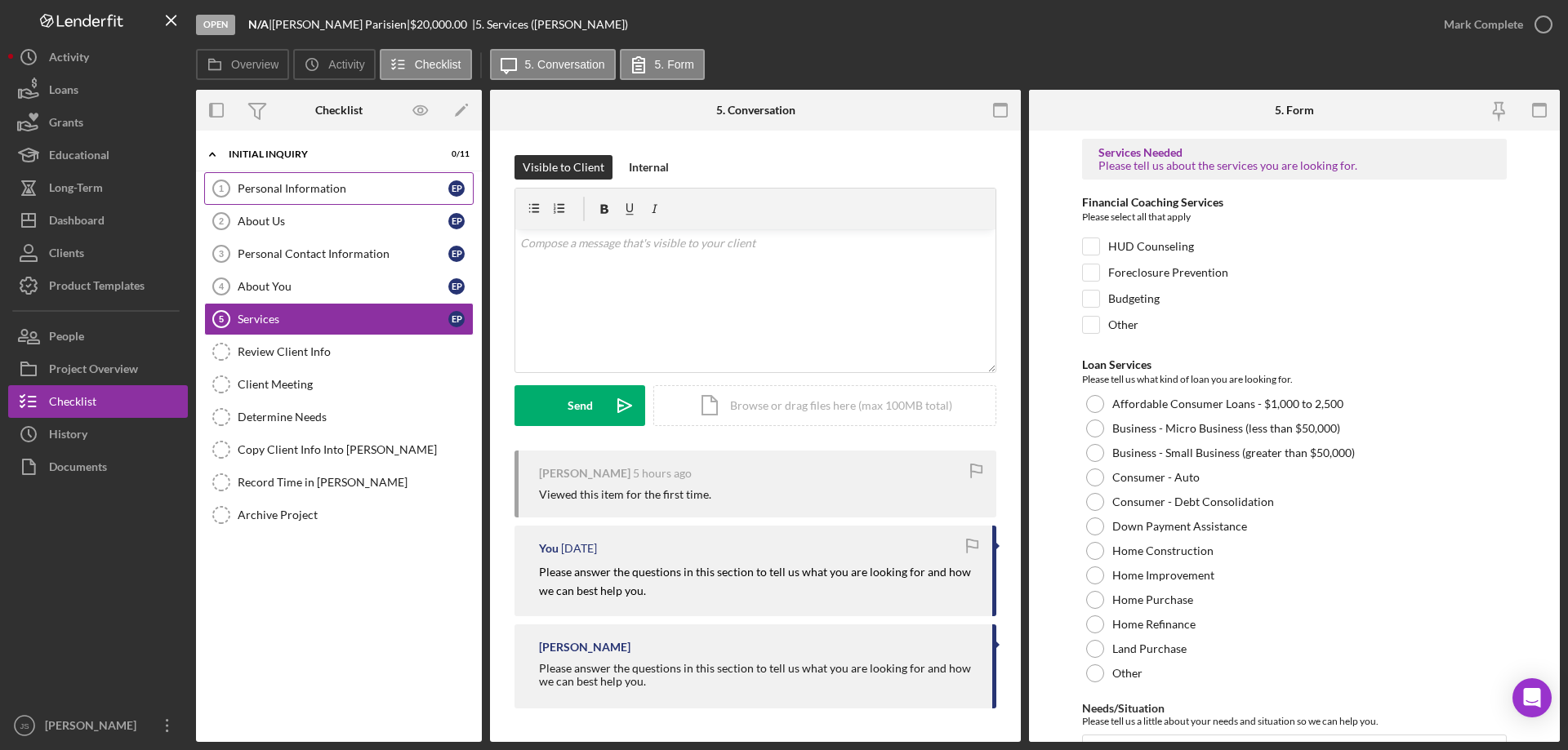
click at [318, 188] on div "Personal Information" at bounding box center [342, 188] width 210 height 13
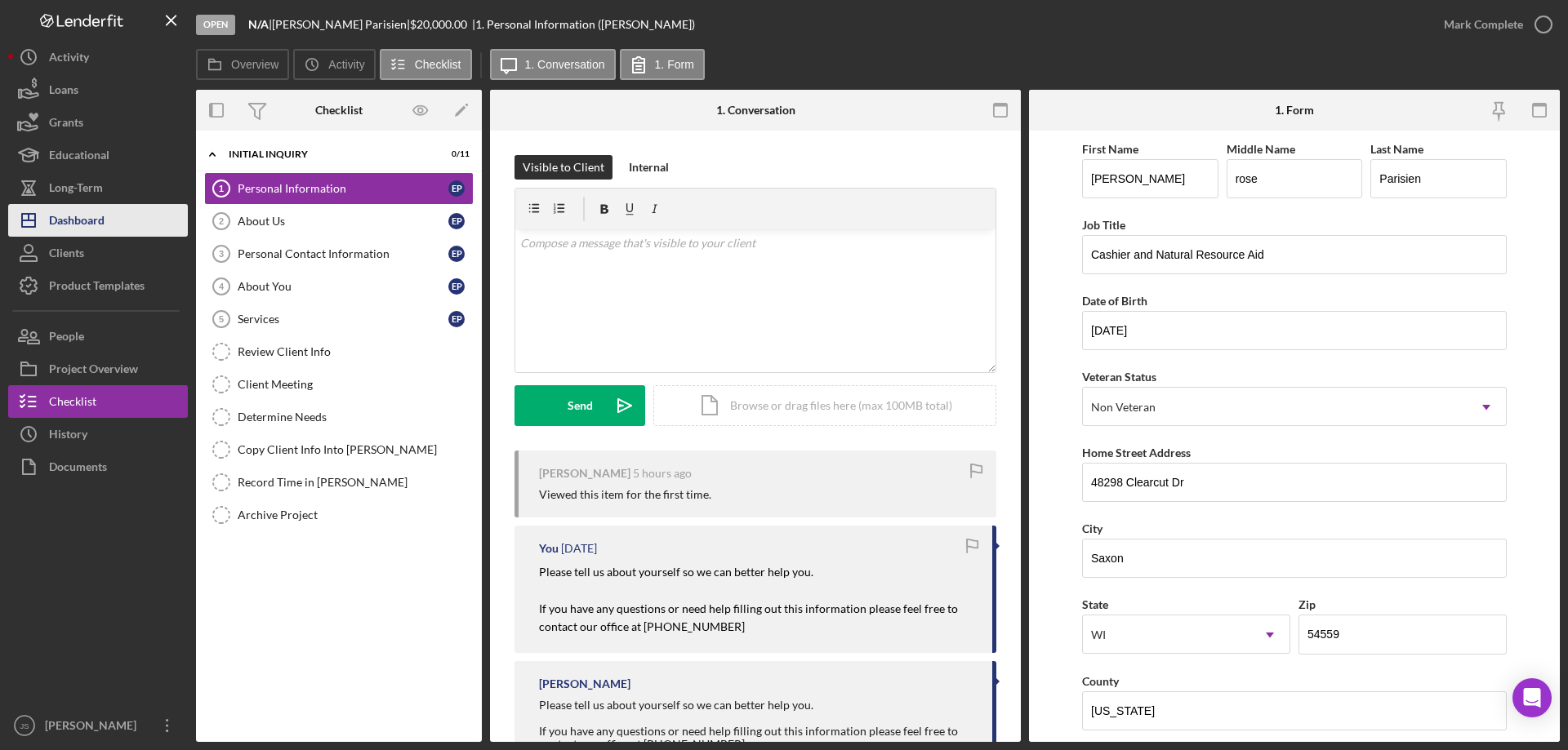
click at [75, 221] on div "Dashboard" at bounding box center [77, 222] width 55 height 37
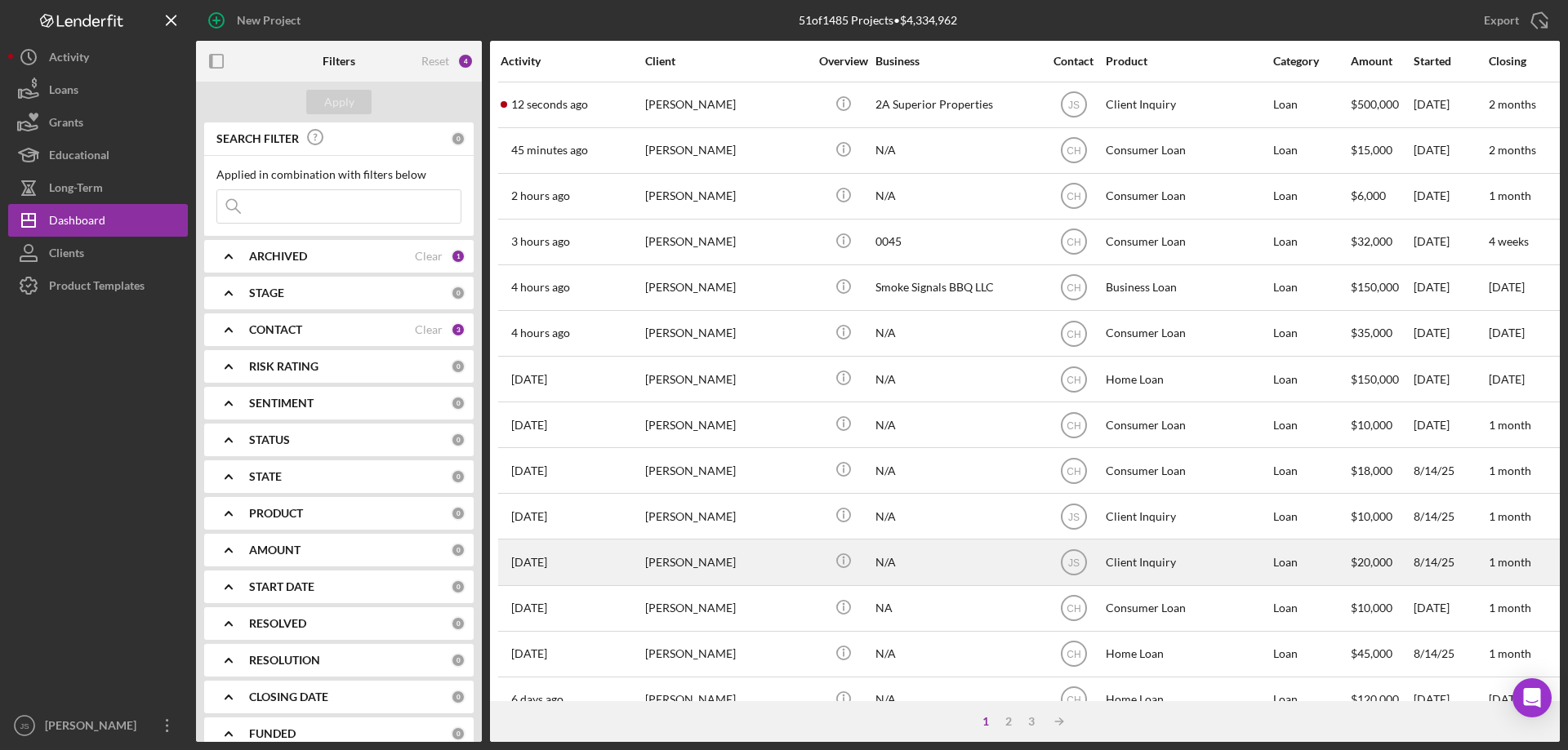
click at [775, 569] on div "[PERSON_NAME]" at bounding box center [727, 562] width 164 height 43
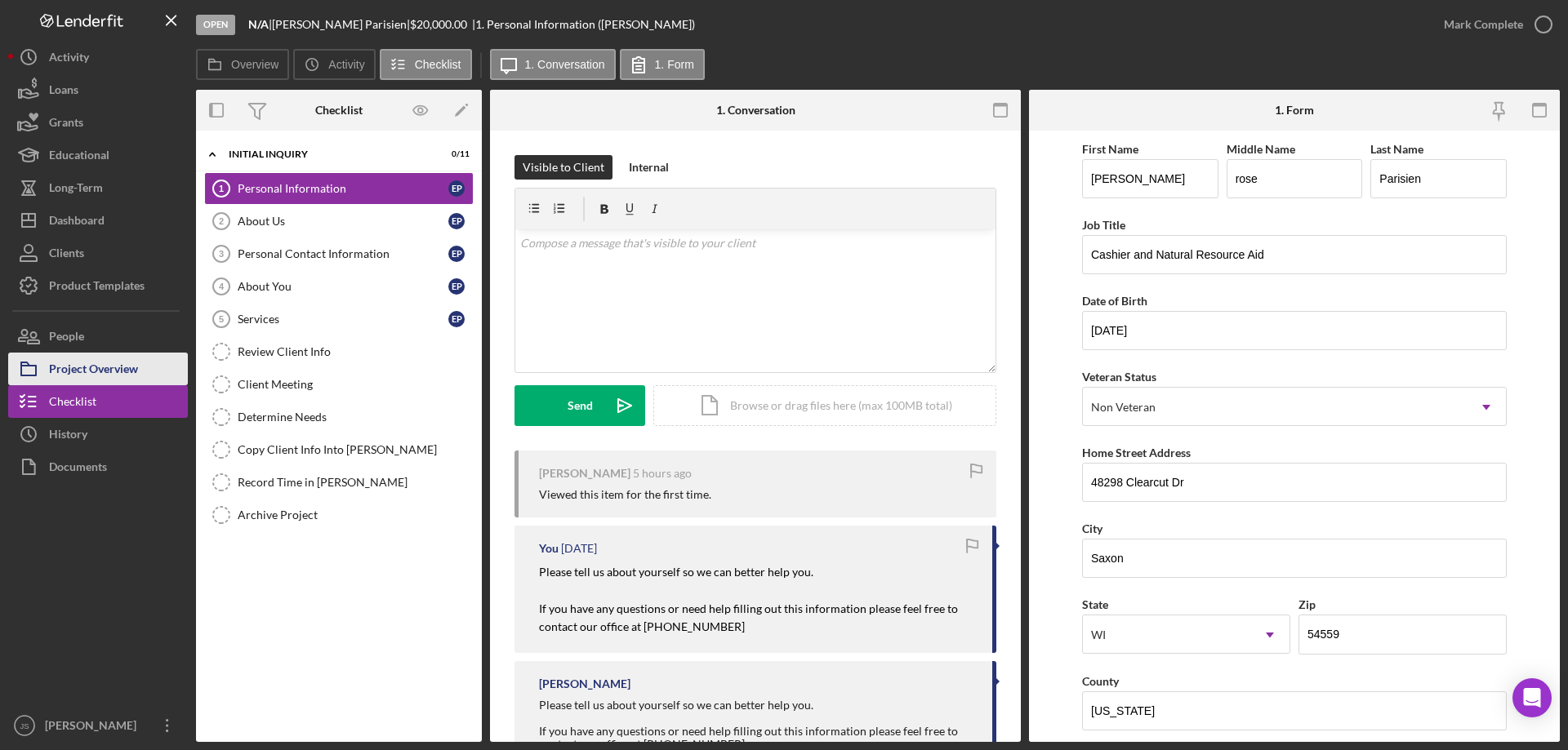
click at [110, 365] on div "Project Overview" at bounding box center [94, 370] width 89 height 37
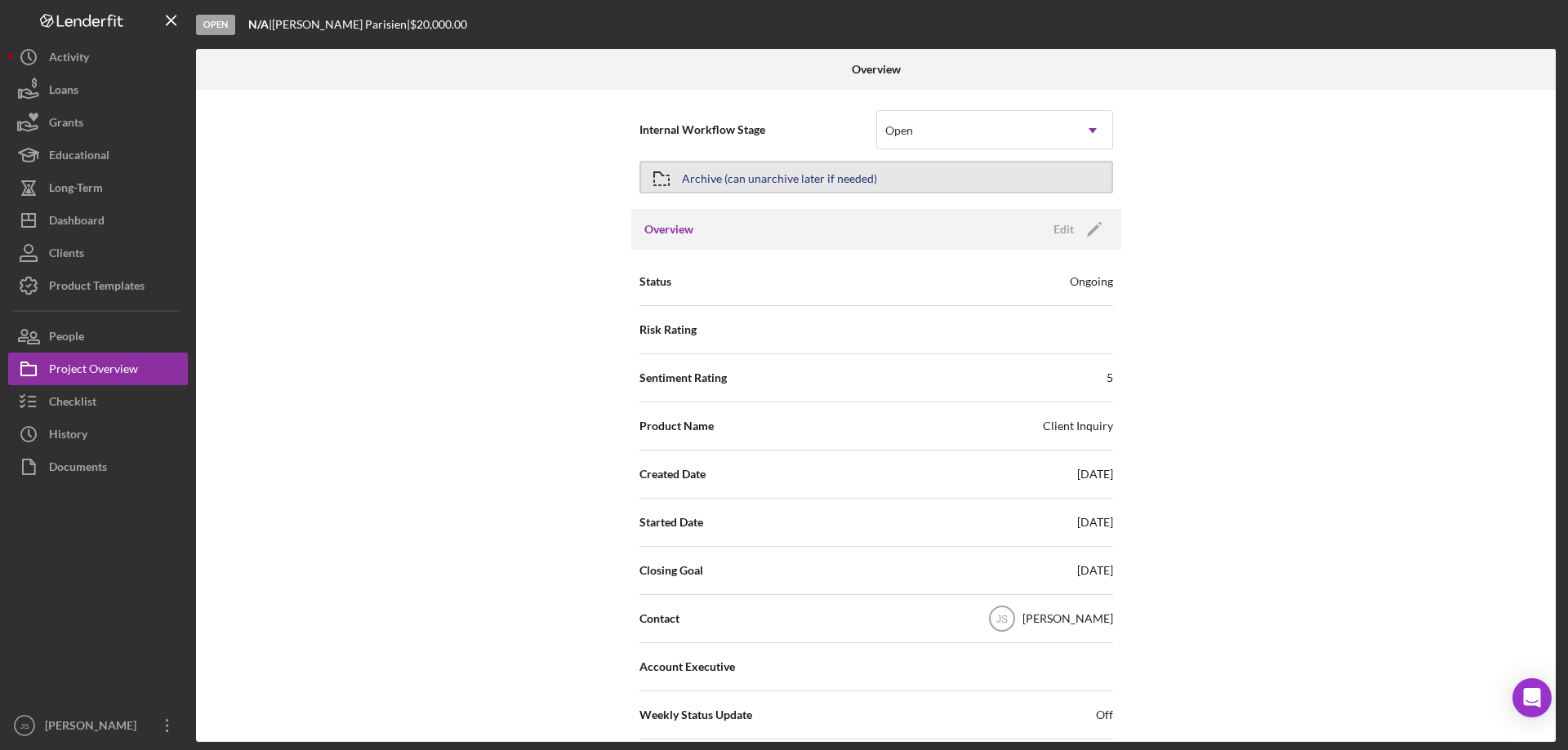
click at [916, 173] on button "Archive (can unarchive later if needed)" at bounding box center [876, 177] width 474 height 32
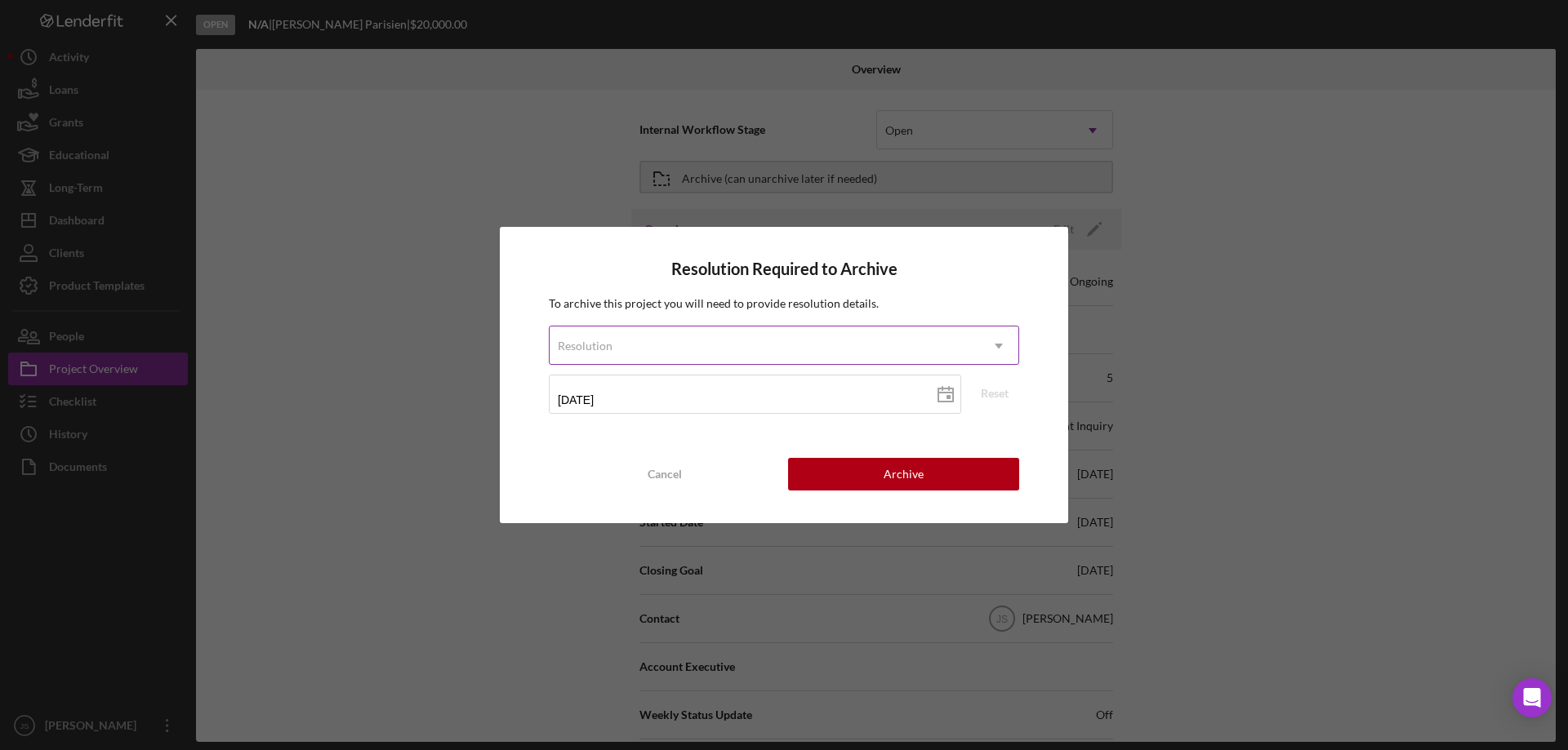
click at [711, 346] on div "Resolution" at bounding box center [764, 346] width 429 height 37
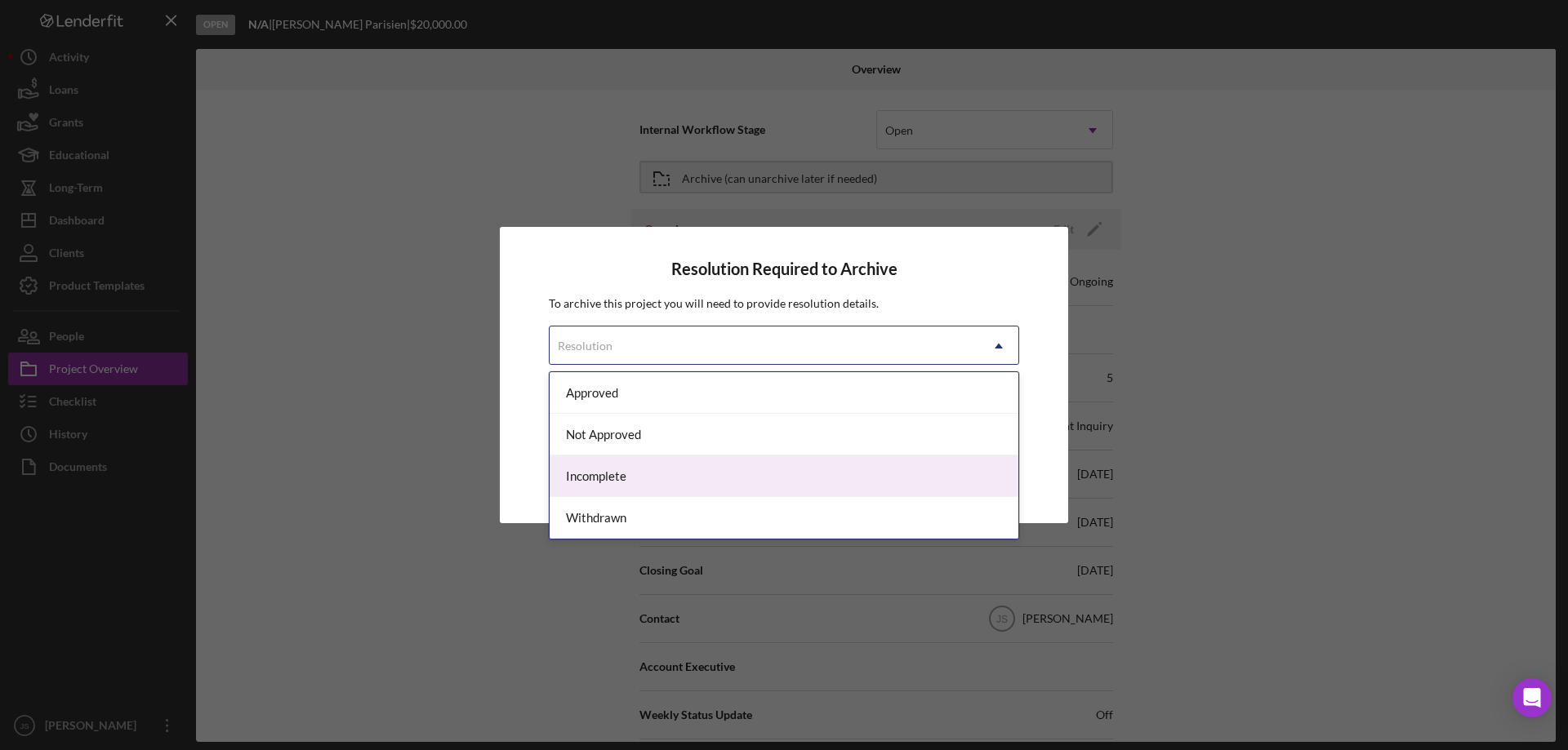
click at [619, 483] on div "Incomplete" at bounding box center [784, 476] width 468 height 42
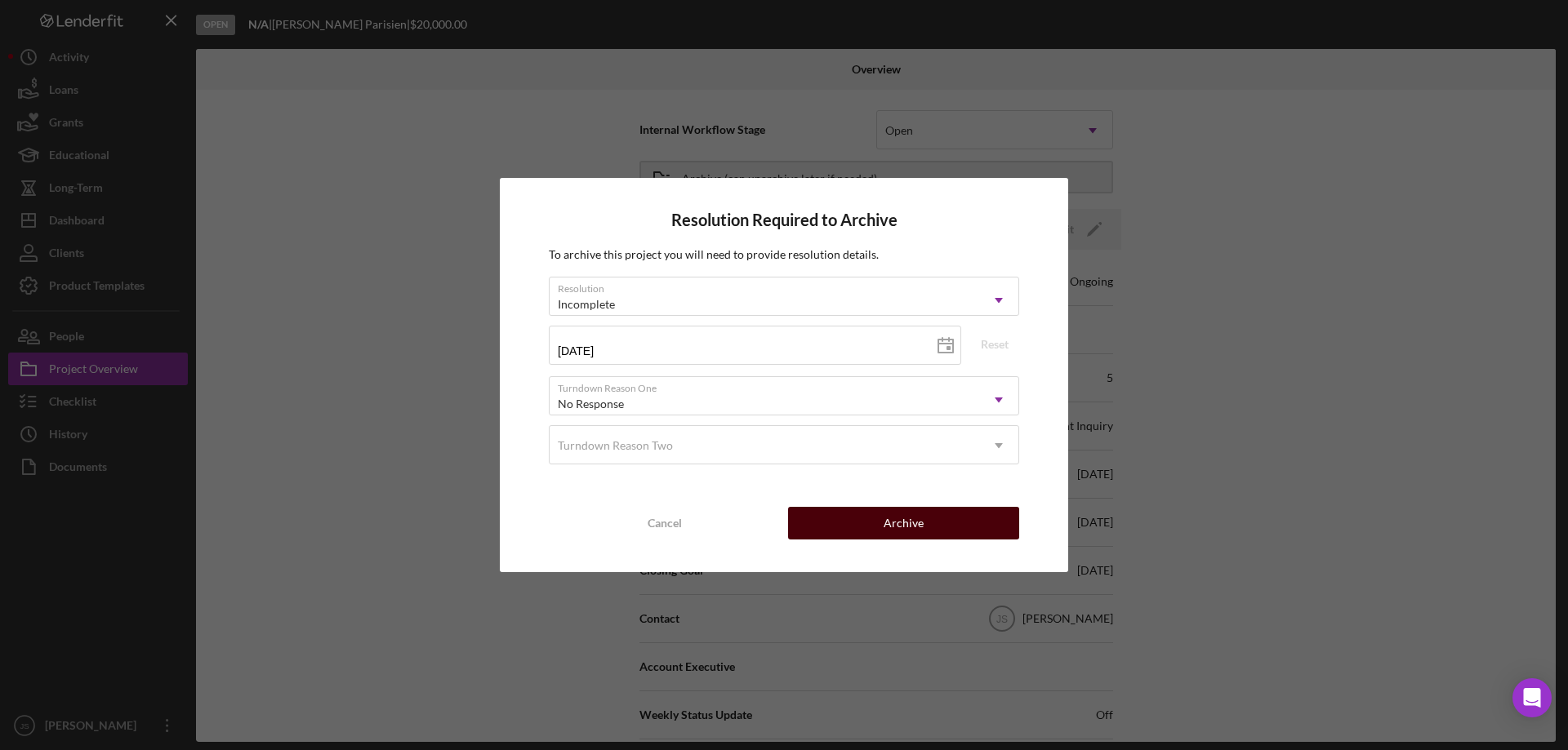
click at [872, 516] on button "Archive" at bounding box center [903, 523] width 231 height 32
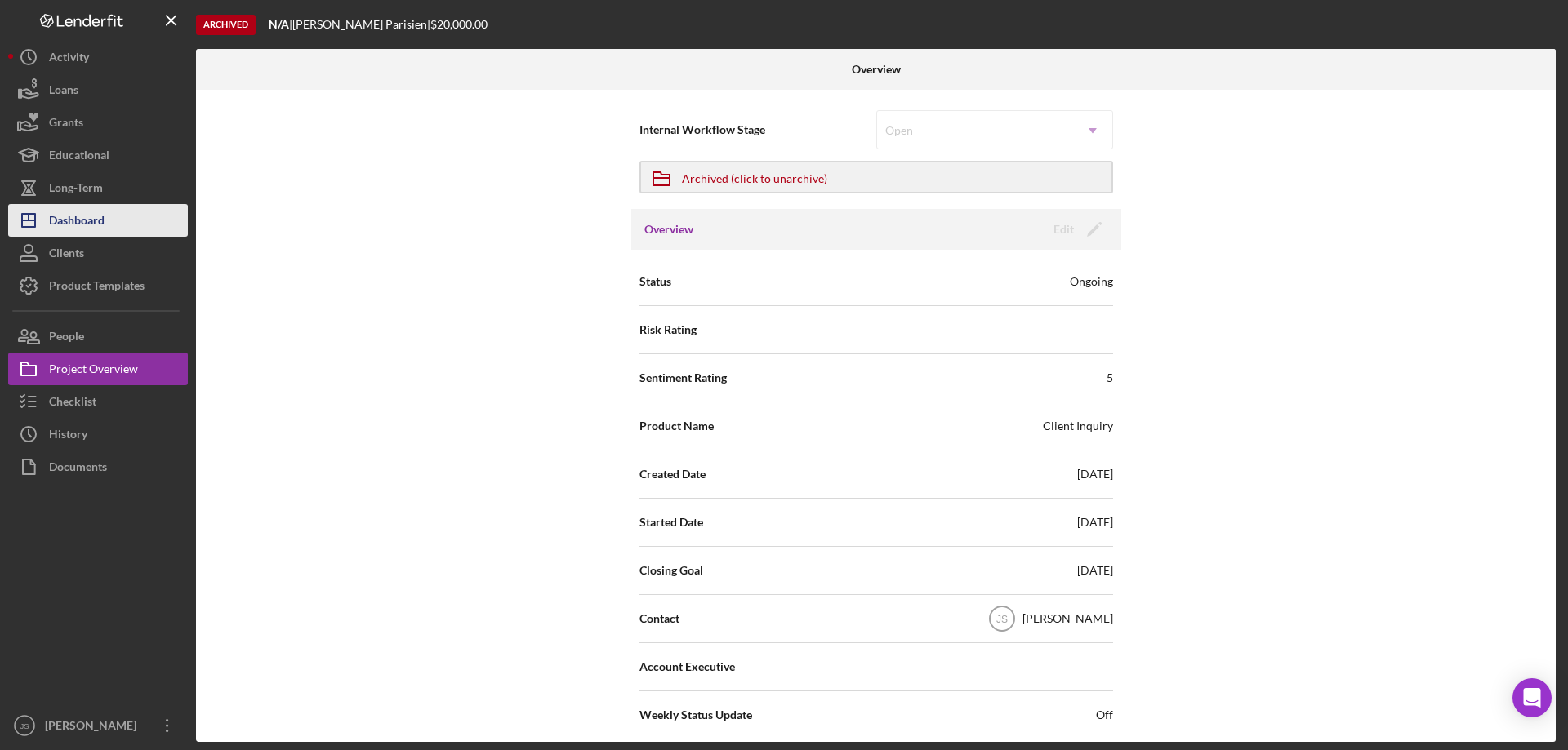
click at [100, 219] on div "Dashboard" at bounding box center [77, 222] width 55 height 37
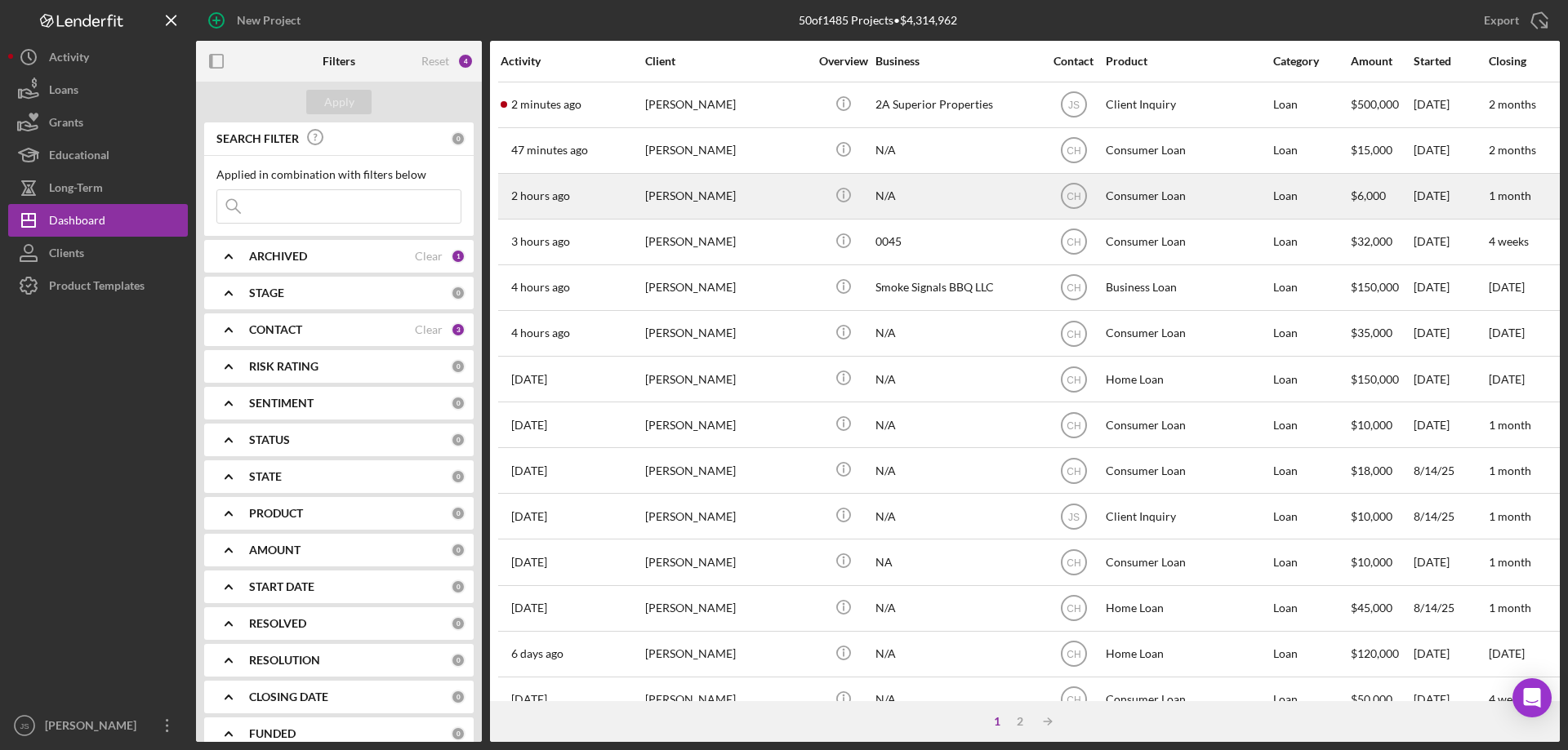
click at [957, 208] on div "N/A" at bounding box center [957, 196] width 164 height 43
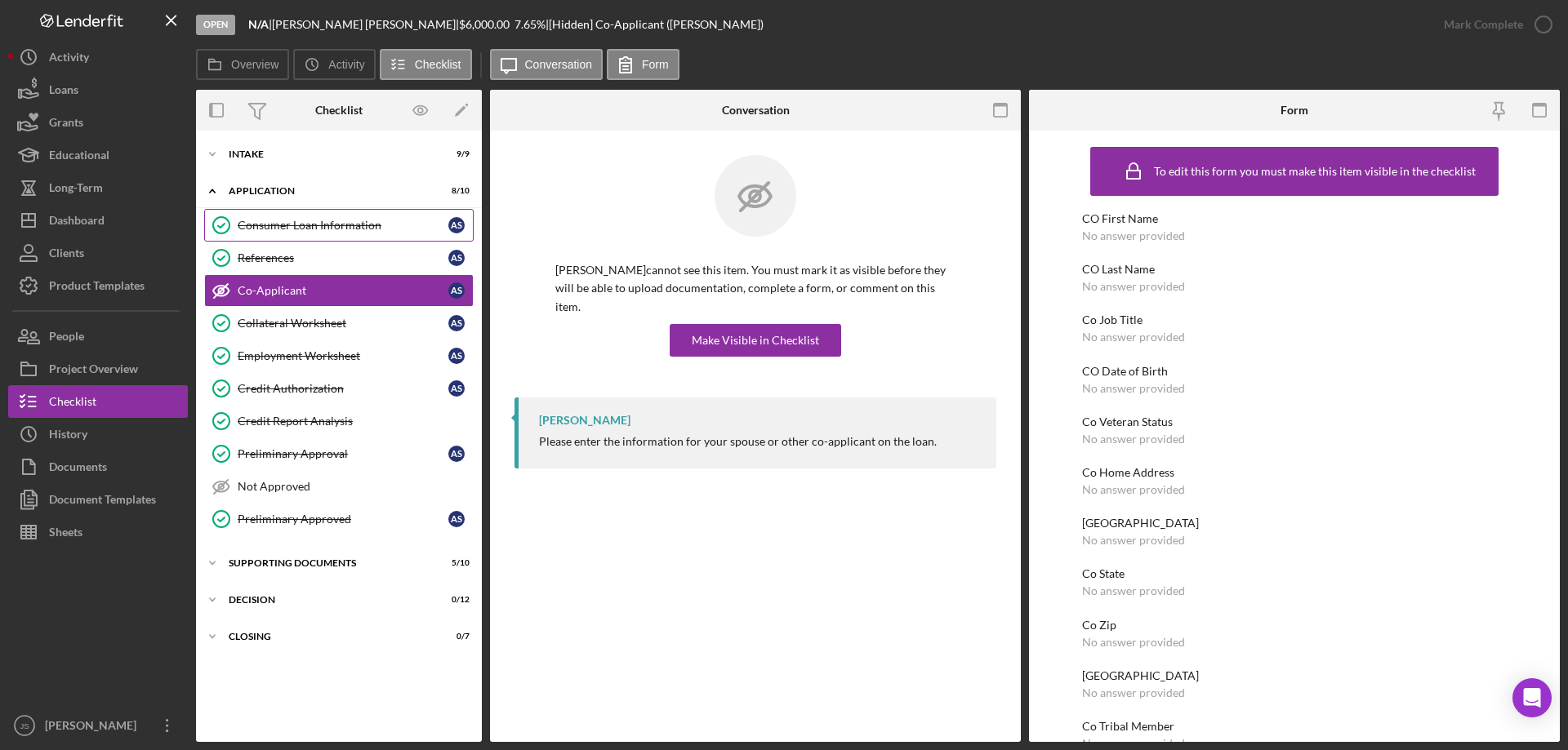
click at [361, 228] on div "Consumer Loan Information" at bounding box center [342, 225] width 210 height 13
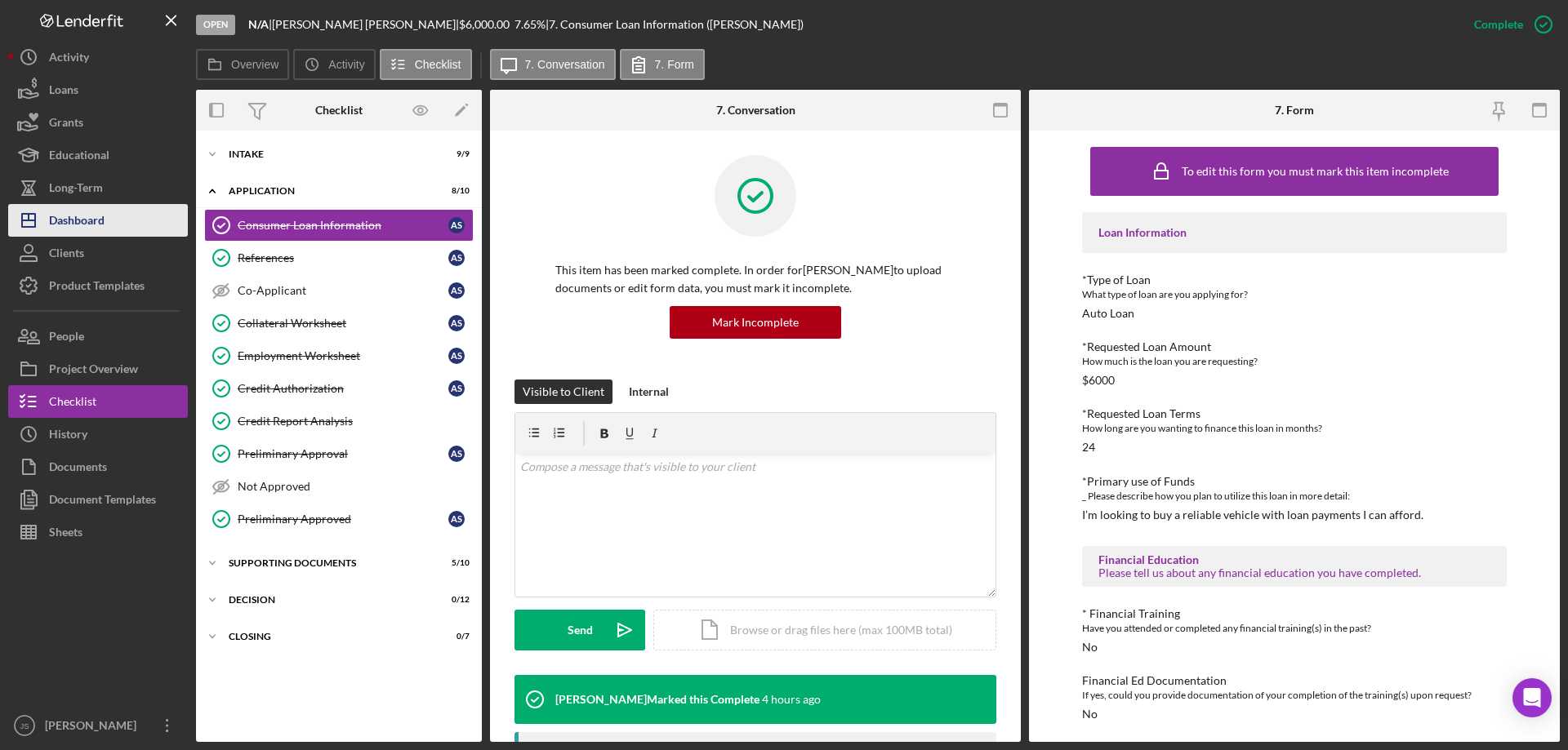
drag, startPoint x: 86, startPoint y: 218, endPoint x: 112, endPoint y: 227, distance: 27.5
click at [86, 219] on div "Dashboard" at bounding box center [77, 222] width 55 height 37
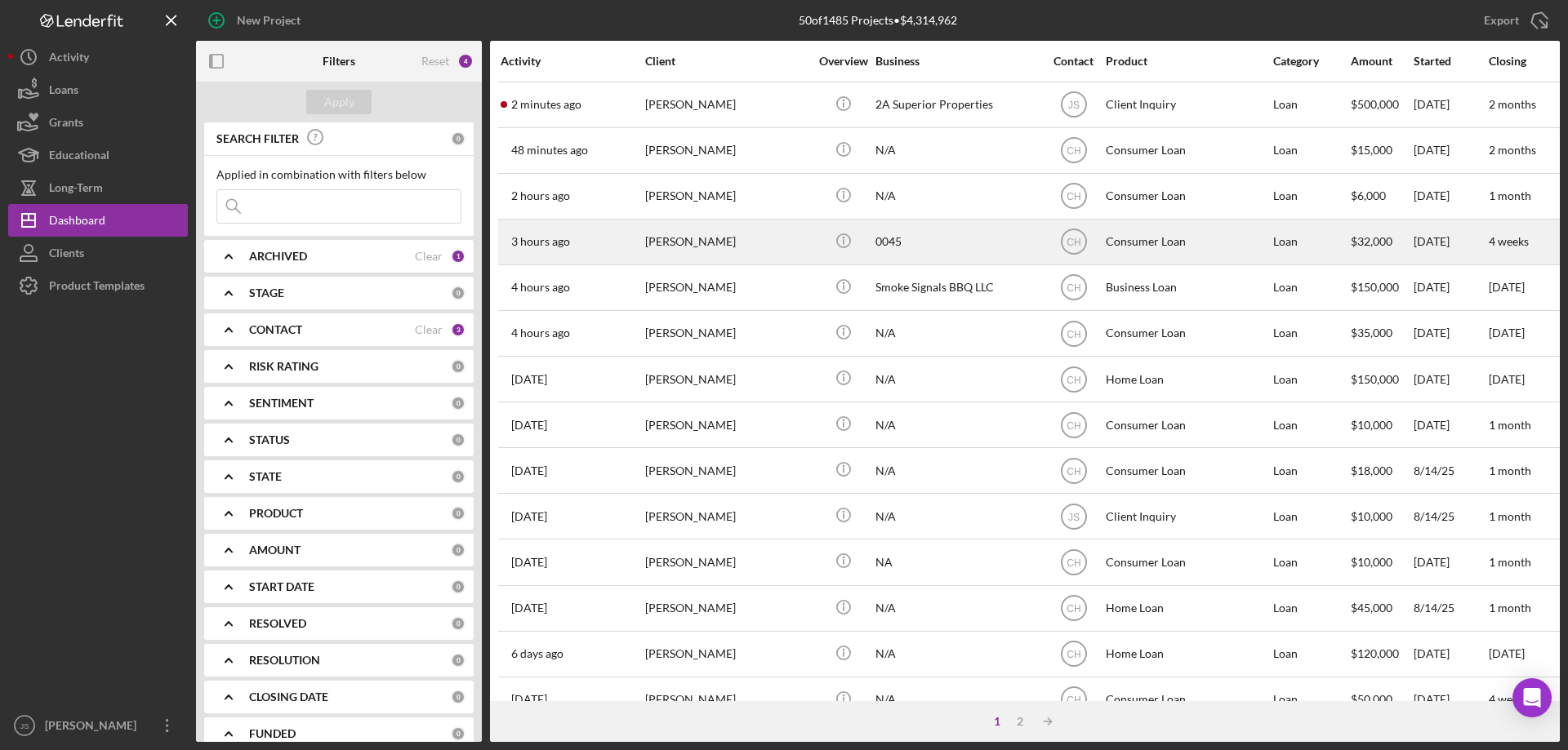
click at [800, 243] on div "[PERSON_NAME]" at bounding box center [727, 242] width 164 height 43
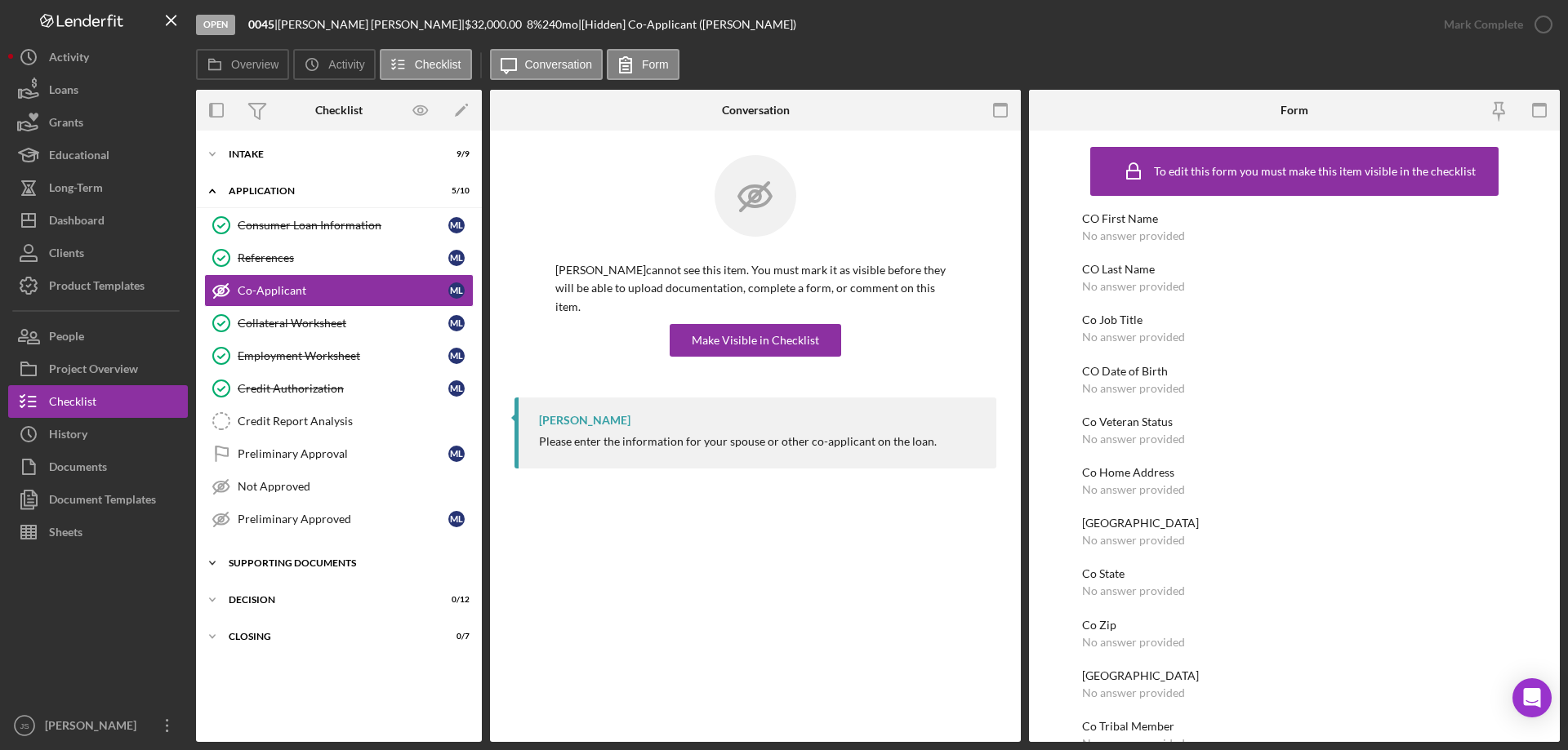
click at [213, 560] on icon "Icon/Expander" at bounding box center [212, 563] width 32 height 32
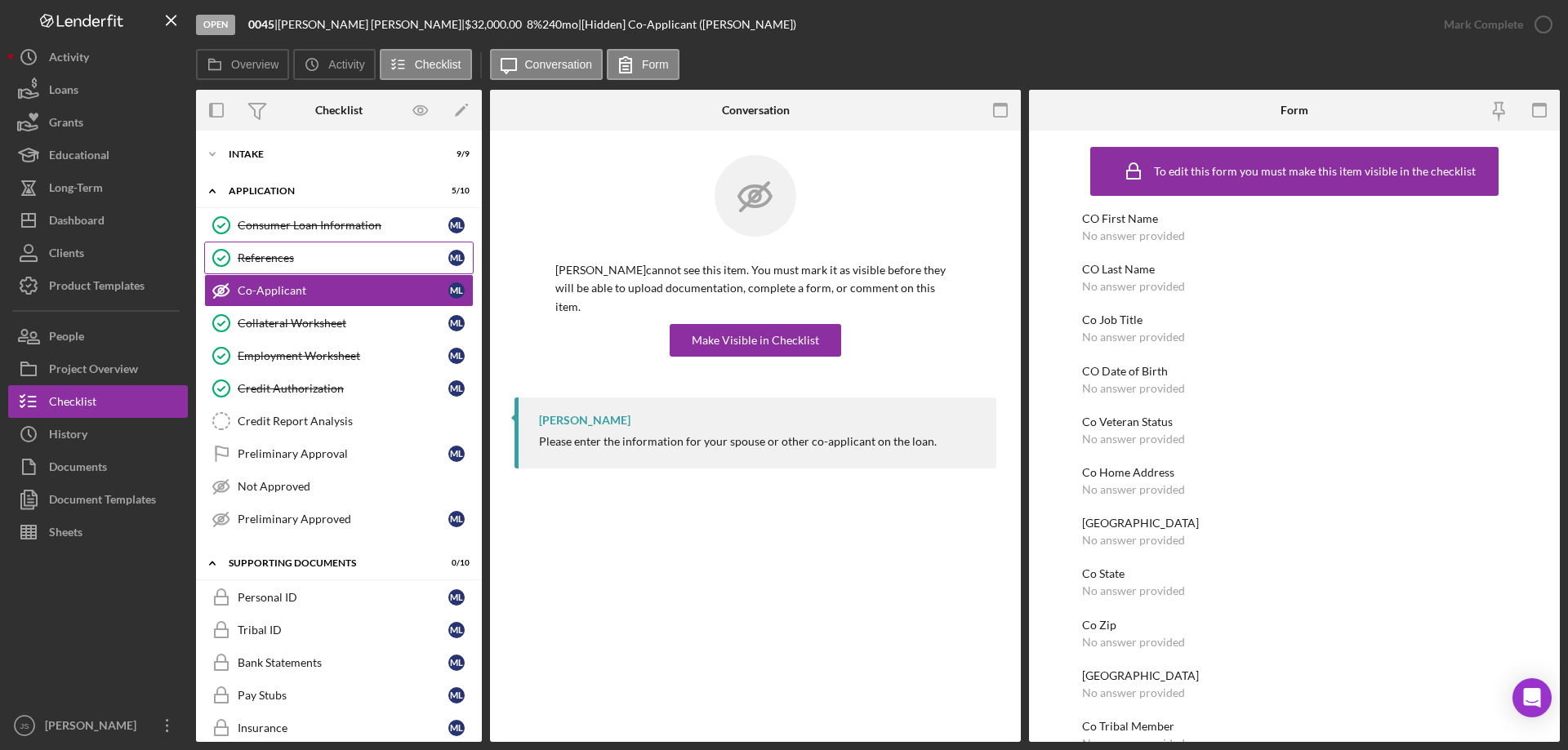
click at [375, 255] on div "References" at bounding box center [342, 257] width 210 height 13
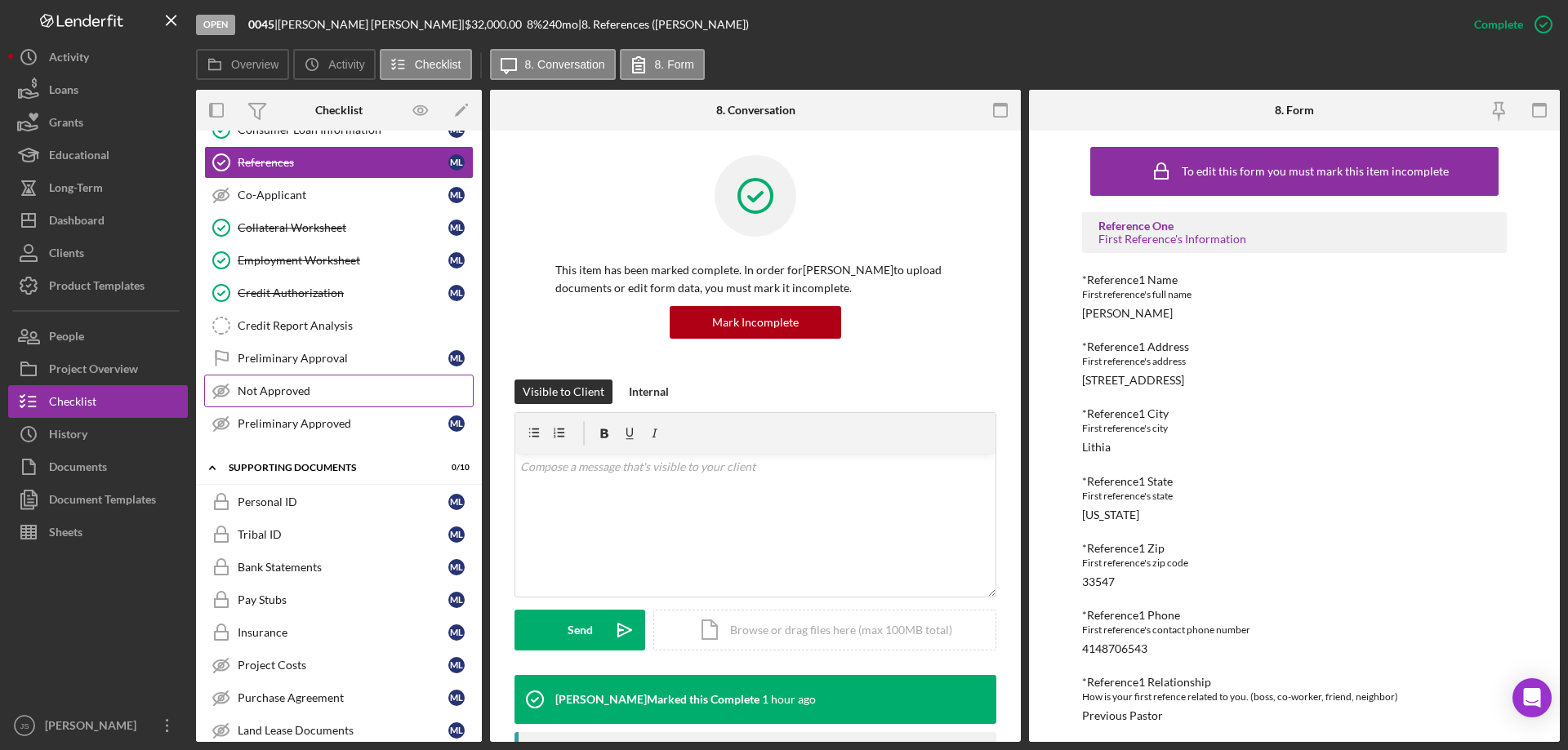
scroll to position [92, 0]
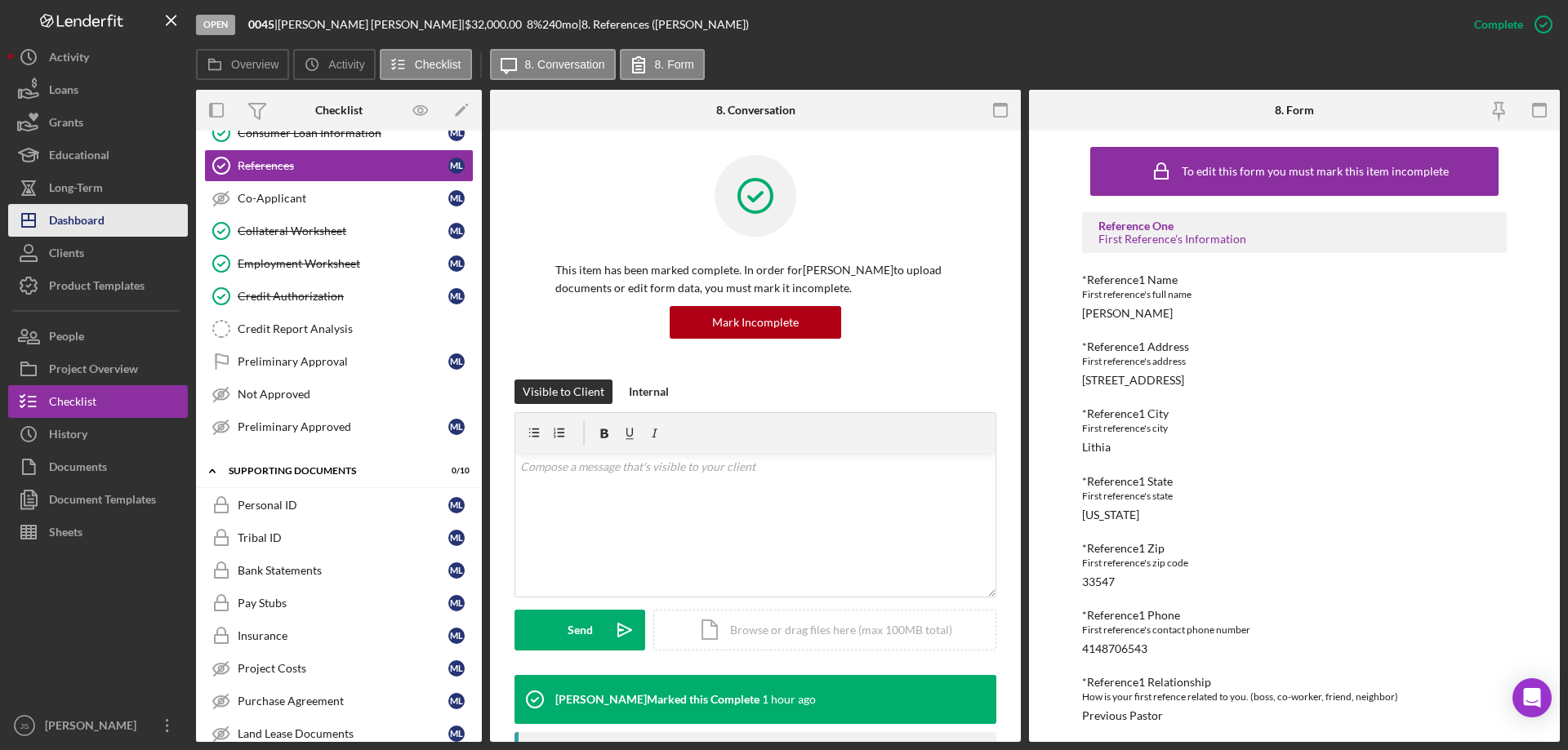
click at [108, 224] on button "Icon/Dashboard Dashboard" at bounding box center [98, 220] width 180 height 32
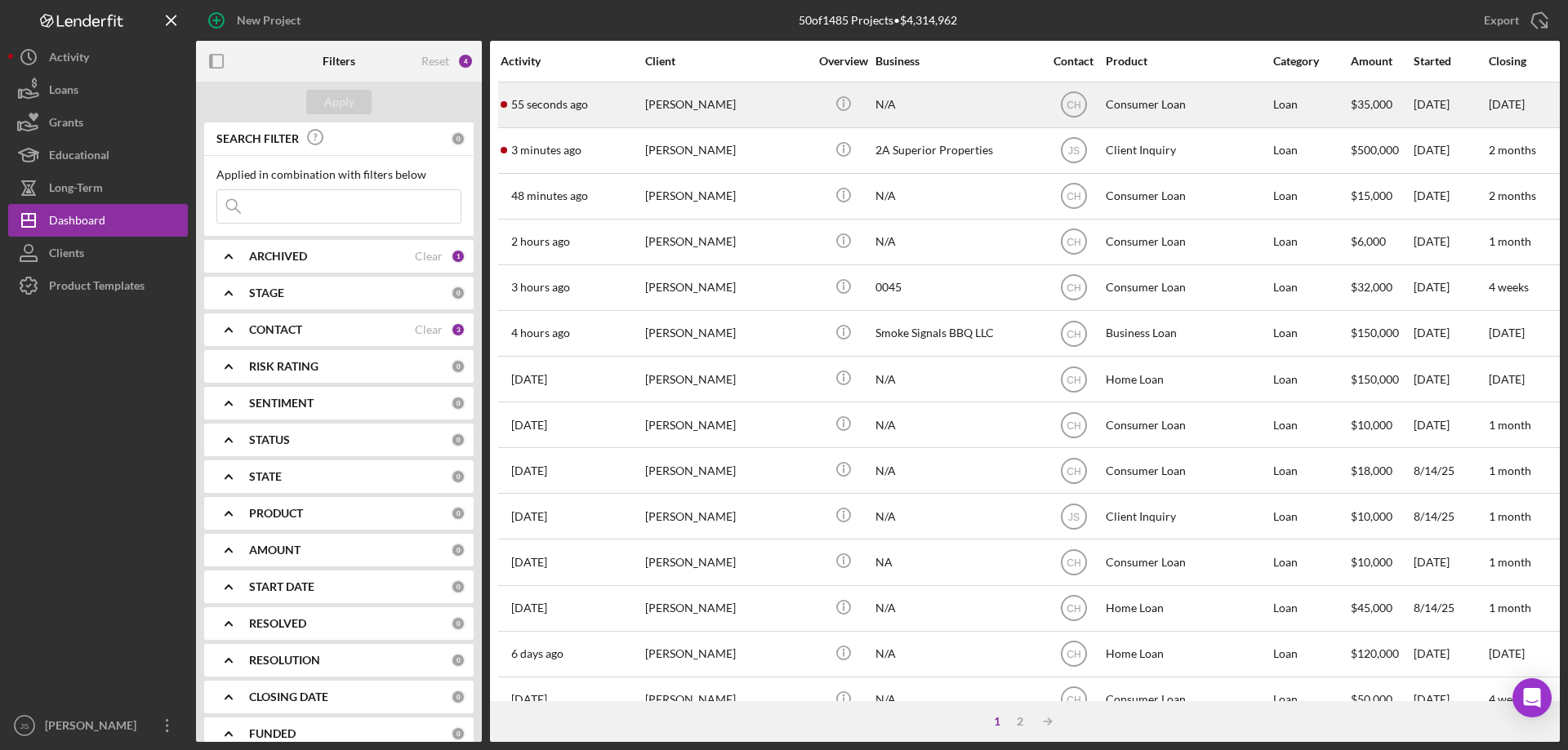
click at [769, 108] on div "[PERSON_NAME]" at bounding box center [727, 105] width 164 height 43
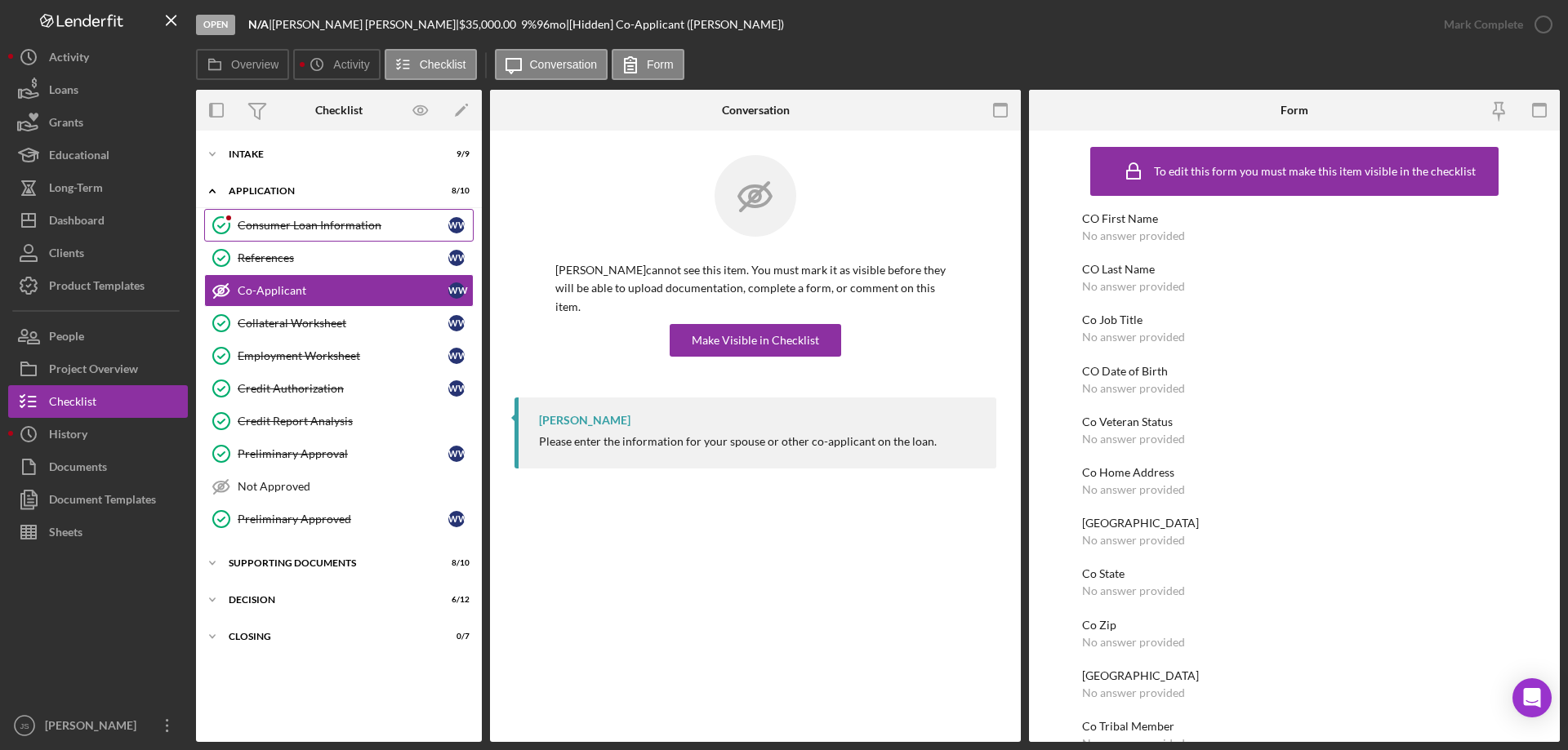
click at [307, 224] on div "Consumer Loan Information" at bounding box center [342, 225] width 210 height 13
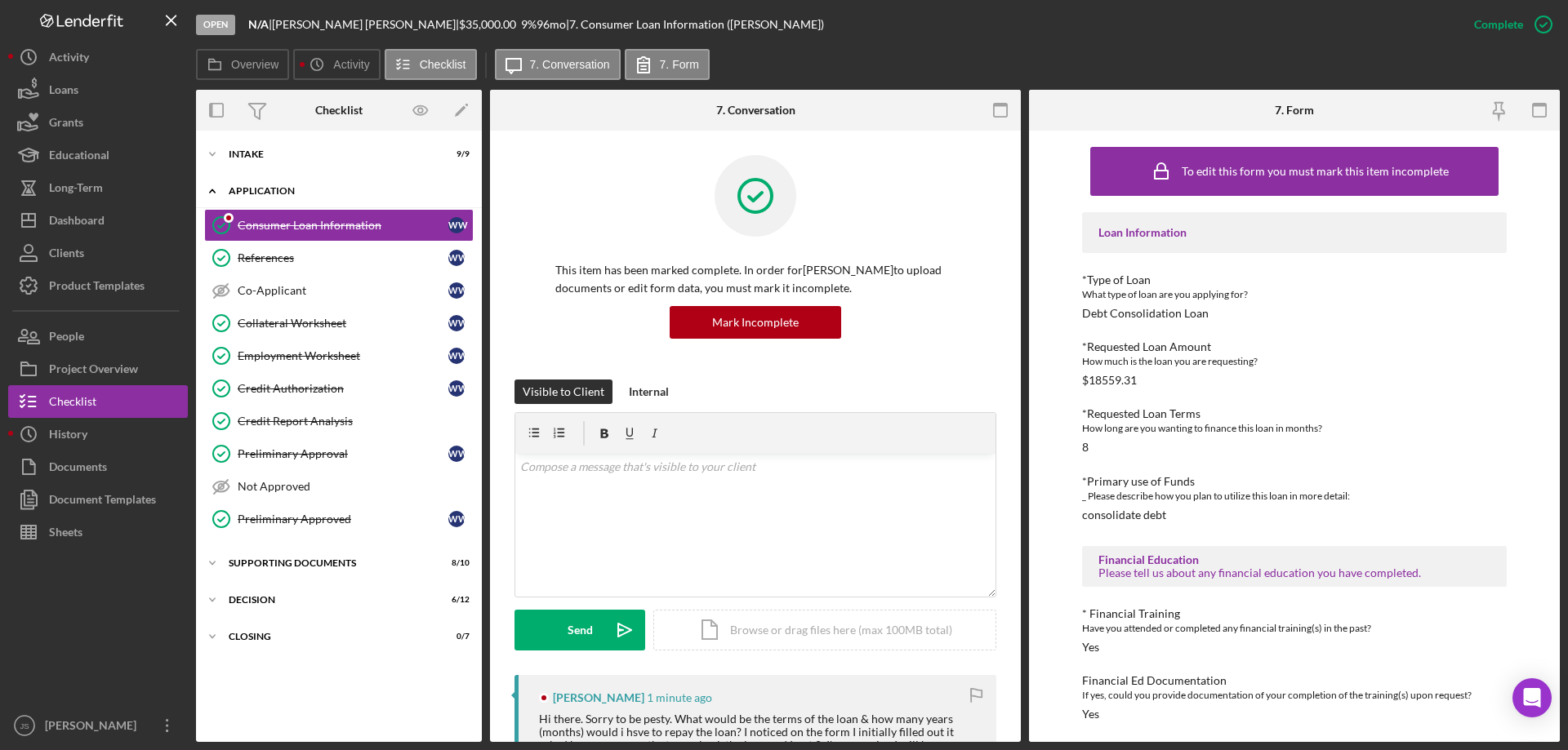
click at [210, 185] on icon "Icon/Expander" at bounding box center [212, 191] width 32 height 32
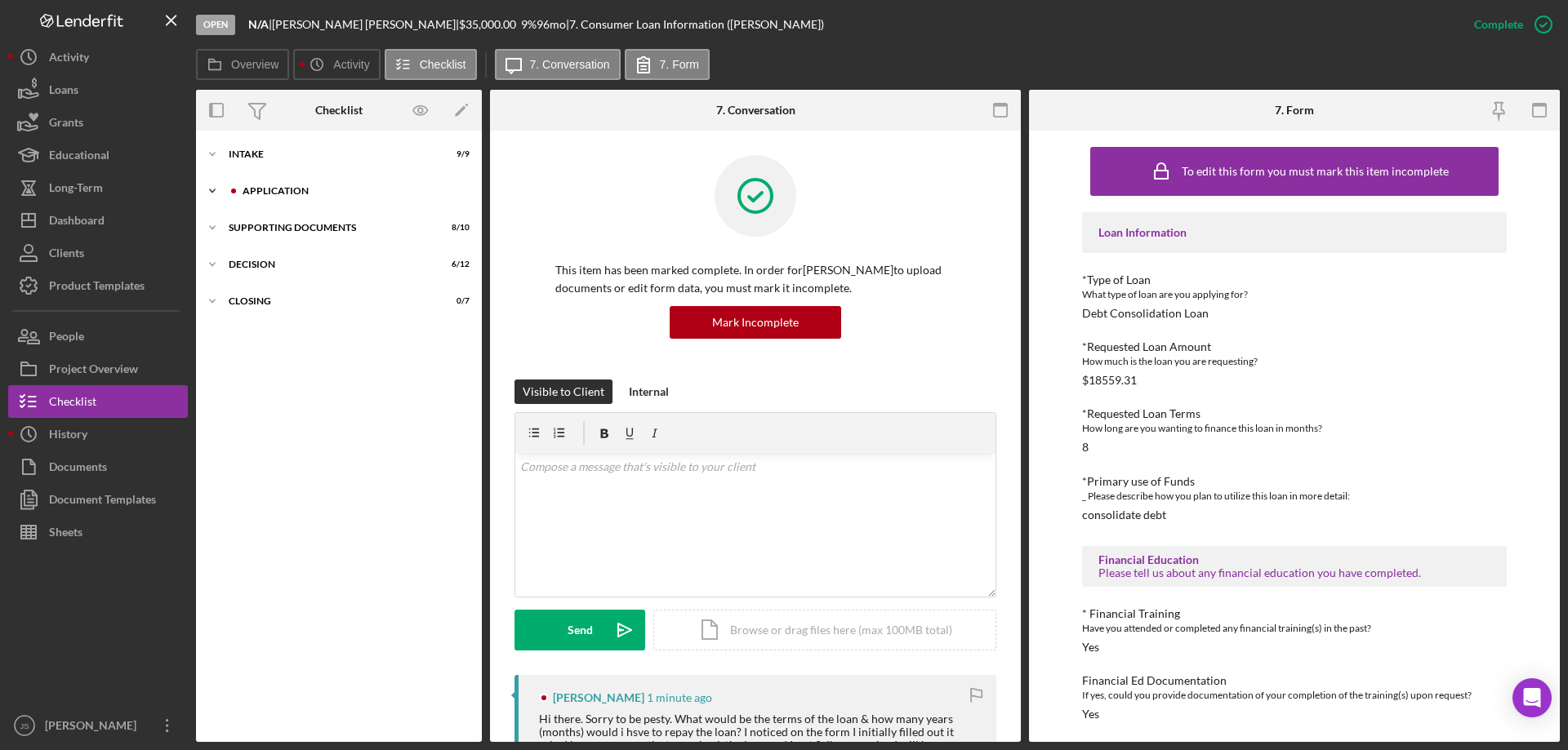
click at [211, 193] on icon "Icon/Expander" at bounding box center [212, 191] width 32 height 32
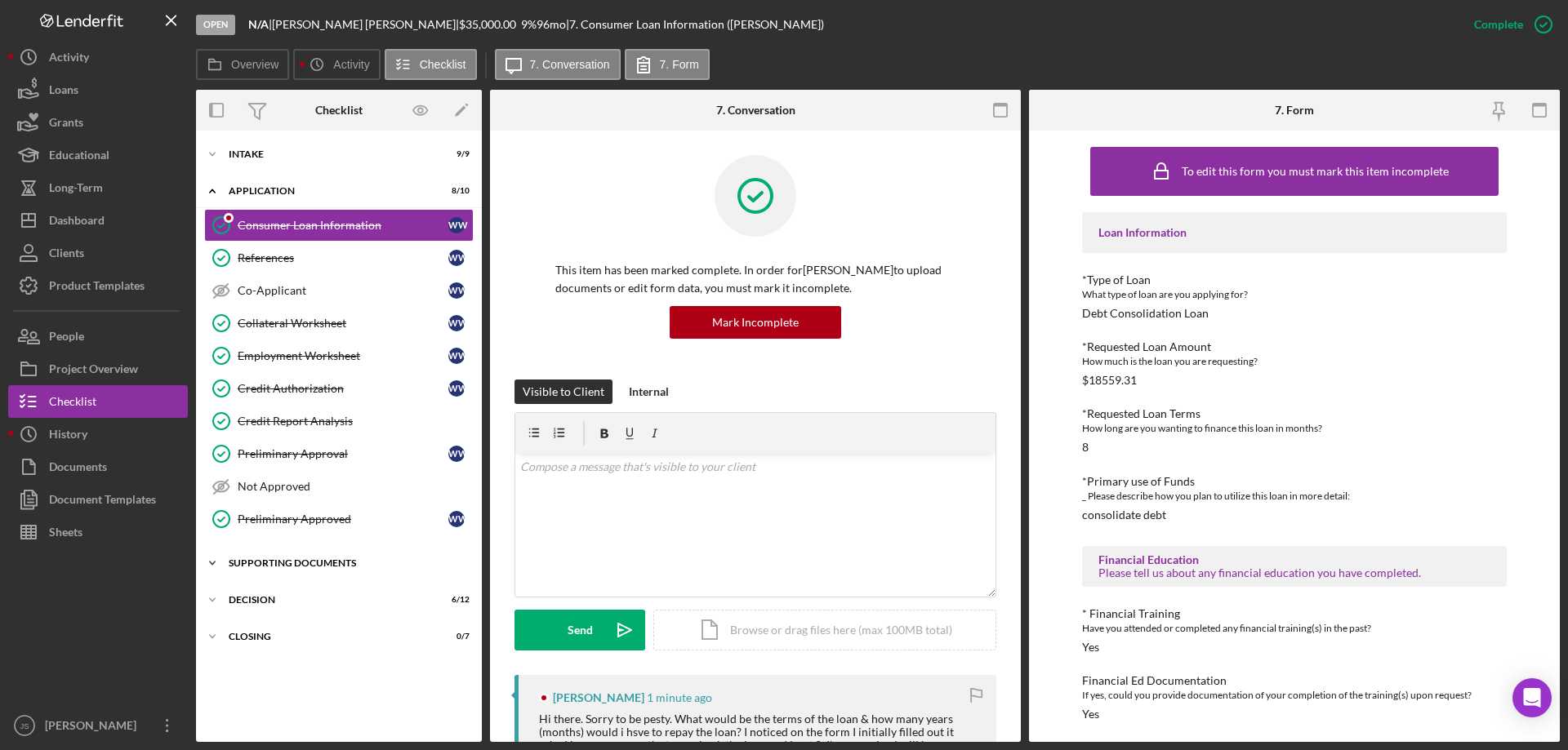
click at [215, 565] on icon "Icon/Expander" at bounding box center [212, 563] width 32 height 32
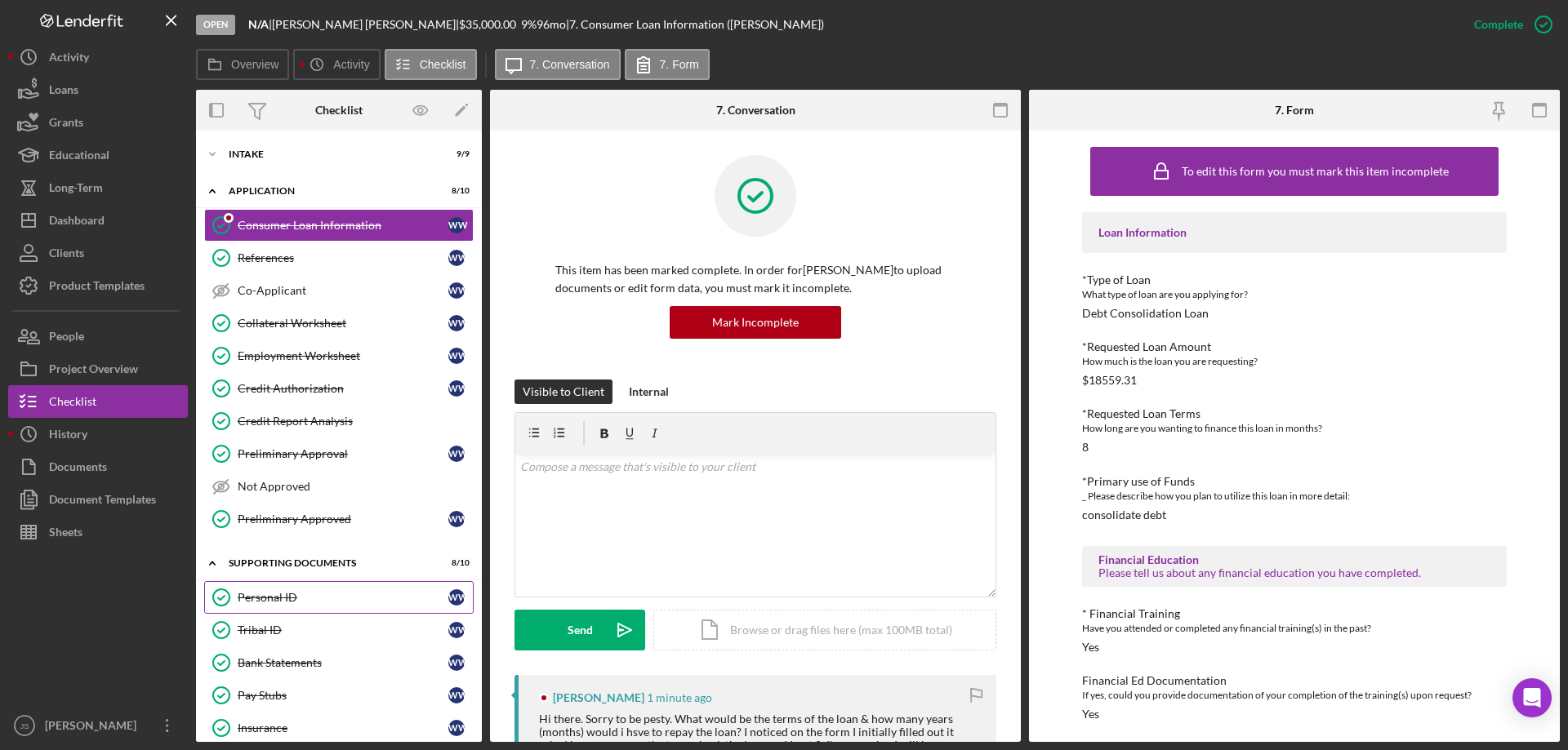
click at [288, 595] on div "Personal ID" at bounding box center [342, 597] width 210 height 13
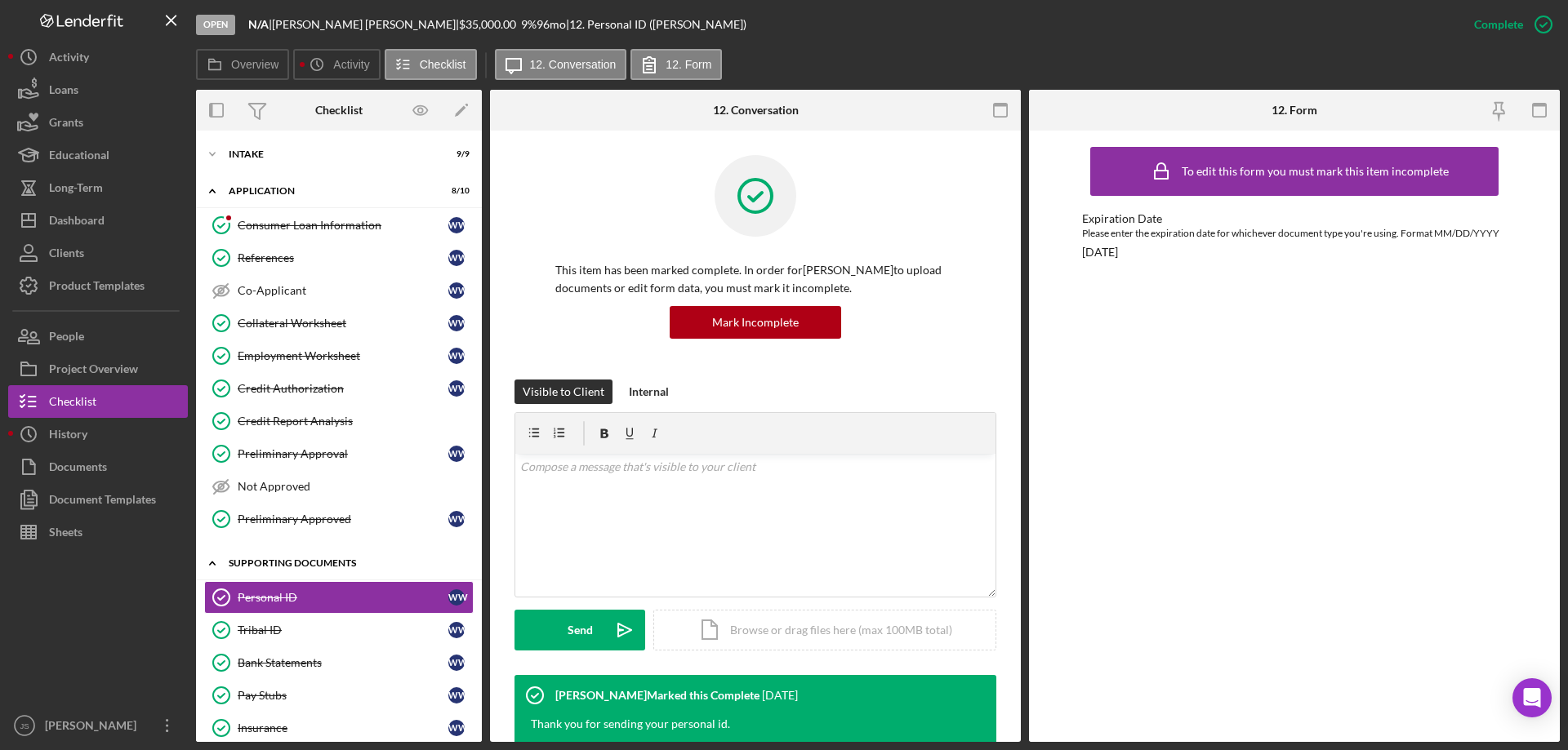
click at [218, 568] on icon "Icon/Expander" at bounding box center [212, 563] width 32 height 32
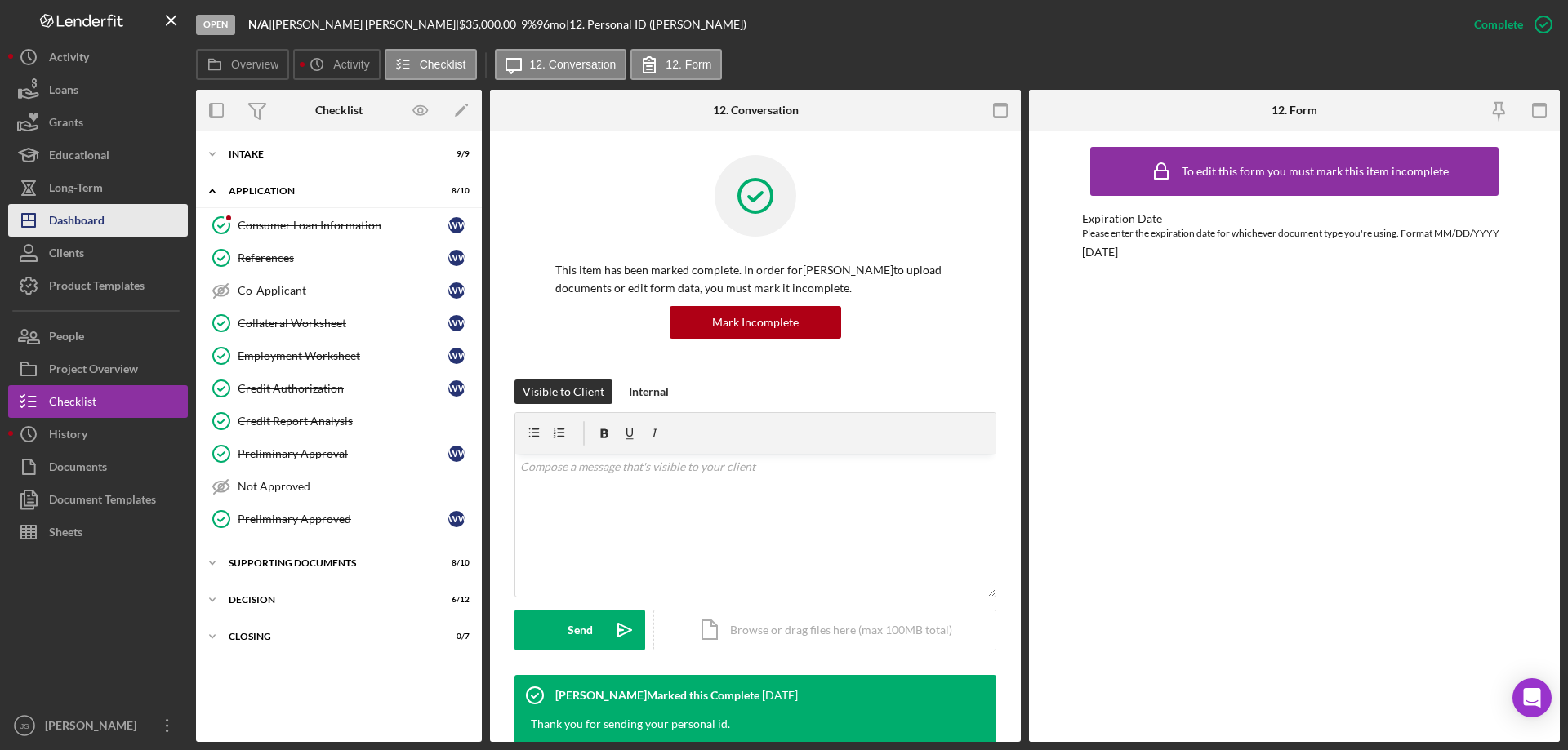
click at [82, 218] on div "Dashboard" at bounding box center [77, 222] width 55 height 37
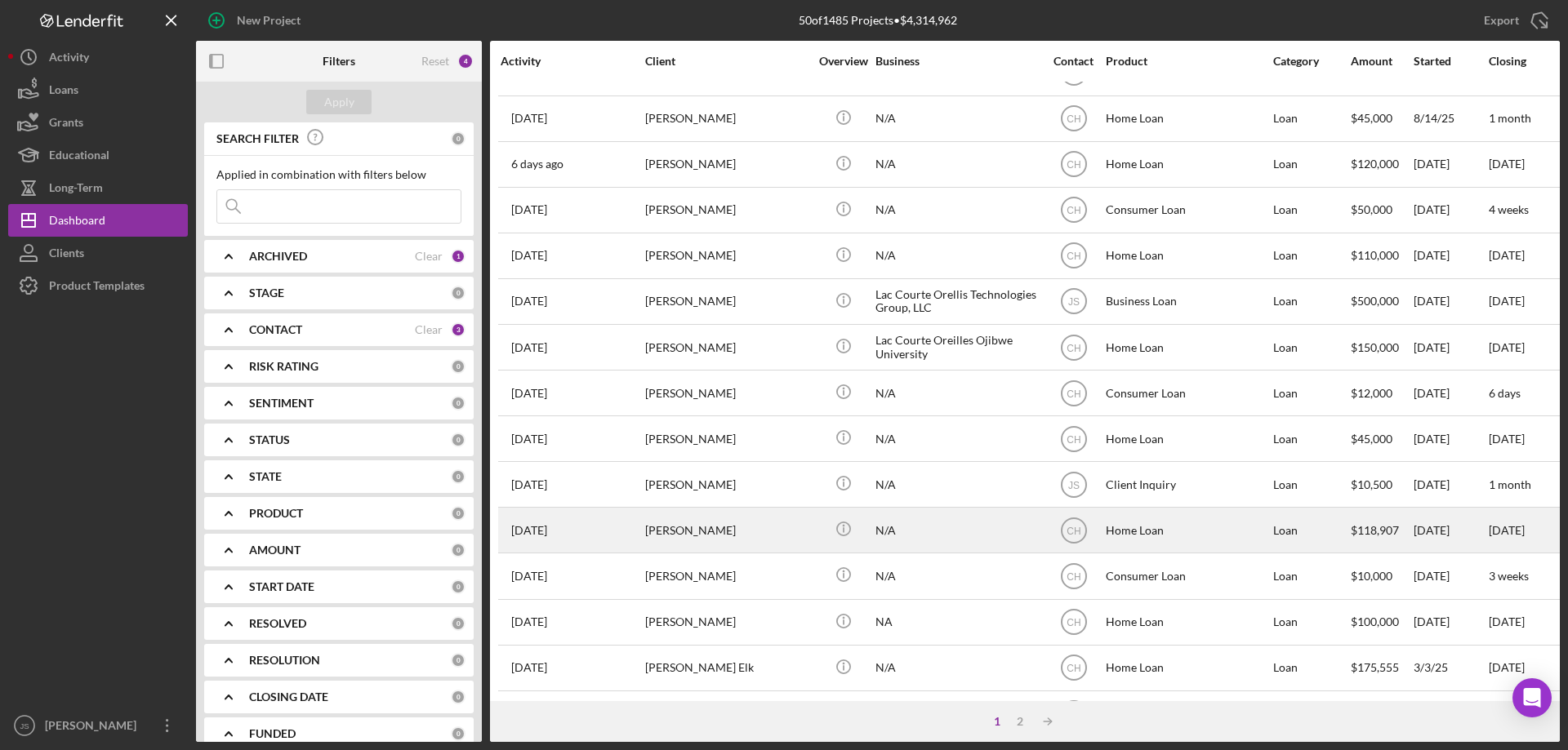
scroll to position [546, 0]
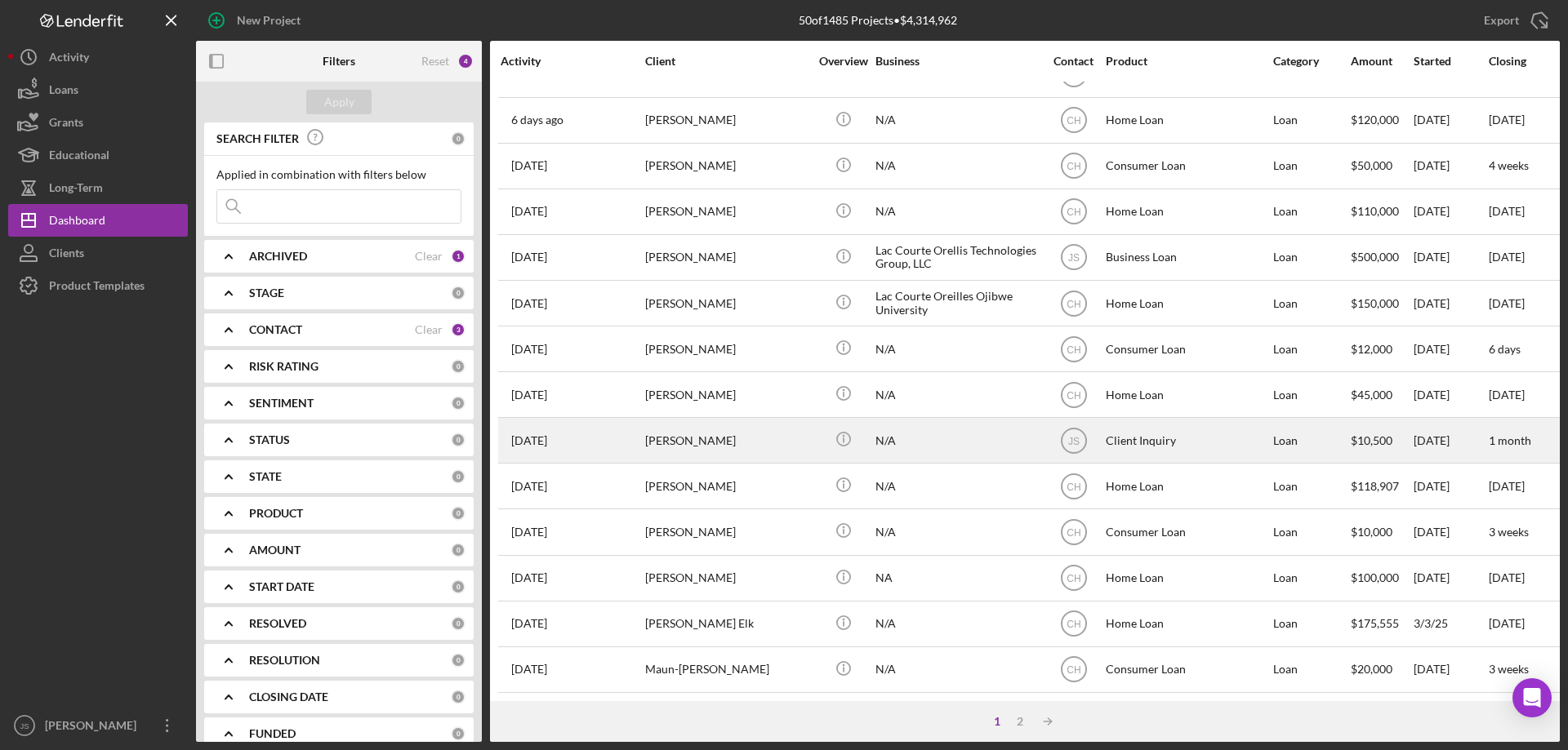
click at [755, 430] on div "[PERSON_NAME]" at bounding box center [727, 440] width 164 height 43
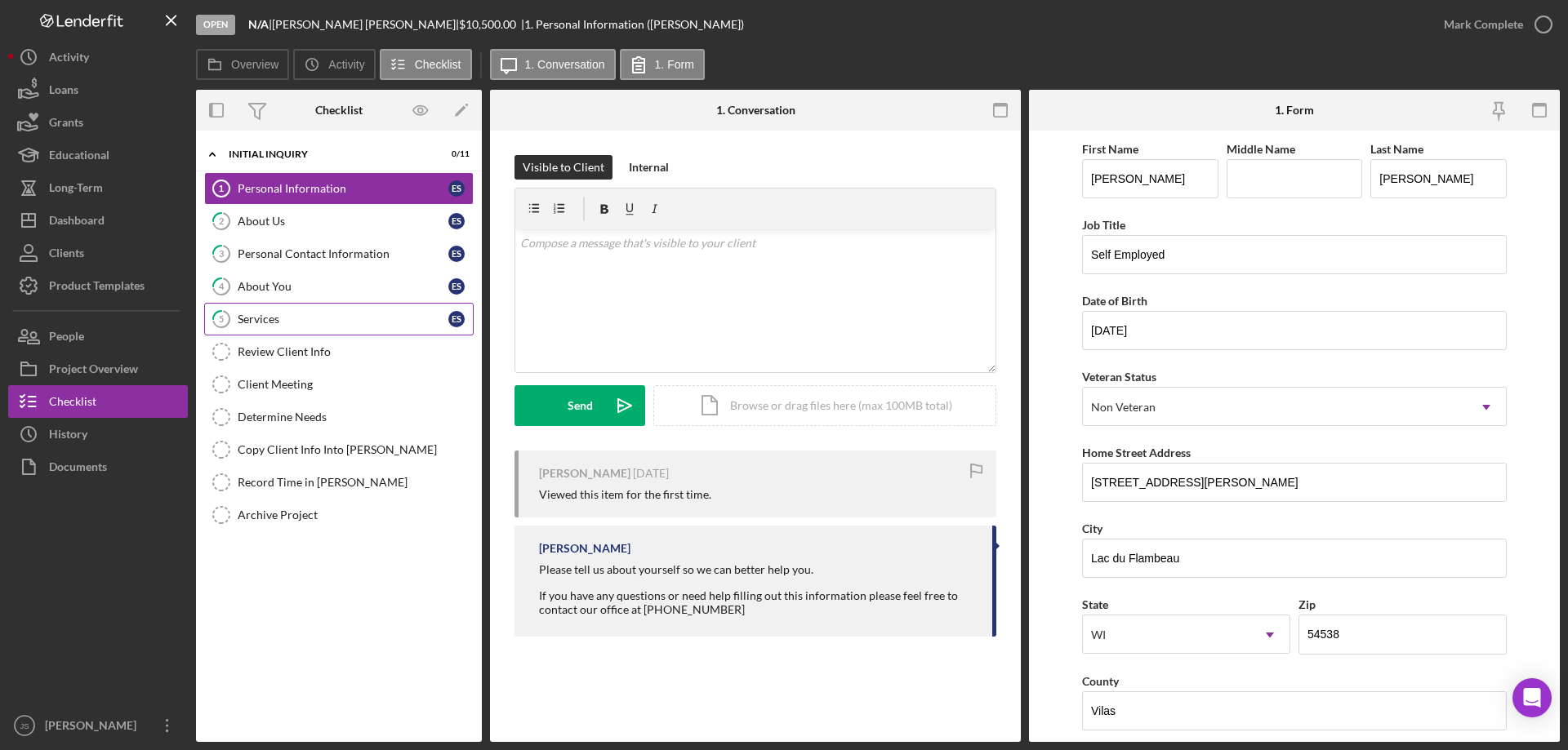
click at [325, 313] on div "Services" at bounding box center [342, 318] width 210 height 13
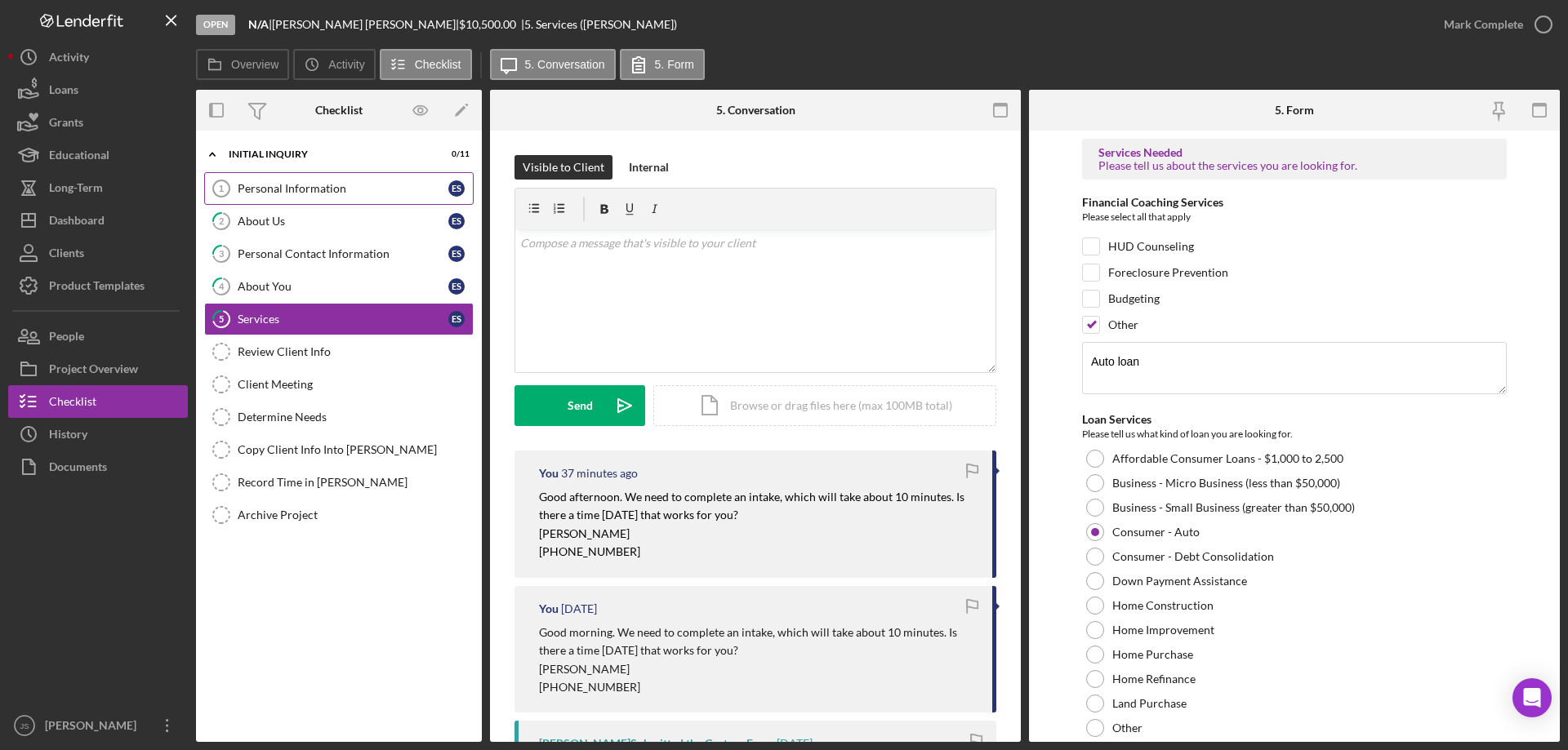
click at [307, 188] on div "Personal Information" at bounding box center [342, 188] width 210 height 13
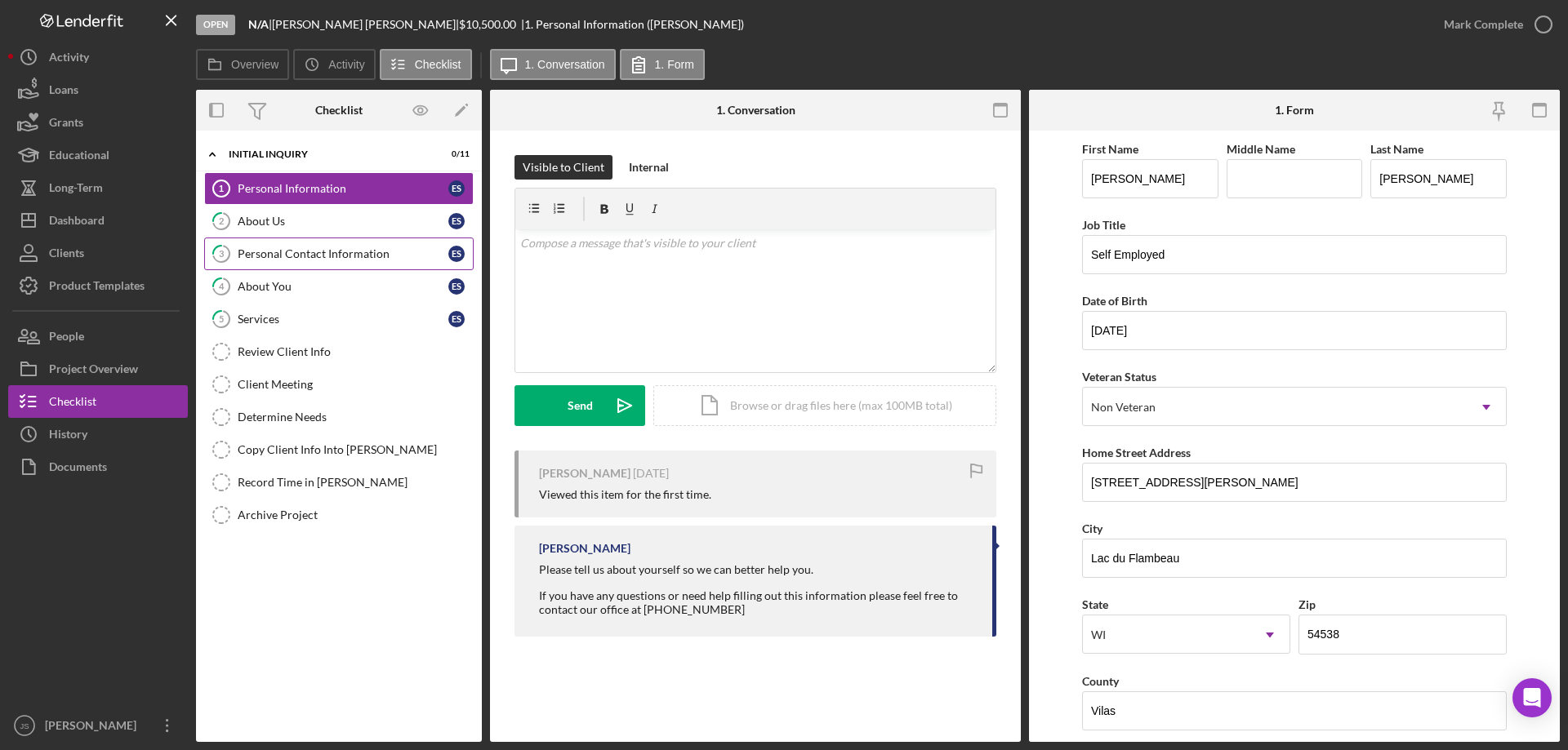
click at [347, 255] on div "Personal Contact Information" at bounding box center [342, 254] width 210 height 13
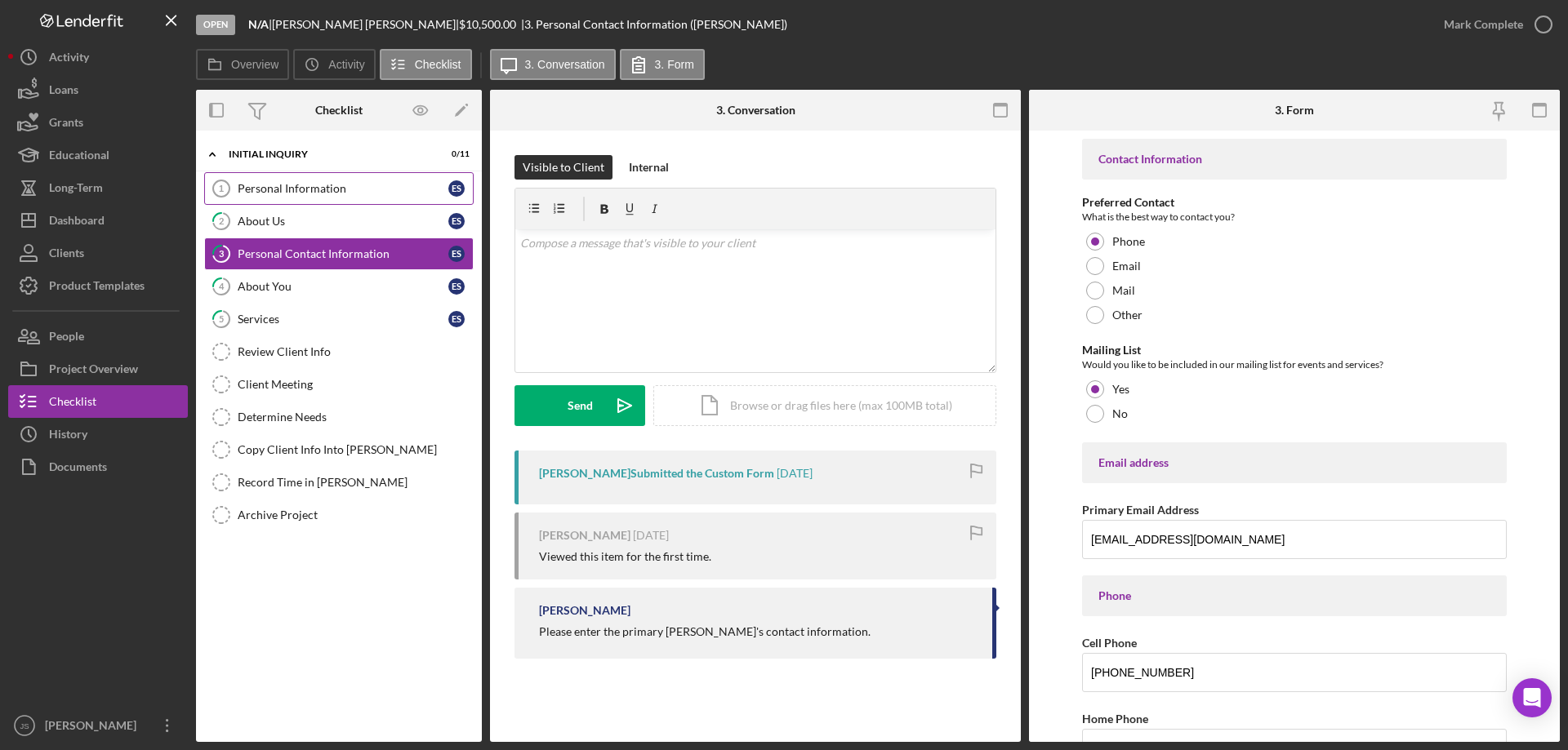
click at [329, 189] on div "Personal Information" at bounding box center [342, 188] width 210 height 13
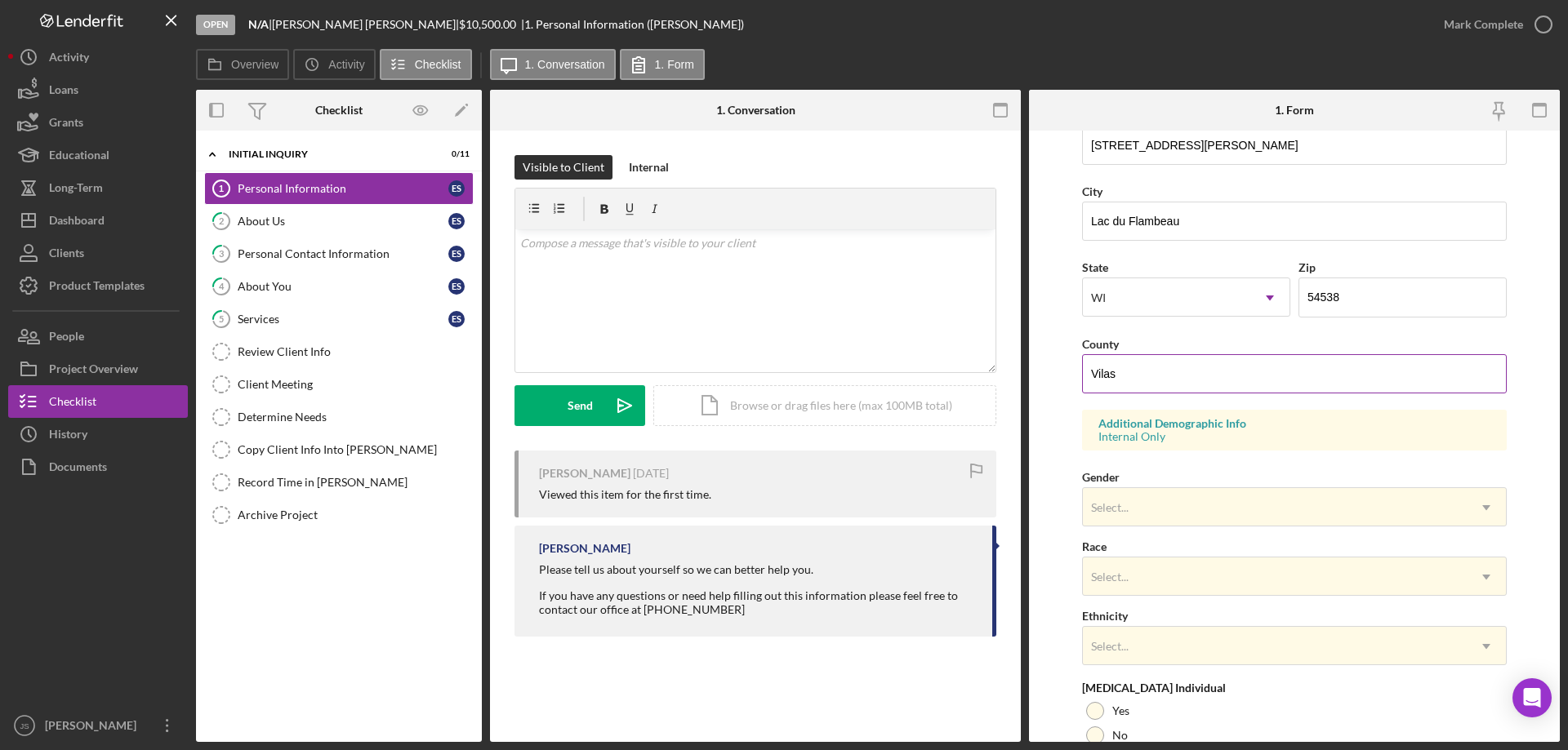
scroll to position [478, 0]
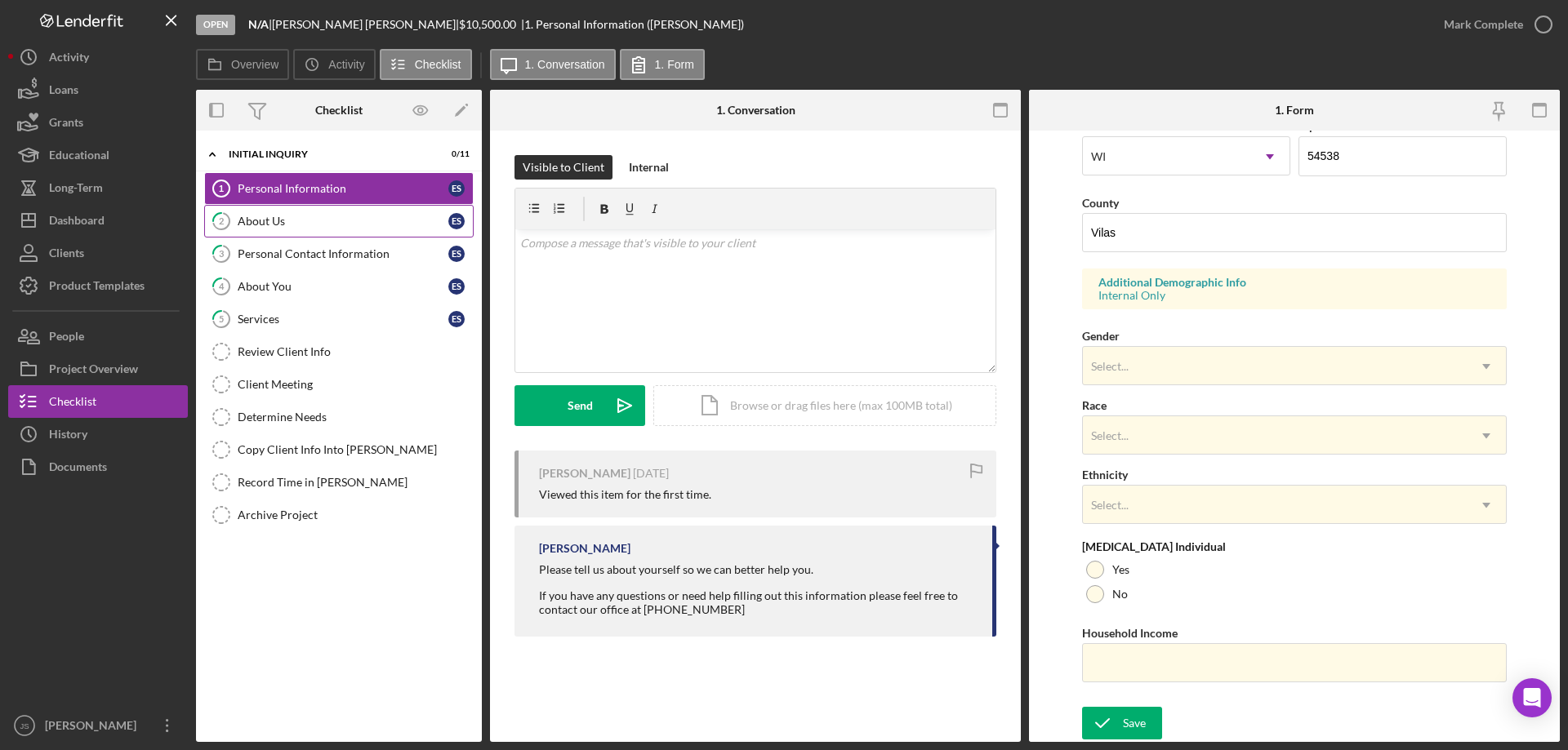
click at [345, 224] on div "About Us" at bounding box center [342, 220] width 210 height 13
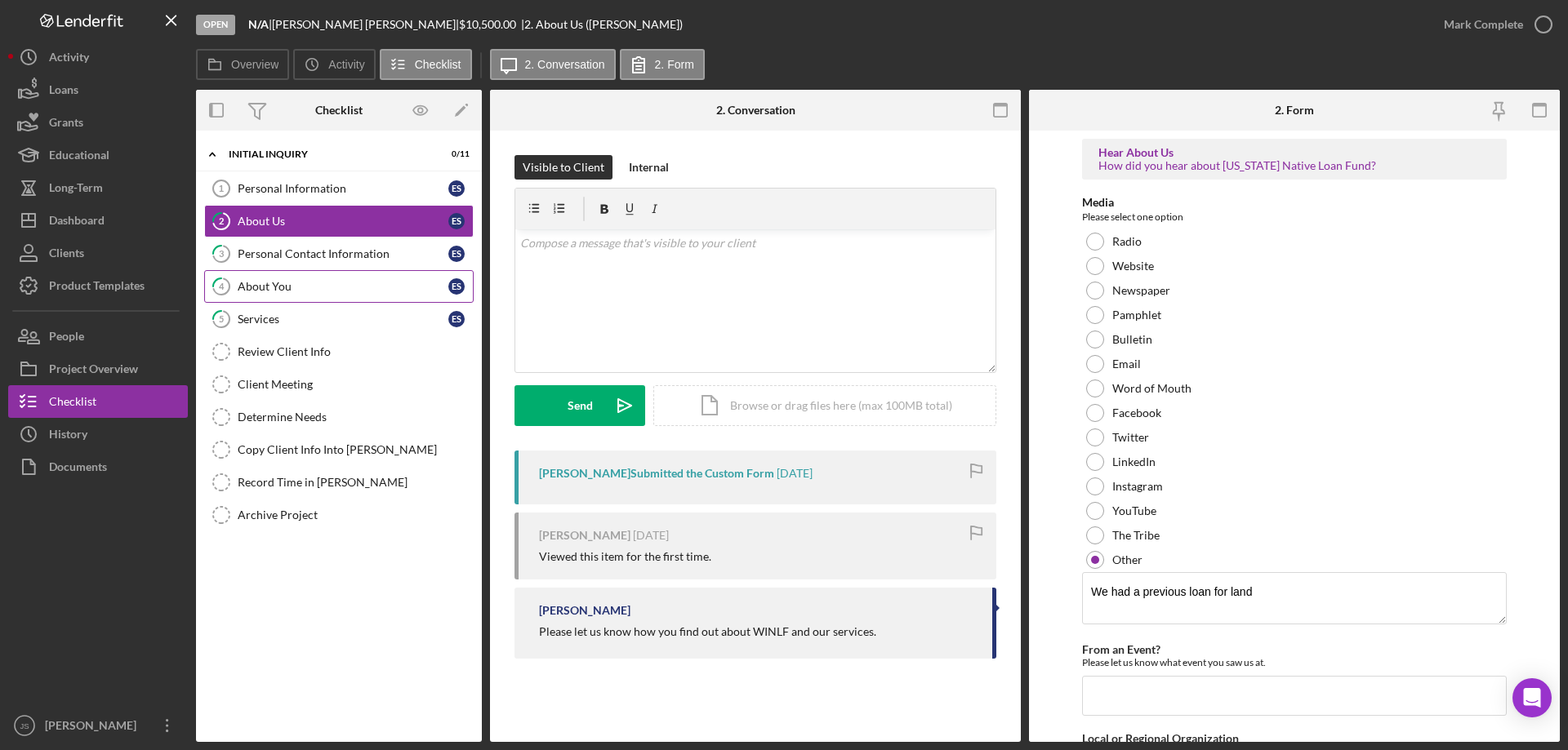
click at [320, 290] on div "About You" at bounding box center [342, 286] width 210 height 13
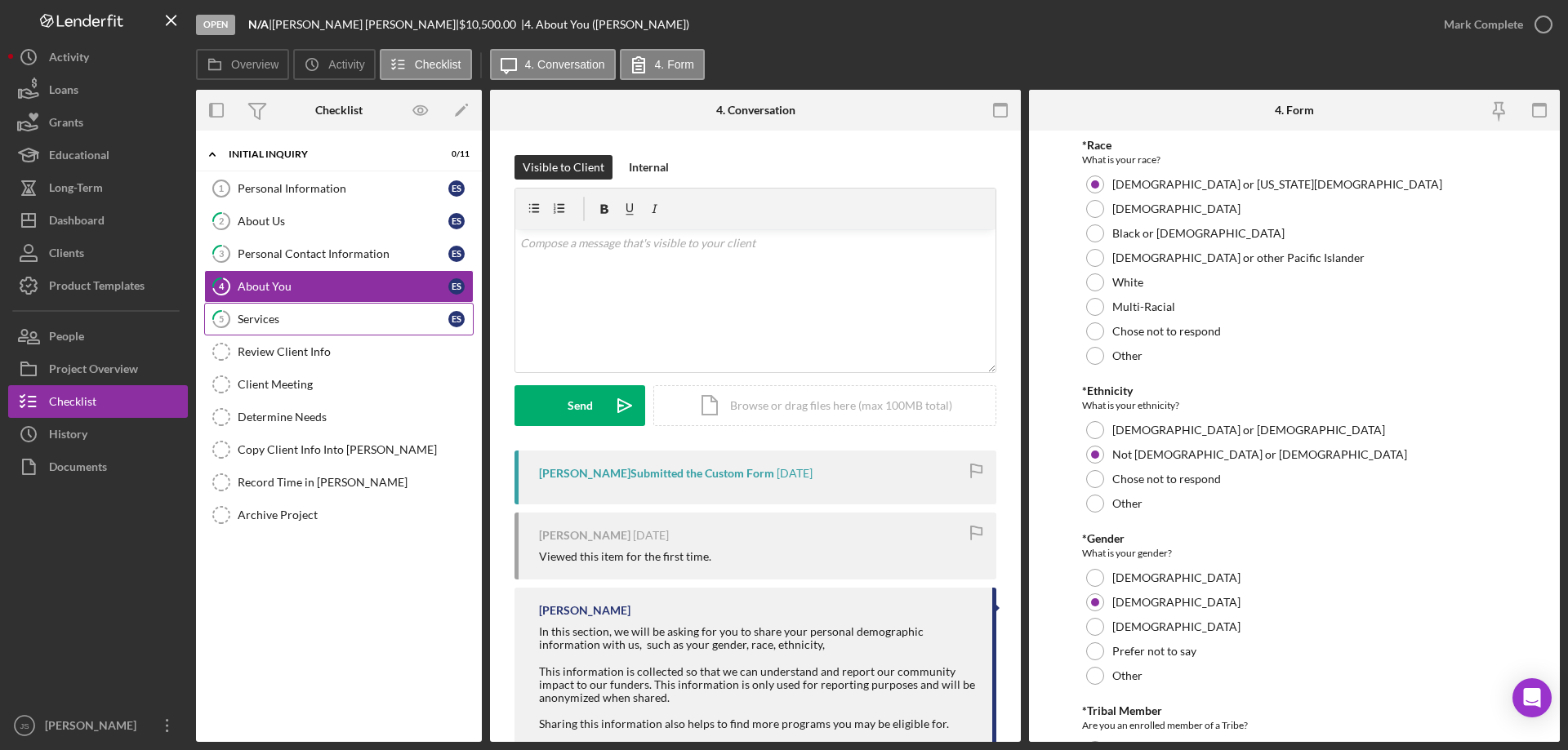
click at [295, 313] on div "Services" at bounding box center [342, 318] width 210 height 13
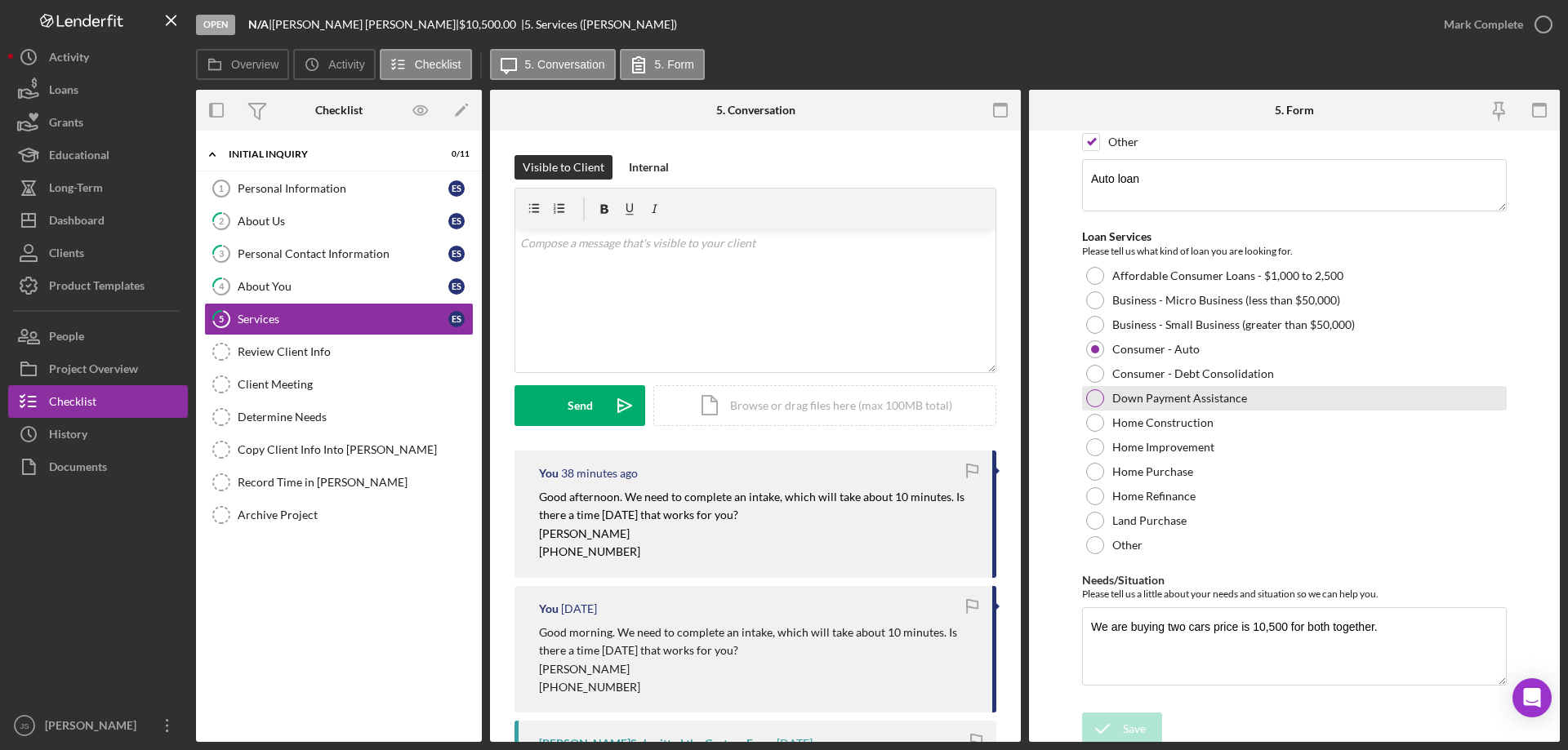
scroll to position [188, 0]
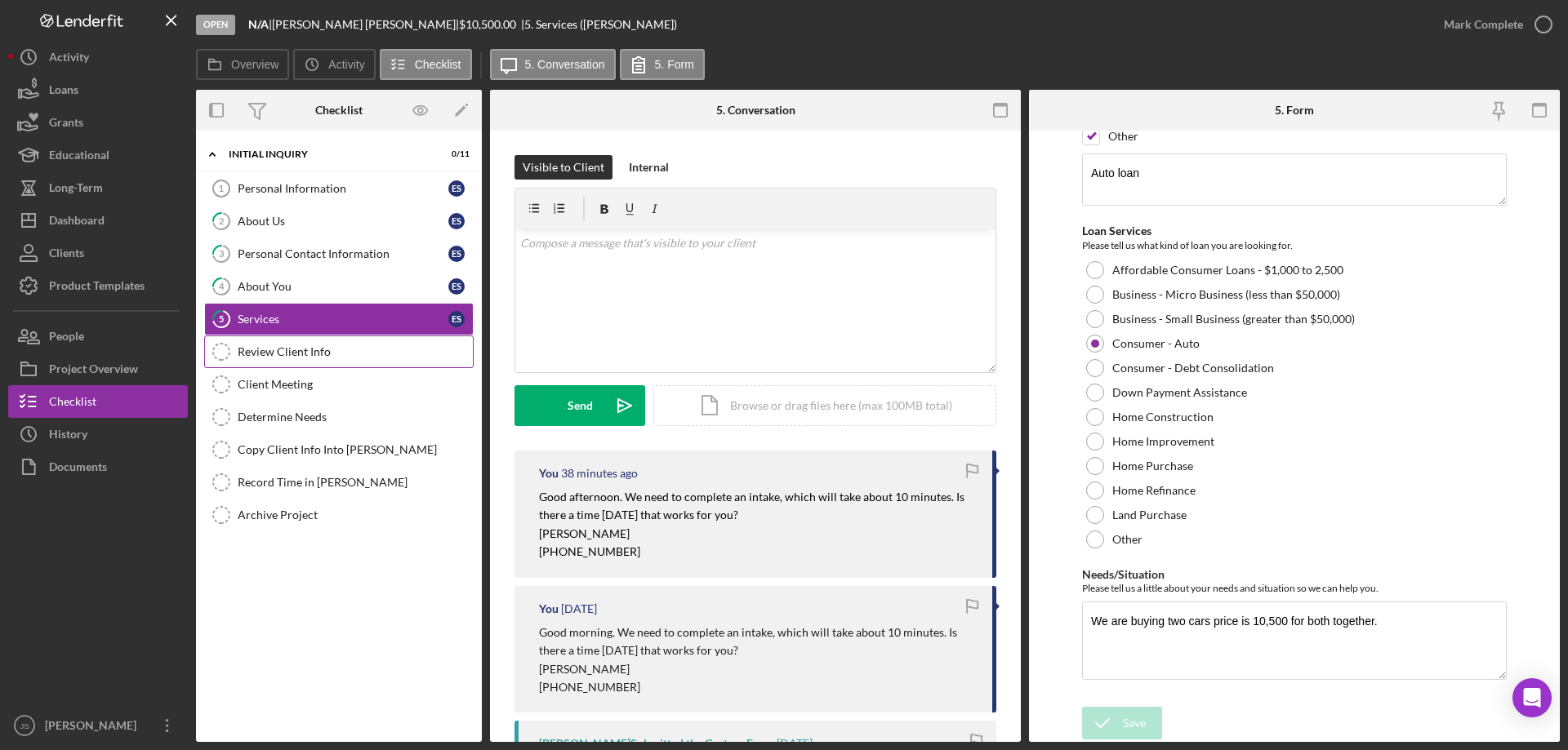
click at [316, 353] on div "Review Client Info" at bounding box center [355, 352] width 235 height 13
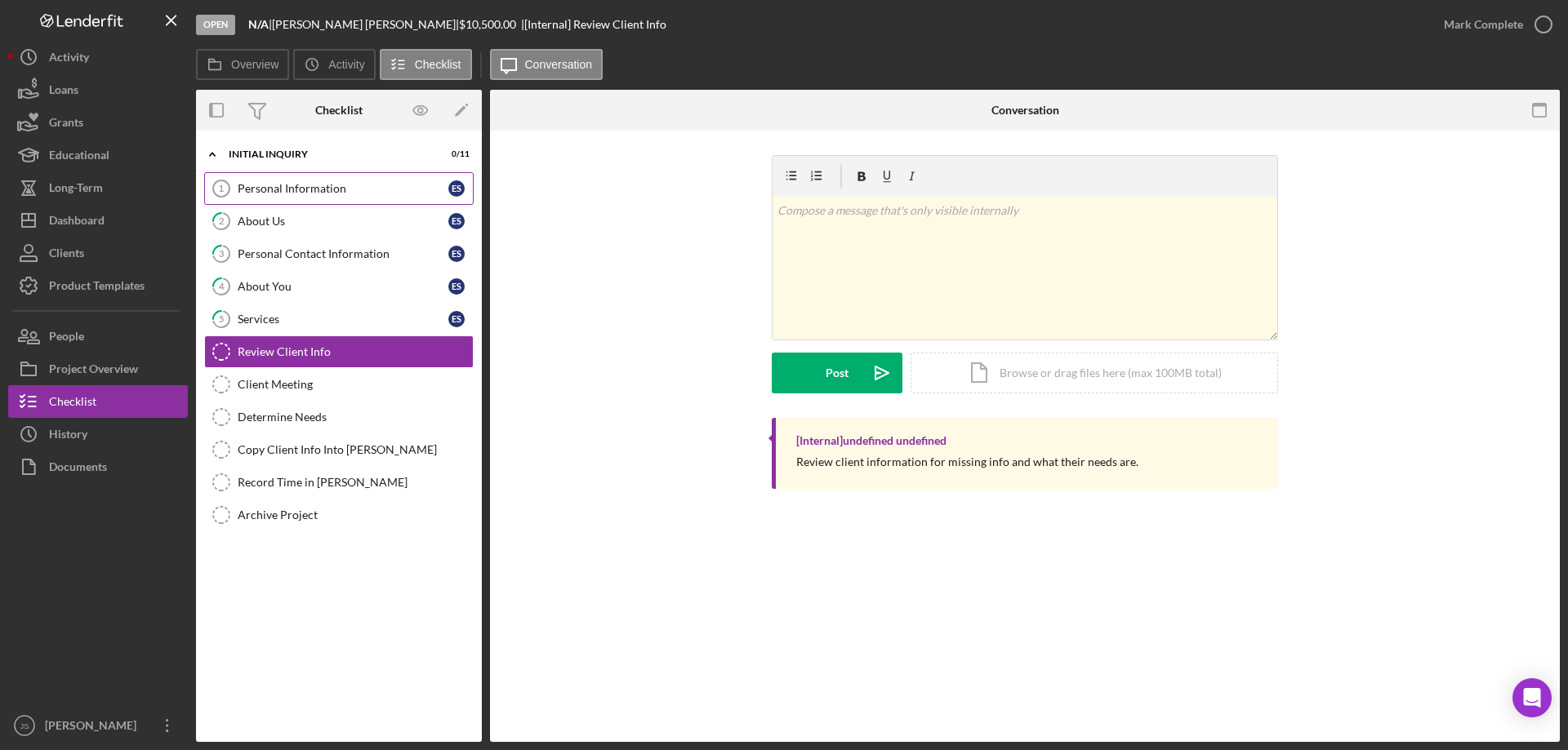
click at [318, 185] on div "Personal Information" at bounding box center [342, 188] width 210 height 13
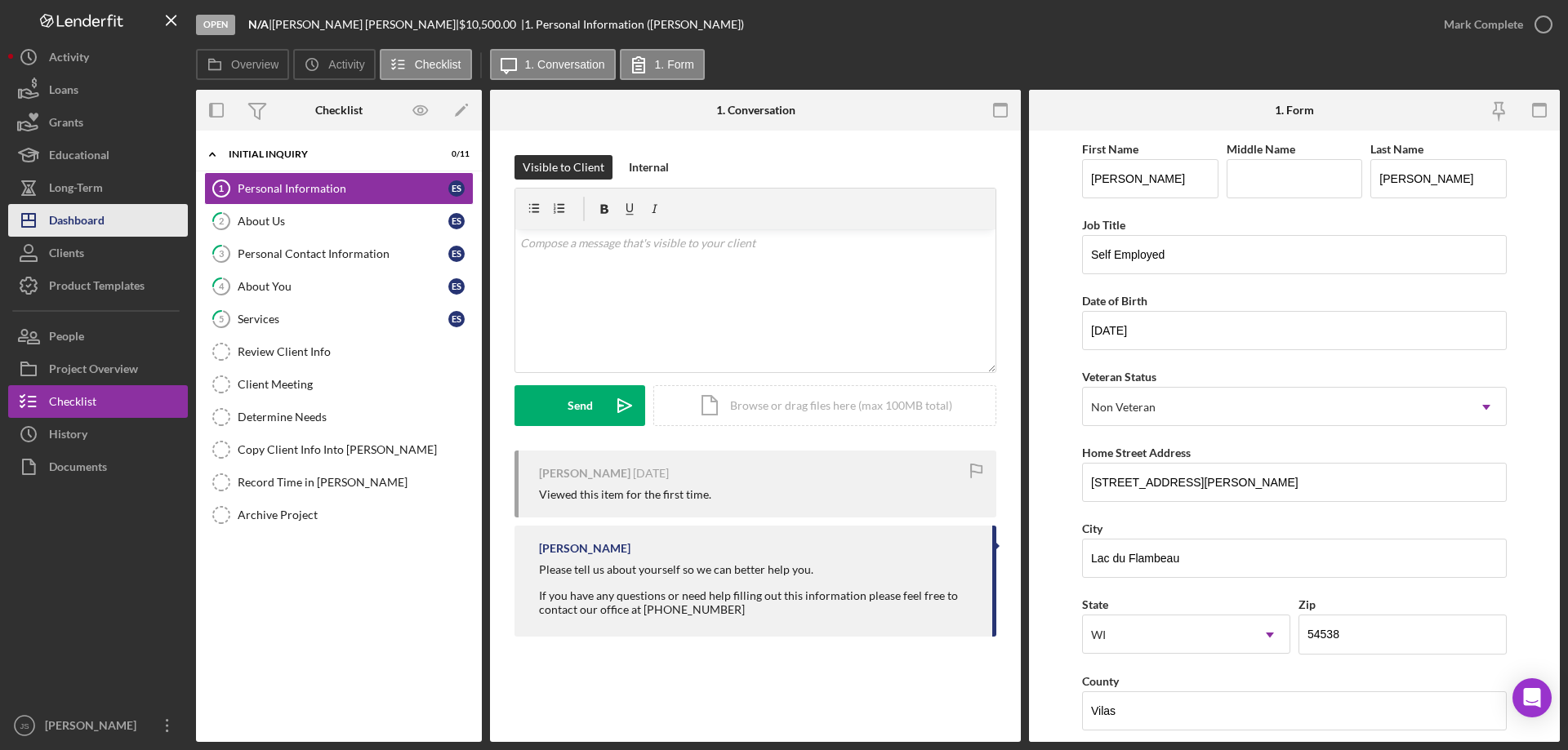
click at [104, 225] on div "Dashboard" at bounding box center [77, 222] width 55 height 37
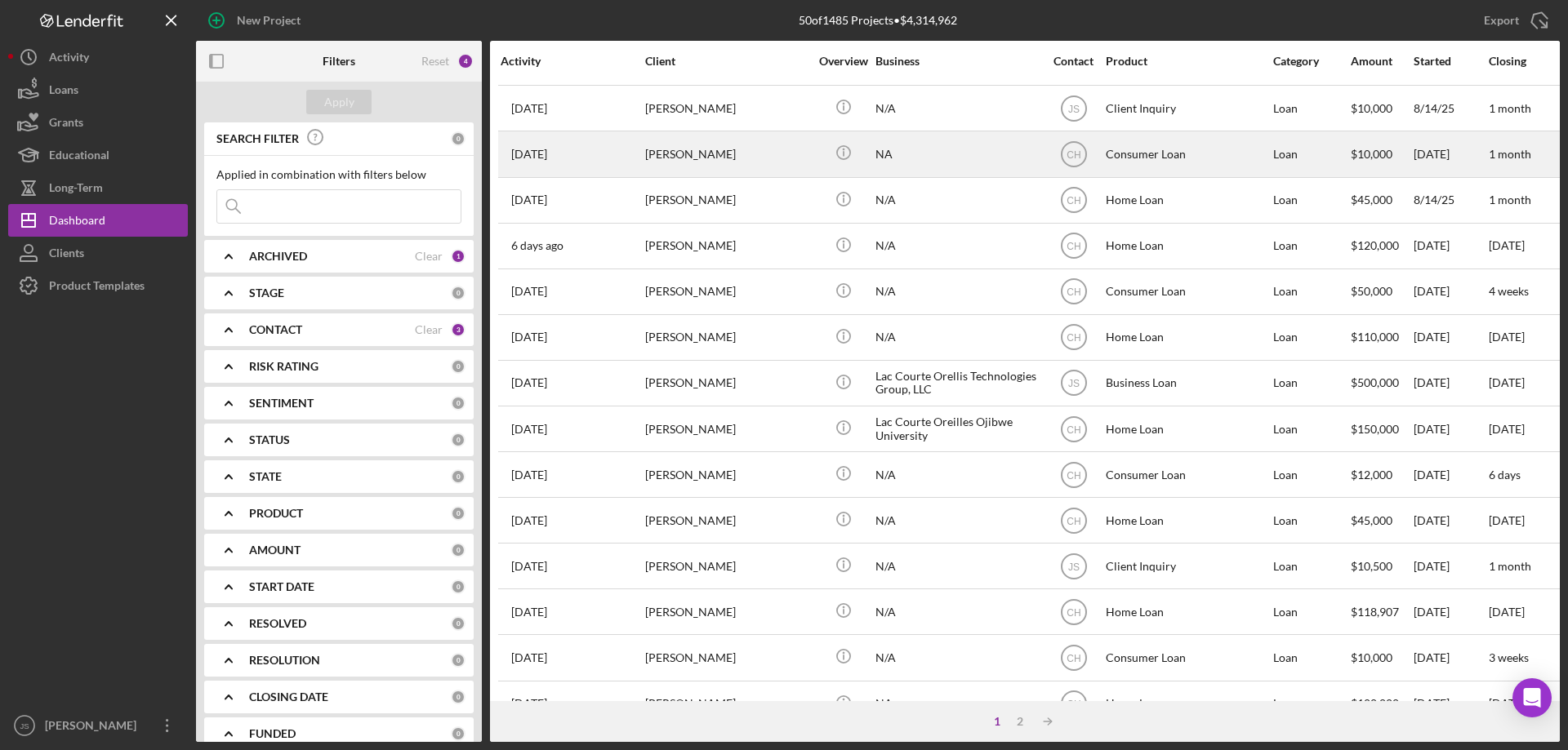
scroll to position [546, 0]
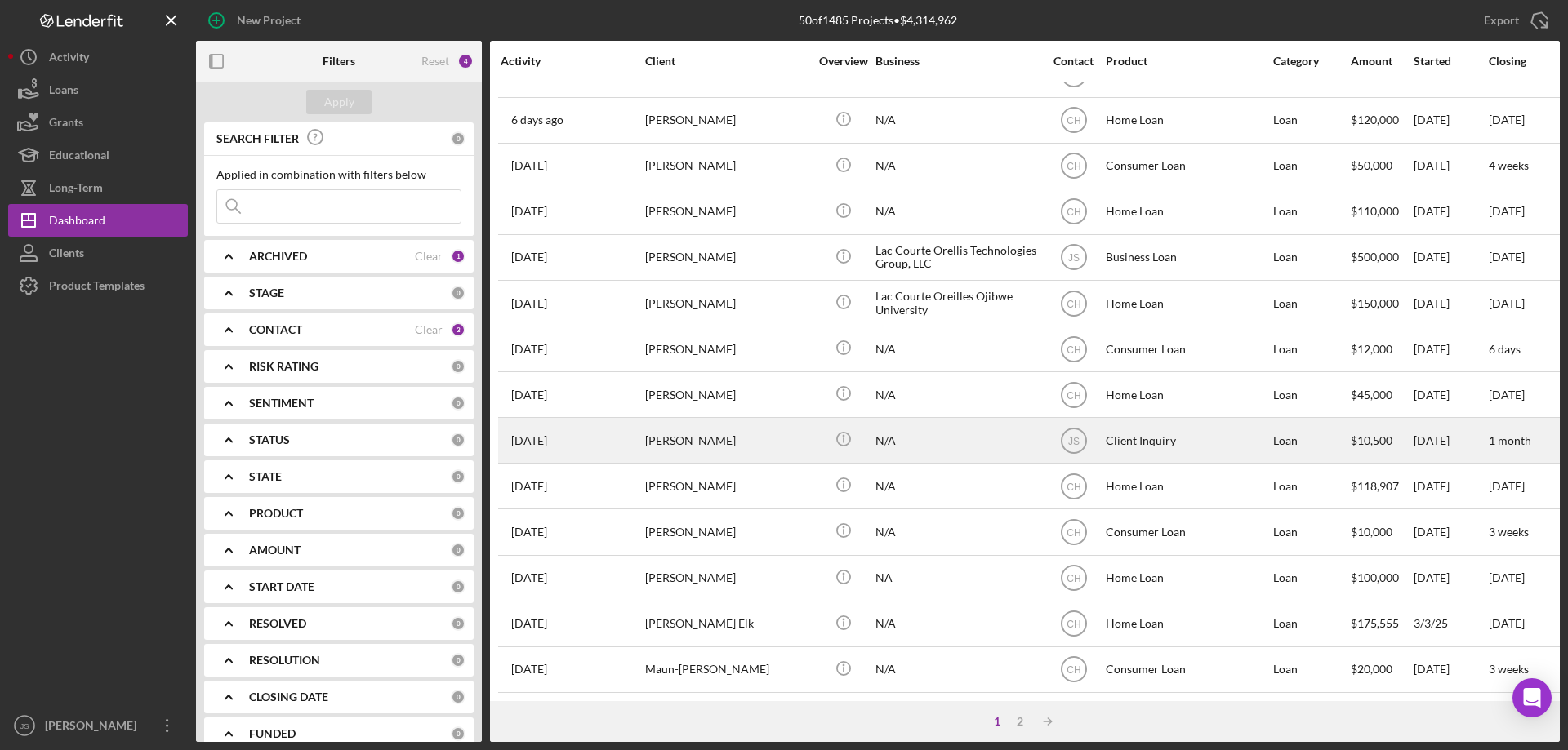
click at [798, 434] on div "[PERSON_NAME]" at bounding box center [727, 440] width 164 height 43
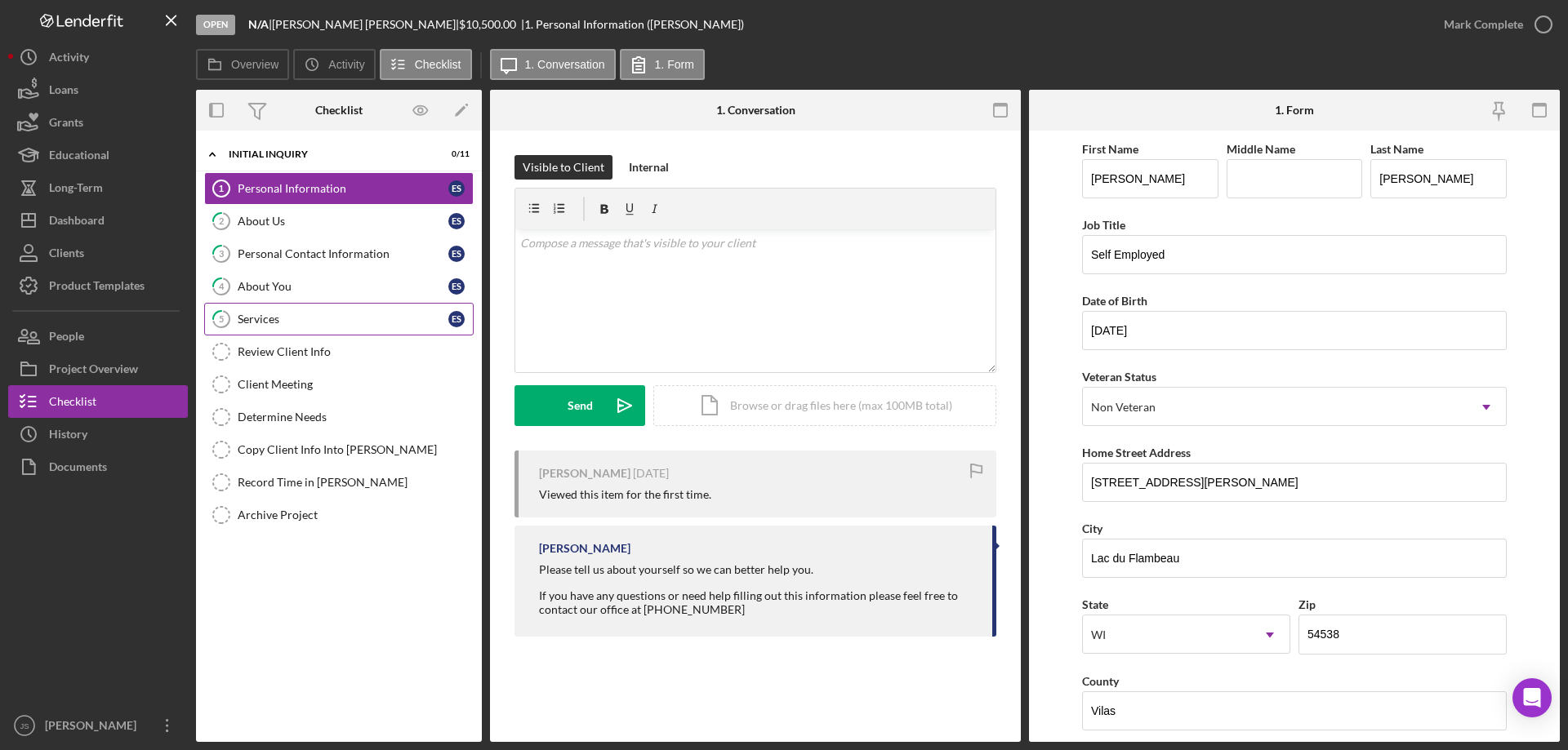
drag, startPoint x: 316, startPoint y: 315, endPoint x: 389, endPoint y: 421, distance: 128.7
click at [317, 315] on div "Services" at bounding box center [342, 318] width 210 height 13
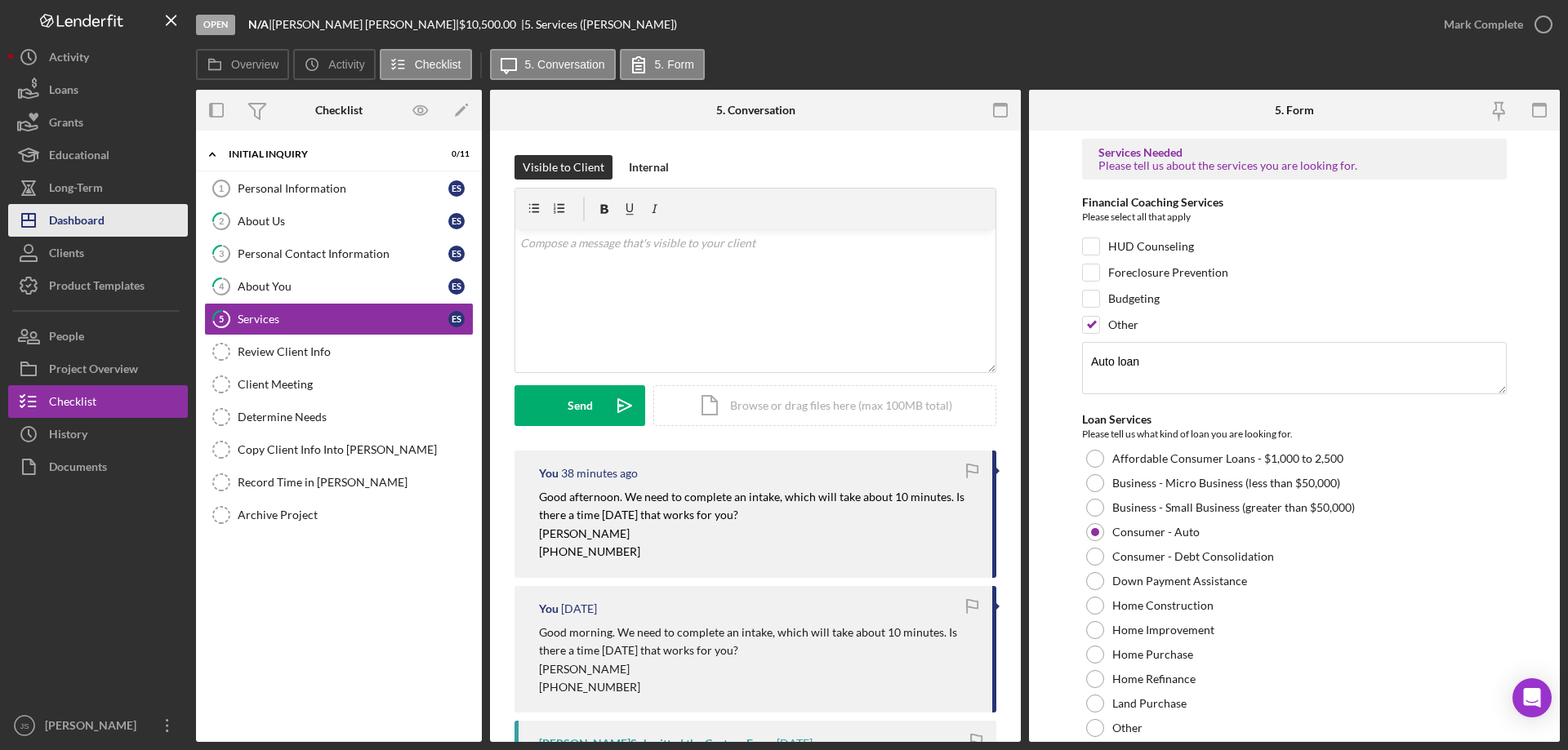
click at [83, 212] on div "Dashboard" at bounding box center [77, 222] width 55 height 37
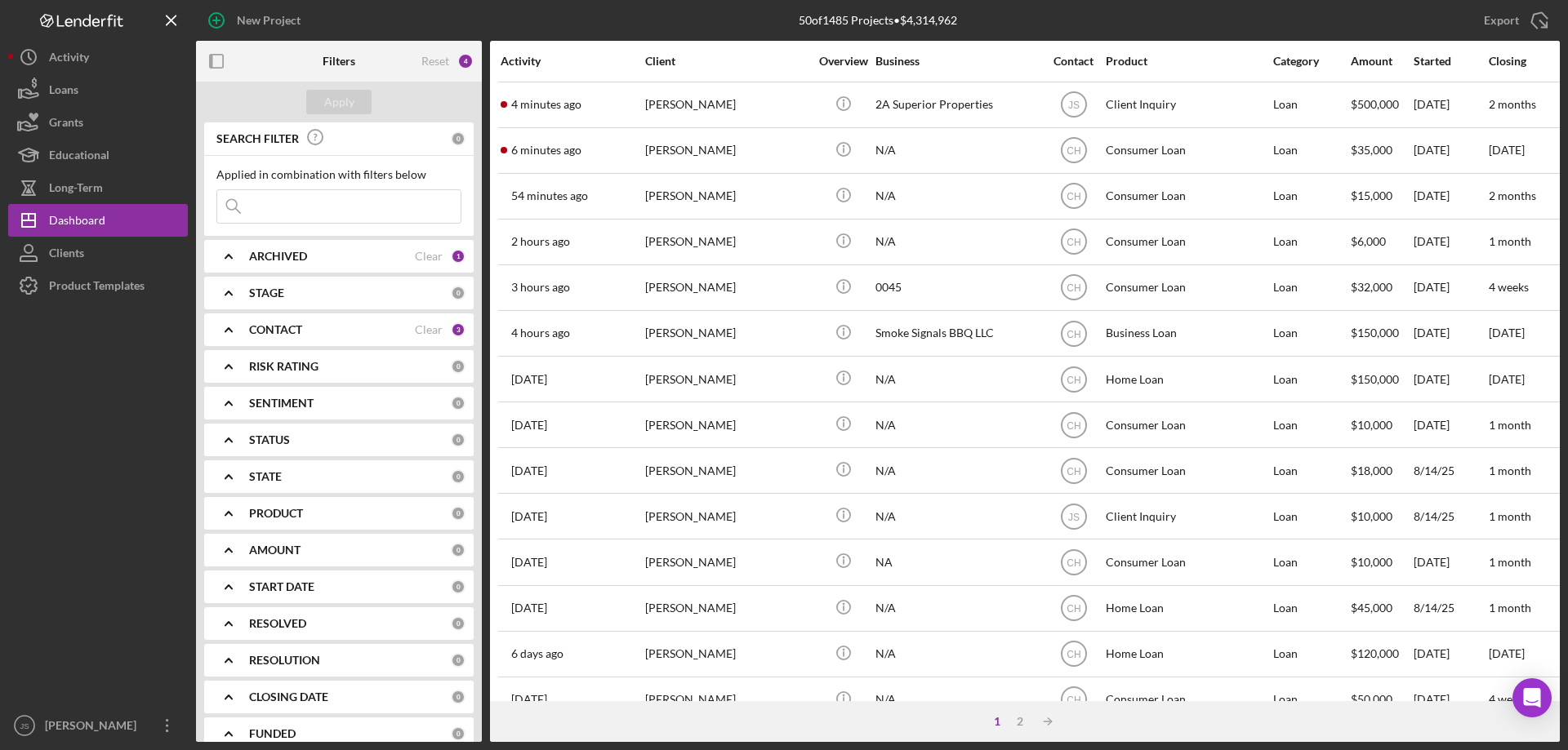
click at [230, 254] on icon "Icon/Expander" at bounding box center [229, 256] width 41 height 41
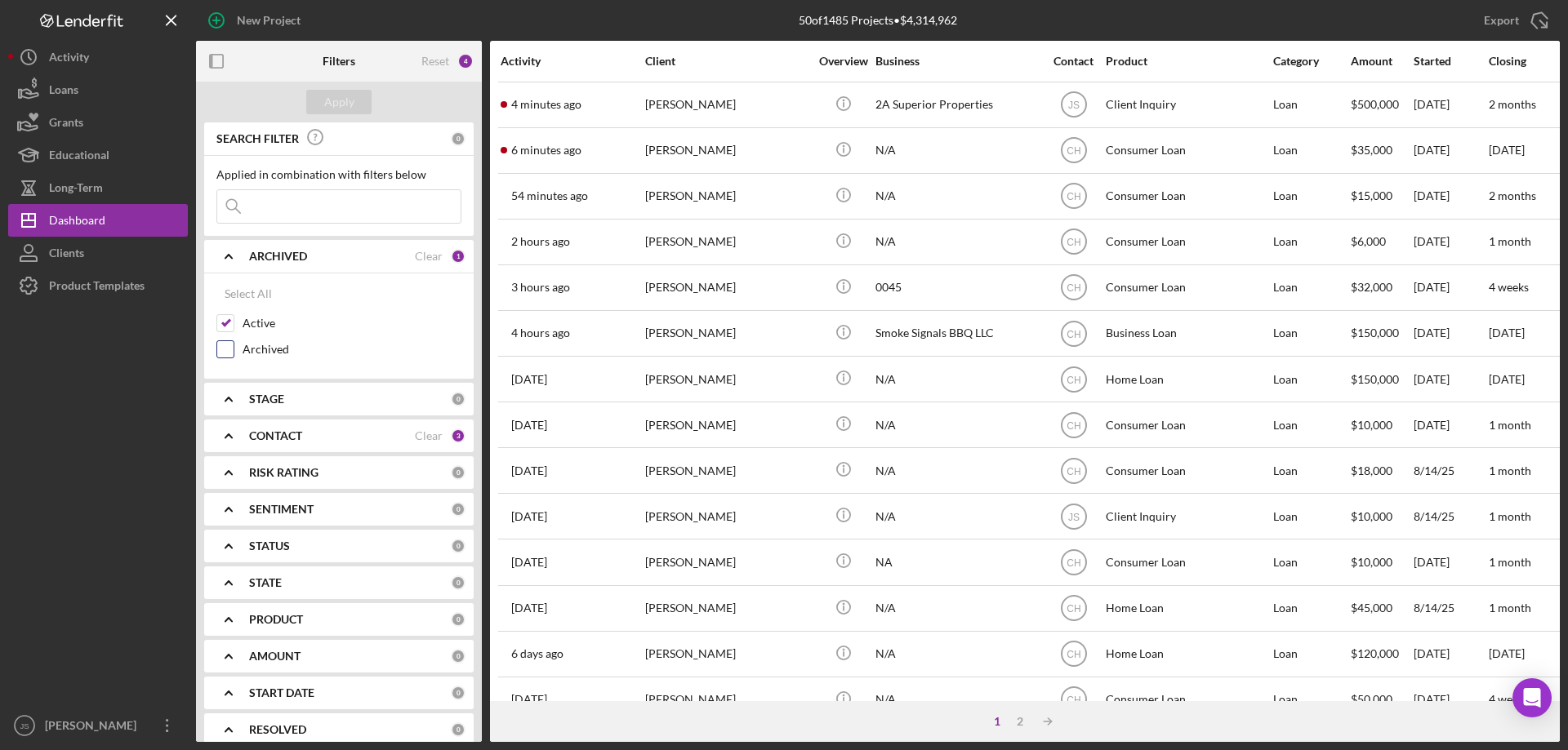
click at [224, 348] on input "Archived" at bounding box center [225, 349] width 16 height 16
checkbox input "true"
click at [289, 209] on input at bounding box center [339, 206] width 244 height 32
type input "ernest"
click at [344, 106] on div "Apply" at bounding box center [339, 101] width 30 height 25
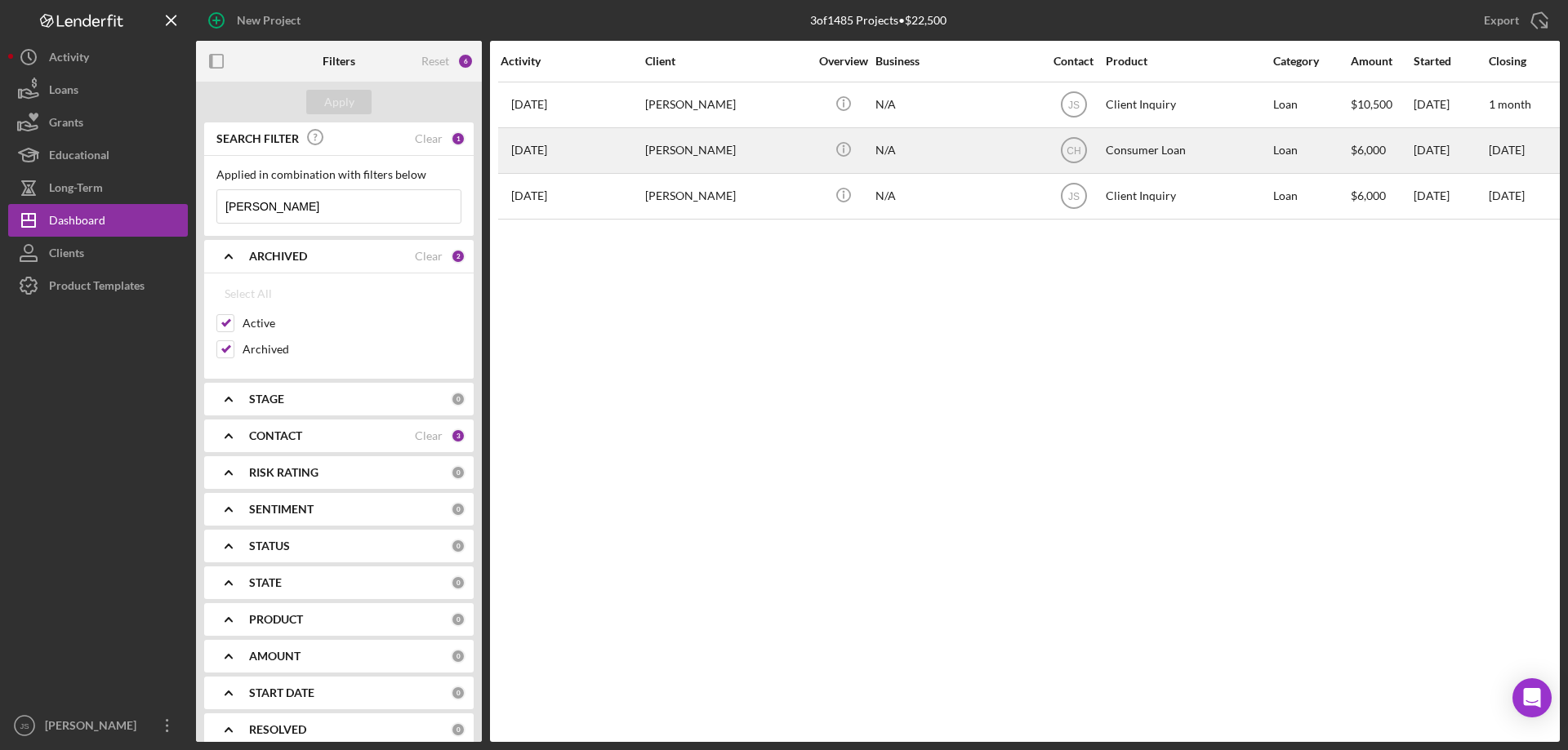
click at [912, 157] on div "N/A" at bounding box center [957, 150] width 164 height 43
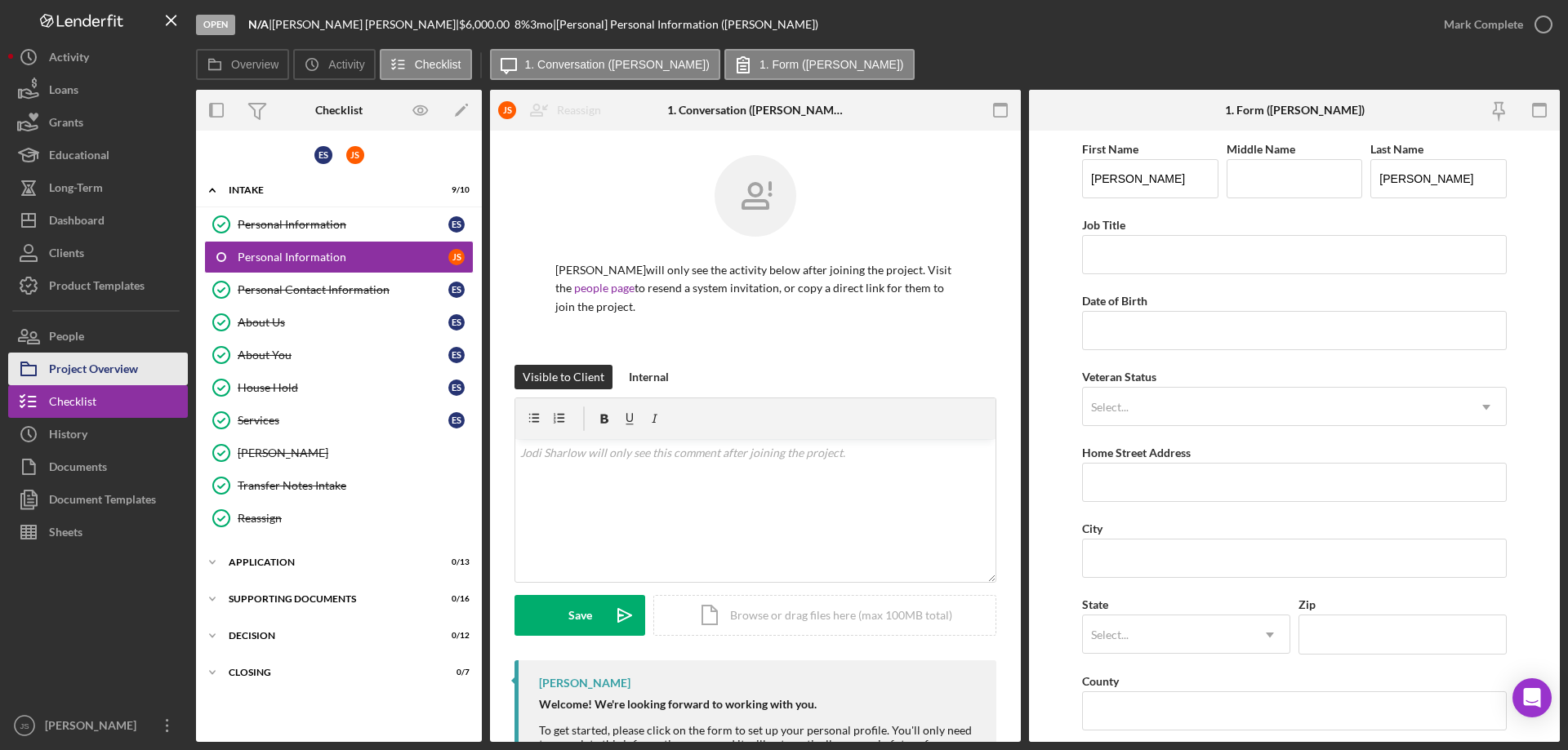
click at [116, 362] on div "Project Overview" at bounding box center [94, 370] width 89 height 37
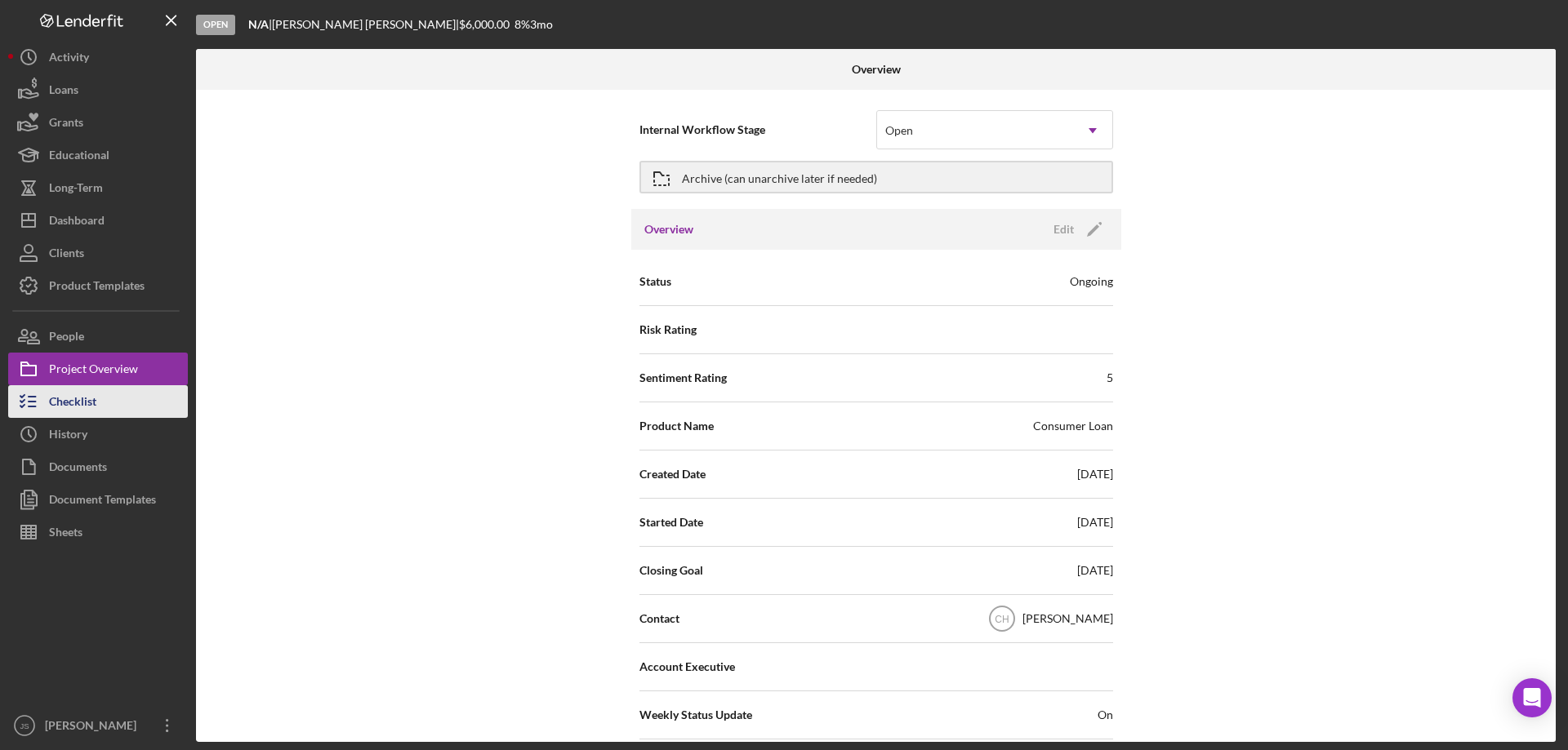
click at [91, 404] on div "Checklist" at bounding box center [73, 404] width 48 height 37
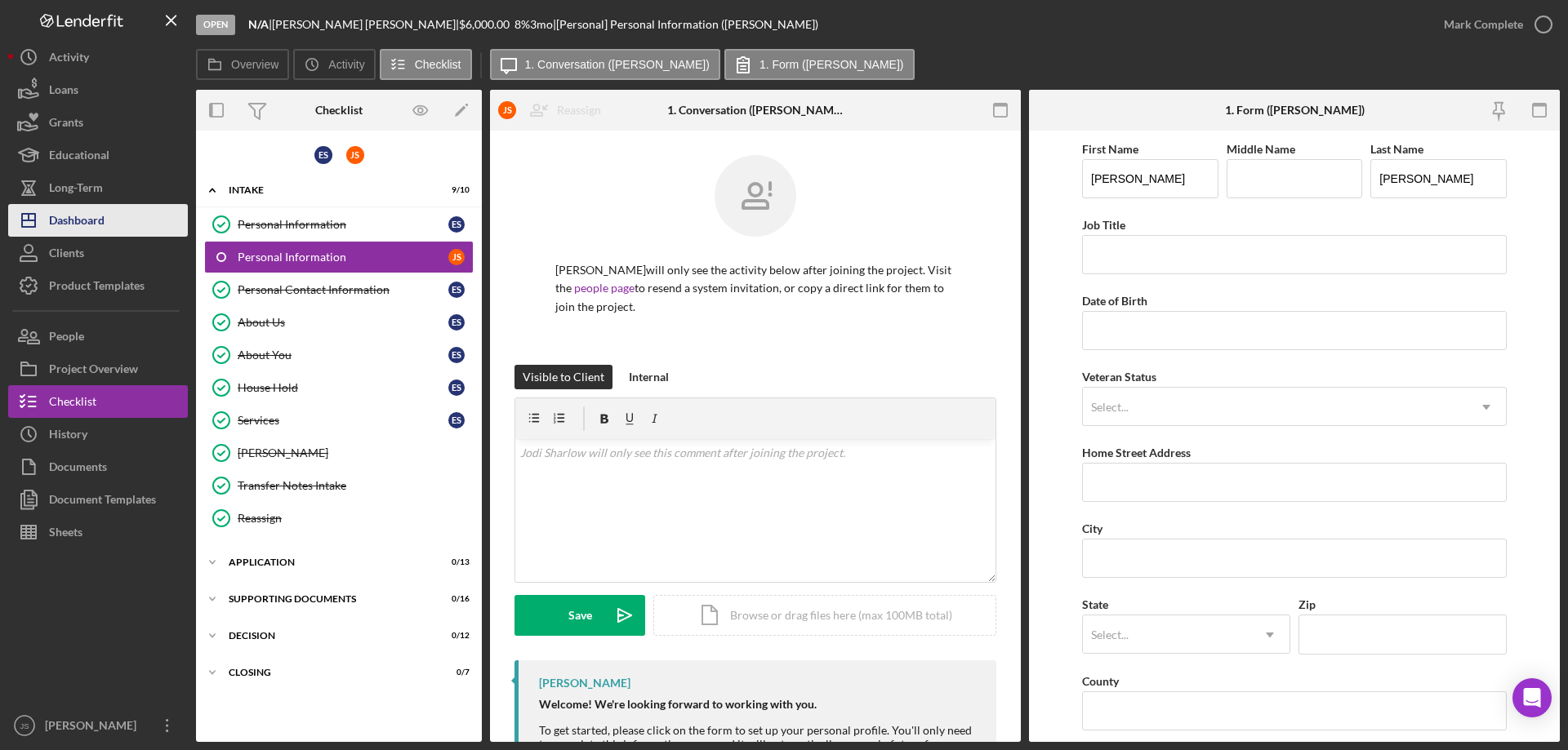
click at [106, 220] on button "Icon/Dashboard Dashboard" at bounding box center [98, 220] width 180 height 32
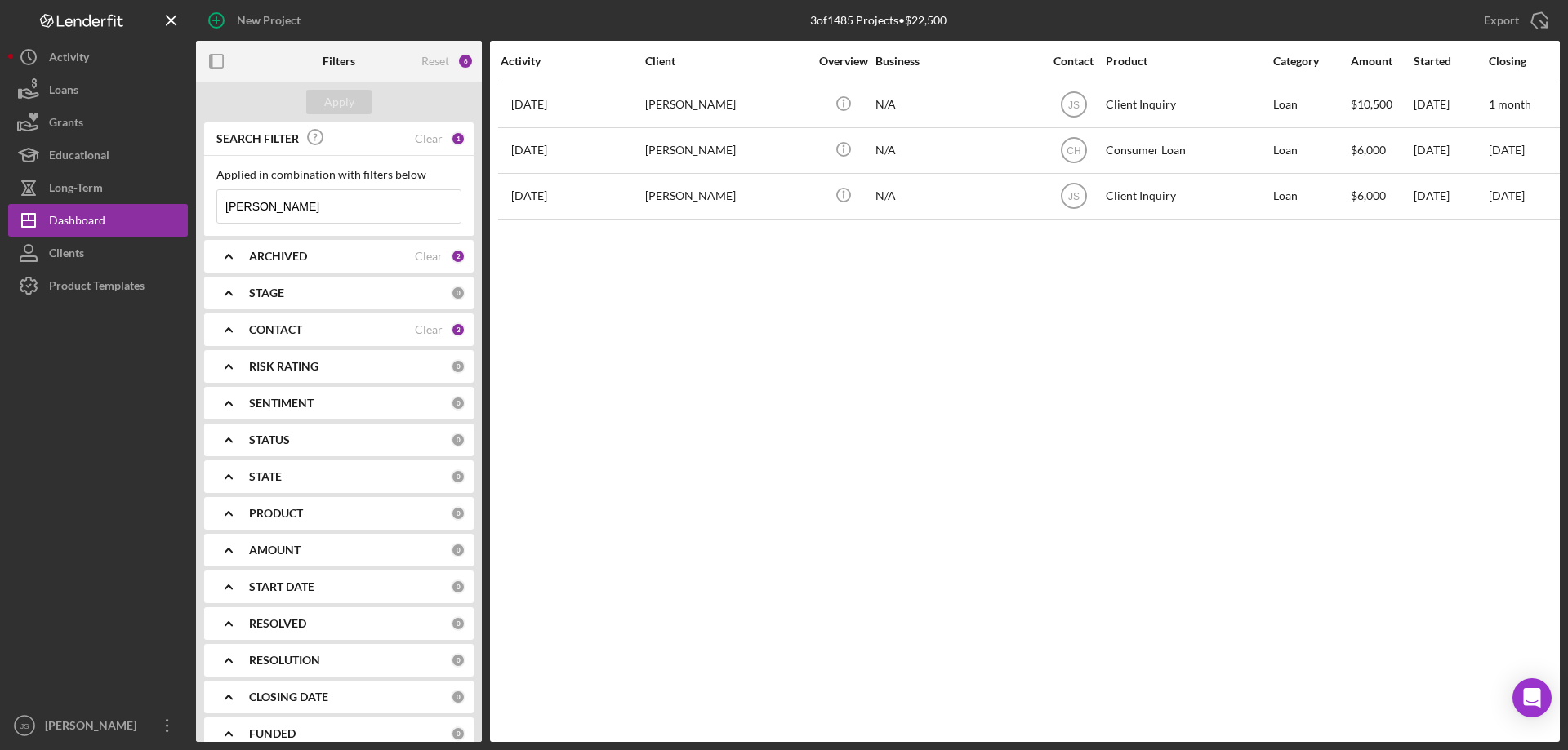
click at [238, 256] on icon "Icon/Expander" at bounding box center [229, 256] width 41 height 41
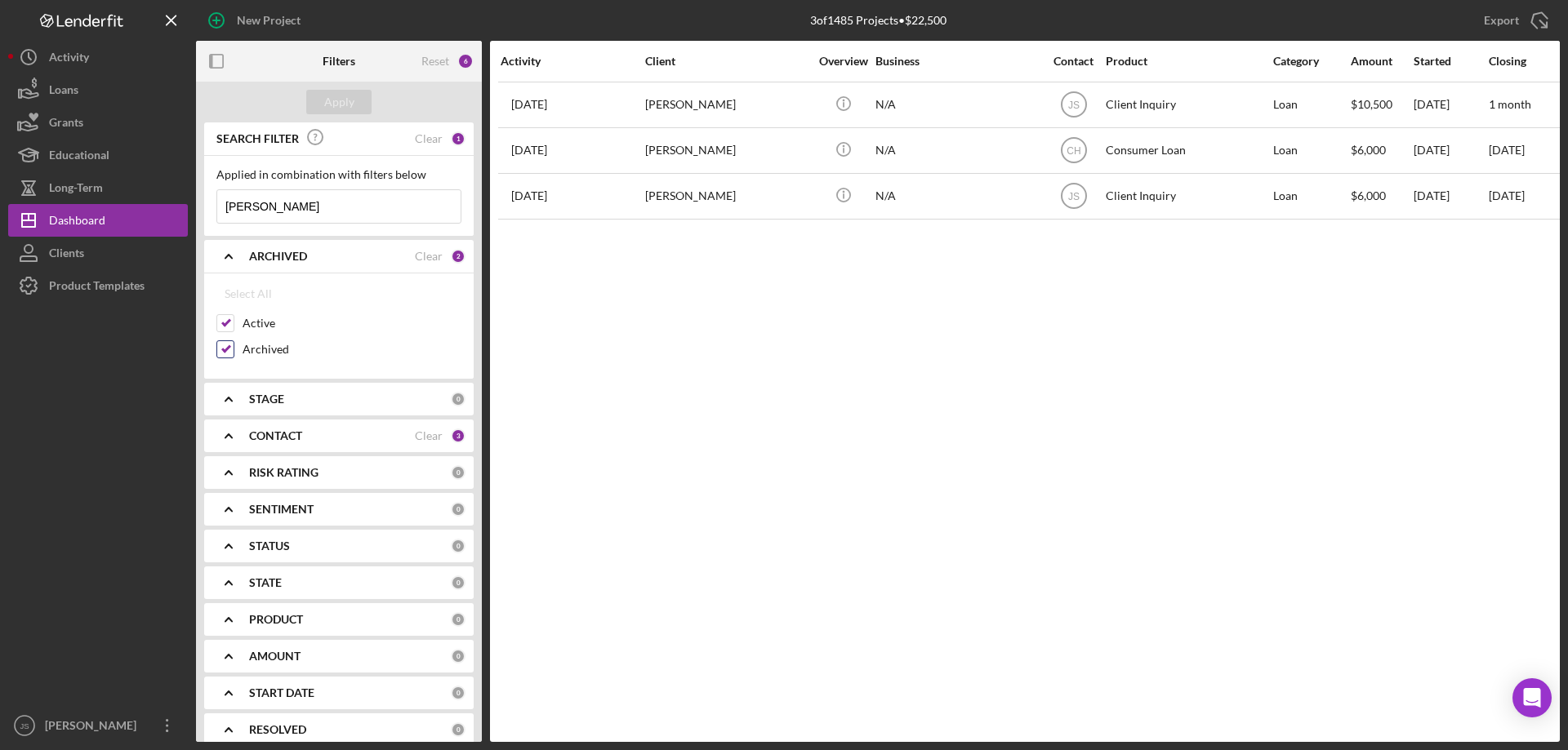
click at [221, 341] on input "Archived" at bounding box center [225, 349] width 16 height 16
checkbox input "false"
drag, startPoint x: 273, startPoint y: 203, endPoint x: 365, endPoint y: 148, distance: 107.2
click at [369, 148] on div "SEARCH FILTER Clear 1 Applied in combination with filters below ernest Icon/Men…" at bounding box center [339, 179] width 269 height 113
click at [338, 97] on div "Apply" at bounding box center [339, 101] width 30 height 25
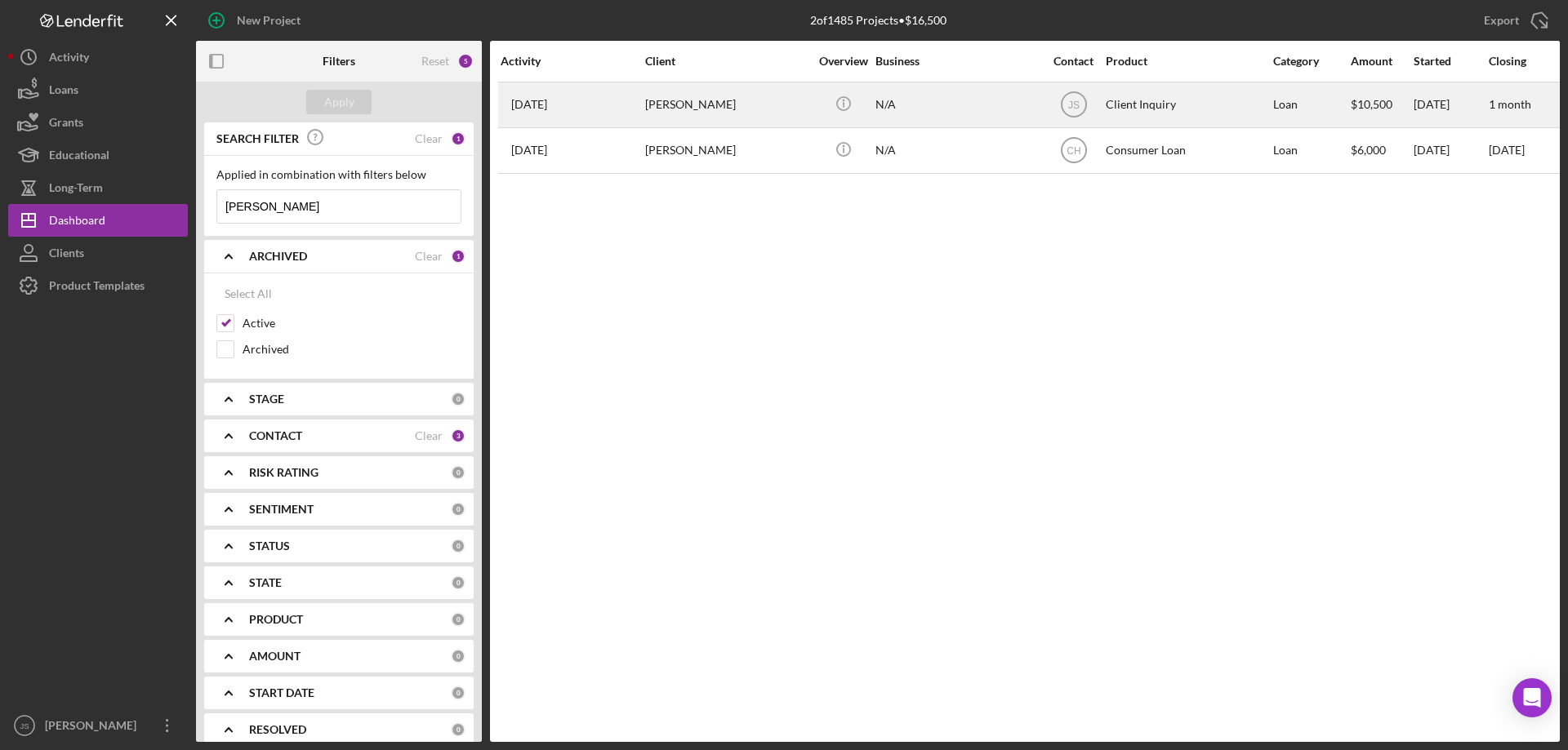
click at [949, 104] on div "N/A" at bounding box center [957, 105] width 164 height 43
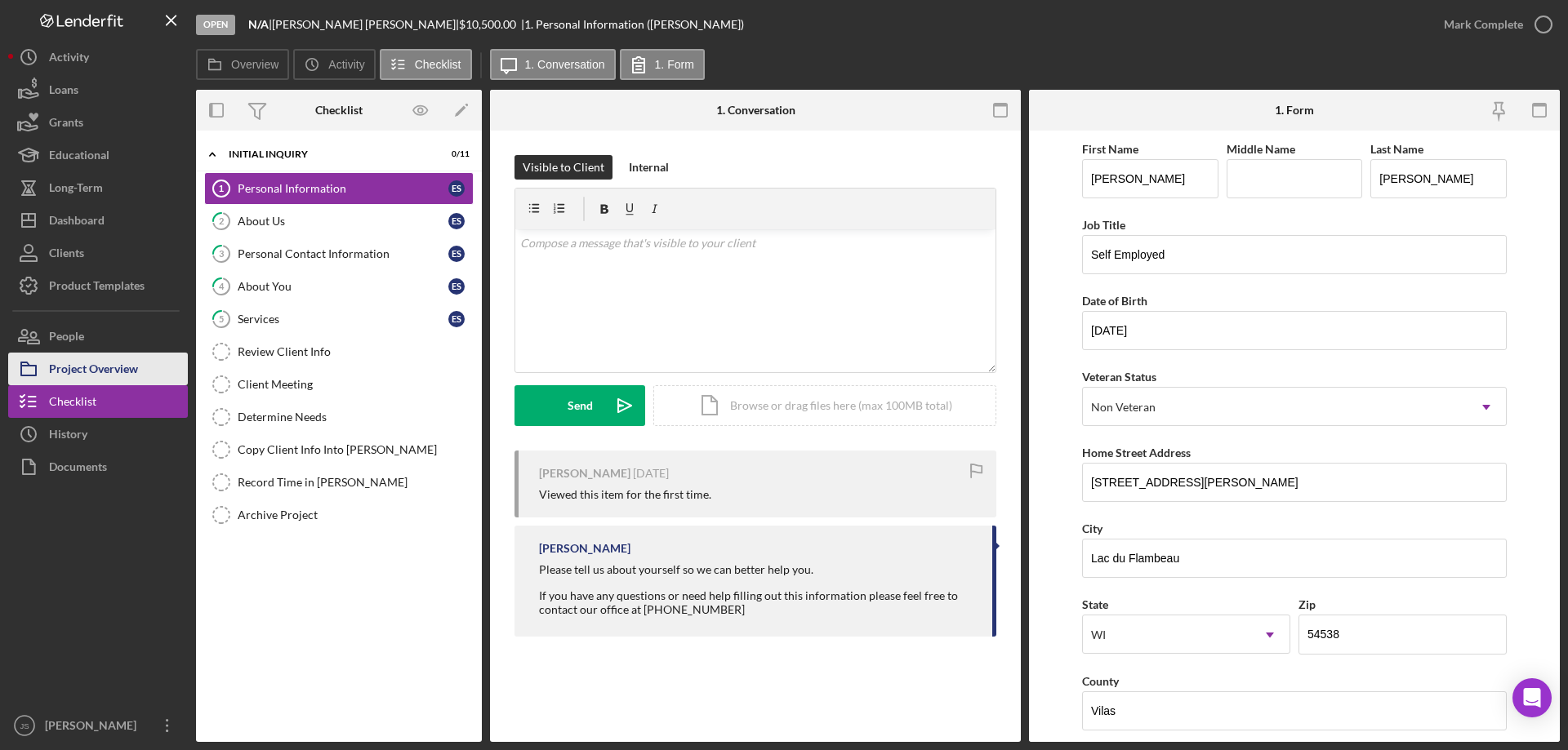
click at [116, 362] on div "Project Overview" at bounding box center [94, 370] width 89 height 37
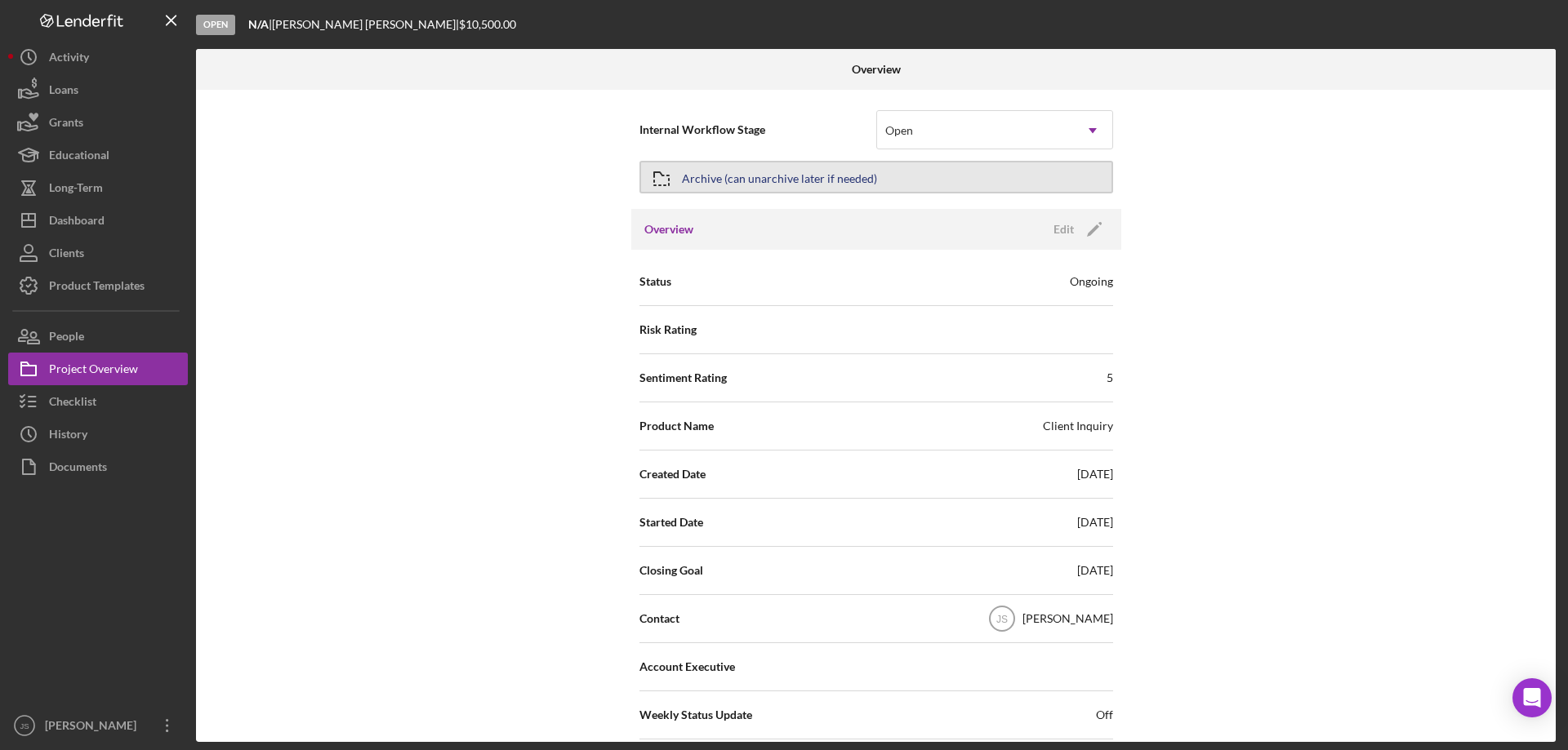
click at [903, 171] on button "Archive (can unarchive later if needed)" at bounding box center [876, 177] width 474 height 32
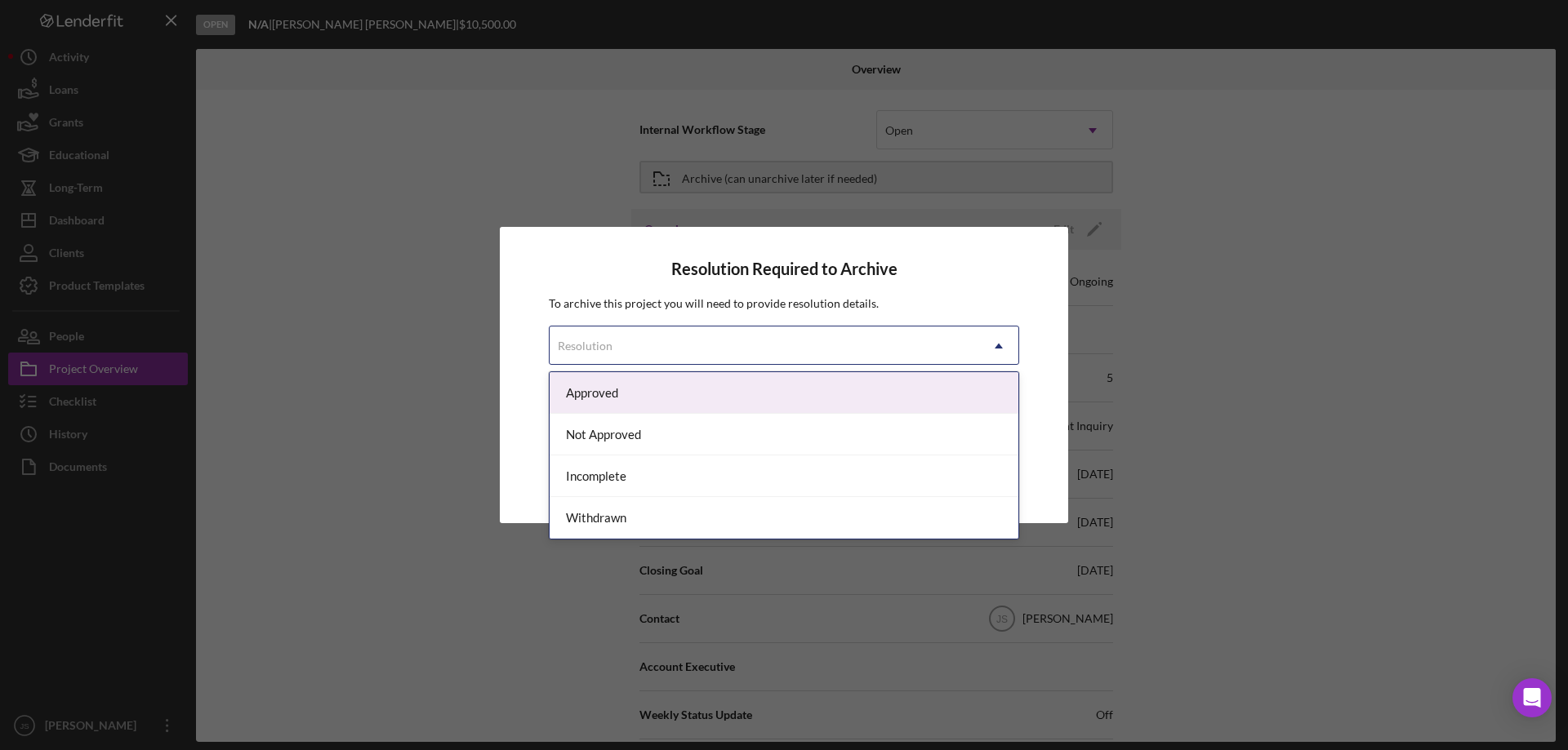
click at [675, 347] on div "Resolution" at bounding box center [764, 346] width 429 height 37
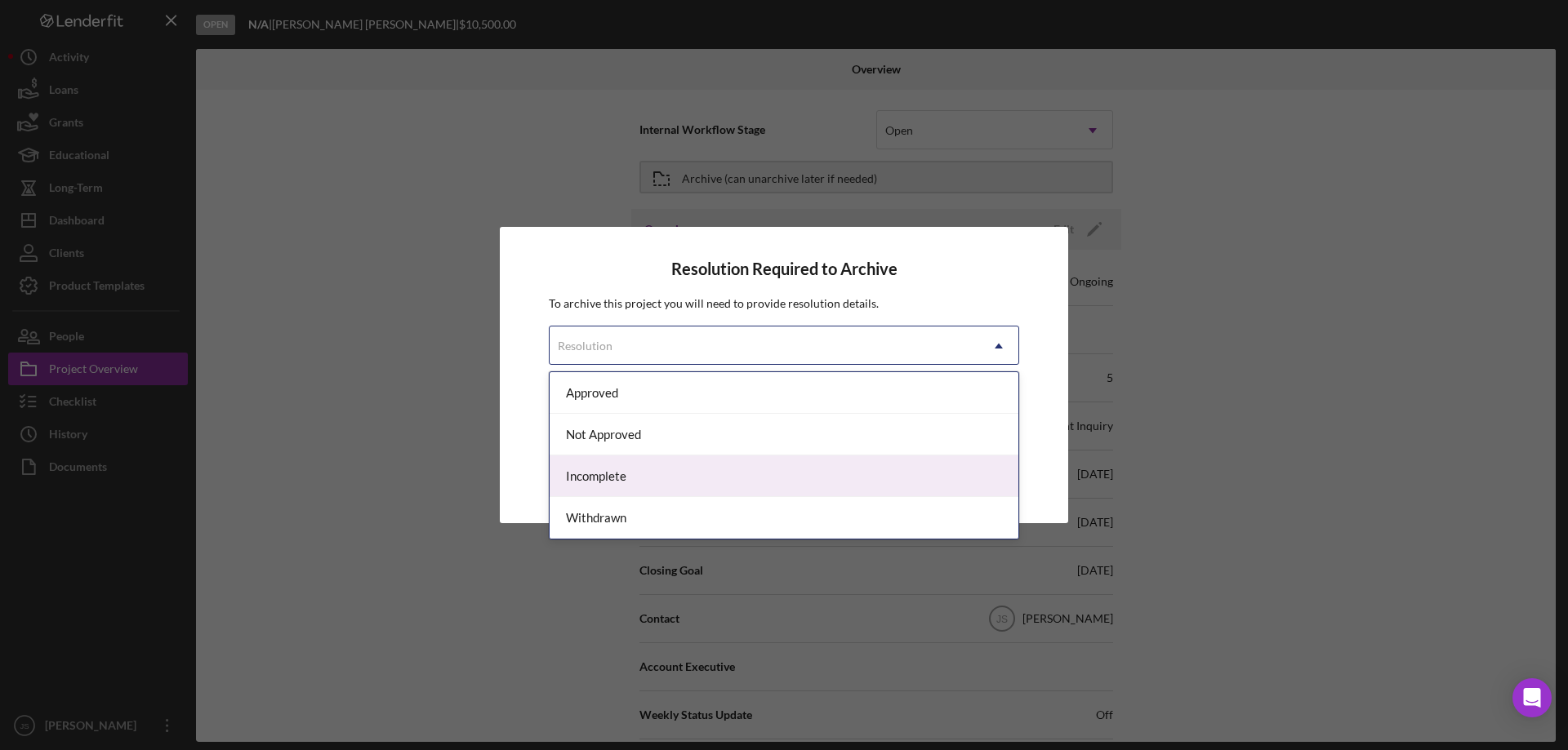
click at [645, 472] on div "Incomplete" at bounding box center [784, 476] width 468 height 42
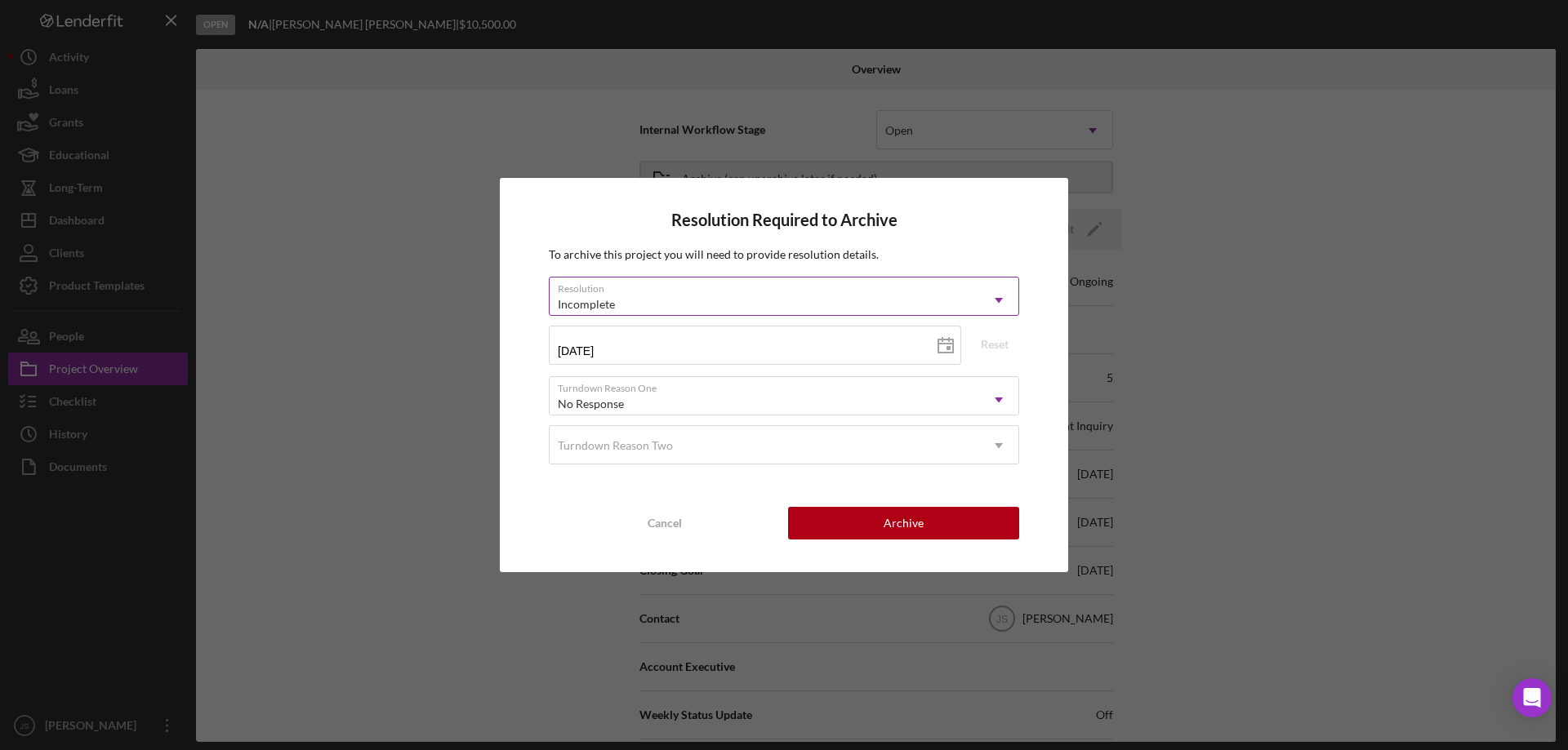
click at [859, 301] on div "Incomplete" at bounding box center [764, 305] width 429 height 37
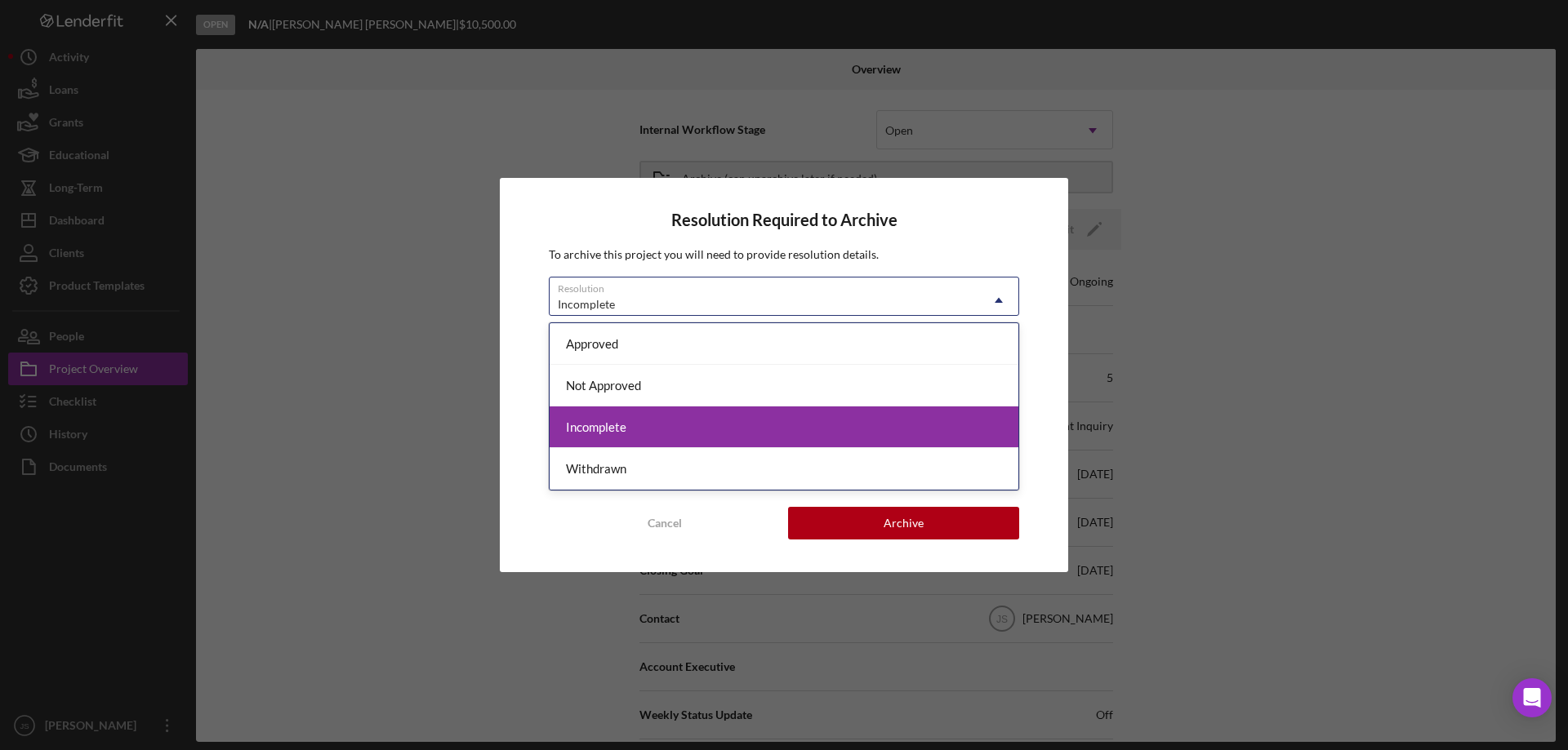
click at [731, 408] on div "Incomplete" at bounding box center [784, 427] width 468 height 42
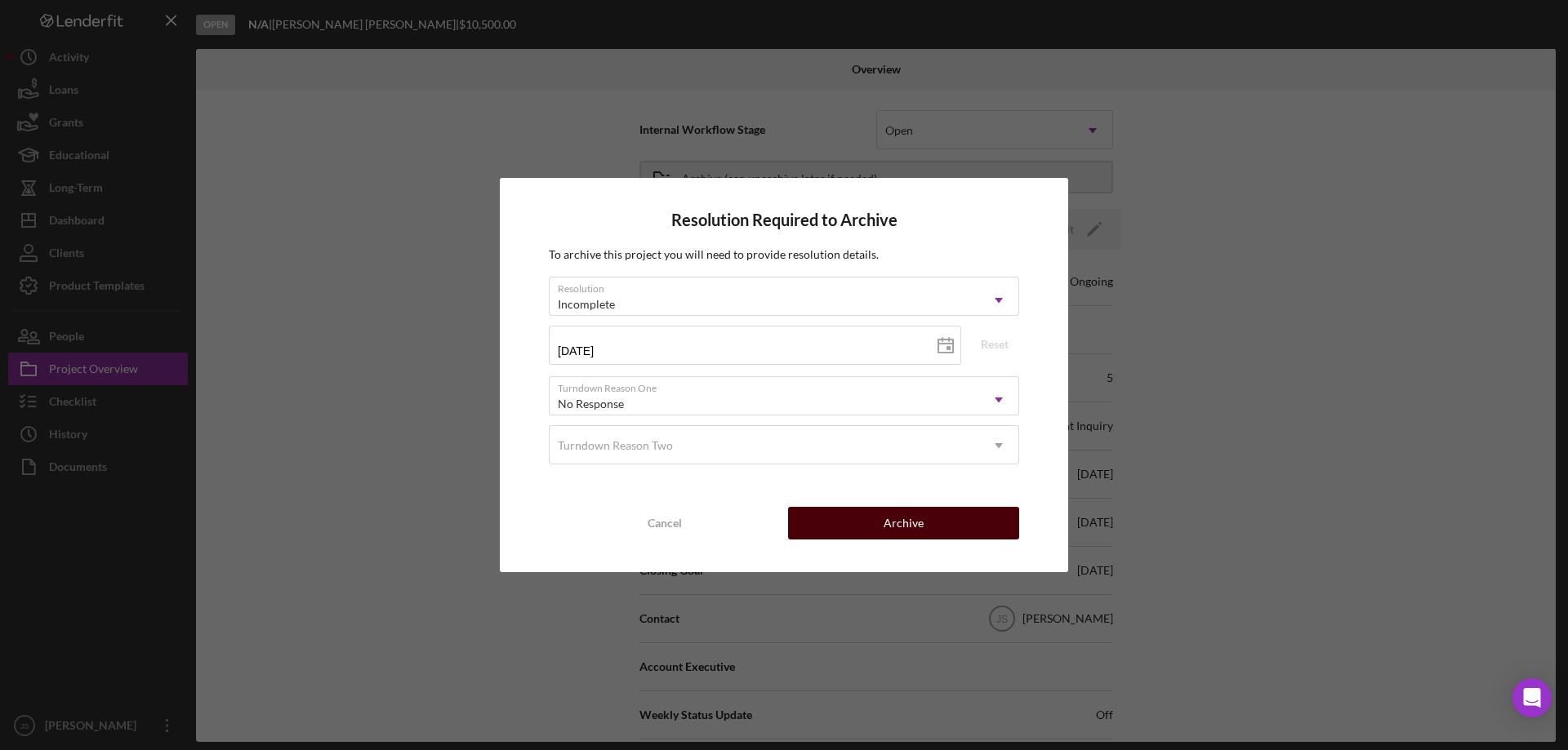
click at [904, 516] on div "Archive" at bounding box center [903, 523] width 40 height 32
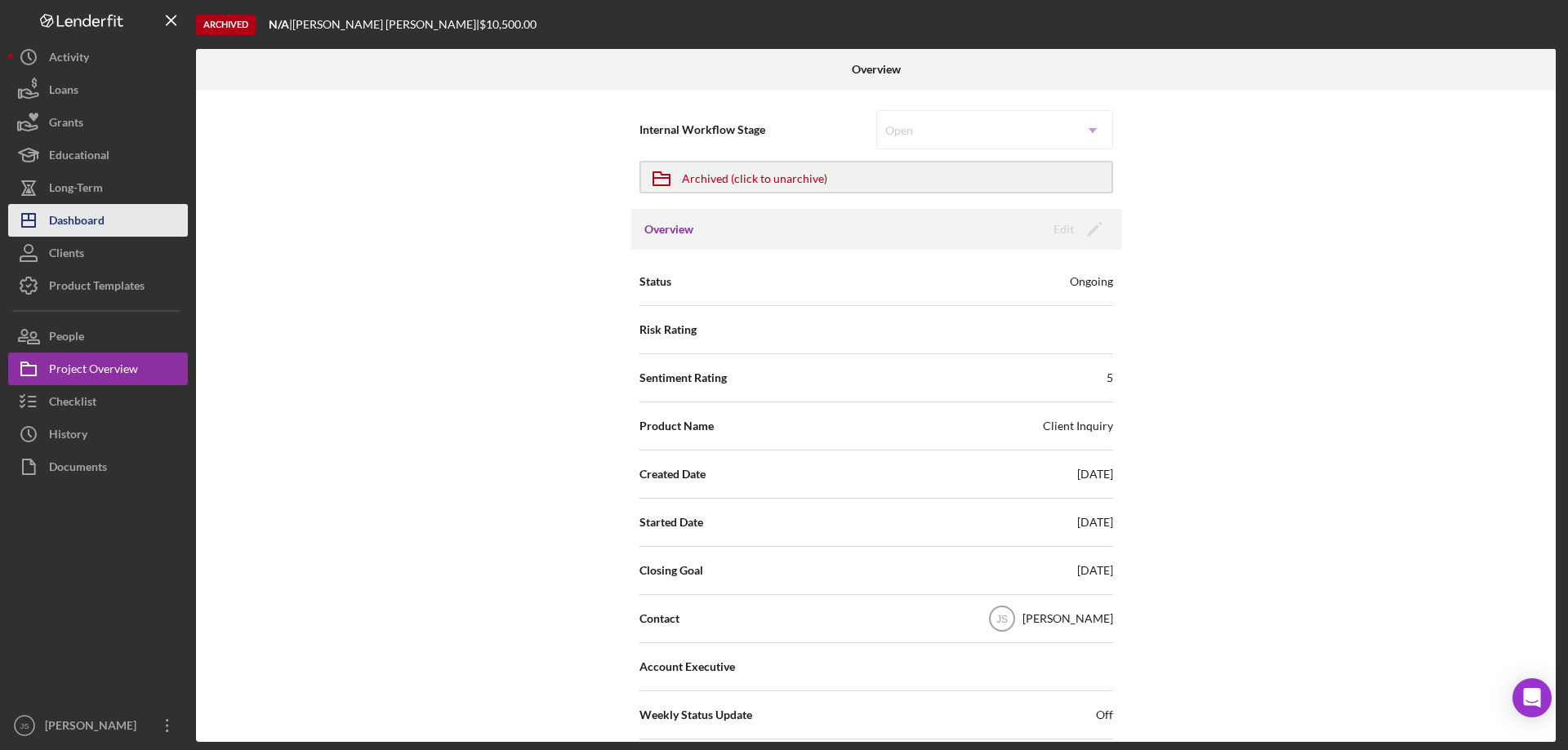
click at [83, 217] on div "Dashboard" at bounding box center [77, 222] width 55 height 37
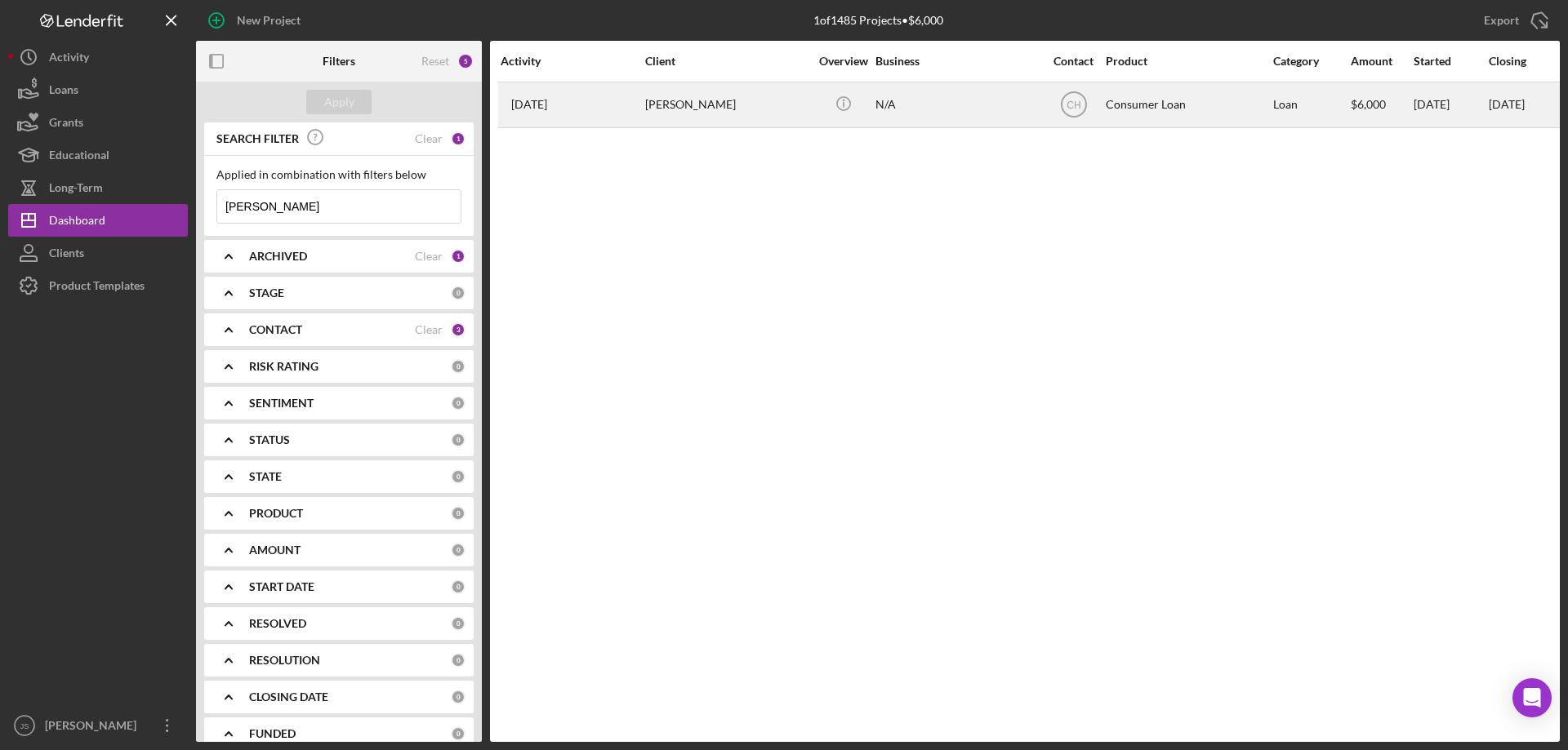
click at [795, 116] on div "[PERSON_NAME]" at bounding box center [727, 105] width 164 height 43
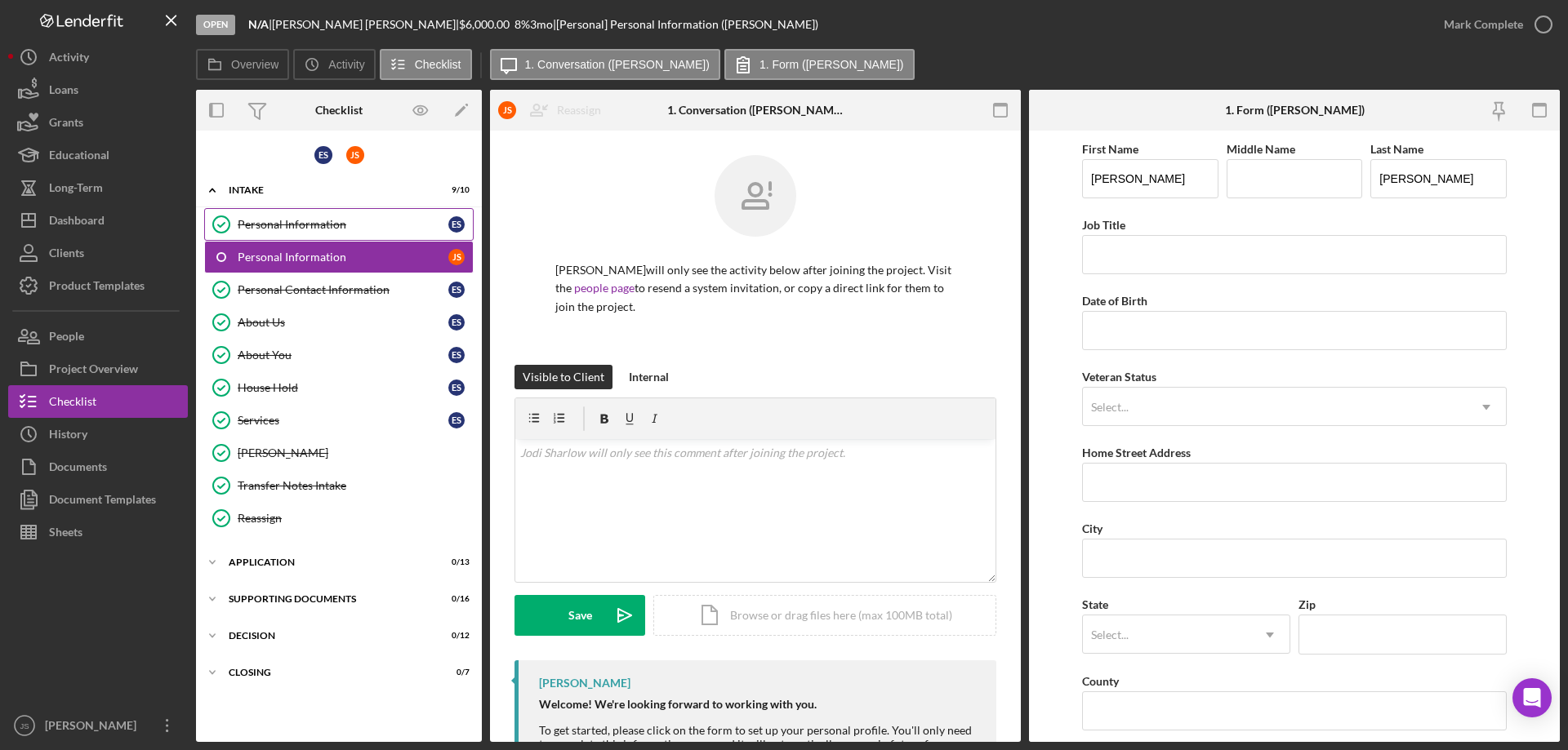
click at [313, 227] on div "Personal Information" at bounding box center [342, 224] width 210 height 13
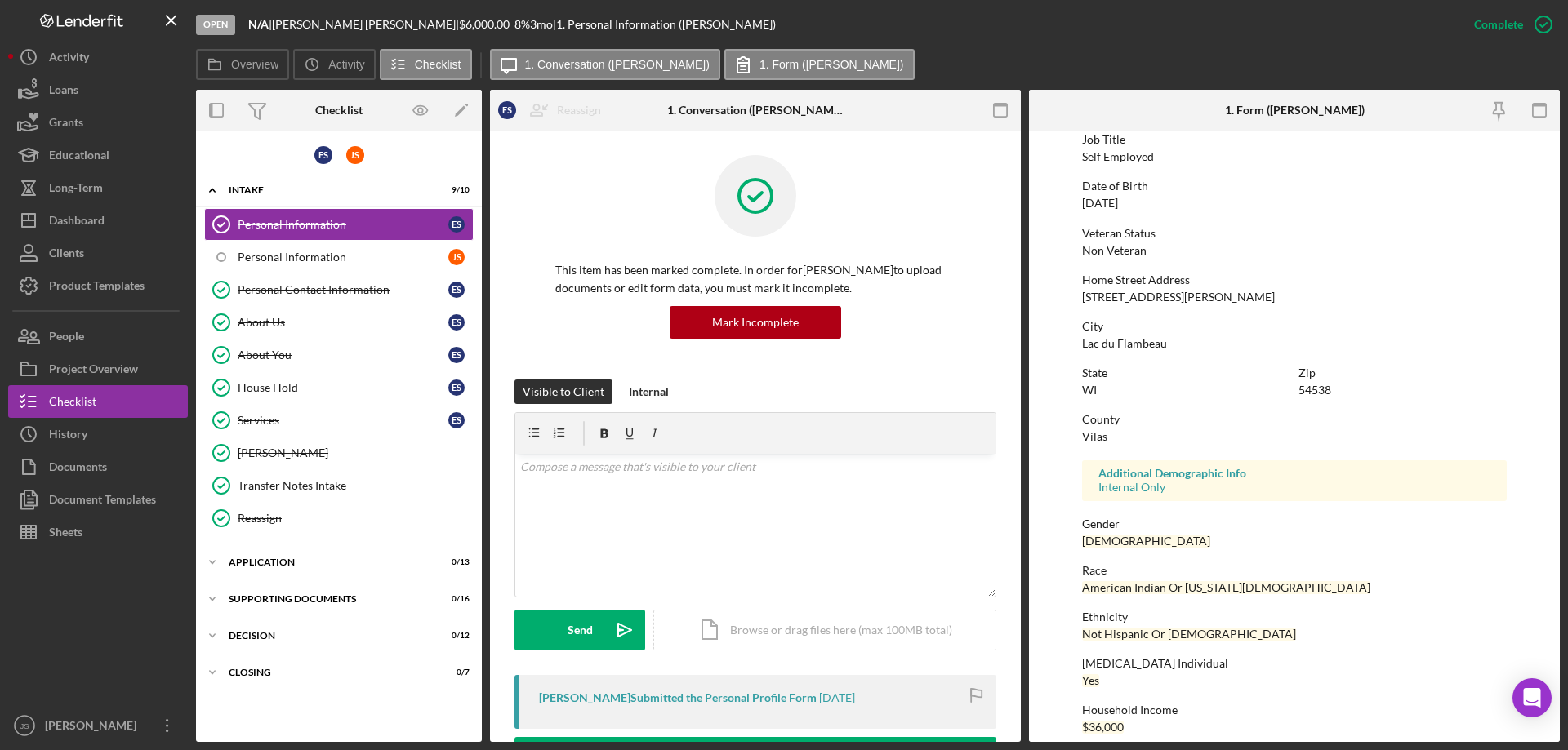
scroll to position [150, 0]
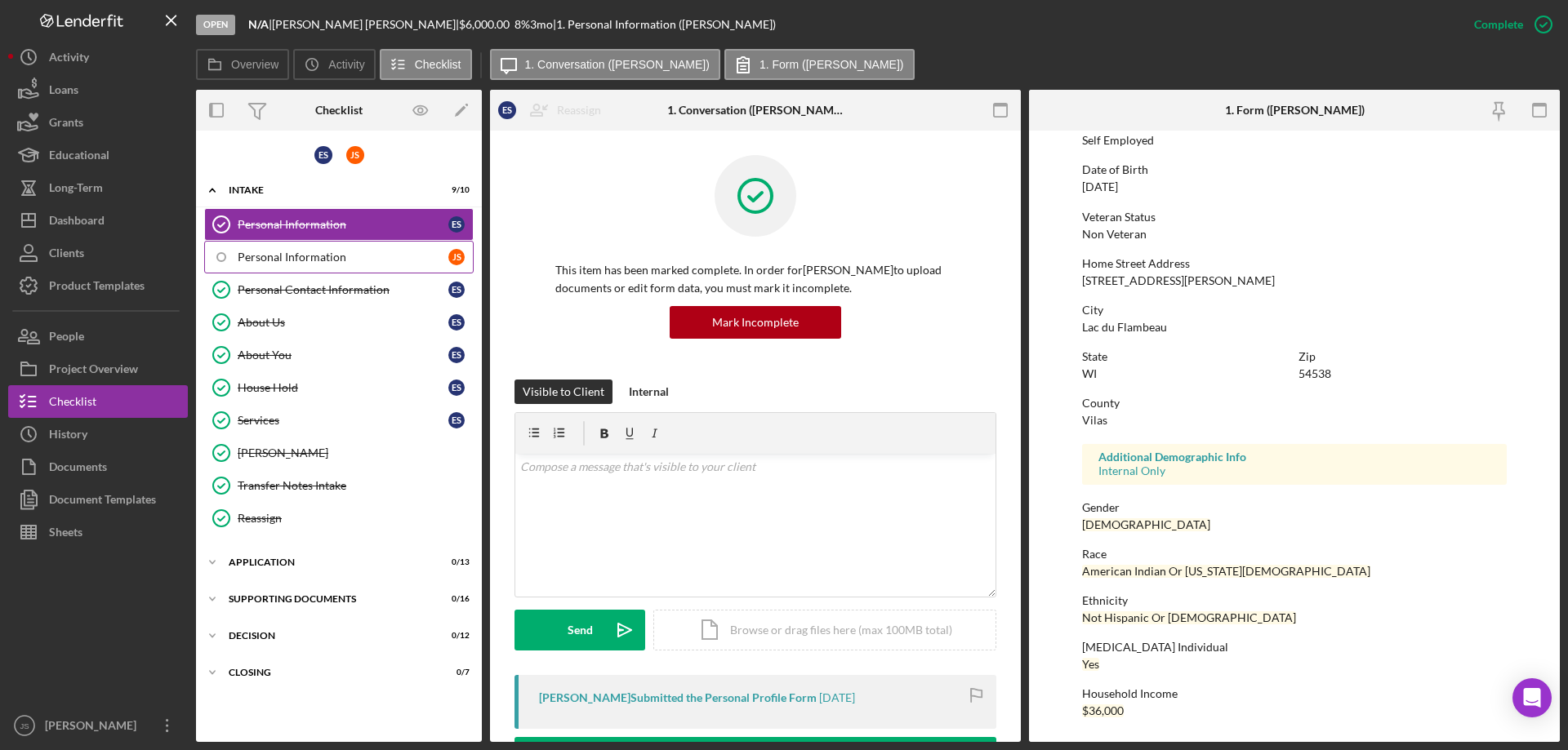
click at [274, 258] on div "Personal Information" at bounding box center [342, 256] width 210 height 13
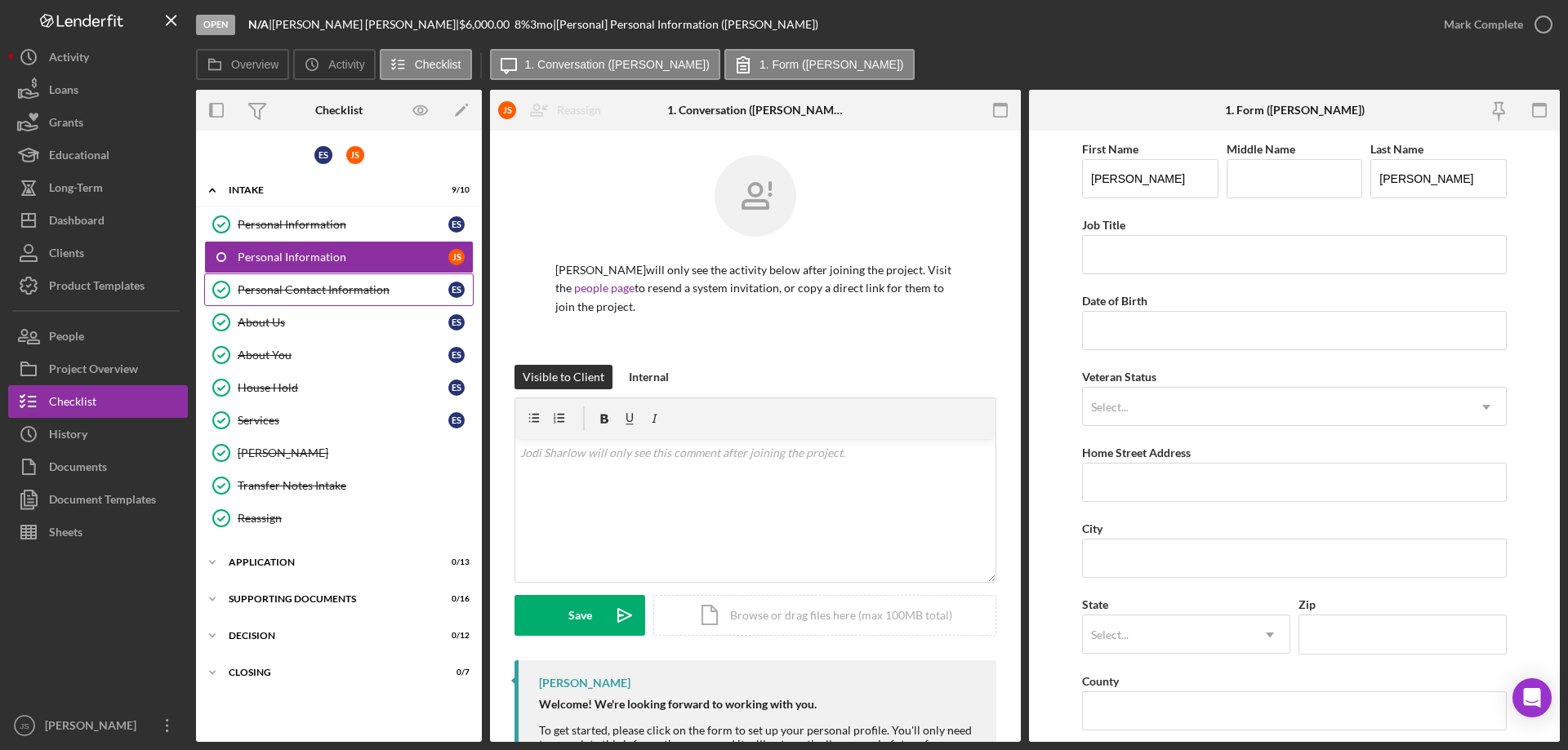
click at [358, 291] on div "Personal Contact Information" at bounding box center [342, 289] width 210 height 13
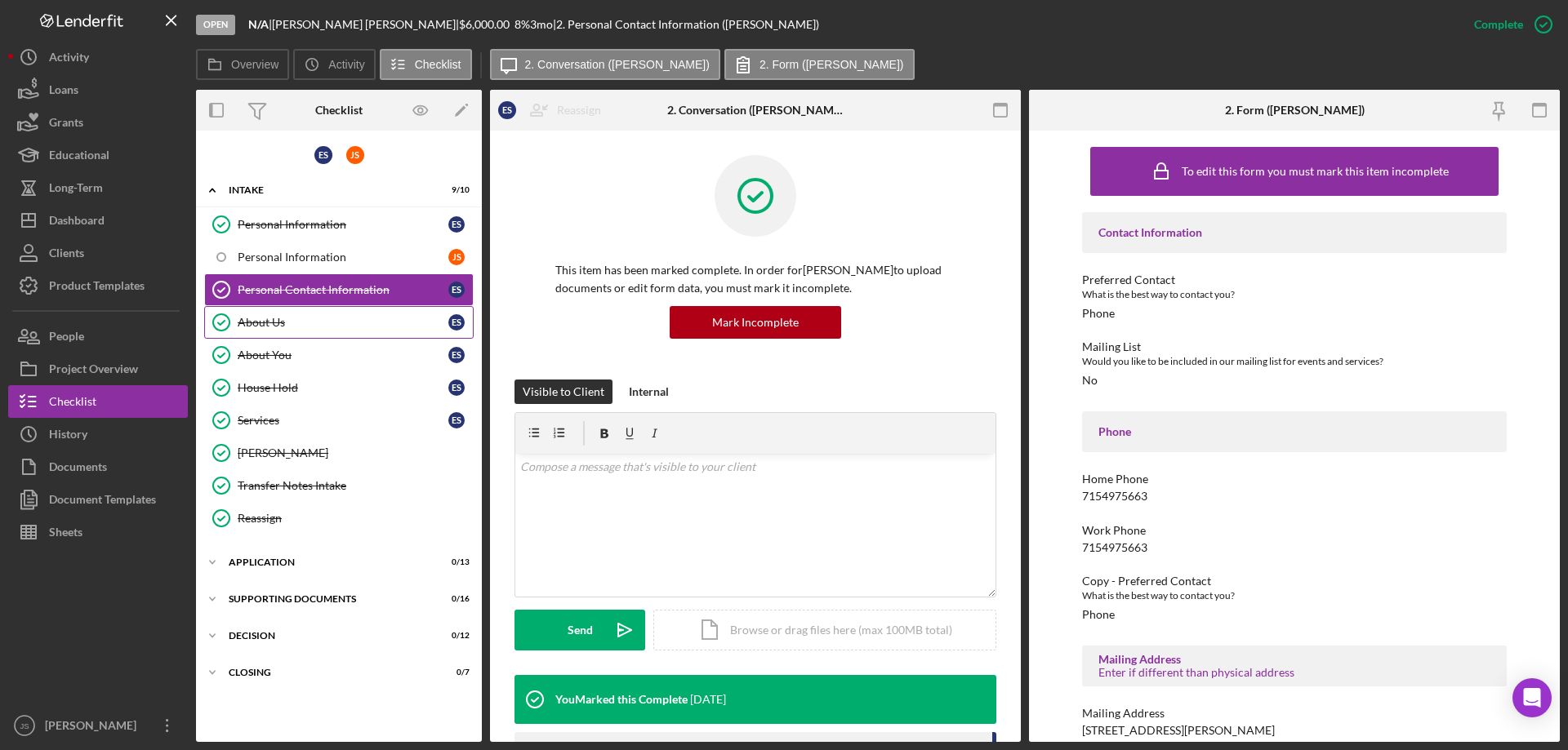
click at [334, 320] on div "About Us" at bounding box center [342, 322] width 210 height 13
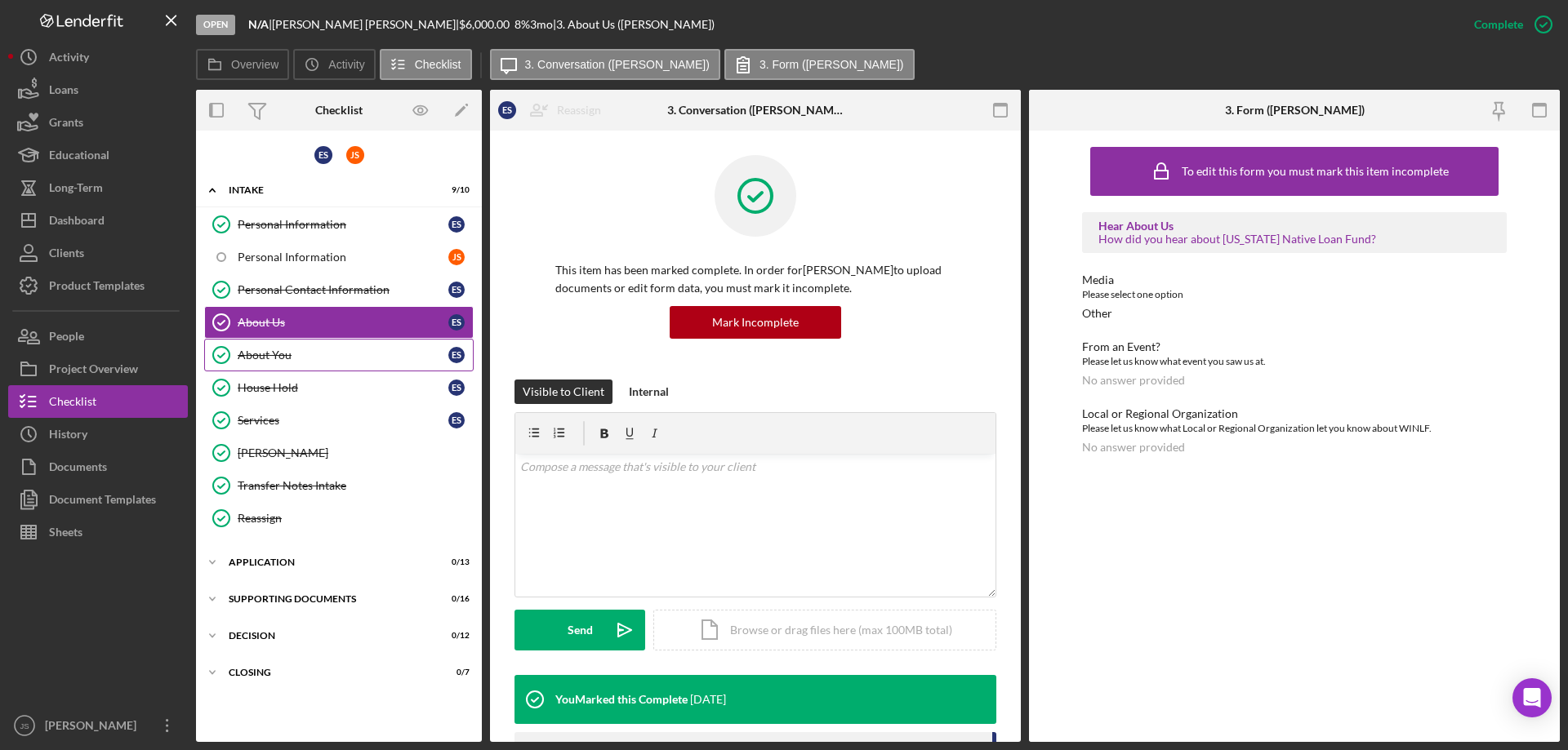
click at [319, 359] on div "About You" at bounding box center [342, 354] width 210 height 13
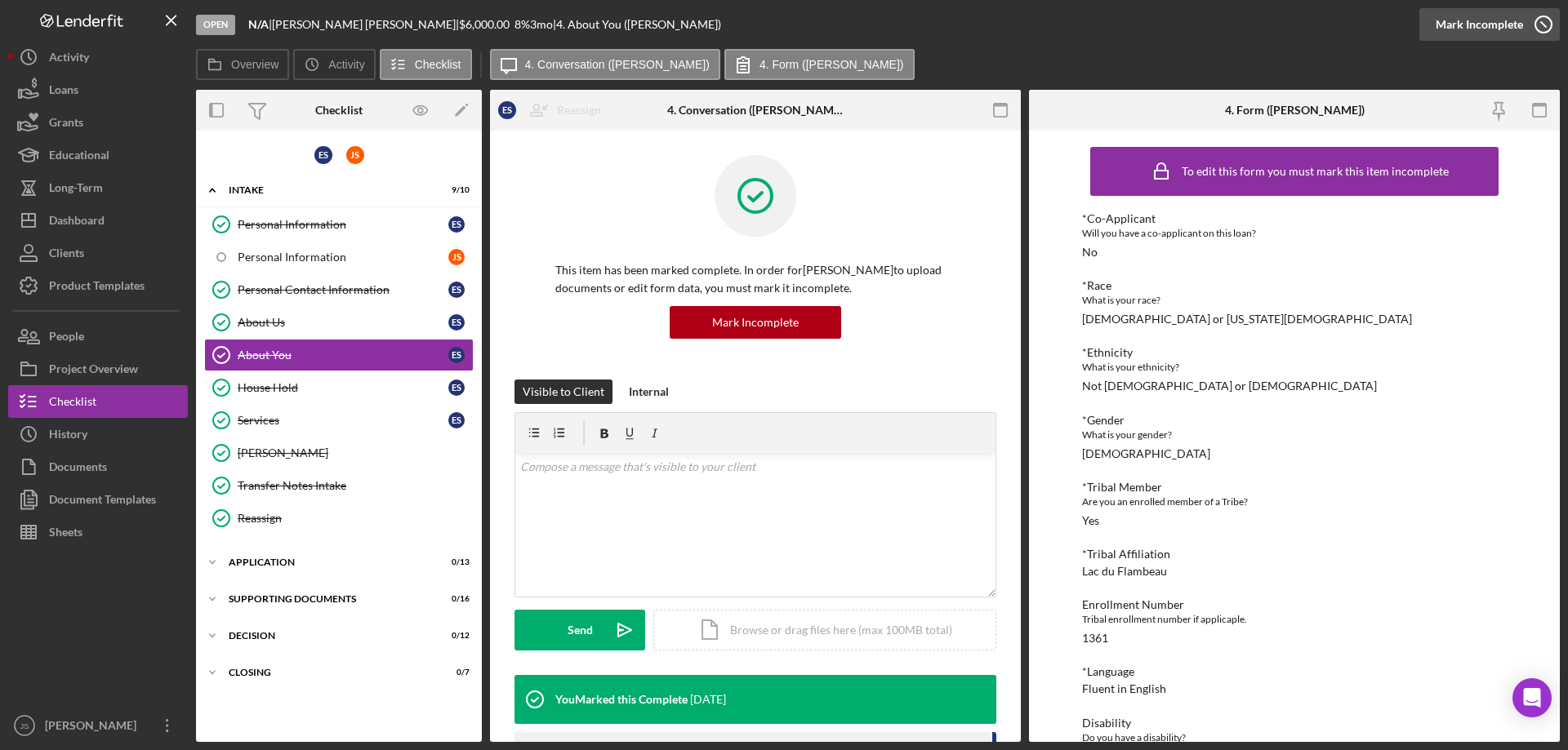
click at [1537, 22] on icon "button" at bounding box center [1543, 25] width 41 height 41
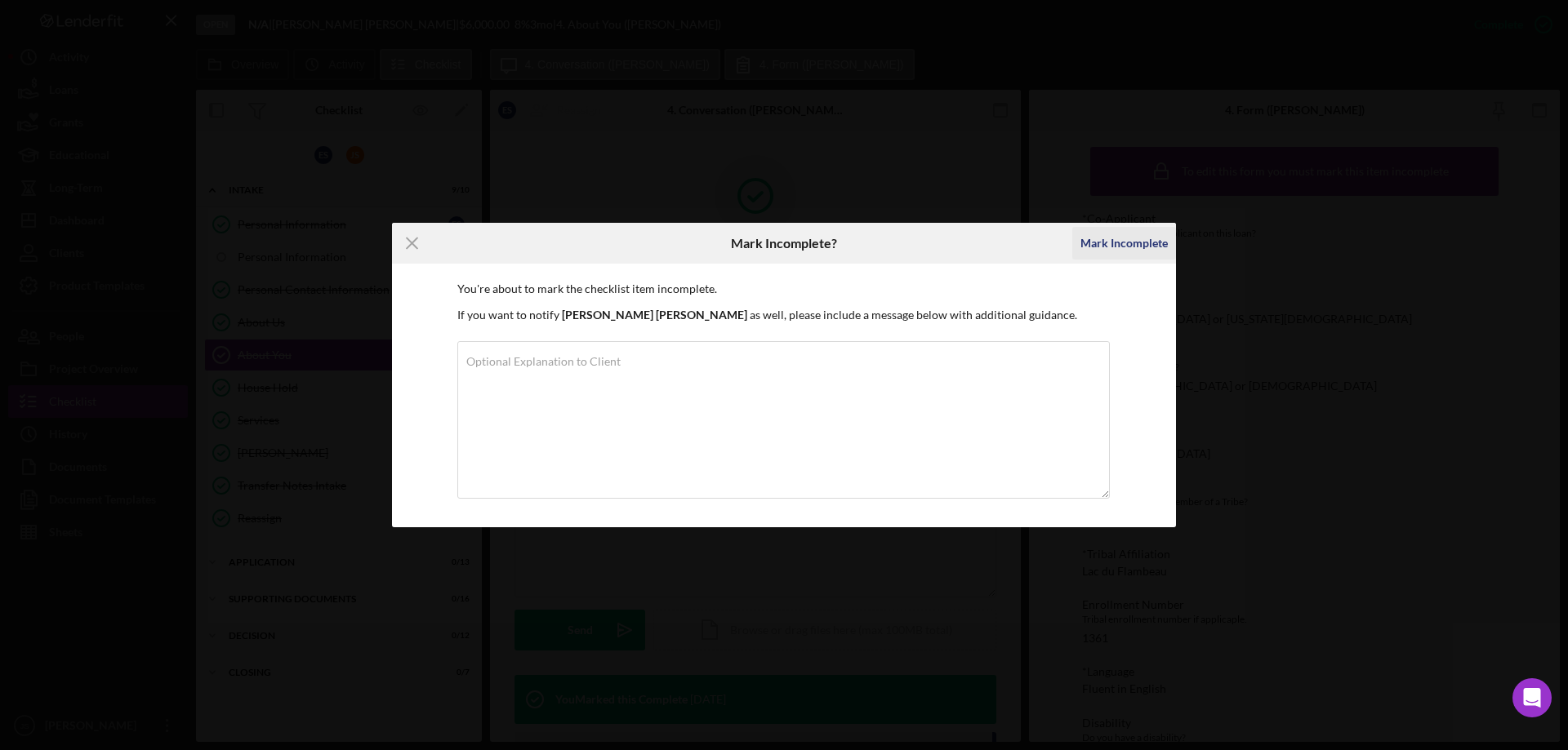
click at [1104, 243] on div "Mark Incomplete" at bounding box center [1124, 243] width 88 height 32
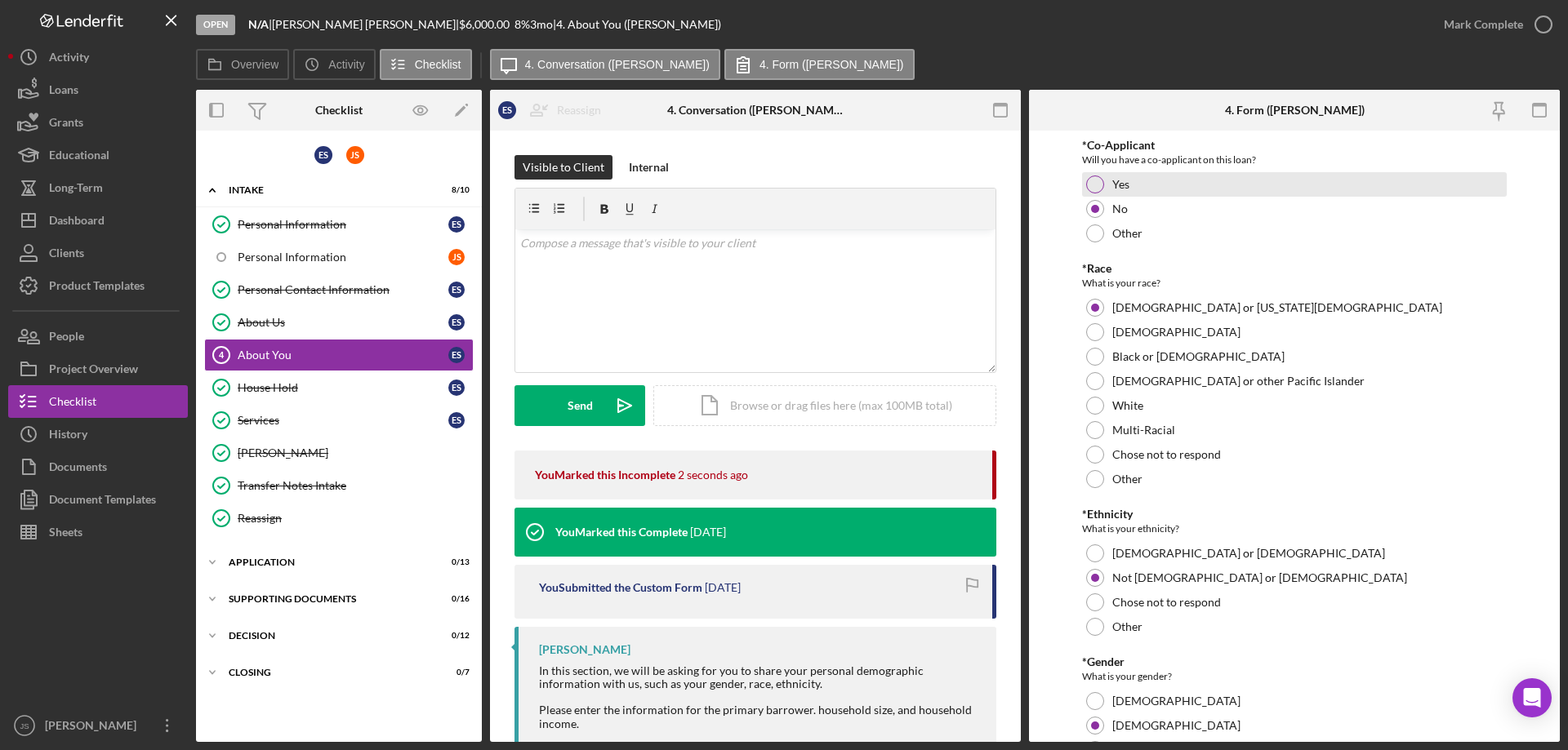
click at [1098, 182] on div at bounding box center [1094, 184] width 18 height 18
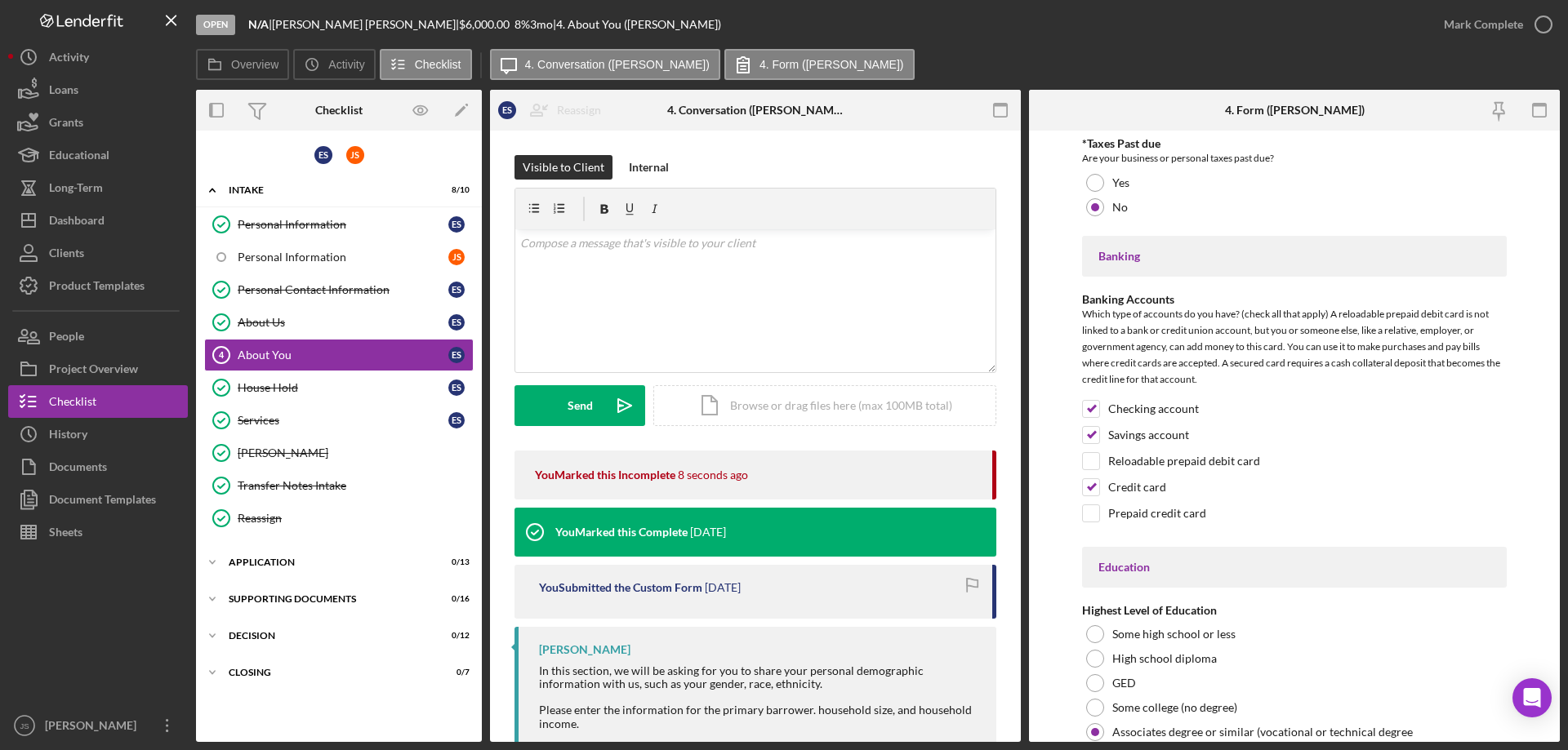
scroll to position [3617, 0]
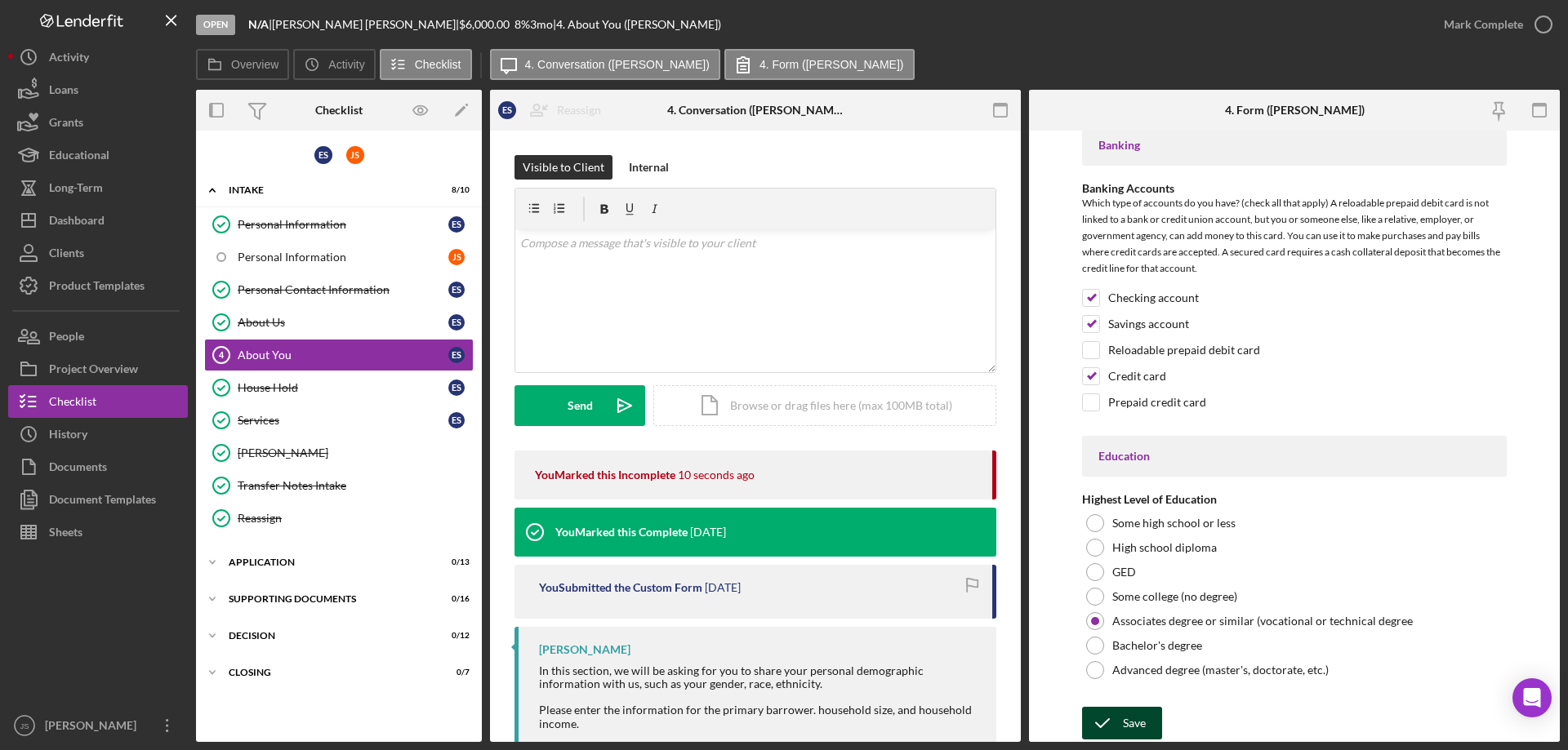
drag, startPoint x: 1146, startPoint y: 719, endPoint x: 1205, endPoint y: 704, distance: 60.9
click at [1147, 719] on button "Save" at bounding box center [1122, 723] width 80 height 32
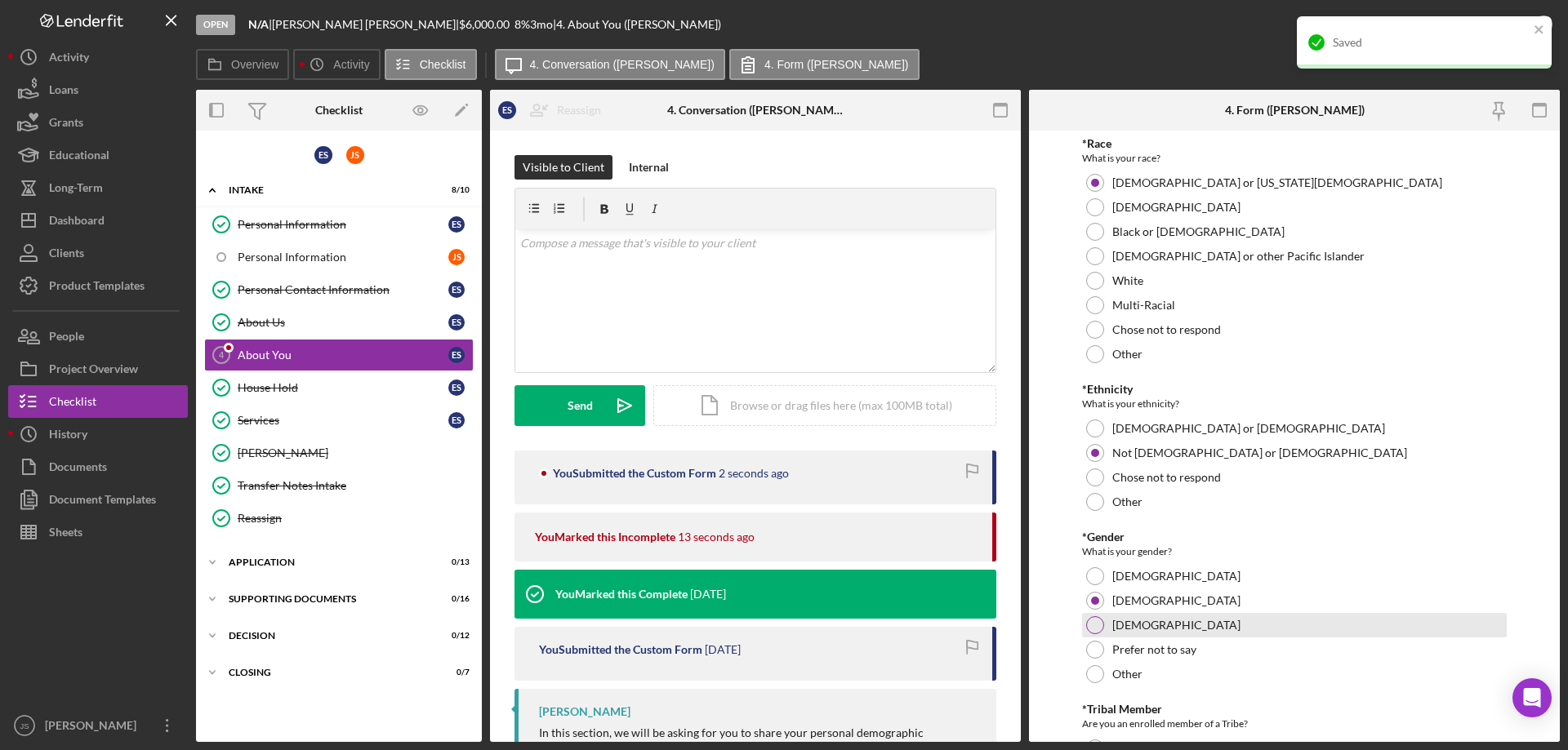
scroll to position [0, 0]
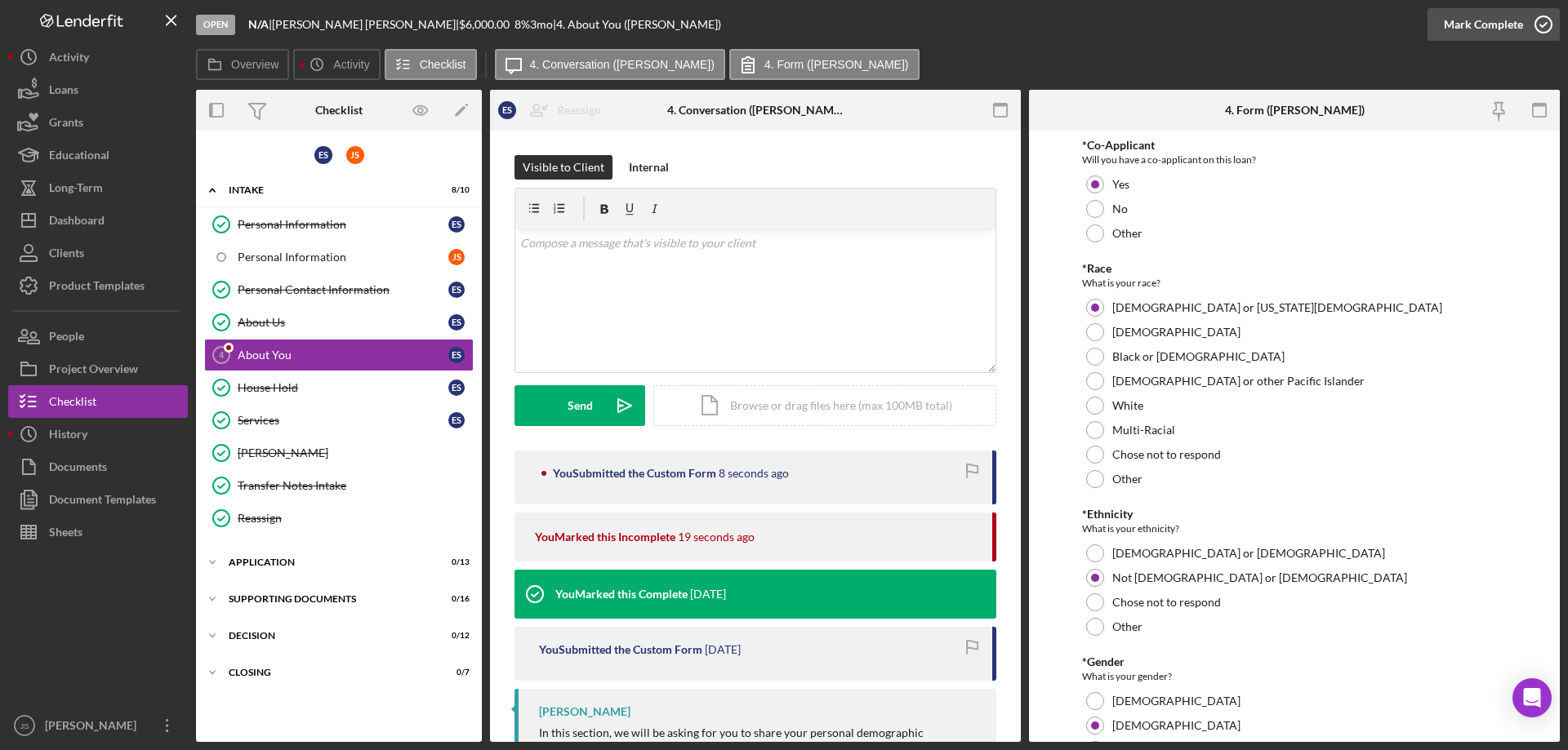
click at [1546, 23] on icon "button" at bounding box center [1543, 25] width 41 height 41
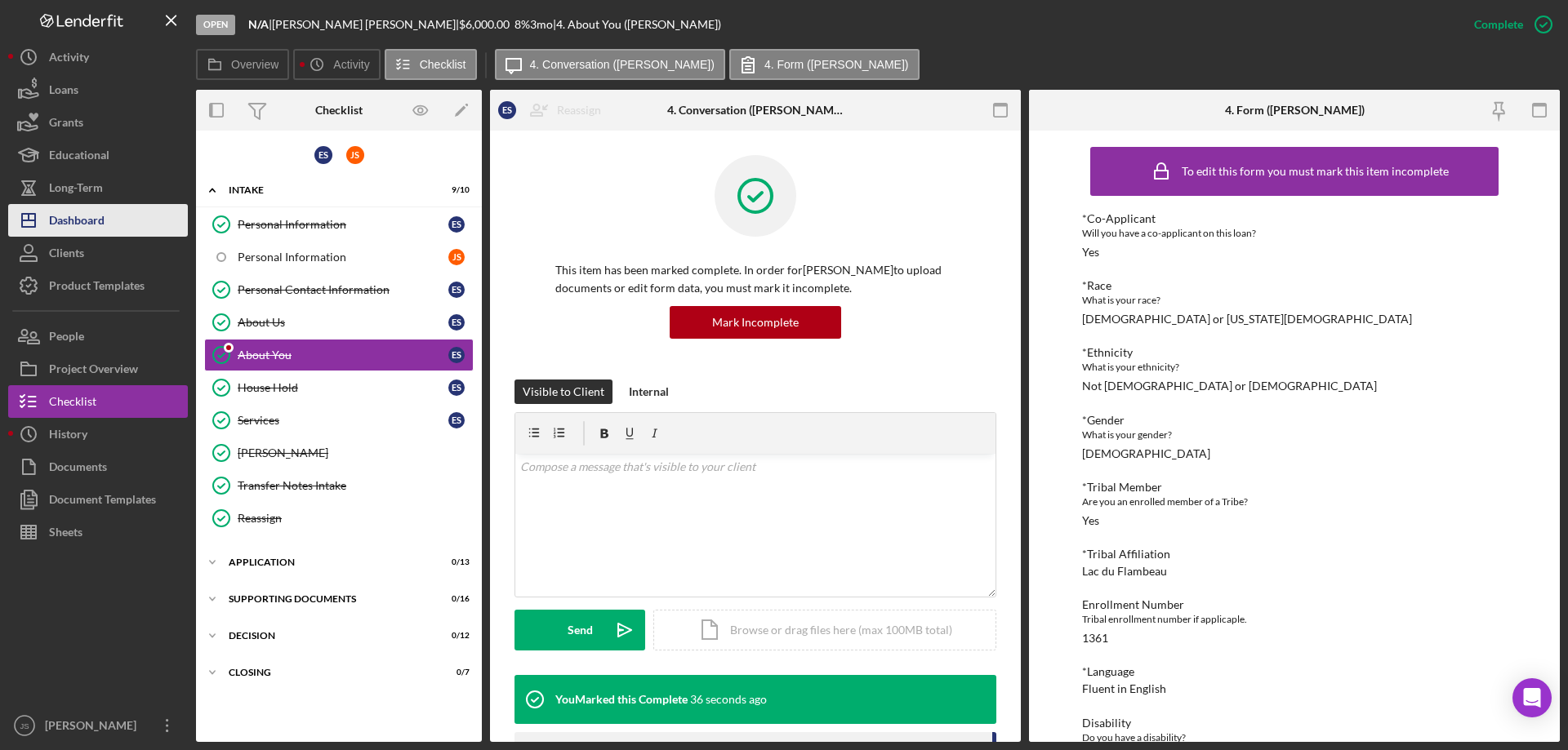
click at [67, 227] on div "Dashboard" at bounding box center [77, 222] width 55 height 37
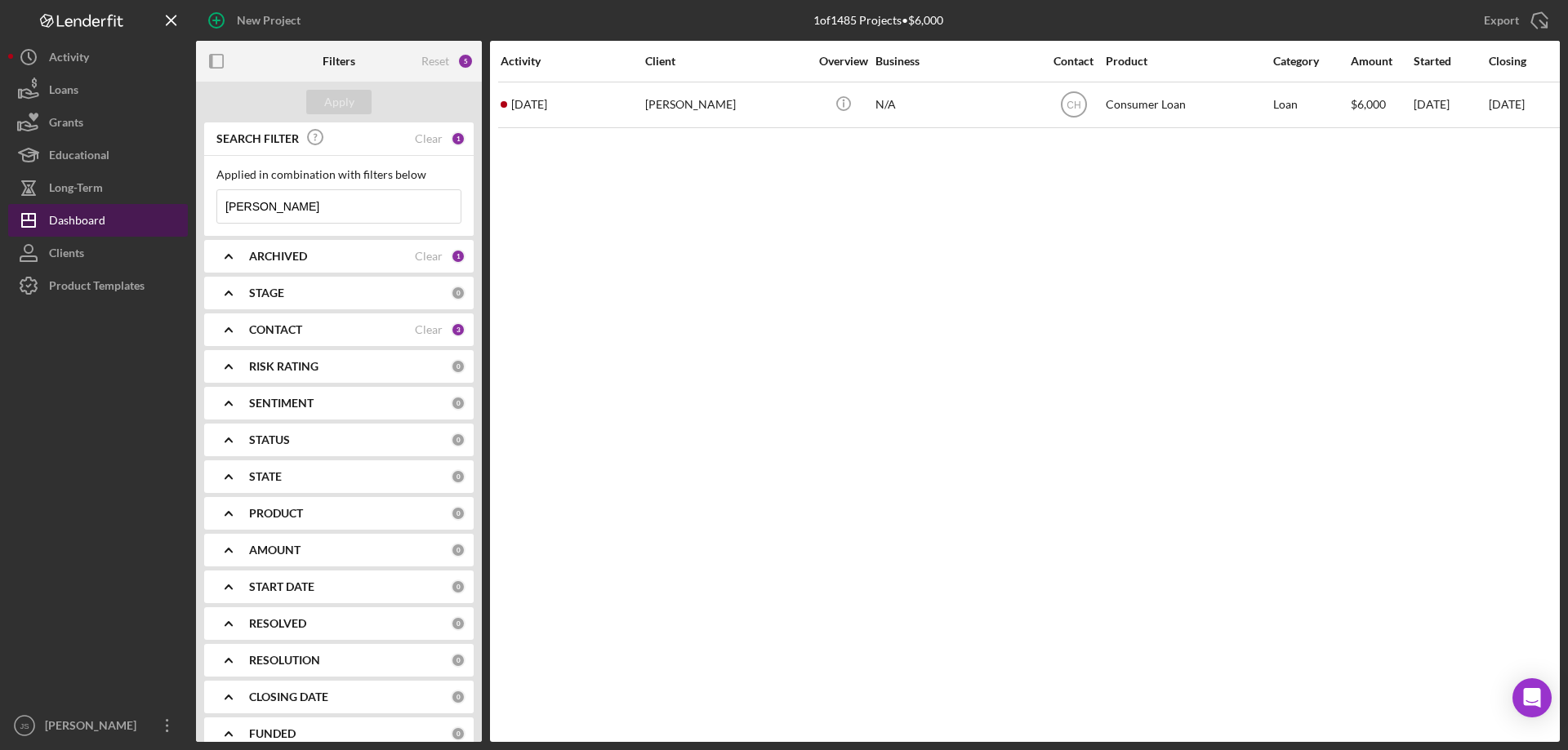
click at [107, 215] on button "Icon/Dashboard Dashboard" at bounding box center [98, 220] width 180 height 32
drag, startPoint x: 149, startPoint y: 192, endPoint x: 129, endPoint y: 194, distance: 20.1
click at [130, 194] on div "New Project 1 of 1485 Projects • $6,000 ernest Export Icon/Export Filters Reset…" at bounding box center [784, 371] width 1552 height 742
click at [355, 103] on button "Apply" at bounding box center [339, 101] width 66 height 25
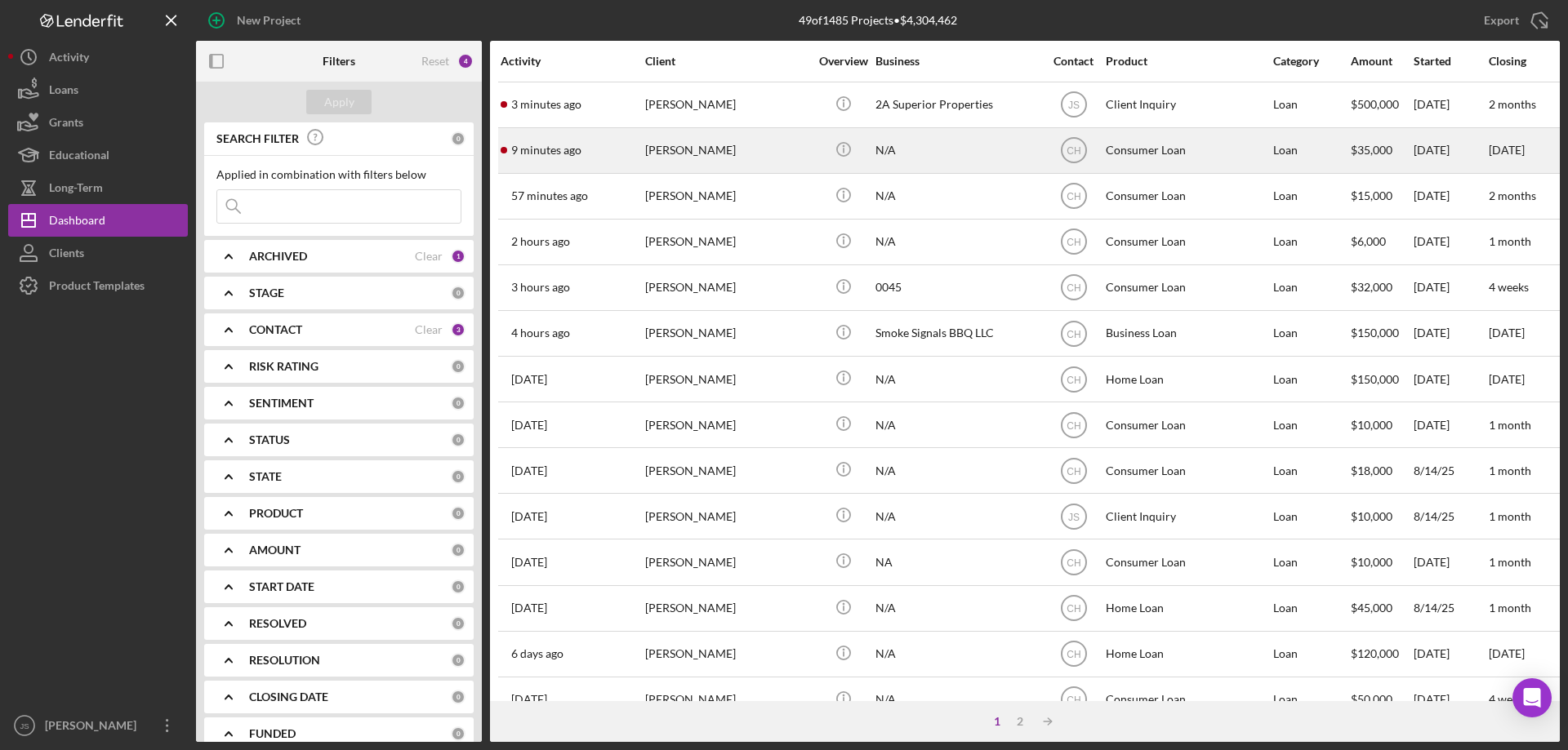
click at [982, 152] on div "N/A" at bounding box center [957, 150] width 164 height 43
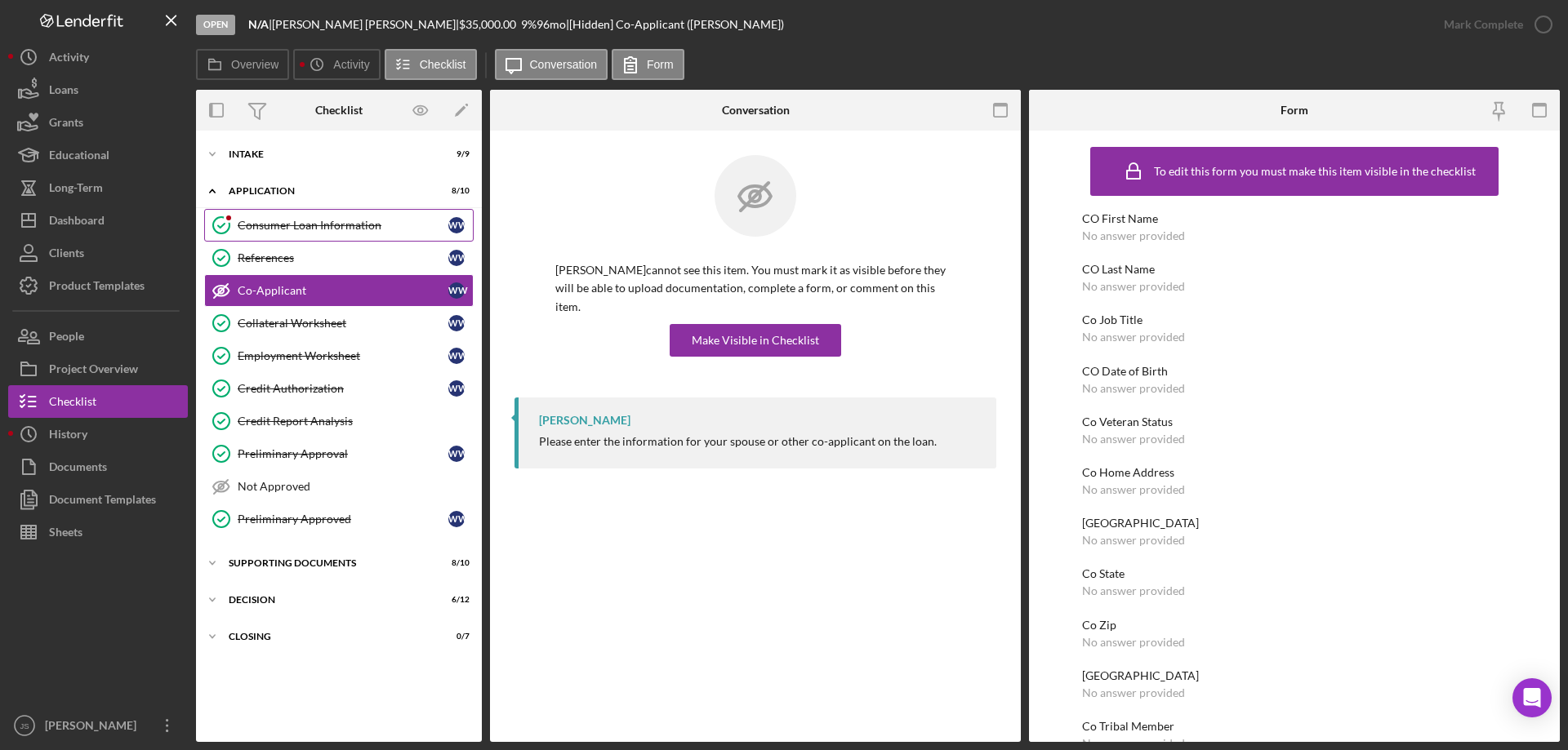
click at [330, 220] on div "Consumer Loan Information" at bounding box center [342, 225] width 210 height 13
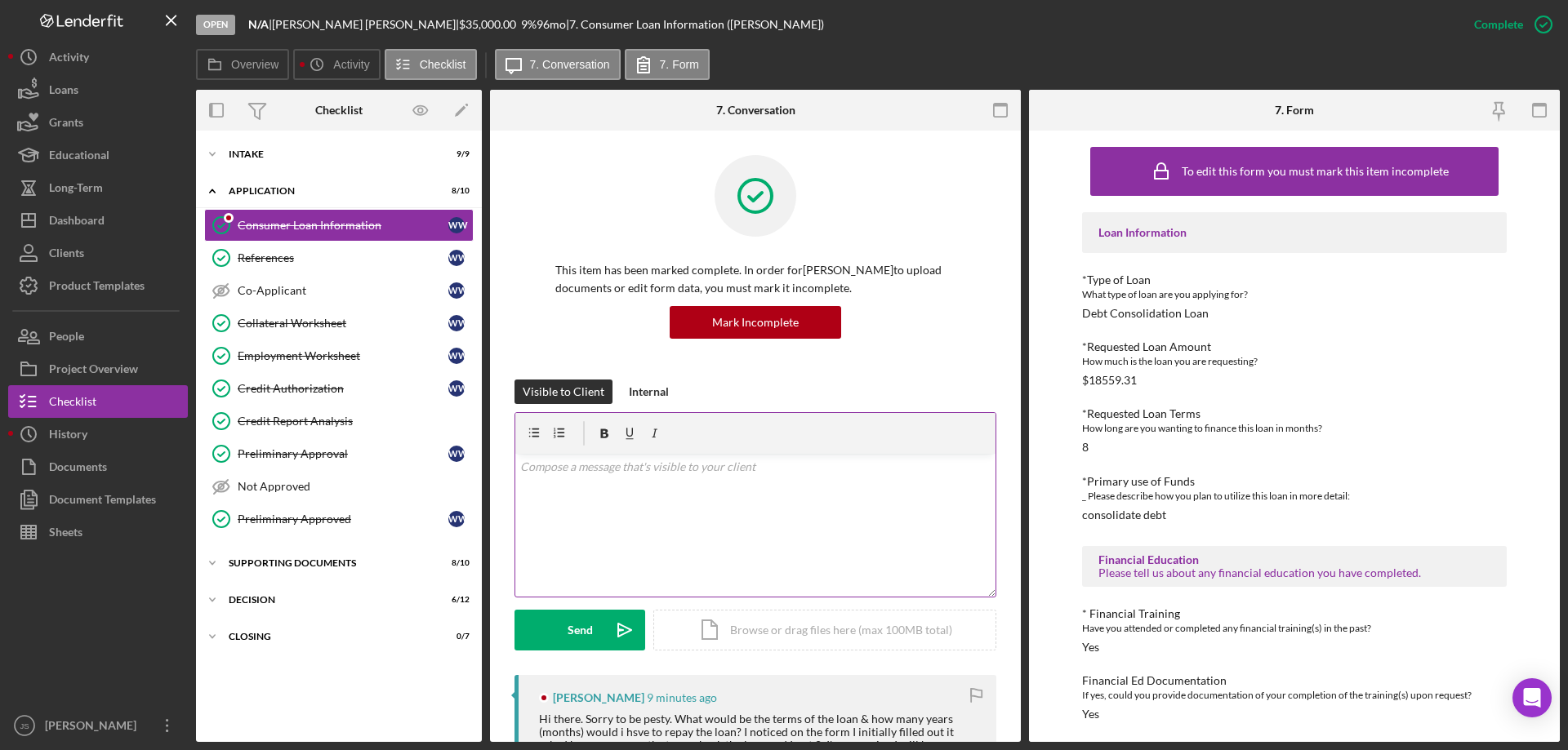
scroll to position [163, 0]
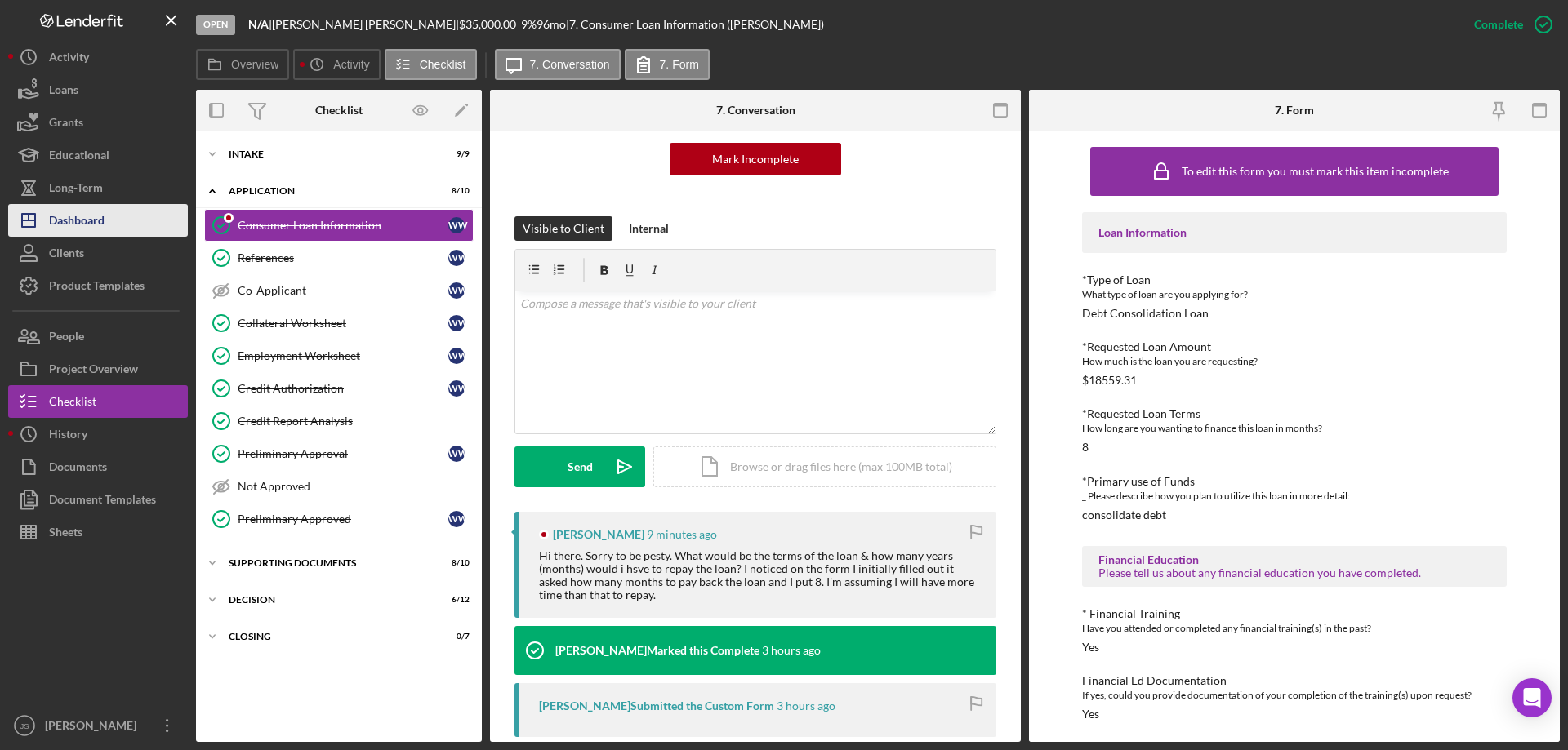
click at [85, 221] on div "Dashboard" at bounding box center [77, 222] width 55 height 37
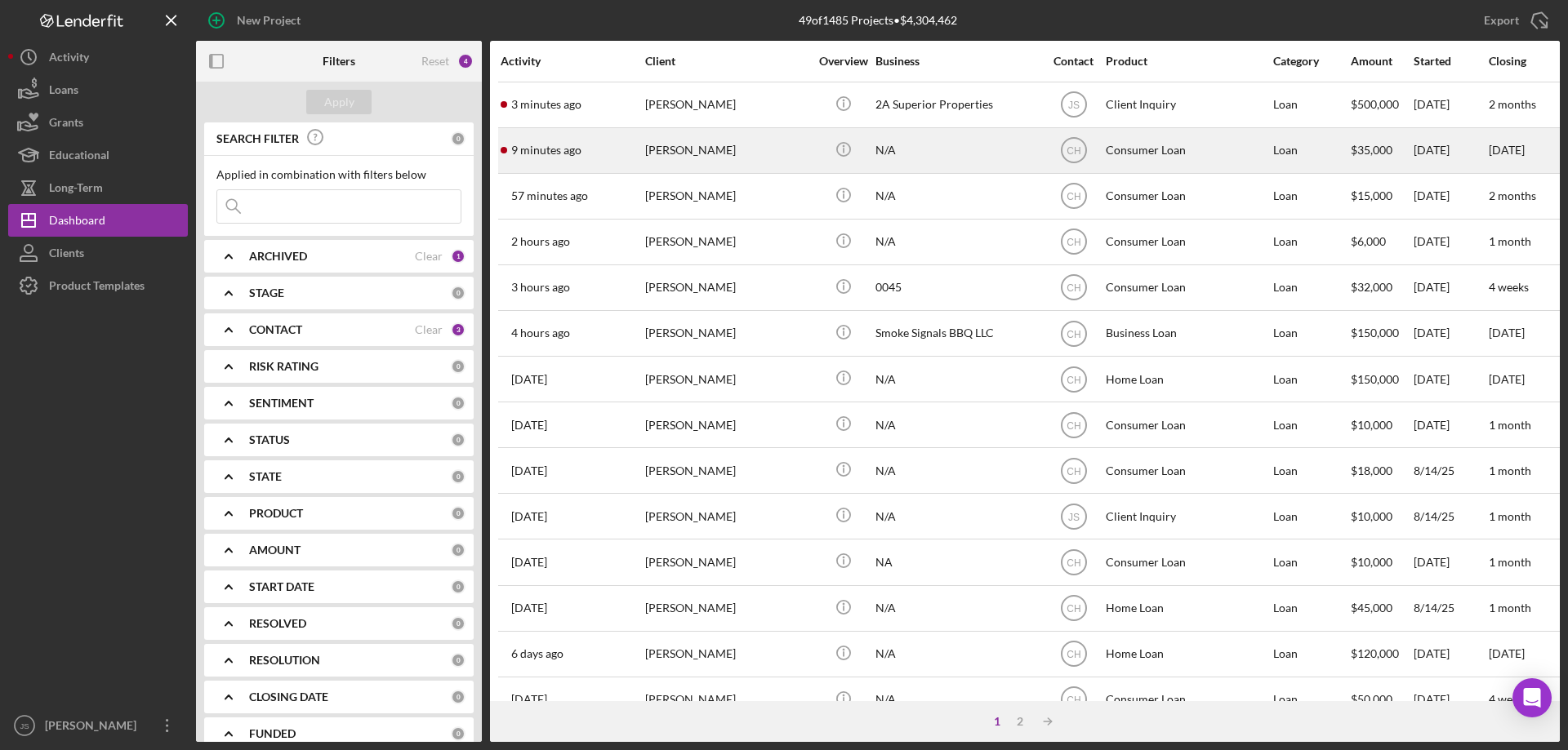
click at [783, 161] on div "[PERSON_NAME]" at bounding box center [727, 150] width 164 height 43
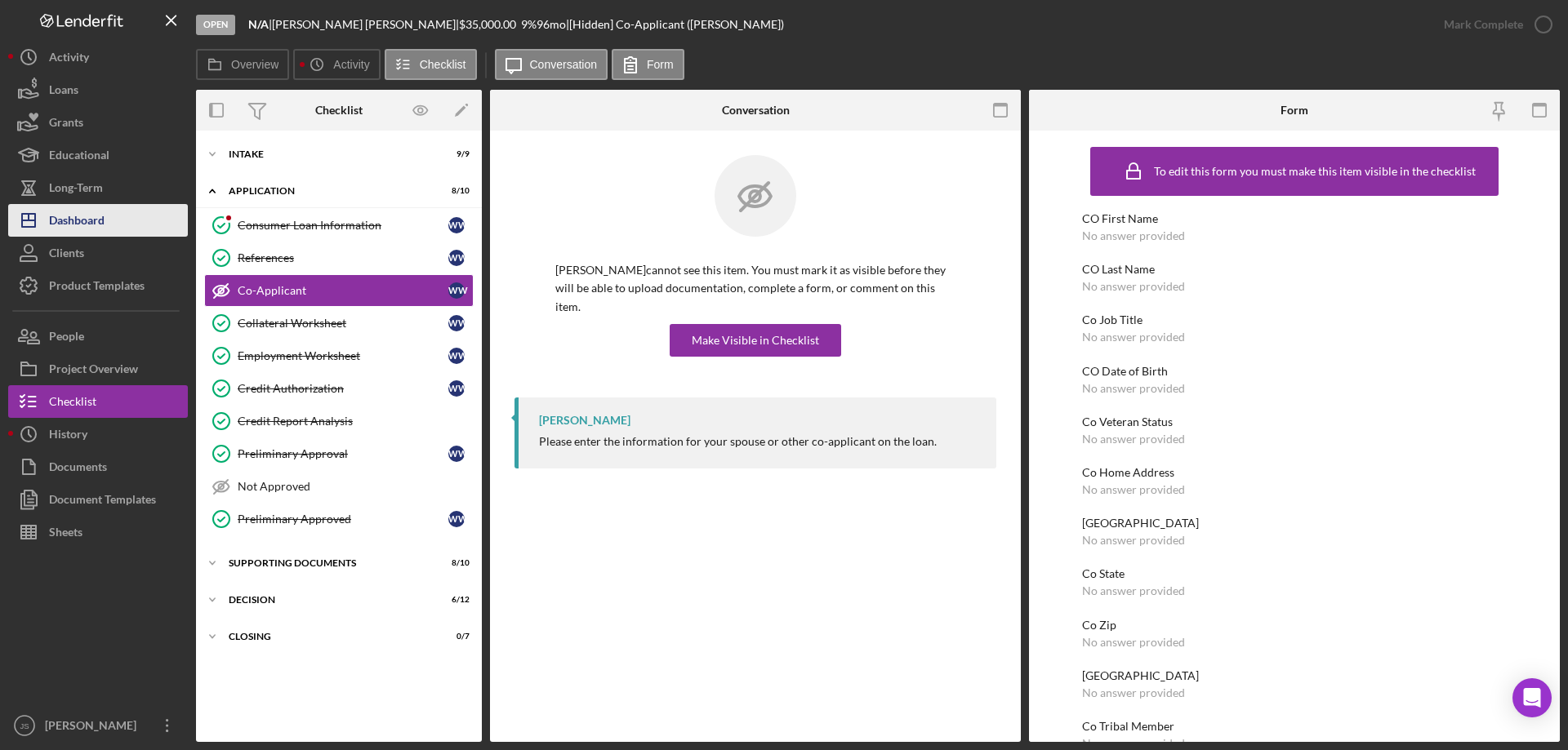
click at [108, 218] on button "Icon/Dashboard Dashboard" at bounding box center [98, 220] width 180 height 32
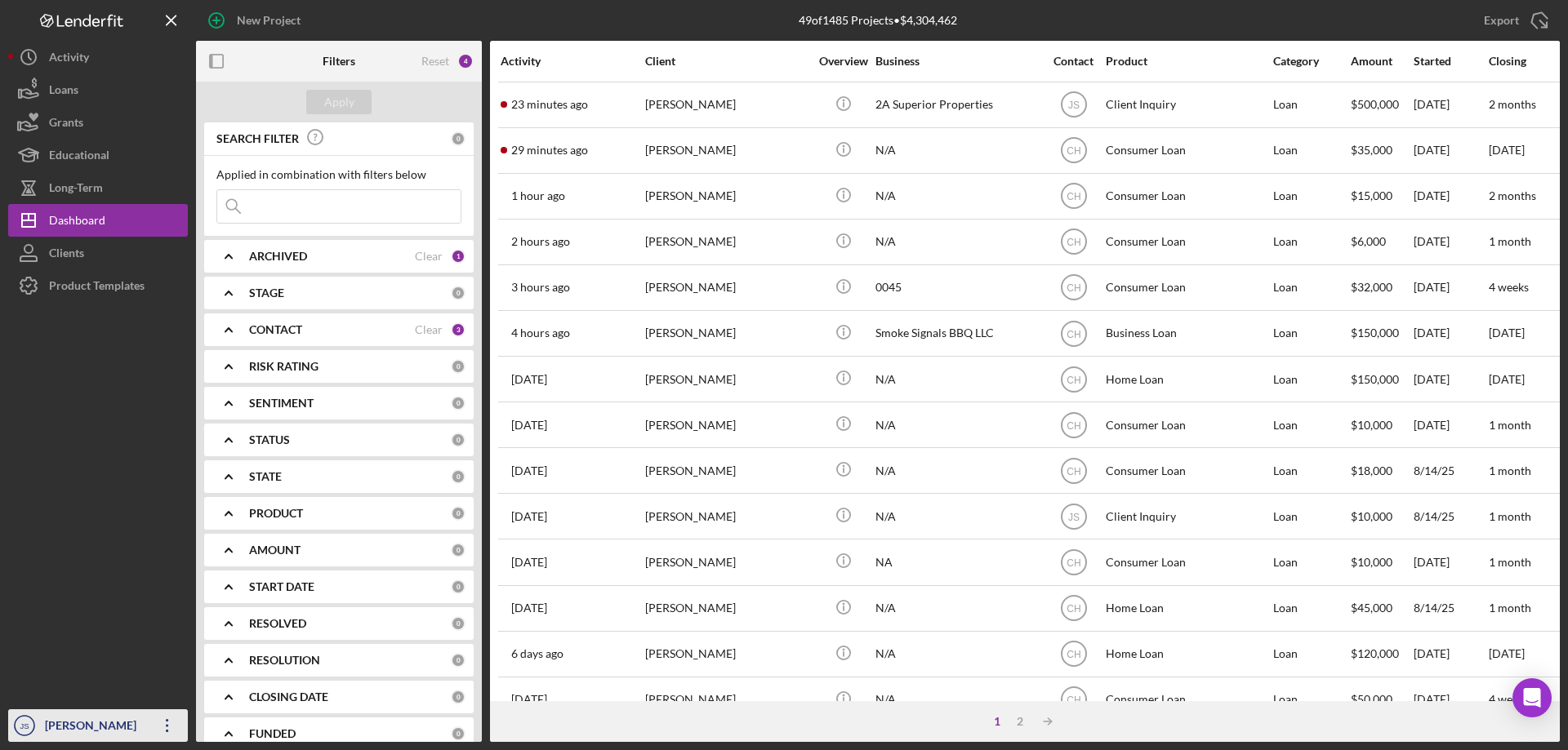
click at [83, 721] on div "[PERSON_NAME]" at bounding box center [94, 727] width 106 height 37
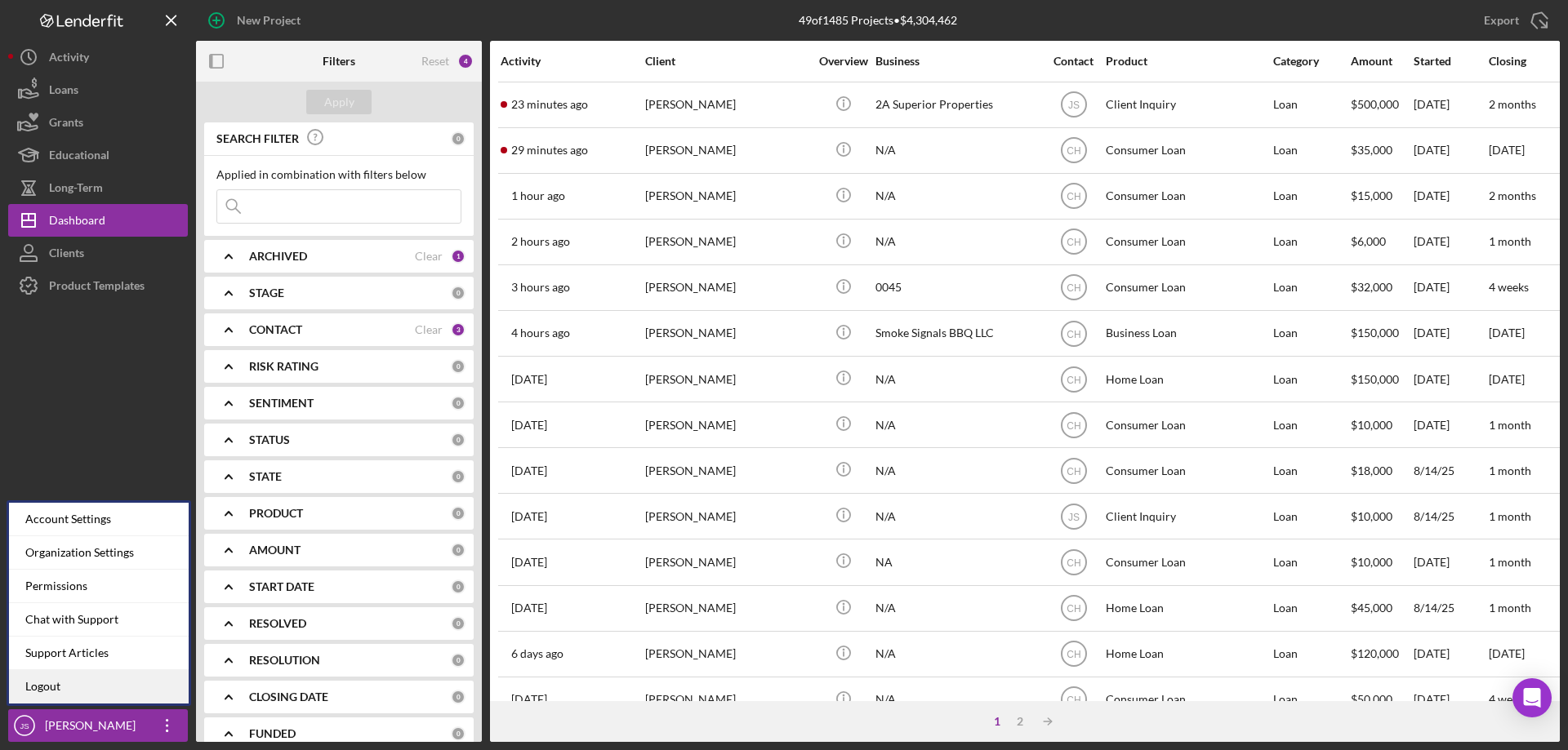
click at [55, 684] on link "Logout" at bounding box center [99, 686] width 180 height 33
